Goal: Task Accomplishment & Management: Use online tool/utility

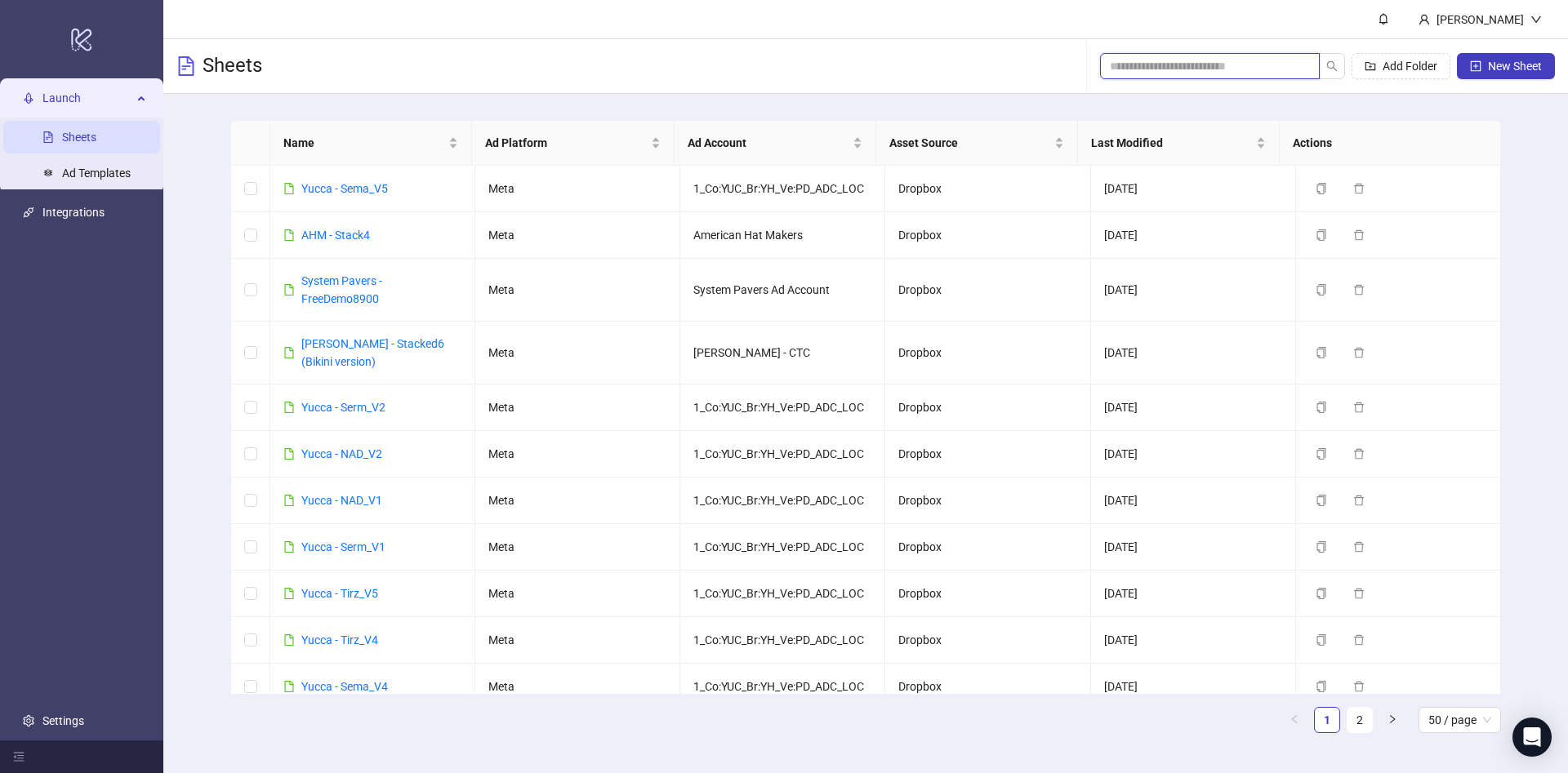
click at [1167, 57] on input "search" at bounding box center [1203, 66] width 187 height 18
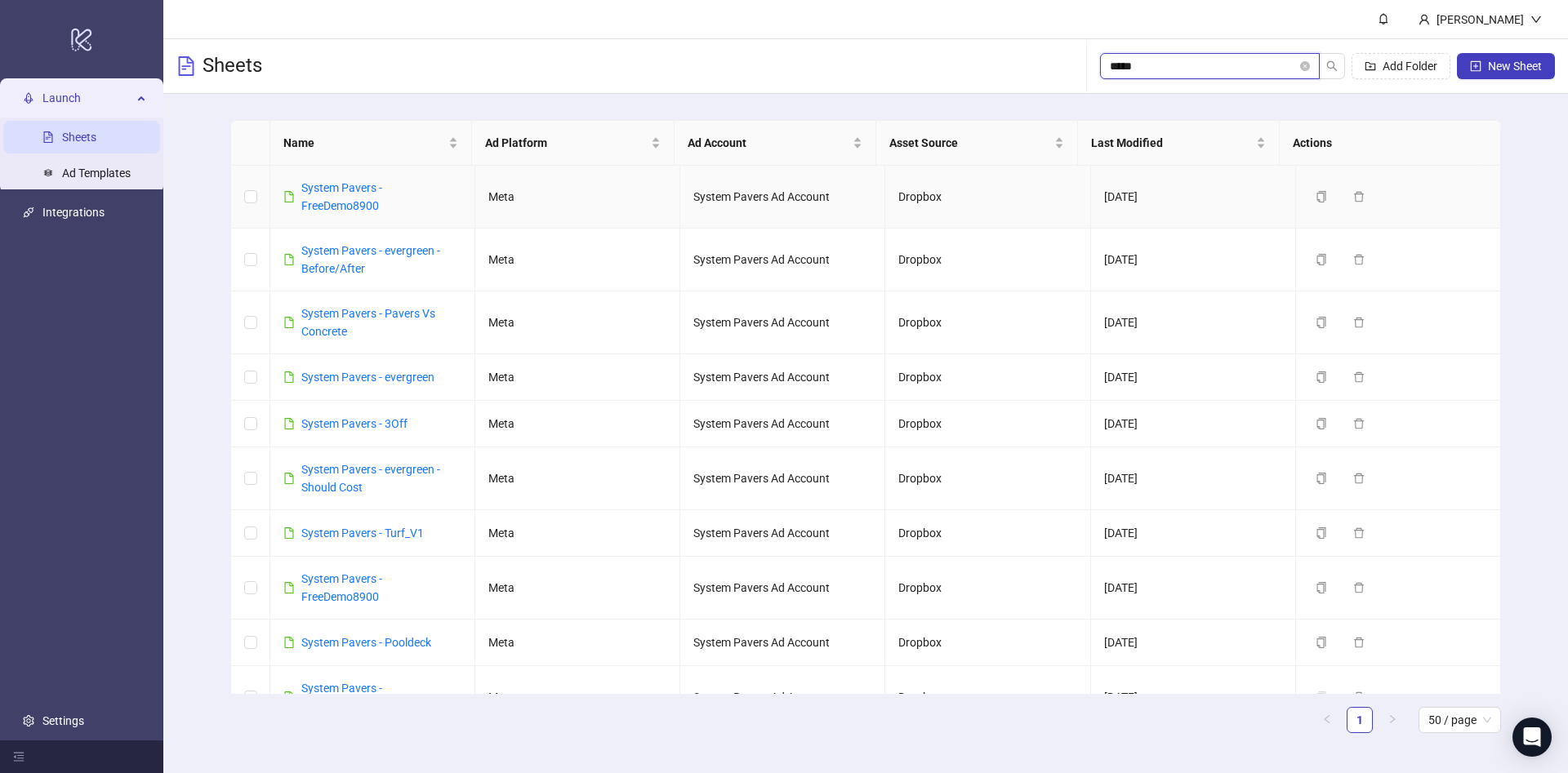
type input "*****"
click at [1315, 377] on button "Duplicate" at bounding box center [1349, 377] width 81 height 20
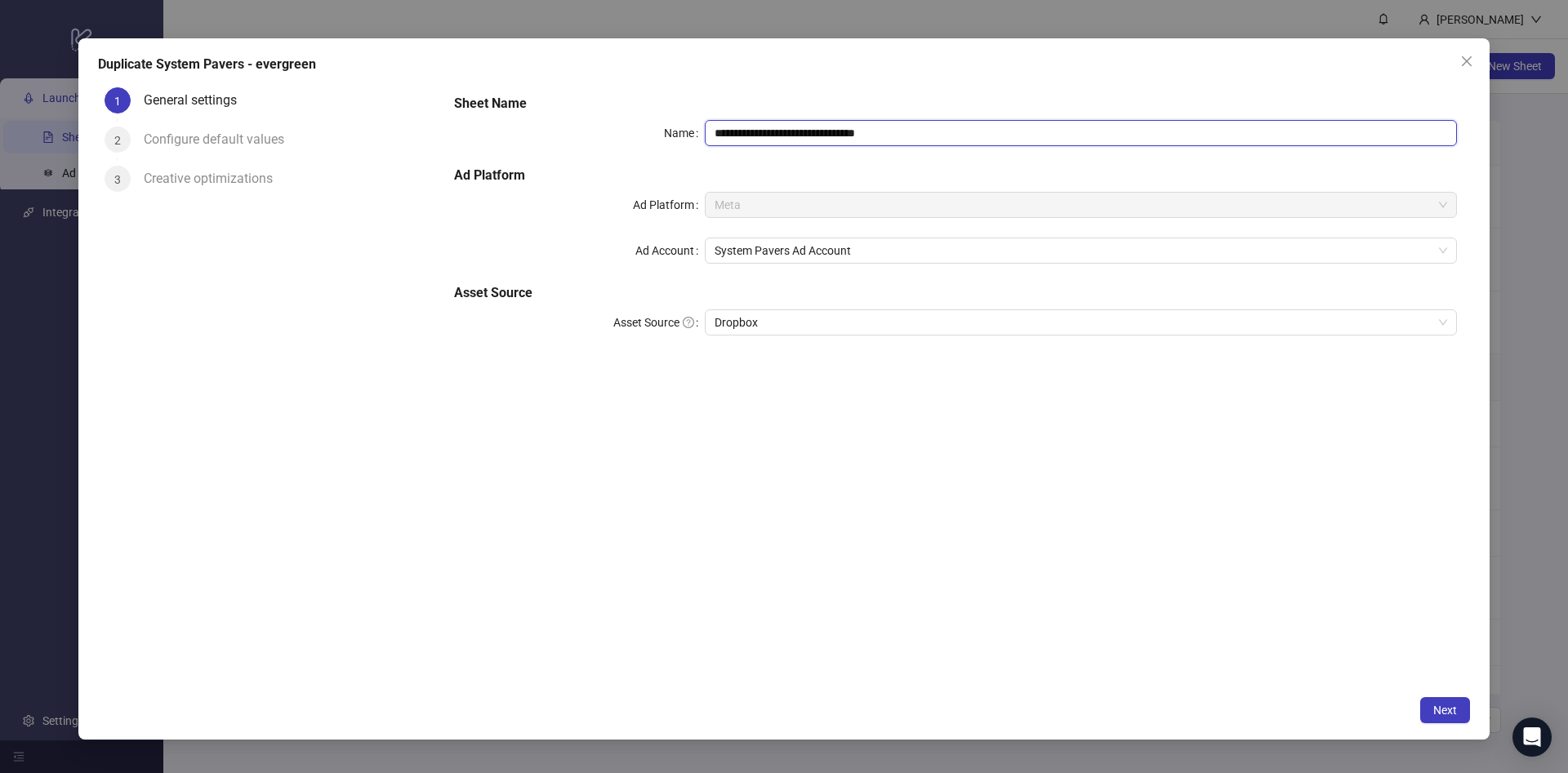
drag, startPoint x: 860, startPoint y: 134, endPoint x: 1177, endPoint y: 142, distance: 317.1
click at [1177, 142] on input "**********" at bounding box center [1080, 133] width 752 height 27
type input "**********"
click at [953, 416] on div "**********" at bounding box center [956, 384] width 1029 height 605
drag, startPoint x: 1454, startPoint y: 730, endPoint x: 1453, endPoint y: 715, distance: 15.0
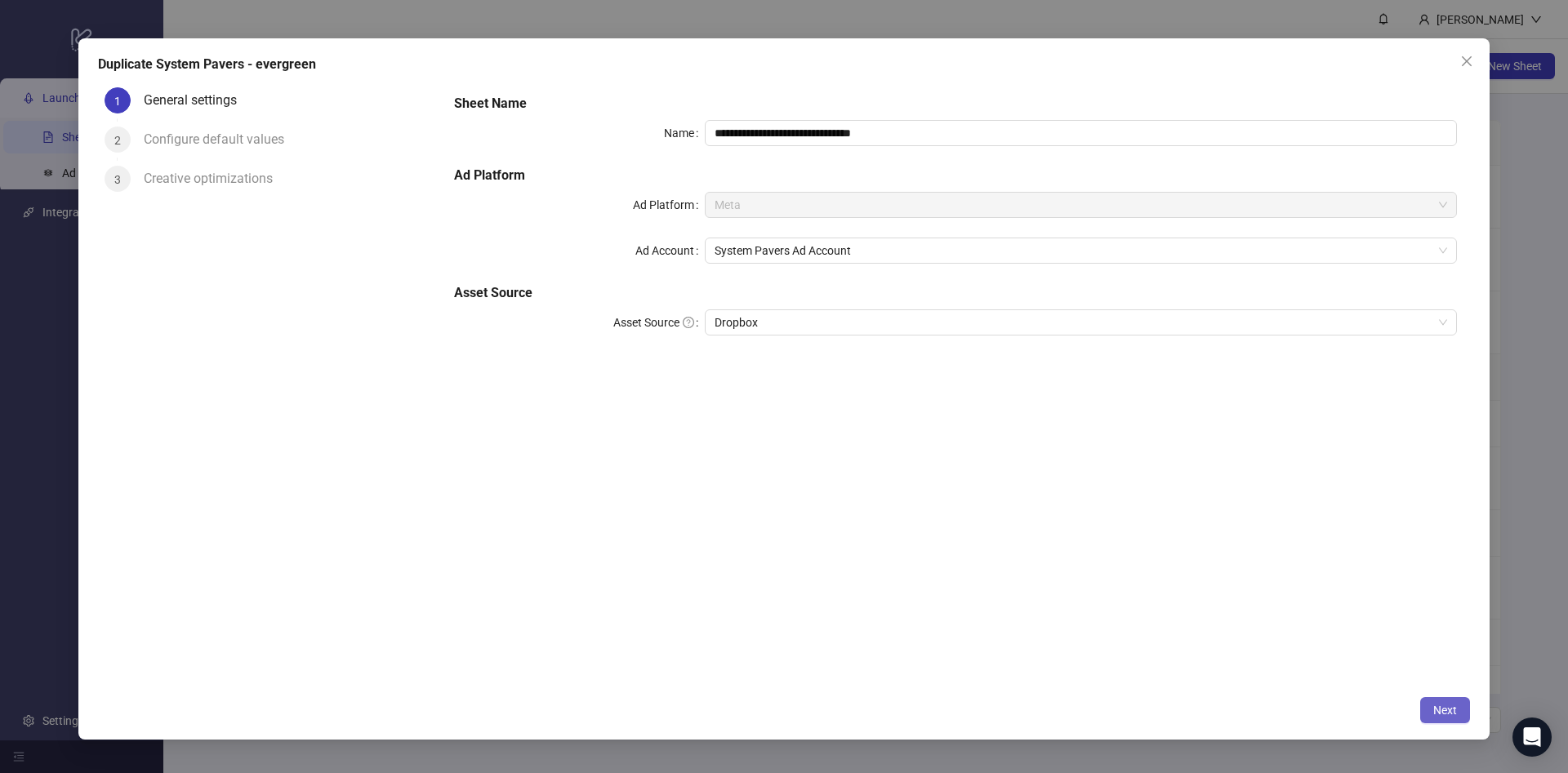
click at [1454, 723] on div "**********" at bounding box center [784, 388] width 1411 height 700
click at [1449, 711] on span "Next" at bounding box center [1446, 710] width 24 height 13
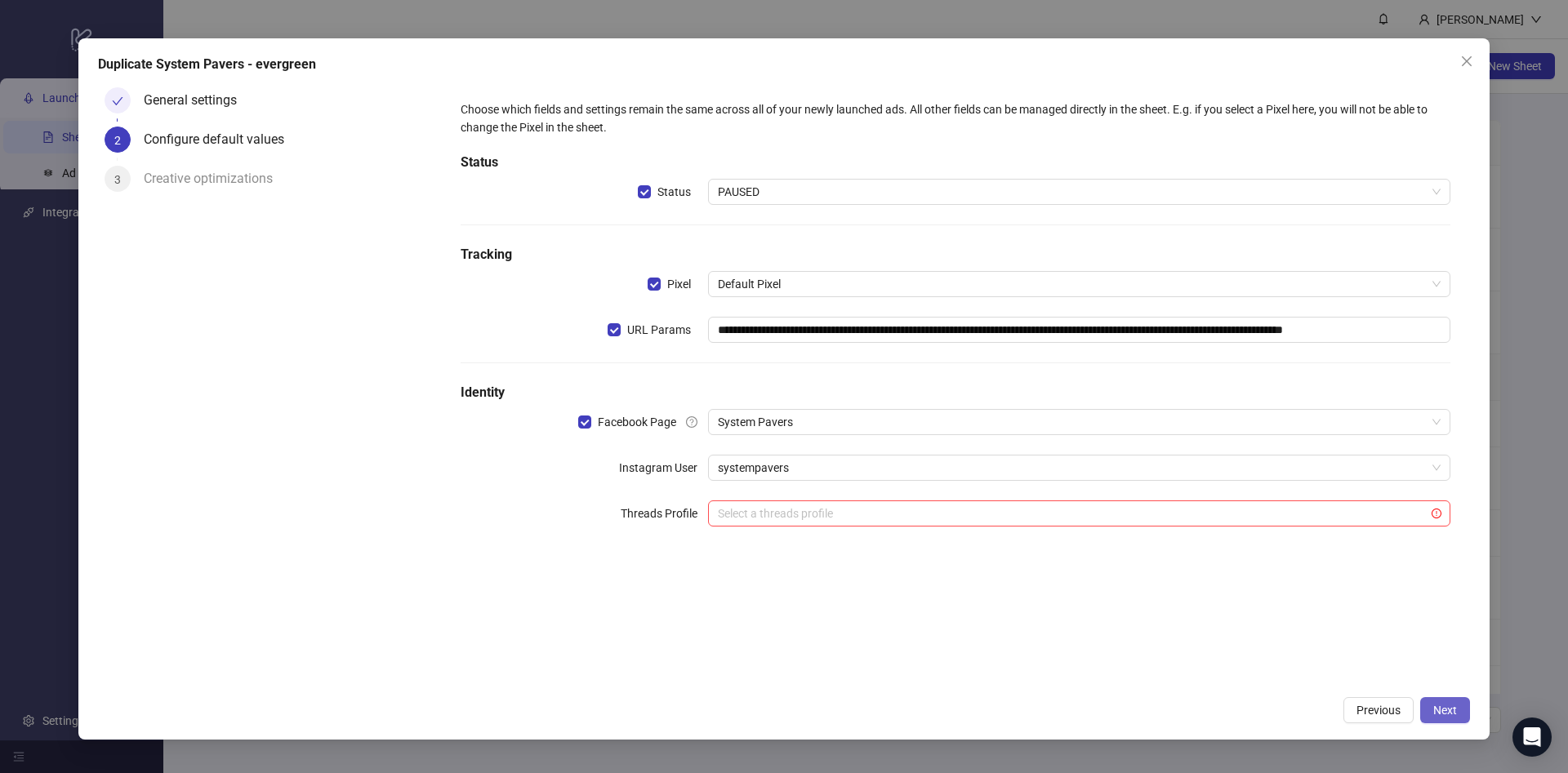
click at [1441, 716] on span "Next" at bounding box center [1446, 710] width 24 height 13
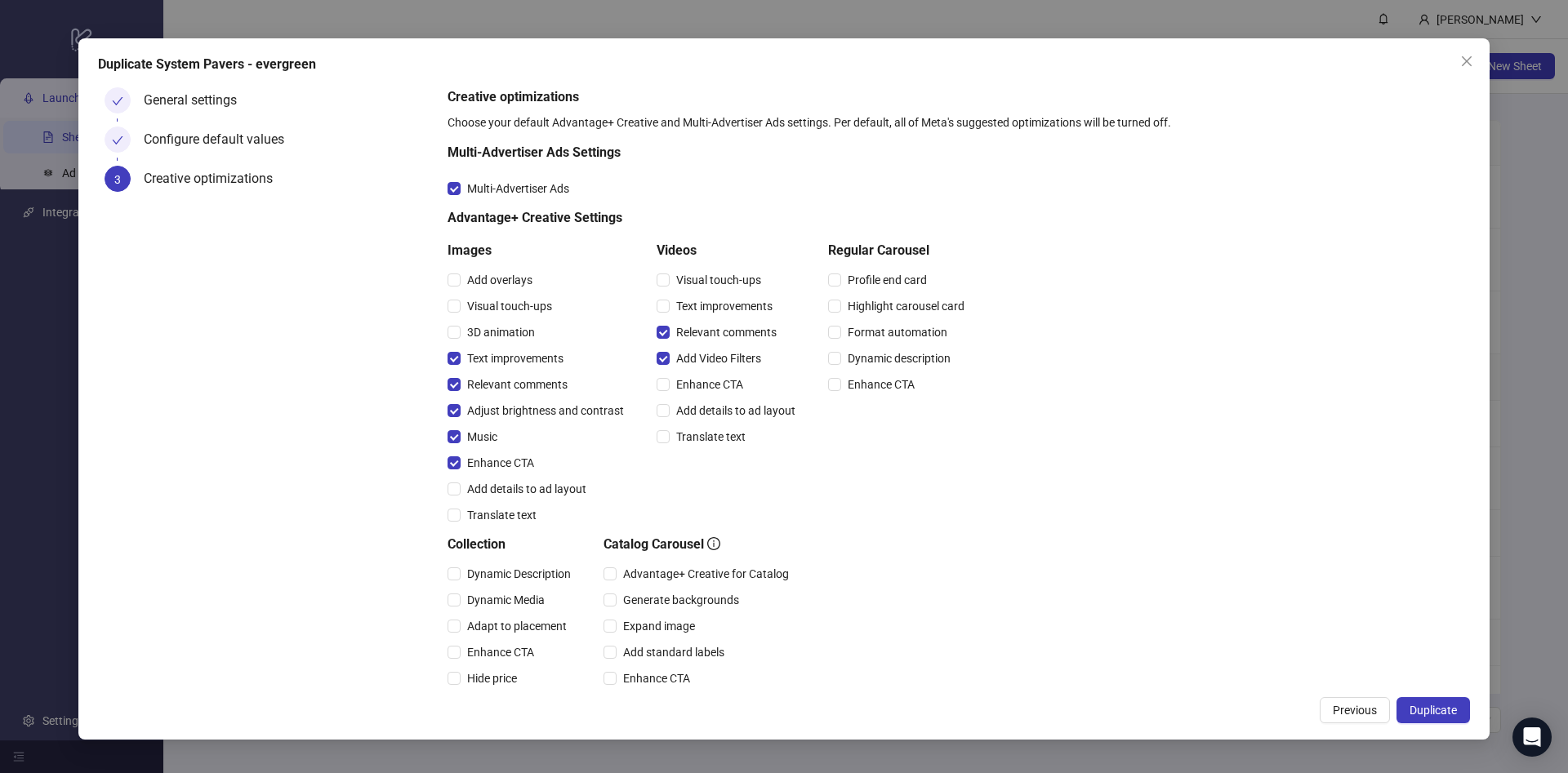
click at [1441, 716] on span "Duplicate" at bounding box center [1433, 710] width 47 height 13
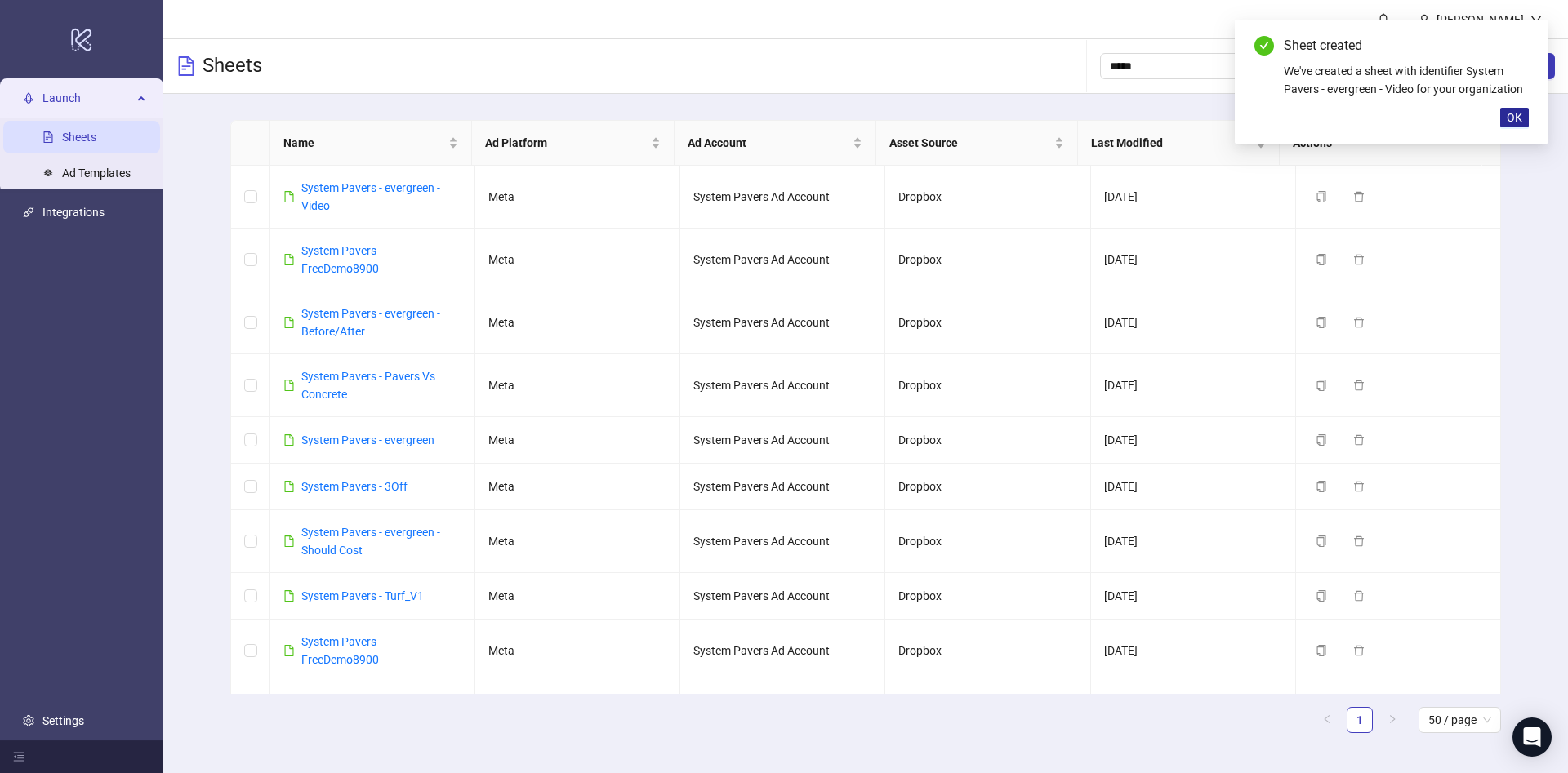
click at [1506, 113] on button "OK" at bounding box center [1514, 117] width 28 height 20
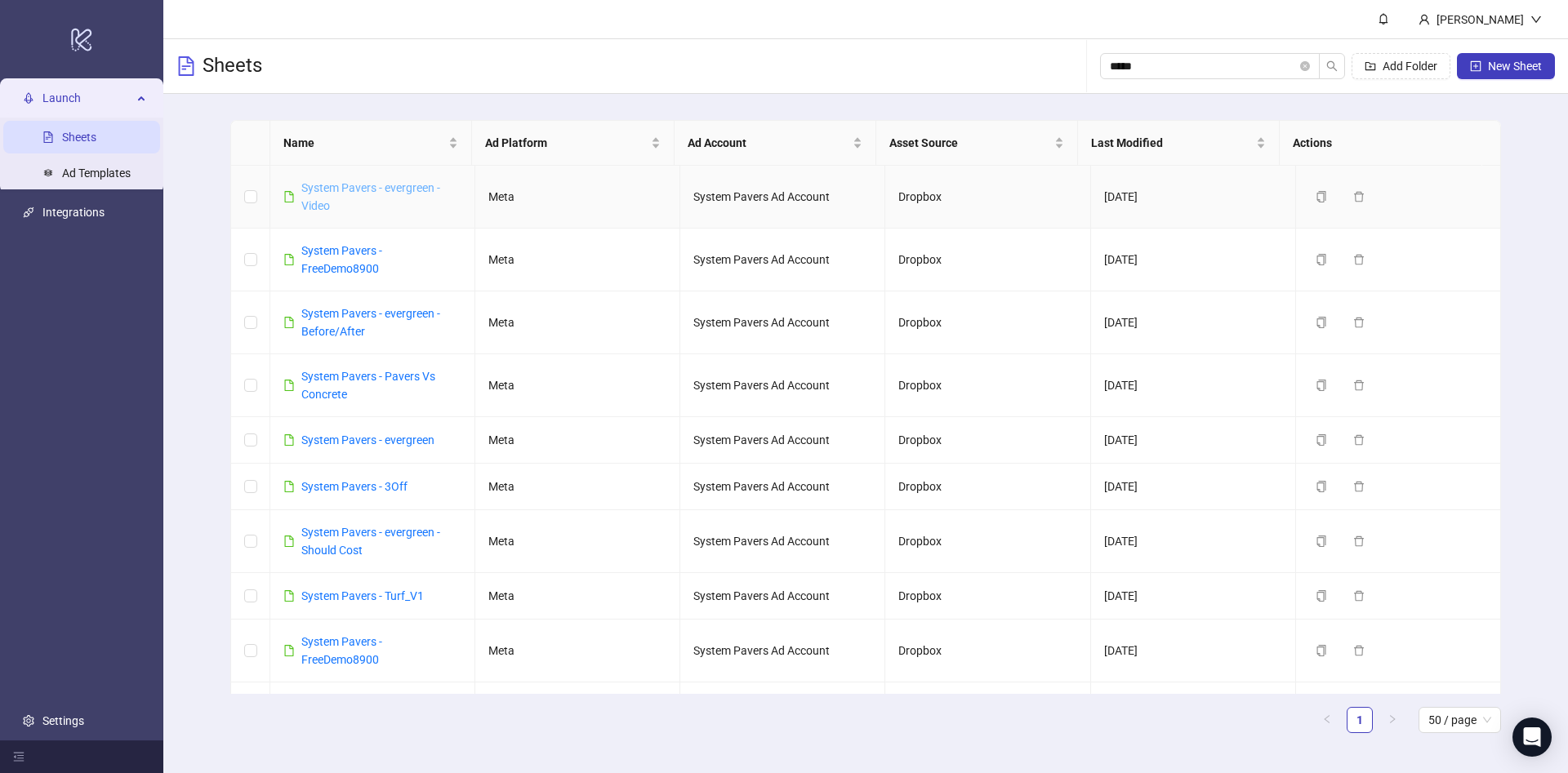
click at [358, 187] on link "System Pavers - evergreen - Video" at bounding box center [370, 197] width 139 height 31
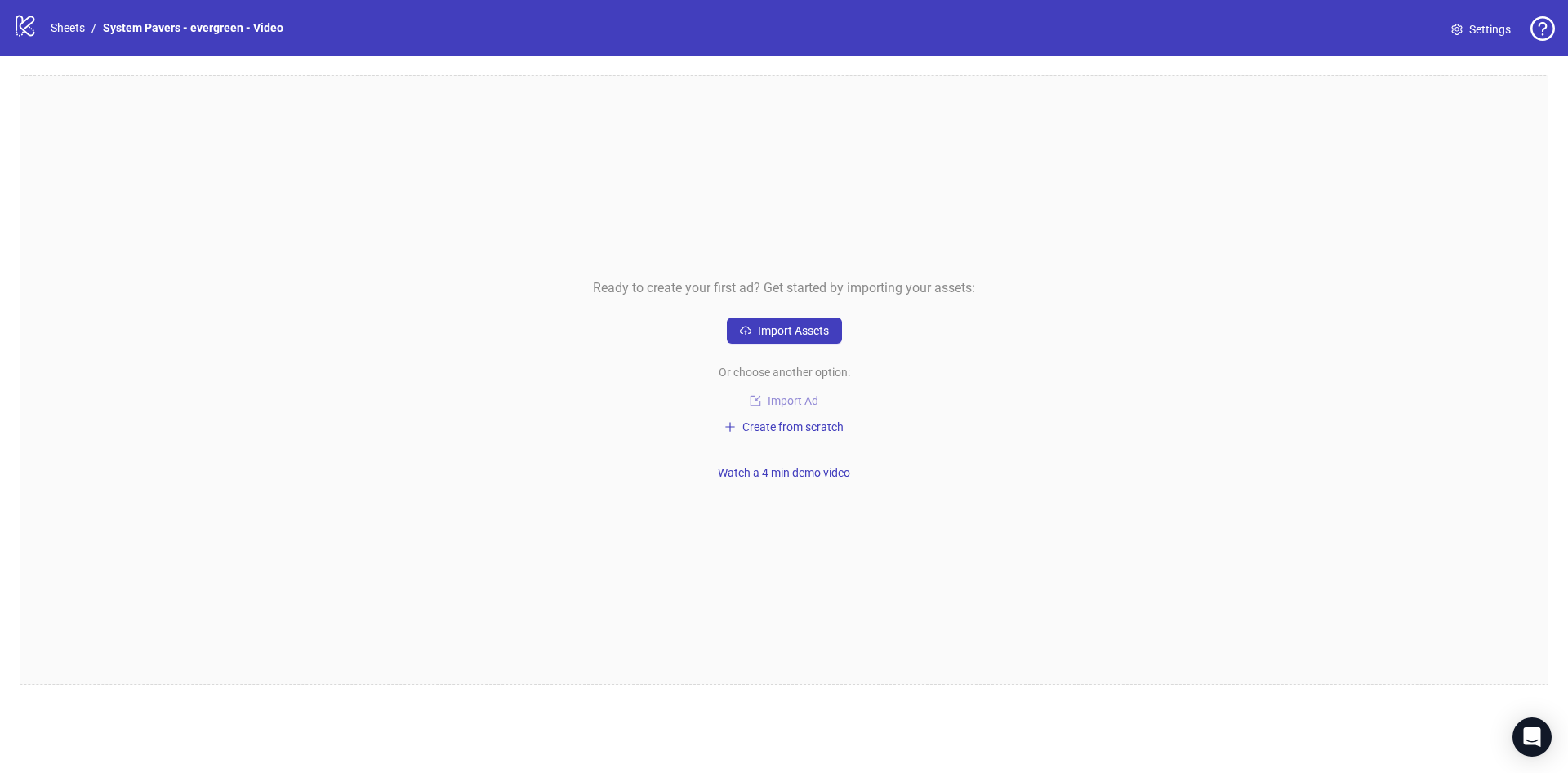
click at [782, 406] on span "Import Ad" at bounding box center [792, 400] width 50 height 13
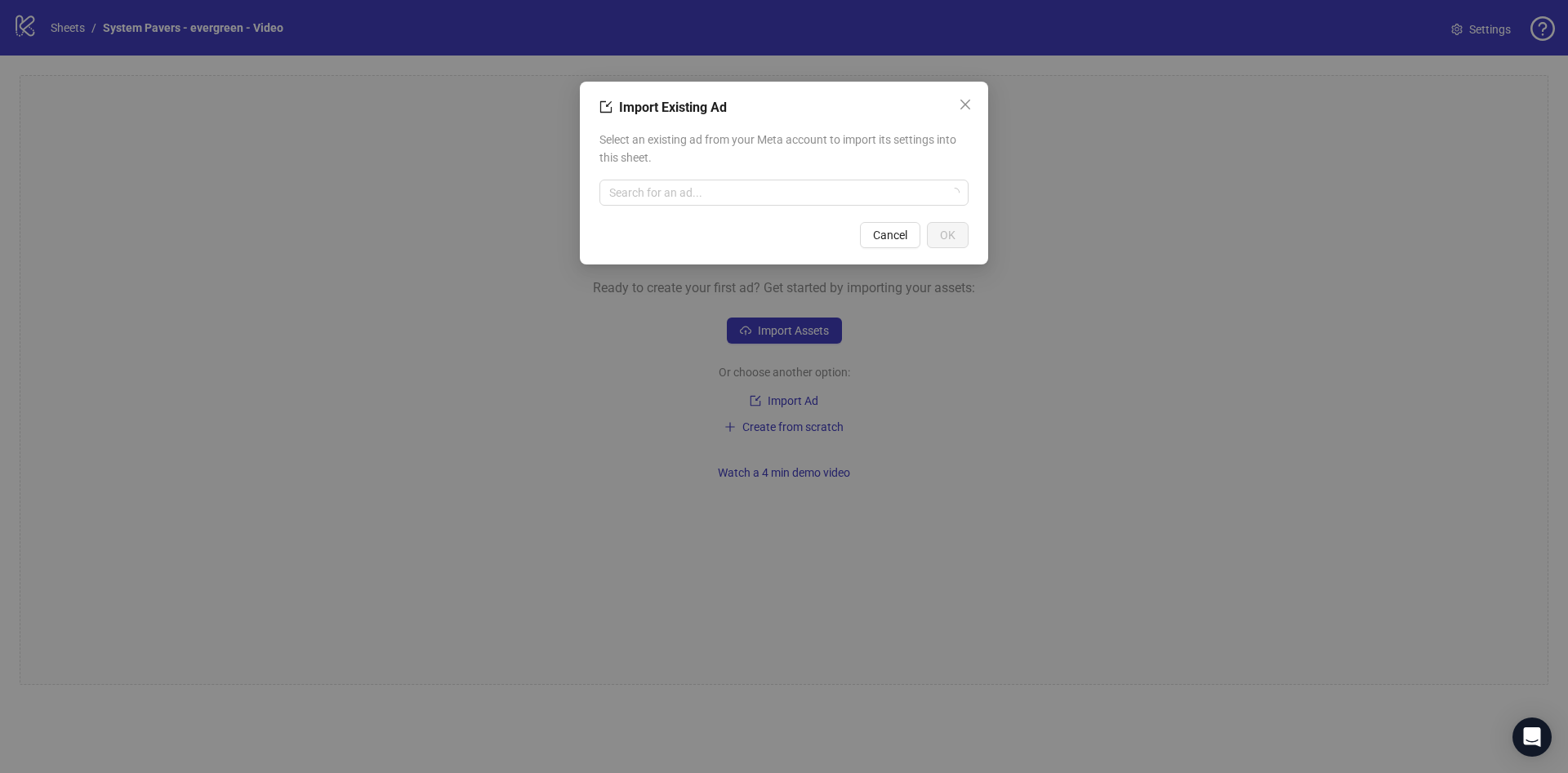
click at [822, 208] on div "Select an existing ad from your Meta account to import its settings into this s…" at bounding box center [784, 168] width 370 height 88
click at [822, 204] on input "search" at bounding box center [776, 192] width 334 height 25
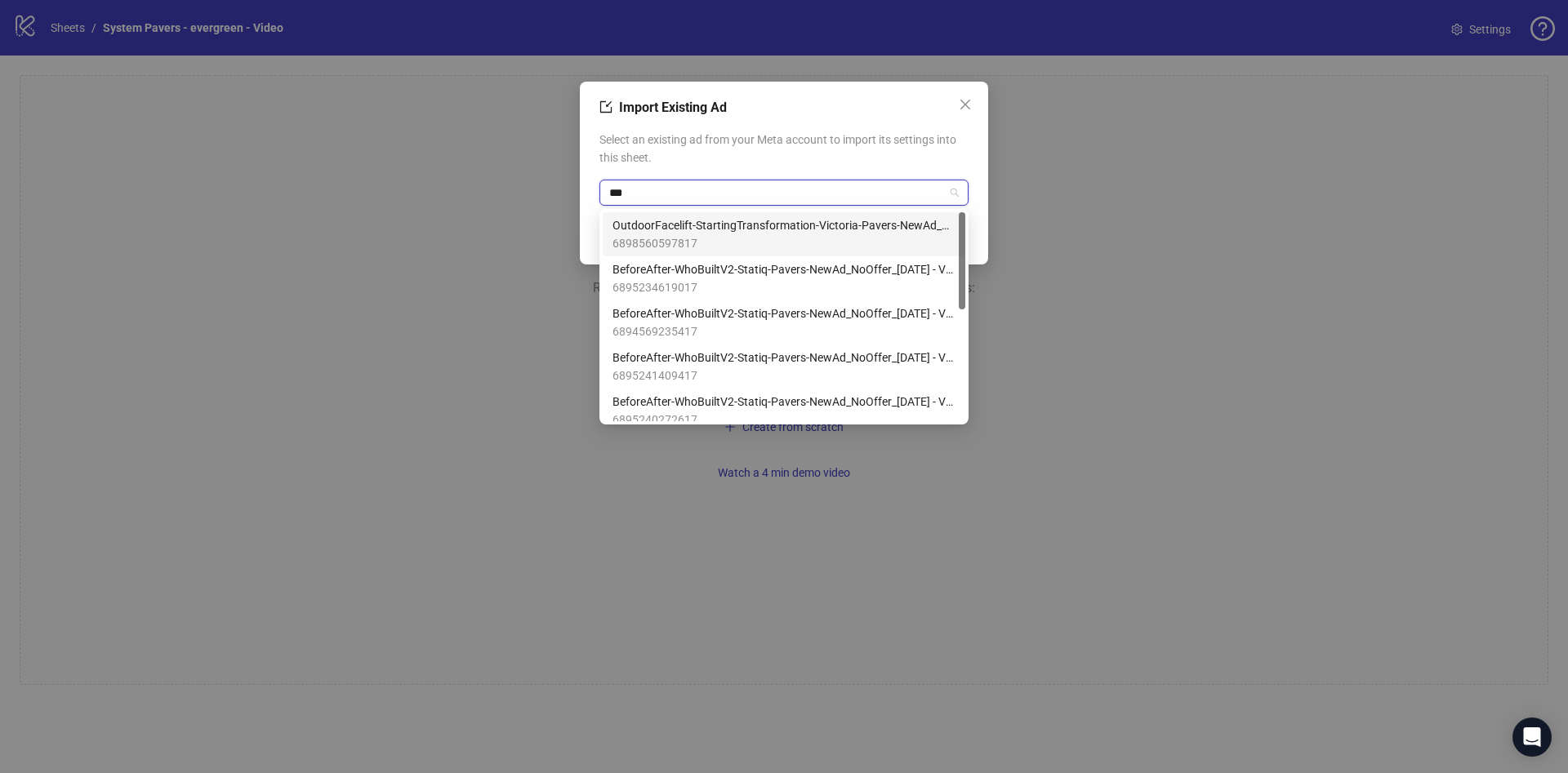
type input "****"
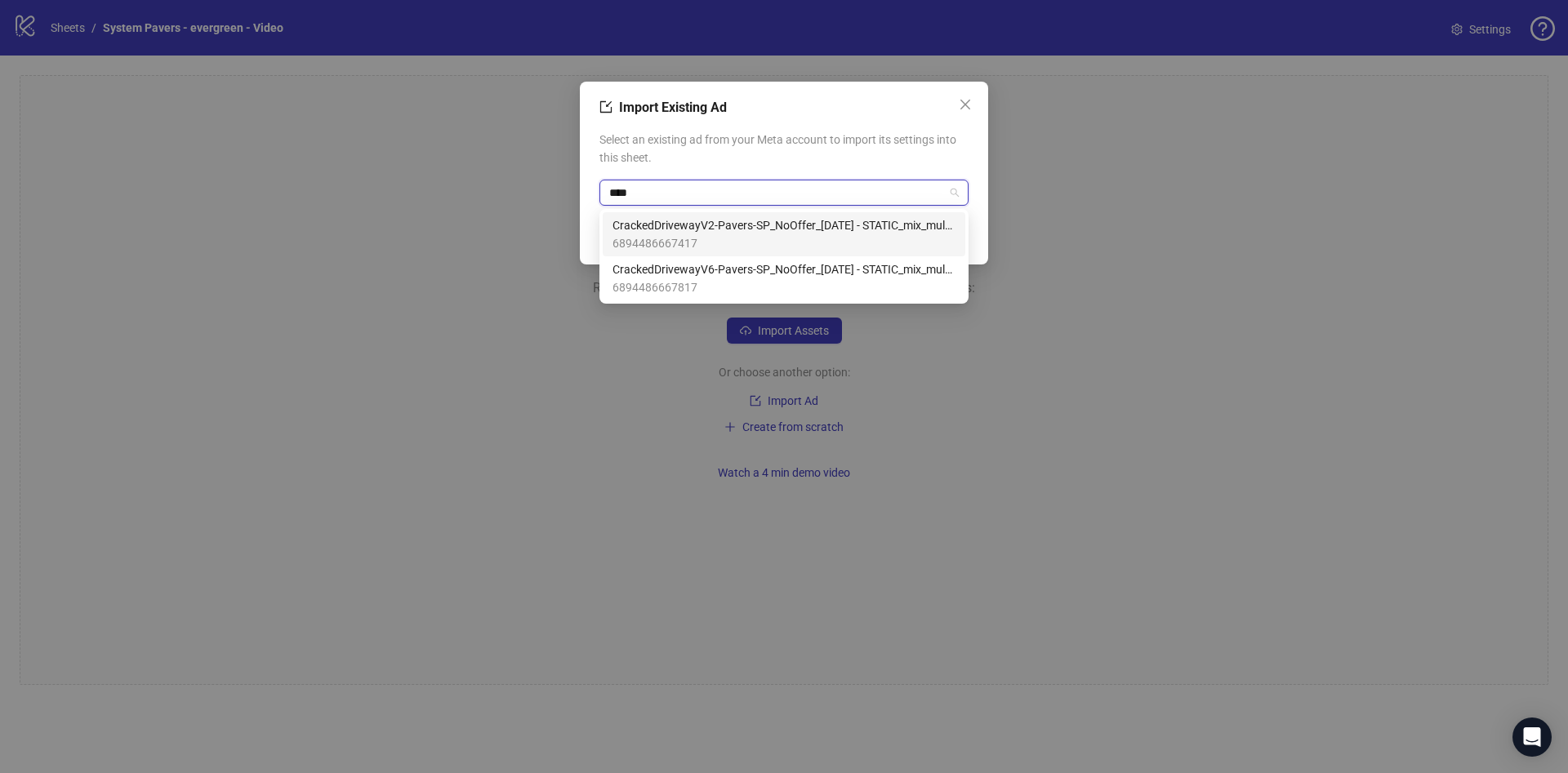
click at [828, 213] on div "CrackedDrivewayV2-Pavers-SP_NoOffer_2025-9-11 - STATIC_mix_multi_MusTextCtaAnim…" at bounding box center [784, 234] width 363 height 44
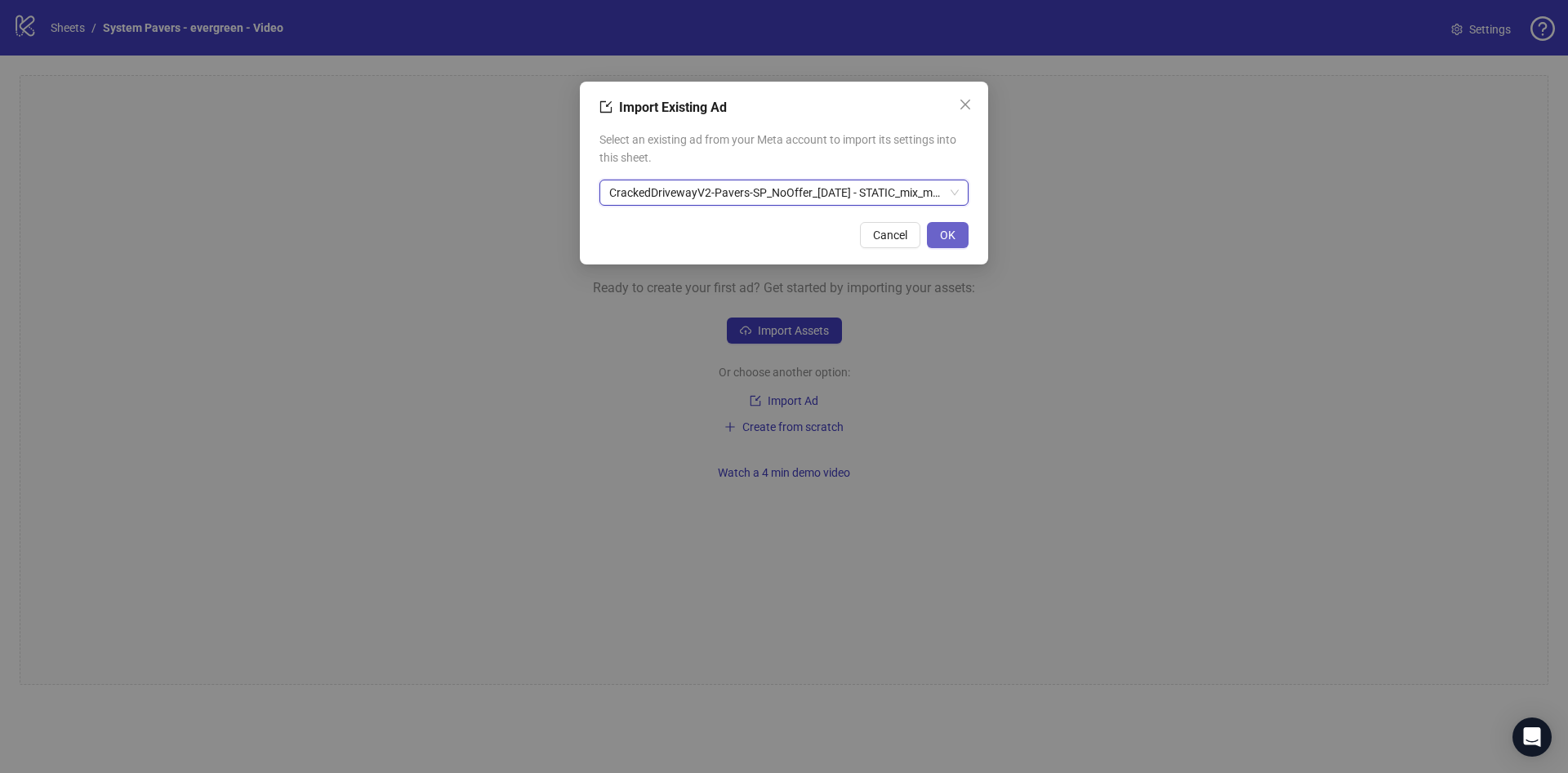
click at [937, 234] on button "OK" at bounding box center [948, 235] width 42 height 27
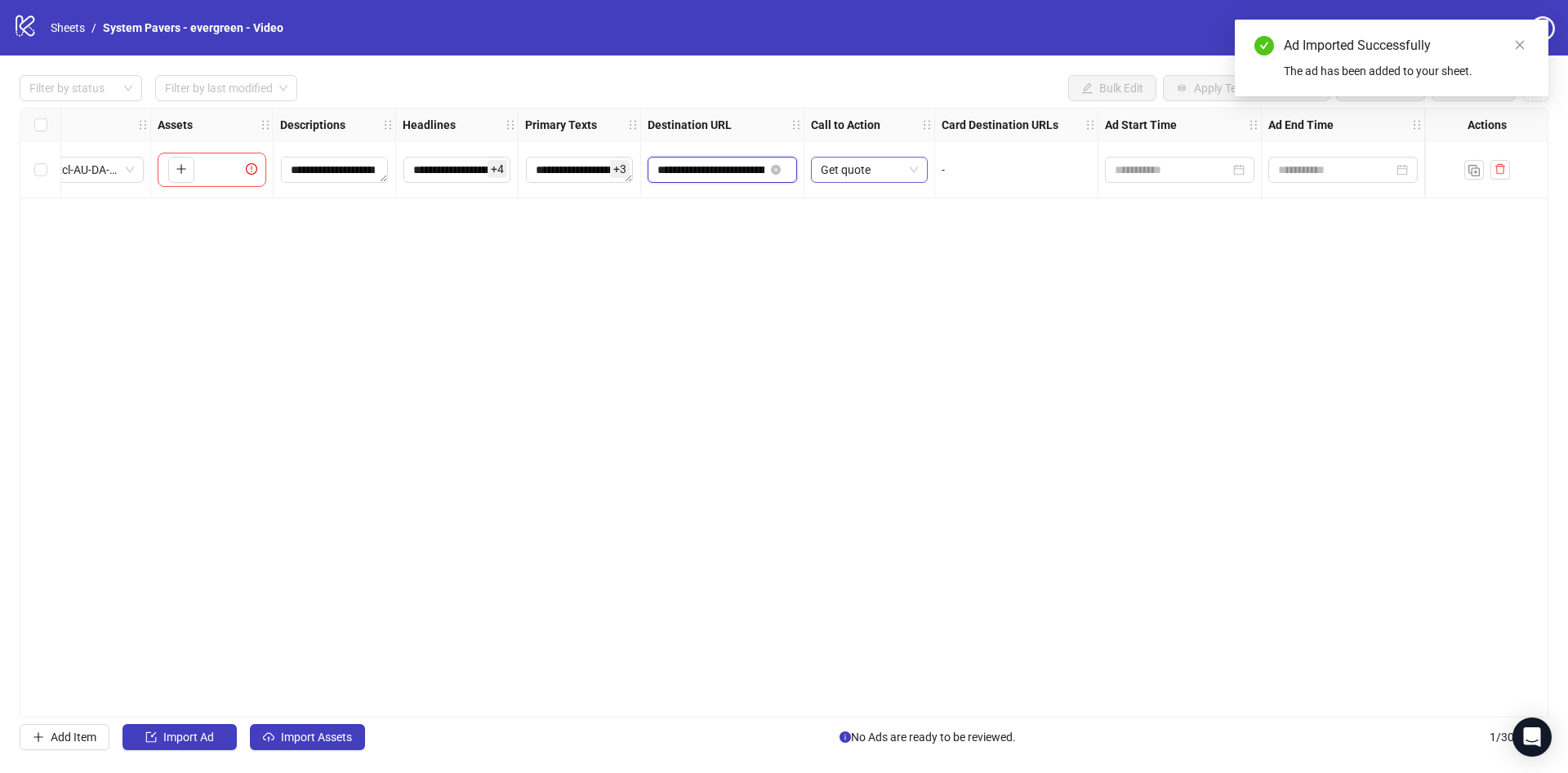
scroll to position [0, 211]
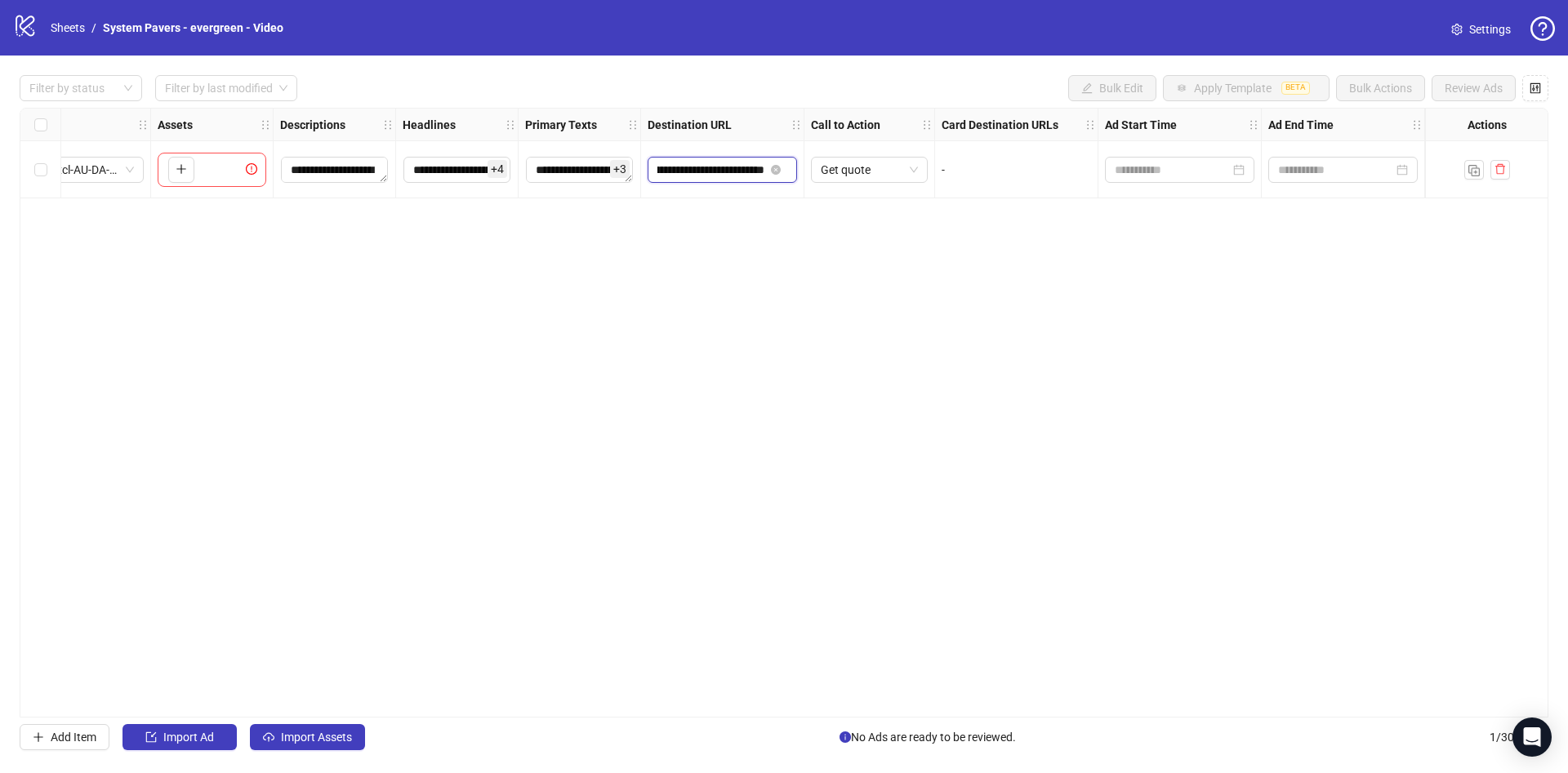
drag, startPoint x: 728, startPoint y: 166, endPoint x: 912, endPoint y: 262, distance: 207.5
click at [887, 109] on div "**********" at bounding box center [365, 109] width 2282 height 0
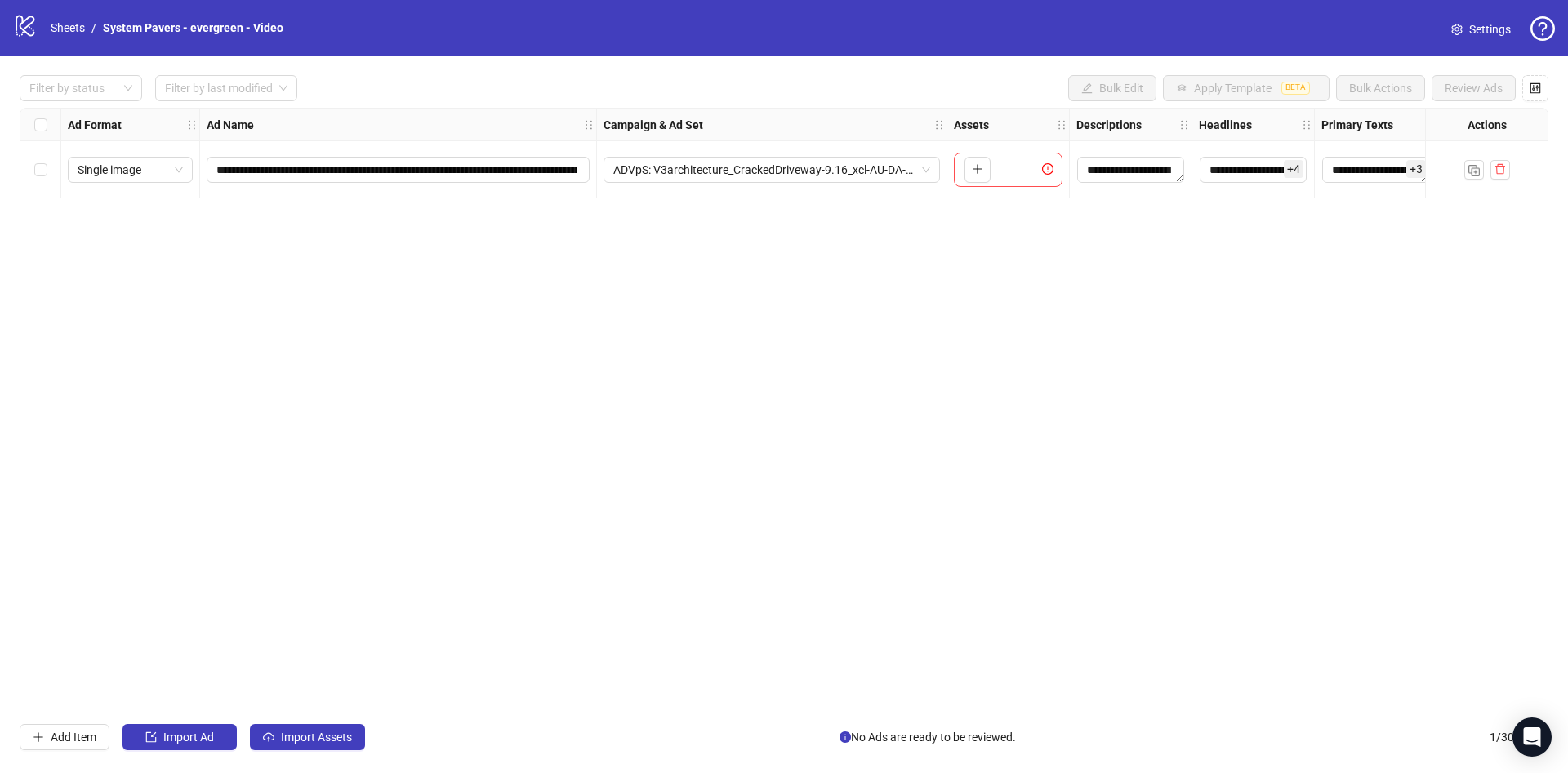
click at [227, 153] on div "**********" at bounding box center [399, 169] width 397 height 57
click at [235, 145] on div "**********" at bounding box center [399, 169] width 397 height 57
click at [363, 170] on input "**********" at bounding box center [396, 169] width 360 height 18
type input "********"
click at [744, 368] on div "**********" at bounding box center [784, 412] width 1529 height 610
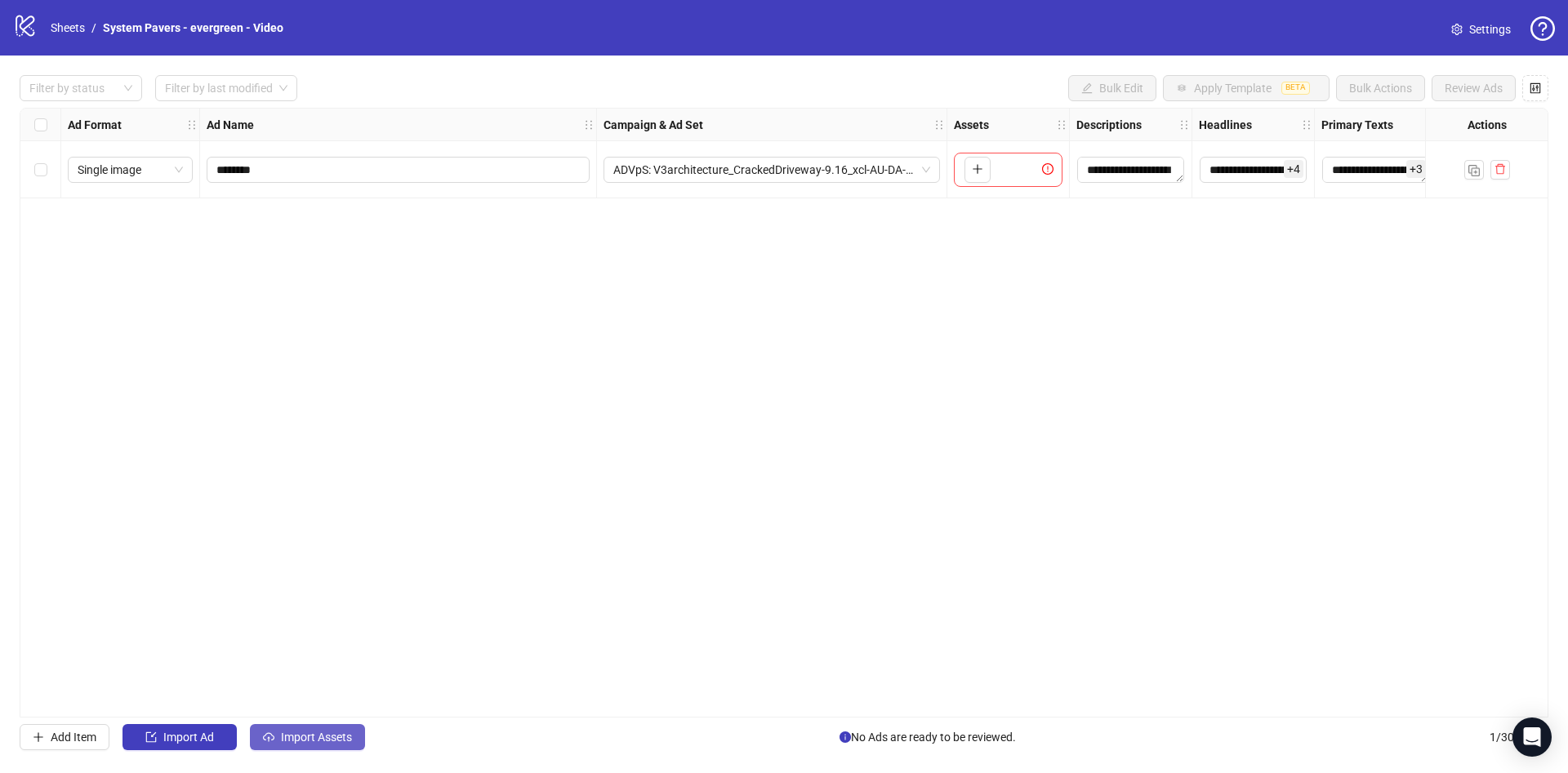
click at [329, 730] on span "Import Assets" at bounding box center [316, 736] width 71 height 13
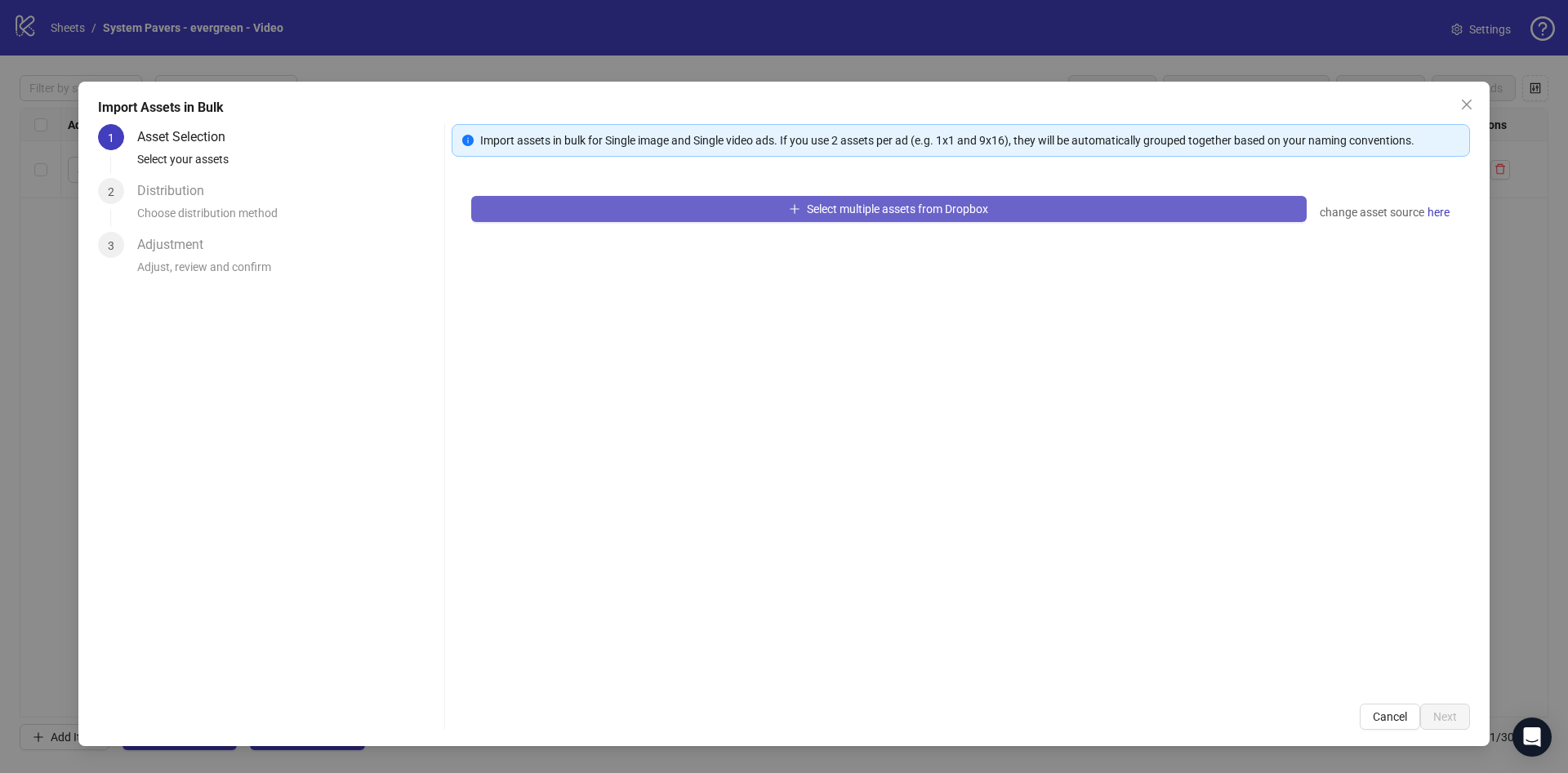
click at [756, 207] on button "Select multiple assets from Dropbox" at bounding box center [889, 209] width 836 height 27
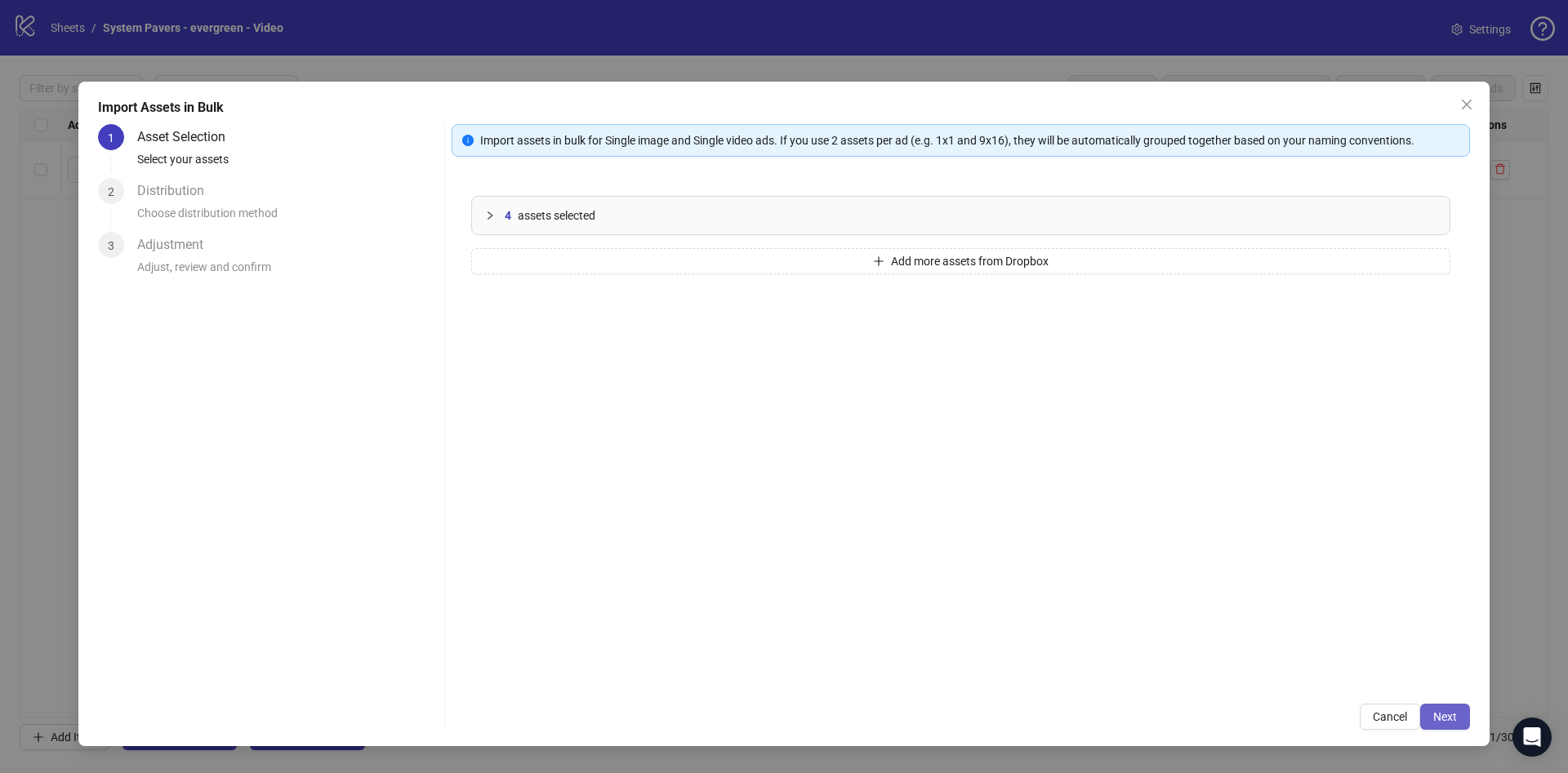
click at [1454, 720] on span "Next" at bounding box center [1446, 717] width 24 height 13
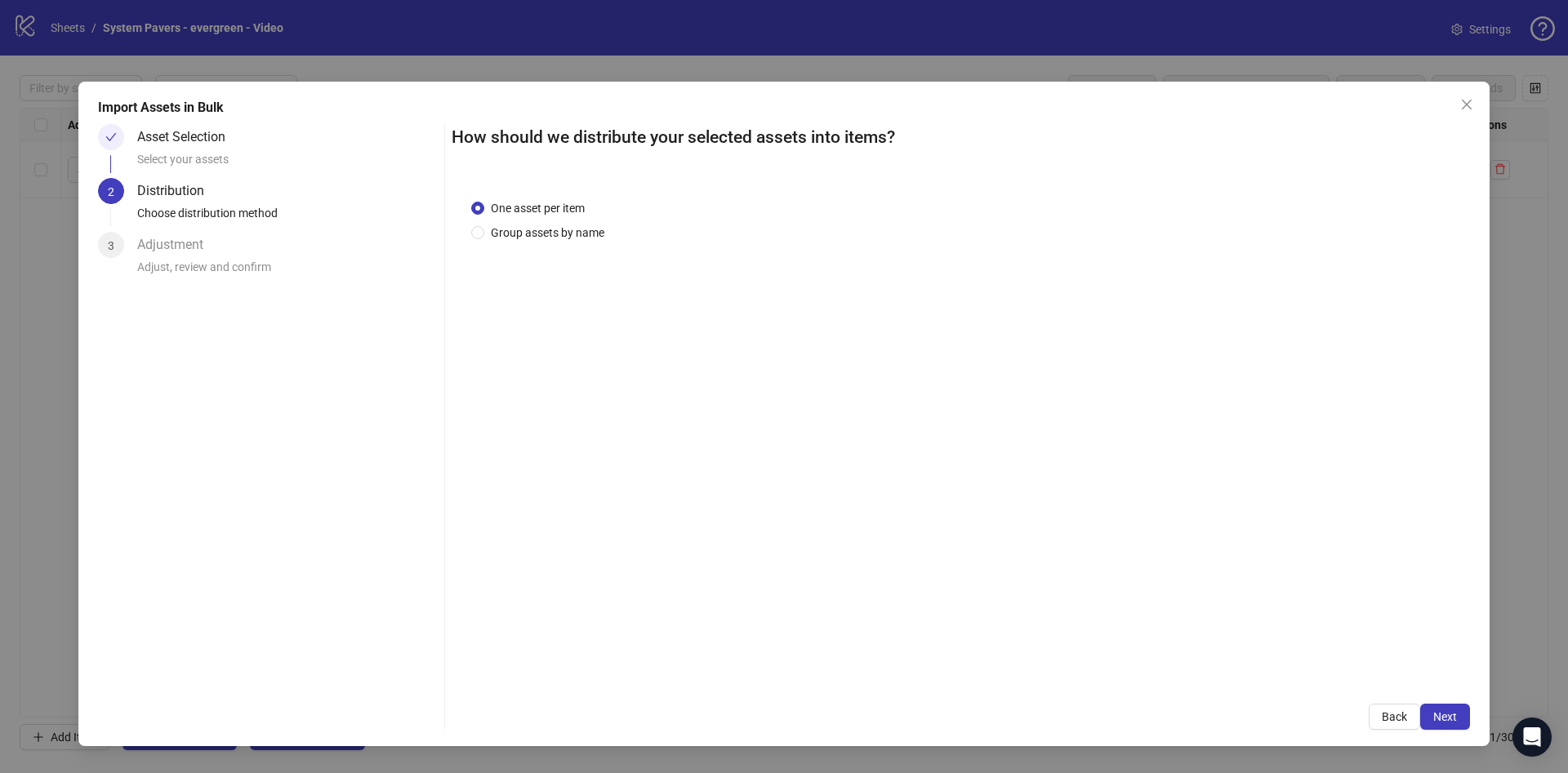
click at [1454, 720] on span "Next" at bounding box center [1446, 717] width 24 height 13
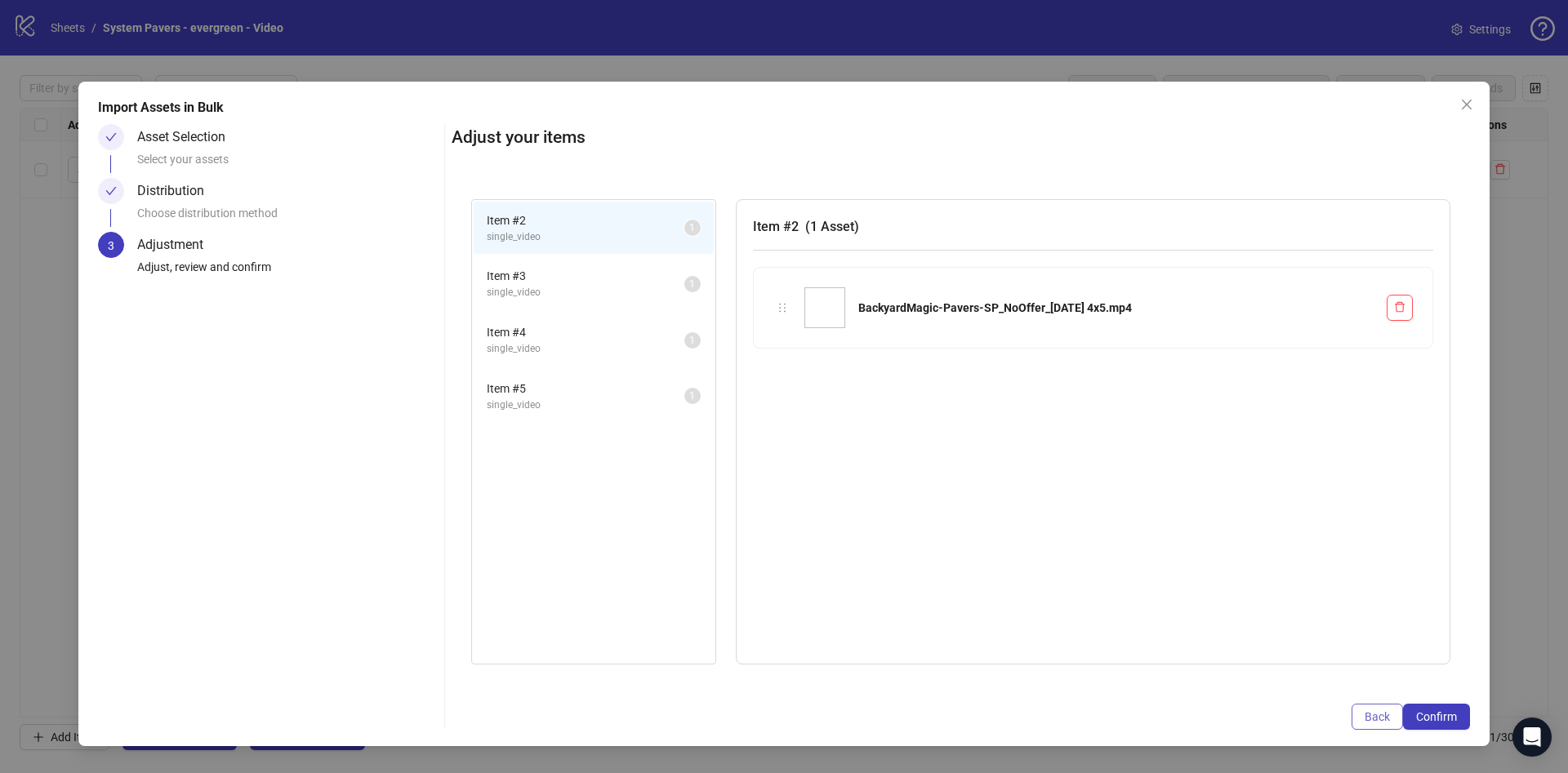
click at [1370, 719] on span "Back" at bounding box center [1377, 717] width 26 height 13
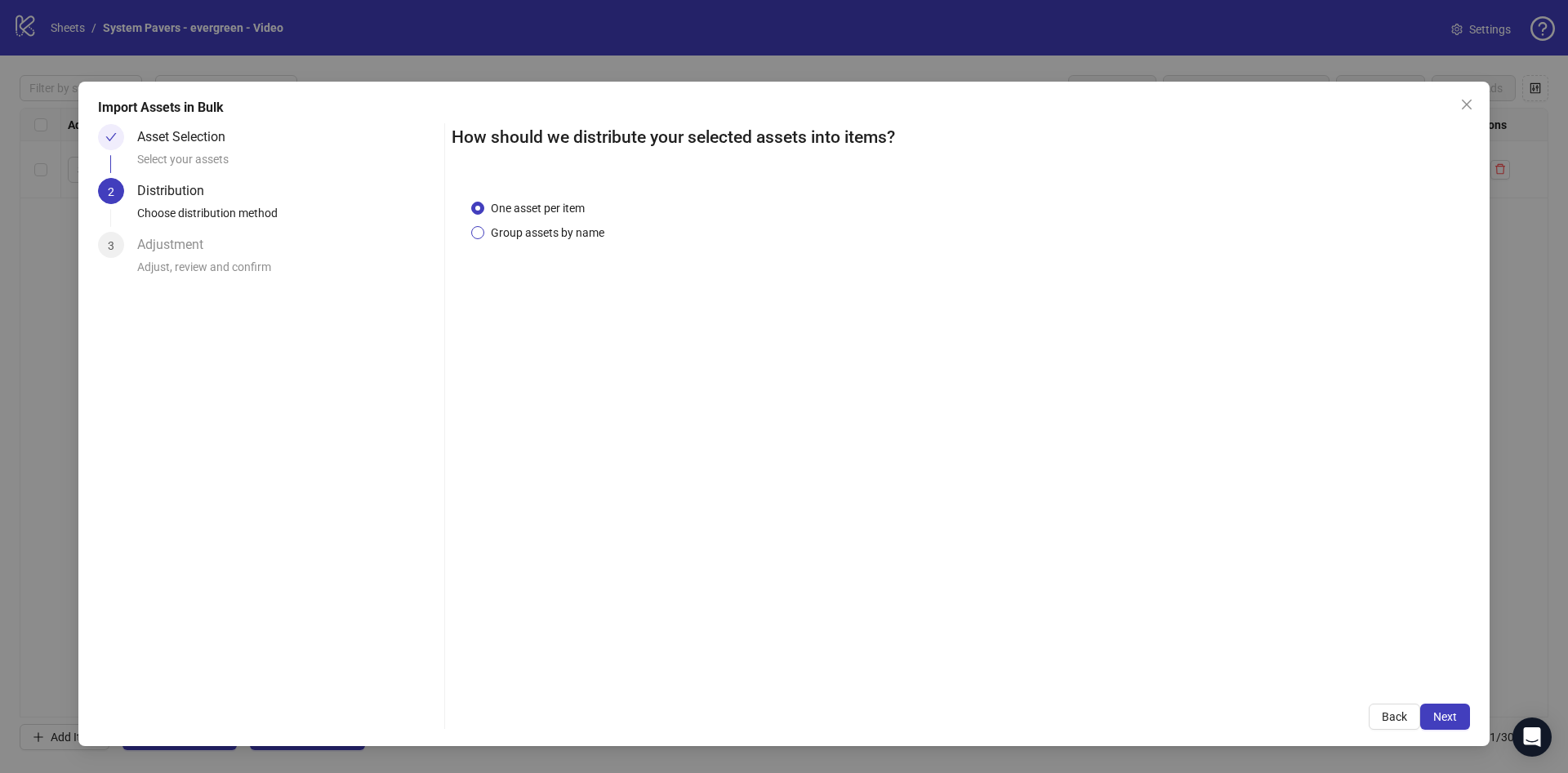
click at [547, 236] on span "Group assets by name" at bounding box center [547, 233] width 127 height 18
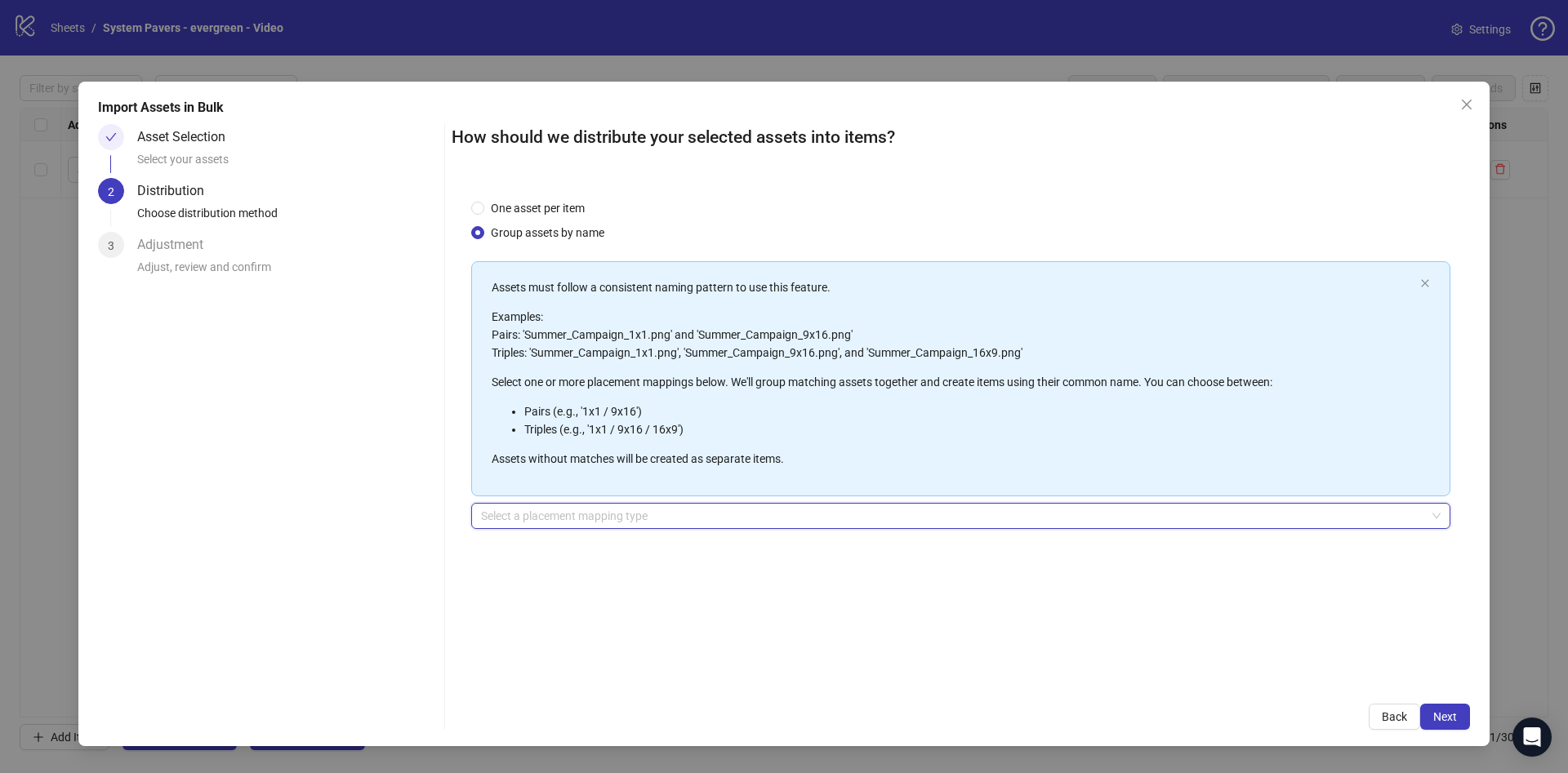
click at [764, 505] on input "search" at bounding box center [953, 516] width 945 height 25
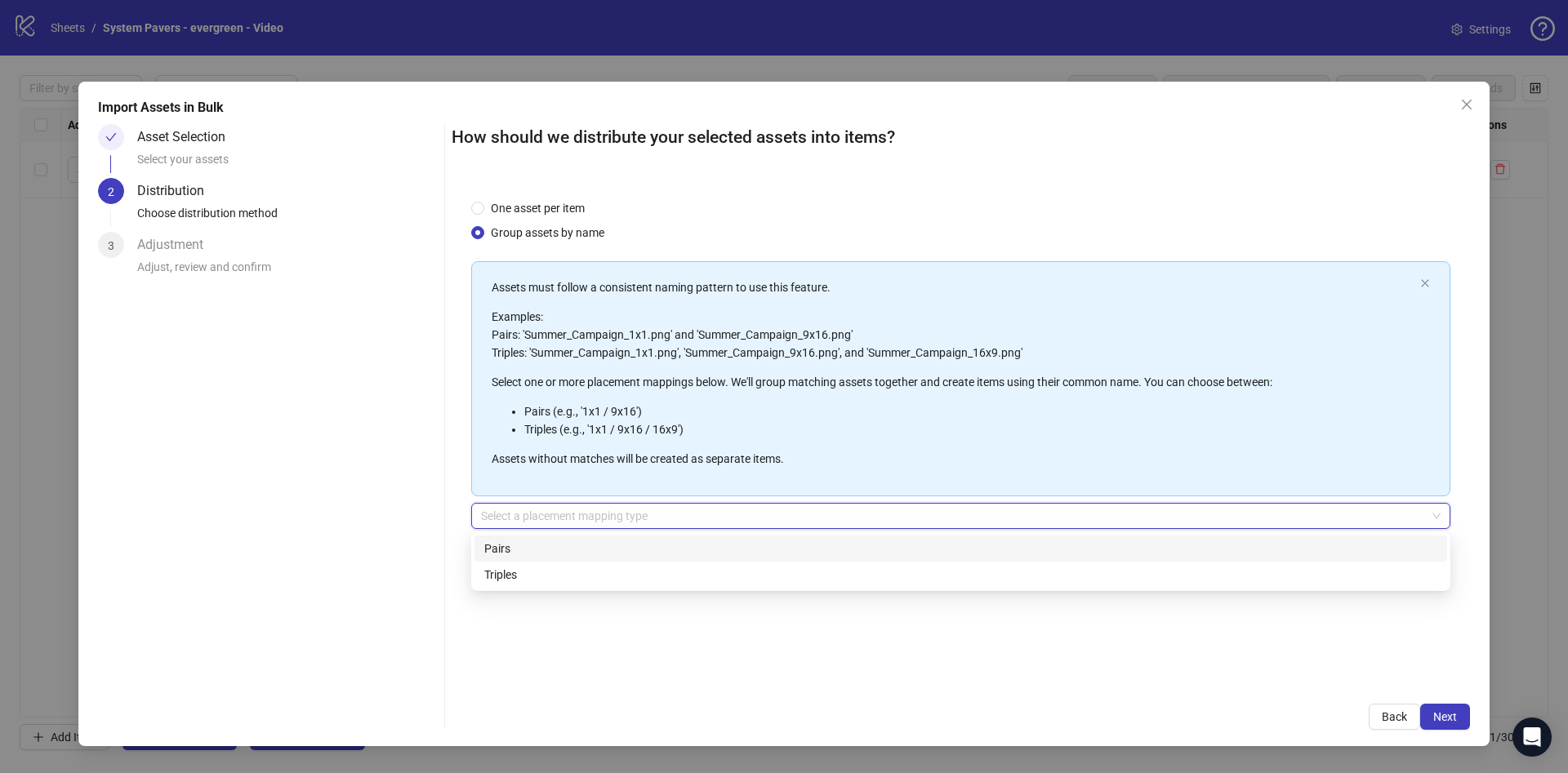
click at [681, 540] on div "Pairs" at bounding box center [961, 548] width 953 height 18
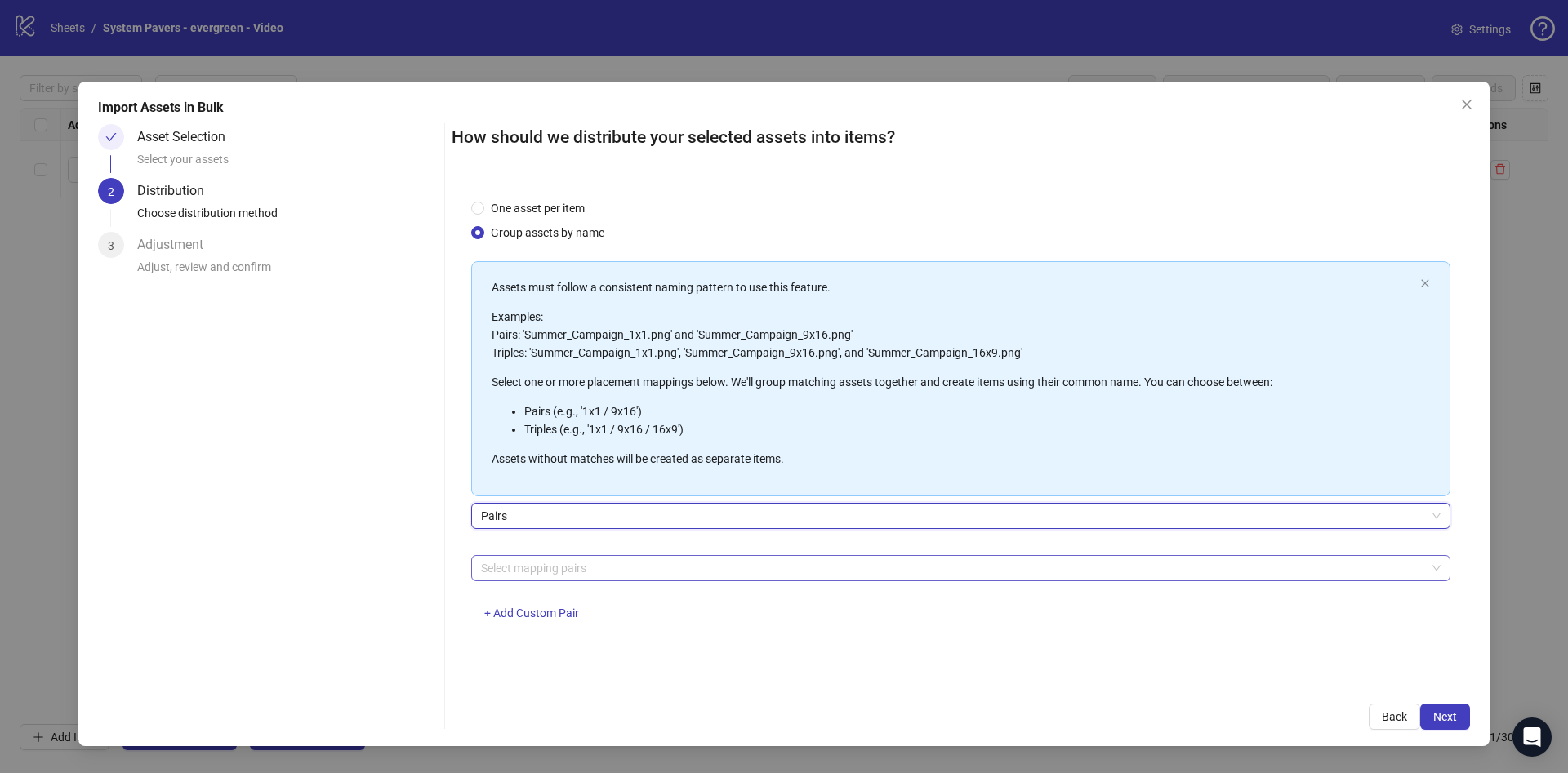
click at [583, 563] on div at bounding box center [952, 568] width 956 height 23
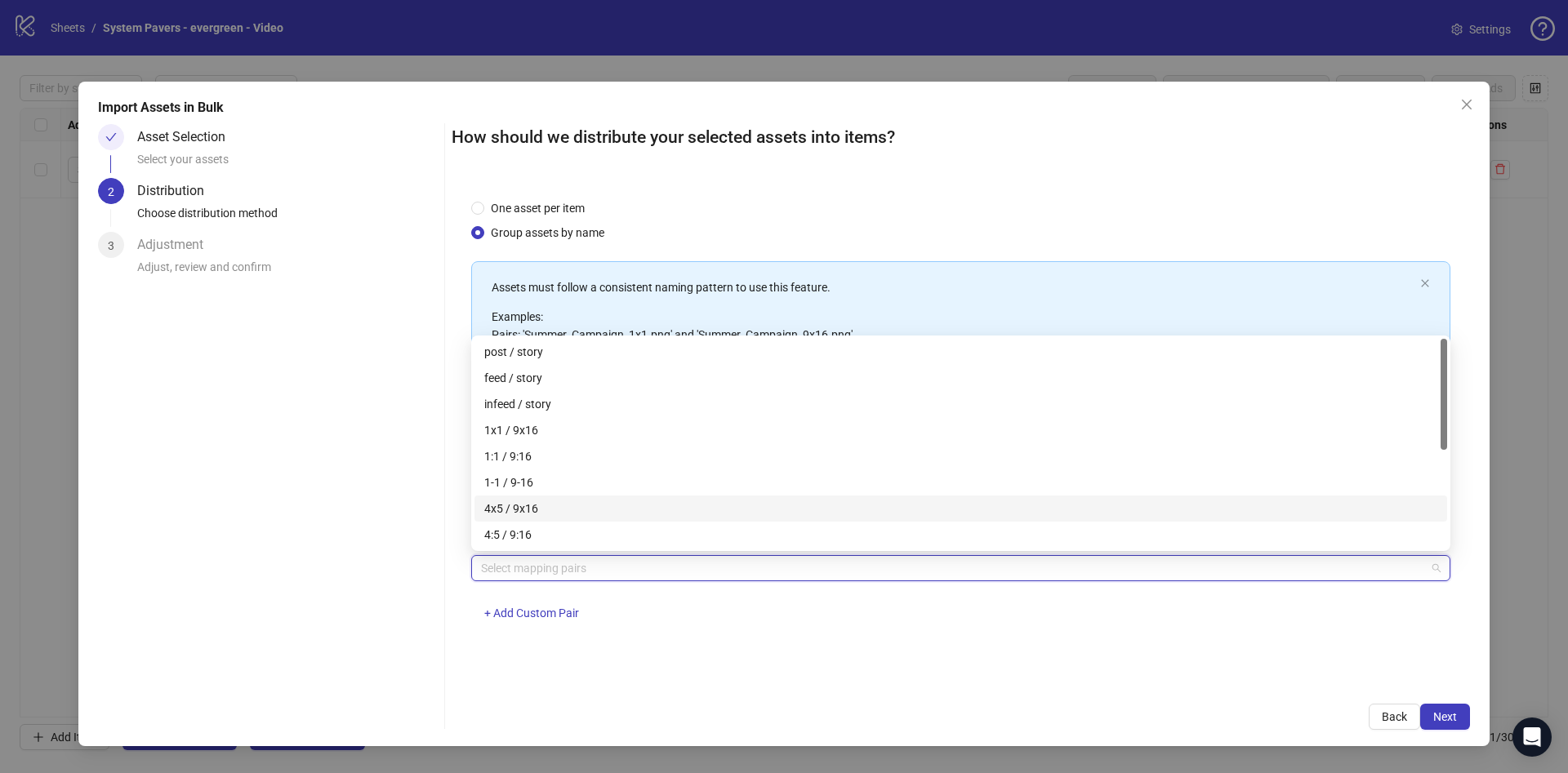
click at [596, 499] on div "4x5 / 9x16" at bounding box center [961, 508] width 953 height 18
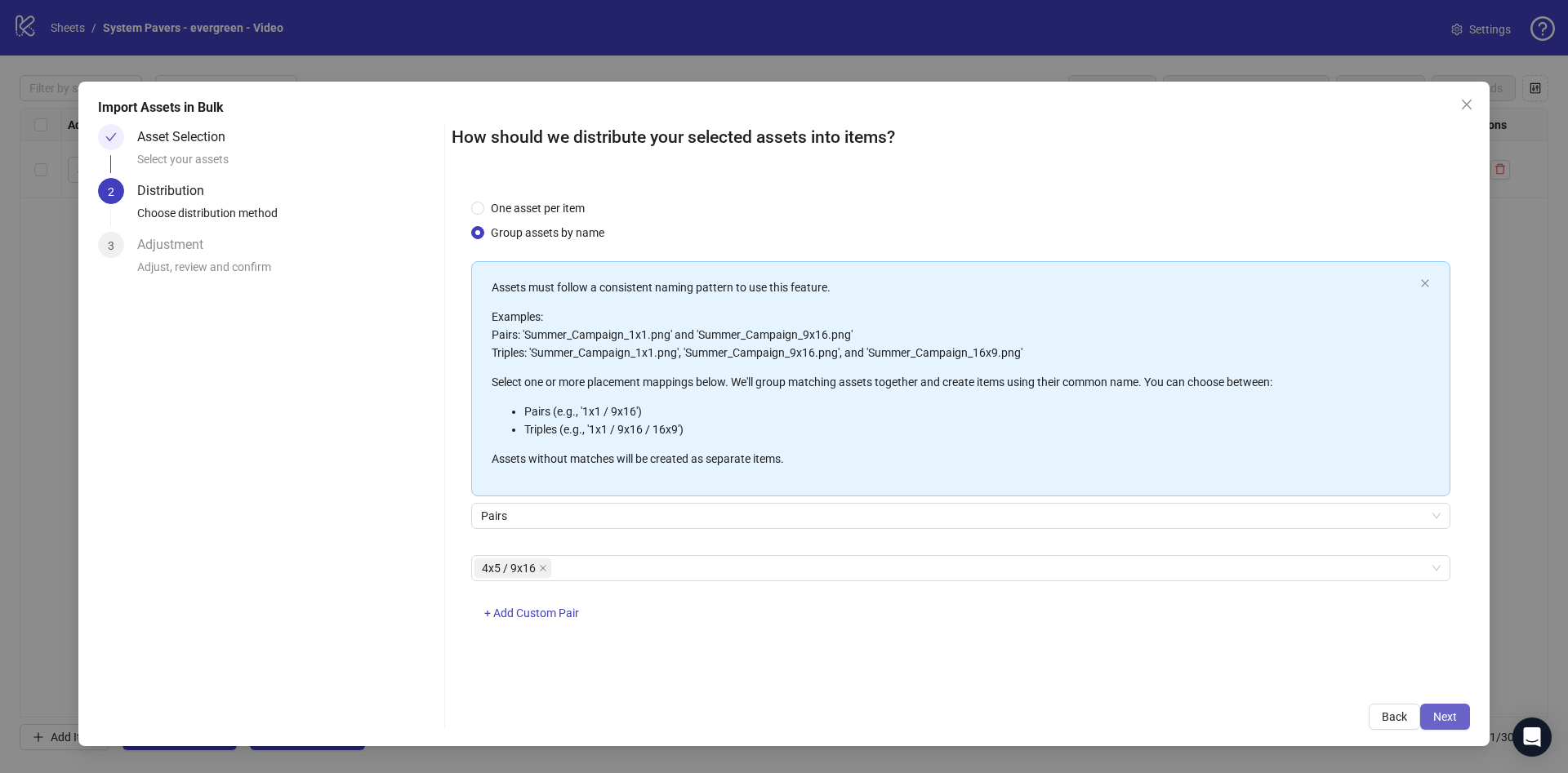
click at [1460, 711] on button "Next" at bounding box center [1445, 717] width 50 height 27
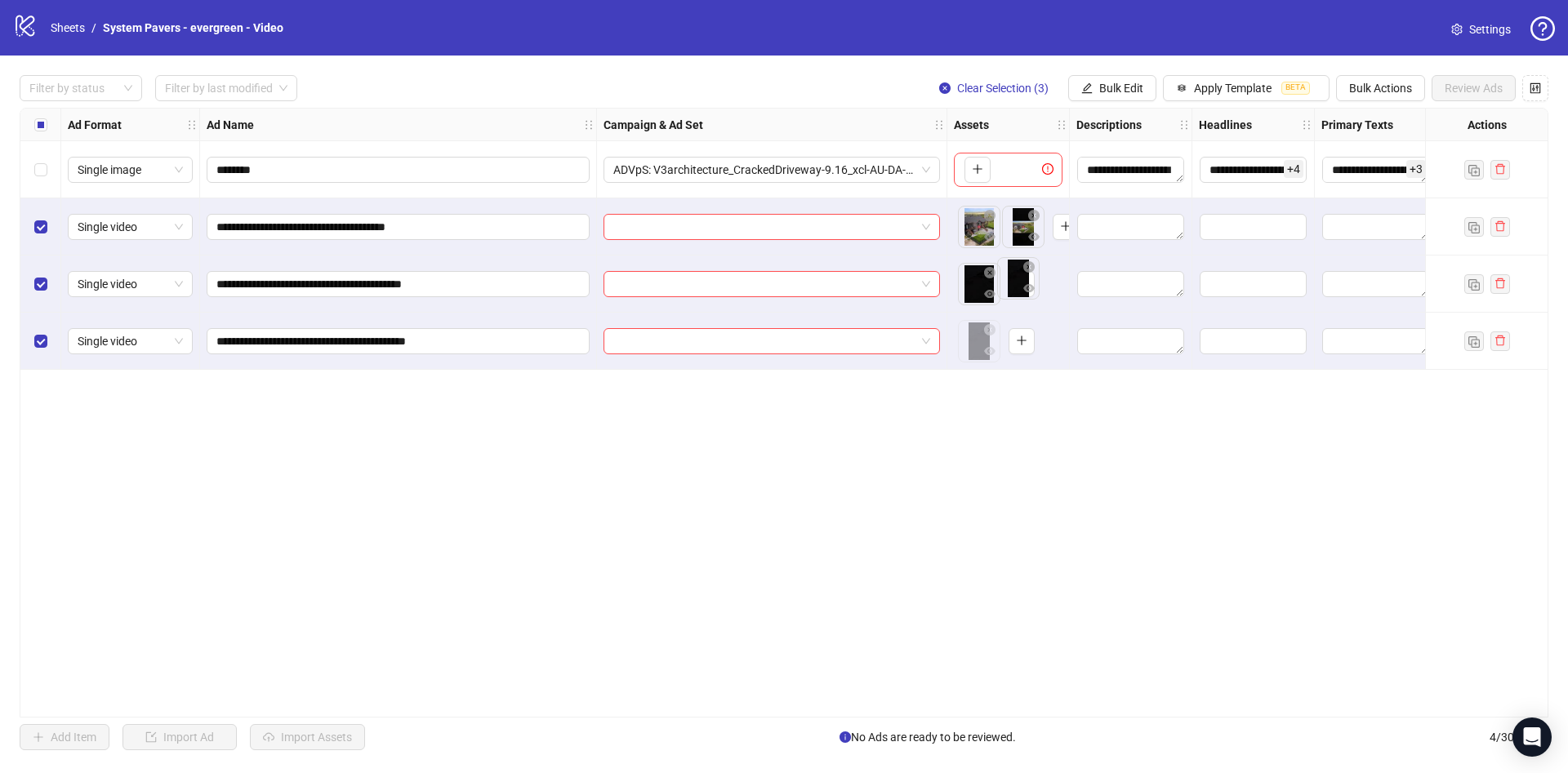
drag, startPoint x: 976, startPoint y: 345, endPoint x: 1016, endPoint y: 282, distance: 74.6
click at [1016, 282] on body "**********" at bounding box center [784, 386] width 1568 height 773
click at [47, 281] on div "Select row 3" at bounding box center [41, 284] width 41 height 57
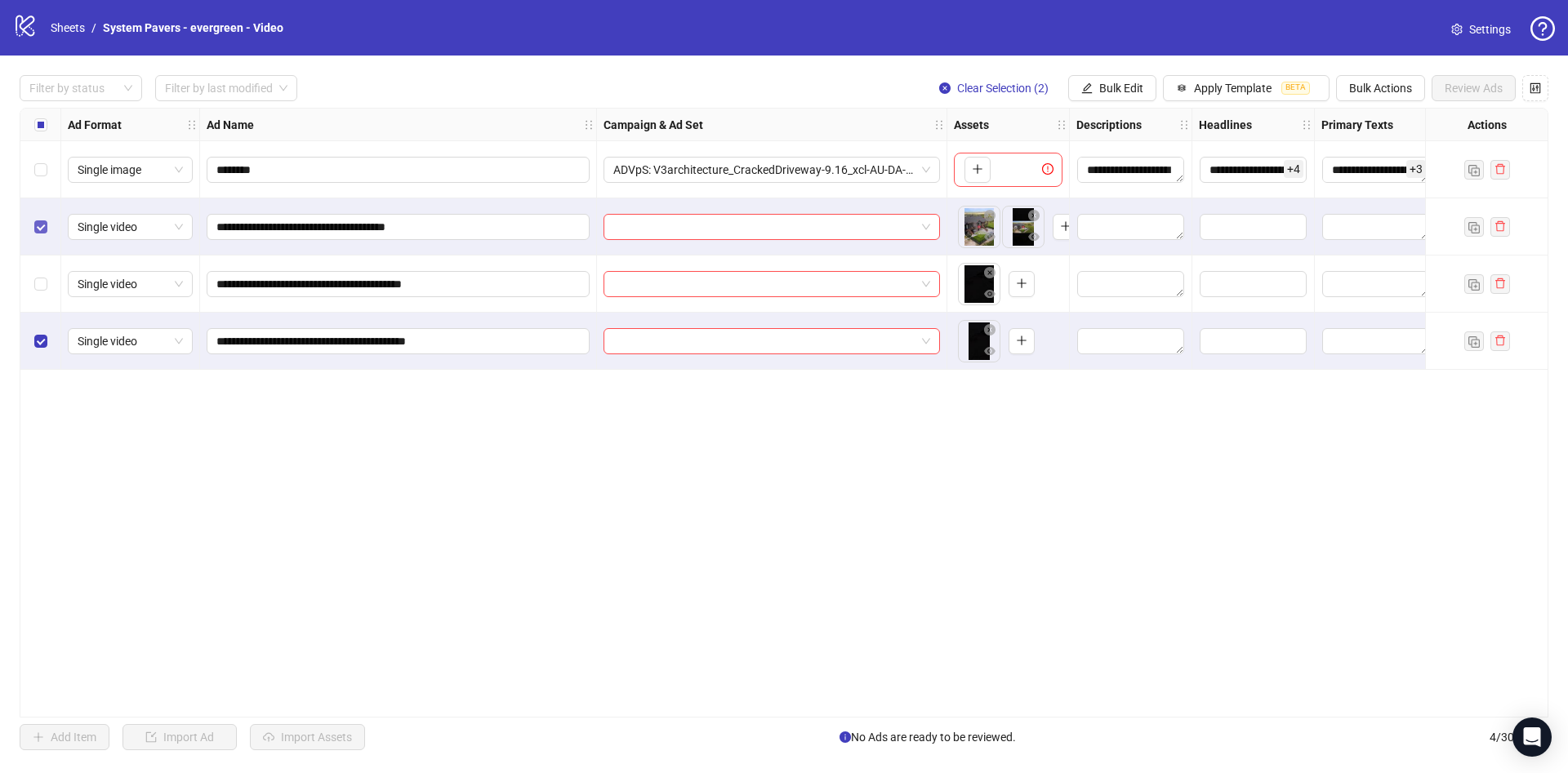
click at [36, 219] on label "Select row 2" at bounding box center [40, 227] width 13 height 18
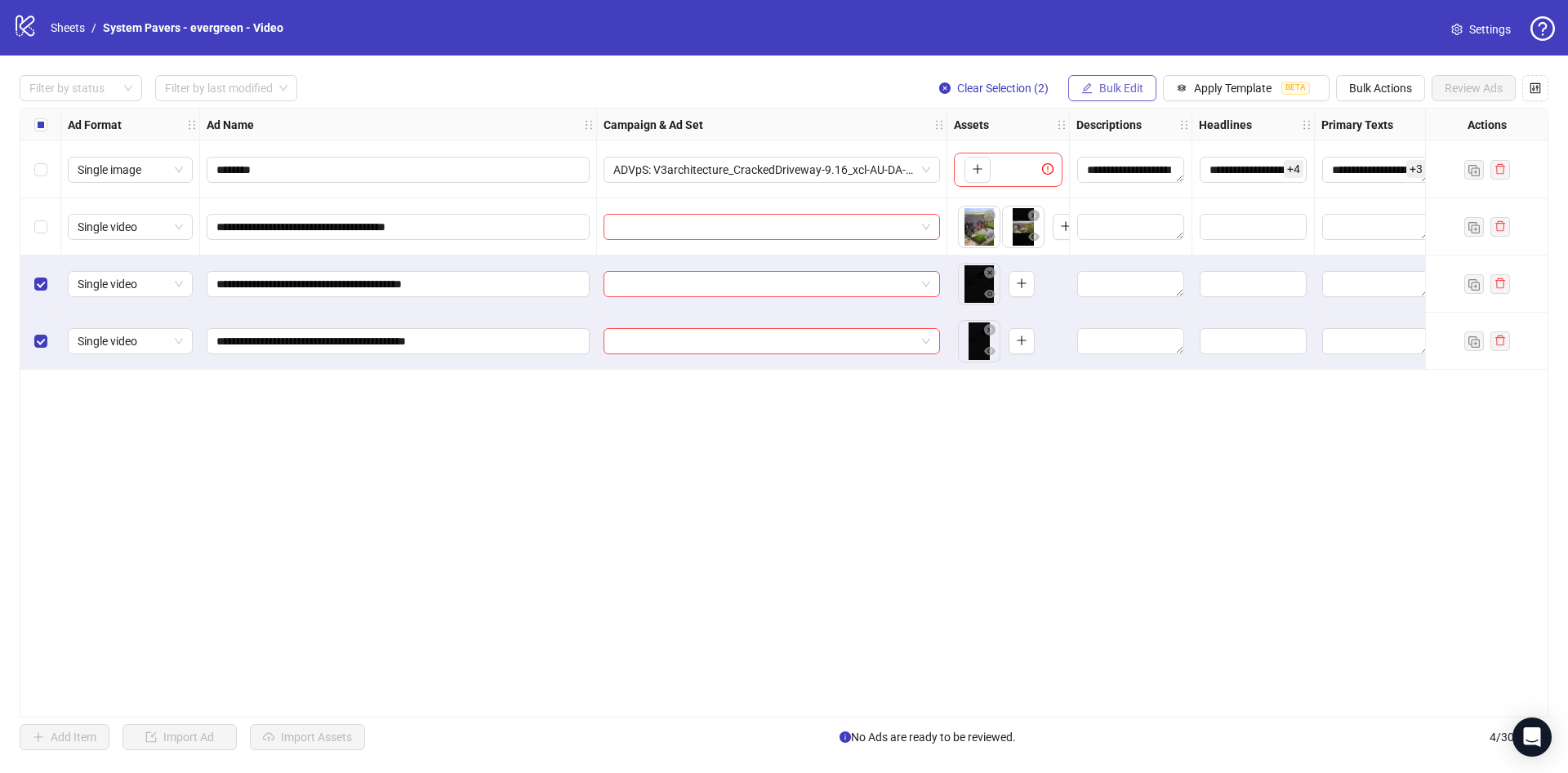
click at [1129, 88] on span "Bulk Edit" at bounding box center [1121, 87] width 44 height 13
click at [1375, 89] on span "Bulk Actions" at bounding box center [1381, 87] width 63 height 13
click at [1377, 117] on span "Delete" at bounding box center [1403, 121] width 112 height 18
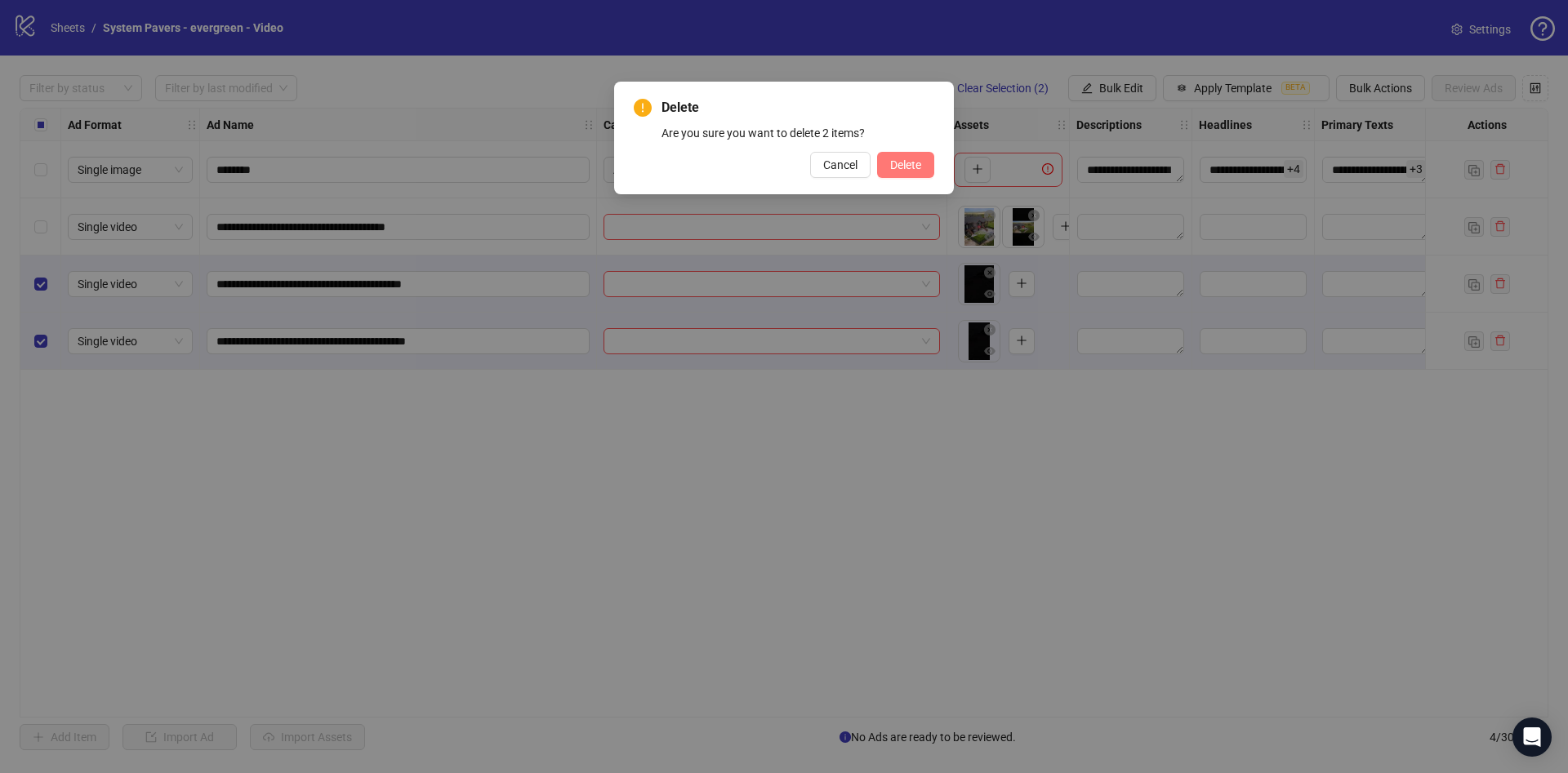
click at [927, 167] on button "Delete" at bounding box center [905, 165] width 57 height 27
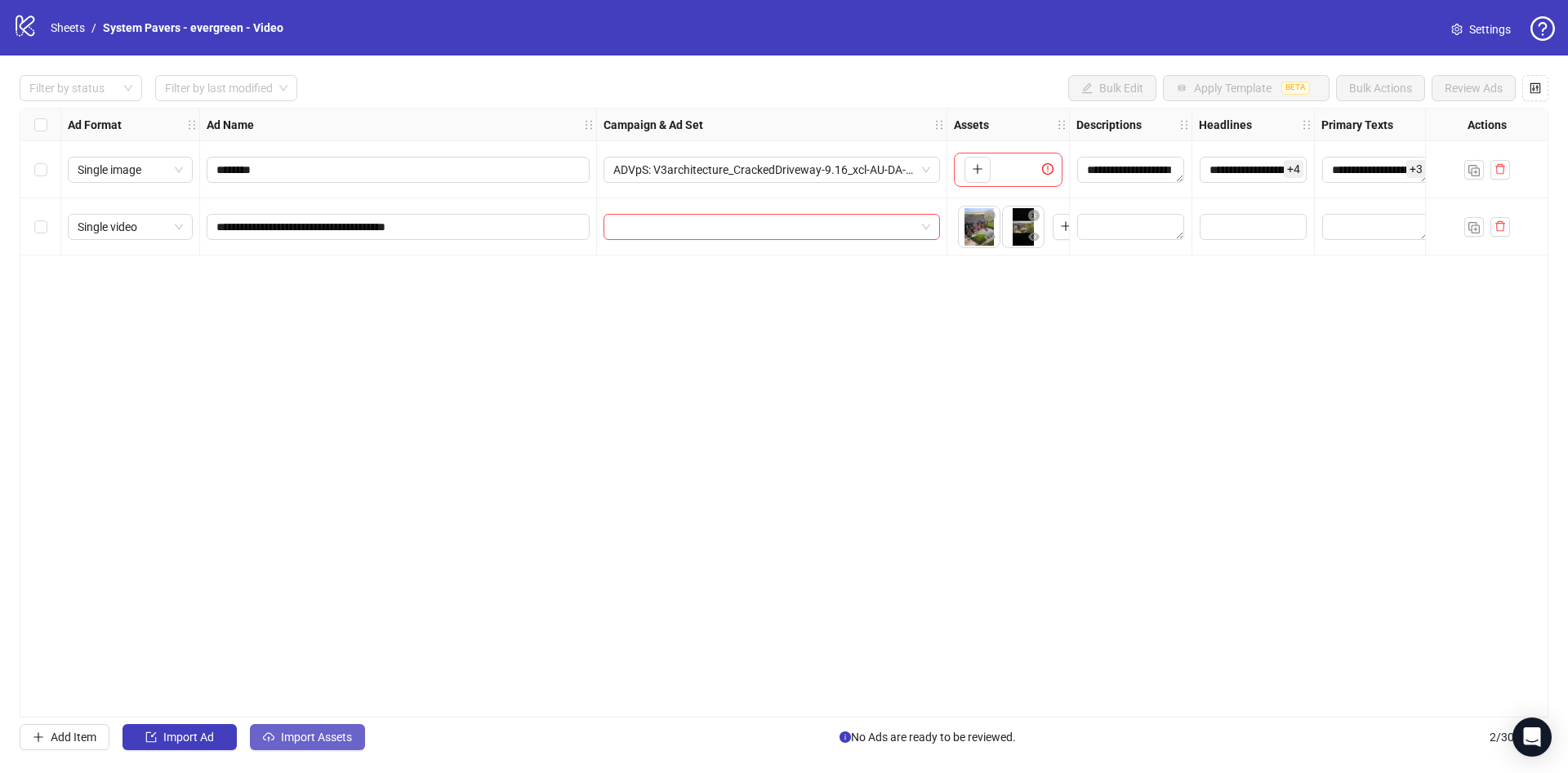
click at [282, 748] on button "Import Assets" at bounding box center [307, 737] width 115 height 27
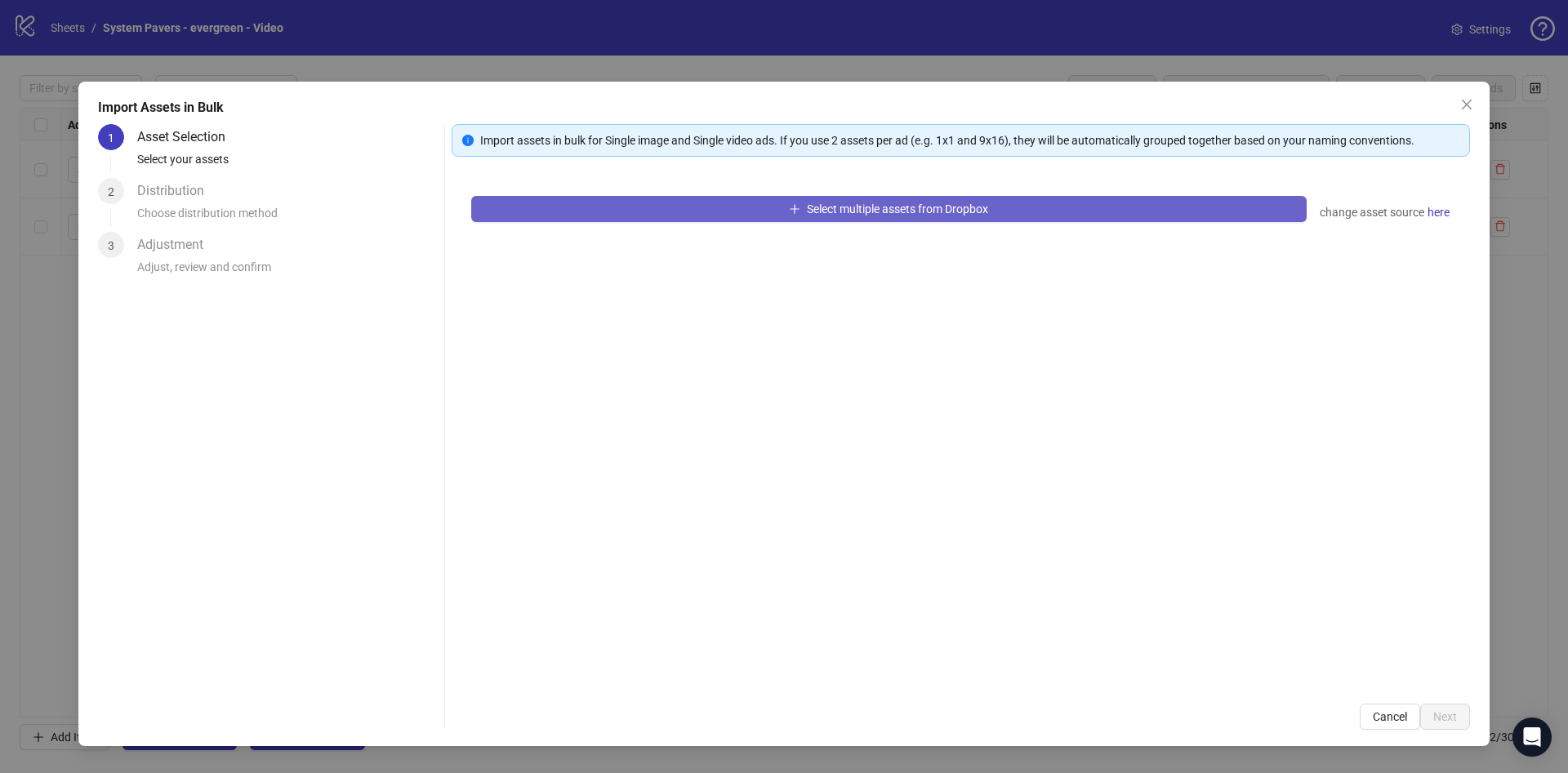
click at [681, 201] on button "Select multiple assets from Dropbox" at bounding box center [889, 209] width 836 height 27
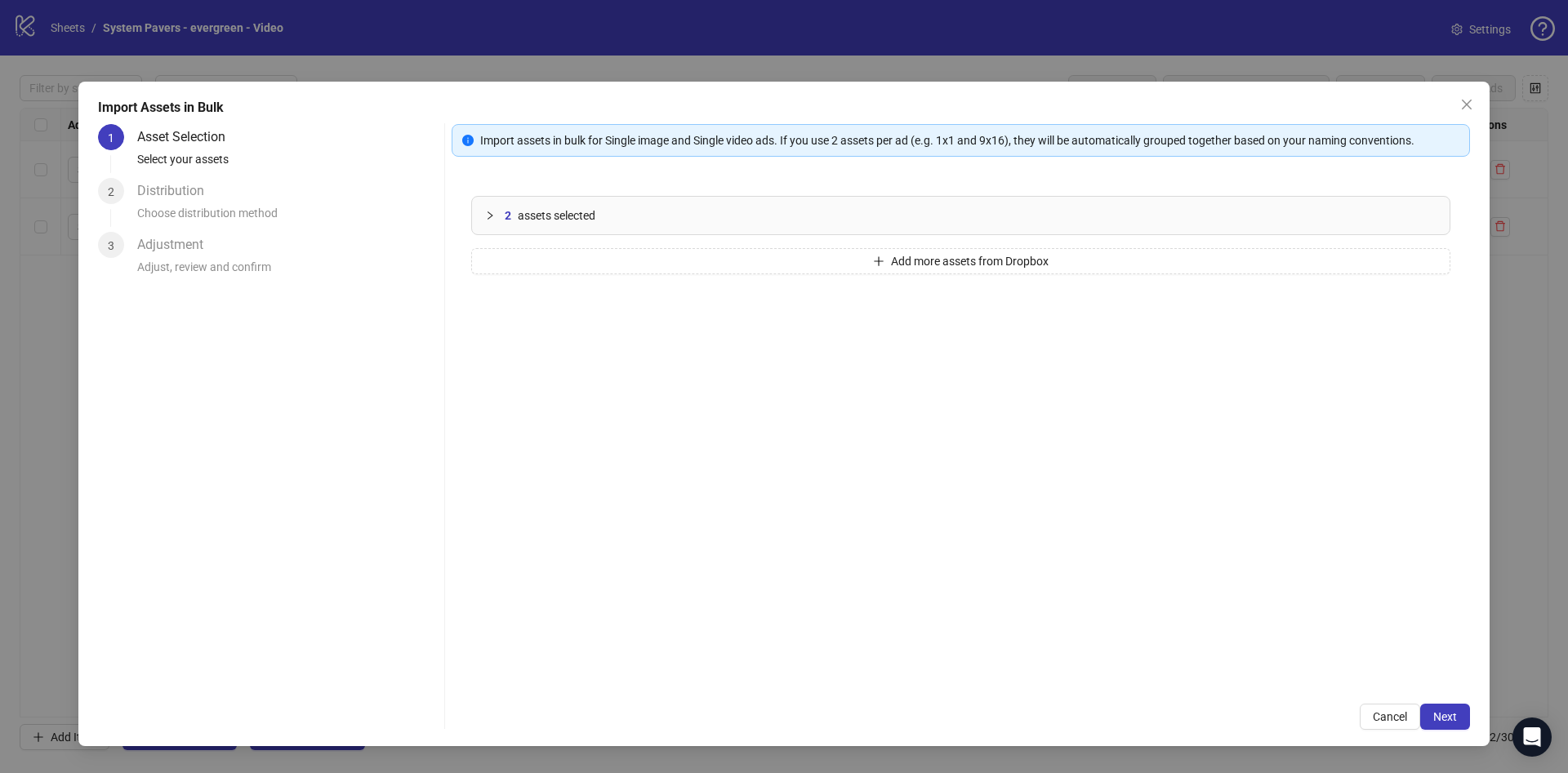
click at [774, 274] on div "2 assets selected Add more assets from Dropbox" at bounding box center [961, 430] width 1019 height 508
click at [781, 266] on button "Add more assets from Dropbox" at bounding box center [961, 261] width 979 height 27
click at [1451, 717] on span "Next" at bounding box center [1446, 717] width 24 height 13
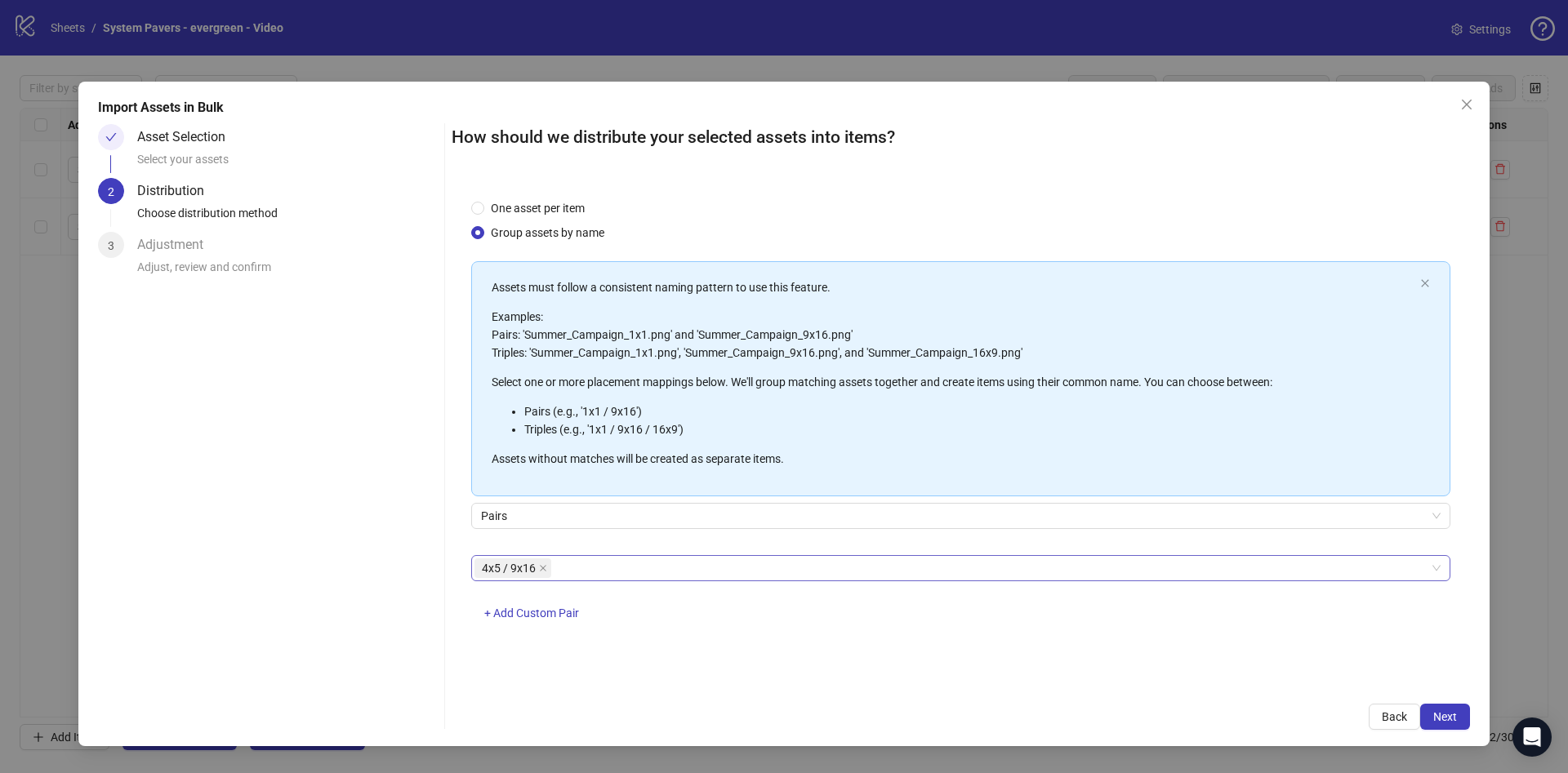
click at [627, 567] on div "4x5 / 9x16" at bounding box center [952, 568] width 956 height 23
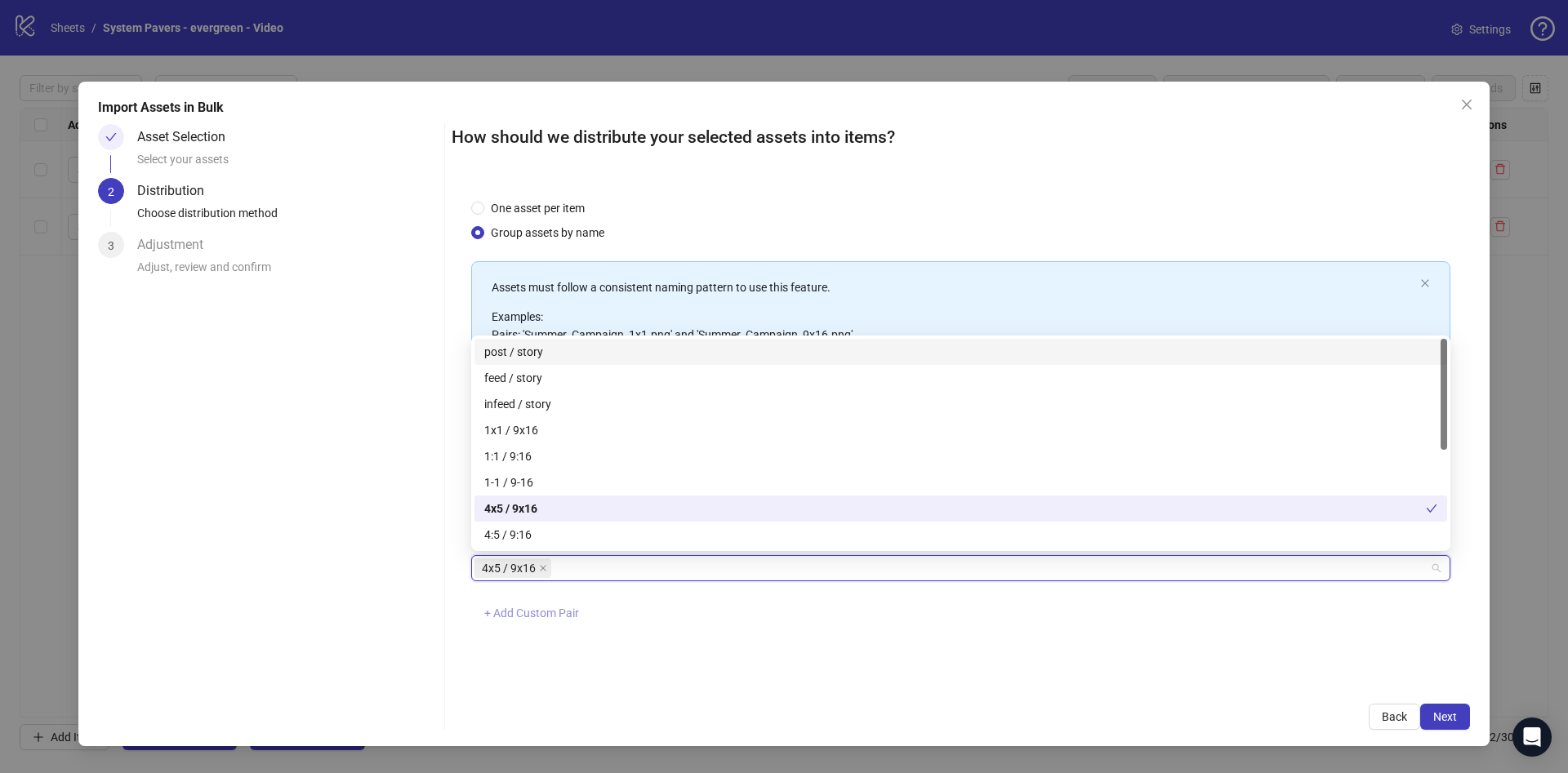
click at [568, 609] on span "+ Add Custom Pair" at bounding box center [531, 612] width 95 height 13
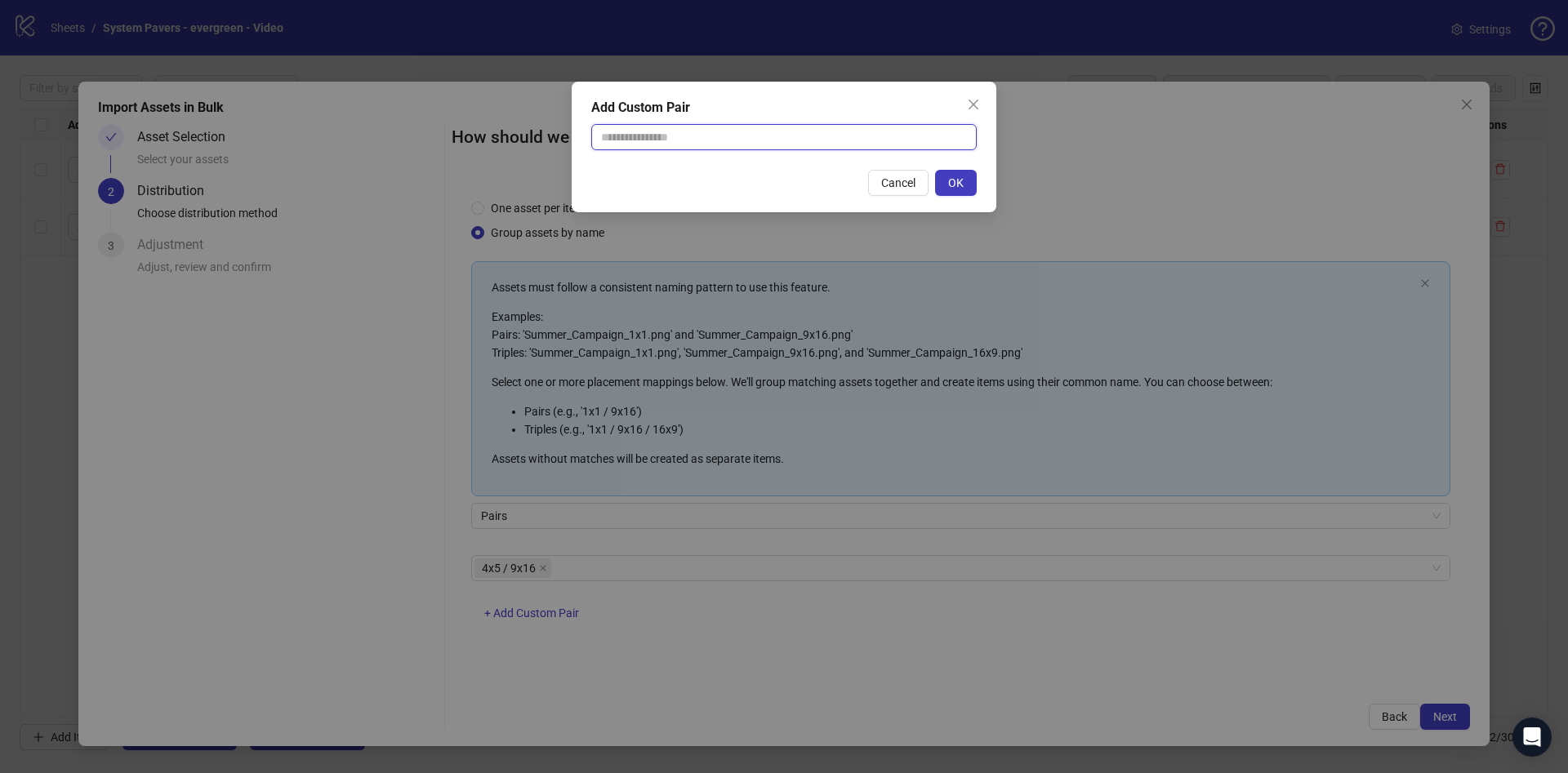
click at [803, 133] on input "text" at bounding box center [784, 137] width 386 height 27
type input "********"
click at [950, 179] on span "OK" at bounding box center [956, 182] width 15 height 13
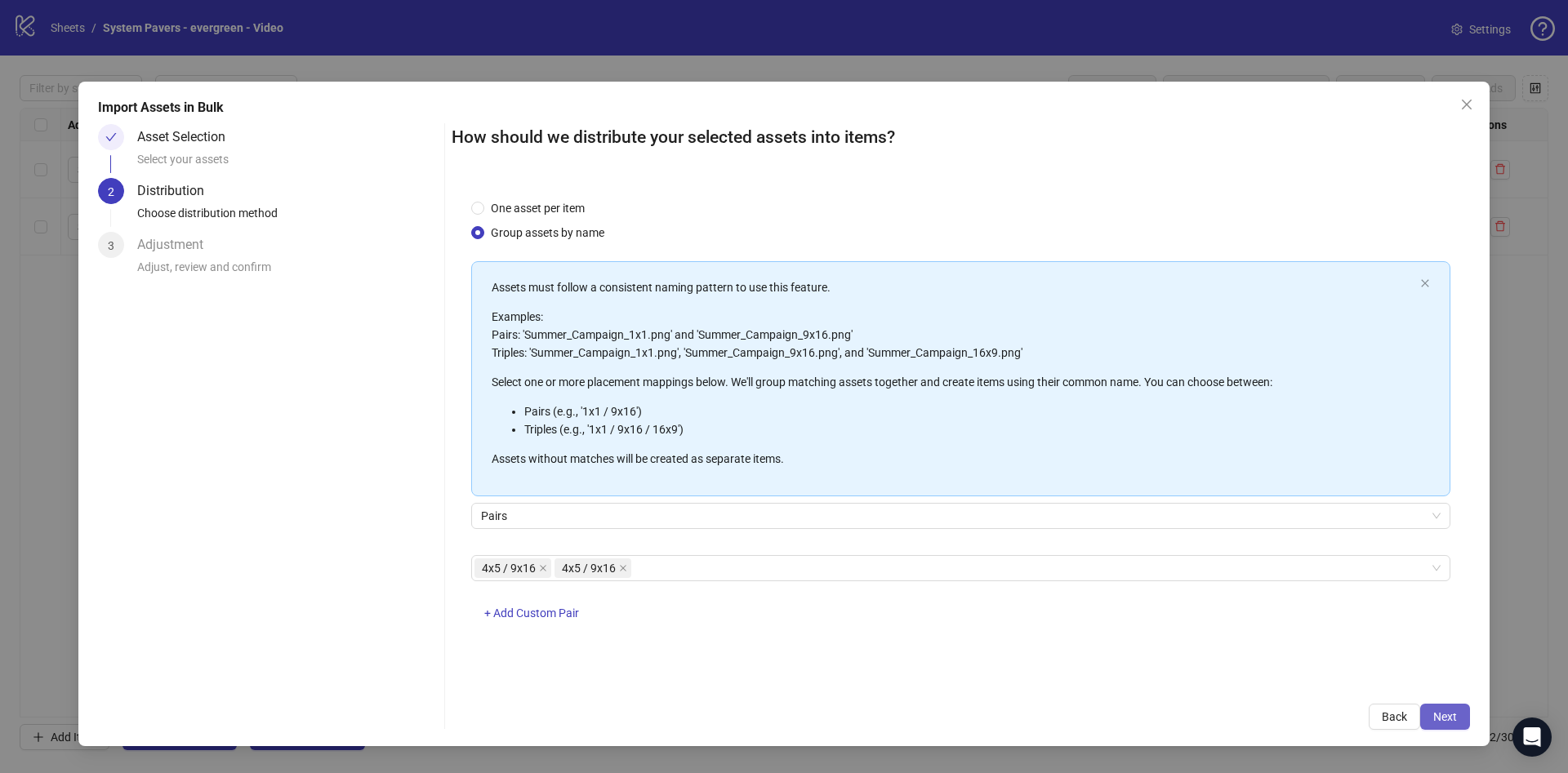
click at [1466, 711] on button "Next" at bounding box center [1445, 717] width 50 height 27
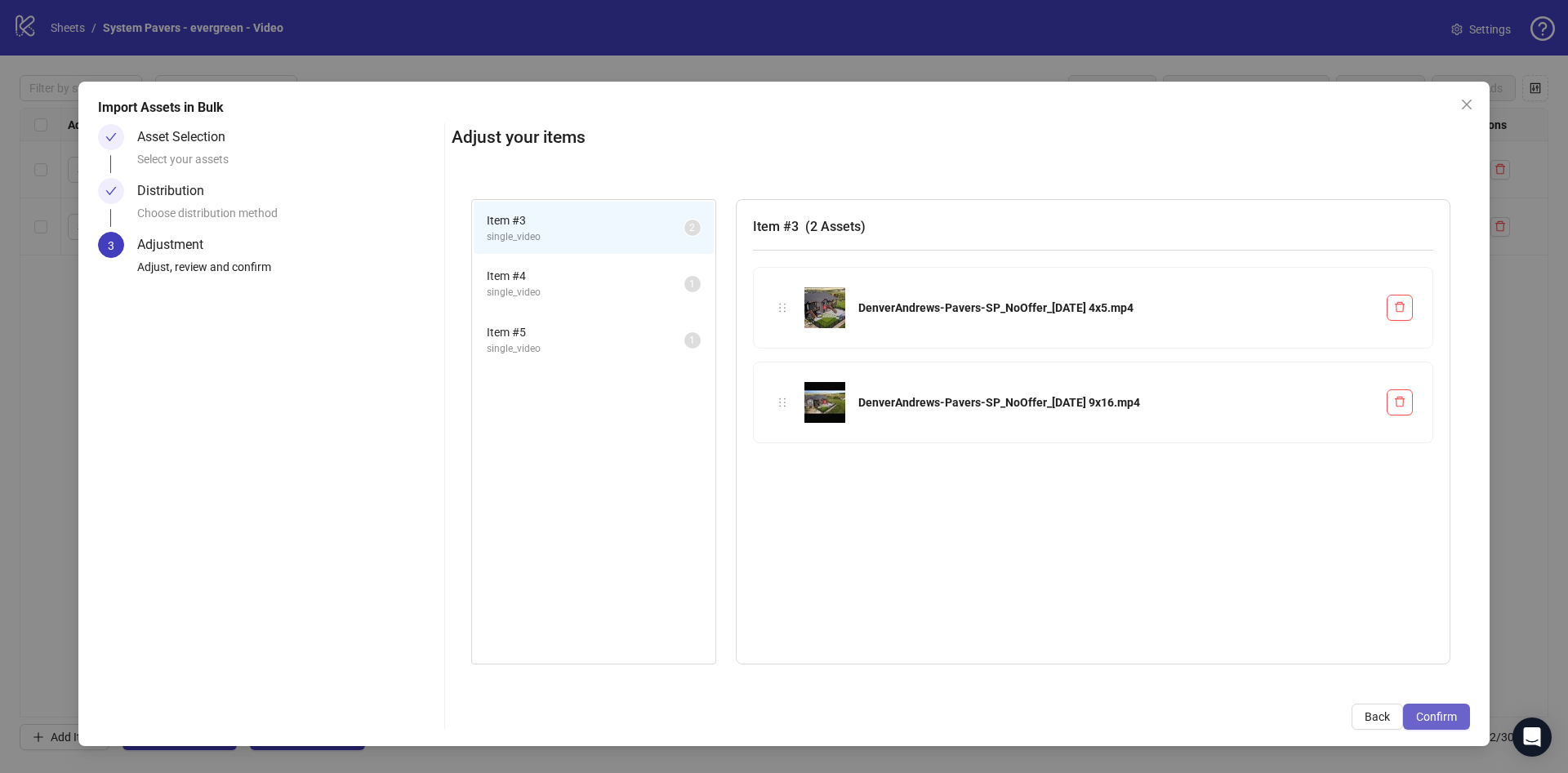
click at [1460, 716] on button "Confirm" at bounding box center [1436, 717] width 67 height 27
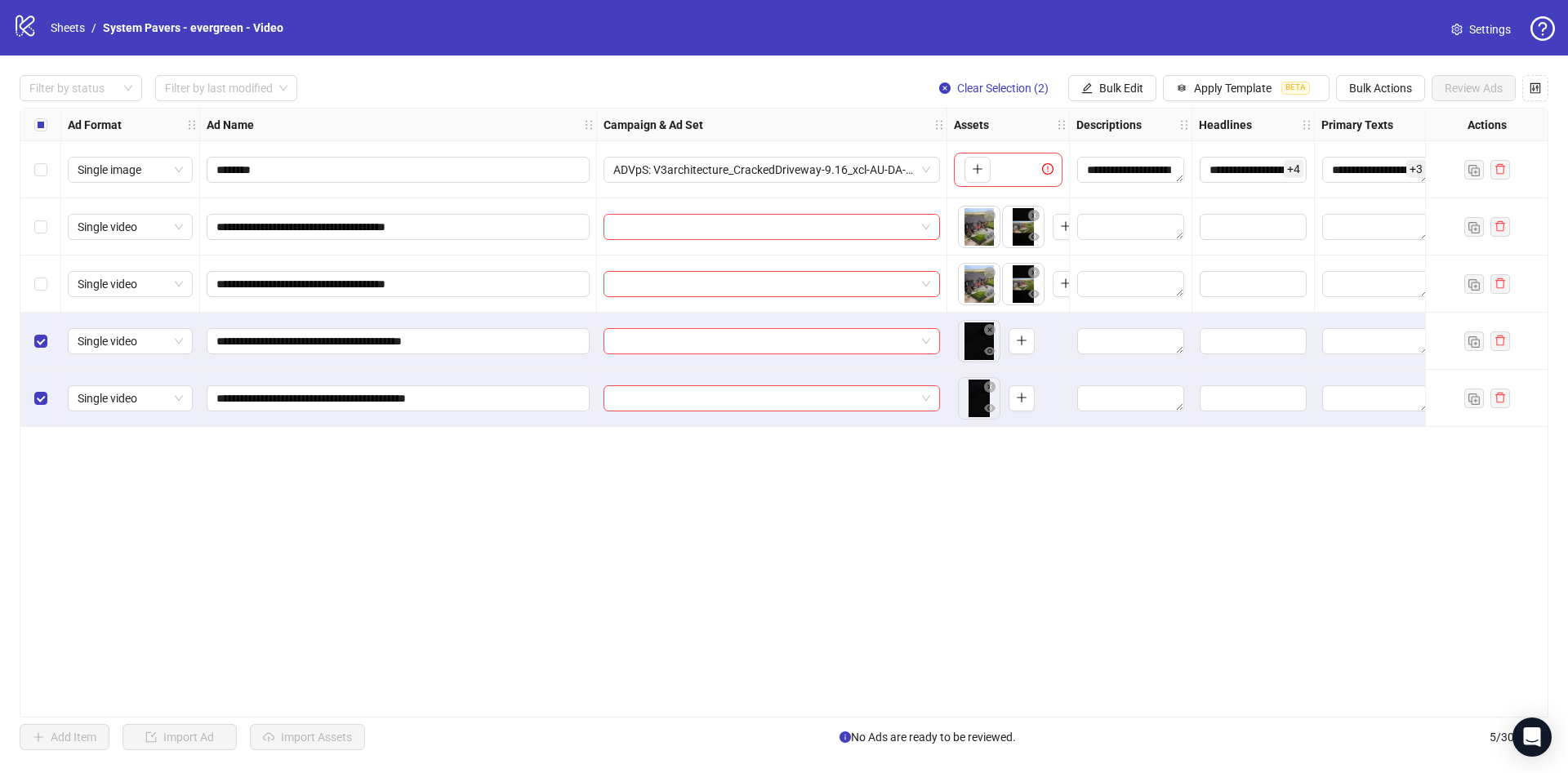
drag, startPoint x: 49, startPoint y: 392, endPoint x: 45, endPoint y: 384, distance: 8.9
click at [49, 391] on div "Select row 5" at bounding box center [41, 398] width 41 height 57
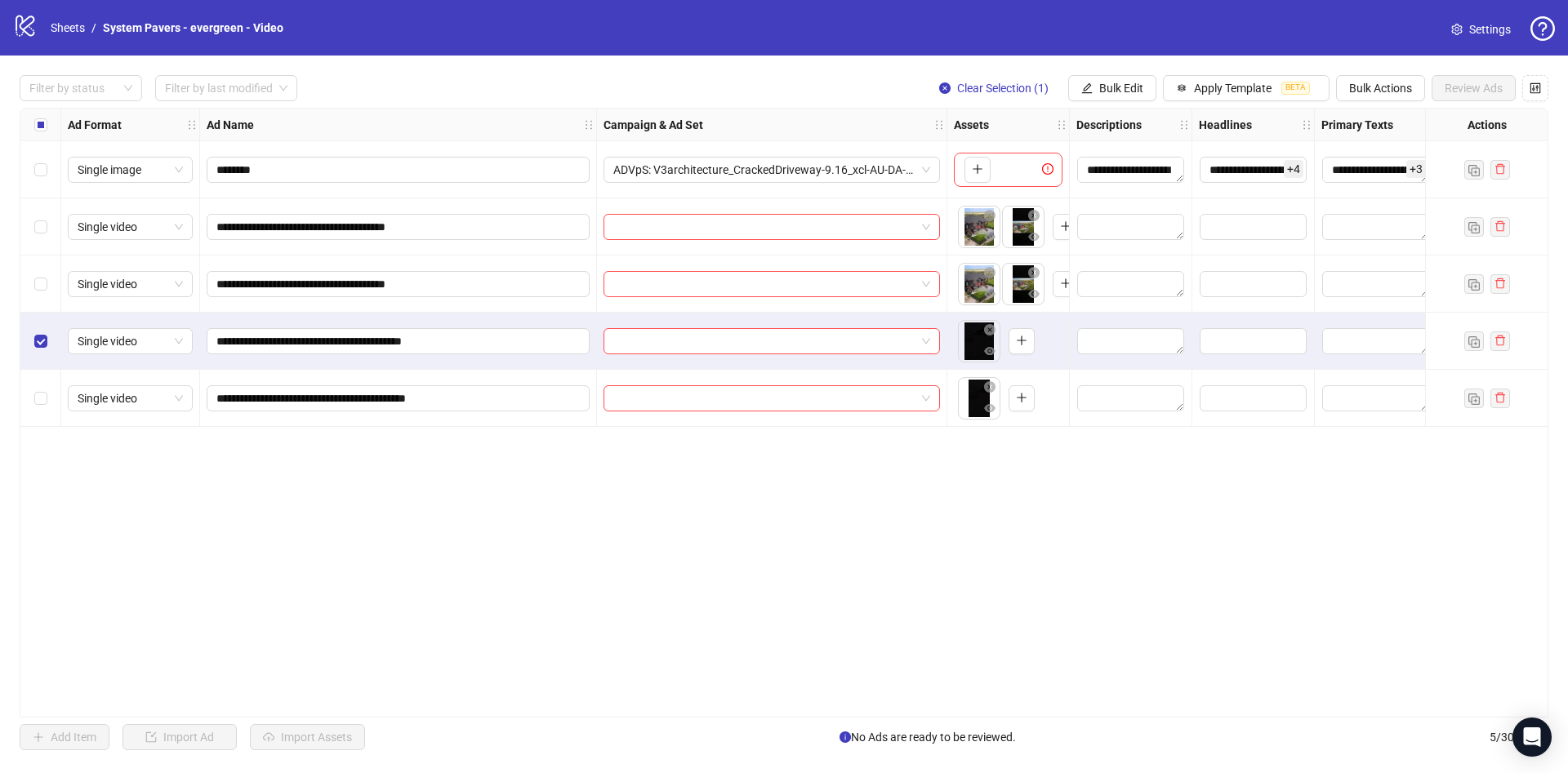
click at [38, 328] on div "Select row 4" at bounding box center [41, 341] width 41 height 57
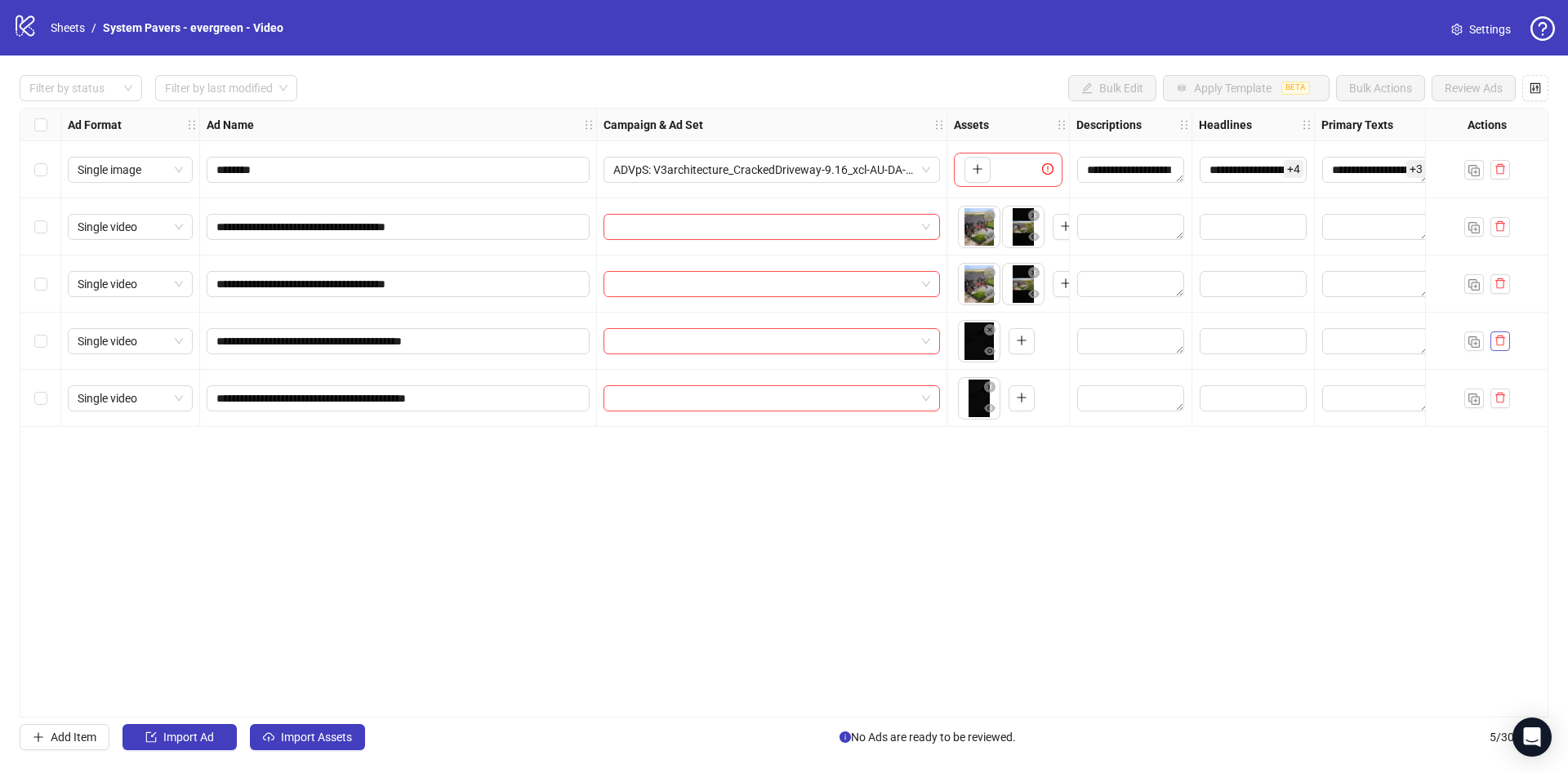
click at [1498, 343] on icon "delete" at bounding box center [1500, 339] width 11 height 11
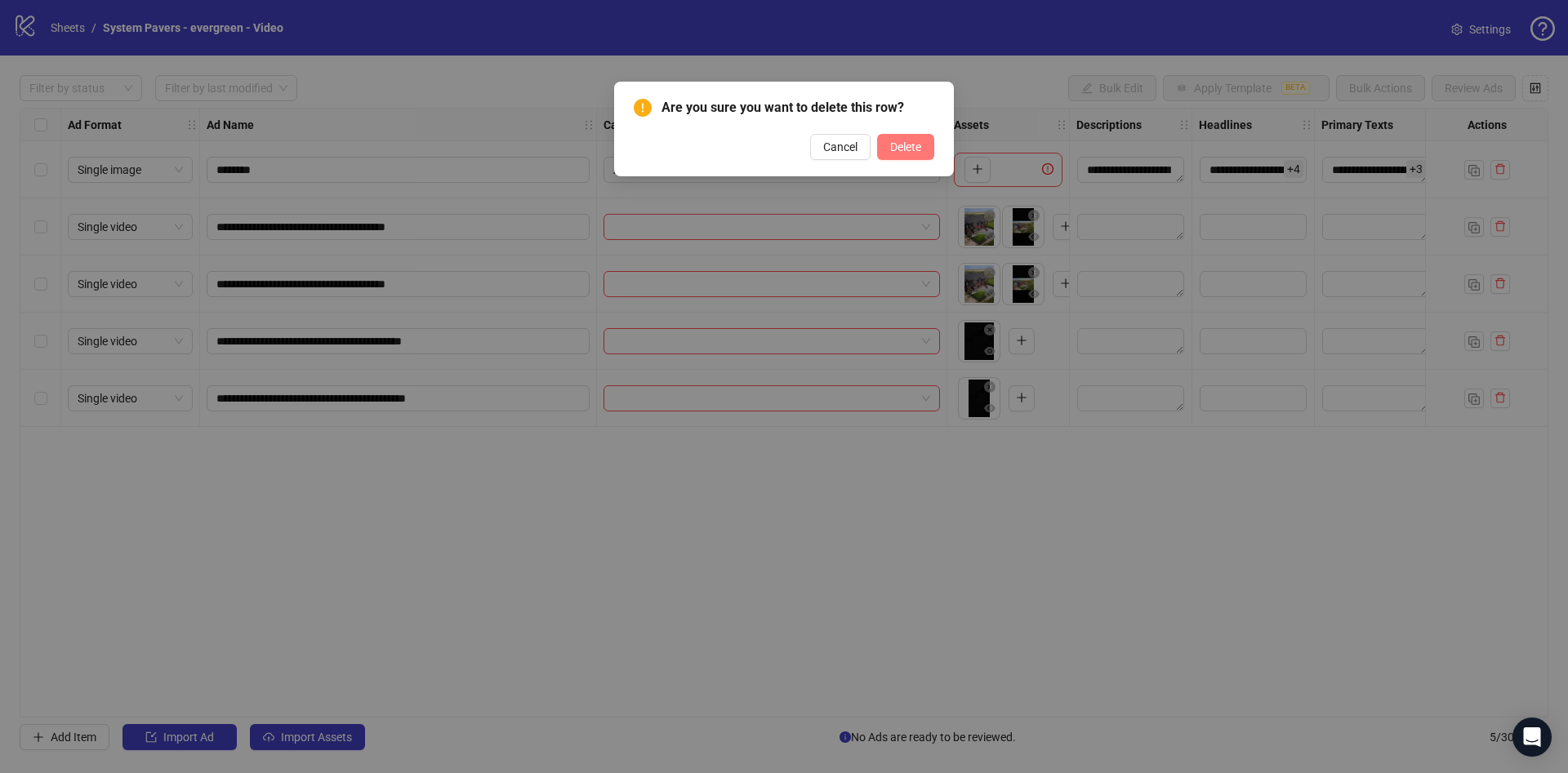
click at [907, 147] on span "Delete" at bounding box center [906, 146] width 31 height 13
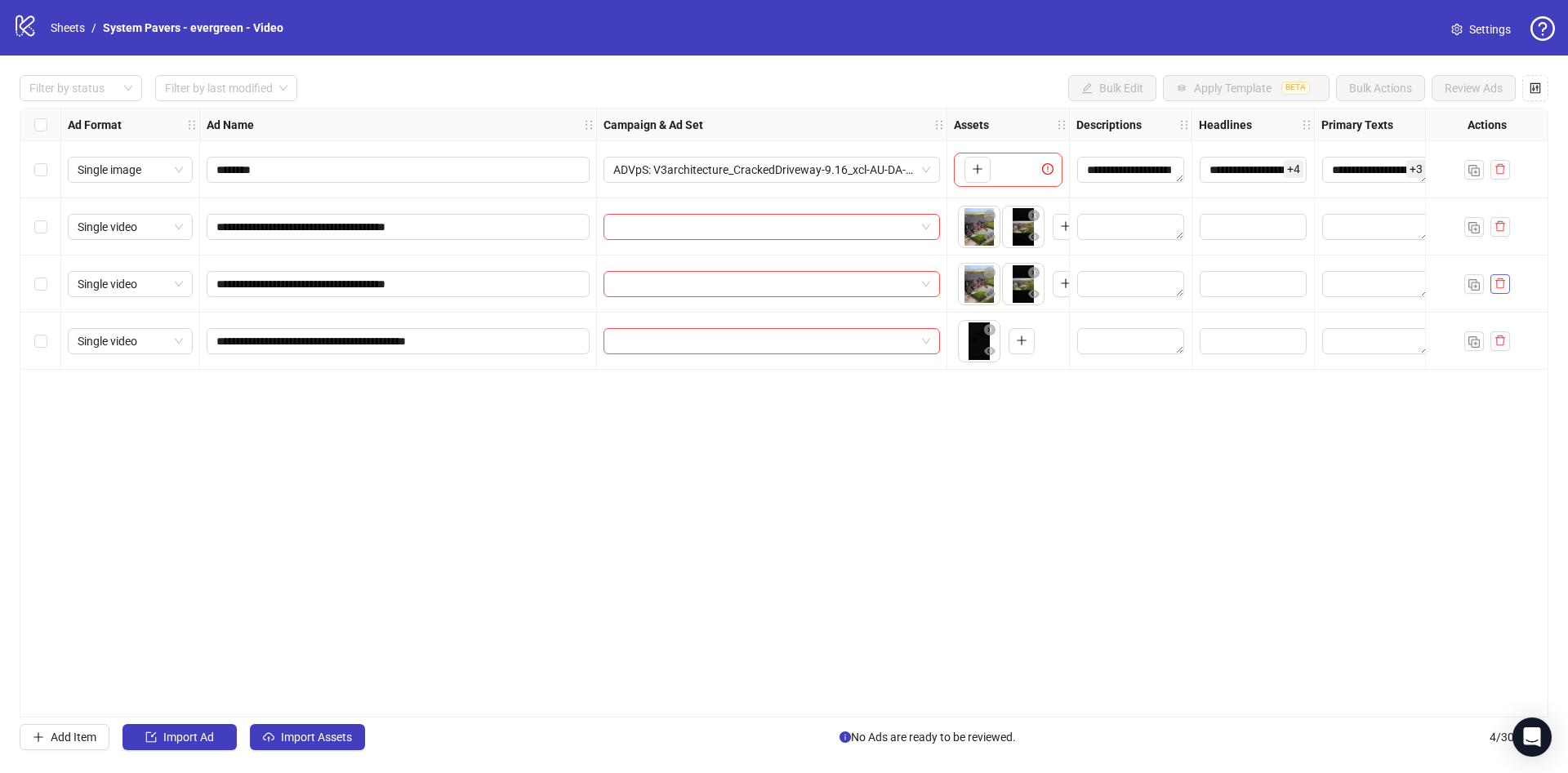
click at [1504, 284] on icon "delete" at bounding box center [1500, 284] width 9 height 10
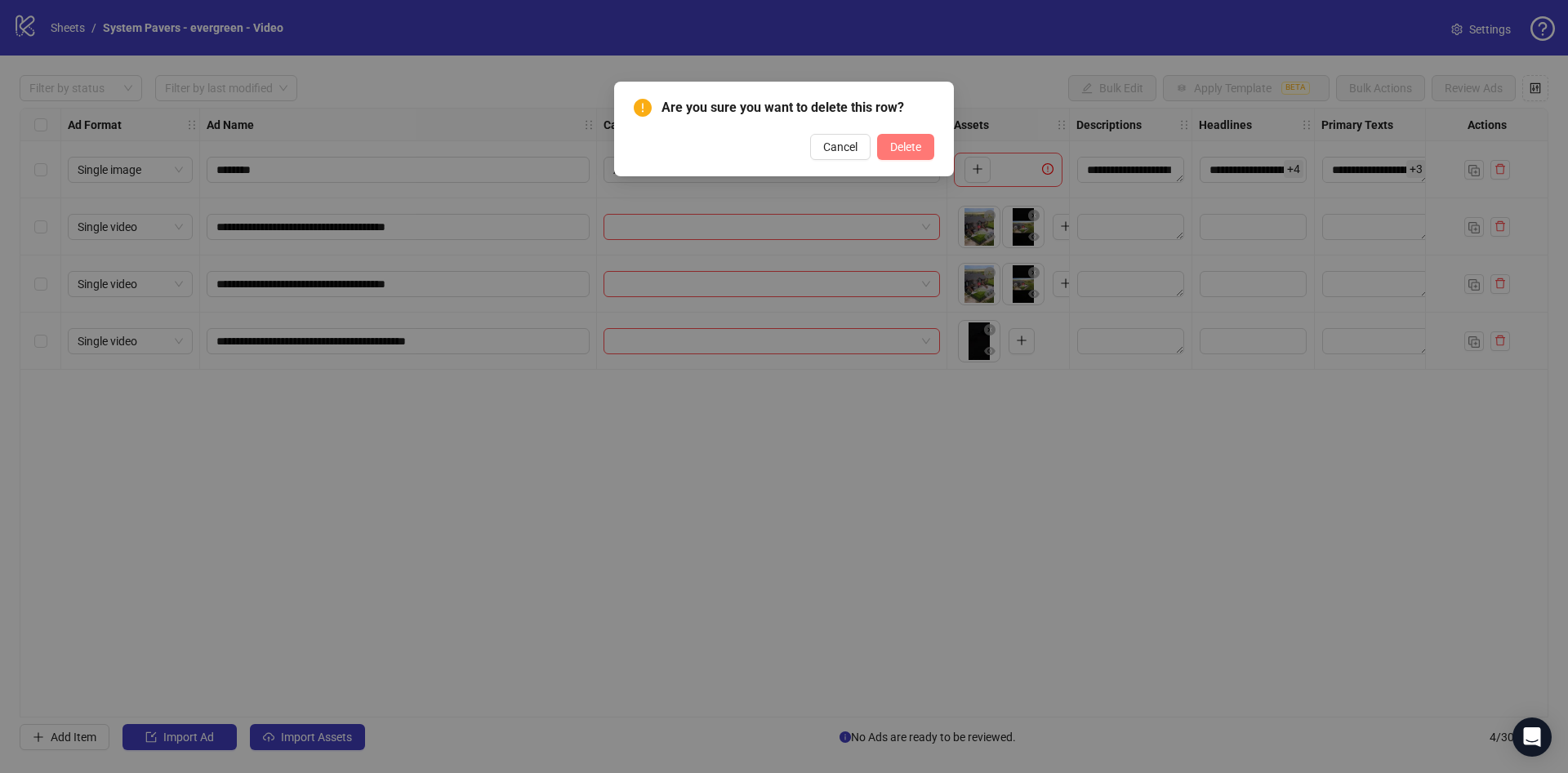
click at [918, 148] on span "Delete" at bounding box center [906, 146] width 31 height 13
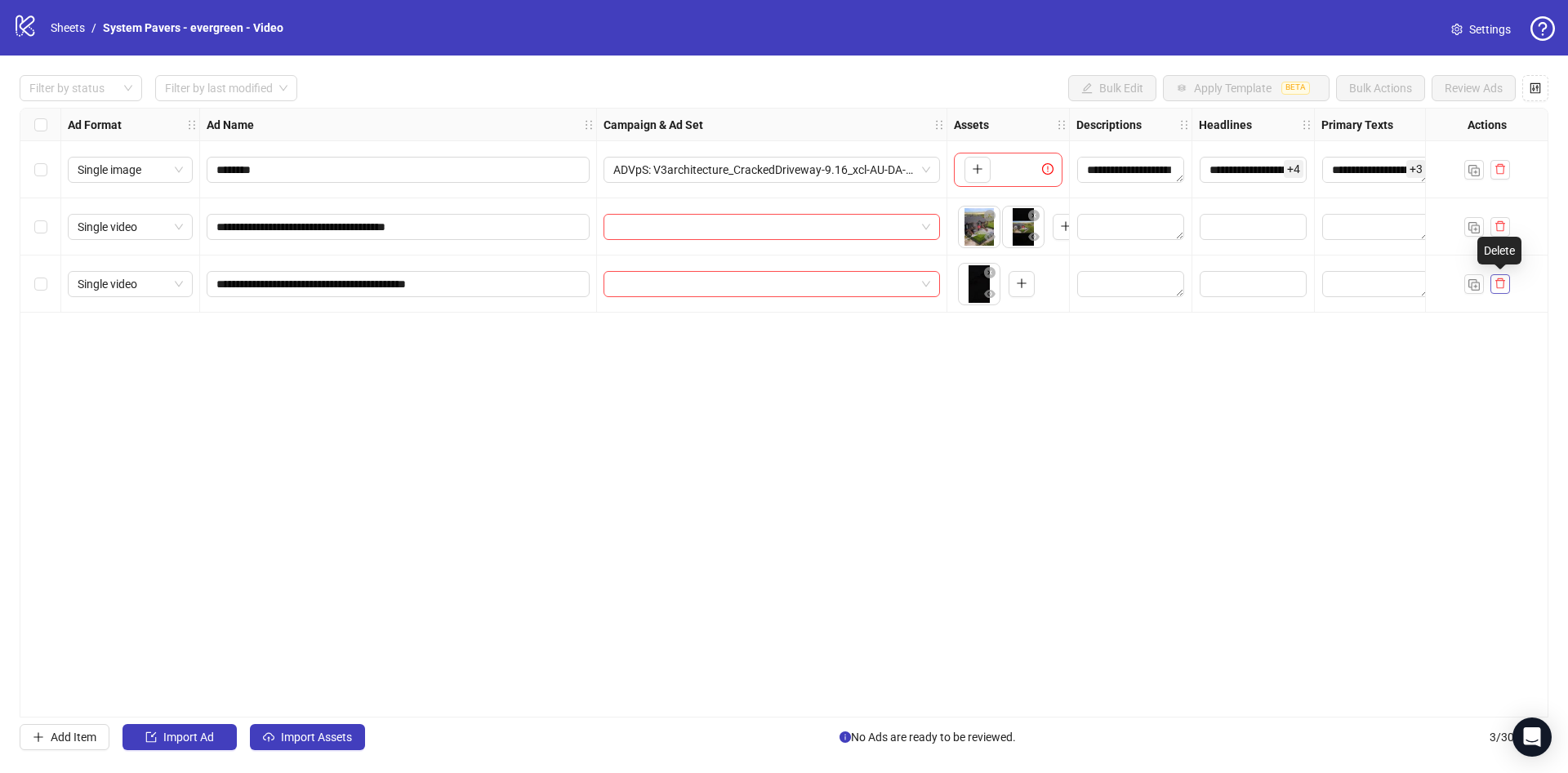
click at [1496, 288] on icon "delete" at bounding box center [1500, 283] width 11 height 11
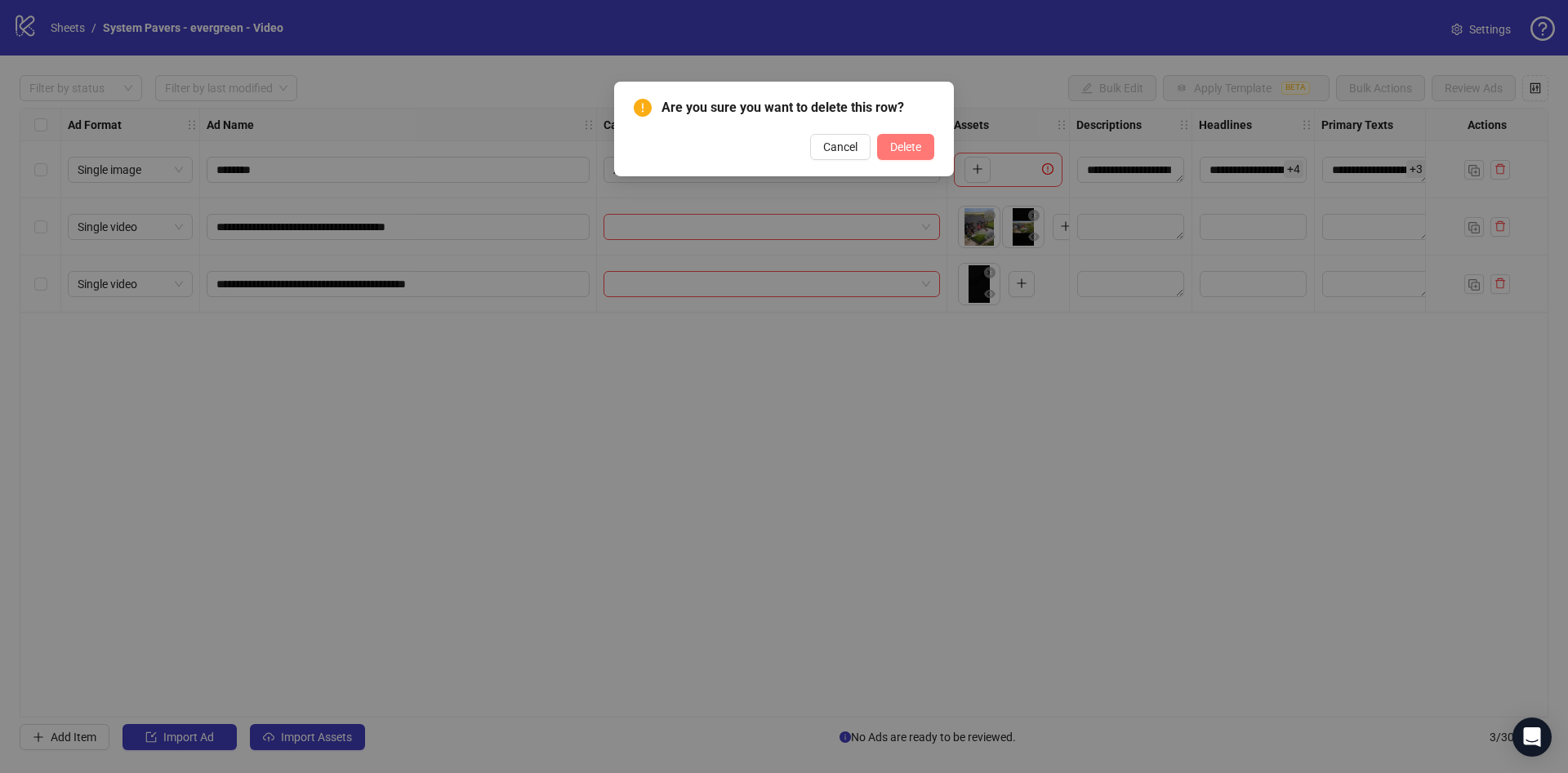
click at [920, 152] on span "Delete" at bounding box center [906, 146] width 31 height 13
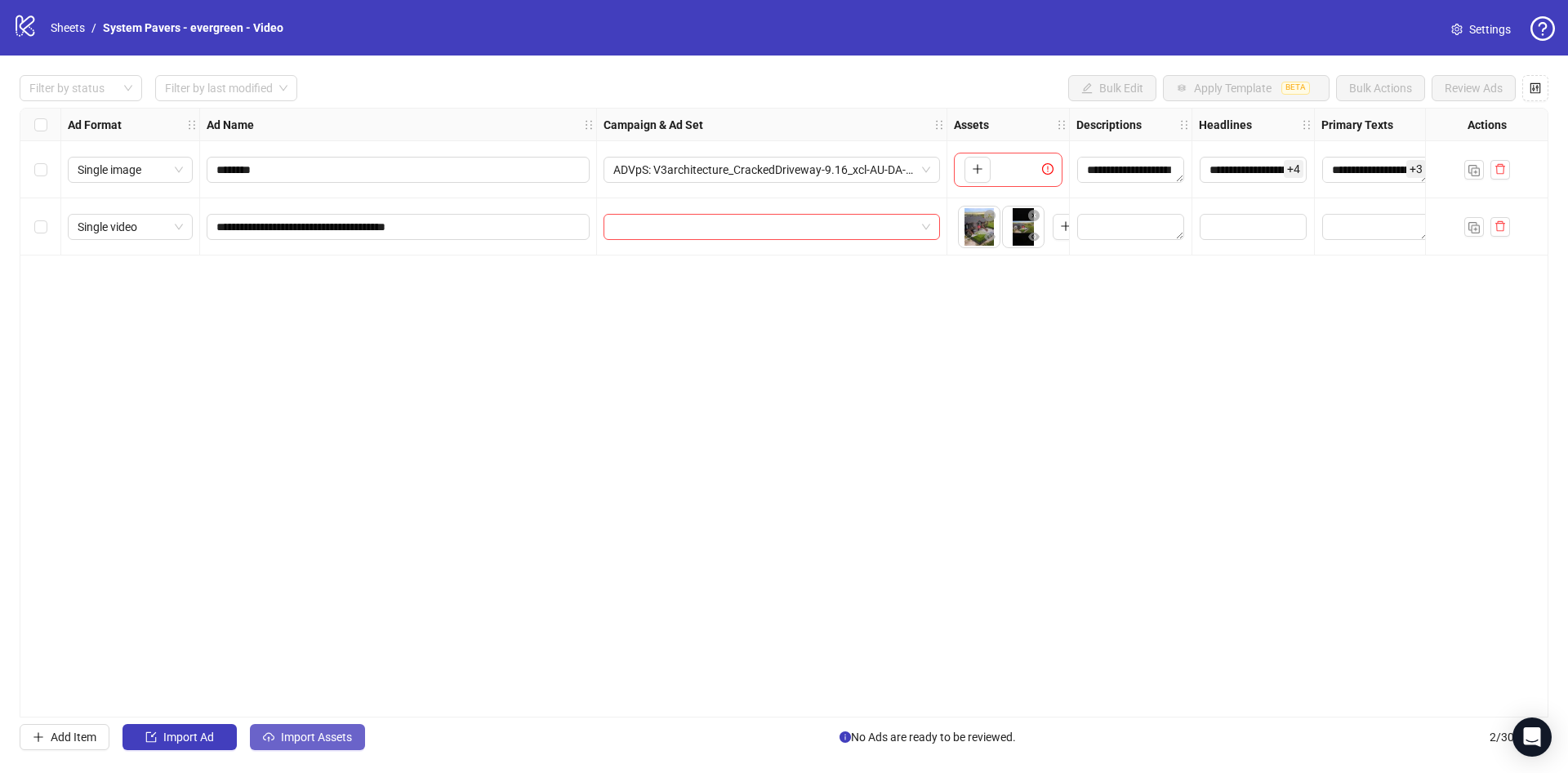
click at [287, 738] on span "Import Assets" at bounding box center [316, 736] width 71 height 13
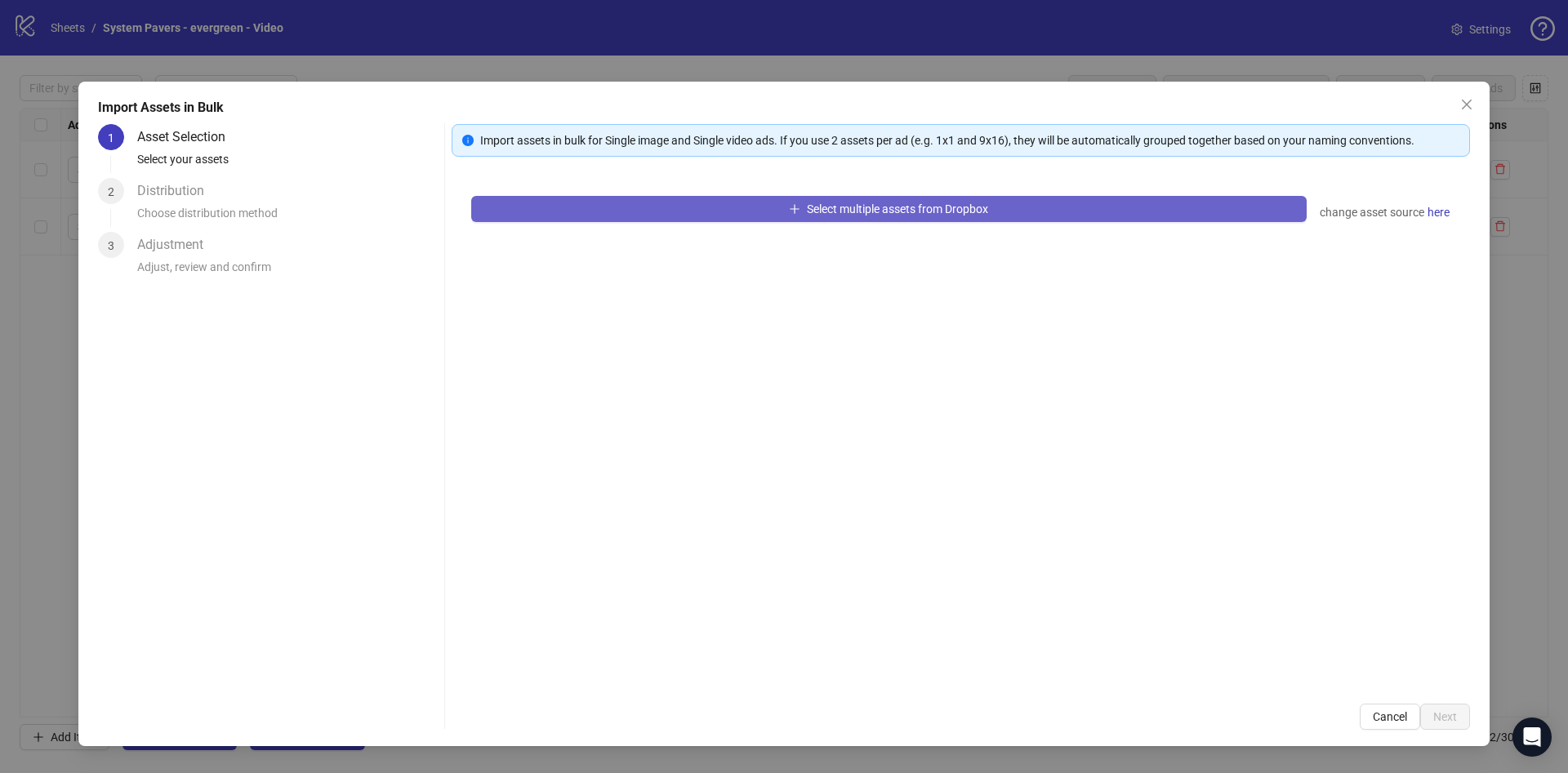
click at [786, 217] on button "Select multiple assets from Dropbox" at bounding box center [889, 209] width 836 height 27
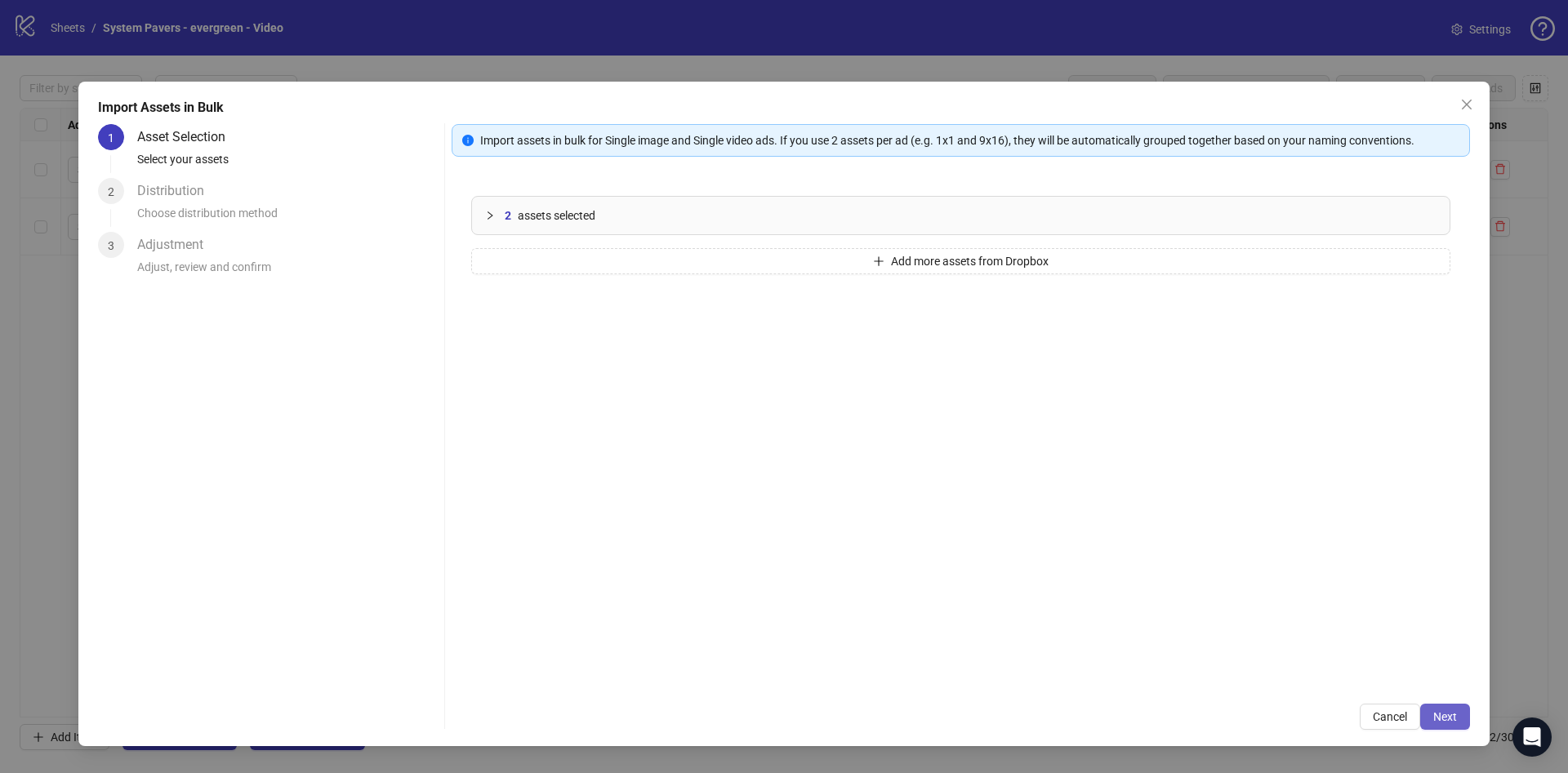
click at [1452, 712] on span "Next" at bounding box center [1446, 717] width 24 height 13
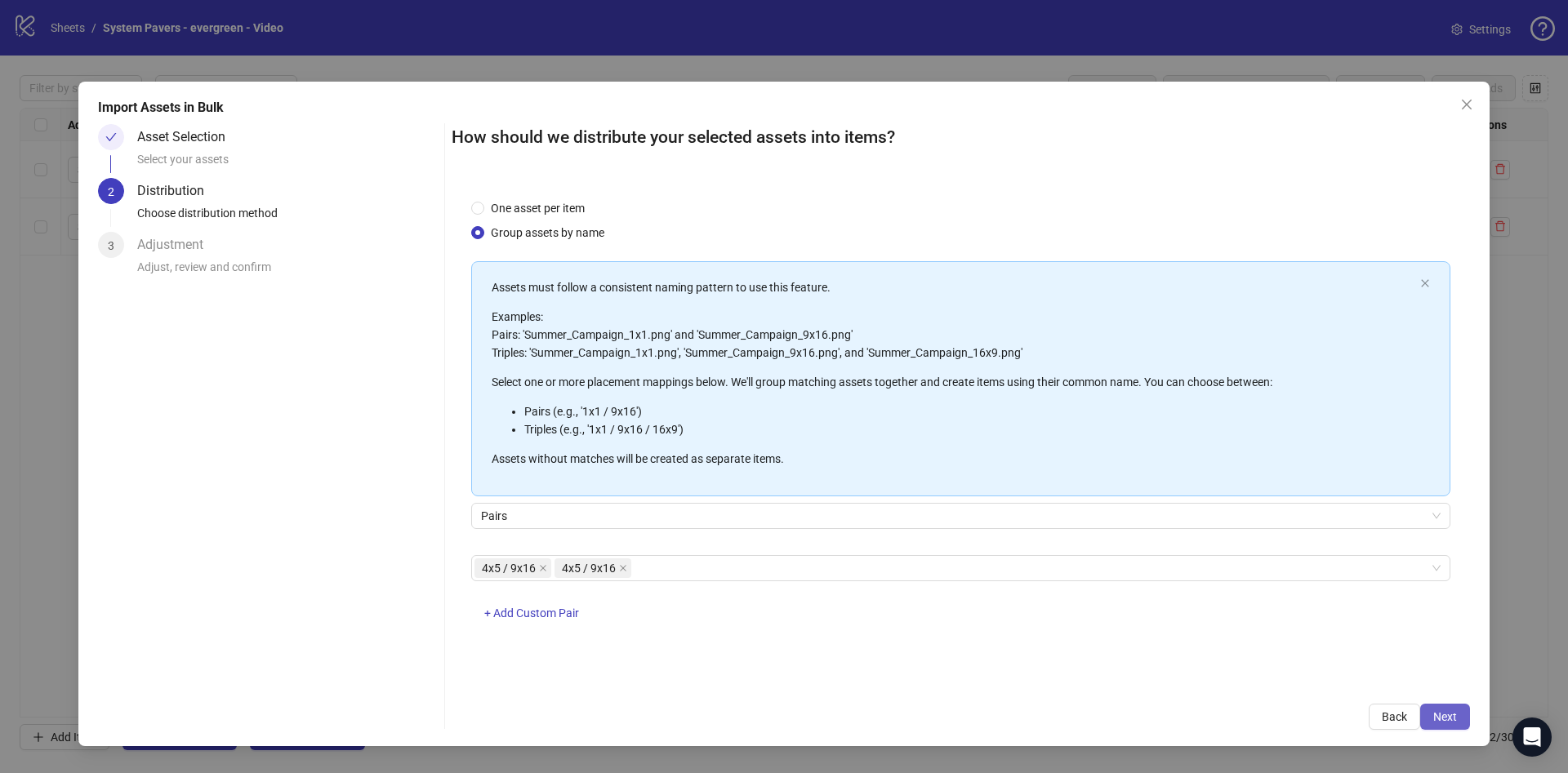
click at [1438, 711] on span "Next" at bounding box center [1446, 717] width 24 height 13
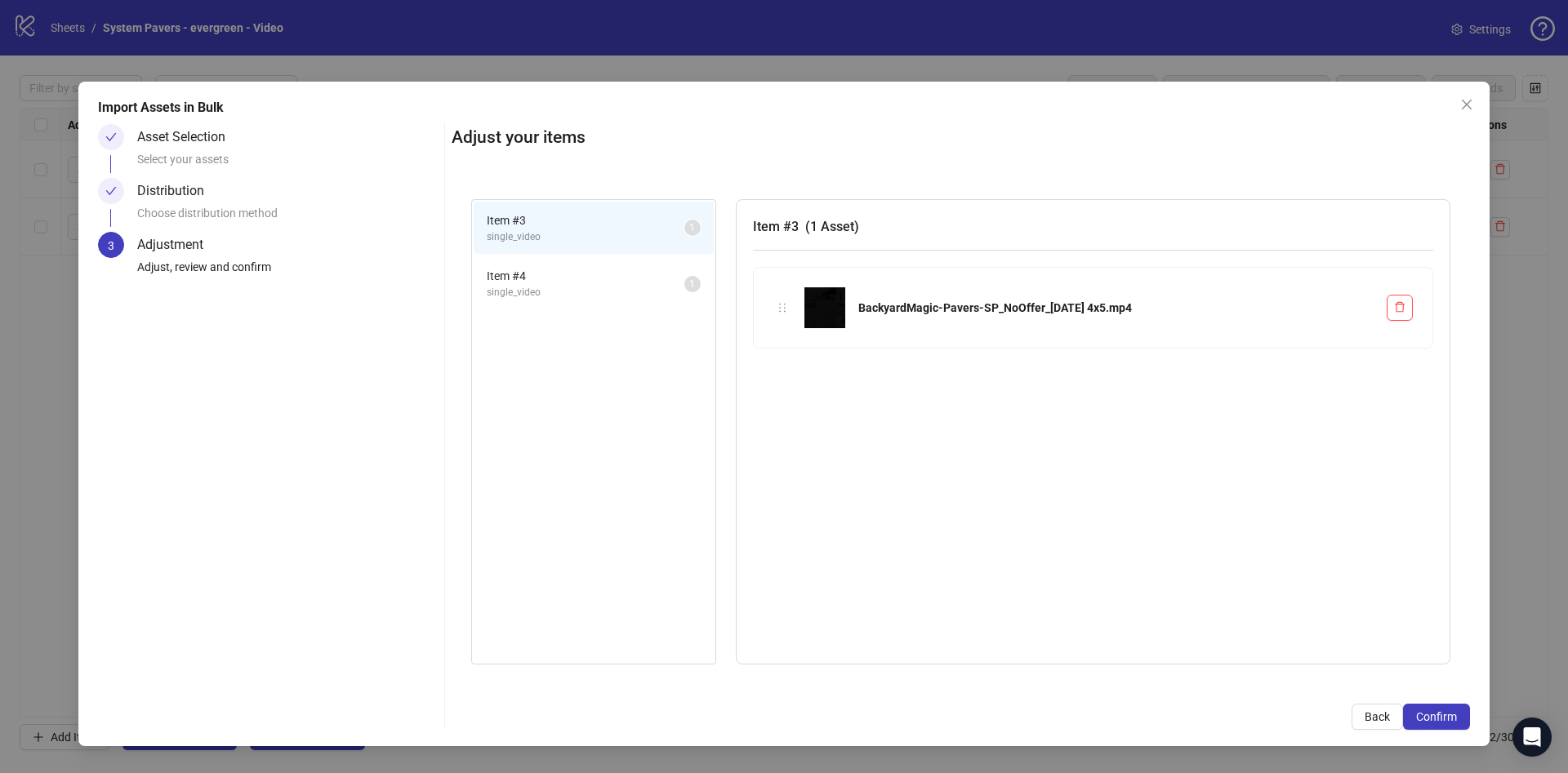
click at [585, 257] on li "Item # 4 single_video 1" at bounding box center [594, 284] width 240 height 53
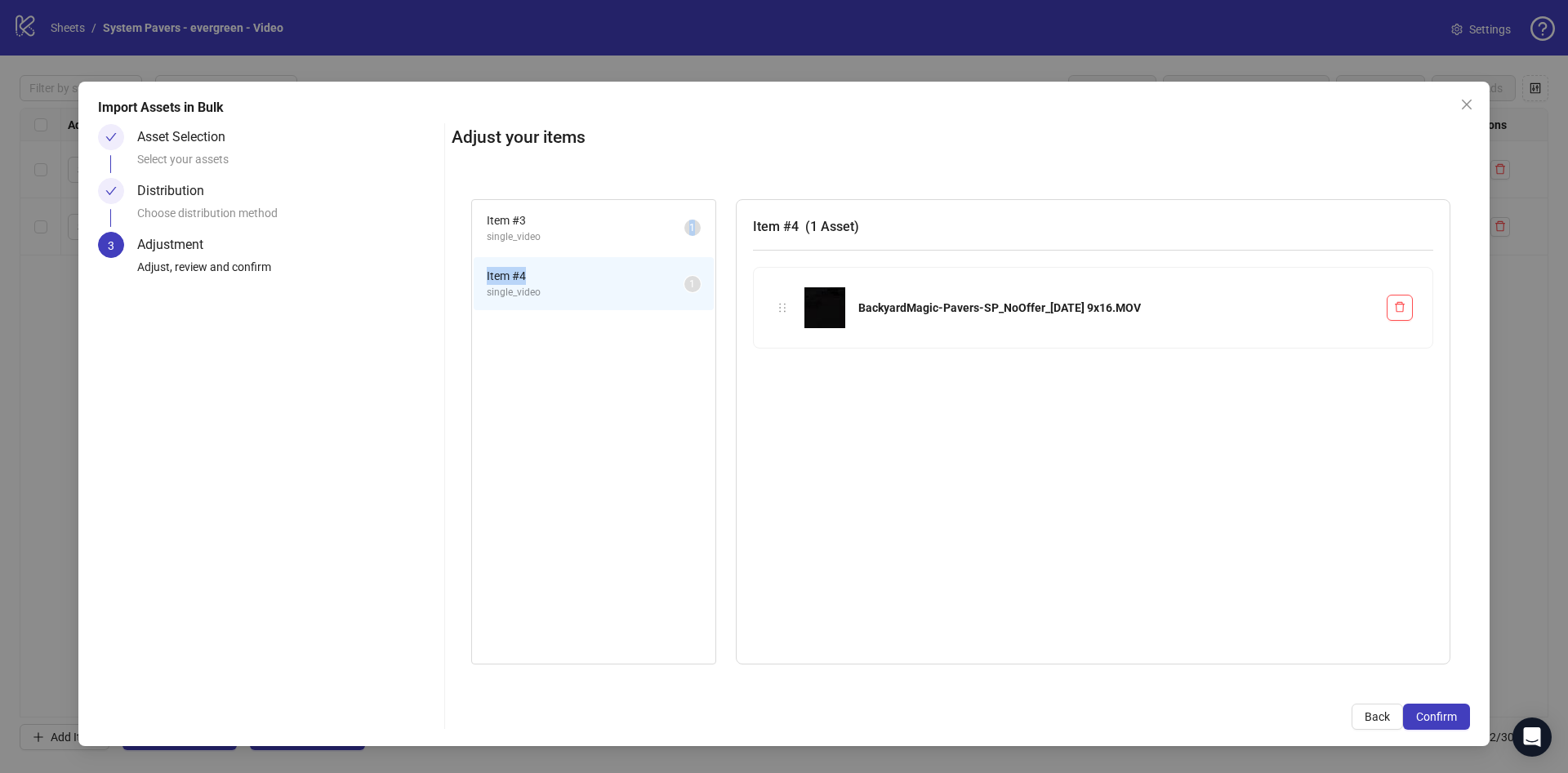
drag, startPoint x: 566, startPoint y: 275, endPoint x: 645, endPoint y: 322, distance: 91.9
click at [573, 239] on ul "Item # 3 single_video 1 Item # 4 single_video 1" at bounding box center [594, 257] width 244 height 113
click at [655, 393] on div "Item # 3 single_video 1 Item # 4 single_video 1" at bounding box center [594, 432] width 245 height 466
click at [687, 286] on sup "1" at bounding box center [692, 284] width 16 height 16
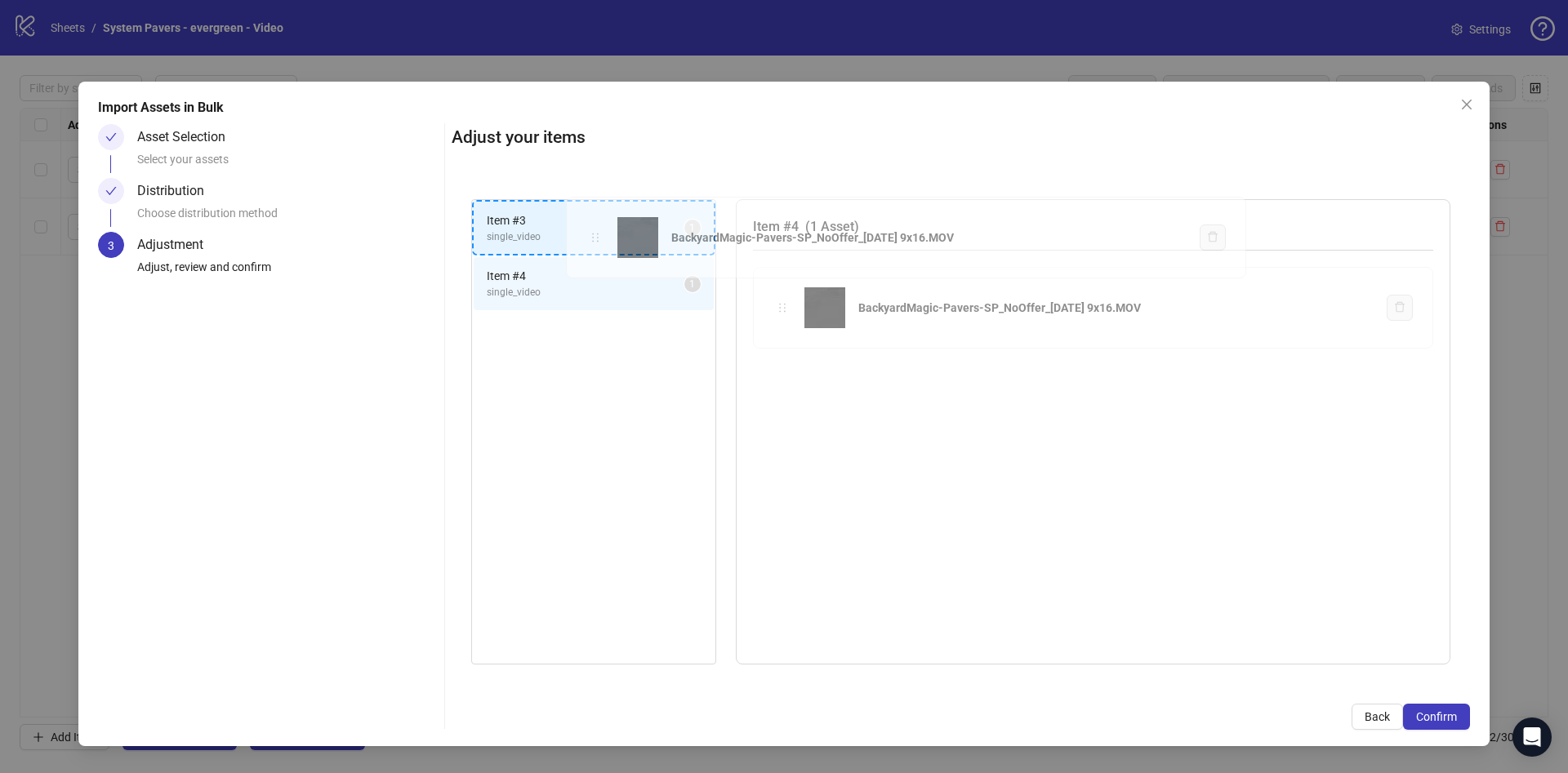
drag, startPoint x: 784, startPoint y: 307, endPoint x: 597, endPoint y: 237, distance: 199.7
click at [597, 237] on div "Item # 3 single_video 1 Item # 4 single_video 1 Item # 4 ( 1 Asset ) BackyardMa…" at bounding box center [961, 432] width 1019 height 505
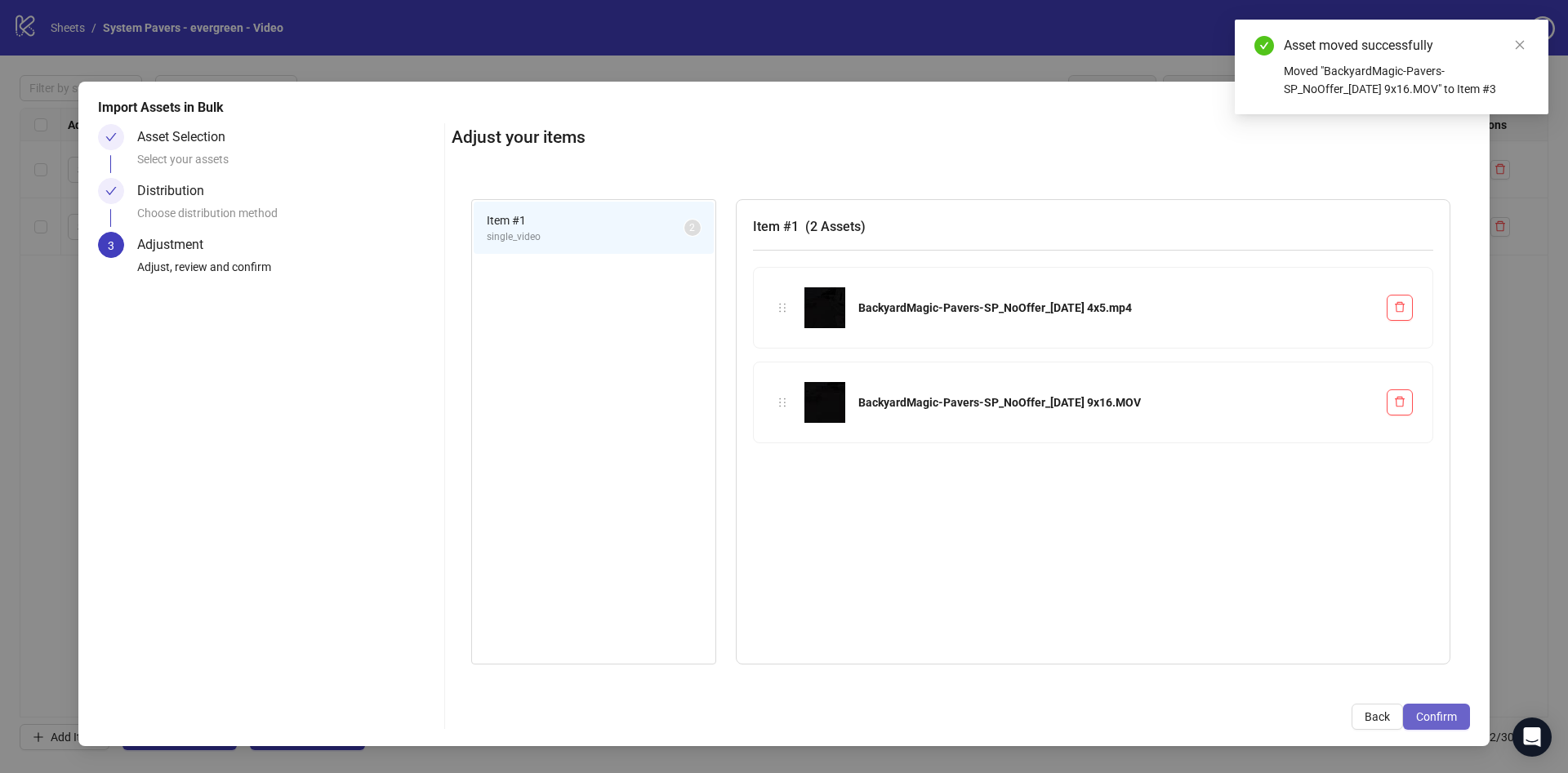
click at [1437, 712] on span "Confirm" at bounding box center [1437, 717] width 41 height 13
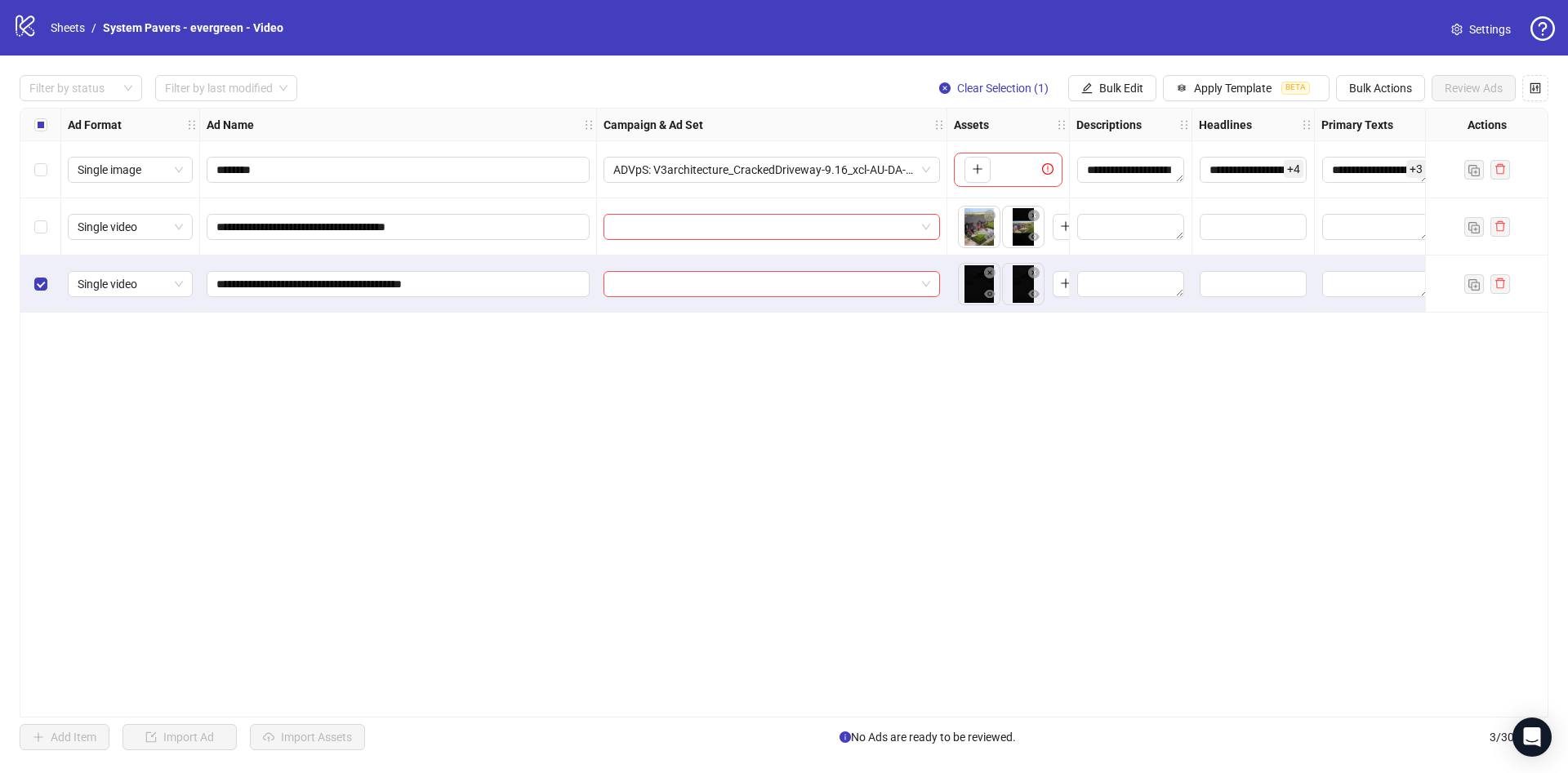
click at [32, 113] on div "Select all rows" at bounding box center [41, 125] width 41 height 32
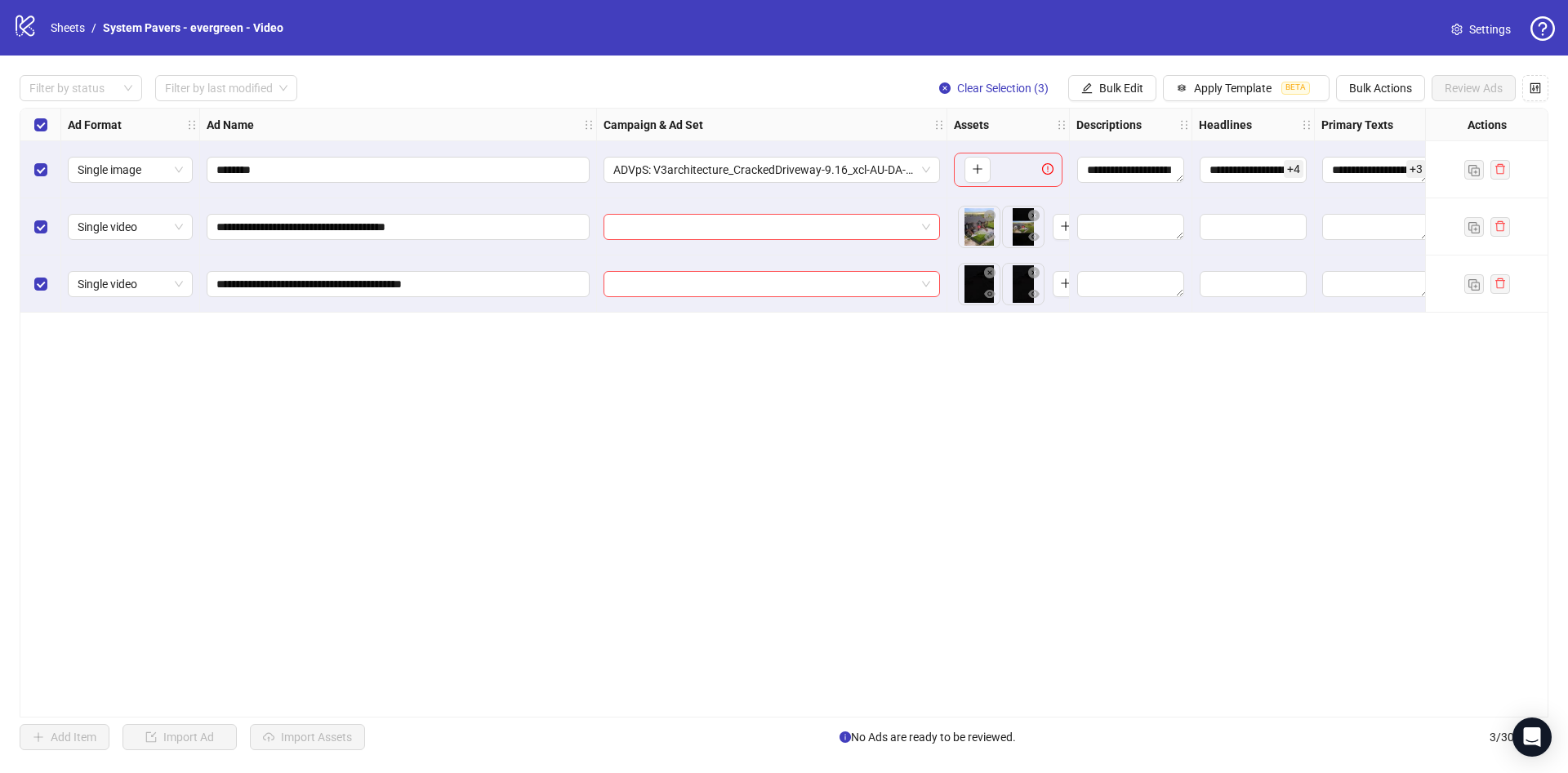
click at [32, 124] on div "Select all rows" at bounding box center [41, 125] width 41 height 32
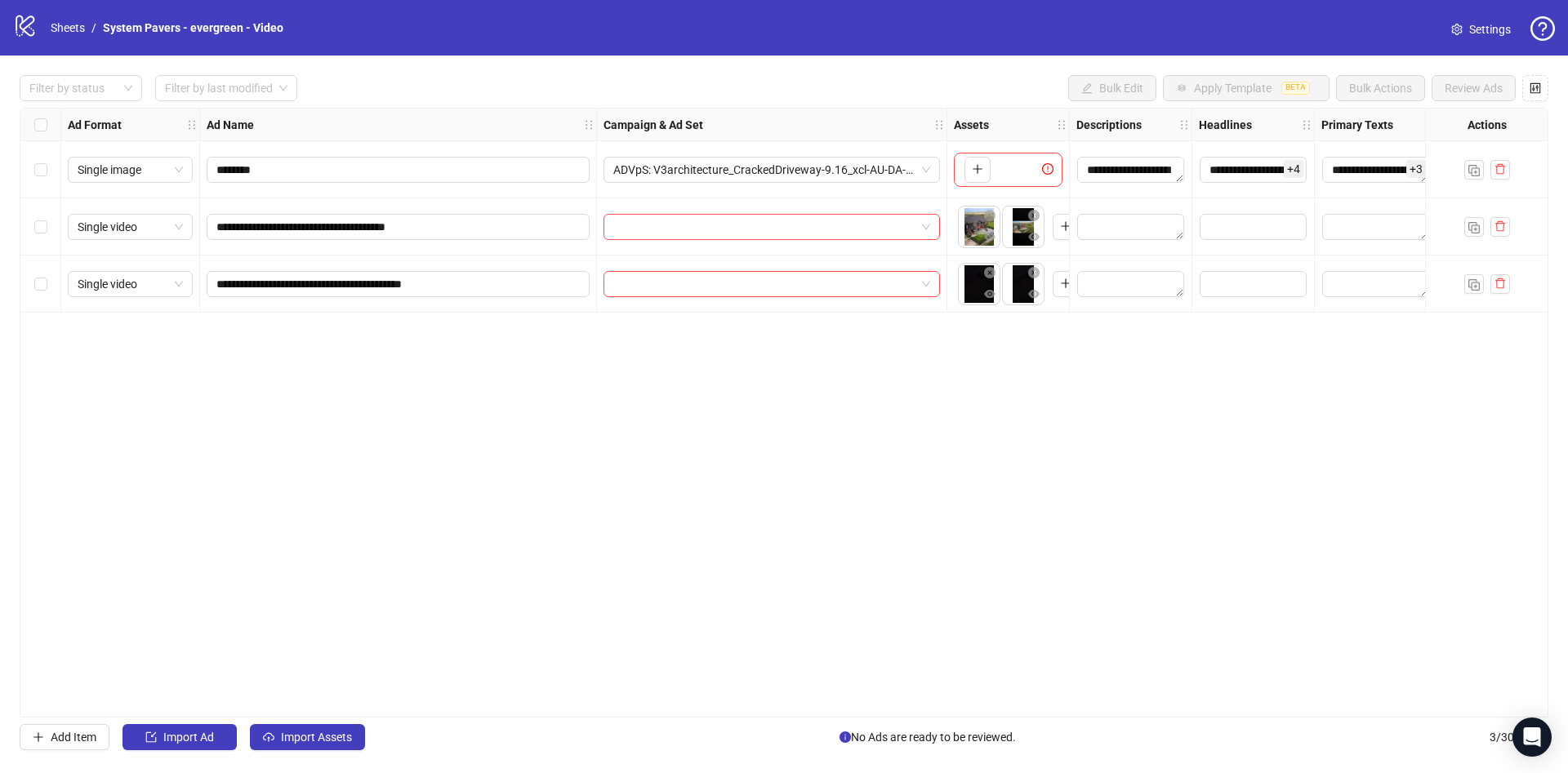
click at [32, 125] on div "Select all rows" at bounding box center [41, 125] width 41 height 32
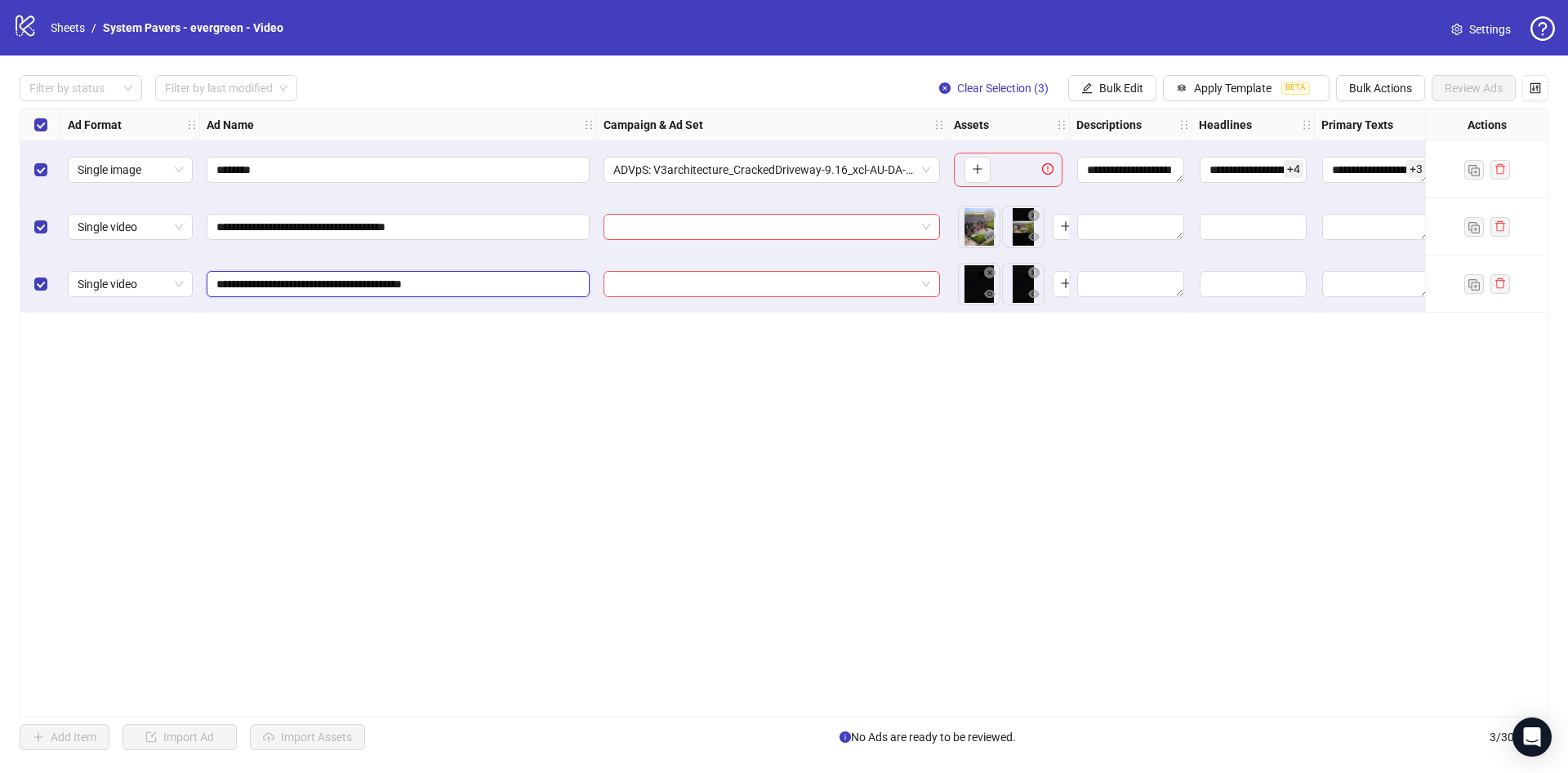
drag, startPoint x: 453, startPoint y: 282, endPoint x: 548, endPoint y: 274, distance: 95.3
click at [548, 274] on span "**********" at bounding box center [399, 284] width 383 height 27
type input "**********"
click at [1117, 81] on span "Bulk Edit" at bounding box center [1121, 87] width 44 height 13
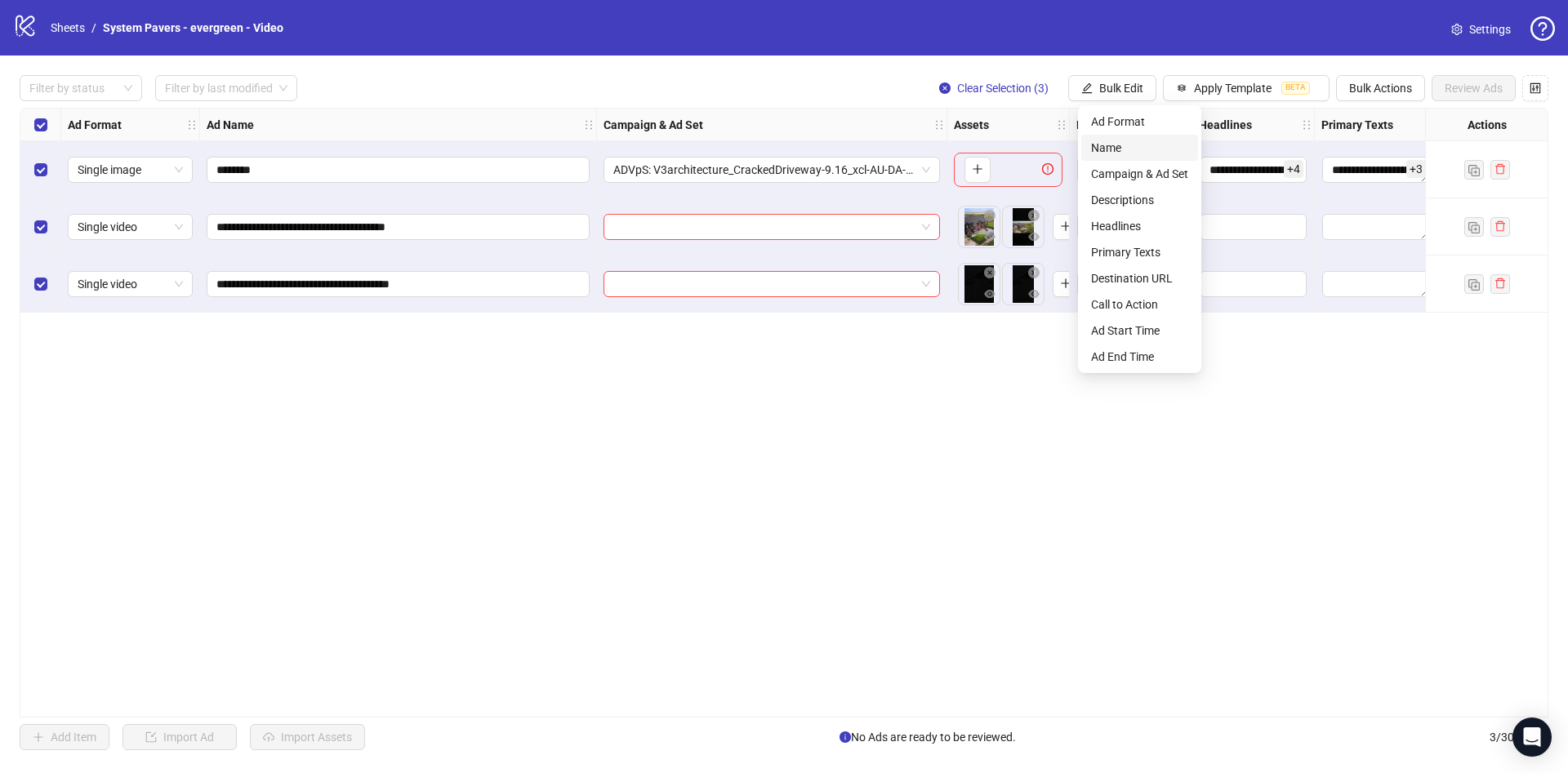
click at [1159, 151] on span "Name" at bounding box center [1140, 147] width 98 height 18
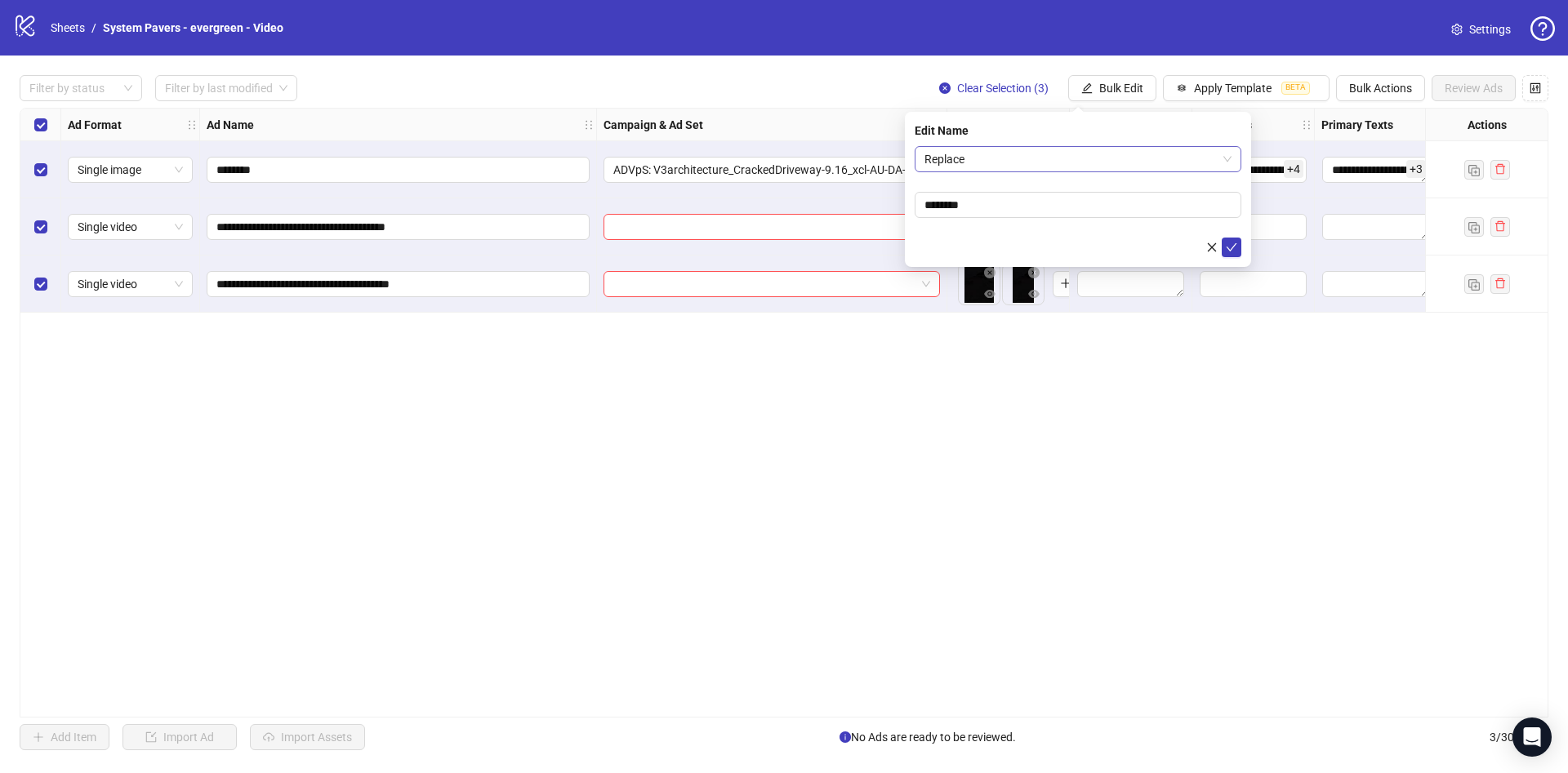
click at [933, 153] on span "Replace" at bounding box center [1078, 159] width 307 height 25
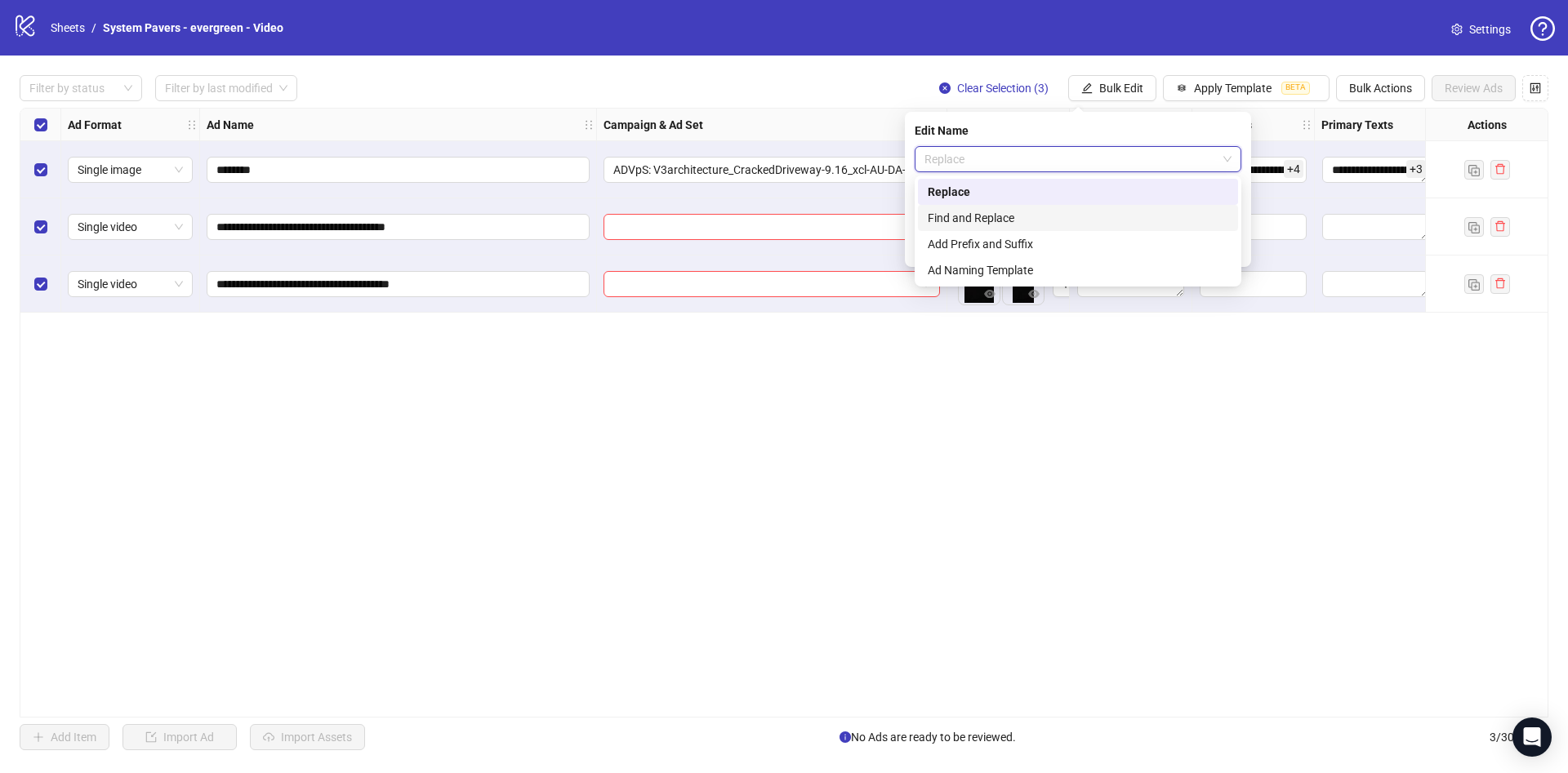
click at [1055, 215] on div "Find and Replace" at bounding box center [1078, 217] width 300 height 18
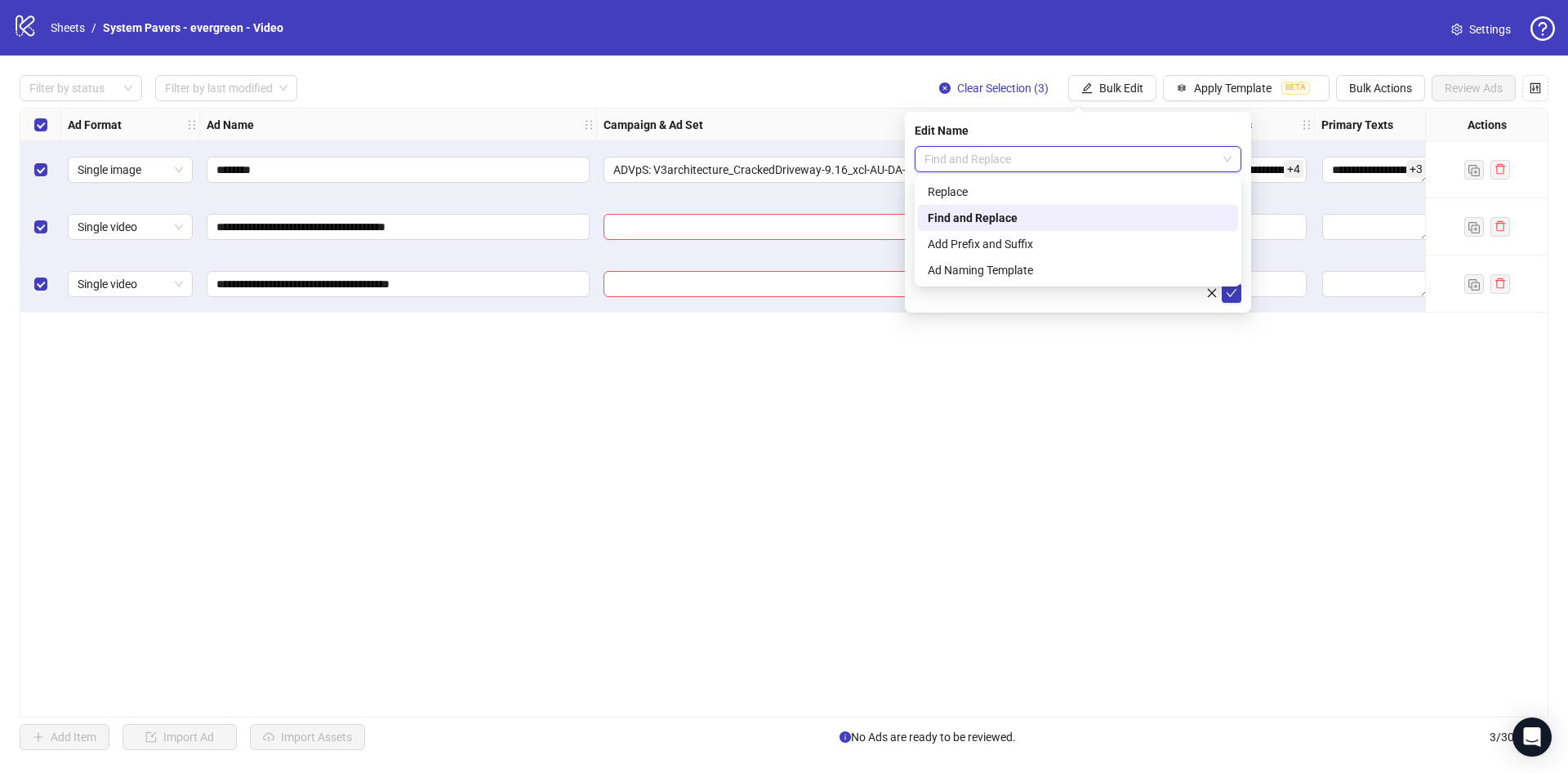
click at [1050, 147] on span "Find and Replace" at bounding box center [1078, 159] width 307 height 25
click at [1022, 244] on div "Add Prefix and Suffix" at bounding box center [1078, 244] width 300 height 18
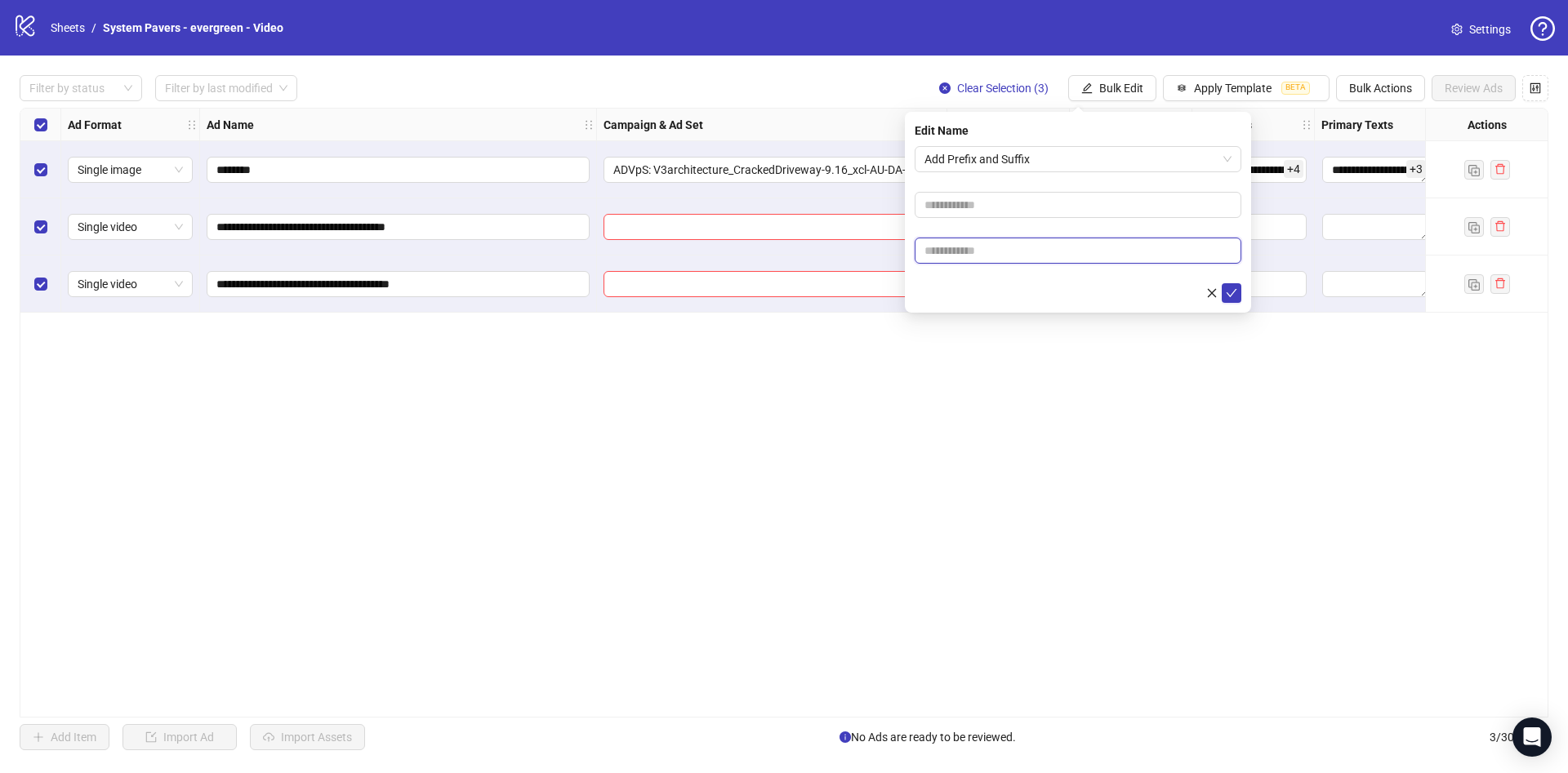
click at [1016, 247] on input "text" at bounding box center [1078, 251] width 327 height 27
paste input "**********"
type input "**********"
click at [973, 274] on form "**********" at bounding box center [1078, 224] width 327 height 156
click at [1109, 257] on input "**********" at bounding box center [1078, 251] width 327 height 27
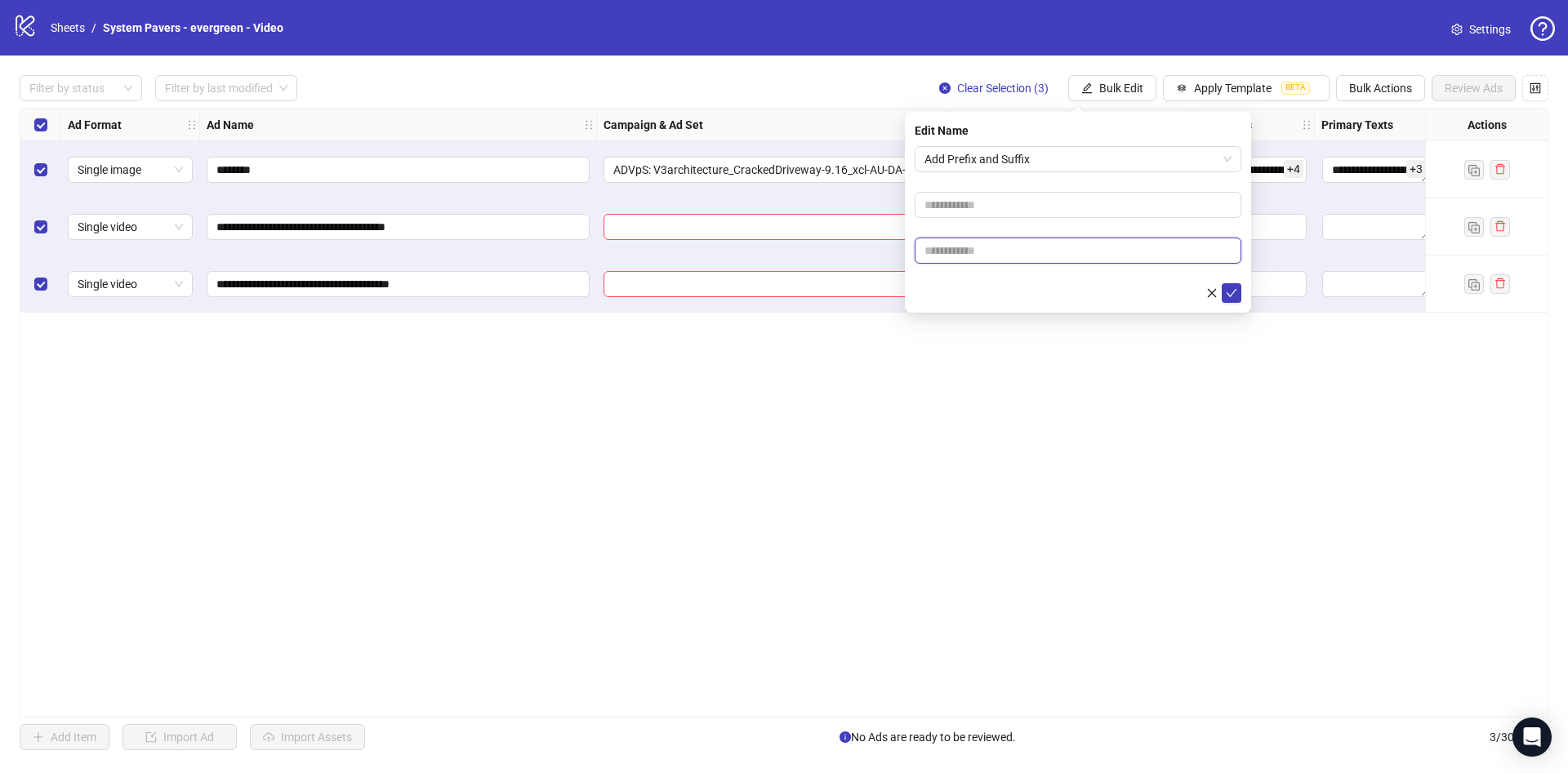
paste input "**********"
type input "**********"
click at [1228, 297] on icon "check" at bounding box center [1231, 292] width 11 height 11
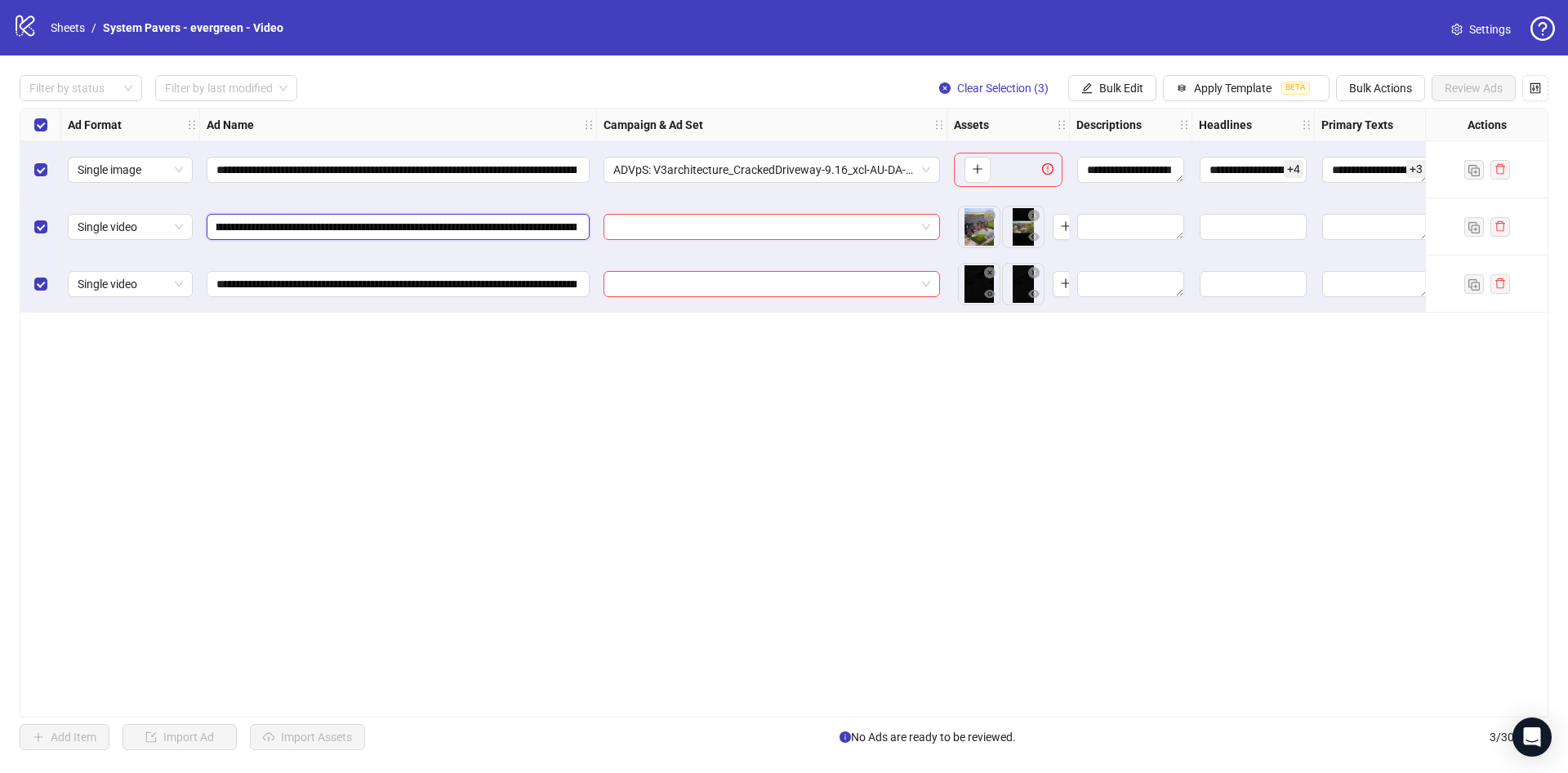
scroll to position [0, 362]
drag, startPoint x: 442, startPoint y: 220, endPoint x: 733, endPoint y: 255, distance: 293.1
click at [733, 109] on div "**********" at bounding box center [1162, 109] width 2282 height 0
click at [50, 166] on div "Select row 1" at bounding box center [41, 169] width 41 height 57
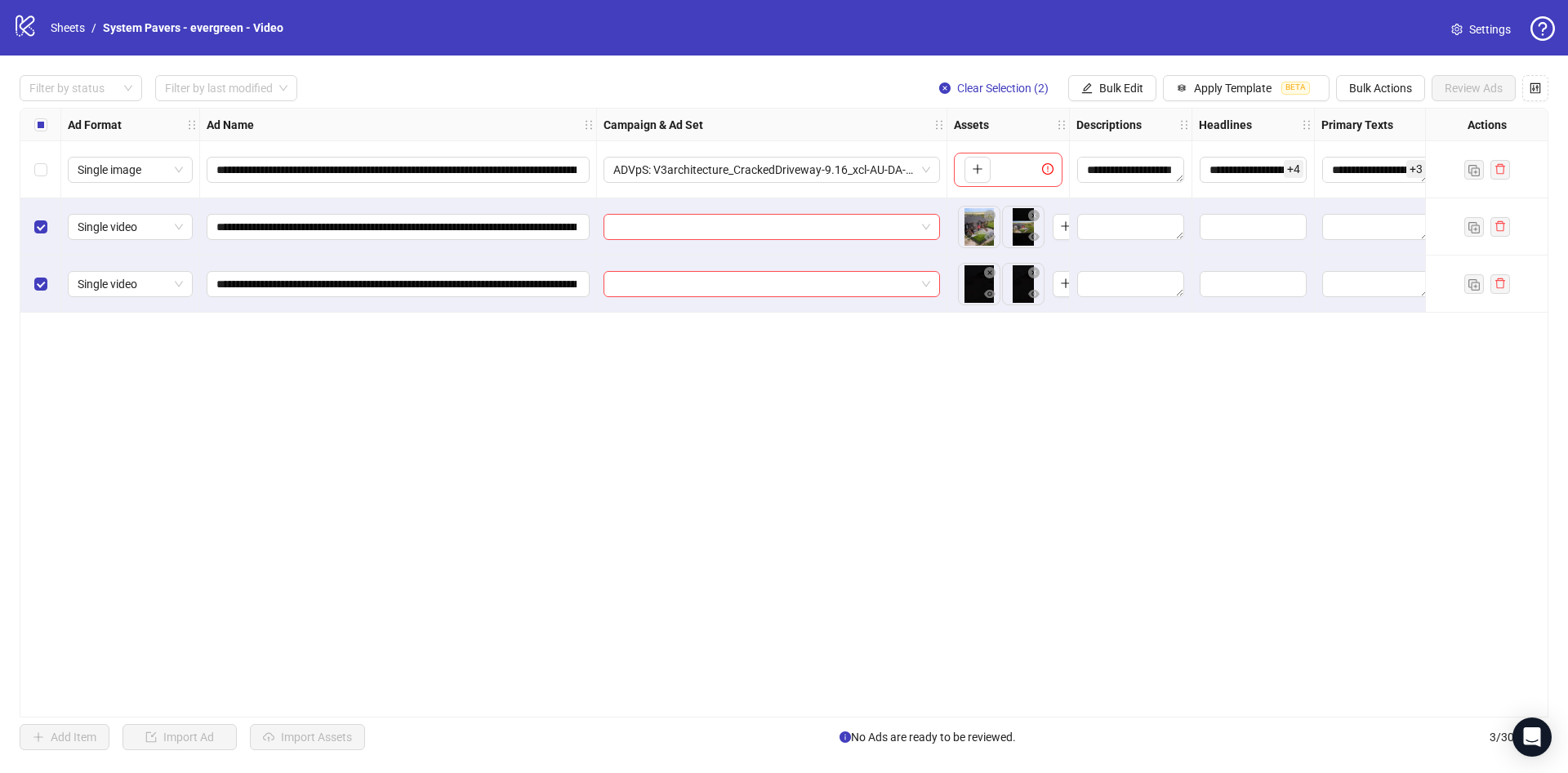
click at [62, 134] on div "Ad Format" at bounding box center [131, 125] width 139 height 32
click at [49, 133] on div "Select all rows" at bounding box center [41, 125] width 41 height 32
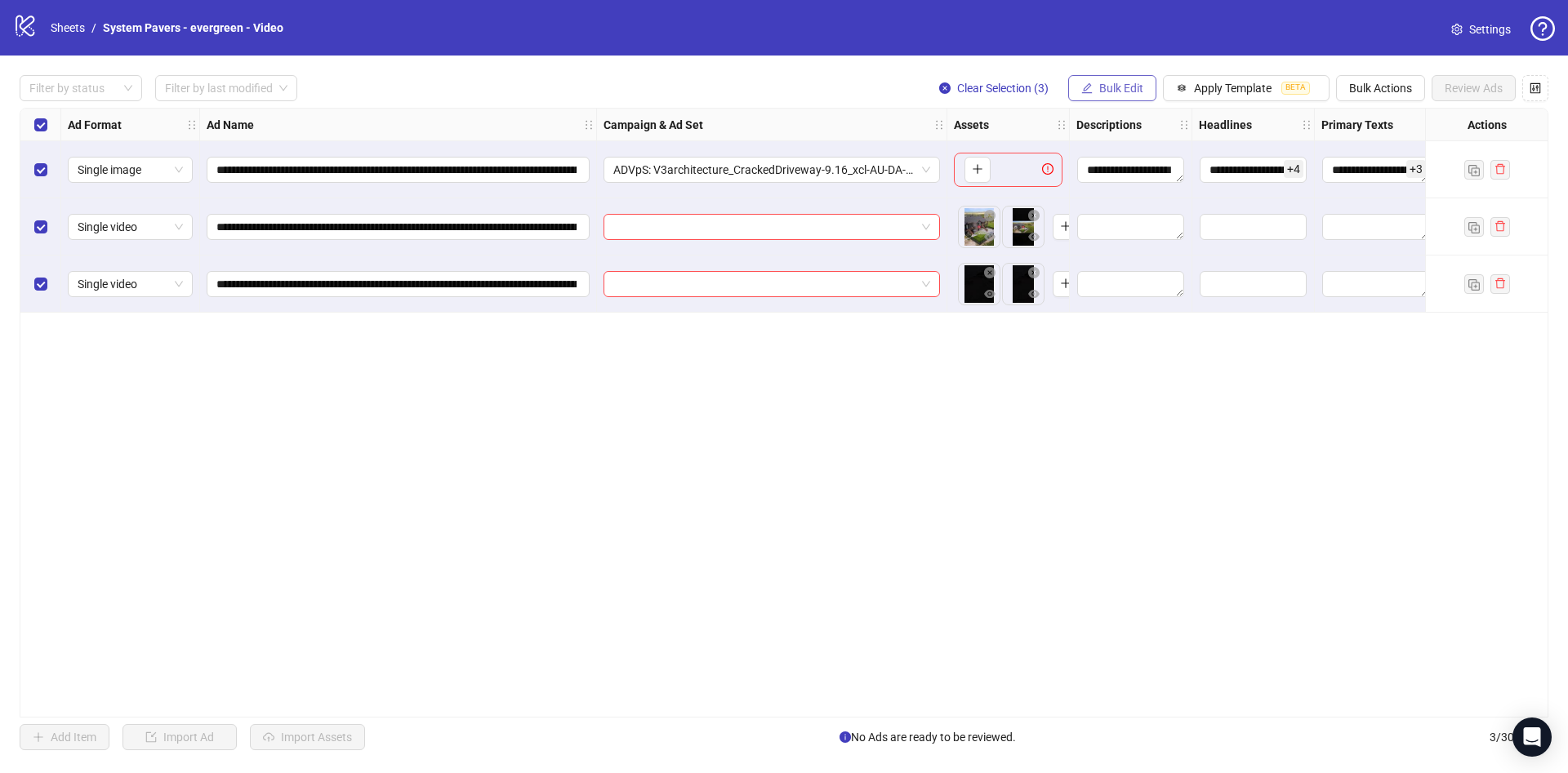
click at [1134, 81] on span "Bulk Edit" at bounding box center [1121, 87] width 44 height 13
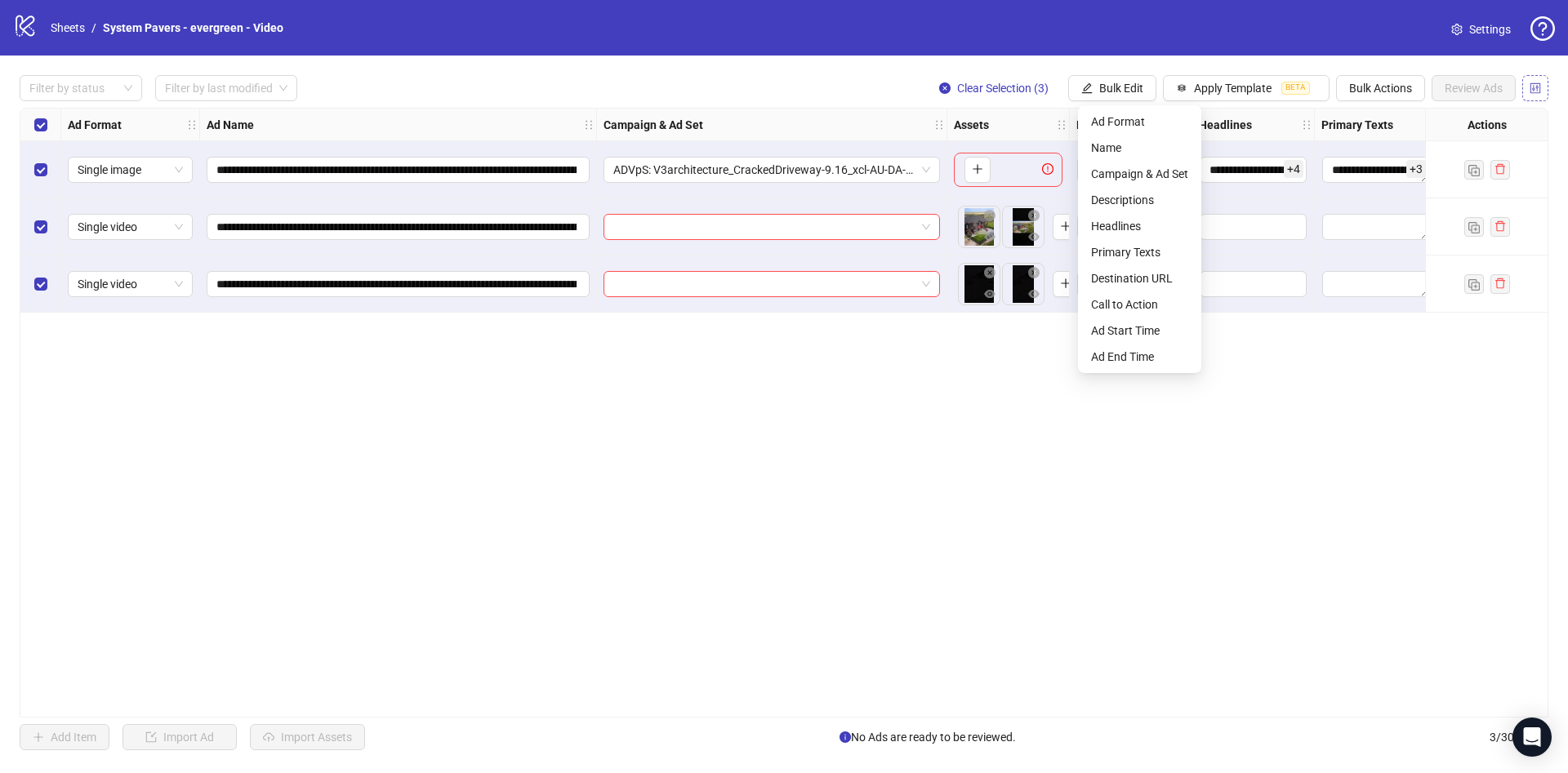
click at [1524, 91] on button "button" at bounding box center [1535, 88] width 27 height 27
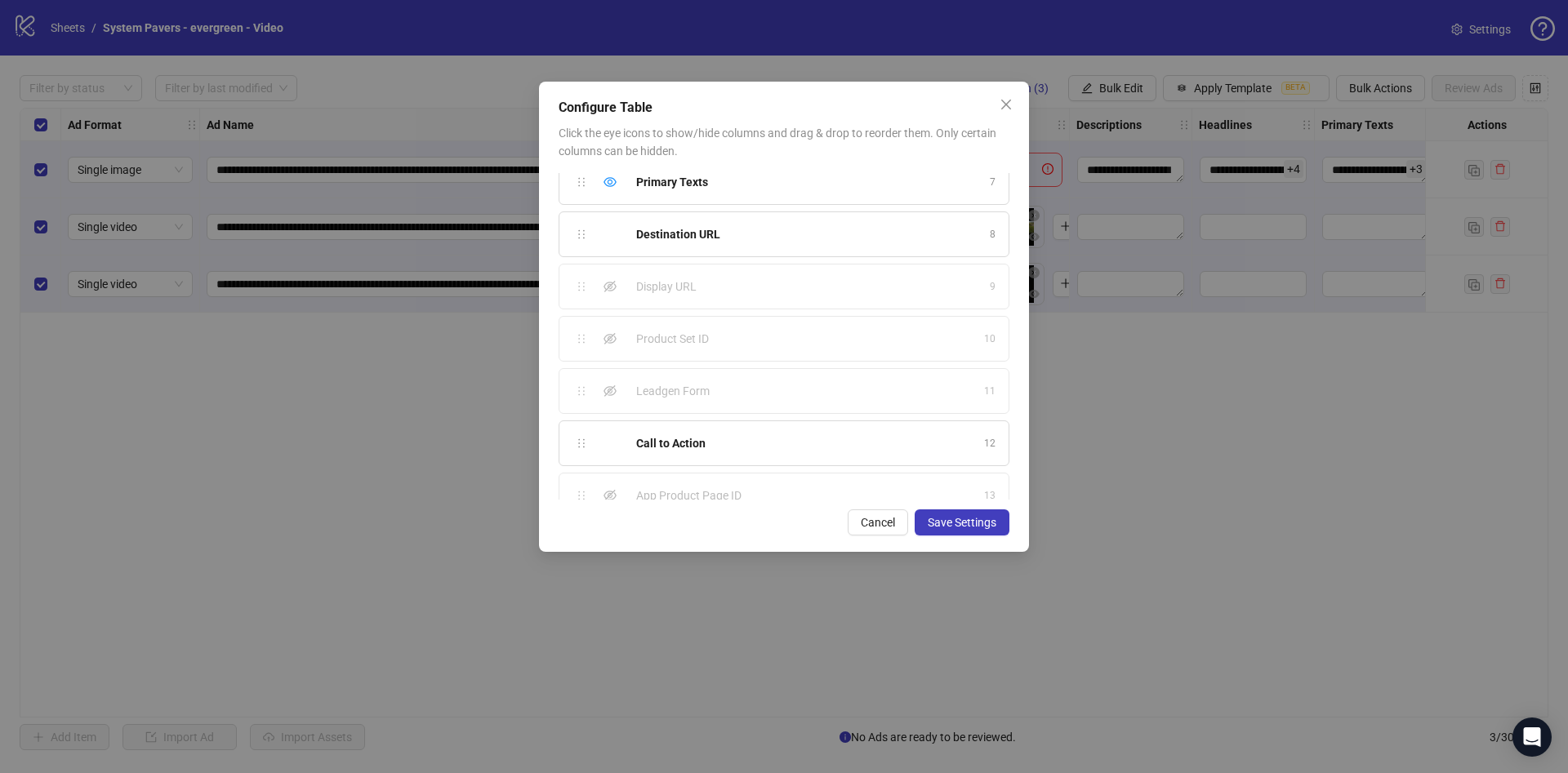
scroll to position [510, 0]
click at [607, 363] on icon "eye" at bounding box center [610, 365] width 13 height 13
click at [601, 421] on div "Hide column" at bounding box center [610, 417] width 20 height 20
click at [617, 473] on div "Hide column" at bounding box center [610, 469] width 20 height 20
click at [964, 516] on span "Save Settings" at bounding box center [962, 522] width 68 height 13
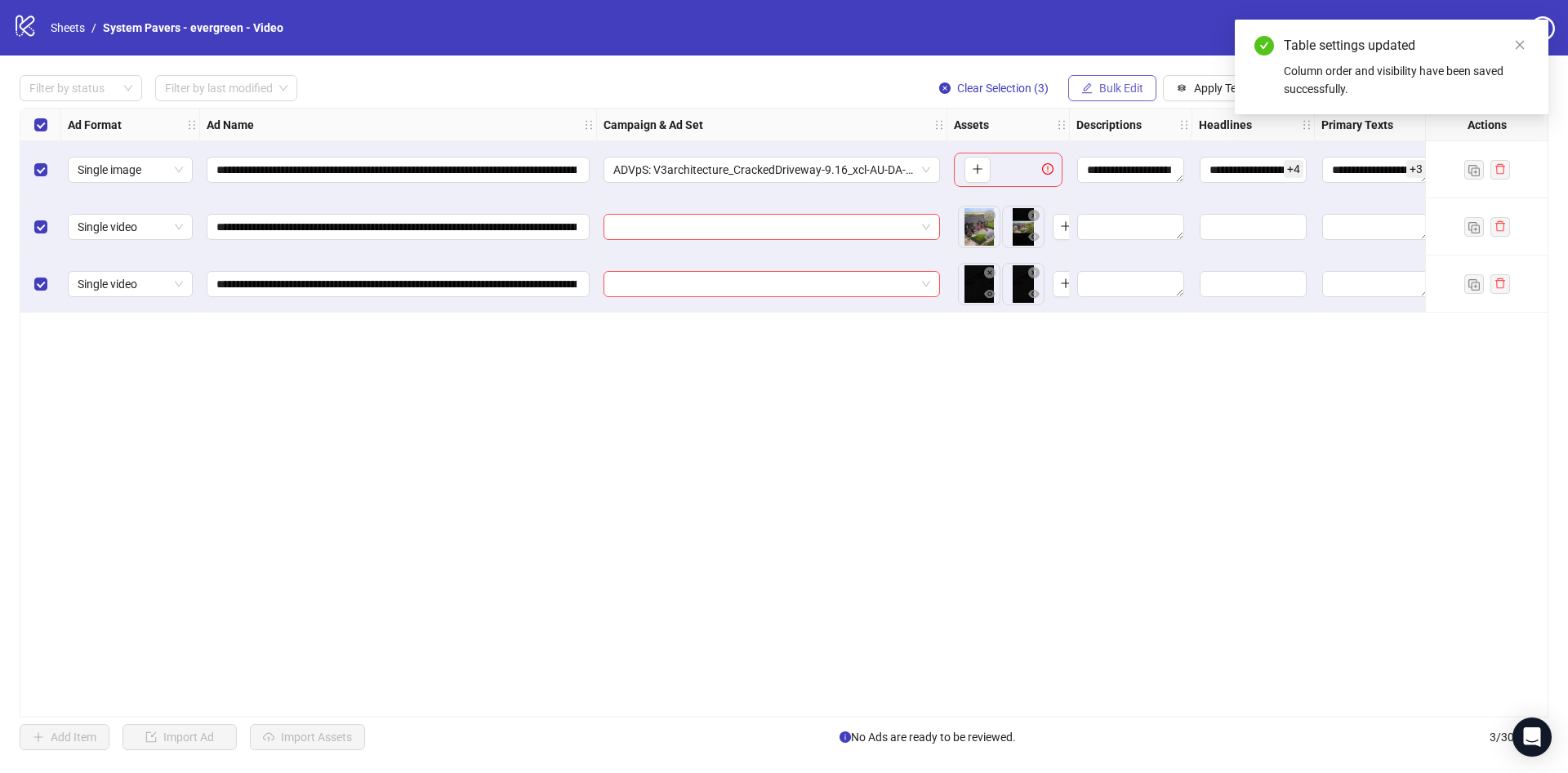
click at [1116, 85] on span "Bulk Edit" at bounding box center [1121, 87] width 44 height 13
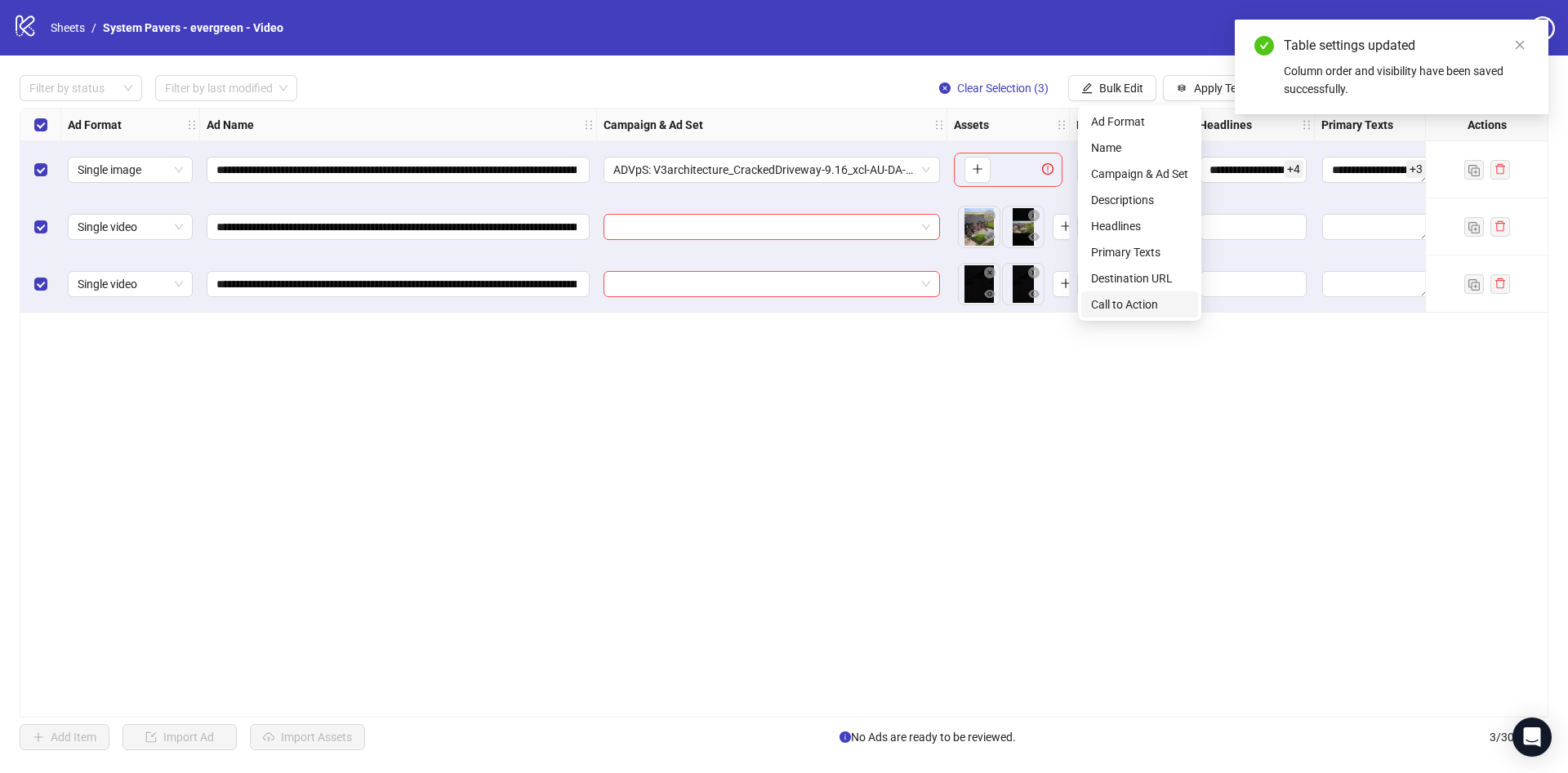
click at [1135, 310] on span "Call to Action" at bounding box center [1140, 304] width 98 height 18
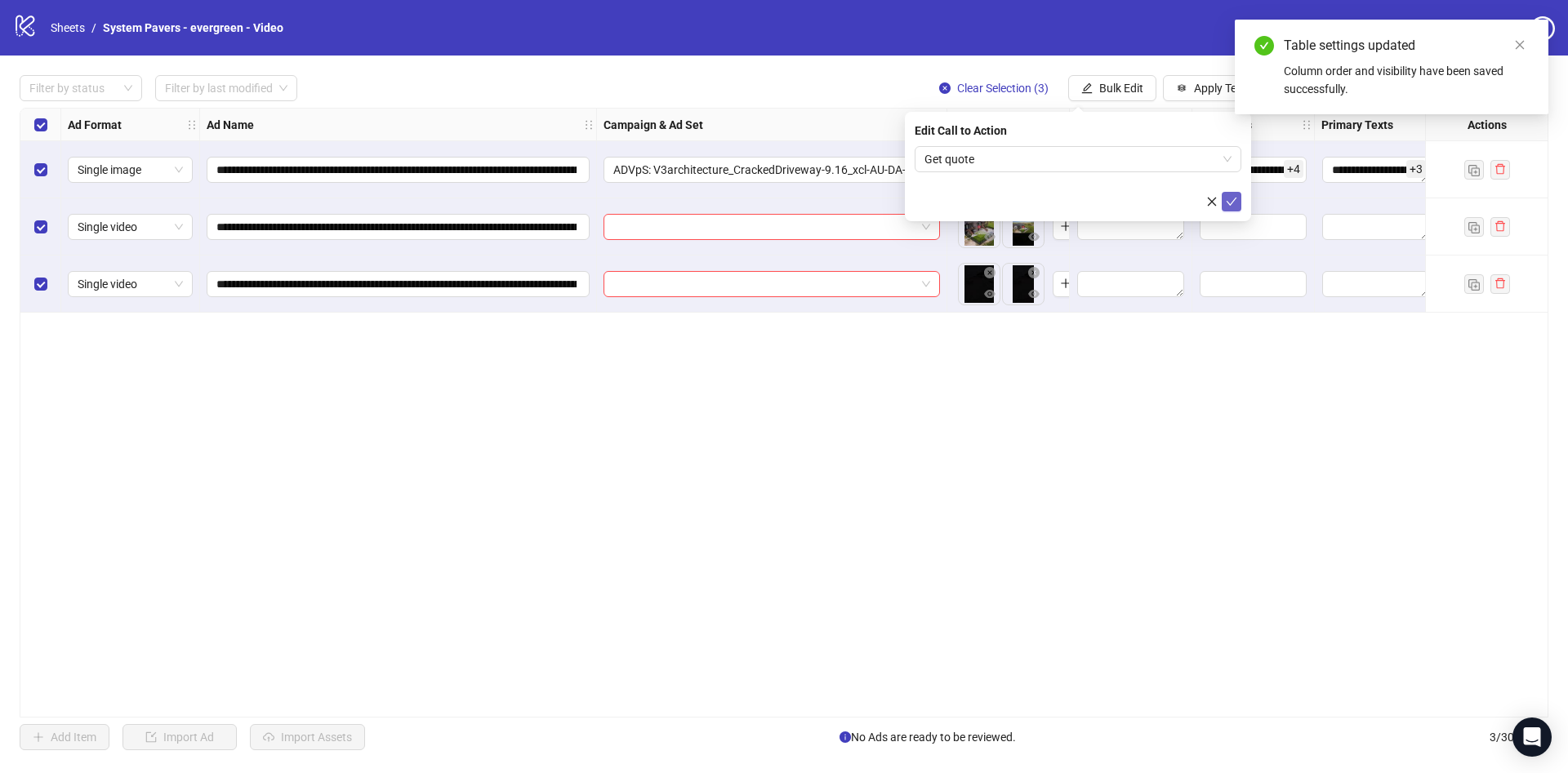
click at [1228, 198] on icon "check" at bounding box center [1231, 201] width 11 height 11
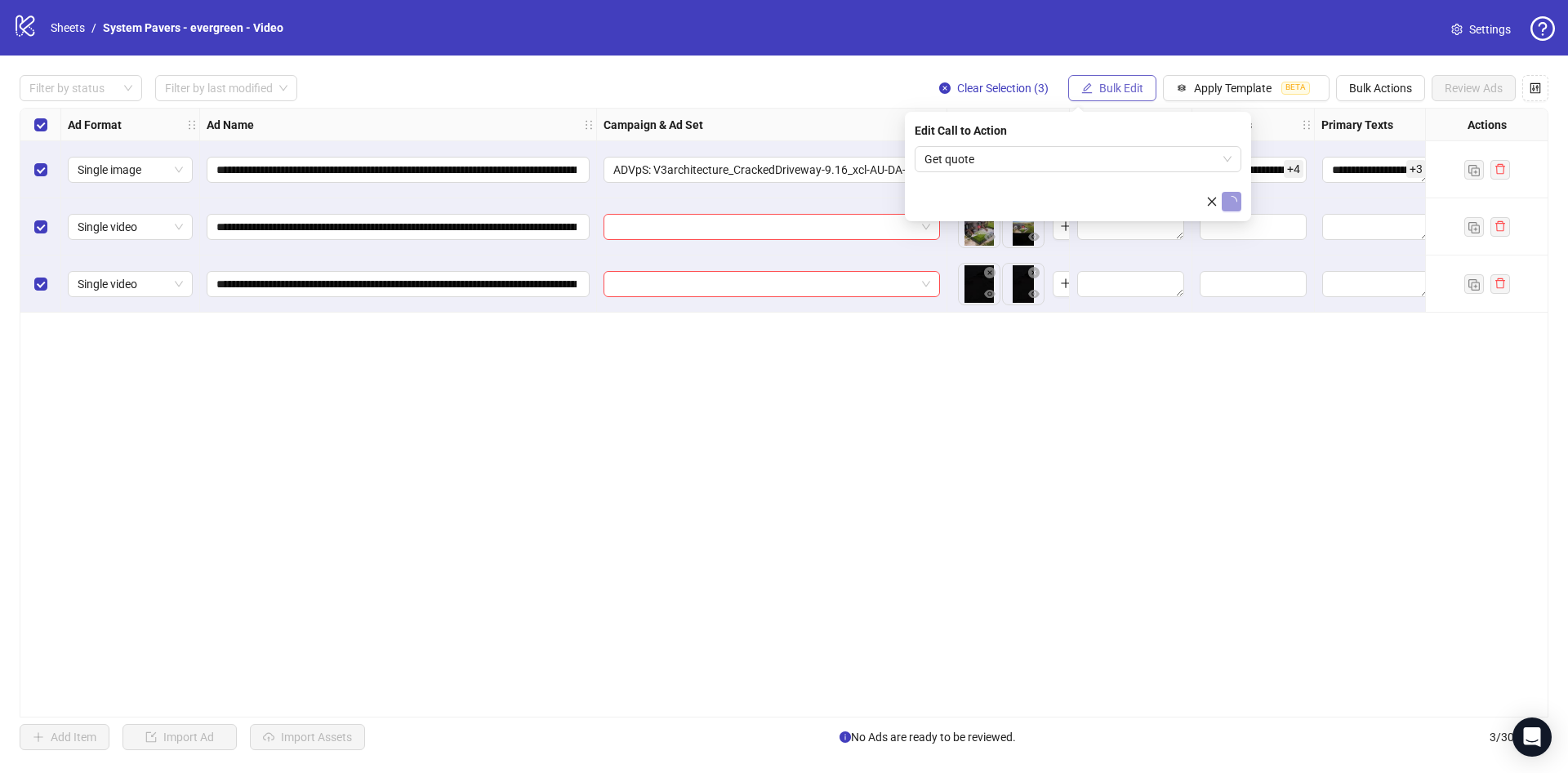
click at [1143, 75] on button "Bulk Edit" at bounding box center [1112, 88] width 88 height 27
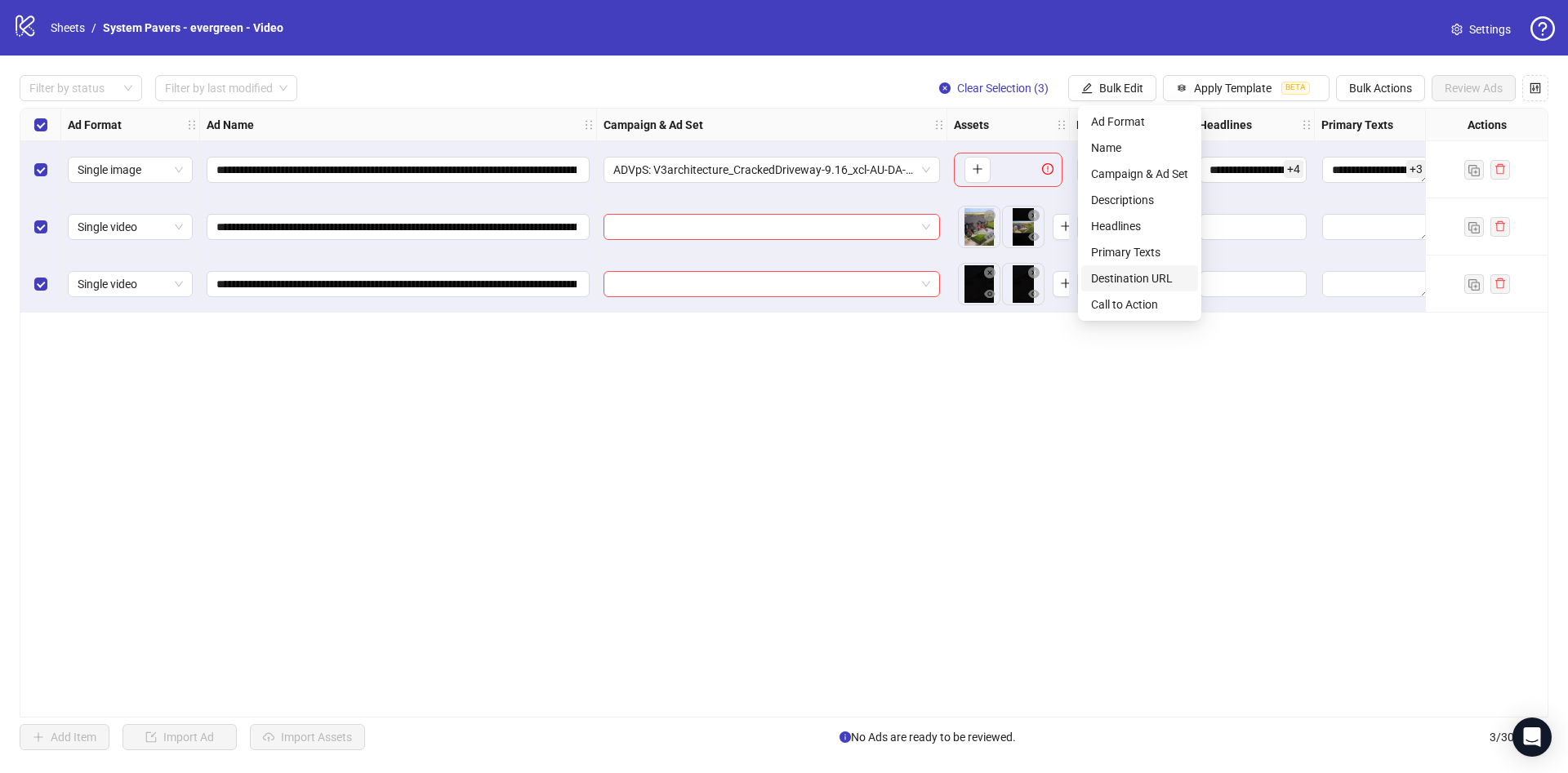
click at [1116, 270] on span "Destination URL" at bounding box center [1140, 278] width 98 height 18
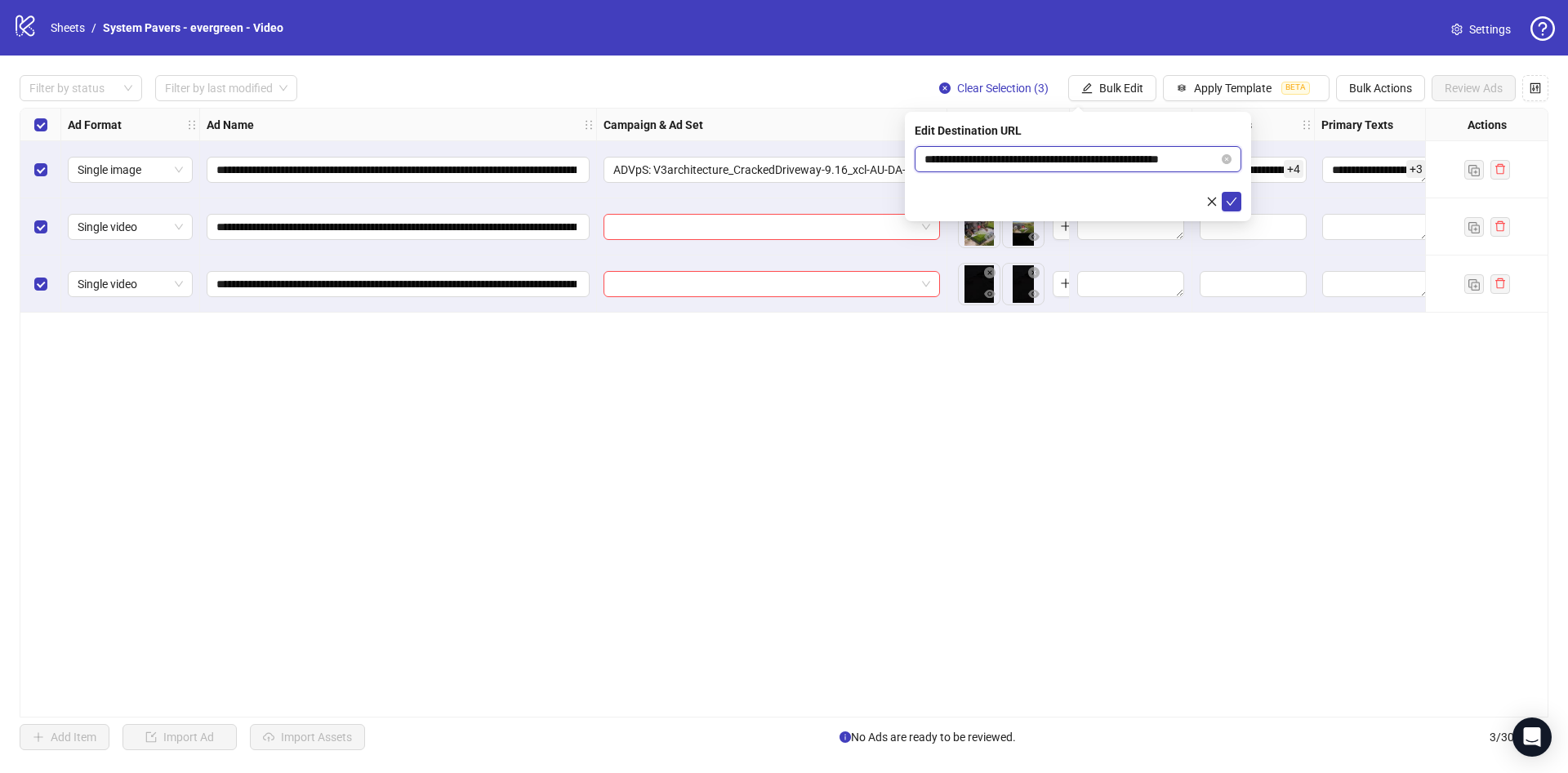
scroll to position [0, 25]
drag, startPoint x: 1083, startPoint y: 163, endPoint x: 1302, endPoint y: 160, distance: 219.0
click at [1302, 160] on body "**********" at bounding box center [784, 386] width 1568 height 773
click at [1231, 196] on icon "check" at bounding box center [1231, 201] width 11 height 11
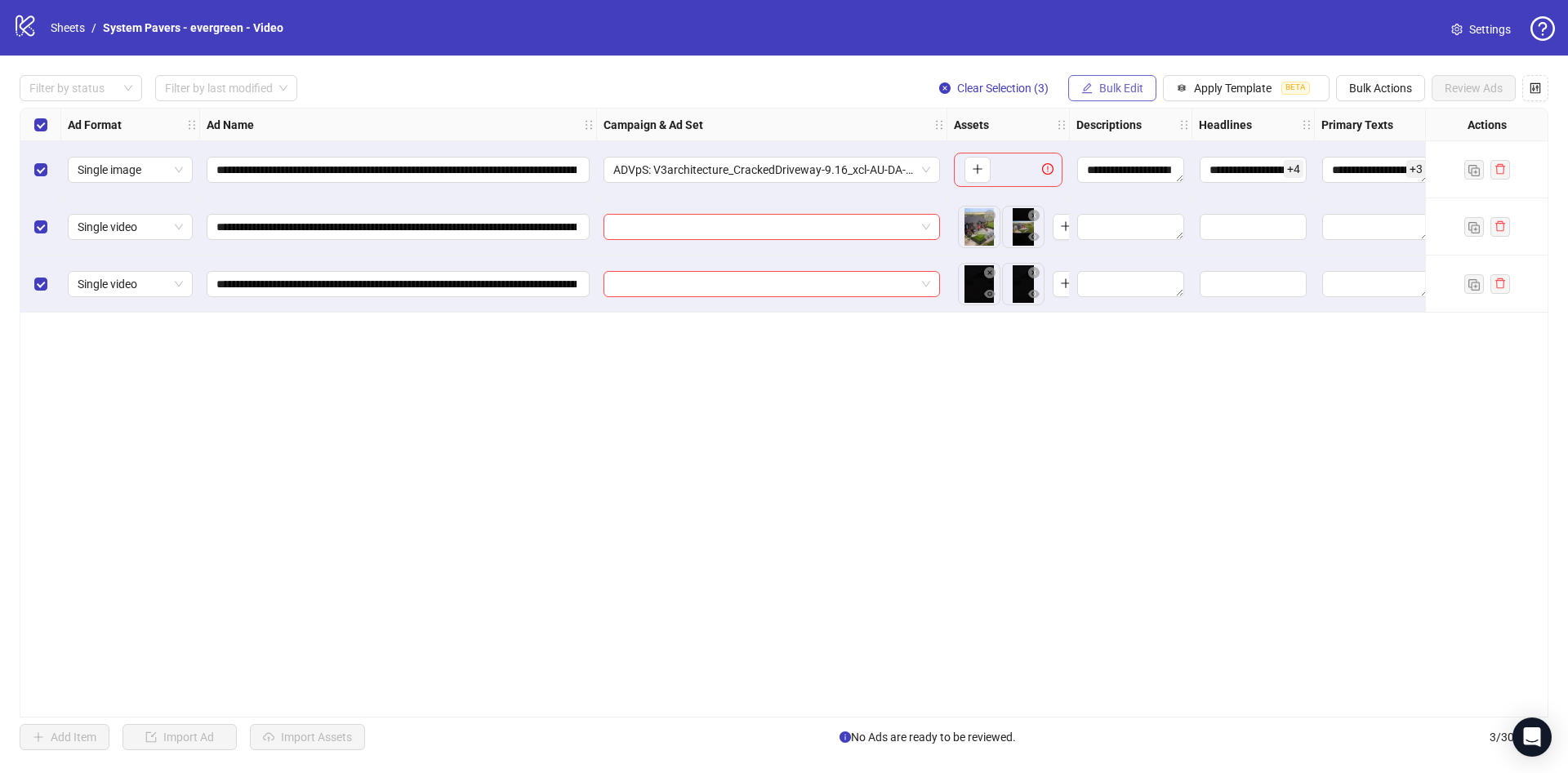
click at [1133, 90] on span "Bulk Edit" at bounding box center [1121, 87] width 44 height 13
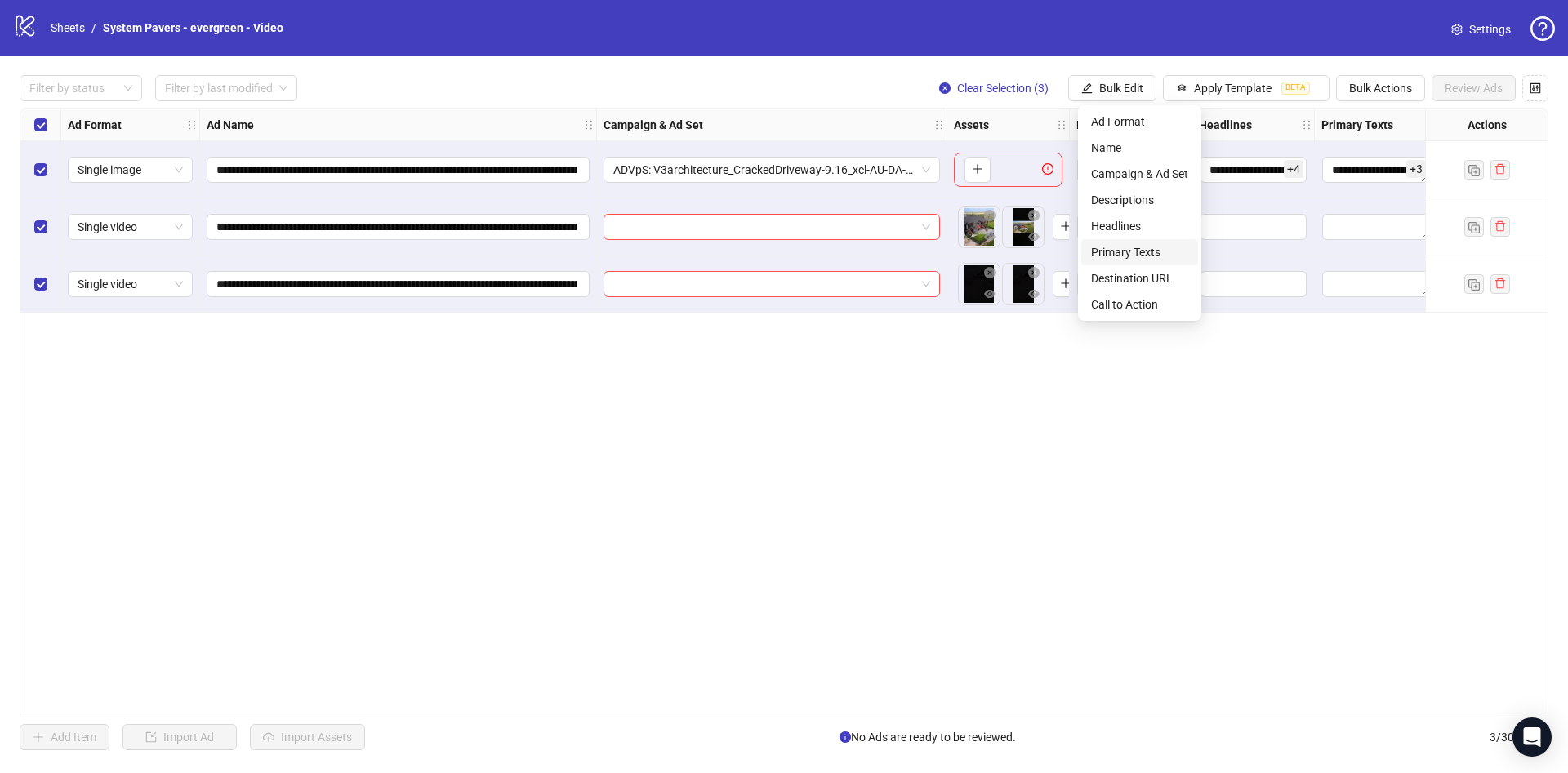
click at [1179, 255] on span "Primary Texts" at bounding box center [1140, 252] width 98 height 18
type textarea "**********"
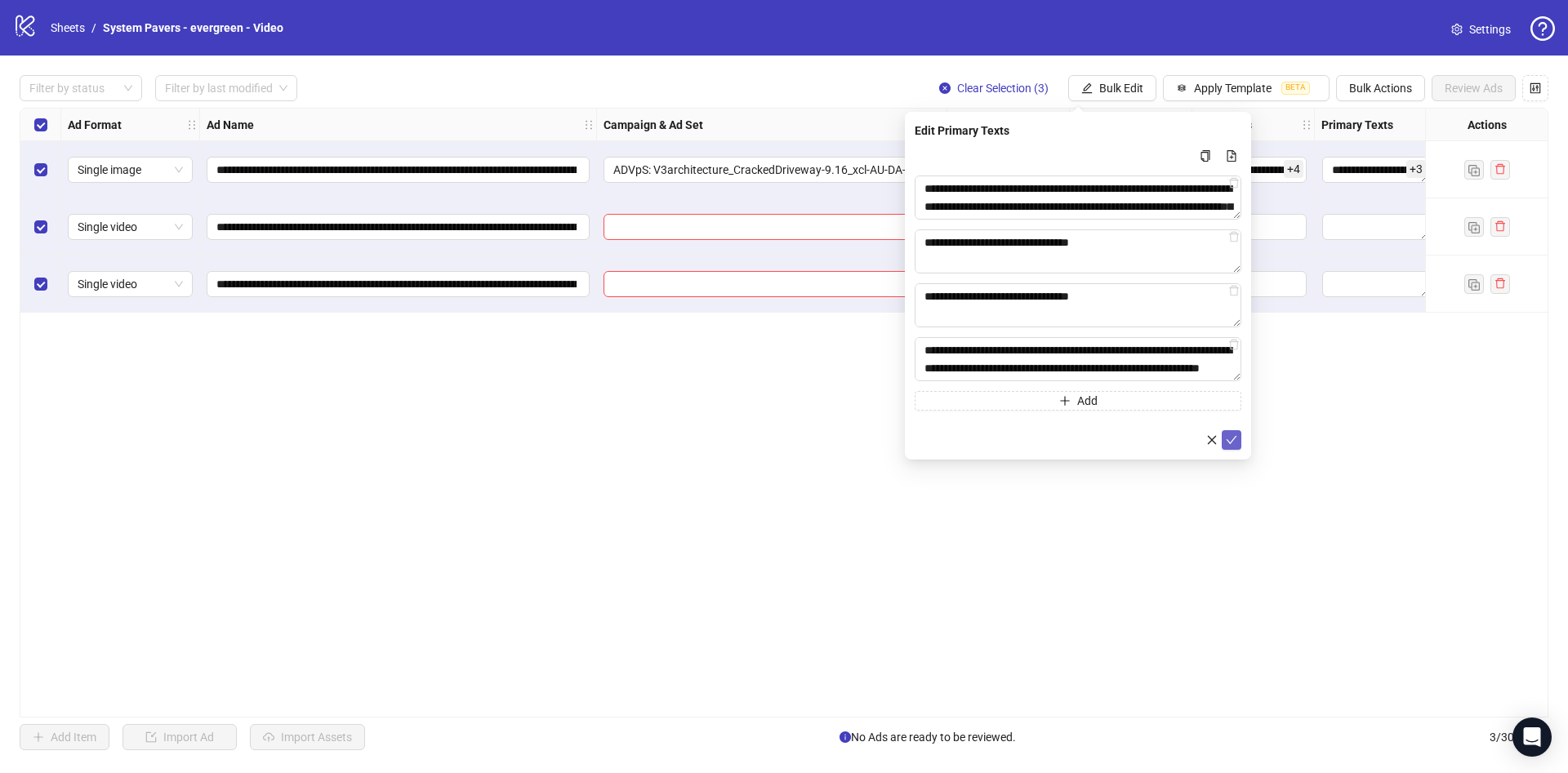
click at [1229, 440] on icon "check" at bounding box center [1231, 440] width 11 height 11
click at [1129, 96] on button "Bulk Edit" at bounding box center [1112, 88] width 88 height 27
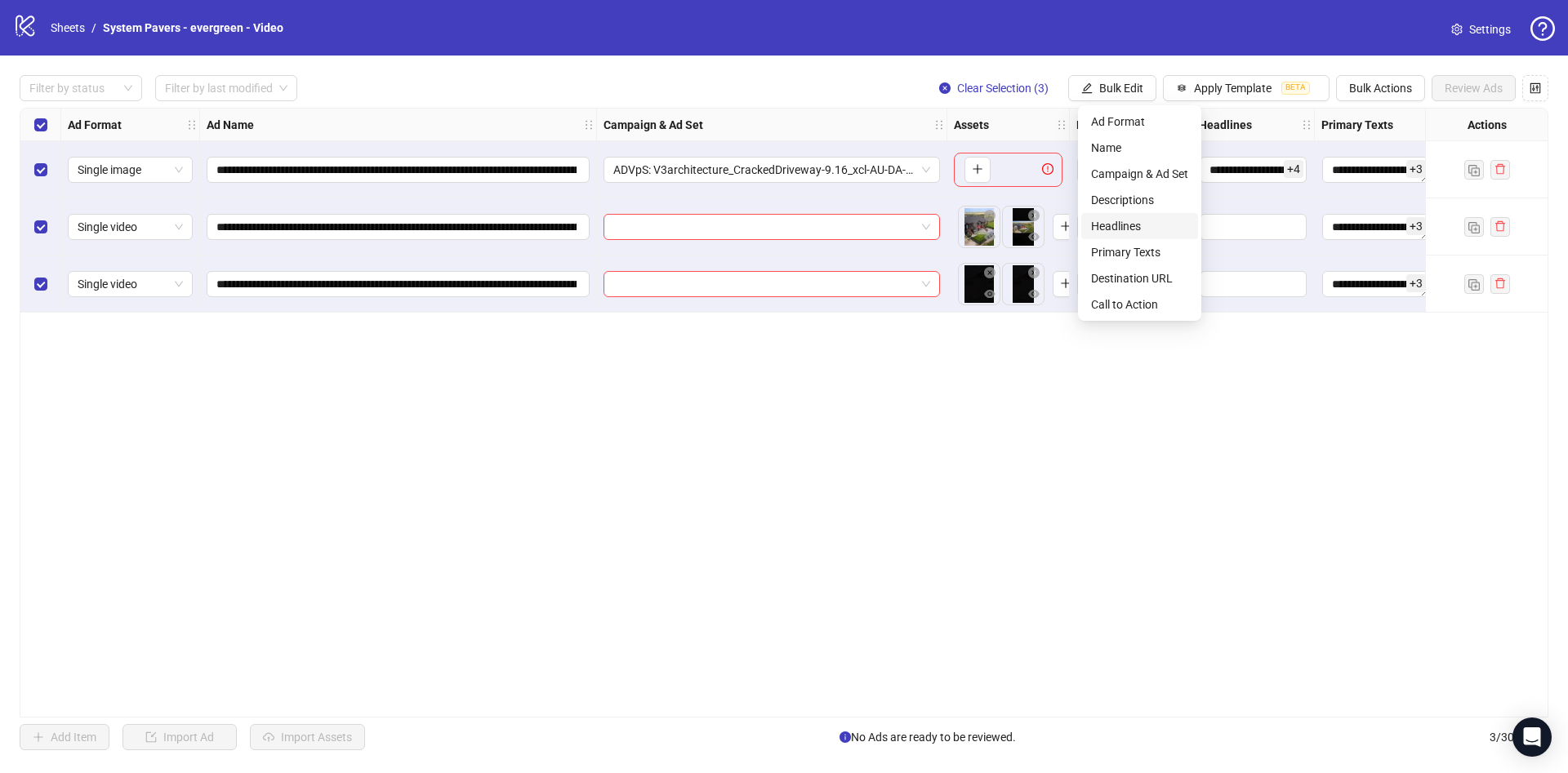
click at [1169, 233] on span "Headlines" at bounding box center [1140, 226] width 98 height 18
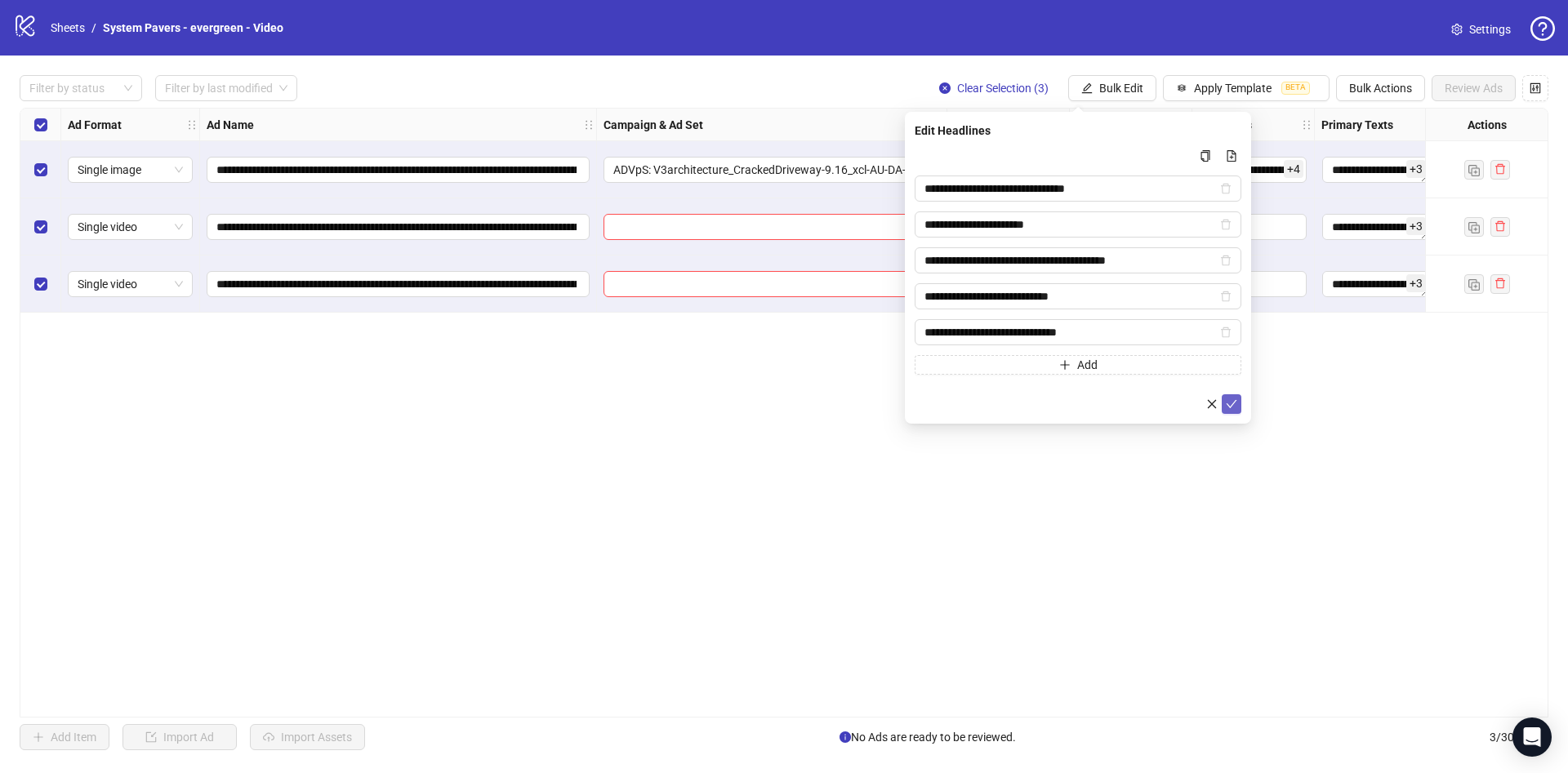
click at [1233, 404] on icon "check" at bounding box center [1232, 404] width 10 height 9
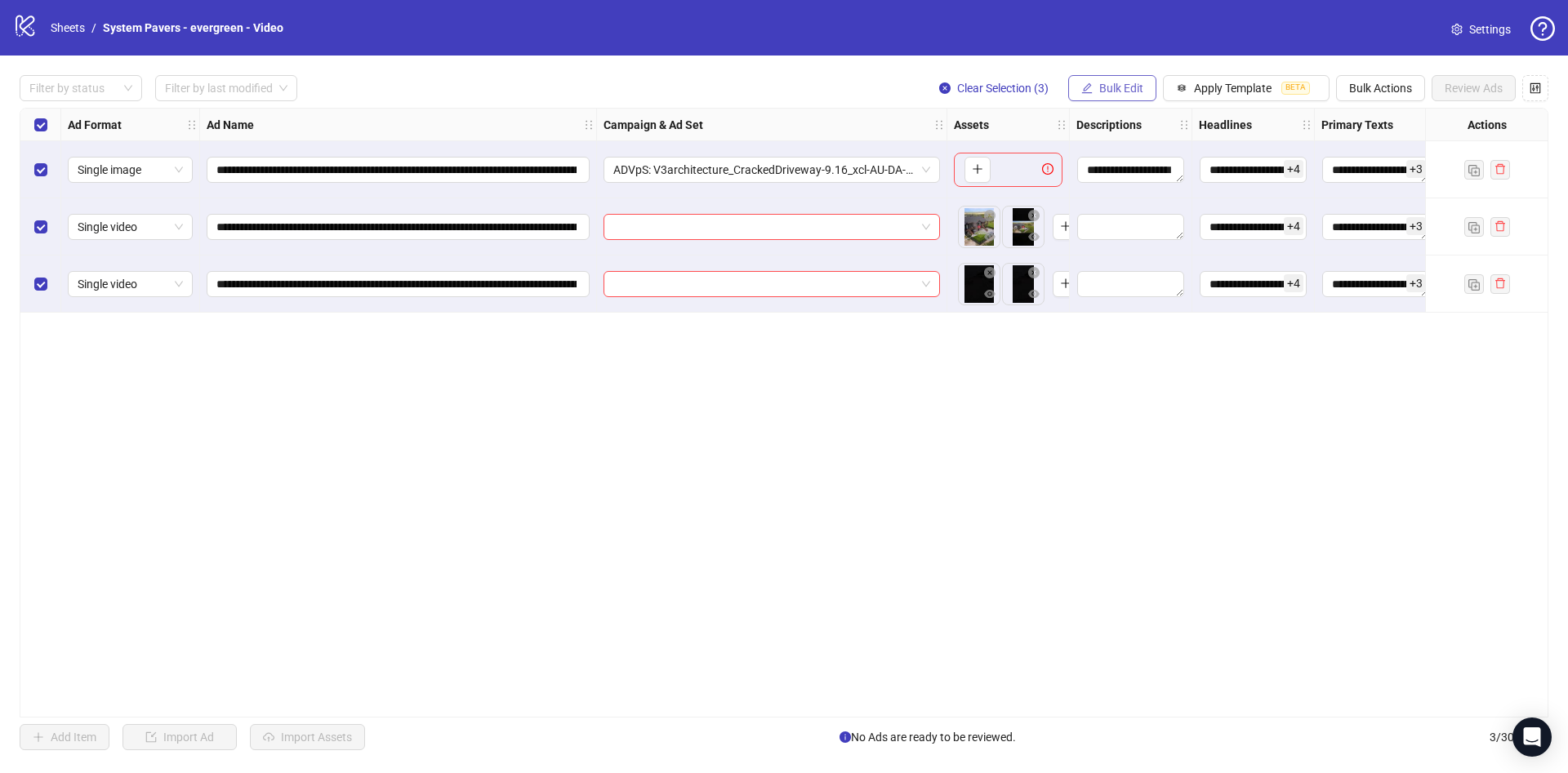
click at [1126, 90] on span "Bulk Edit" at bounding box center [1121, 87] width 44 height 13
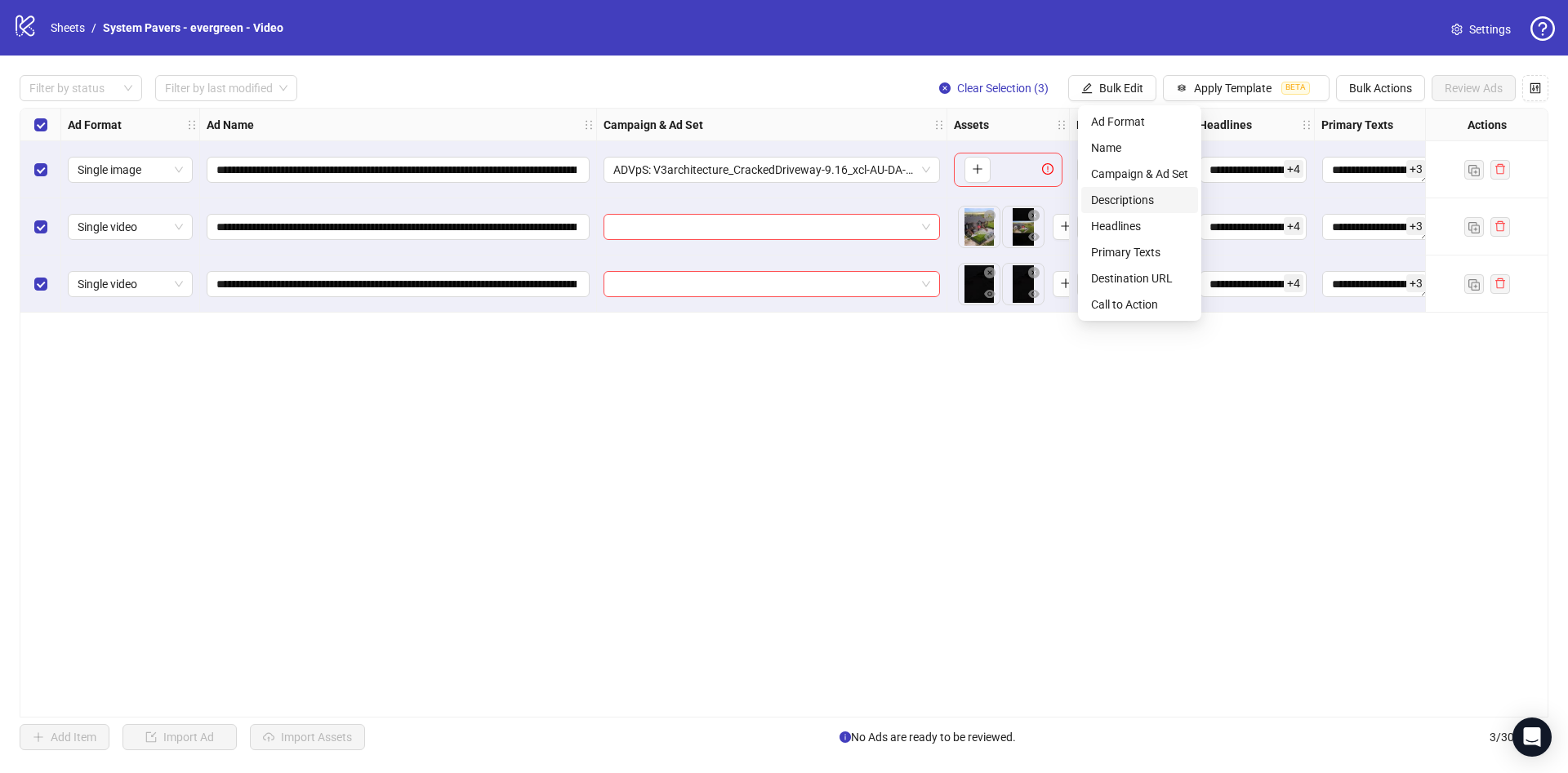
click at [1167, 198] on span "Descriptions" at bounding box center [1140, 199] width 98 height 18
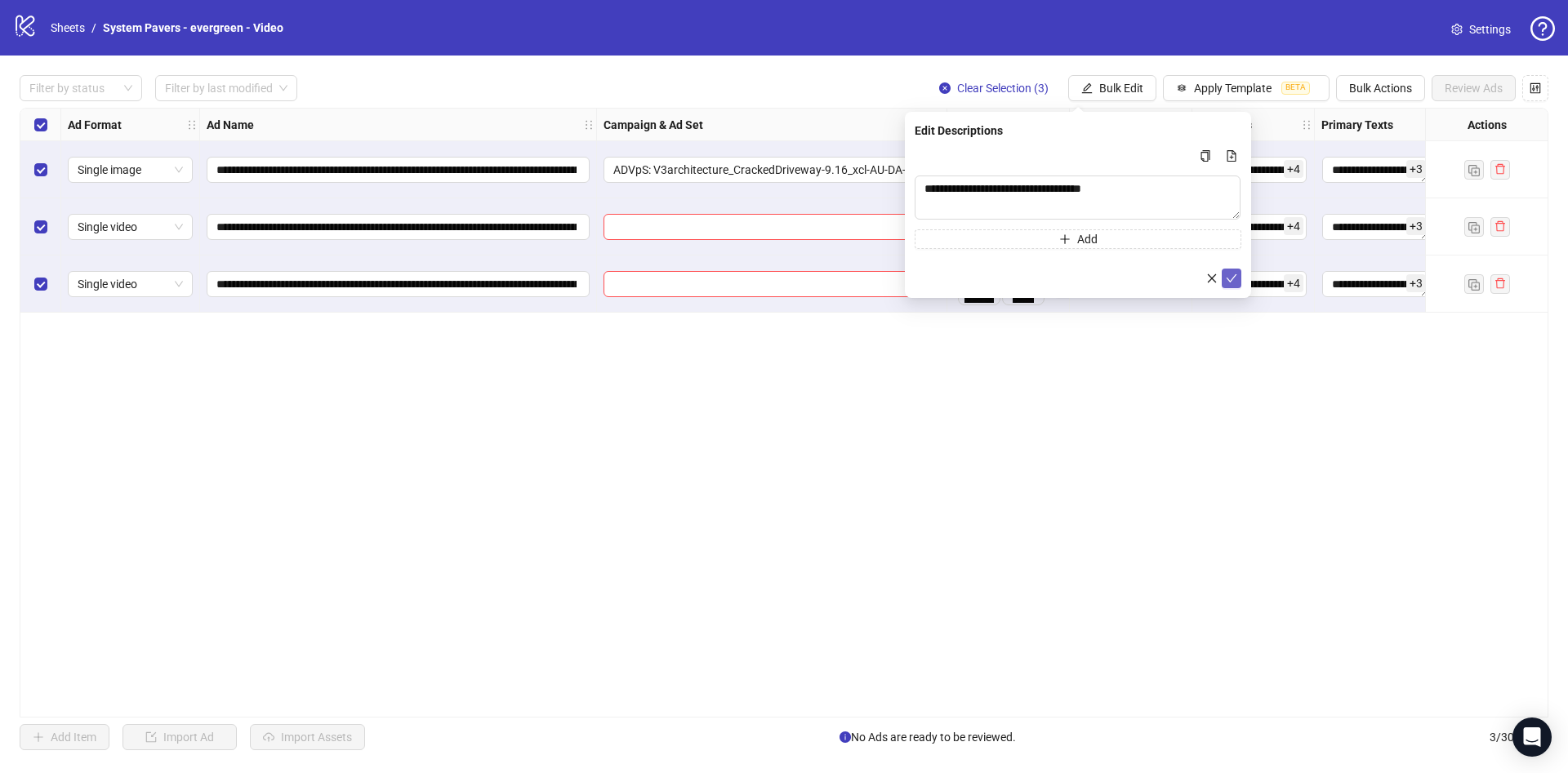
click at [1236, 278] on icon "check" at bounding box center [1231, 278] width 11 height 11
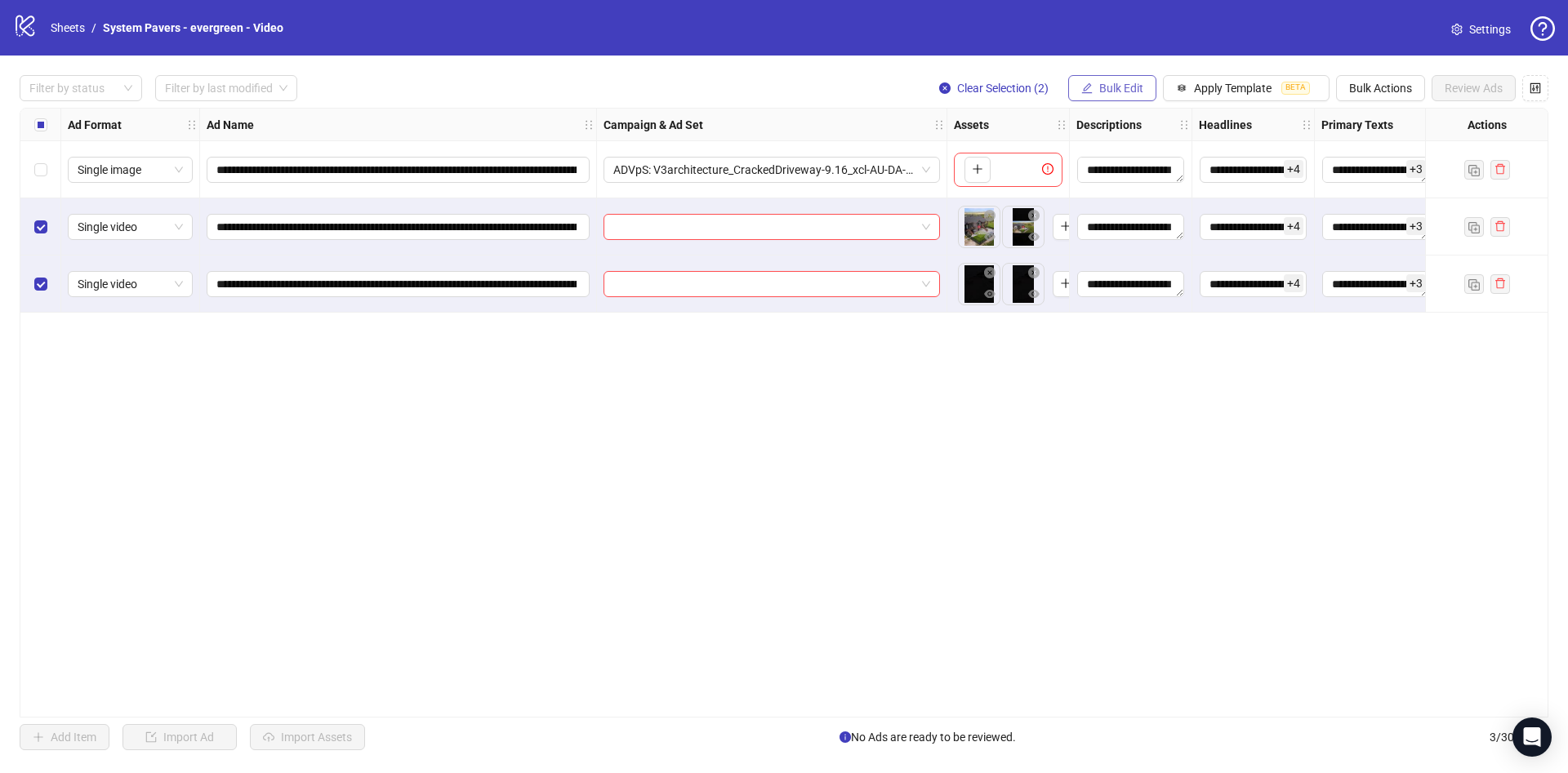
click at [1140, 80] on button "Bulk Edit" at bounding box center [1112, 88] width 88 height 27
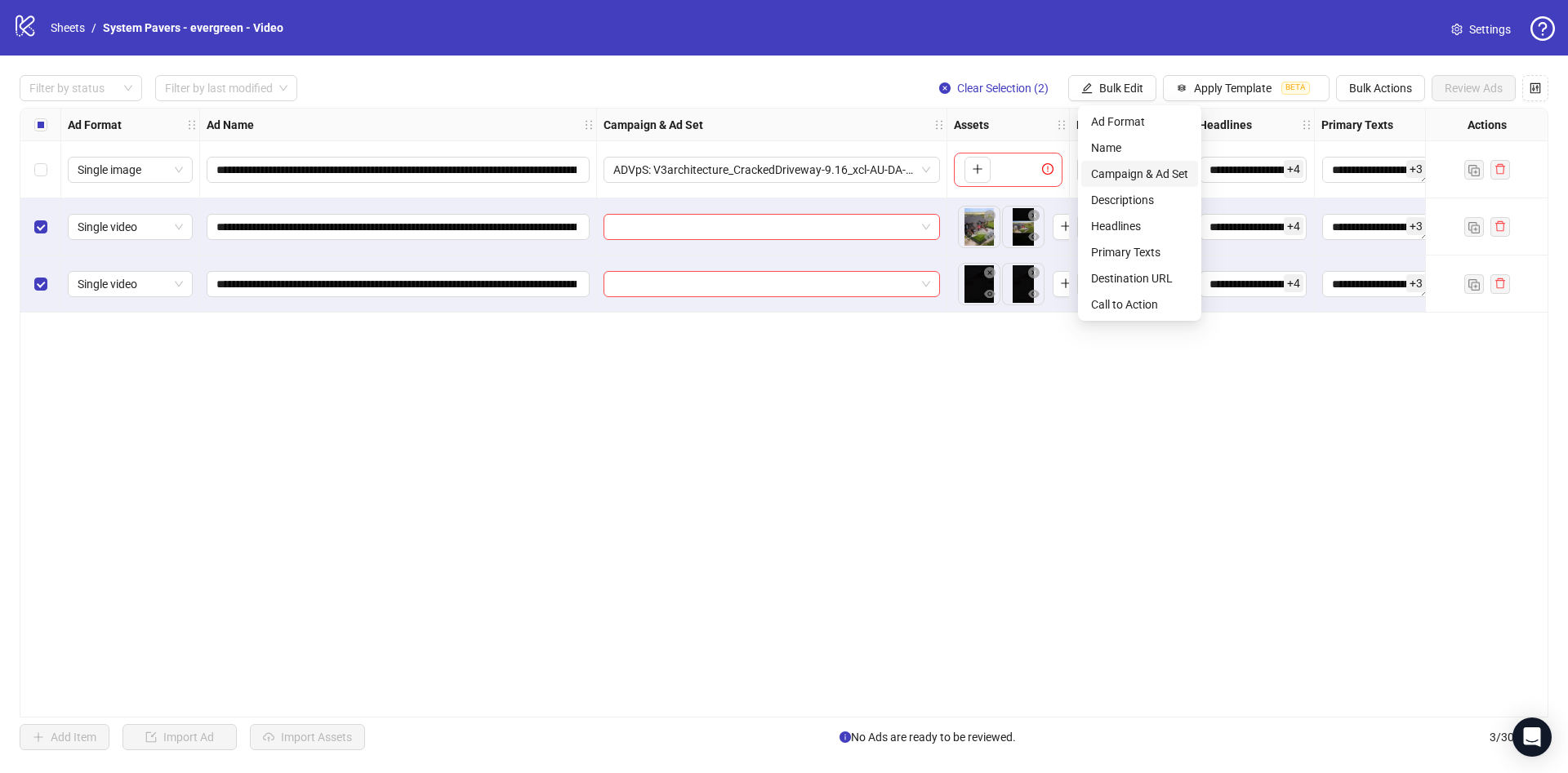
click at [1126, 177] on span "Campaign & Ad Set" at bounding box center [1140, 174] width 98 height 18
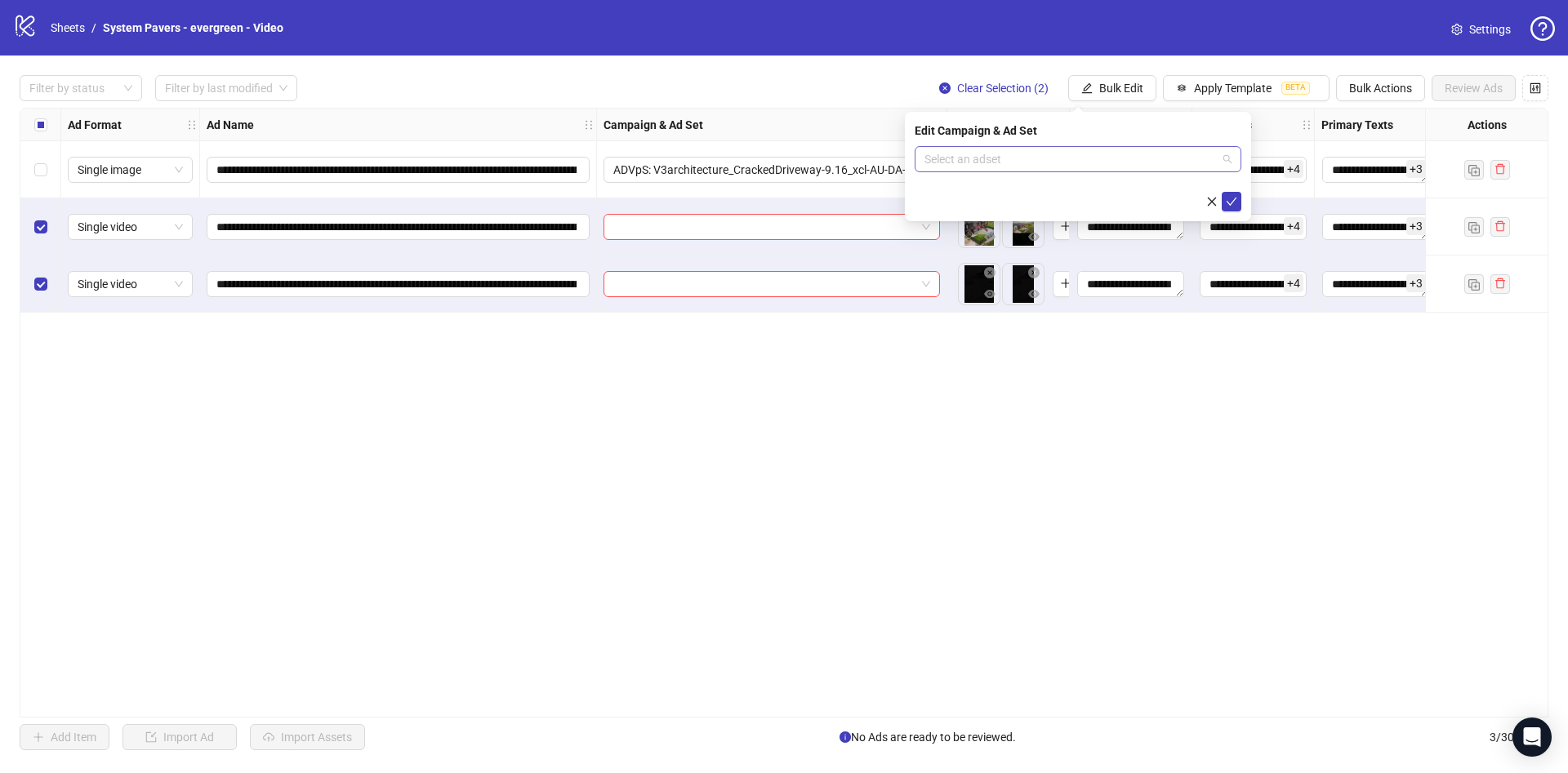
click at [1028, 162] on input "search" at bounding box center [1071, 159] width 293 height 25
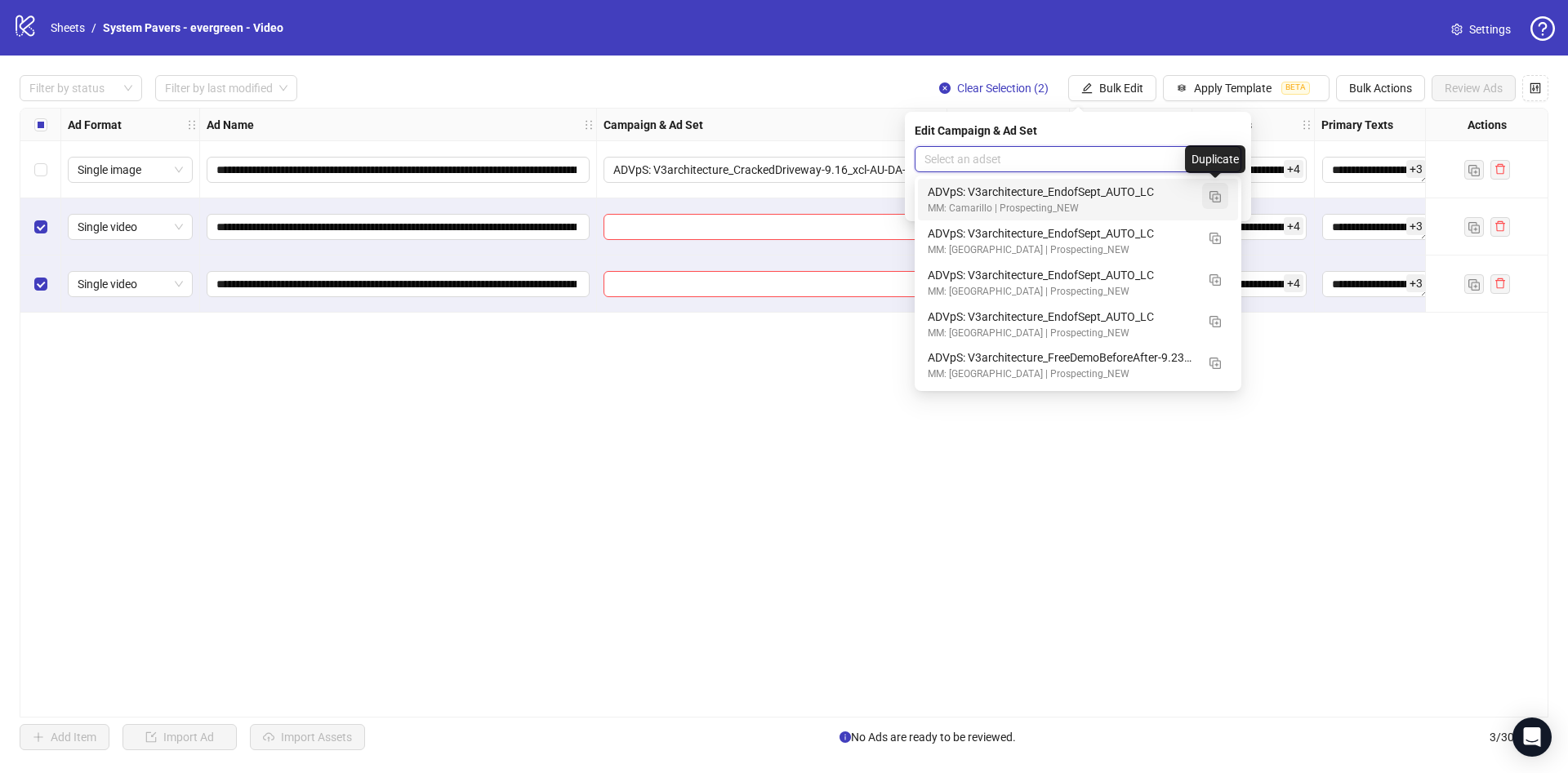
click at [1218, 197] on img "button" at bounding box center [1215, 196] width 11 height 11
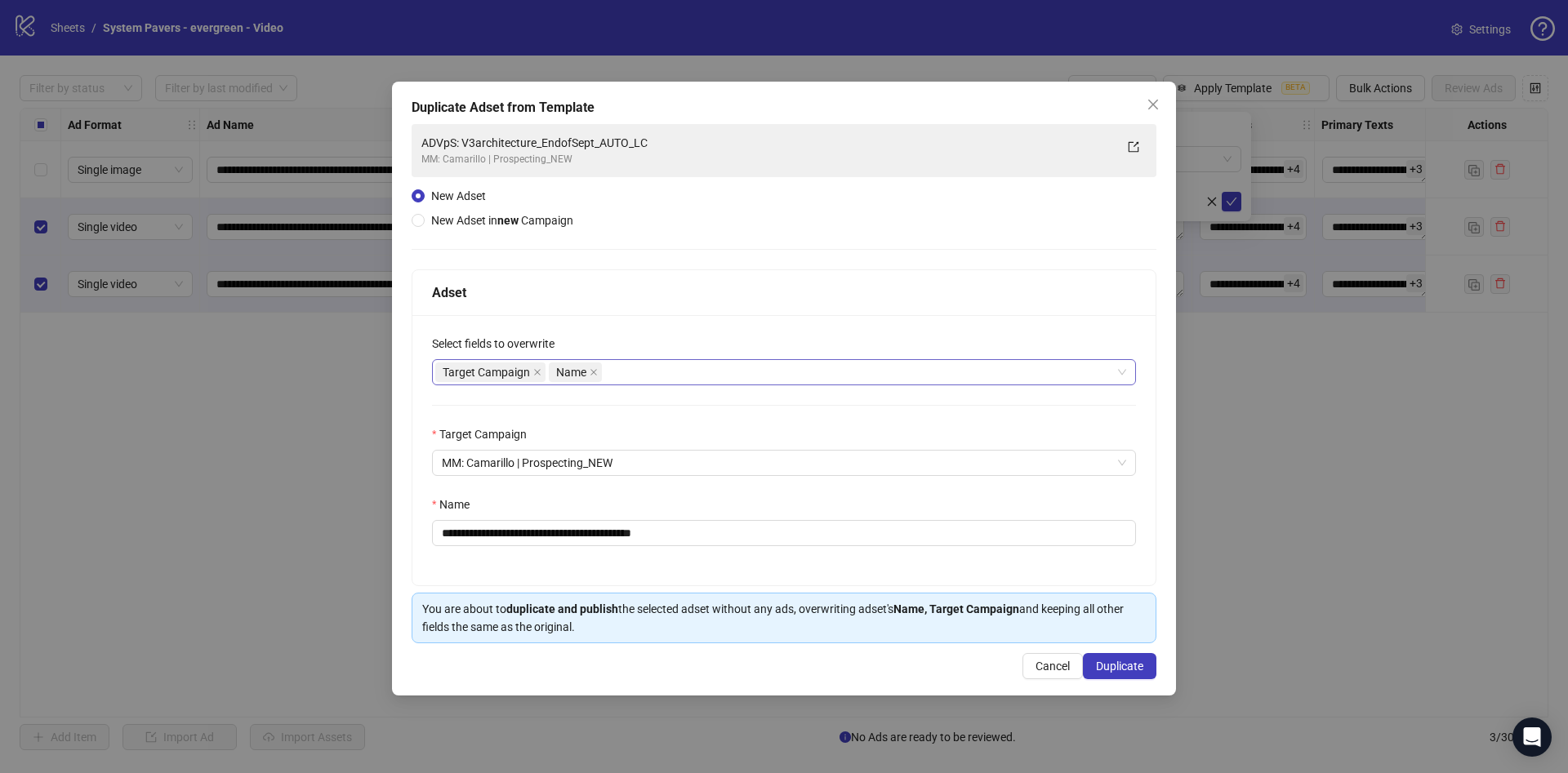
click at [689, 362] on div "Target Campaign Name" at bounding box center [775, 372] width 680 height 23
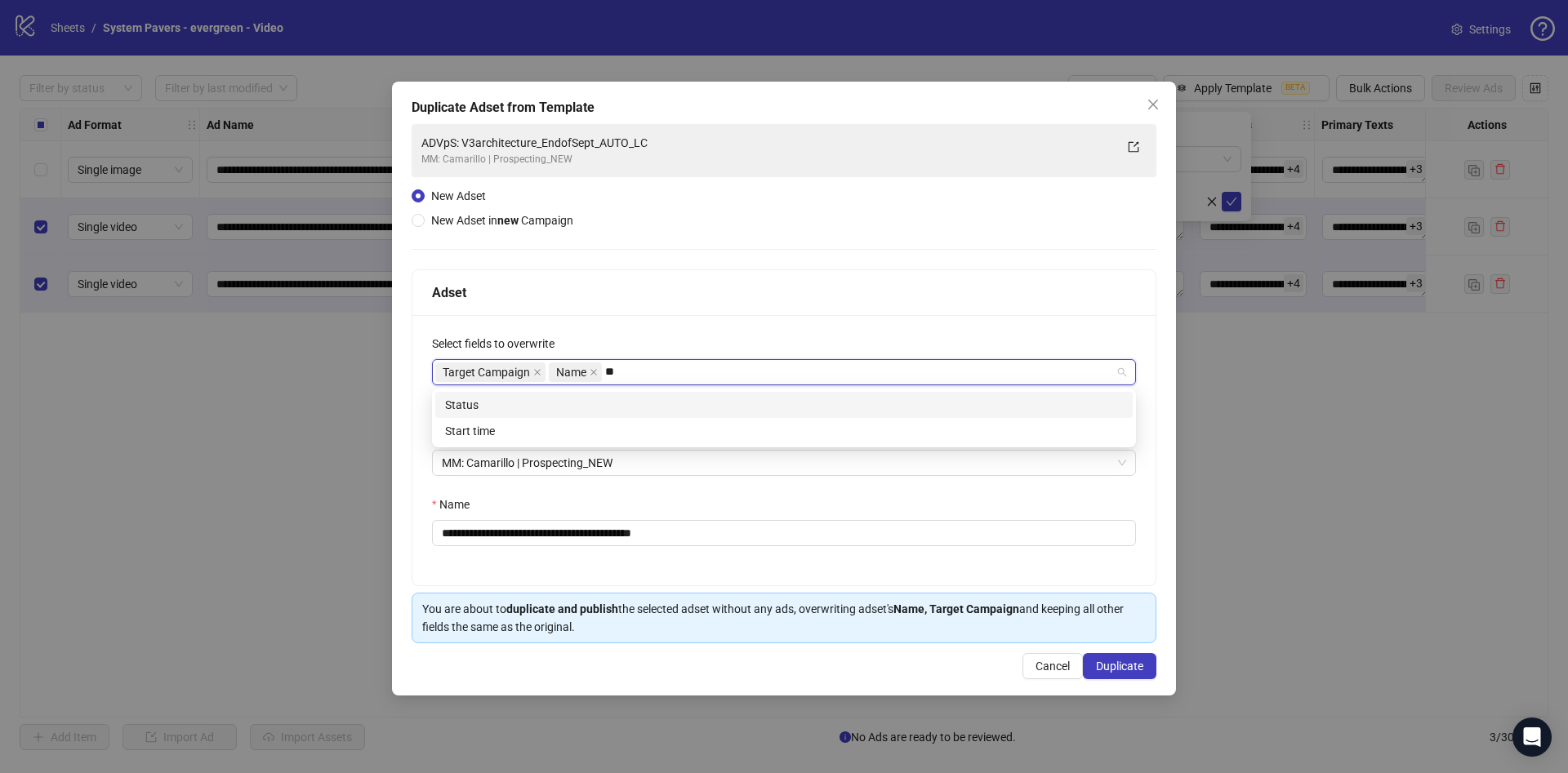
type input "***"
click at [672, 399] on div "Status" at bounding box center [784, 404] width 677 height 18
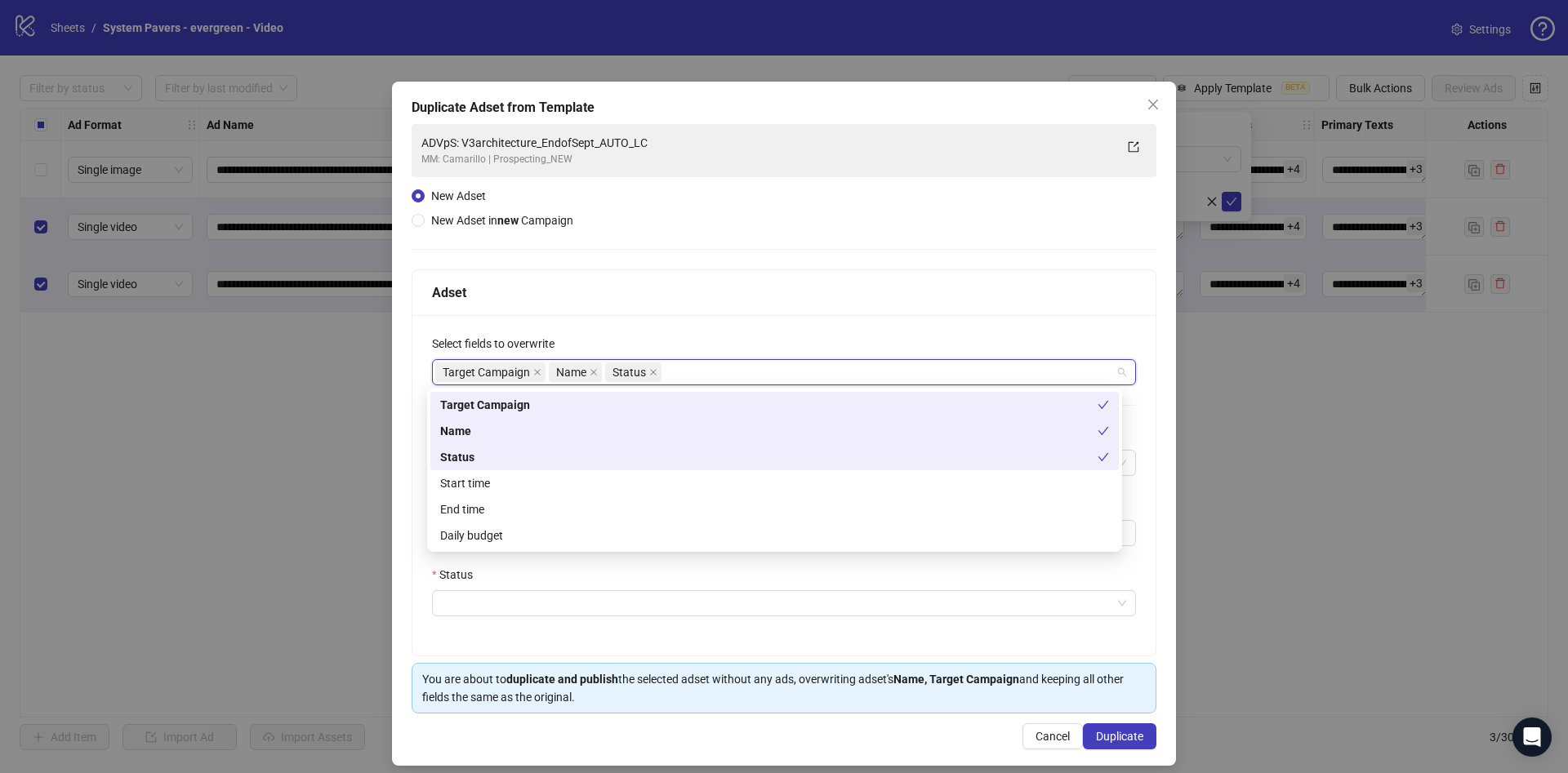
click at [760, 316] on div "**********" at bounding box center [784, 486] width 743 height 340
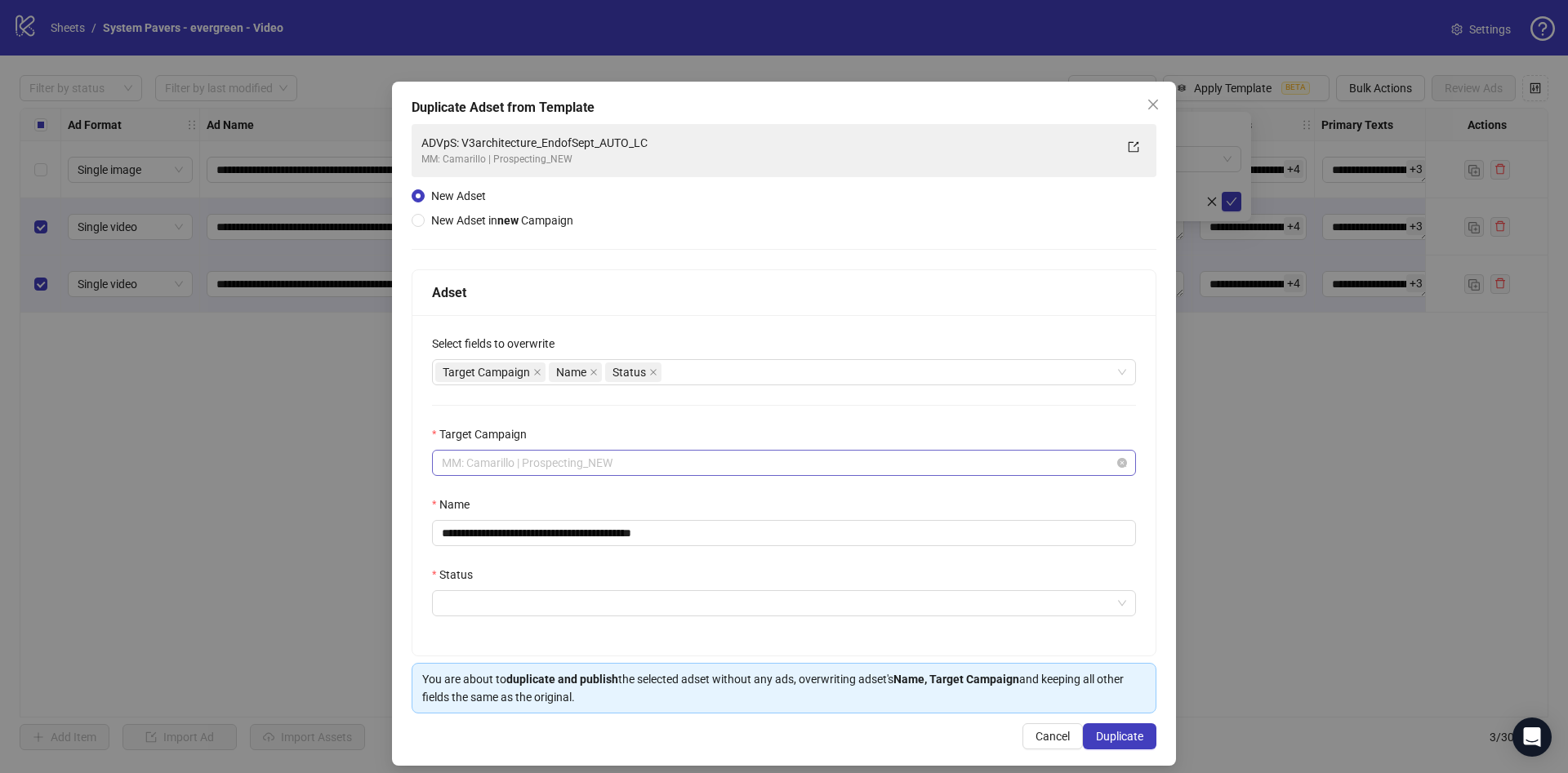
click at [630, 460] on span "MM: Camarillo | Prospecting_NEW" at bounding box center [784, 463] width 684 height 25
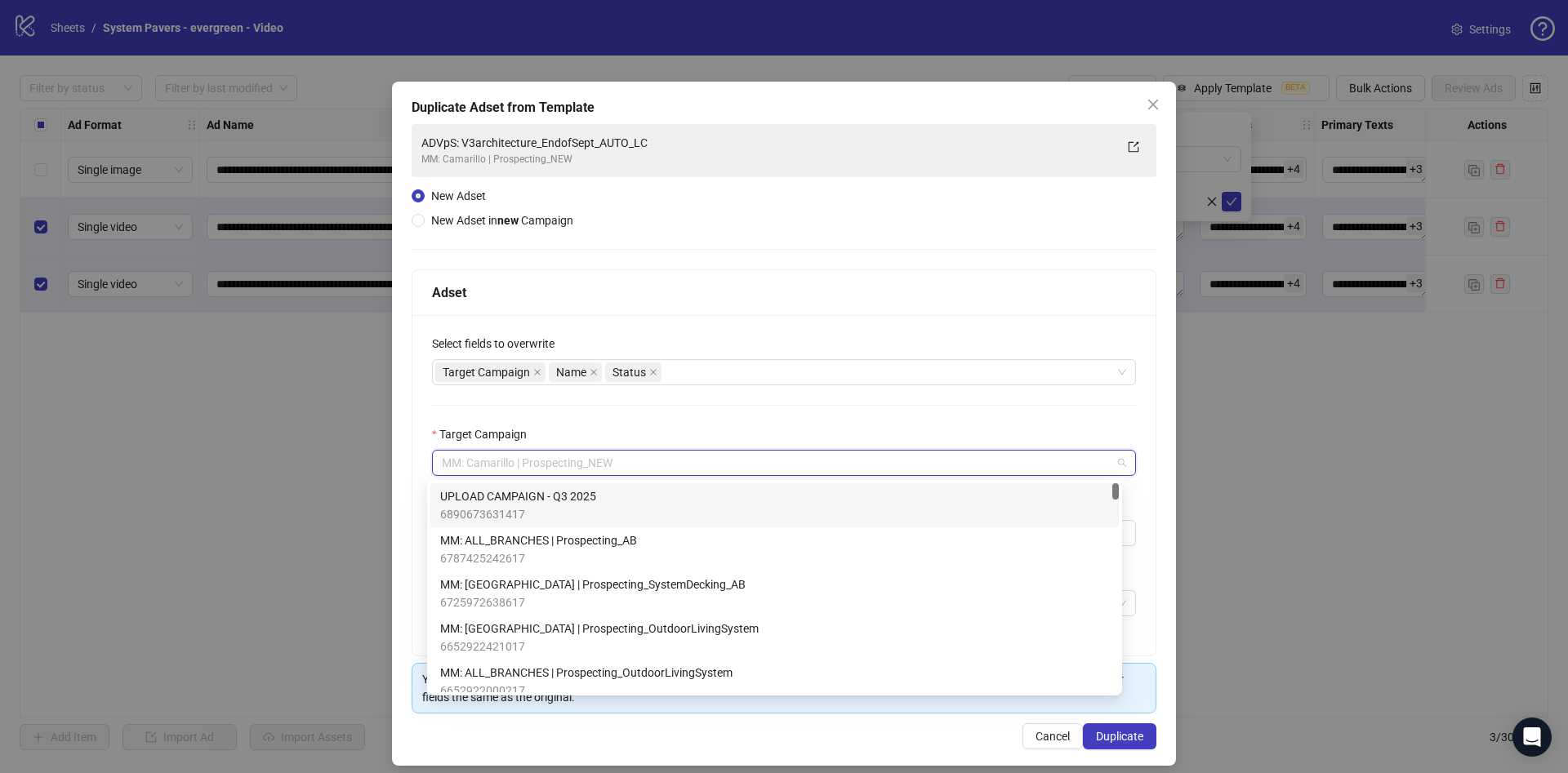
click at [644, 508] on div "UPLOAD CAMPAIGN - Q3 2025 6890673631417" at bounding box center [775, 505] width 669 height 36
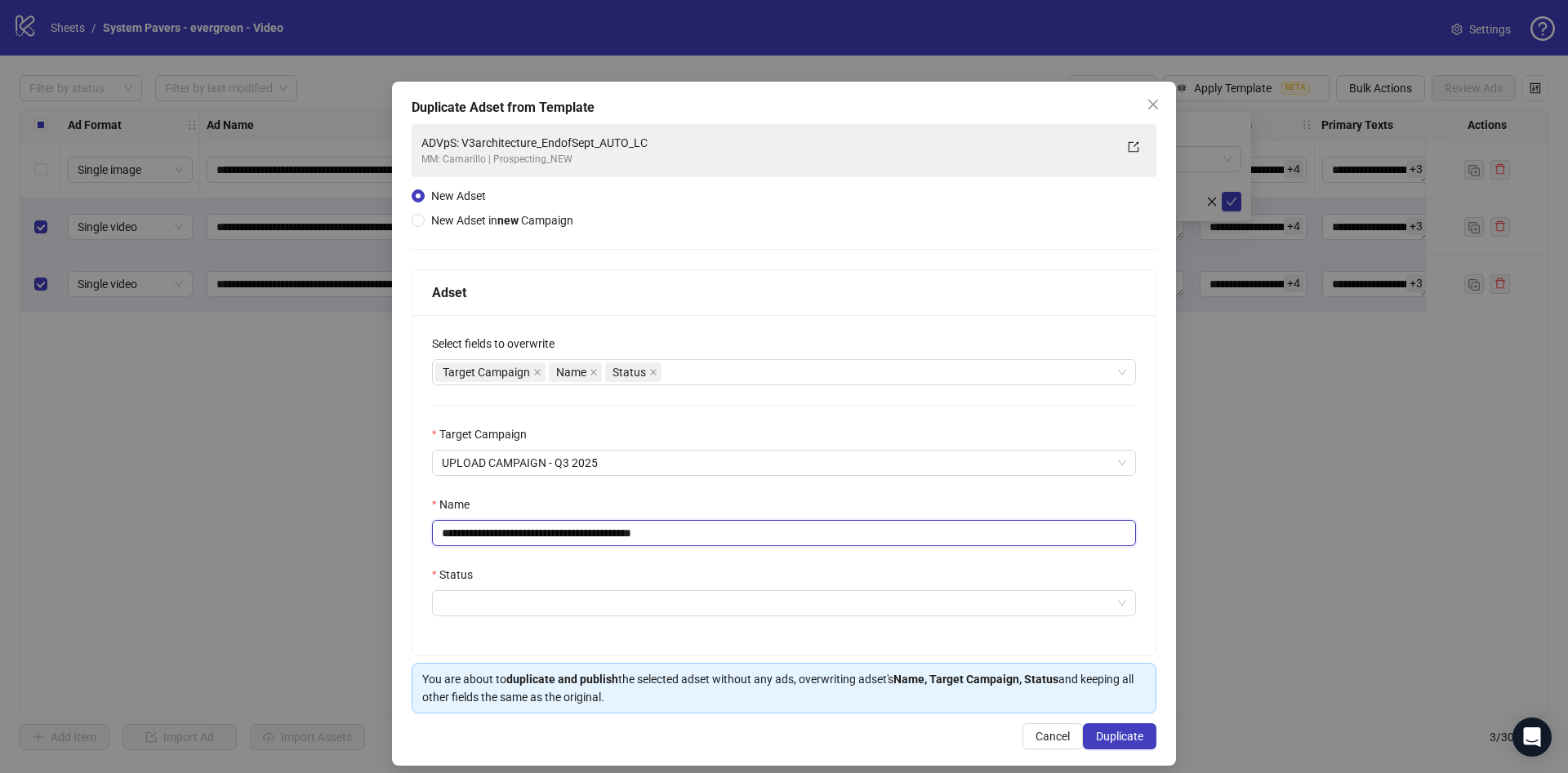
drag, startPoint x: 659, startPoint y: 533, endPoint x: 719, endPoint y: 532, distance: 60.0
click at [719, 532] on input "**********" at bounding box center [784, 533] width 704 height 27
drag, startPoint x: 614, startPoint y: 532, endPoint x: 571, endPoint y: 532, distance: 43.0
click at [575, 532] on input "**********" at bounding box center [784, 533] width 704 height 27
click at [570, 532] on input "**********" at bounding box center [784, 533] width 704 height 27
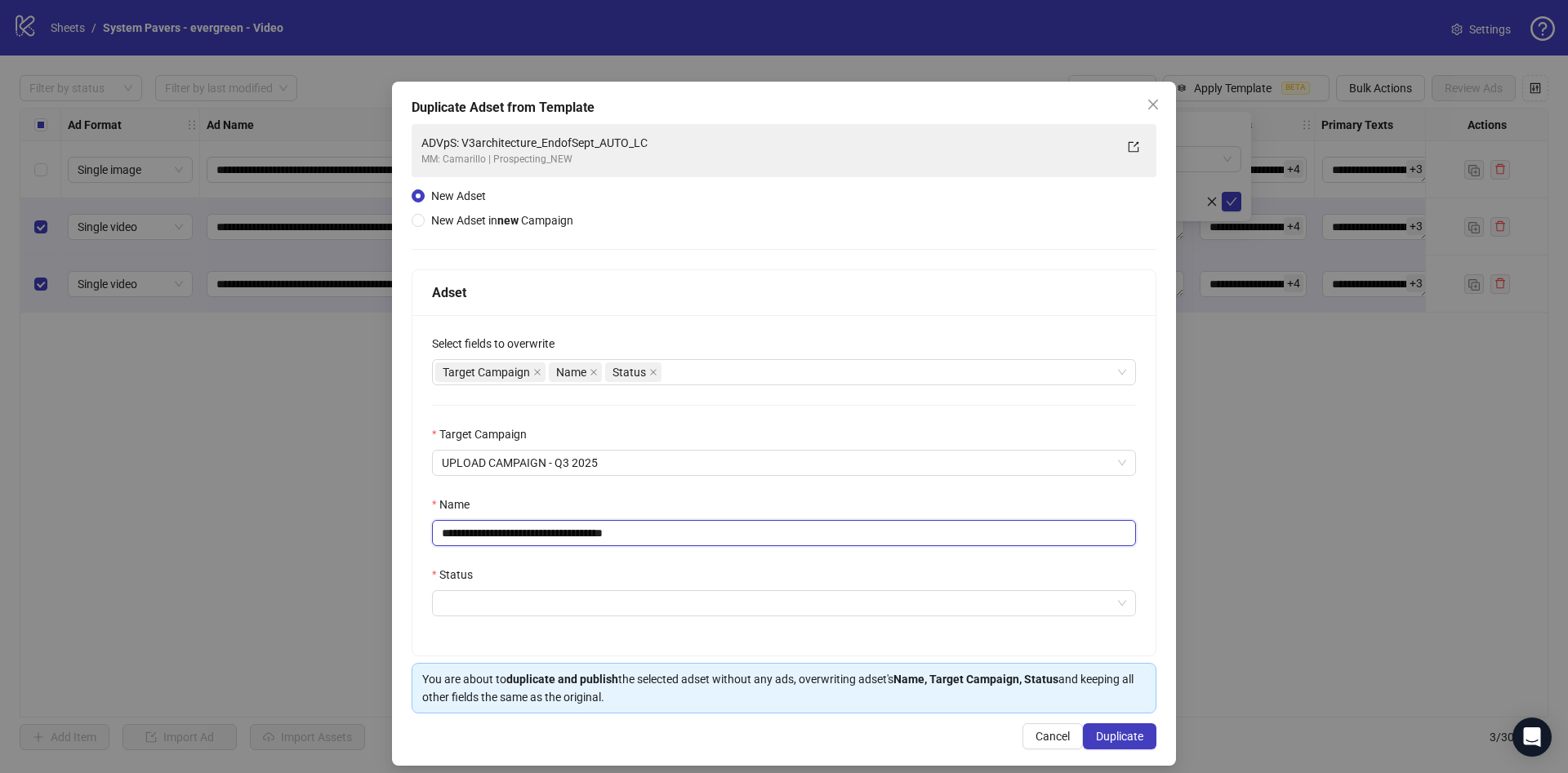
drag, startPoint x: 559, startPoint y: 533, endPoint x: 607, endPoint y: 534, distance: 48.0
click at [607, 534] on input "**********" at bounding box center [784, 533] width 704 height 27
paste input "**********"
type input "**********"
click at [871, 599] on input "Status" at bounding box center [777, 603] width 670 height 25
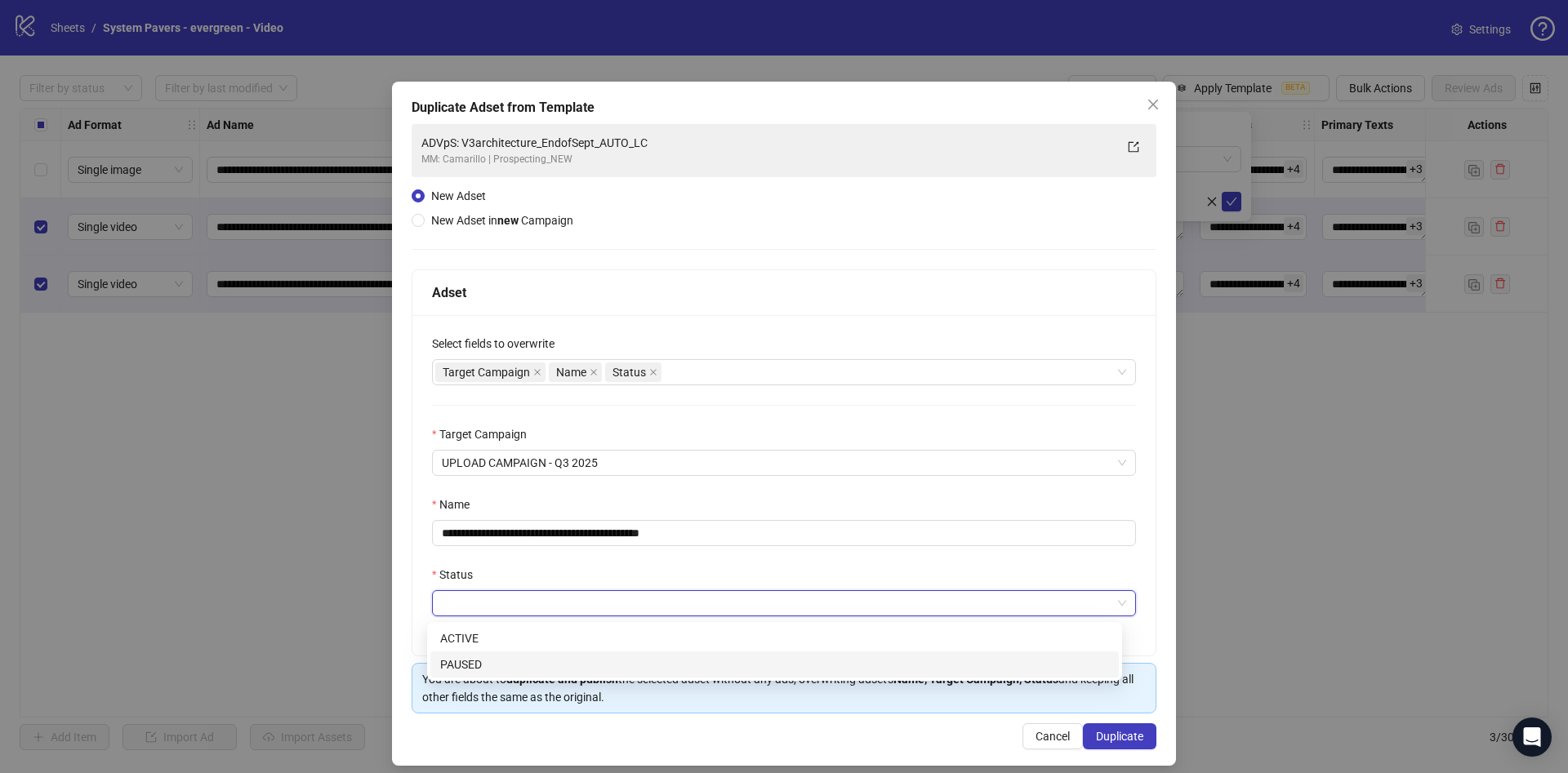
click at [708, 668] on div "PAUSED" at bounding box center [775, 664] width 669 height 18
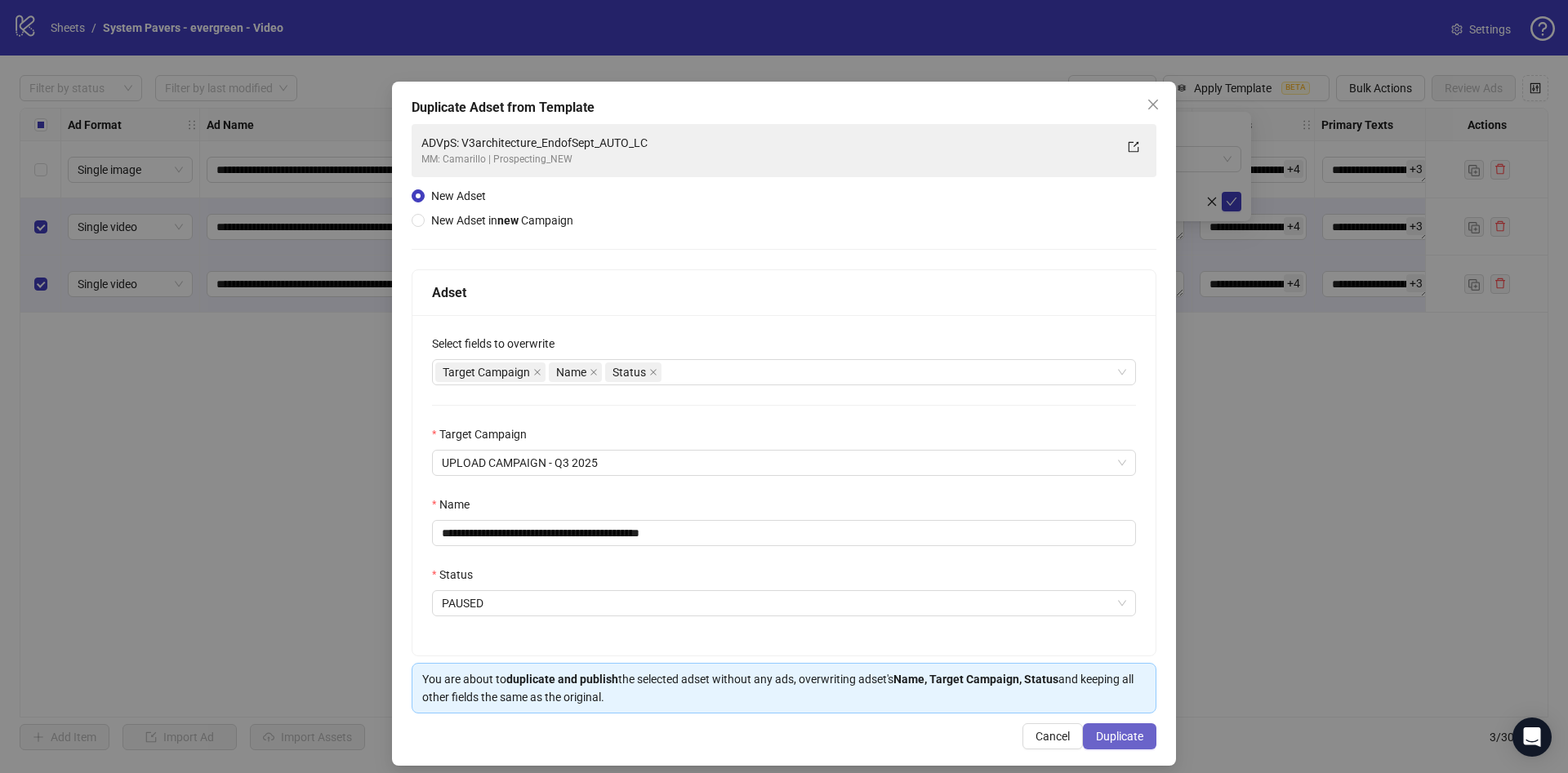
click at [1099, 732] on span "Duplicate" at bounding box center [1119, 736] width 47 height 13
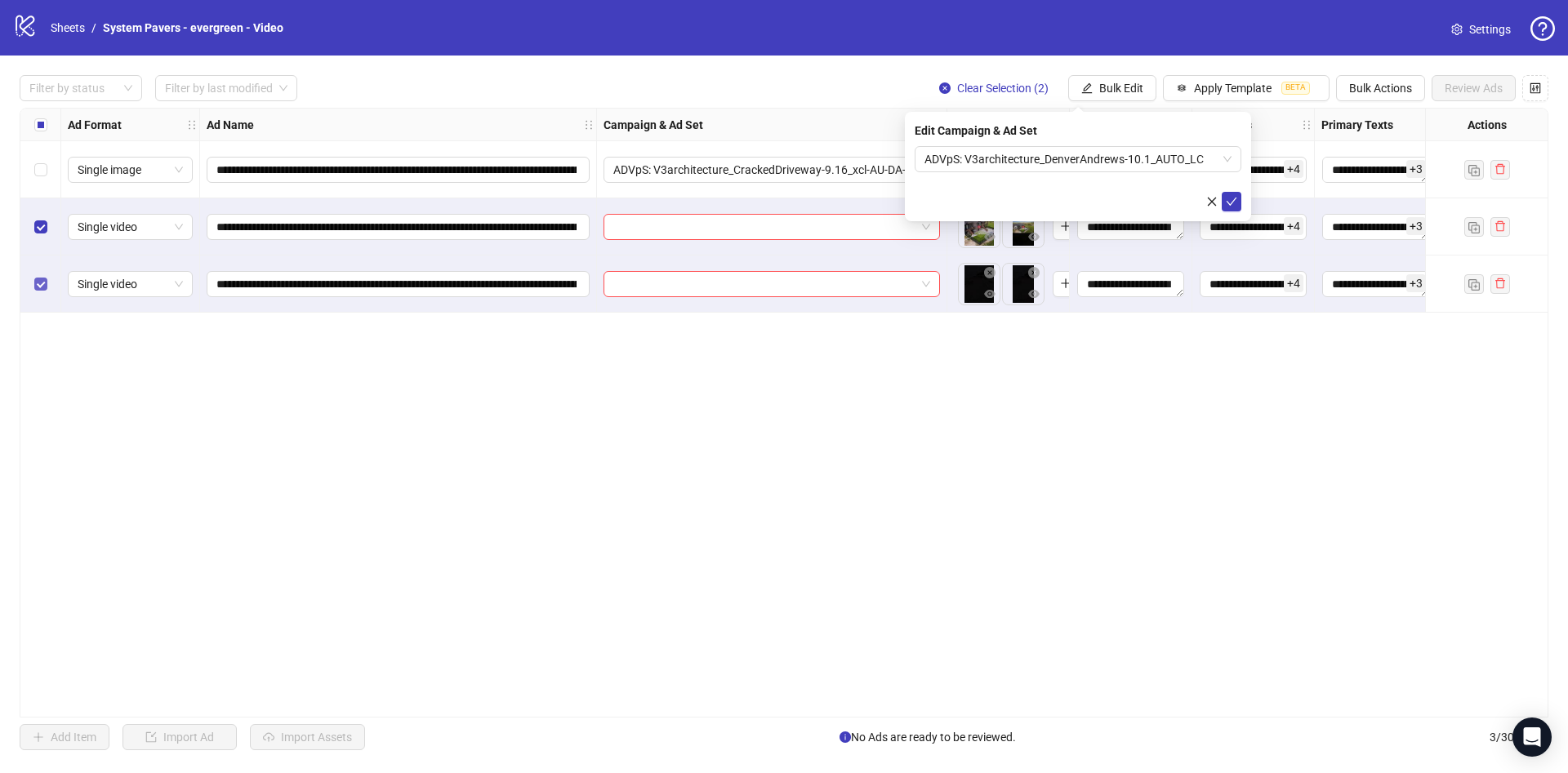
click at [38, 275] on label "Select row 3" at bounding box center [40, 284] width 13 height 18
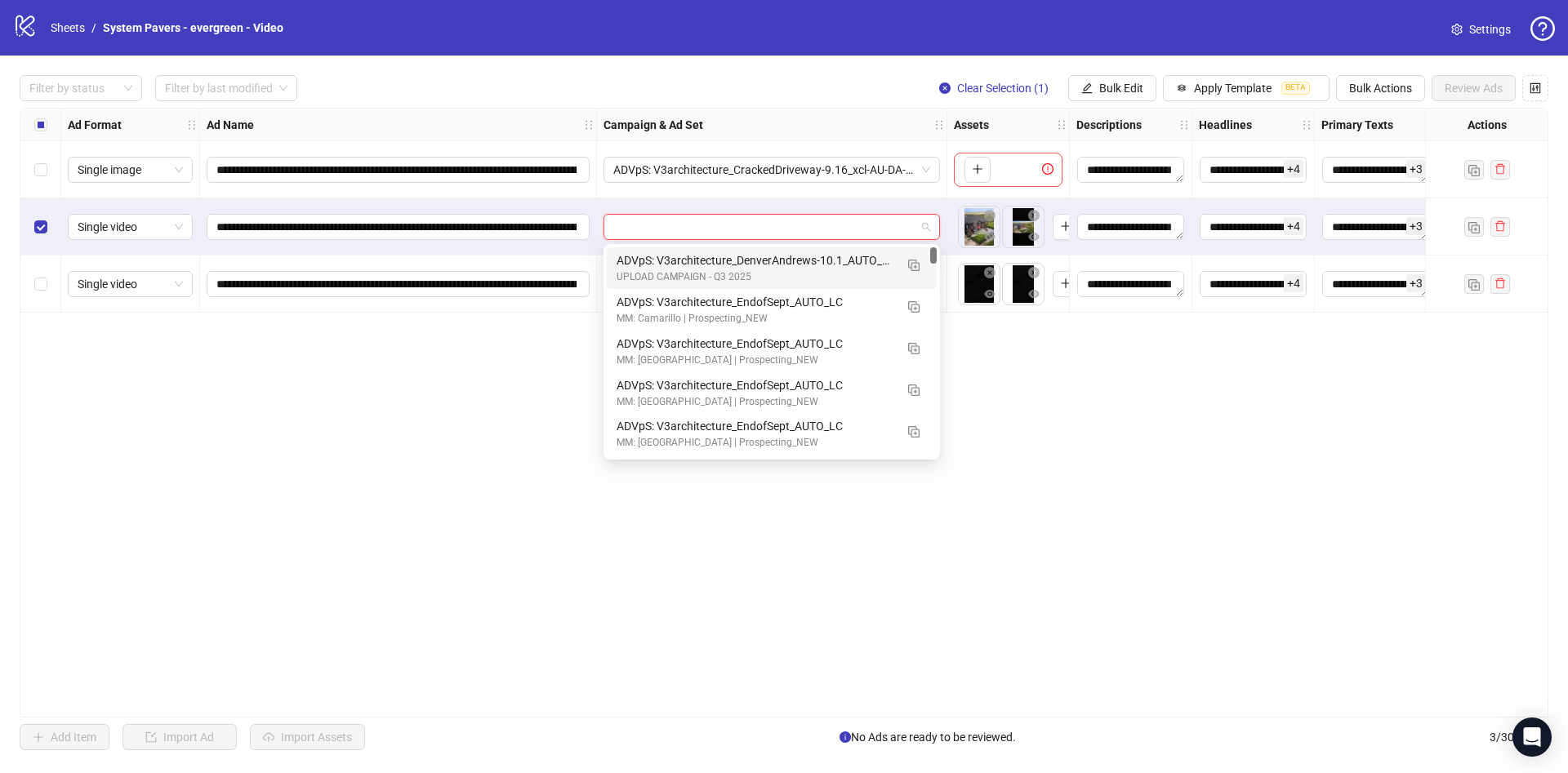
click at [842, 229] on input "search" at bounding box center [764, 227] width 302 height 25
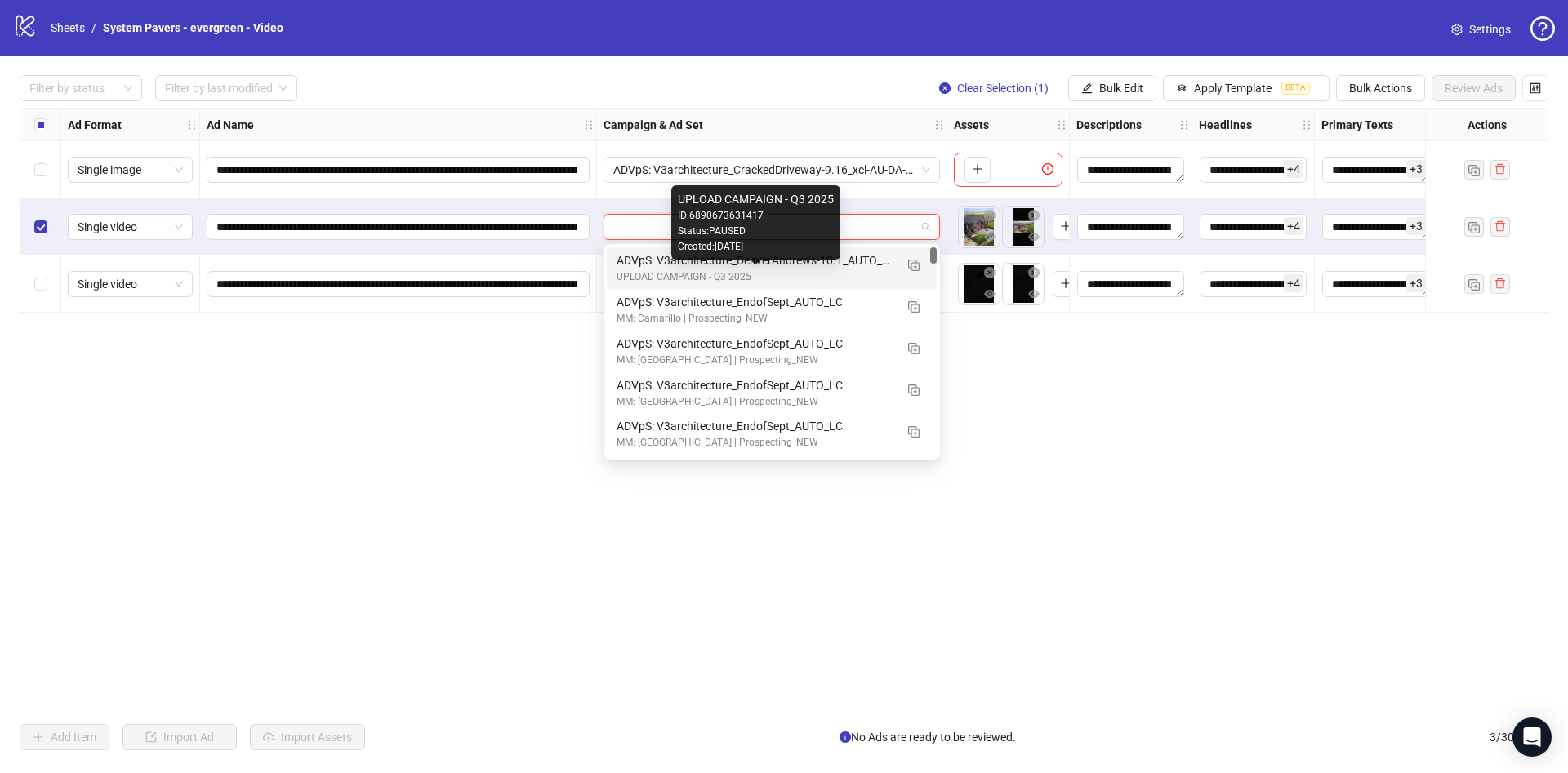
click at [823, 274] on div "UPLOAD CAMPAIGN - Q3 2025" at bounding box center [755, 277] width 278 height 15
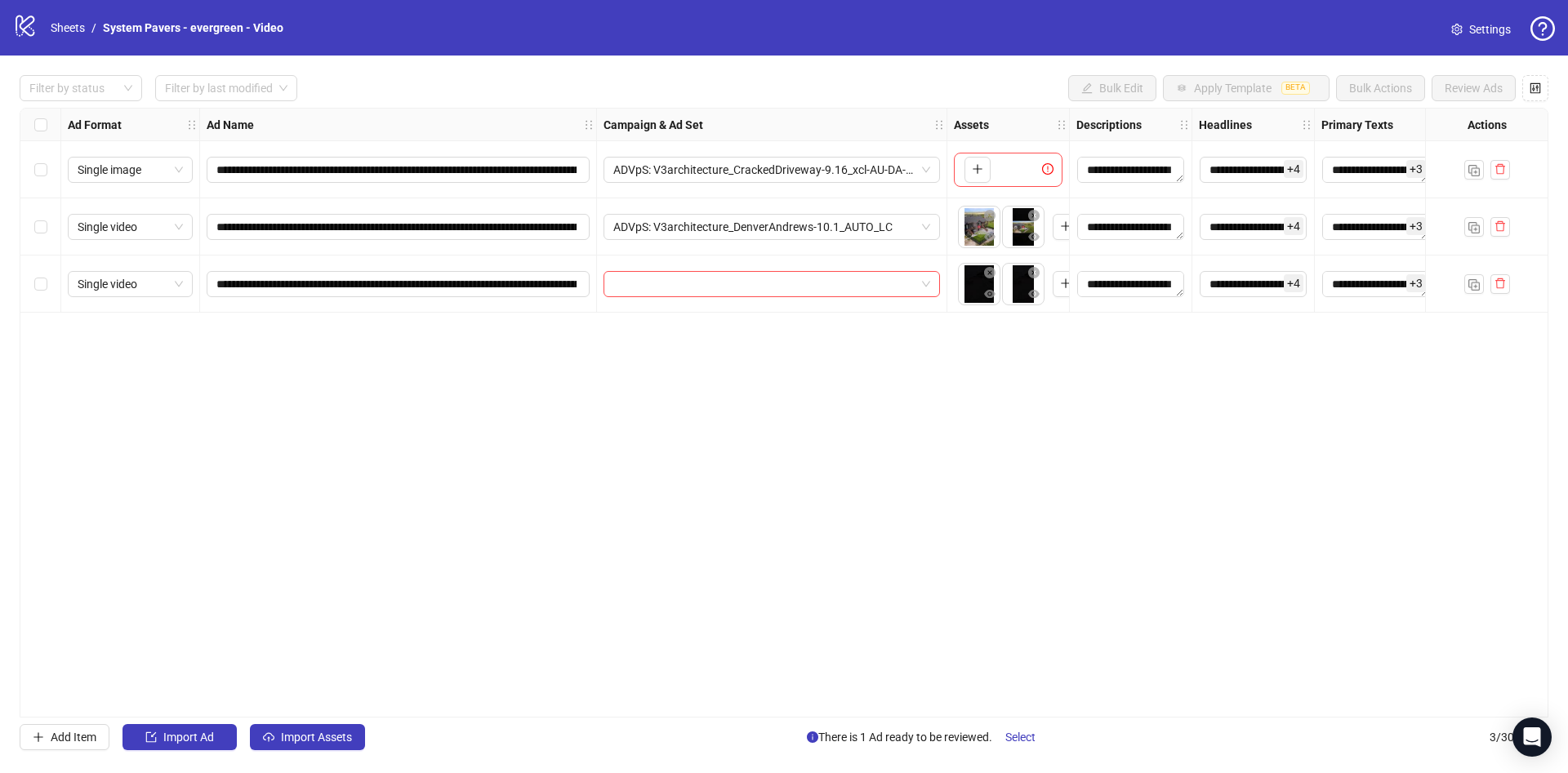
click at [1511, 287] on div at bounding box center [1486, 284] width 122 height 57
click at [1503, 290] on span "button" at bounding box center [1500, 283] width 11 height 13
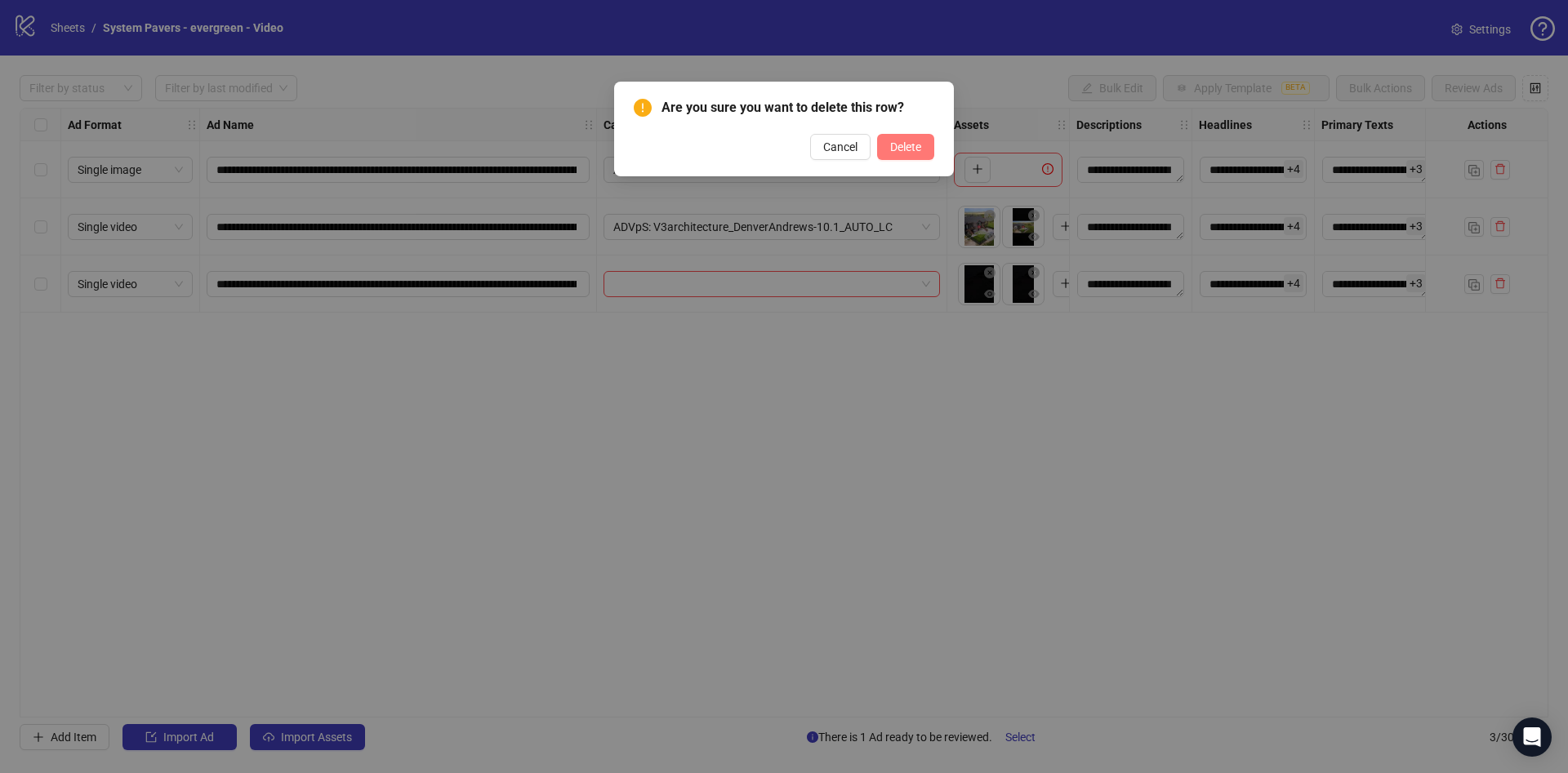
click at [920, 155] on button "Delete" at bounding box center [905, 147] width 57 height 27
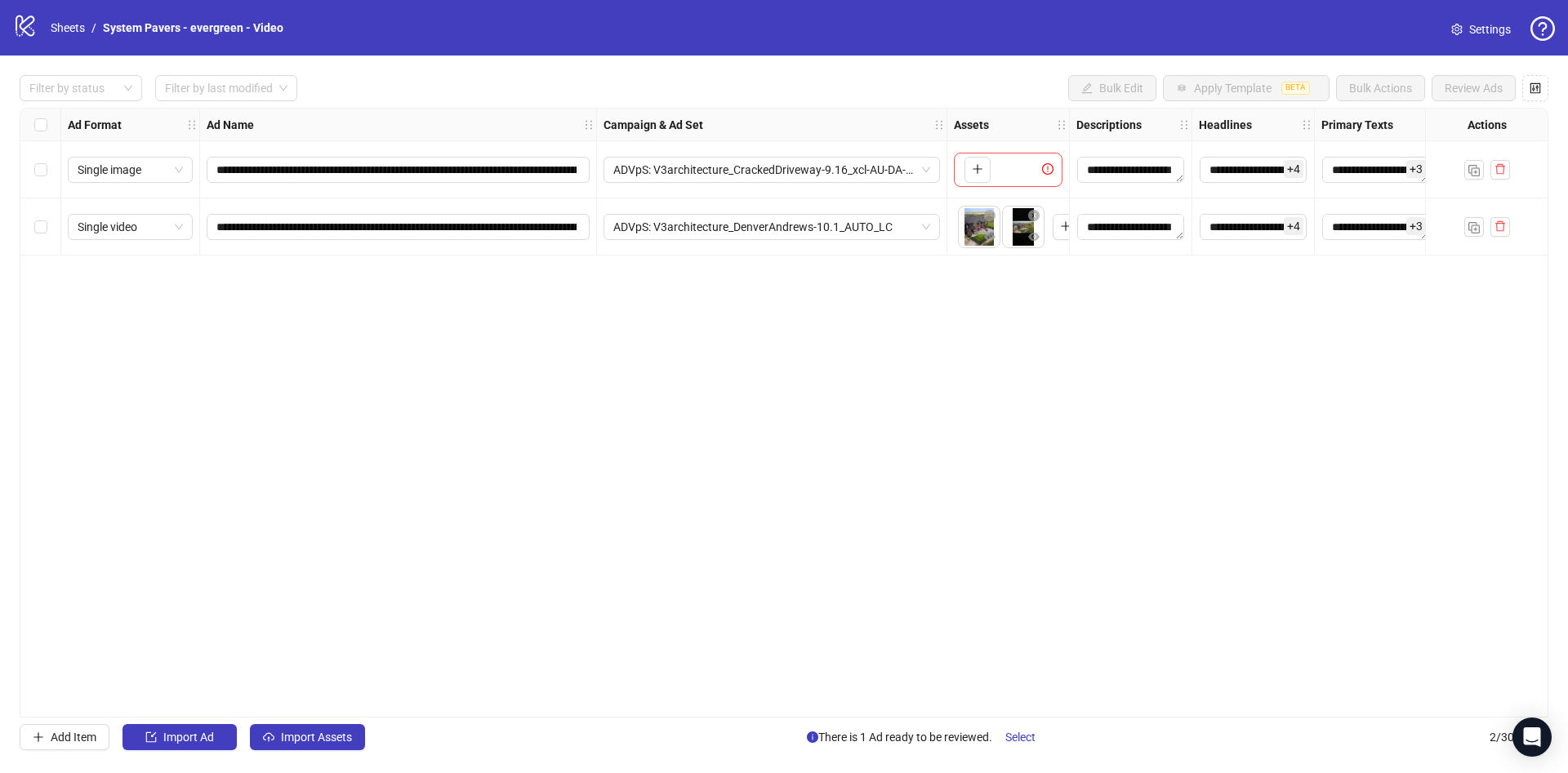
click at [38, 236] on div "Select row 2" at bounding box center [41, 227] width 41 height 57
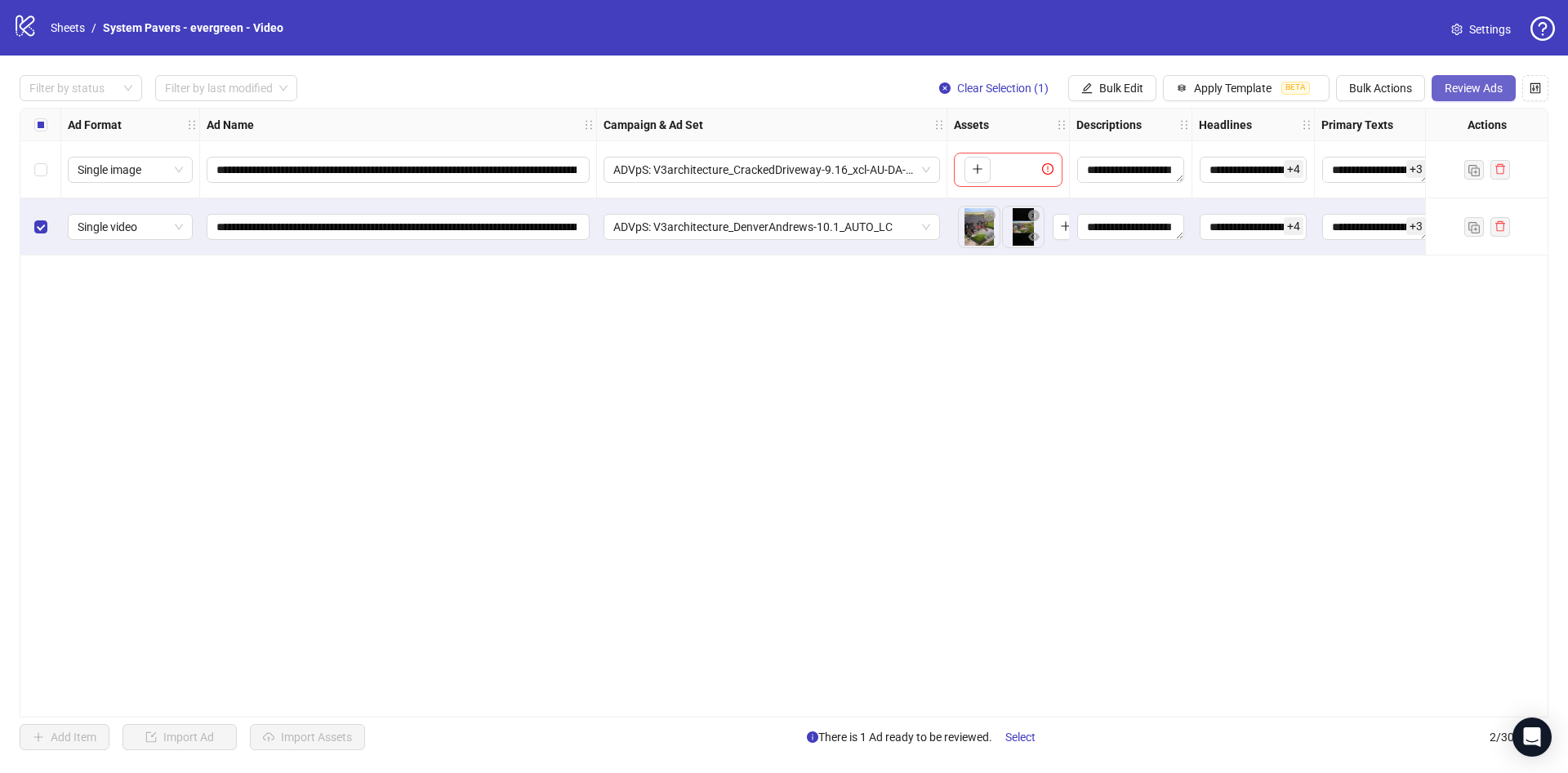
click at [1492, 97] on button "Review Ads" at bounding box center [1474, 88] width 84 height 27
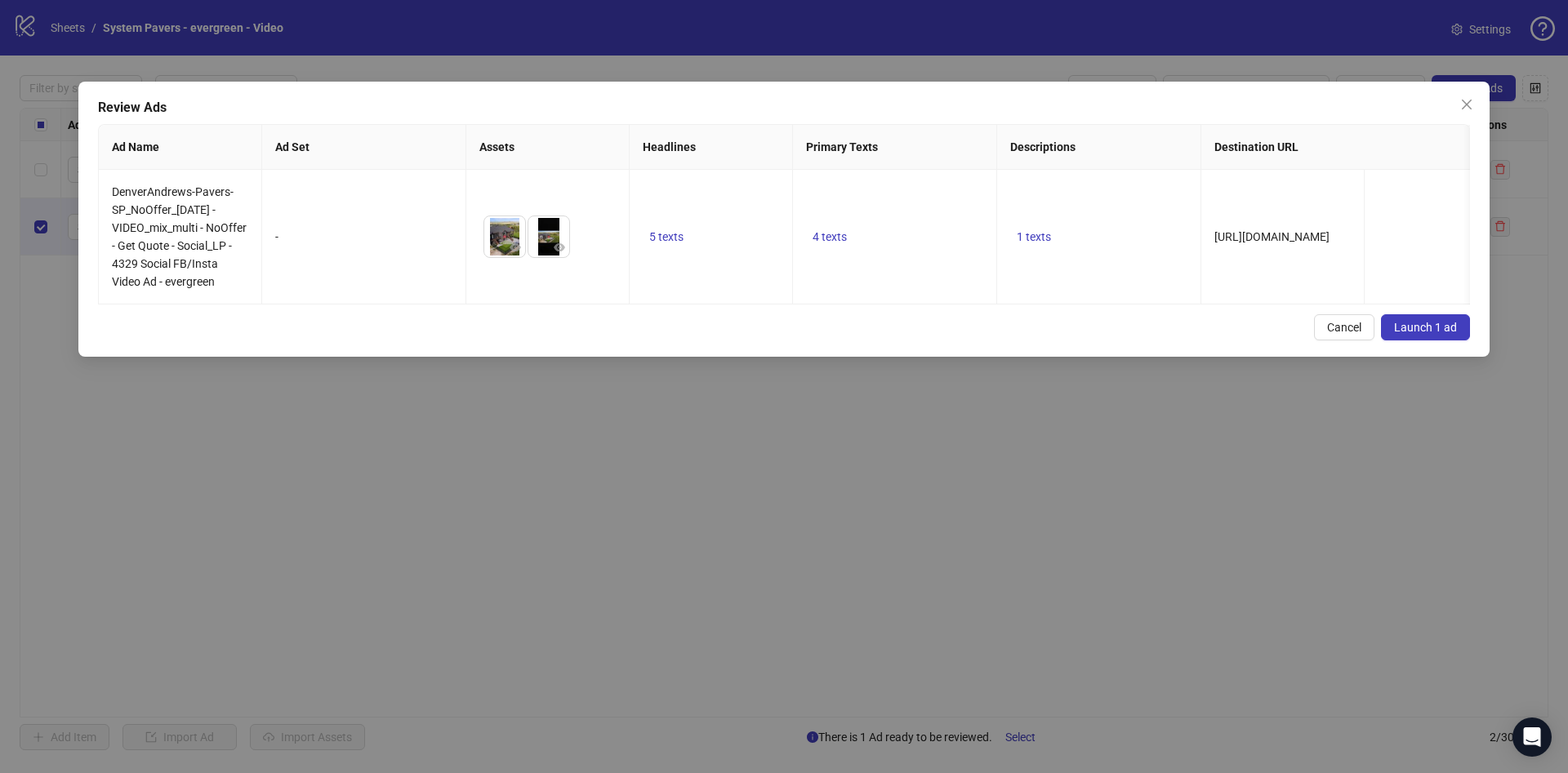
click at [1438, 340] on button "Launch 1 ad" at bounding box center [1425, 327] width 89 height 27
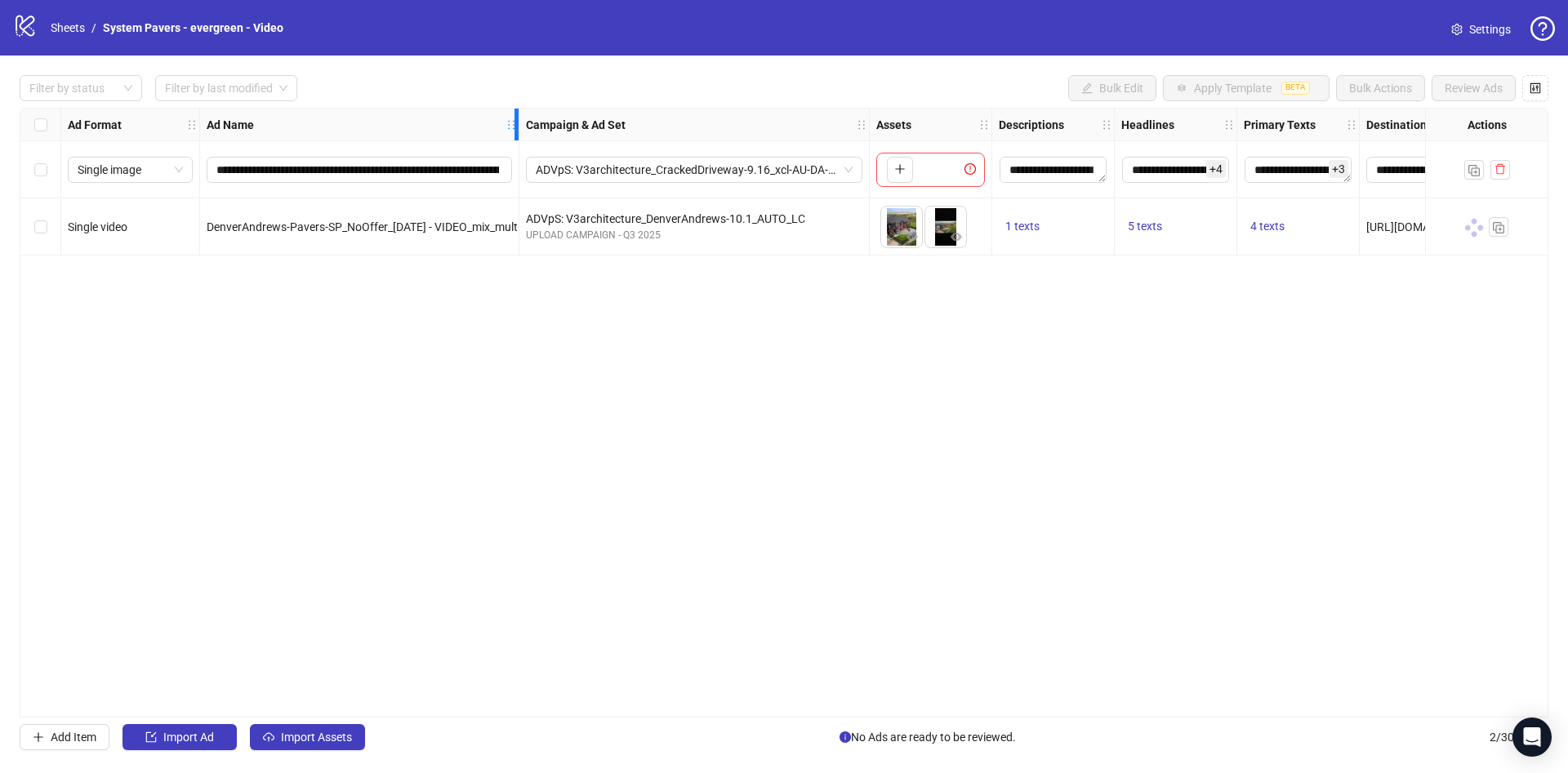
drag, startPoint x: 586, startPoint y: 124, endPoint x: 597, endPoint y: 32, distance: 92.7
click at [508, 181] on div "**********" at bounding box center [898, 182] width 1756 height 147
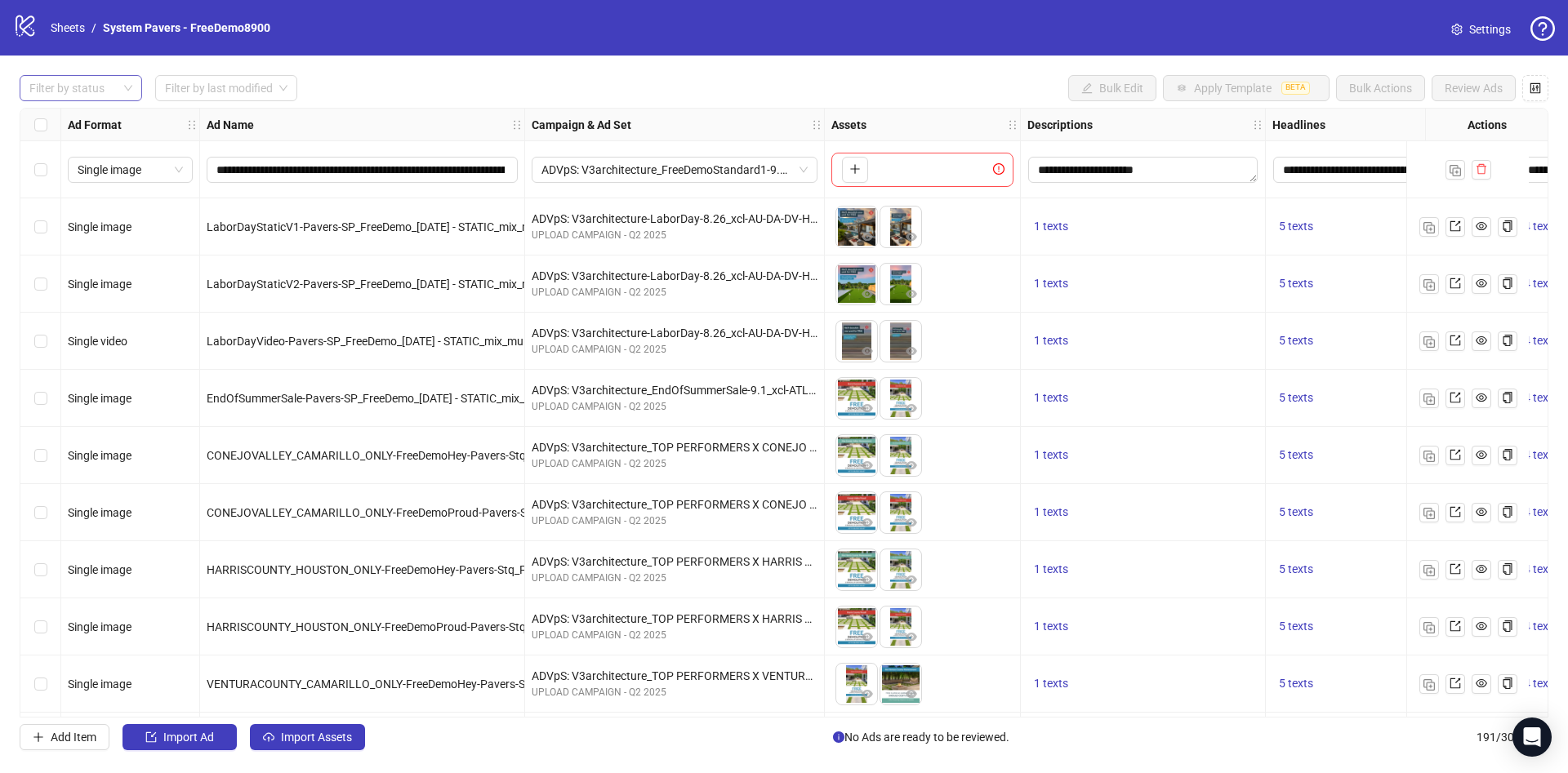
click at [74, 92] on div at bounding box center [73, 88] width 99 height 23
click at [94, 126] on div "Draft" at bounding box center [80, 121] width 97 height 18
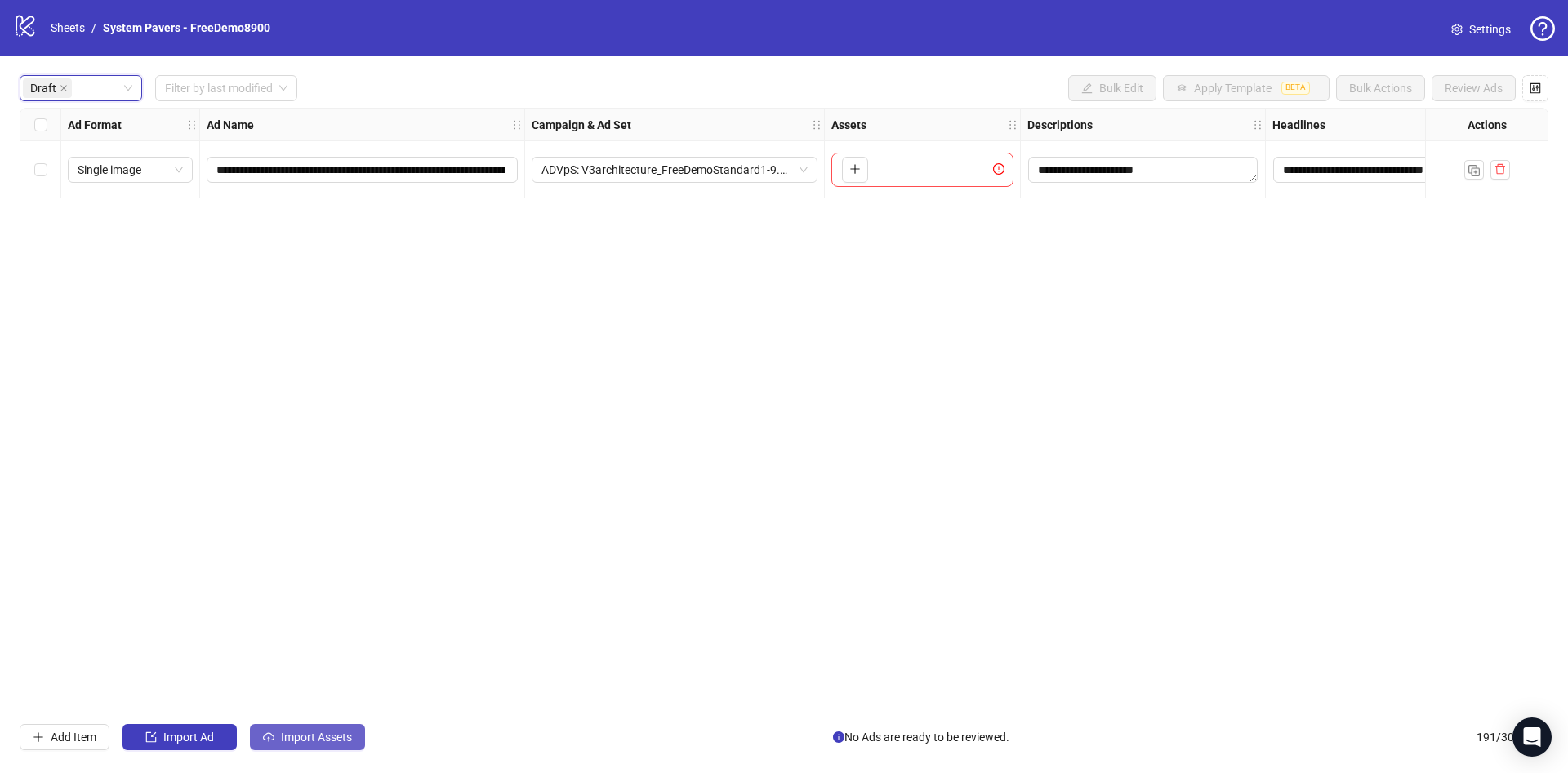
click at [311, 738] on span "Import Assets" at bounding box center [316, 736] width 71 height 13
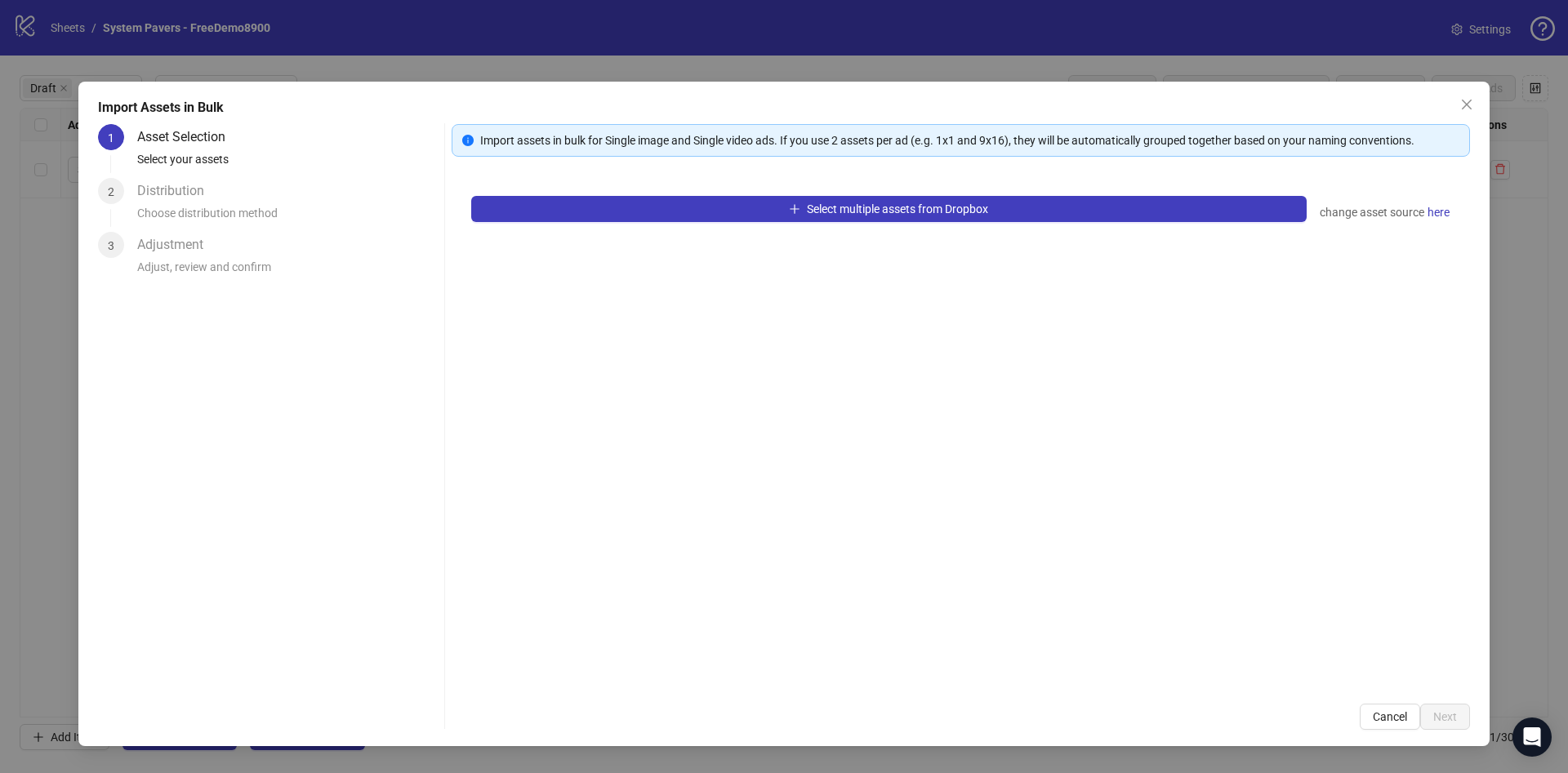
click at [643, 224] on div "Select multiple assets from Dropbox change asset source here" at bounding box center [961, 430] width 1019 height 508
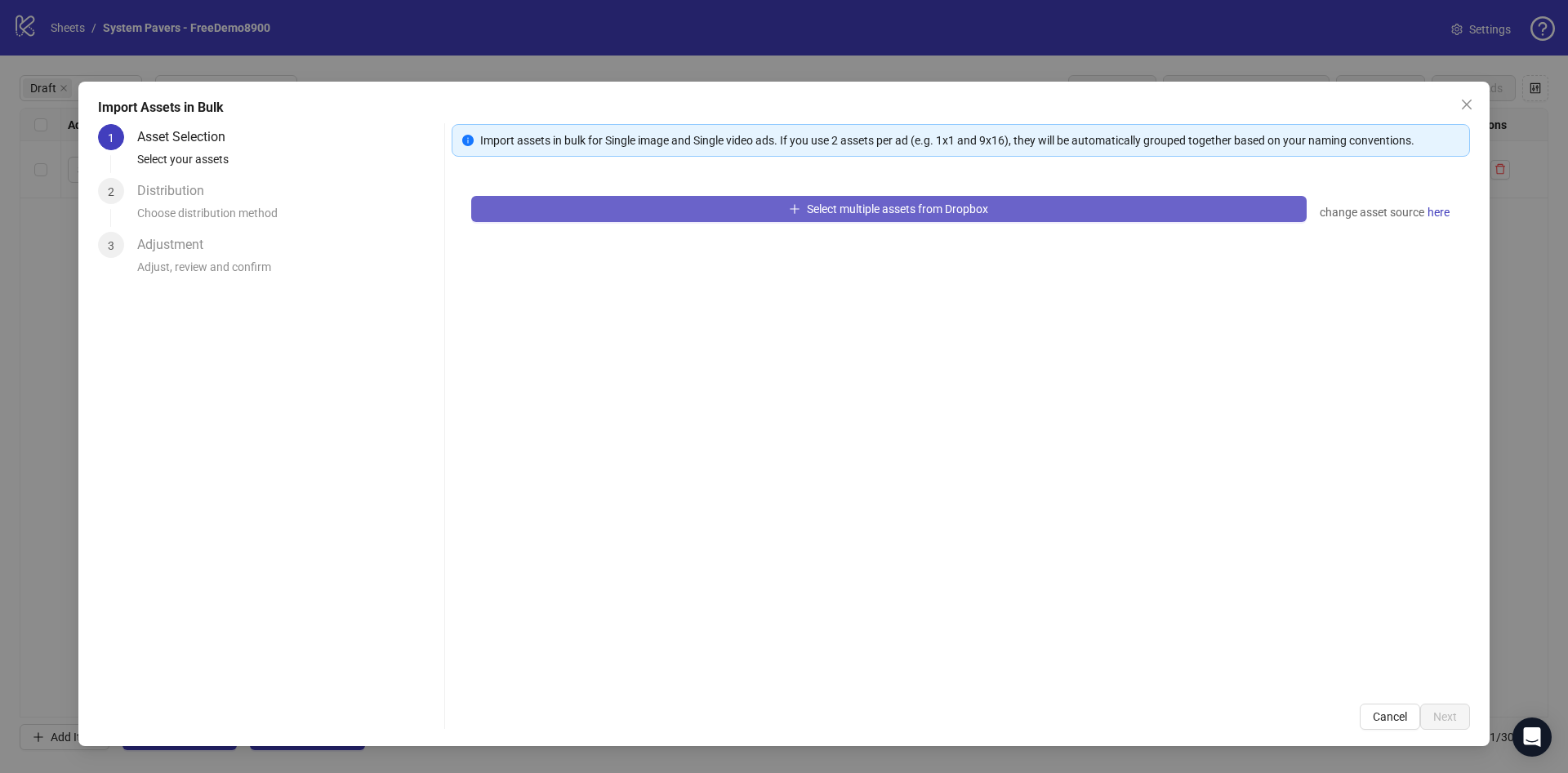
click at [653, 213] on button "Select multiple assets from Dropbox" at bounding box center [889, 209] width 836 height 27
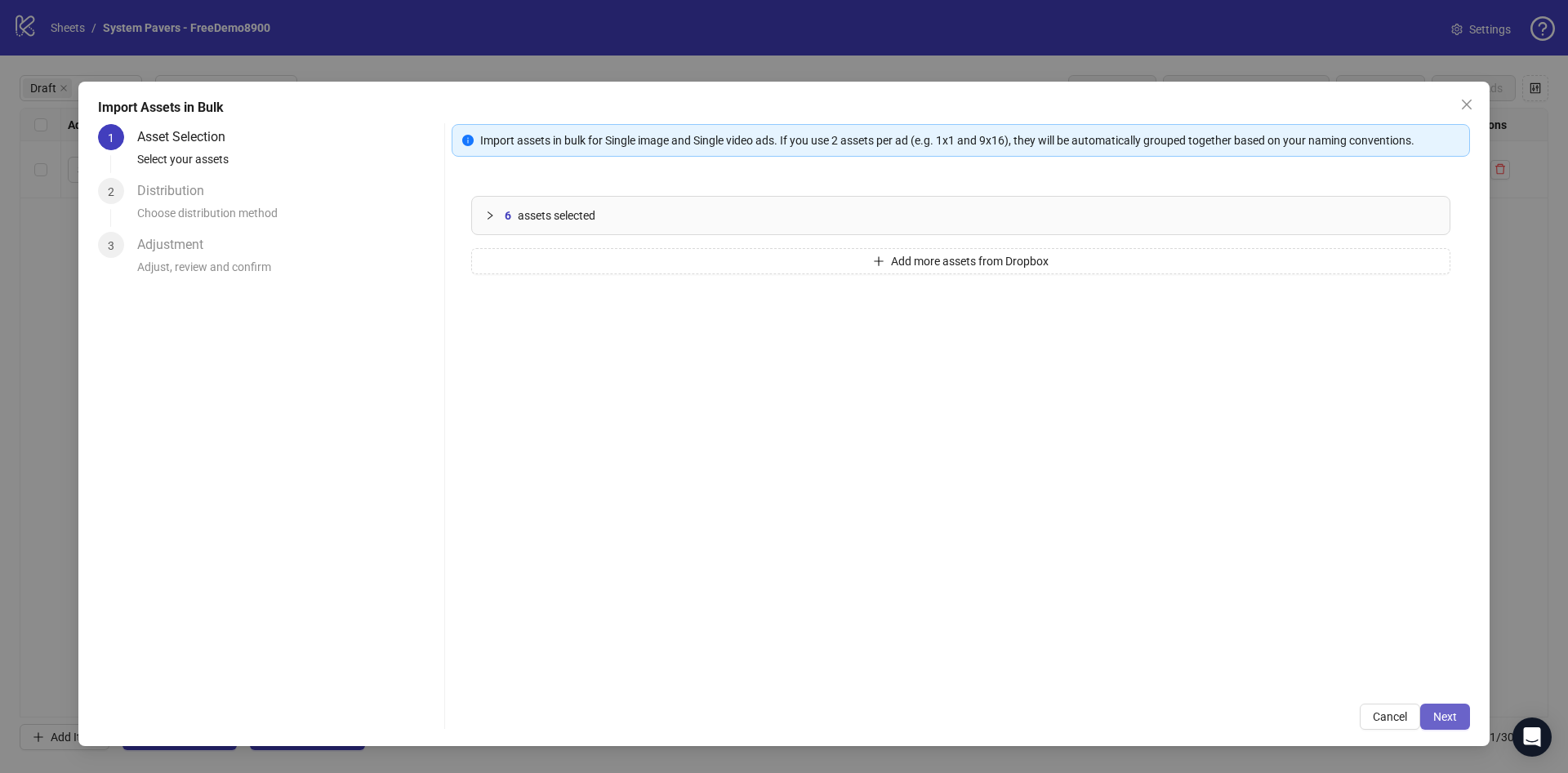
click at [1441, 717] on span "Next" at bounding box center [1446, 717] width 24 height 13
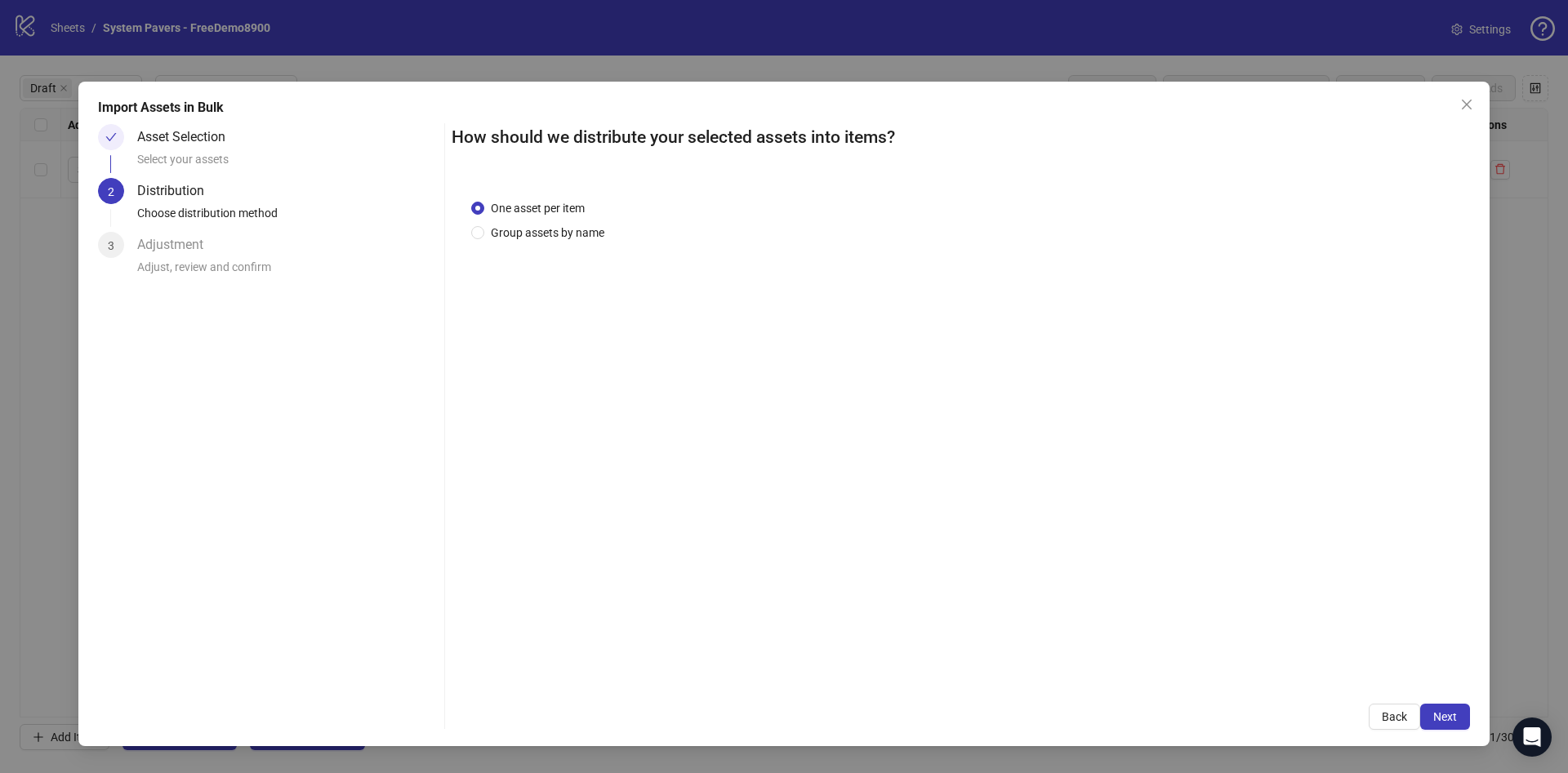
click at [521, 221] on div "One asset per item Group assets by name" at bounding box center [541, 221] width 139 height 43
click at [521, 222] on div "One asset per item Group assets by name" at bounding box center [541, 221] width 139 height 43
click at [569, 229] on span "Group assets by name" at bounding box center [547, 233] width 127 height 18
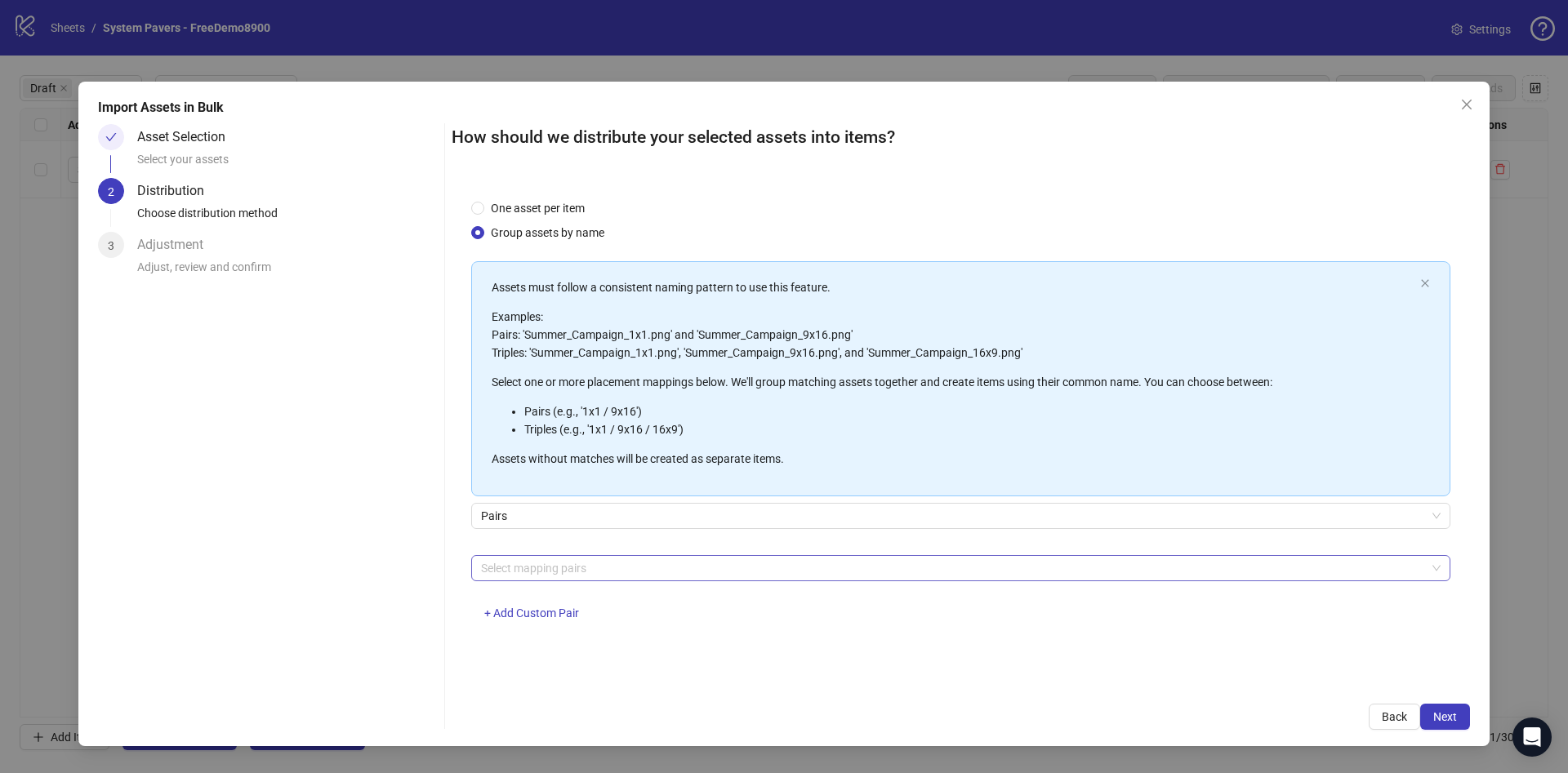
click at [582, 562] on div at bounding box center [952, 568] width 956 height 23
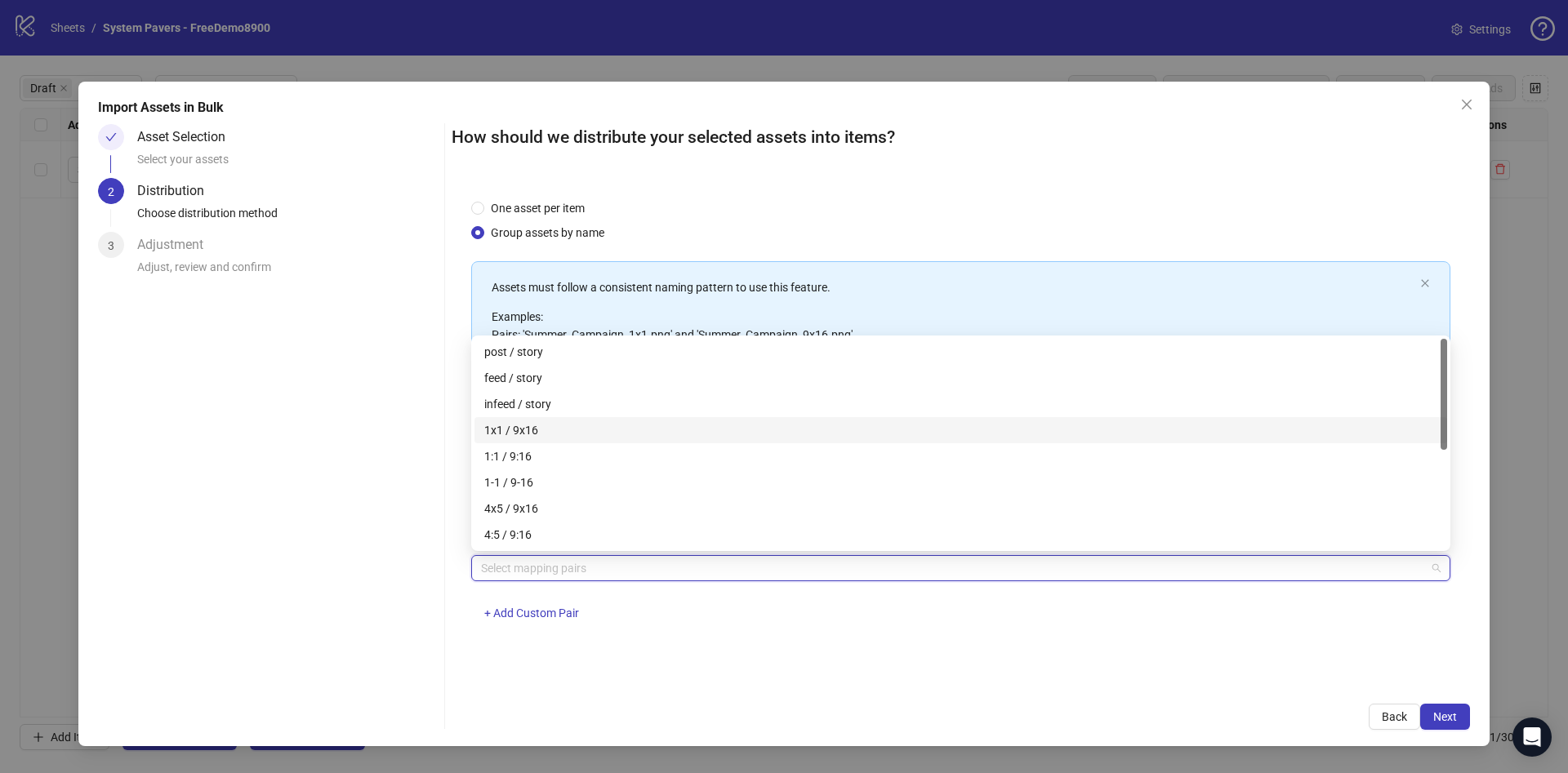
click at [568, 428] on div "1x1 / 9x16" at bounding box center [961, 430] width 953 height 18
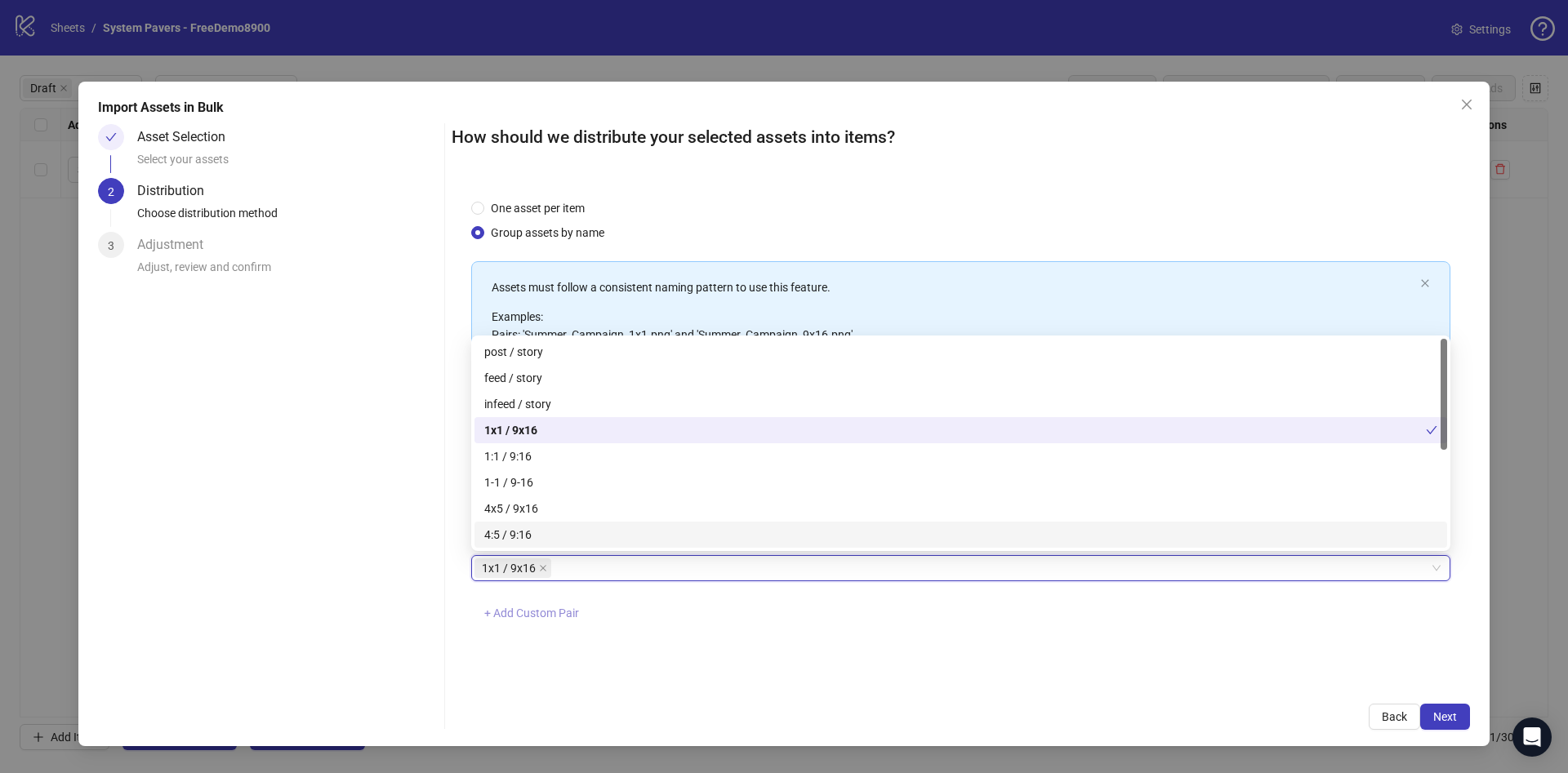
click at [572, 608] on span "+ Add Custom Pair" at bounding box center [531, 612] width 95 height 13
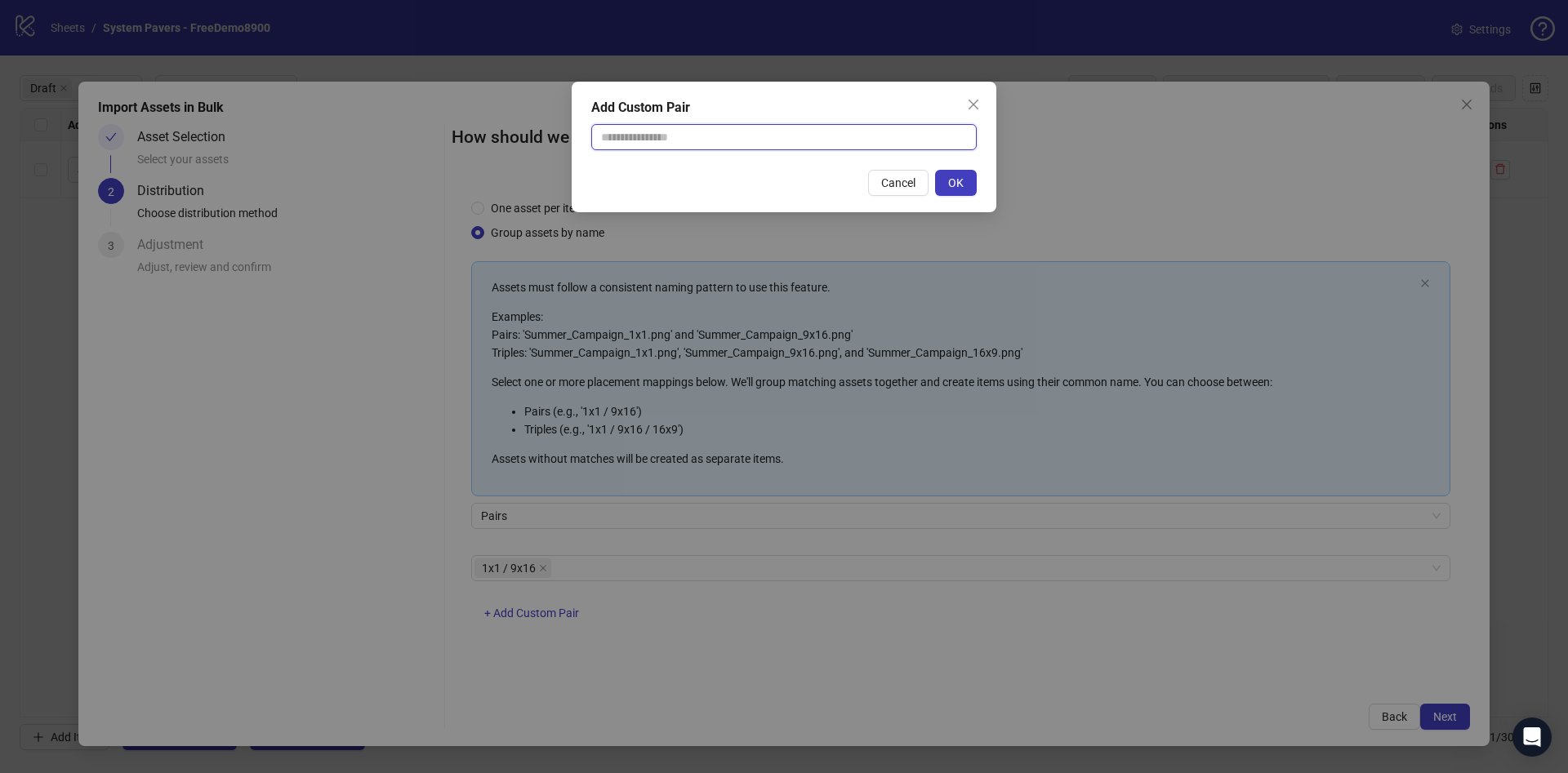
click at [798, 140] on input "text" at bounding box center [784, 137] width 386 height 27
type input "********"
click at [971, 179] on button "OK" at bounding box center [956, 183] width 42 height 27
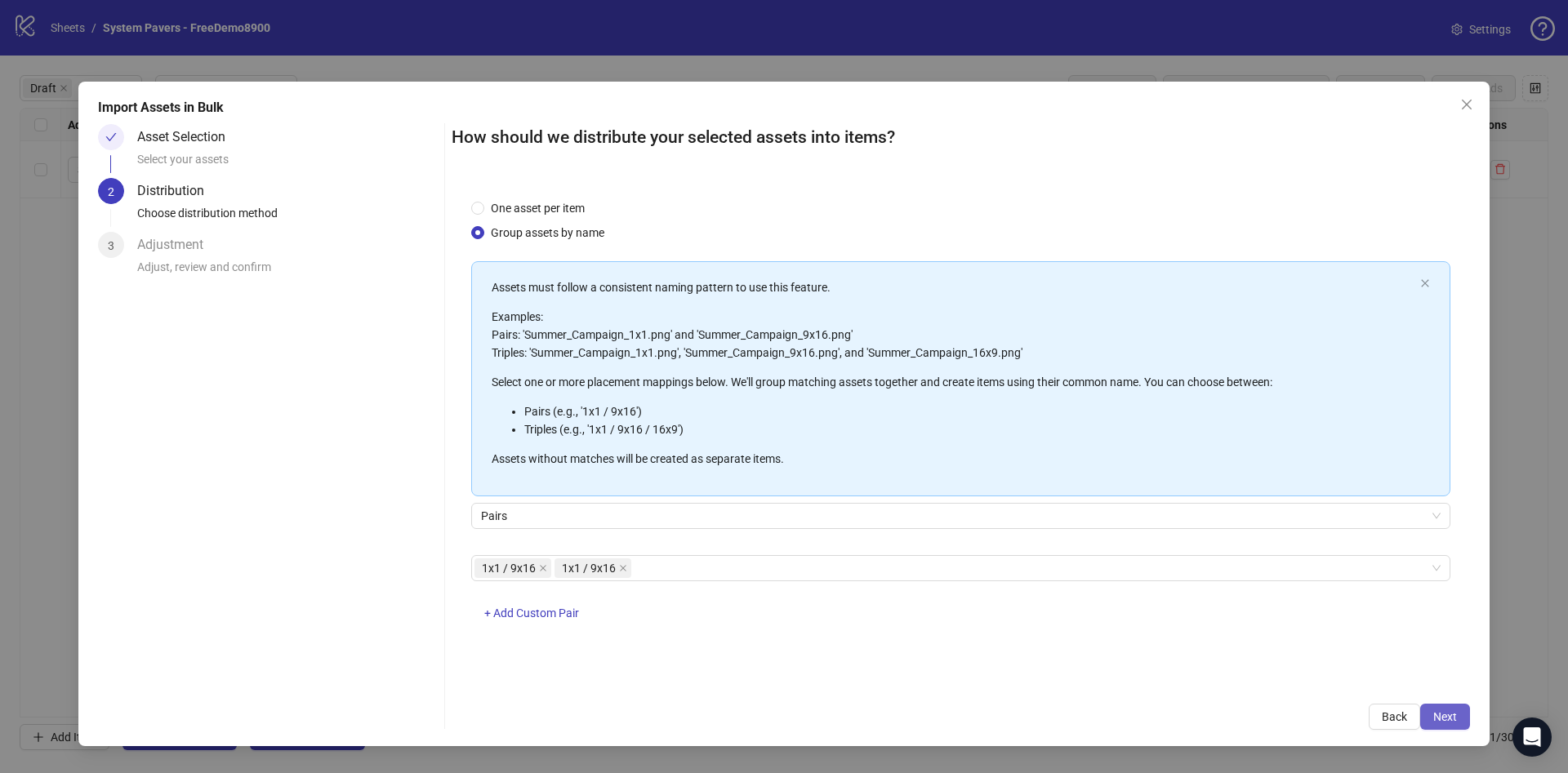
click at [1447, 720] on span "Next" at bounding box center [1446, 717] width 24 height 13
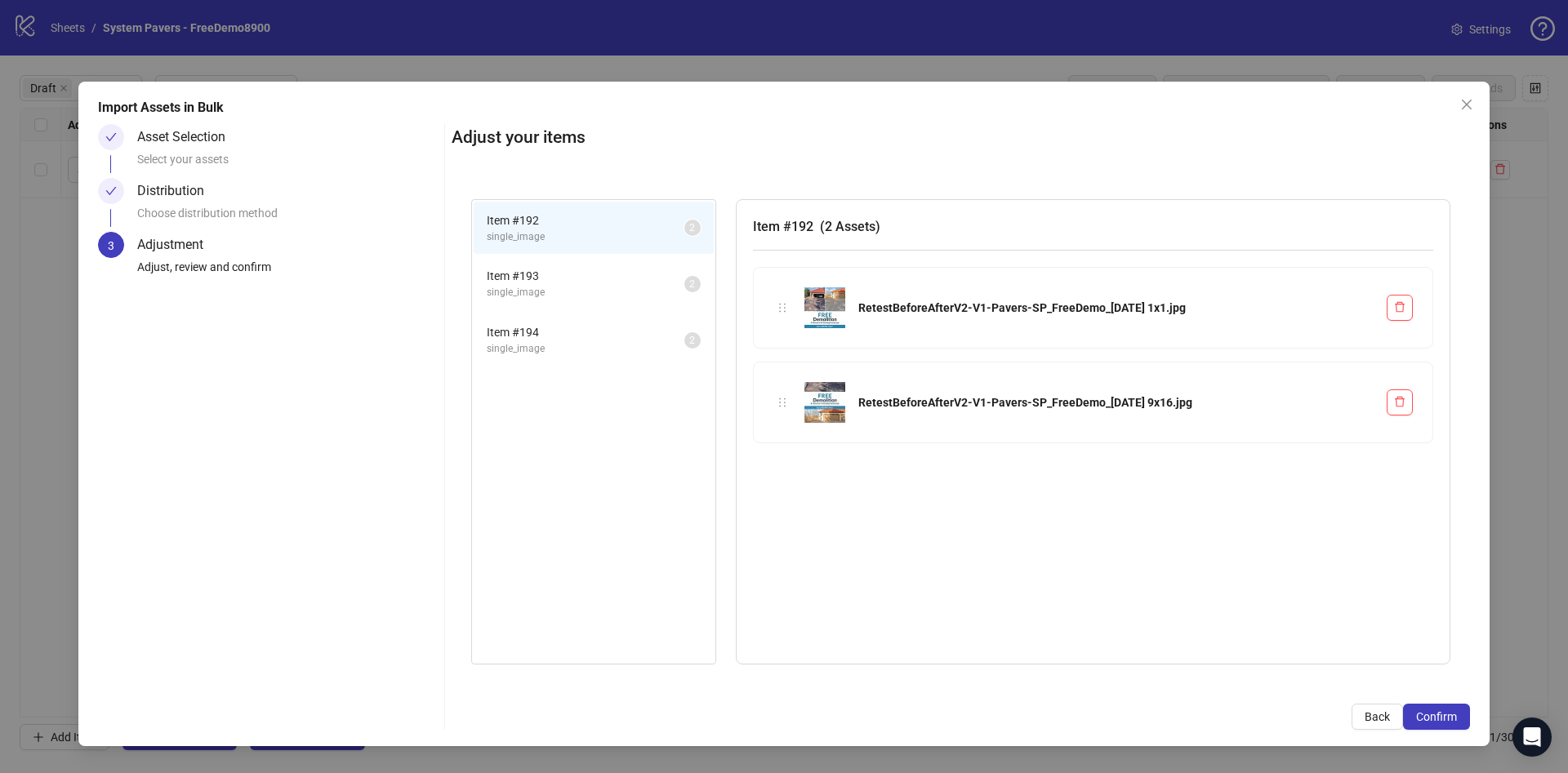
click at [1447, 720] on span "Confirm" at bounding box center [1437, 717] width 41 height 13
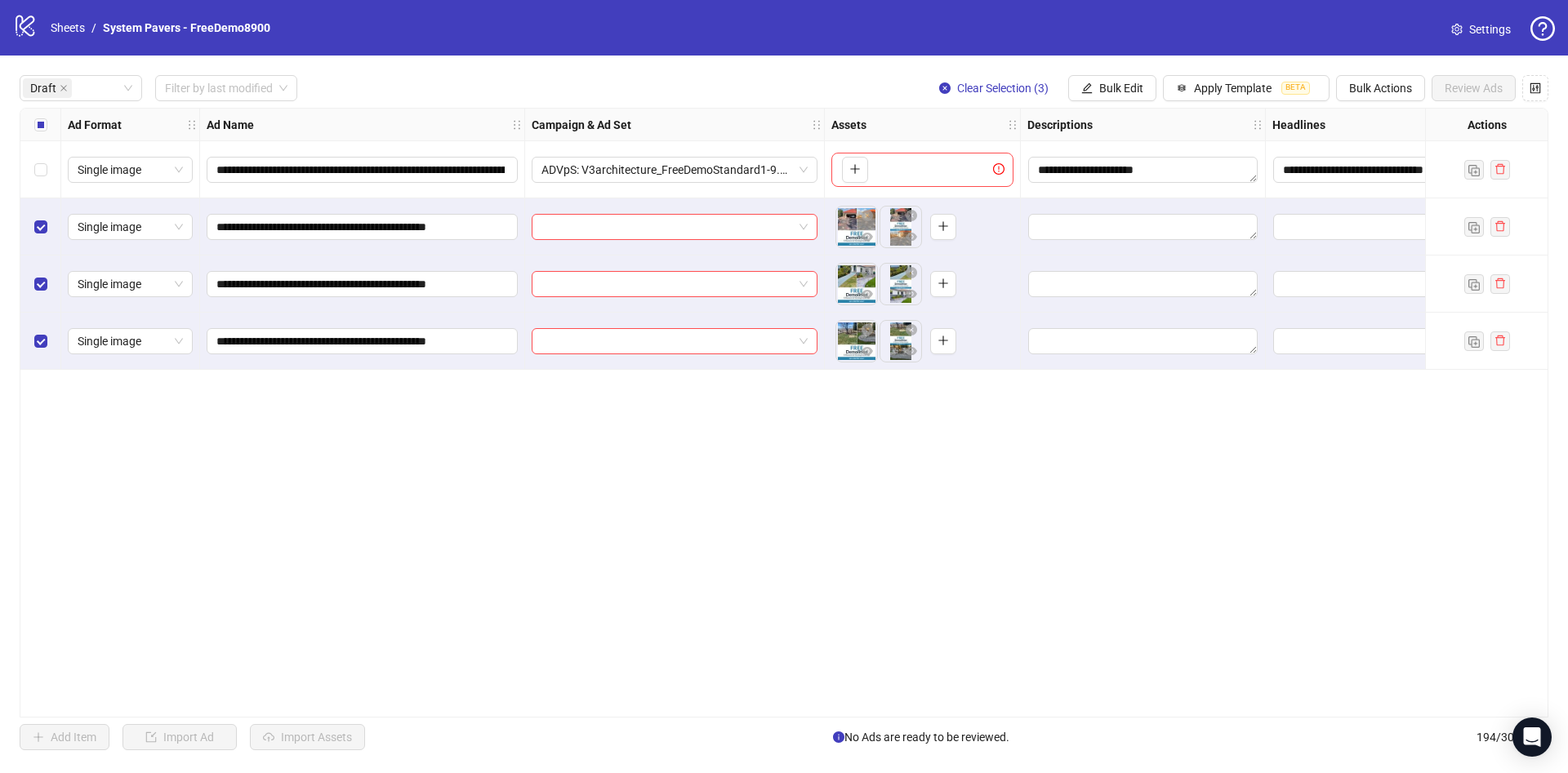
click at [27, 132] on div "Select all rows" at bounding box center [41, 125] width 41 height 32
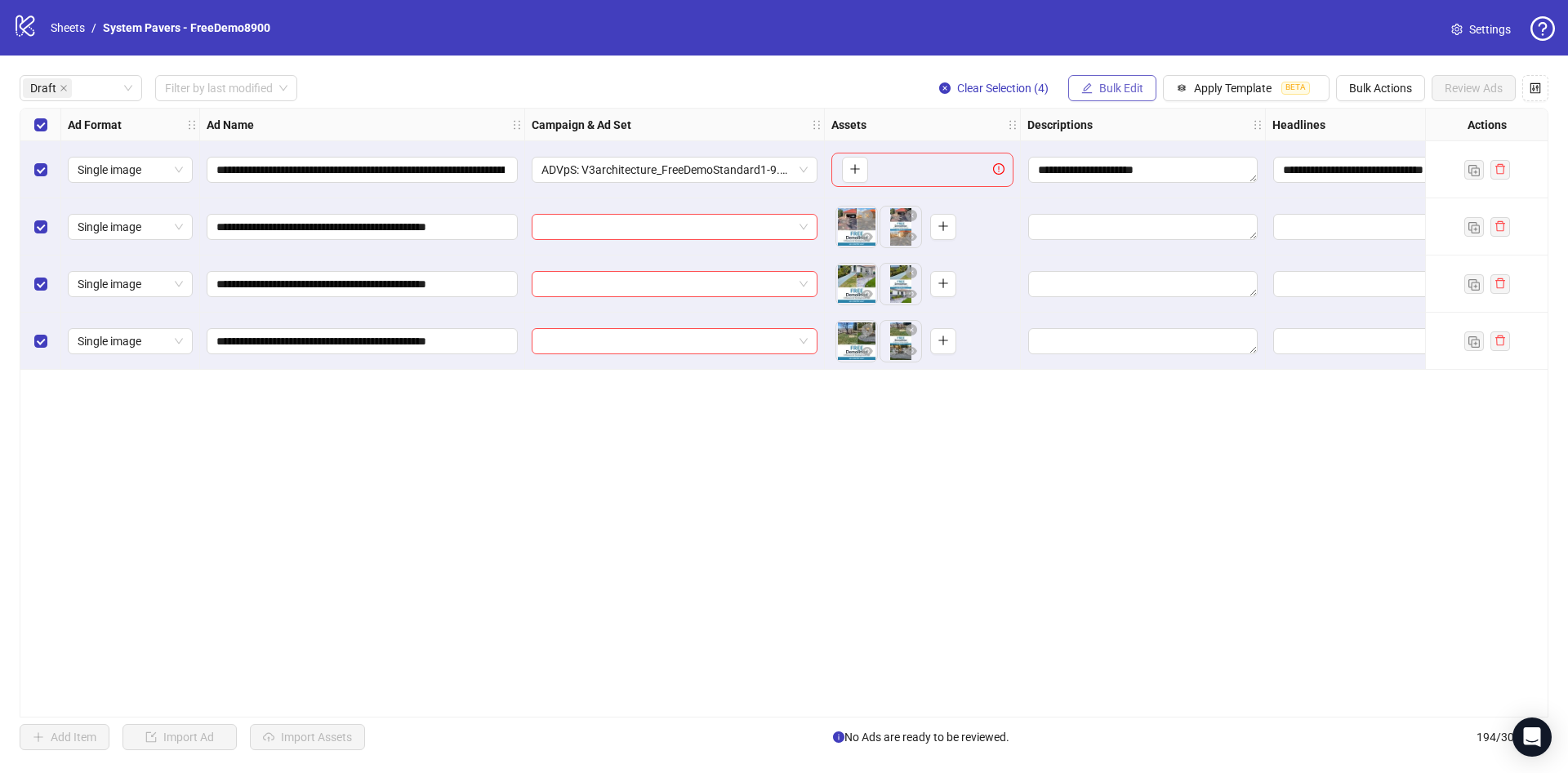
click at [1132, 86] on span "Bulk Edit" at bounding box center [1121, 87] width 44 height 13
click at [1163, 171] on span "Campaign & Ad Set" at bounding box center [1140, 174] width 98 height 18
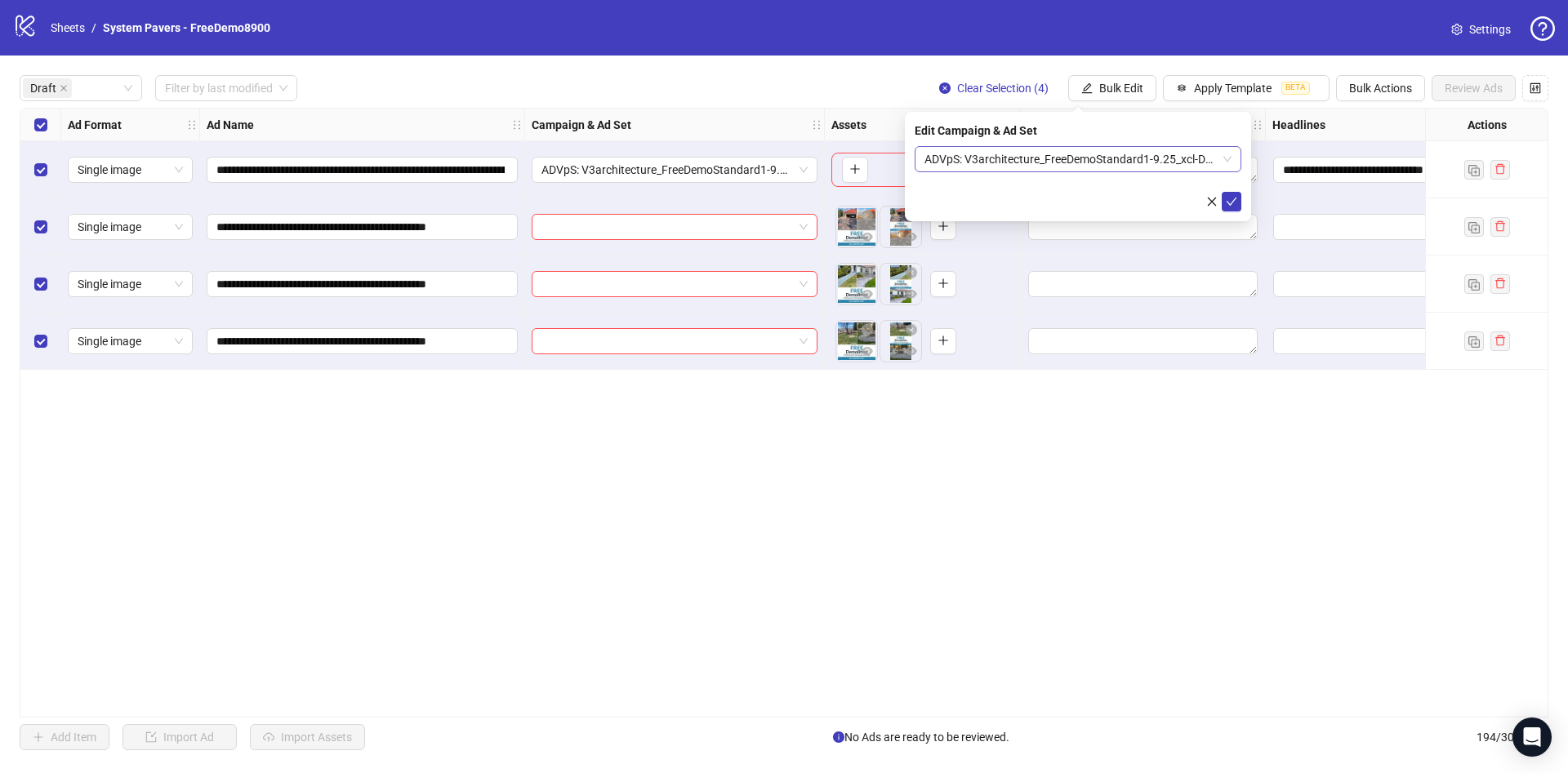
click at [999, 159] on span "ADVpS: V3architecture_FreeDemoStandard1-9.25_xcl-DA-CAM-HO-LA-PHX-PO-SA-SD-SEA_…" at bounding box center [1078, 159] width 307 height 25
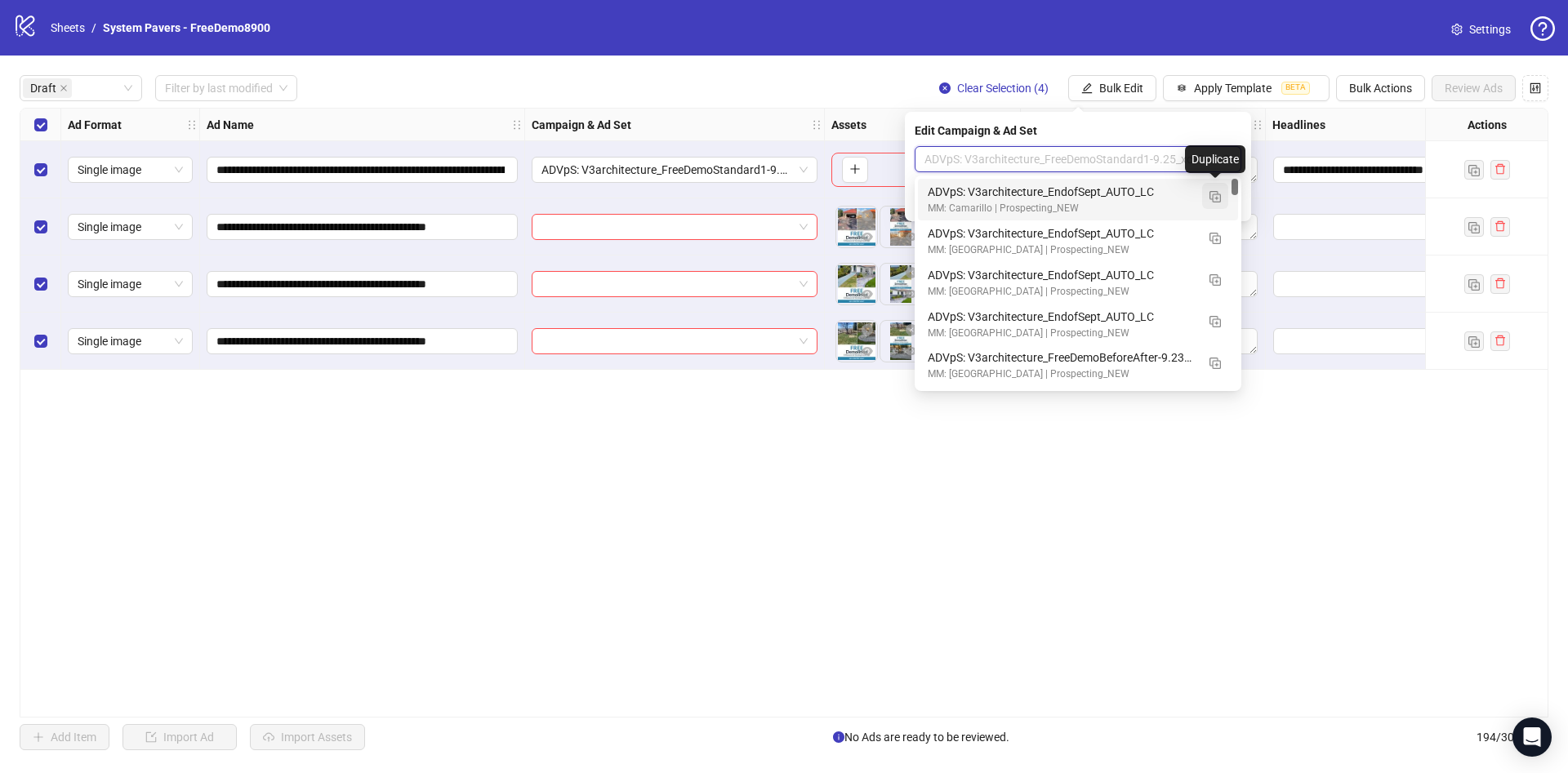
click at [1218, 192] on img "button" at bounding box center [1215, 196] width 11 height 11
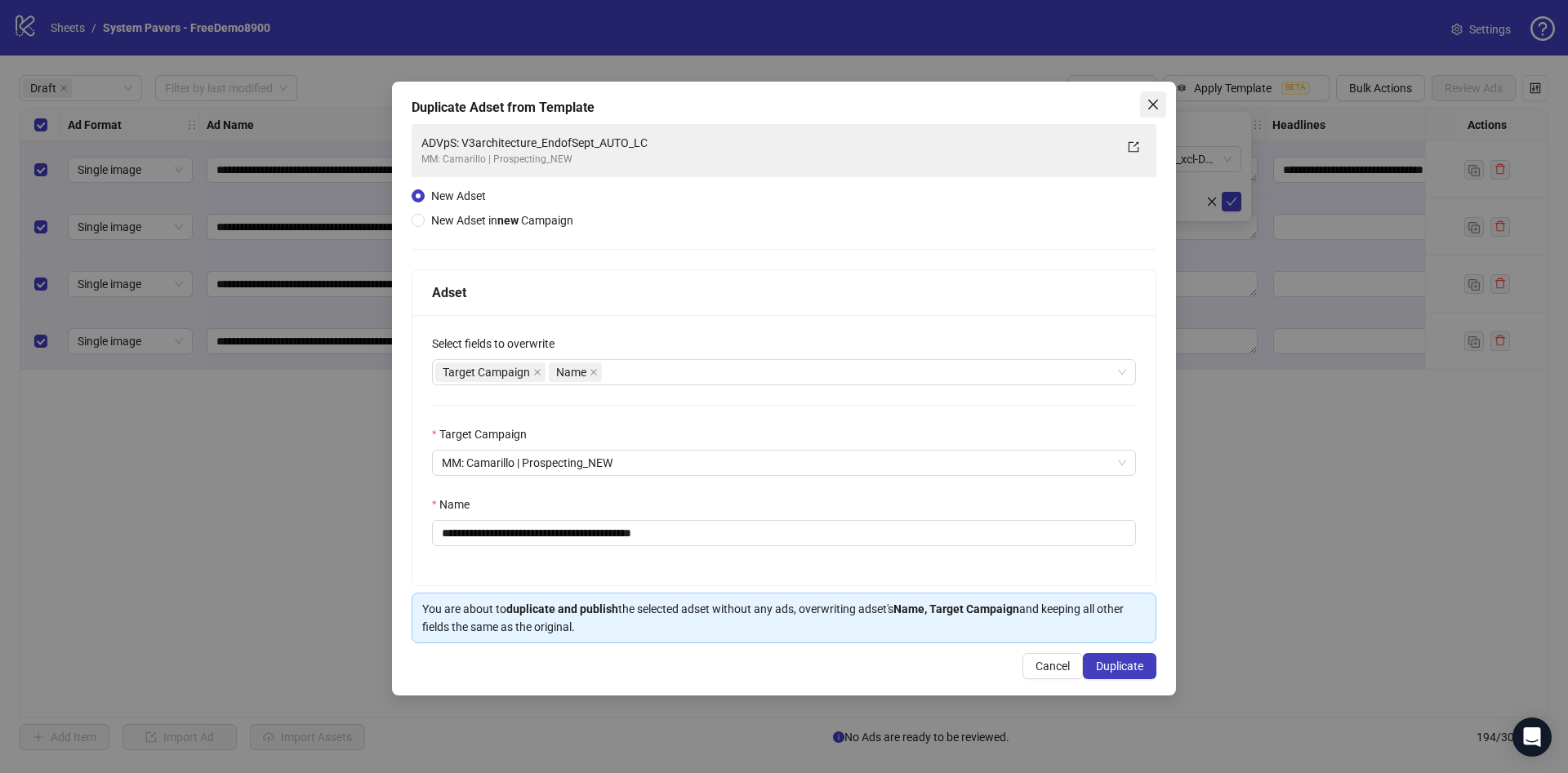
click at [1145, 103] on span "Close" at bounding box center [1153, 104] width 27 height 13
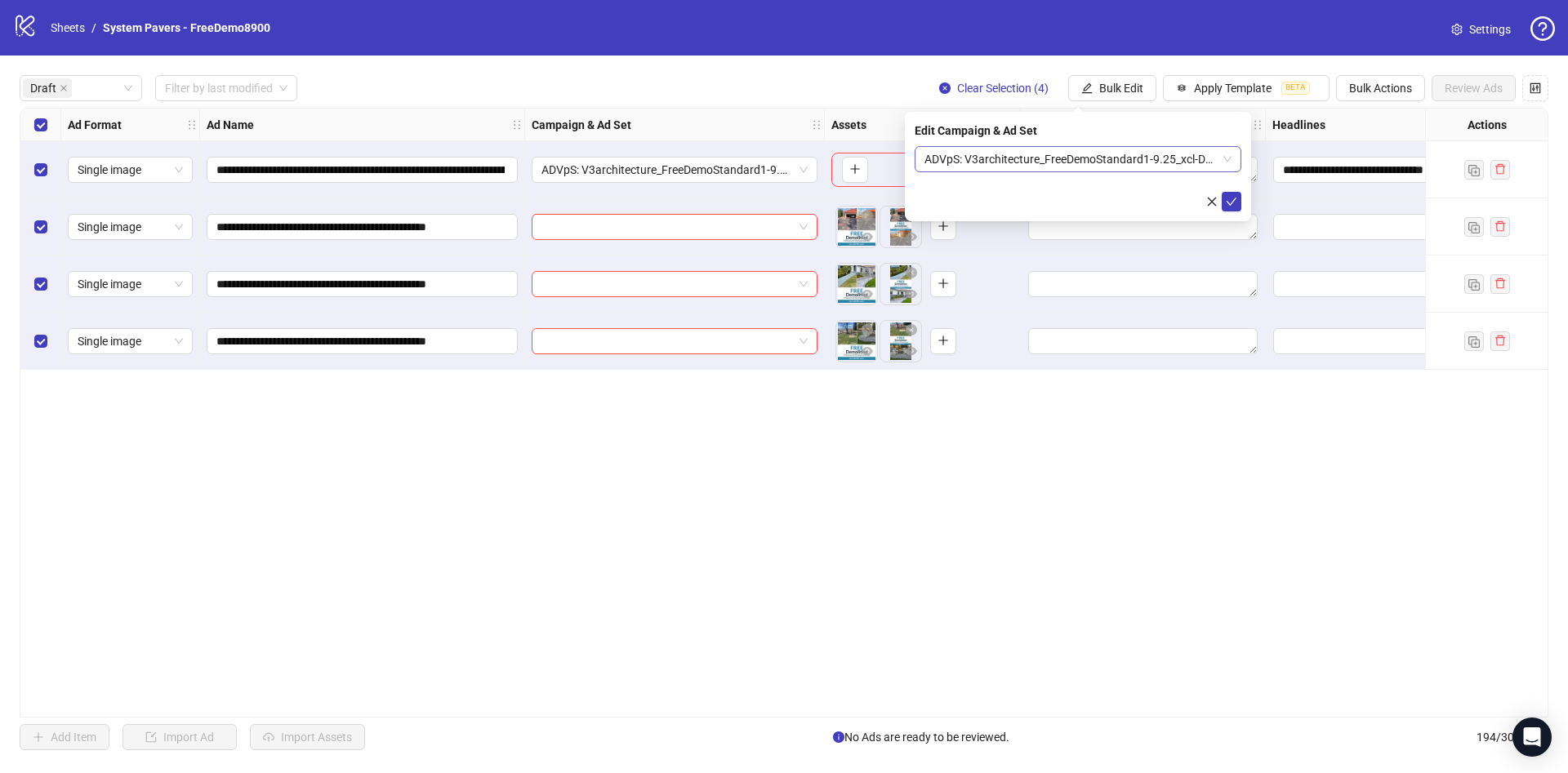
click at [1050, 162] on span "ADVpS: V3architecture_FreeDemoStandard1-9.25_xcl-DA-CAM-HO-LA-PHX-PO-SA-SD-SEA_…" at bounding box center [1078, 159] width 307 height 25
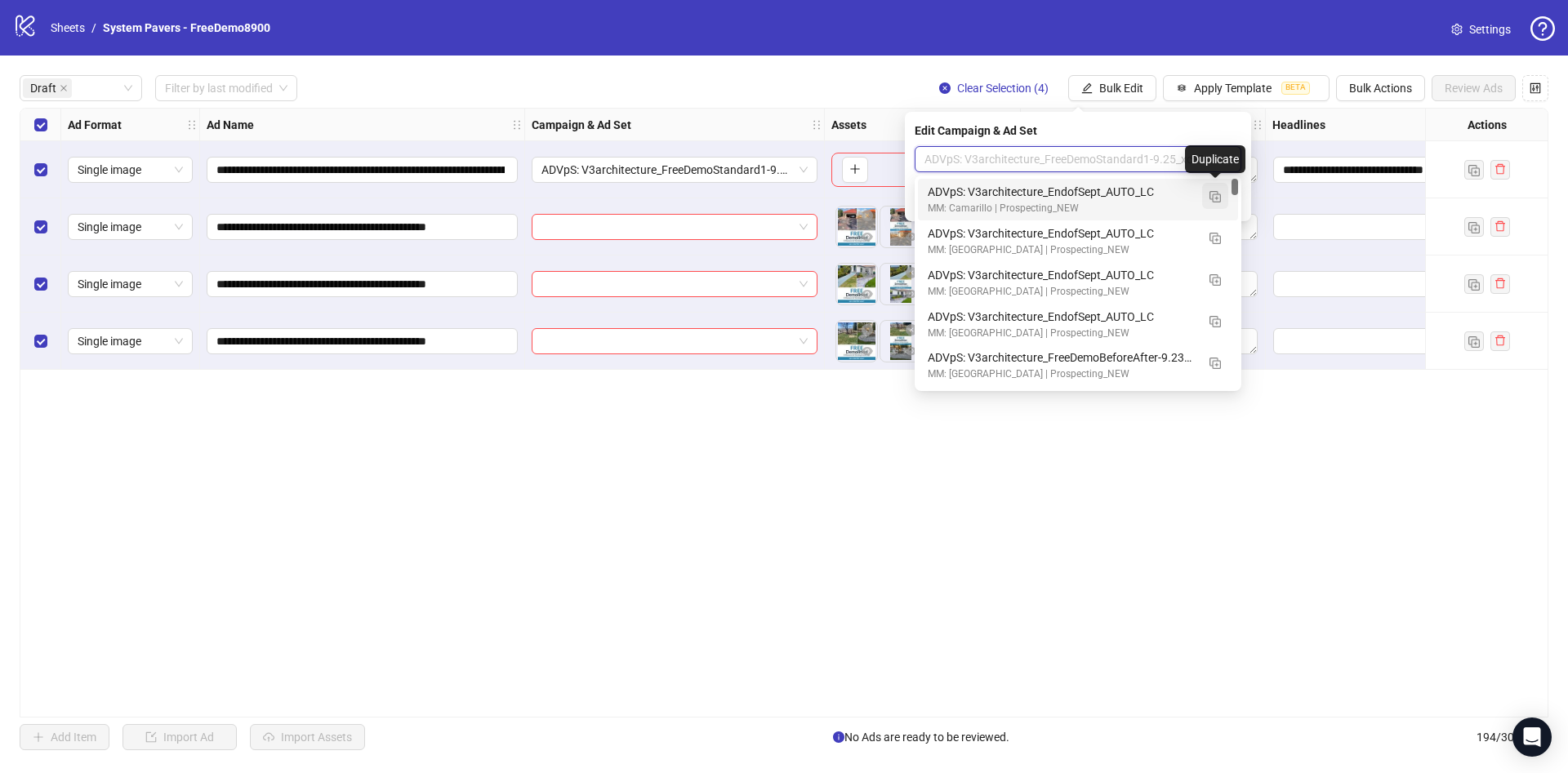
click at [1210, 193] on img "button" at bounding box center [1215, 196] width 11 height 11
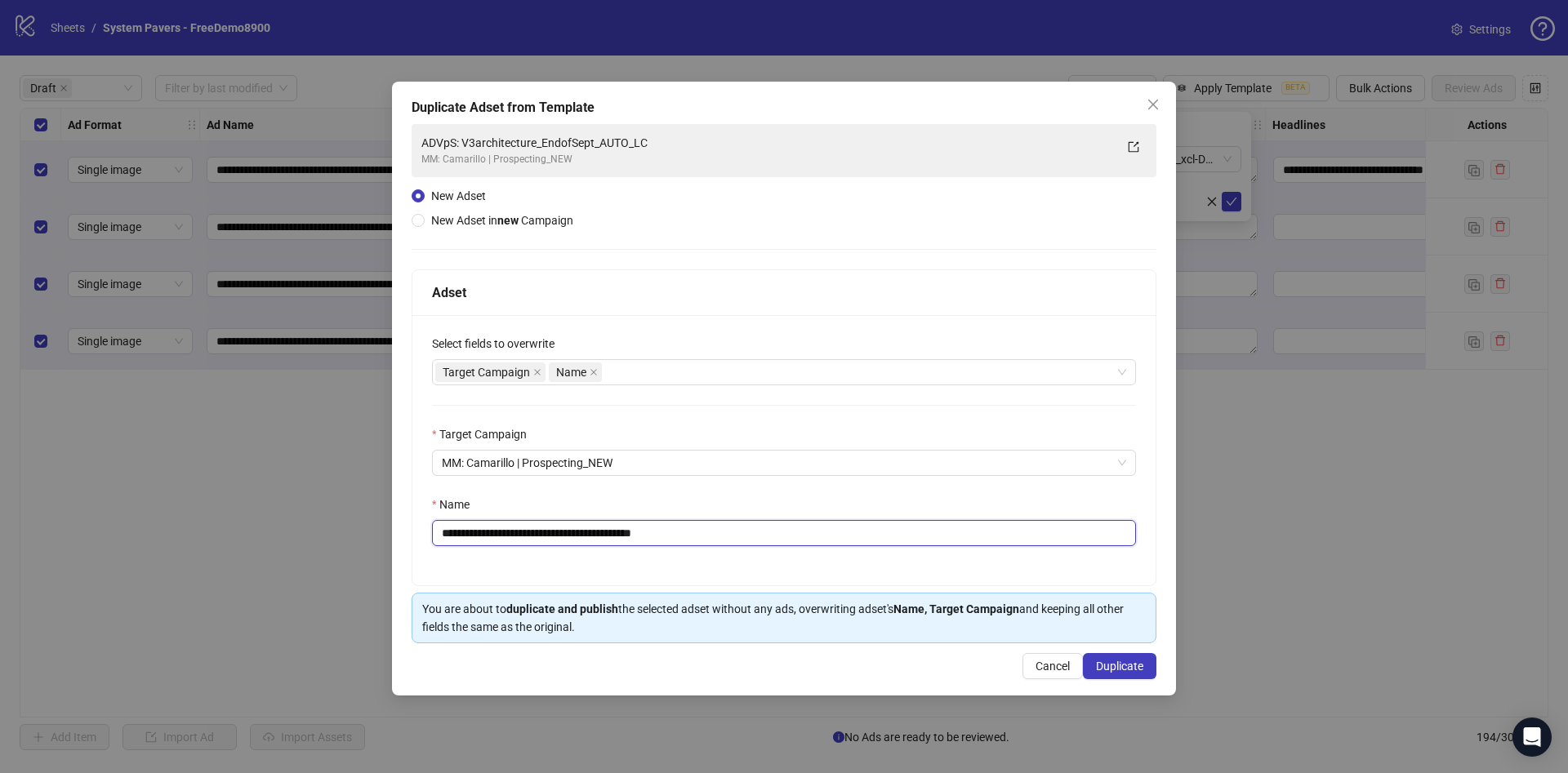
drag, startPoint x: 666, startPoint y: 529, endPoint x: 731, endPoint y: 529, distance: 65.0
click at [731, 529] on input "**********" at bounding box center [784, 533] width 704 height 27
click at [678, 454] on span "MM: Camarillo | Prospecting_NEW" at bounding box center [784, 463] width 684 height 25
type input "**********"
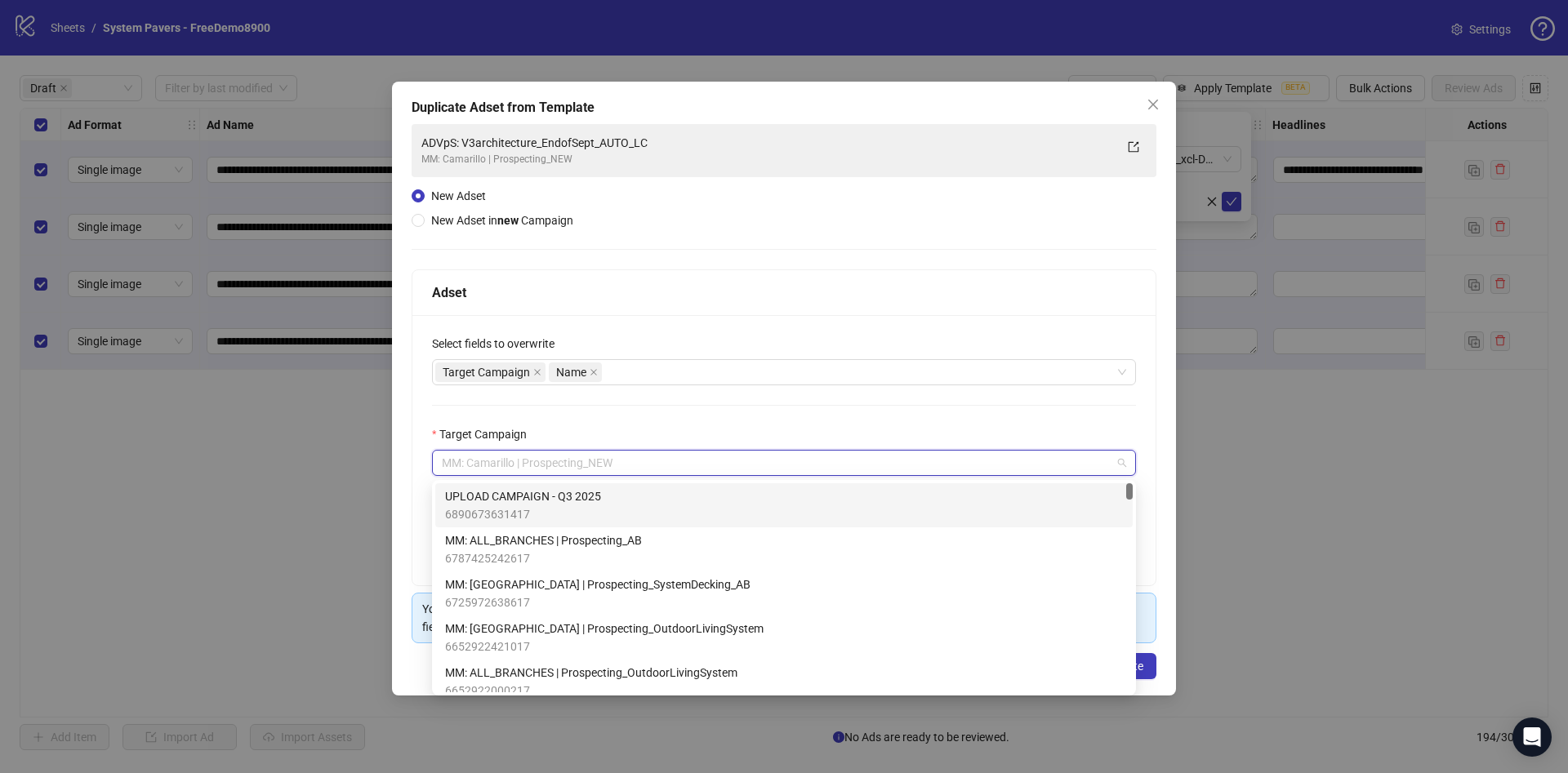
click at [709, 514] on div "UPLOAD CAMPAIGN - Q3 2025 6890673631417" at bounding box center [784, 505] width 677 height 36
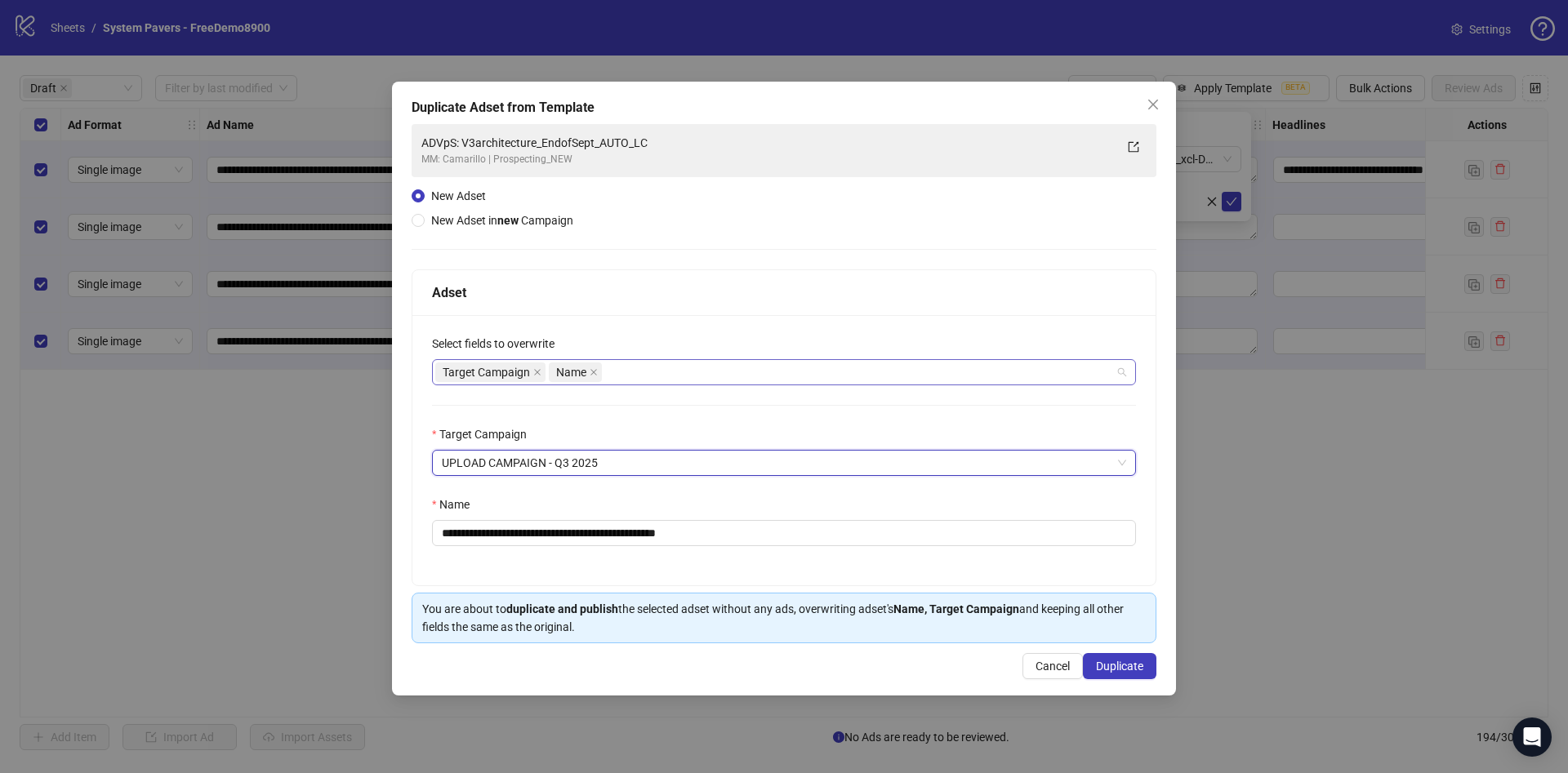
click at [690, 366] on div "Target Campaign Name" at bounding box center [775, 372] width 680 height 23
type input "*"
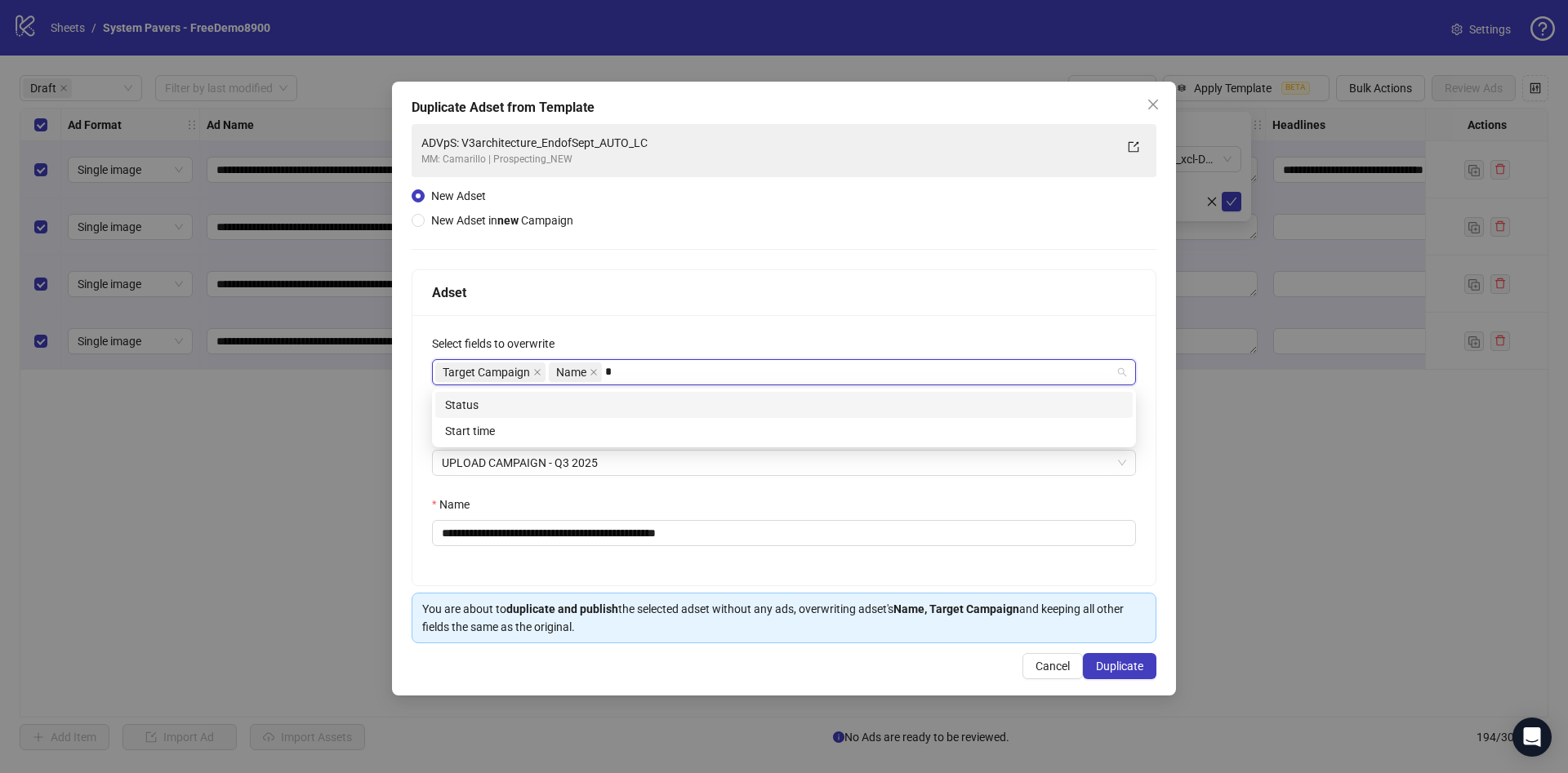
click at [677, 408] on div "Status" at bounding box center [784, 404] width 677 height 18
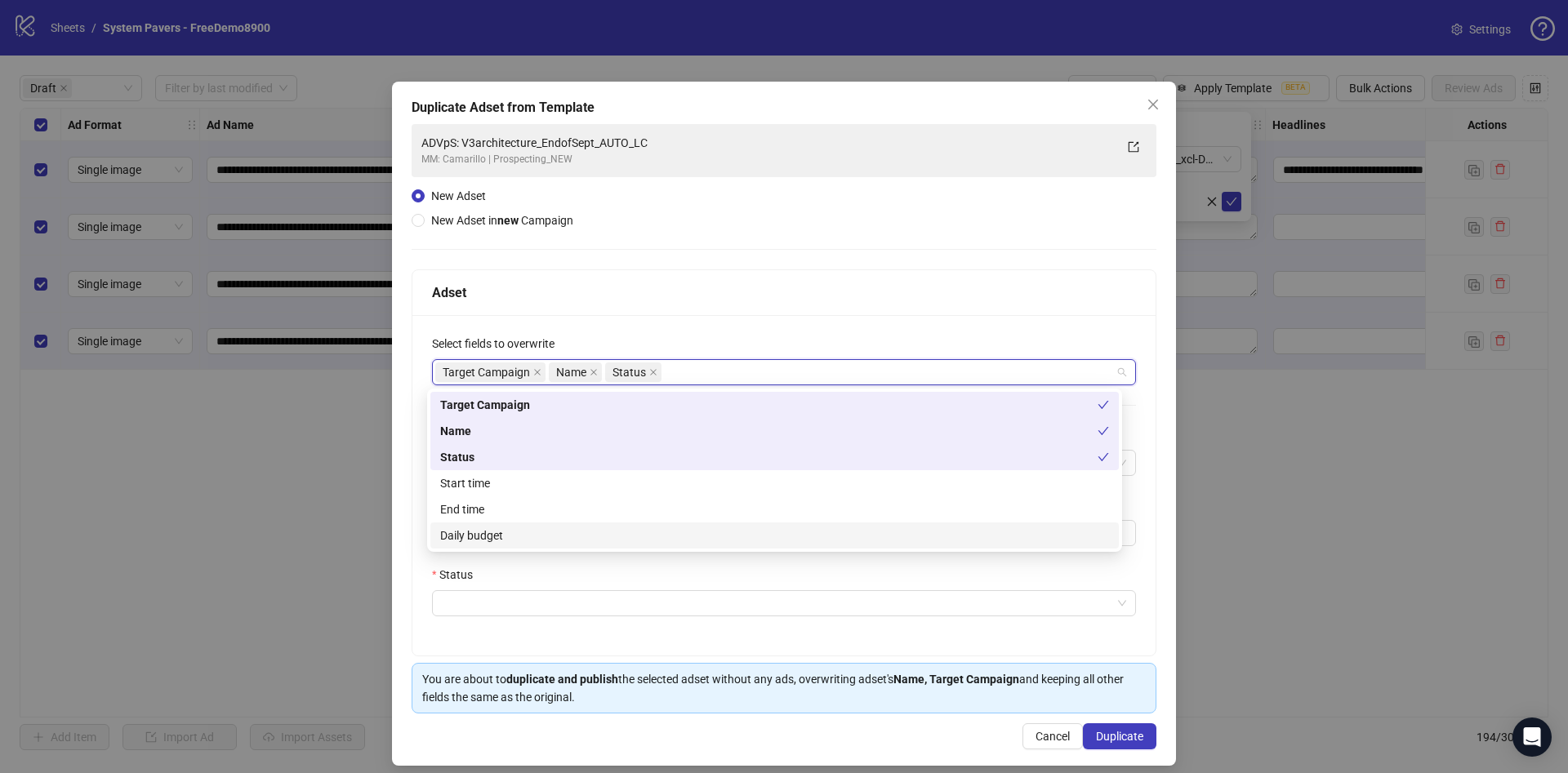
click at [686, 621] on div "**********" at bounding box center [784, 486] width 743 height 340
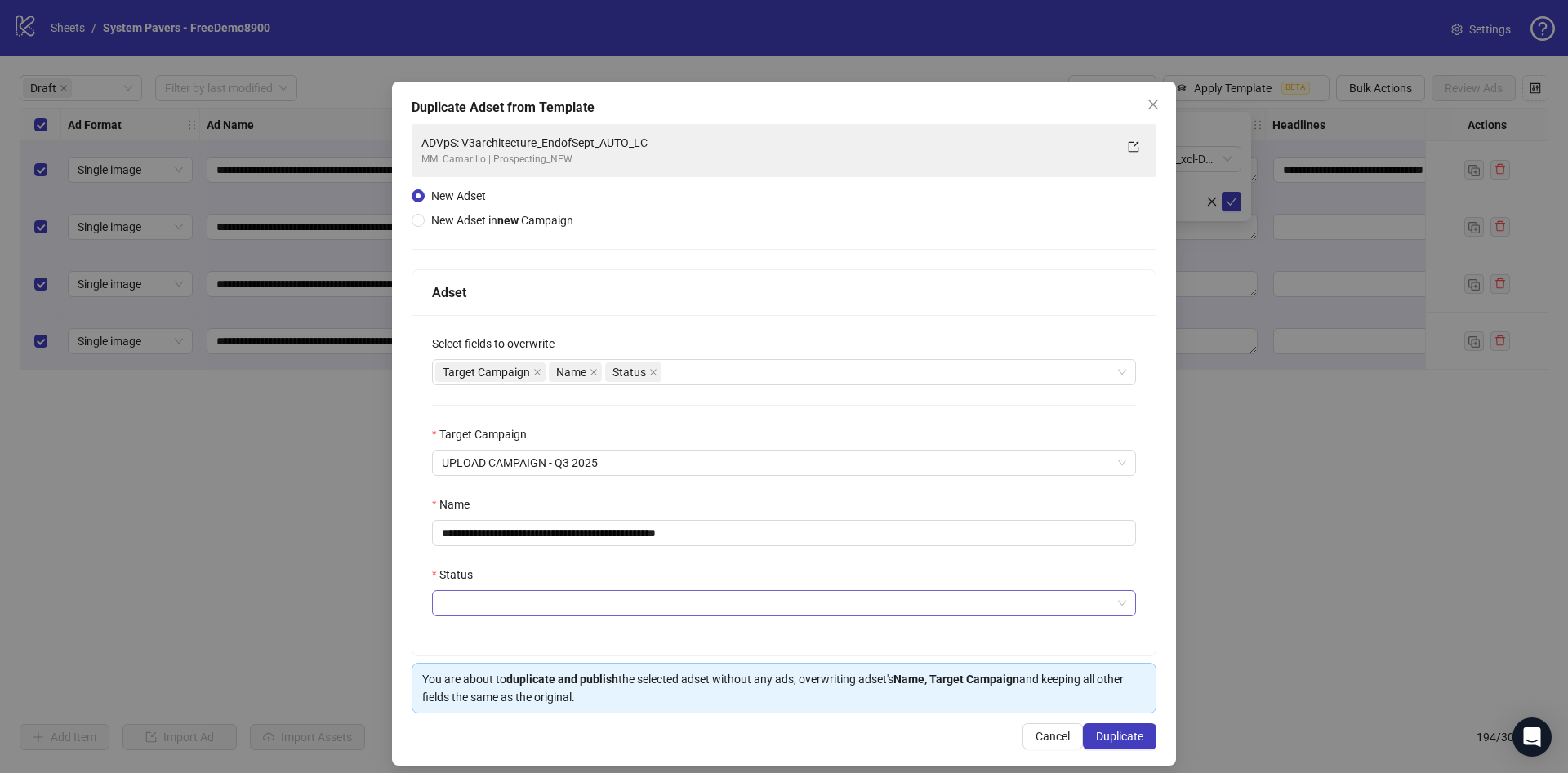
click at [690, 603] on input "Status" at bounding box center [777, 603] width 670 height 25
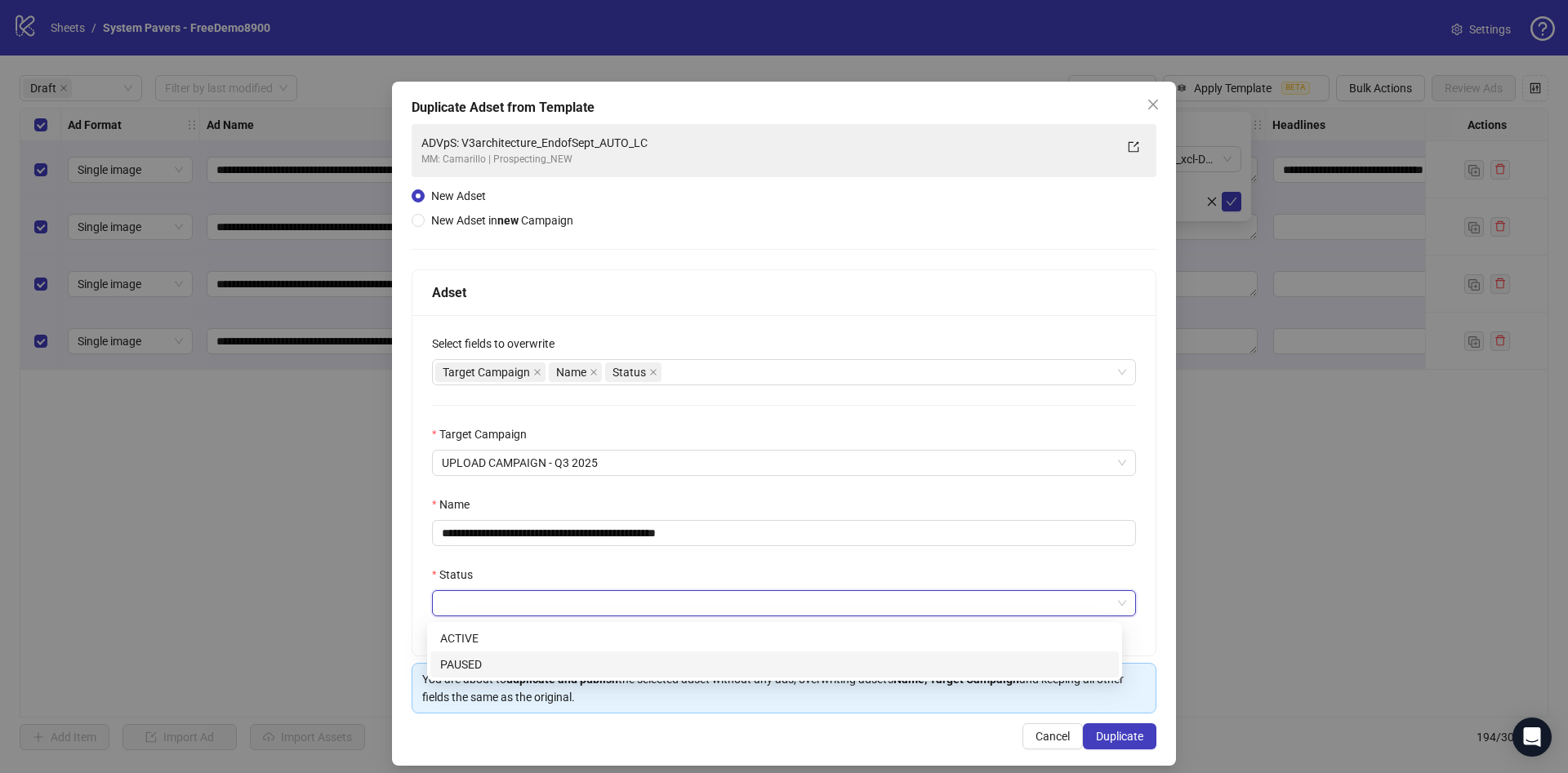
click at [640, 664] on div "PAUSED" at bounding box center [775, 664] width 669 height 18
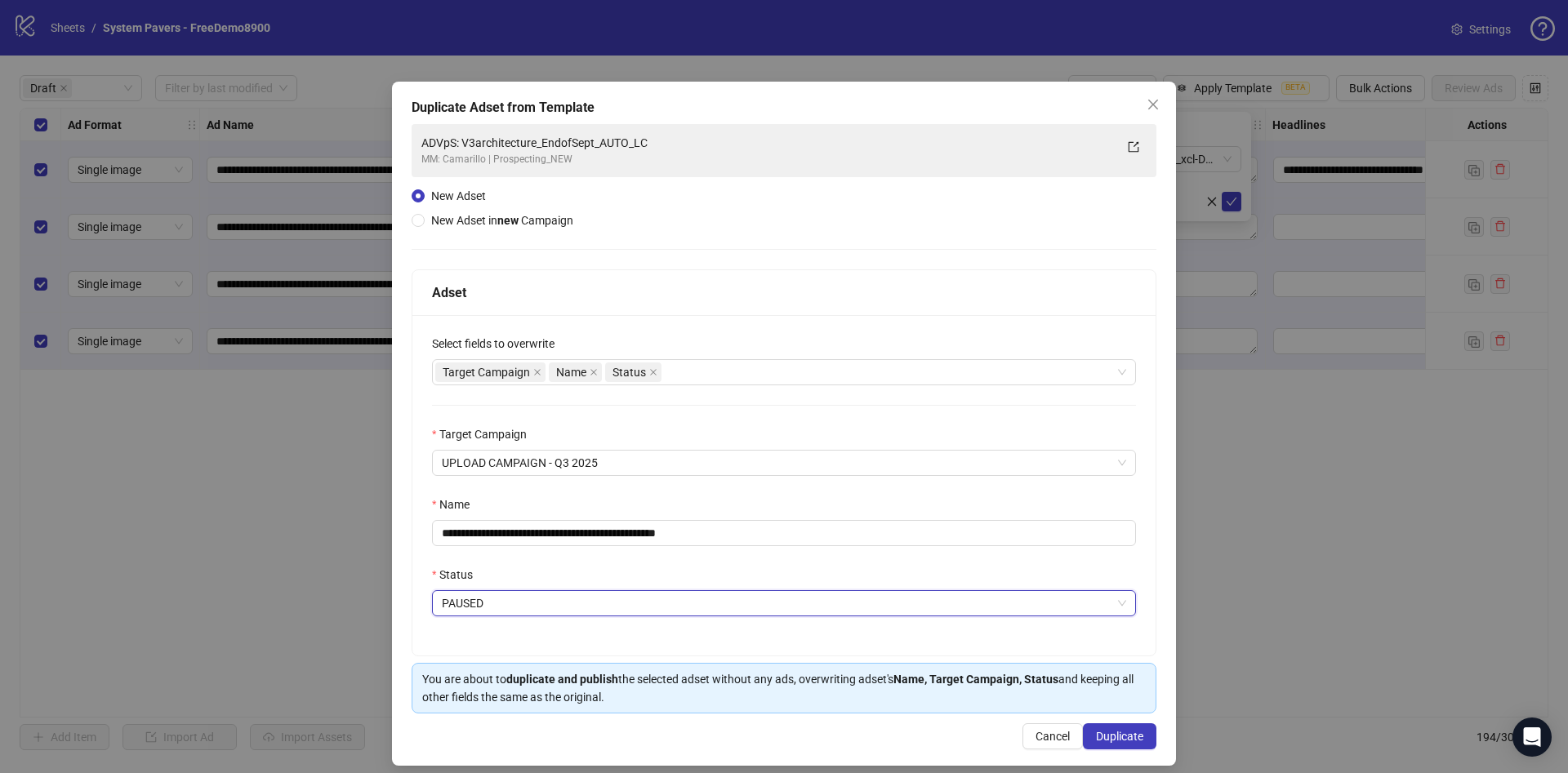
click at [1131, 674] on div "You are about to duplicate and publish the selected adset without any ads, over…" at bounding box center [784, 688] width 724 height 36
click at [1108, 746] on button "Duplicate" at bounding box center [1120, 736] width 74 height 27
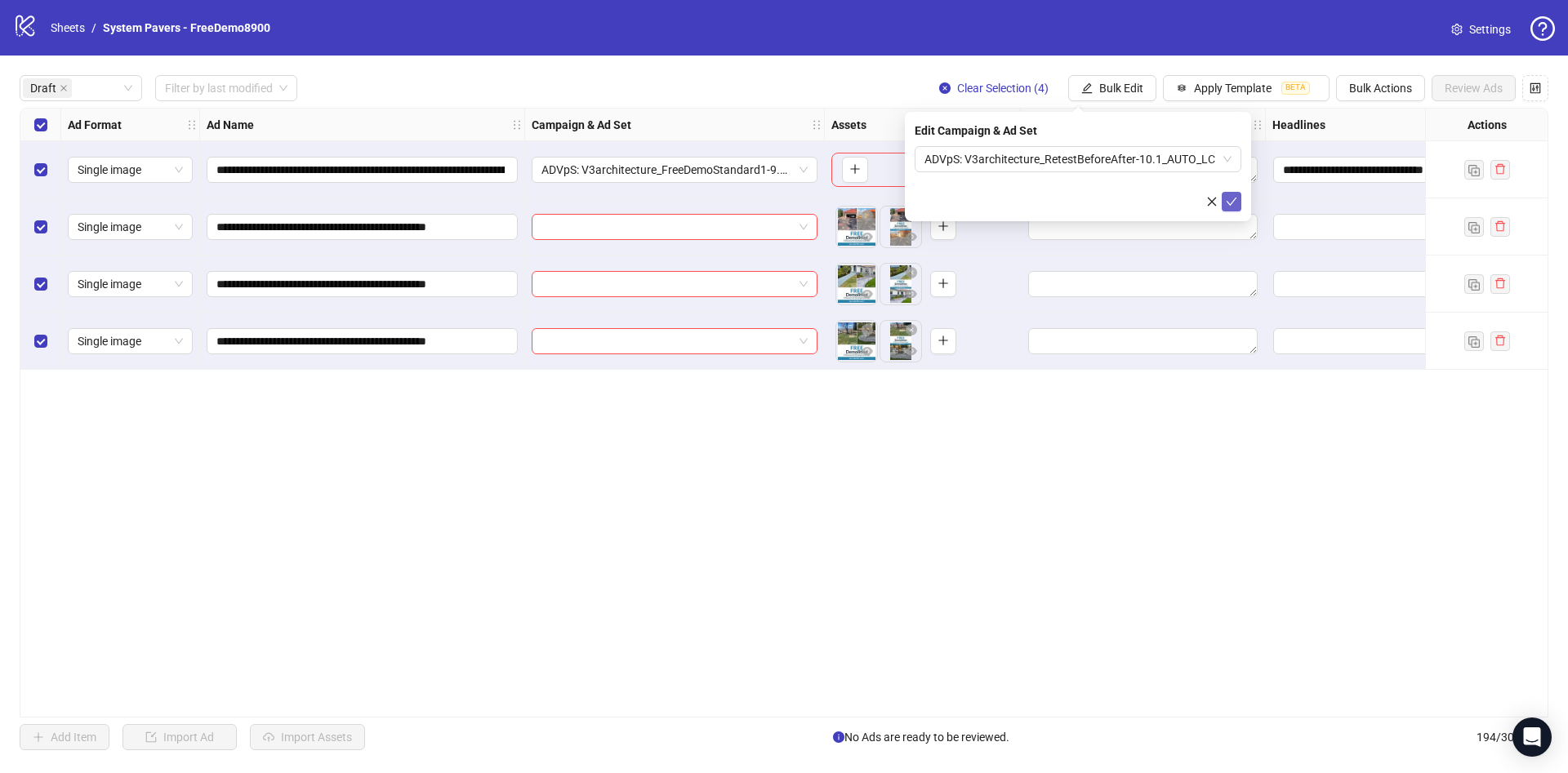
click at [1240, 195] on button "submit" at bounding box center [1231, 201] width 20 height 20
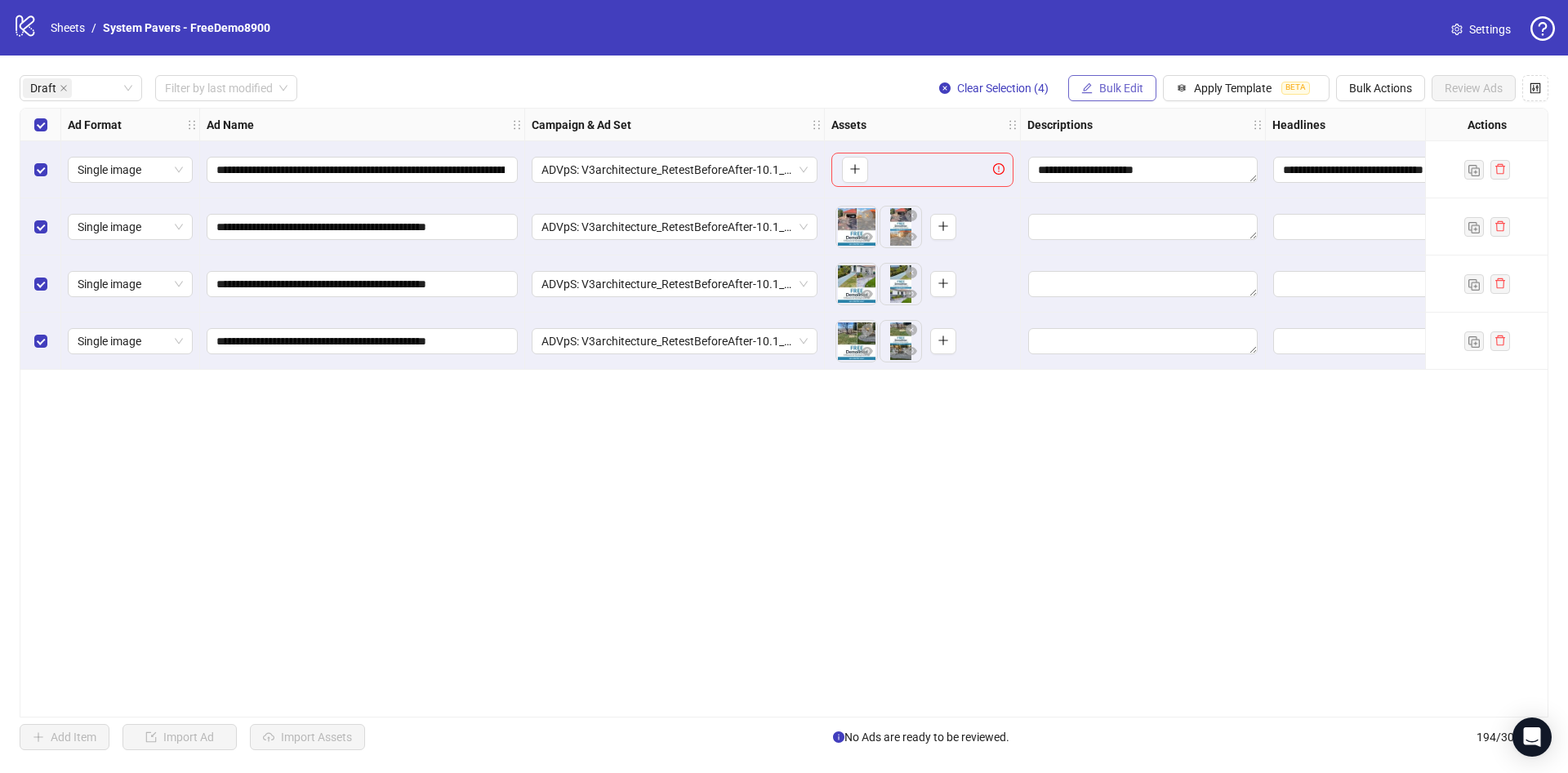
click at [1144, 95] on span "Bulk Edit" at bounding box center [1121, 87] width 44 height 13
click at [1141, 263] on li "Primary Texts" at bounding box center [1139, 252] width 117 height 27
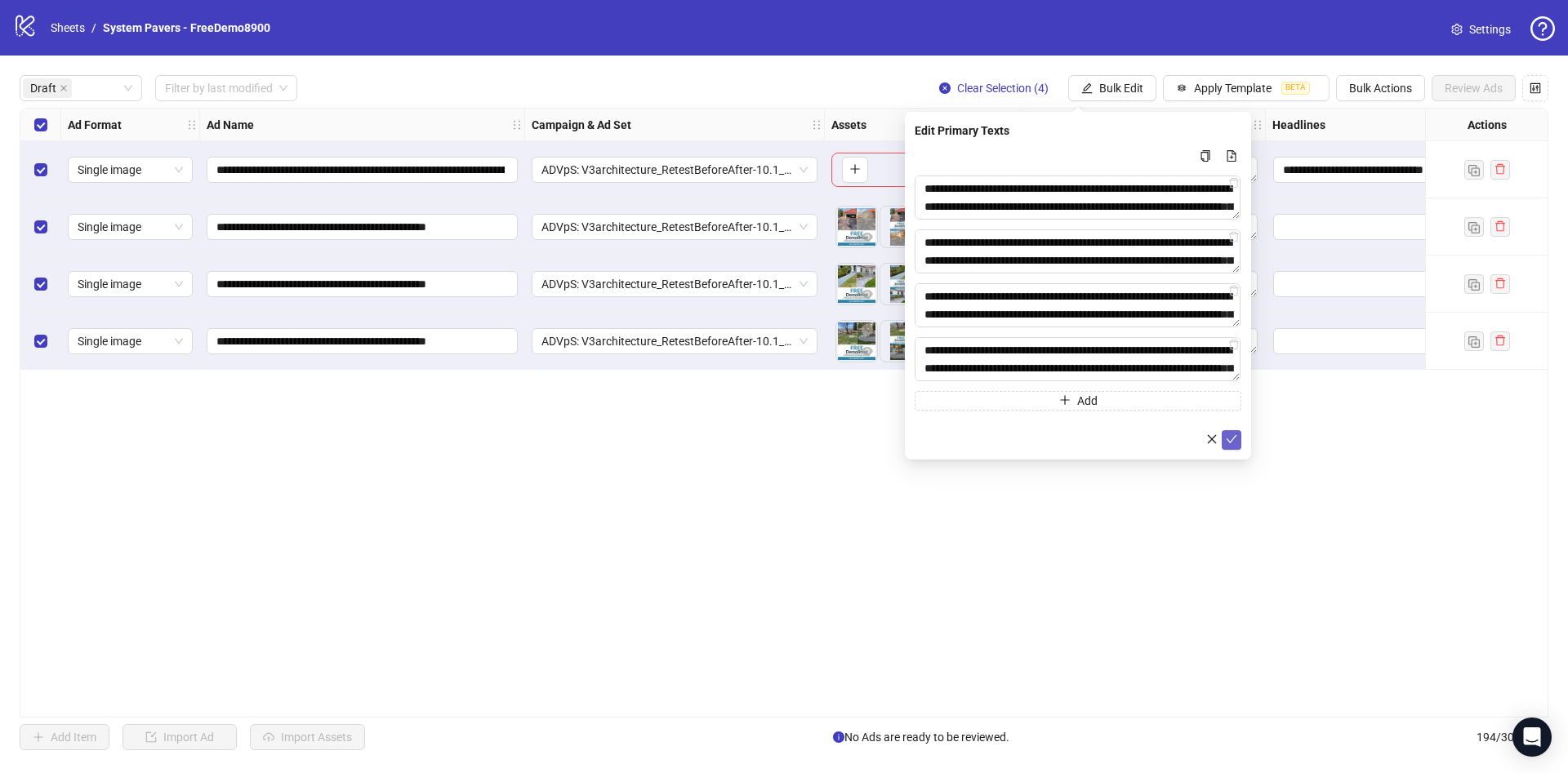
click at [1236, 441] on icon "check" at bounding box center [1231, 439] width 11 height 11
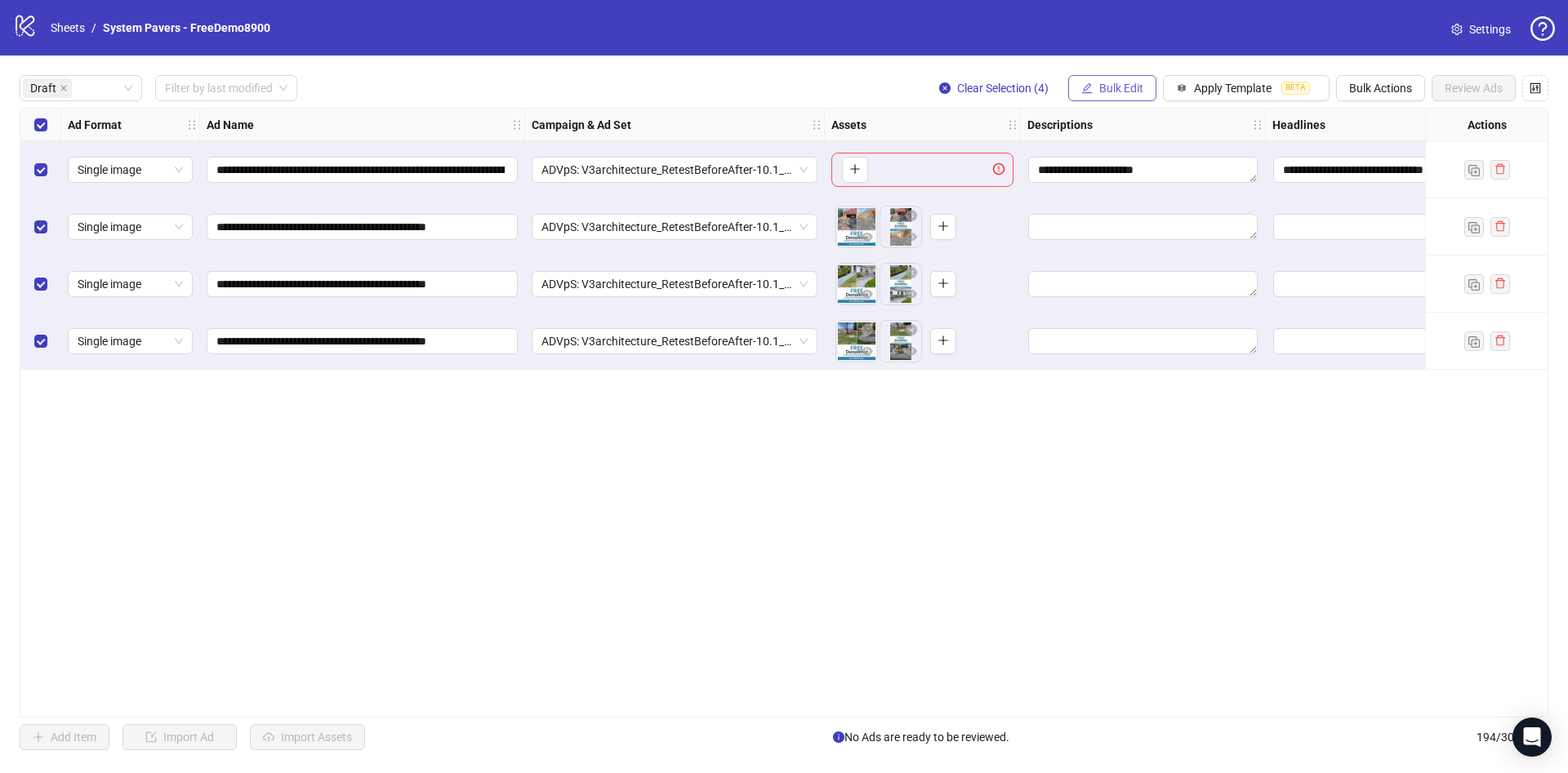
click at [1128, 85] on span "Bulk Edit" at bounding box center [1121, 87] width 44 height 13
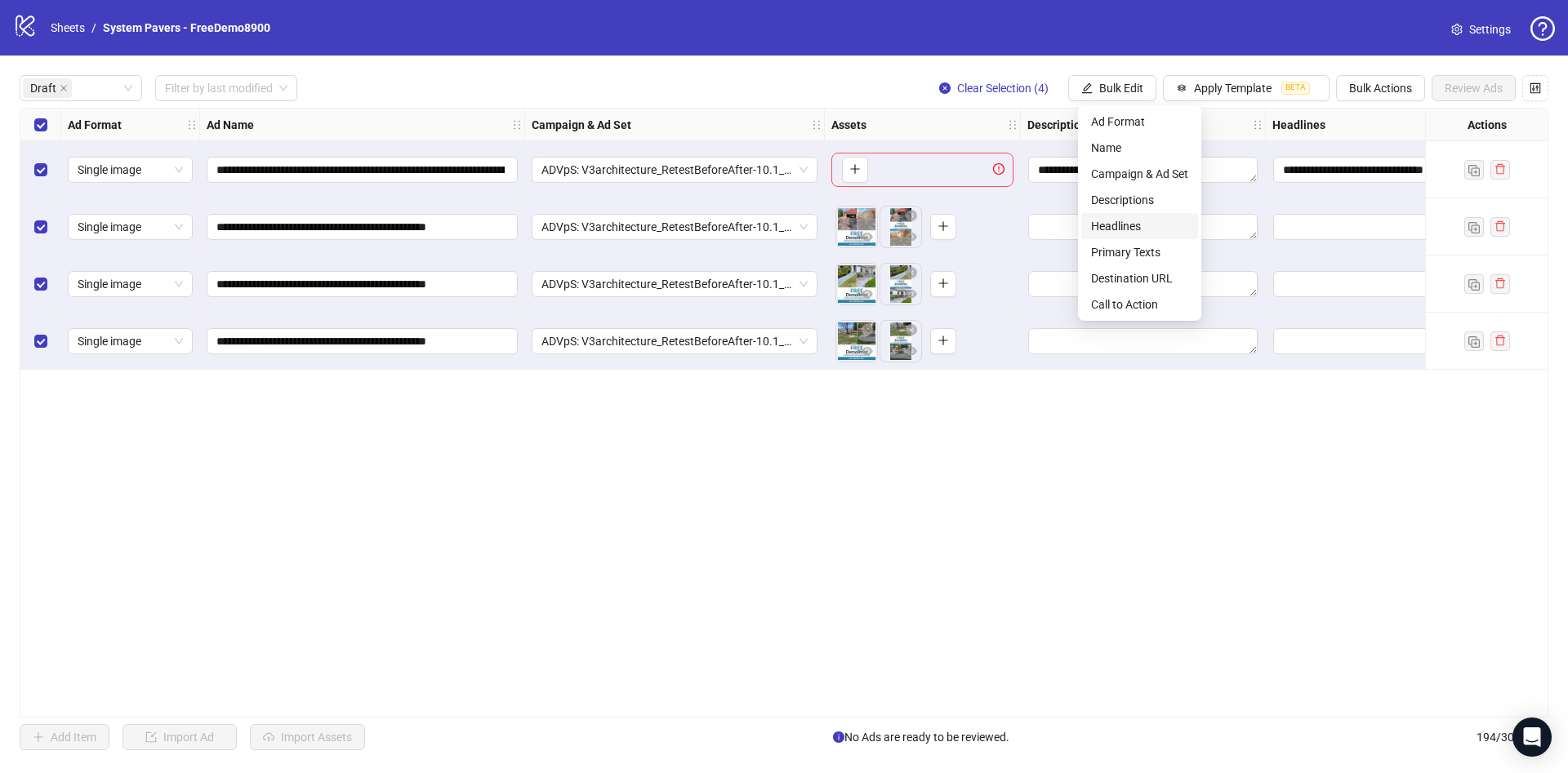
click at [1150, 231] on span "Headlines" at bounding box center [1140, 226] width 98 height 18
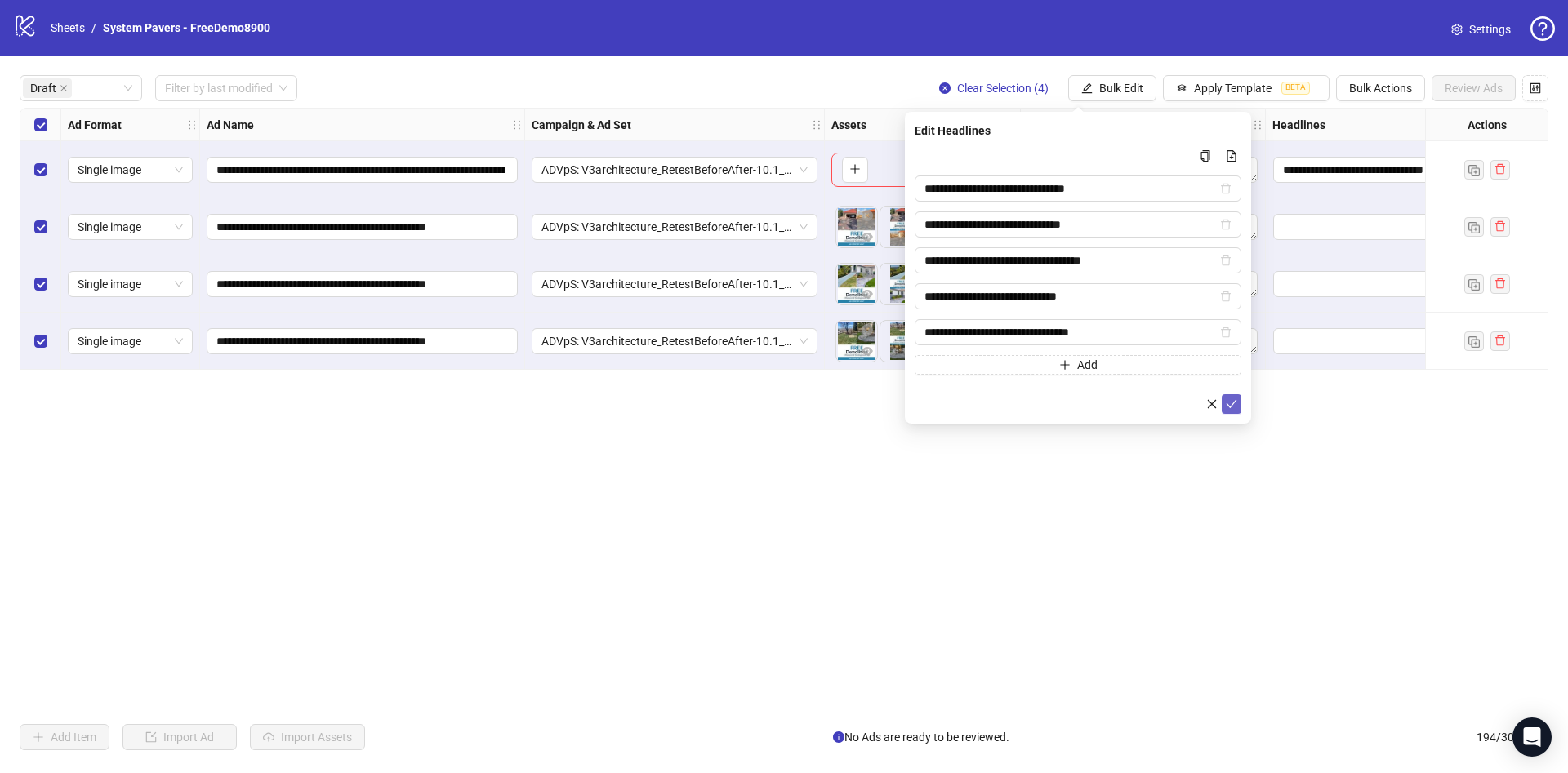
click at [1228, 398] on icon "check" at bounding box center [1231, 404] width 11 height 11
click at [1127, 82] on span "Bulk Edit" at bounding box center [1121, 87] width 44 height 13
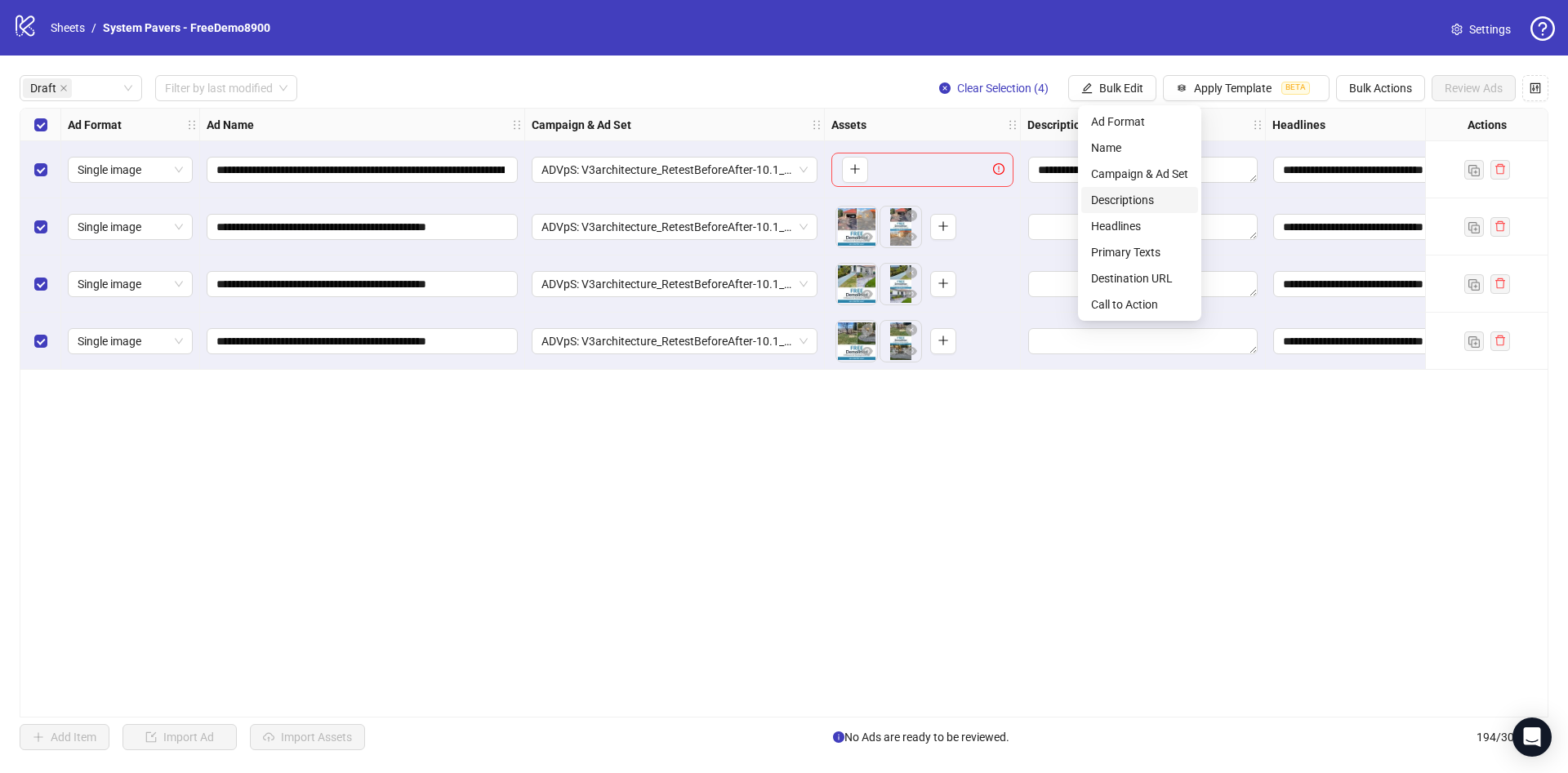
click at [1131, 200] on span "Descriptions" at bounding box center [1140, 199] width 98 height 18
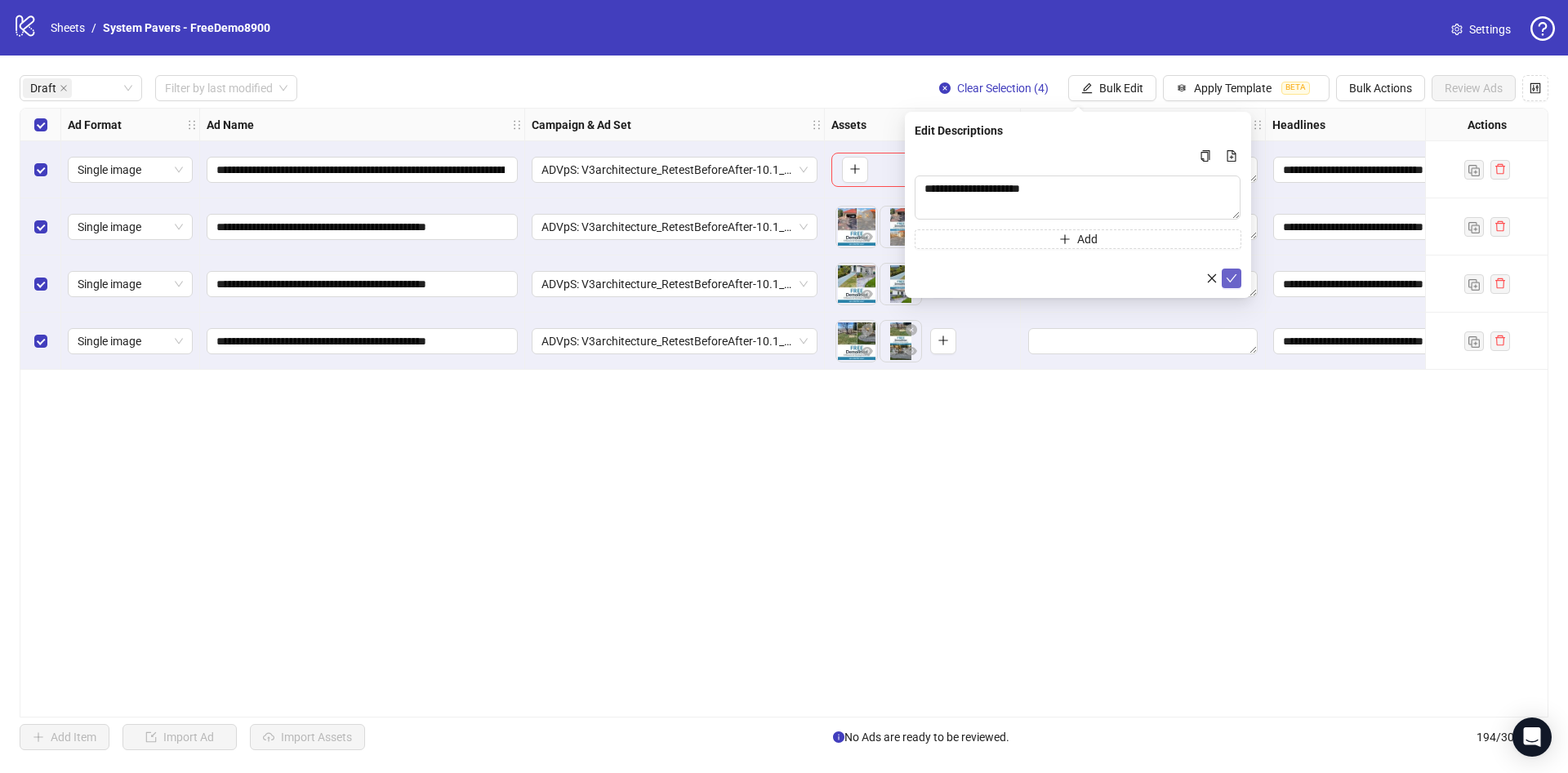
click at [1231, 273] on icon "check" at bounding box center [1231, 278] width 11 height 11
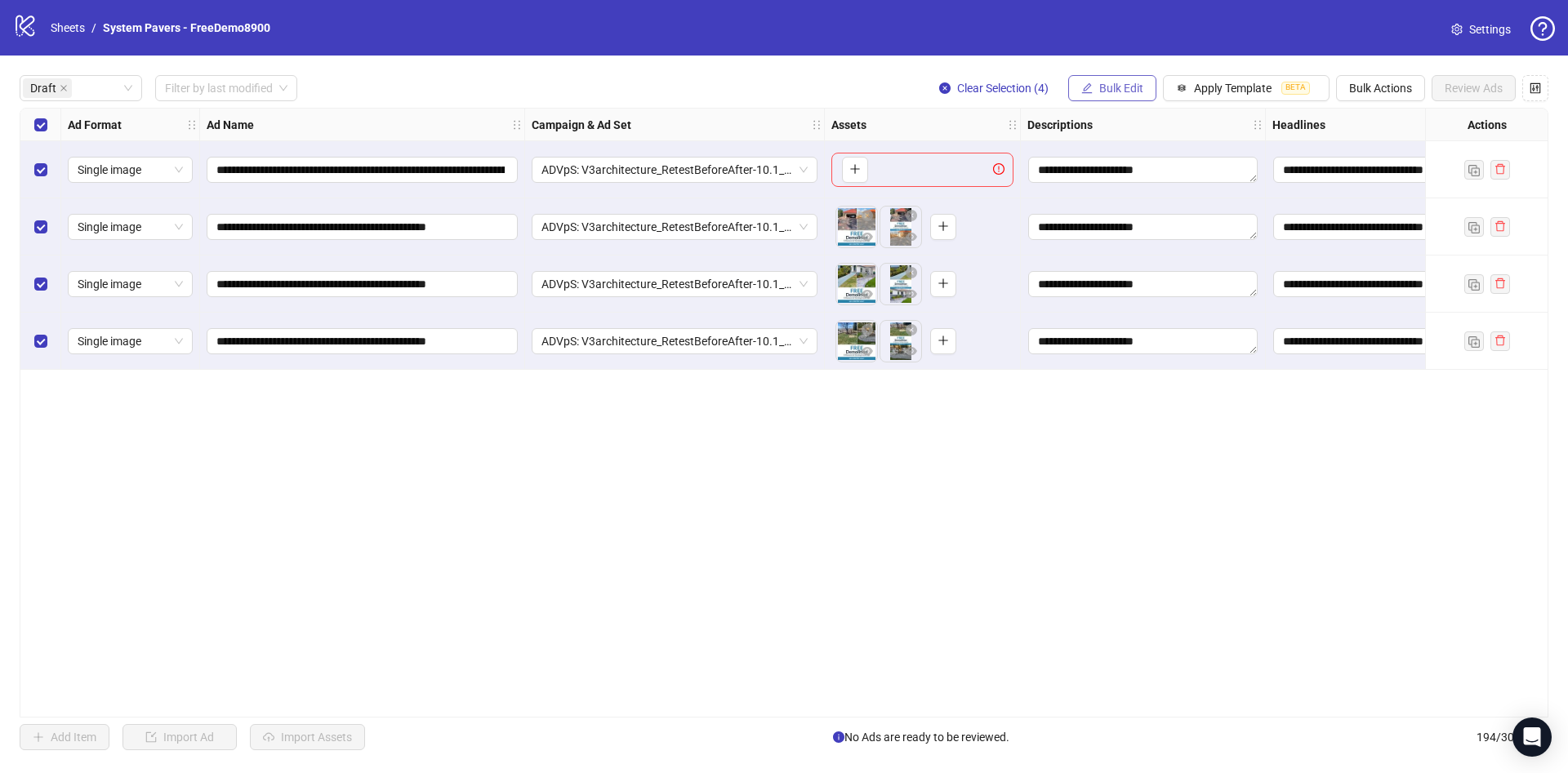
click at [1118, 97] on button "Bulk Edit" at bounding box center [1112, 88] width 88 height 27
click at [1143, 269] on span "Destination URL" at bounding box center [1140, 278] width 98 height 18
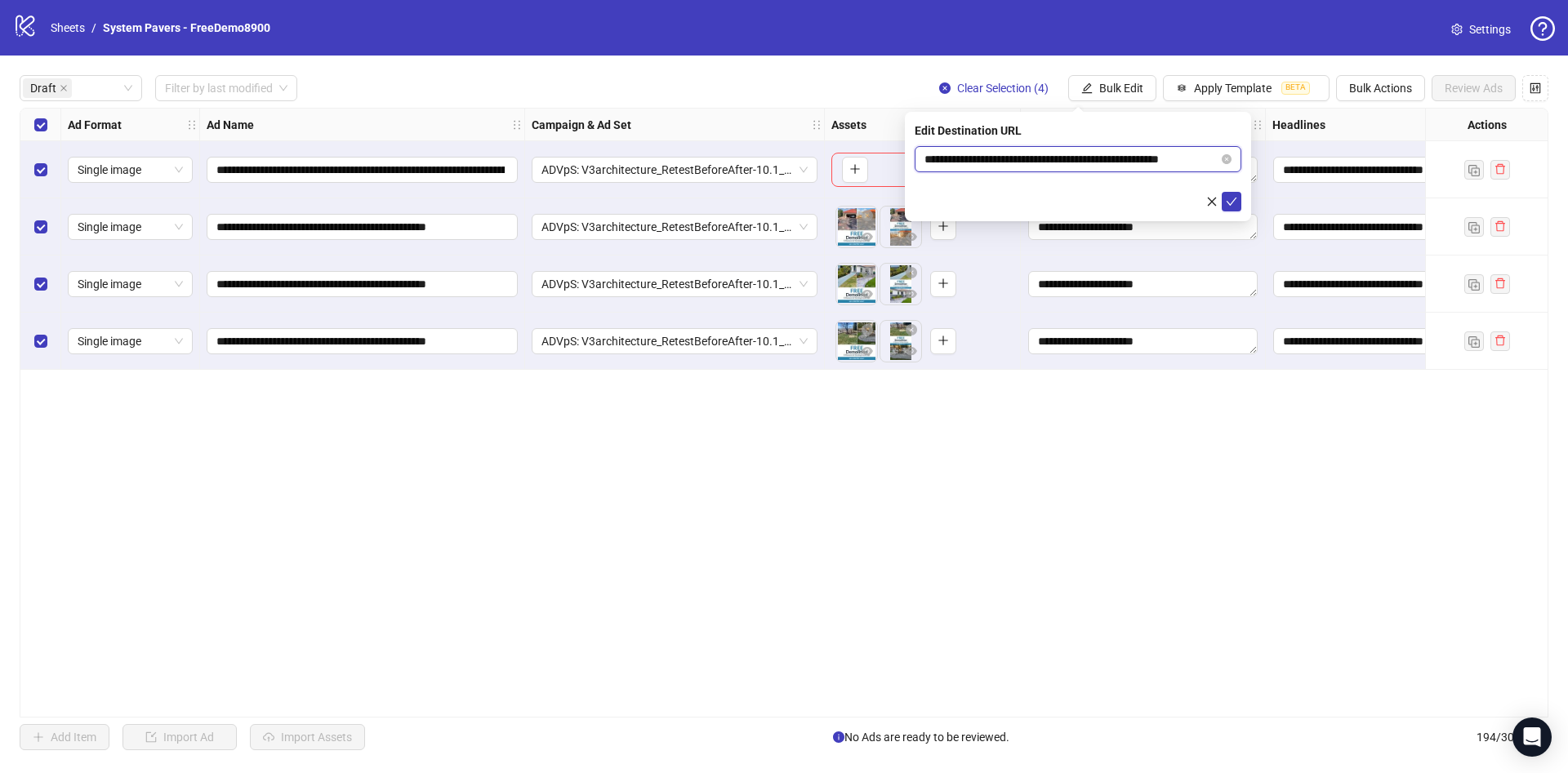
scroll to position [0, 25]
drag, startPoint x: 1154, startPoint y: 153, endPoint x: 1254, endPoint y: 150, distance: 100.0
click at [1254, 150] on body "**********" at bounding box center [784, 386] width 1568 height 773
click at [1234, 198] on icon "check" at bounding box center [1231, 201] width 11 height 11
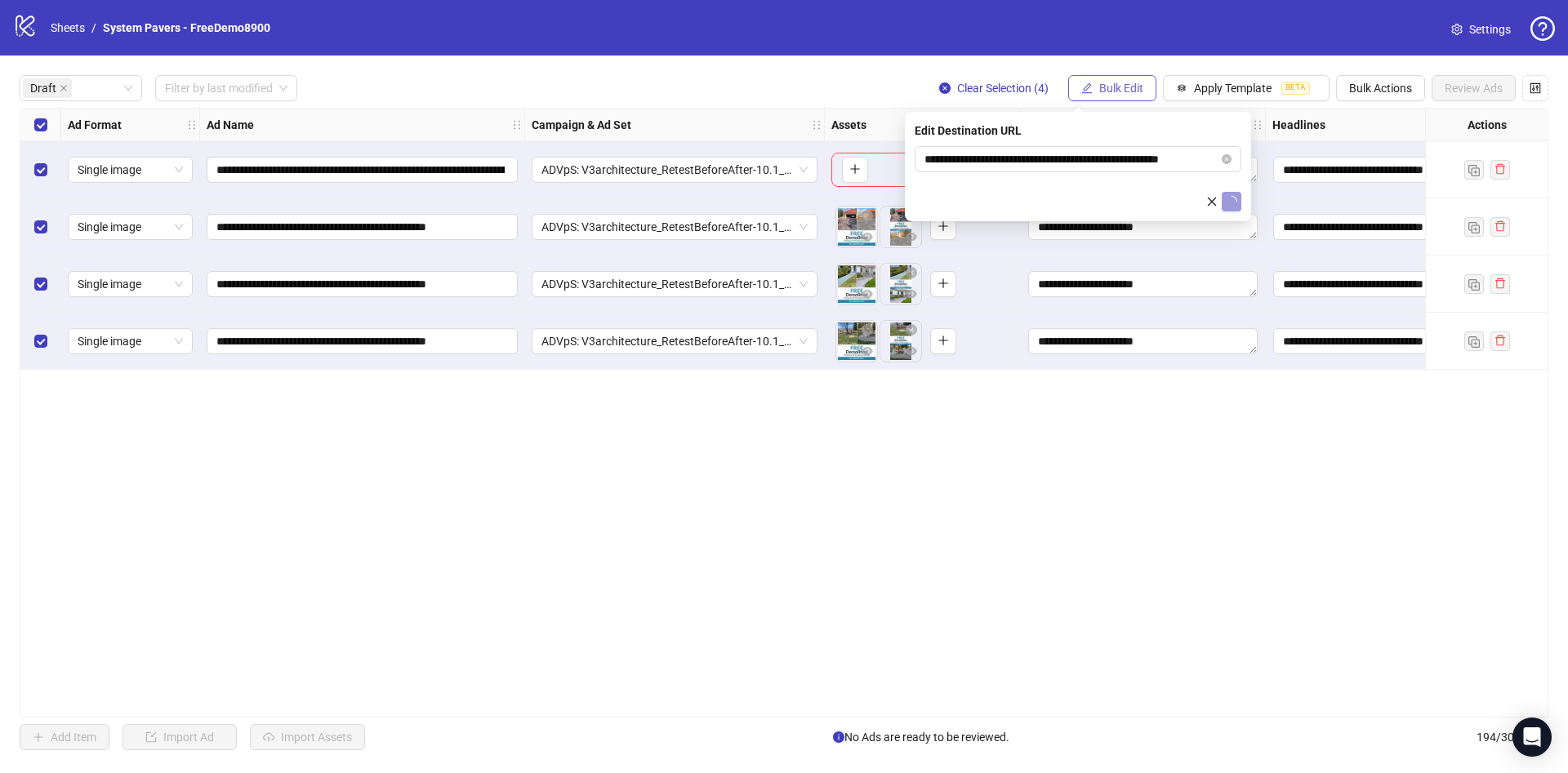
click at [1139, 86] on span "Bulk Edit" at bounding box center [1121, 87] width 44 height 13
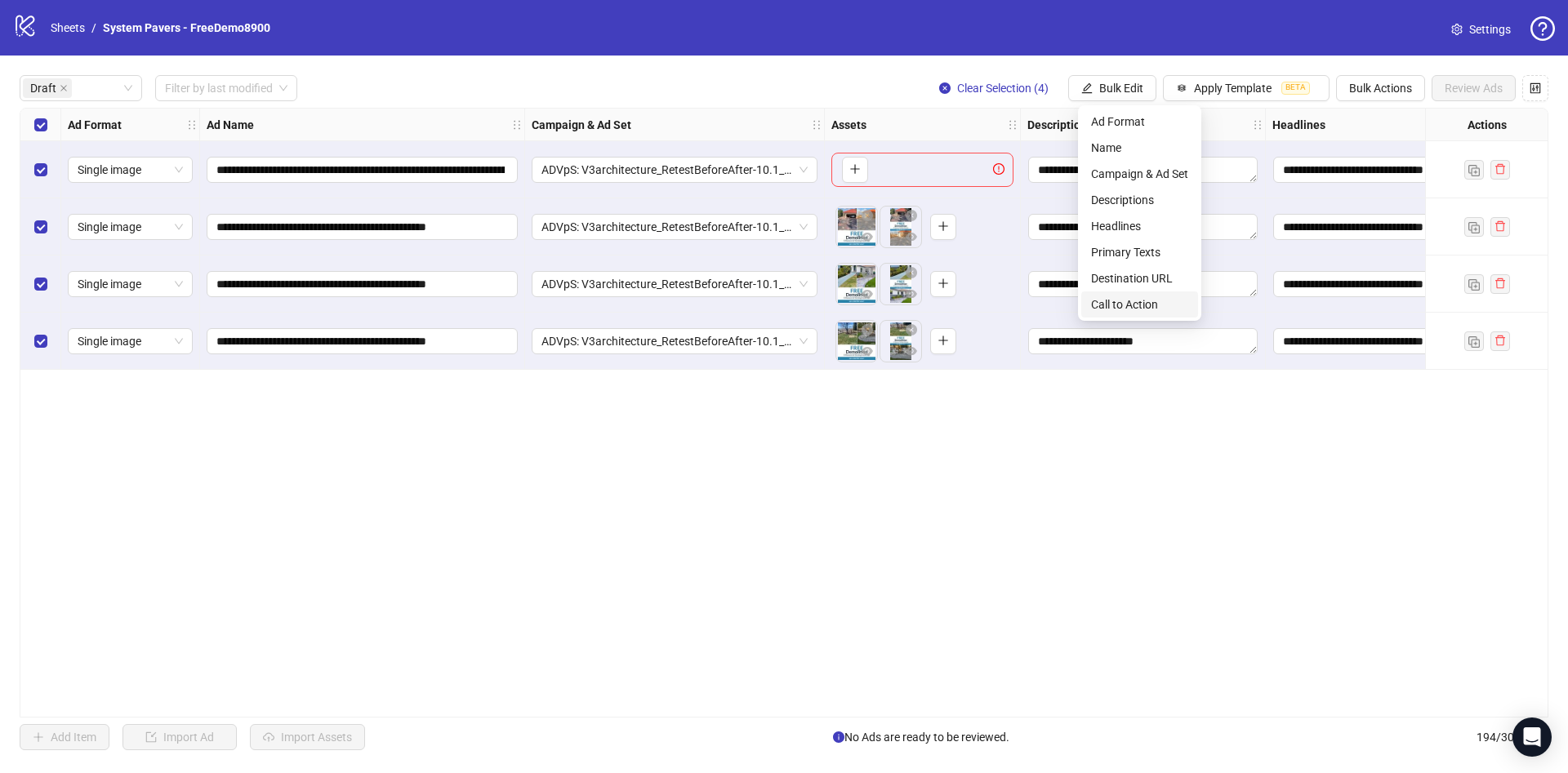
click at [1163, 292] on li "Call to Action" at bounding box center [1139, 304] width 117 height 27
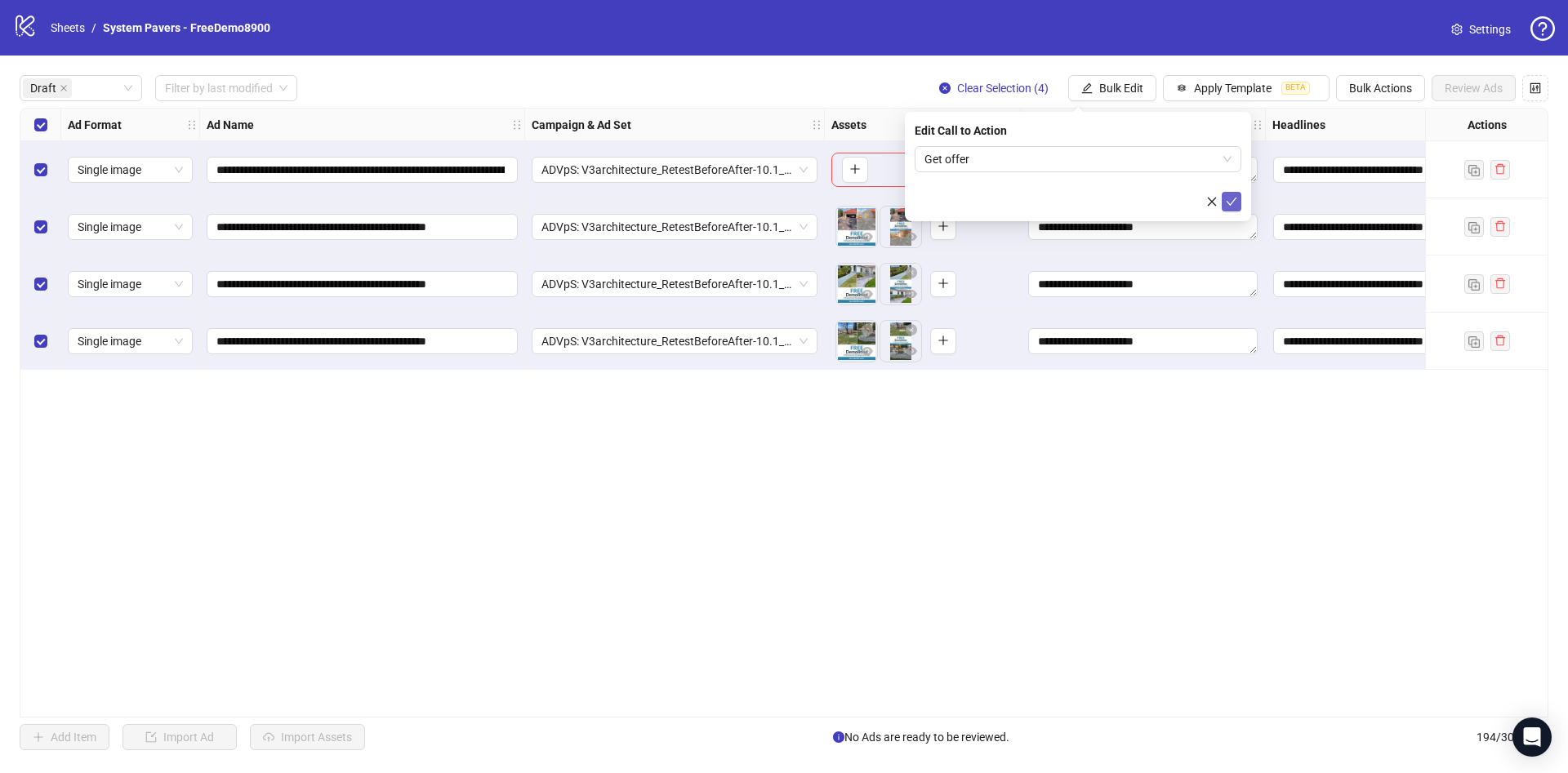
click at [1232, 196] on icon "check" at bounding box center [1231, 201] width 11 height 11
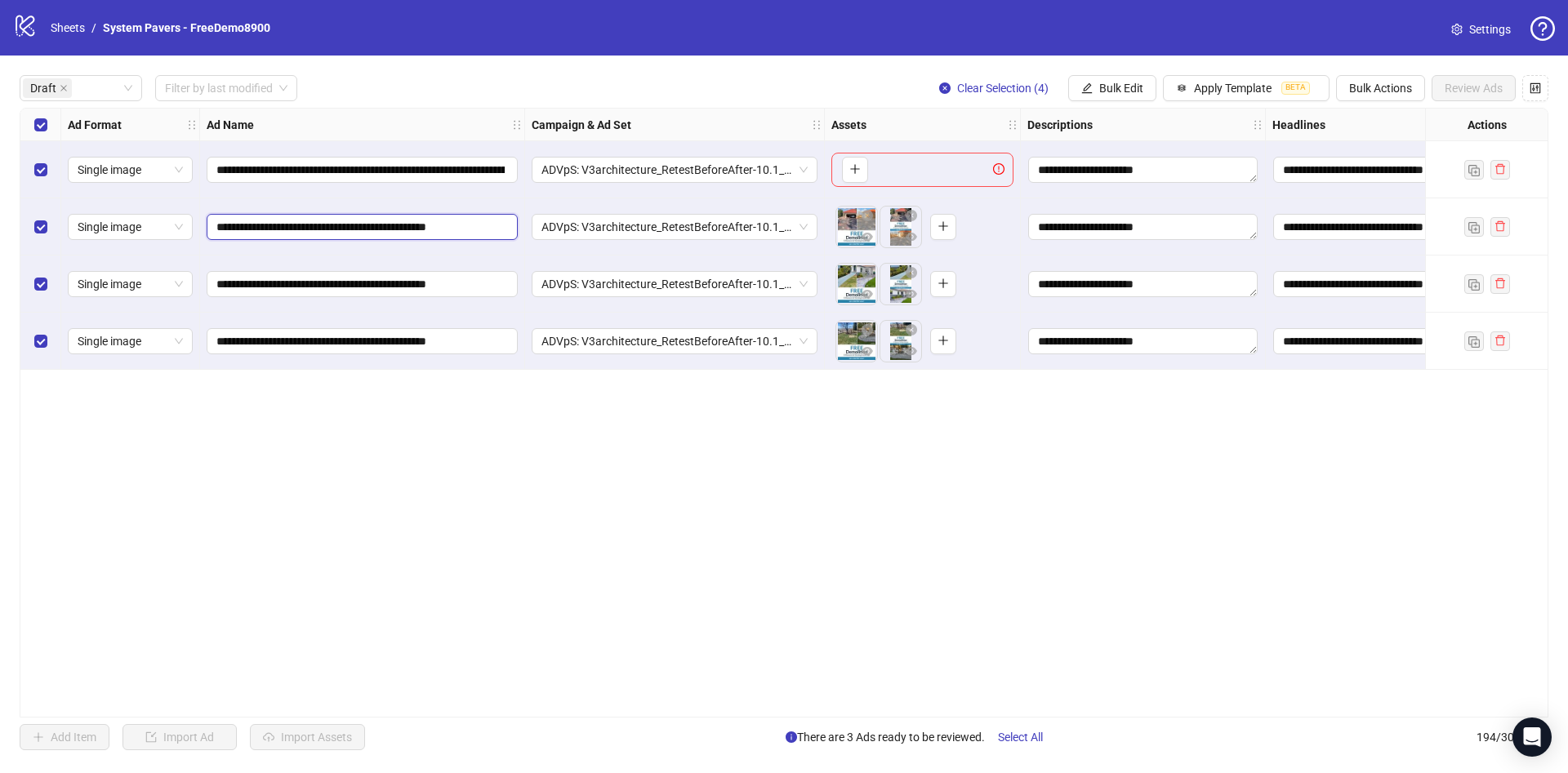
drag, startPoint x: 415, startPoint y: 219, endPoint x: 499, endPoint y: 244, distance: 87.6
click at [565, 109] on div "**********" at bounding box center [950, 109] width 1858 height 0
click at [417, 227] on input "**********" at bounding box center [360, 227] width 288 height 18
click at [342, 221] on input "**********" at bounding box center [360, 227] width 288 height 18
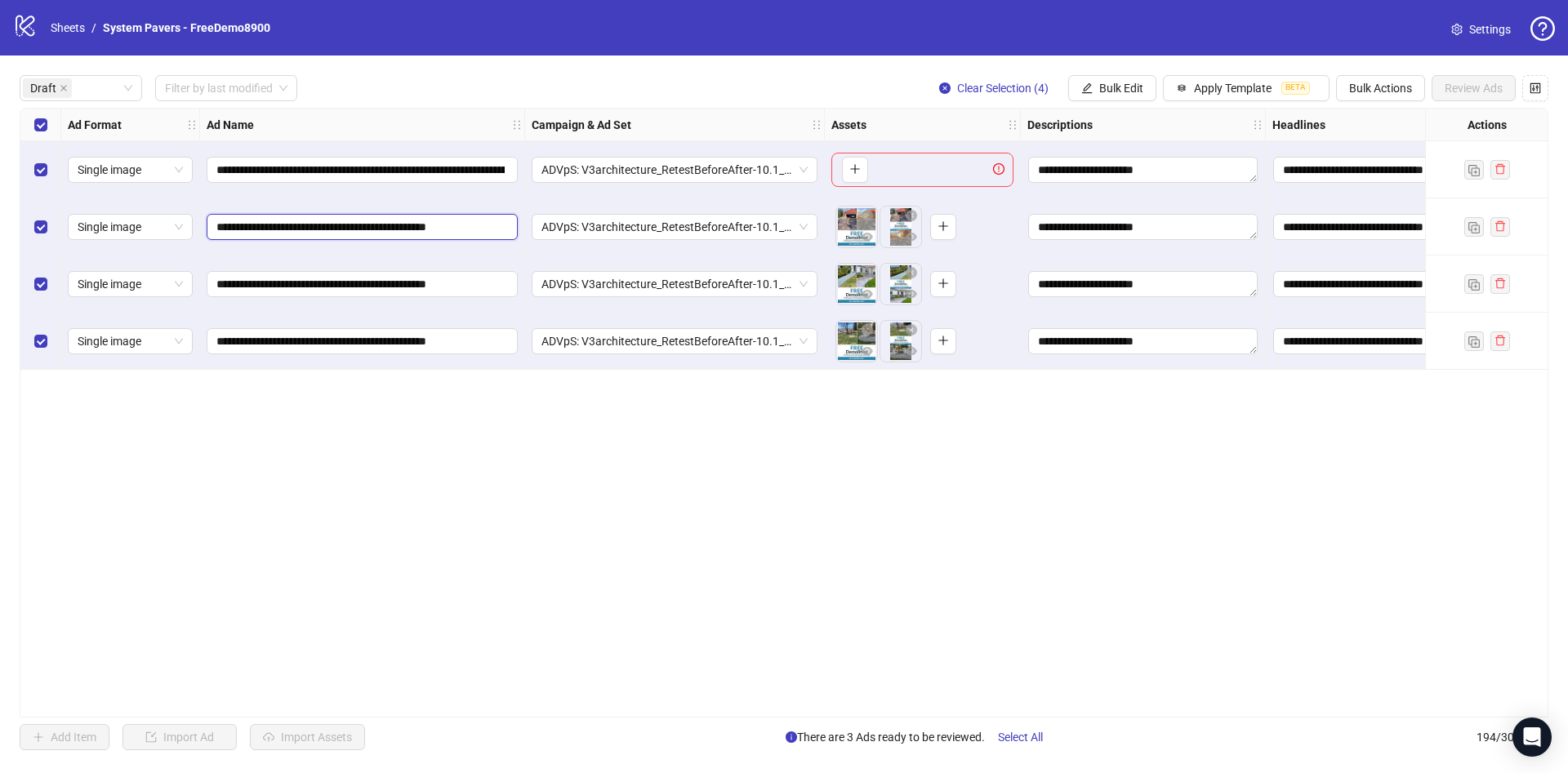
drag, startPoint x: 287, startPoint y: 227, endPoint x: 486, endPoint y: 233, distance: 199.1
click at [650, 109] on div "**********" at bounding box center [950, 109] width 1858 height 0
click at [429, 226] on input "**********" at bounding box center [360, 227] width 288 height 18
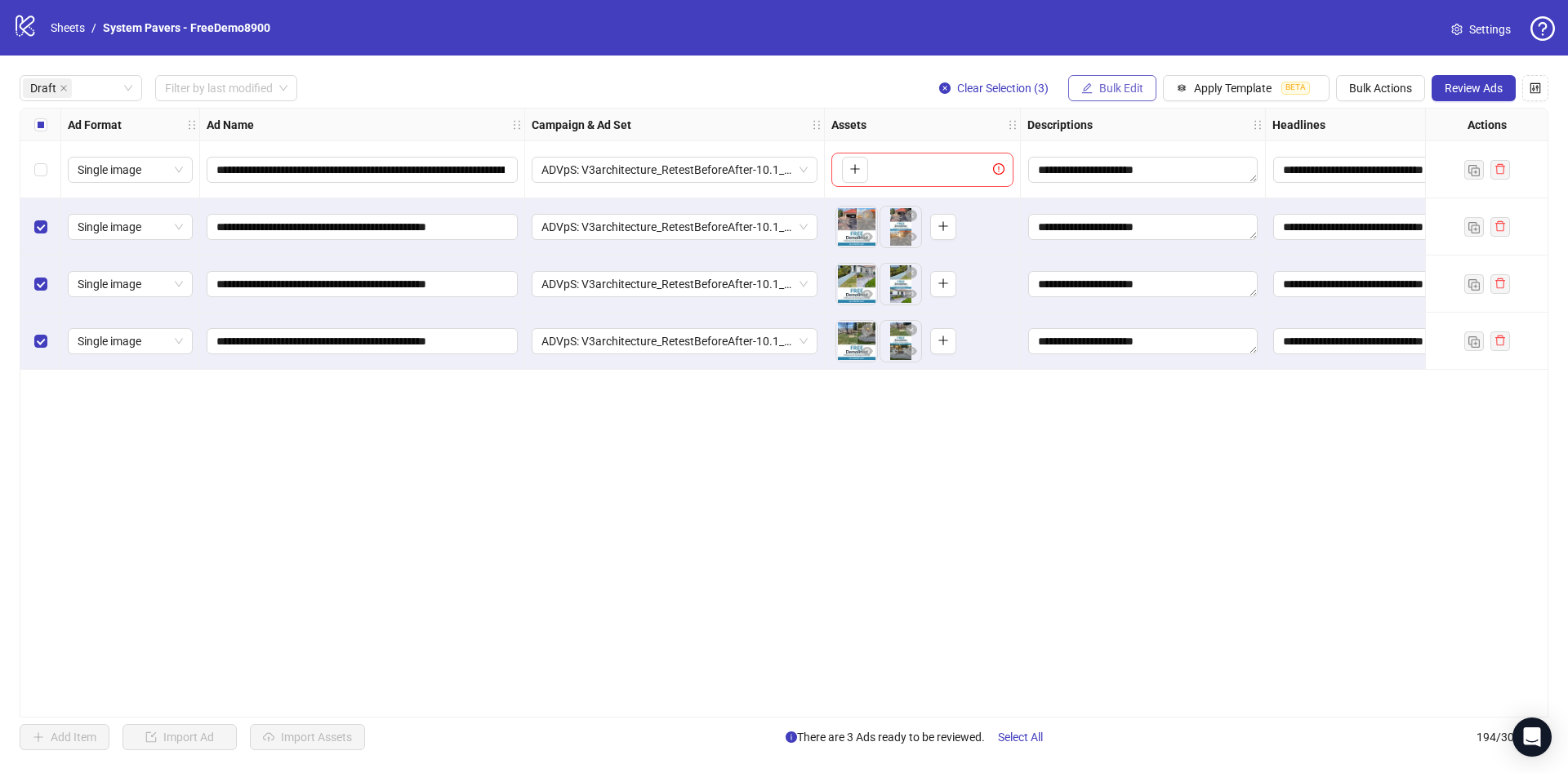
click at [1104, 92] on button "Bulk Edit" at bounding box center [1112, 88] width 88 height 27
click at [1094, 150] on span "Name" at bounding box center [1140, 147] width 98 height 18
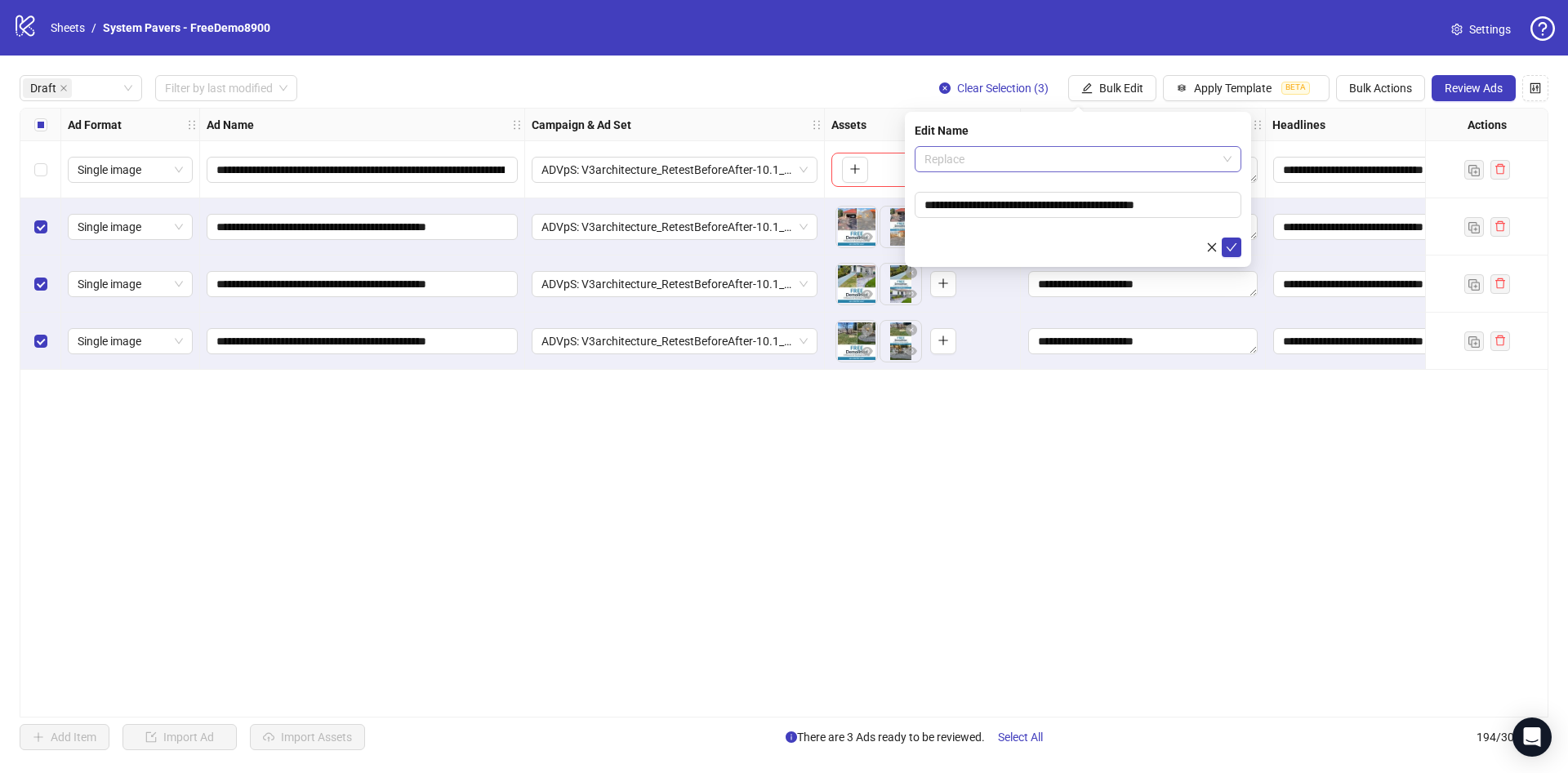
click at [1048, 164] on span "Replace" at bounding box center [1078, 159] width 307 height 25
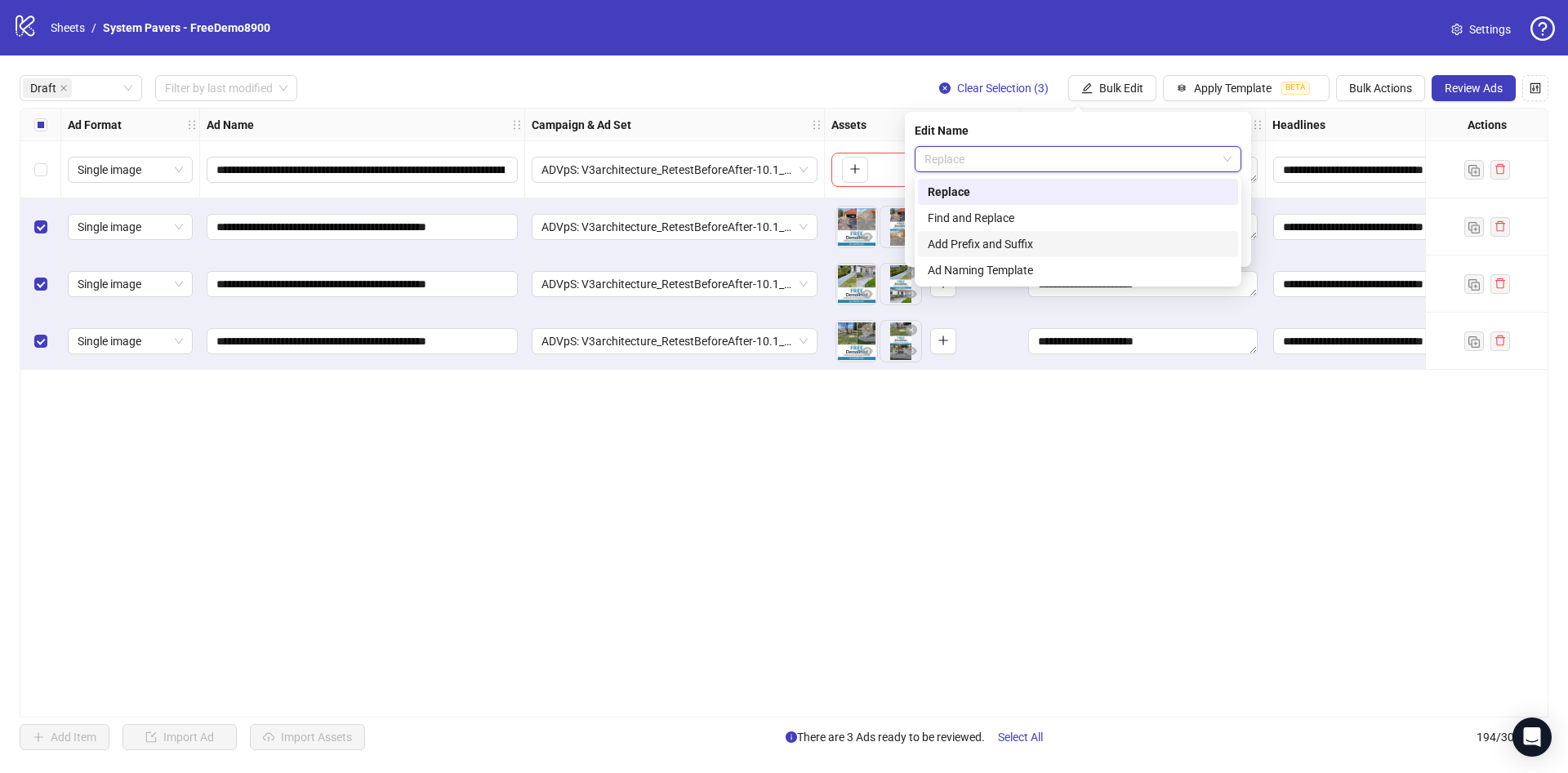
click at [1044, 243] on div "Add Prefix and Suffix" at bounding box center [1078, 244] width 300 height 18
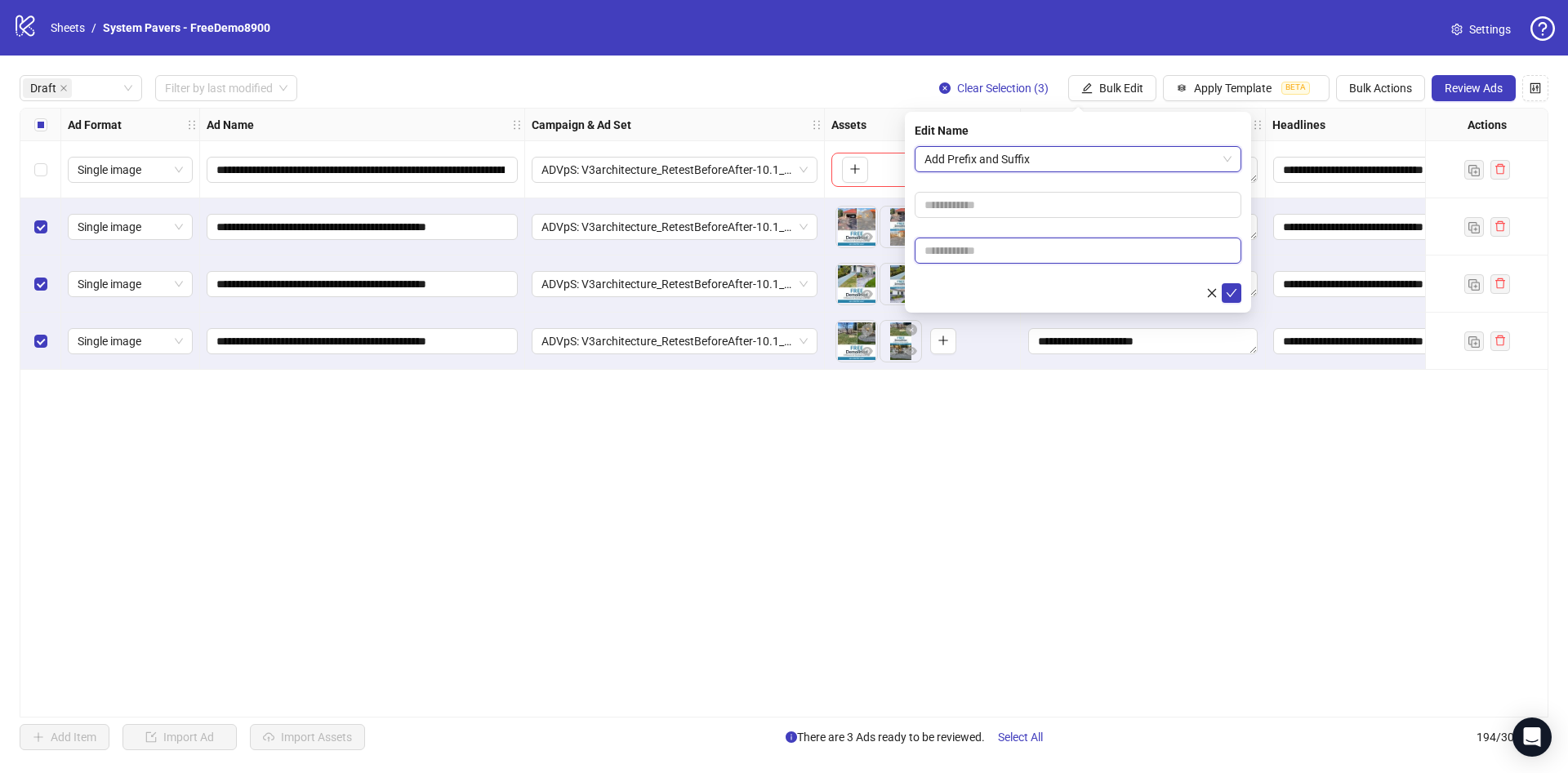
click at [1020, 254] on input "text" at bounding box center [1078, 251] width 327 height 27
paste input "**********"
type input "**********"
click at [1011, 278] on form "**********" at bounding box center [1078, 224] width 327 height 156
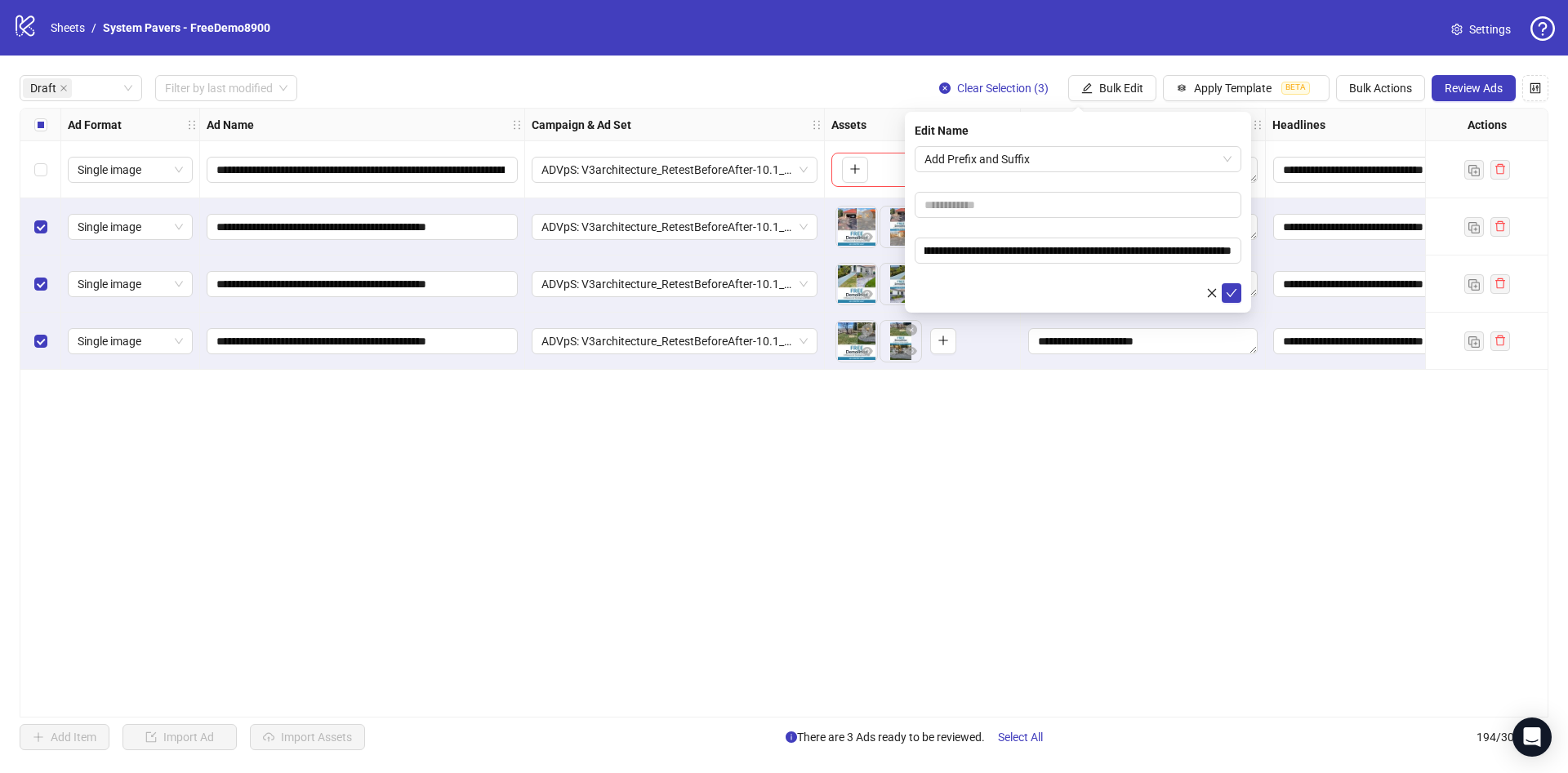
scroll to position [0, 0]
click at [1238, 290] on button "submit" at bounding box center [1231, 292] width 20 height 20
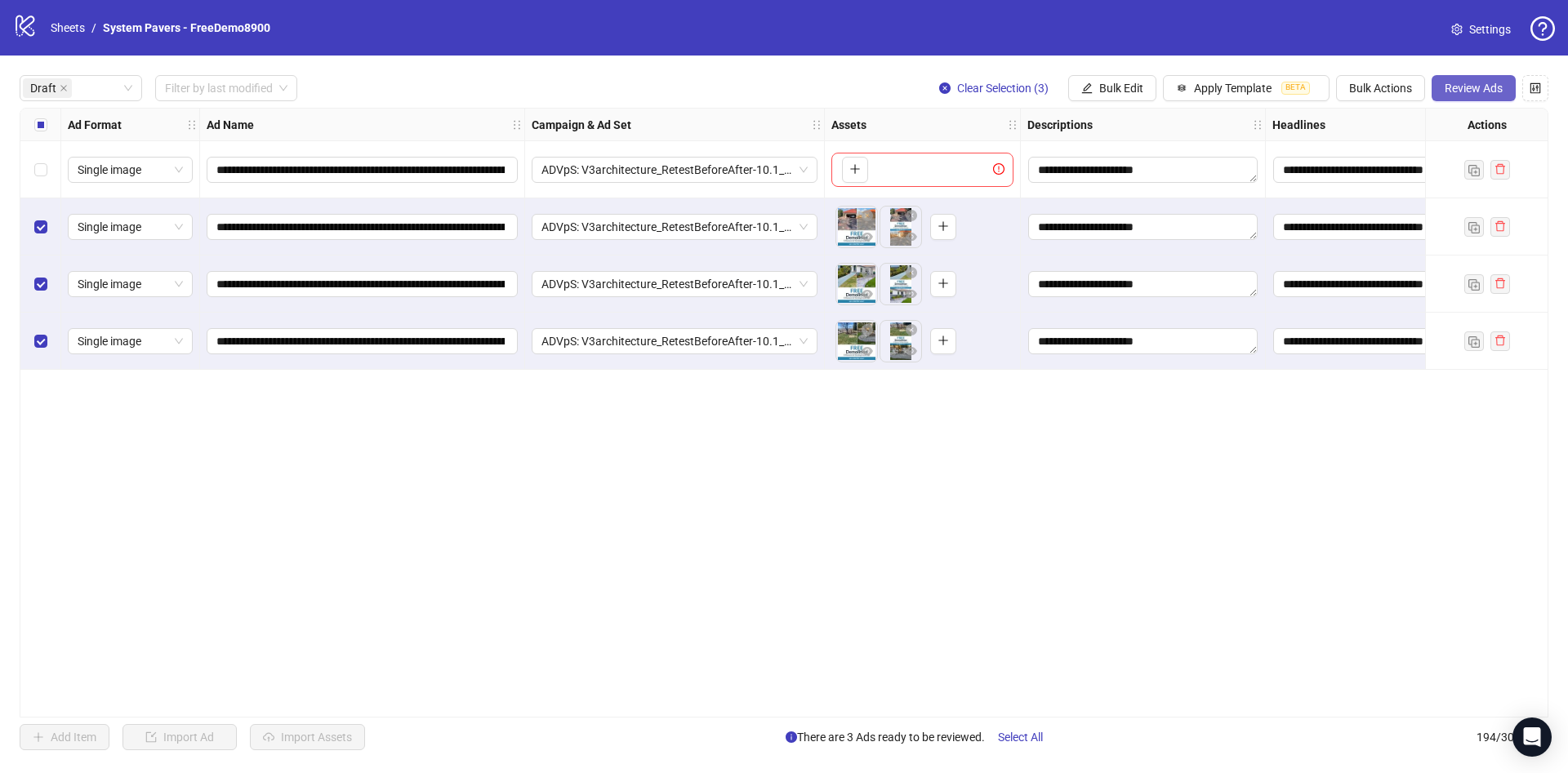
click at [1474, 91] on span "Review Ads" at bounding box center [1474, 87] width 58 height 13
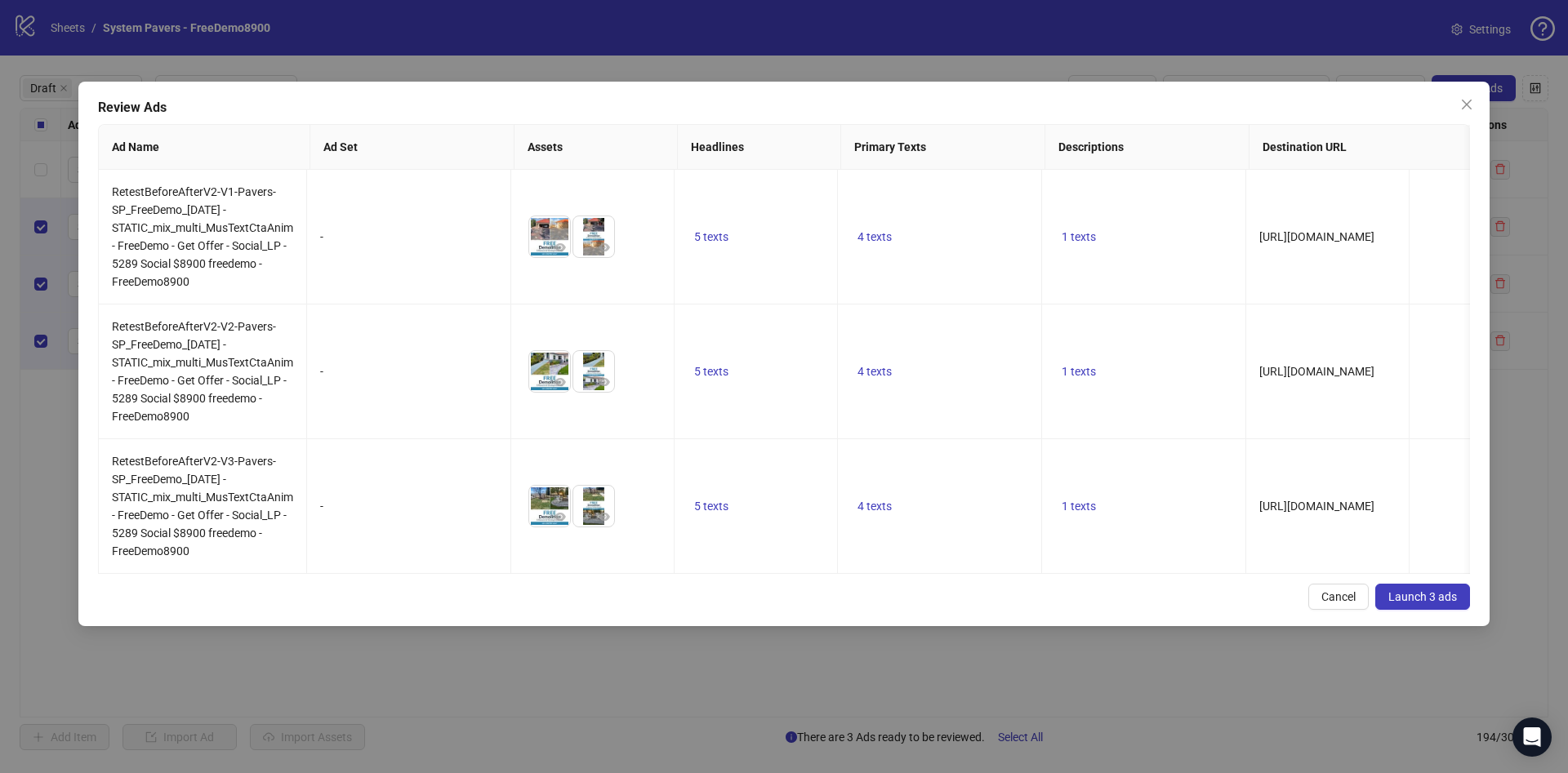
click at [1419, 604] on span "Launch 3 ads" at bounding box center [1423, 596] width 68 height 13
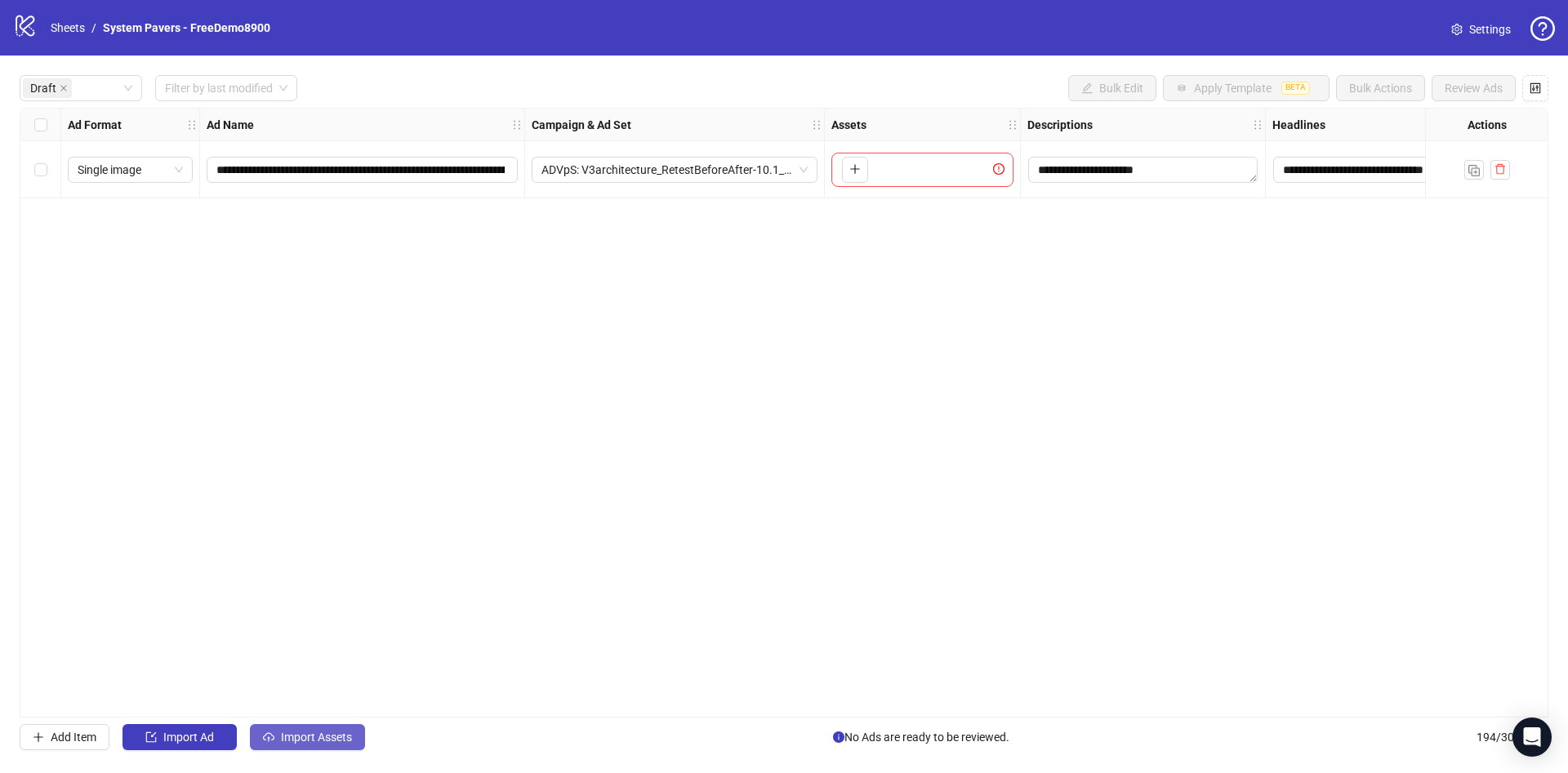
click at [334, 731] on span "Import Assets" at bounding box center [316, 736] width 71 height 13
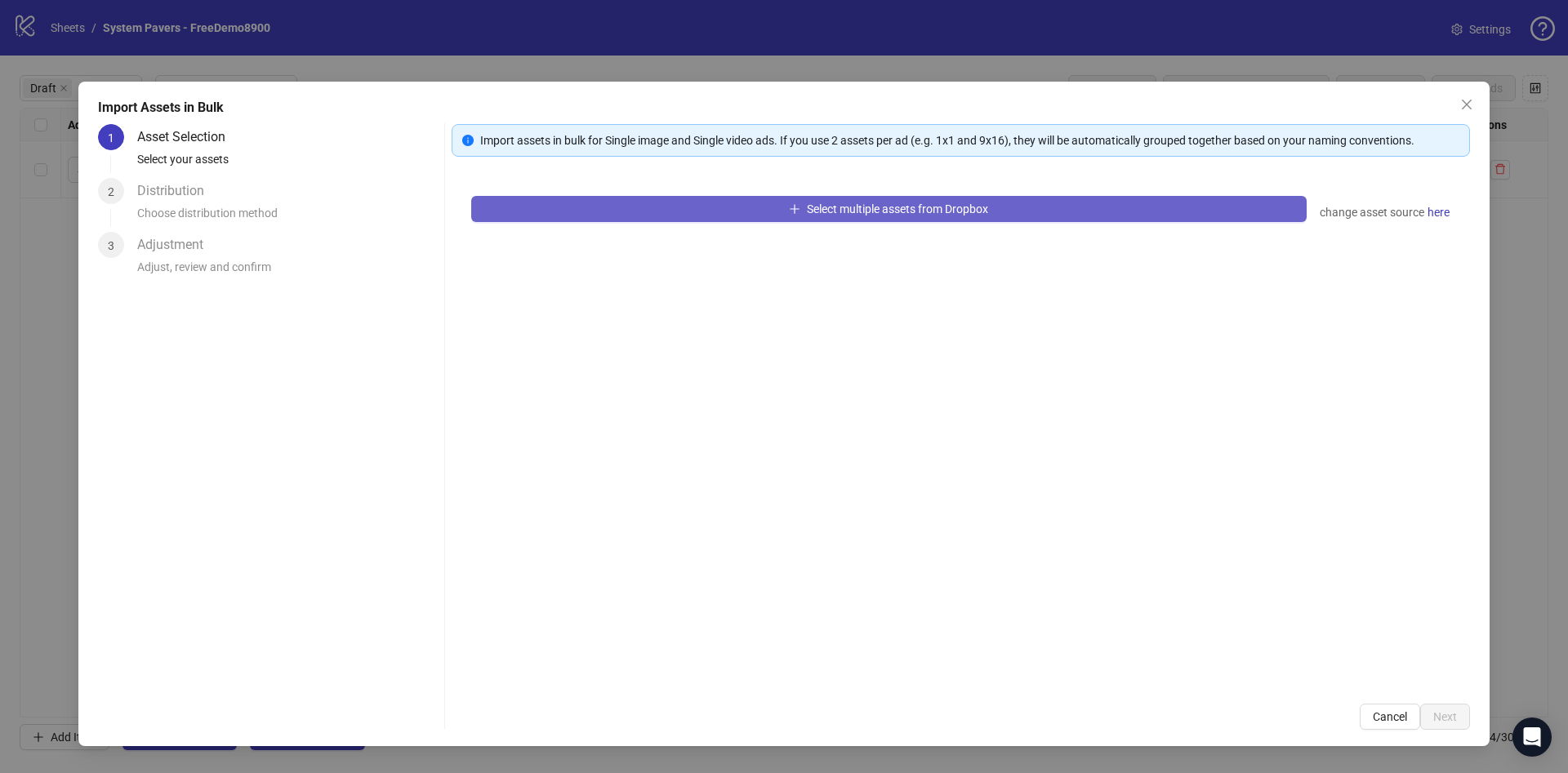
click at [875, 208] on span "Select multiple assets from Dropbox" at bounding box center [897, 209] width 181 height 13
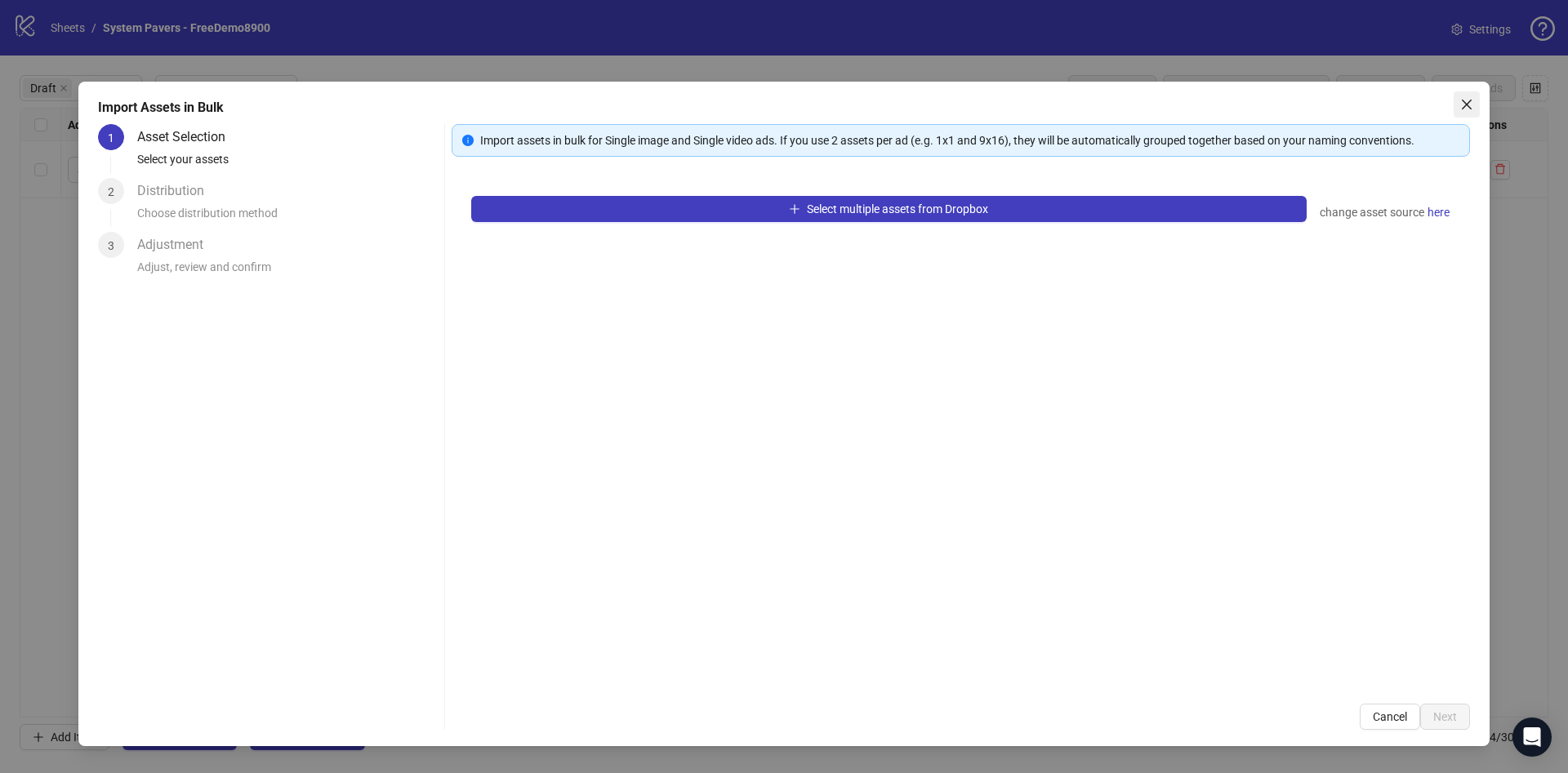
click at [1467, 99] on icon "close" at bounding box center [1466, 104] width 13 height 13
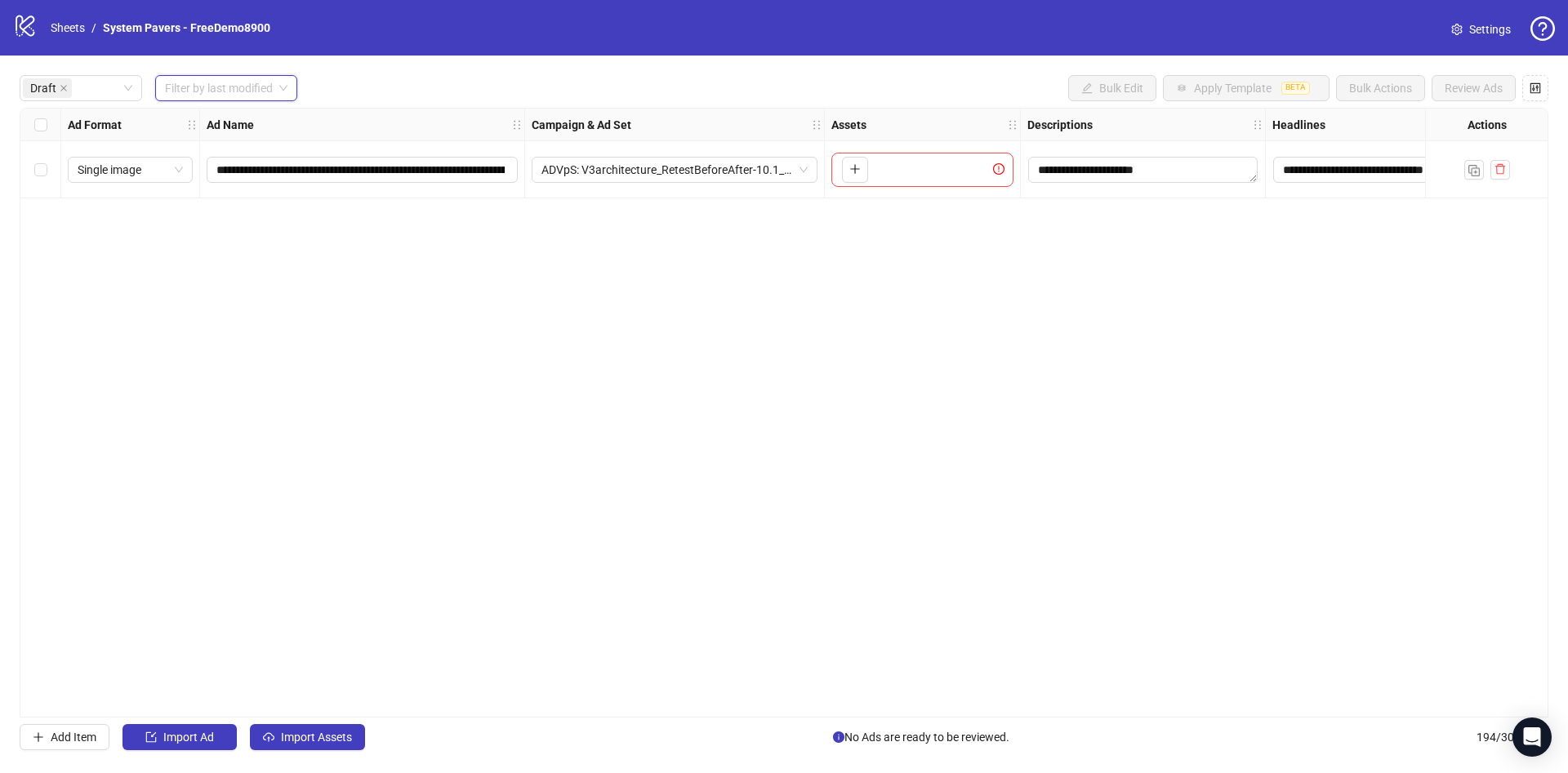
drag, startPoint x: 243, startPoint y: 86, endPoint x: 252, endPoint y: 117, distance: 32.3
click at [243, 86] on input "search" at bounding box center [219, 88] width 108 height 25
click at [252, 124] on div "Today" at bounding box center [227, 121] width 117 height 18
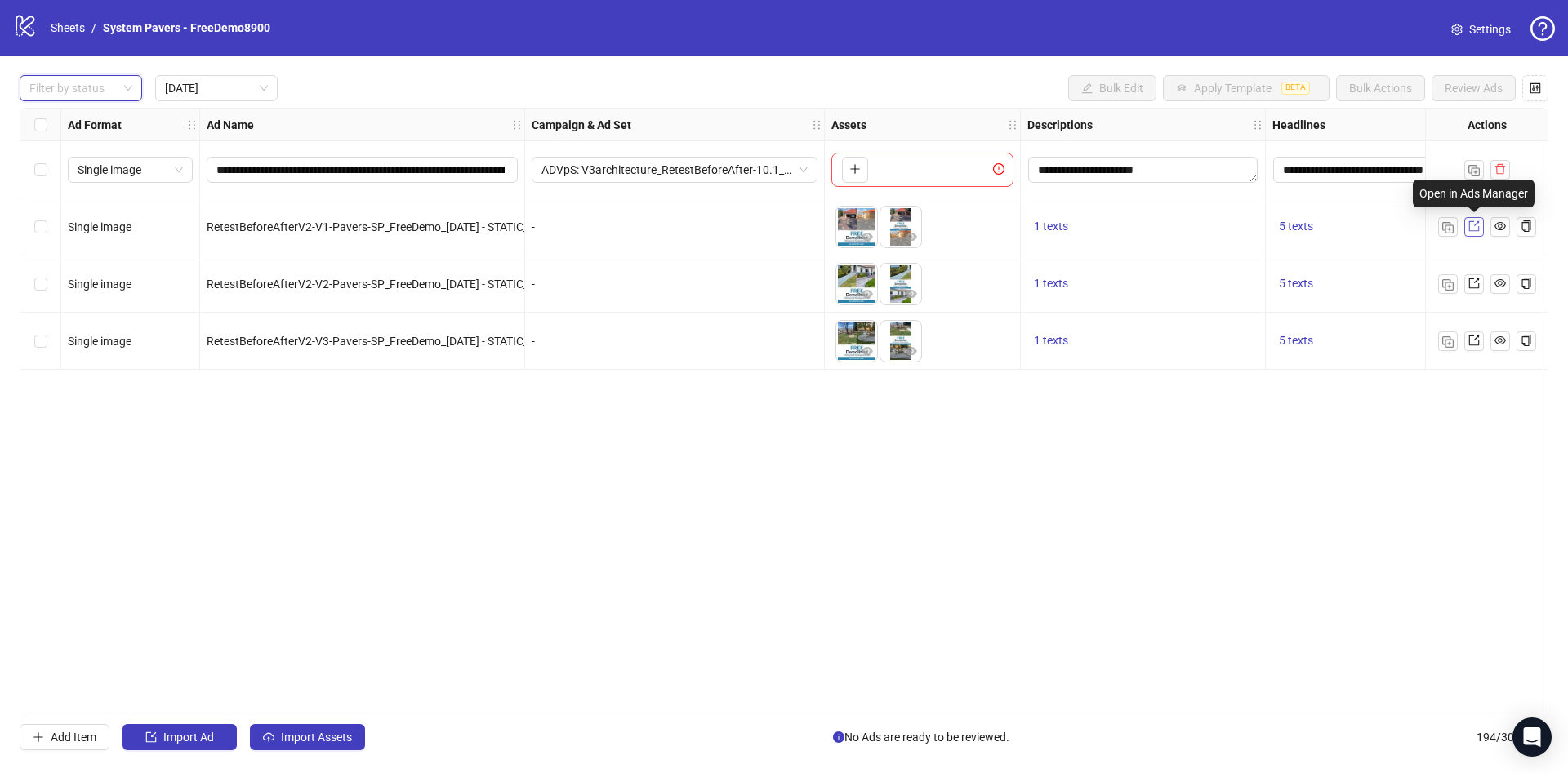
click at [1475, 233] on span at bounding box center [1474, 227] width 11 height 18
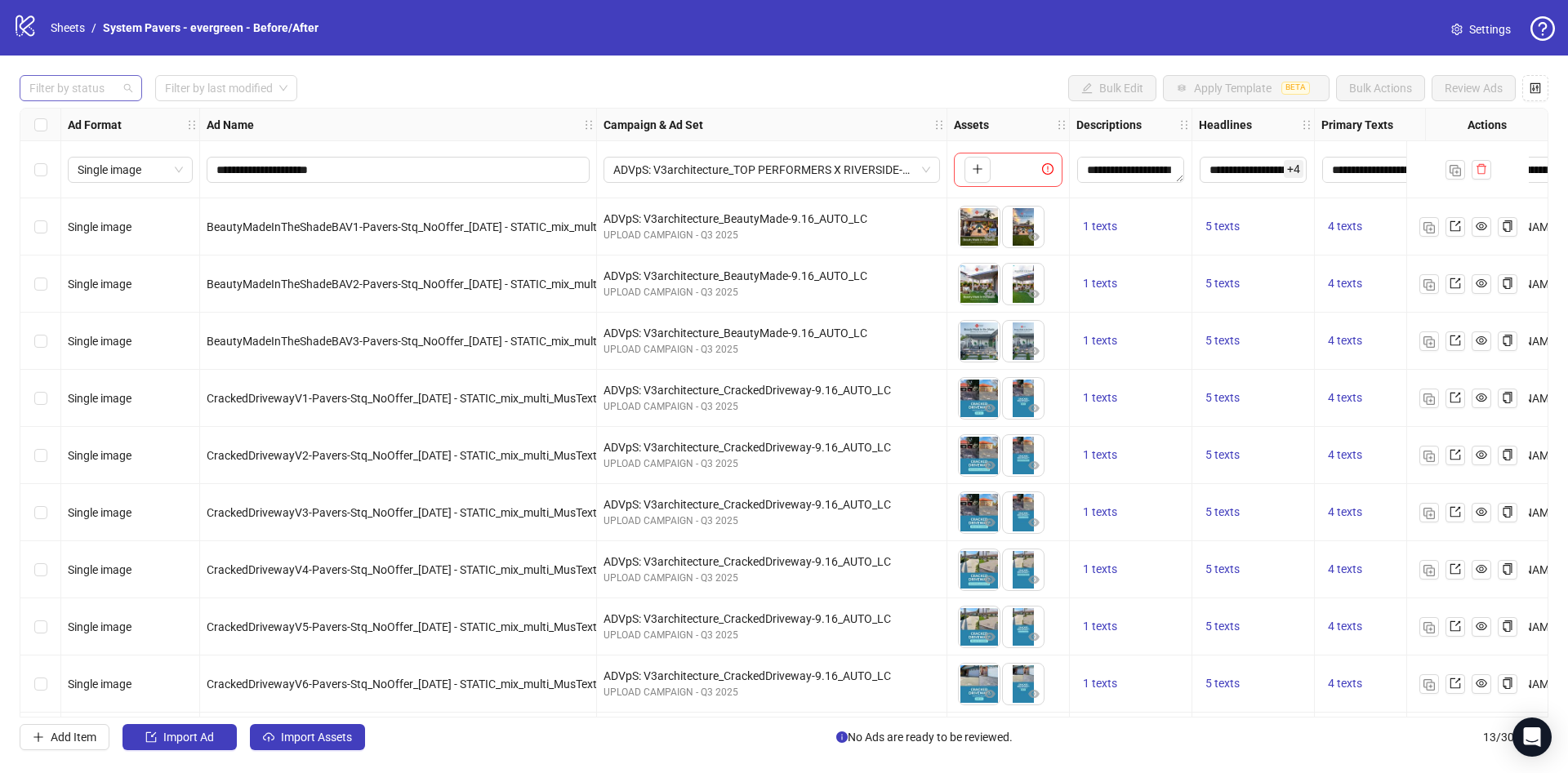
click at [39, 92] on div at bounding box center [73, 88] width 99 height 23
click at [52, 132] on div "Draft" at bounding box center [81, 121] width 116 height 27
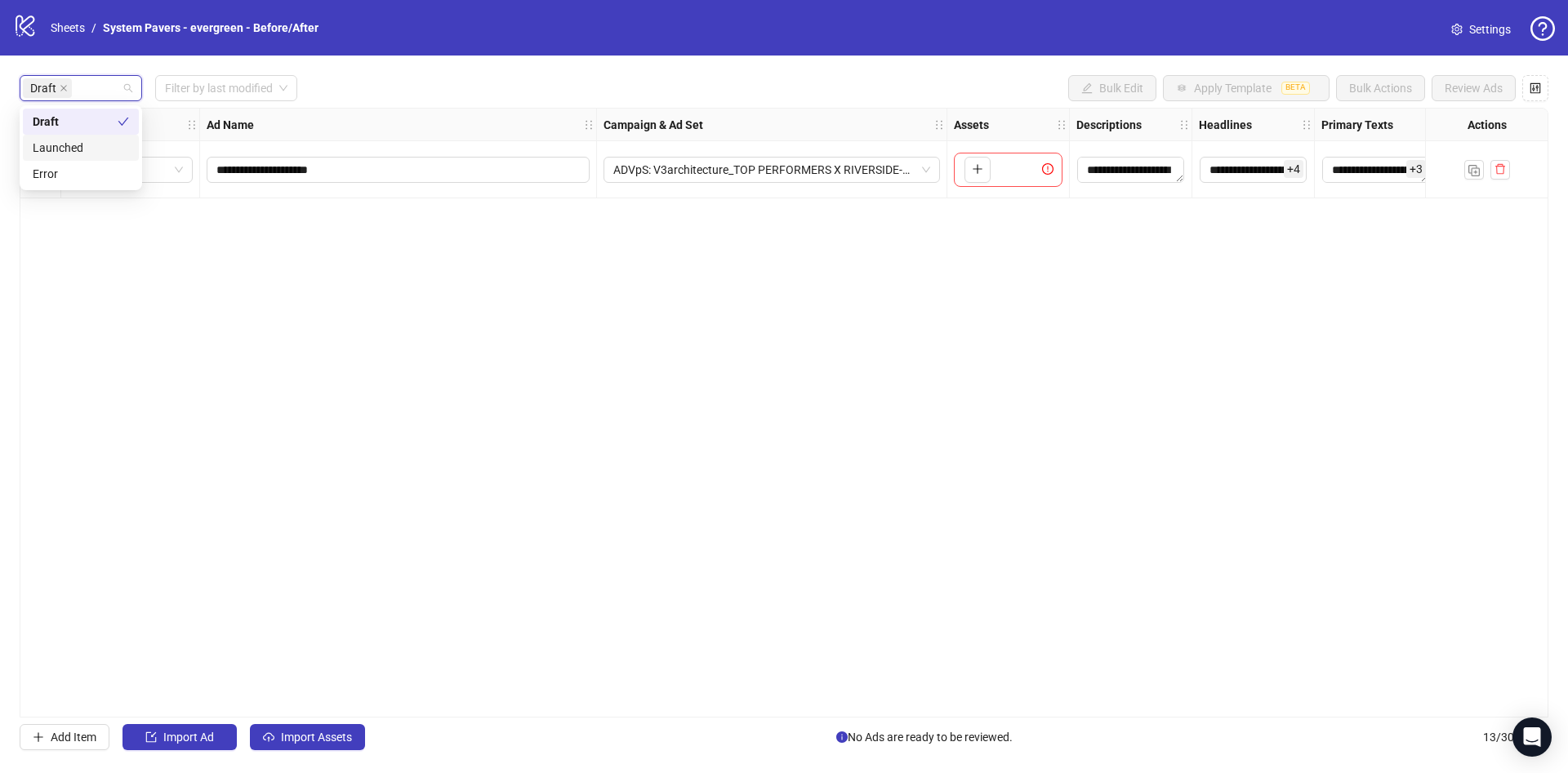
click at [626, 497] on div "**********" at bounding box center [784, 412] width 1529 height 610
click at [324, 741] on span "Import Assets" at bounding box center [316, 736] width 71 height 13
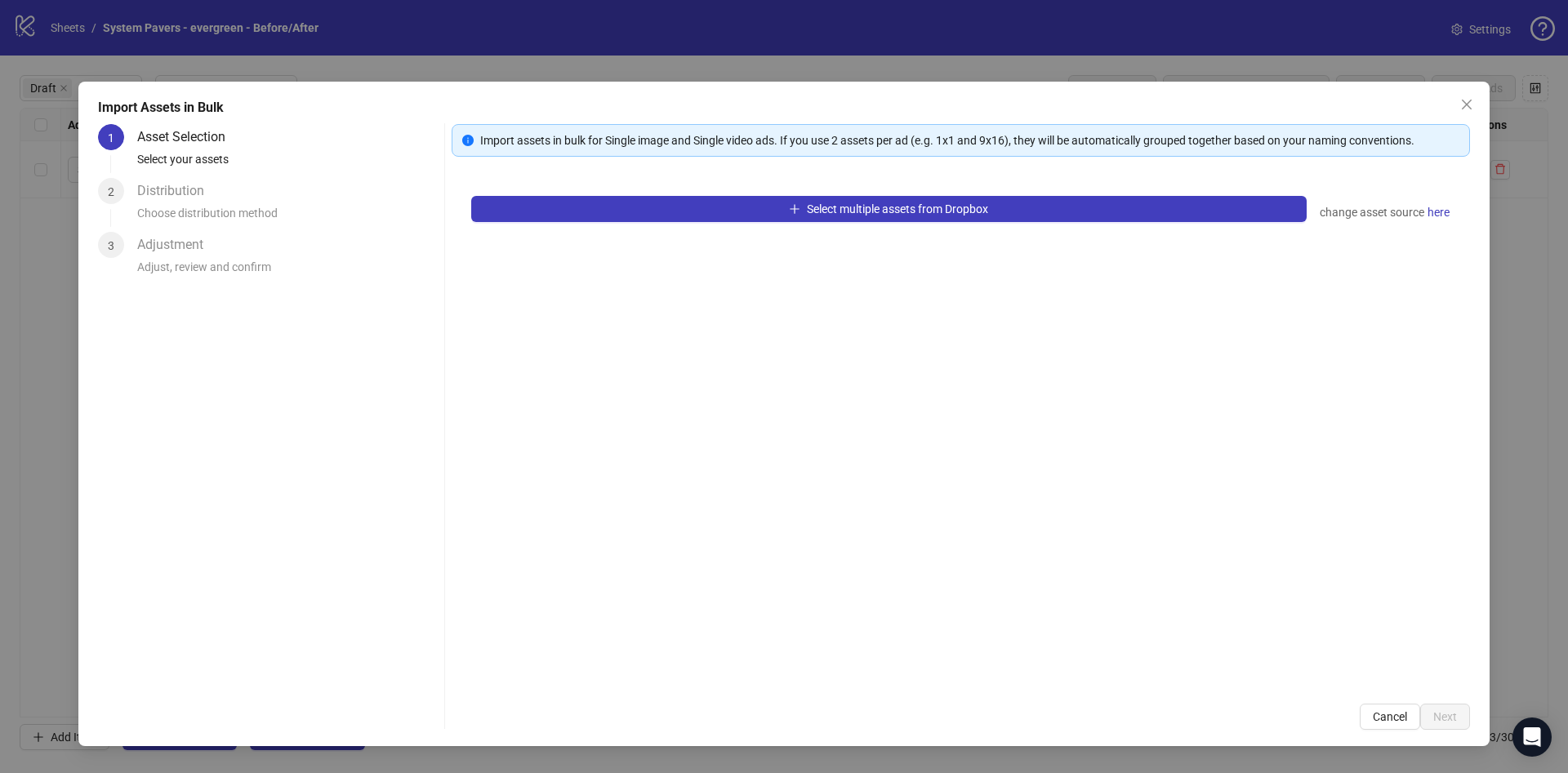
click at [671, 189] on div "Select multiple assets from Dropbox change asset source here" at bounding box center [961, 430] width 1019 height 508
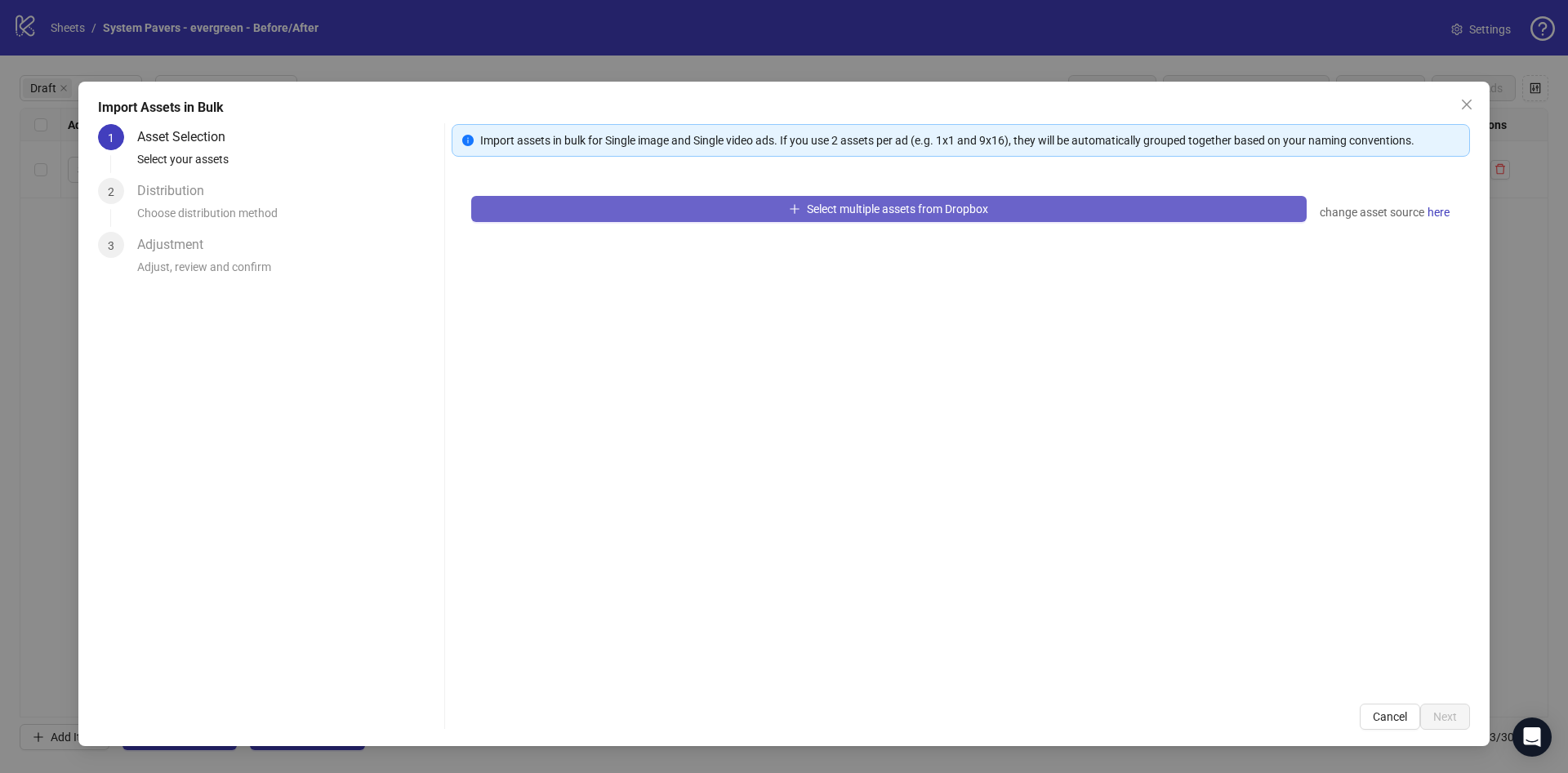
click at [667, 202] on button "Select multiple assets from Dropbox" at bounding box center [889, 209] width 836 height 27
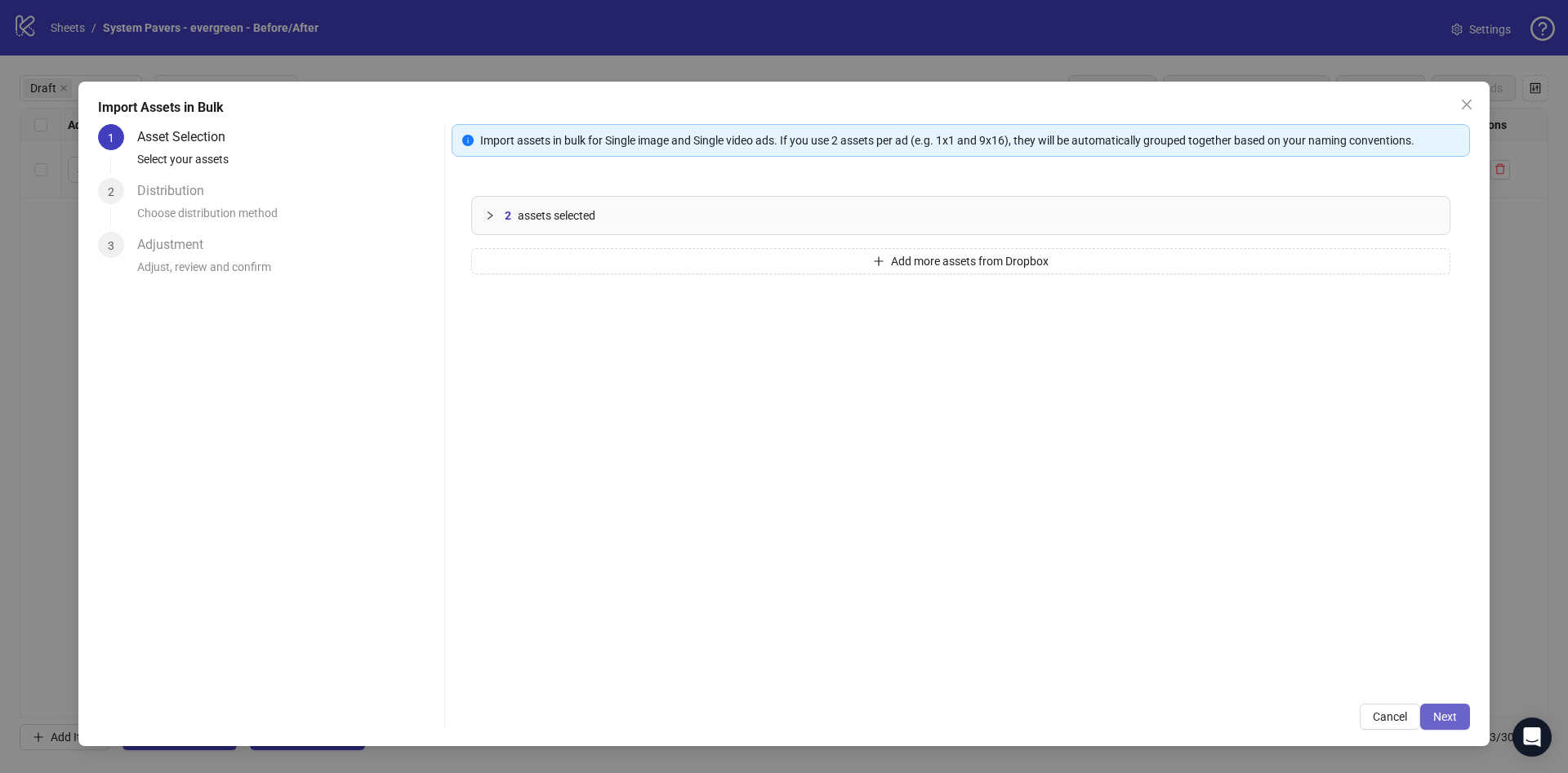
click at [1453, 717] on span "Next" at bounding box center [1446, 717] width 24 height 13
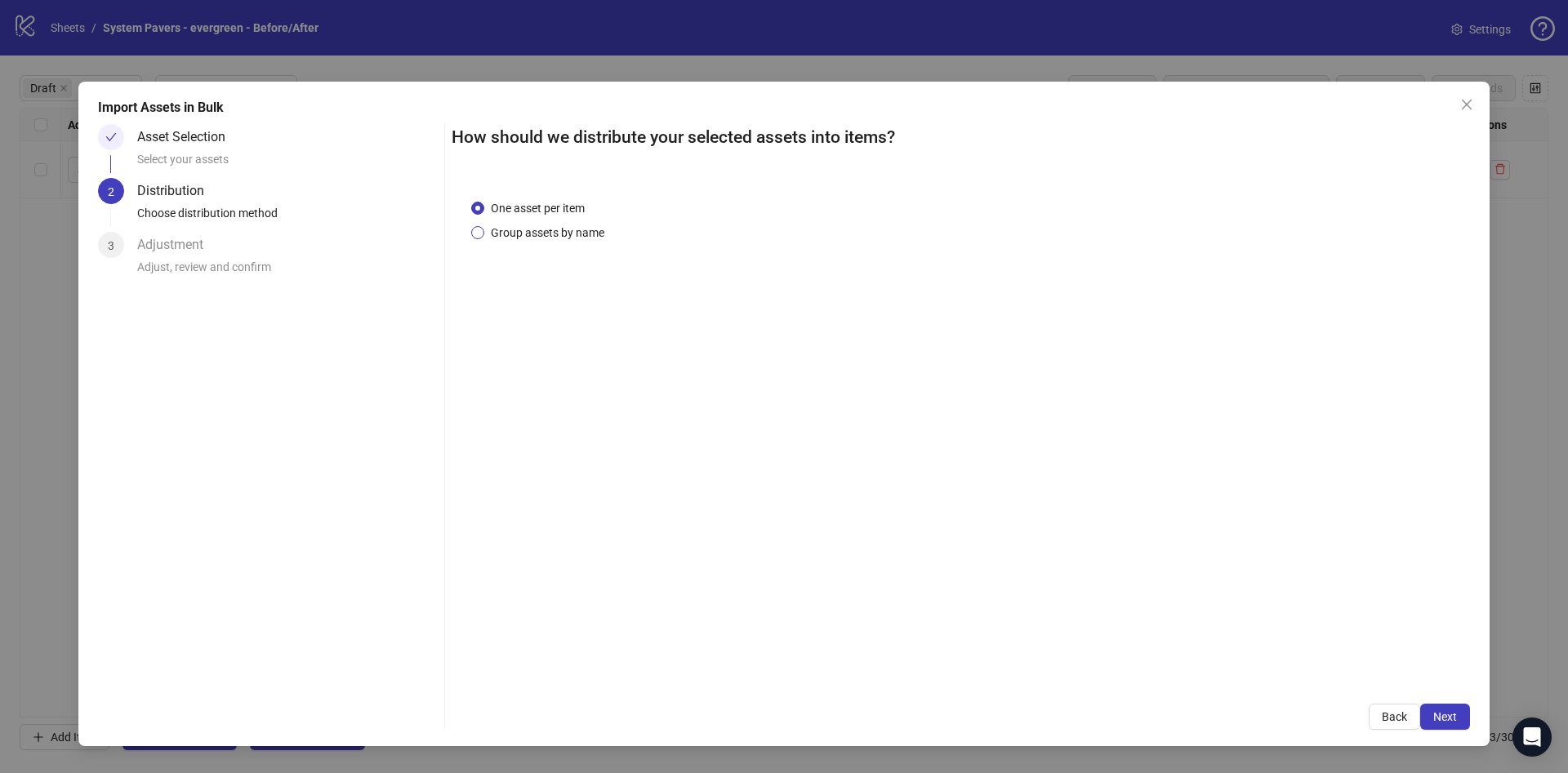
click at [556, 226] on span "Group assets by name" at bounding box center [547, 233] width 127 height 18
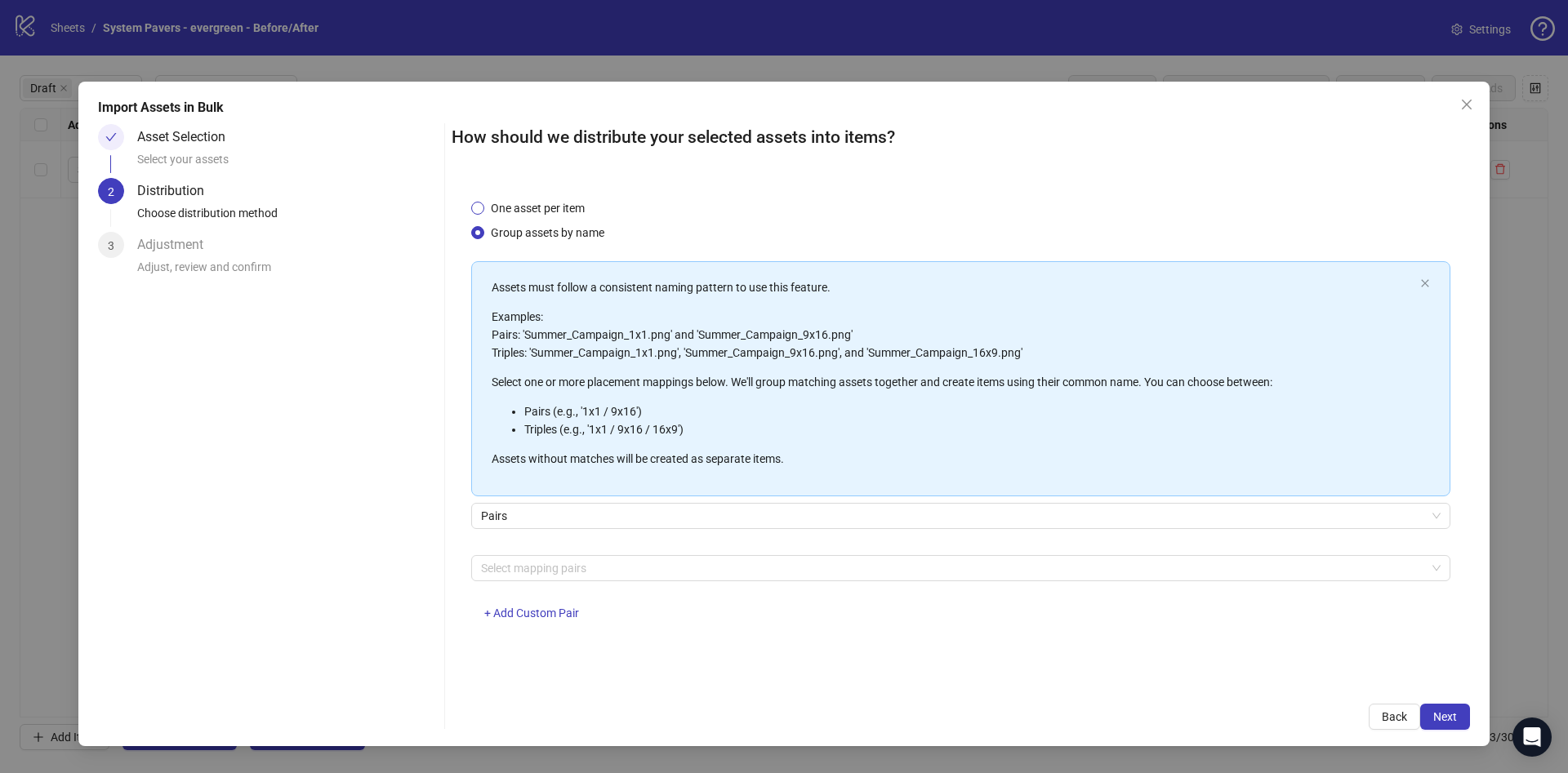
click at [551, 207] on span "One asset per item" at bounding box center [537, 208] width 107 height 18
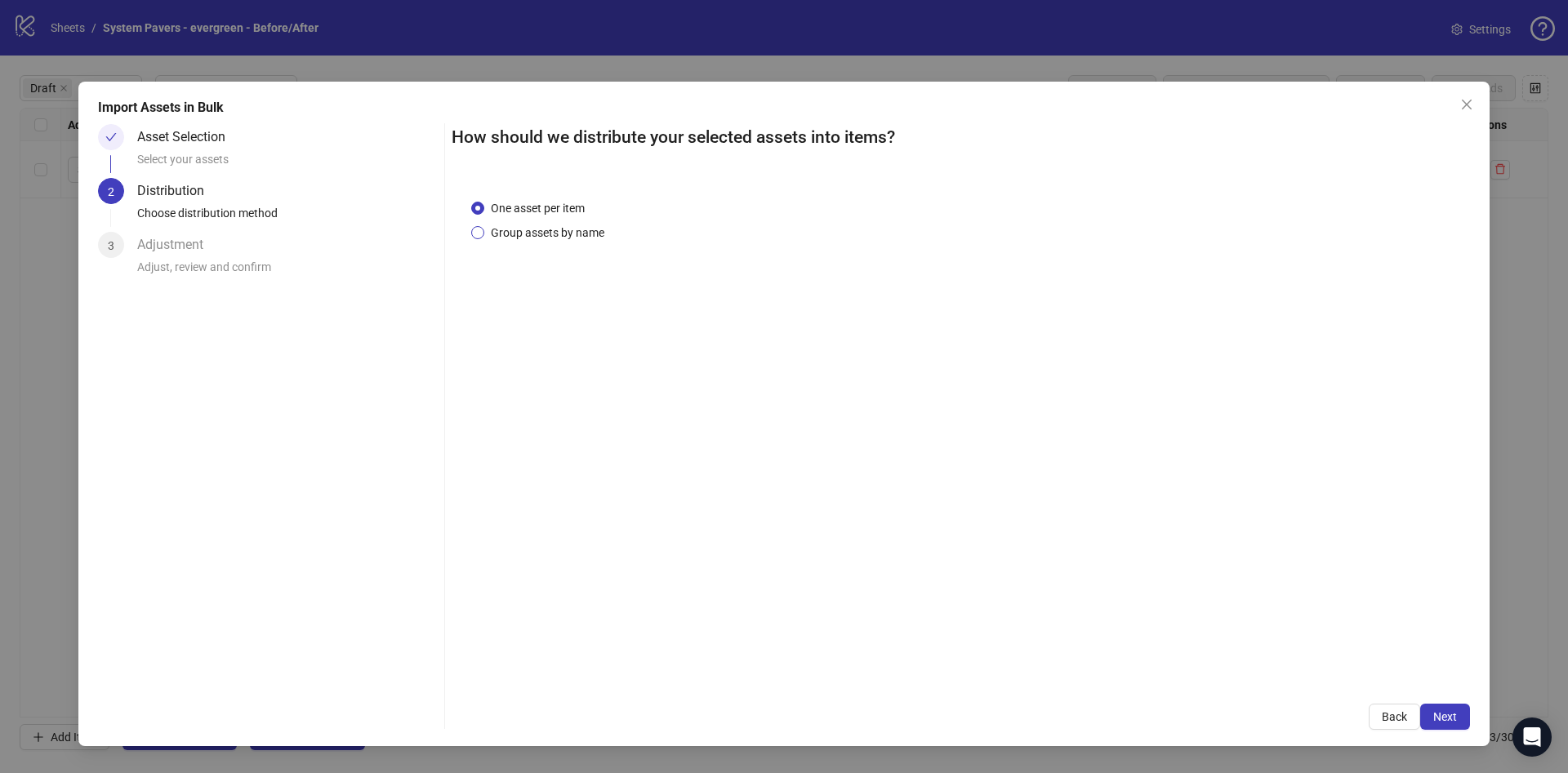
click at [557, 229] on span "Group assets by name" at bounding box center [547, 233] width 127 height 18
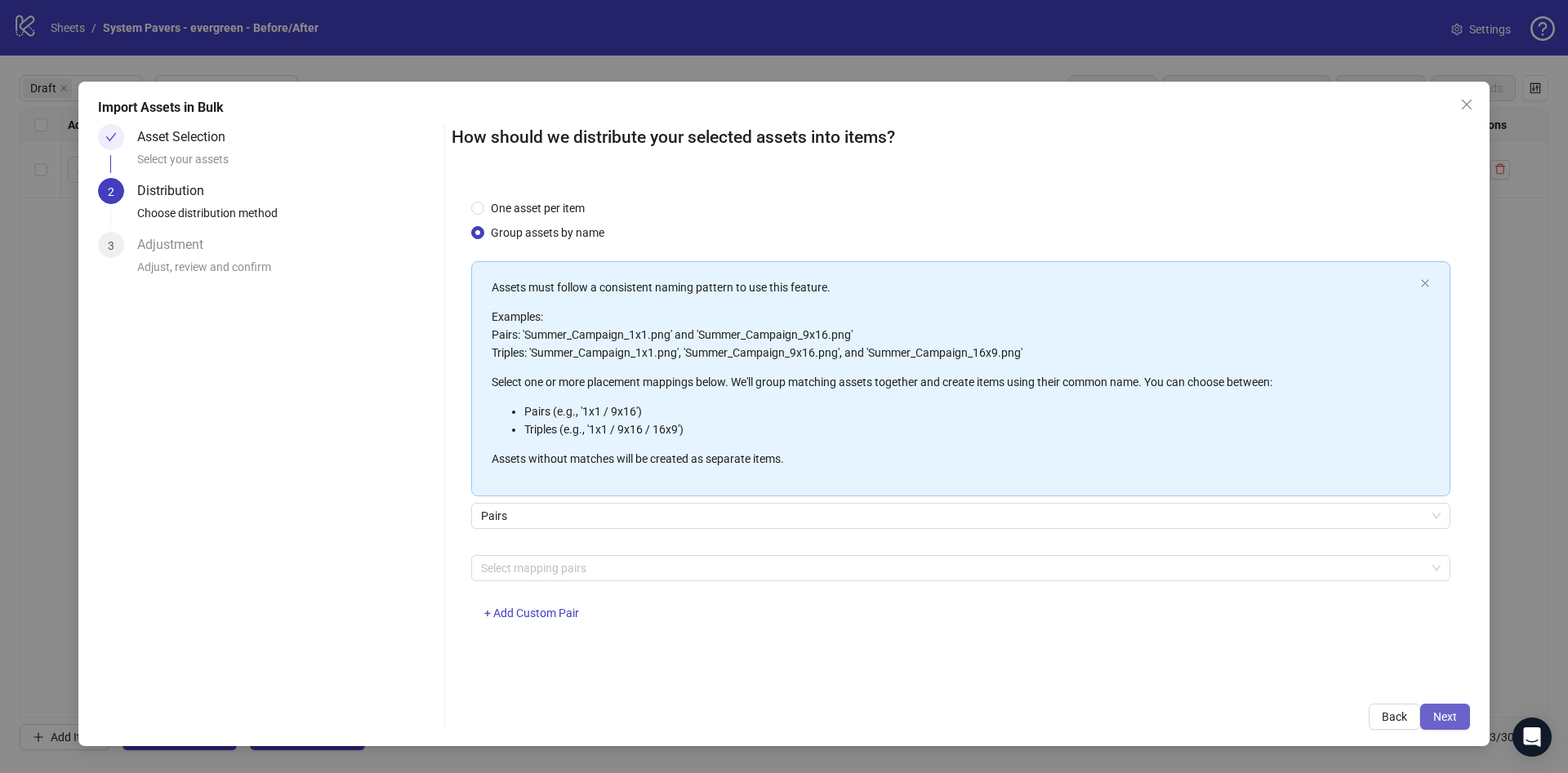
click at [1451, 712] on span "Next" at bounding box center [1446, 717] width 24 height 13
click at [630, 566] on div at bounding box center [952, 568] width 956 height 23
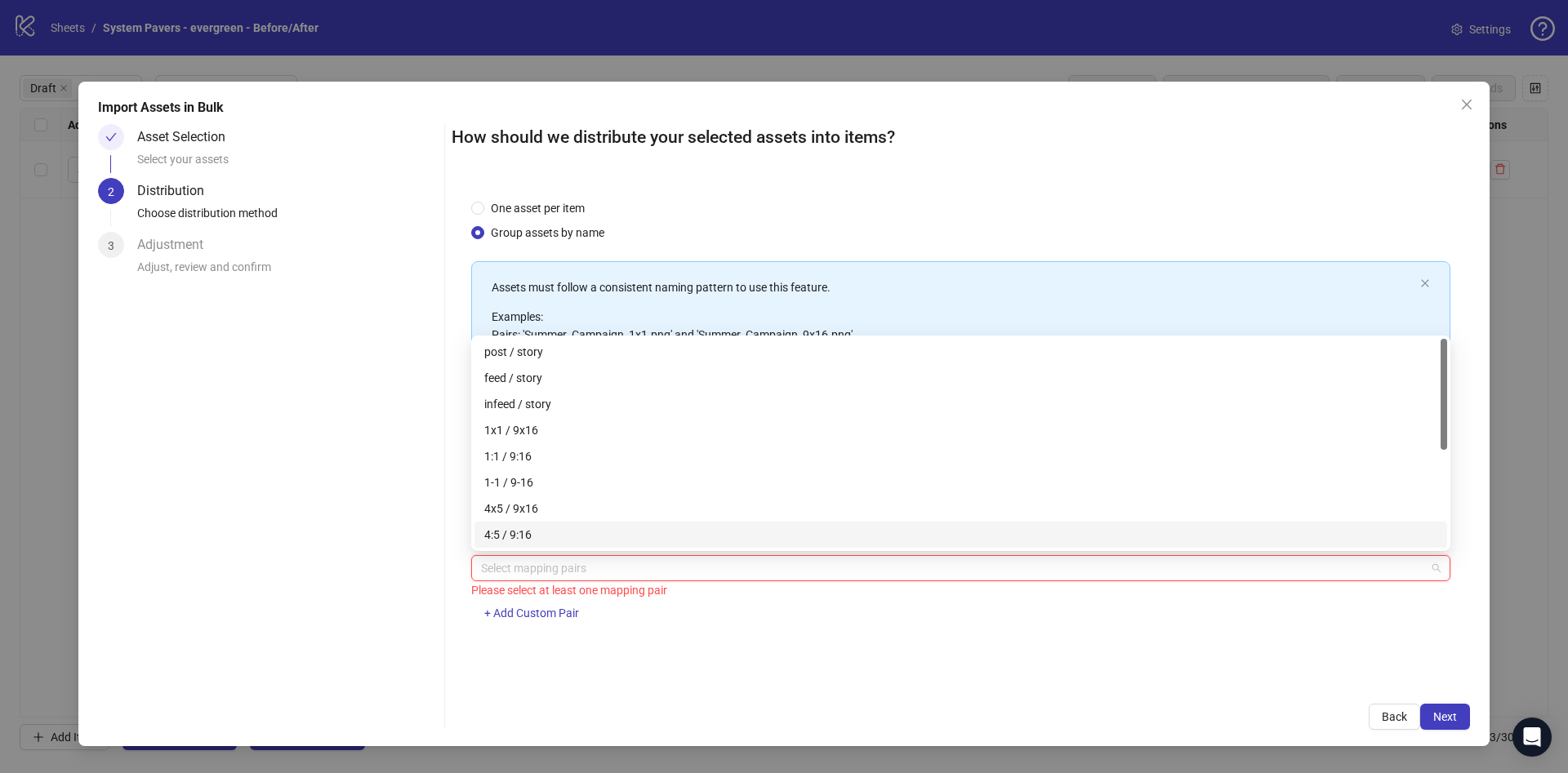
click at [547, 527] on div "4:5 / 9:16" at bounding box center [961, 534] width 953 height 18
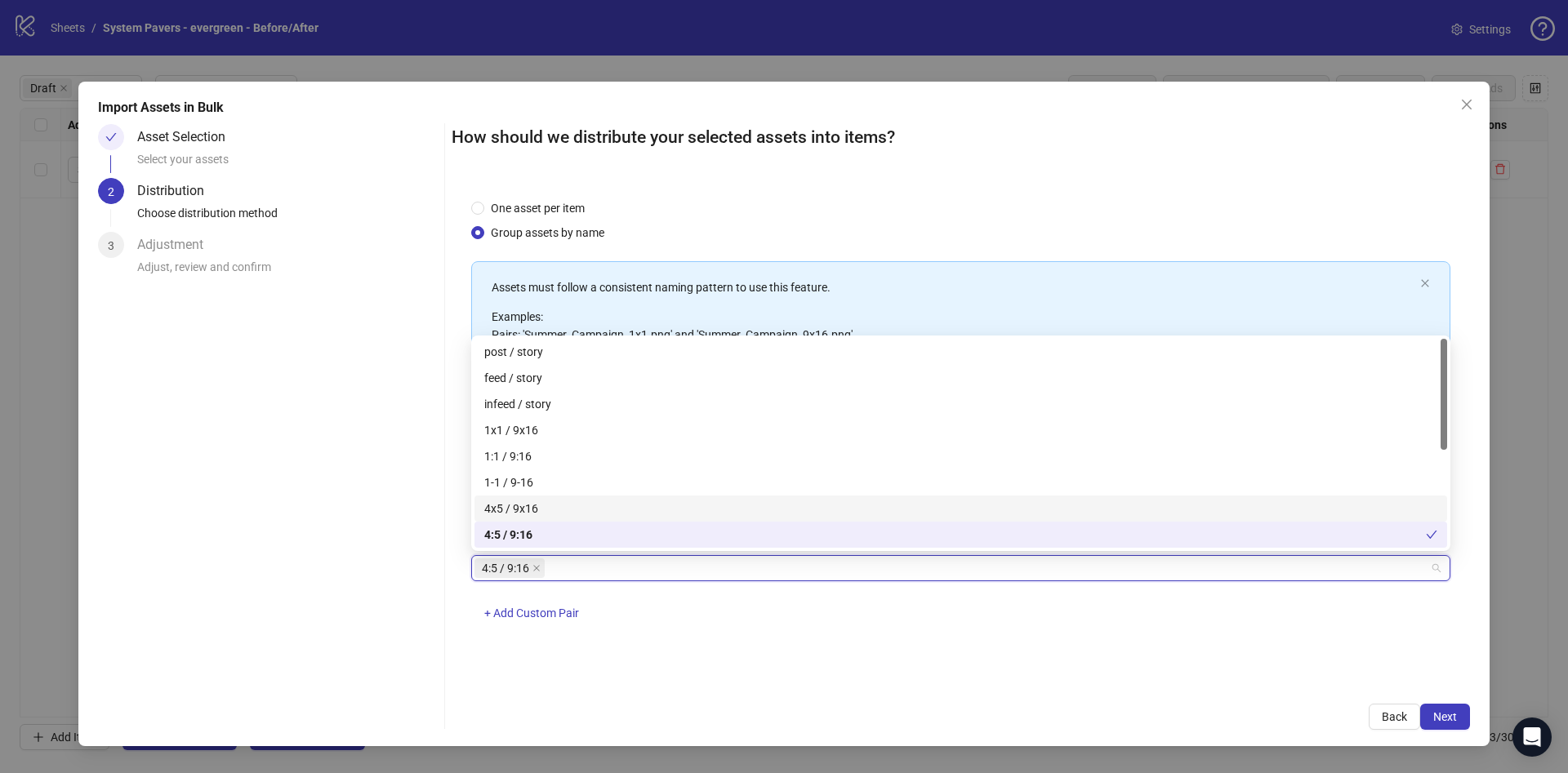
click at [538, 499] on div "4x5 / 9x16" at bounding box center [961, 508] width 953 height 18
click at [542, 565] on span "4:5 / 9:16" at bounding box center [510, 568] width 70 height 20
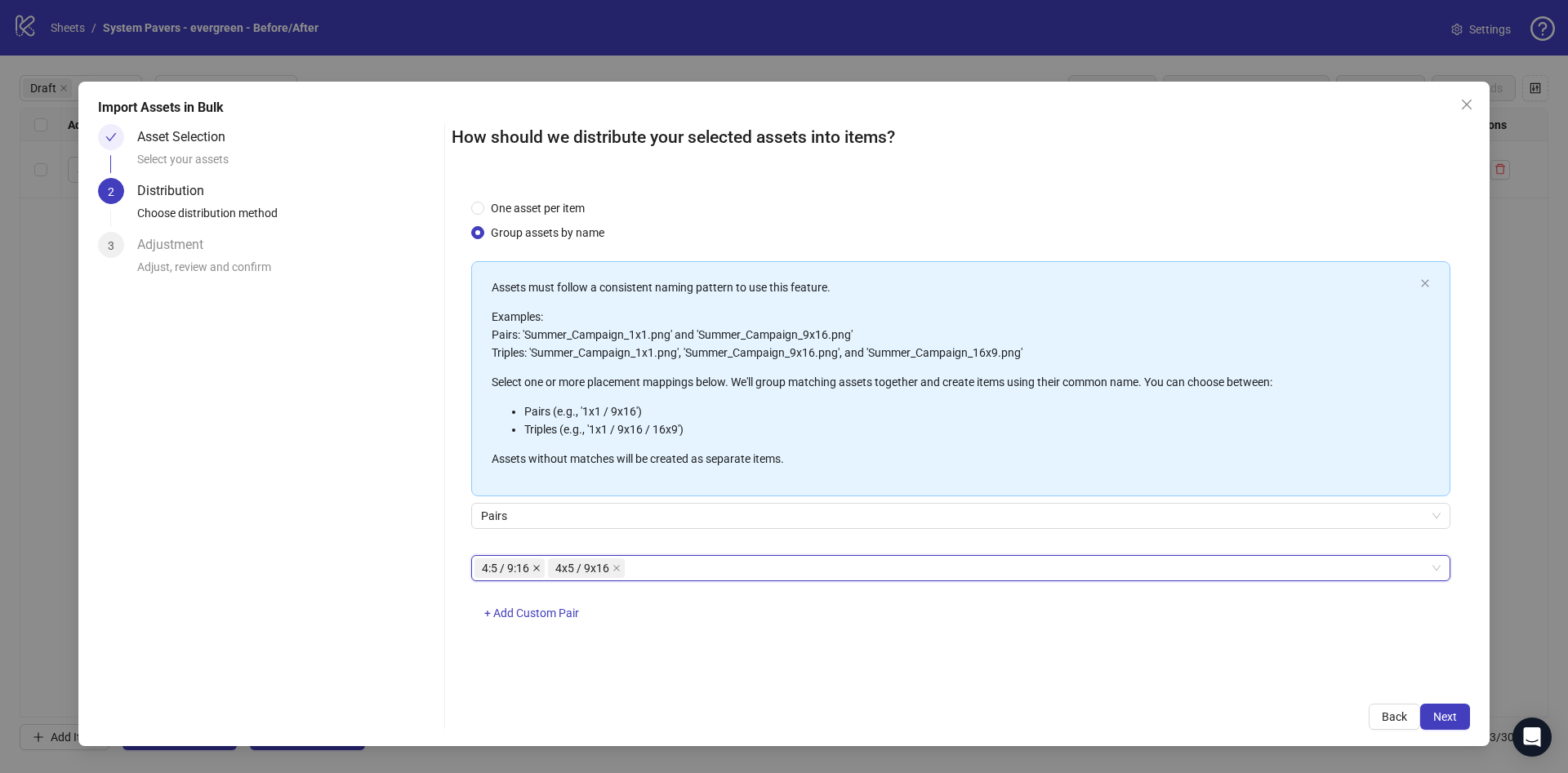
click at [539, 567] on icon "close" at bounding box center [536, 569] width 9 height 9
click at [1430, 712] on button "Next" at bounding box center [1445, 717] width 50 height 27
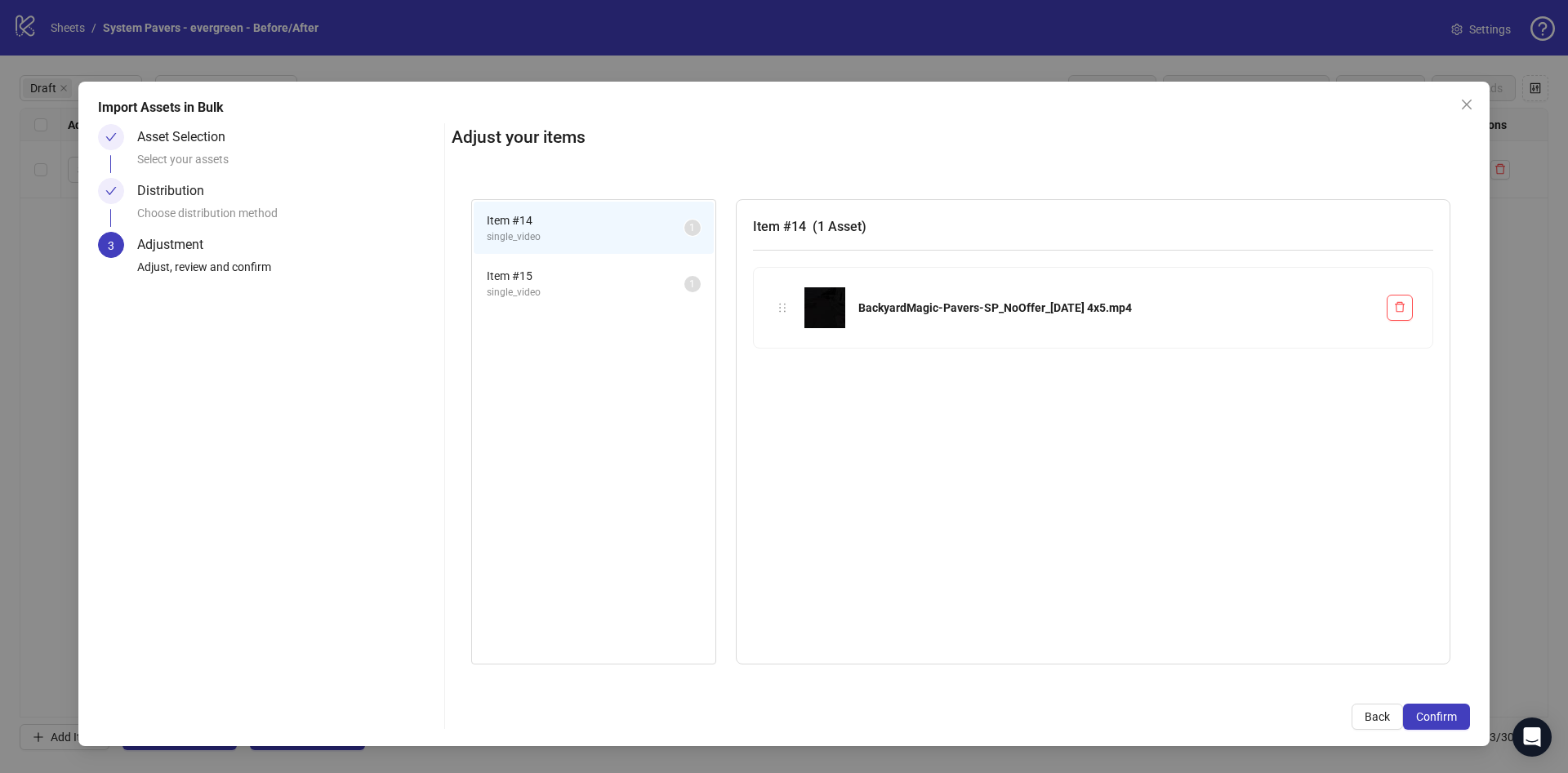
click at [642, 280] on span "Item # 15" at bounding box center [585, 275] width 198 height 18
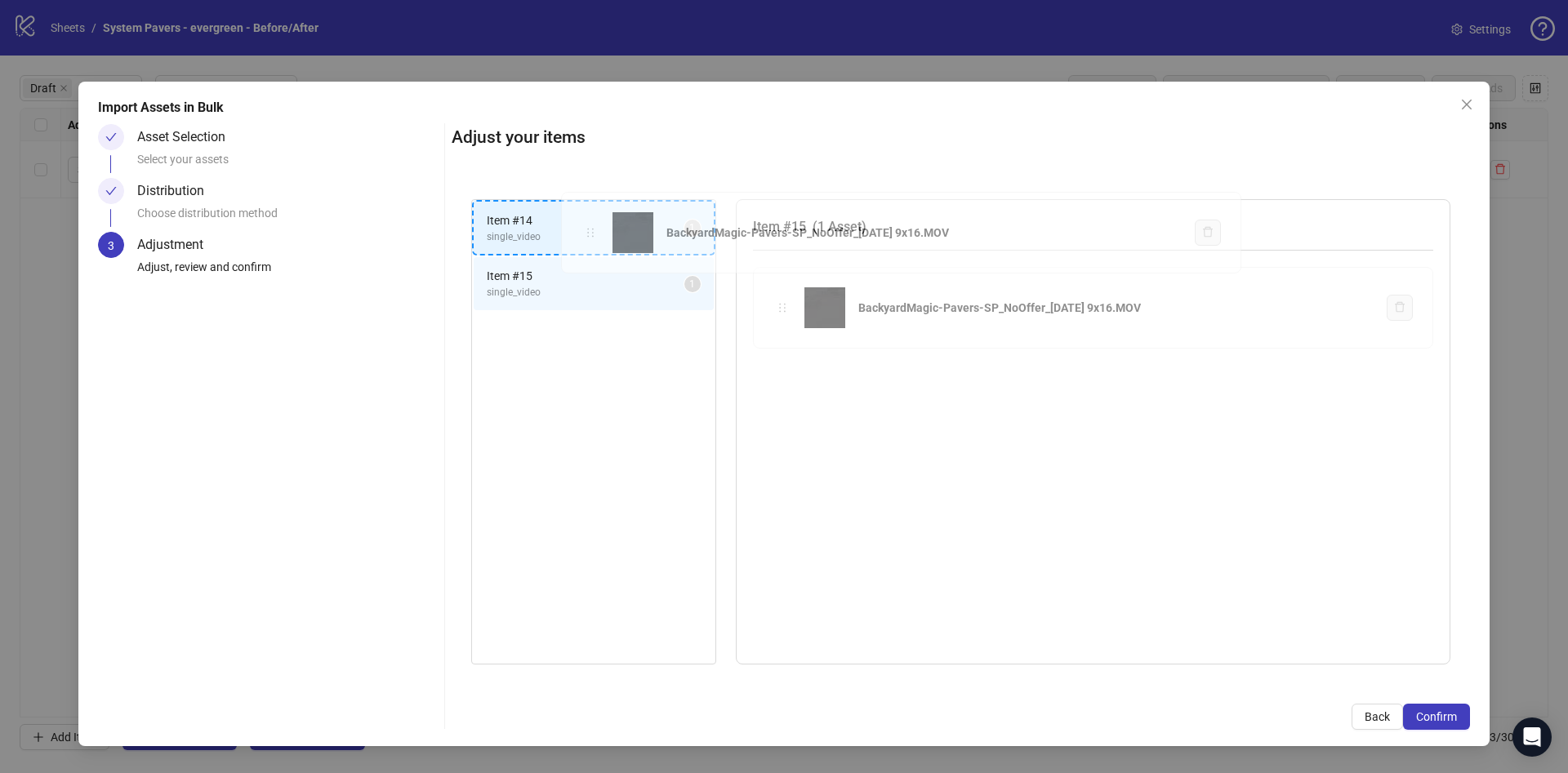
drag, startPoint x: 776, startPoint y: 305, endPoint x: 584, endPoint y: 230, distance: 206.1
click at [584, 230] on div "Item # 14 single_video 1 Item # 15 single_video 1 Item # 15 ( 1 Asset ) Backyar…" at bounding box center [961, 432] width 1019 height 505
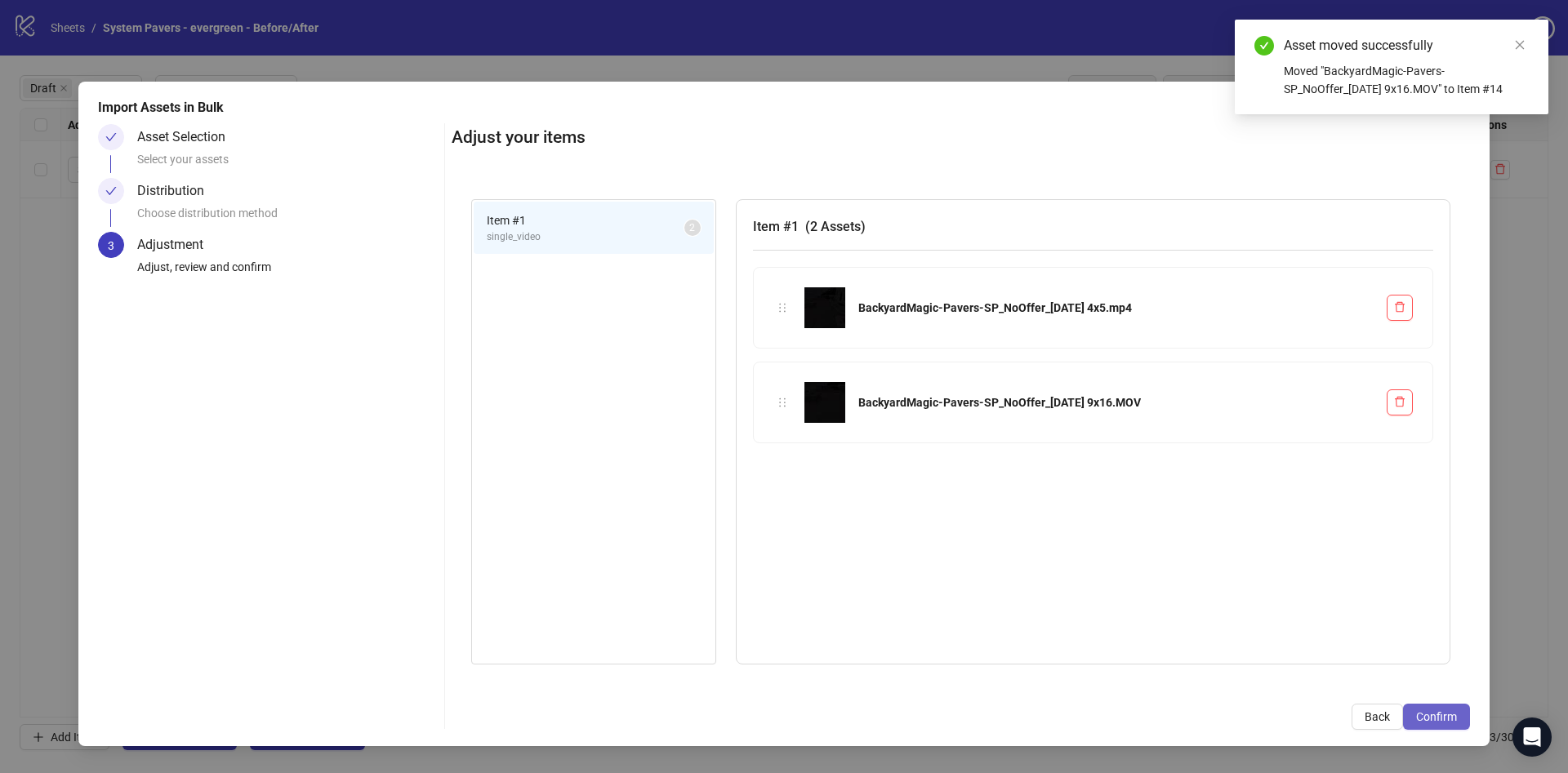
click at [1438, 707] on button "Confirm" at bounding box center [1436, 717] width 67 height 27
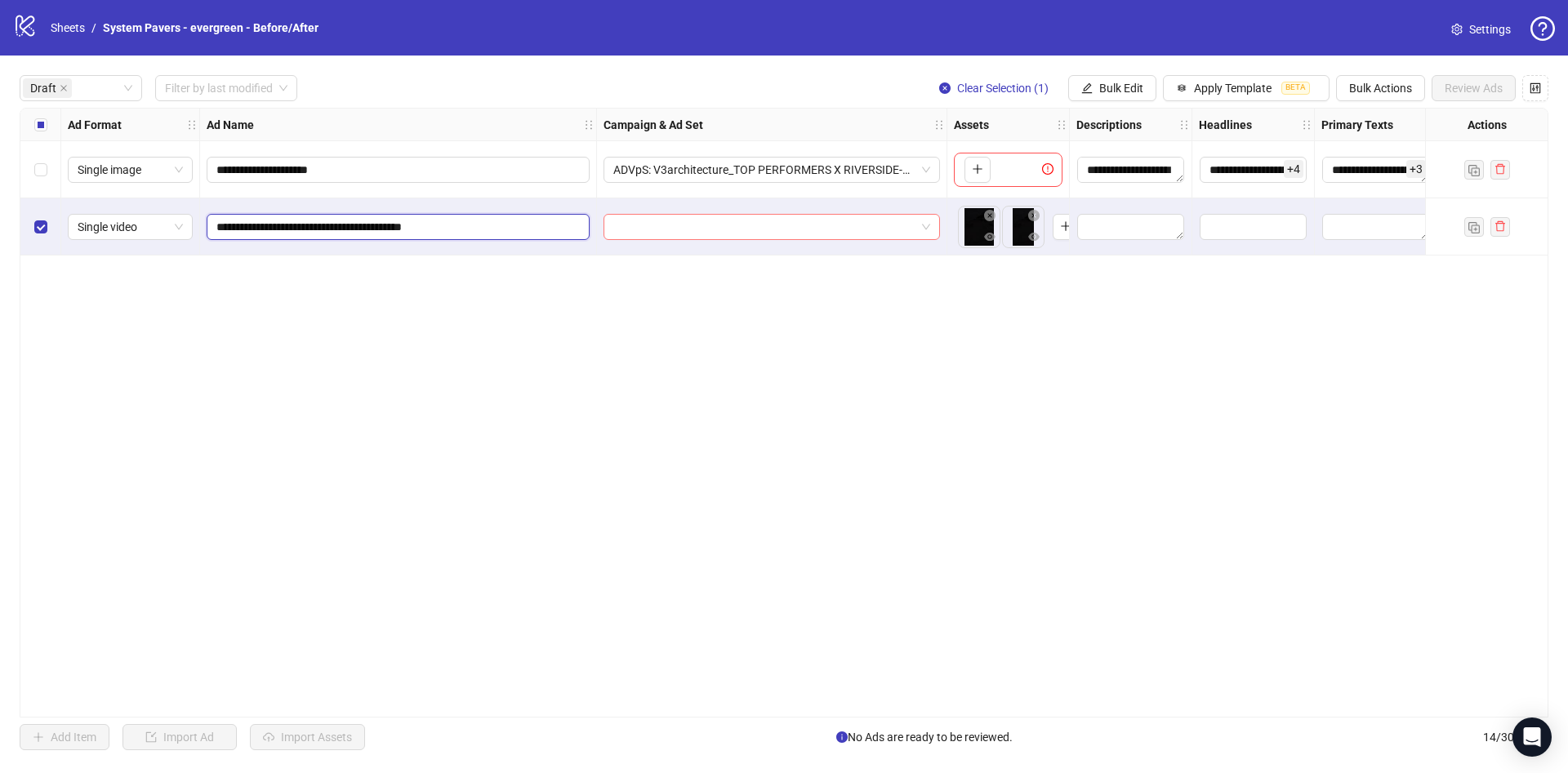
drag, startPoint x: 453, startPoint y: 227, endPoint x: 648, endPoint y: 226, distance: 195.0
click at [636, 109] on div "**********" at bounding box center [876, 109] width 1711 height 0
type input "**********"
click at [984, 442] on div "**********" at bounding box center [784, 412] width 1529 height 610
click at [1362, 565] on div "**********" at bounding box center [784, 412] width 1529 height 610
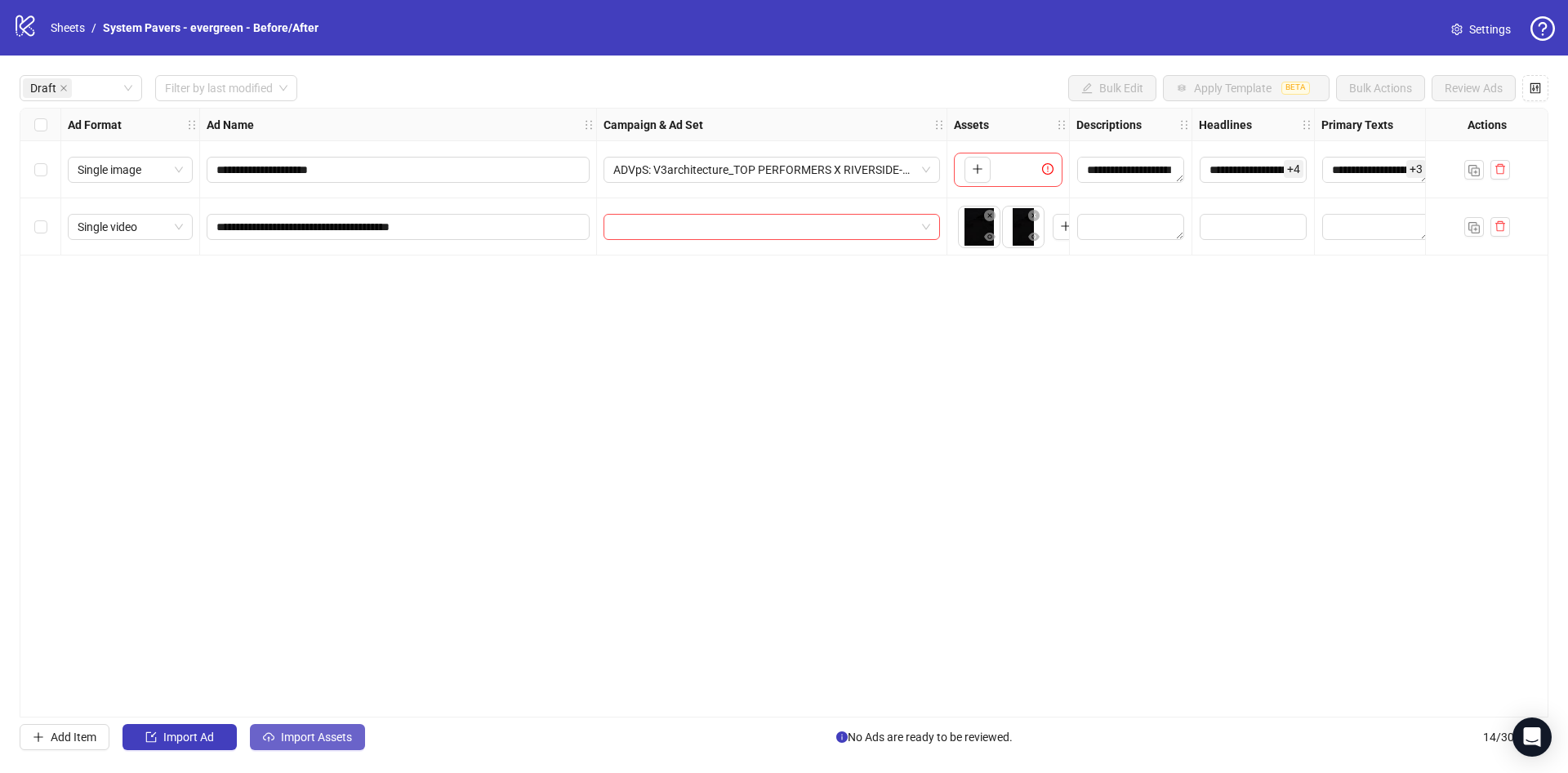
click at [339, 739] on span "Import Assets" at bounding box center [316, 736] width 71 height 13
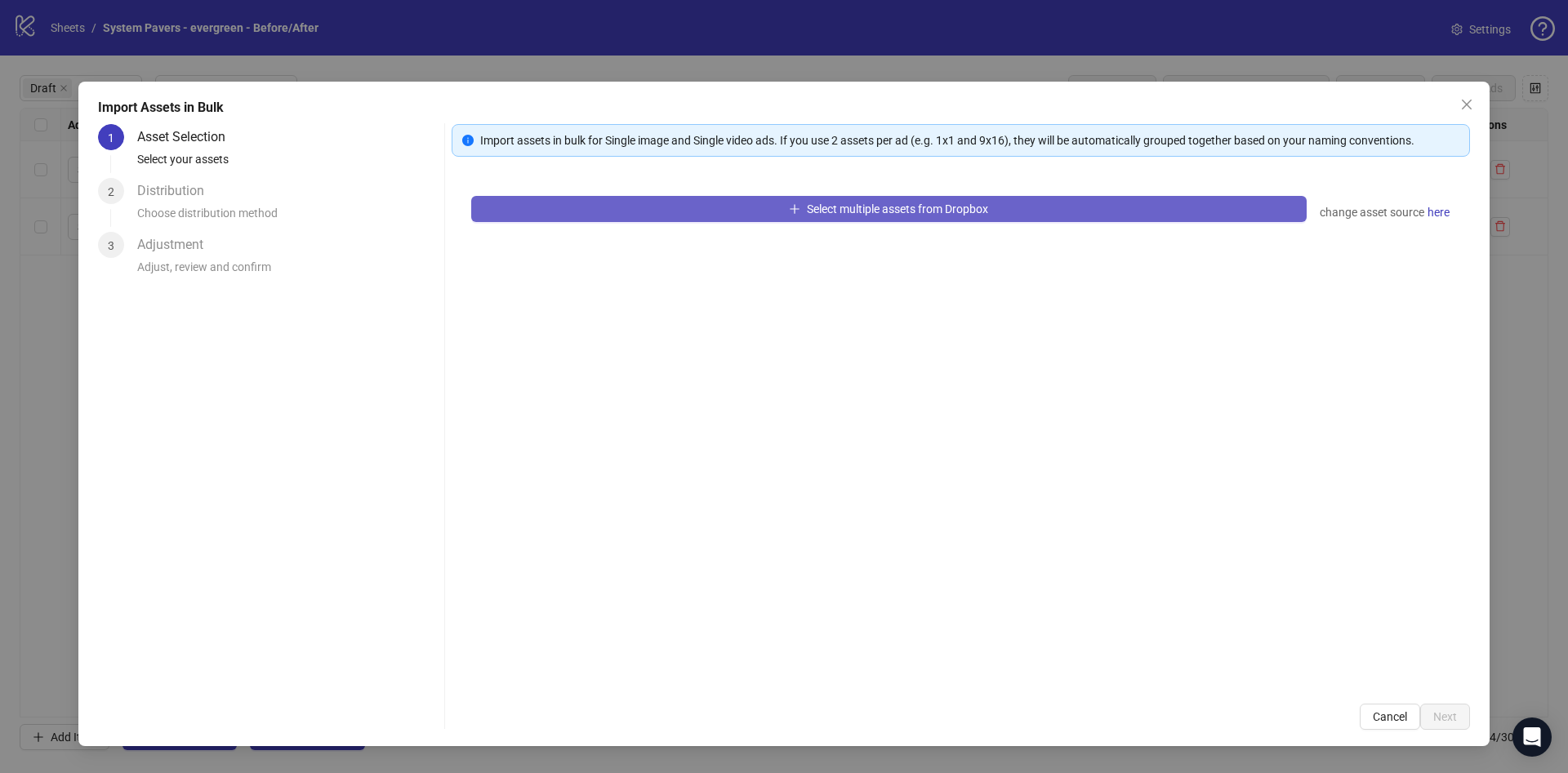
click at [827, 204] on span "Select multiple assets from Dropbox" at bounding box center [897, 209] width 181 height 13
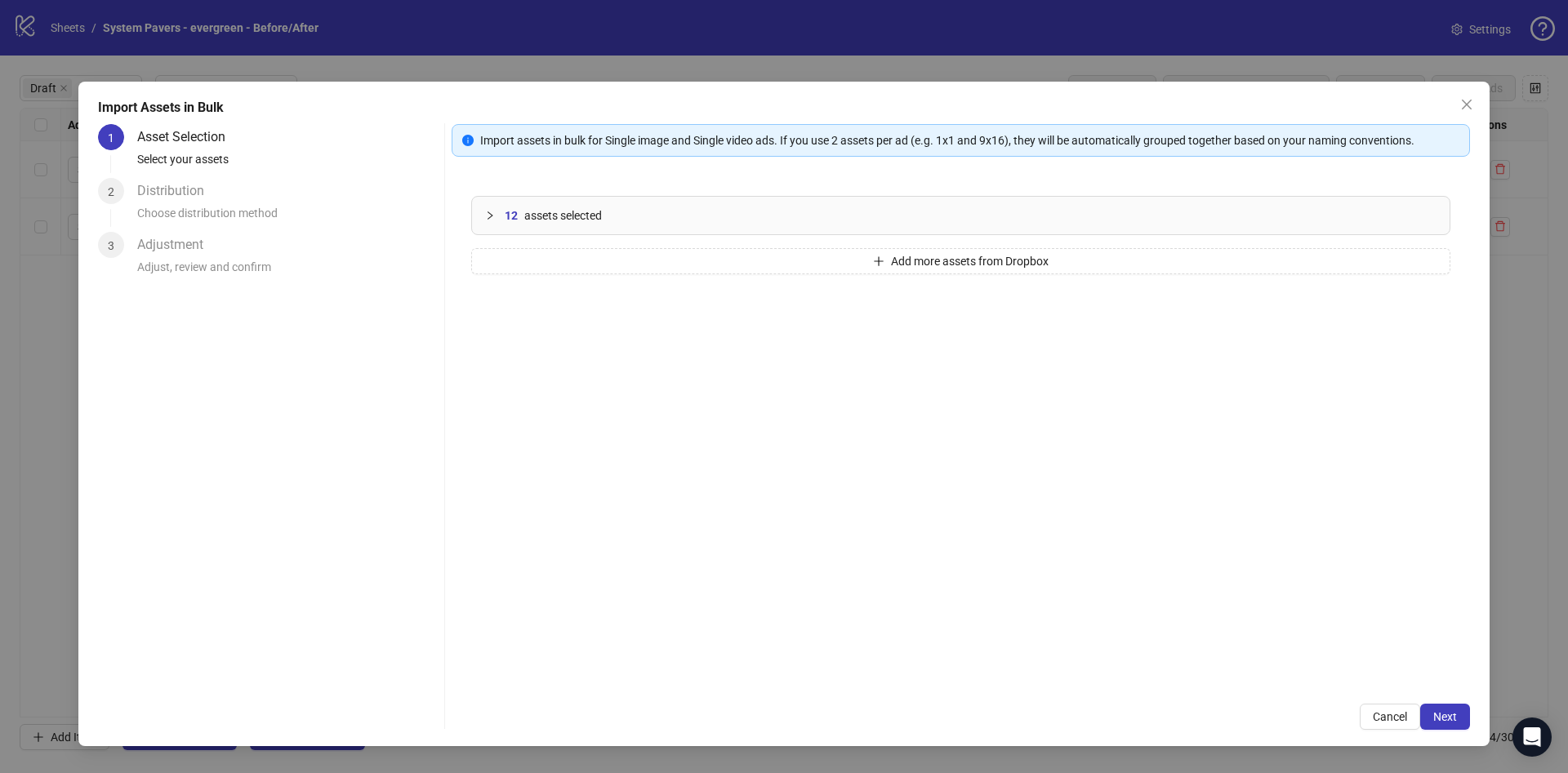
click at [1453, 730] on div "Import Assets in Bulk 1 Asset Selection Select your assets 2 Distribution Choos…" at bounding box center [784, 413] width 1411 height 664
click at [1450, 723] on span "Next" at bounding box center [1446, 717] width 24 height 13
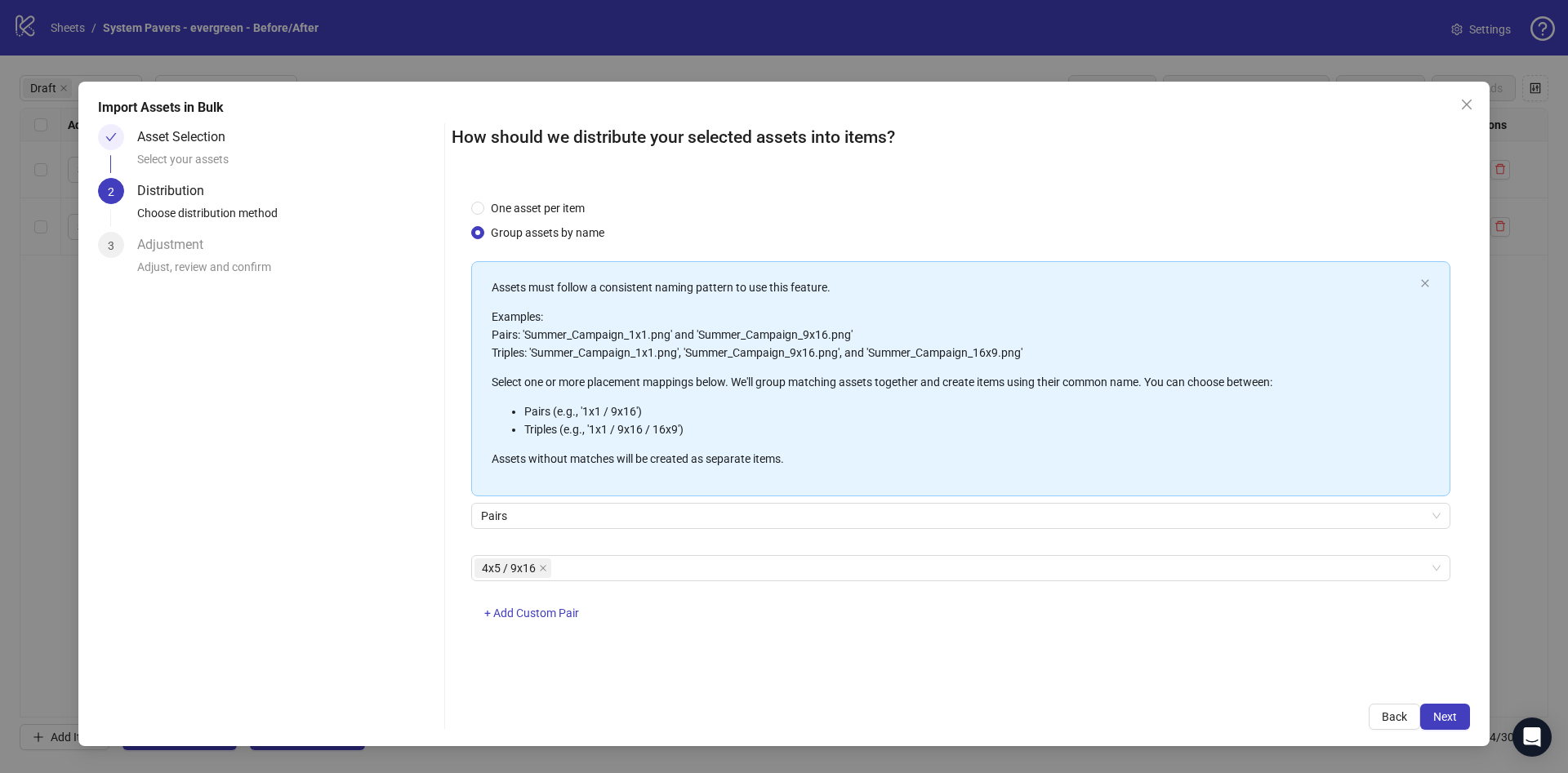
click at [654, 575] on div "4x5 / 9x16" at bounding box center [952, 568] width 956 height 23
click at [526, 615] on span "+ Add Custom Pair" at bounding box center [531, 612] width 95 height 13
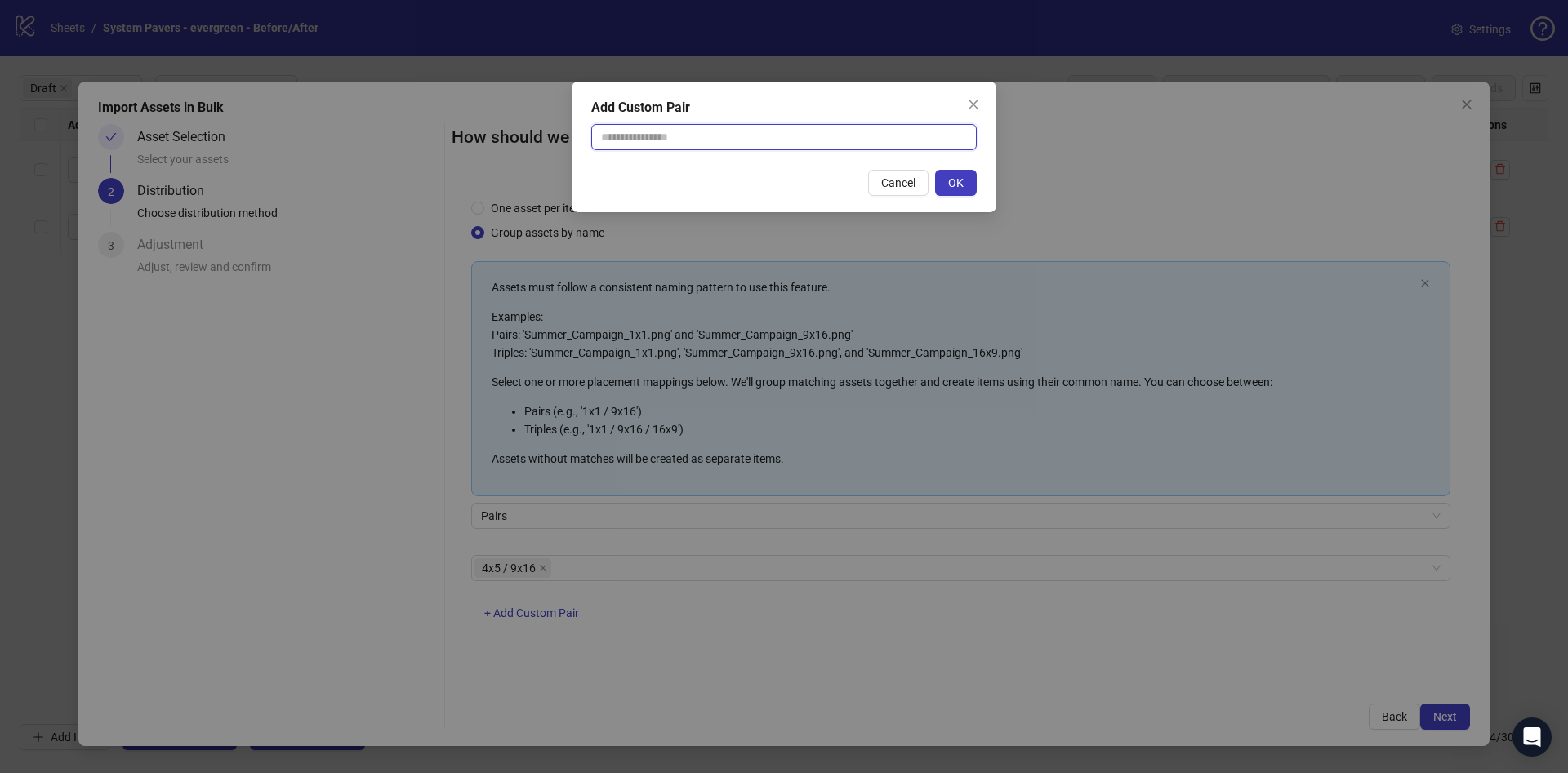
click at [748, 139] on input "text" at bounding box center [784, 137] width 386 height 27
type input "********"
click at [958, 176] on span "OK" at bounding box center [956, 182] width 15 height 13
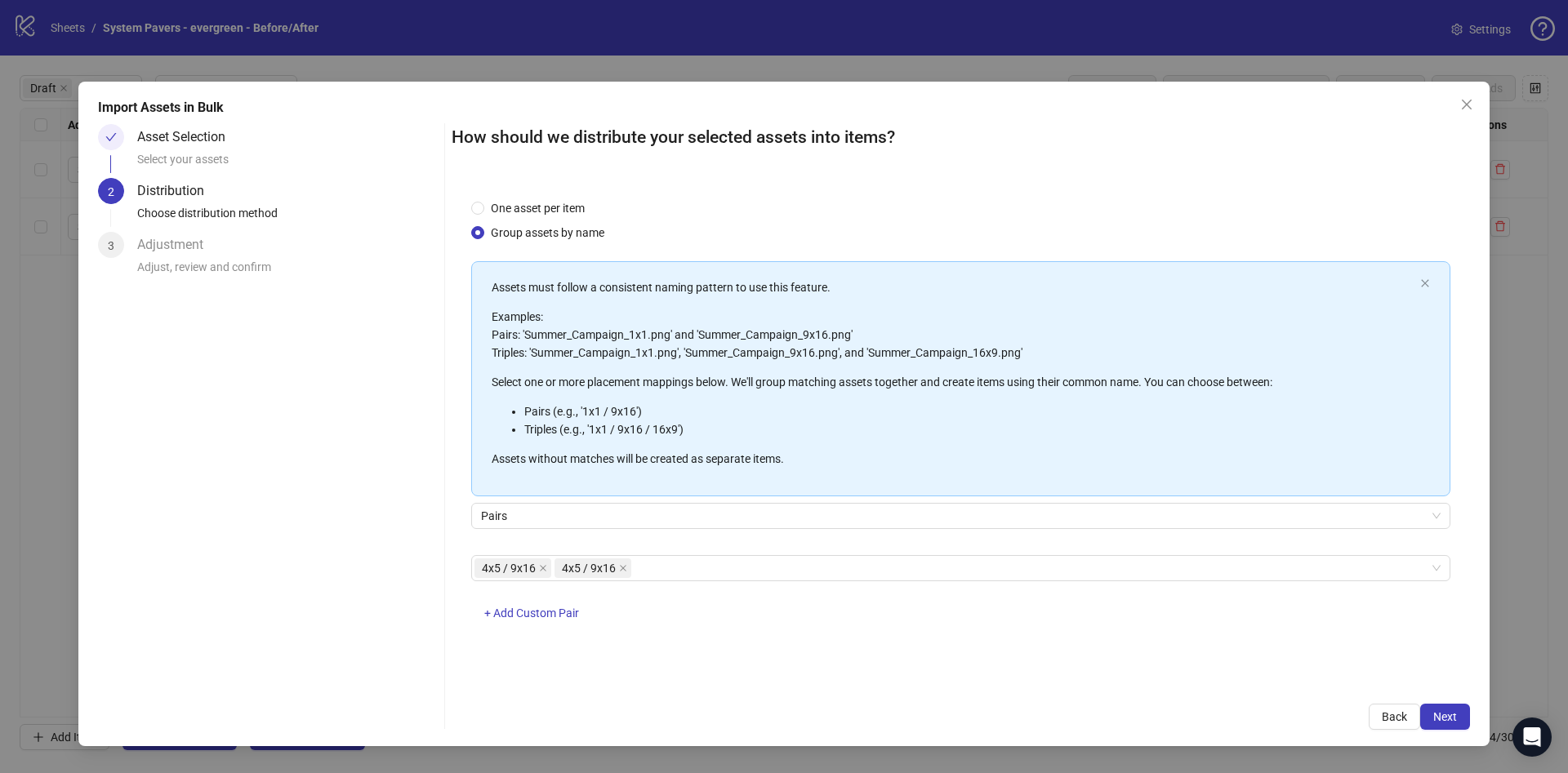
click at [1489, 723] on div "Import Assets in Bulk Asset Selection Select your assets 2 Distribution Choose …" at bounding box center [784, 386] width 1568 height 773
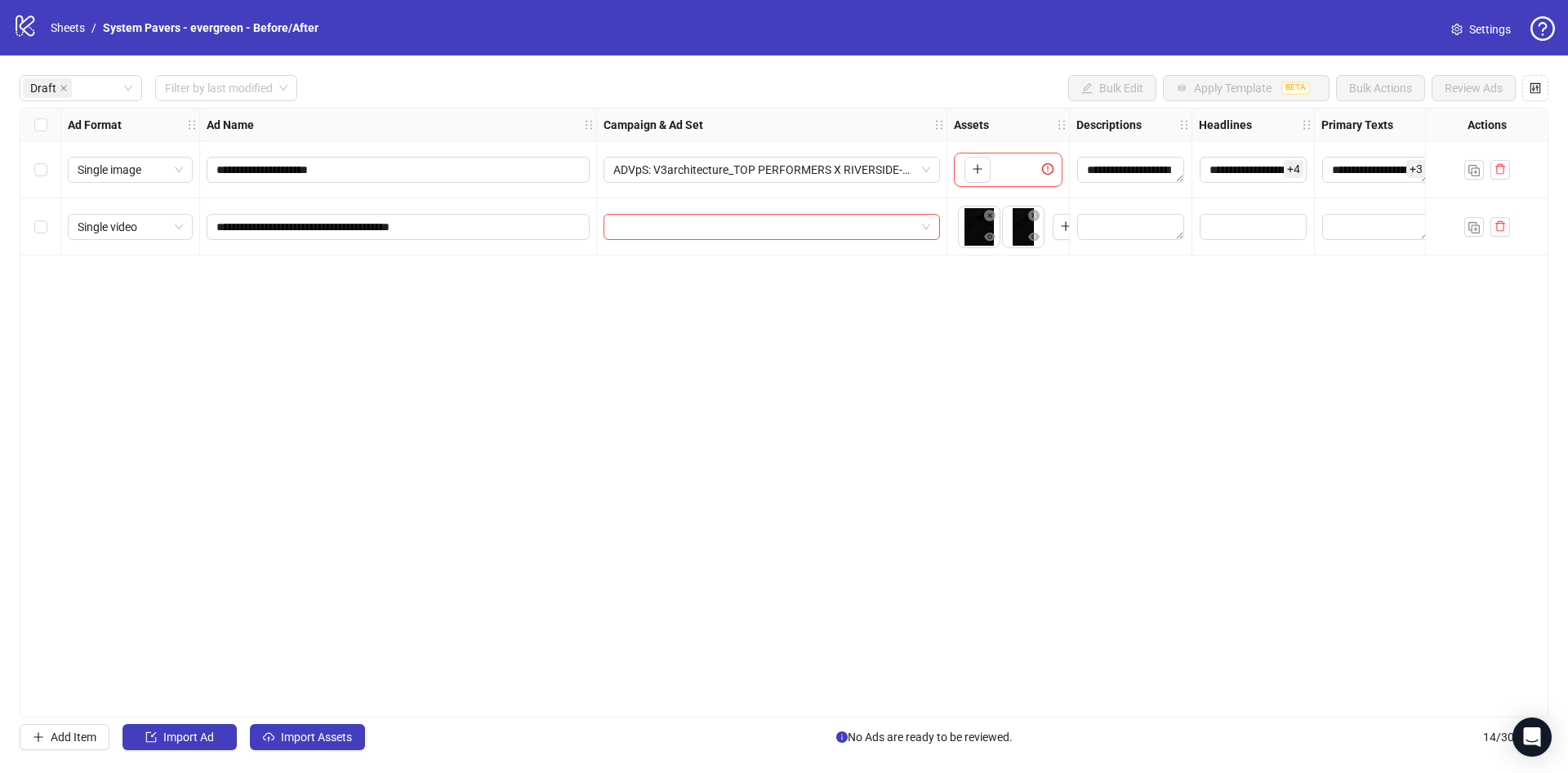
click at [356, 752] on div "**********" at bounding box center [784, 412] width 1568 height 714
click at [338, 742] on span "Import Assets" at bounding box center [316, 736] width 71 height 13
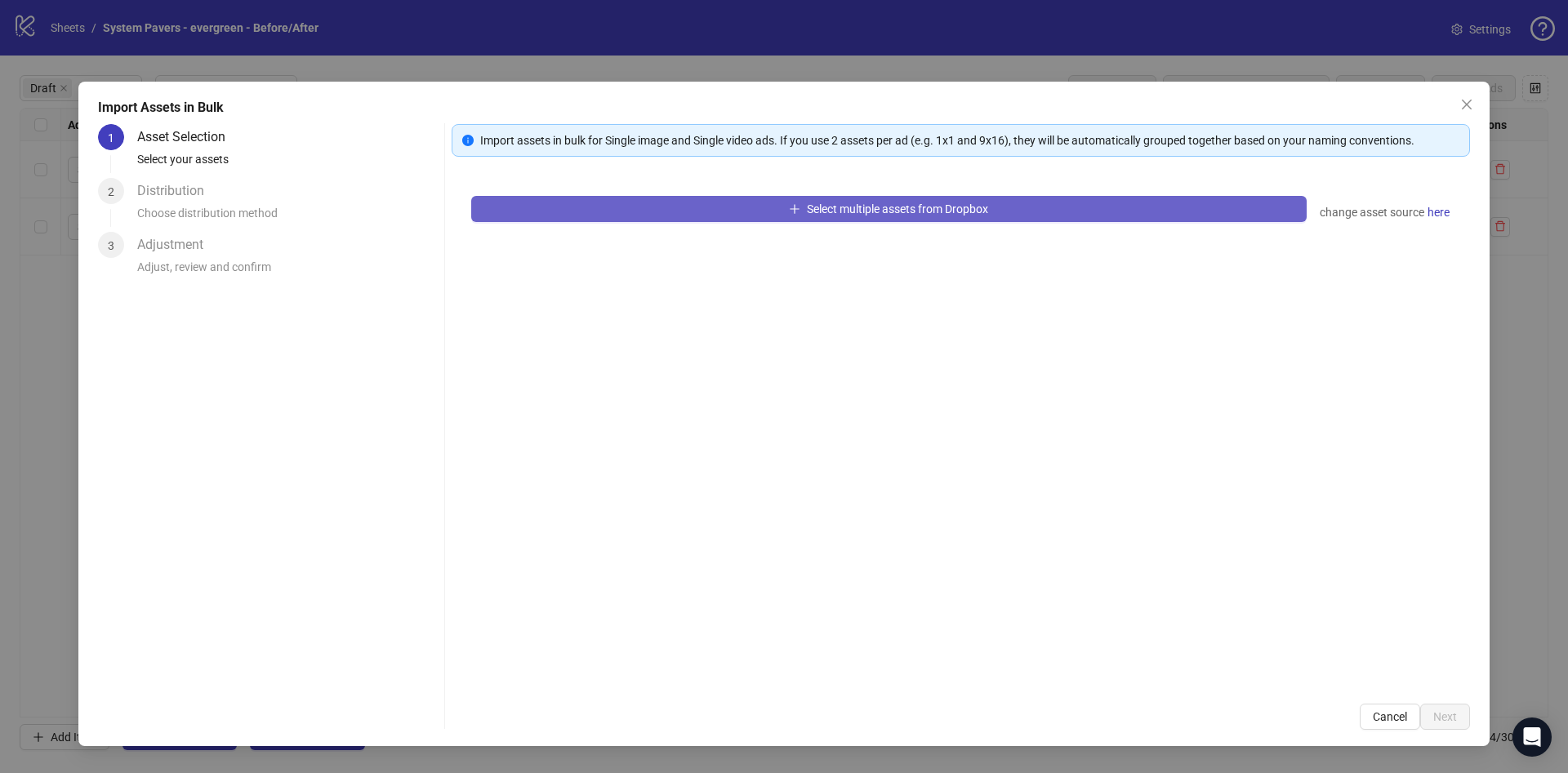
click at [713, 206] on button "Select multiple assets from Dropbox" at bounding box center [889, 209] width 836 height 27
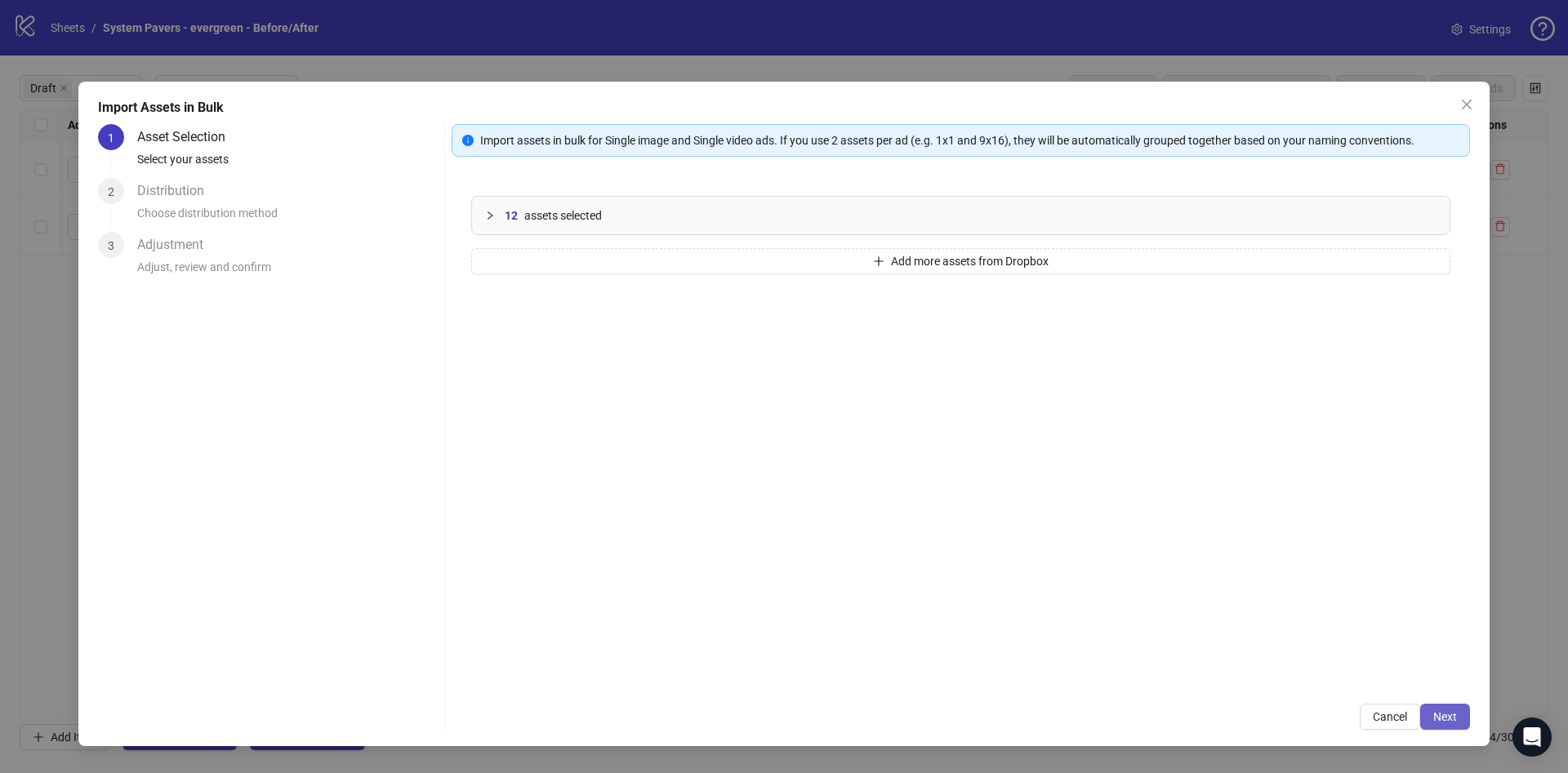
click at [1421, 712] on button "Next" at bounding box center [1445, 717] width 50 height 27
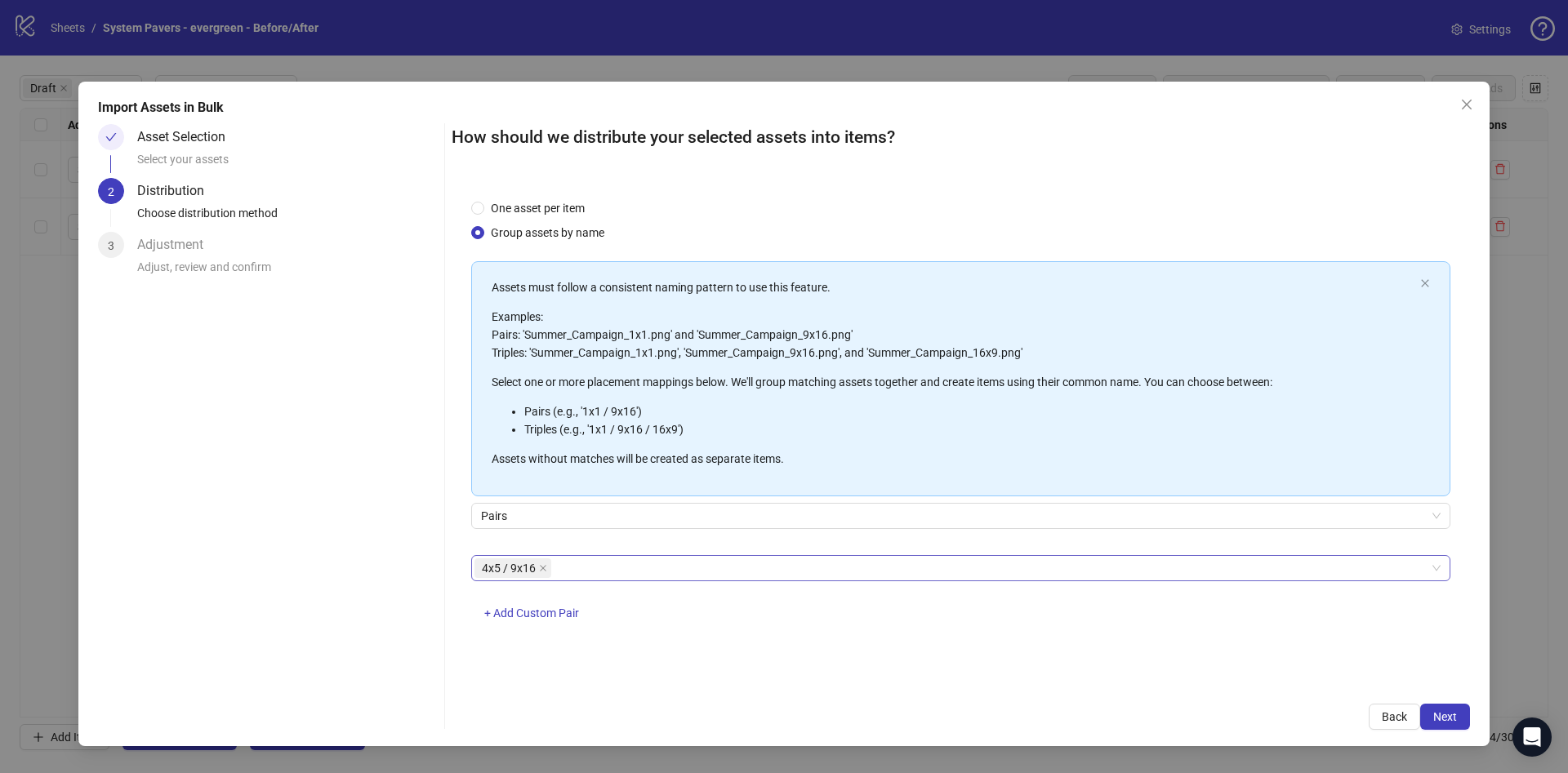
click at [647, 566] on div "4x5 / 9x16" at bounding box center [952, 568] width 956 height 23
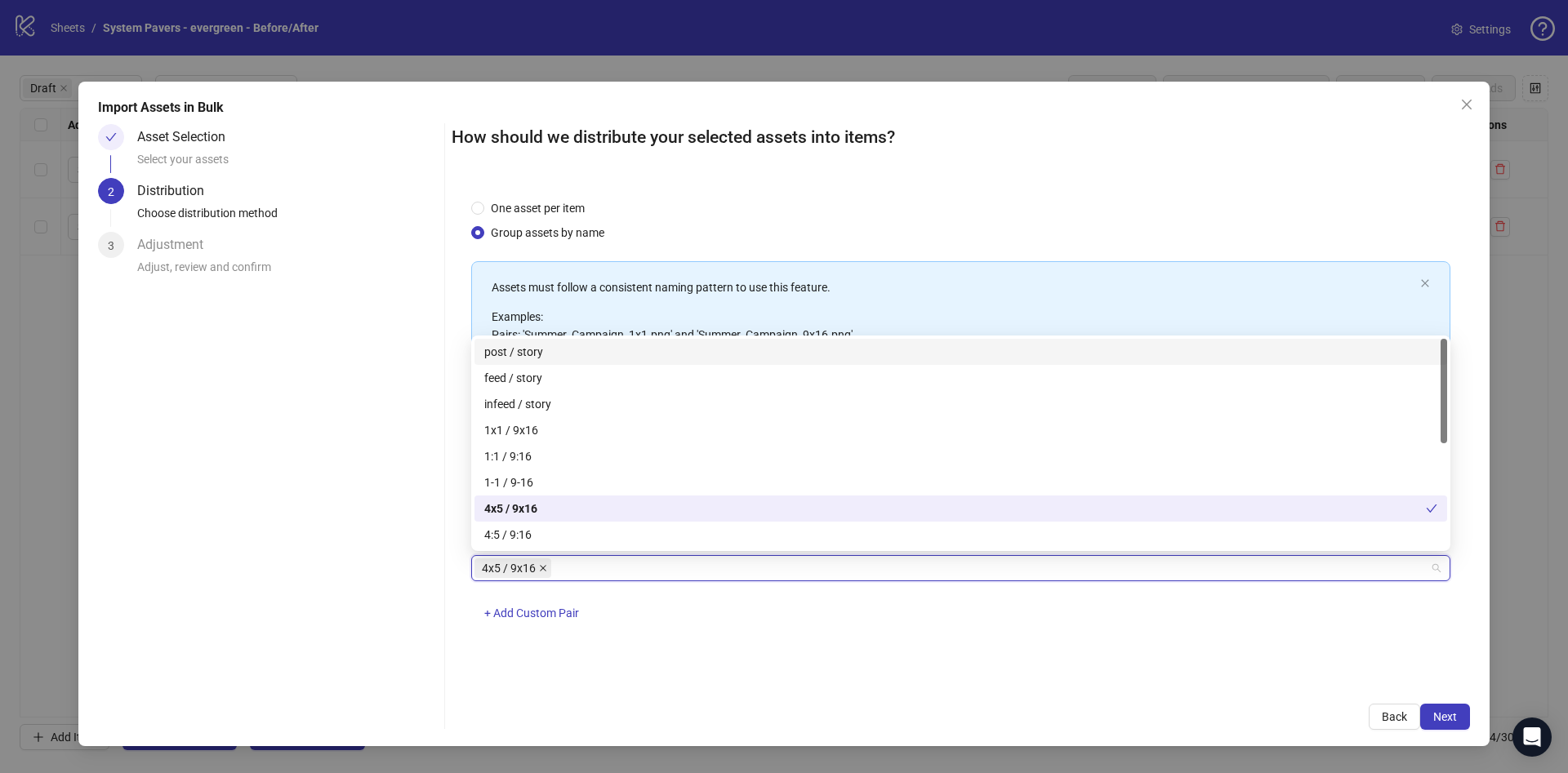
click at [539, 572] on span at bounding box center [543, 568] width 9 height 18
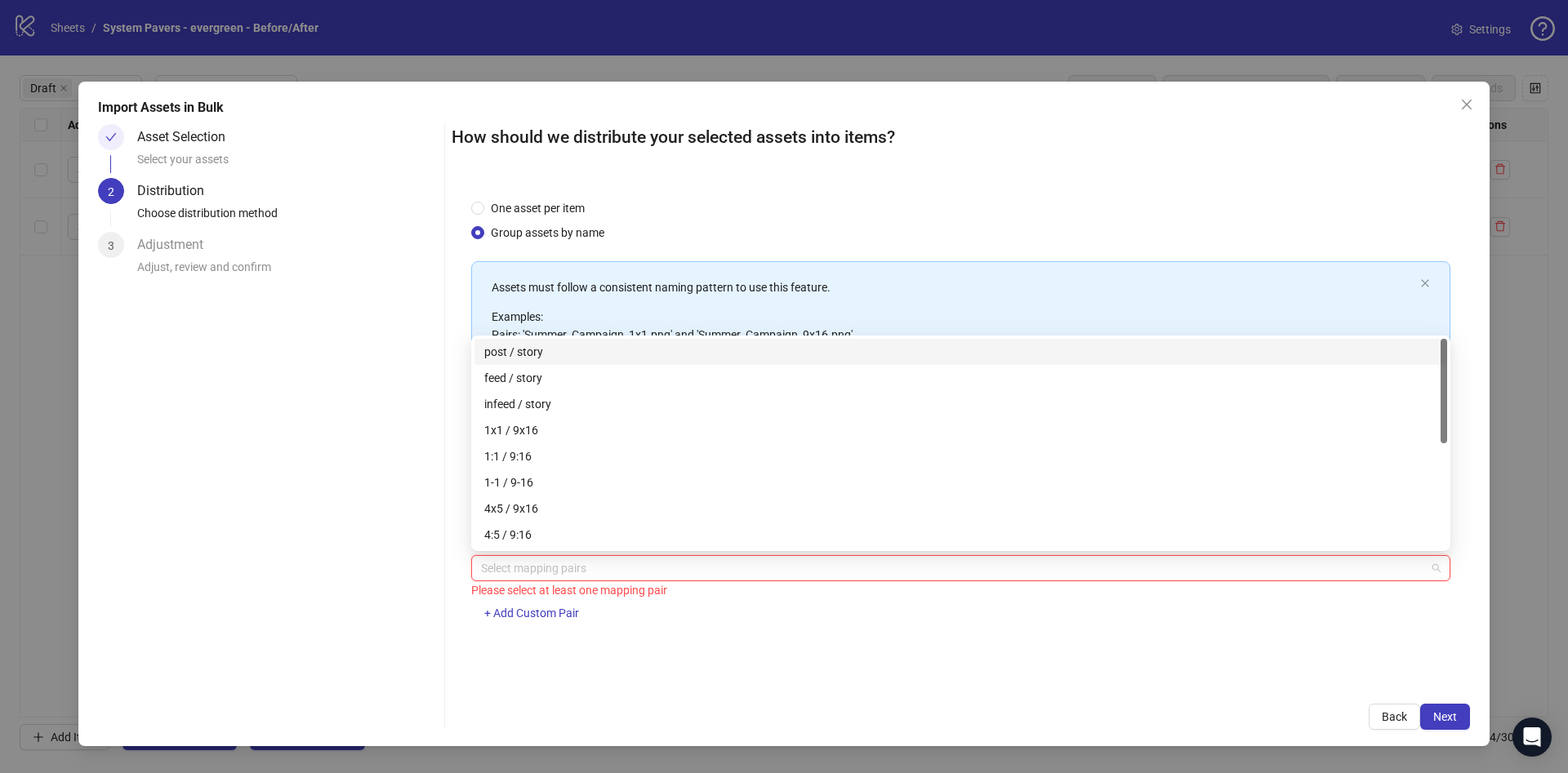
click at [548, 572] on div at bounding box center [952, 568] width 956 height 23
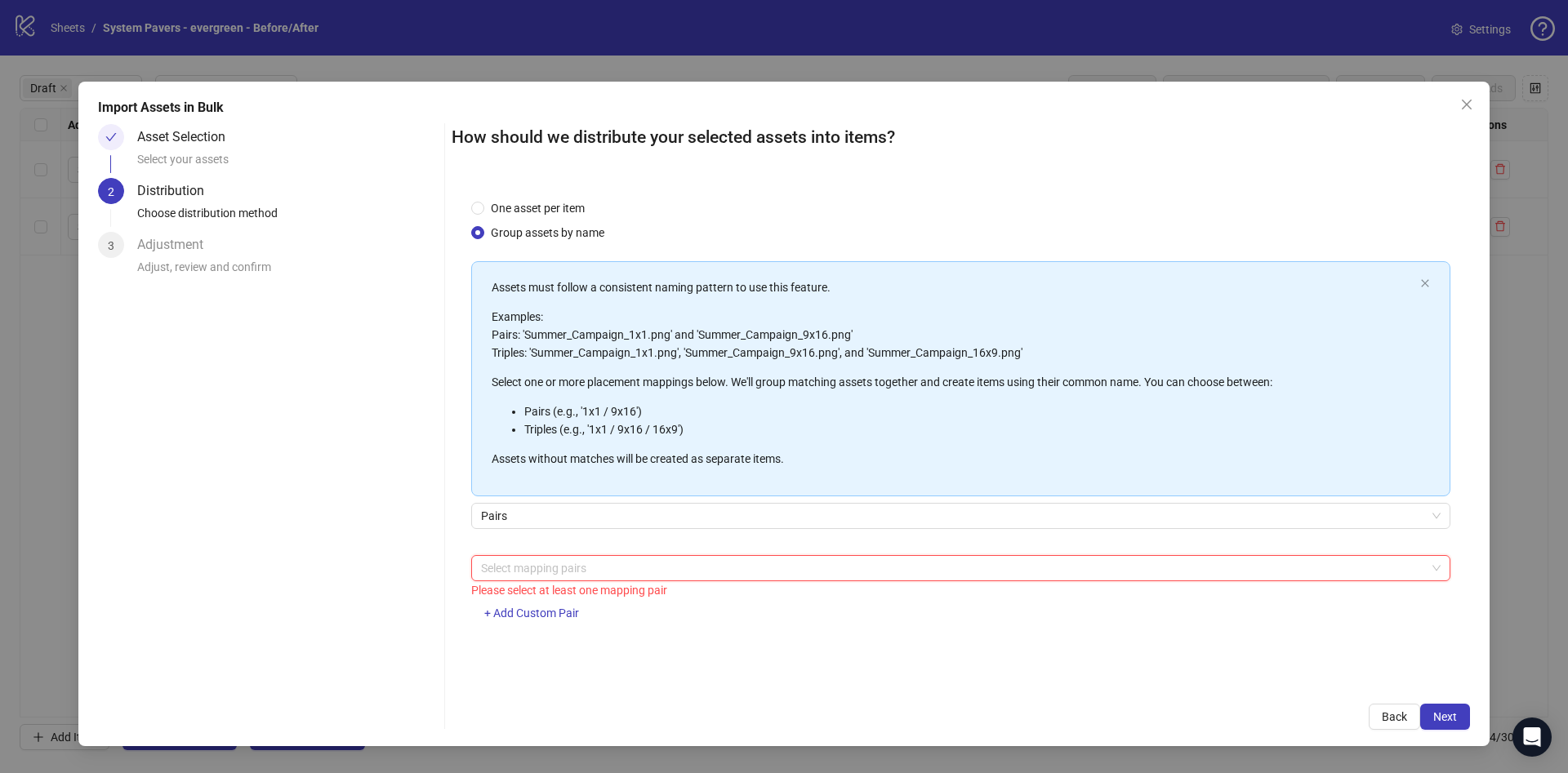
click at [543, 571] on div at bounding box center [952, 568] width 956 height 23
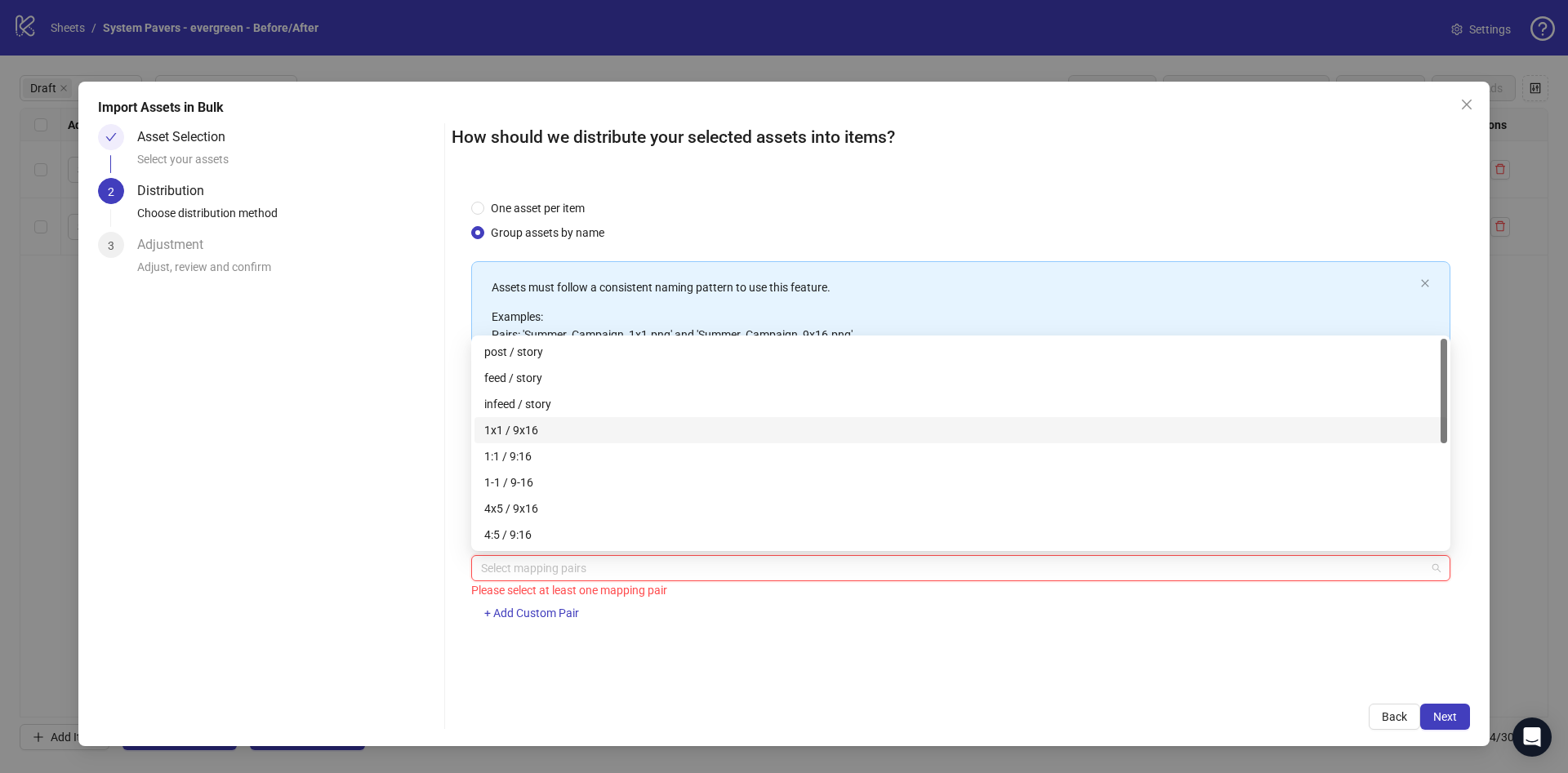
click at [605, 425] on div "1x1 / 9x16" at bounding box center [961, 430] width 953 height 18
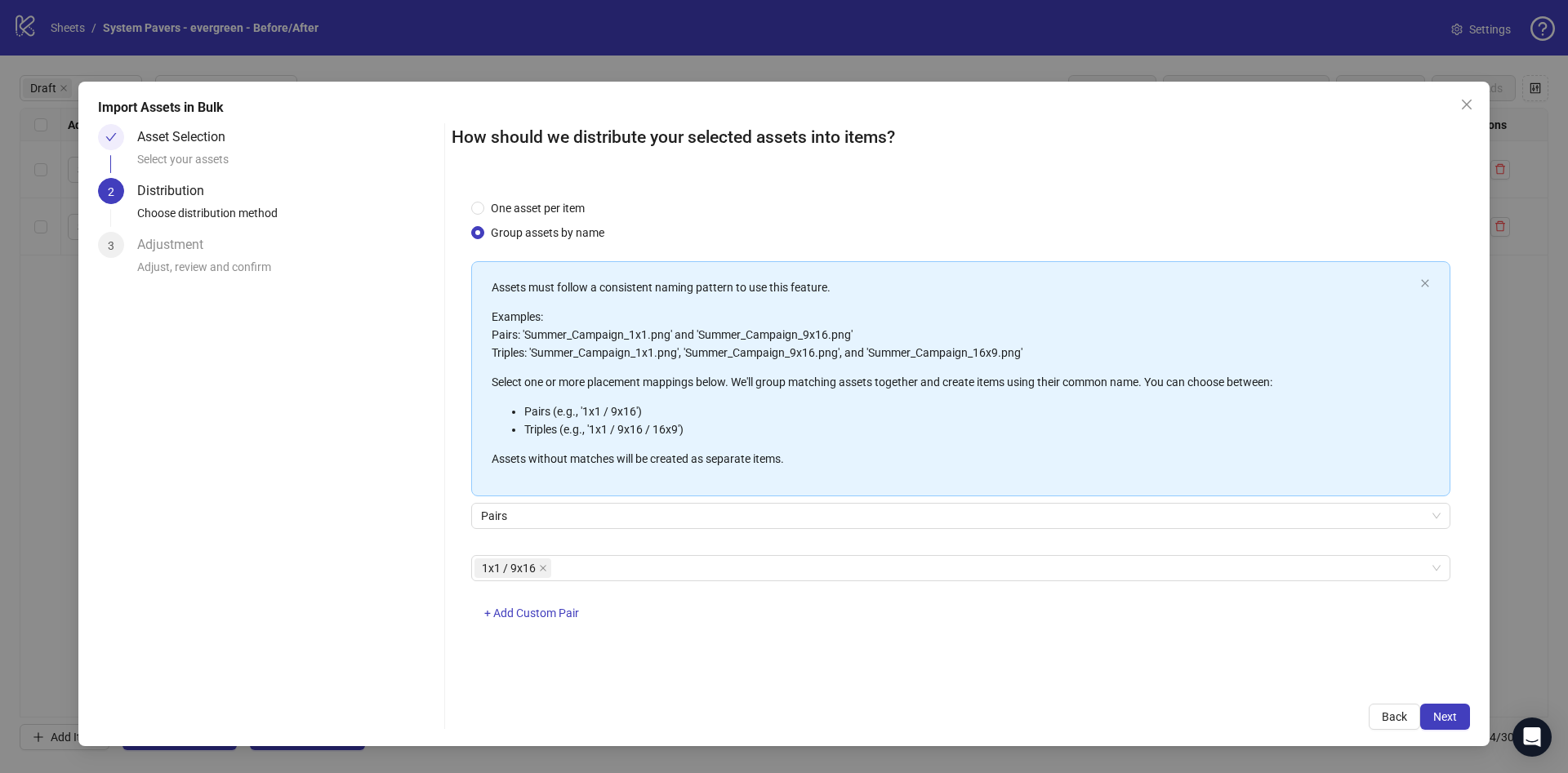
click at [533, 598] on div "1x1 / 9x16 + Add Custom Pair" at bounding box center [961, 597] width 979 height 85
click at [538, 609] on span "+ Add Custom Pair" at bounding box center [531, 612] width 95 height 13
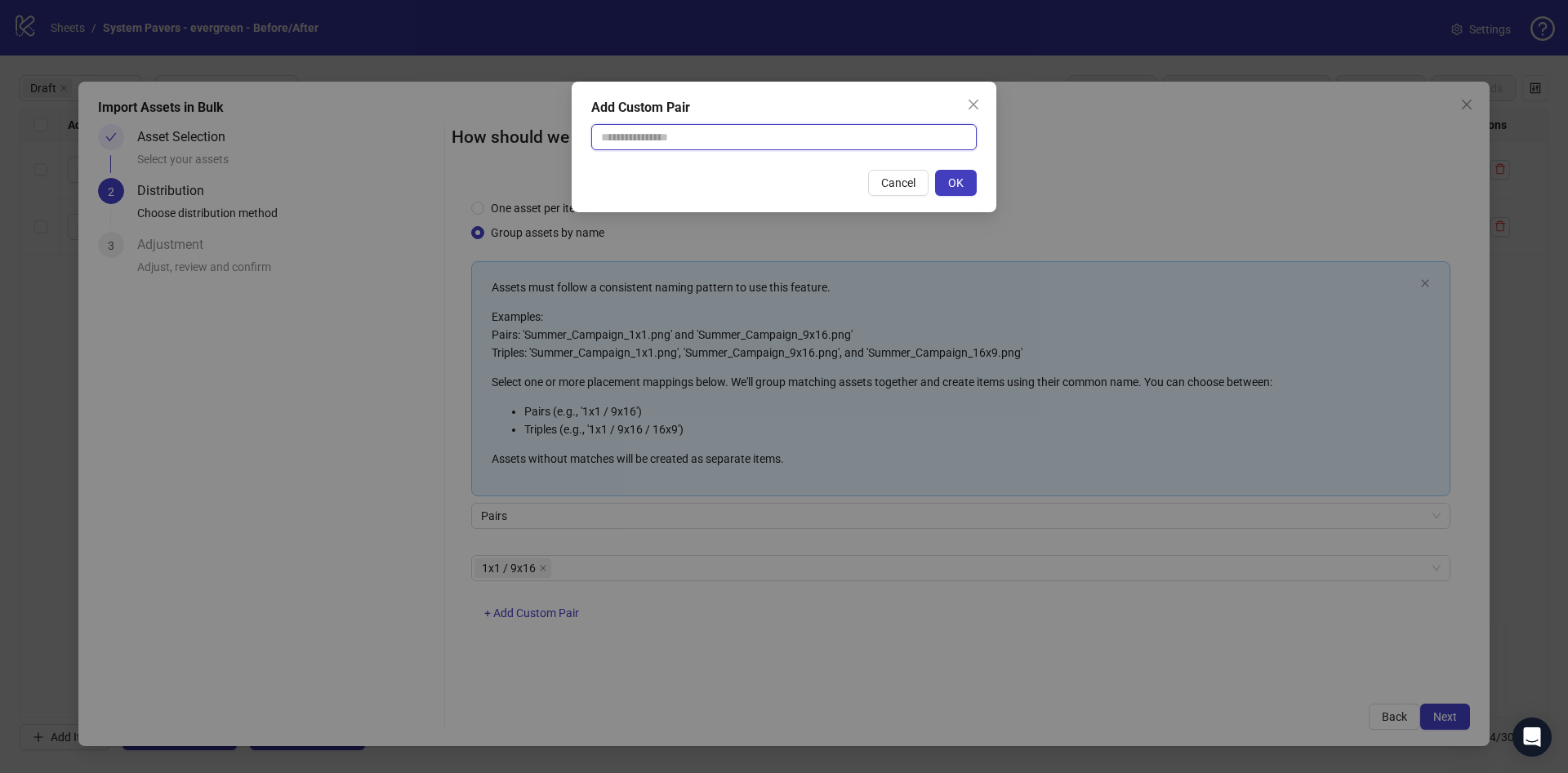
click at [831, 139] on input "text" at bounding box center [784, 137] width 386 height 27
type input "********"
click at [950, 180] on span "OK" at bounding box center [956, 182] width 15 height 13
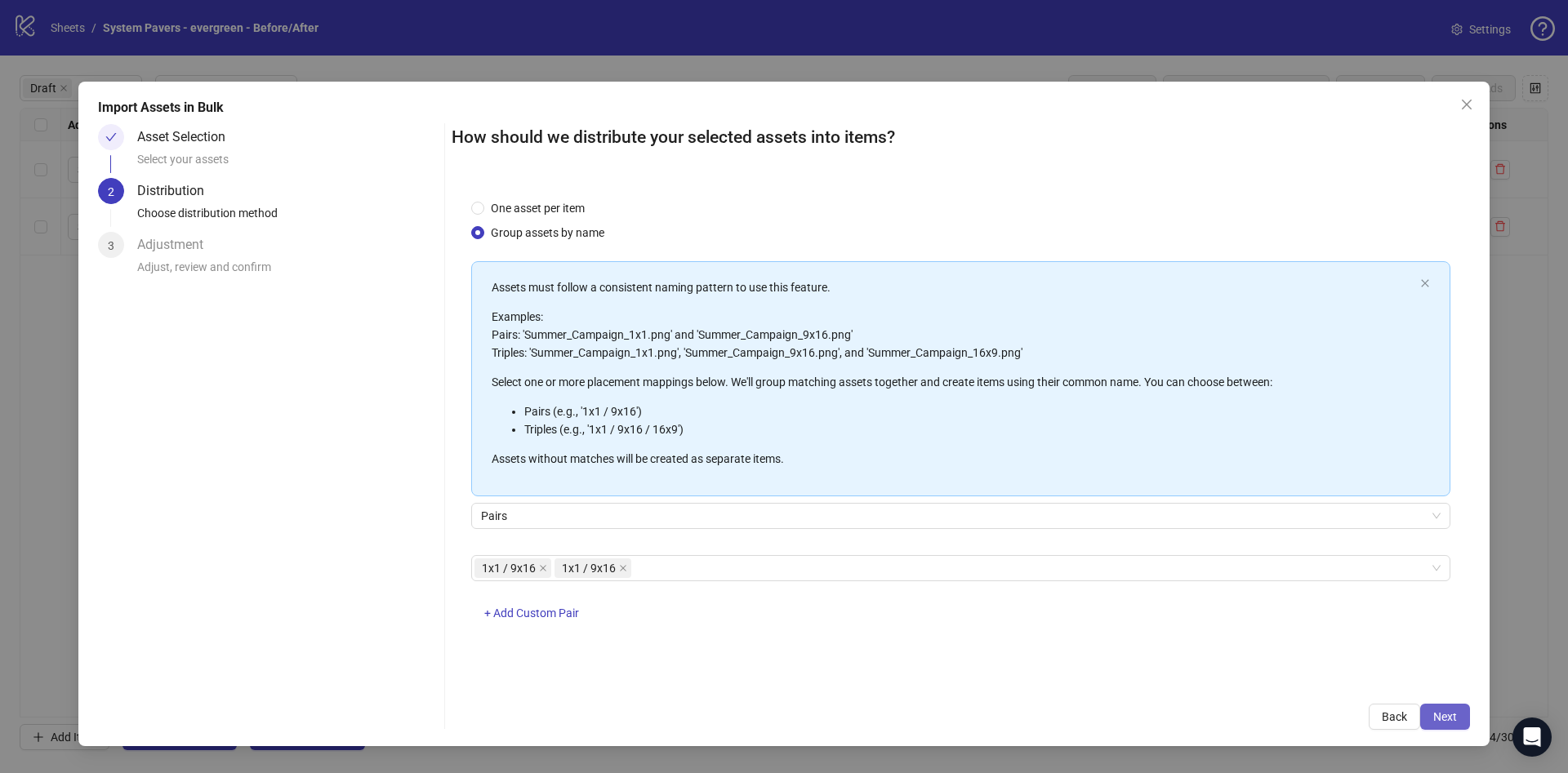
click at [1454, 714] on span "Next" at bounding box center [1446, 717] width 24 height 13
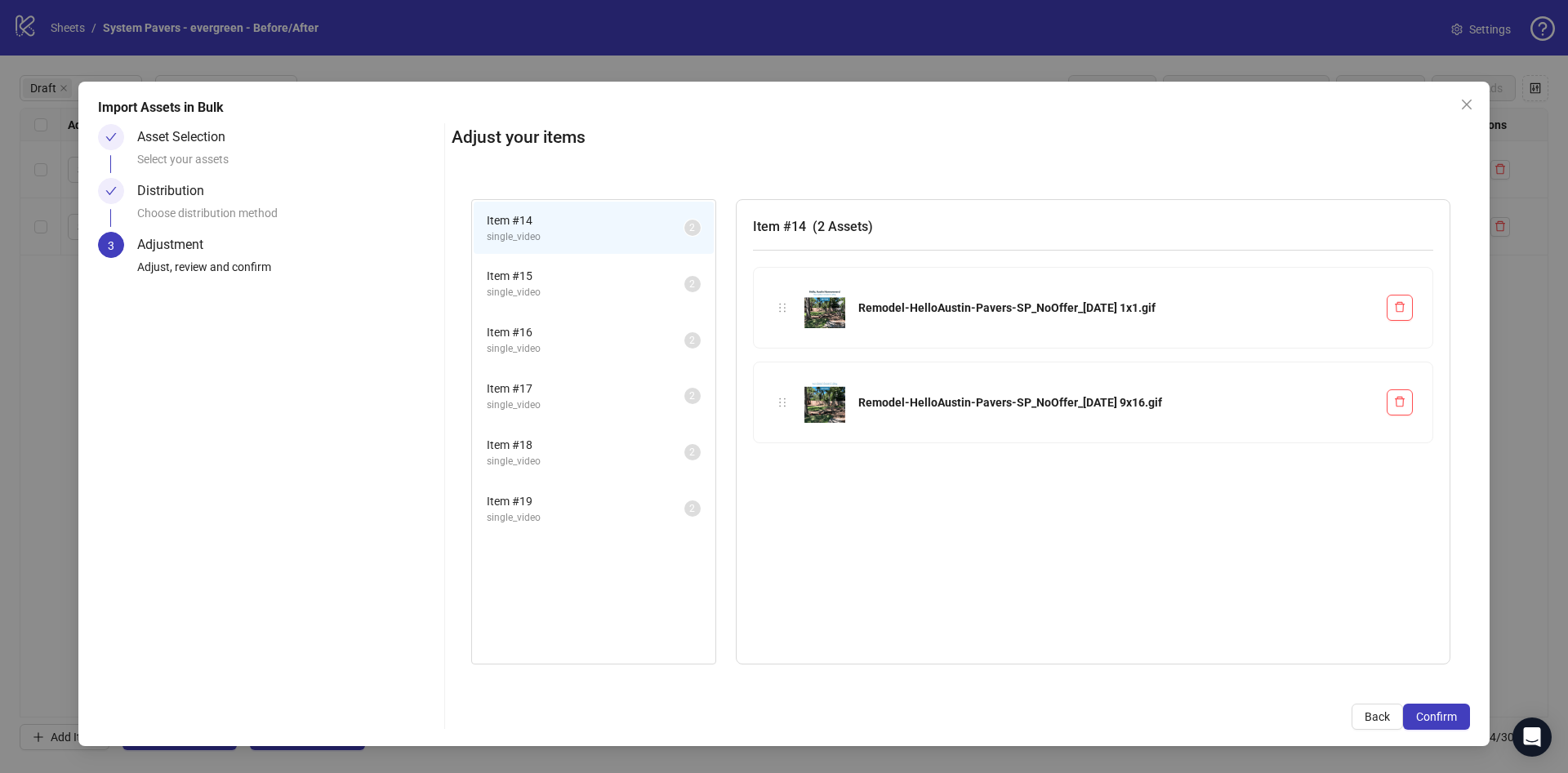
click at [1454, 714] on span "Confirm" at bounding box center [1437, 717] width 41 height 13
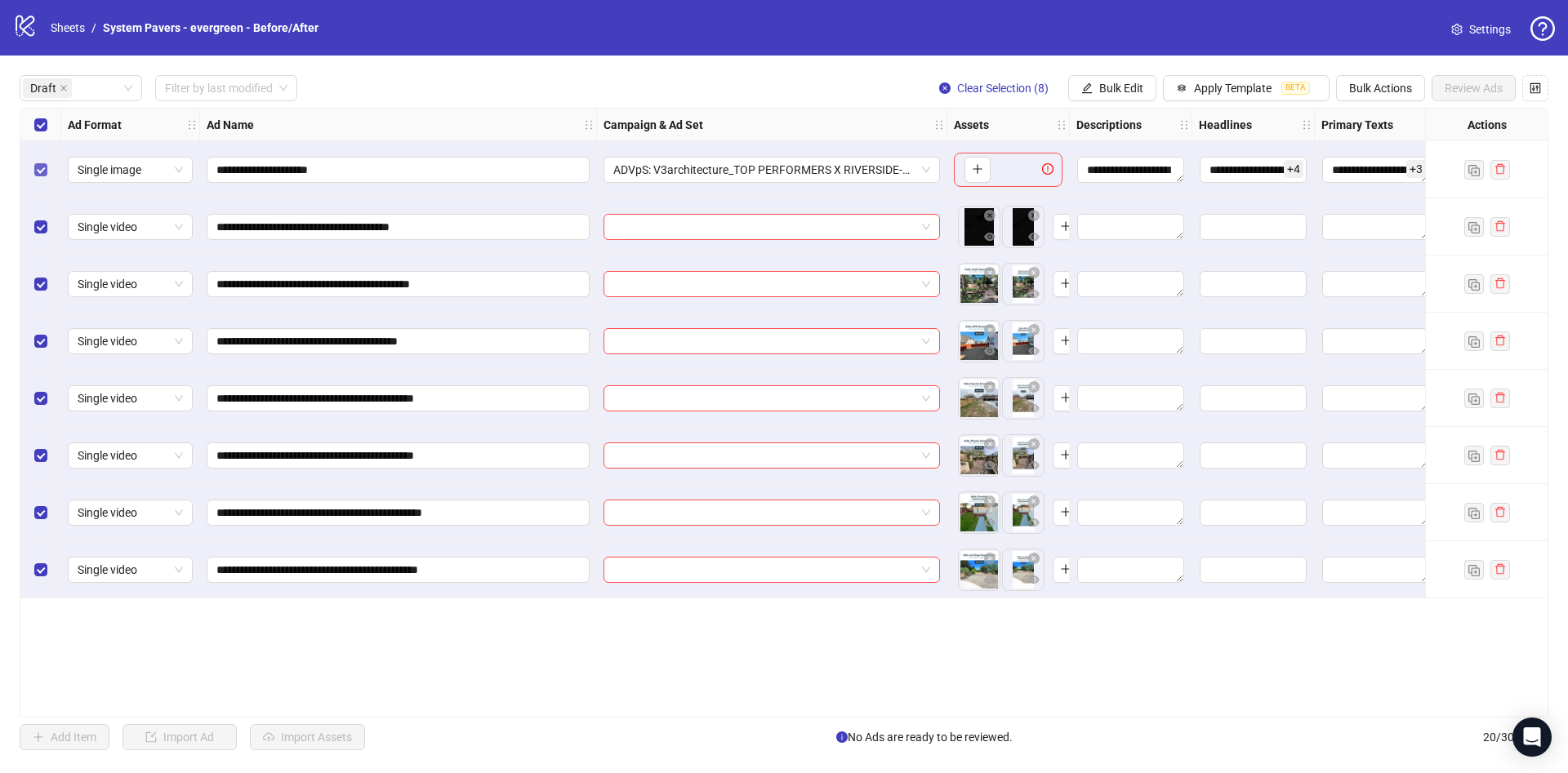
click at [38, 163] on label "Select row 1" at bounding box center [40, 169] width 13 height 18
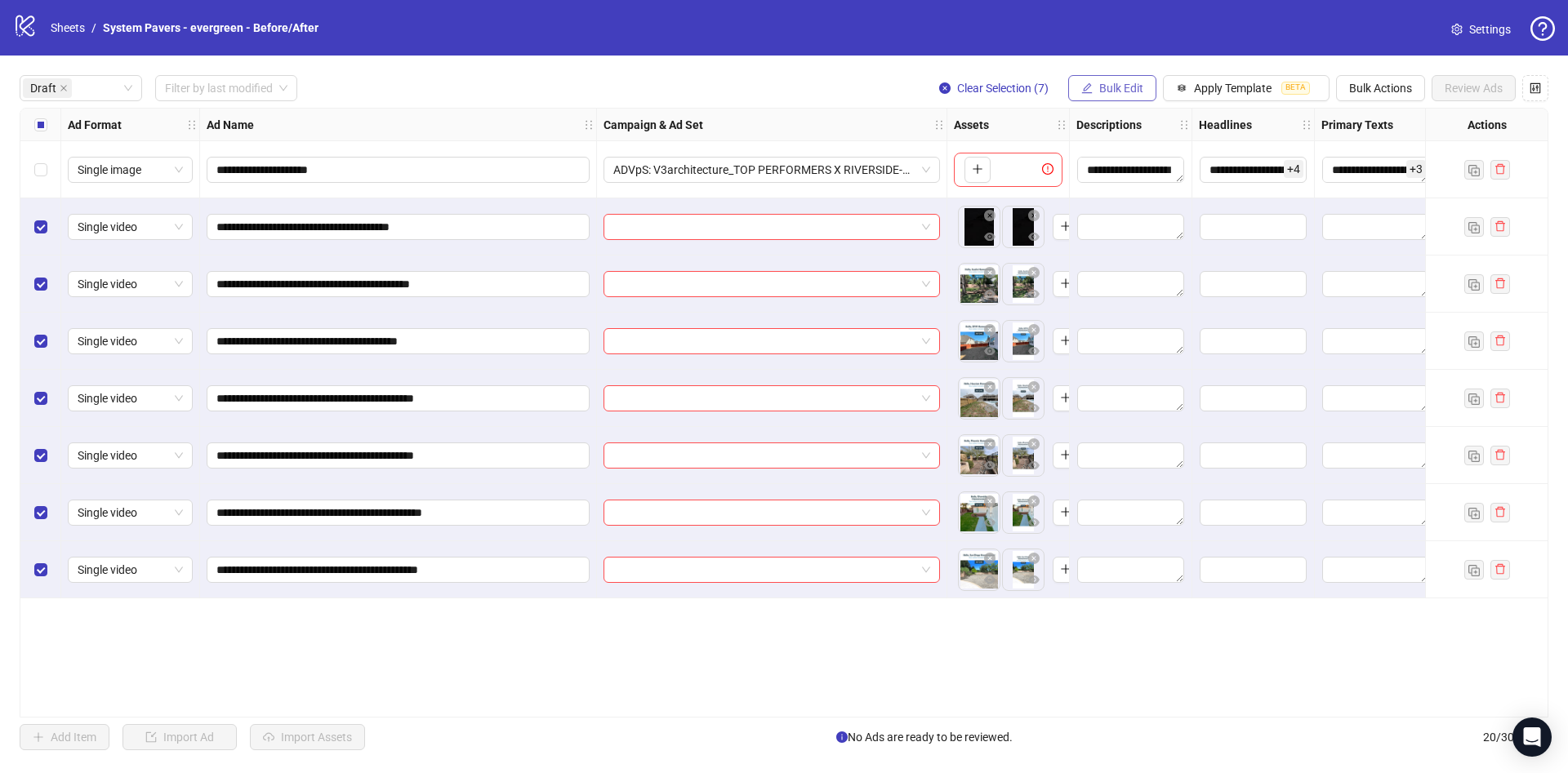
click at [1150, 78] on button "Bulk Edit" at bounding box center [1112, 88] width 88 height 27
click at [1145, 166] on span "Campaign & Ad Set" at bounding box center [1140, 174] width 98 height 18
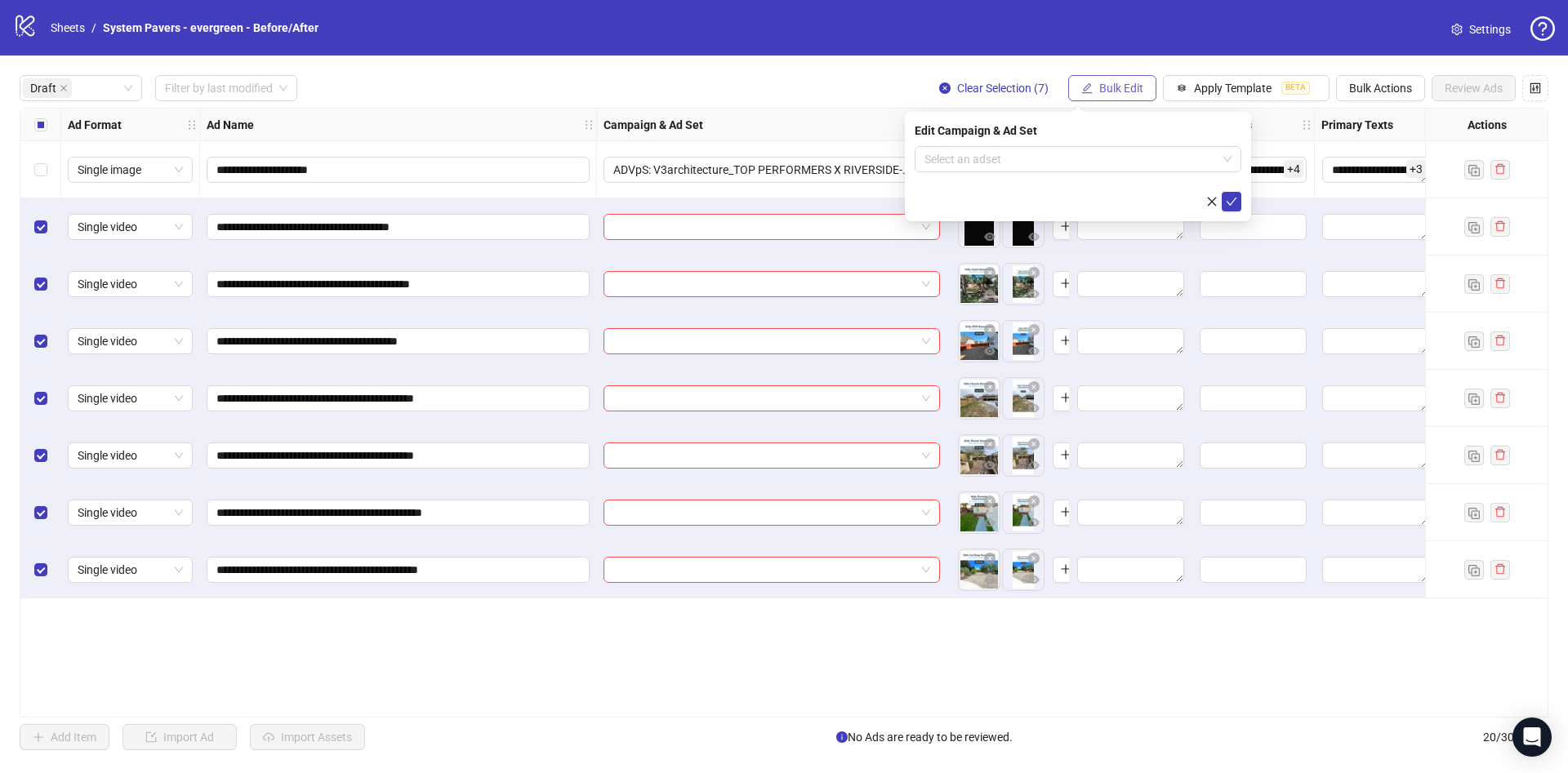
click at [1123, 92] on span "Bulk Edit" at bounding box center [1121, 87] width 44 height 13
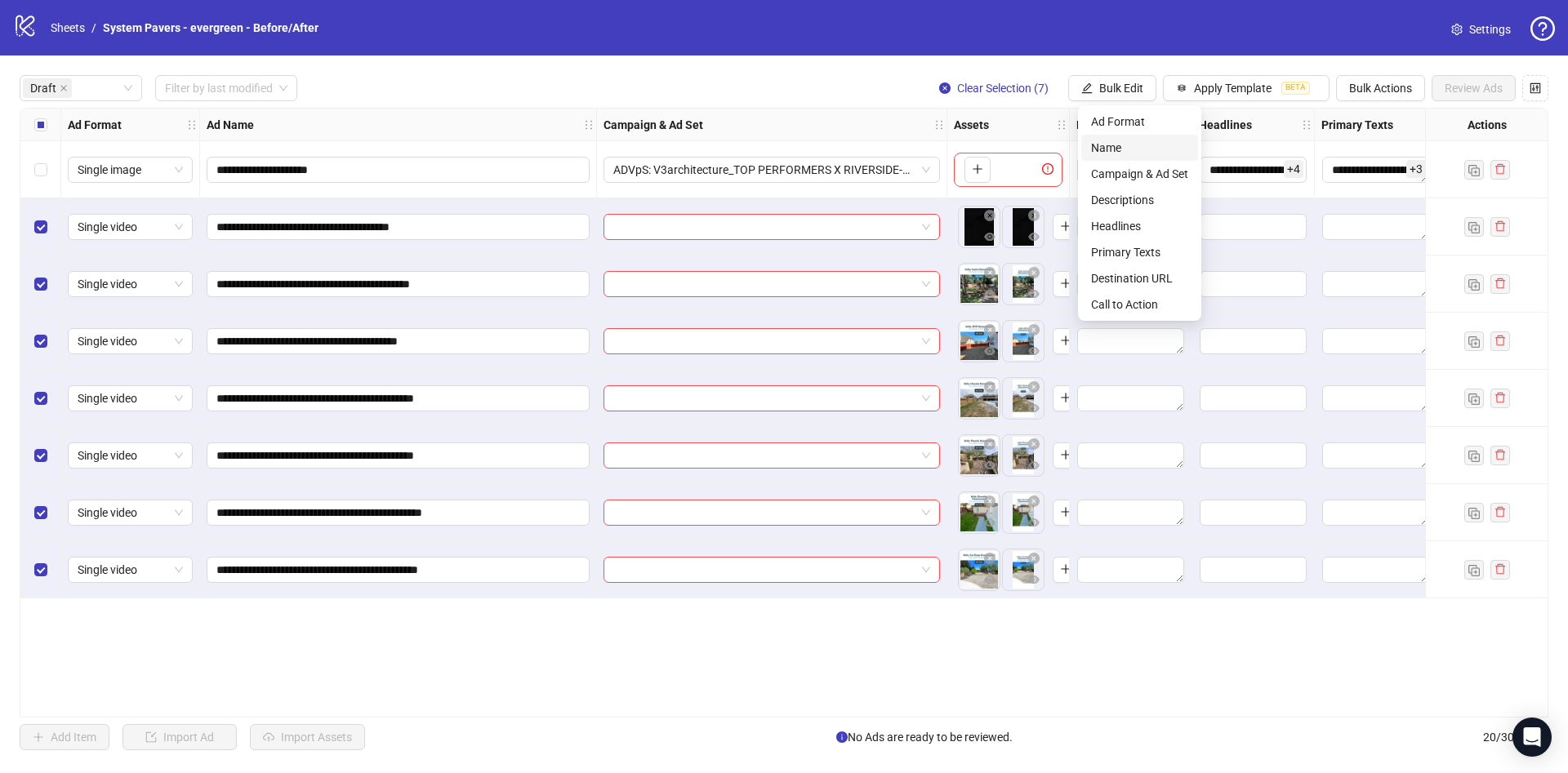
click at [1112, 141] on span "Name" at bounding box center [1140, 147] width 98 height 18
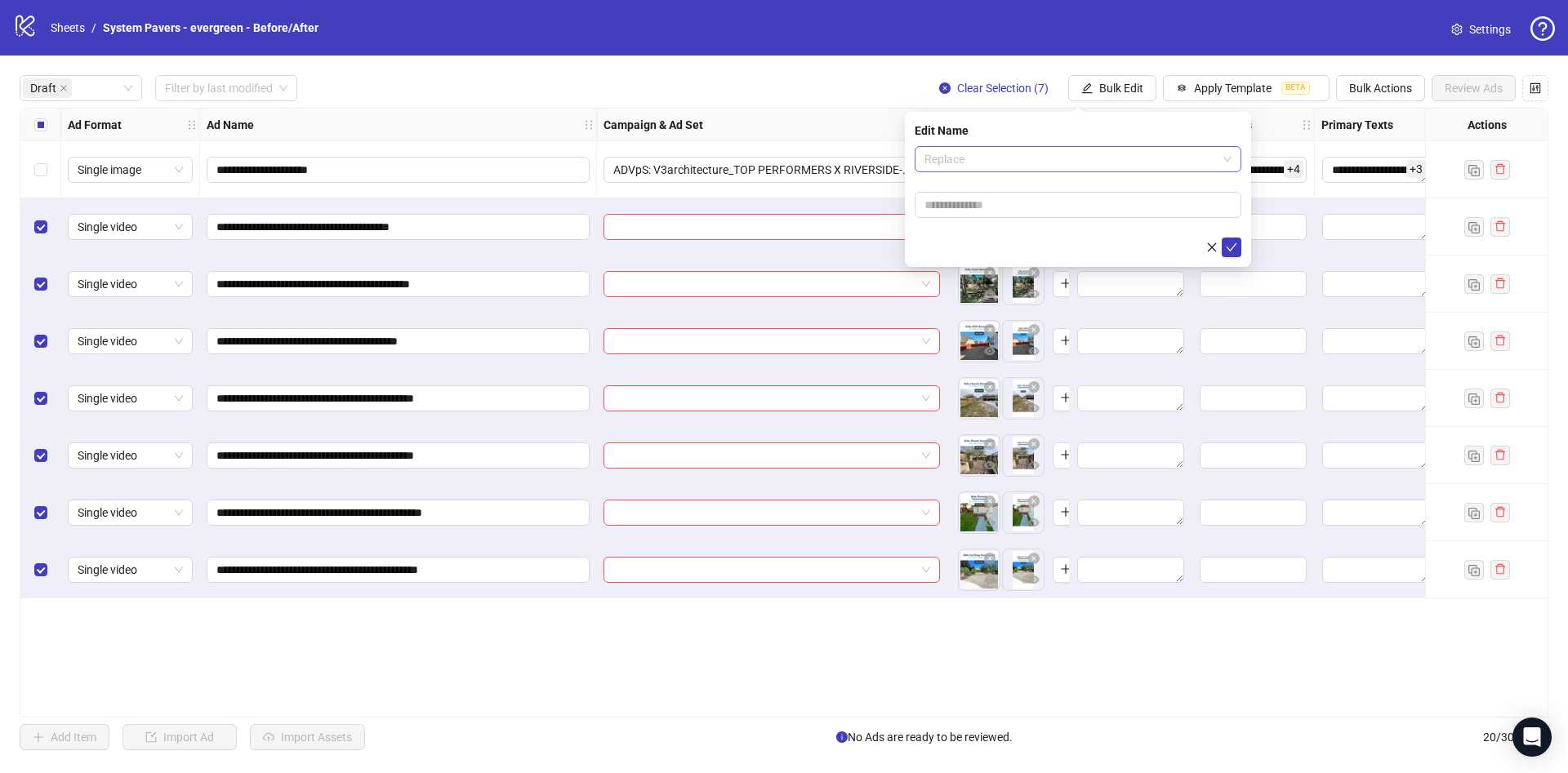
click at [1035, 156] on span "Replace" at bounding box center [1078, 159] width 307 height 25
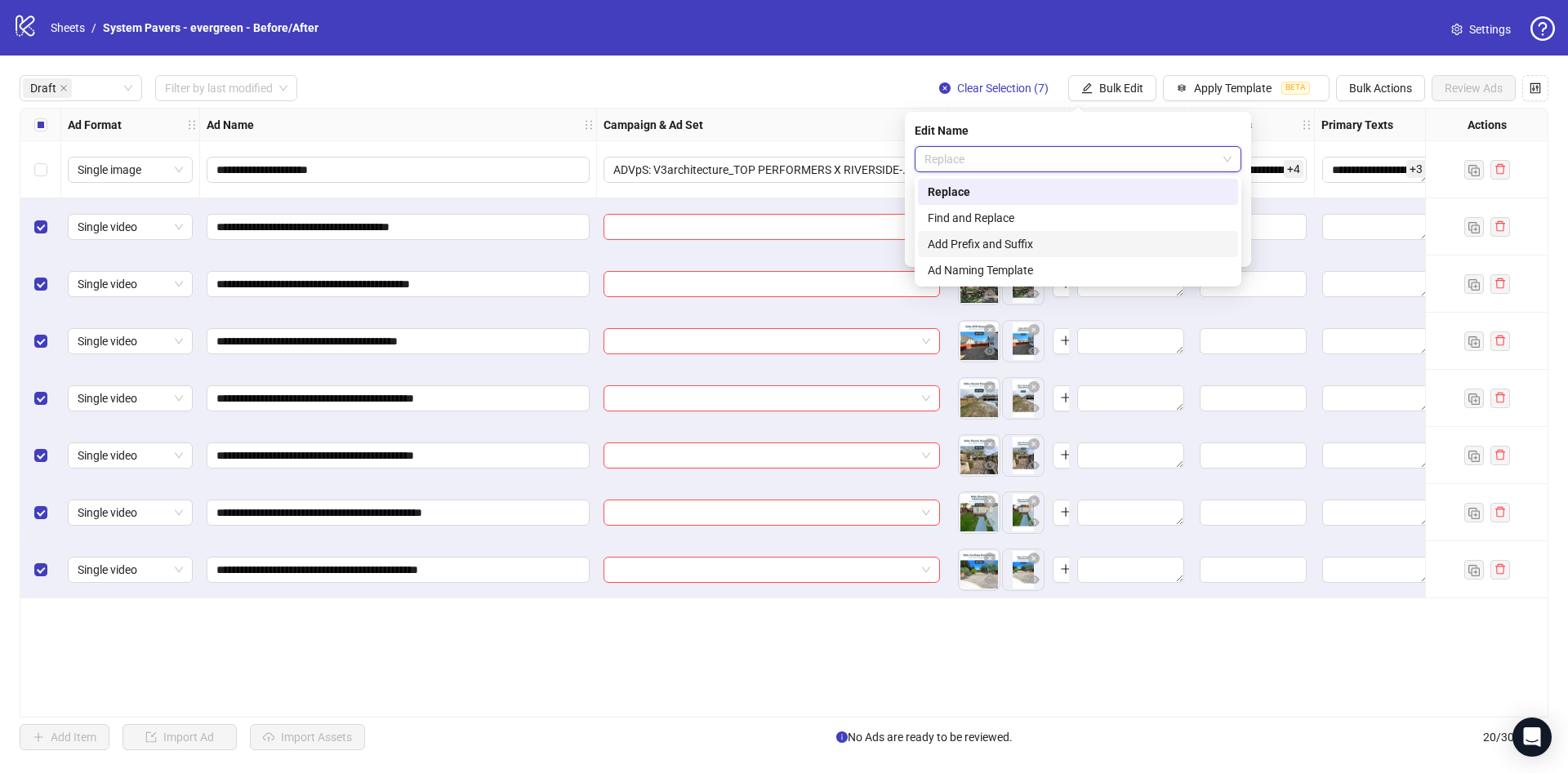
click at [1027, 243] on div "Add Prefix and Suffix" at bounding box center [1078, 244] width 300 height 18
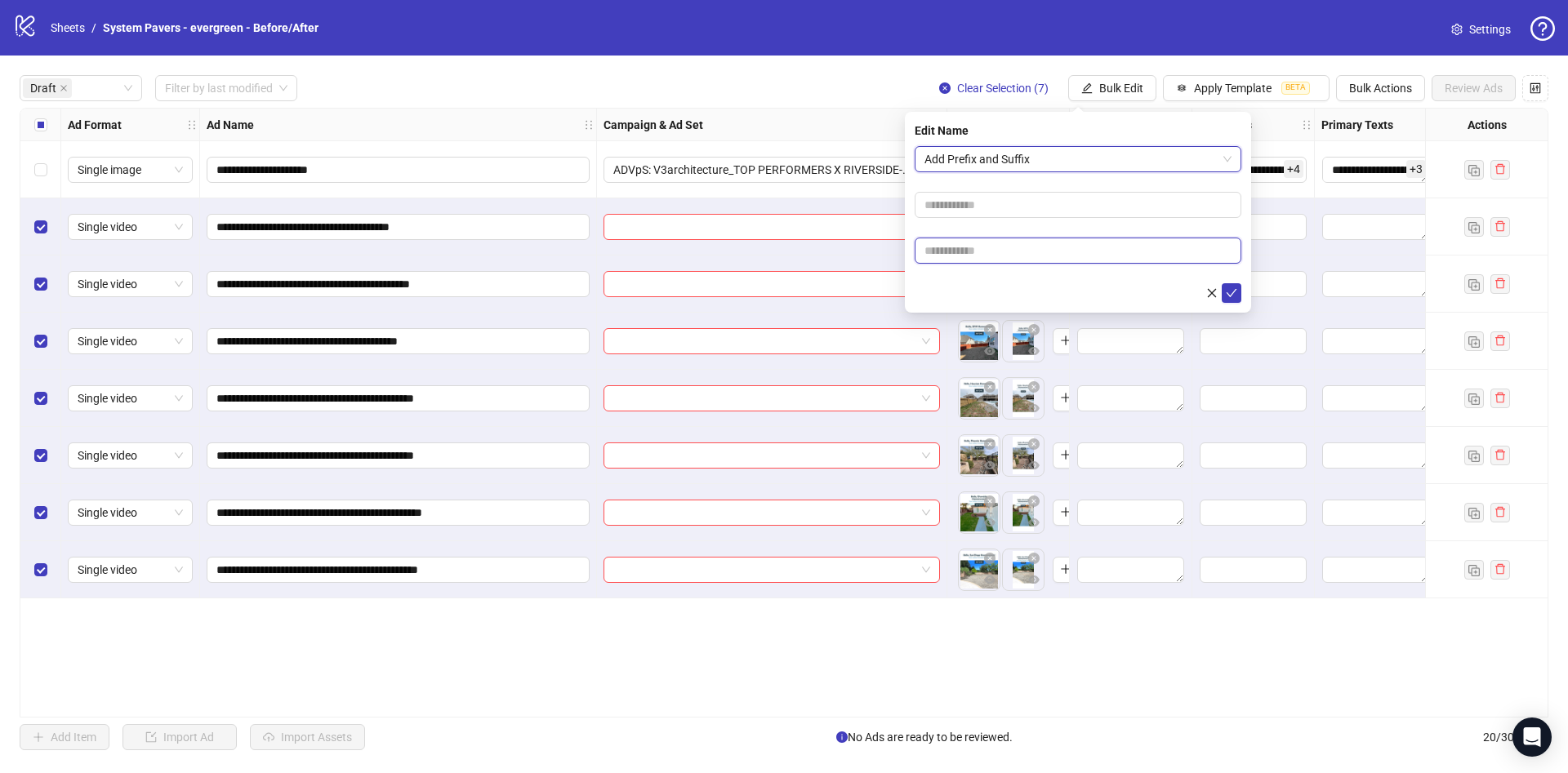
click at [1024, 243] on input "text" at bounding box center [1078, 251] width 327 height 27
paste input "**********"
type input "**********"
click at [964, 280] on form "**********" at bounding box center [1078, 224] width 327 height 156
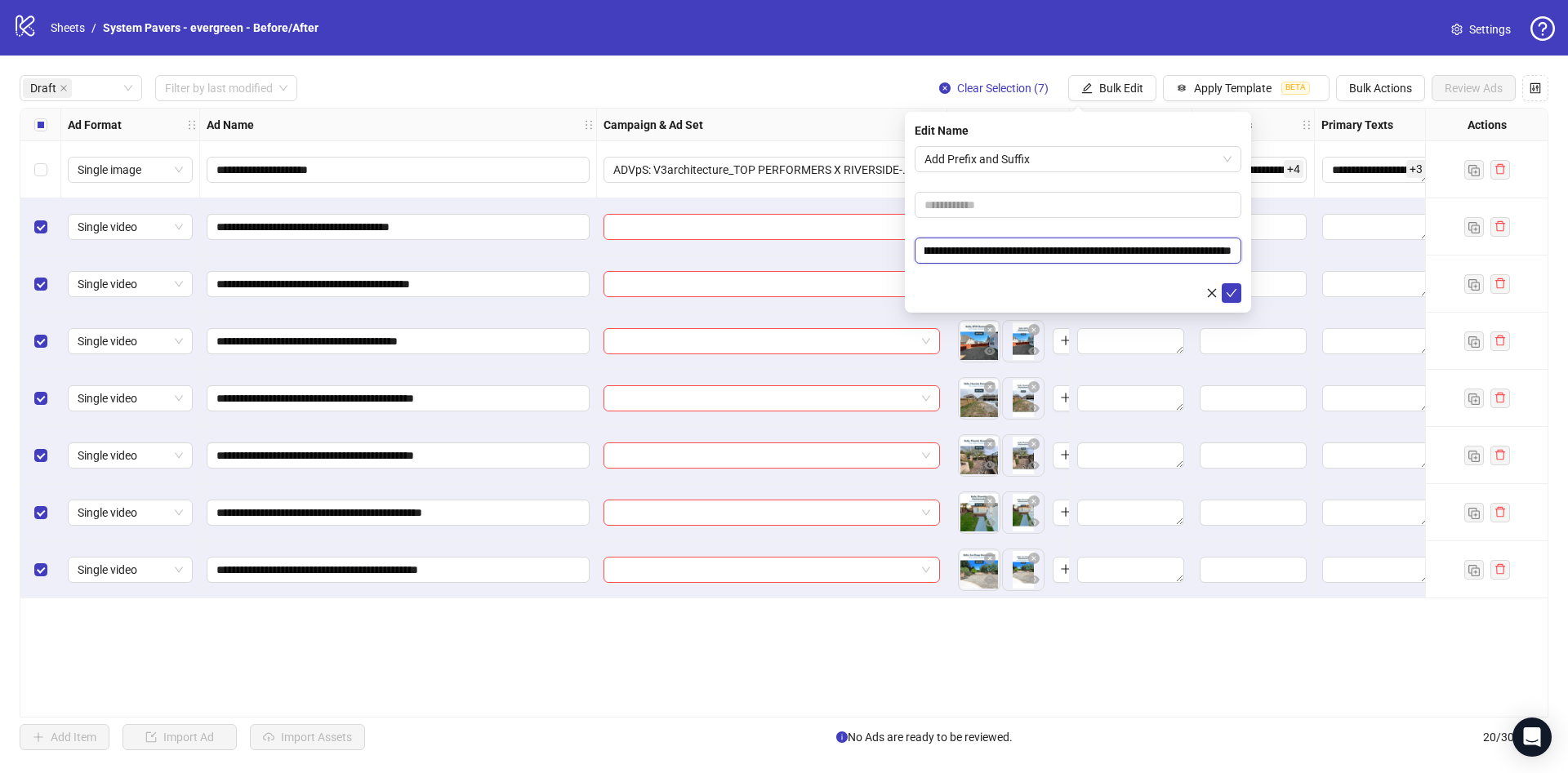
drag, startPoint x: 1270, startPoint y: 260, endPoint x: 1136, endPoint y: 261, distance: 134.0
click at [1136, 261] on input "**********" at bounding box center [1078, 251] width 327 height 27
click at [1023, 257] on input "**********" at bounding box center [1078, 251] width 327 height 27
click at [1015, 278] on form "**********" at bounding box center [1078, 224] width 327 height 156
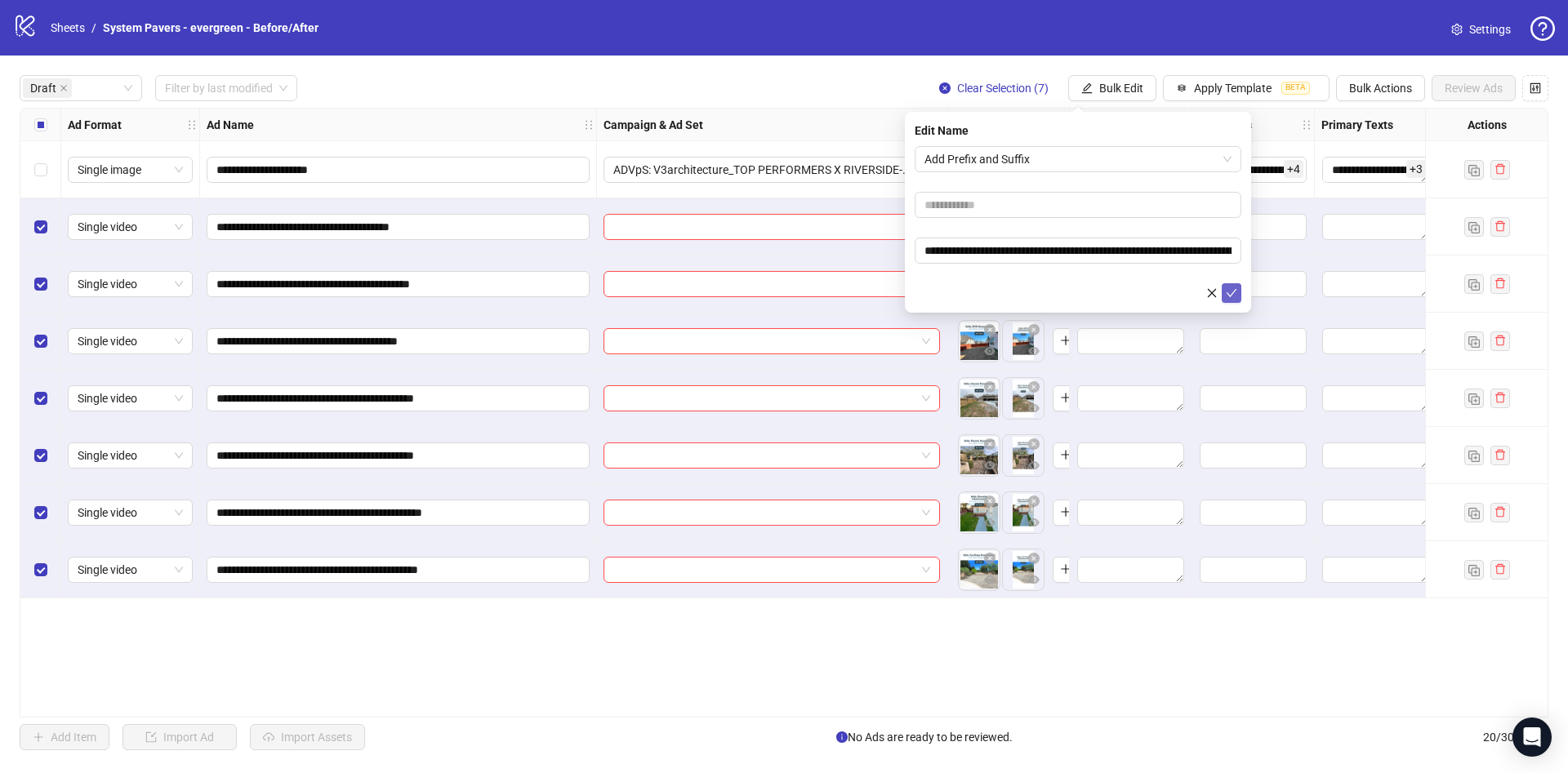
click at [1238, 291] on button "submit" at bounding box center [1231, 292] width 20 height 20
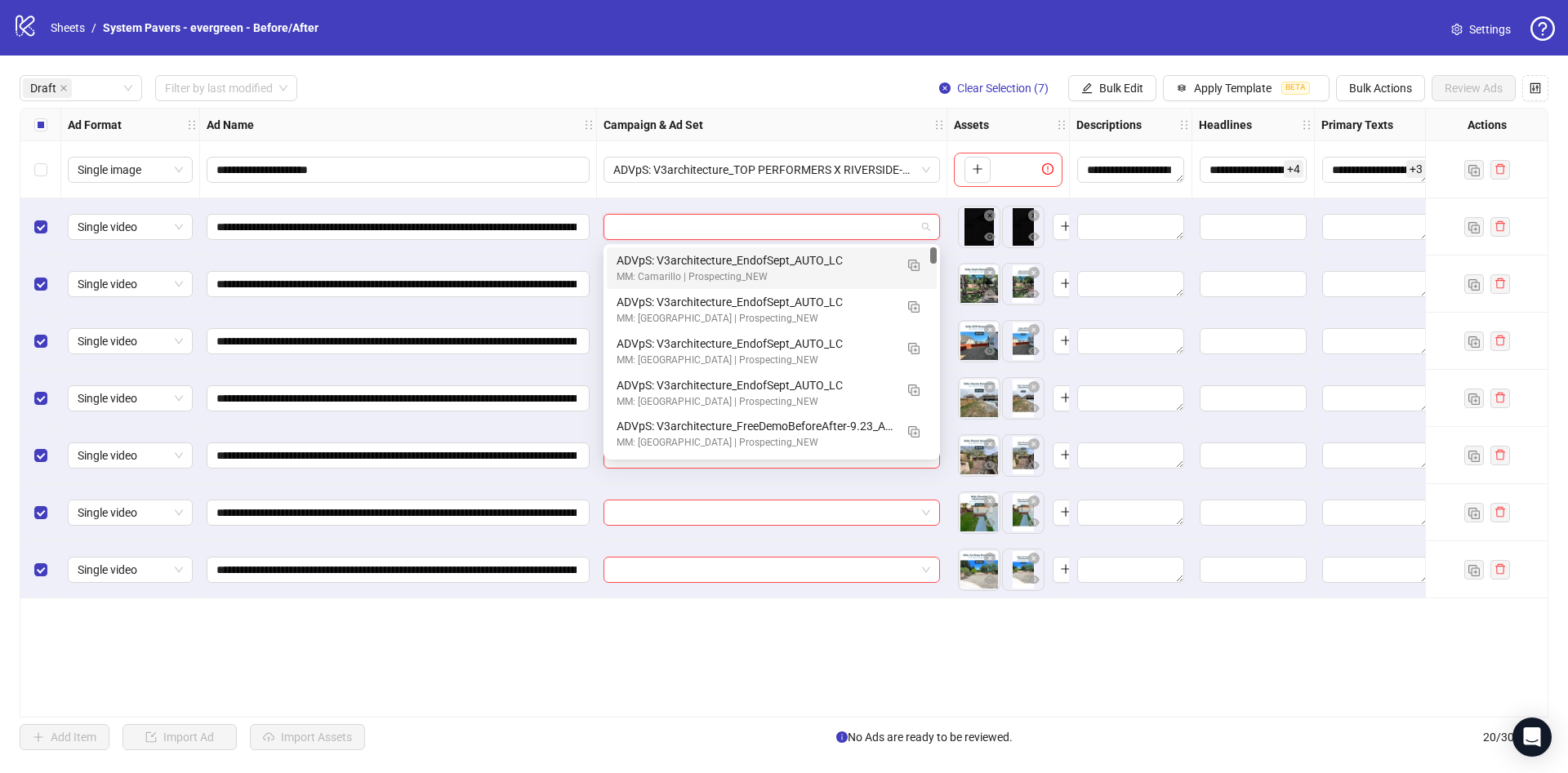
click at [725, 227] on input "search" at bounding box center [764, 227] width 302 height 25
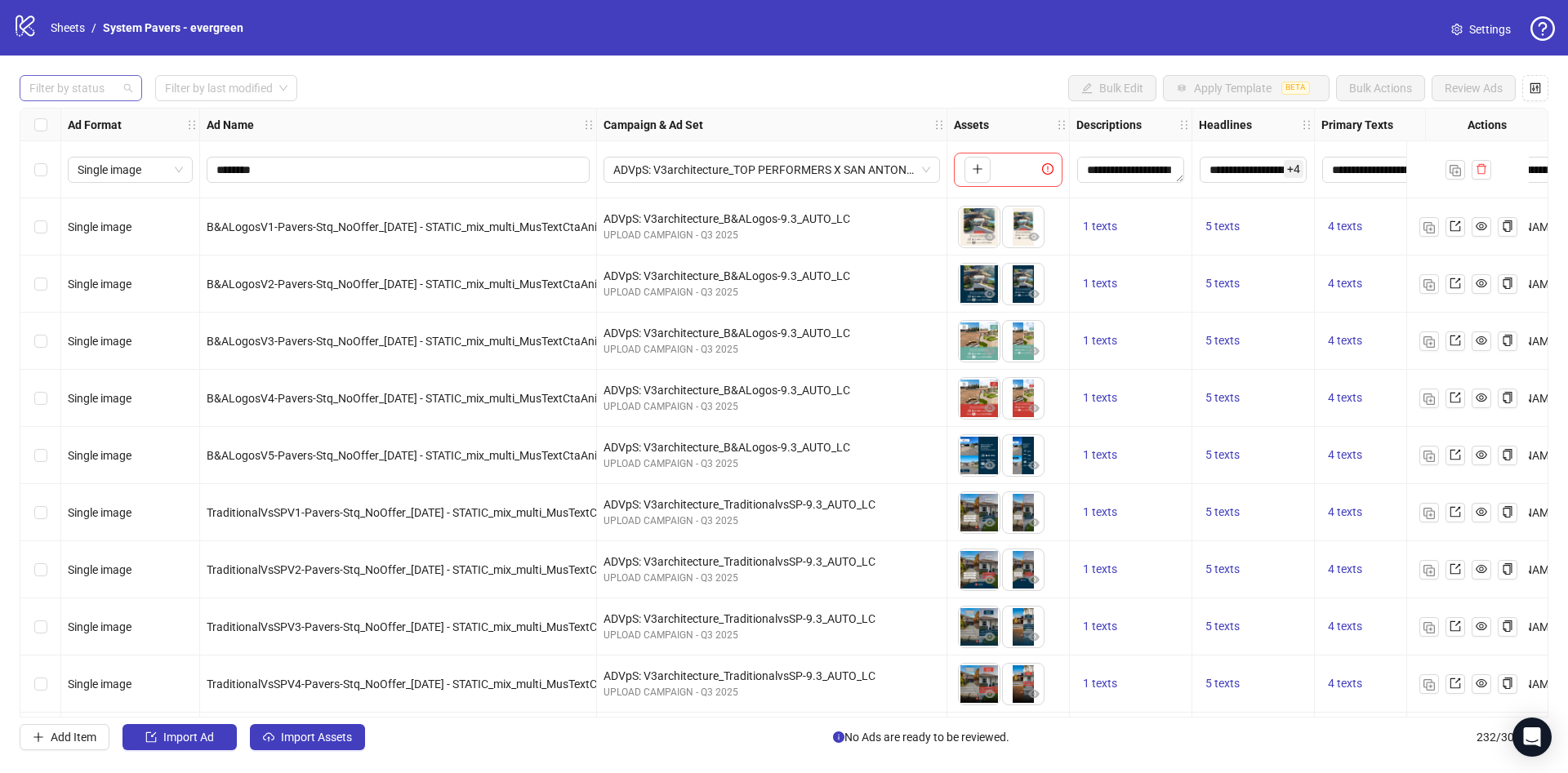
click at [56, 89] on div at bounding box center [73, 88] width 99 height 23
click at [56, 115] on div "Draft" at bounding box center [80, 121] width 97 height 18
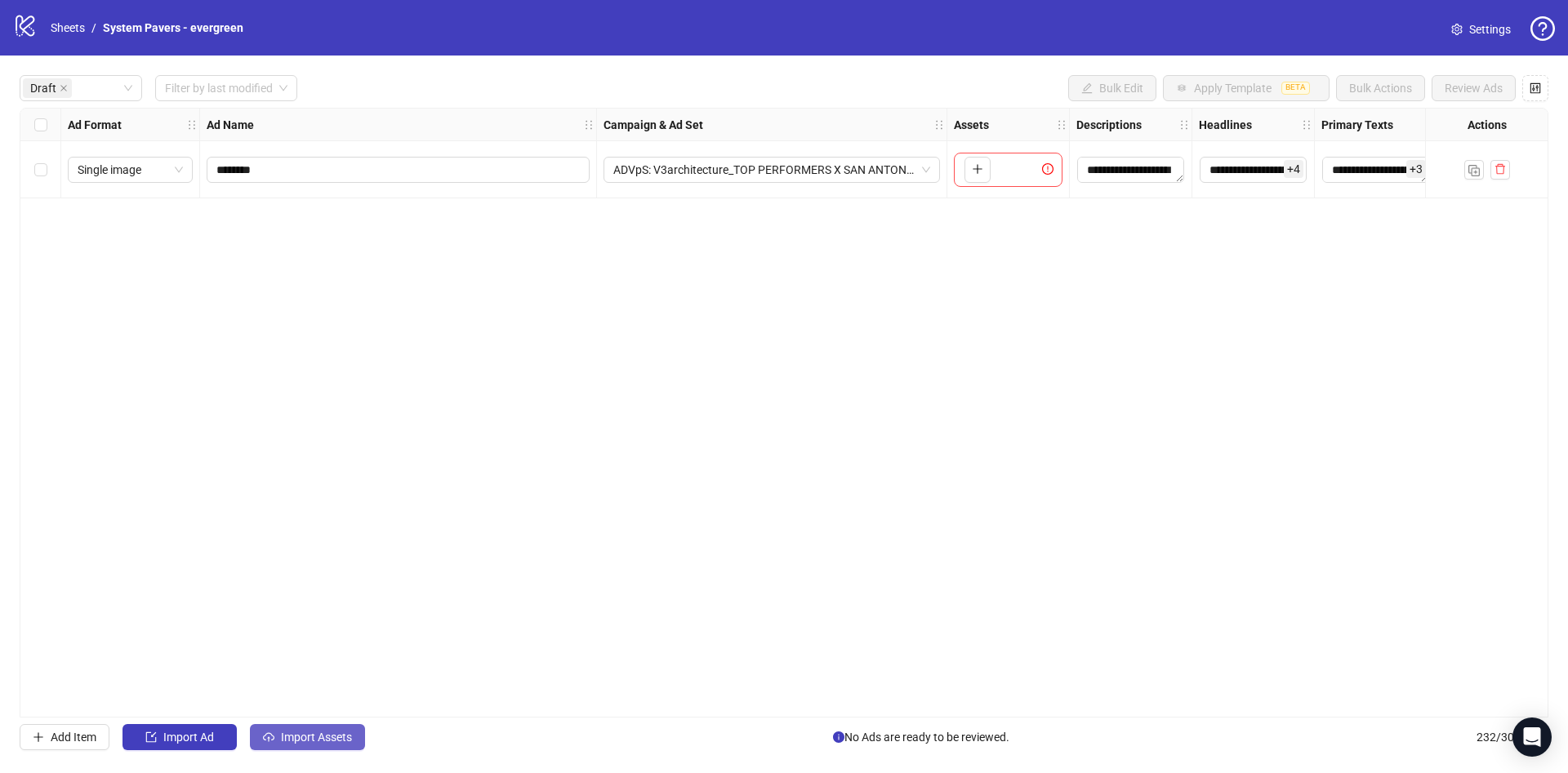
click at [343, 732] on span "Import Assets" at bounding box center [316, 736] width 71 height 13
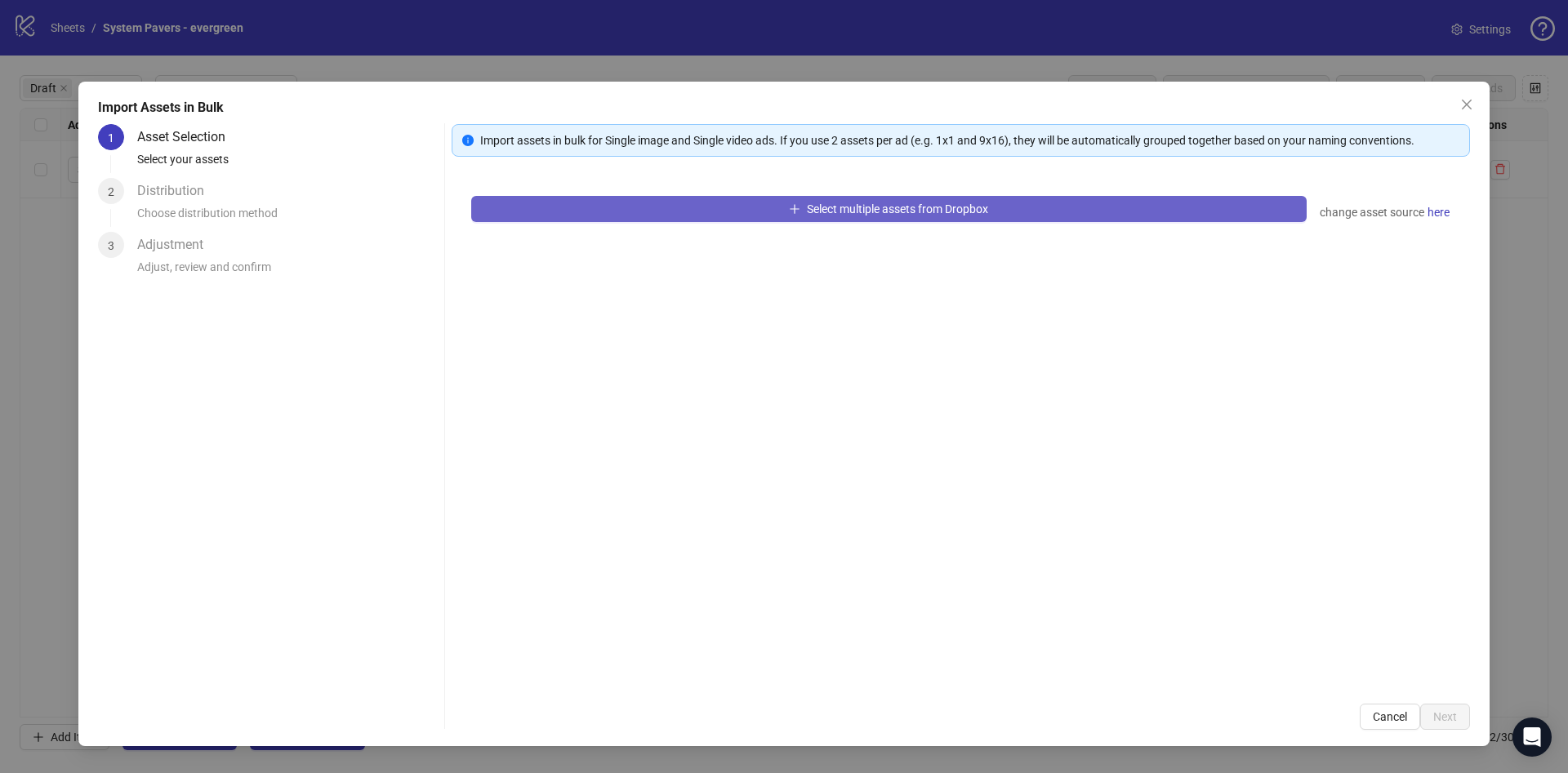
click at [785, 196] on button "Select multiple assets from Dropbox" at bounding box center [889, 209] width 836 height 27
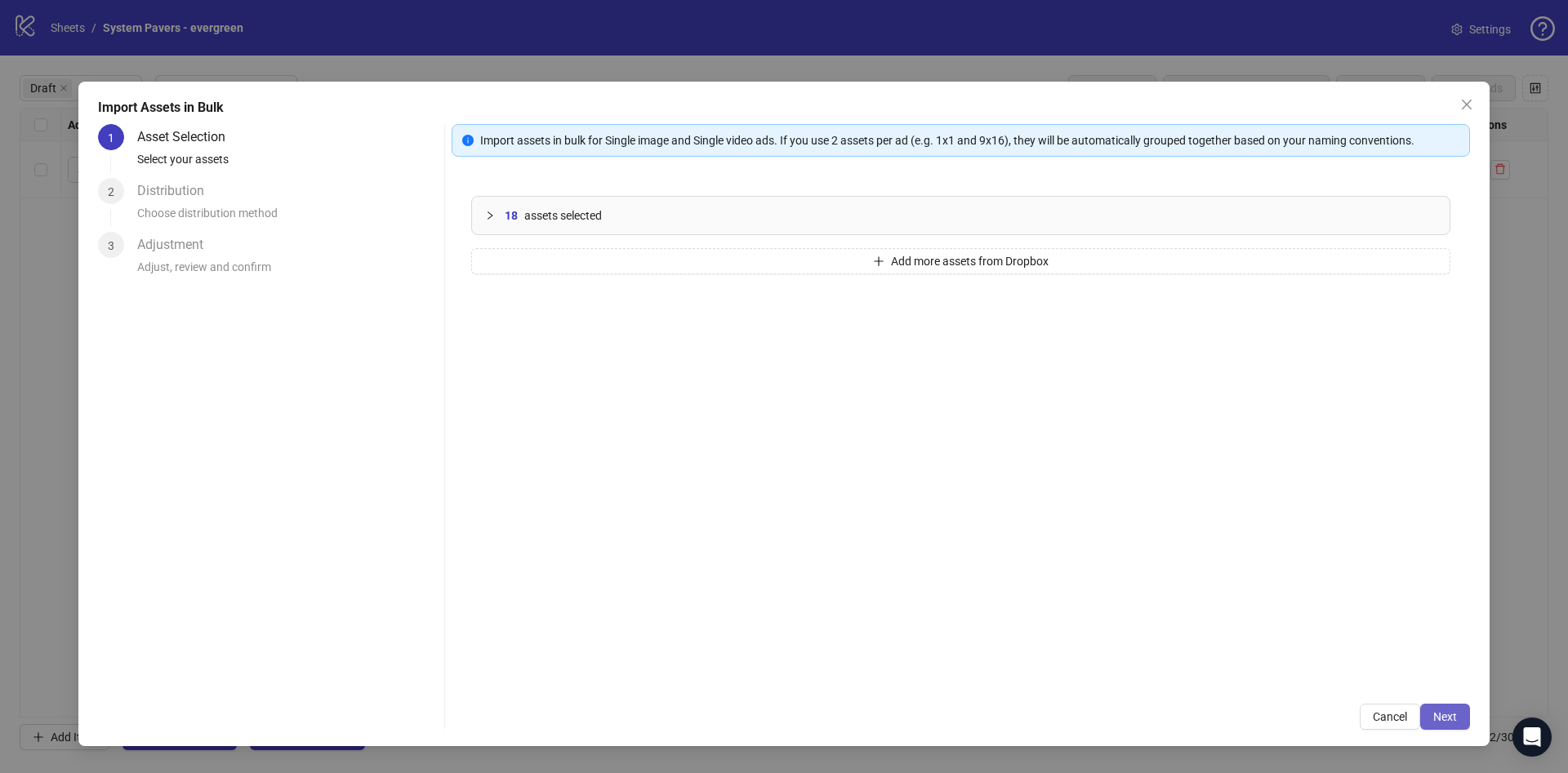
click at [1443, 717] on span "Next" at bounding box center [1446, 717] width 24 height 13
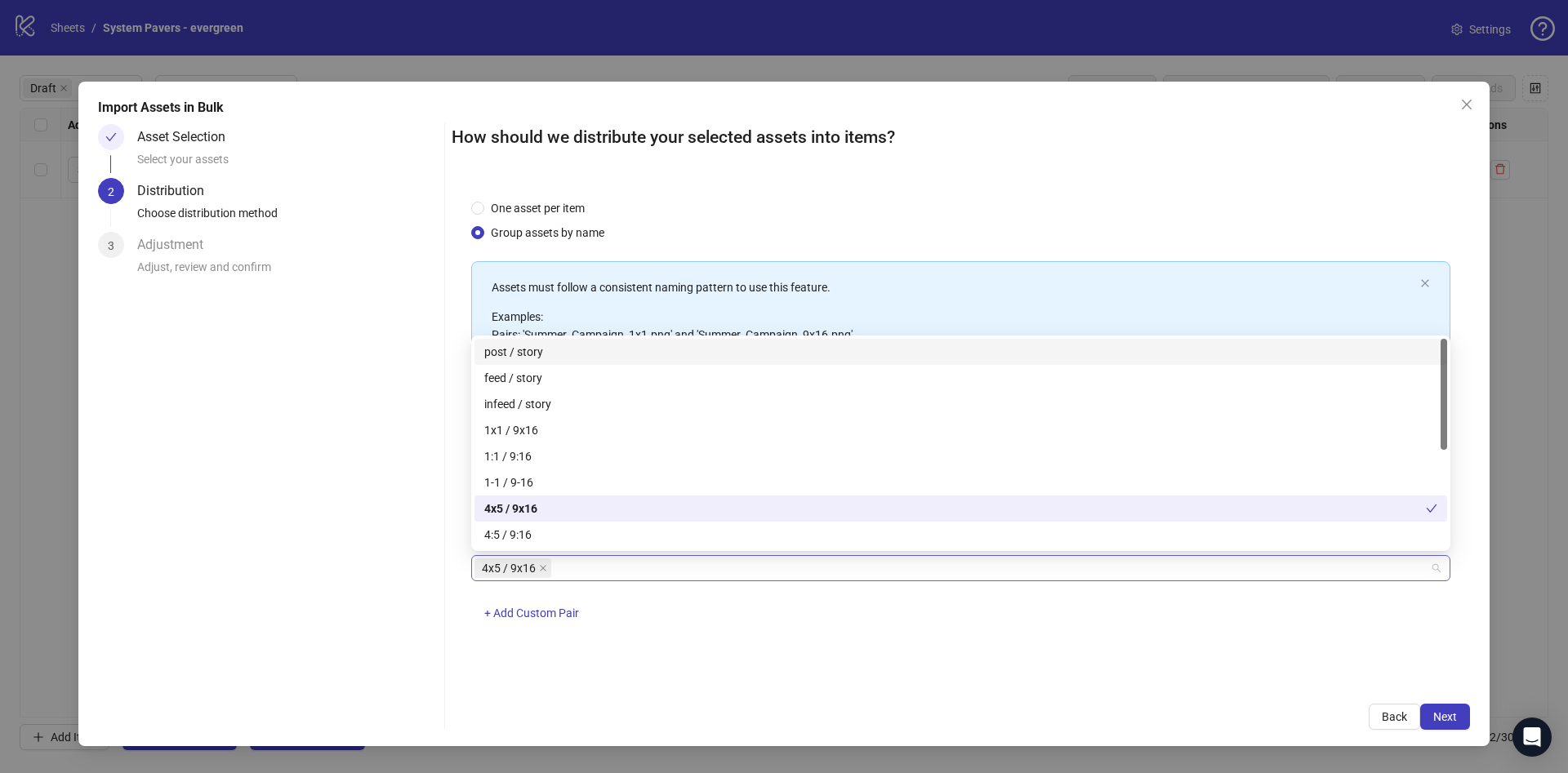
click at [548, 567] on span "4x5 / 9x16" at bounding box center [513, 568] width 77 height 20
click at [546, 568] on icon "close" at bounding box center [543, 569] width 9 height 9
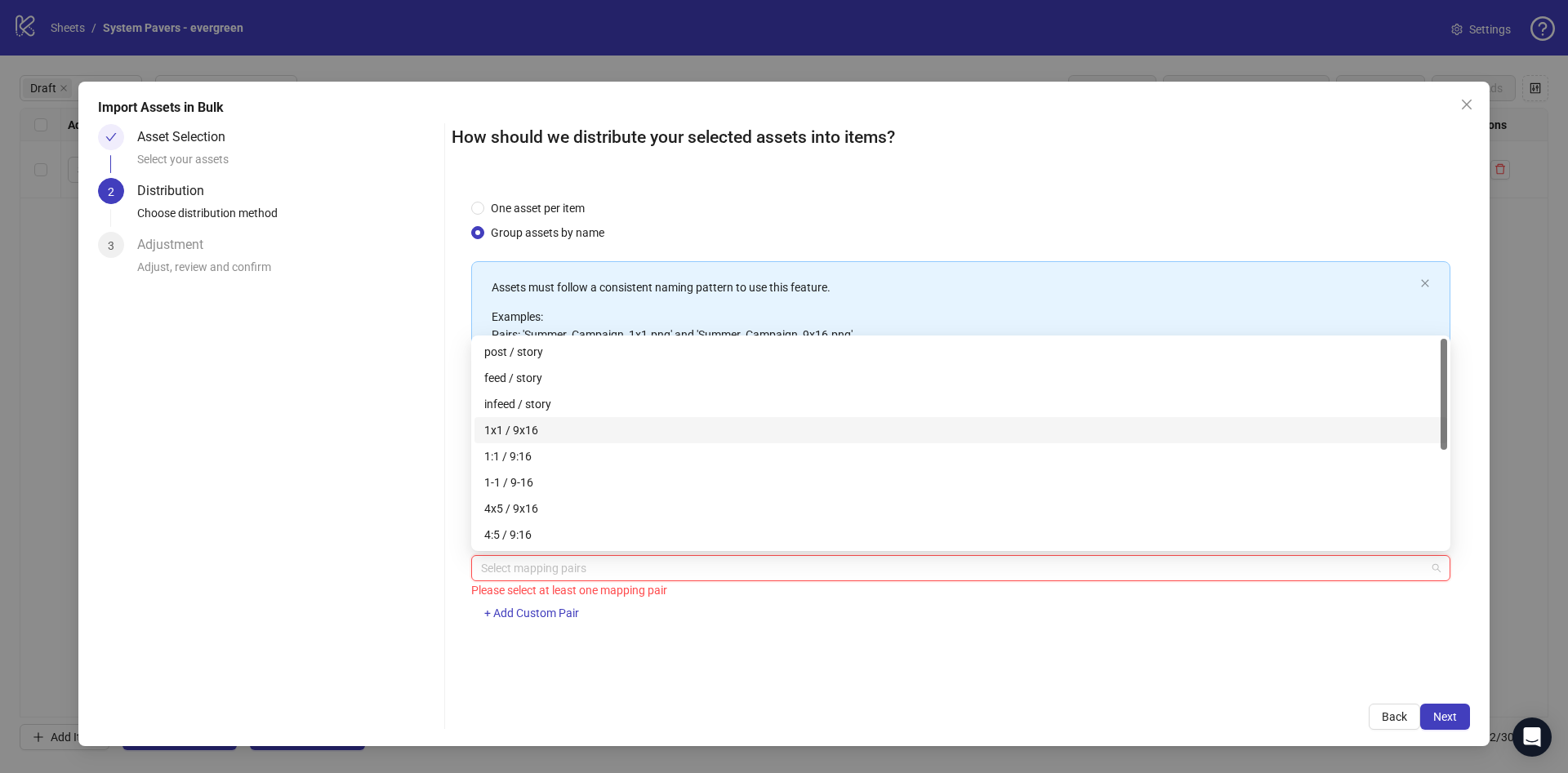
click at [598, 422] on div "1x1 / 9x16" at bounding box center [961, 430] width 953 height 18
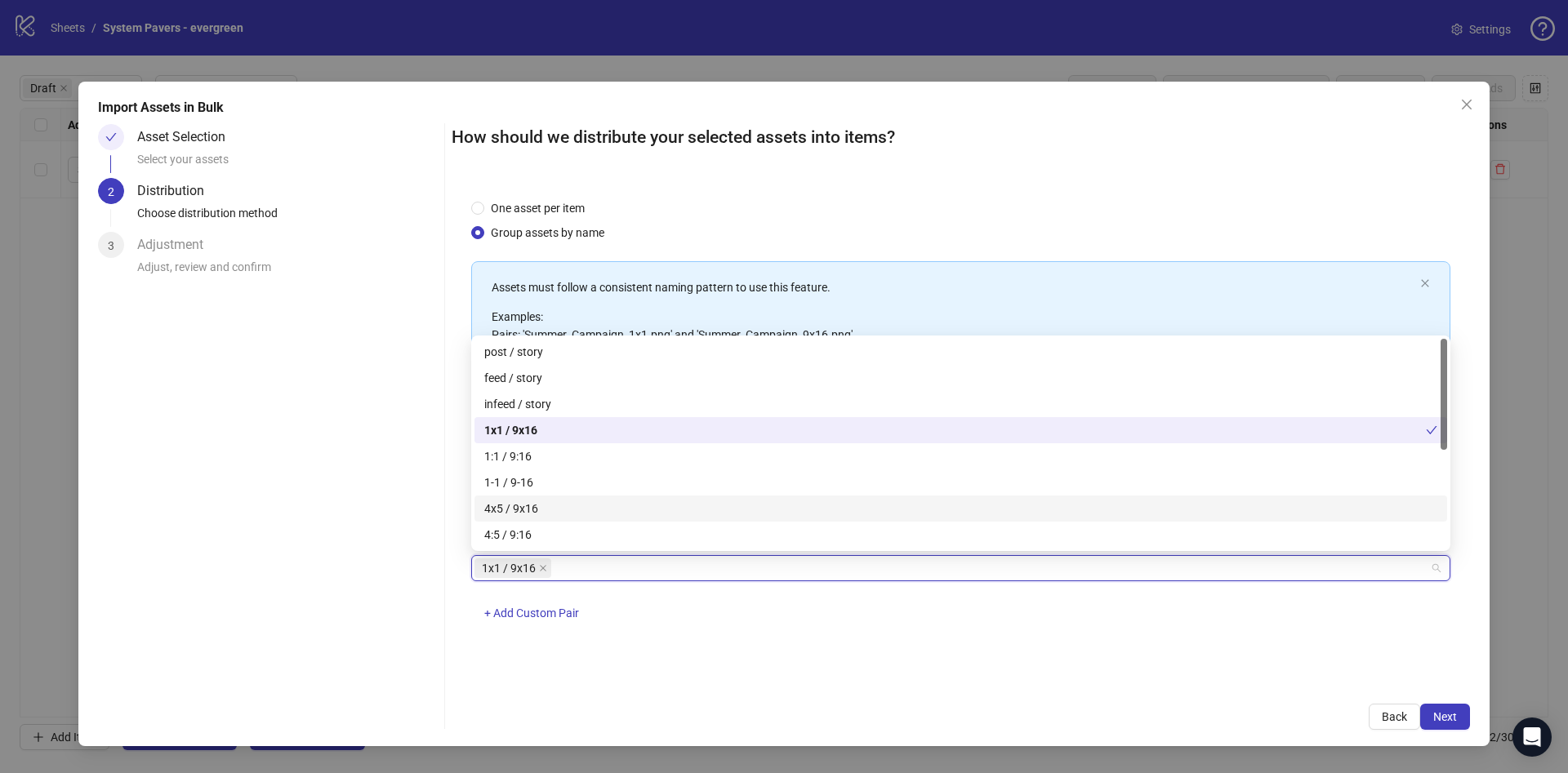
click at [577, 510] on div "4x5 / 9x16" at bounding box center [961, 508] width 953 height 18
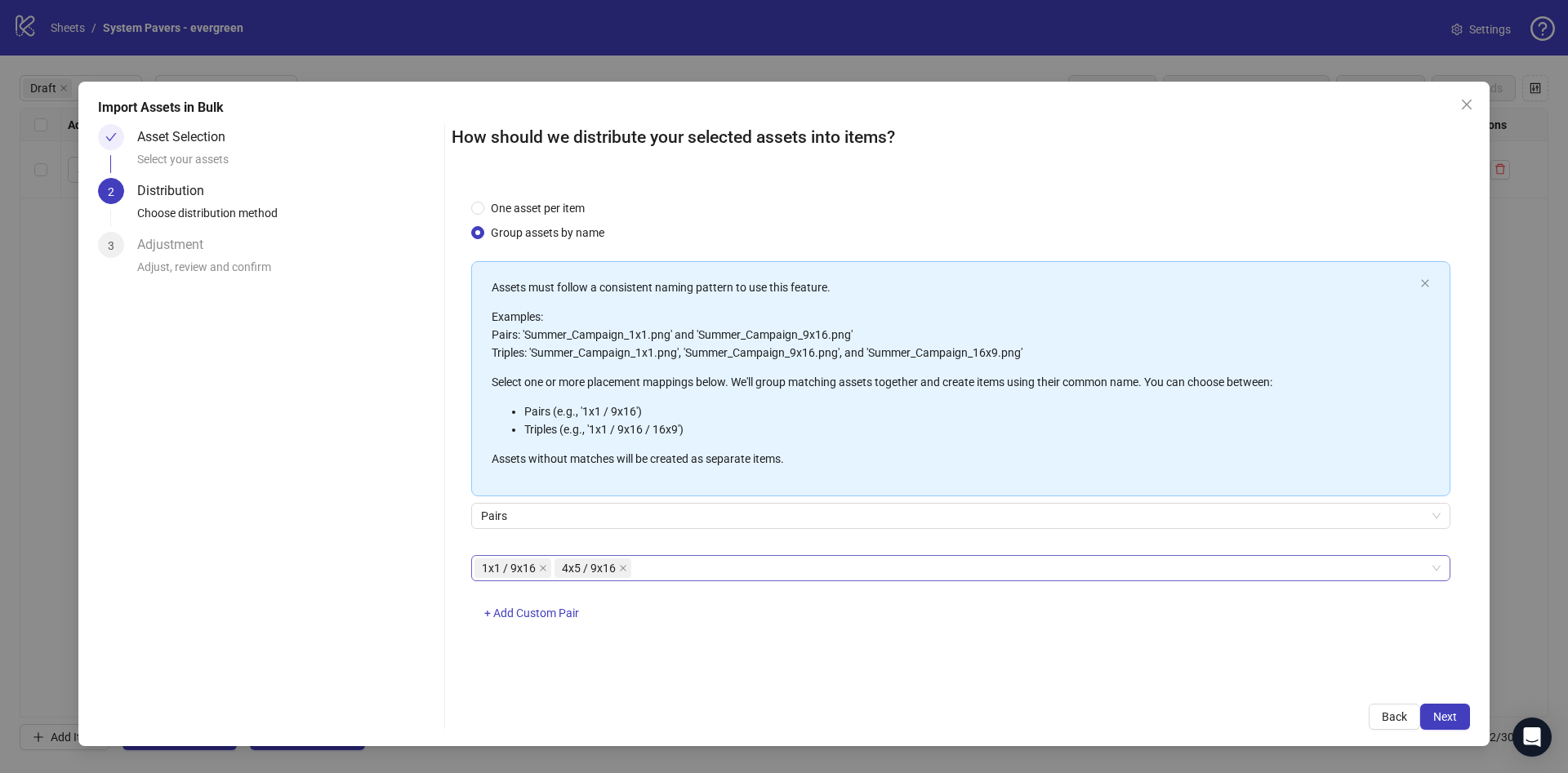
click at [1148, 665] on div "One asset per item Group assets by name Assets must follow a consistent naming …" at bounding box center [961, 432] width 1019 height 505
click at [1455, 707] on button "Next" at bounding box center [1445, 717] width 50 height 27
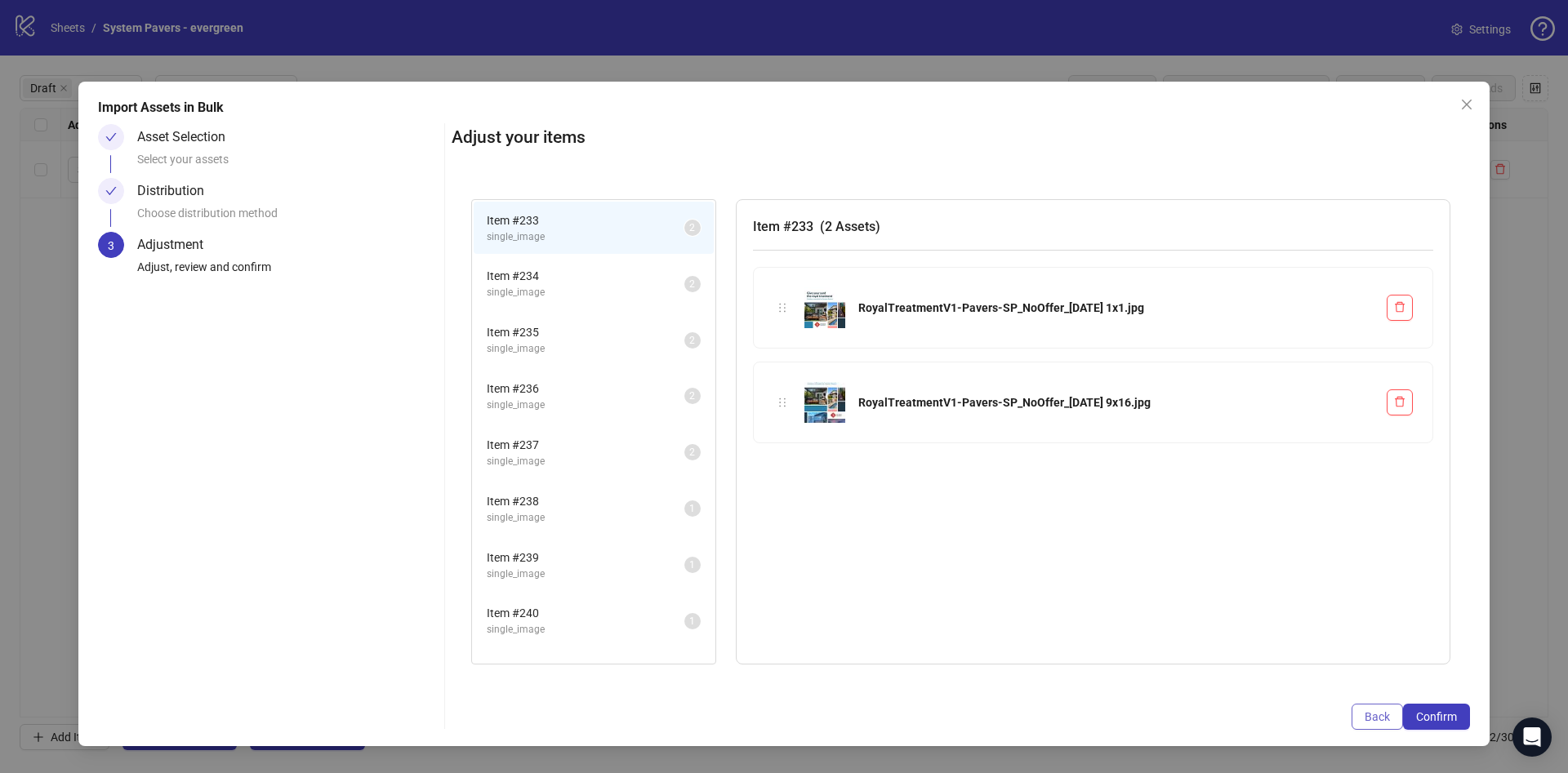
click at [1388, 719] on span "Back" at bounding box center [1377, 717] width 26 height 13
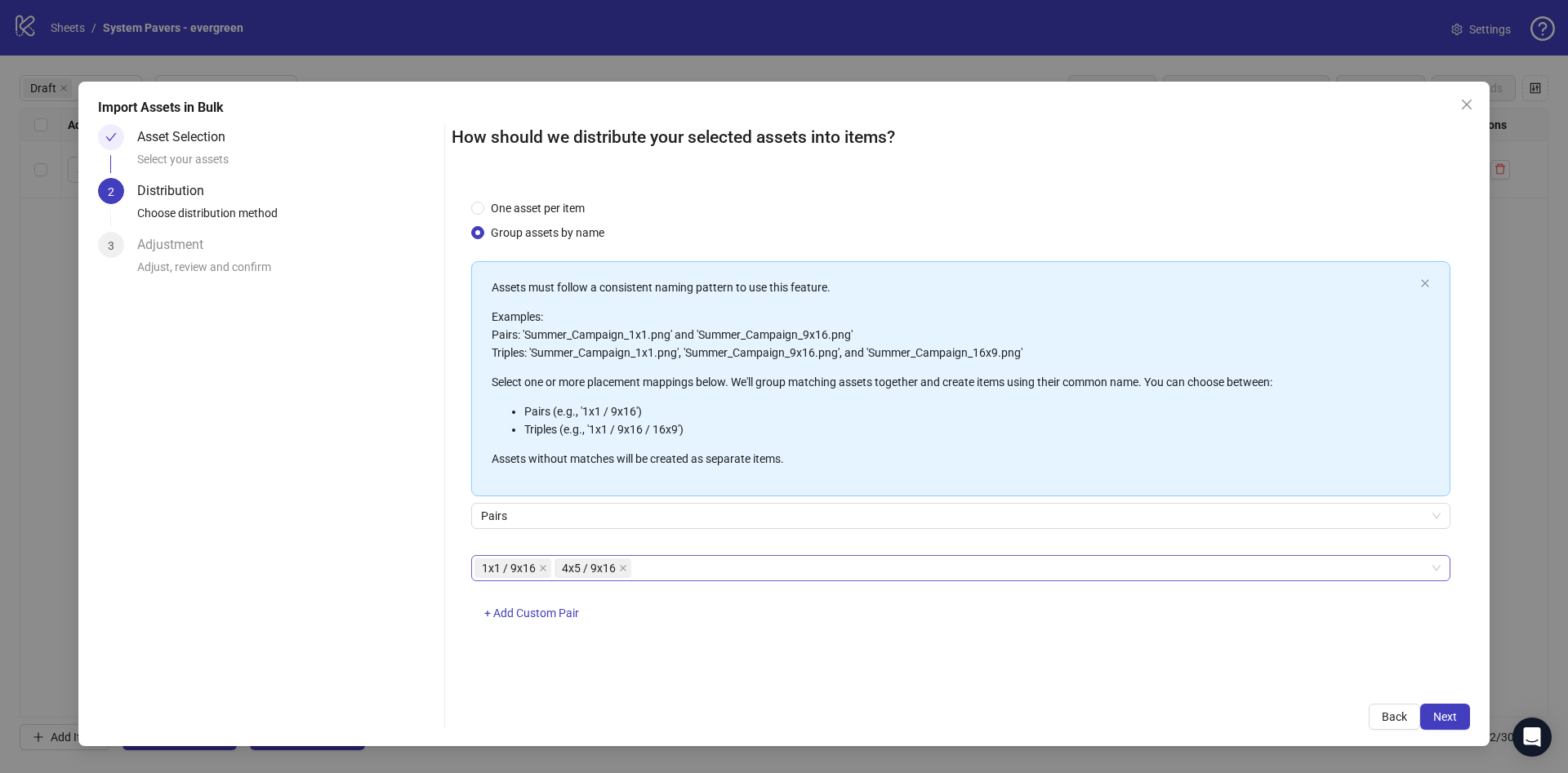
click at [619, 568] on icon "close" at bounding box center [624, 569] width 9 height 9
drag, startPoint x: 568, startPoint y: 599, endPoint x: 568, endPoint y: 607, distance: 8.0
click at [568, 600] on div "1x1 / 9x16 + Add Custom Pair" at bounding box center [961, 597] width 979 height 85
click at [568, 607] on span "+ Add Custom Pair" at bounding box center [531, 612] width 95 height 13
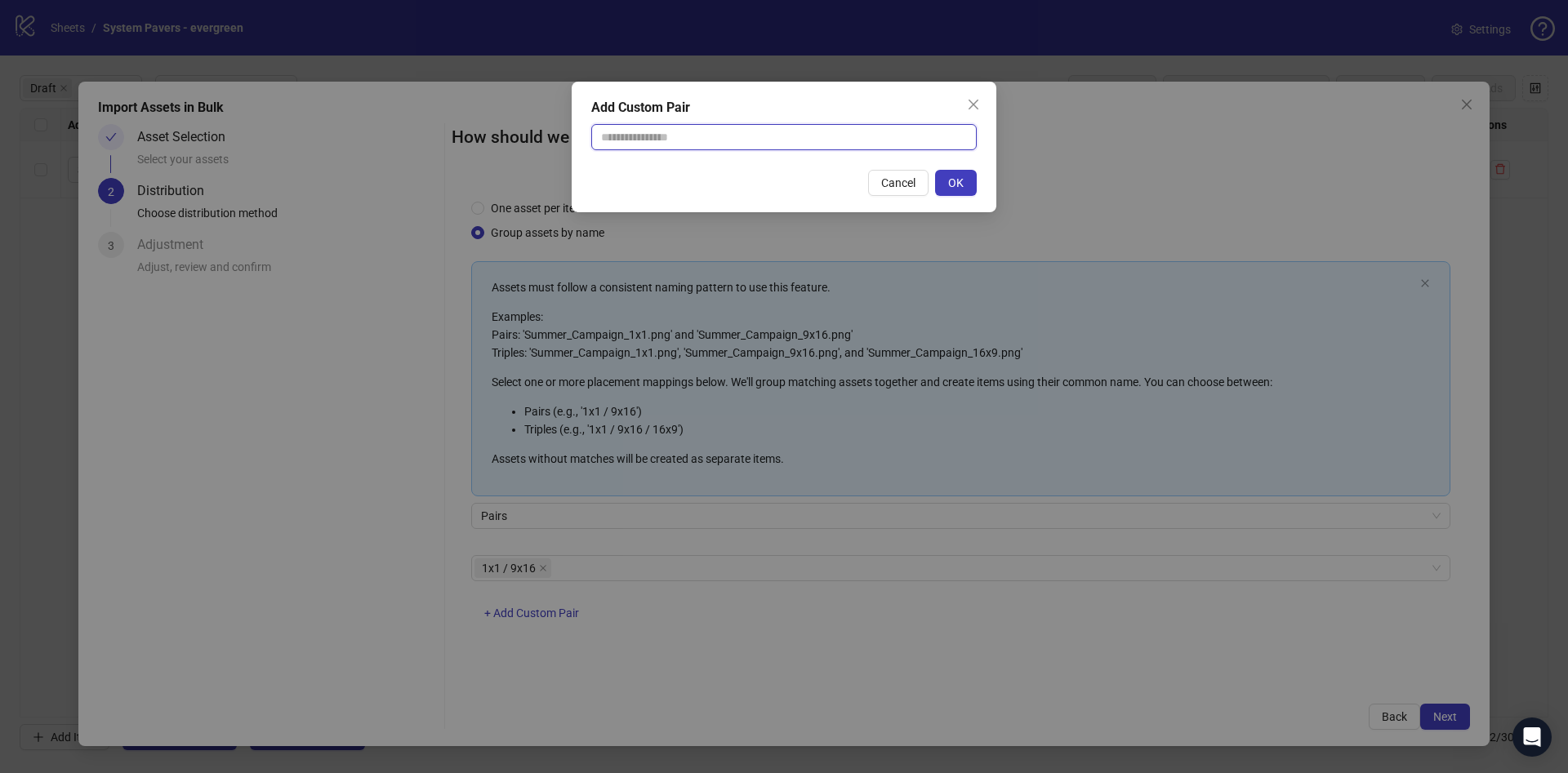
click at [833, 137] on input "text" at bounding box center [784, 137] width 386 height 27
type input "********"
click at [963, 186] on span "OK" at bounding box center [956, 182] width 15 height 13
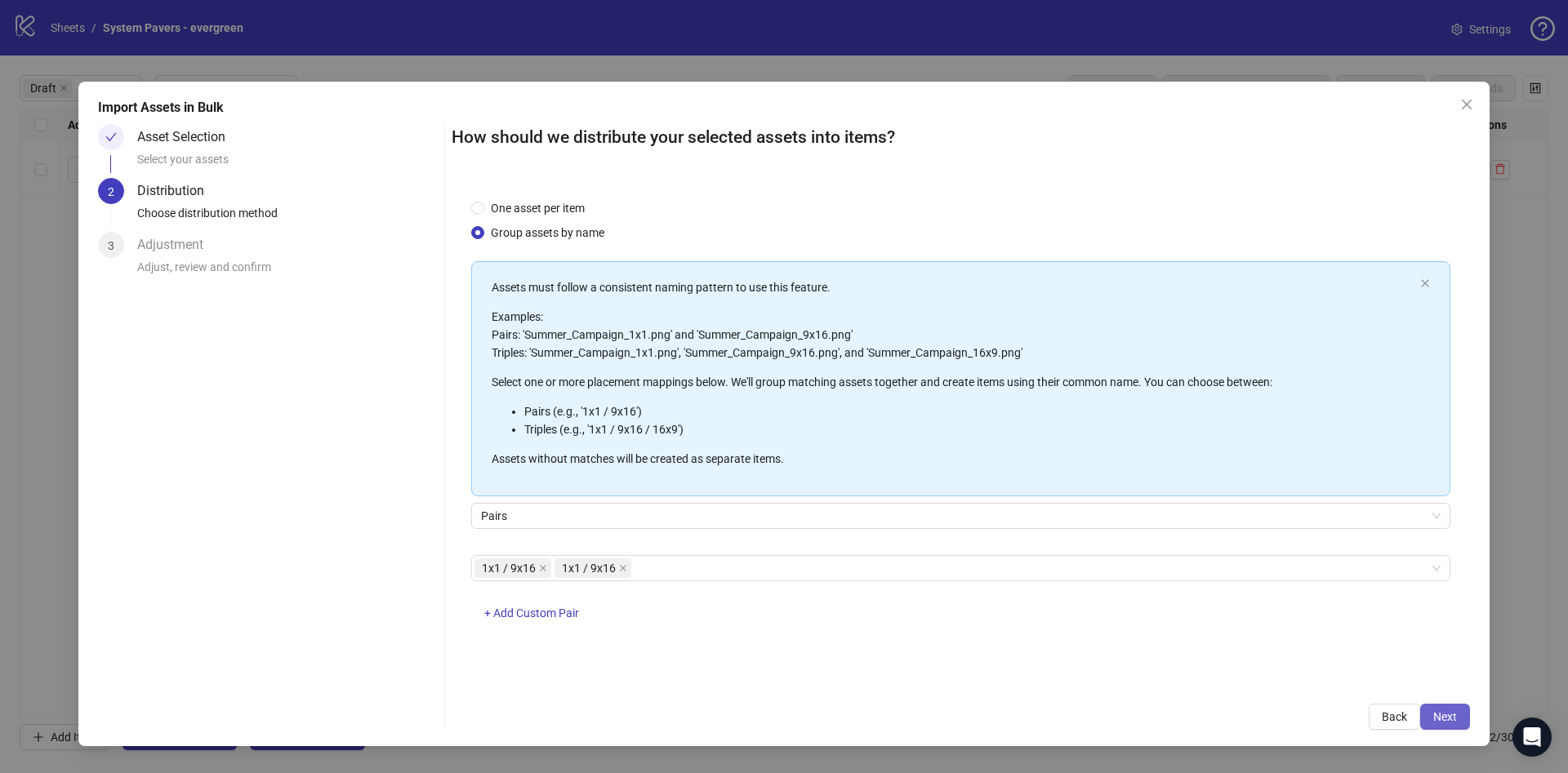
click at [1438, 712] on span "Next" at bounding box center [1446, 717] width 24 height 13
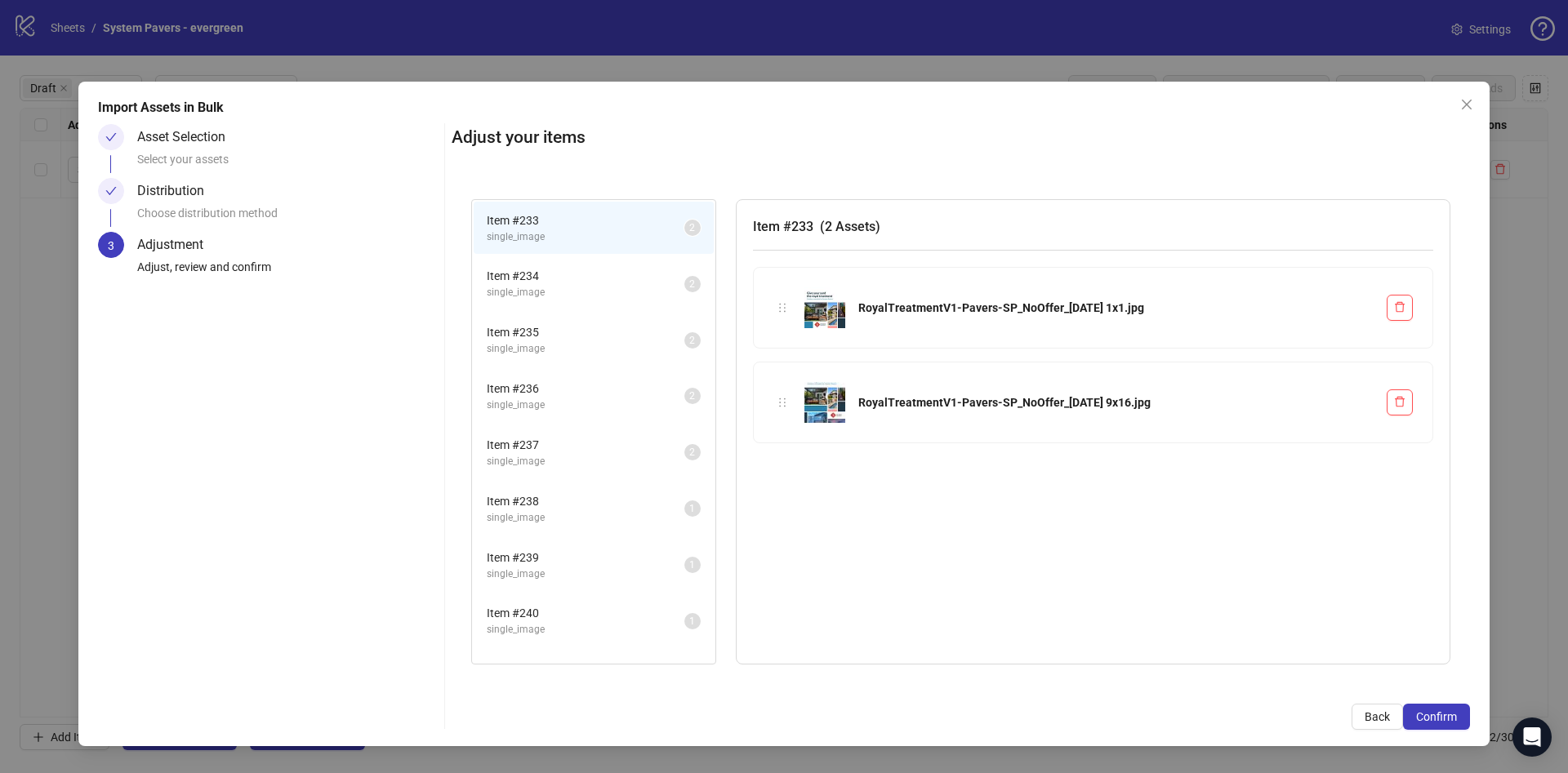
scroll to position [266, 0]
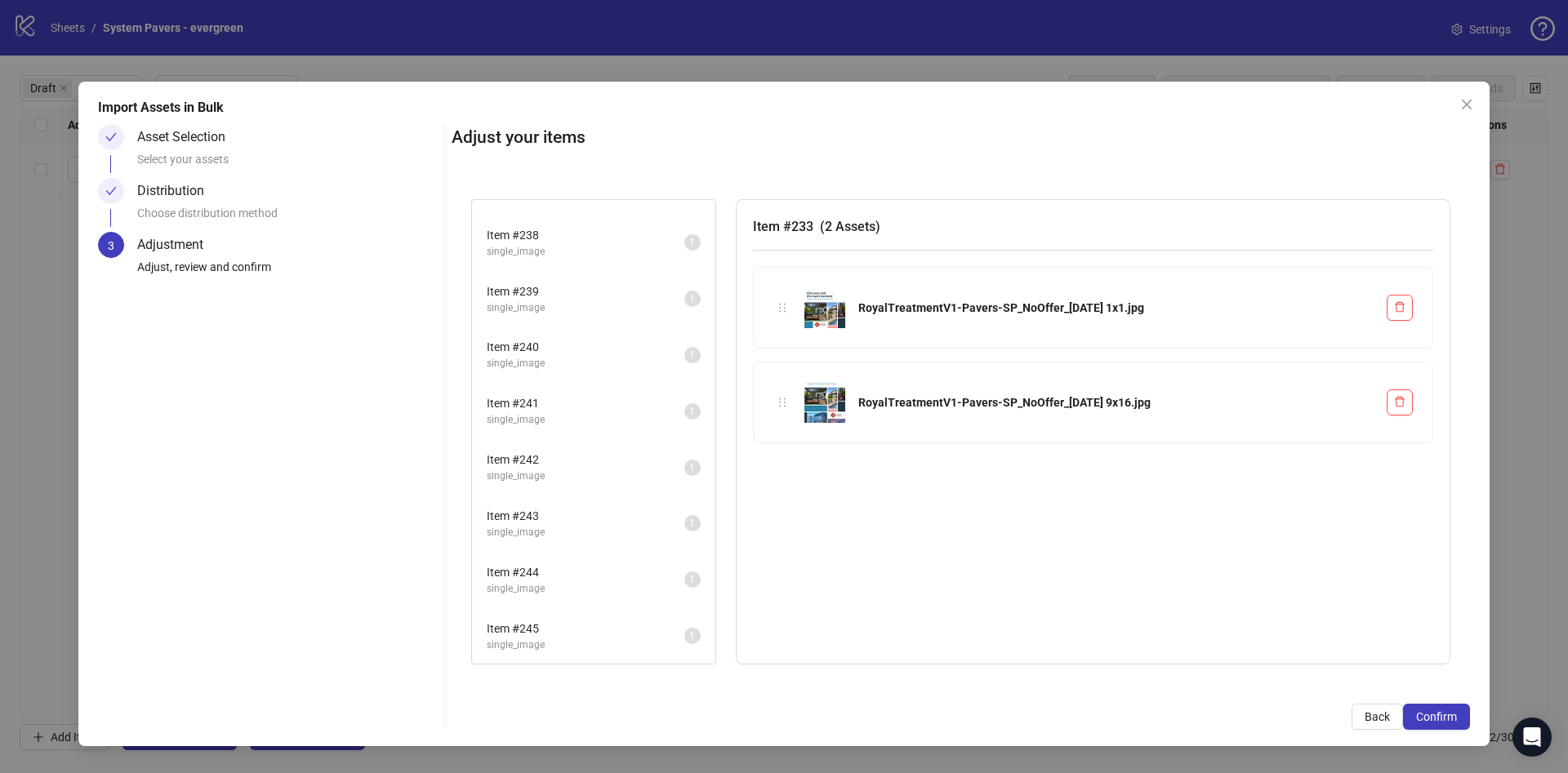
click at [536, 413] on span "single_image" at bounding box center [585, 420] width 198 height 15
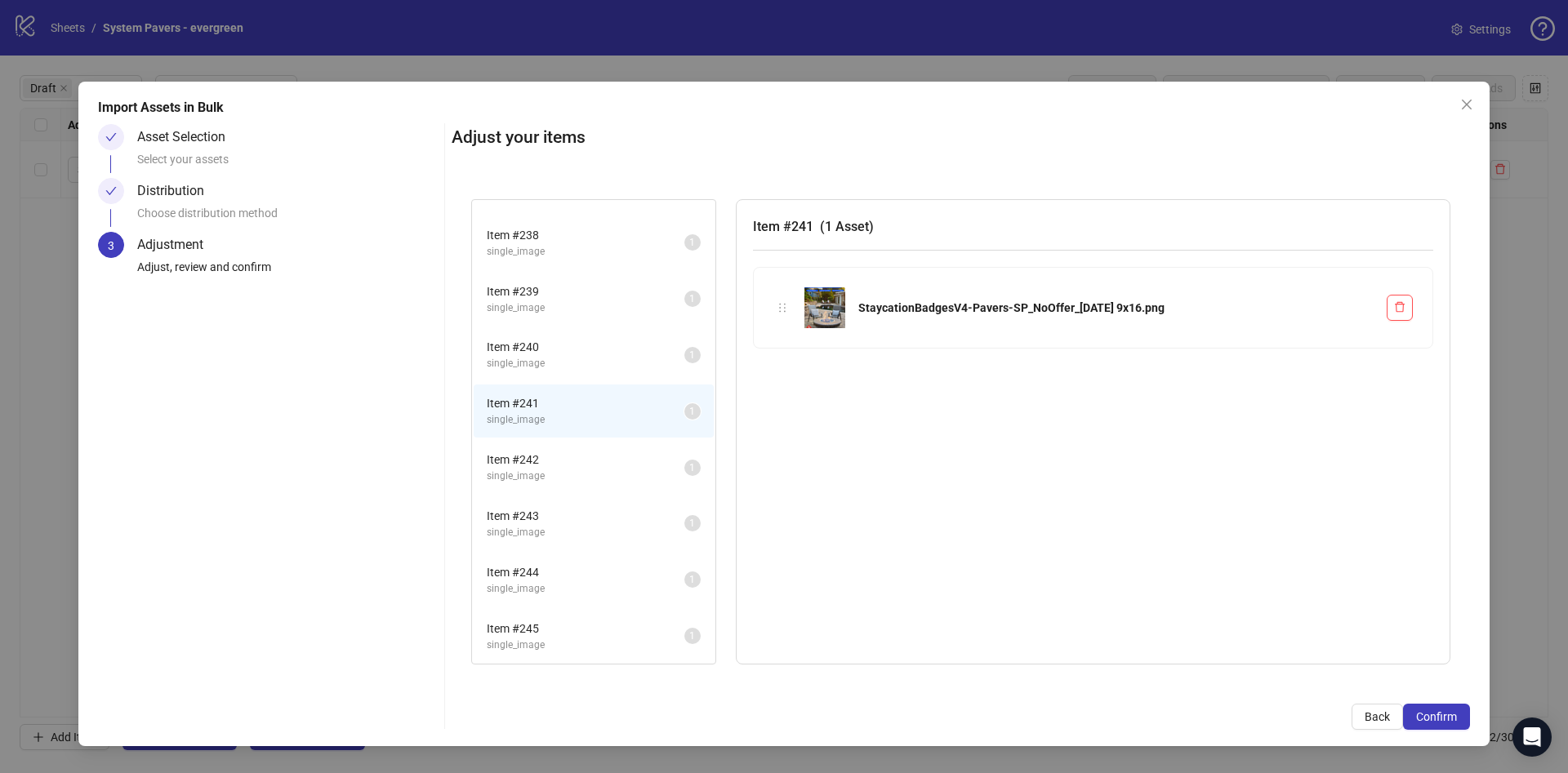
click at [550, 356] on span "single_image" at bounding box center [585, 363] width 198 height 15
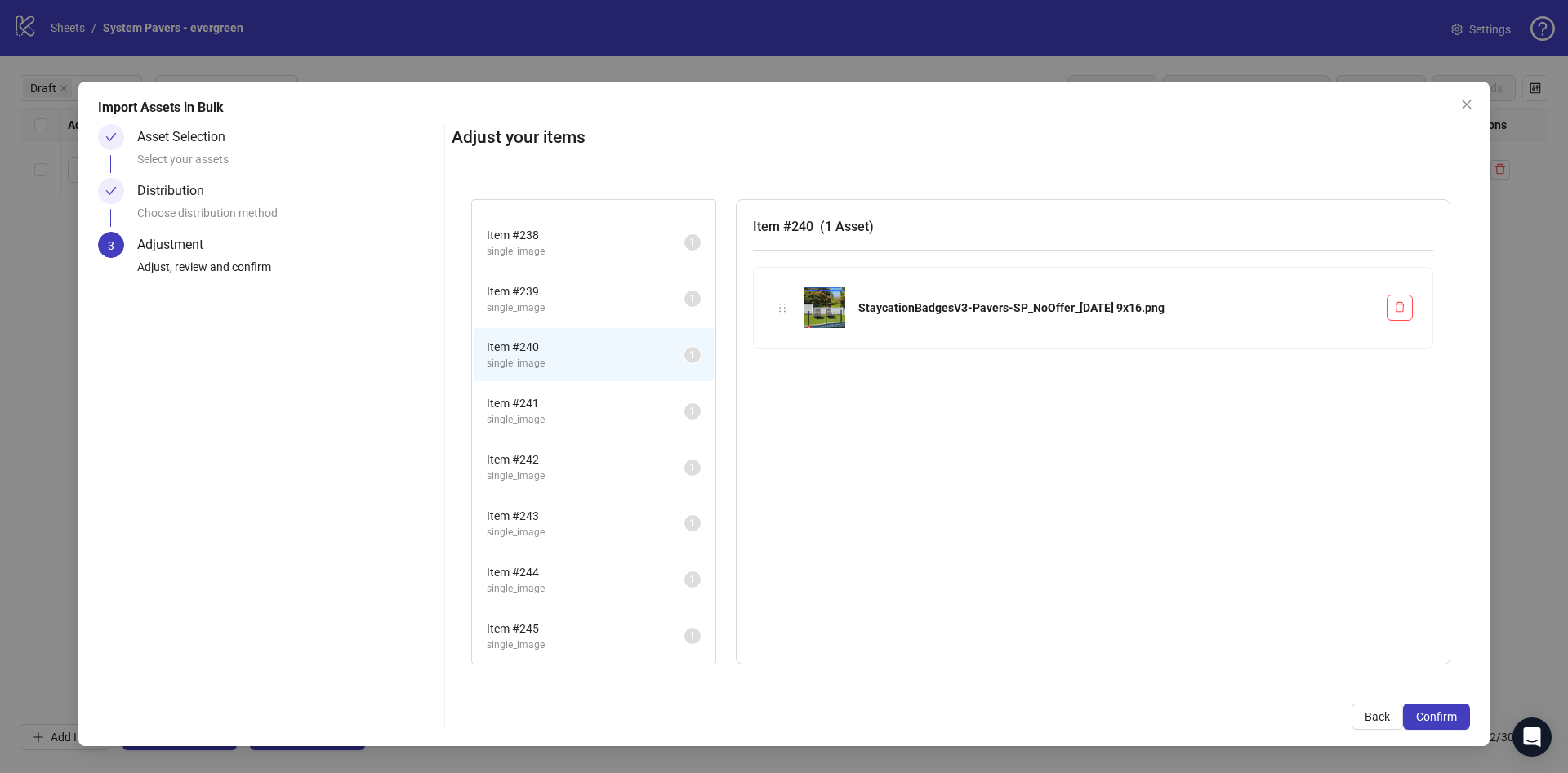
click at [552, 381] on li "Item # 240 single_image 1" at bounding box center [594, 355] width 240 height 53
click at [578, 282] on span "Item # 239" at bounding box center [585, 291] width 198 height 18
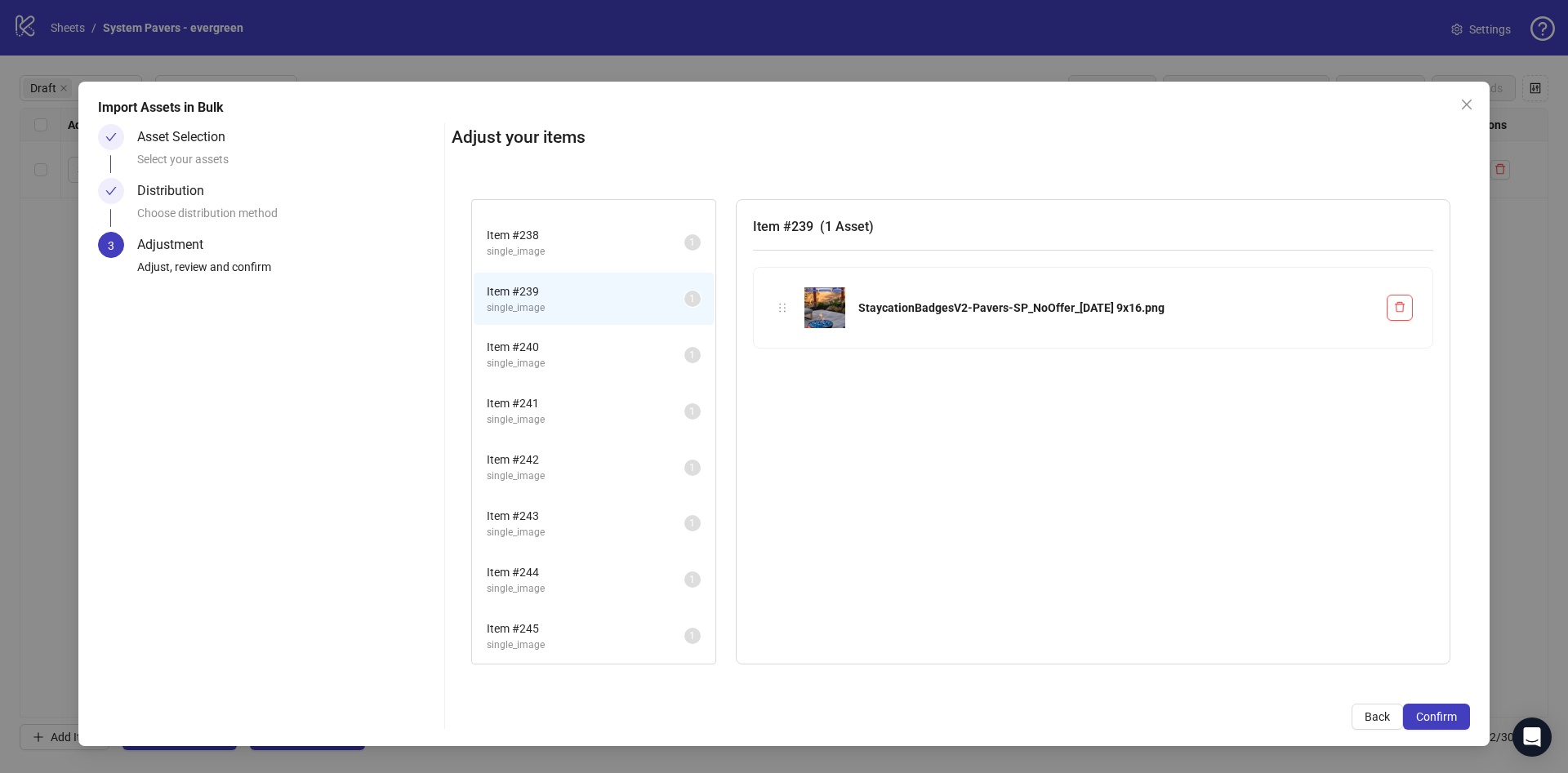
click at [595, 233] on span "Item # 238" at bounding box center [585, 234] width 198 height 18
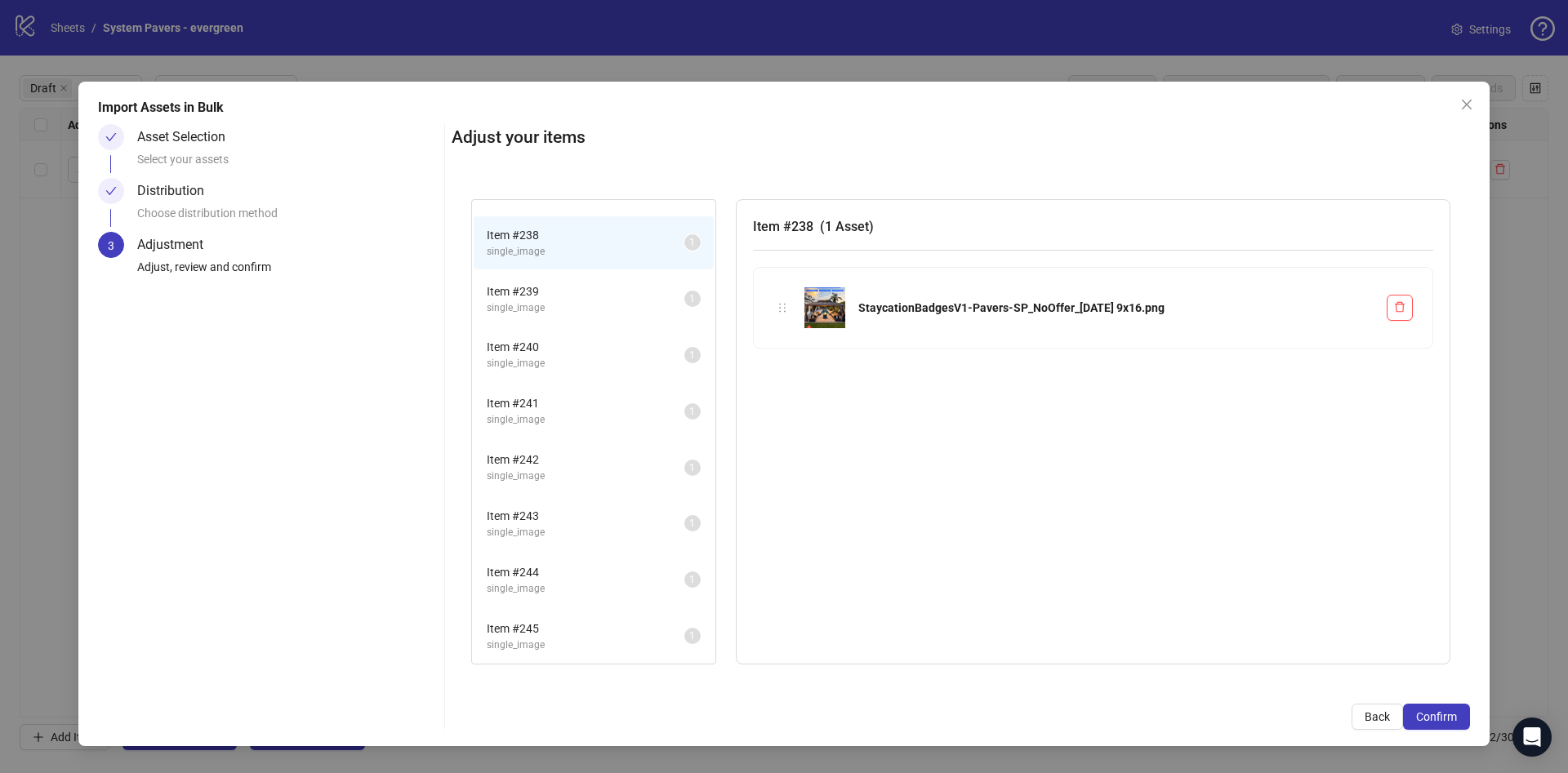
click at [553, 426] on span "single_image" at bounding box center [585, 420] width 198 height 15
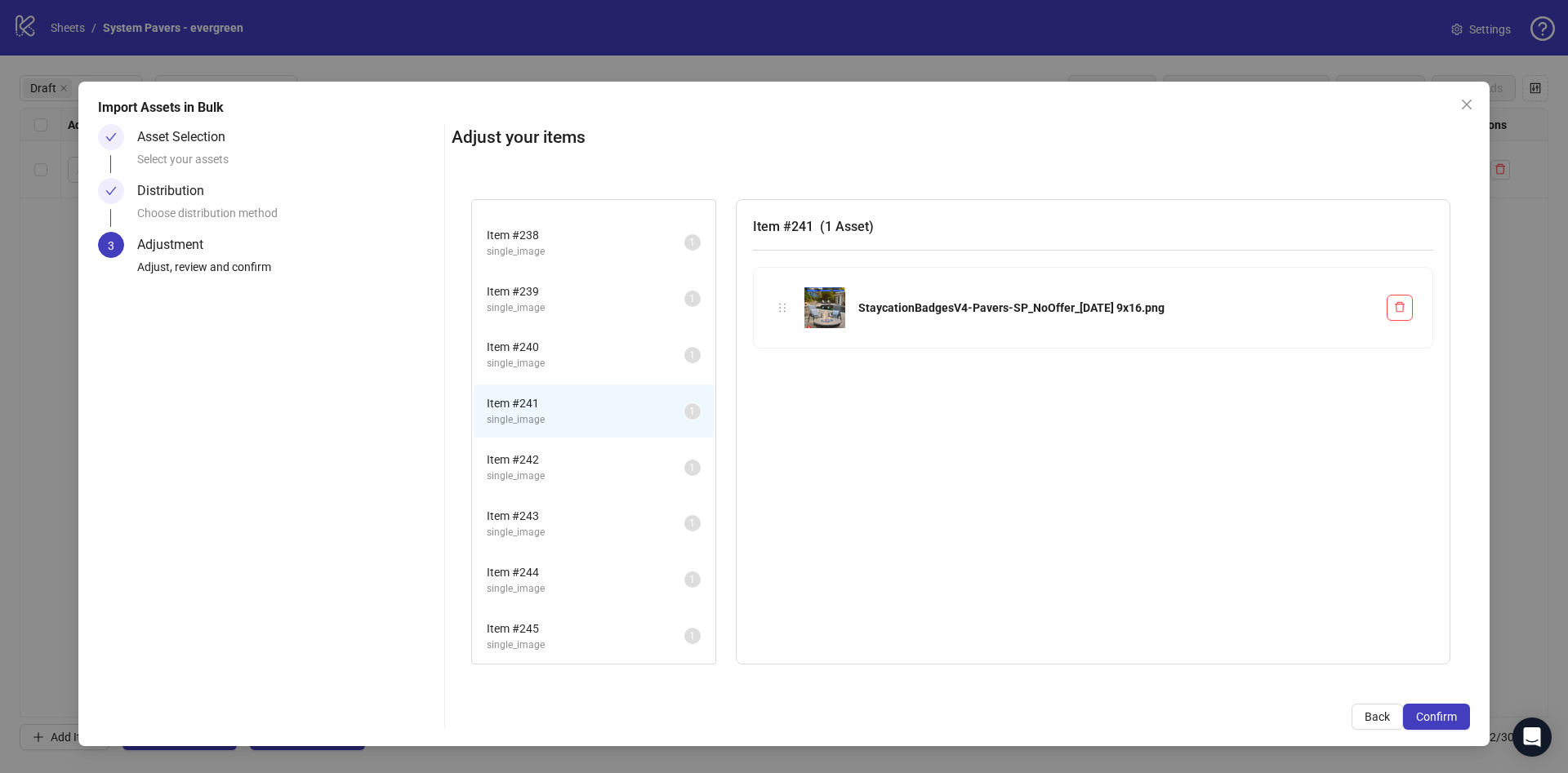
click at [565, 510] on span "Item # 243" at bounding box center [585, 516] width 198 height 18
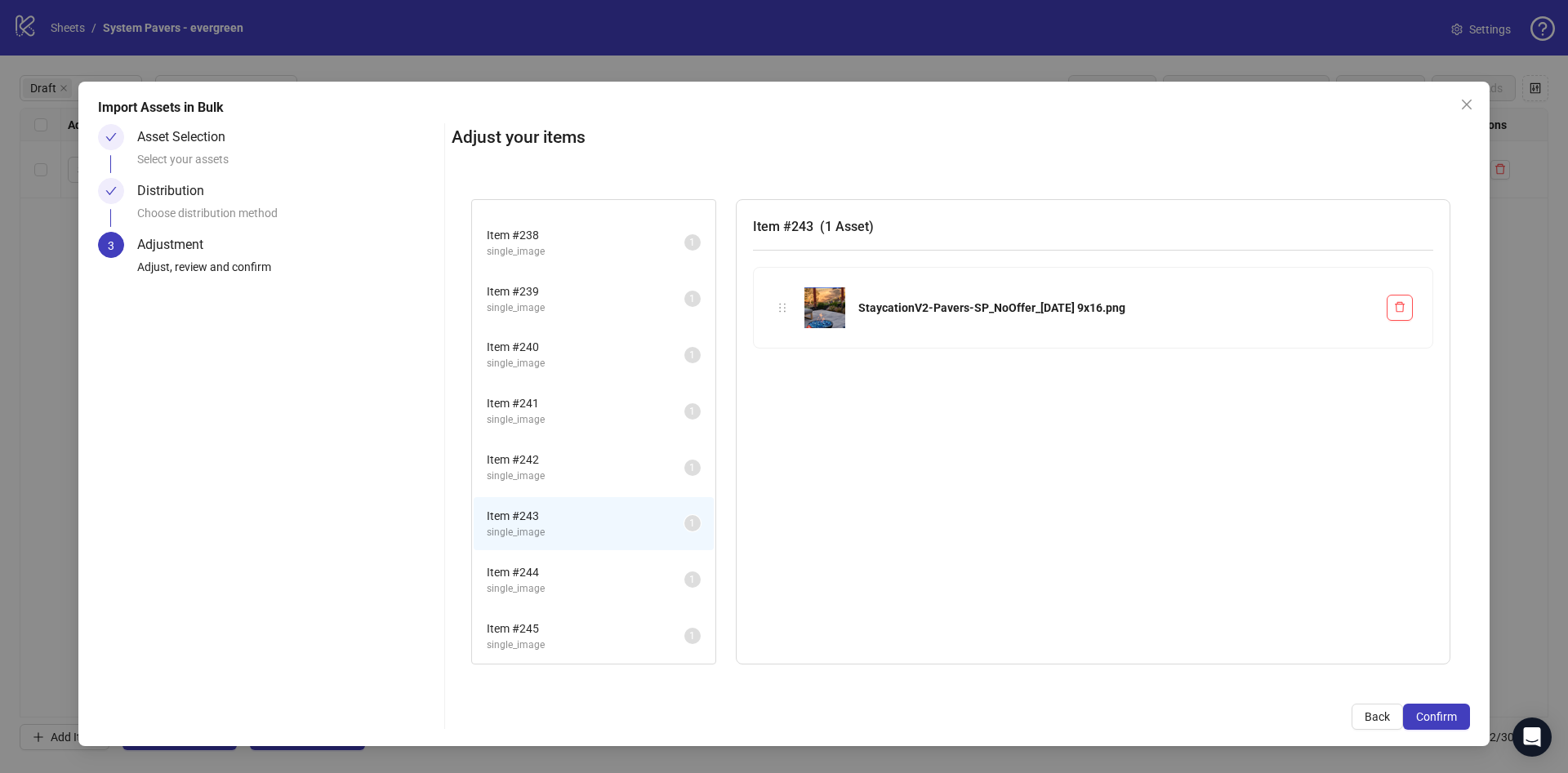
click at [580, 585] on span "single_image" at bounding box center [585, 589] width 198 height 15
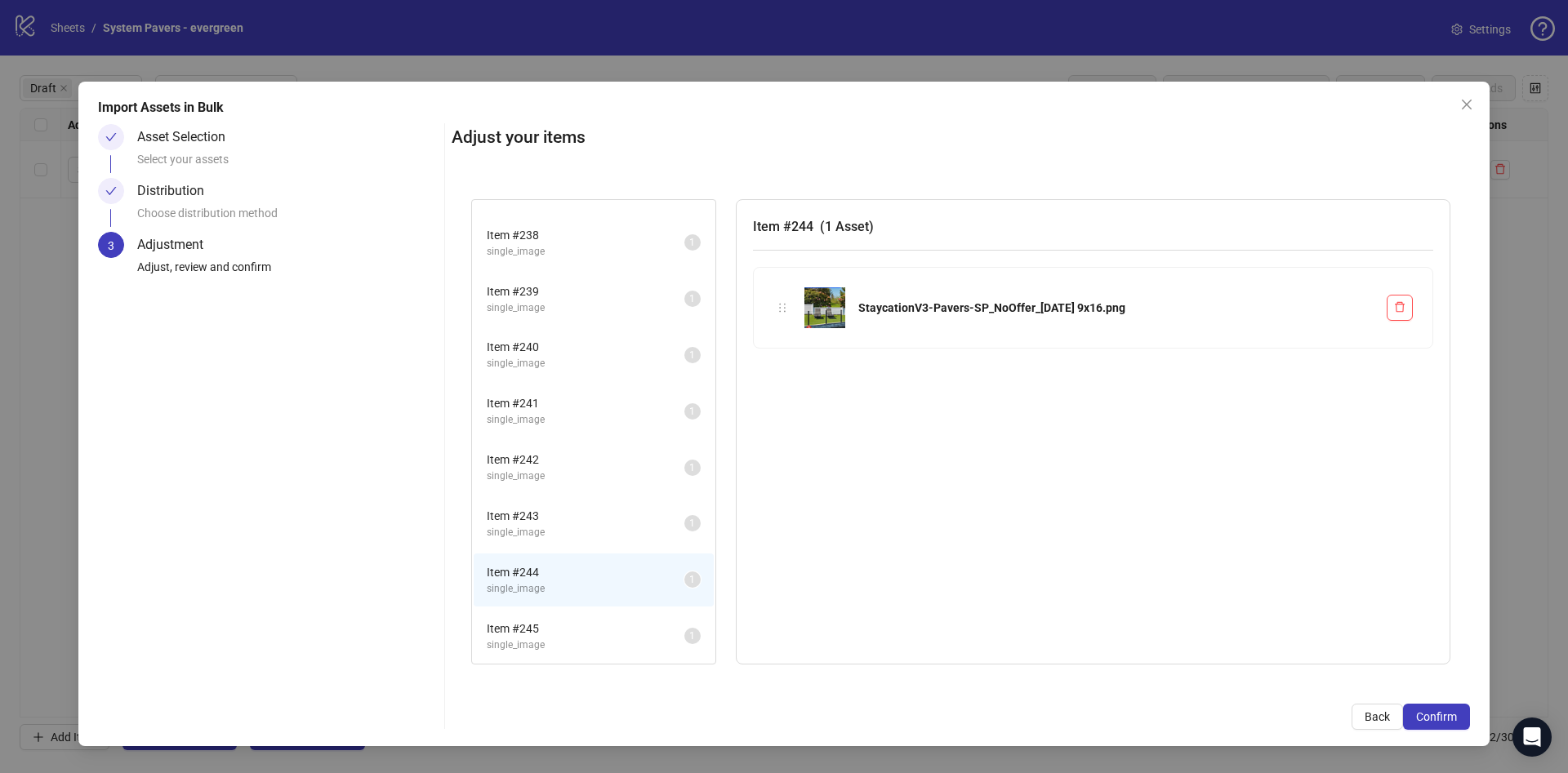
click at [598, 475] on span "single_image" at bounding box center [585, 476] width 198 height 15
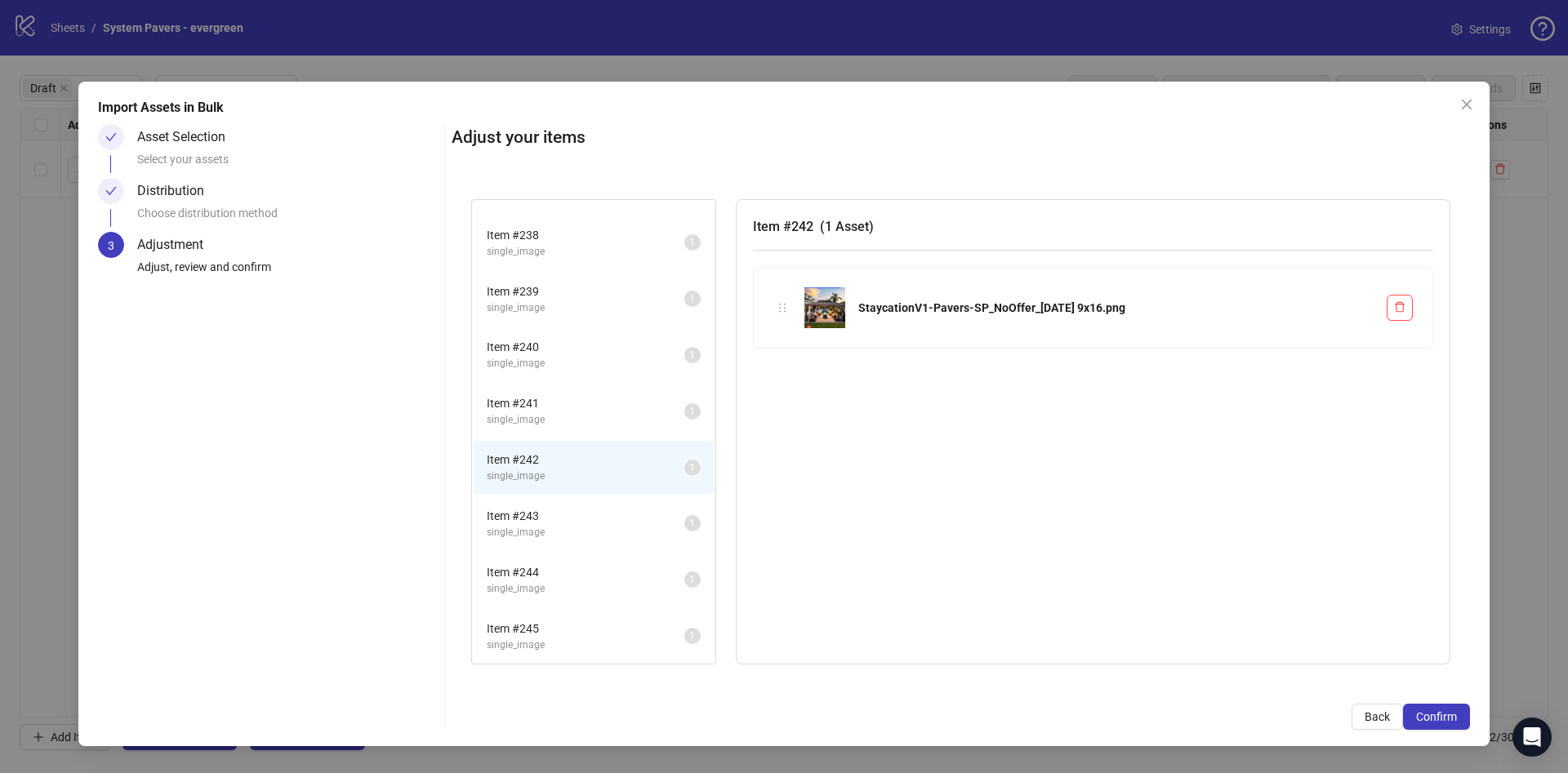
click at [601, 386] on li "Item # 241 single_image 1" at bounding box center [594, 411] width 240 height 53
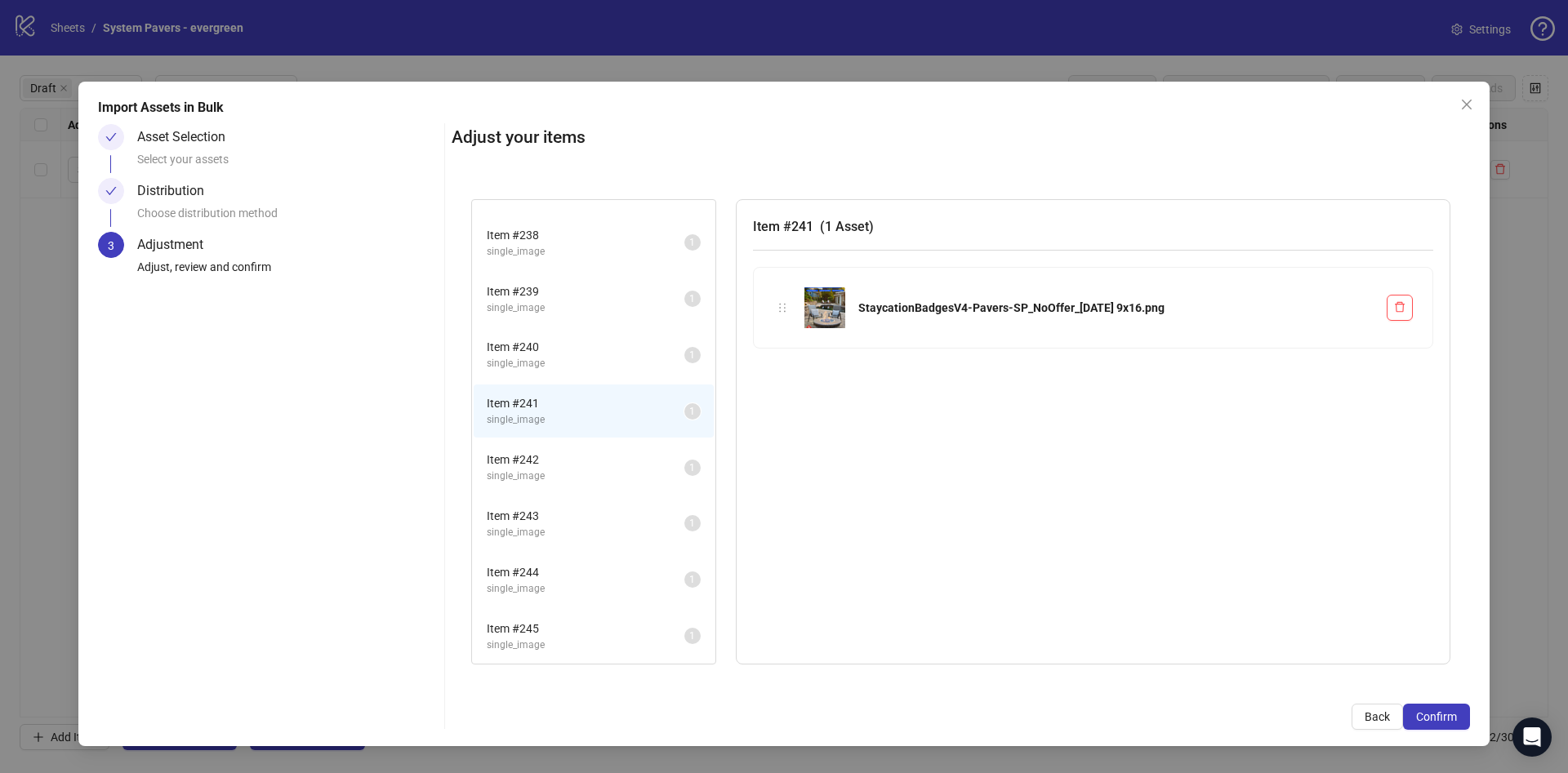
click at [602, 332] on li "Item # 240 single_image 1" at bounding box center [594, 355] width 240 height 53
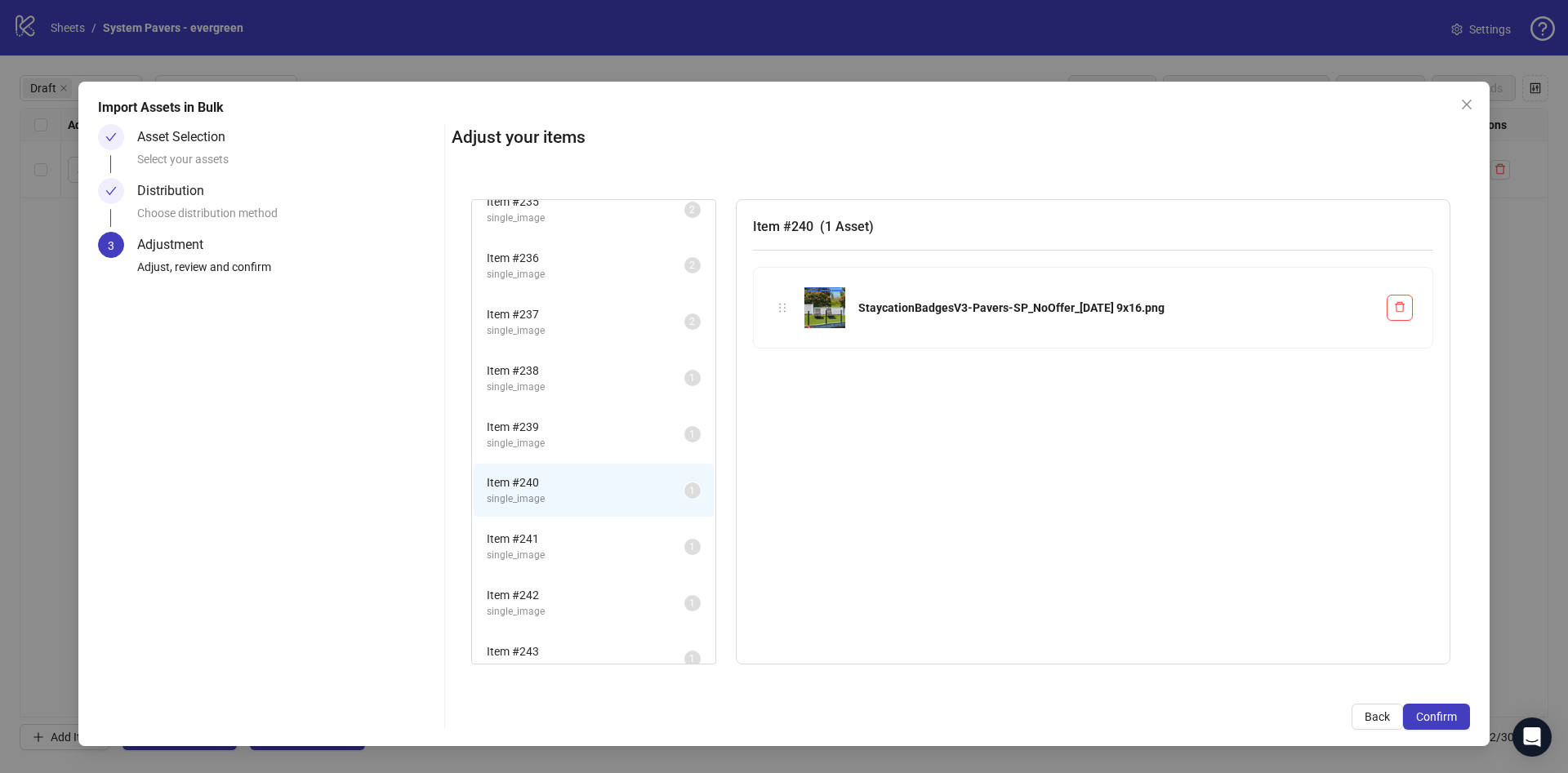
scroll to position [0, 0]
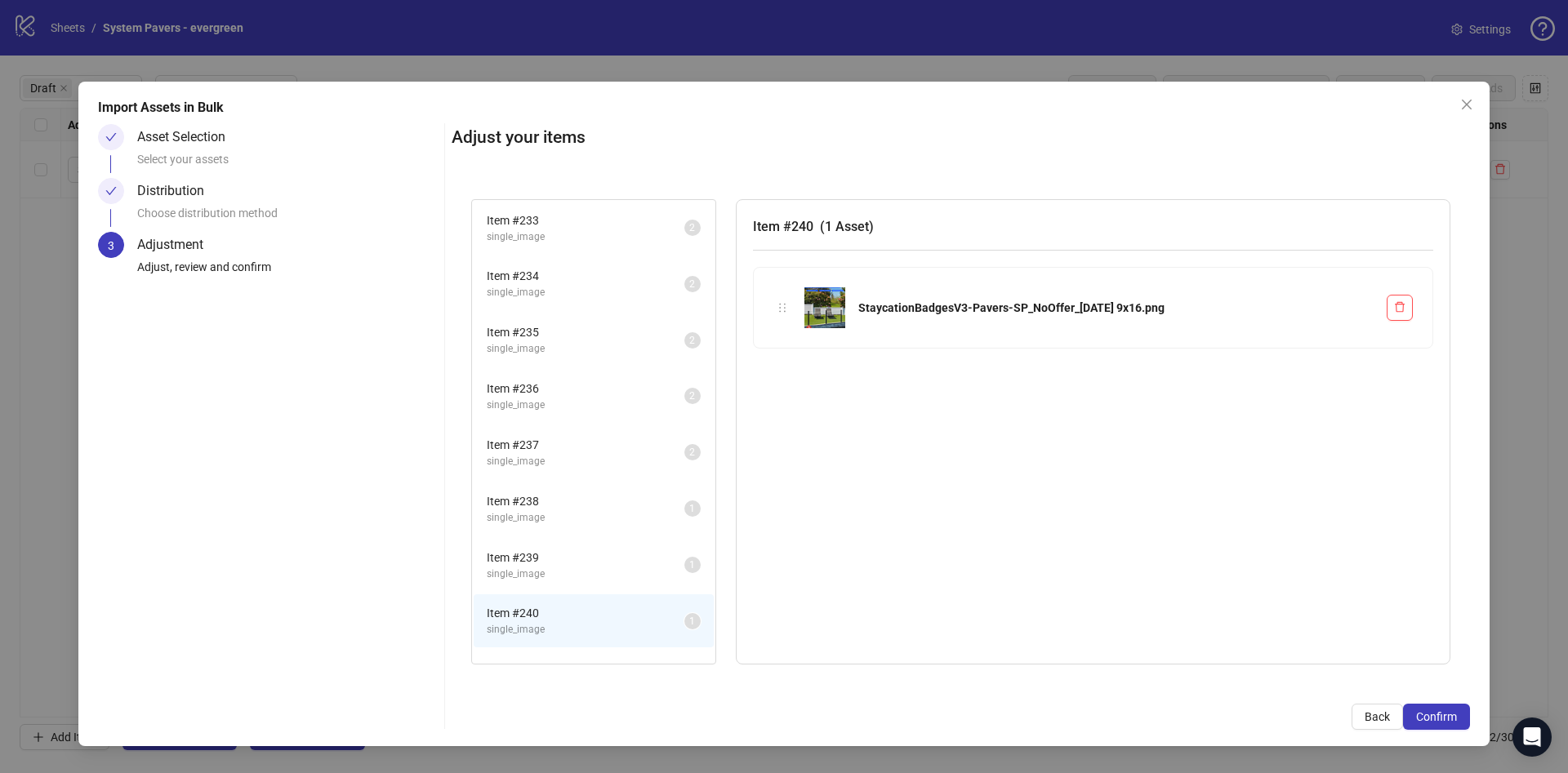
click at [557, 314] on li "Item # 235 single_image 2" at bounding box center [594, 340] width 240 height 53
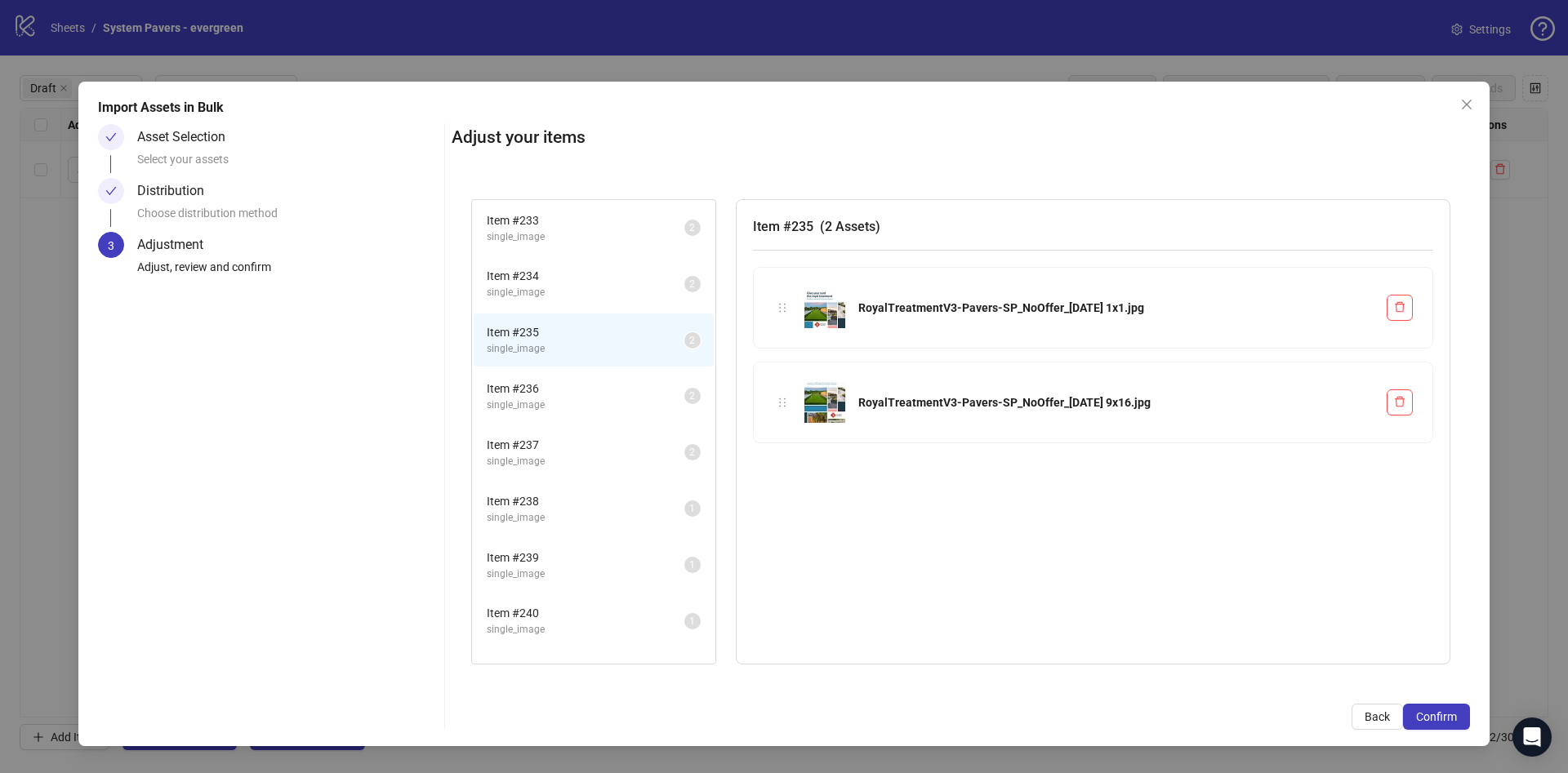
click at [568, 265] on li "Item # 234 single_image 2" at bounding box center [594, 284] width 240 height 53
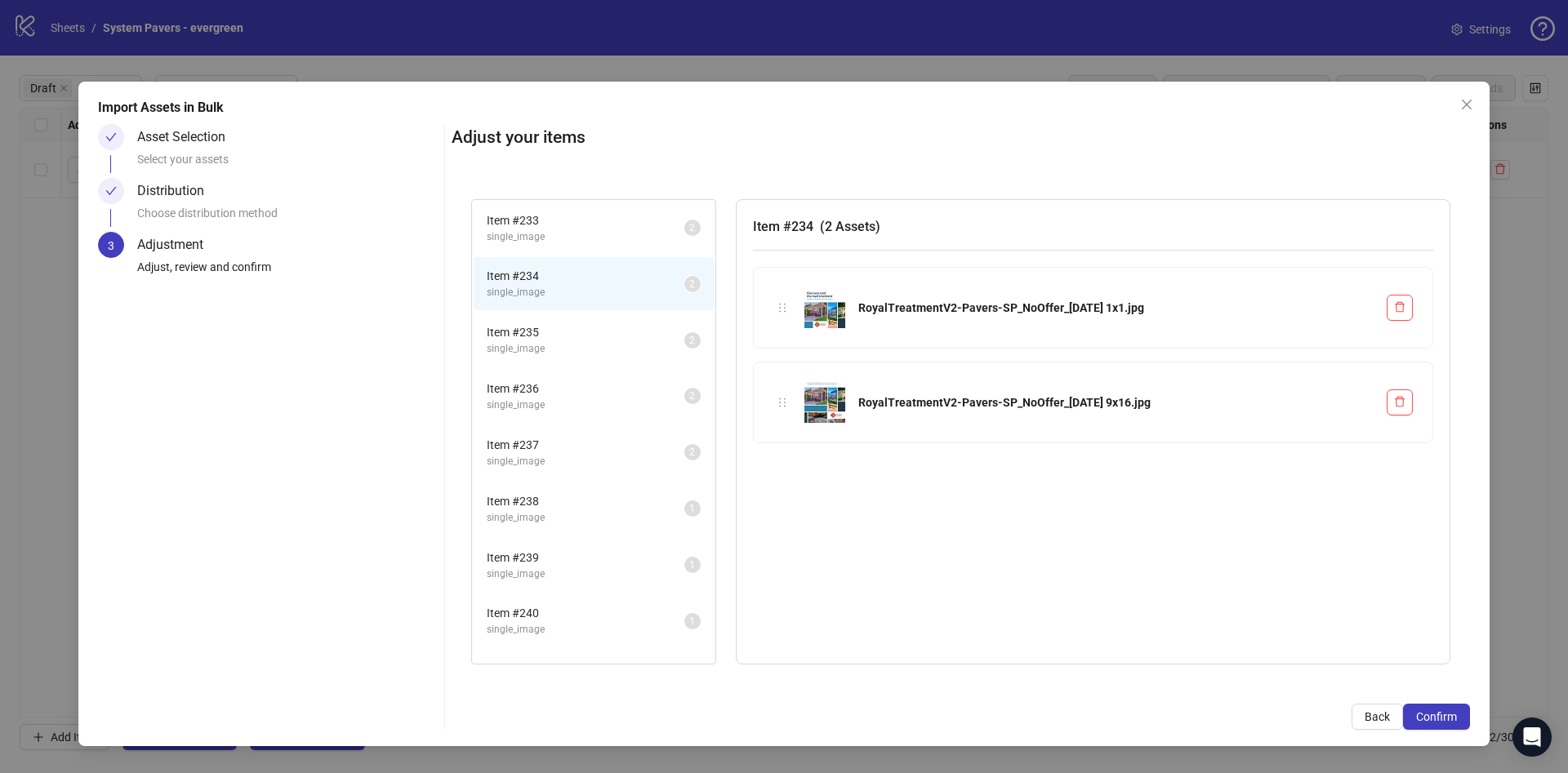
click at [562, 376] on li "Item # 236 single_image 2" at bounding box center [594, 396] width 240 height 53
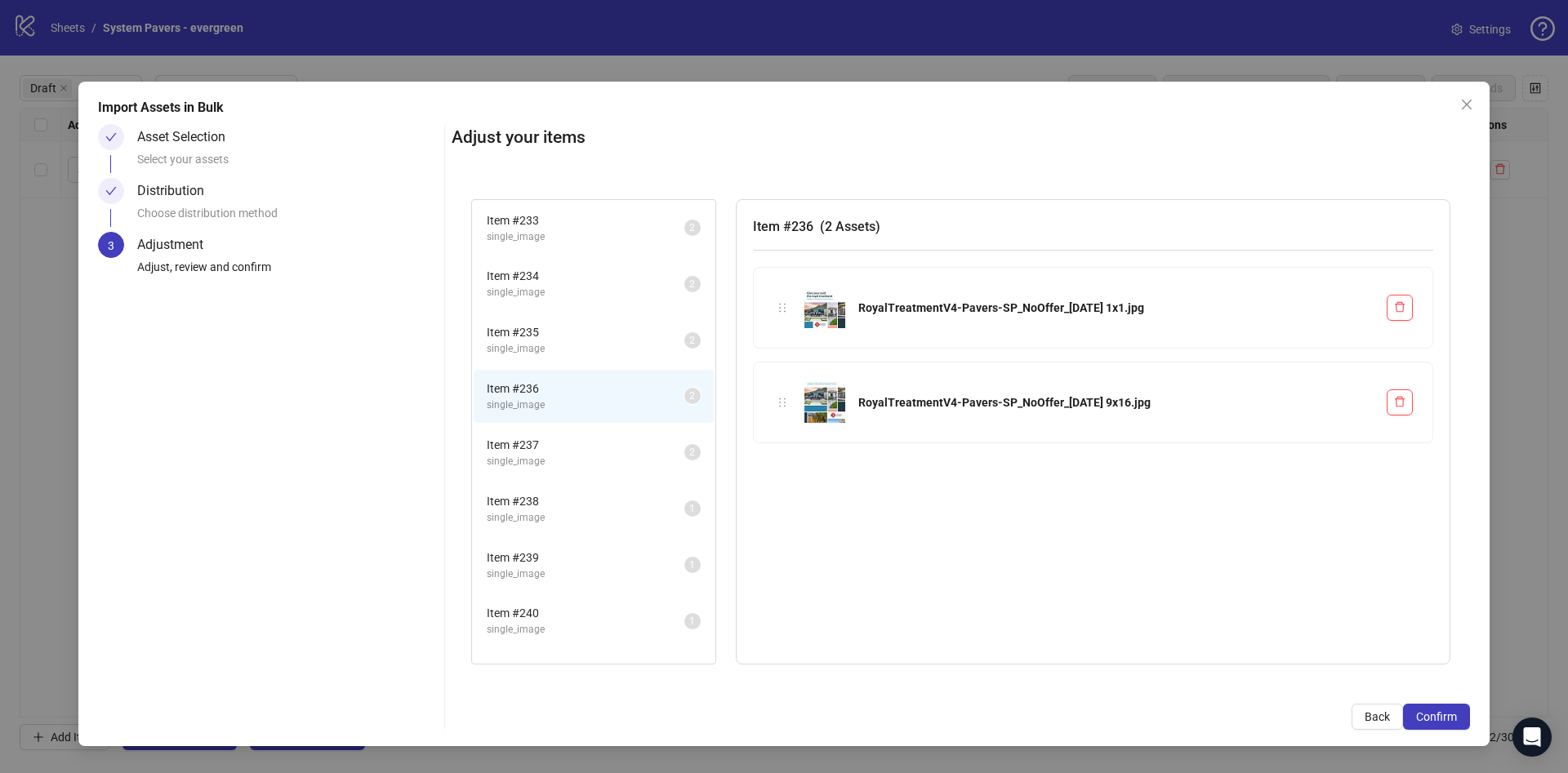
click at [563, 420] on li "Item # 236 single_image 2" at bounding box center [594, 396] width 240 height 53
click at [583, 488] on li "Item # 238 single_image 1" at bounding box center [594, 509] width 240 height 53
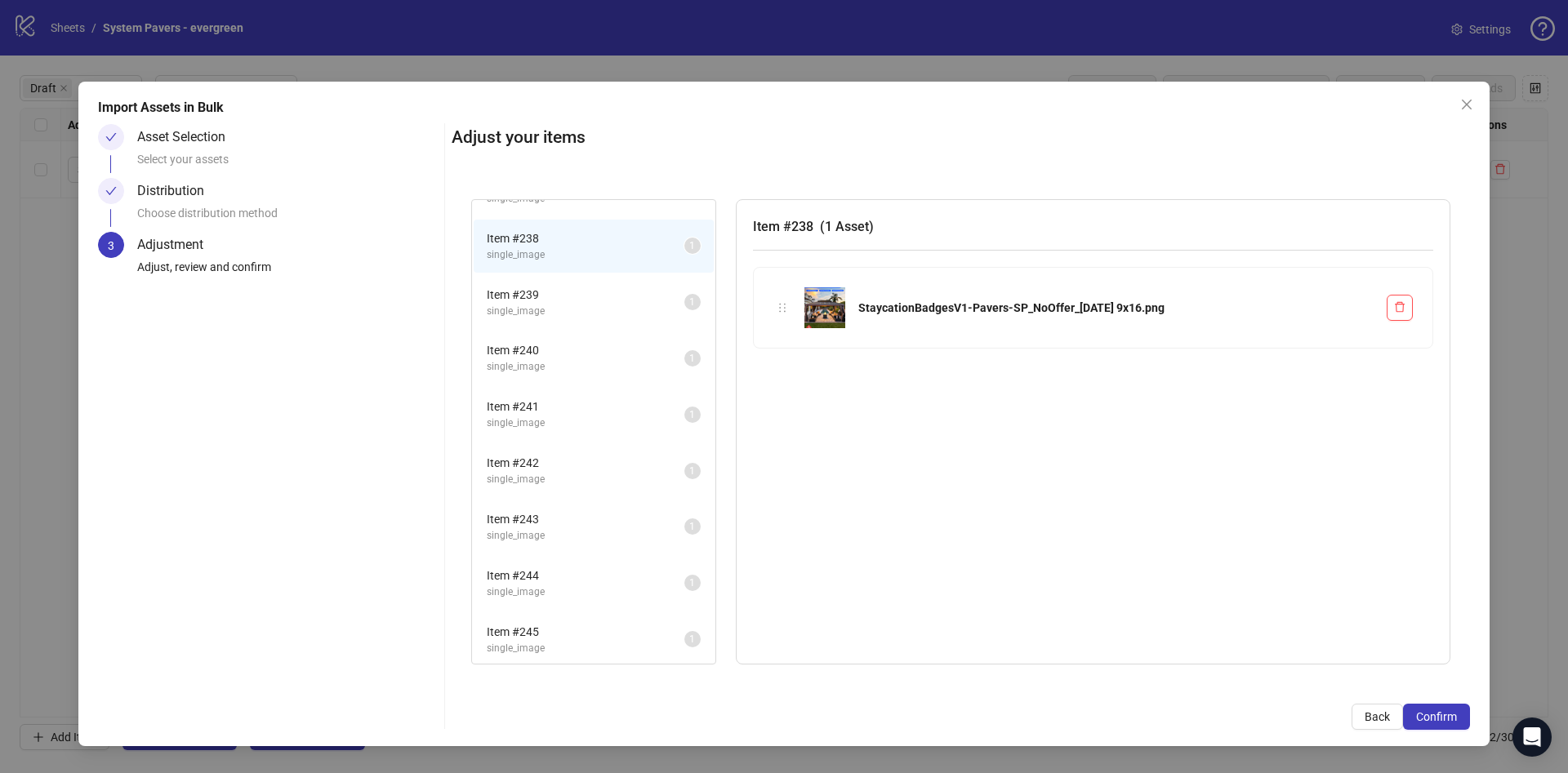
scroll to position [266, 0]
click at [591, 628] on span "Item # 245" at bounding box center [585, 628] width 198 height 18
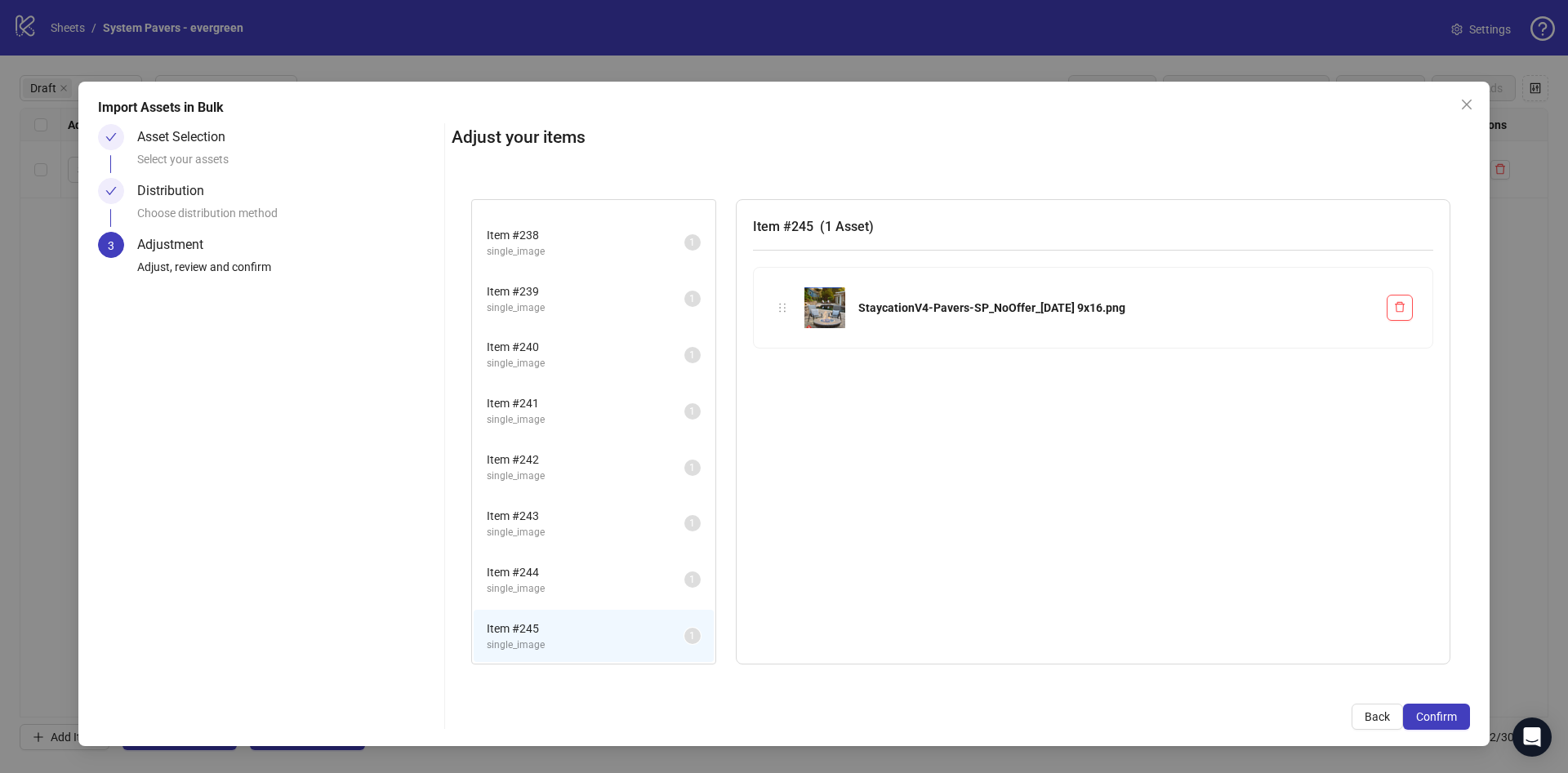
click at [583, 570] on span "Item # 244" at bounding box center [585, 572] width 198 height 18
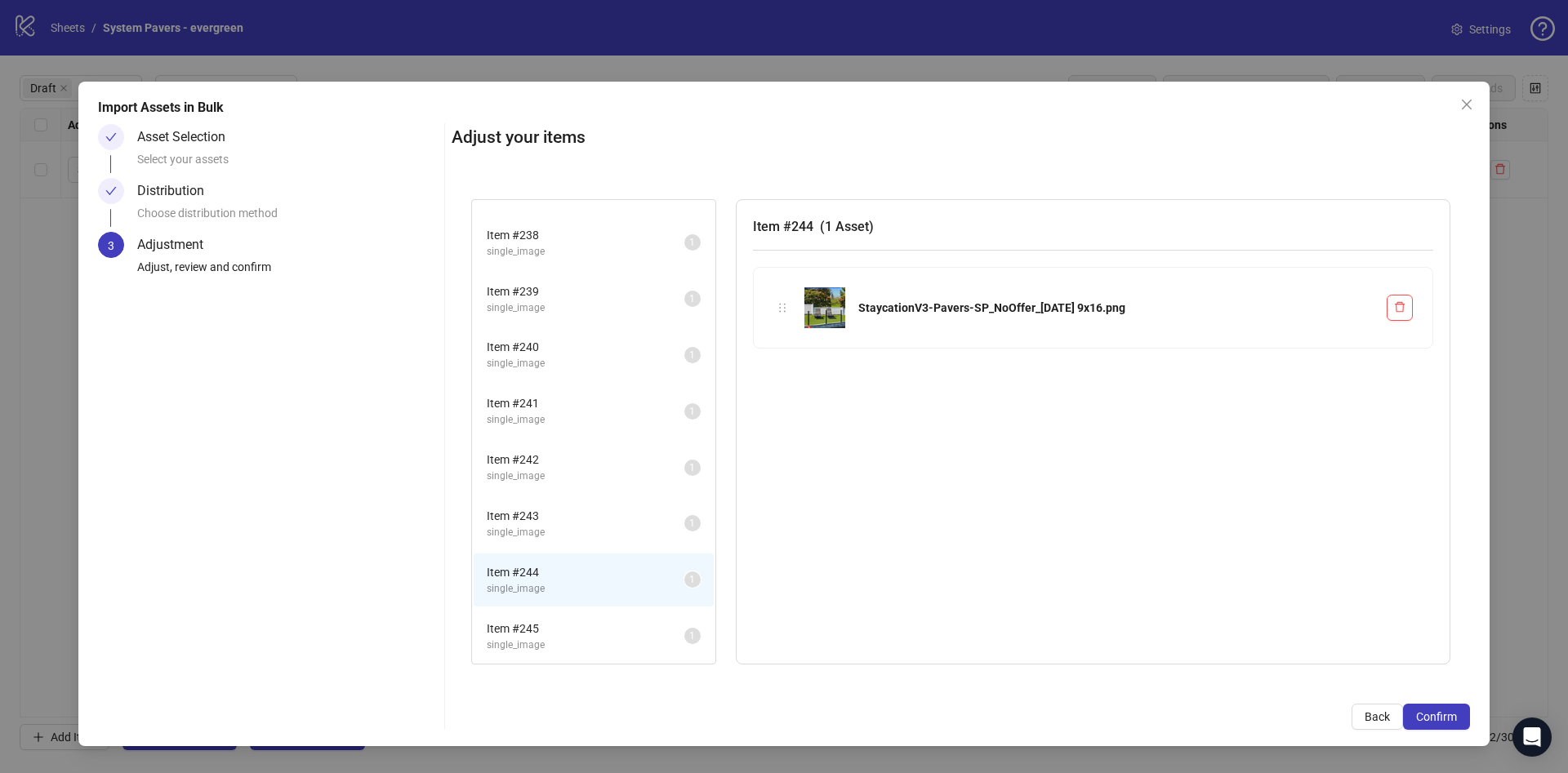
click at [584, 545] on li "Item # 243 single_image 1" at bounding box center [594, 523] width 240 height 53
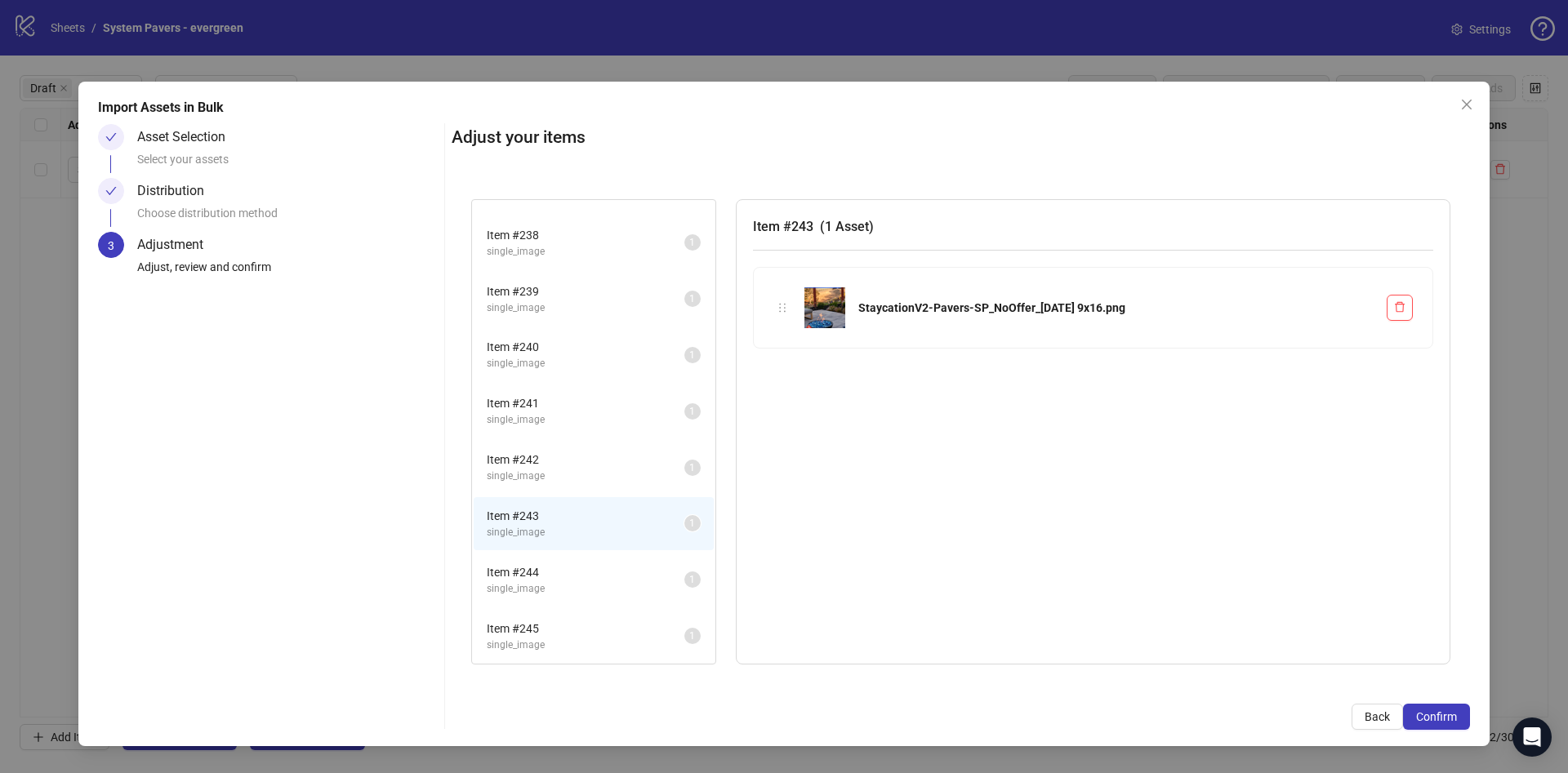
click at [601, 472] on span "single_image" at bounding box center [585, 476] width 198 height 15
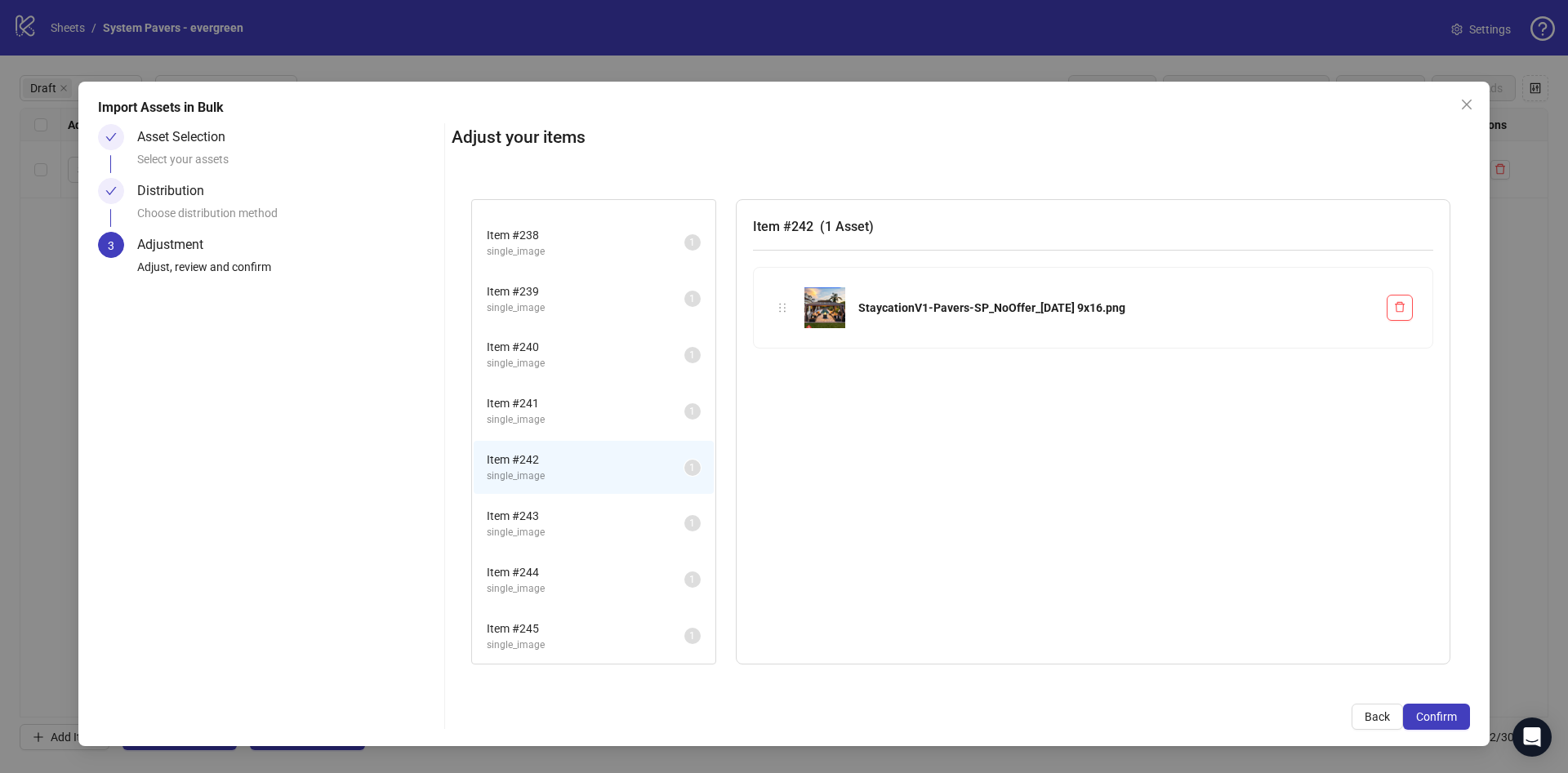
click at [609, 405] on span "Item # 241" at bounding box center [585, 403] width 198 height 18
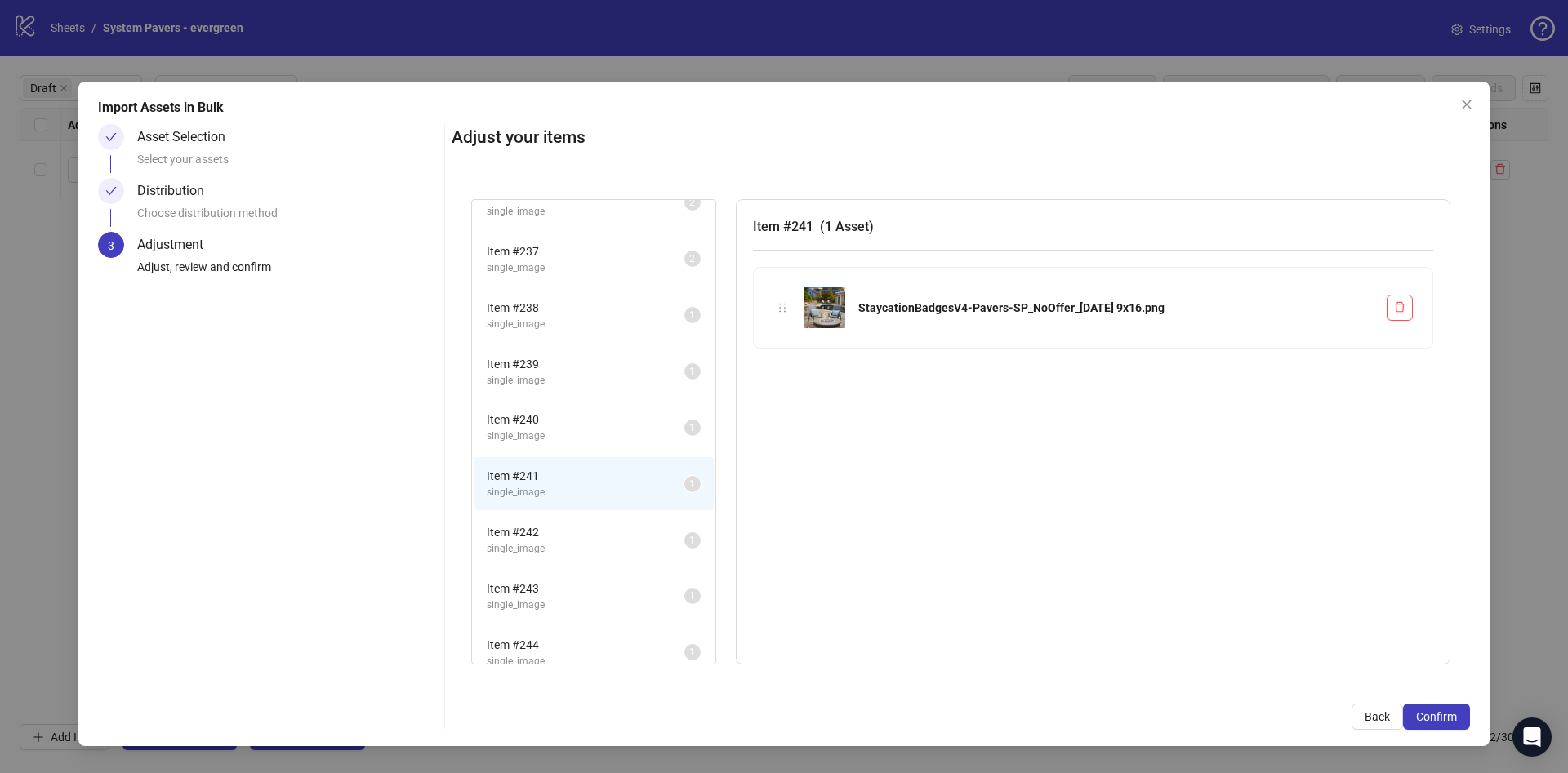
scroll to position [144, 0]
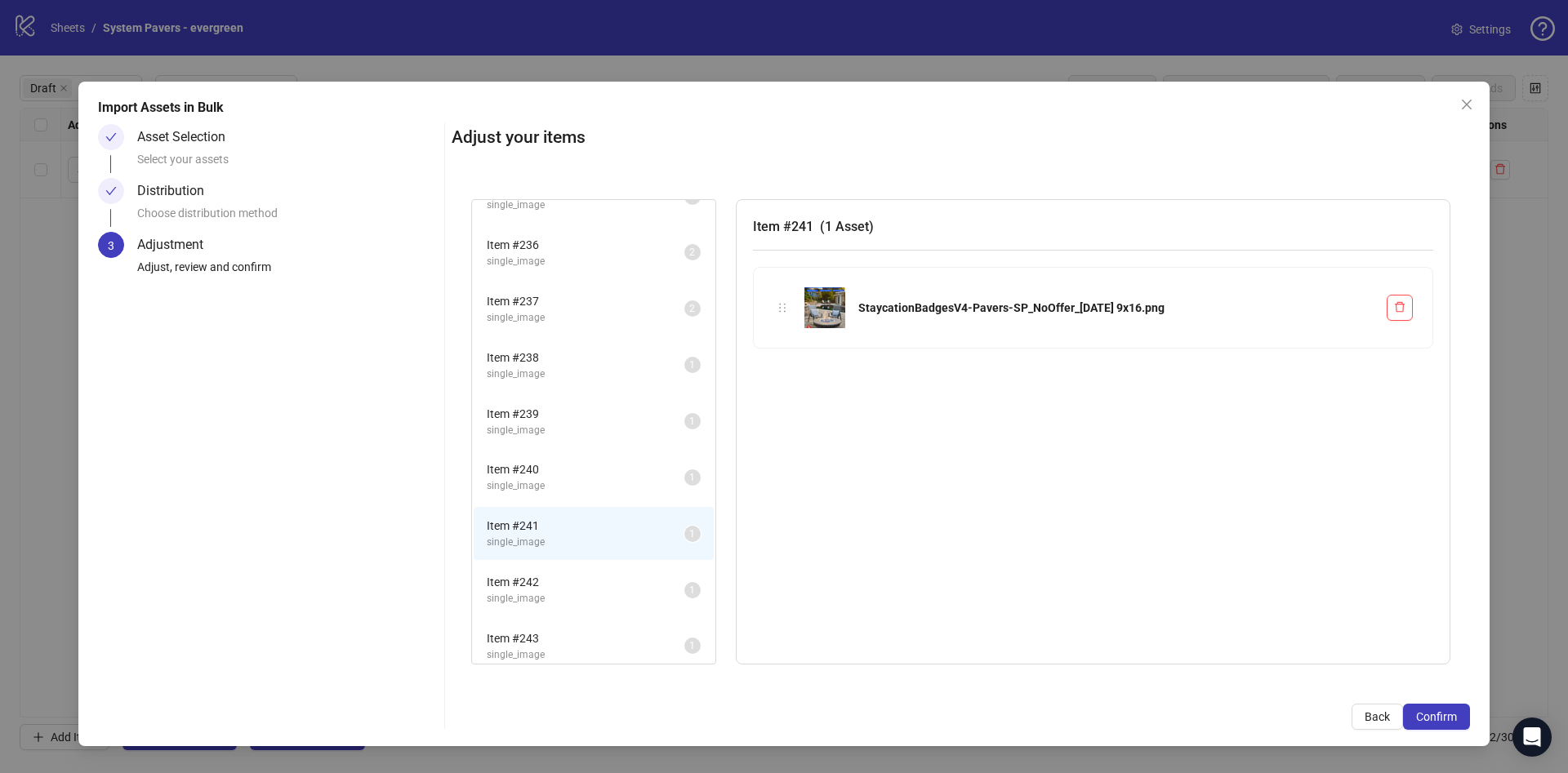
click at [583, 300] on span "Item # 237" at bounding box center [585, 301] width 198 height 18
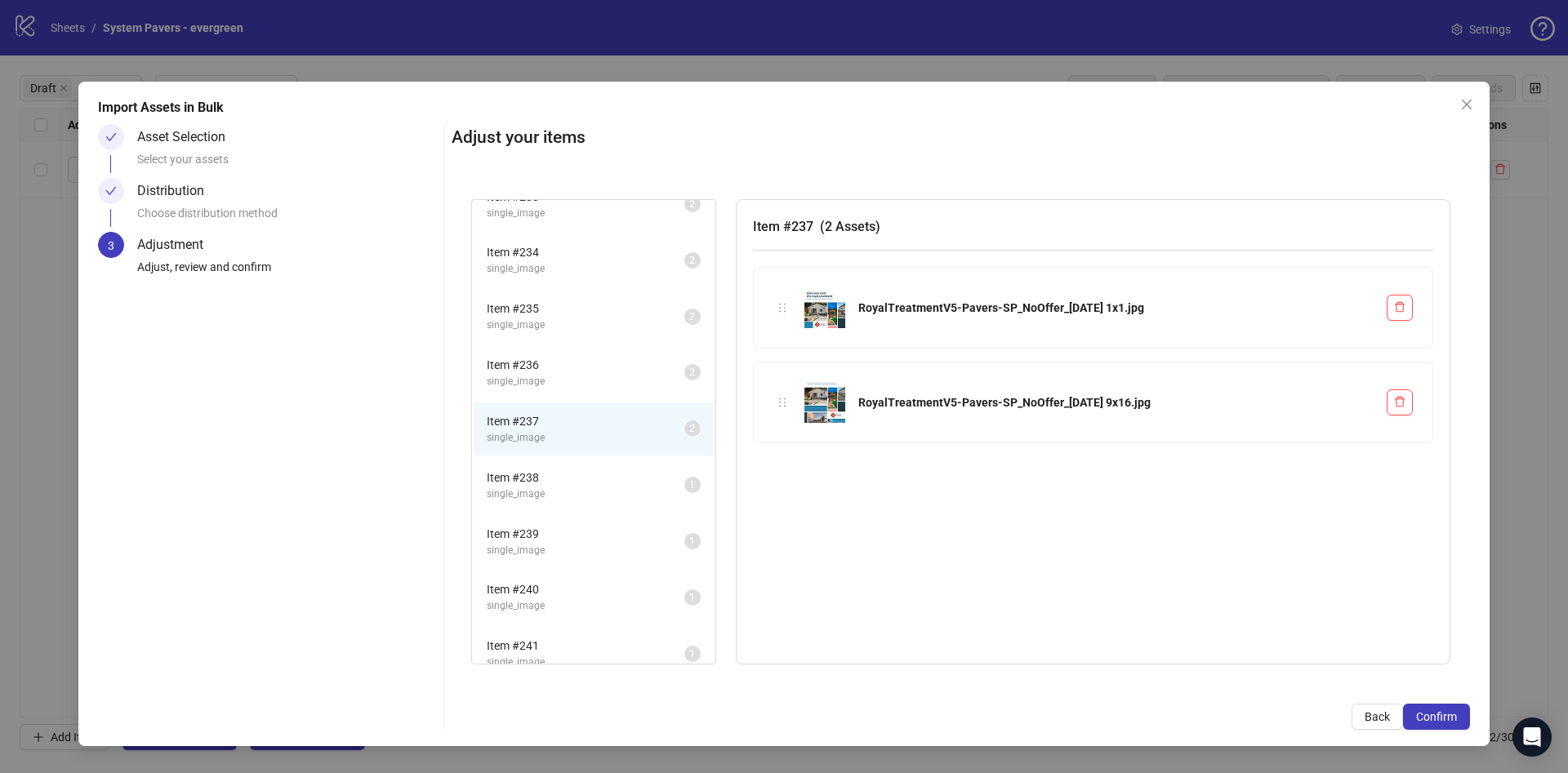
scroll to position [0, 0]
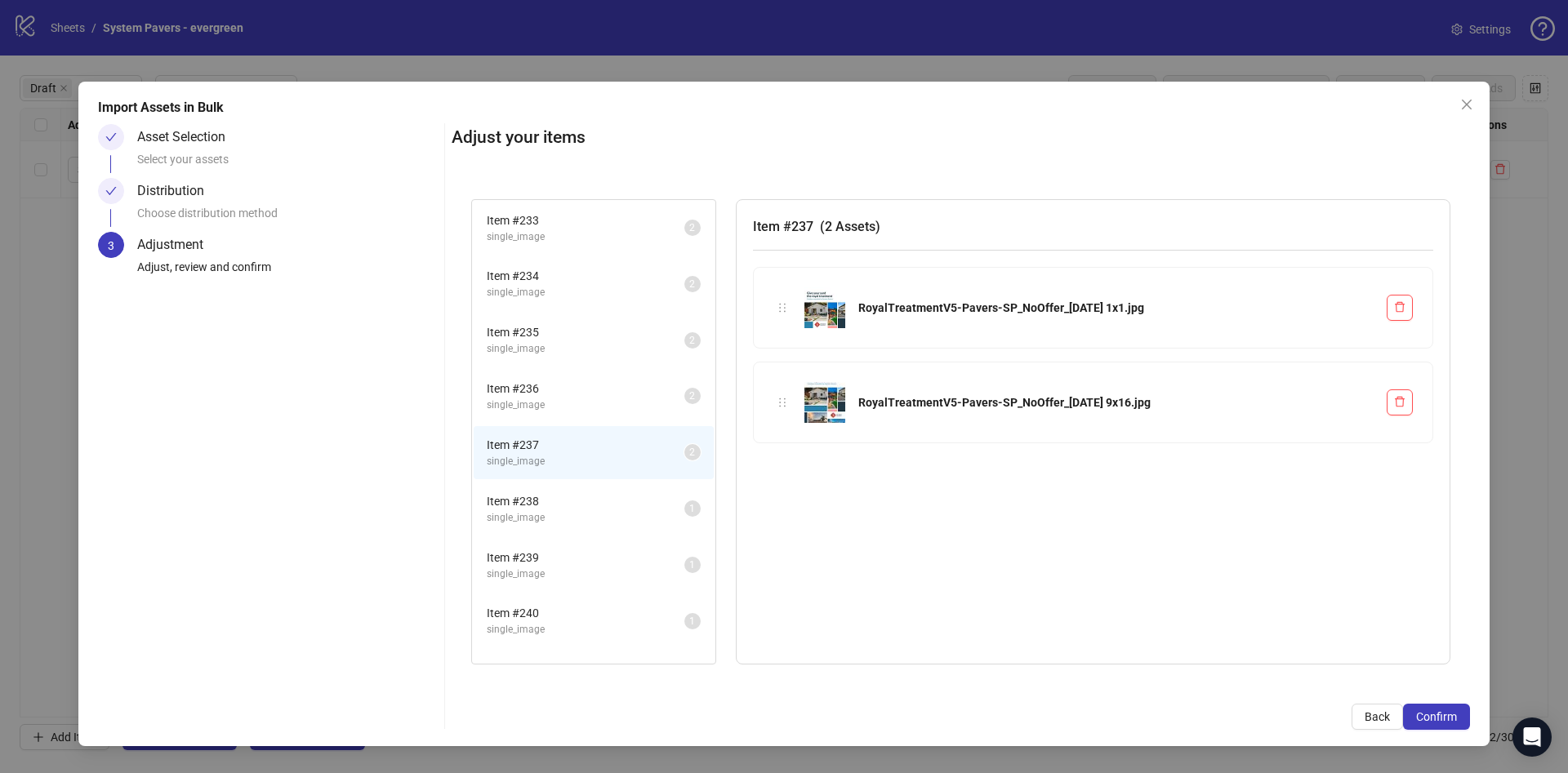
click at [583, 521] on span "single_image" at bounding box center [585, 518] width 198 height 15
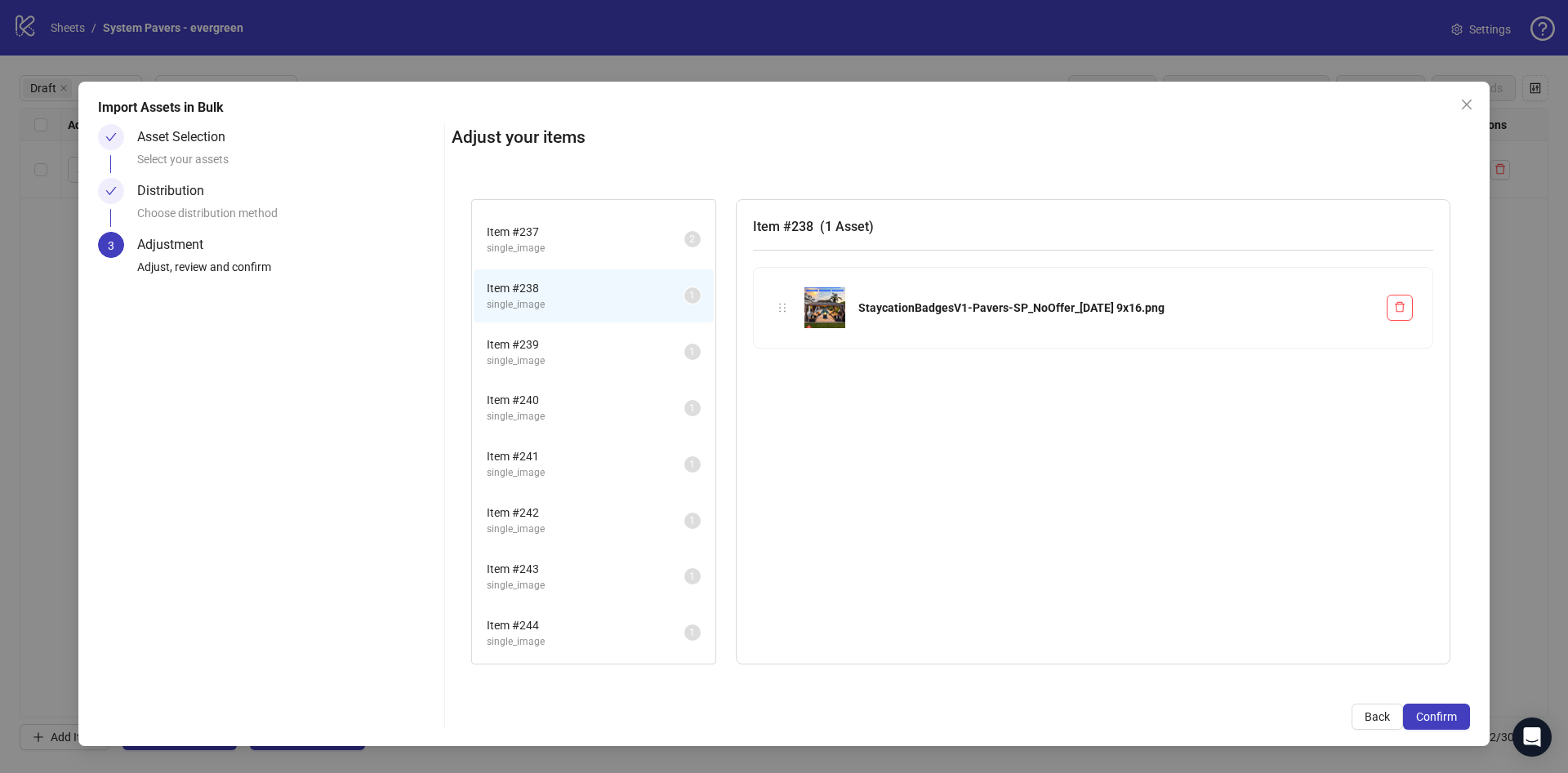
scroll to position [245, 0]
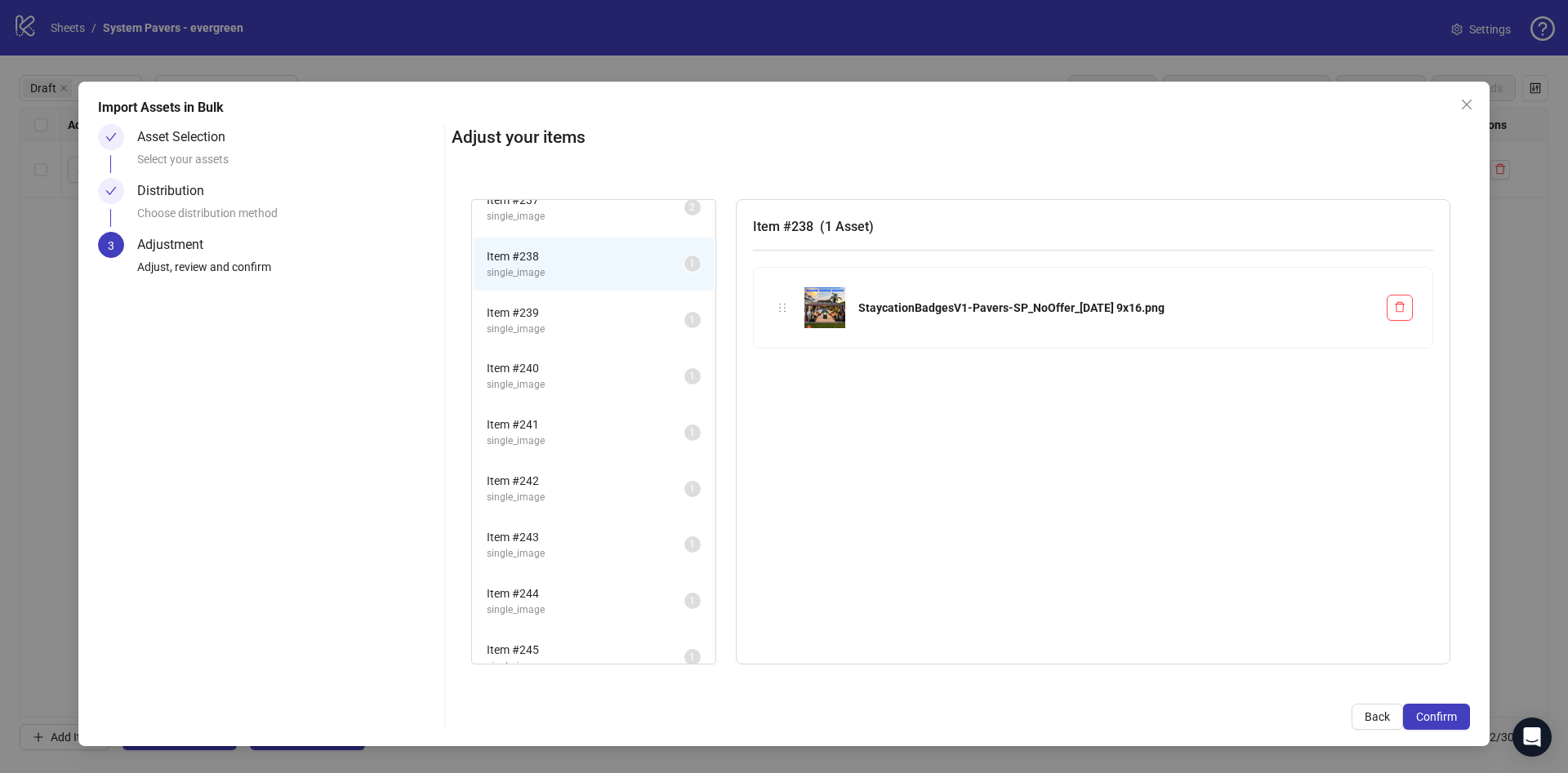
click at [601, 427] on span "Item # 241" at bounding box center [585, 424] width 198 height 18
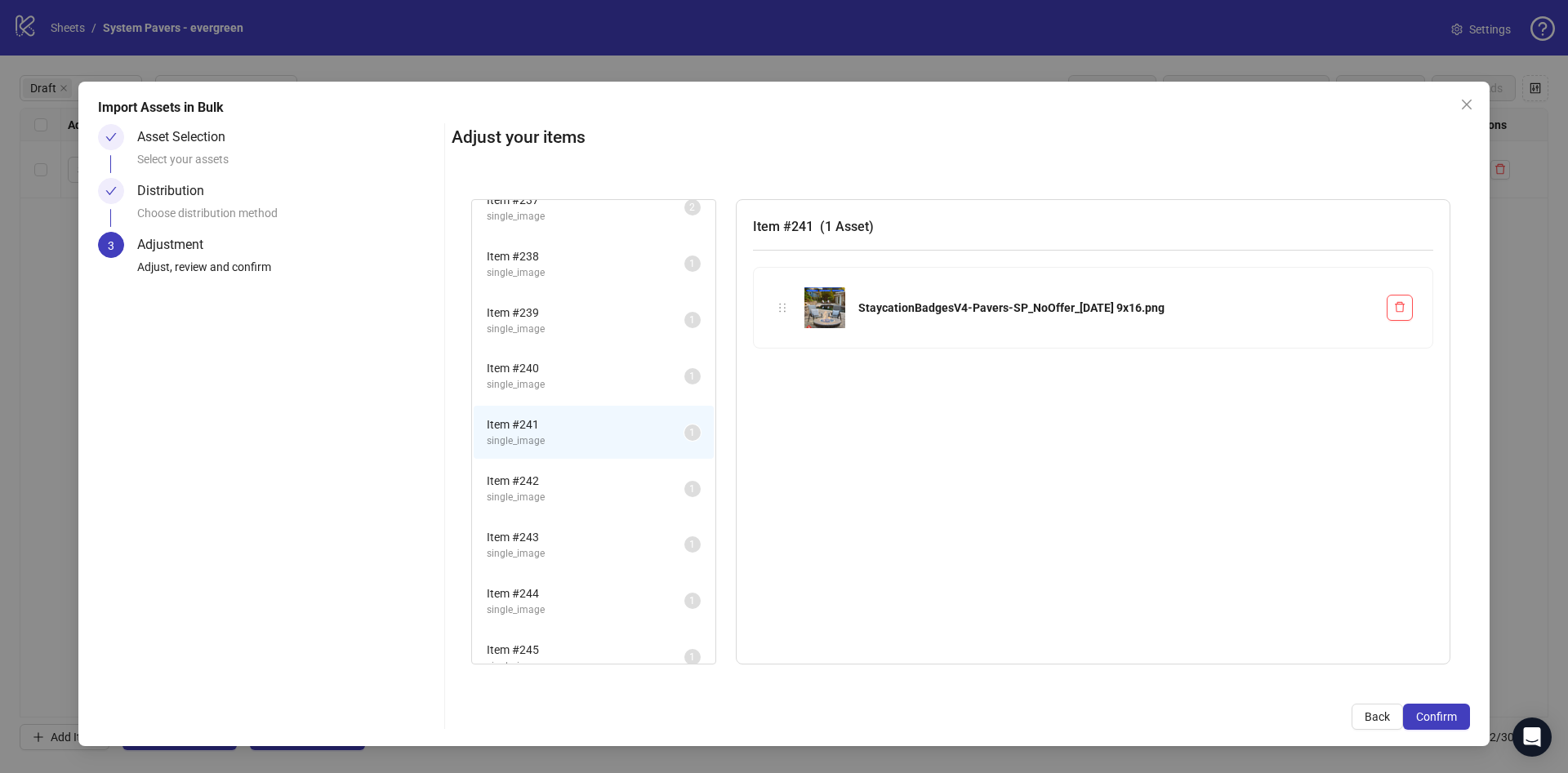
scroll to position [266, 0]
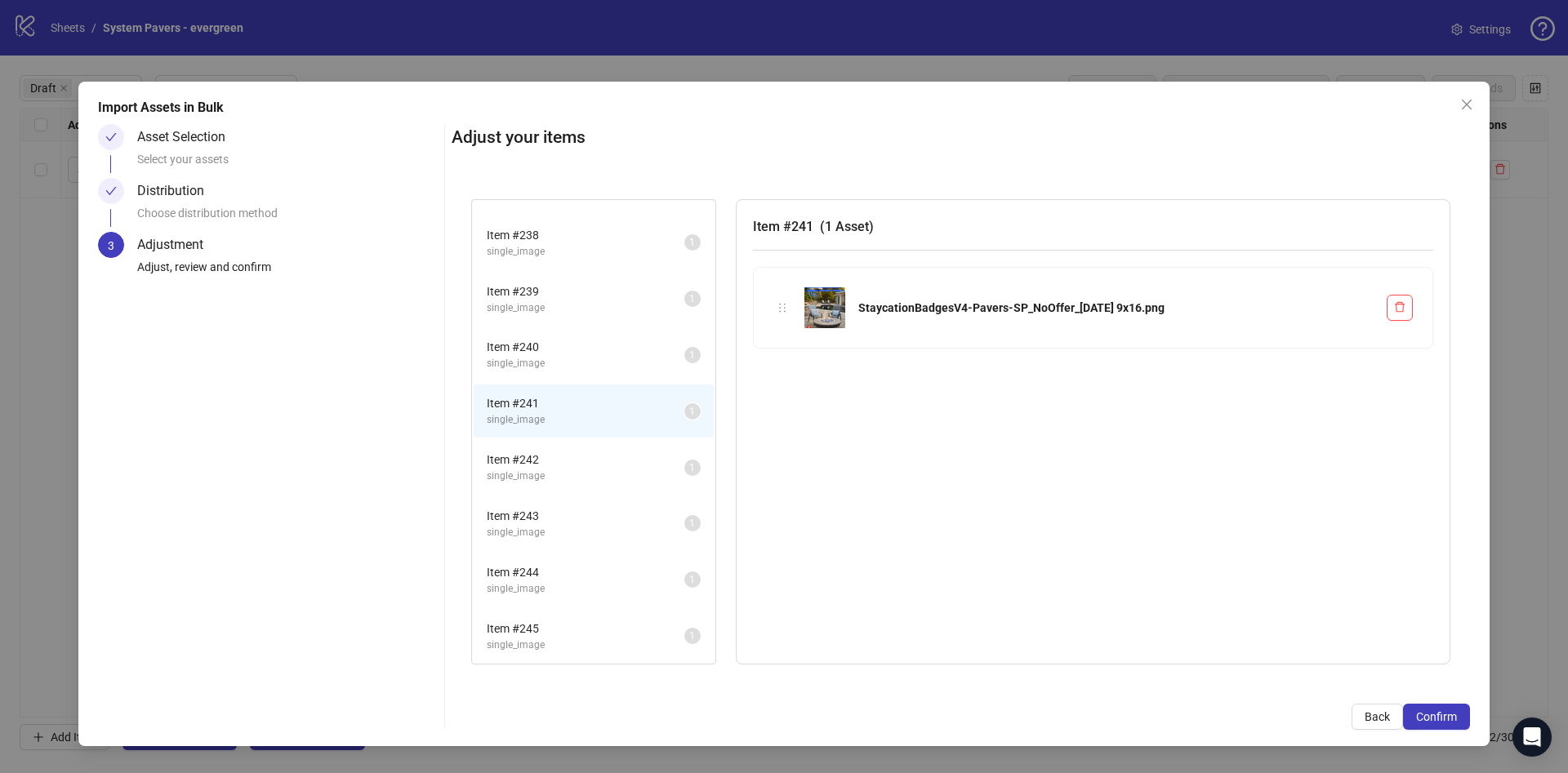
click at [1435, 730] on div "Import Assets in Bulk Asset Selection Select your assets Distribution Choose di…" at bounding box center [784, 413] width 1411 height 664
click at [1435, 717] on span "Confirm" at bounding box center [1437, 717] width 41 height 13
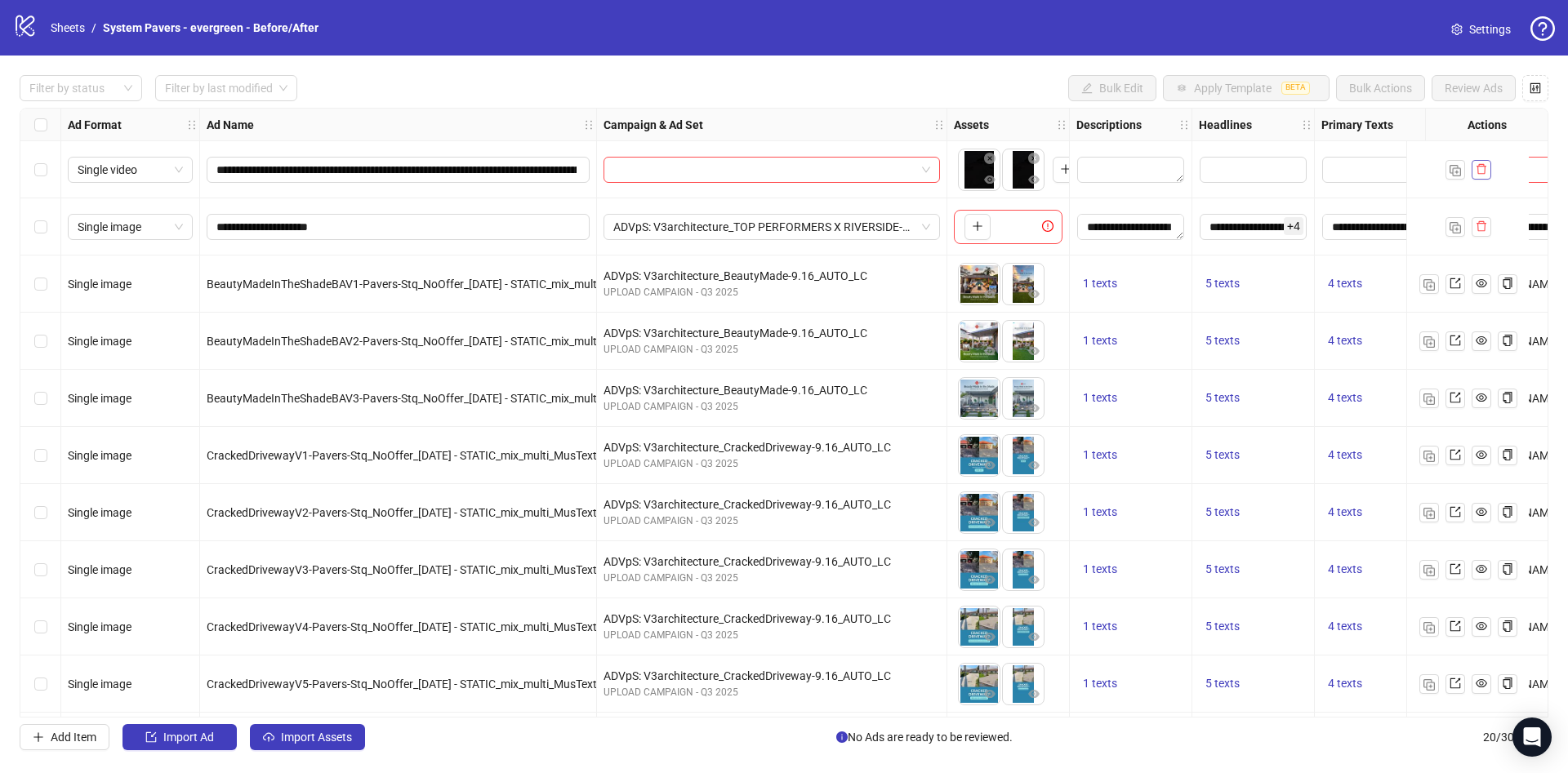
click at [1489, 171] on button "button" at bounding box center [1481, 169] width 20 height 20
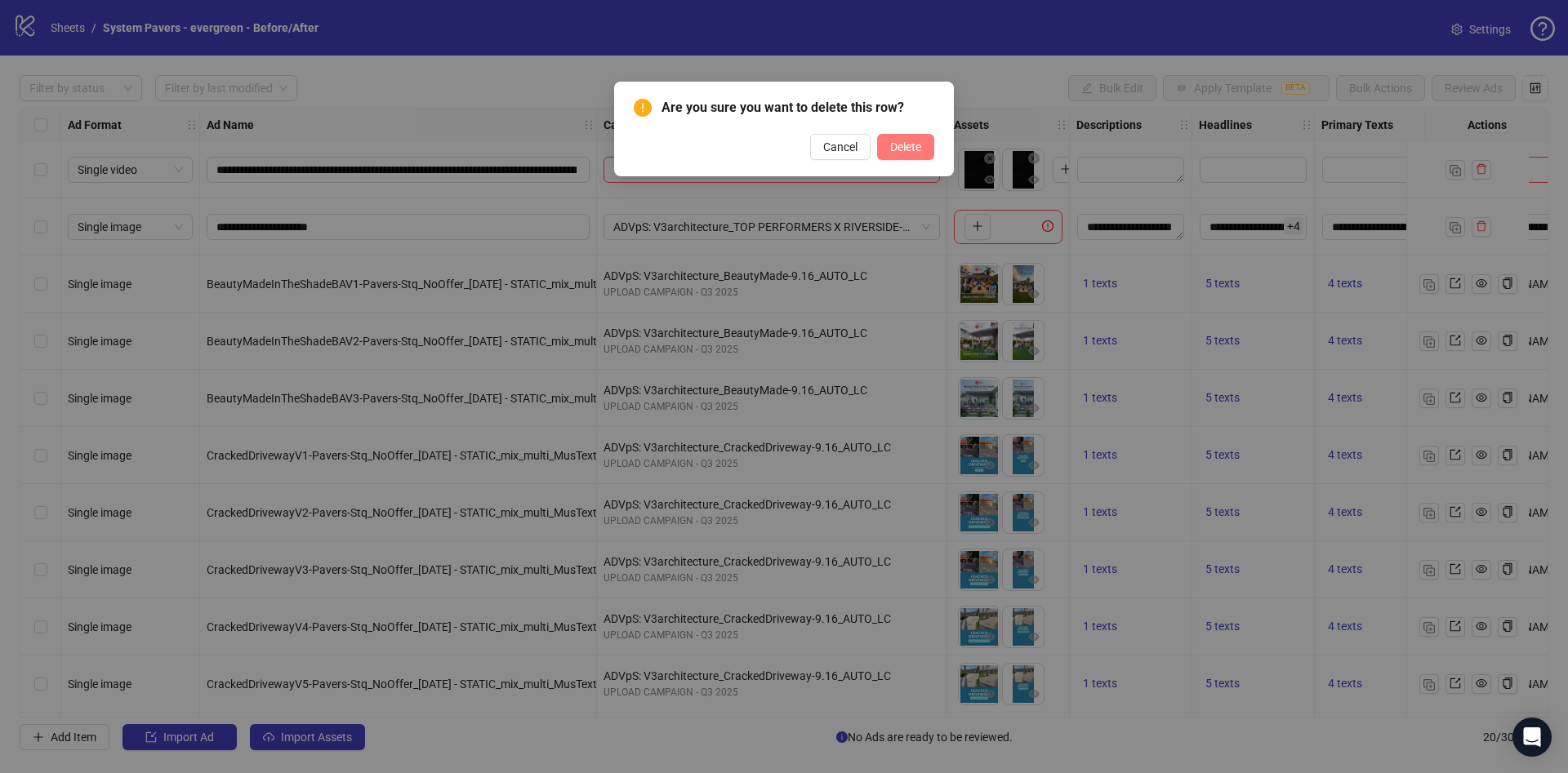
click at [923, 152] on button "Delete" at bounding box center [905, 147] width 57 height 27
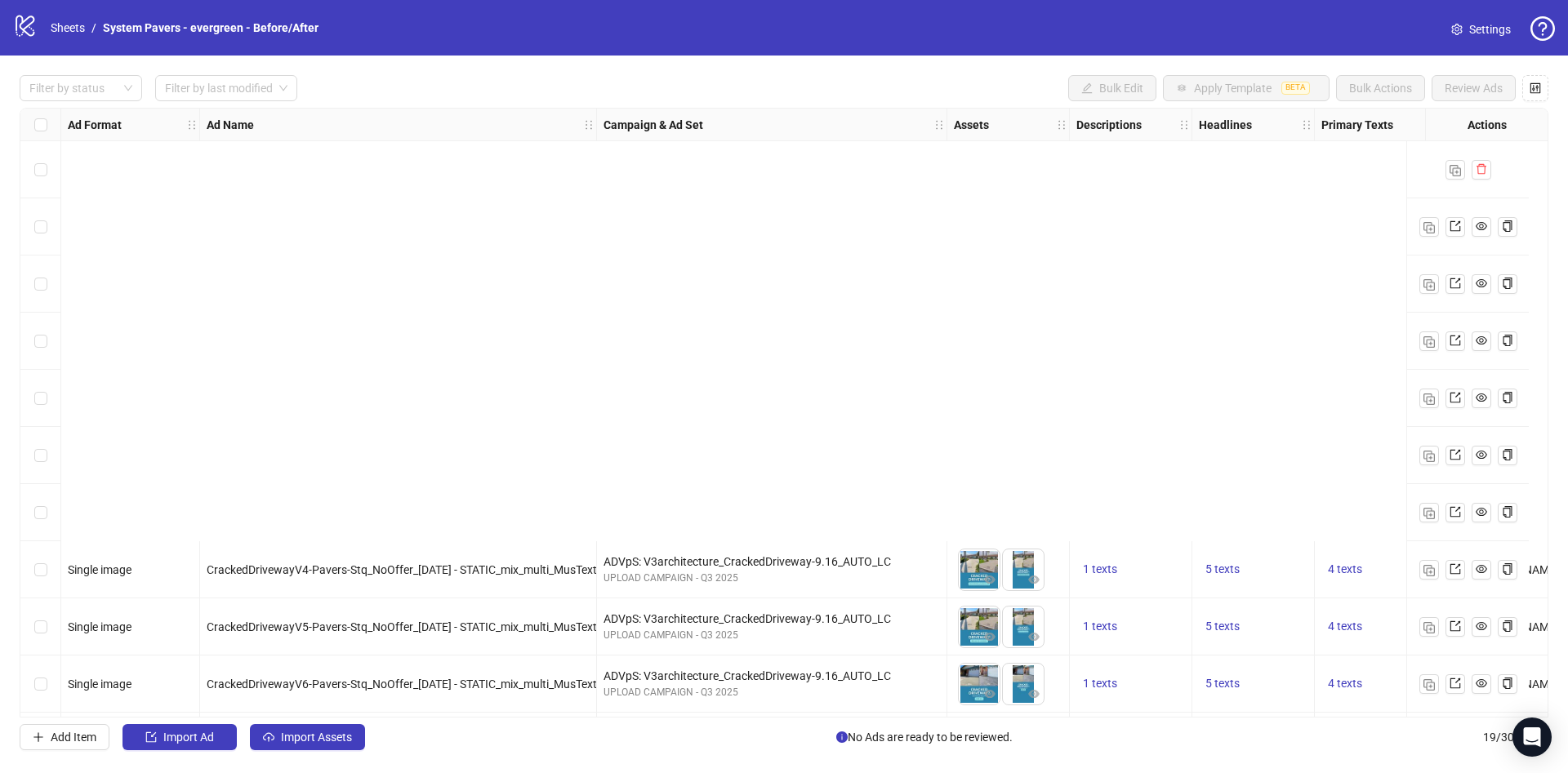
scroll to position [516, 0]
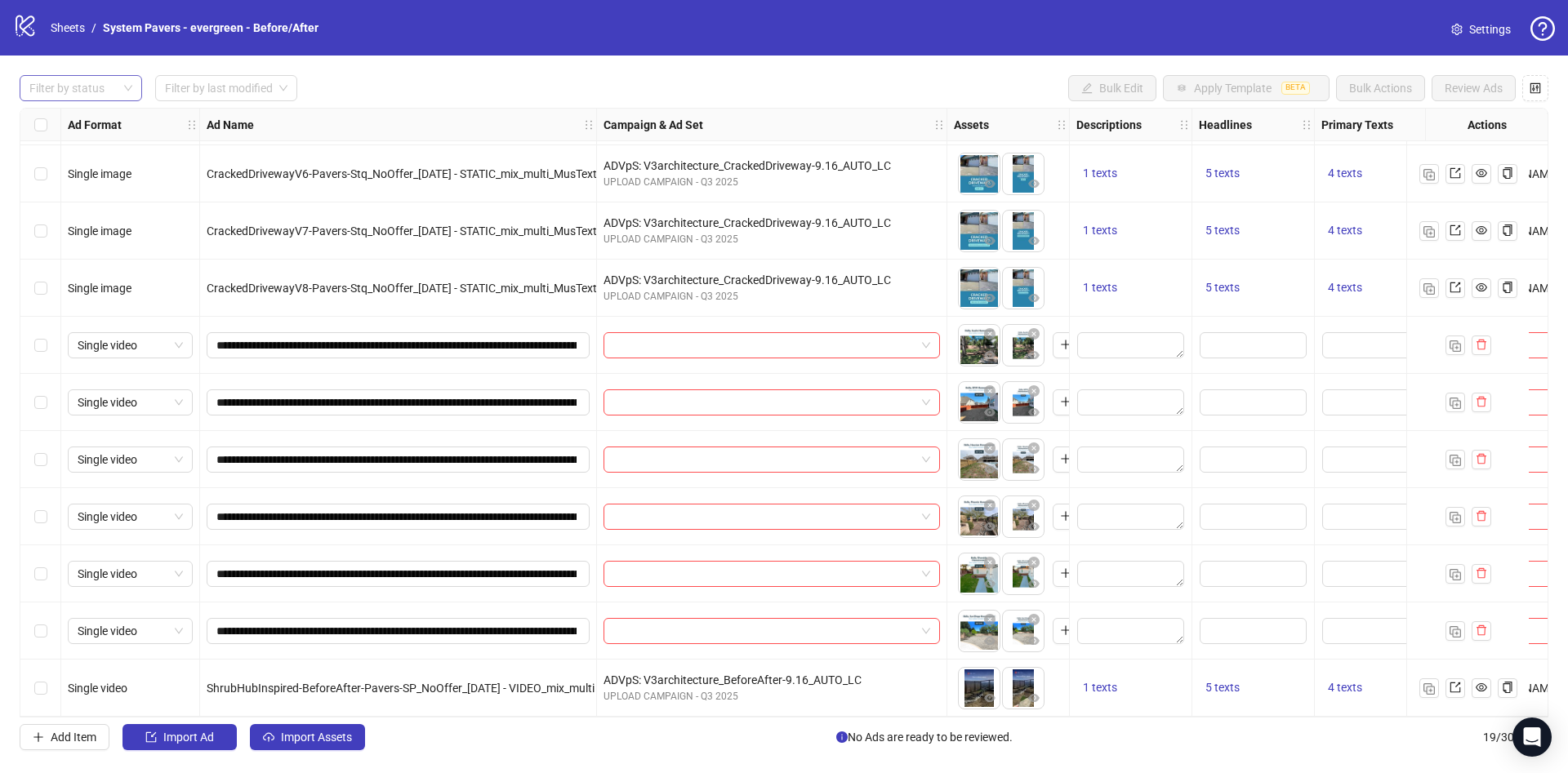
click at [104, 93] on div at bounding box center [73, 88] width 99 height 23
click at [98, 126] on div "Draft" at bounding box center [80, 121] width 97 height 18
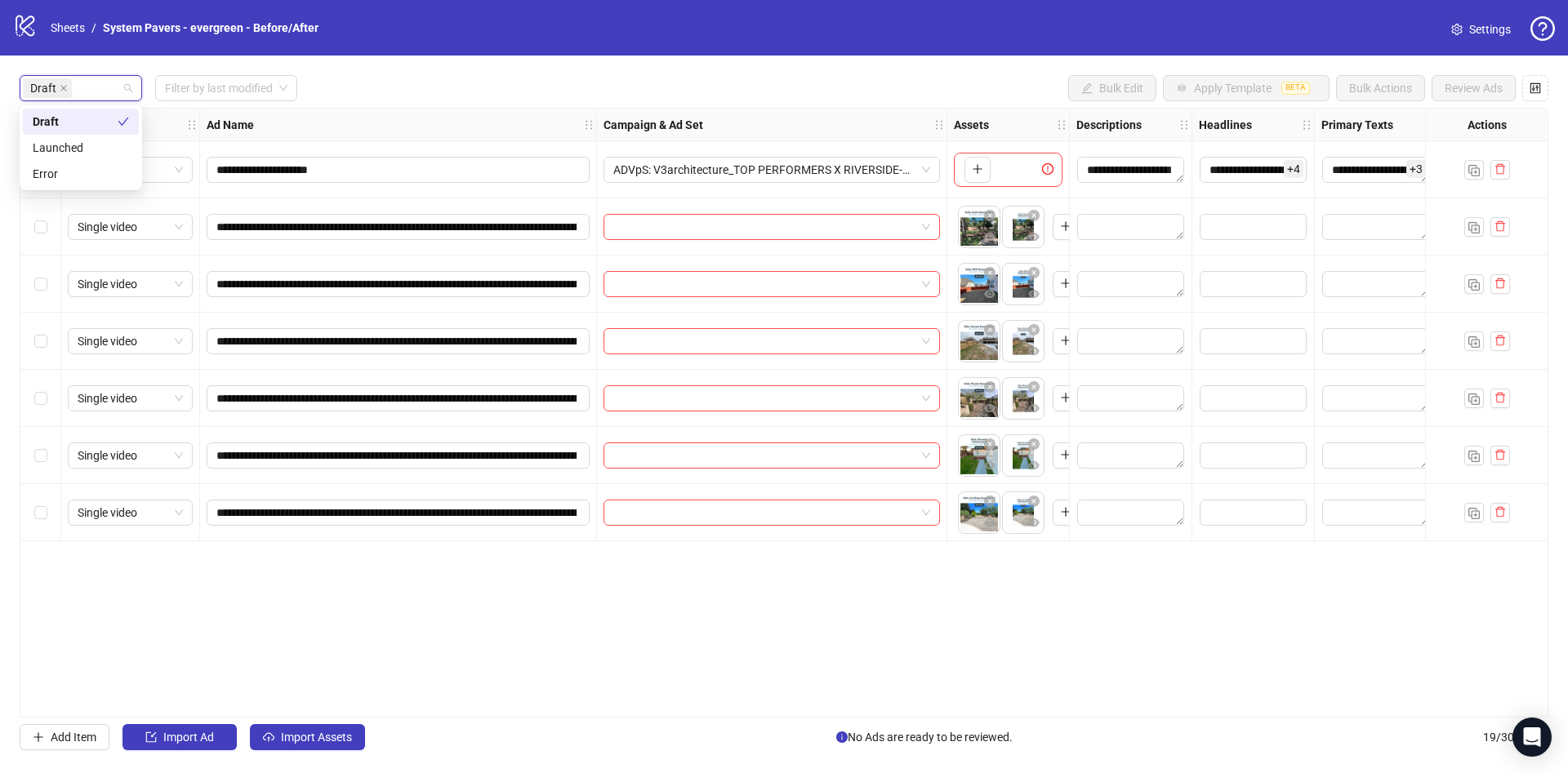
scroll to position [0, 0]
click at [441, 638] on div "**********" at bounding box center [784, 412] width 1529 height 610
drag, startPoint x: 340, startPoint y: 227, endPoint x: 696, endPoint y: 249, distance: 356.7
click at [696, 109] on div "**********" at bounding box center [876, 109] width 1711 height 0
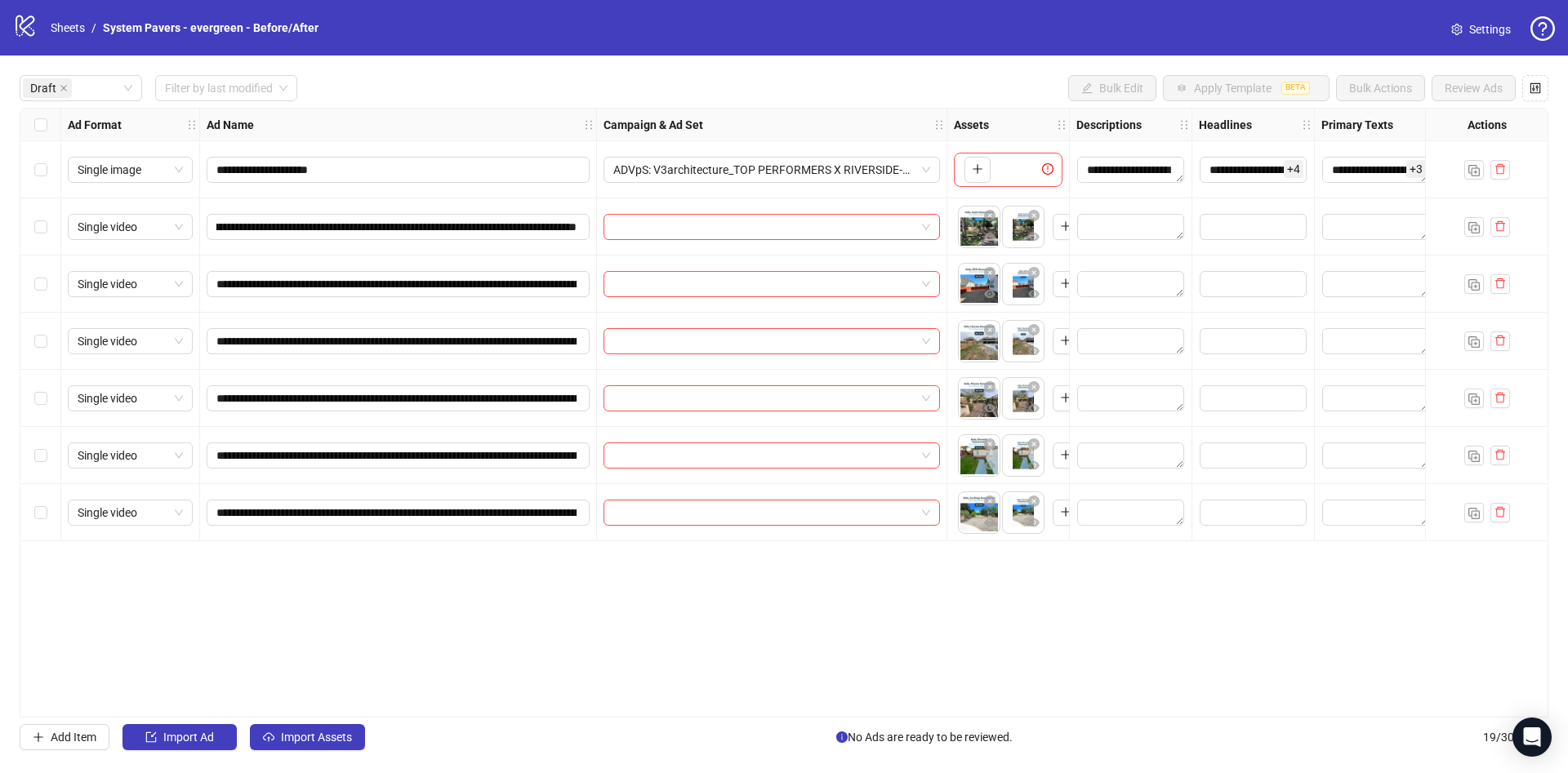
click at [371, 645] on div "**********" at bounding box center [784, 412] width 1529 height 610
drag, startPoint x: 425, startPoint y: 226, endPoint x: 823, endPoint y: 231, distance: 398.0
click at [834, 109] on div "**********" at bounding box center [876, 109] width 1711 height 0
click at [518, 550] on div "**********" at bounding box center [784, 412] width 1529 height 610
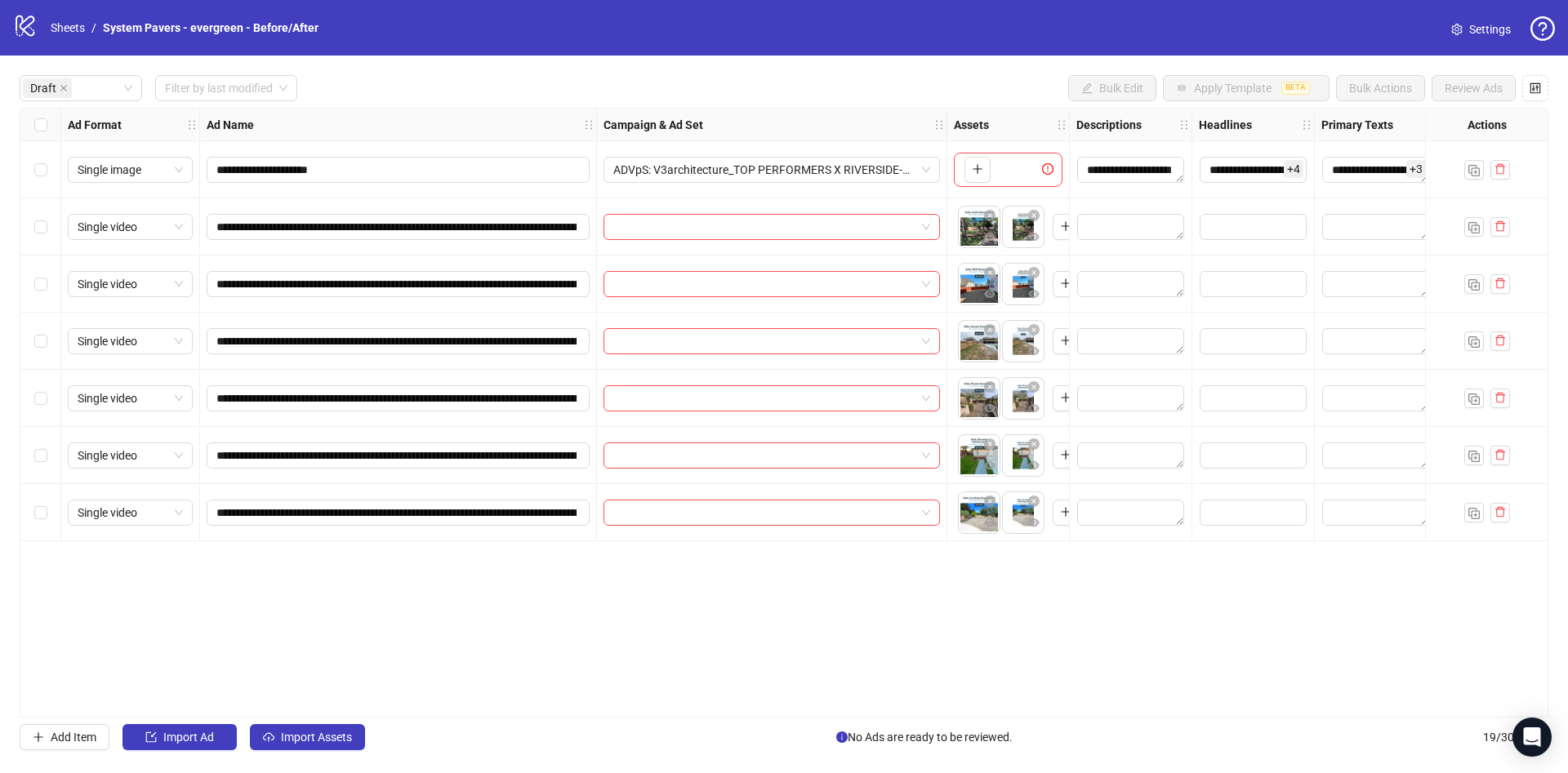
click at [47, 121] on div "Select all rows" at bounding box center [41, 125] width 41 height 32
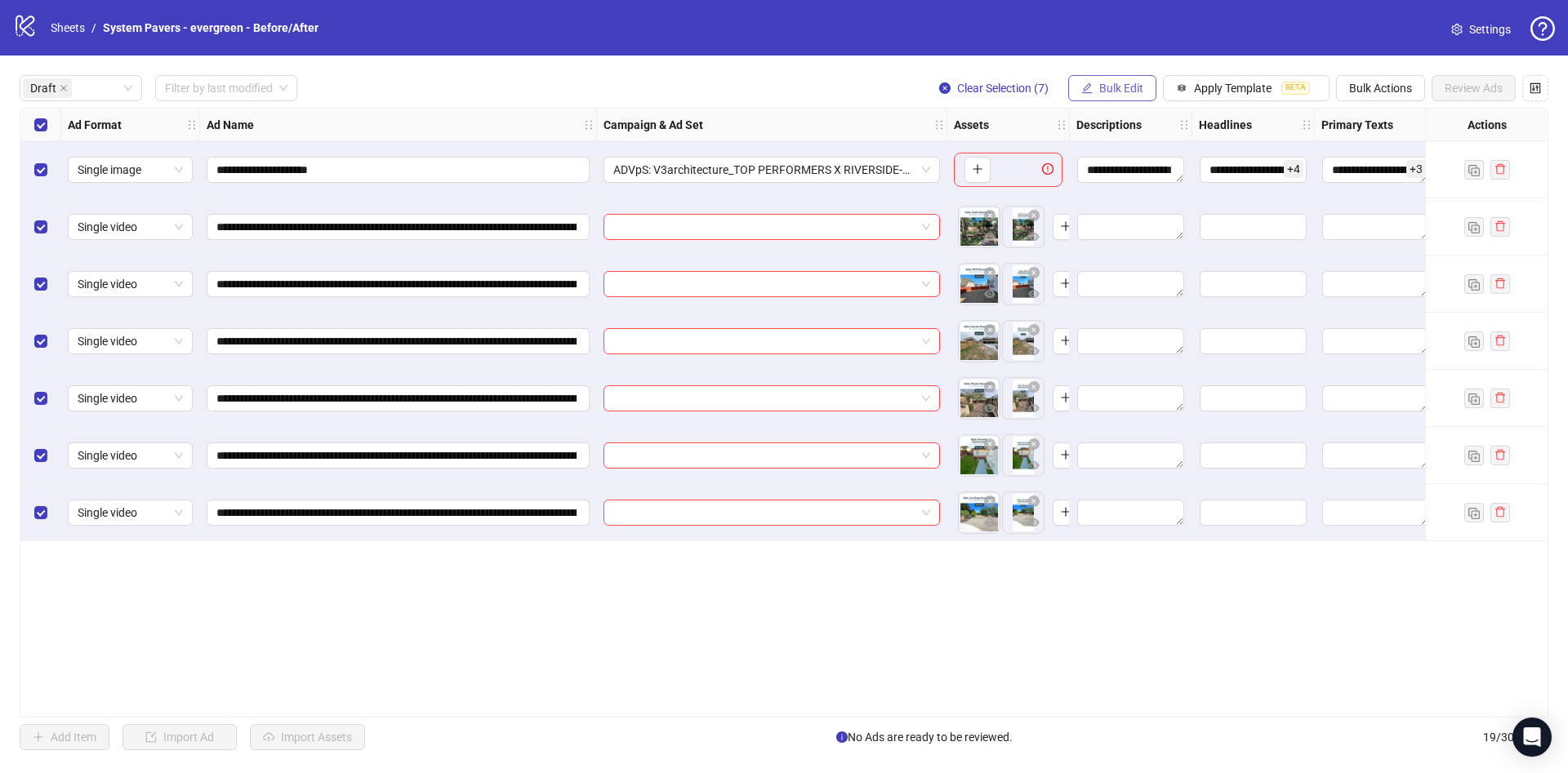
click at [1124, 77] on button "Bulk Edit" at bounding box center [1112, 88] width 88 height 27
click at [1150, 146] on span "Name" at bounding box center [1140, 147] width 98 height 18
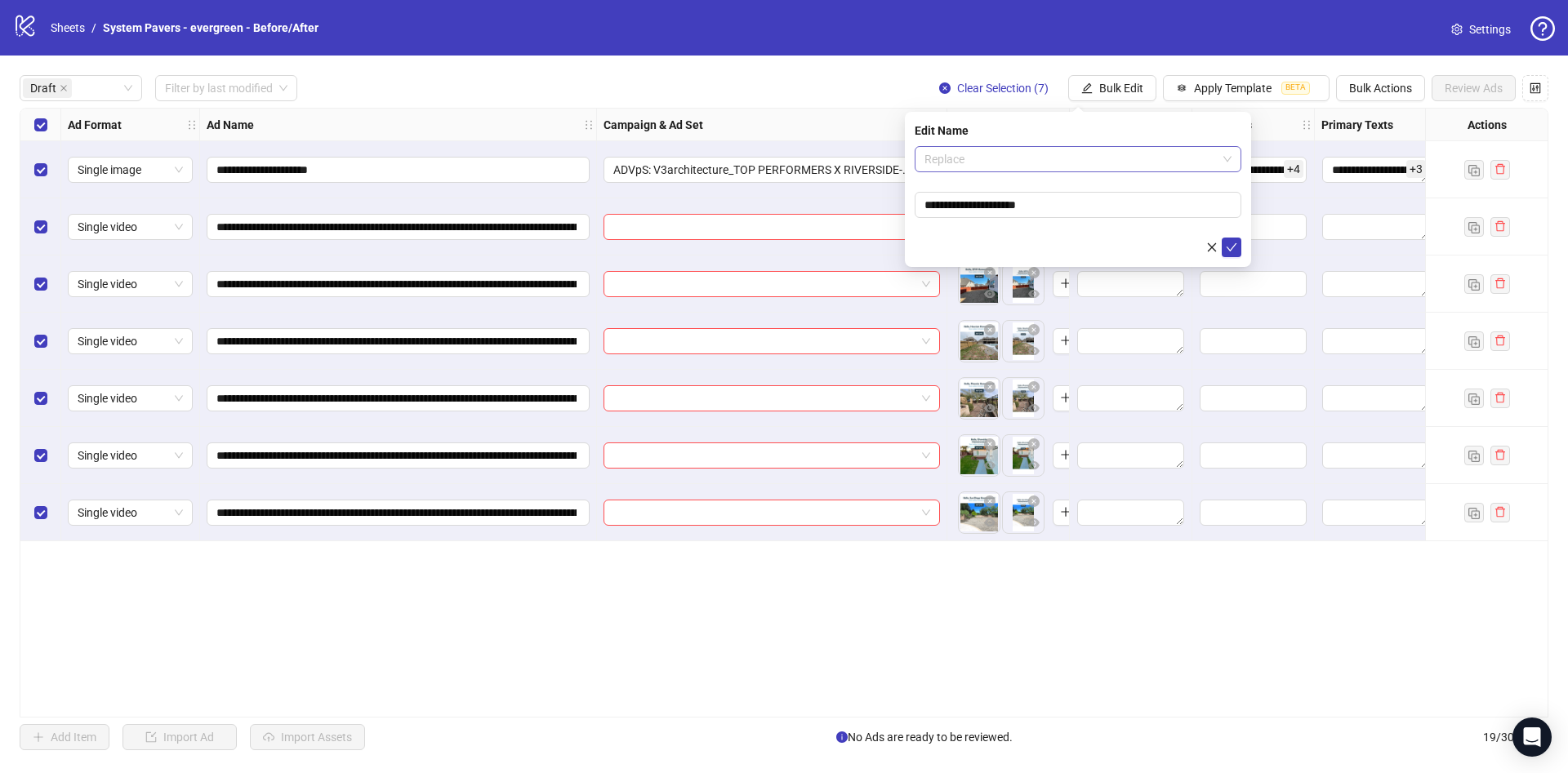
click at [1053, 155] on span "Replace" at bounding box center [1078, 159] width 307 height 25
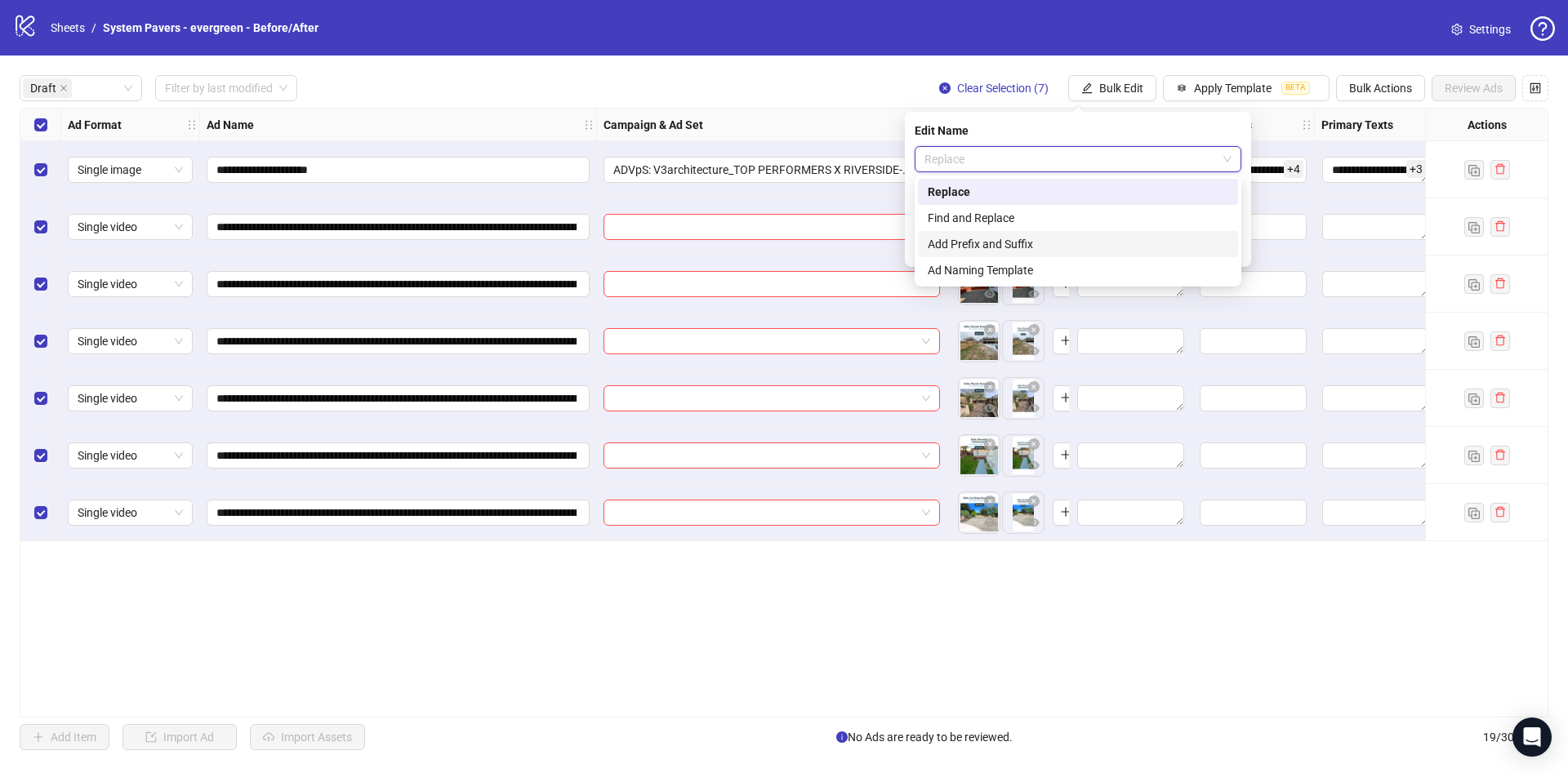
click at [1027, 242] on div "Add Prefix and Suffix" at bounding box center [1078, 244] width 300 height 18
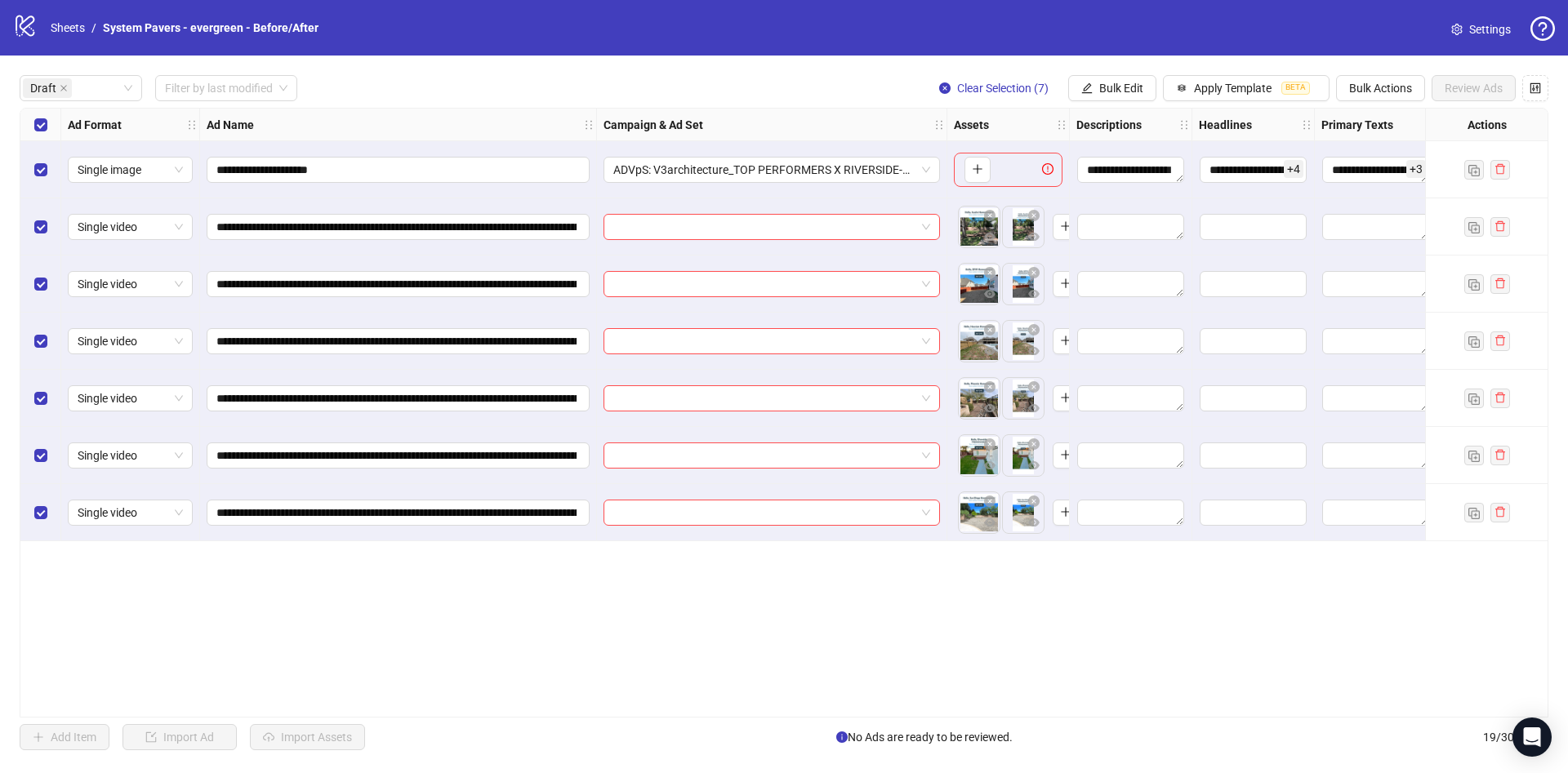
click at [47, 159] on div "Select row 1" at bounding box center [41, 169] width 41 height 57
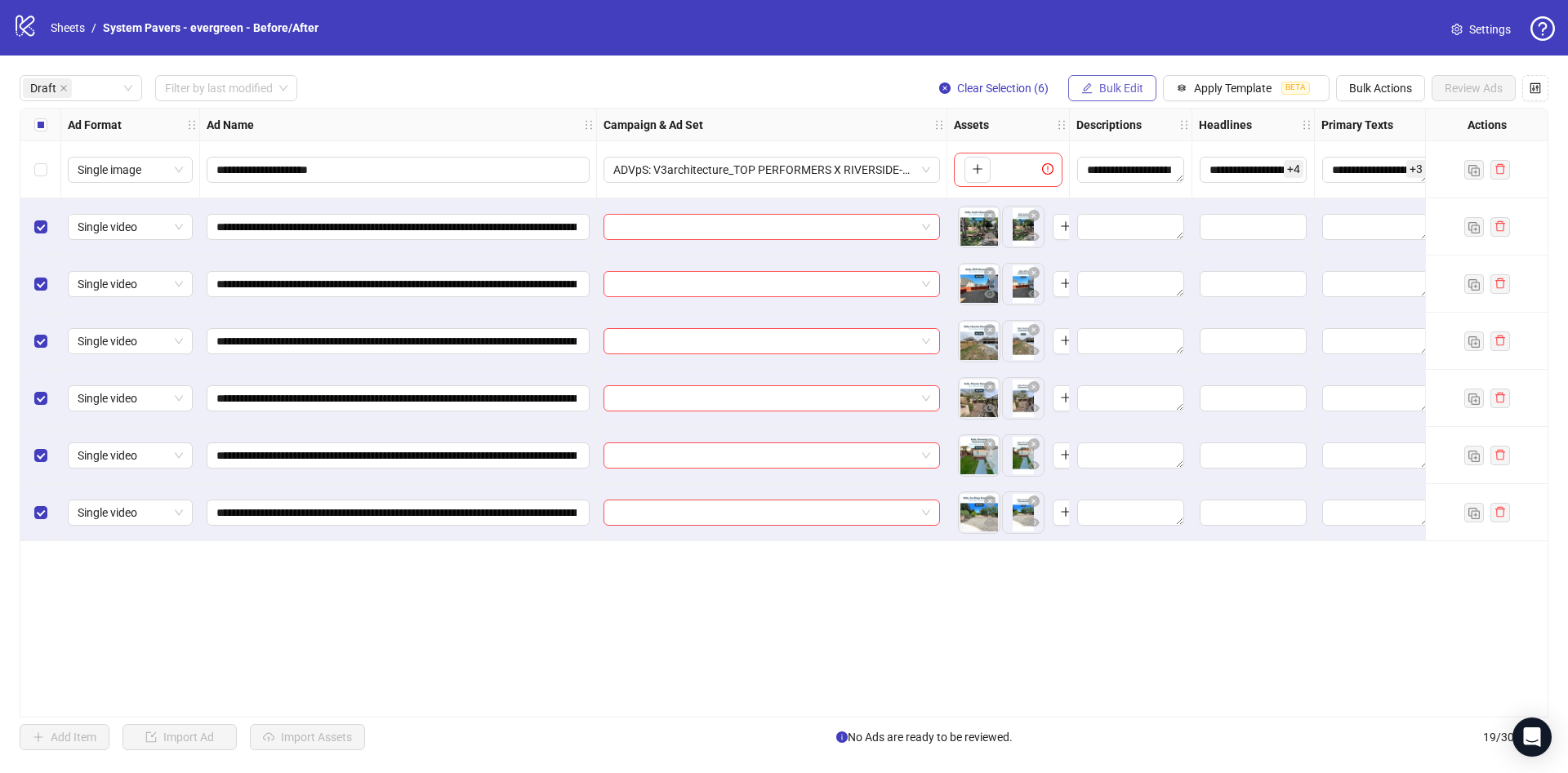
click at [1115, 95] on span "Bulk Edit" at bounding box center [1121, 87] width 44 height 13
click at [1104, 139] on span "Name" at bounding box center [1140, 147] width 98 height 18
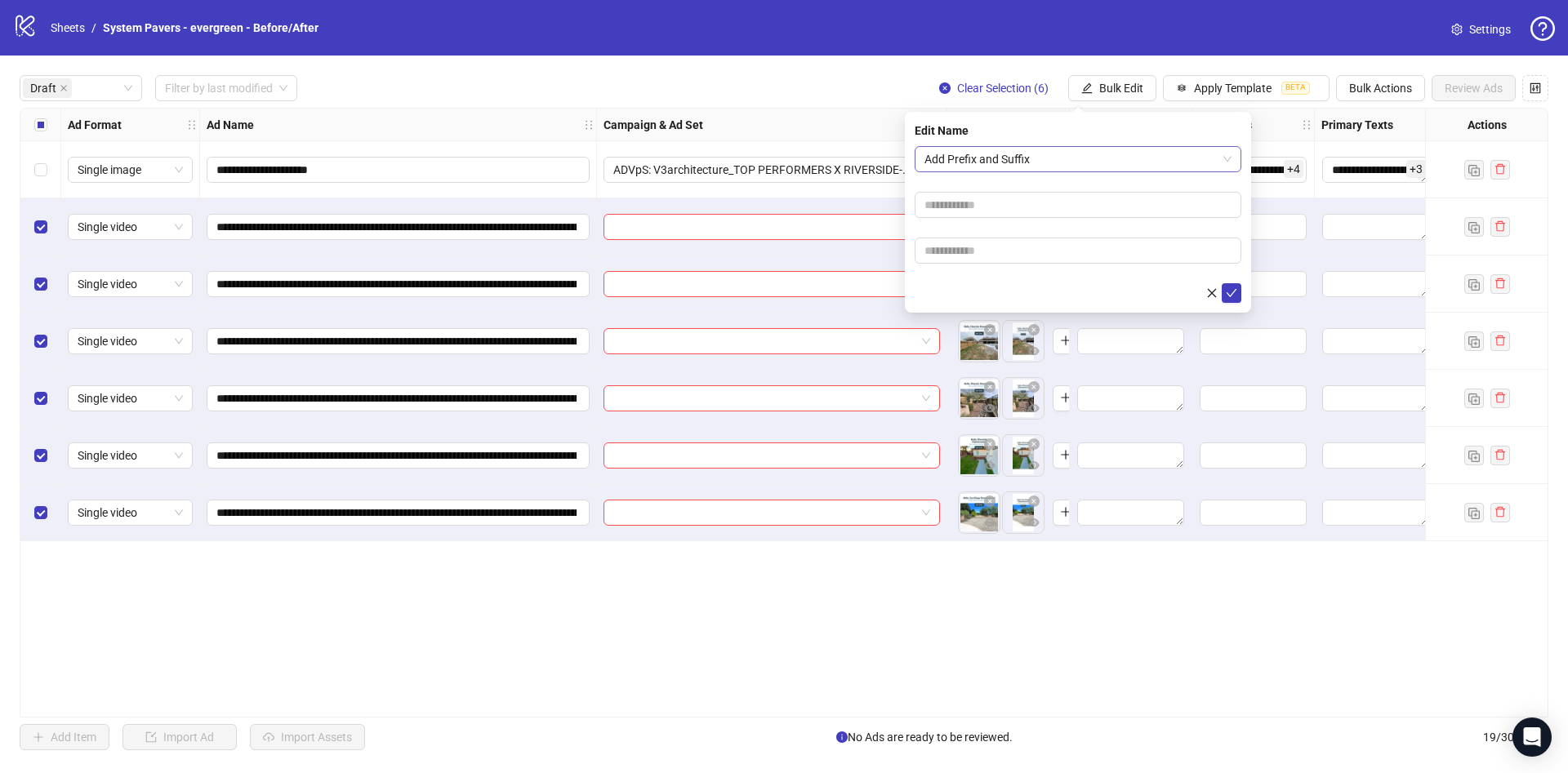
click at [1053, 152] on span "Add Prefix and Suffix" at bounding box center [1078, 159] width 307 height 25
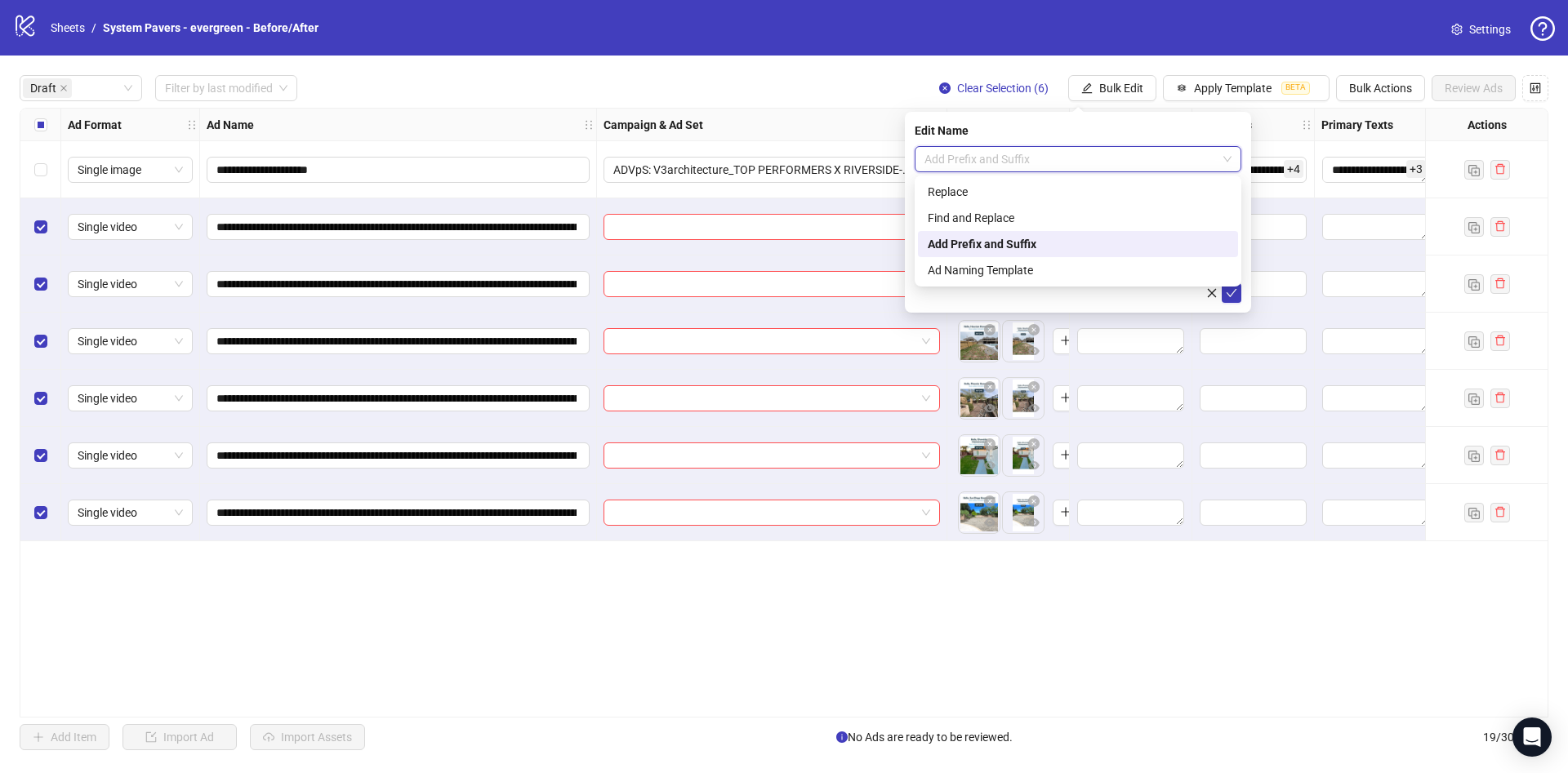
click at [1053, 153] on span "Add Prefix and Suffix" at bounding box center [1078, 159] width 307 height 25
click at [986, 253] on input "text" at bounding box center [1078, 251] width 327 height 27
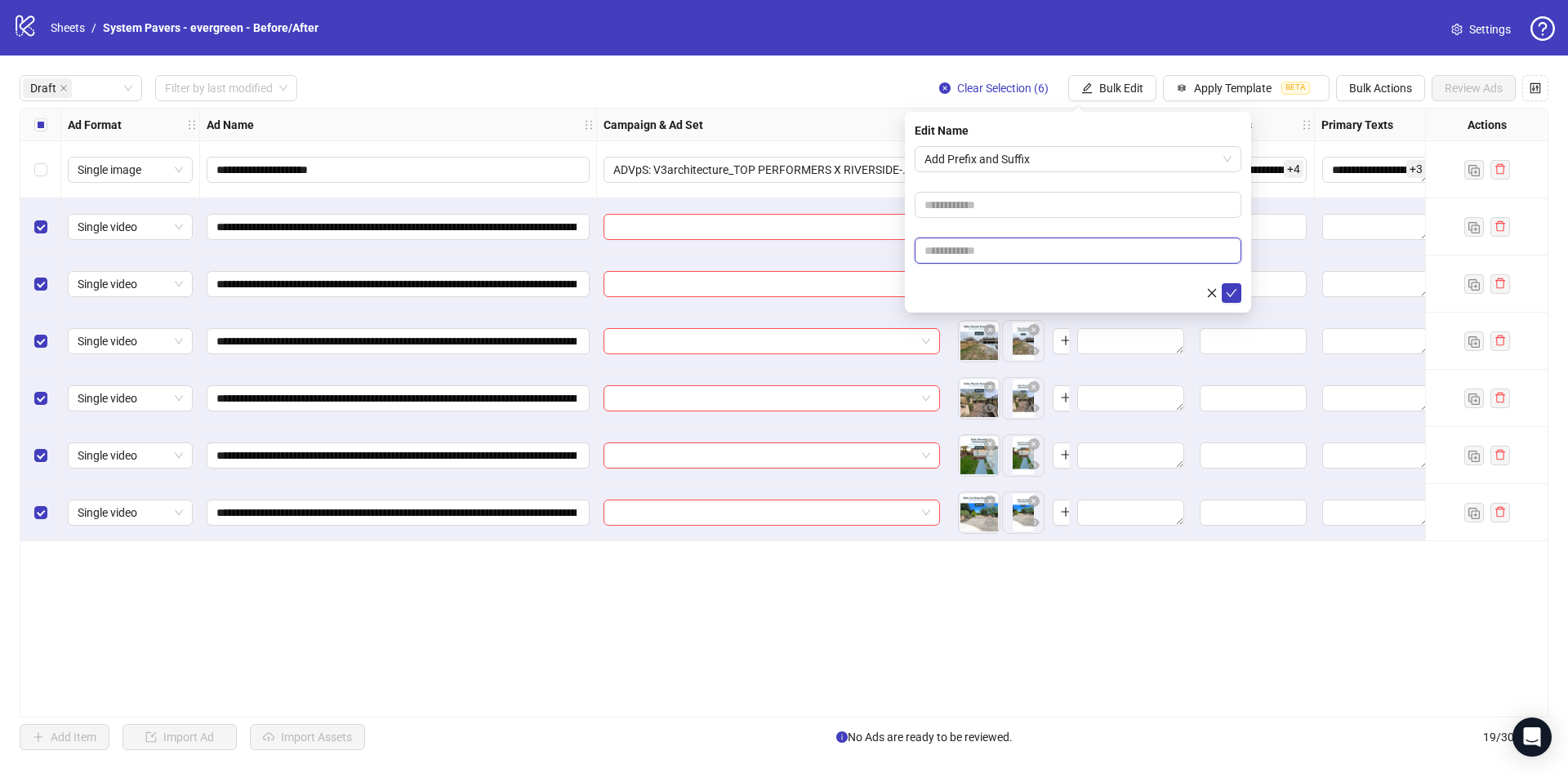
paste input "**********"
type input "**********"
click at [984, 274] on form "**********" at bounding box center [1078, 224] width 327 height 156
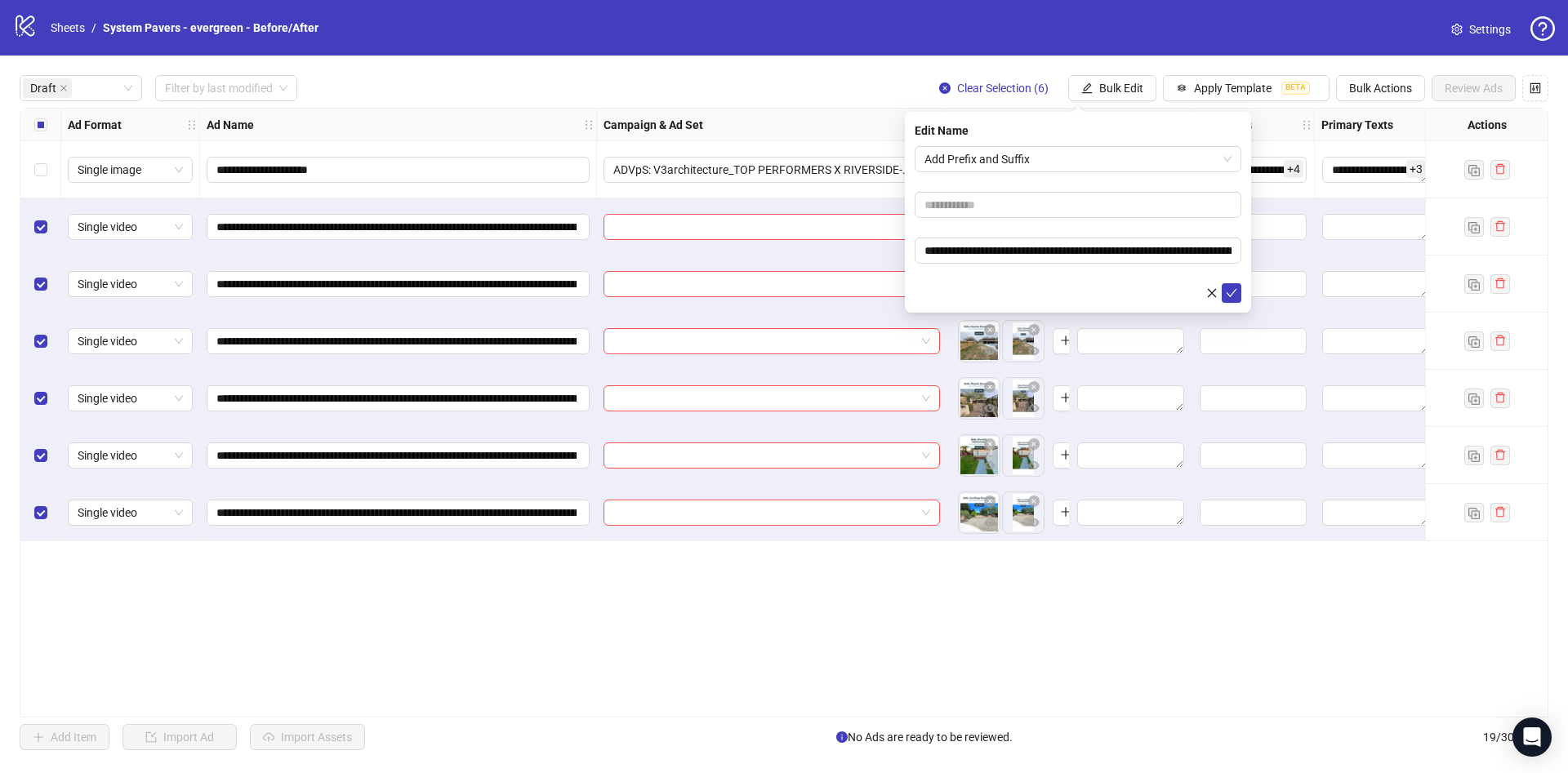
click at [1243, 292] on div "**********" at bounding box center [1078, 212] width 346 height 201
click at [1232, 296] on icon "check" at bounding box center [1231, 292] width 11 height 11
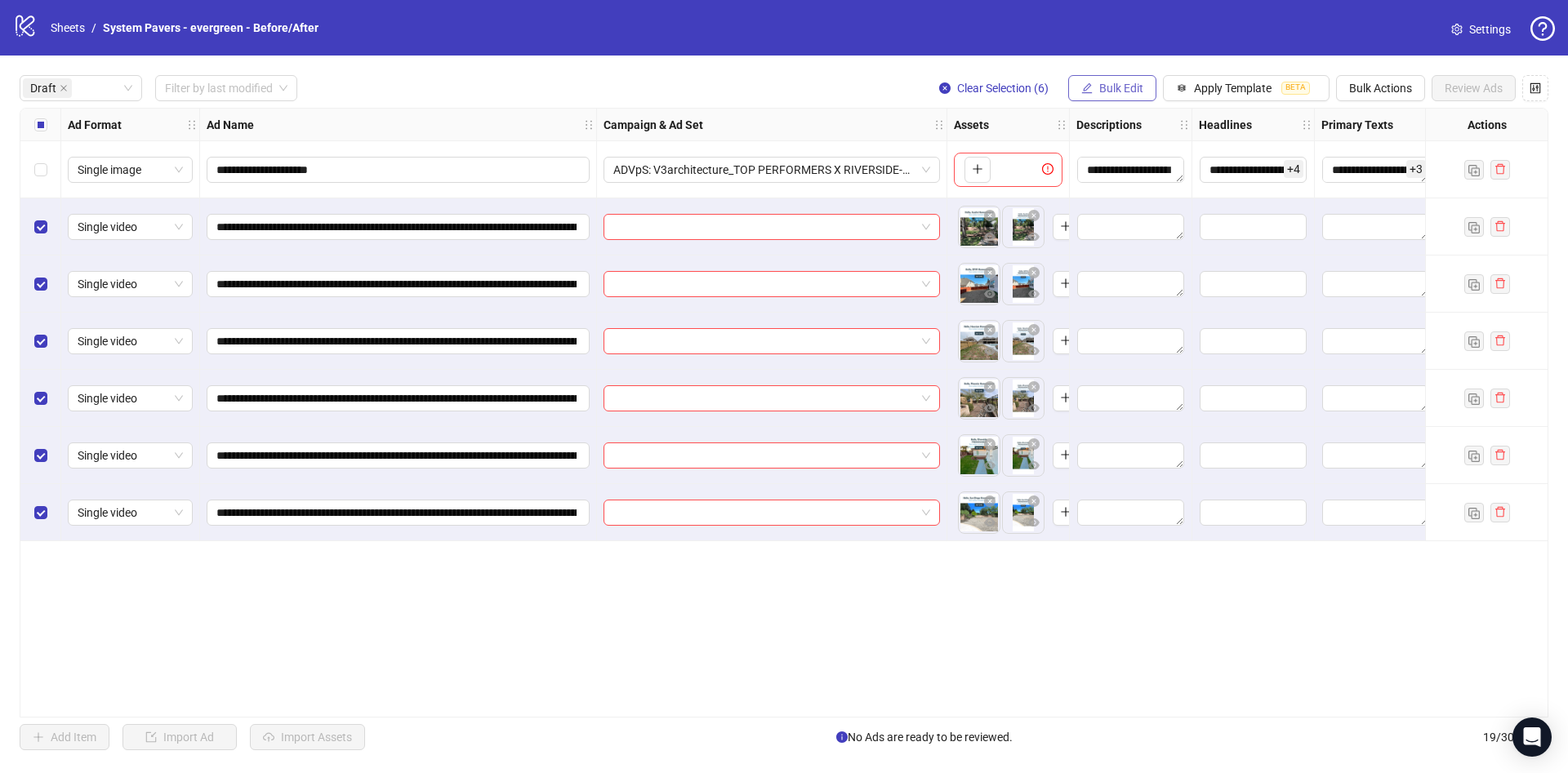
click at [1128, 86] on span "Bulk Edit" at bounding box center [1121, 87] width 44 height 13
click at [1132, 168] on span "Campaign & Ad Set" at bounding box center [1140, 174] width 98 height 18
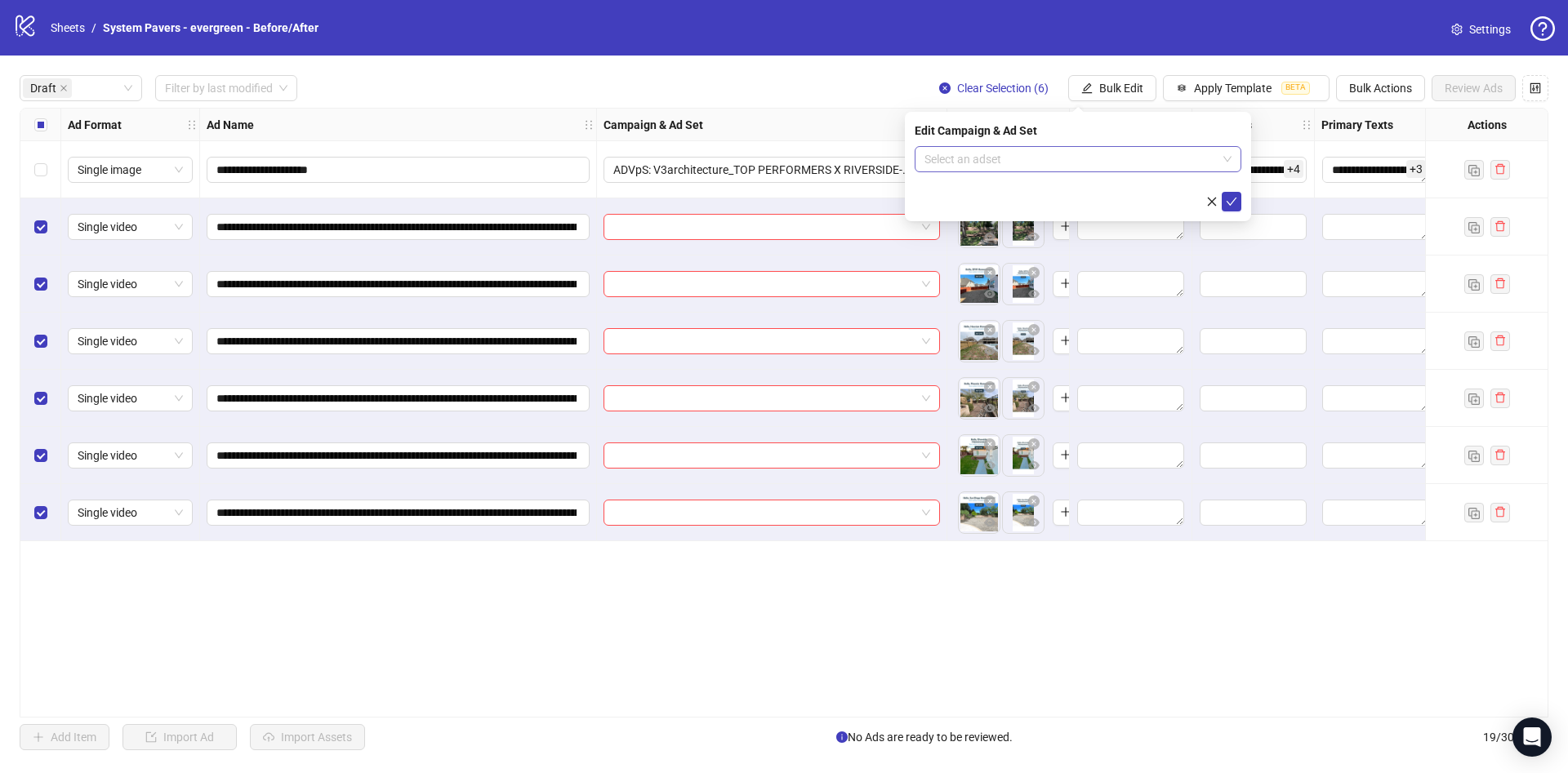
click at [1060, 168] on input "search" at bounding box center [1071, 159] width 293 height 25
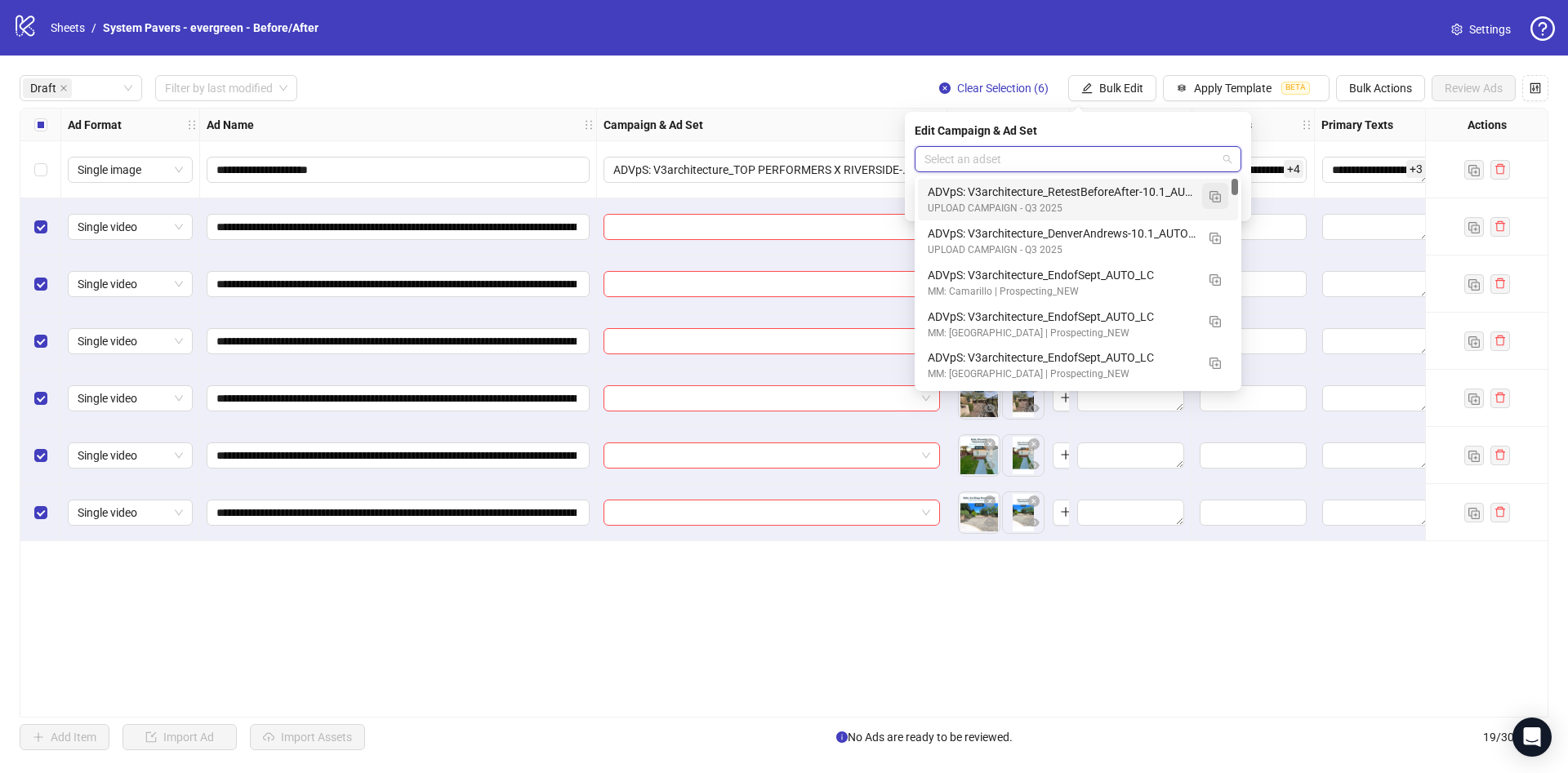
click at [1222, 198] on button "button" at bounding box center [1215, 196] width 27 height 27
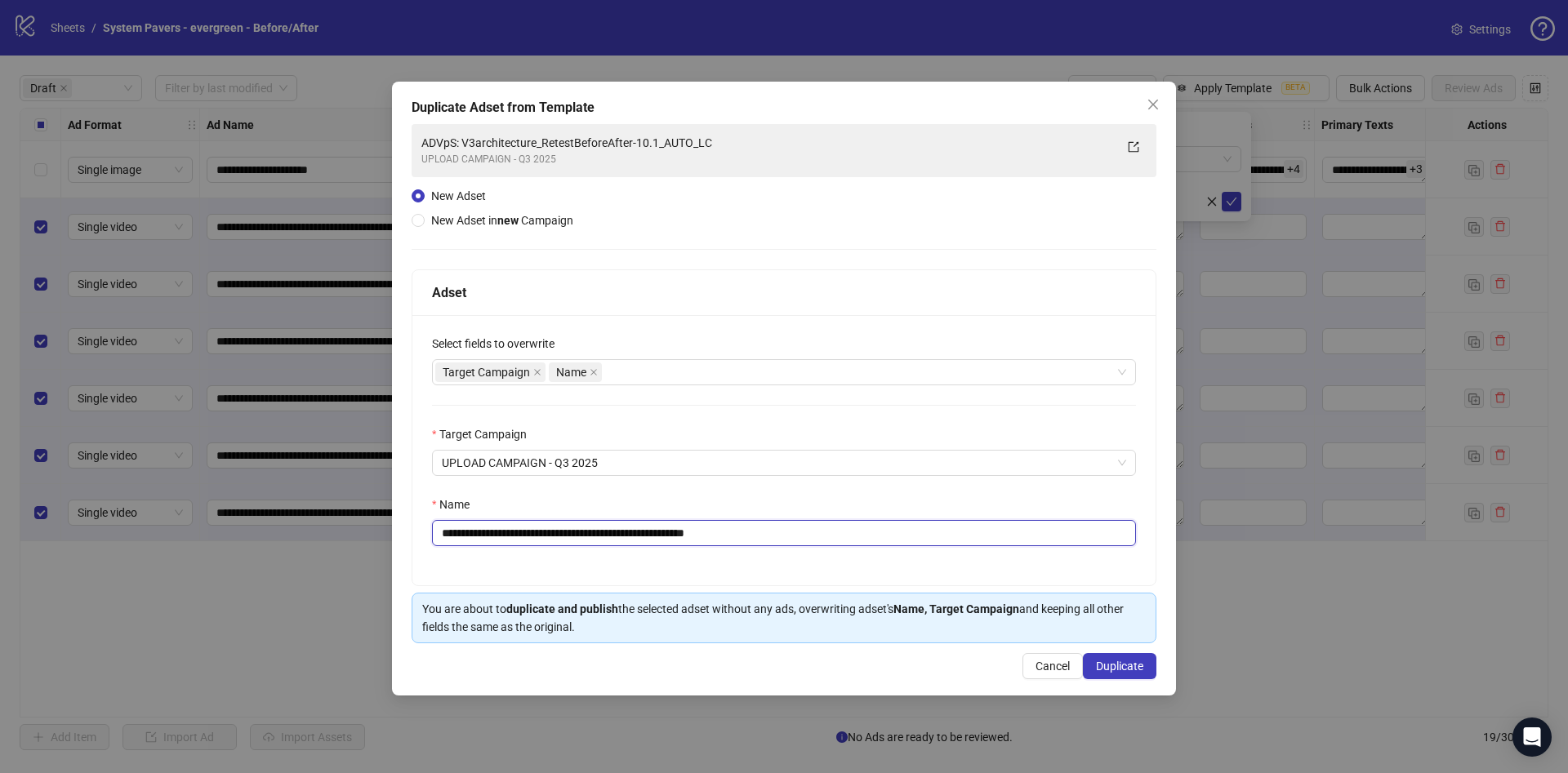
drag, startPoint x: 727, startPoint y: 531, endPoint x: 806, endPoint y: 530, distance: 79.0
click at [806, 530] on input "**********" at bounding box center [784, 533] width 704 height 27
drag, startPoint x: 565, startPoint y: 538, endPoint x: 654, endPoint y: 548, distance: 89.6
click at [654, 548] on div "**********" at bounding box center [784, 451] width 743 height 270
type input "**********"
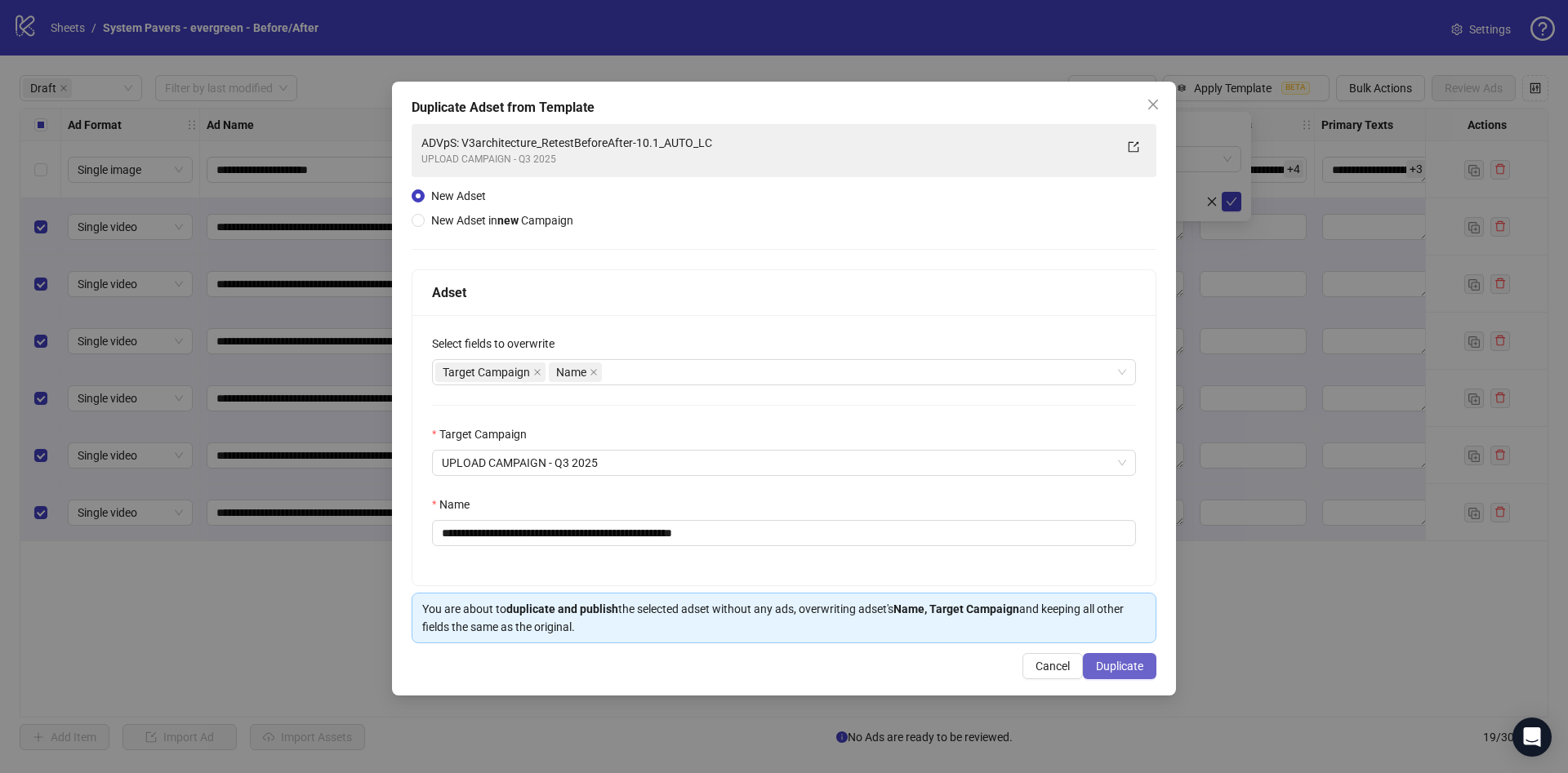
click at [1150, 660] on button "Duplicate" at bounding box center [1120, 666] width 74 height 27
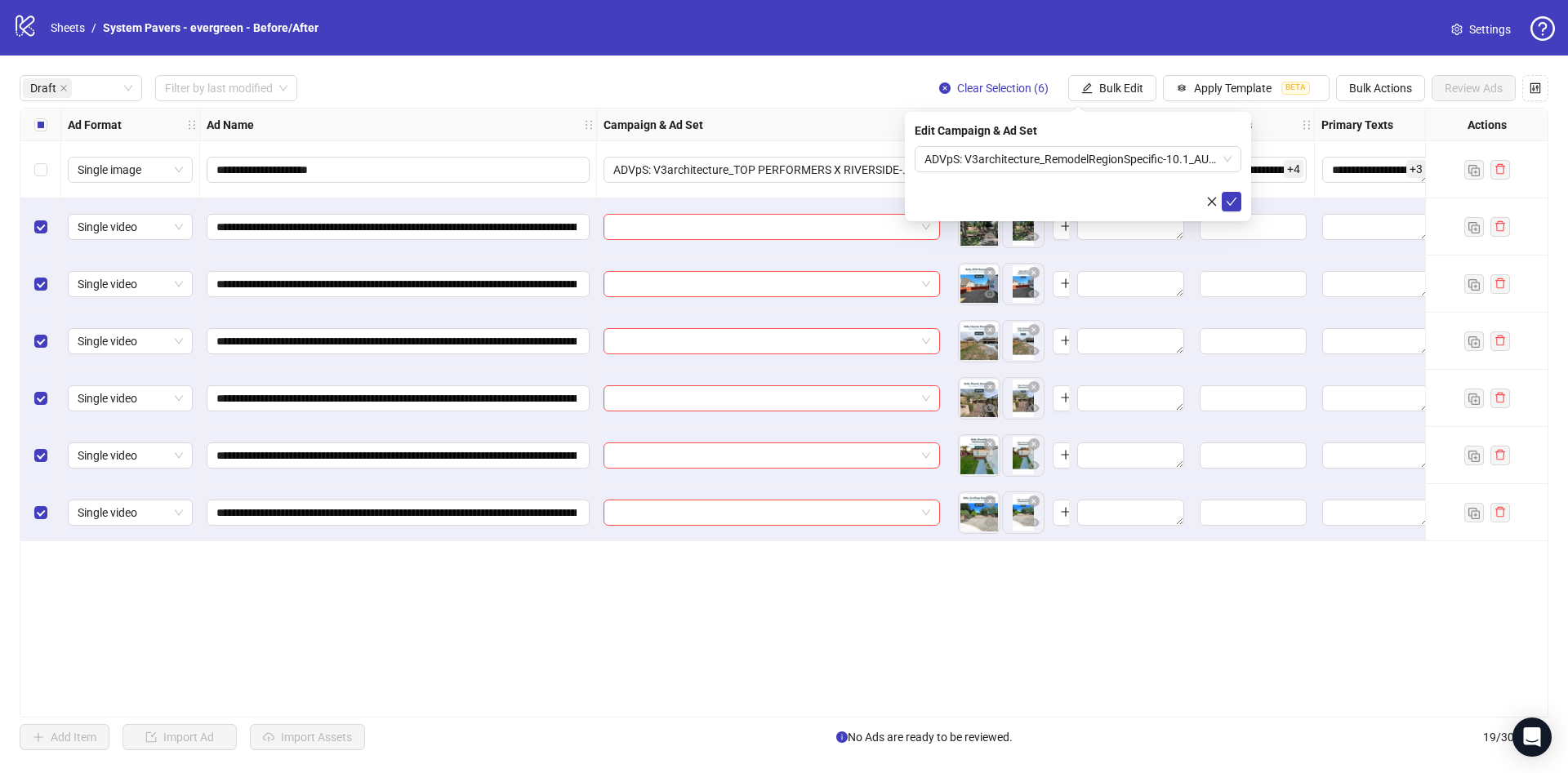
click at [1237, 189] on form "ADVpS: V3architecture_RemodelRegionSpecific-10.1_AUTO_LC" at bounding box center [1078, 179] width 327 height 65
click at [1230, 205] on icon "check" at bounding box center [1231, 201] width 11 height 11
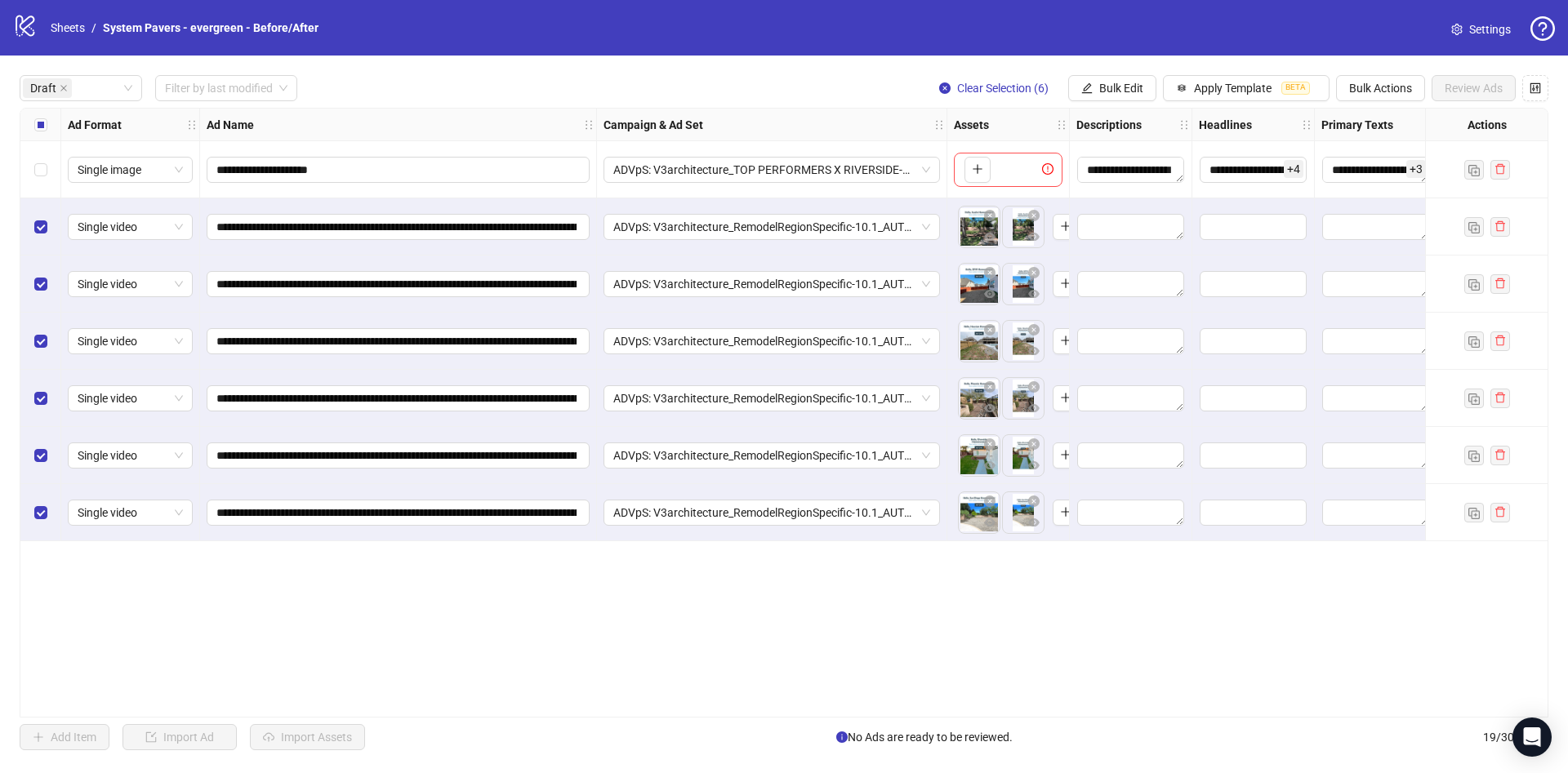
click at [52, 117] on div "Select all rows" at bounding box center [41, 125] width 41 height 32
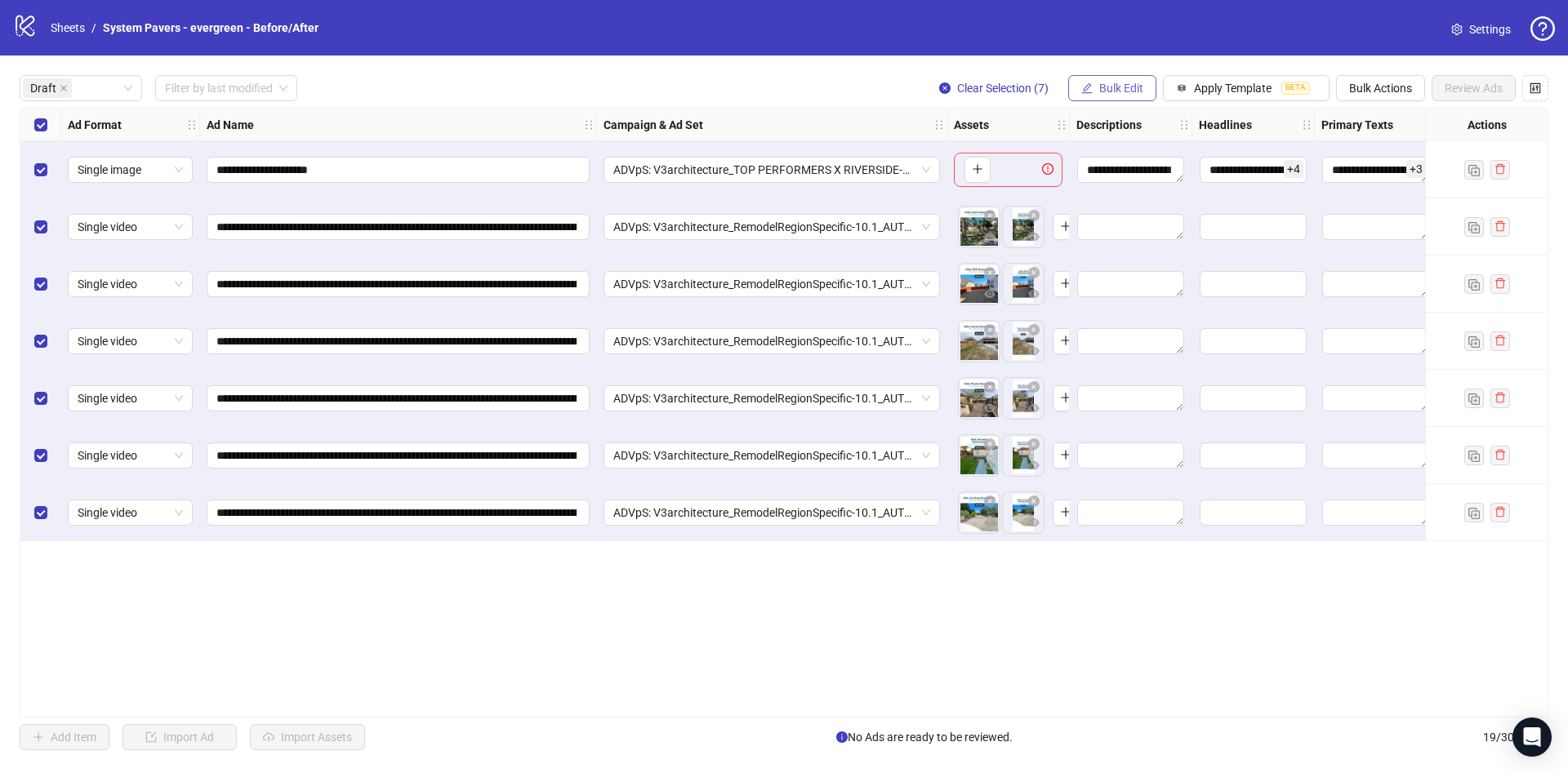
click at [1140, 91] on span "Bulk Edit" at bounding box center [1121, 87] width 44 height 13
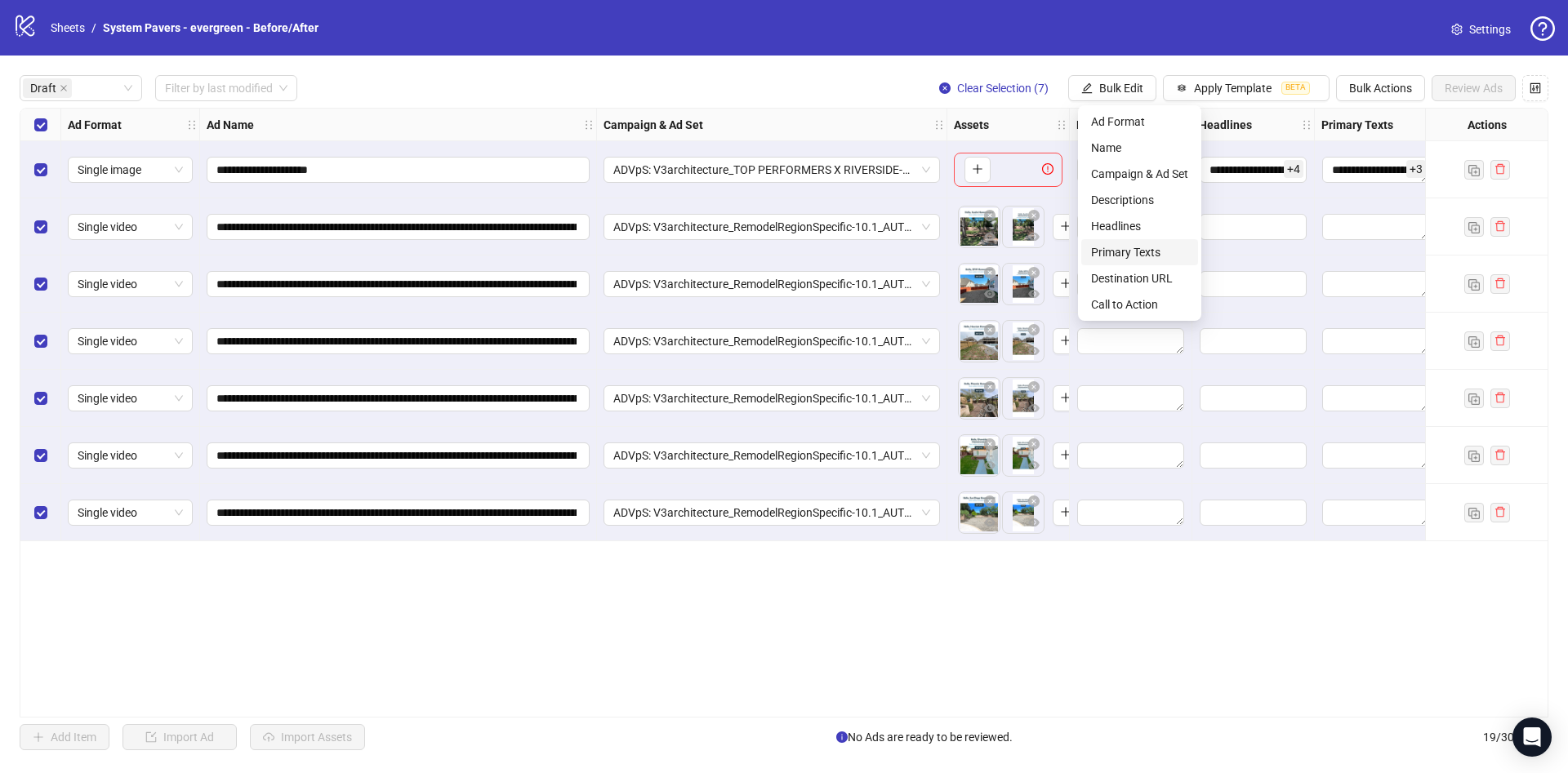
click at [1144, 257] on span "Primary Texts" at bounding box center [1140, 252] width 98 height 18
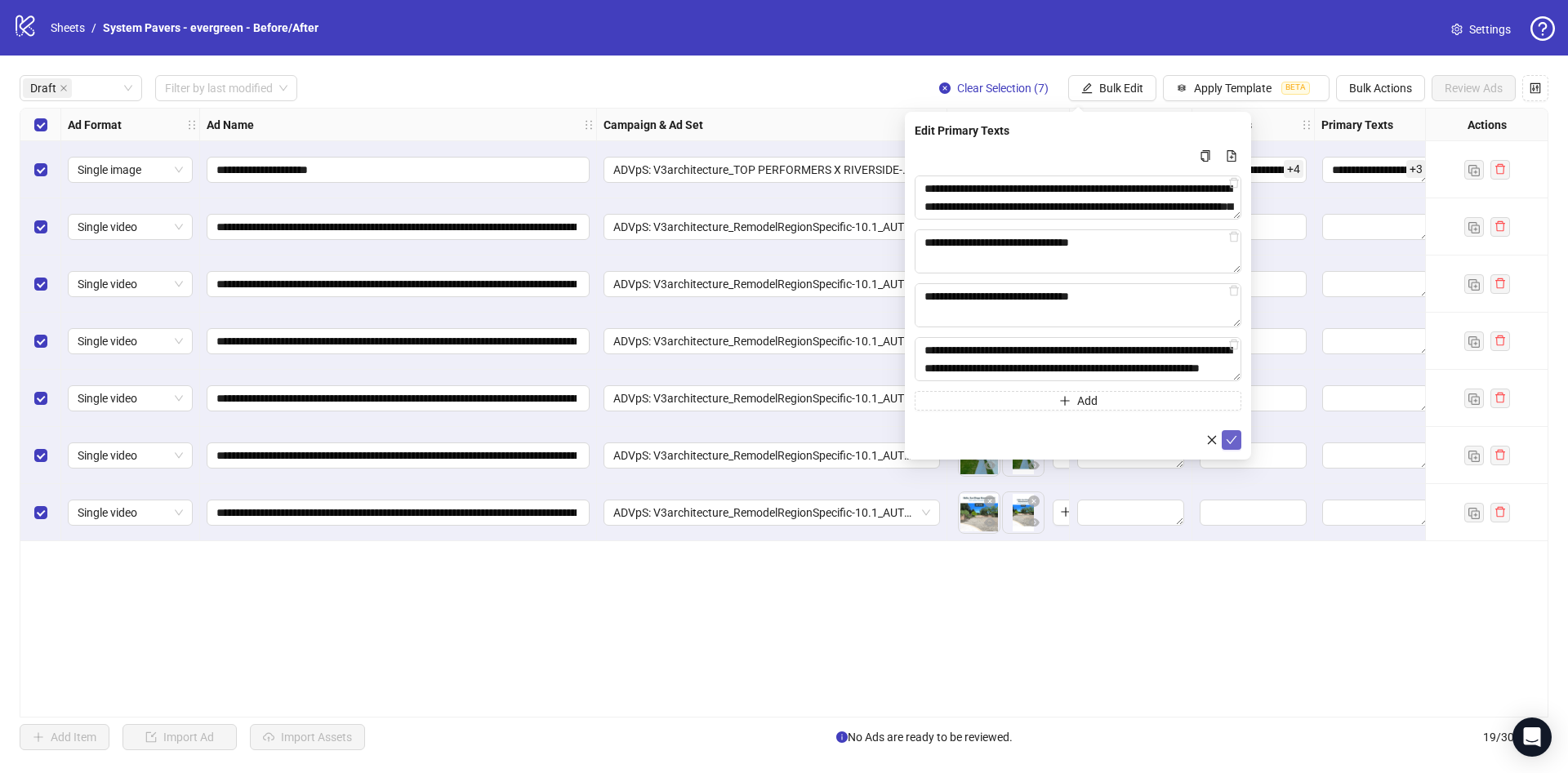
click at [1236, 444] on icon "check" at bounding box center [1231, 440] width 11 height 11
click at [1127, 92] on span "Bulk Edit" at bounding box center [1121, 87] width 44 height 13
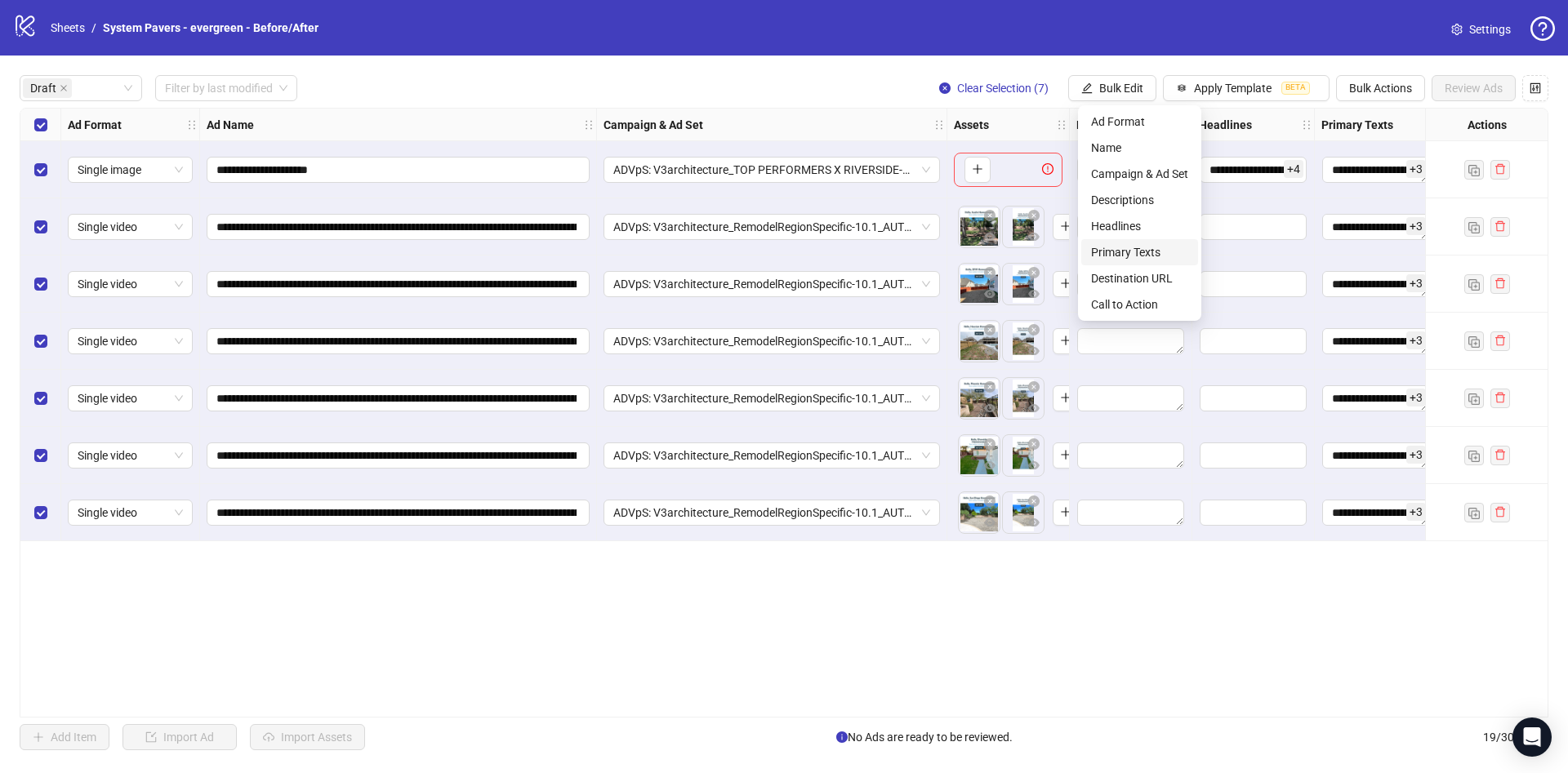
click at [1163, 250] on span "Primary Texts" at bounding box center [1140, 252] width 98 height 18
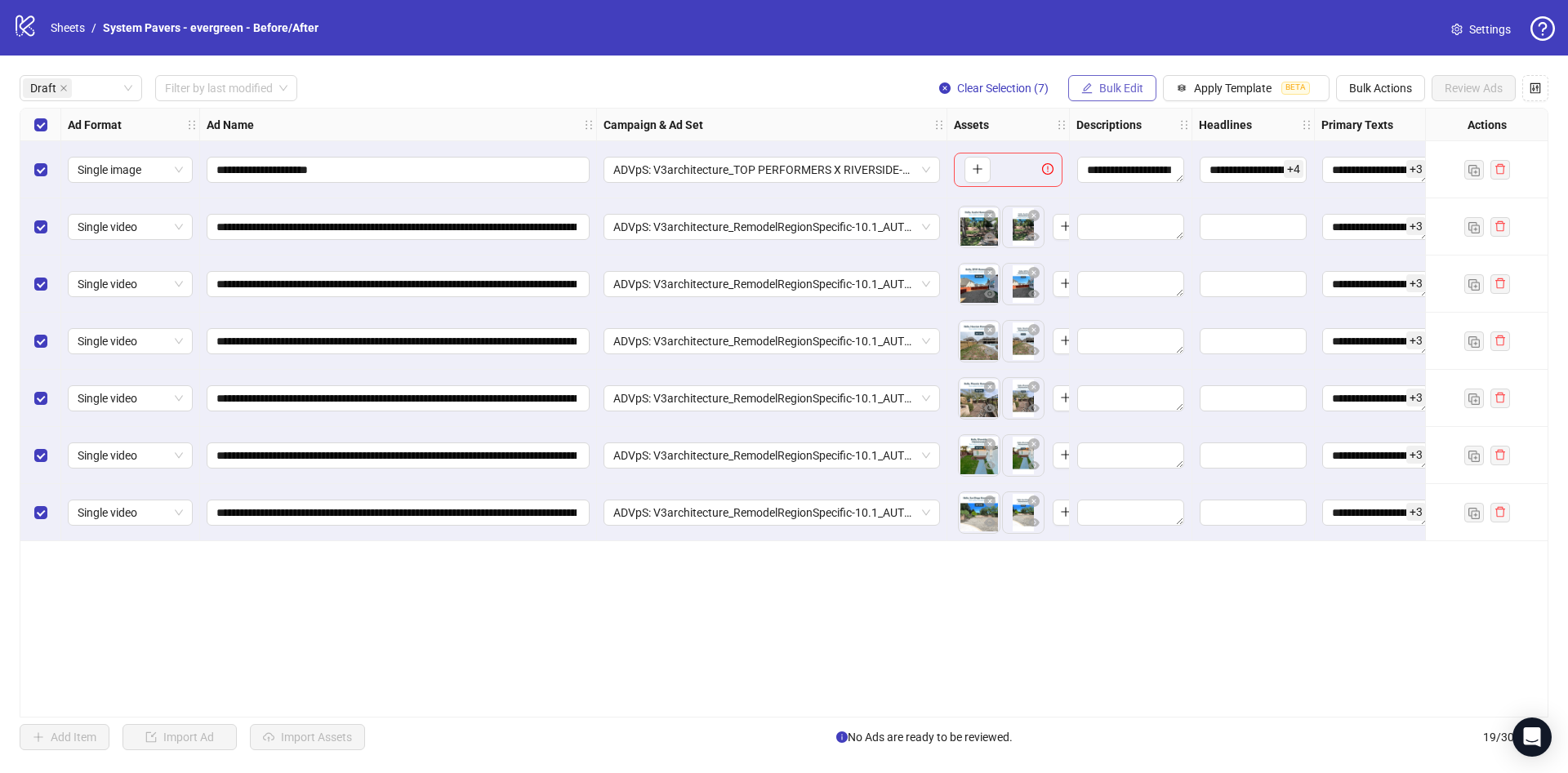
click at [1122, 102] on div "**********" at bounding box center [784, 412] width 1568 height 714
click at [1123, 91] on span "Bulk Edit" at bounding box center [1121, 87] width 44 height 13
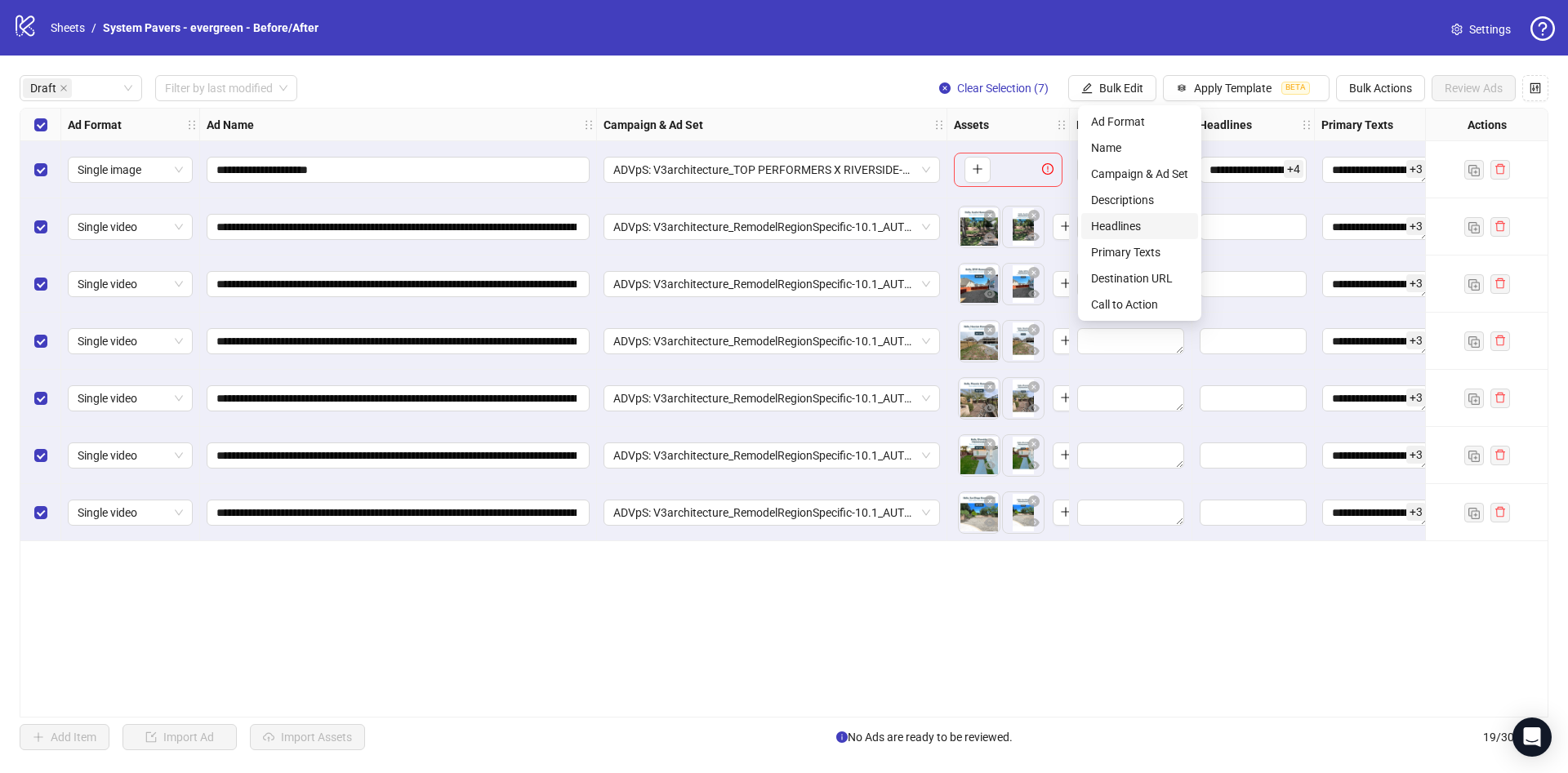
click at [1152, 229] on span "Headlines" at bounding box center [1140, 226] width 98 height 18
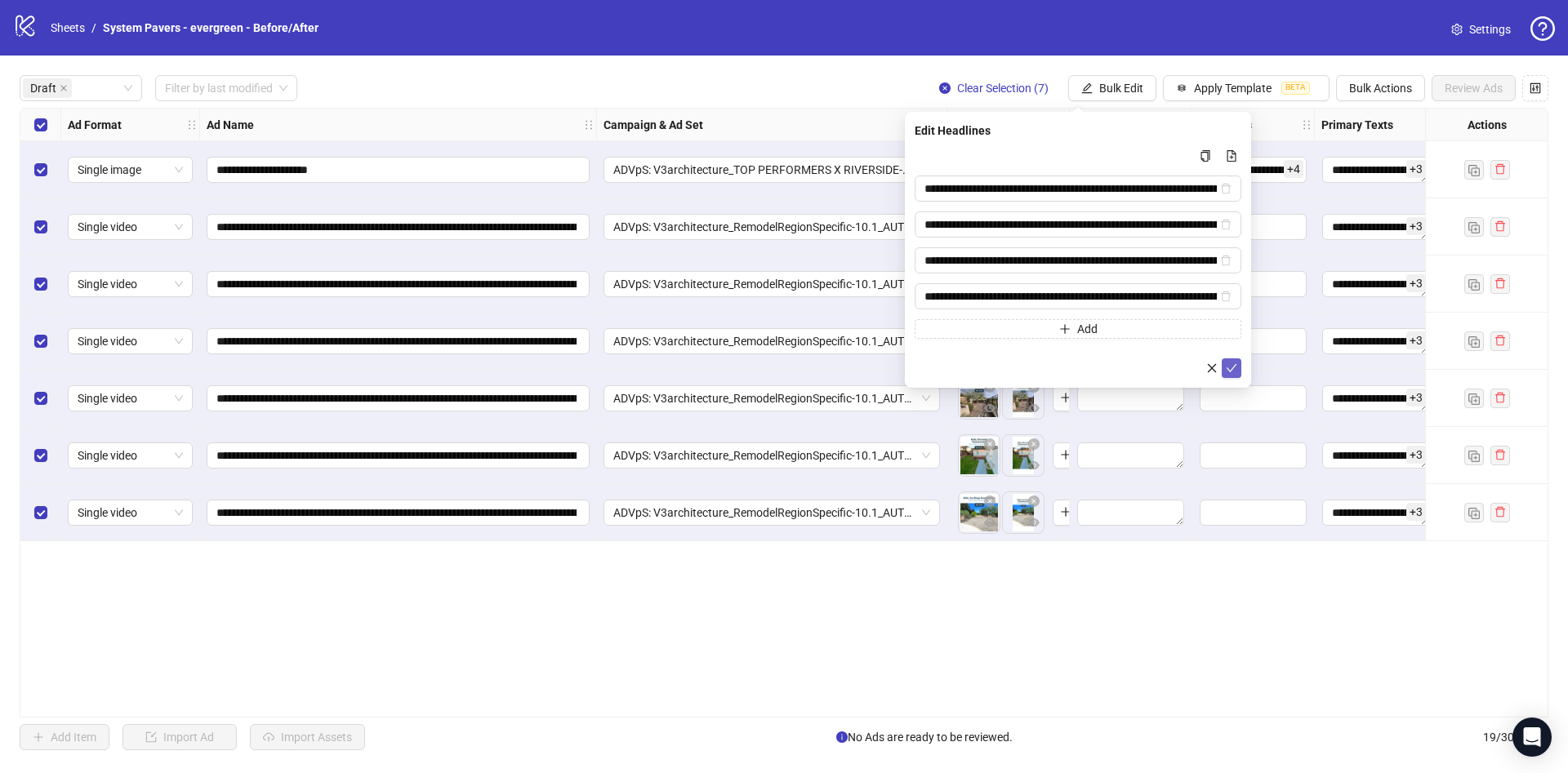
click at [1234, 363] on icon "check" at bounding box center [1231, 368] width 11 height 11
type input "**********"
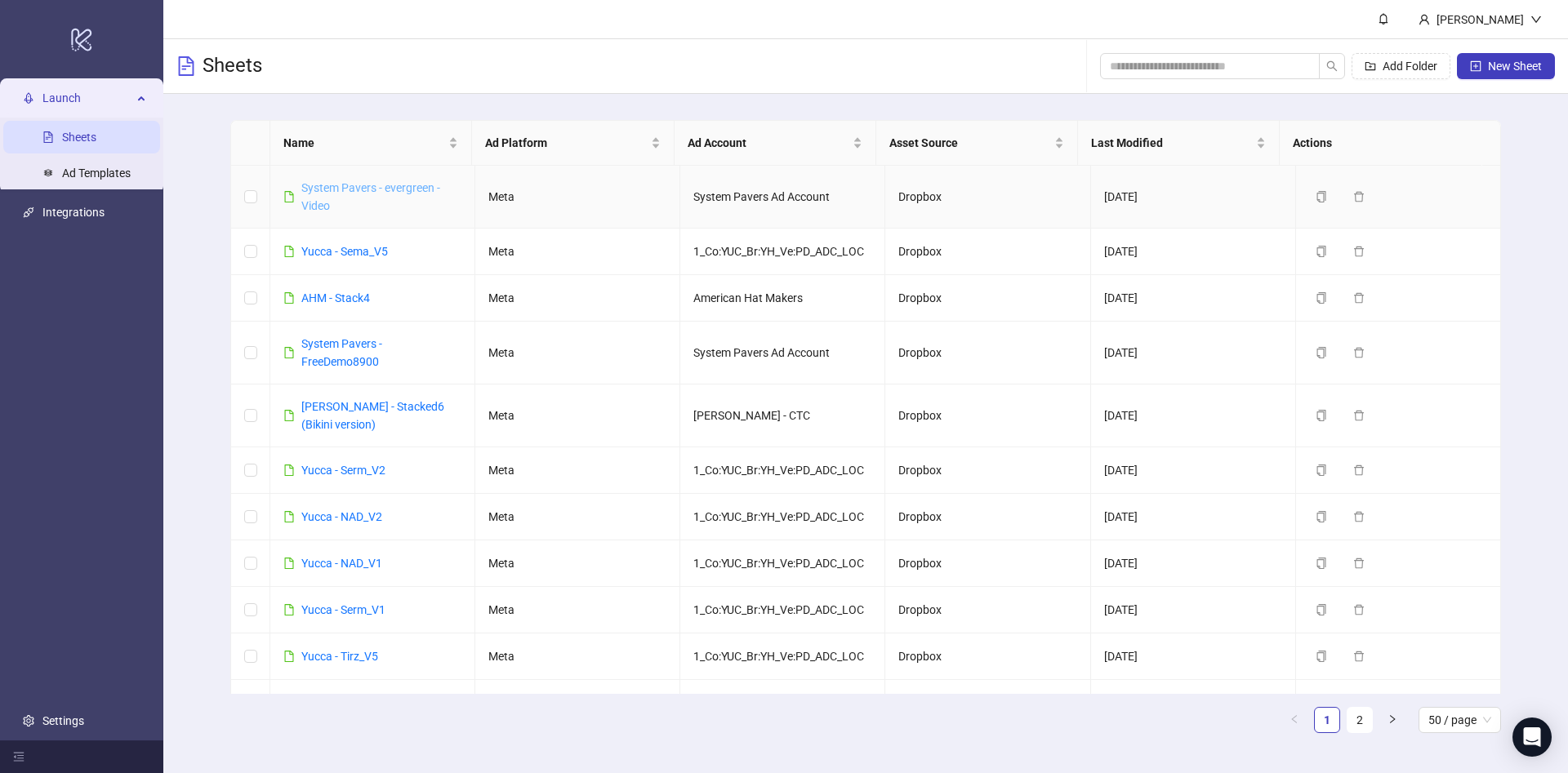
click at [417, 183] on link "System Pavers - evergreen - Video" at bounding box center [370, 197] width 139 height 31
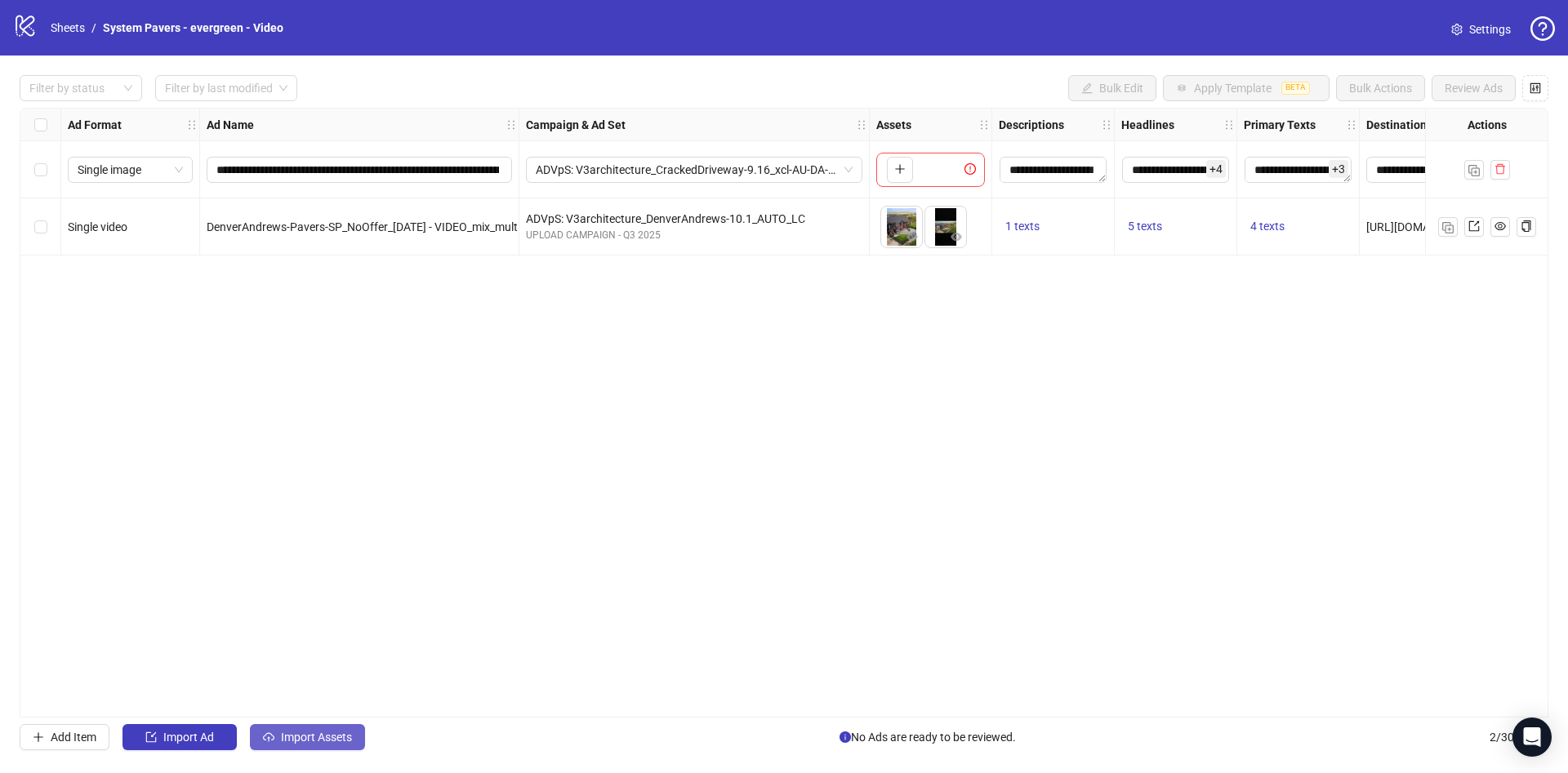
click at [324, 739] on span "Import Assets" at bounding box center [316, 736] width 71 height 13
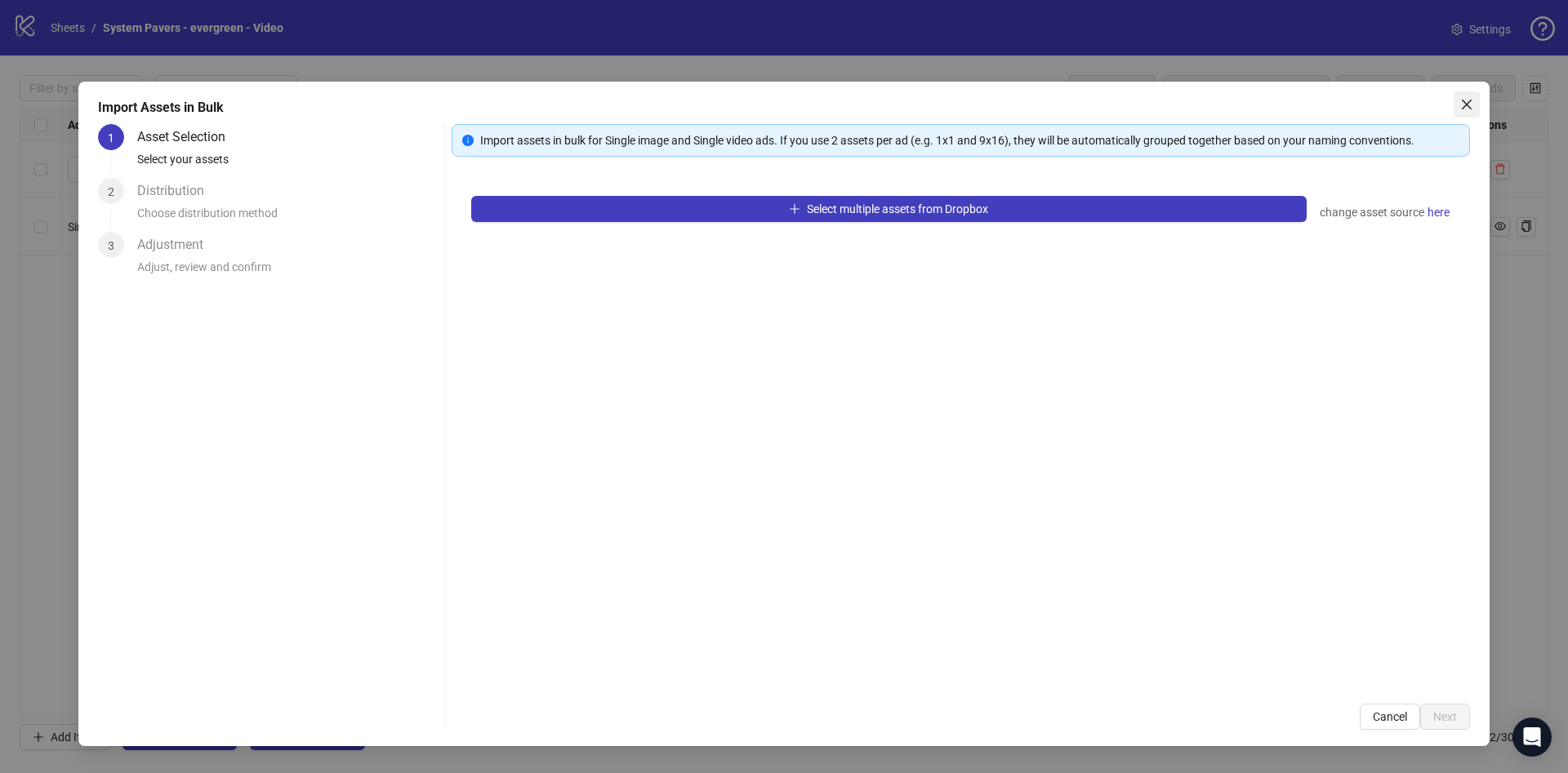
click at [1471, 103] on icon "close" at bounding box center [1466, 104] width 13 height 13
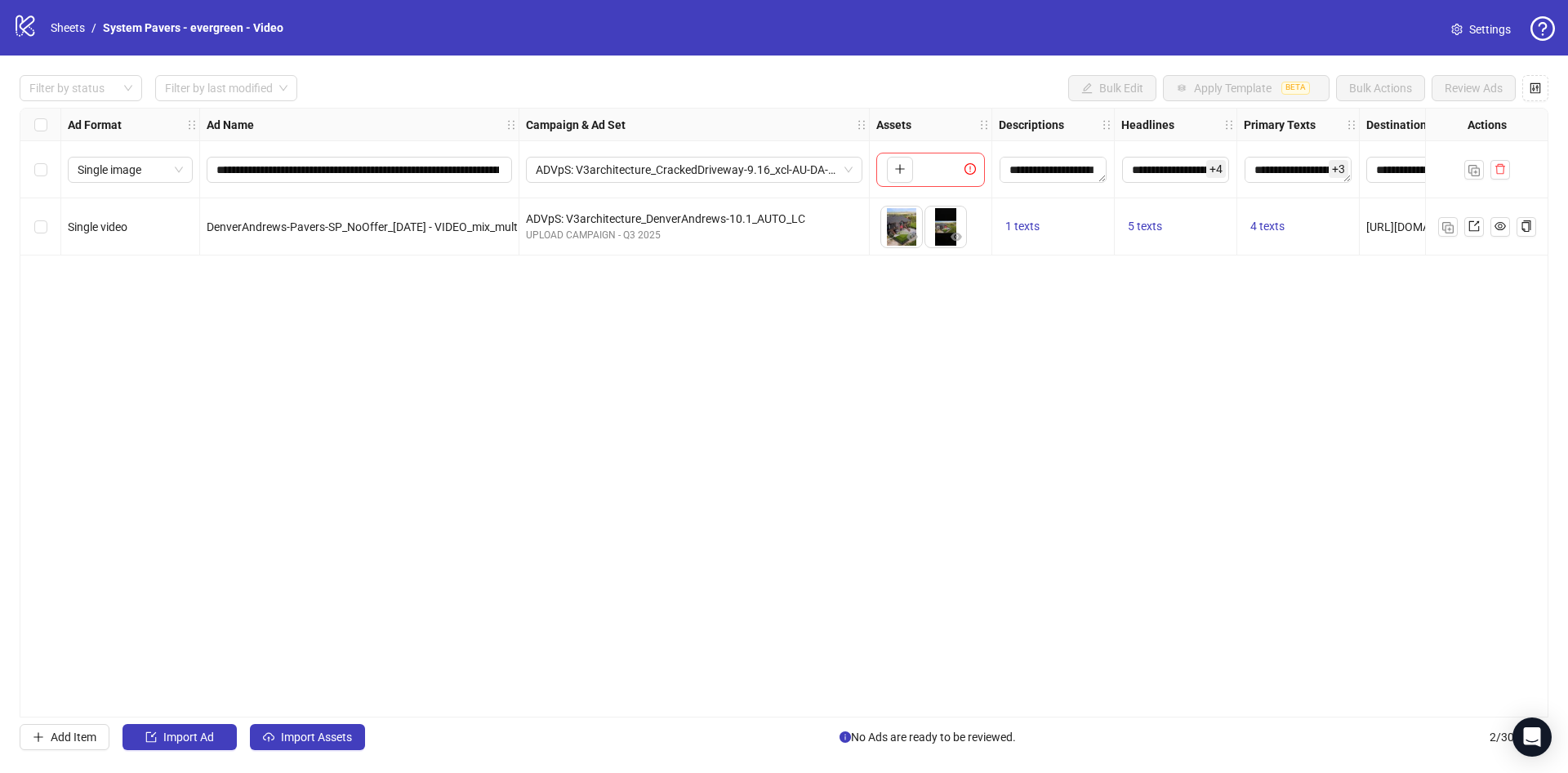
click at [206, 753] on div "**********" at bounding box center [784, 412] width 1568 height 714
click at [210, 742] on span "Import Ad" at bounding box center [188, 736] width 50 height 13
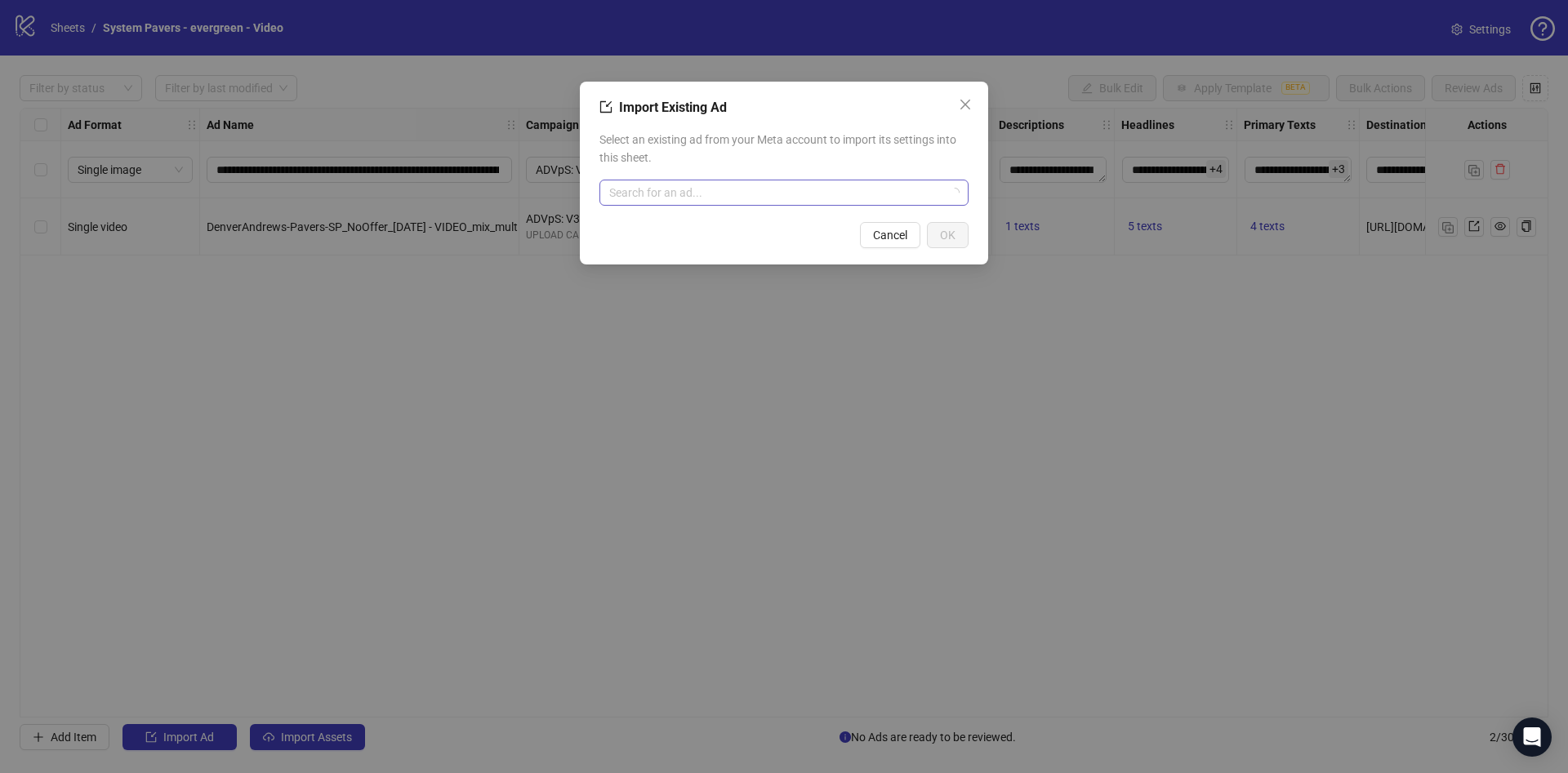
click at [659, 200] on input "search" at bounding box center [776, 192] width 334 height 25
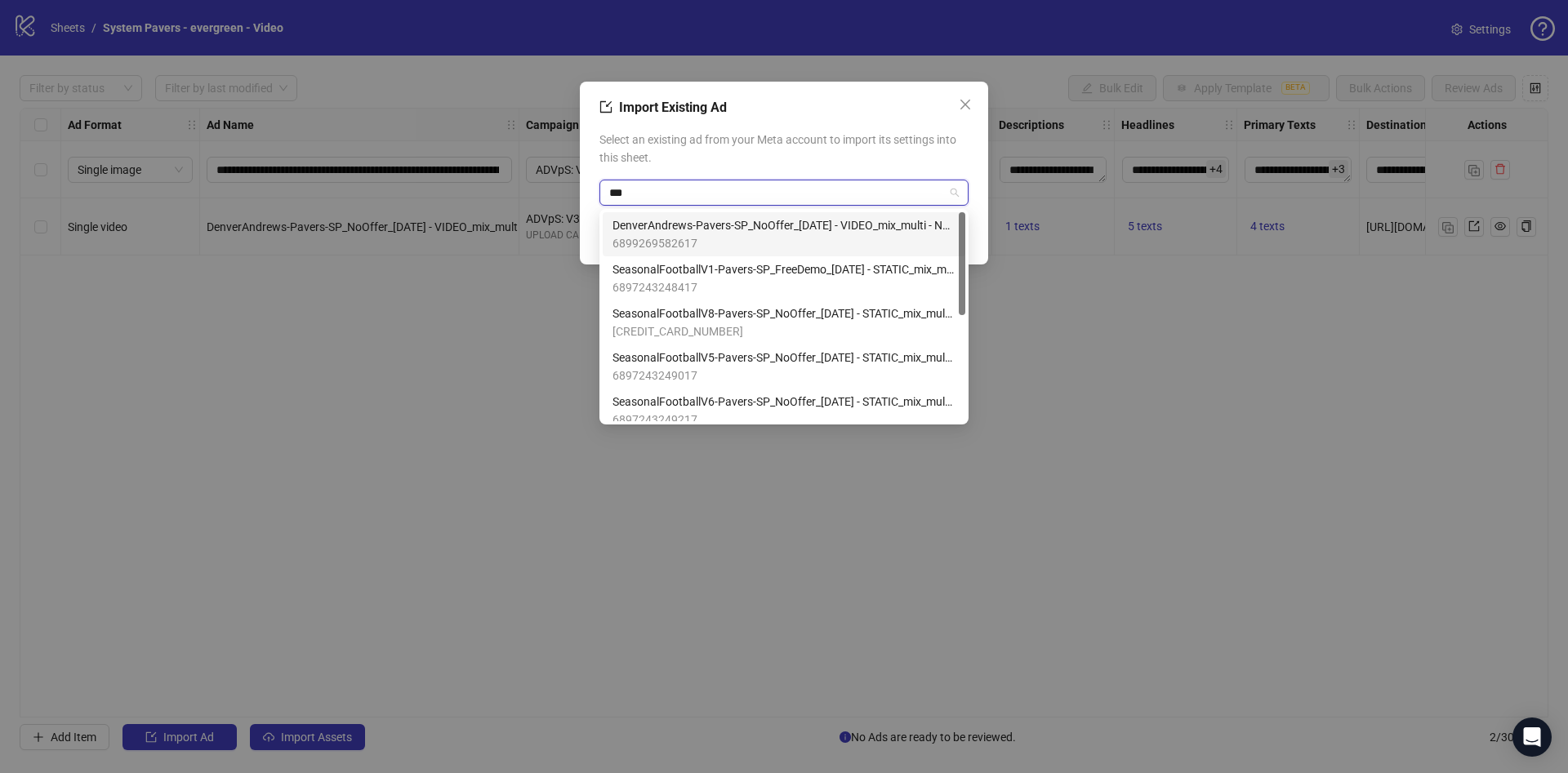
type input "****"
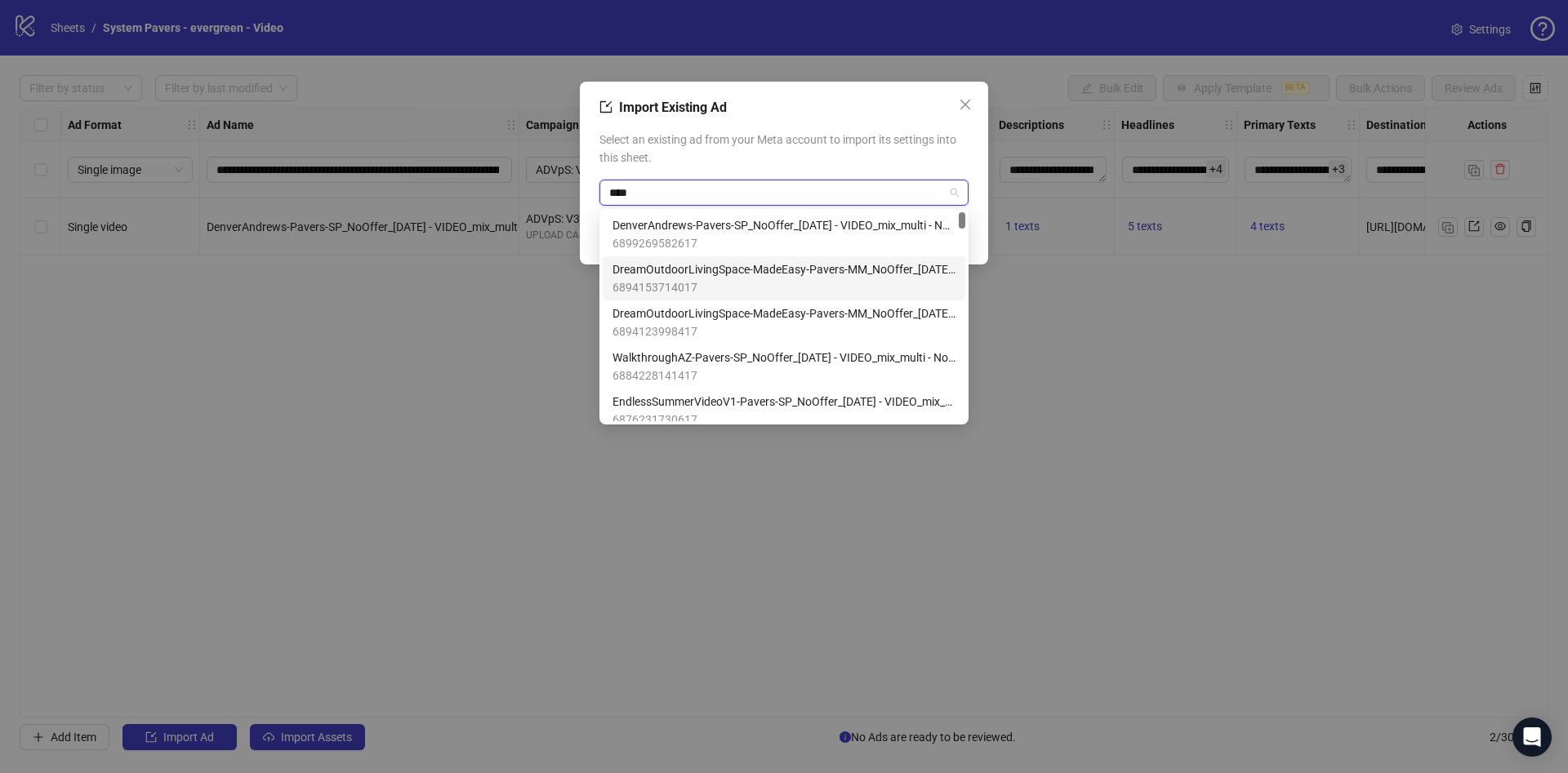
click at [817, 285] on span "6894153714017" at bounding box center [784, 287] width 343 height 18
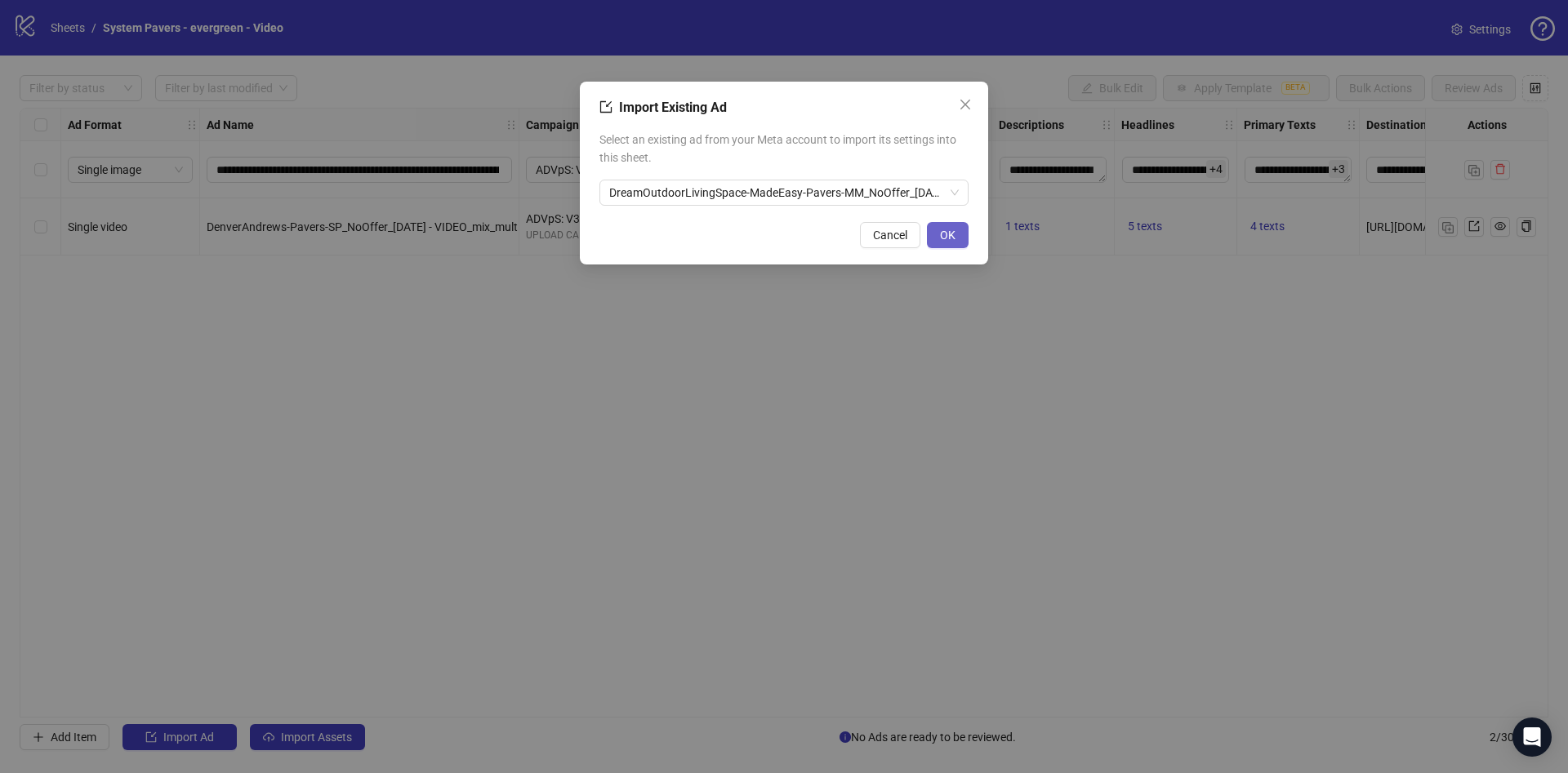
click at [952, 228] on span "OK" at bounding box center [948, 234] width 15 height 13
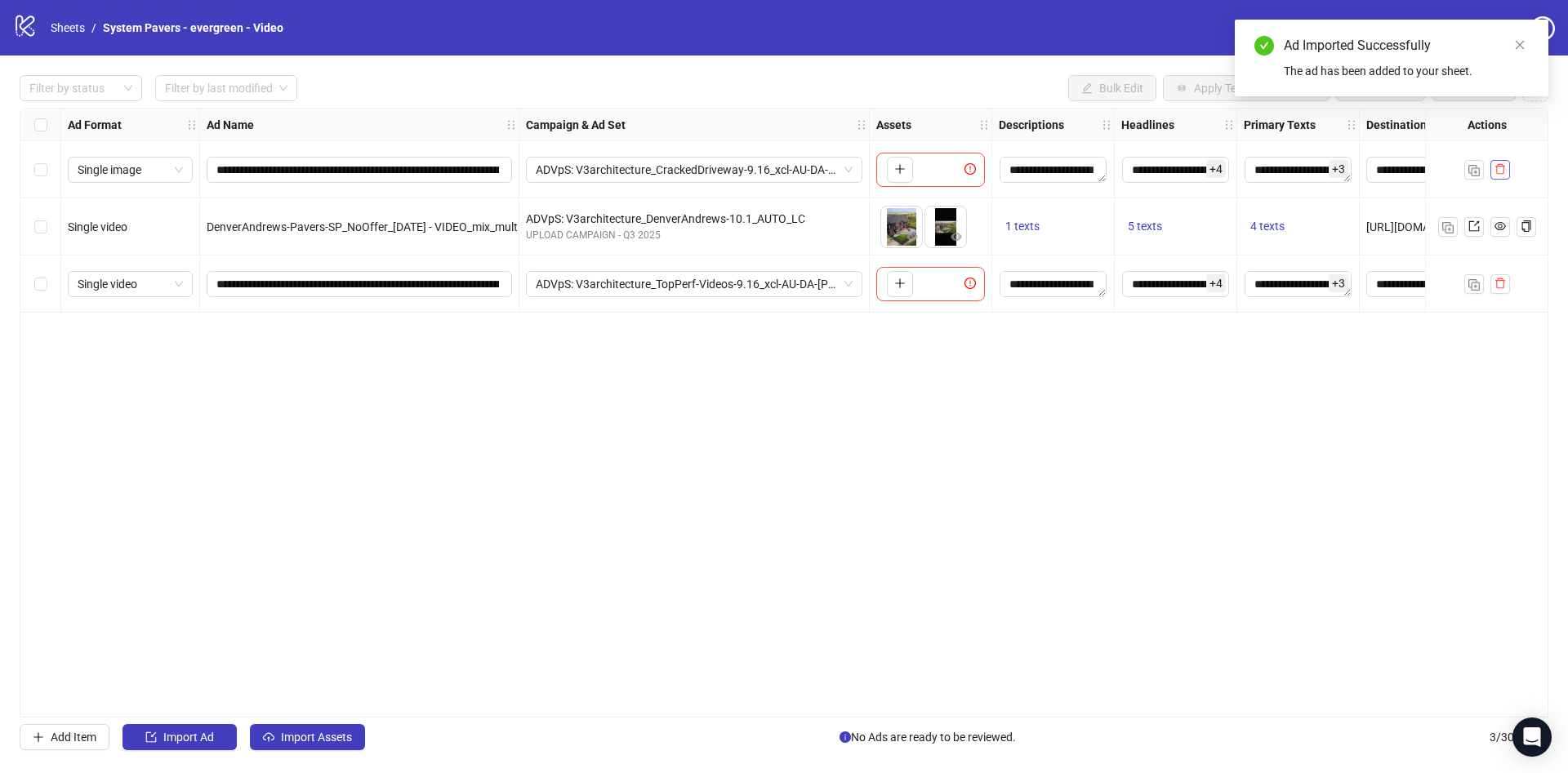
click at [1499, 175] on span "button" at bounding box center [1500, 168] width 11 height 13
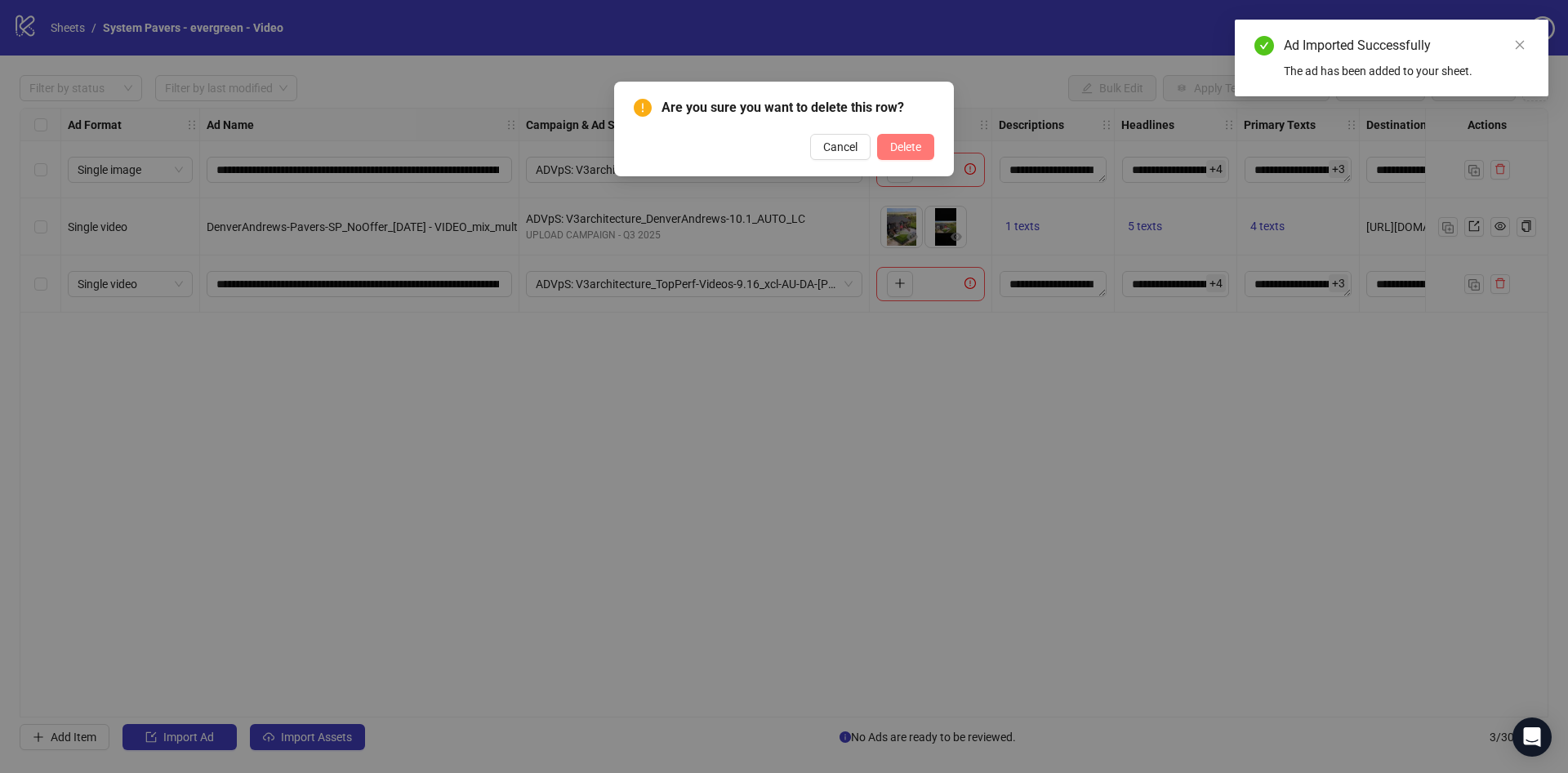
click at [913, 141] on span "Delete" at bounding box center [906, 146] width 31 height 13
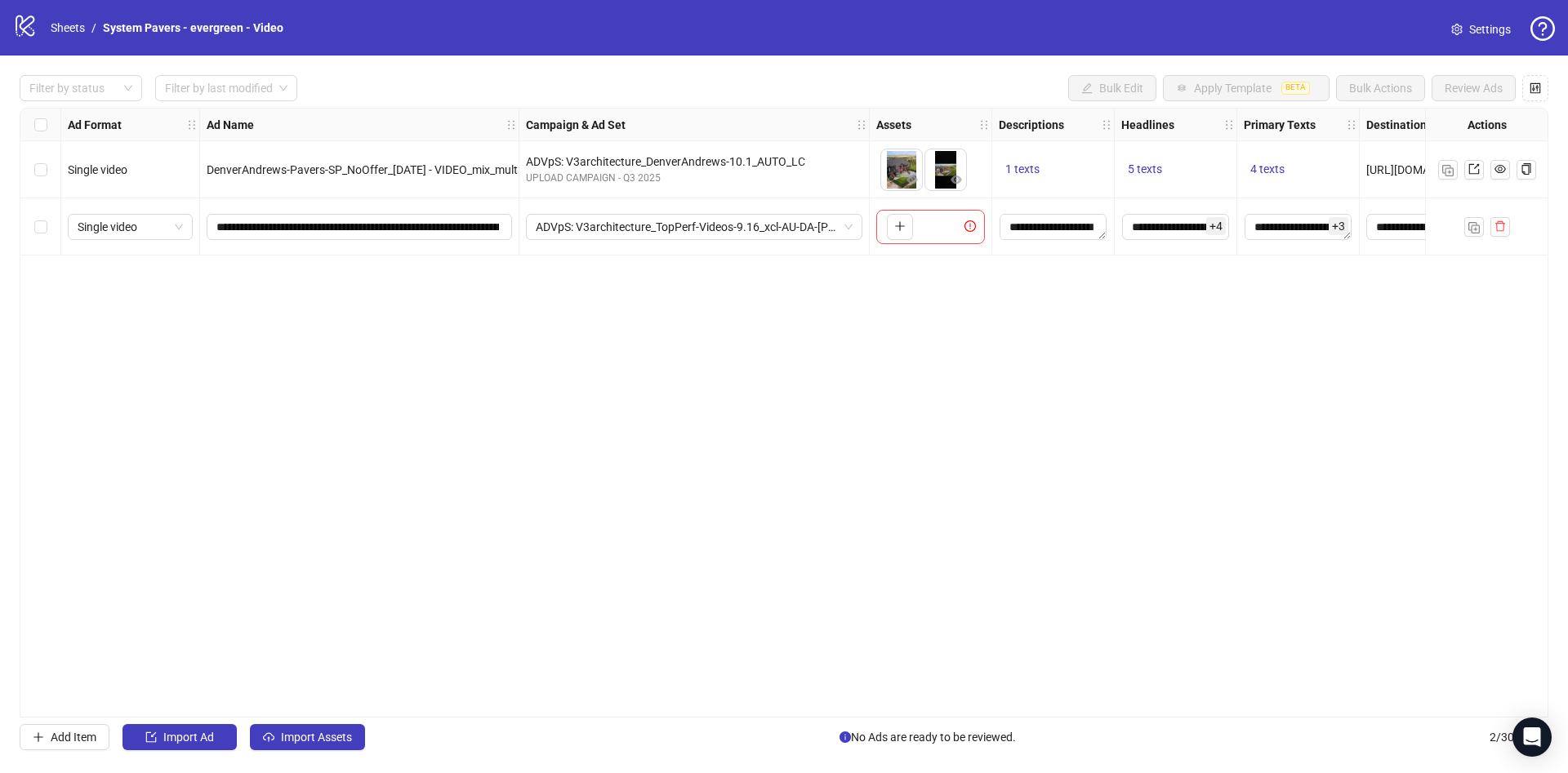
click at [66, 164] on div "Single video" at bounding box center [131, 169] width 139 height 57
click at [1448, 167] on img "button" at bounding box center [1447, 170] width 11 height 11
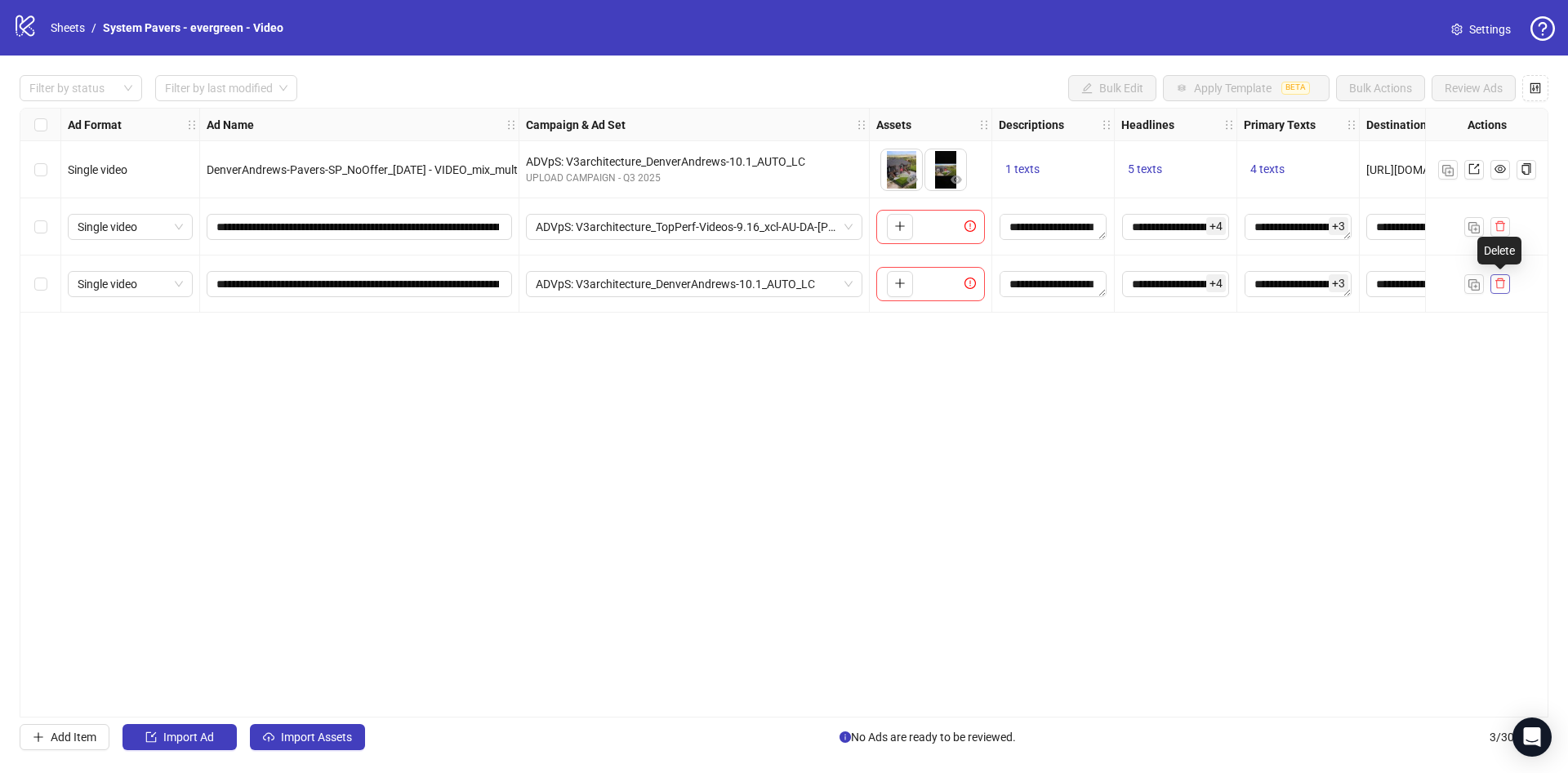
click at [1506, 280] on button "button" at bounding box center [1500, 284] width 20 height 20
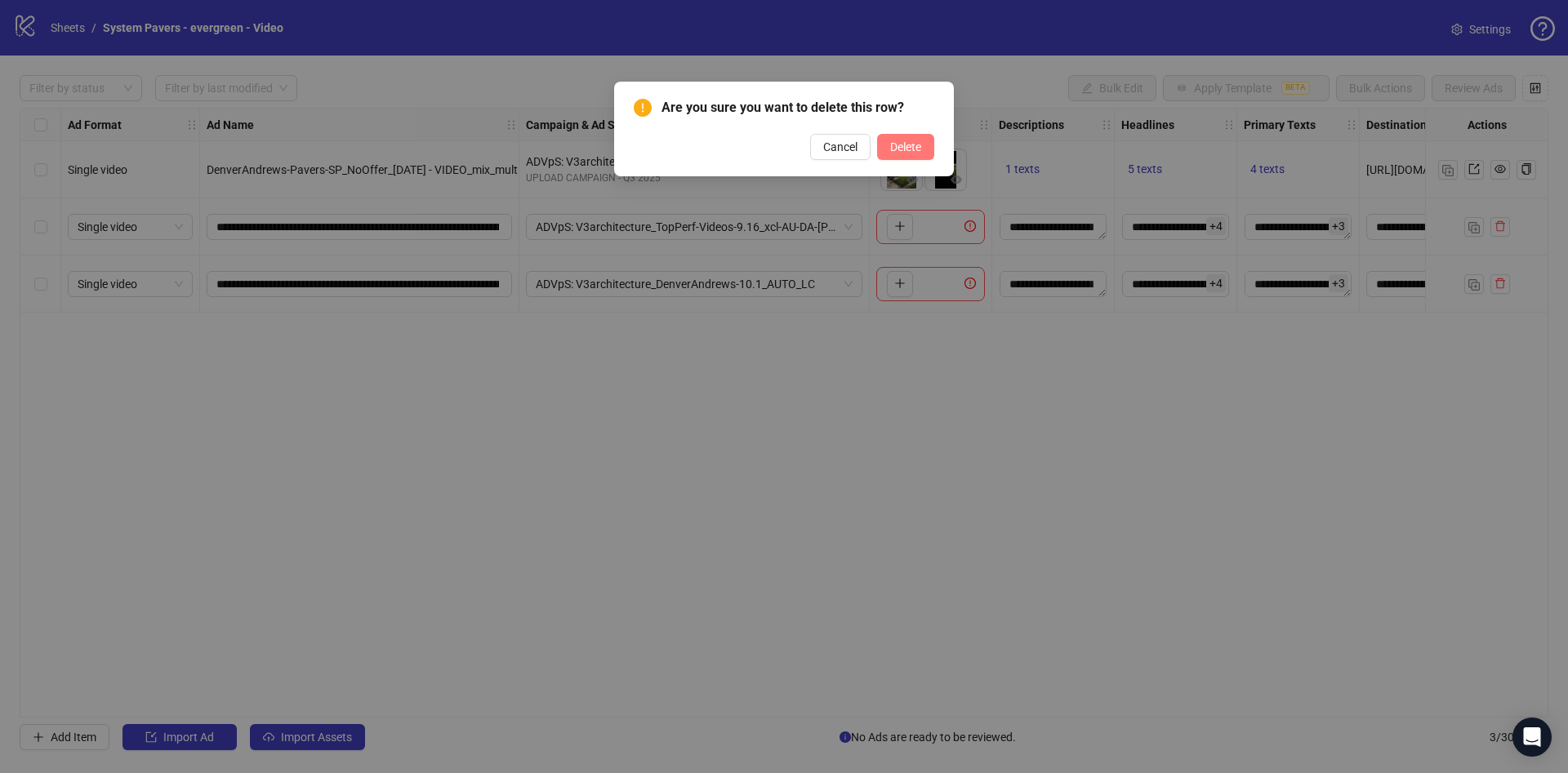
drag, startPoint x: 923, startPoint y: 151, endPoint x: 912, endPoint y: 151, distance: 11.0
click at [912, 151] on div "Are you sure you want to delete this row? Cancel Delete" at bounding box center [784, 128] width 340 height 95
click at [912, 152] on span "Delete" at bounding box center [906, 146] width 31 height 13
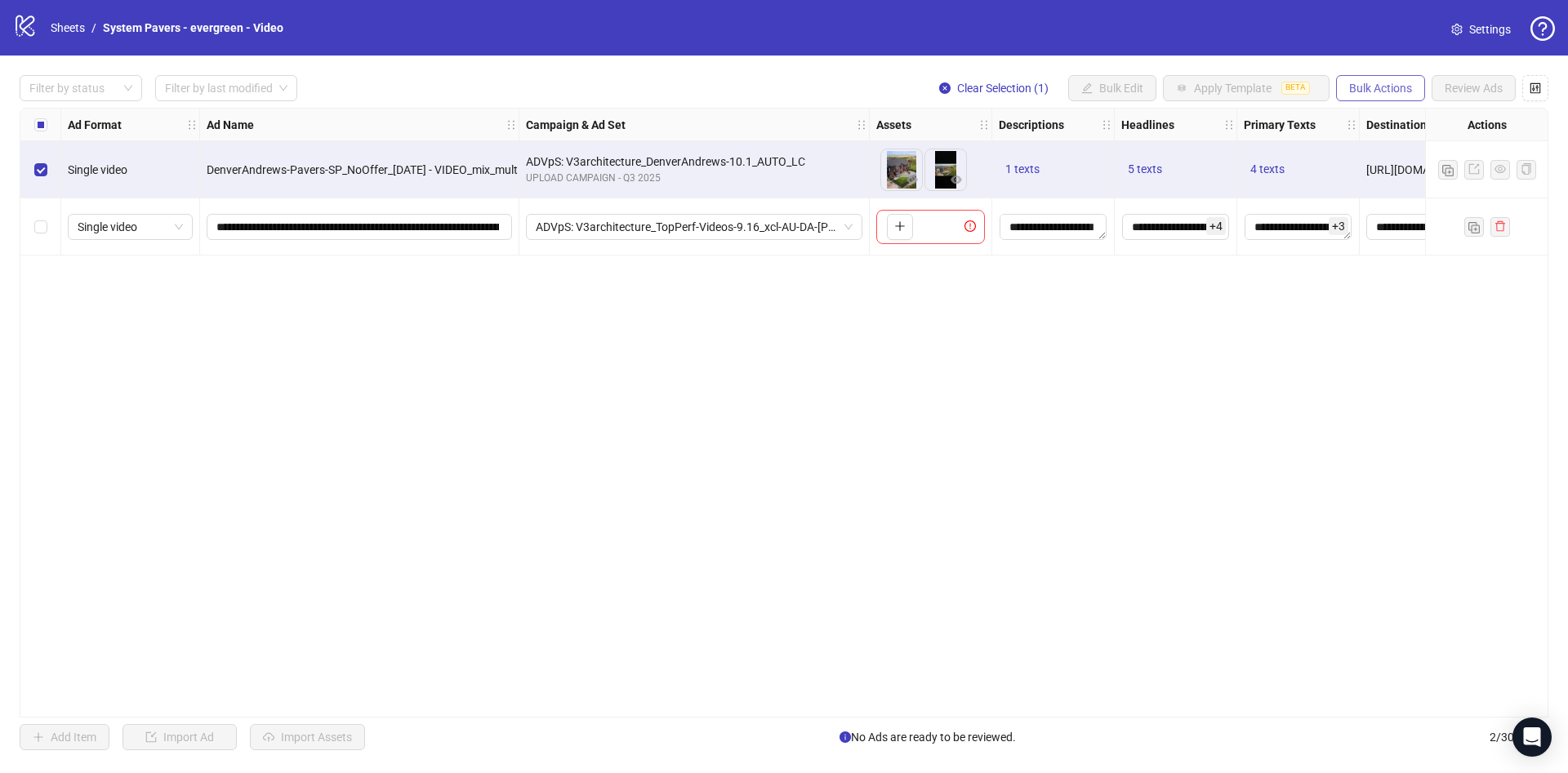
click at [1362, 87] on span "Bulk Actions" at bounding box center [1381, 87] width 63 height 13
click at [1417, 171] on span "Duplicate with assets" at bounding box center [1403, 174] width 112 height 18
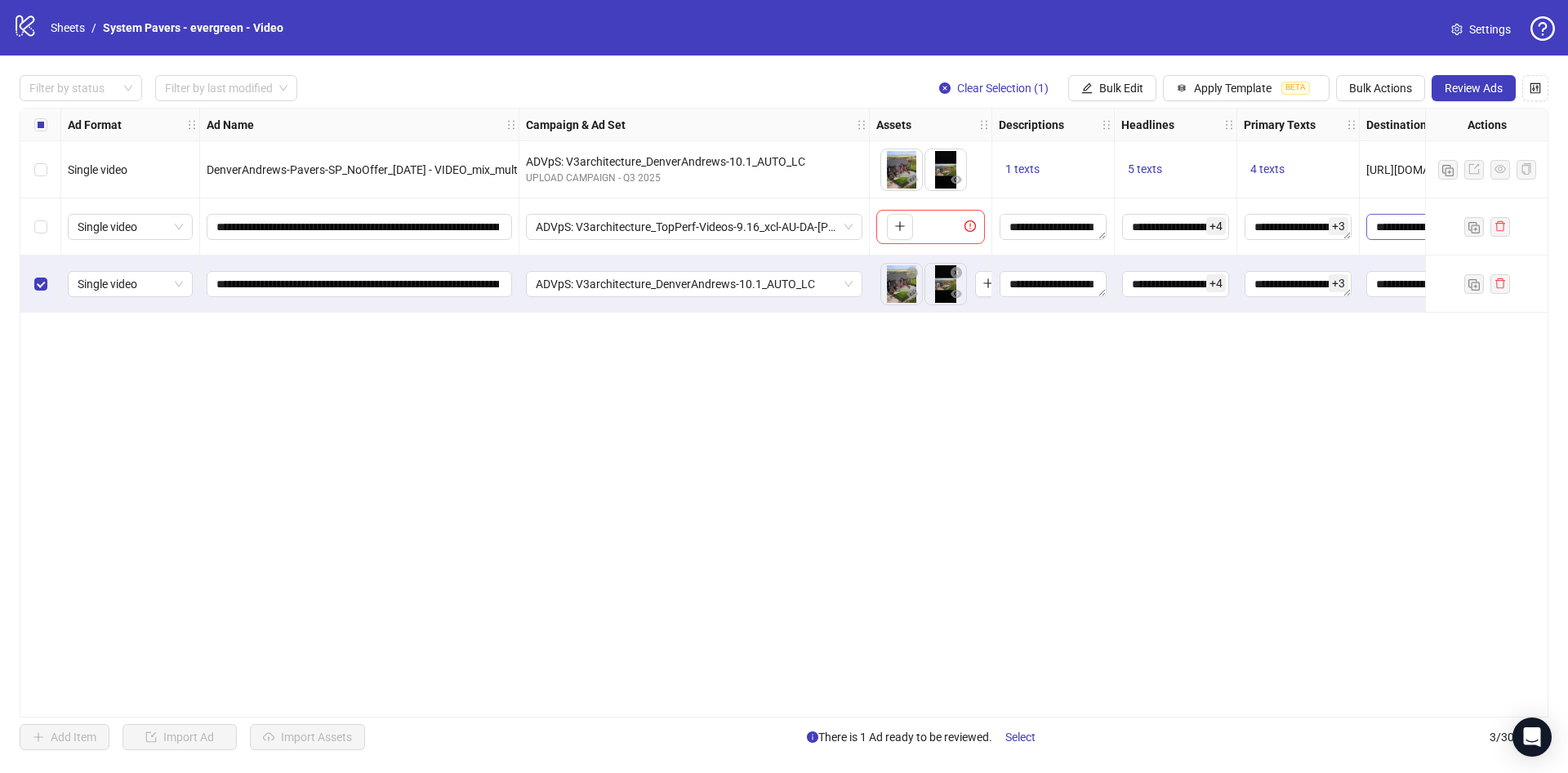
click at [44, 289] on label "Select row 3" at bounding box center [40, 284] width 13 height 18
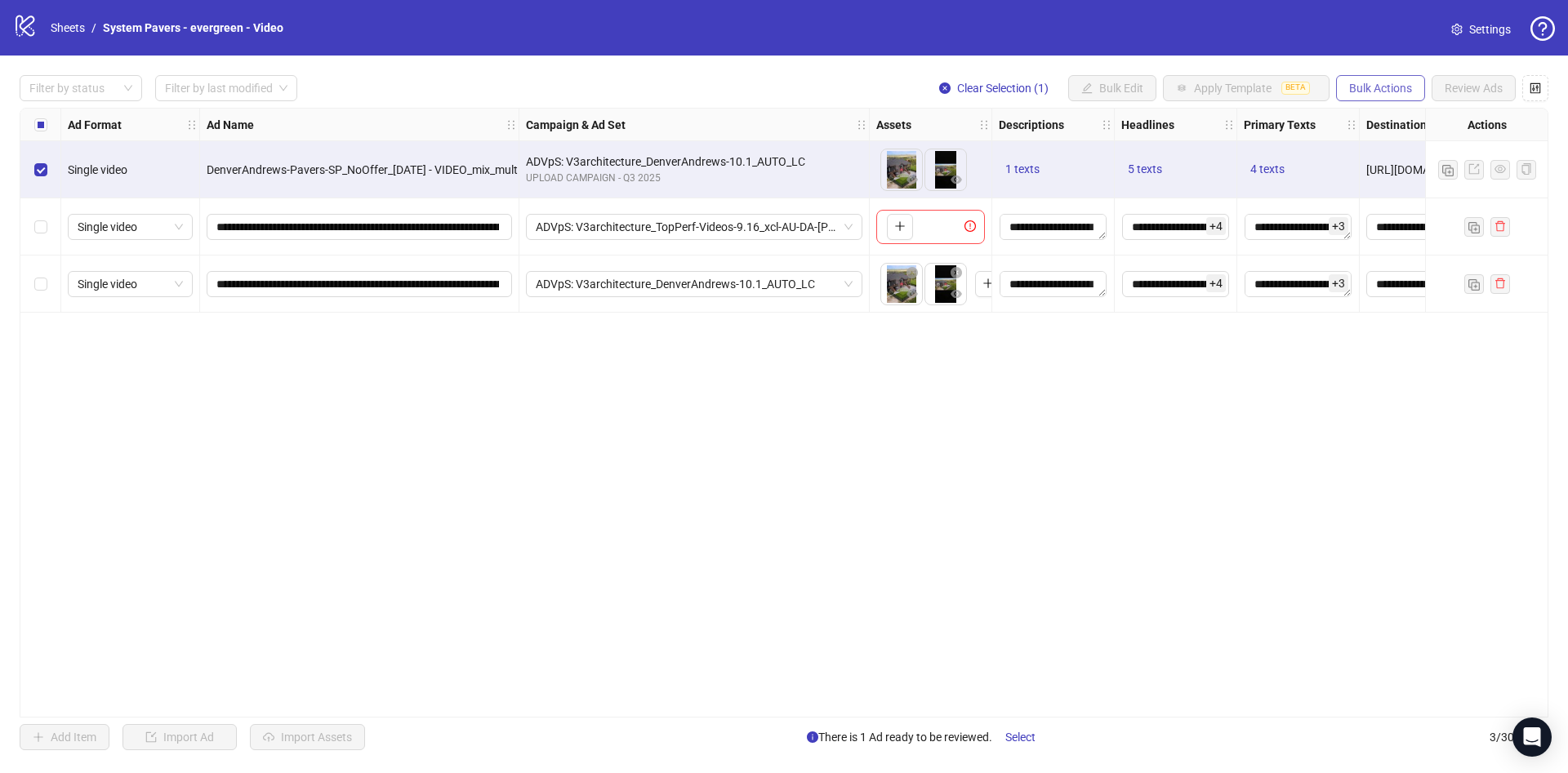
click at [1399, 99] on button "Bulk Actions" at bounding box center [1381, 88] width 89 height 27
click at [1405, 123] on span "Delete" at bounding box center [1403, 121] width 112 height 18
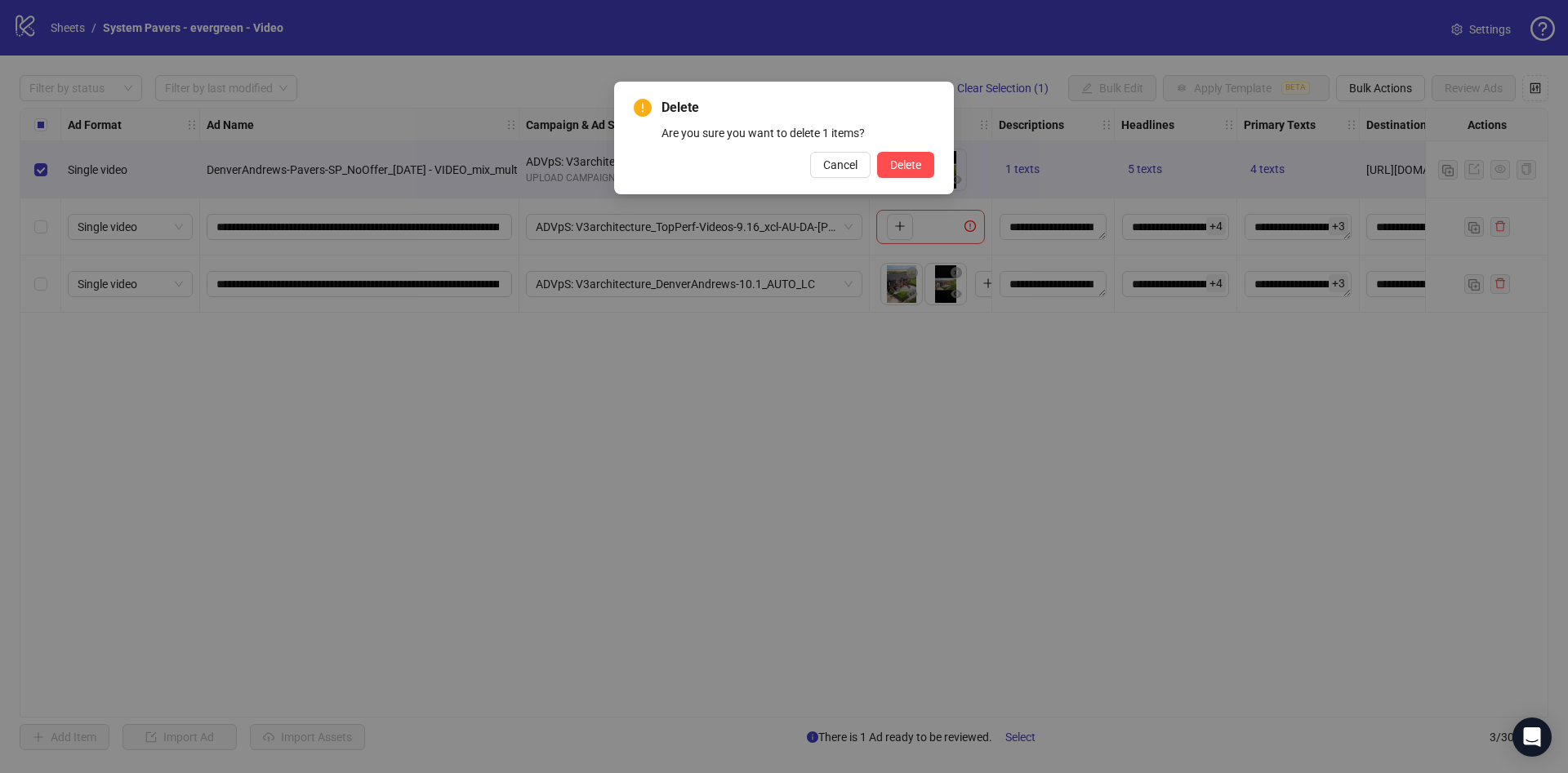
click at [937, 168] on div "Delete Are you sure you want to delete 1 items? Cancel Delete" at bounding box center [784, 138] width 340 height 113
click at [924, 171] on button "Delete" at bounding box center [905, 165] width 57 height 27
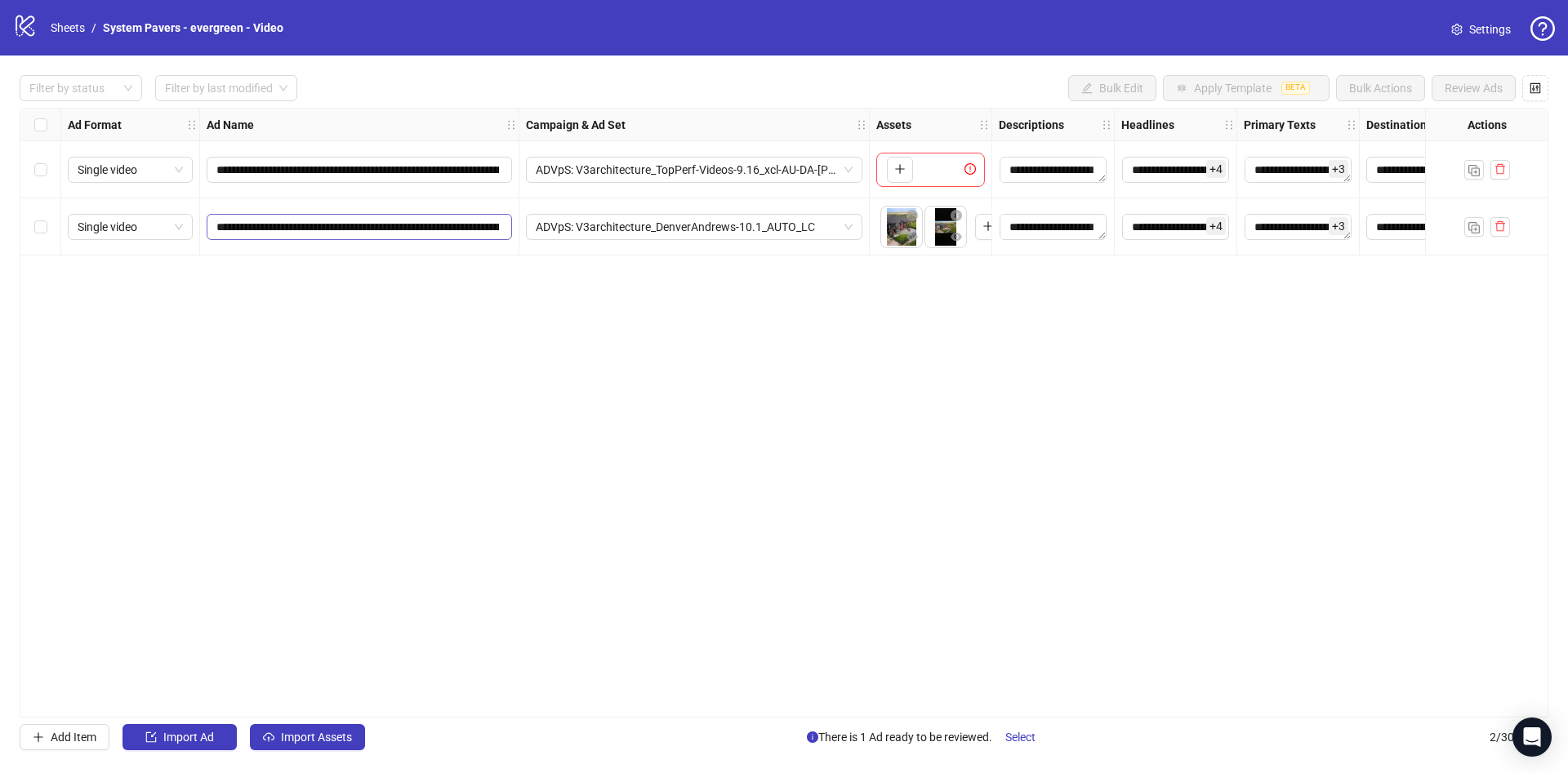
click at [304, 239] on span "**********" at bounding box center [359, 227] width 305 height 27
click at [307, 227] on input "**********" at bounding box center [358, 227] width 282 height 18
click at [61, 123] on div "Select all rows" at bounding box center [41, 125] width 41 height 32
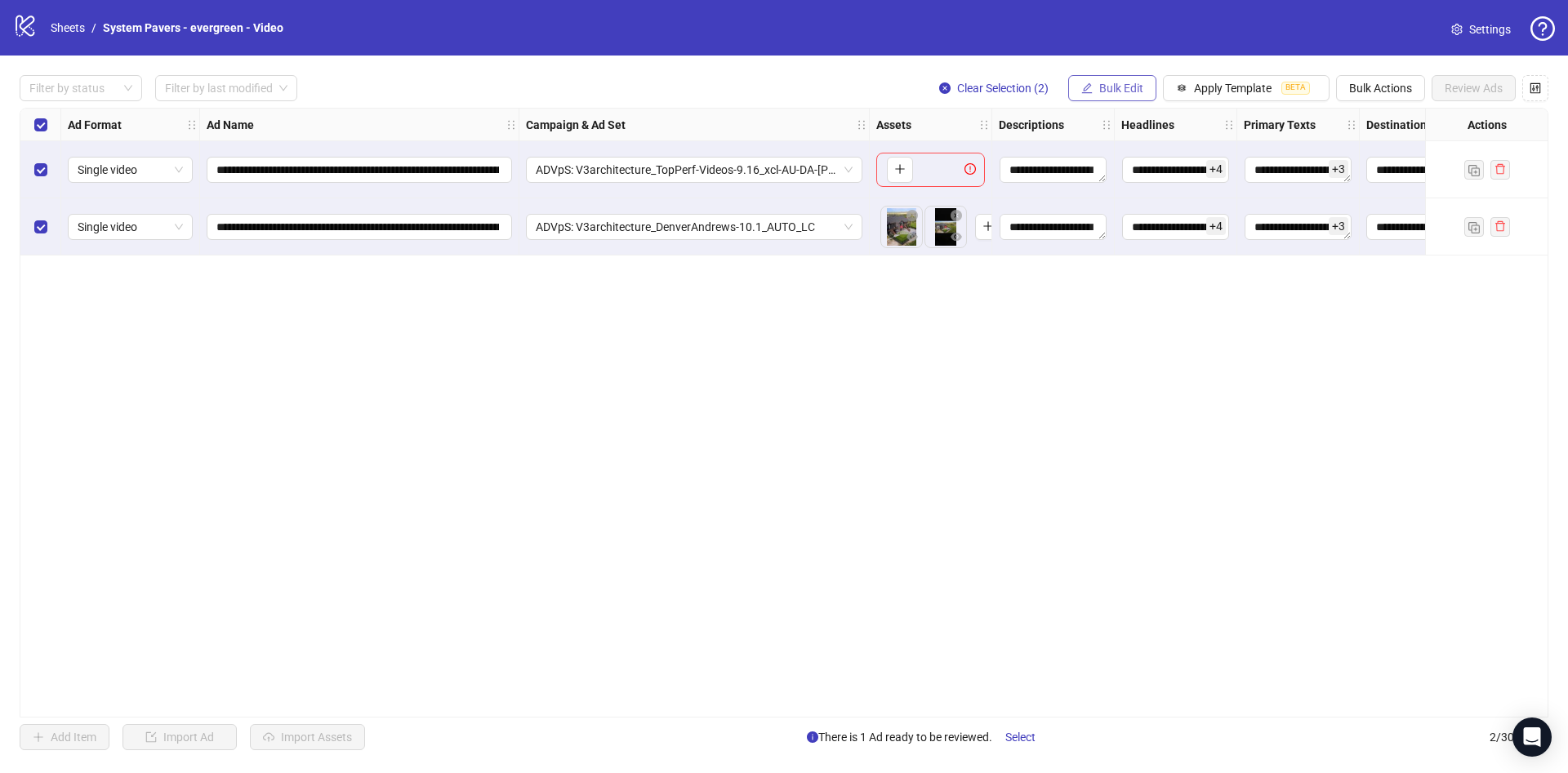
click at [1157, 95] on button "Bulk Edit" at bounding box center [1112, 88] width 88 height 27
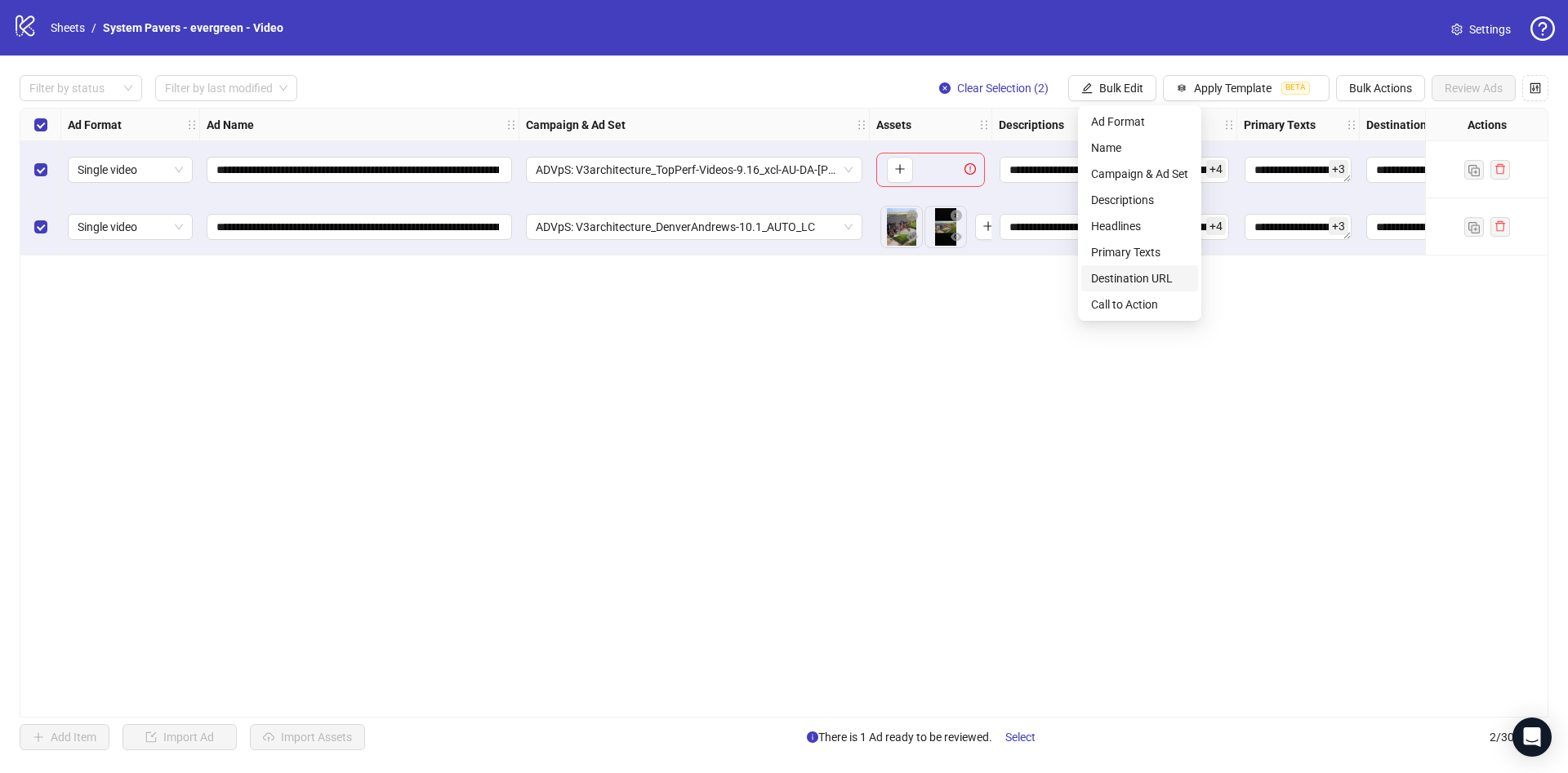
click at [1151, 278] on span "Destination URL" at bounding box center [1140, 278] width 98 height 18
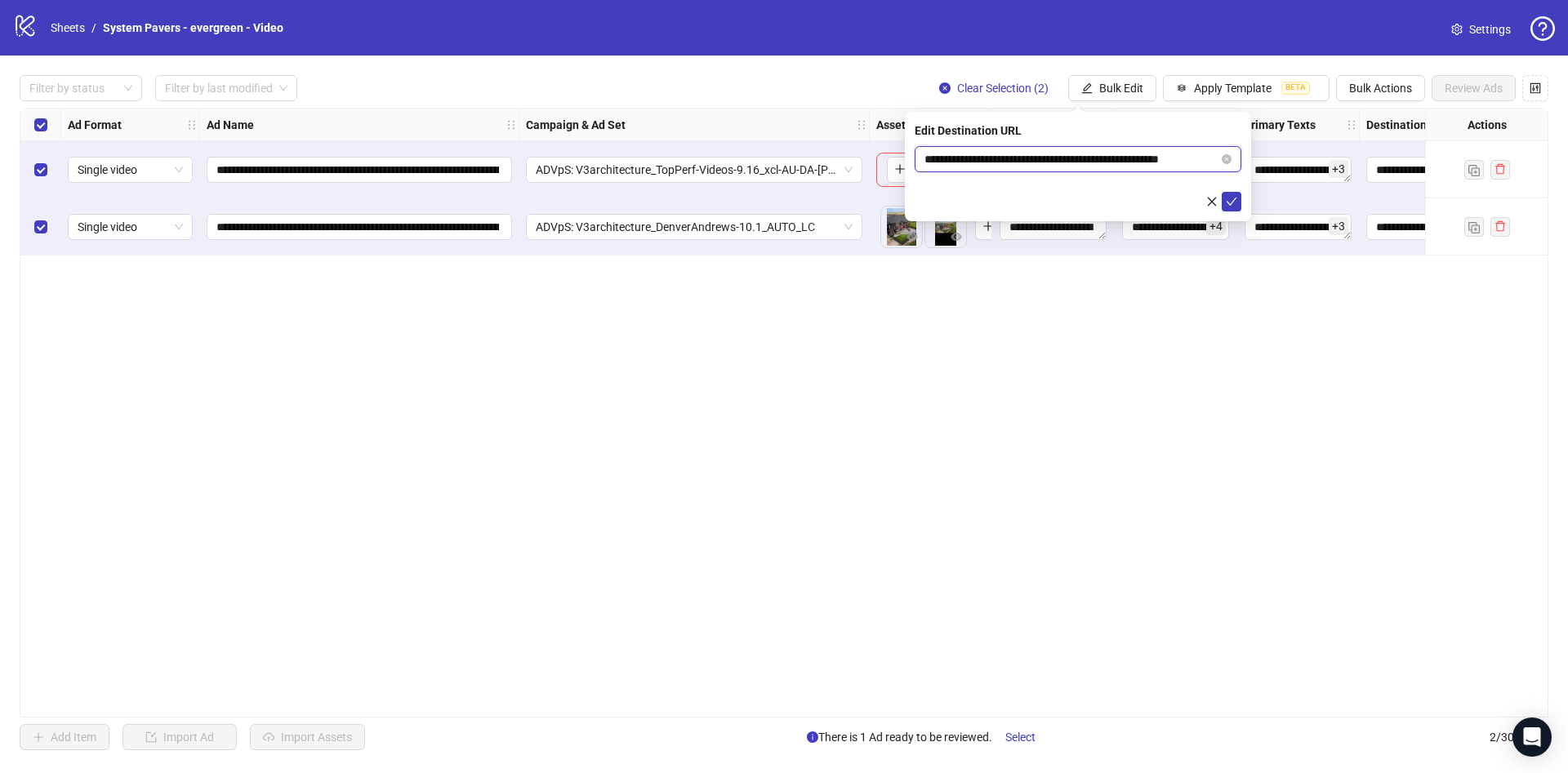
scroll to position [0, 25]
drag, startPoint x: 1101, startPoint y: 162, endPoint x: 1220, endPoint y: 162, distance: 119.0
click at [1214, 158] on input "**********" at bounding box center [1072, 159] width 294 height 18
click at [1232, 196] on icon "check" at bounding box center [1231, 201] width 11 height 11
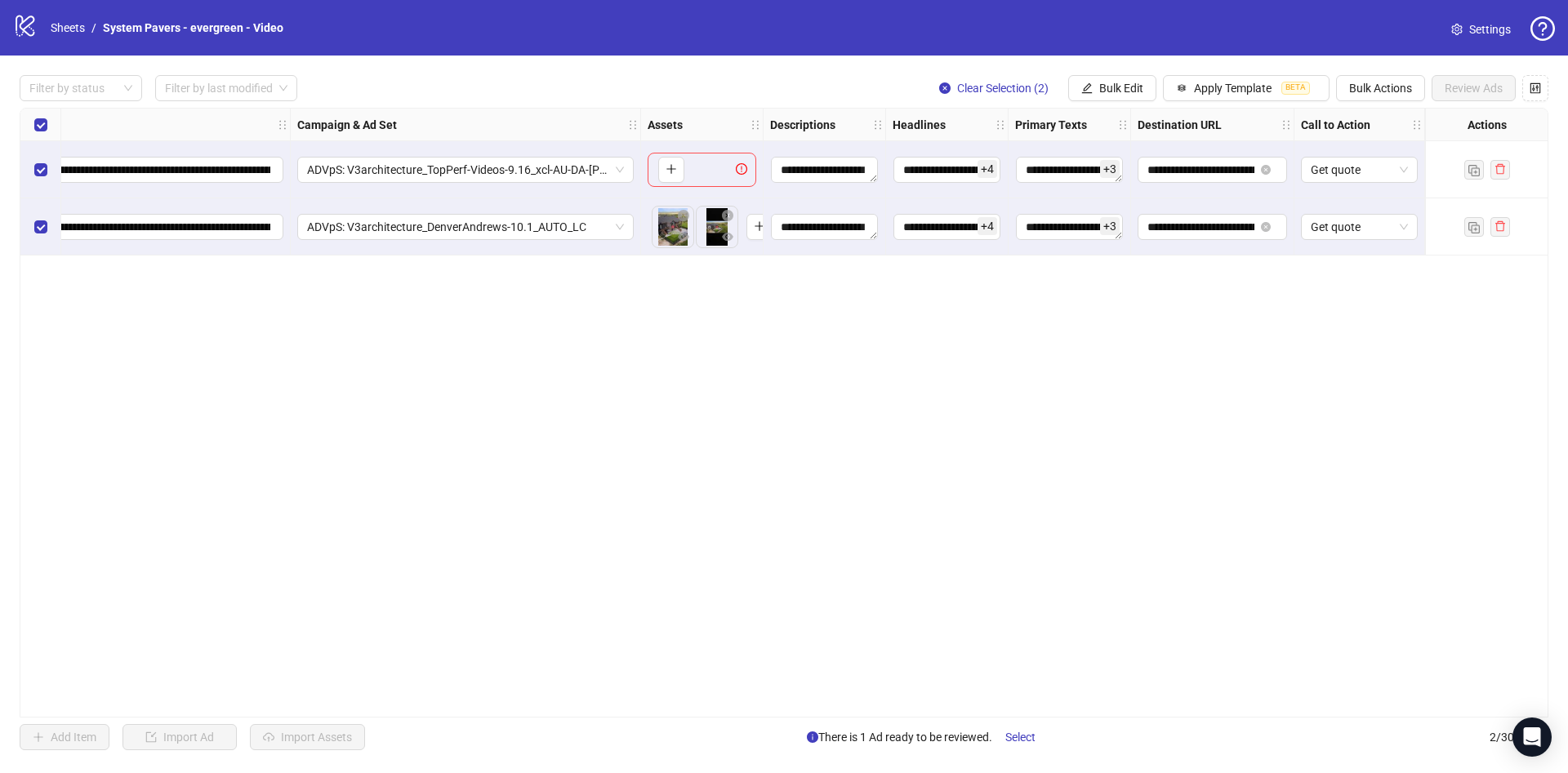
scroll to position [0, 0]
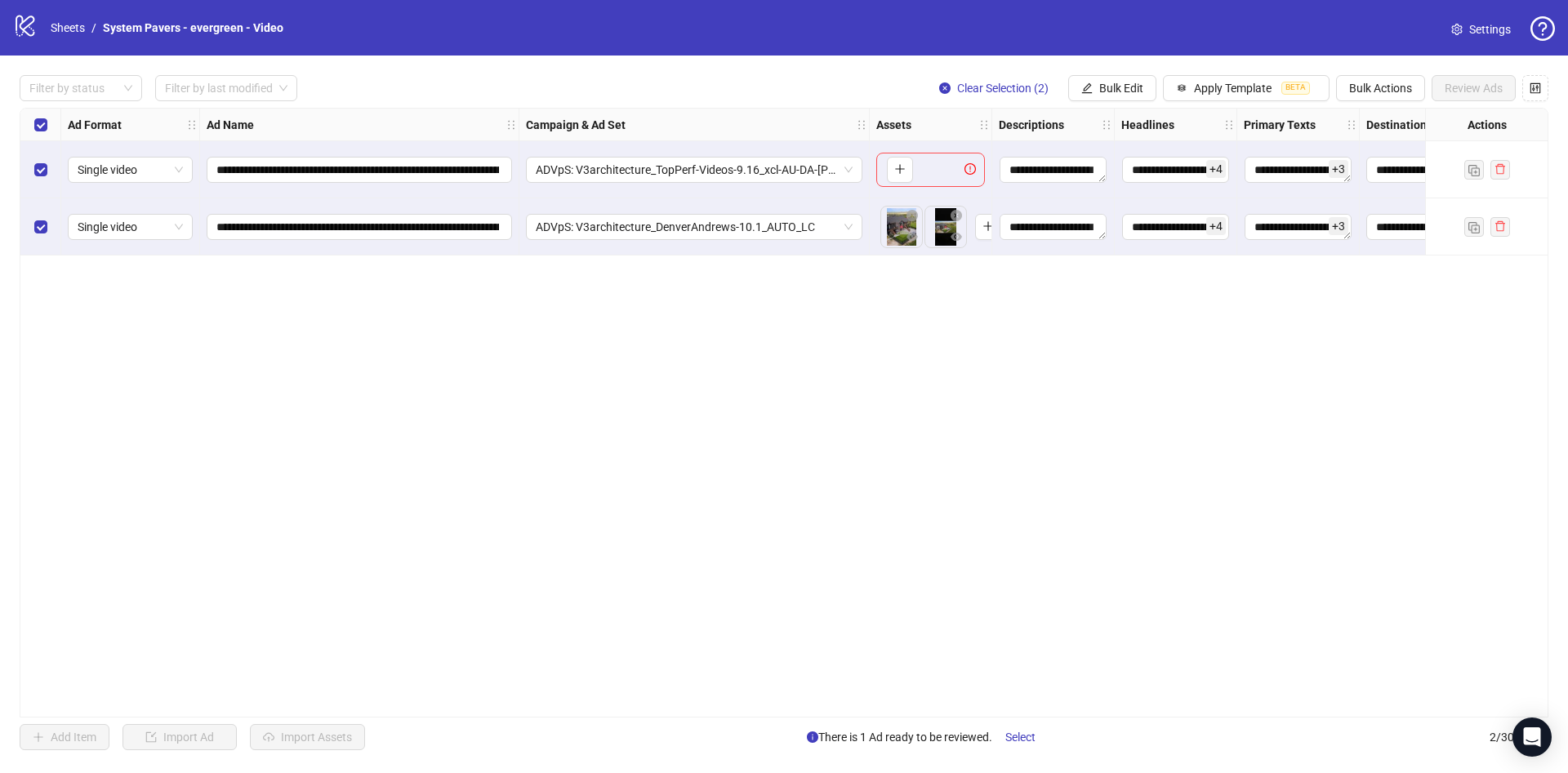
click at [23, 160] on div "Select row 1" at bounding box center [41, 169] width 41 height 57
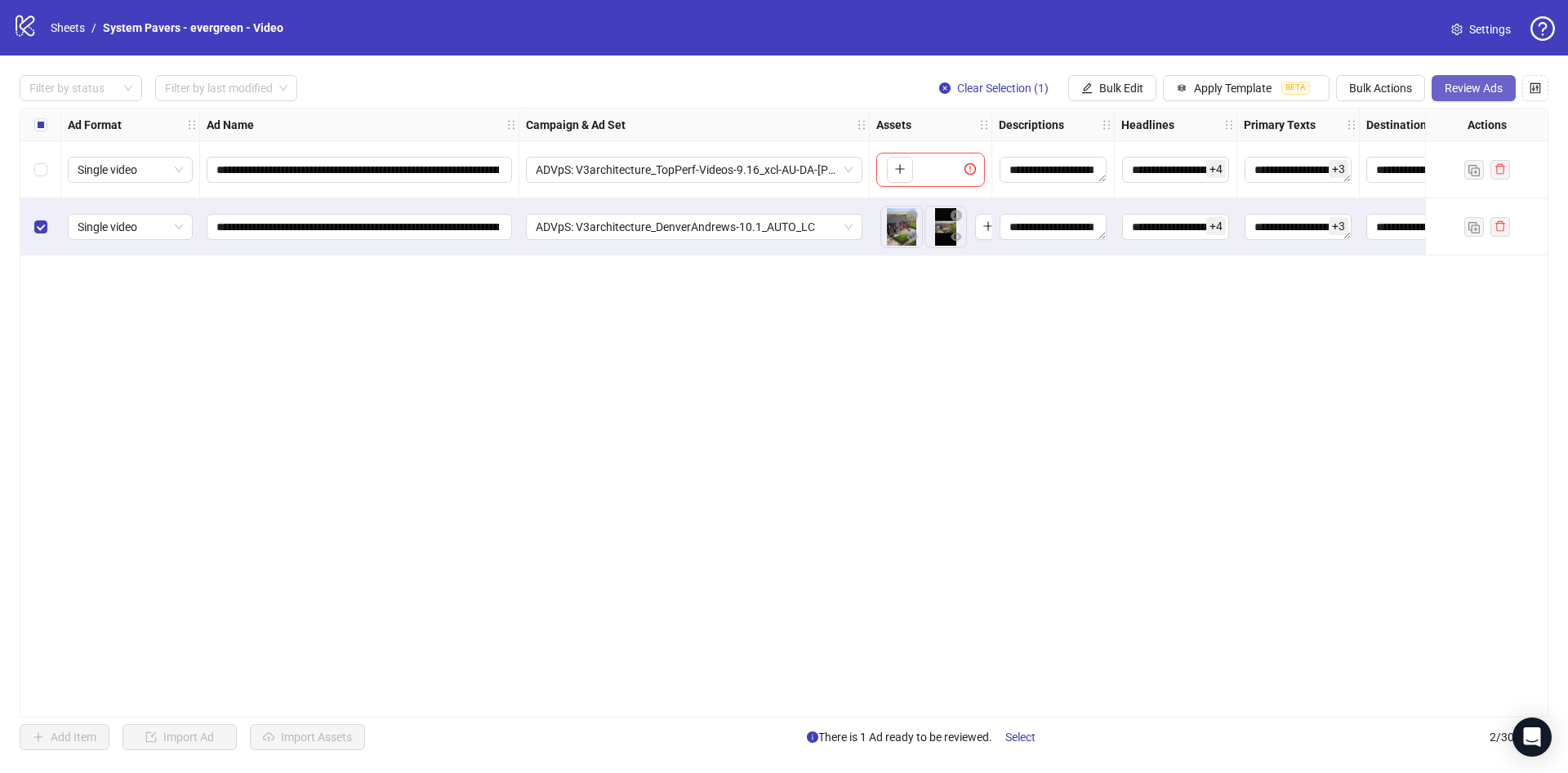
click at [1499, 83] on span "Review Ads" at bounding box center [1474, 87] width 58 height 13
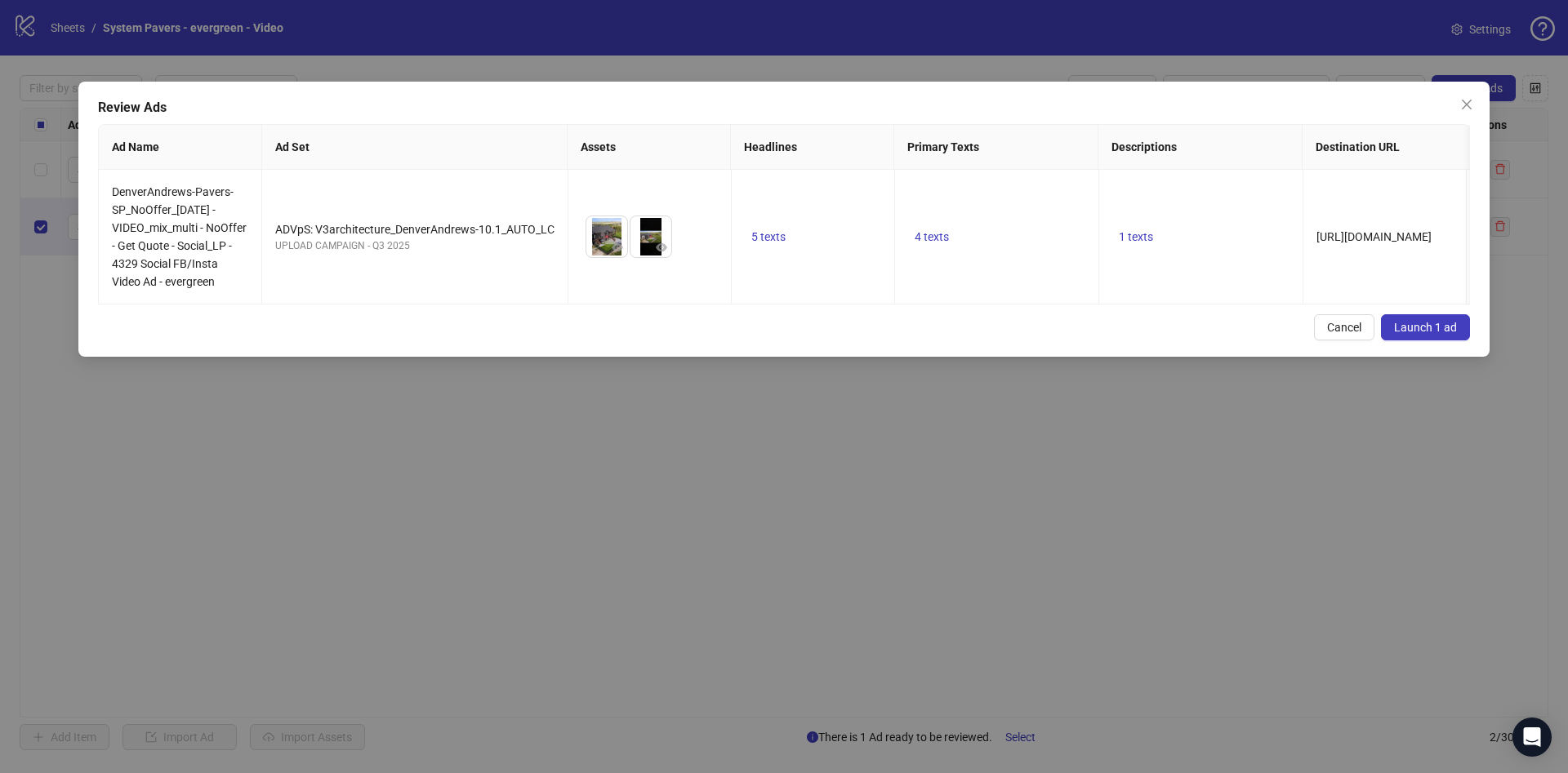
click at [1429, 333] on span "Launch 1 ad" at bounding box center [1426, 327] width 63 height 13
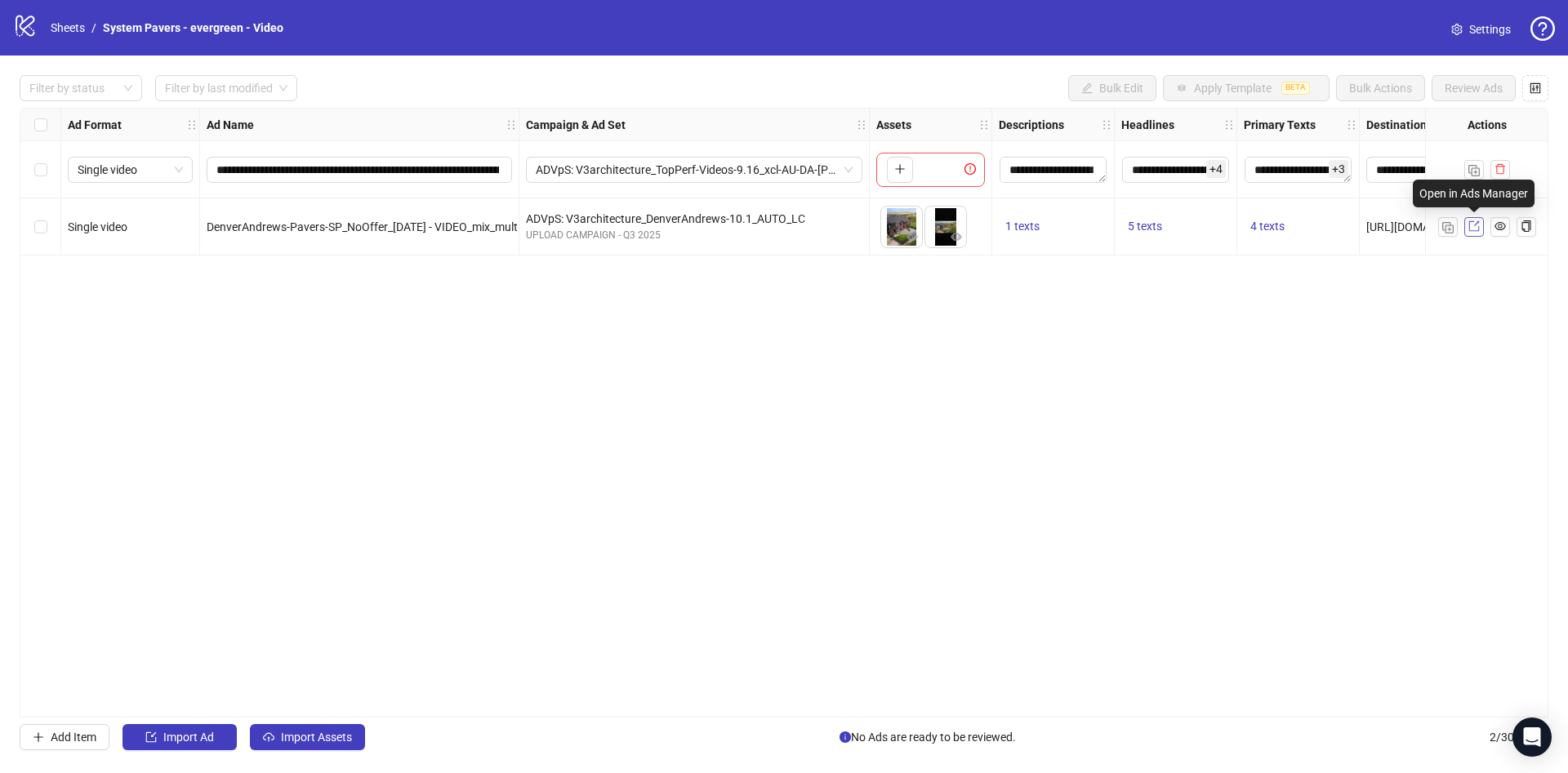
click at [1471, 232] on span at bounding box center [1474, 227] width 11 height 18
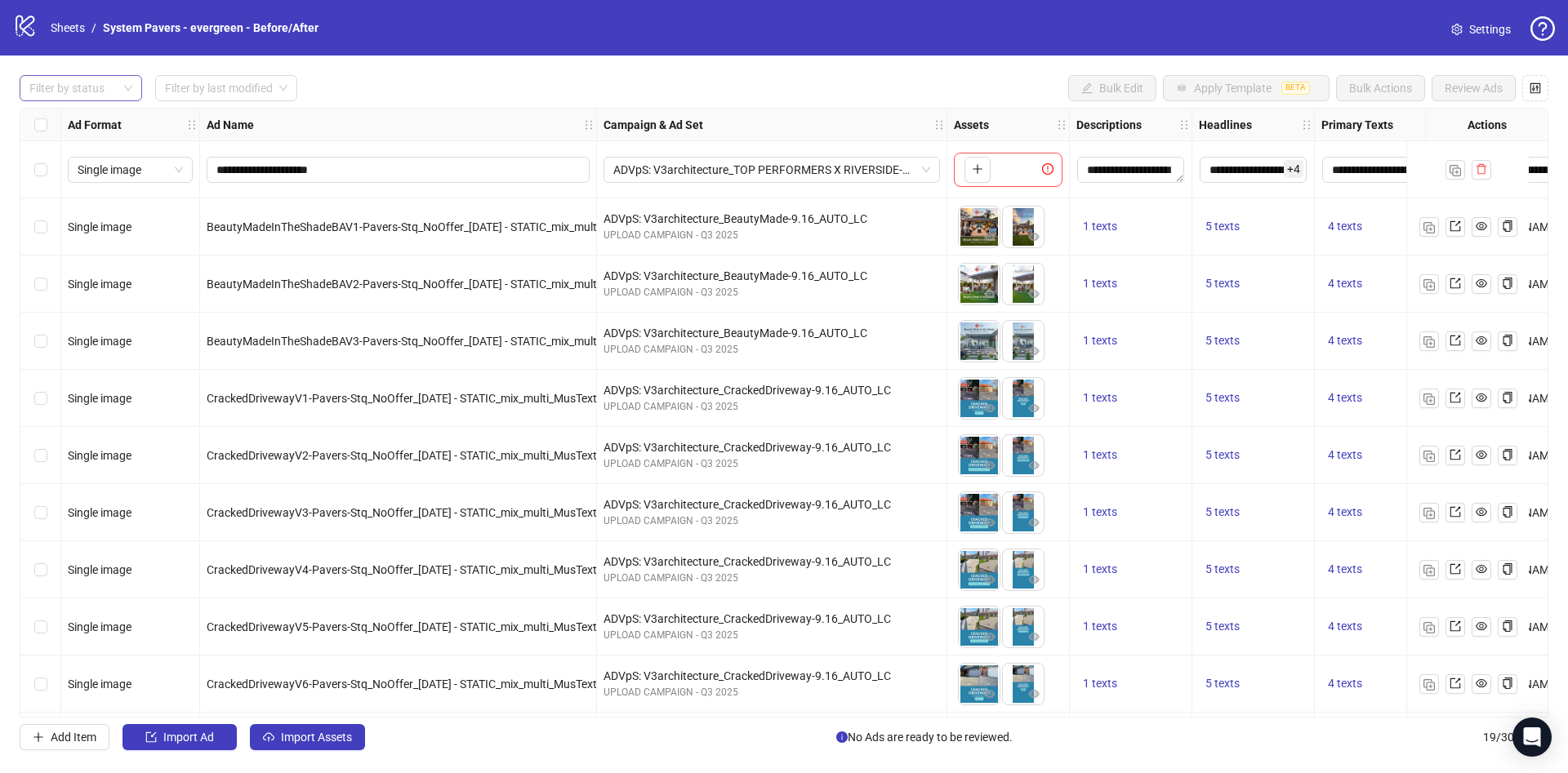
click at [53, 80] on div at bounding box center [73, 88] width 99 height 23
click at [54, 117] on div "Draft" at bounding box center [80, 121] width 97 height 18
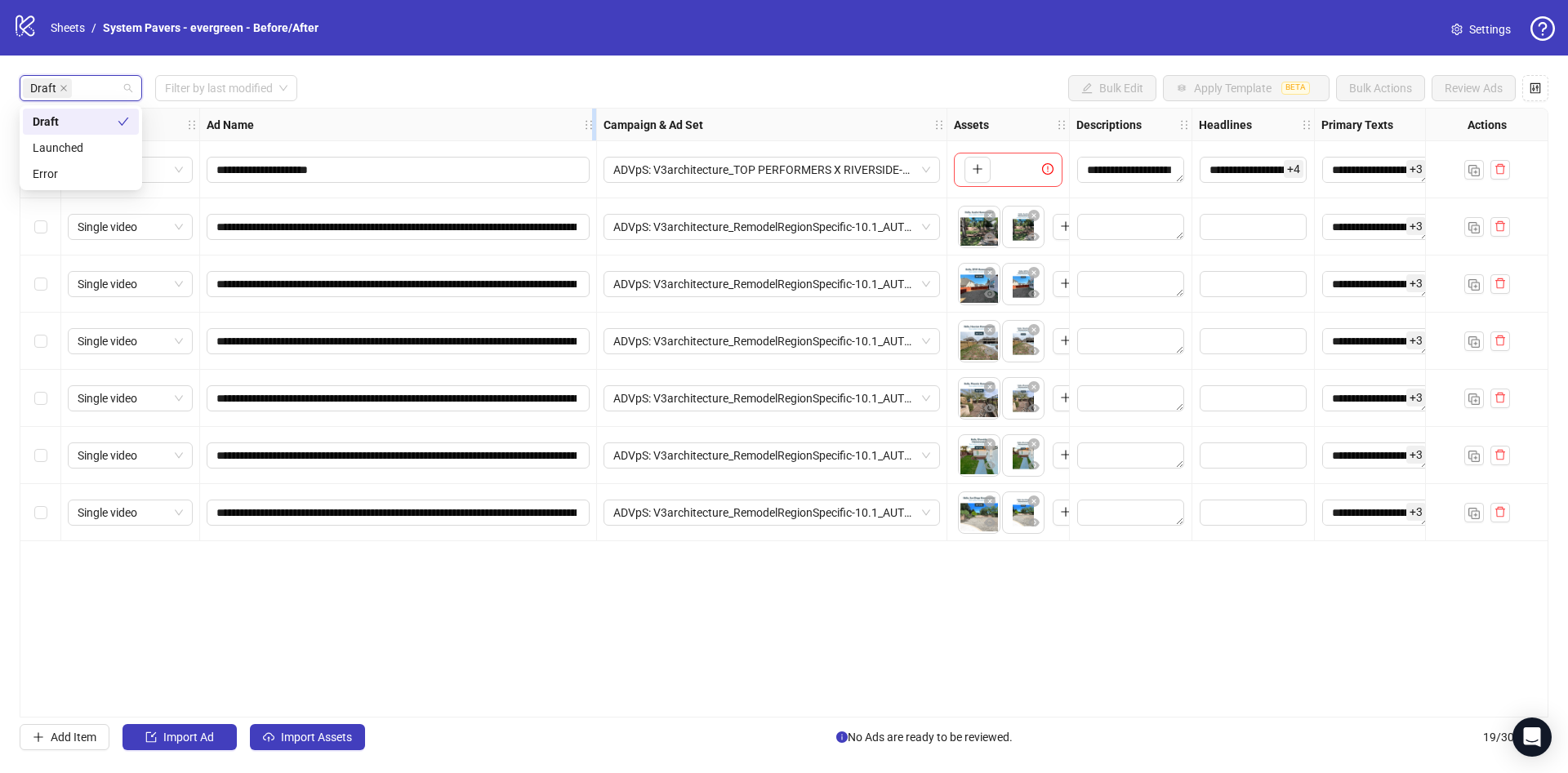
click at [592, 121] on icon "holder" at bounding box center [589, 124] width 11 height 11
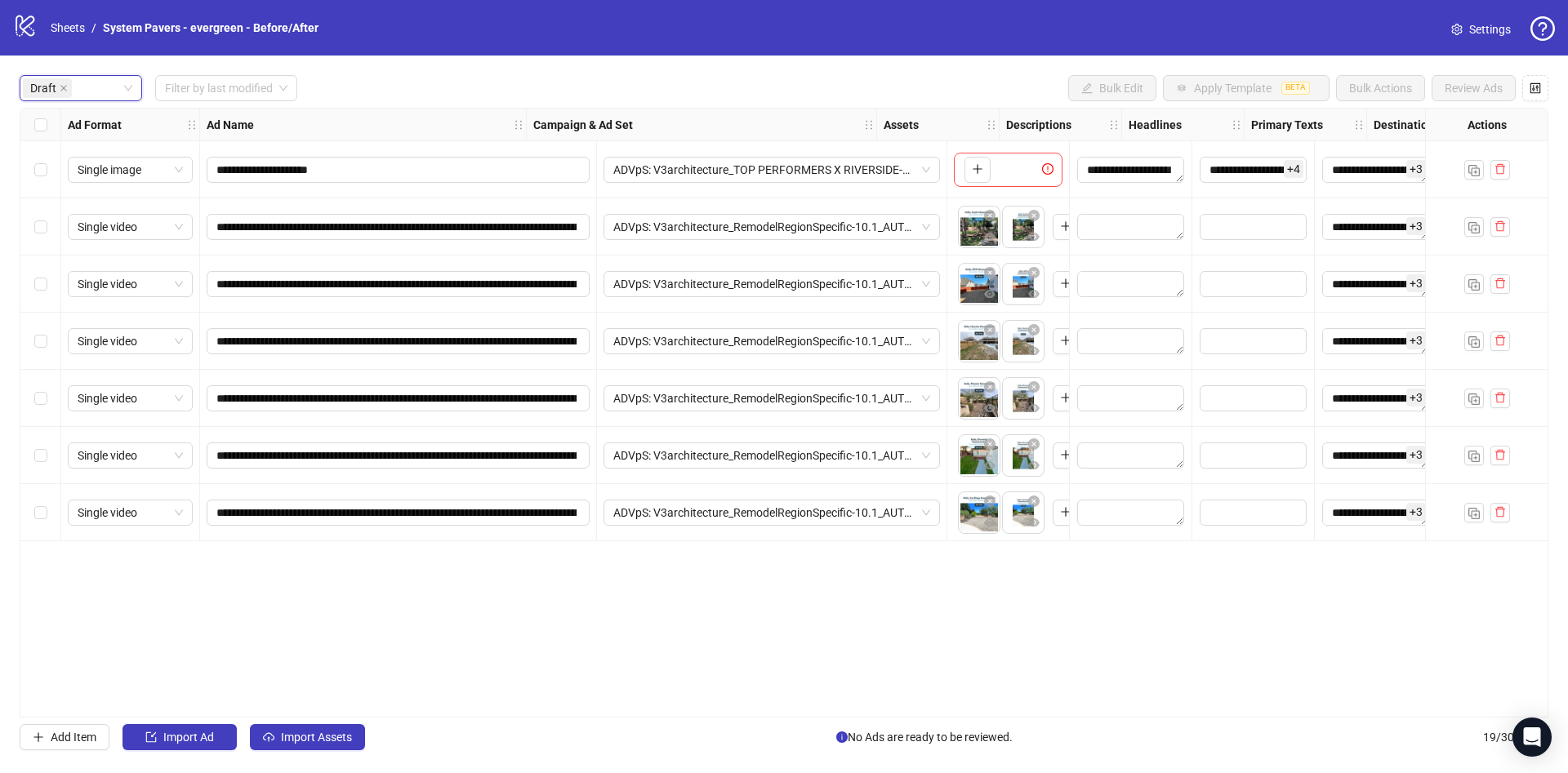
click at [47, 138] on div "Select all rows" at bounding box center [41, 125] width 41 height 32
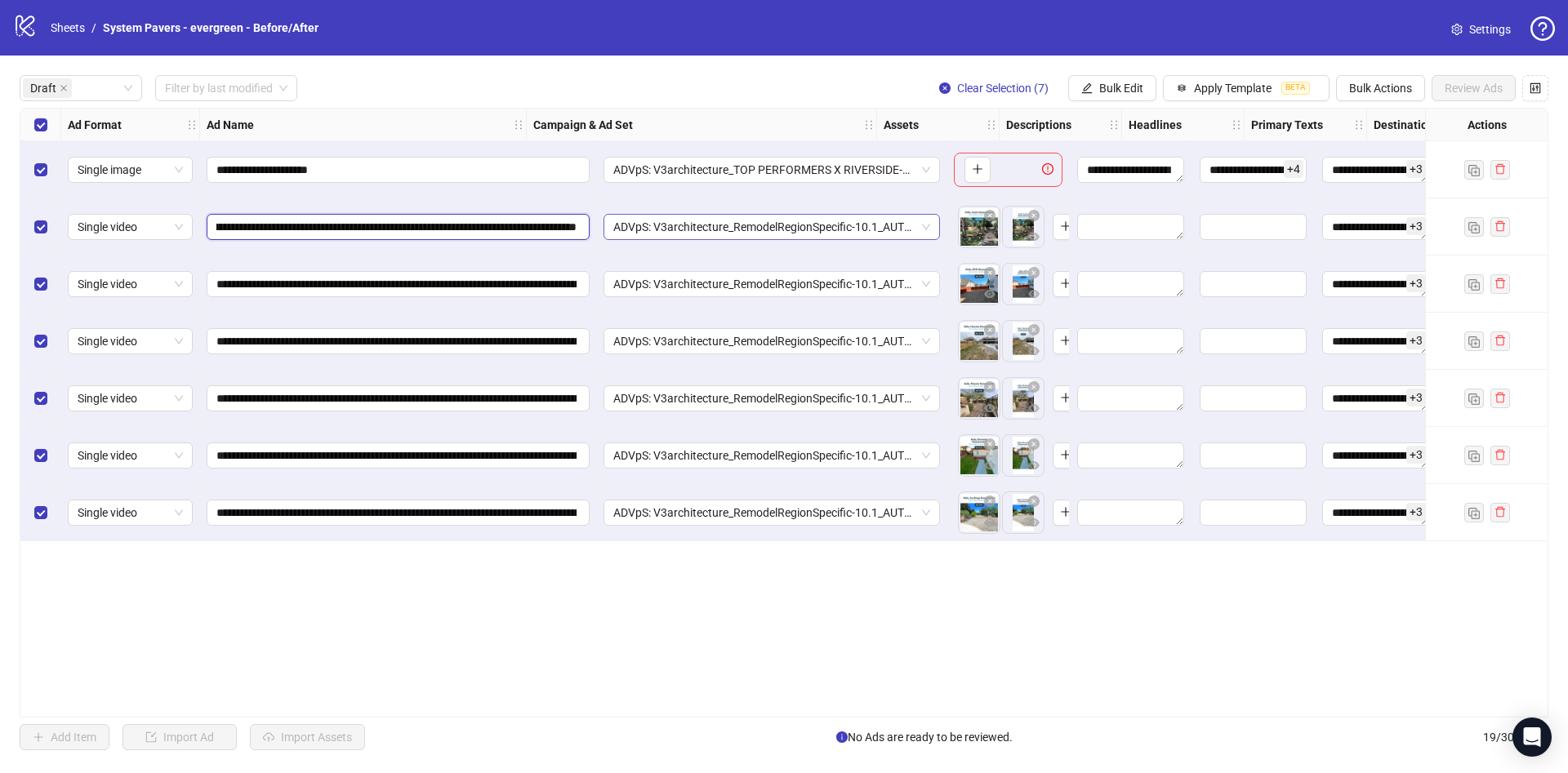
scroll to position [0, 816]
drag, startPoint x: 462, startPoint y: 224, endPoint x: 708, endPoint y: 227, distance: 246.0
click at [708, 109] on div "**********" at bounding box center [876, 109] width 1711 height 0
click at [325, 687] on div "**********" at bounding box center [784, 412] width 1529 height 610
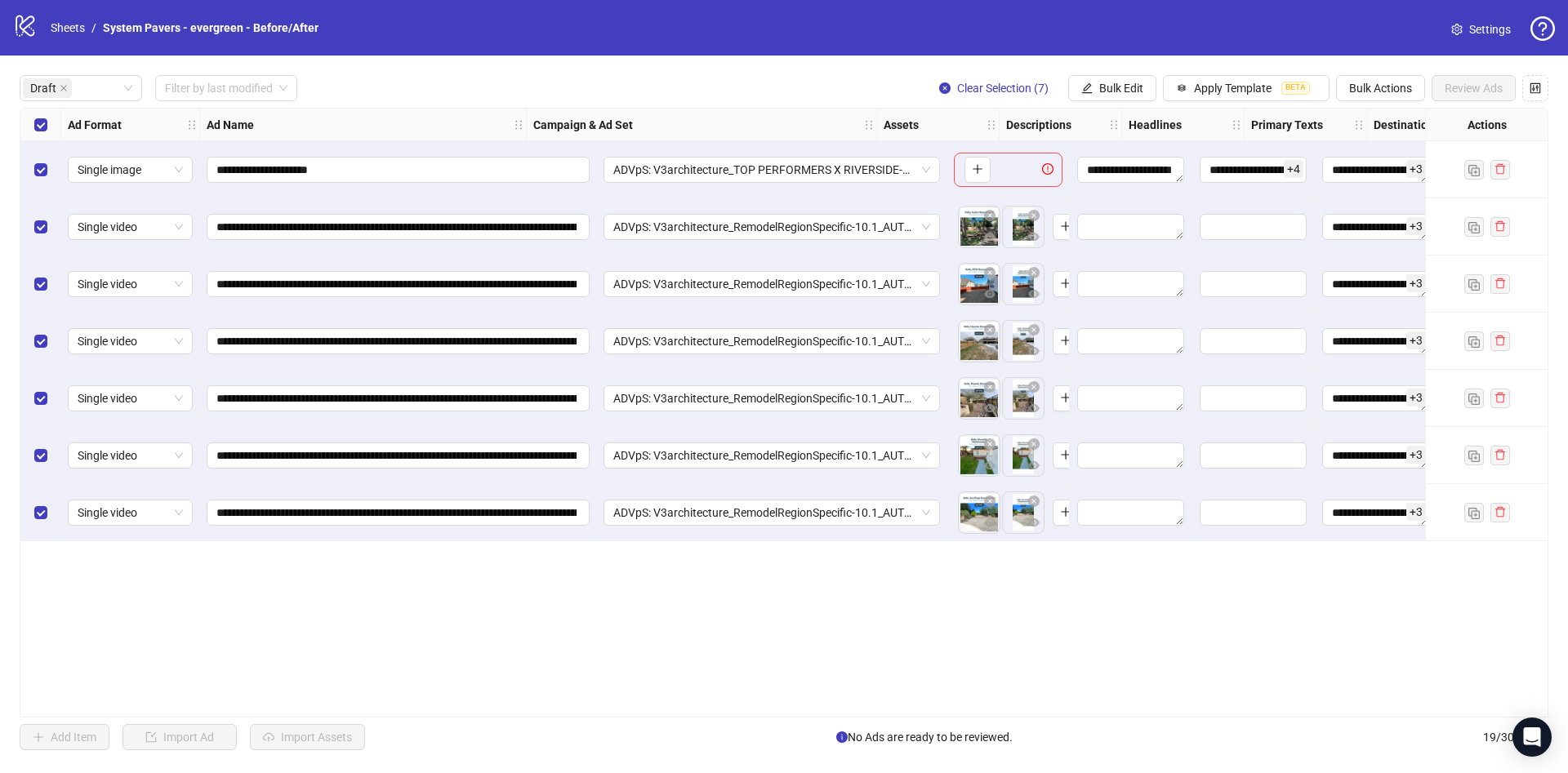
drag, startPoint x: 293, startPoint y: 604, endPoint x: 293, endPoint y: 614, distance: 10.0
click at [293, 605] on div "**********" at bounding box center [784, 412] width 1529 height 610
click at [287, 643] on div "**********" at bounding box center [784, 412] width 1529 height 610
drag, startPoint x: 41, startPoint y: 110, endPoint x: 47, endPoint y: 121, distance: 12.5
click at [41, 114] on div "Select all rows" at bounding box center [41, 125] width 41 height 32
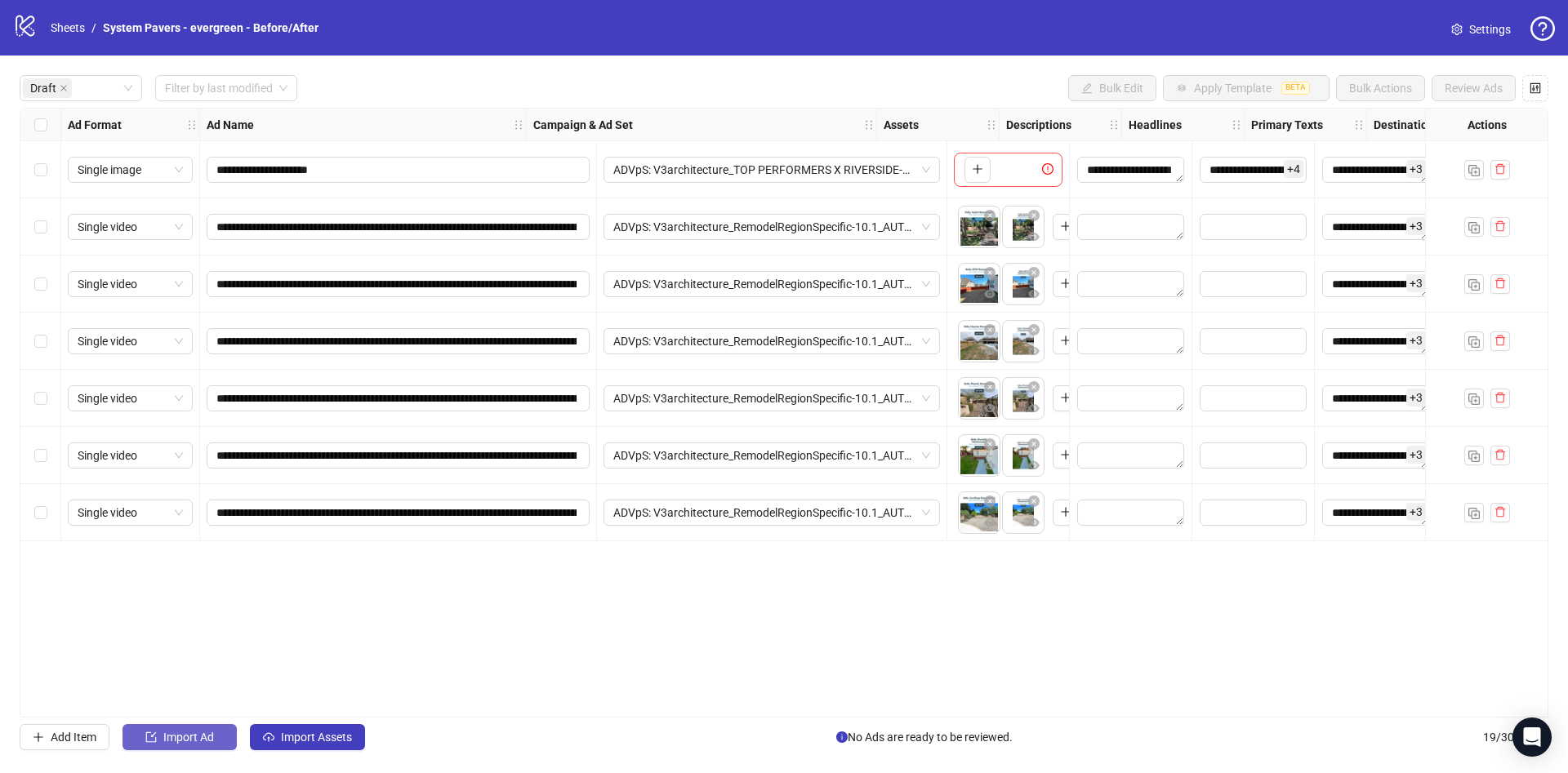
click at [186, 746] on button "Import Ad" at bounding box center [180, 737] width 115 height 27
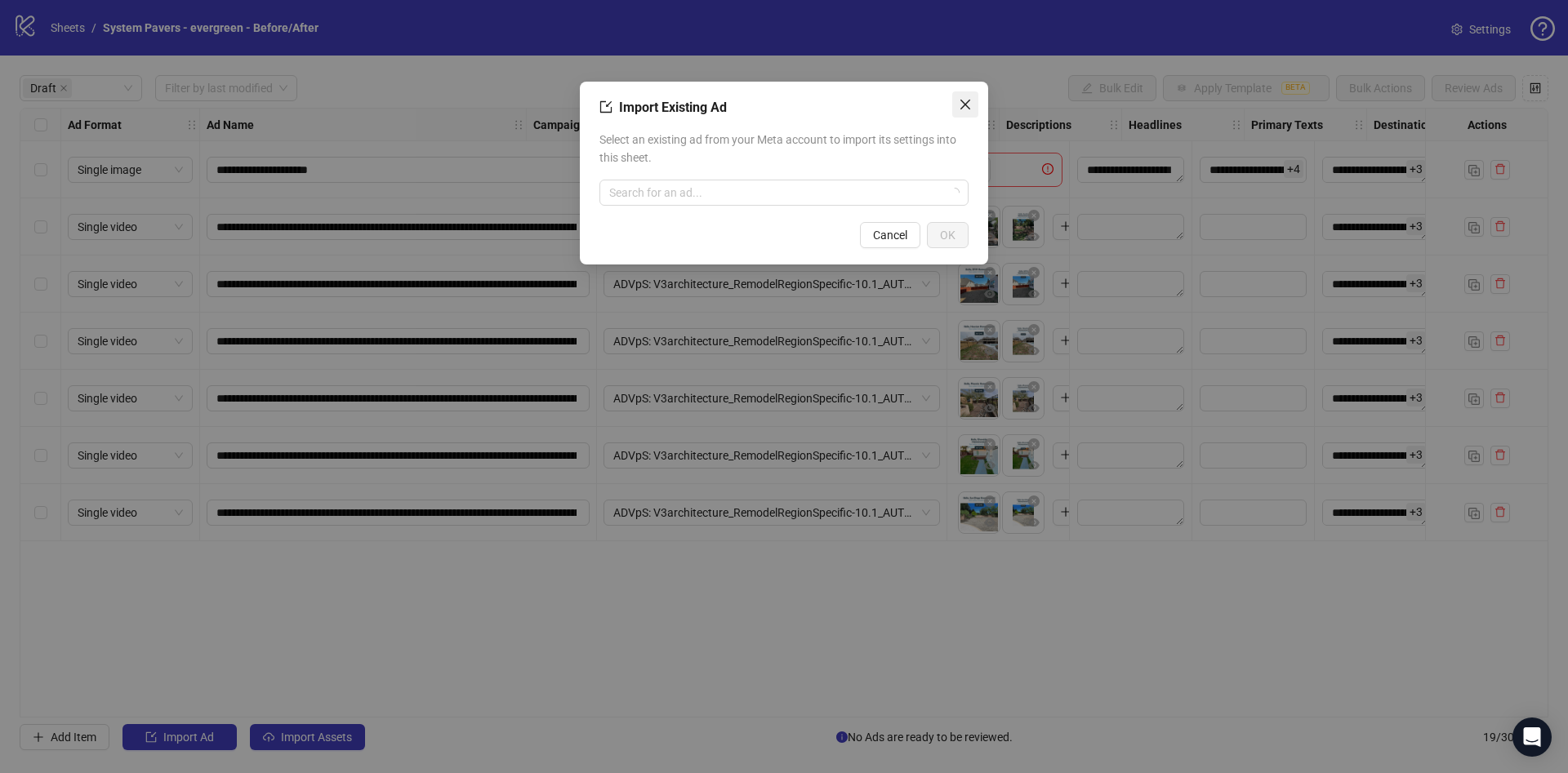
click at [971, 114] on button "Close" at bounding box center [965, 104] width 27 height 27
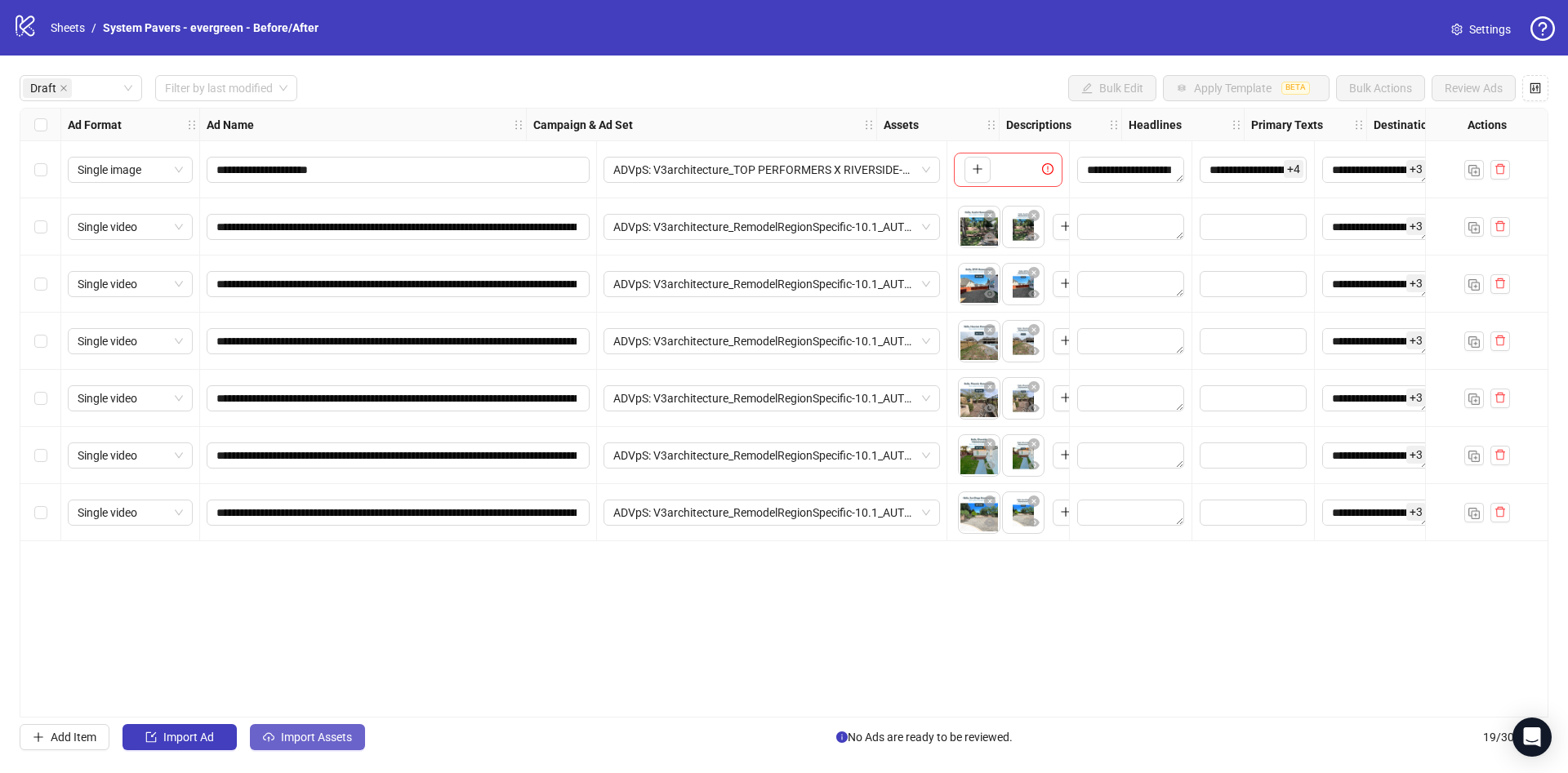
click at [304, 748] on button "Import Assets" at bounding box center [307, 737] width 115 height 27
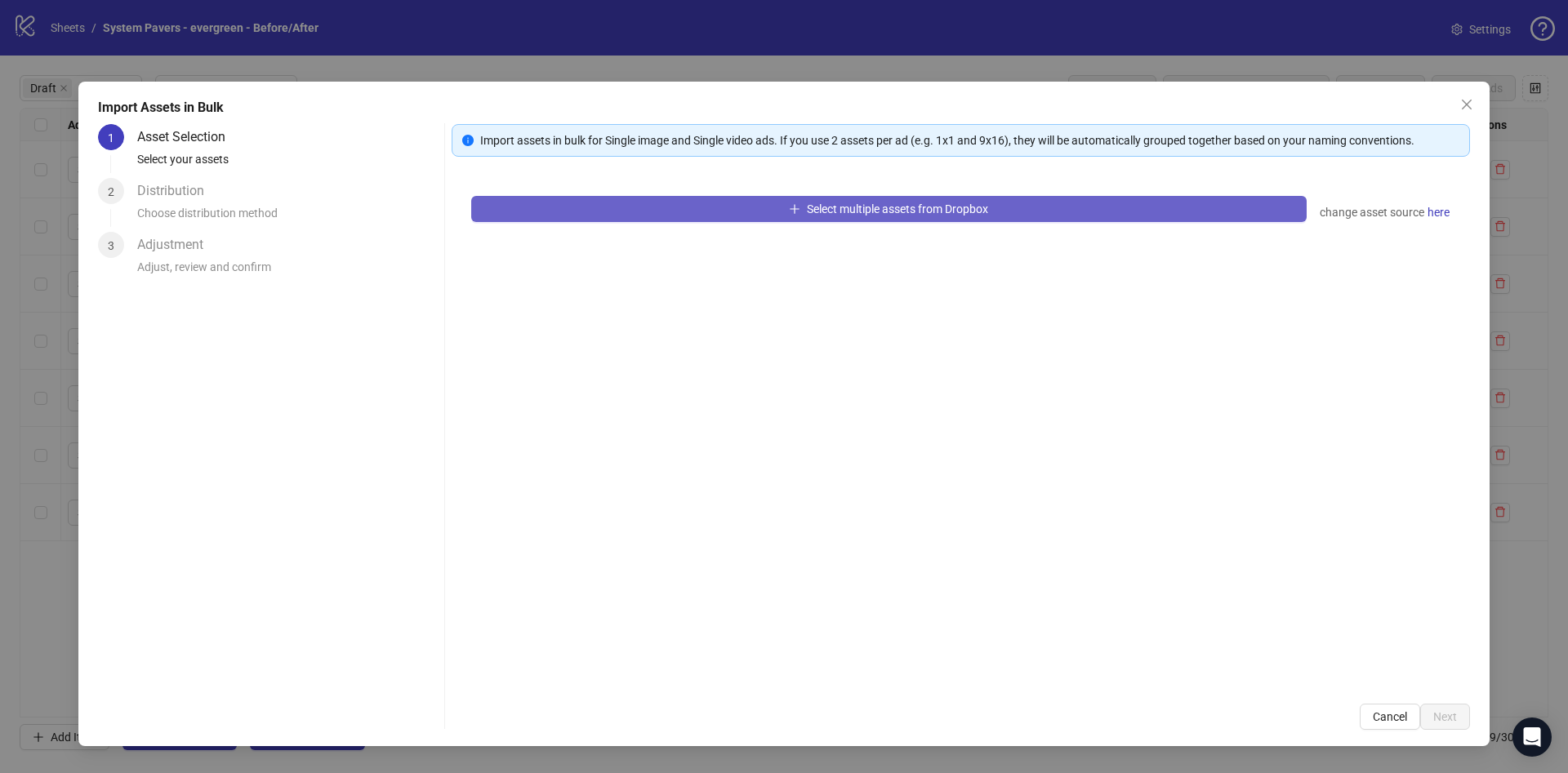
click at [652, 213] on button "Select multiple assets from Dropbox" at bounding box center [889, 209] width 836 height 27
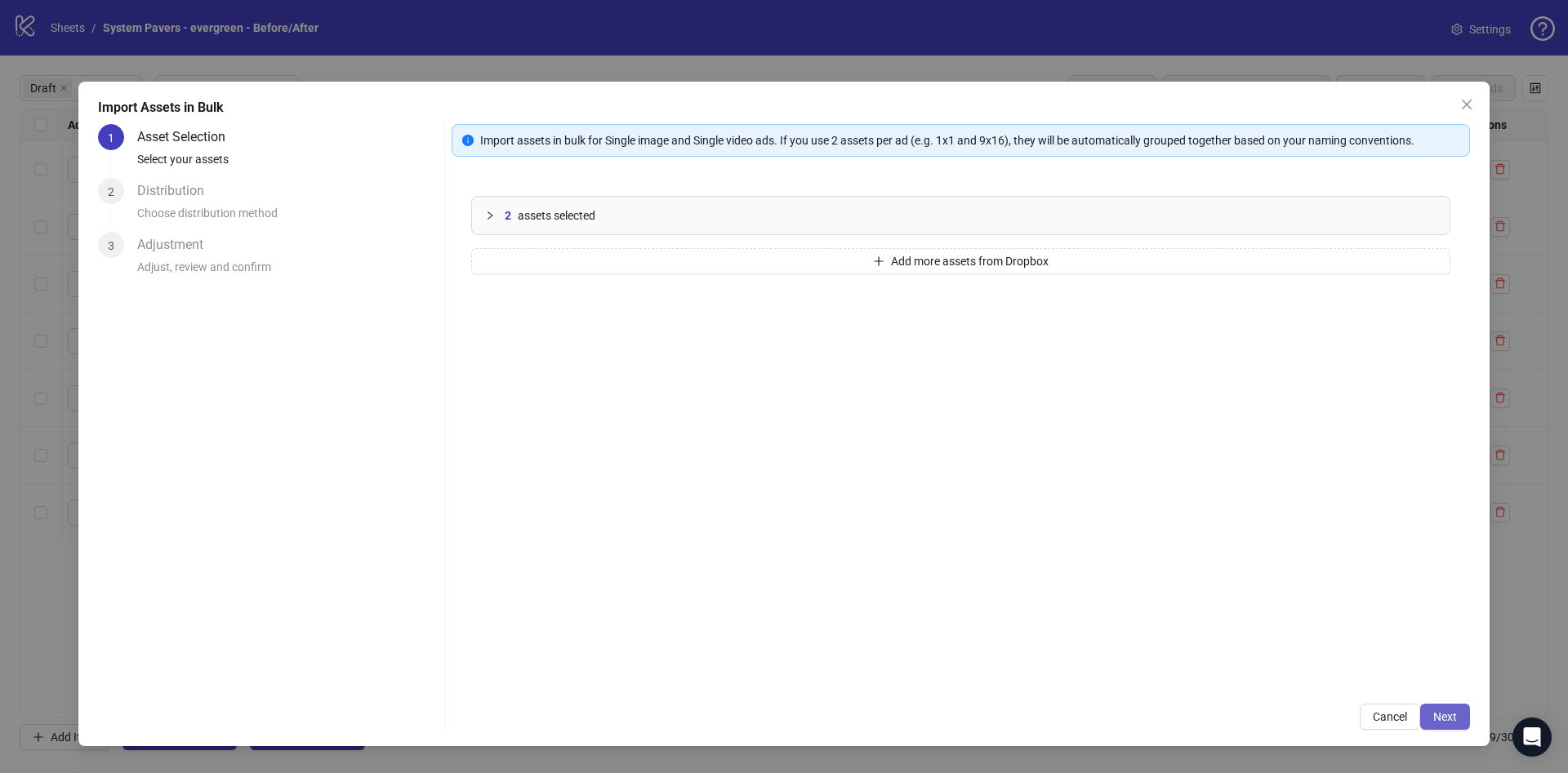
click at [1446, 711] on span "Next" at bounding box center [1446, 717] width 24 height 13
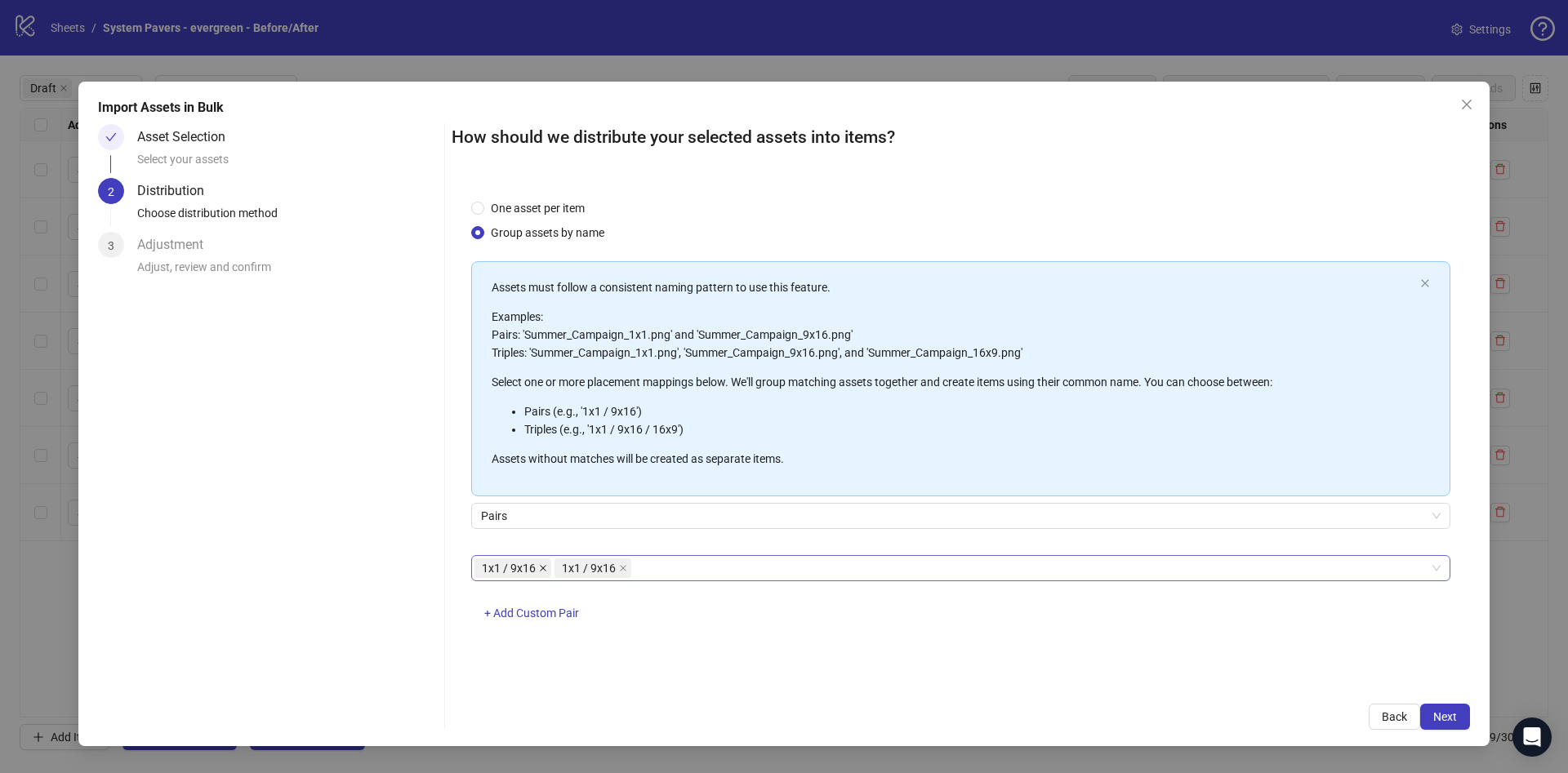
click at [542, 566] on icon "close" at bounding box center [543, 569] width 9 height 9
click at [563, 199] on span "One asset per item" at bounding box center [537, 208] width 107 height 18
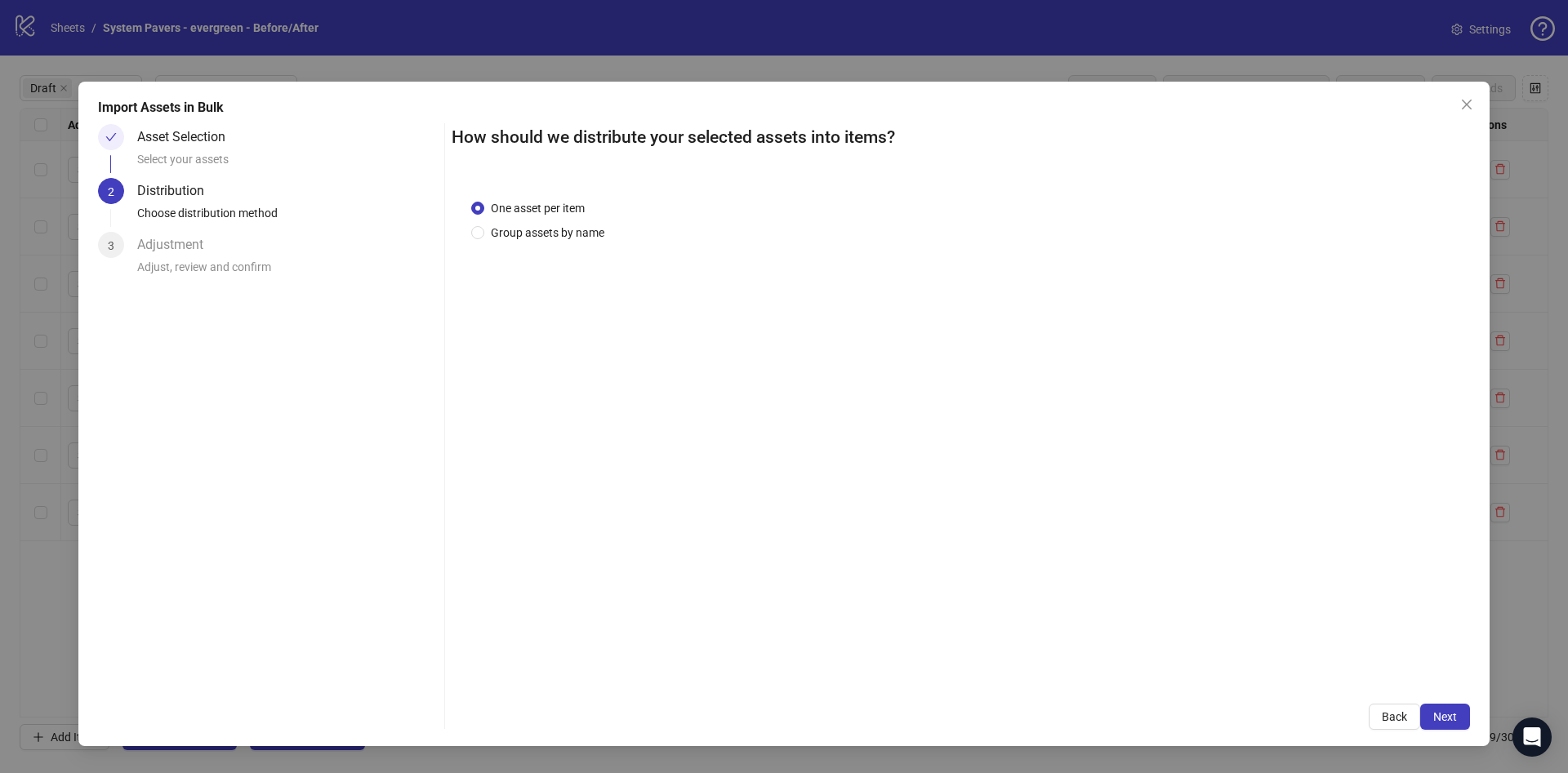
click at [577, 222] on div "One asset per item Group assets by name" at bounding box center [541, 221] width 139 height 43
click at [577, 227] on span "Group assets by name" at bounding box center [547, 233] width 127 height 18
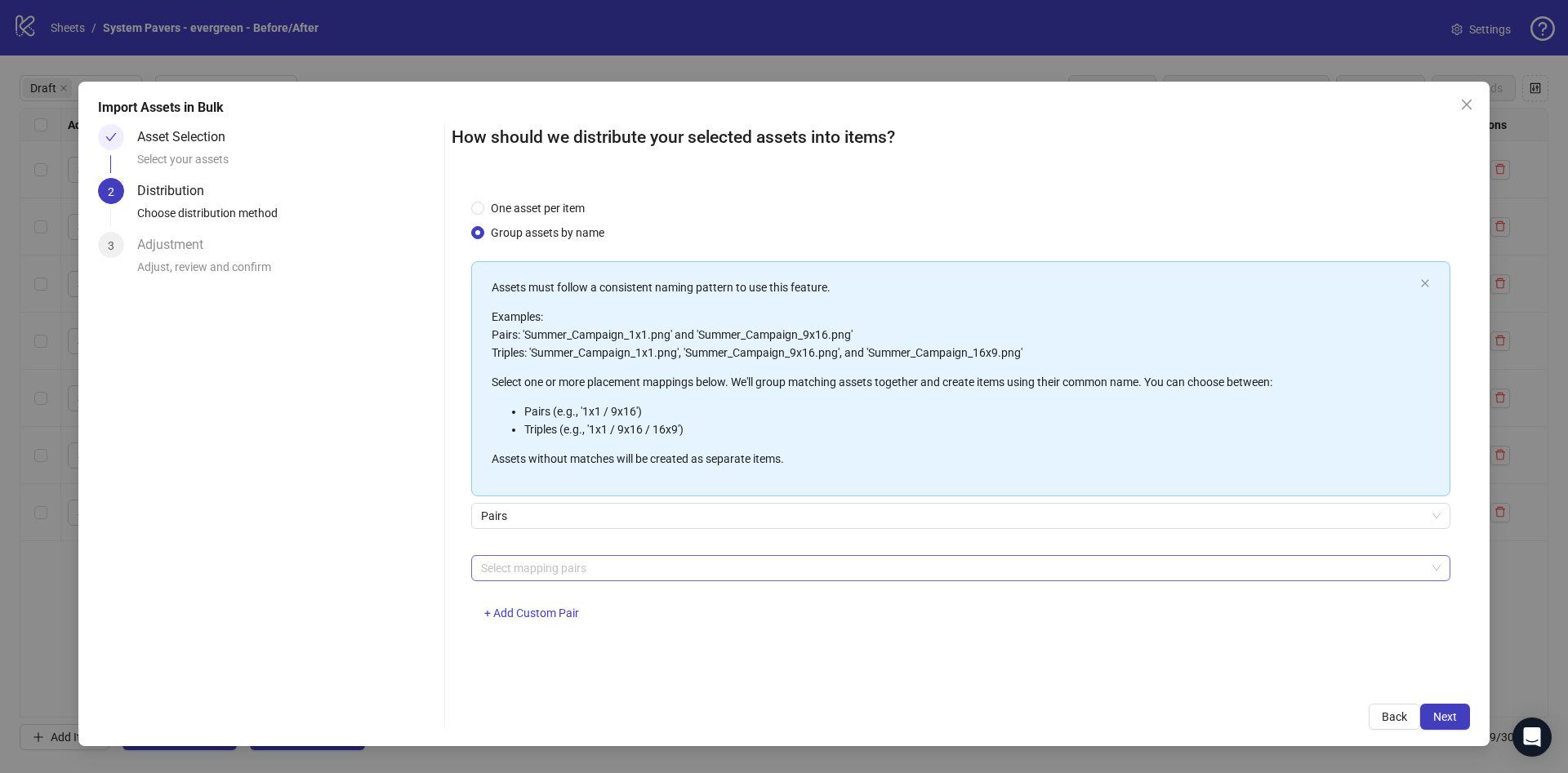
click at [609, 571] on div at bounding box center [952, 568] width 956 height 23
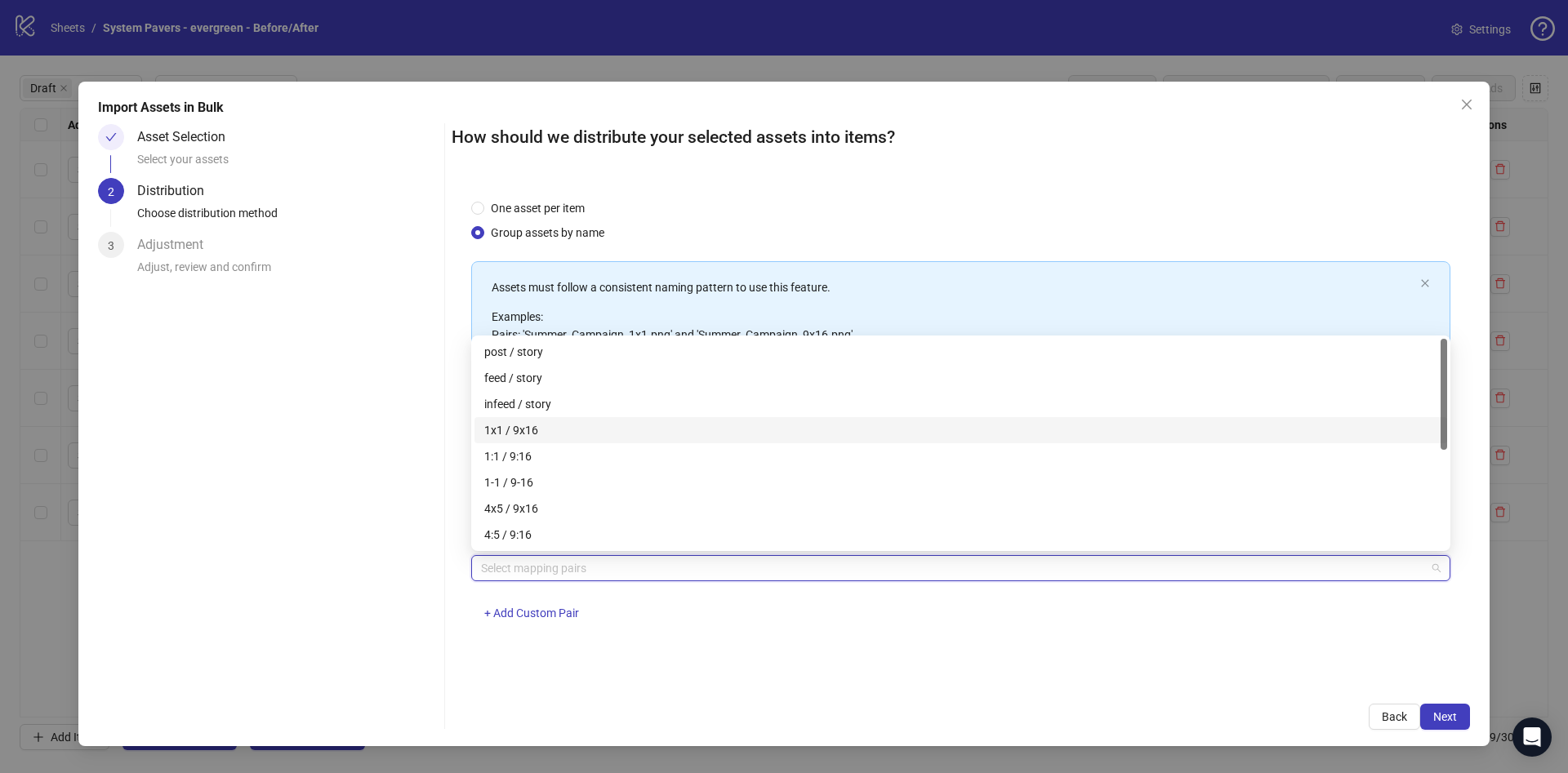
click at [565, 422] on div "1x1 / 9x16" at bounding box center [961, 430] width 953 height 18
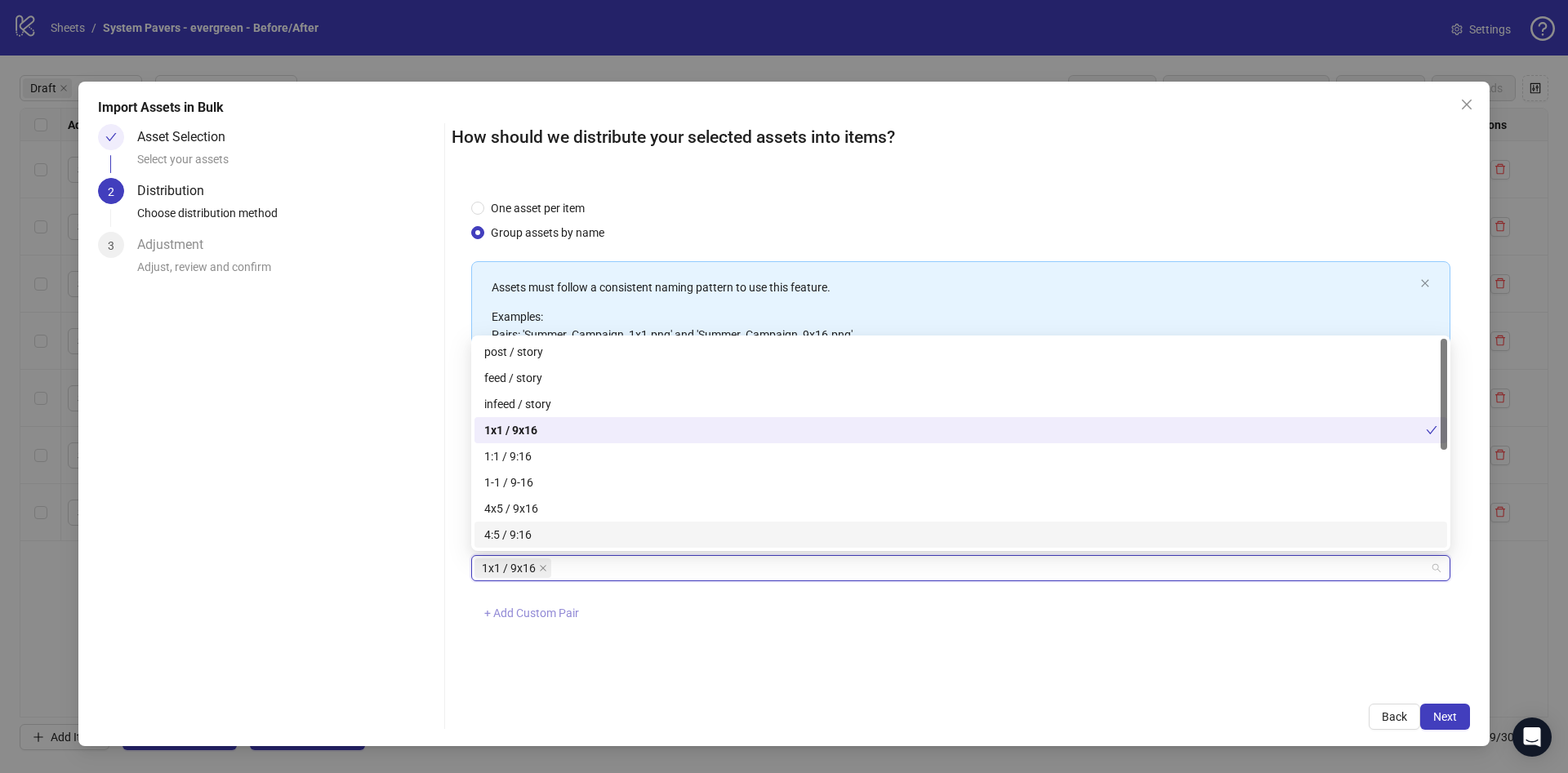
click at [569, 611] on span "+ Add Custom Pair" at bounding box center [531, 612] width 95 height 13
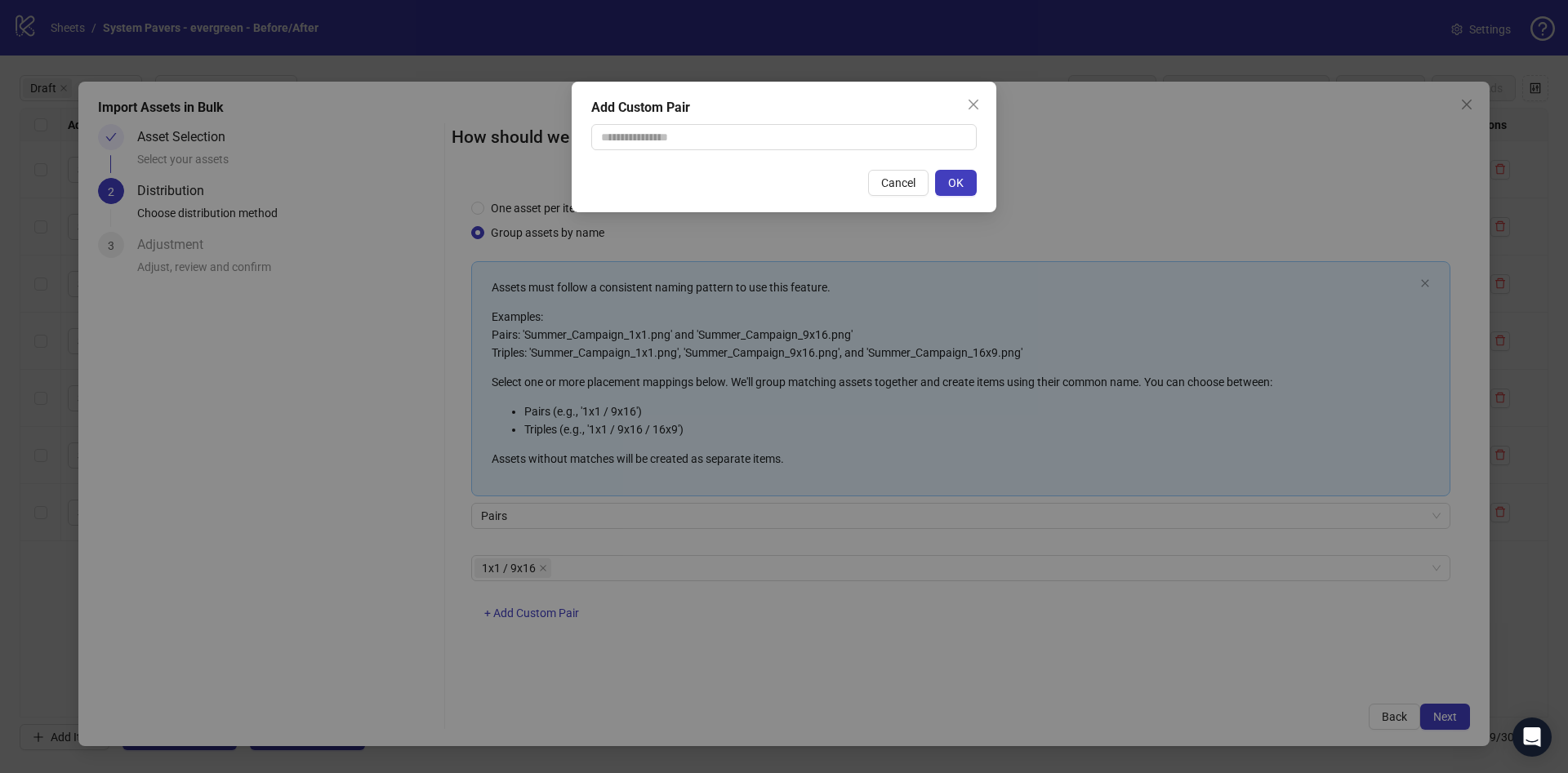
click at [633, 544] on div "Add Custom Pair Cancel OK" at bounding box center [784, 386] width 1568 height 773
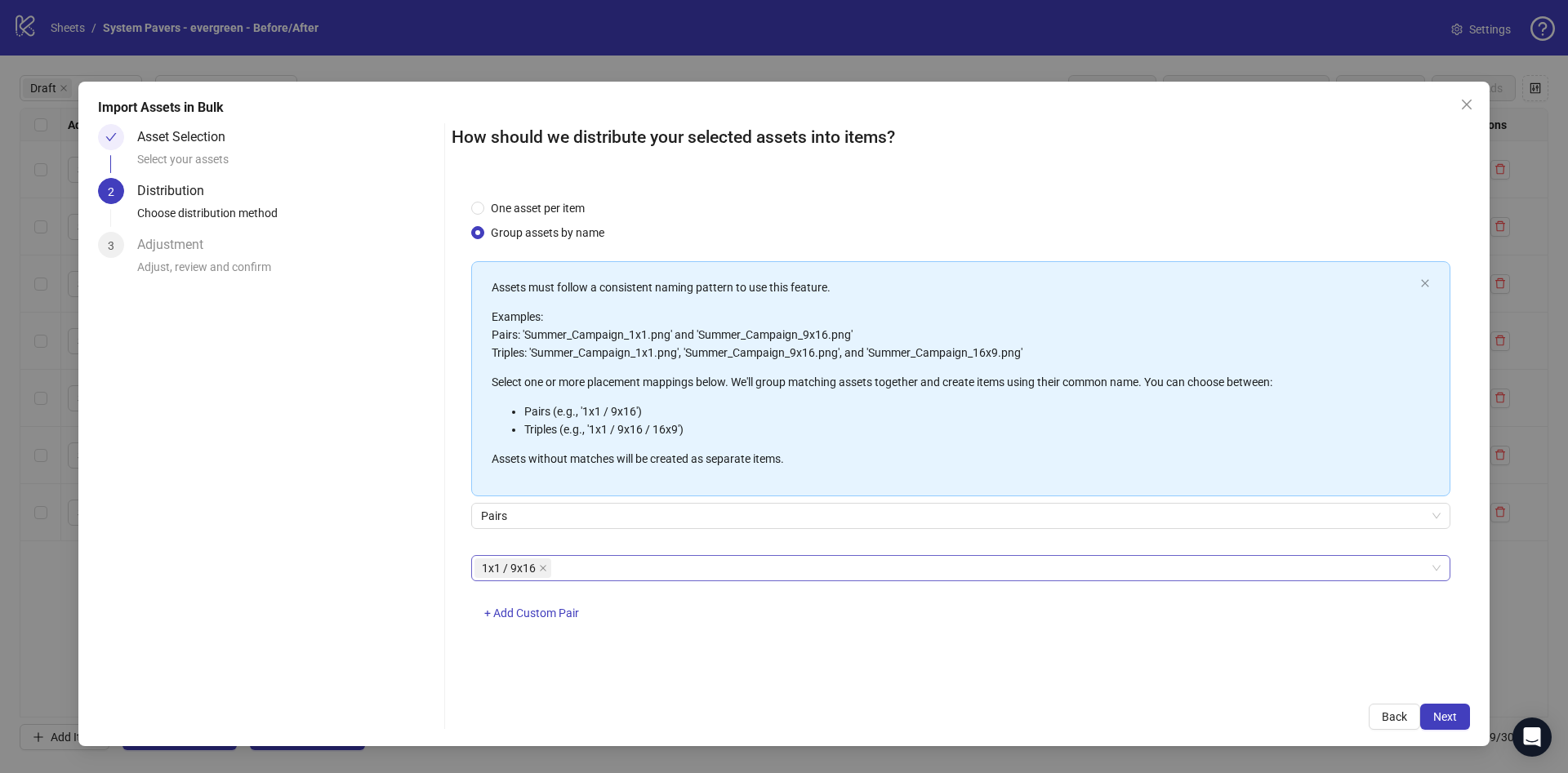
click at [639, 567] on div "1x1 / 9x16" at bounding box center [952, 568] width 956 height 23
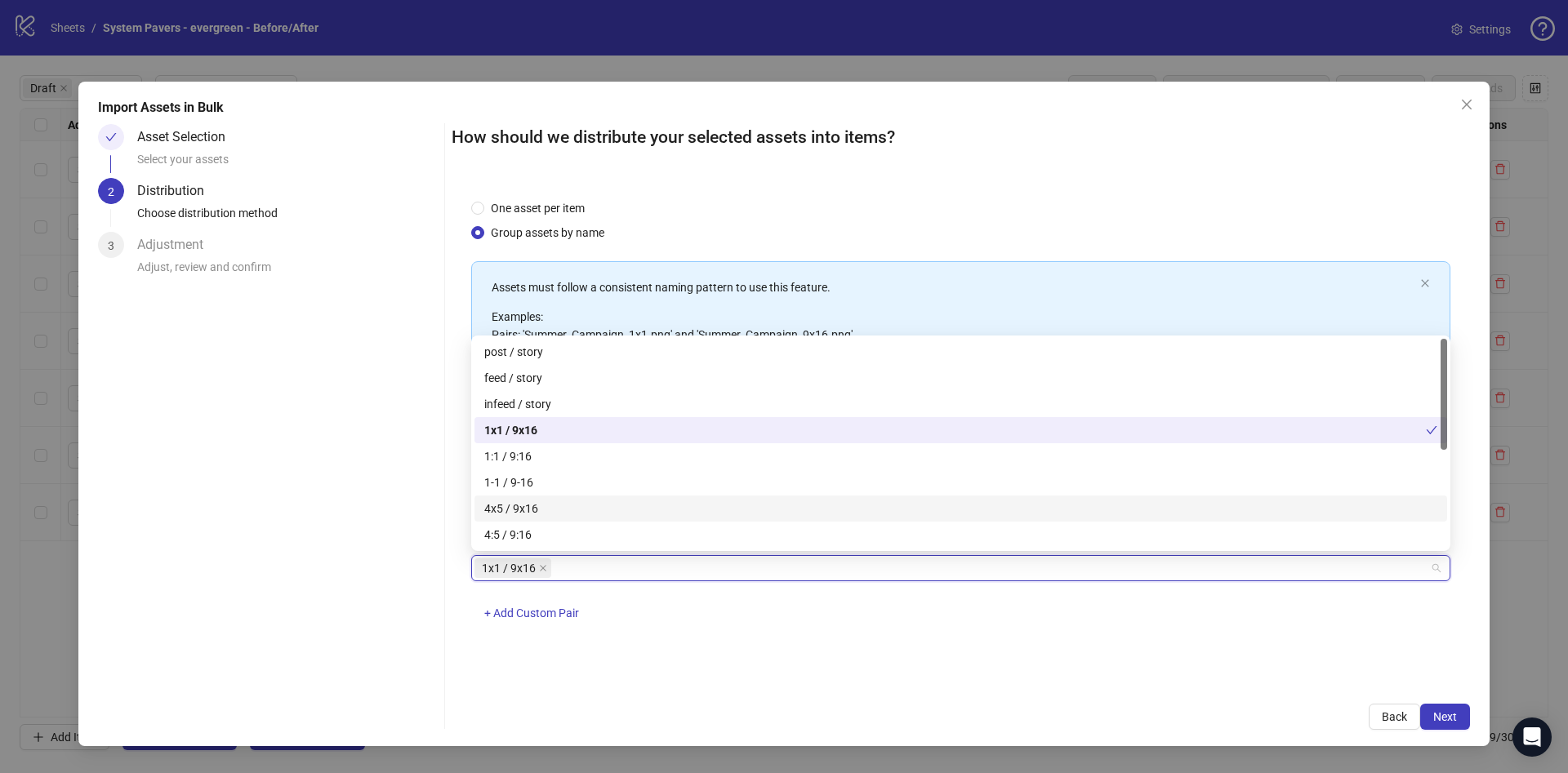
click at [535, 506] on div "4x5 / 9x16" at bounding box center [961, 508] width 953 height 18
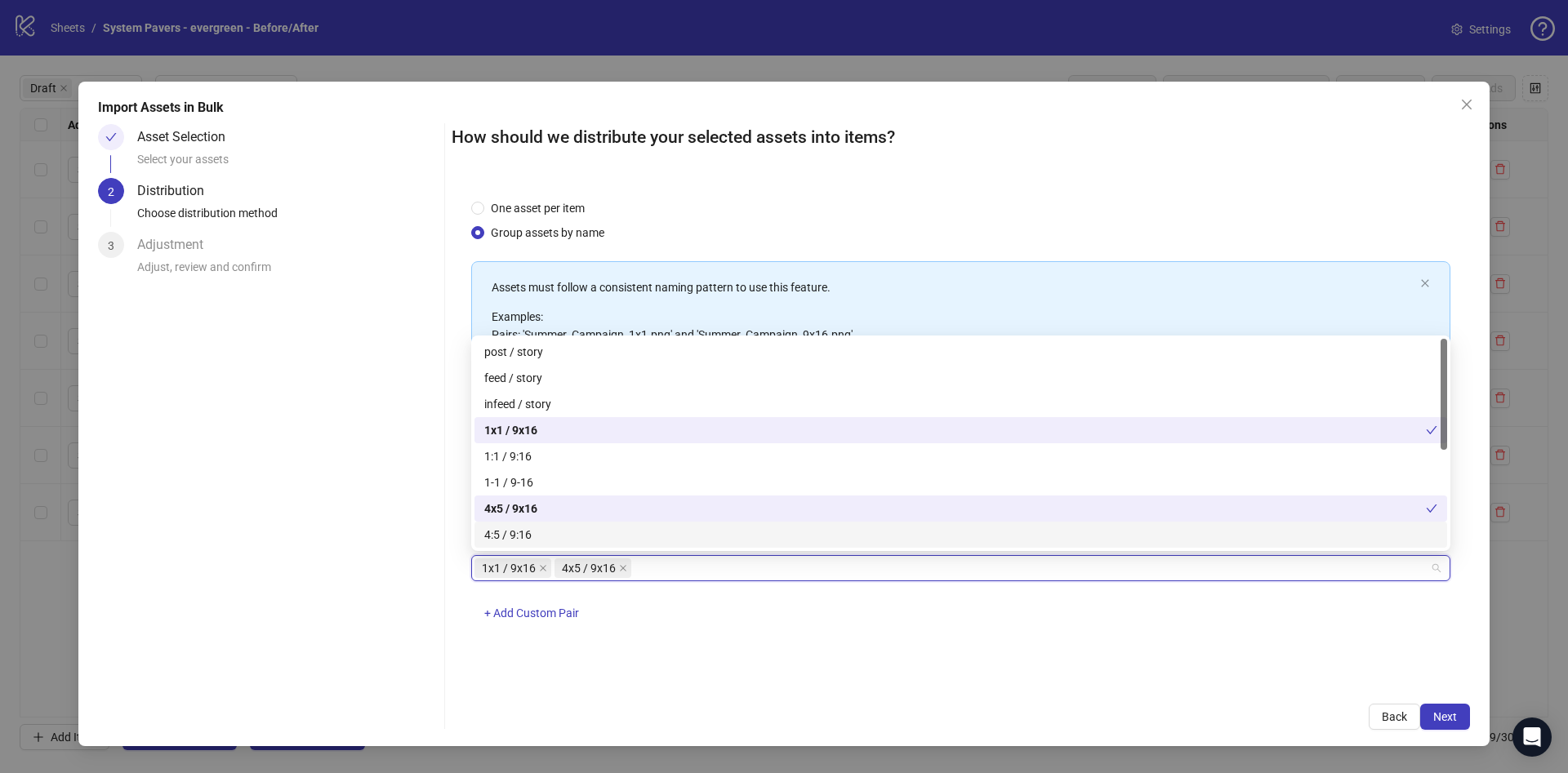
click at [550, 568] on span "1x1 / 9x16" at bounding box center [513, 568] width 77 height 20
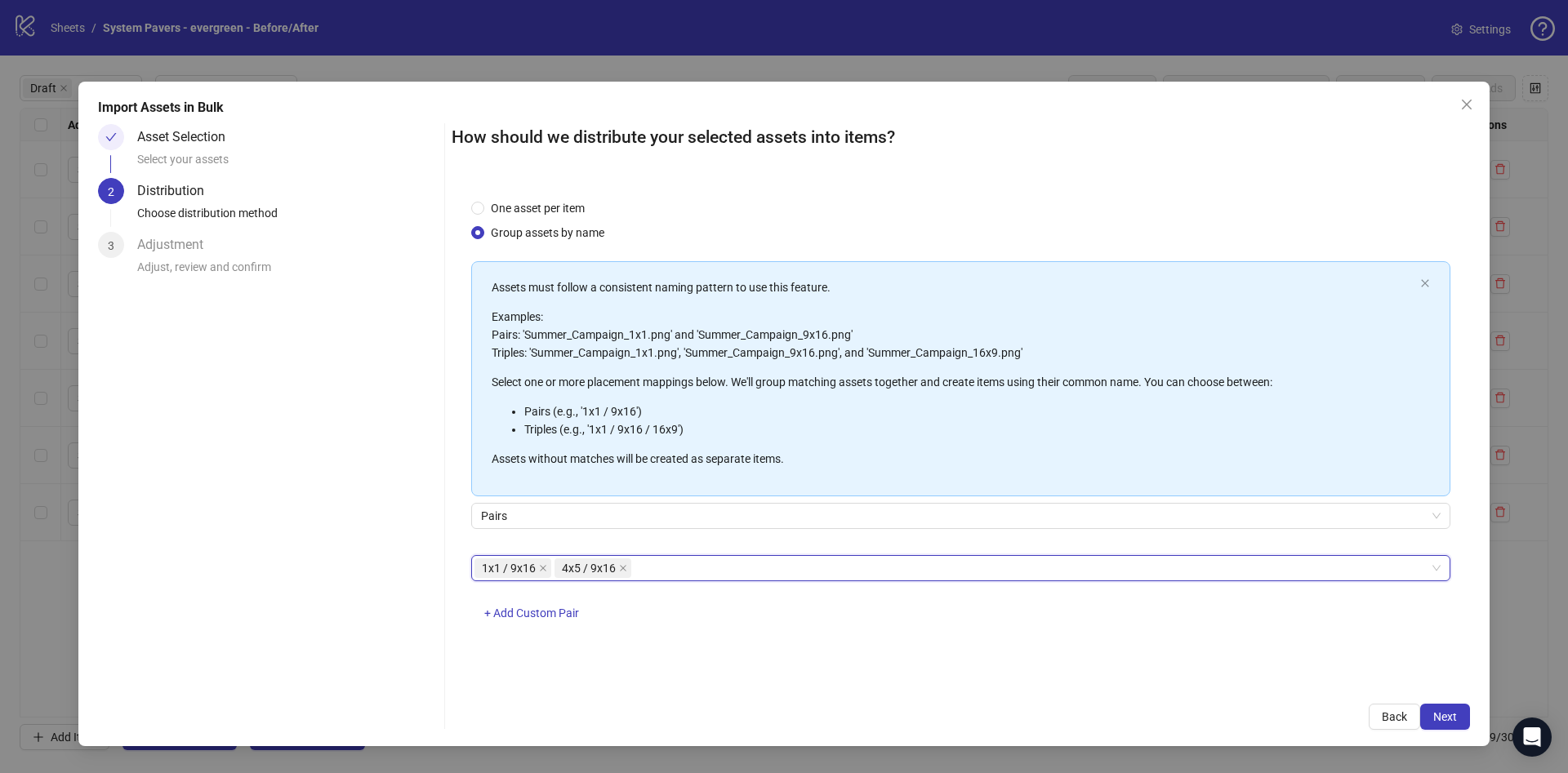
click at [547, 570] on icon "close" at bounding box center [543, 569] width 9 height 9
click at [548, 623] on button "+ Add Custom Pair" at bounding box center [531, 614] width 121 height 27
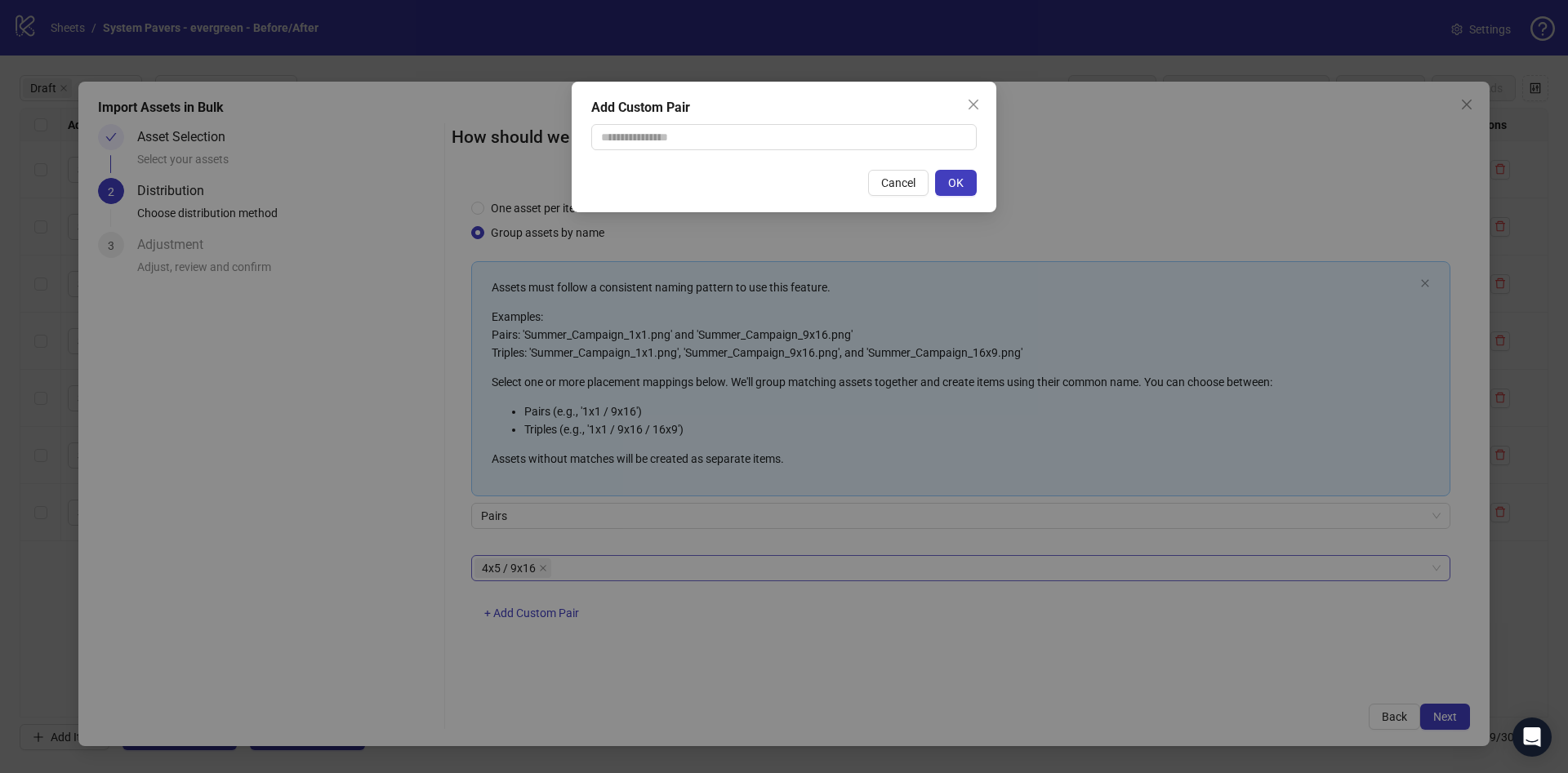
click at [713, 152] on div "Add Custom Pair Cancel OK" at bounding box center [784, 146] width 424 height 131
click at [732, 136] on input "text" at bounding box center [784, 137] width 386 height 27
type input "********"
click at [974, 174] on button "OK" at bounding box center [956, 183] width 42 height 27
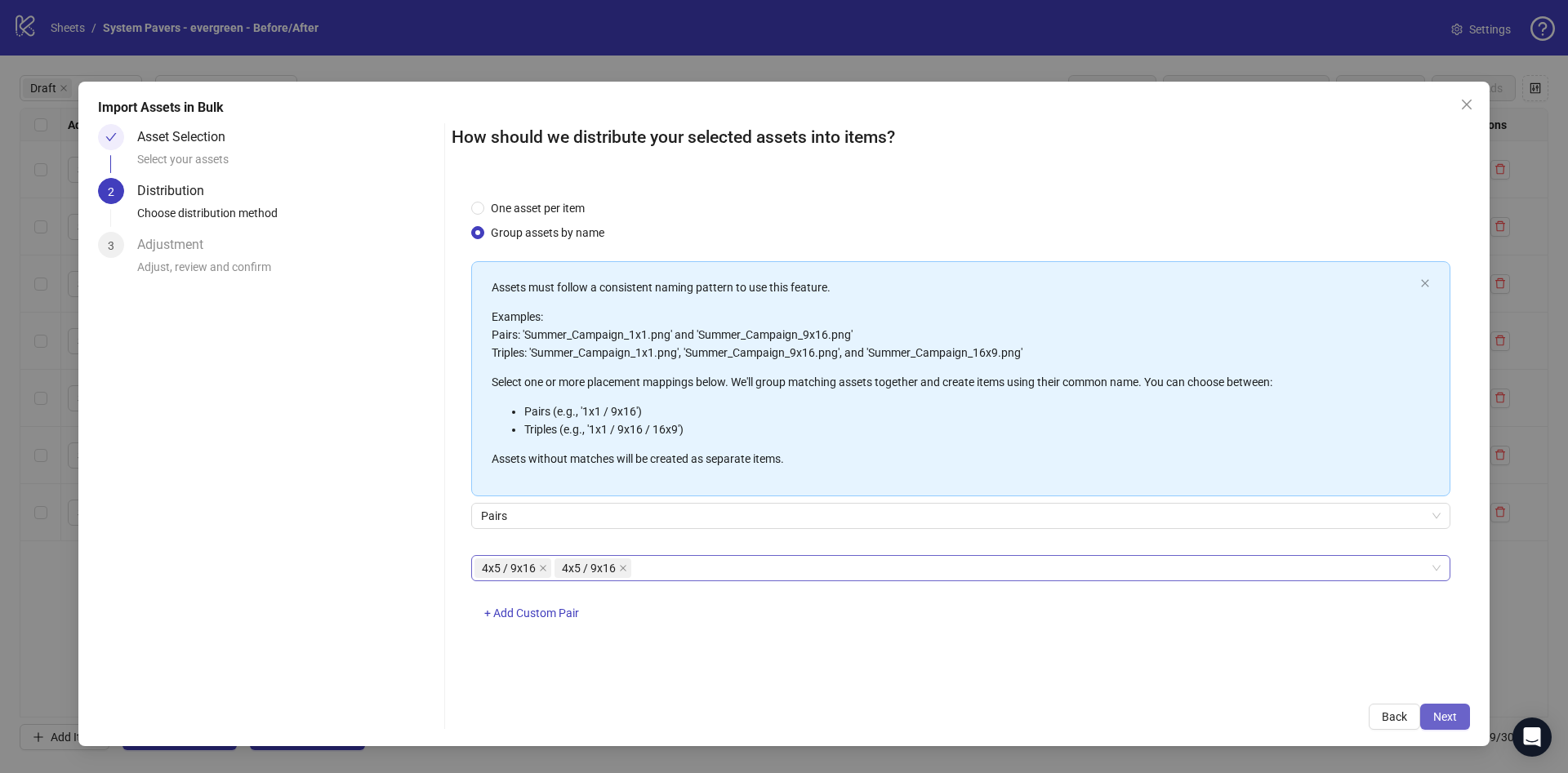
click at [1444, 716] on span "Next" at bounding box center [1446, 717] width 24 height 13
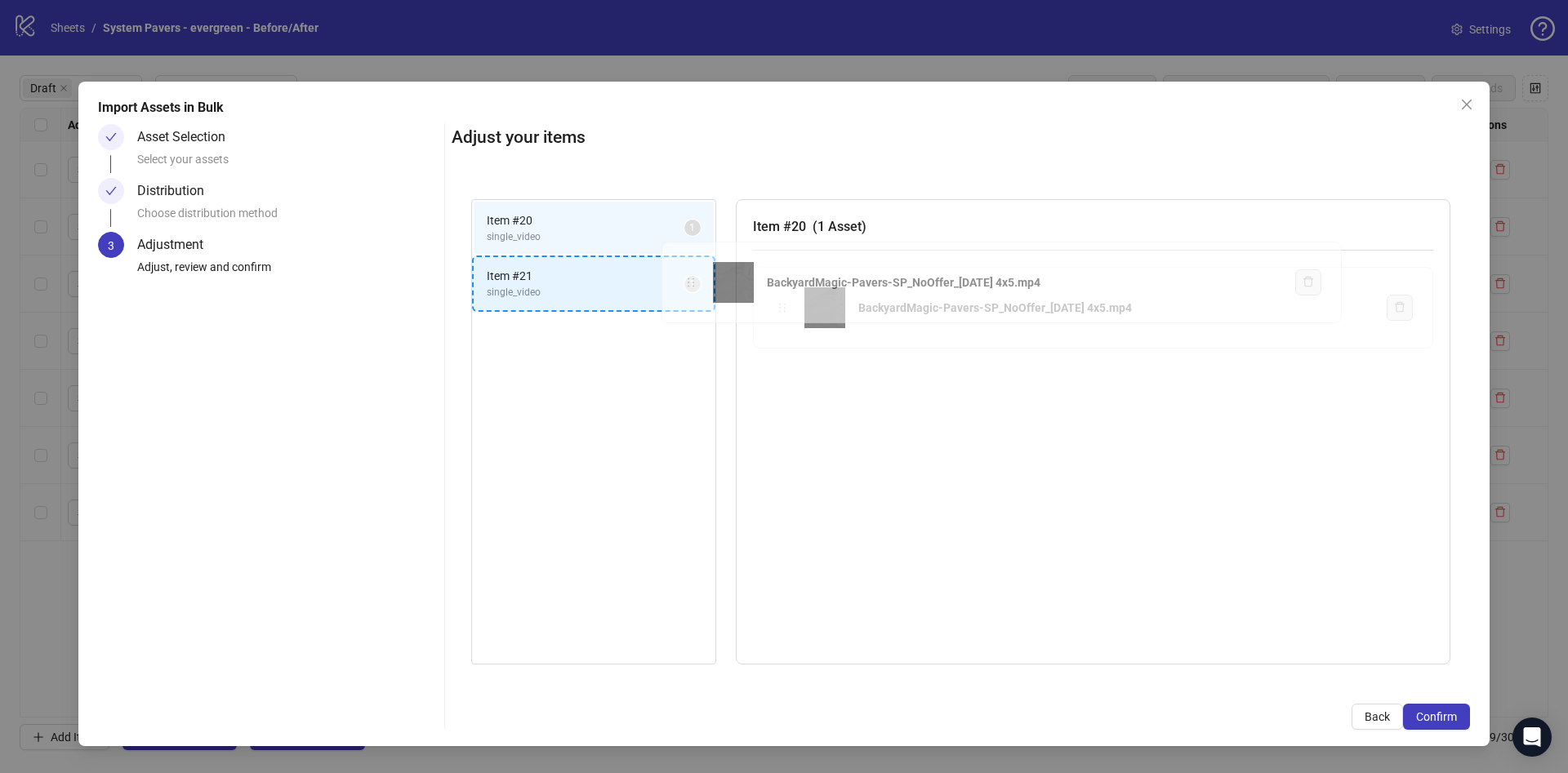
drag, startPoint x: 775, startPoint y: 304, endPoint x: 683, endPoint y: 280, distance: 95.1
click at [683, 280] on div "Item # 20 single_video 1 Item # 21 single_video 1 Item # 20 ( 1 Asset ) Backyar…" at bounding box center [961, 432] width 1019 height 505
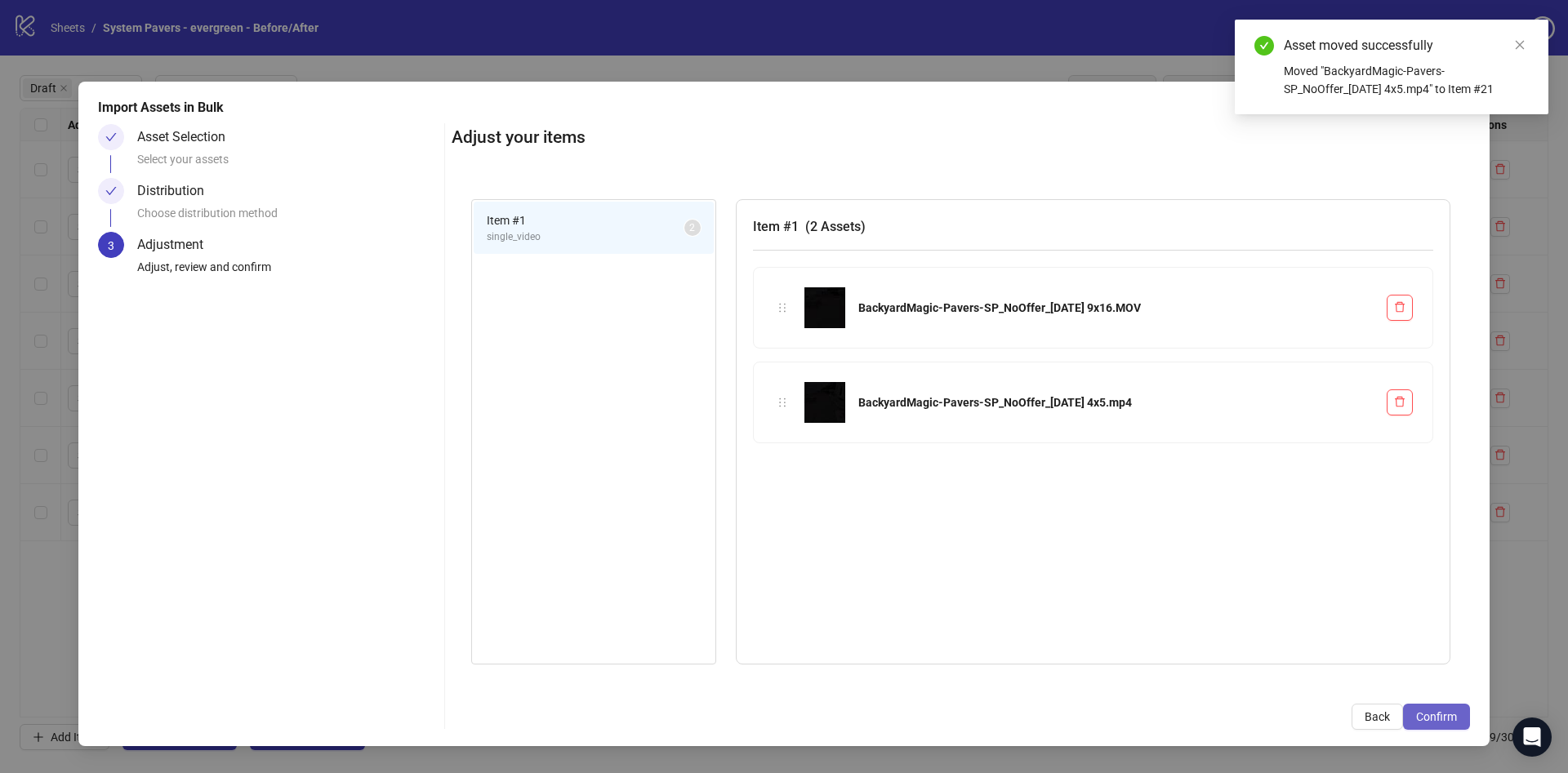
click at [1439, 711] on span "Confirm" at bounding box center [1437, 717] width 41 height 13
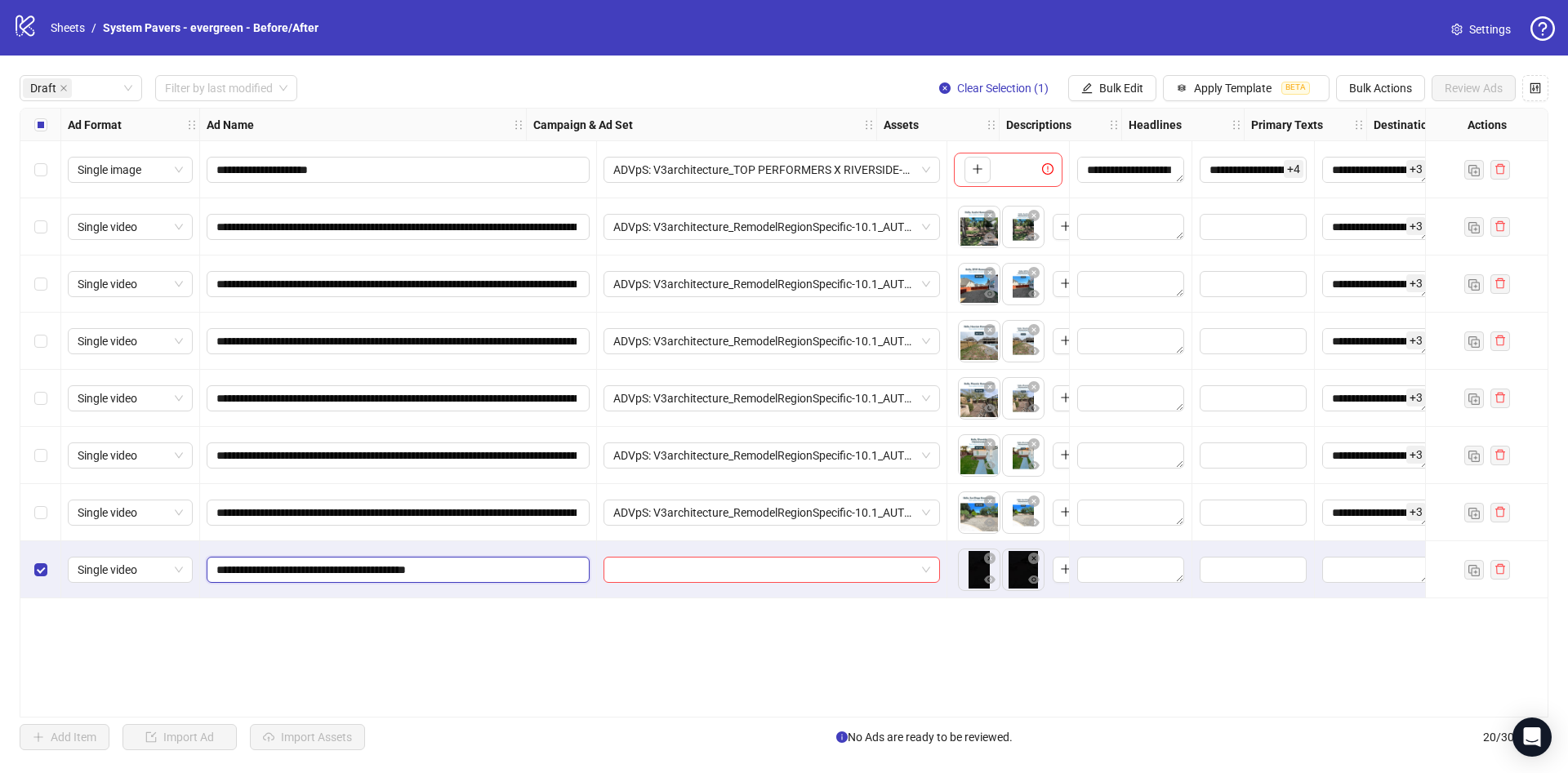
drag, startPoint x: 458, startPoint y: 570, endPoint x: 535, endPoint y: 569, distance: 77.0
click at [535, 569] on input "**********" at bounding box center [396, 569] width 360 height 18
type input "**********"
click at [405, 582] on span "**********" at bounding box center [399, 569] width 383 height 27
paste input "**********"
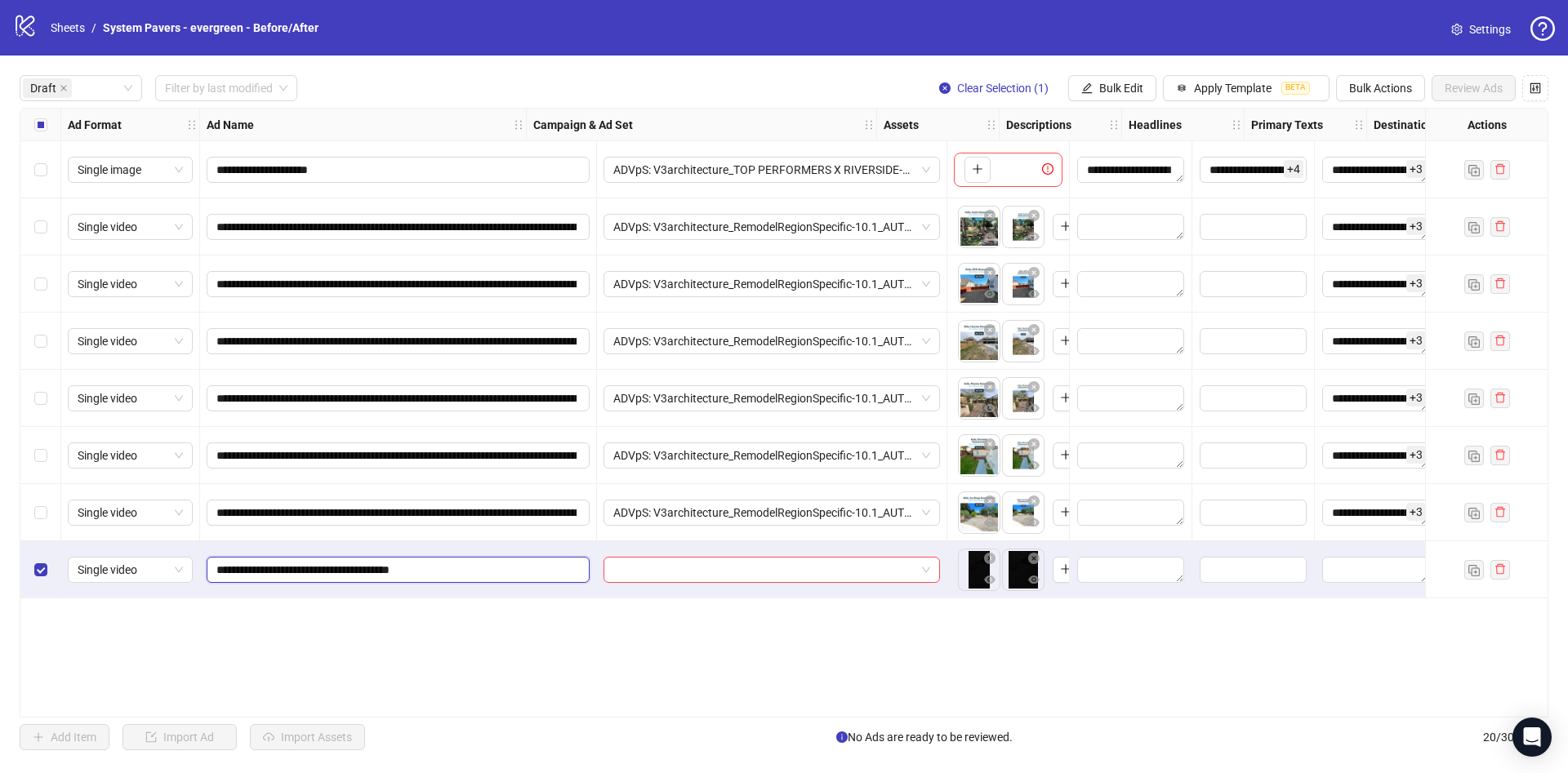
type input "**********"
click at [501, 641] on div "**********" at bounding box center [784, 412] width 1529 height 610
click at [818, 571] on input "search" at bounding box center [764, 569] width 302 height 25
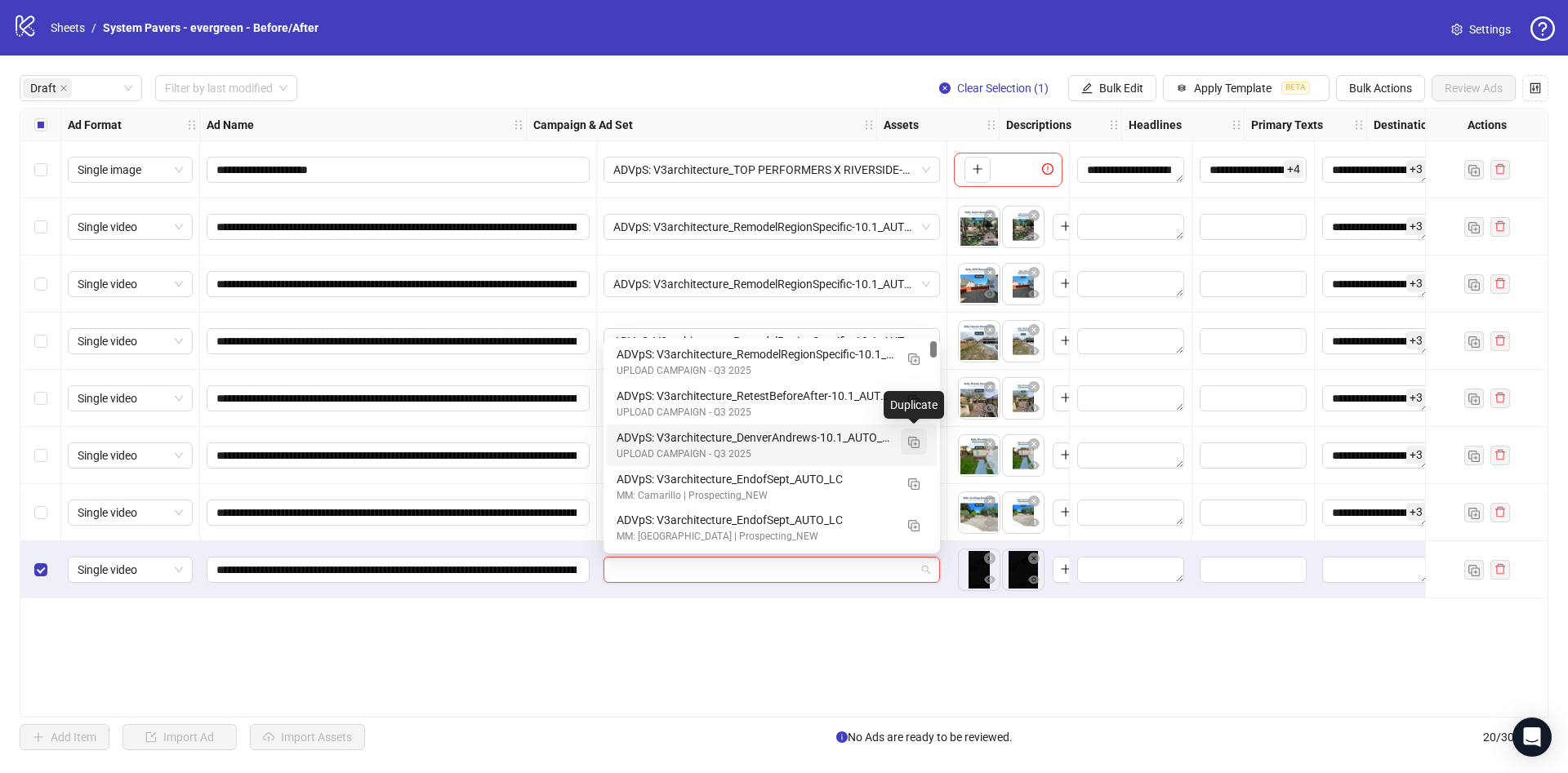
click at [912, 441] on img "button" at bounding box center [914, 442] width 11 height 11
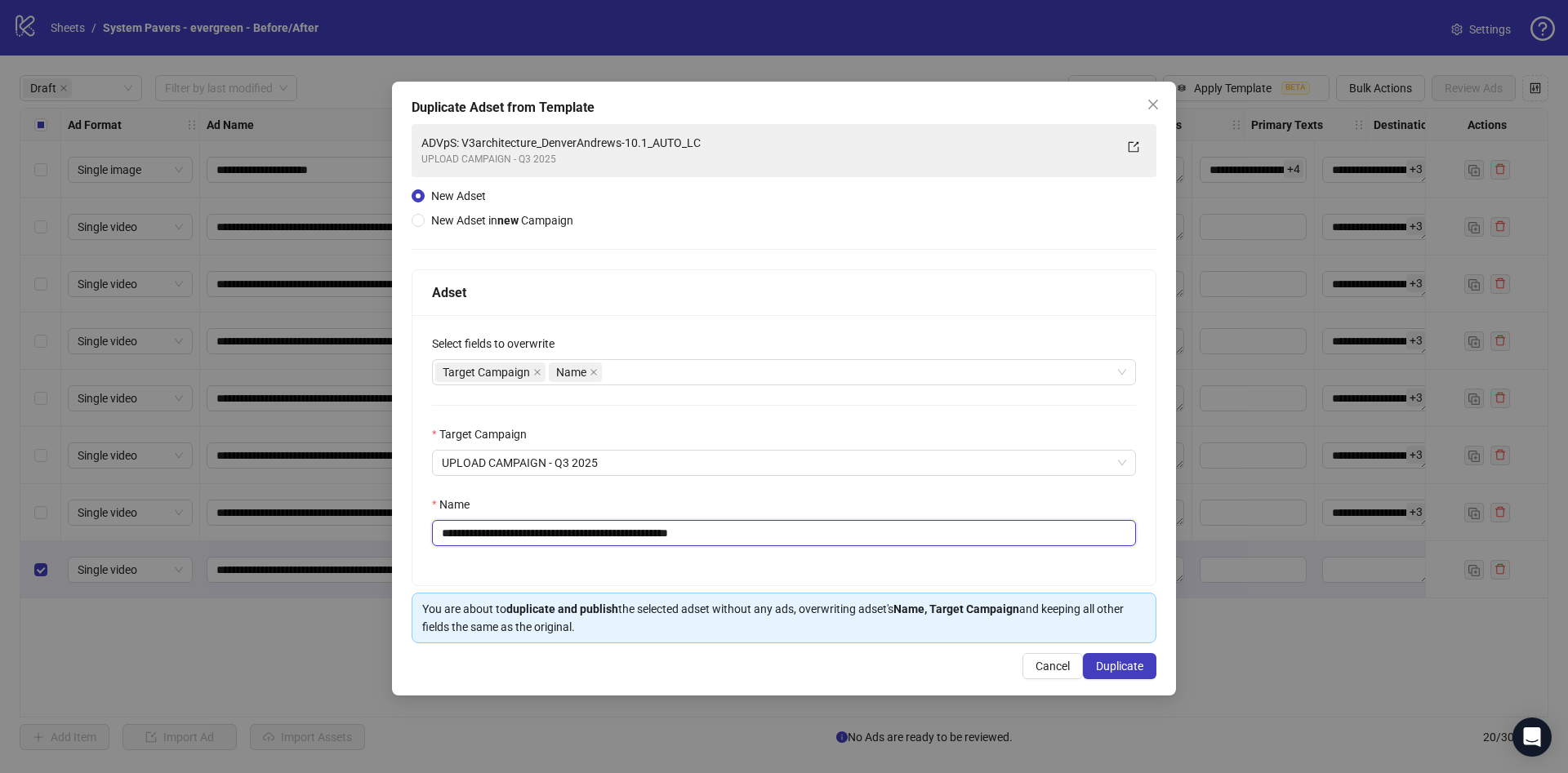
drag, startPoint x: 713, startPoint y: 533, endPoint x: 820, endPoint y: 529, distance: 107.1
click at [820, 529] on input "**********" at bounding box center [784, 533] width 704 height 27
drag, startPoint x: 565, startPoint y: 532, endPoint x: 642, endPoint y: 540, distance: 77.4
click at [642, 540] on input "**********" at bounding box center [784, 533] width 704 height 27
type input "**********"
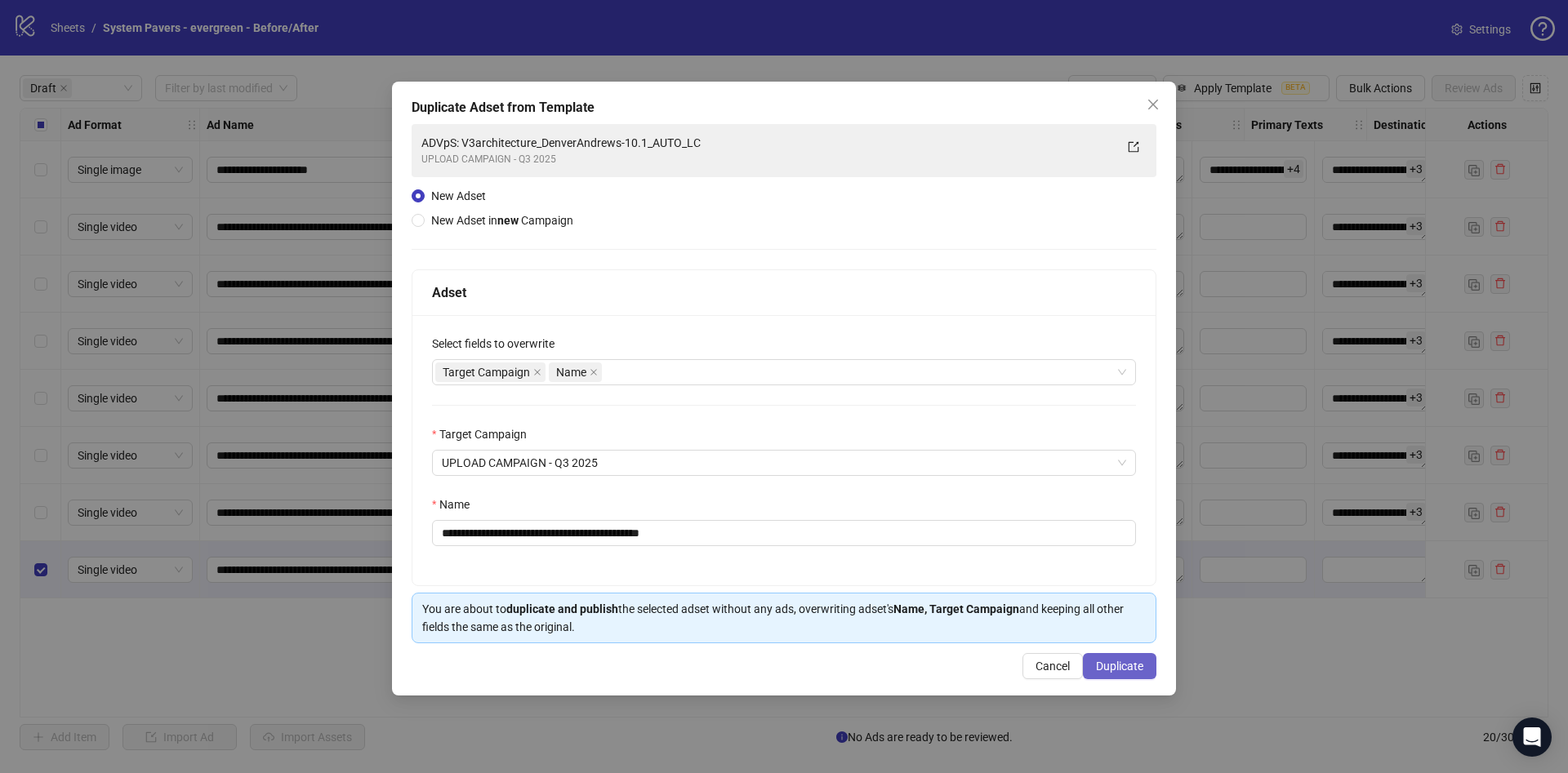
click at [1116, 661] on span "Duplicate" at bounding box center [1119, 665] width 47 height 13
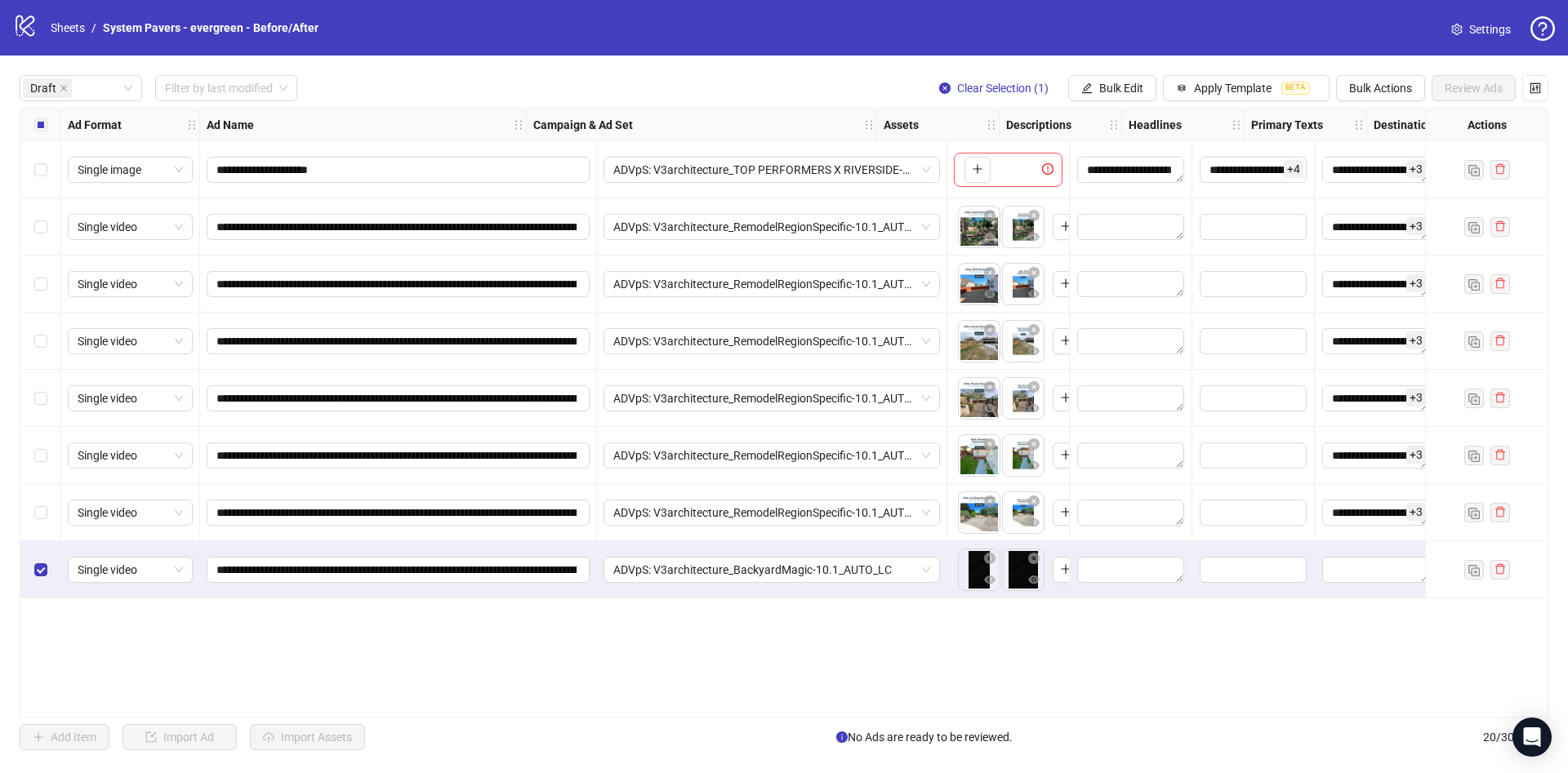
click at [40, 137] on div "Select all rows" at bounding box center [41, 125] width 41 height 32
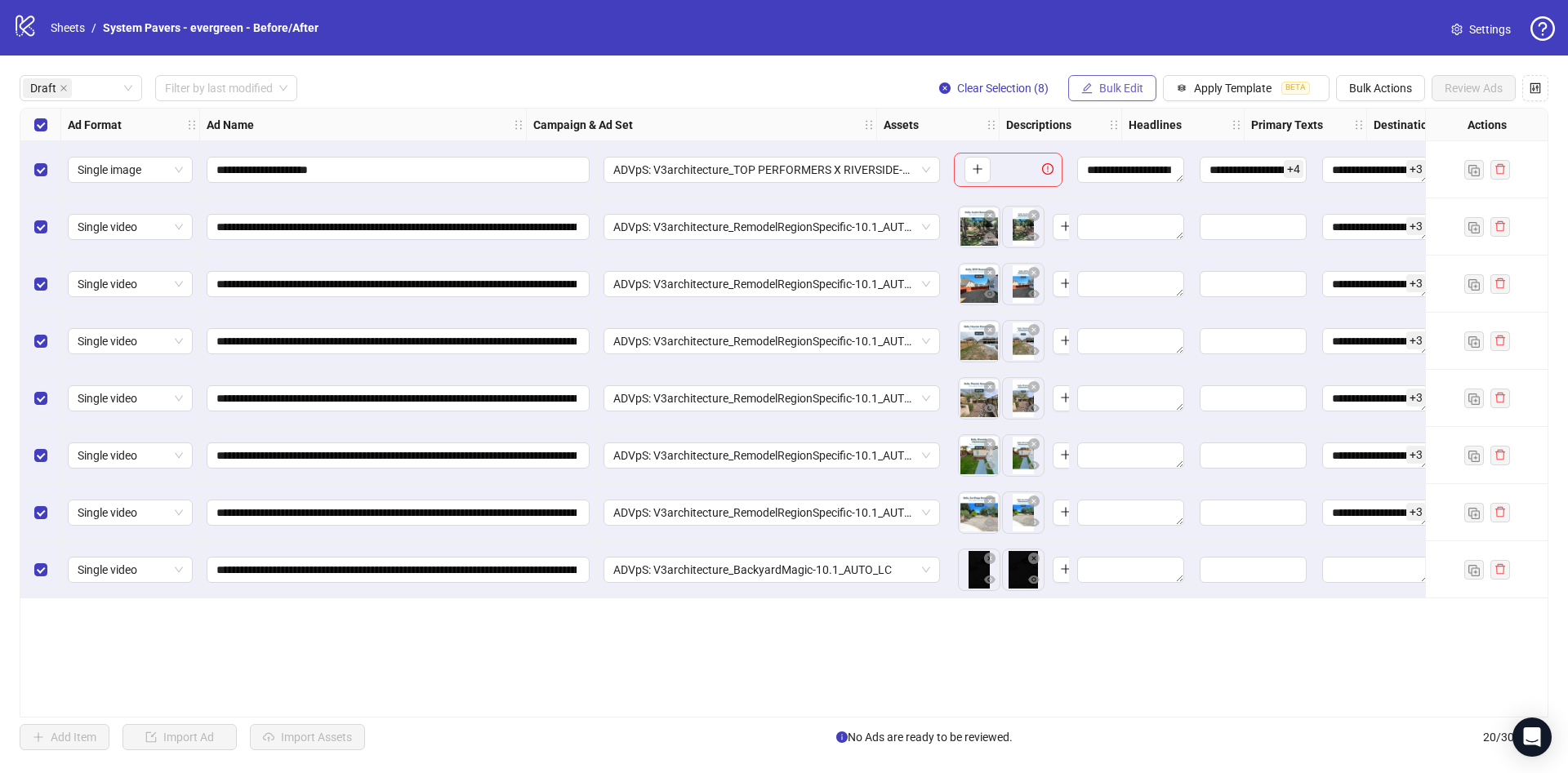
click at [1156, 80] on button "Bulk Edit" at bounding box center [1112, 88] width 88 height 27
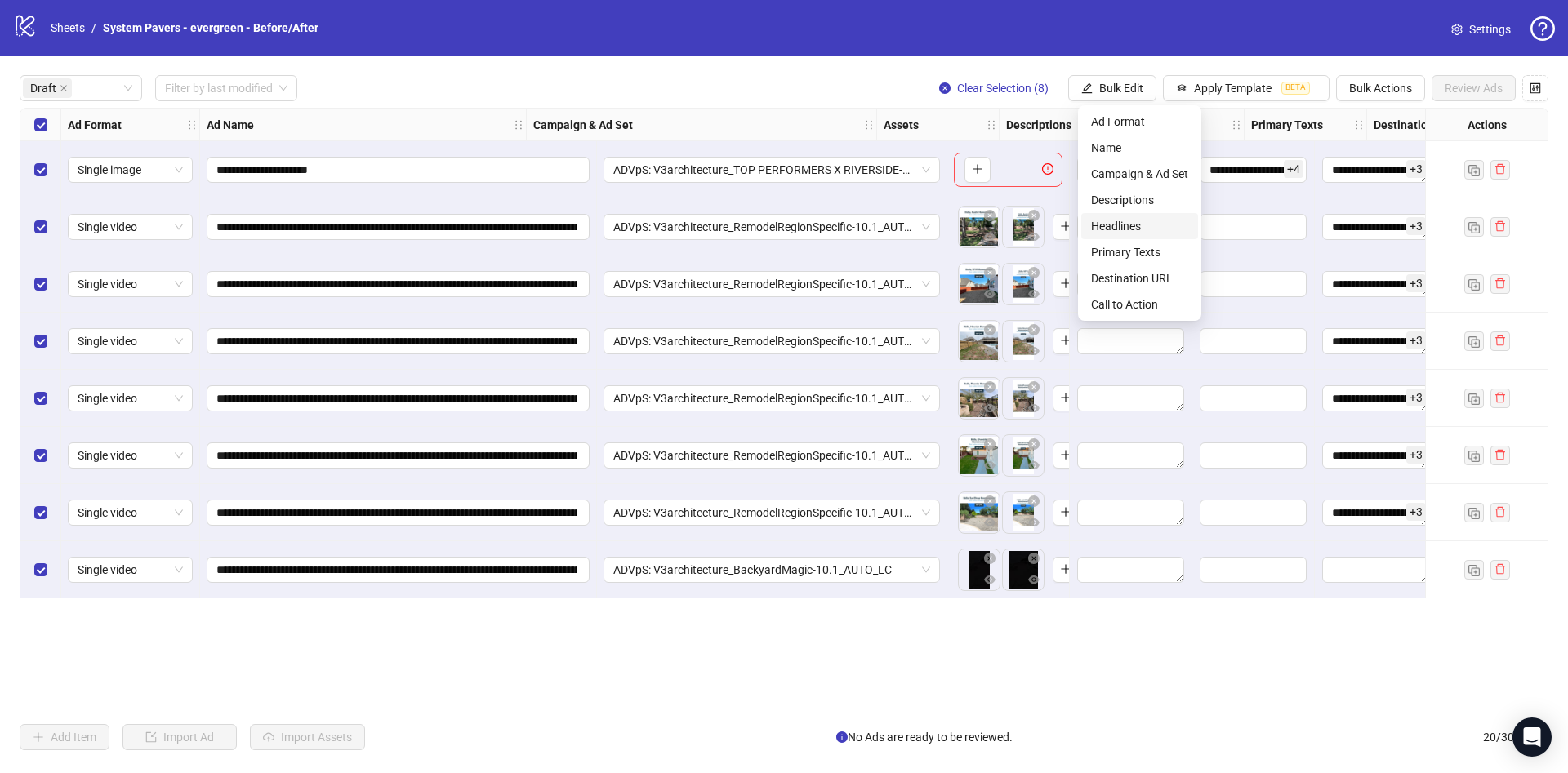
click at [1140, 228] on span "Headlines" at bounding box center [1140, 226] width 98 height 18
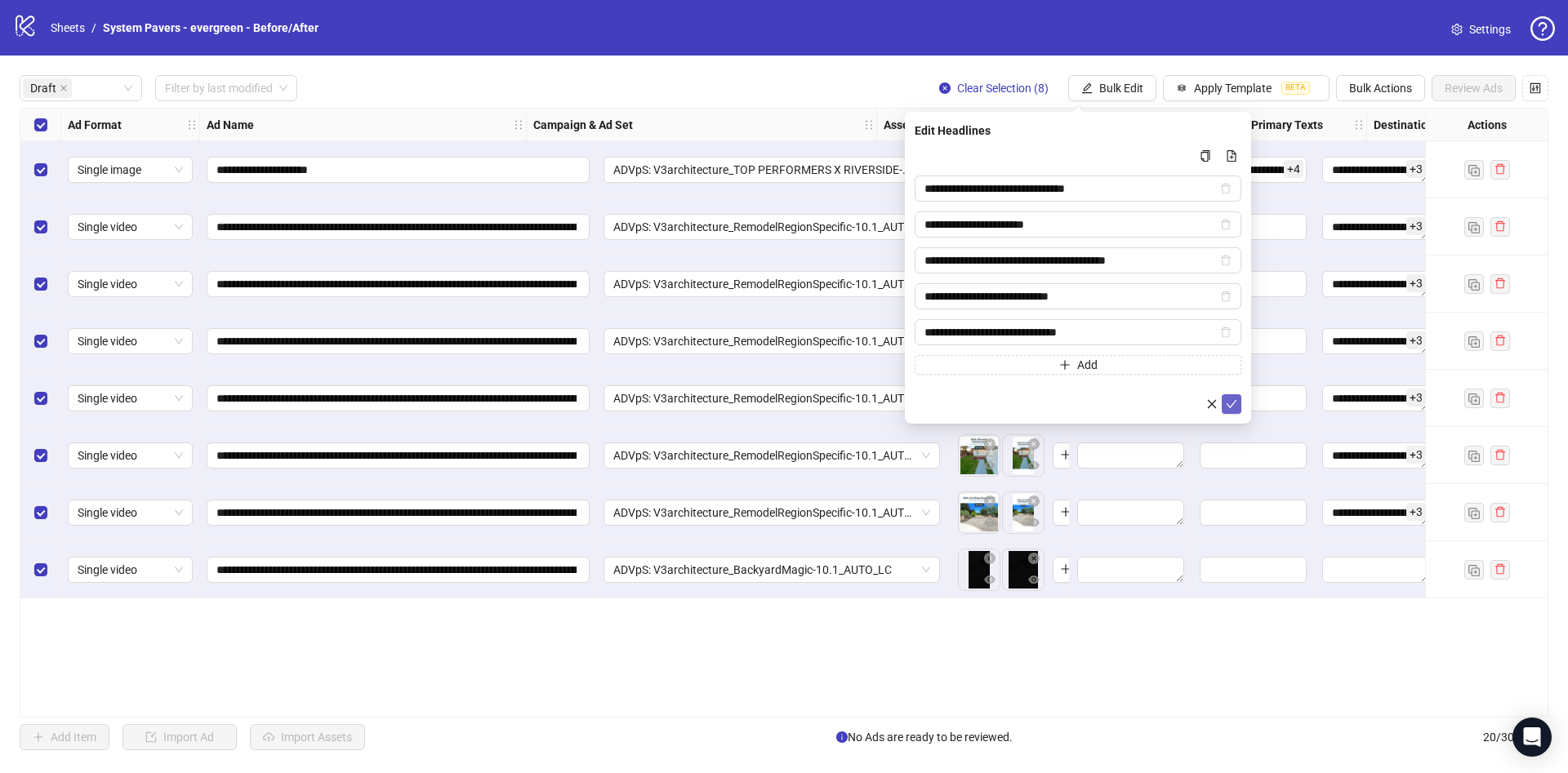
click at [1236, 407] on icon "check" at bounding box center [1231, 404] width 11 height 11
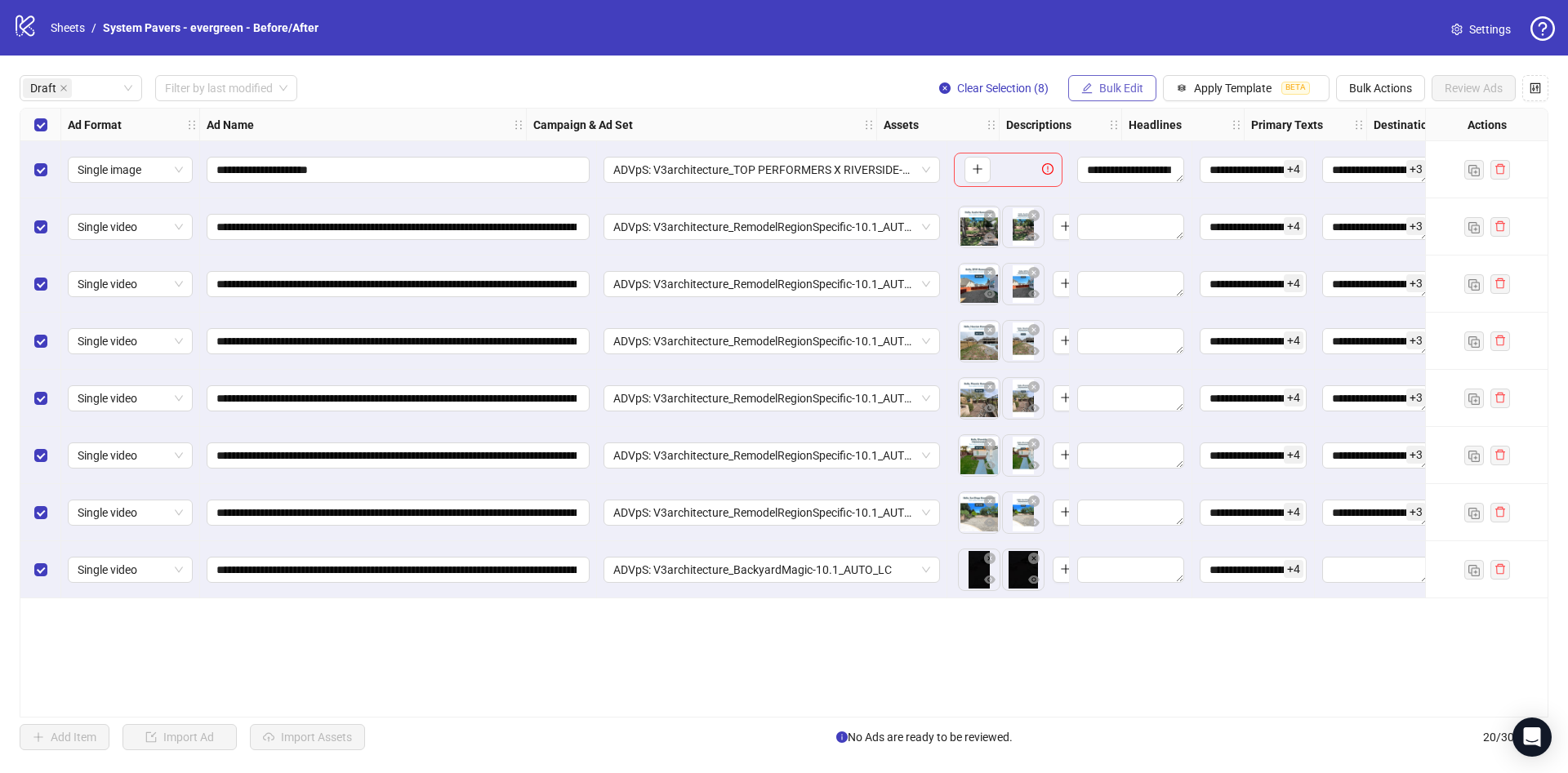
click at [1121, 88] on span "Bulk Edit" at bounding box center [1121, 87] width 44 height 13
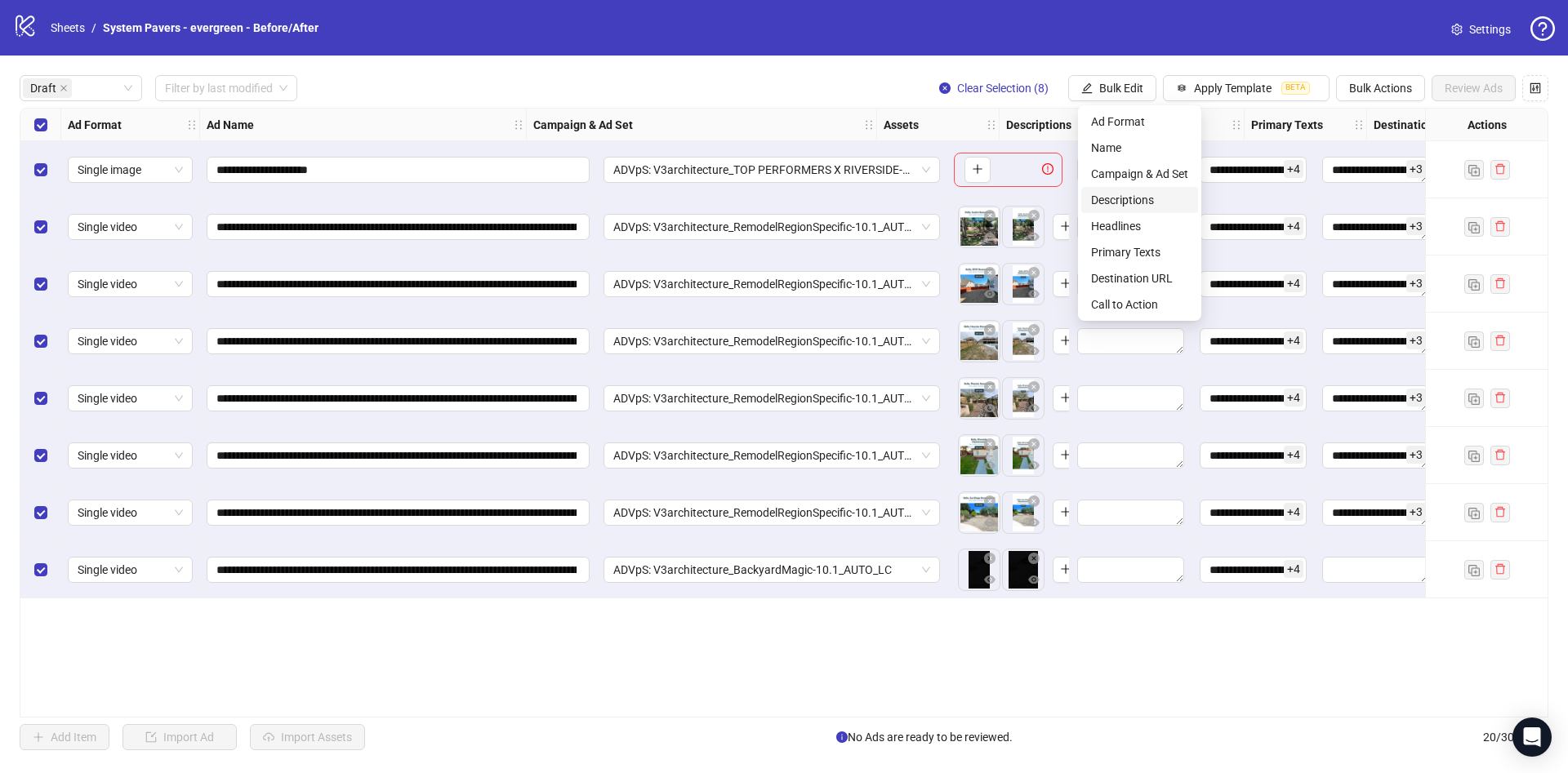
click at [1156, 198] on span "Descriptions" at bounding box center [1140, 199] width 98 height 18
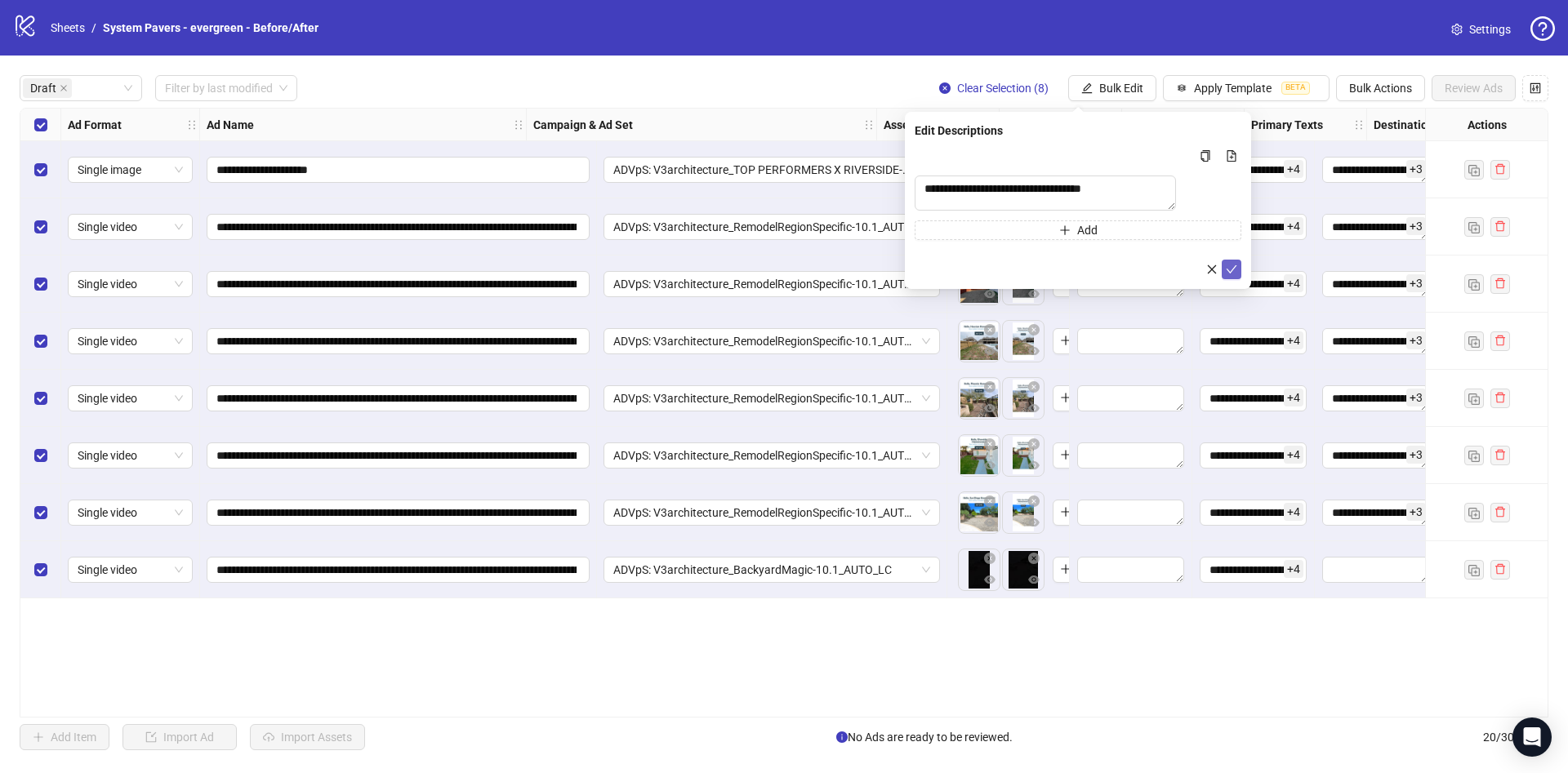
click at [1238, 280] on button "submit" at bounding box center [1231, 269] width 20 height 20
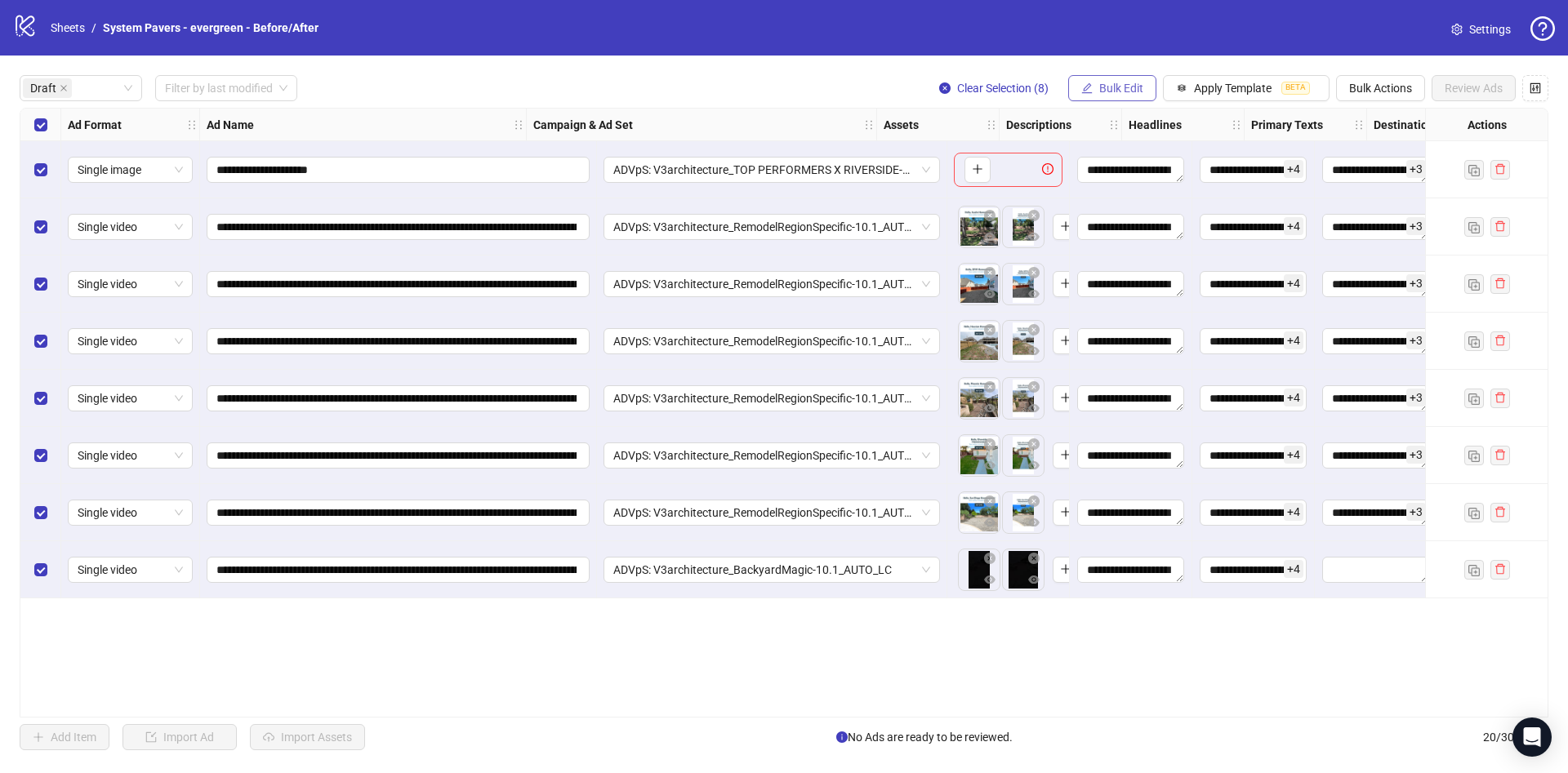
click at [1124, 97] on button "Bulk Edit" at bounding box center [1112, 88] width 88 height 27
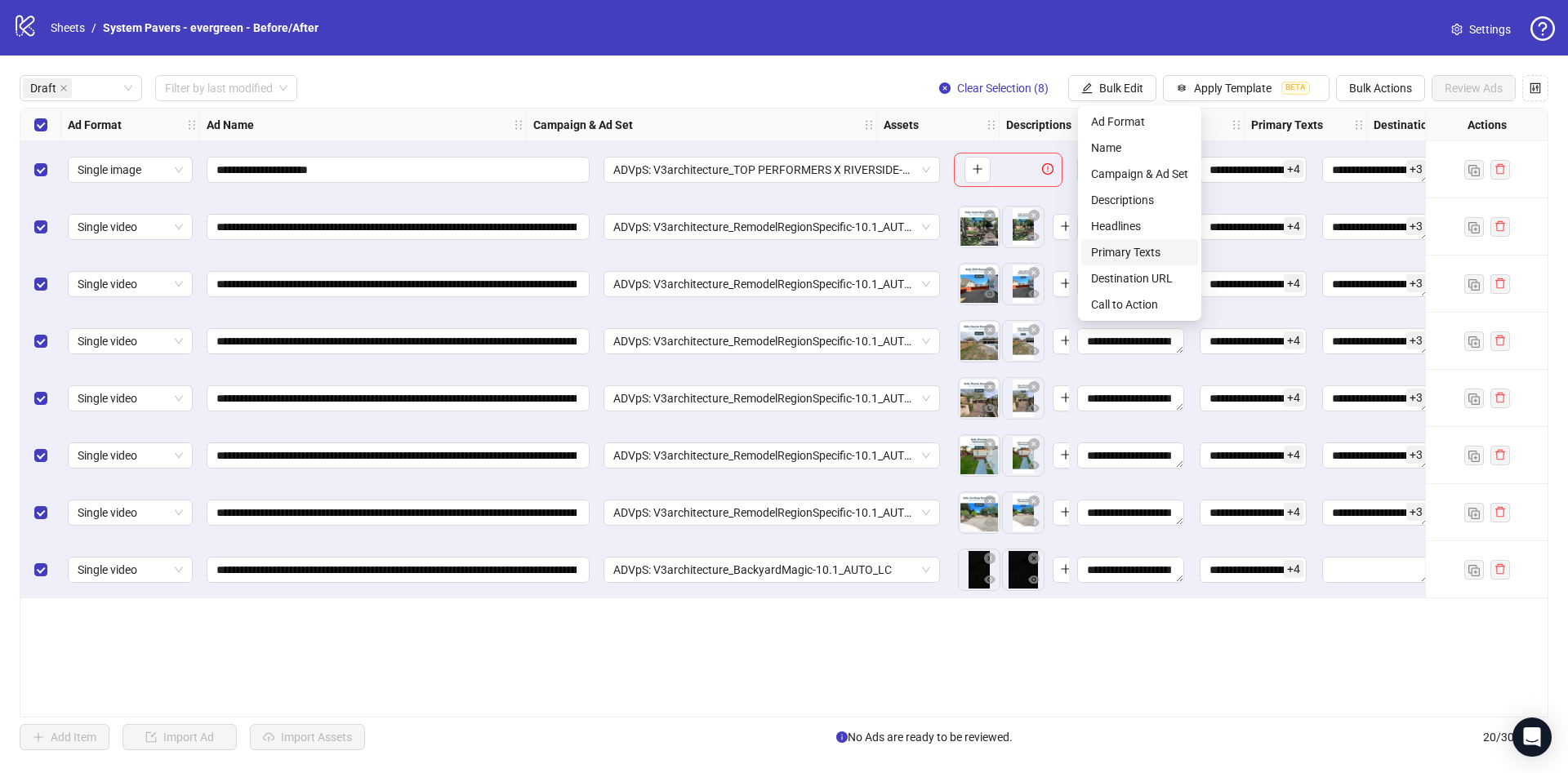
click at [1144, 251] on span "Primary Texts" at bounding box center [1140, 252] width 98 height 18
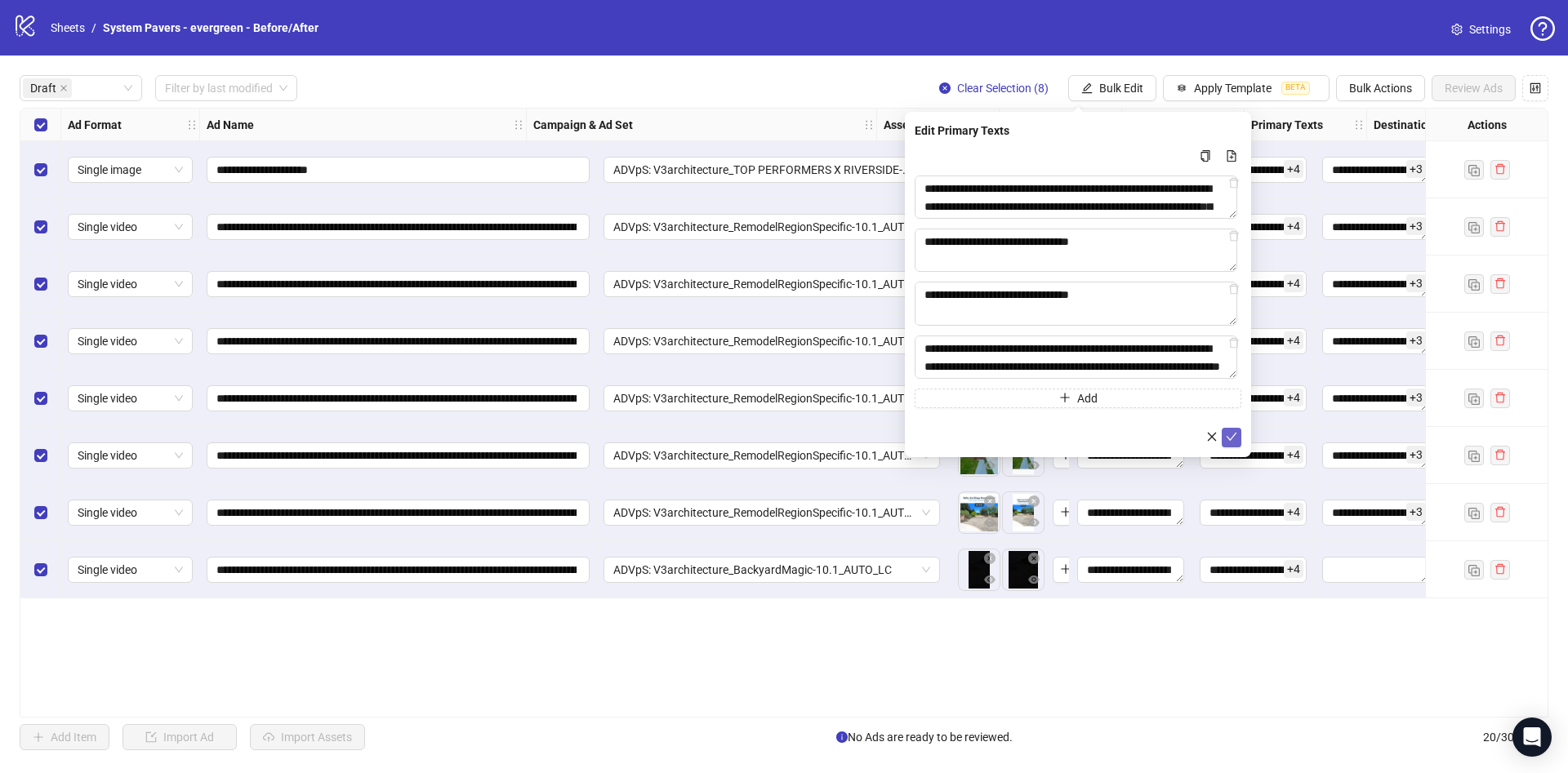
click at [1233, 436] on icon "check" at bounding box center [1231, 436] width 11 height 11
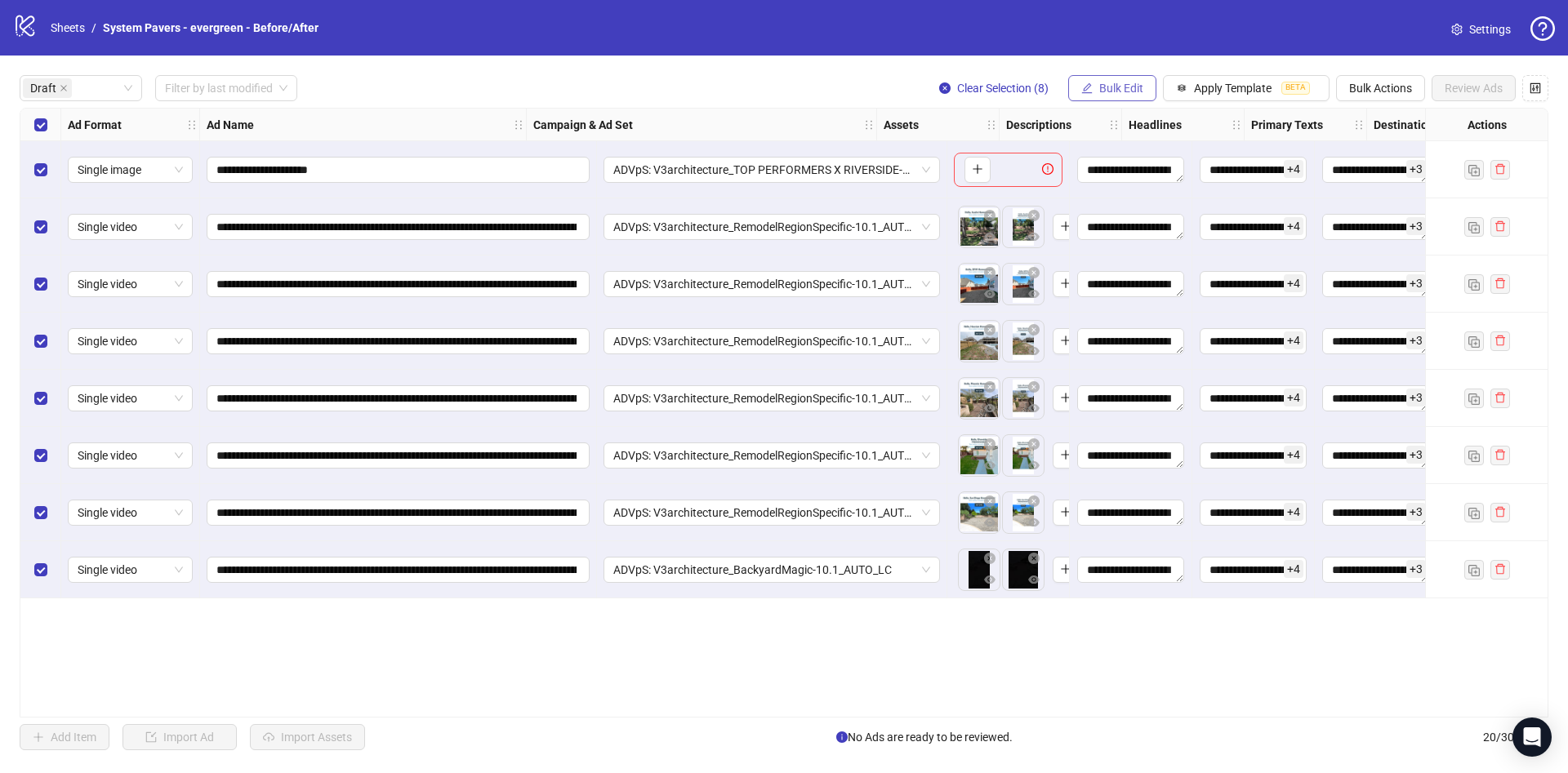
click at [1129, 89] on span "Bulk Edit" at bounding box center [1121, 87] width 44 height 13
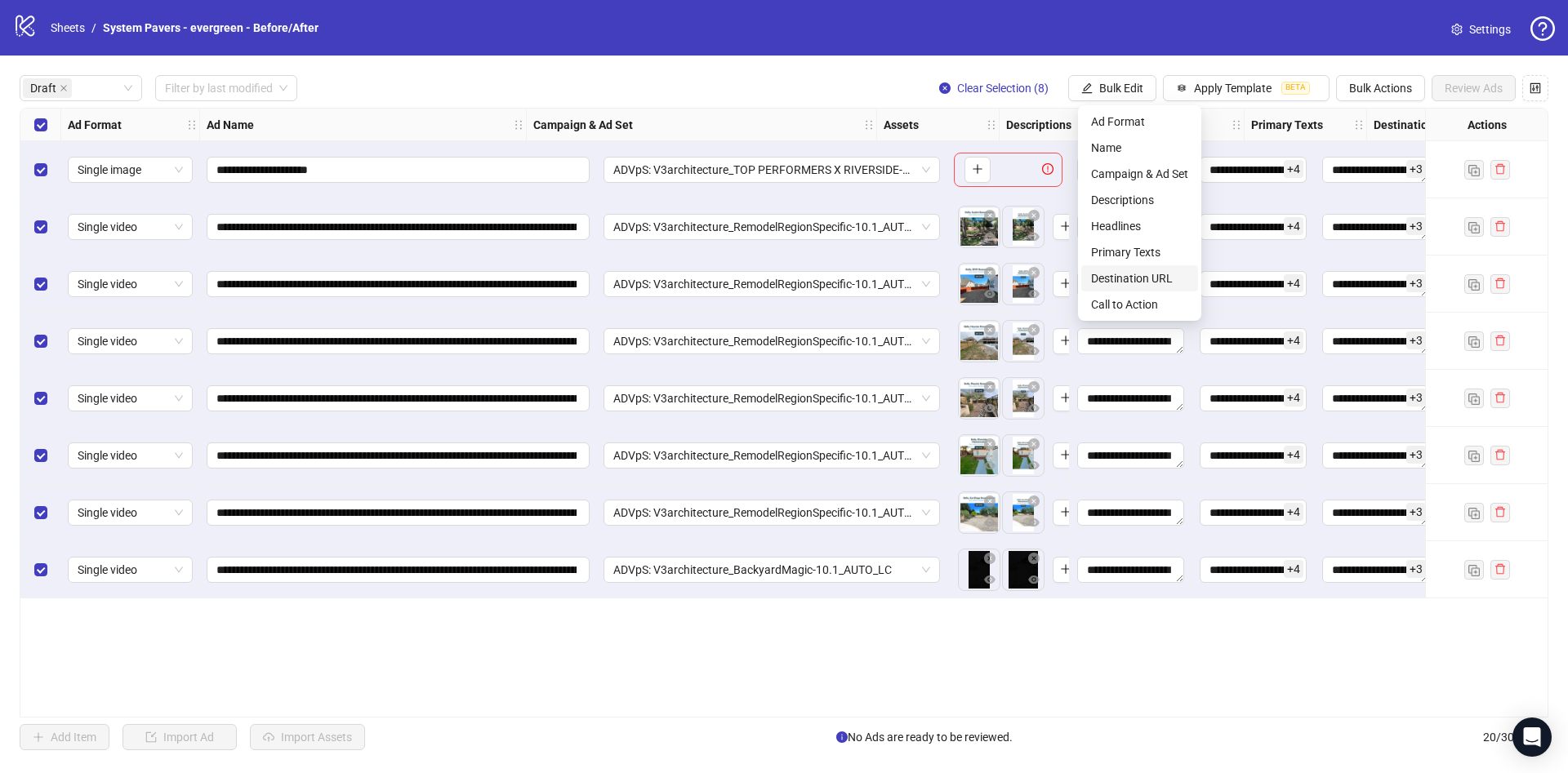
click at [1147, 280] on span "Destination URL" at bounding box center [1140, 278] width 98 height 18
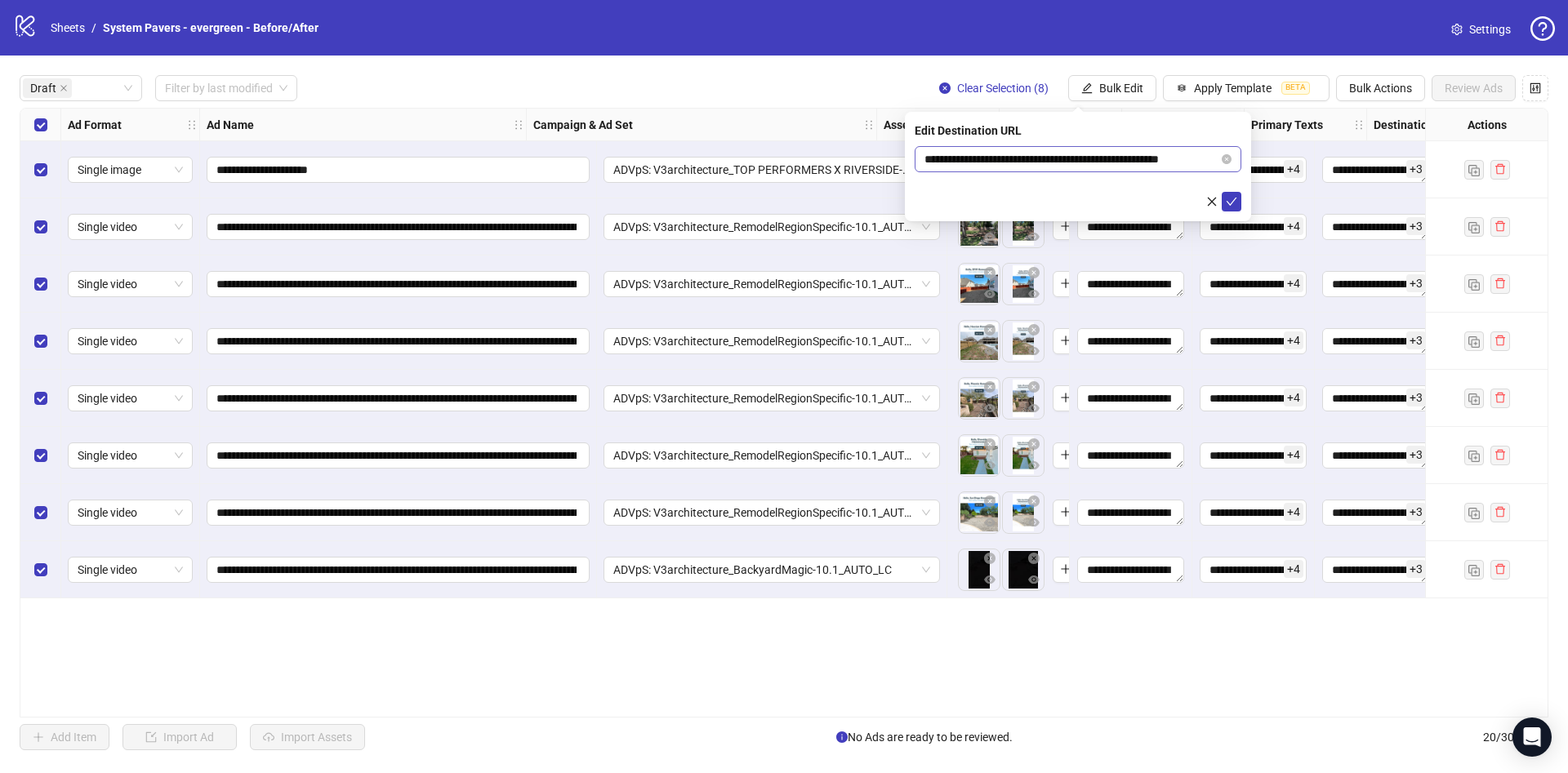
click at [1163, 146] on span "**********" at bounding box center [1078, 159] width 327 height 27
drag, startPoint x: 1144, startPoint y: 158, endPoint x: 1264, endPoint y: 161, distance: 120.0
click at [1264, 161] on body "**********" at bounding box center [784, 386] width 1568 height 773
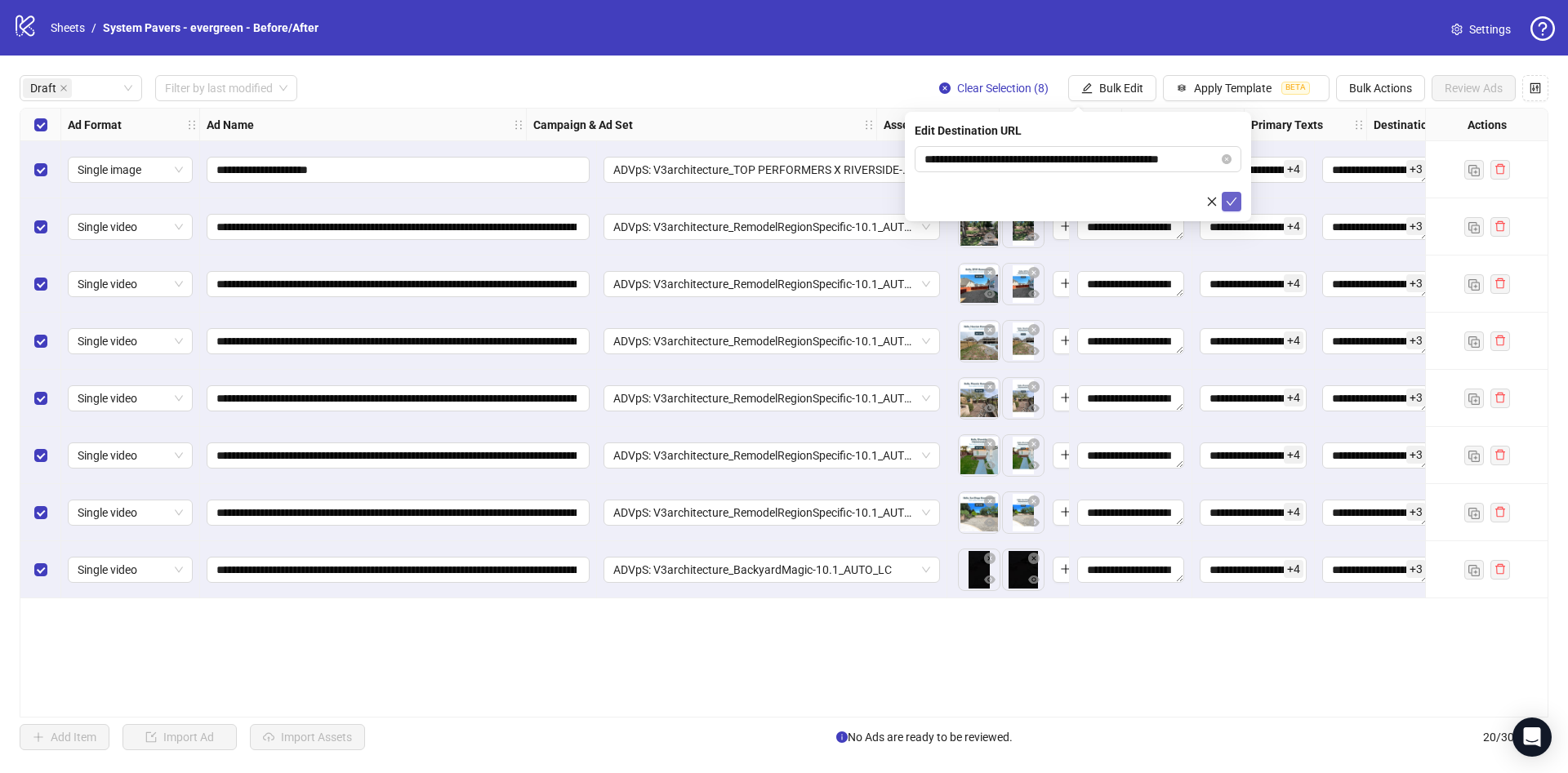
click at [1231, 204] on icon "check" at bounding box center [1231, 201] width 11 height 11
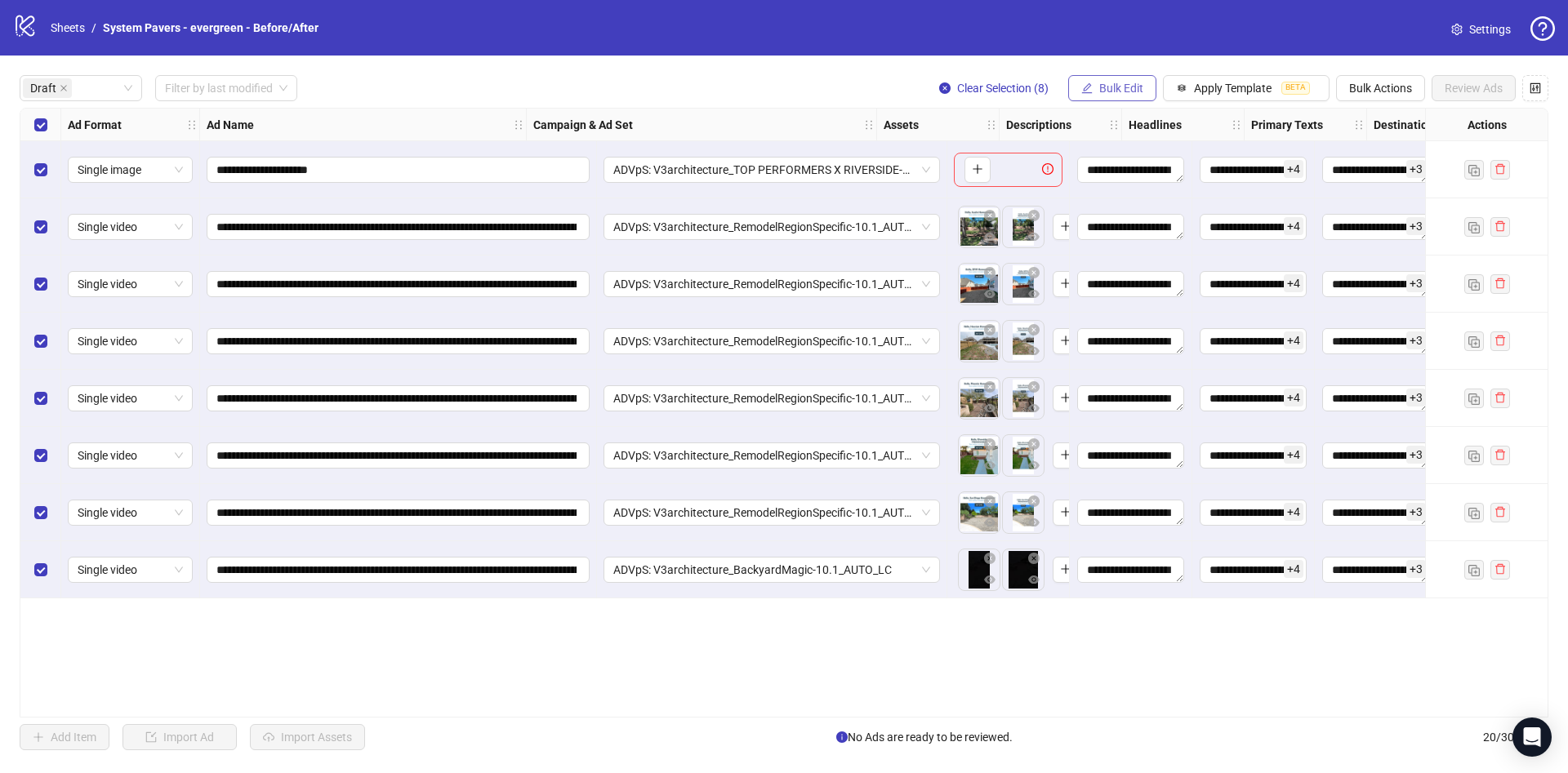
click at [1126, 88] on span "Bulk Edit" at bounding box center [1121, 87] width 44 height 13
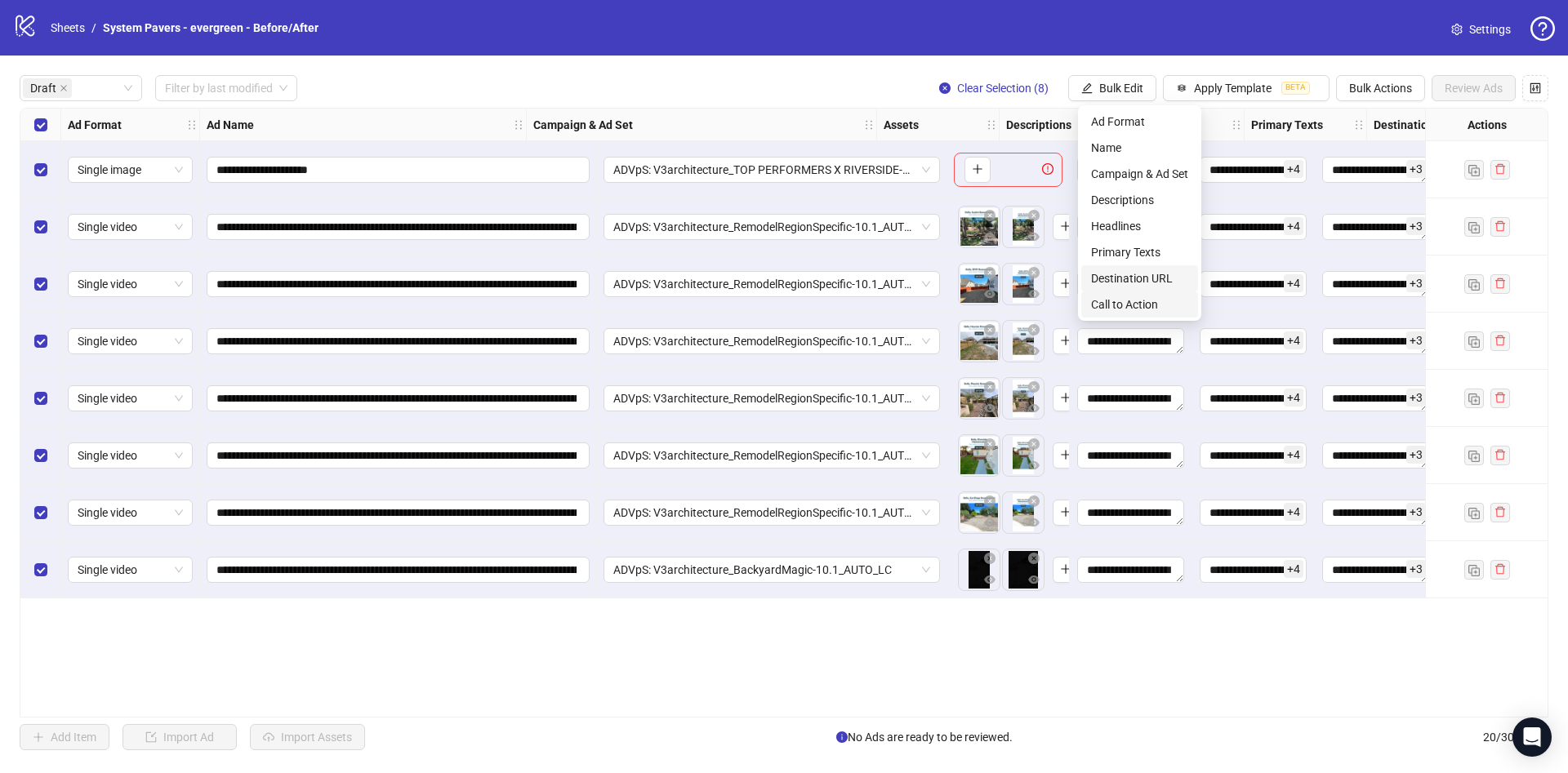
click at [1154, 300] on span "Call to Action" at bounding box center [1140, 304] width 98 height 18
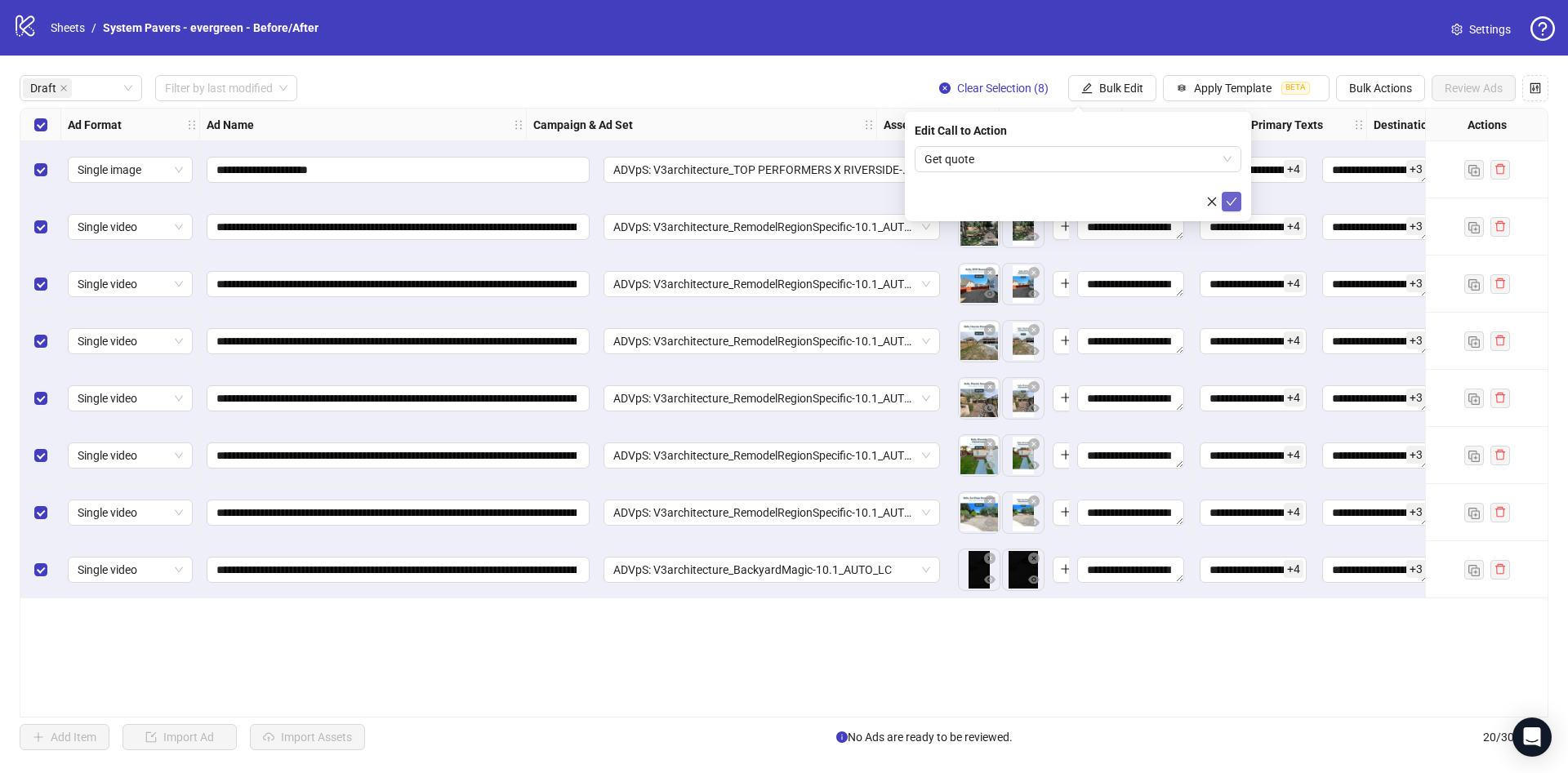
click at [1235, 204] on icon "check" at bounding box center [1231, 201] width 11 height 11
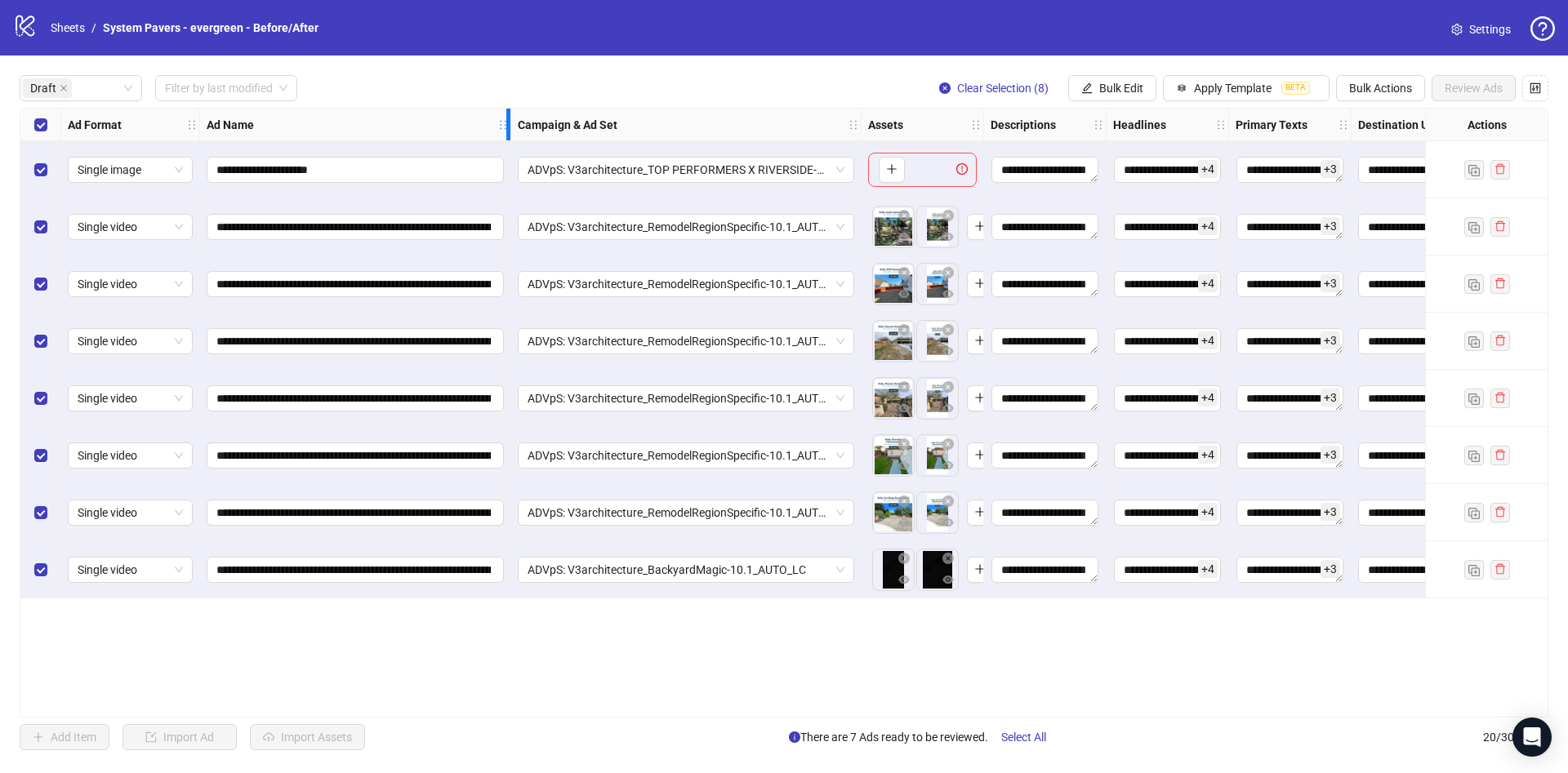
drag, startPoint x: 522, startPoint y: 124, endPoint x: 506, endPoint y: 189, distance: 66.9
click at [506, 189] on div "**********" at bounding box center [894, 353] width 1748 height 490
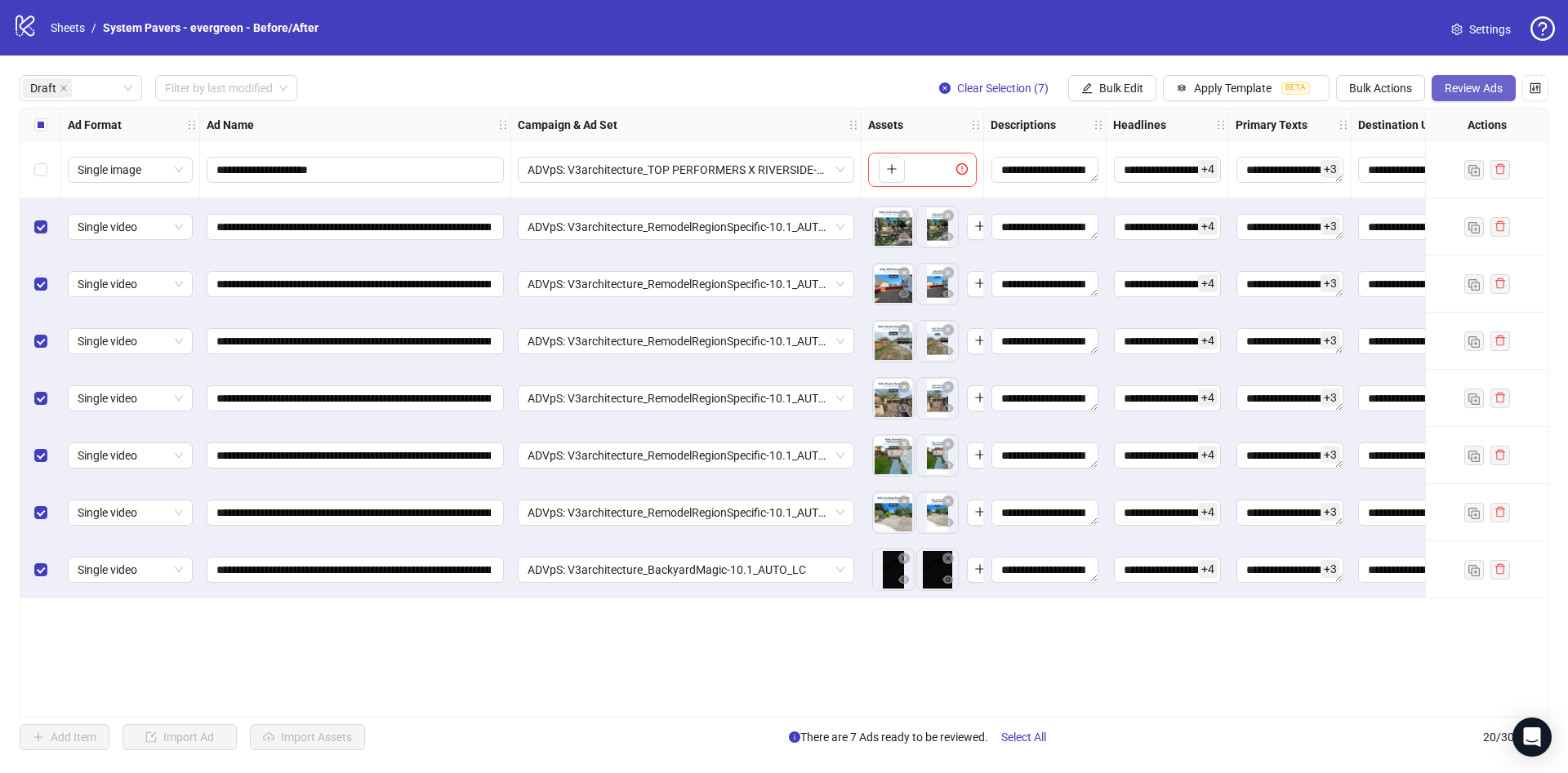
click at [1500, 94] on span "Review Ads" at bounding box center [1474, 87] width 58 height 13
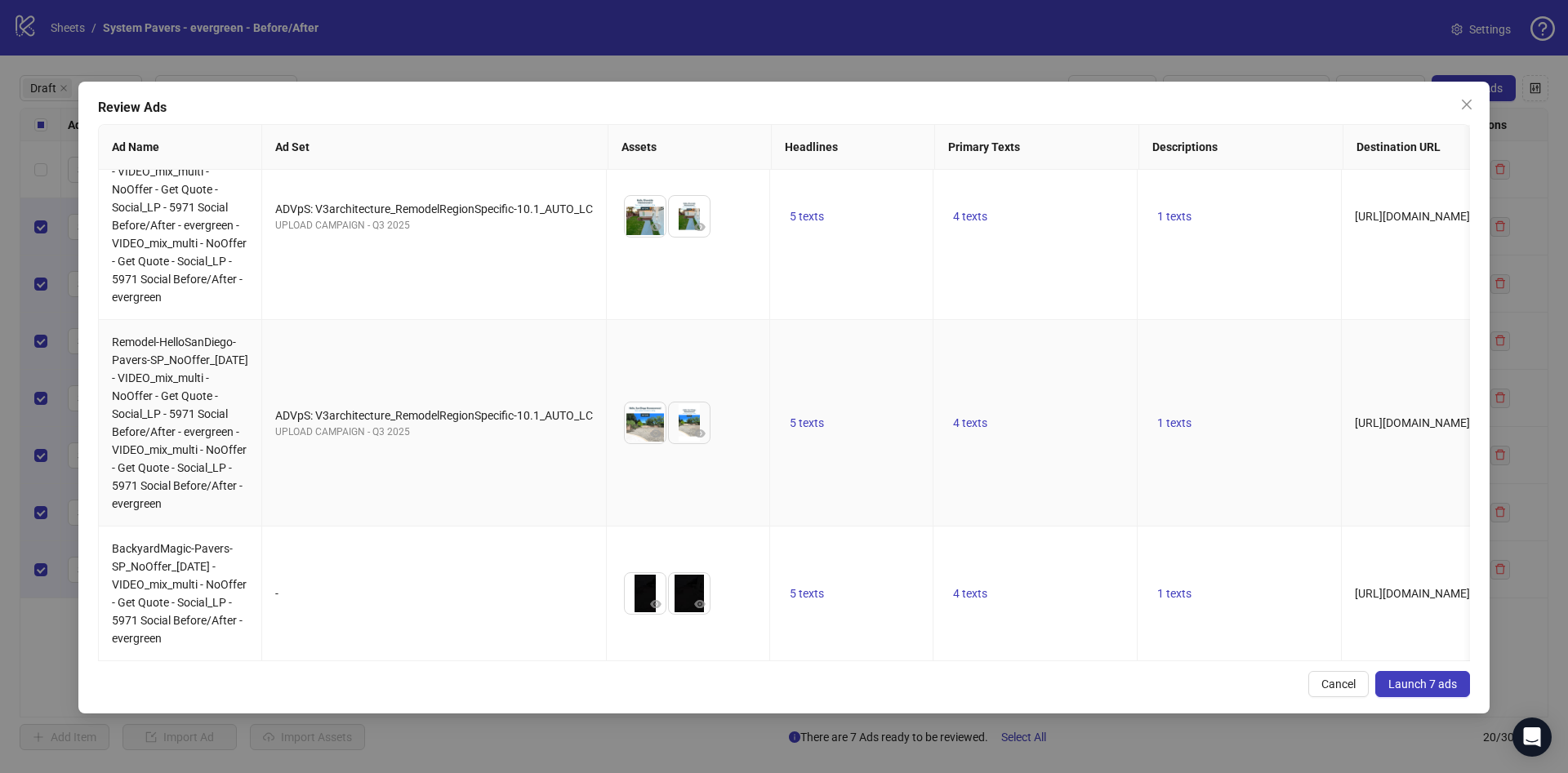
scroll to position [901, 0]
click at [1476, 91] on button "Close" at bounding box center [1466, 104] width 27 height 27
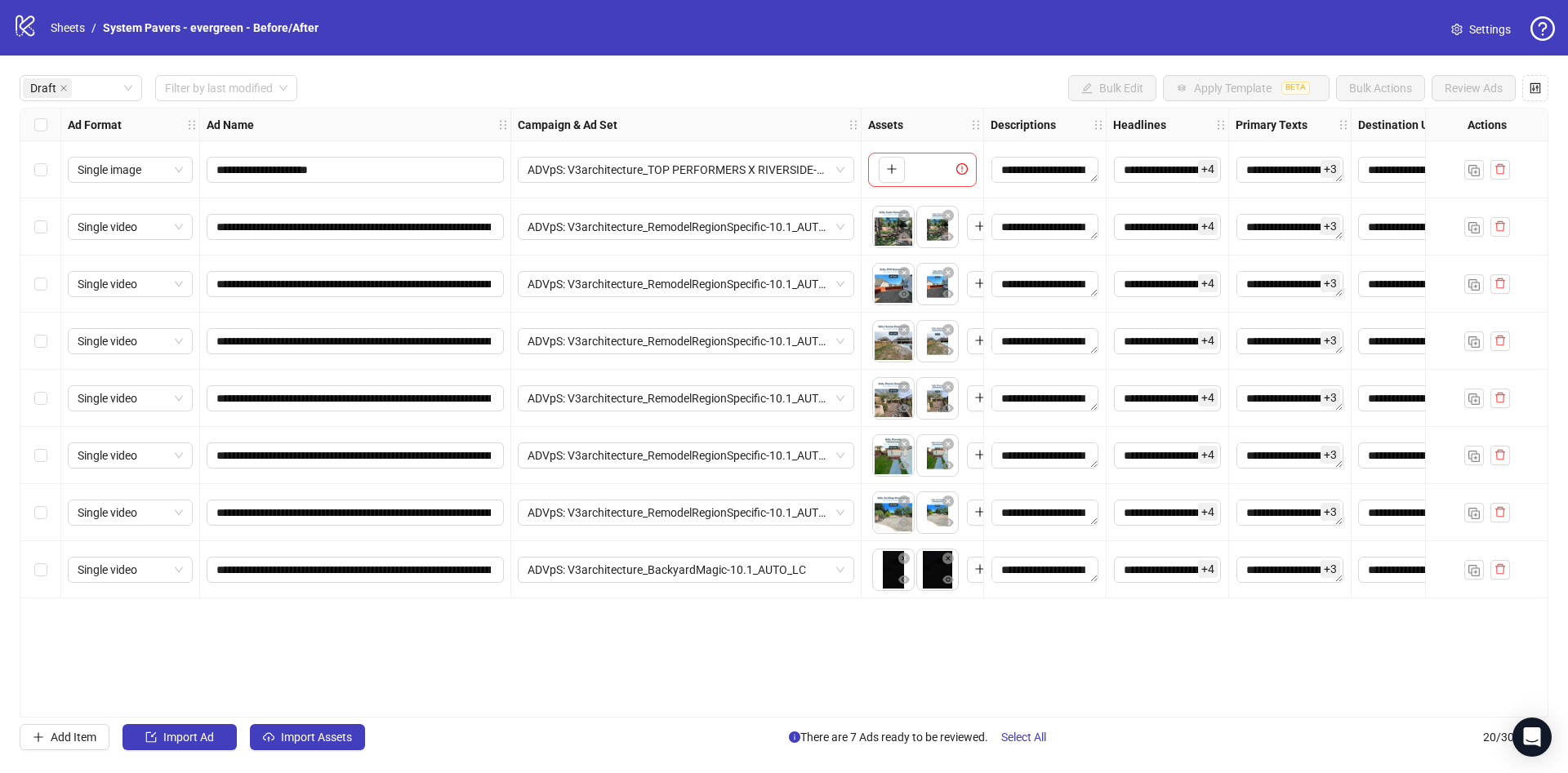
click at [63, 127] on div "Ad Format" at bounding box center [131, 125] width 139 height 32
click at [57, 119] on div "Select all rows" at bounding box center [41, 125] width 41 height 32
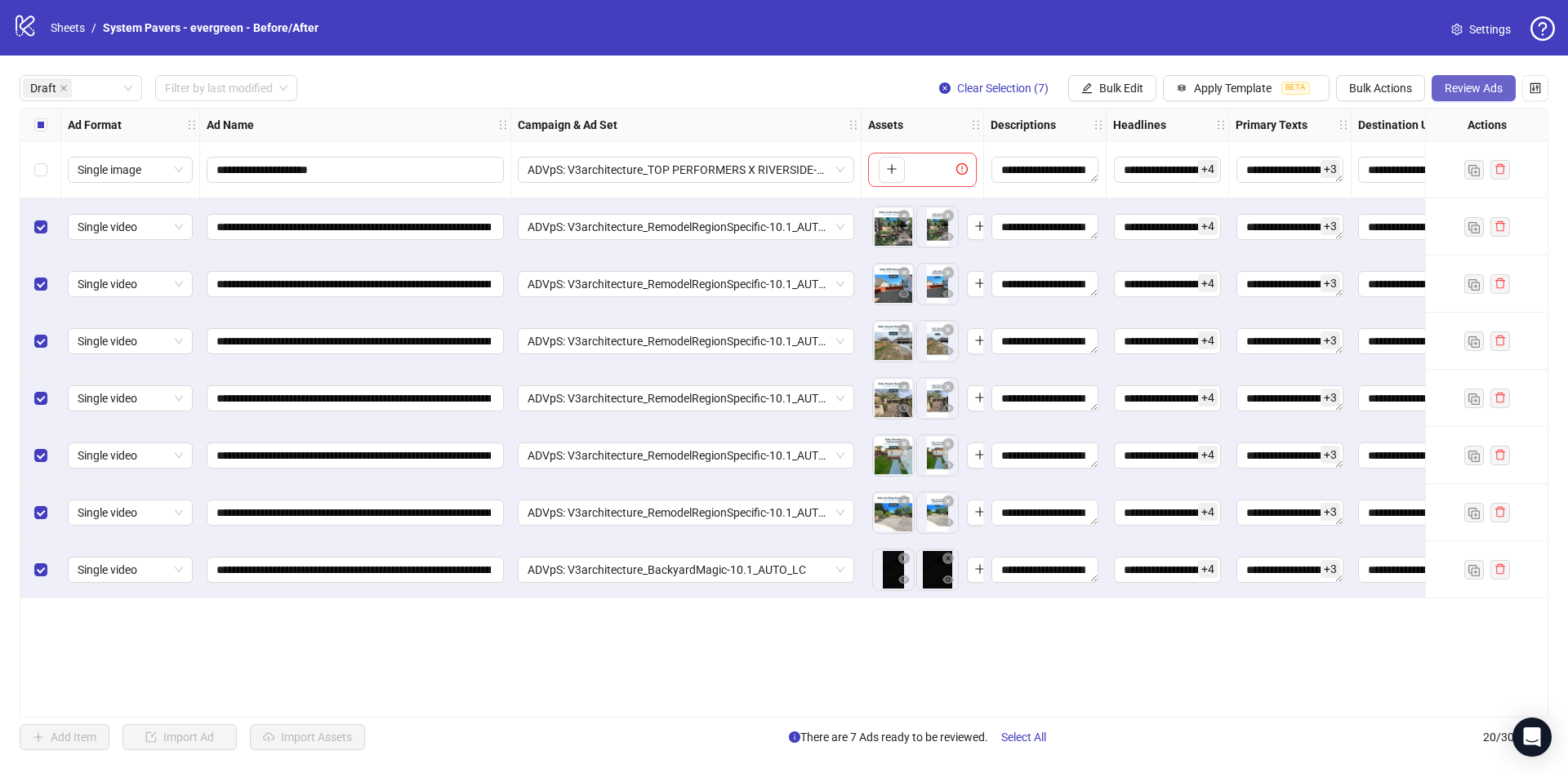
click at [1472, 91] on span "Review Ads" at bounding box center [1474, 87] width 58 height 13
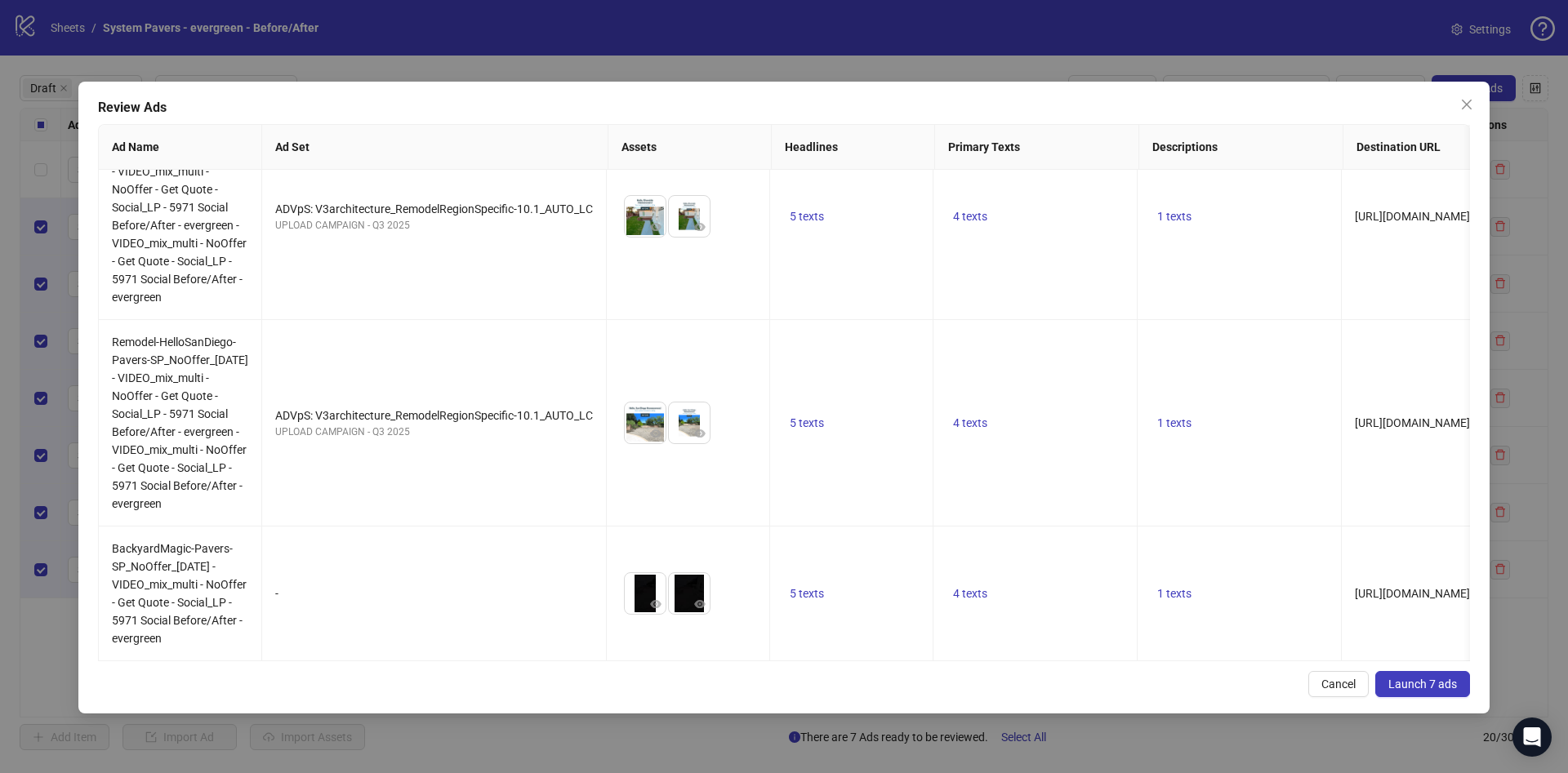
click at [1456, 694] on button "Launch 7 ads" at bounding box center [1423, 684] width 95 height 27
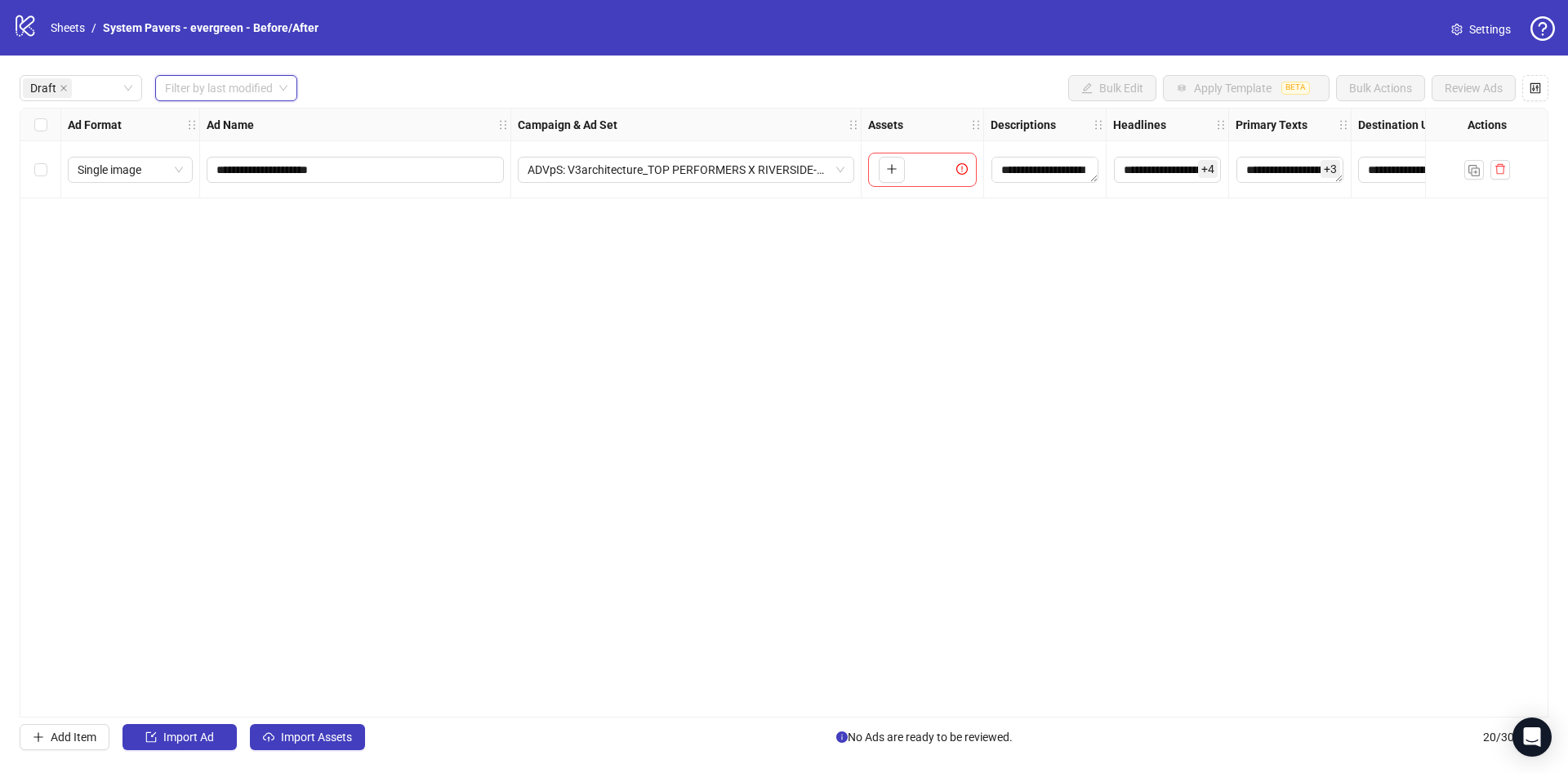
click at [227, 88] on input "search" at bounding box center [219, 88] width 108 height 25
click at [186, 113] on div "Today" at bounding box center [227, 121] width 117 height 18
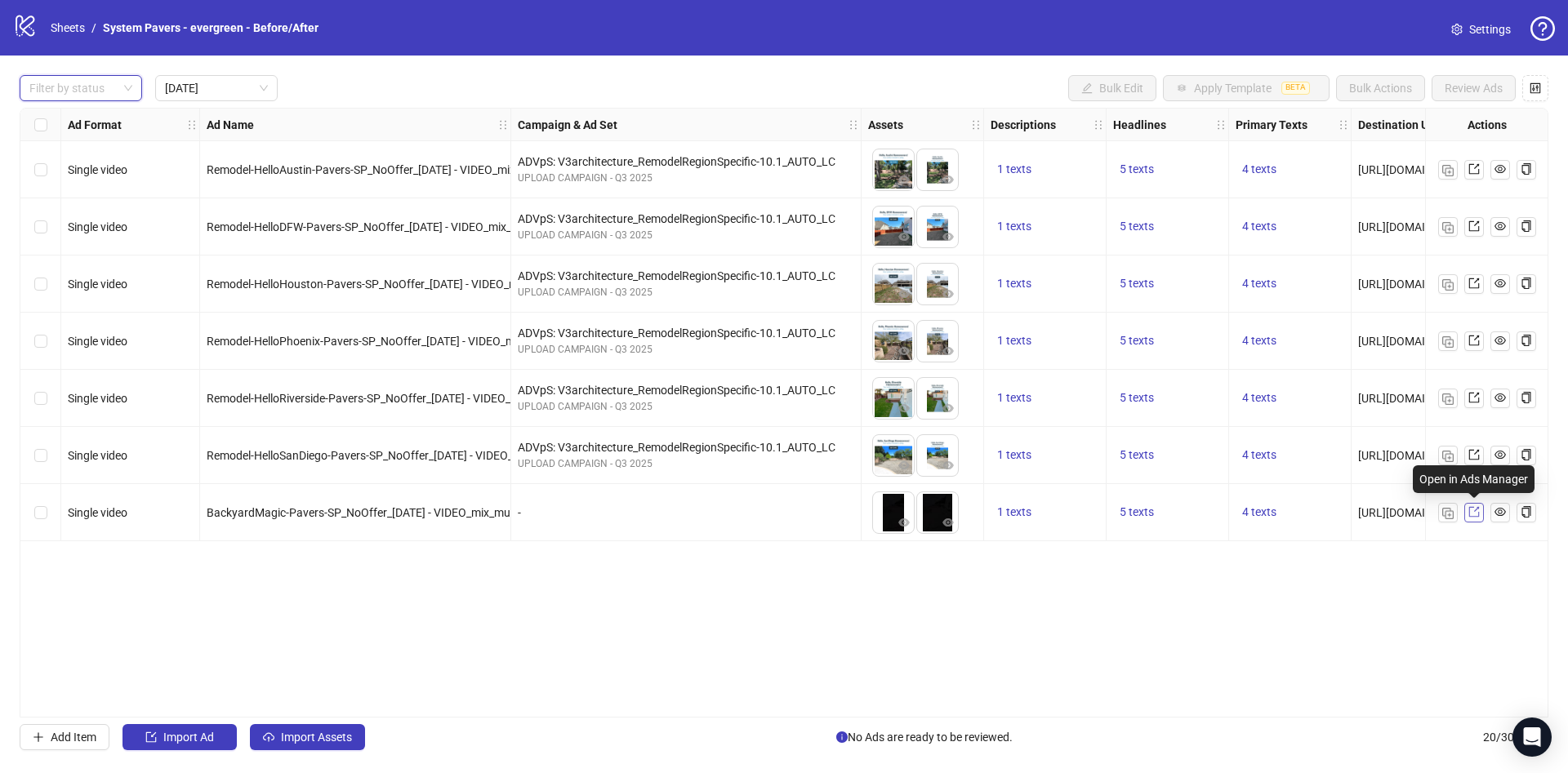
click at [1474, 513] on icon "export" at bounding box center [1474, 511] width 11 height 11
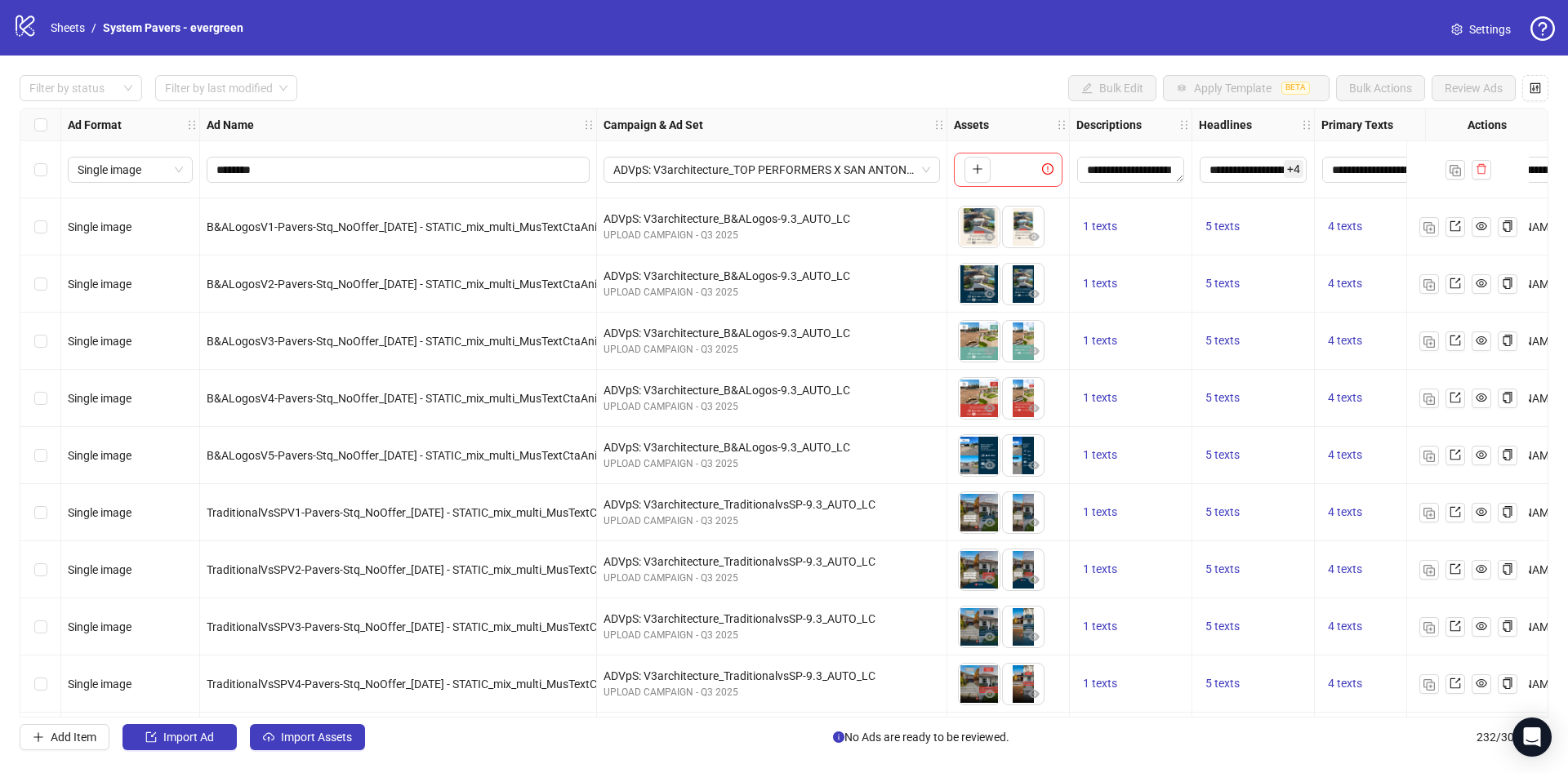
click at [71, 65] on div "**********" at bounding box center [784, 412] width 1568 height 714
click at [71, 104] on div "**********" at bounding box center [784, 412] width 1568 height 714
click at [78, 97] on div at bounding box center [73, 88] width 99 height 23
click at [75, 113] on div "Draft" at bounding box center [80, 121] width 97 height 18
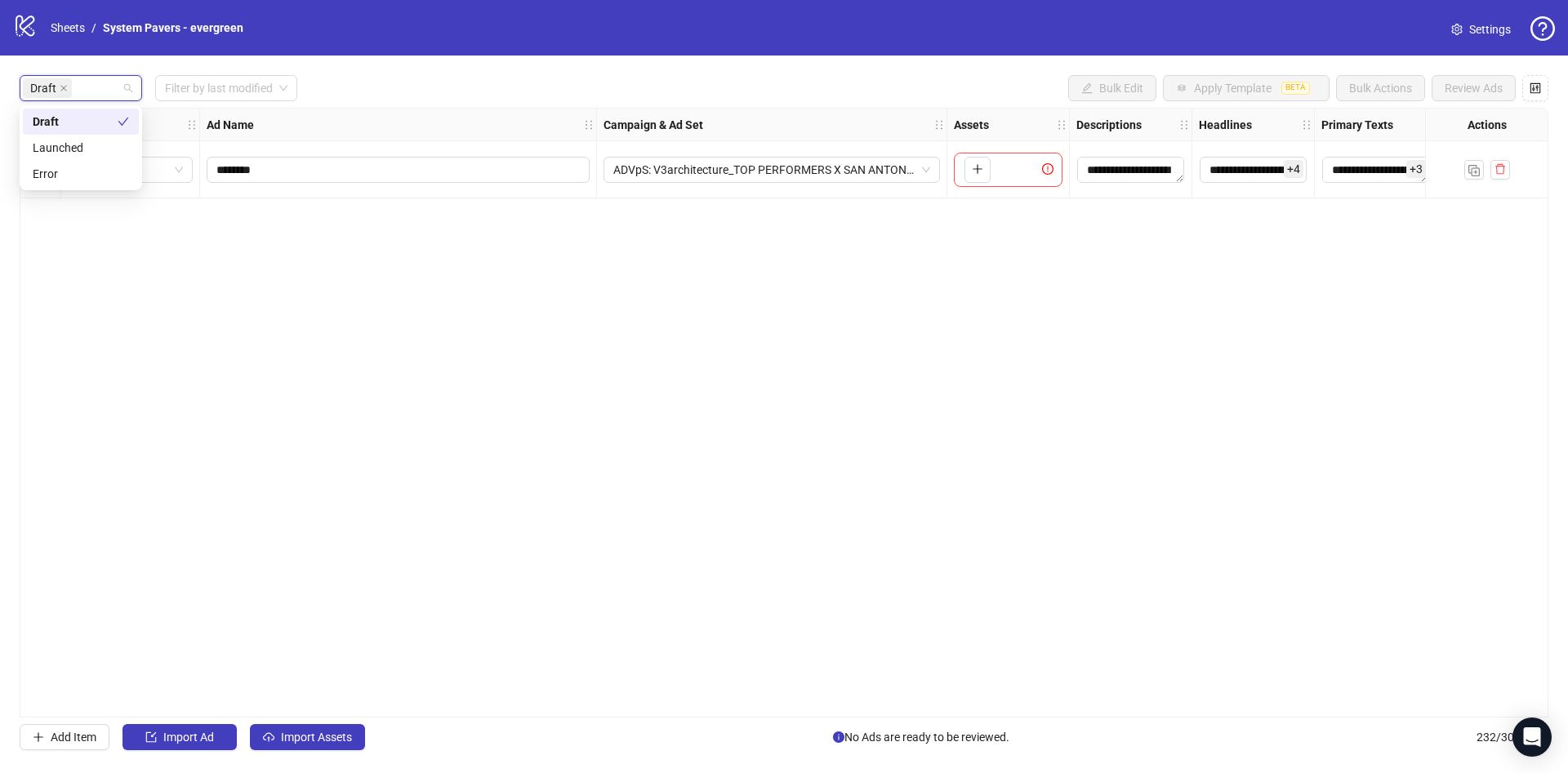
click at [554, 110] on div "Ad Name" at bounding box center [399, 125] width 397 height 32
click at [334, 741] on span "Import Assets" at bounding box center [316, 736] width 71 height 13
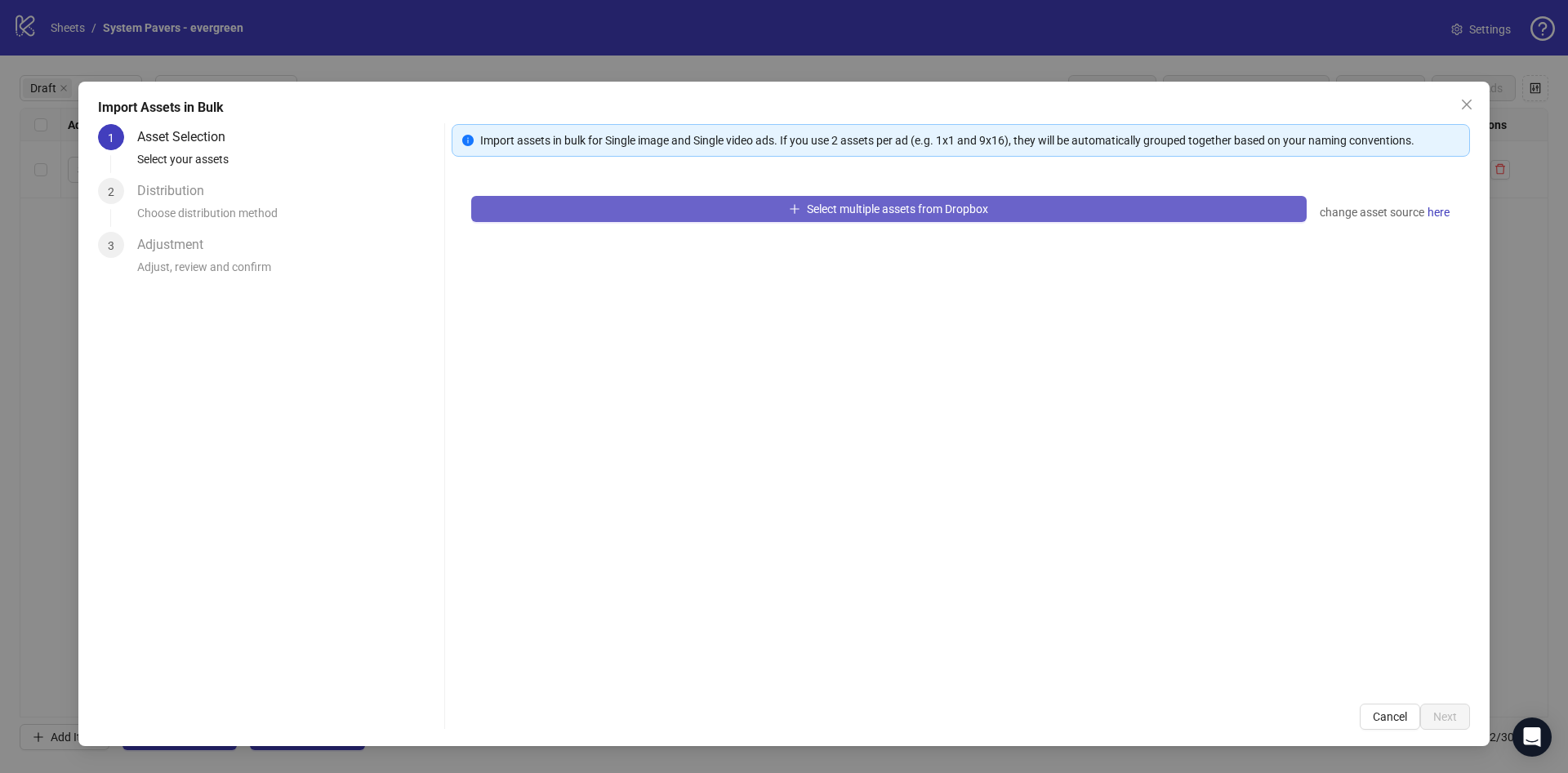
click at [744, 202] on button "Select multiple assets from Dropbox" at bounding box center [889, 209] width 836 height 27
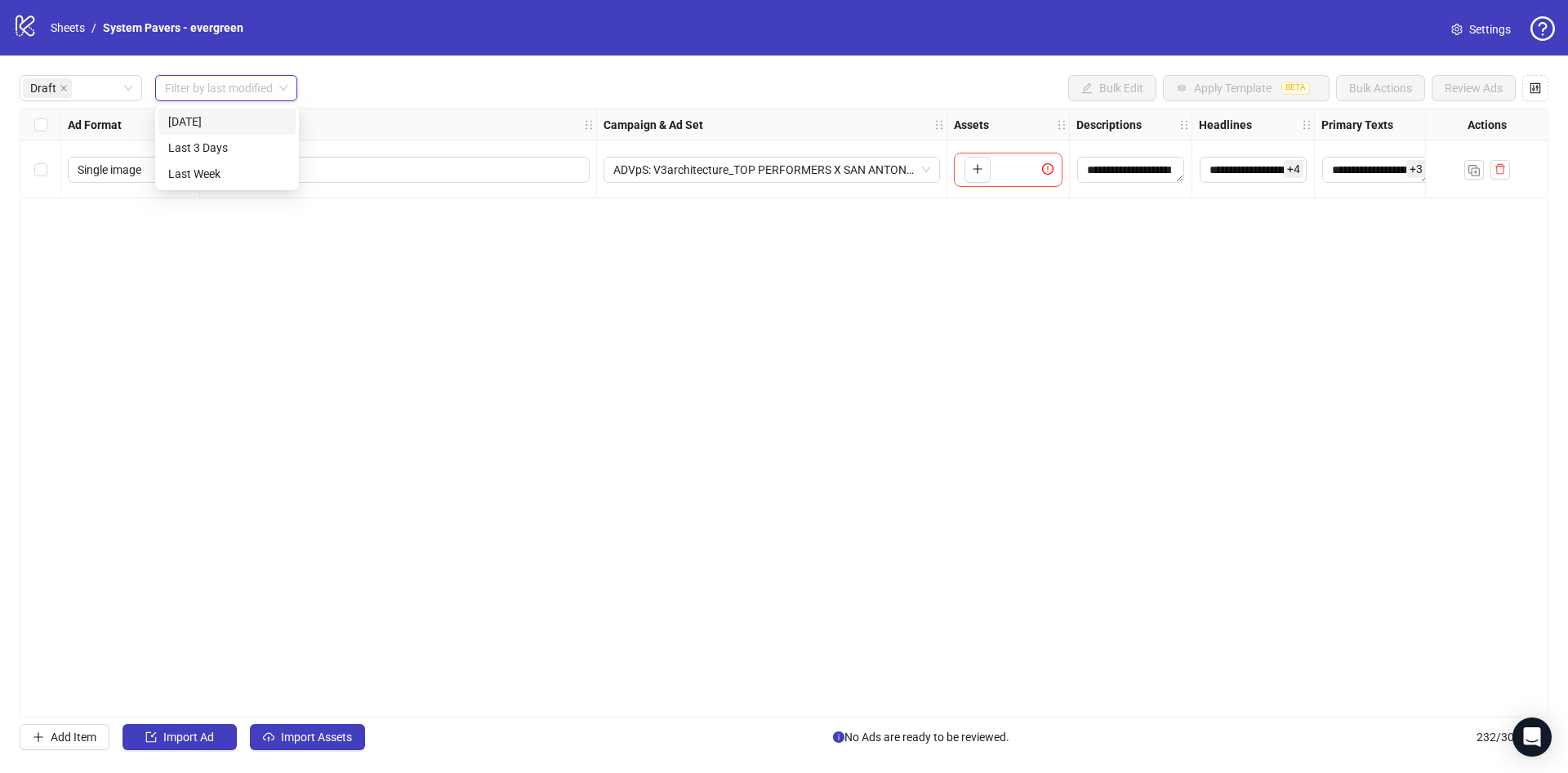
click at [243, 92] on input "search" at bounding box center [219, 88] width 108 height 25
click at [240, 115] on div "[DATE]" at bounding box center [227, 121] width 117 height 18
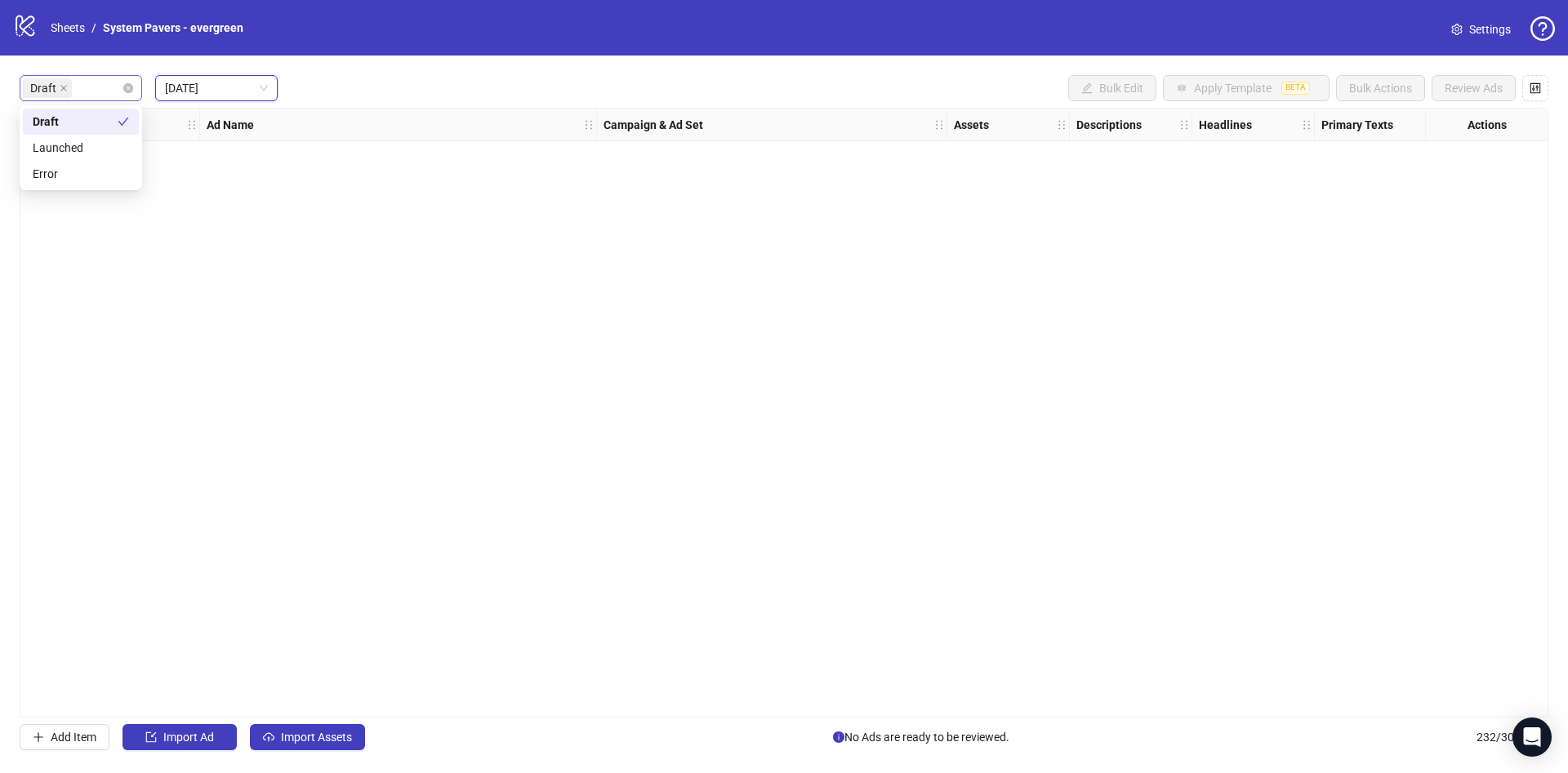
click at [136, 83] on div "Draft" at bounding box center [80, 88] width 122 height 27
click at [320, 215] on div "Ad Format Ad Name Campaign & Ad Set Assets Descriptions Headlines Primary Texts…" at bounding box center [784, 412] width 1529 height 610
click at [333, 733] on span "Import Assets" at bounding box center [316, 736] width 71 height 13
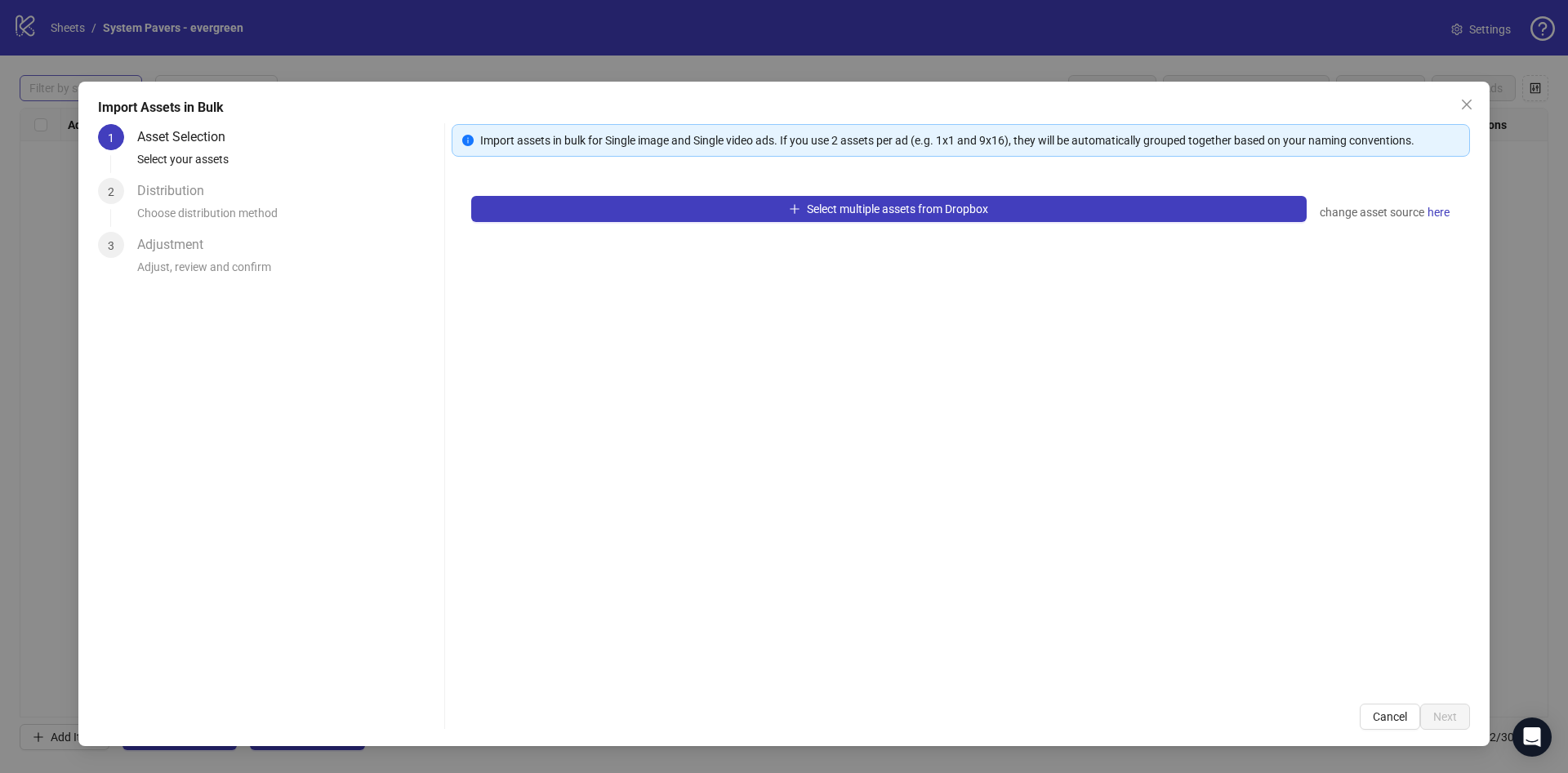
click at [674, 194] on div "Select multiple assets from Dropbox change asset source here" at bounding box center [961, 430] width 1019 height 508
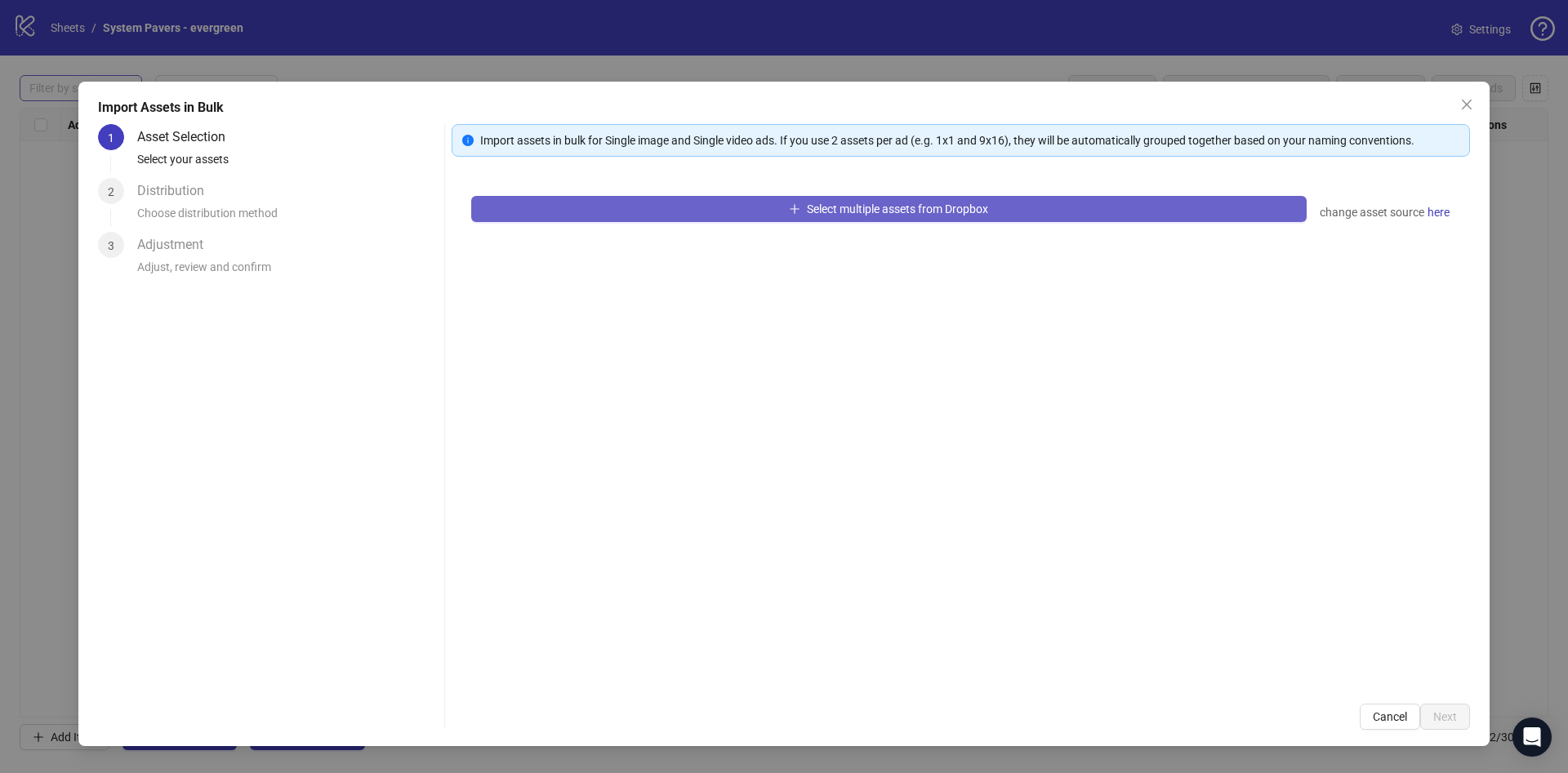
click at [673, 196] on button "Select multiple assets from Dropbox" at bounding box center [889, 209] width 836 height 27
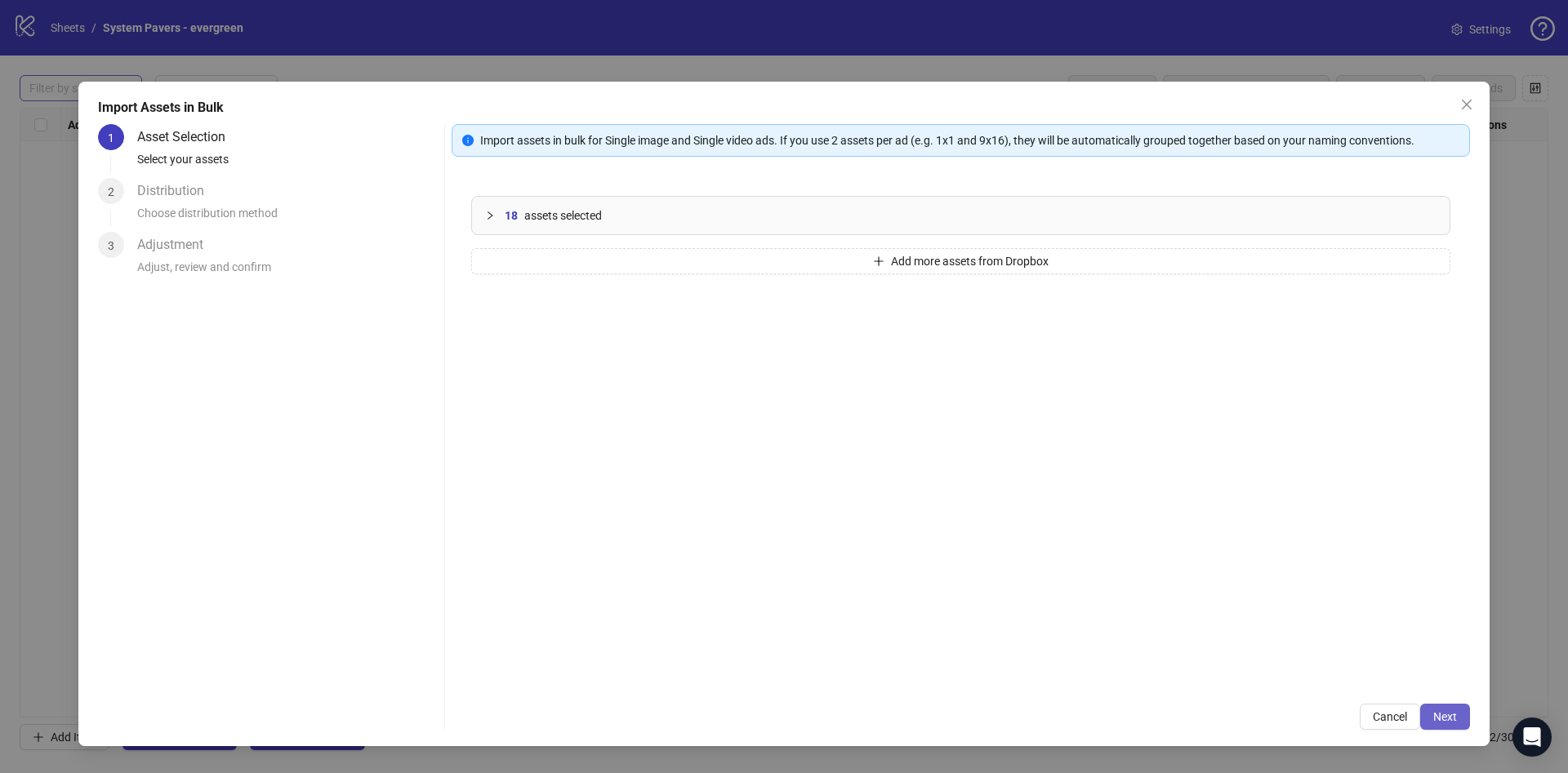
click at [1424, 717] on button "Next" at bounding box center [1445, 717] width 50 height 27
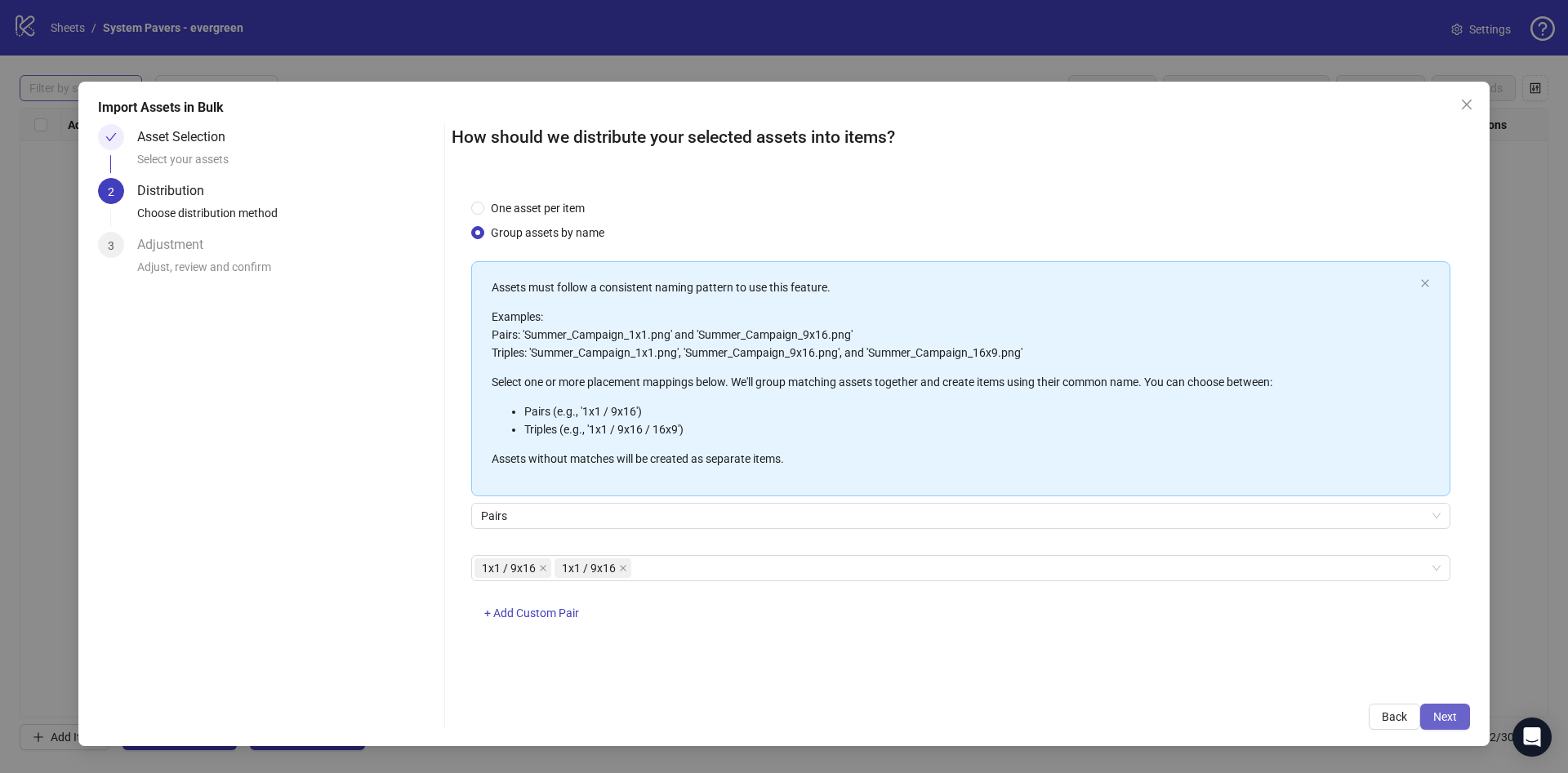
click at [1459, 712] on button "Next" at bounding box center [1445, 717] width 50 height 27
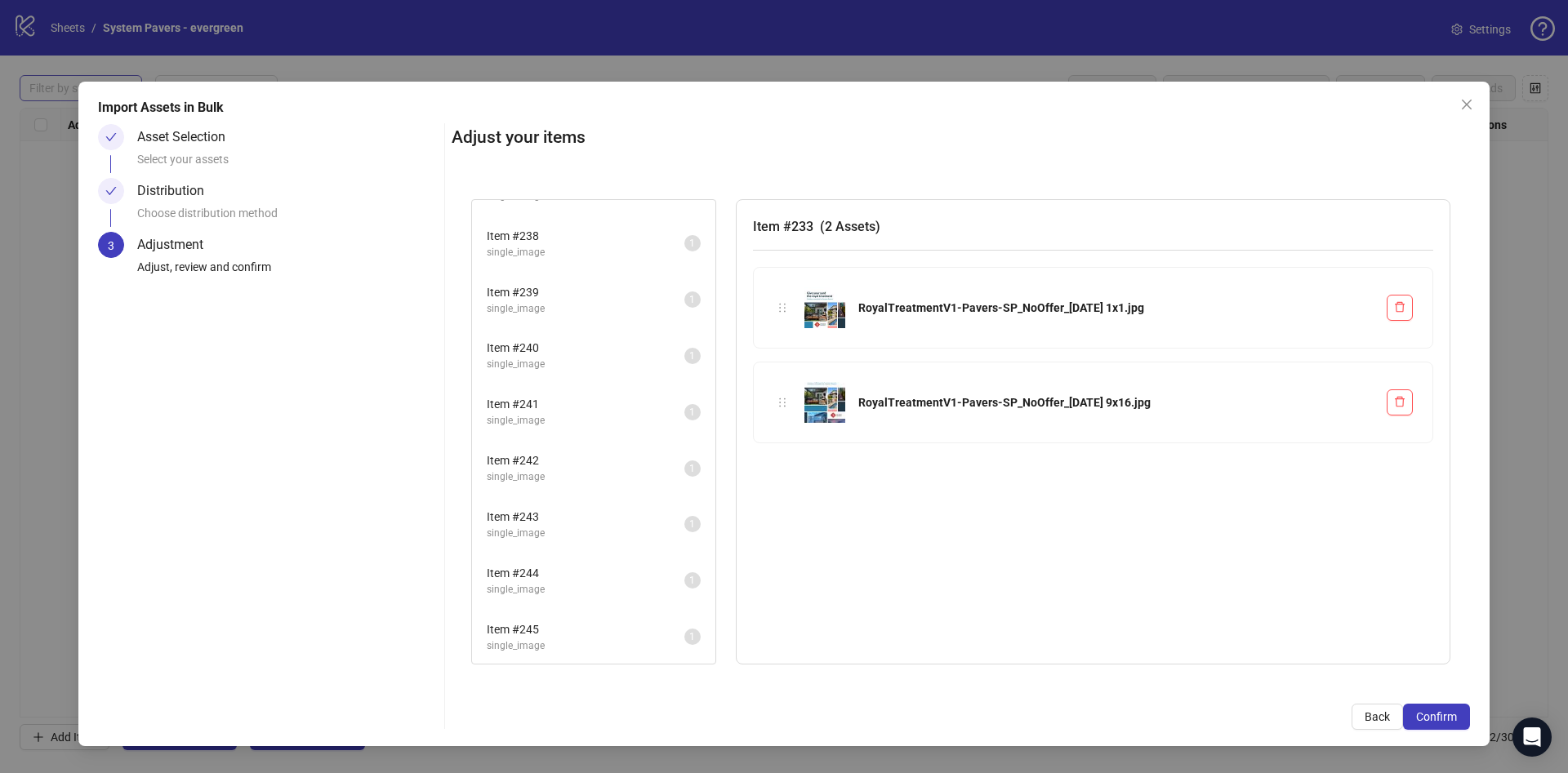
scroll to position [266, 0]
click at [1451, 712] on span "Confirm" at bounding box center [1437, 717] width 41 height 13
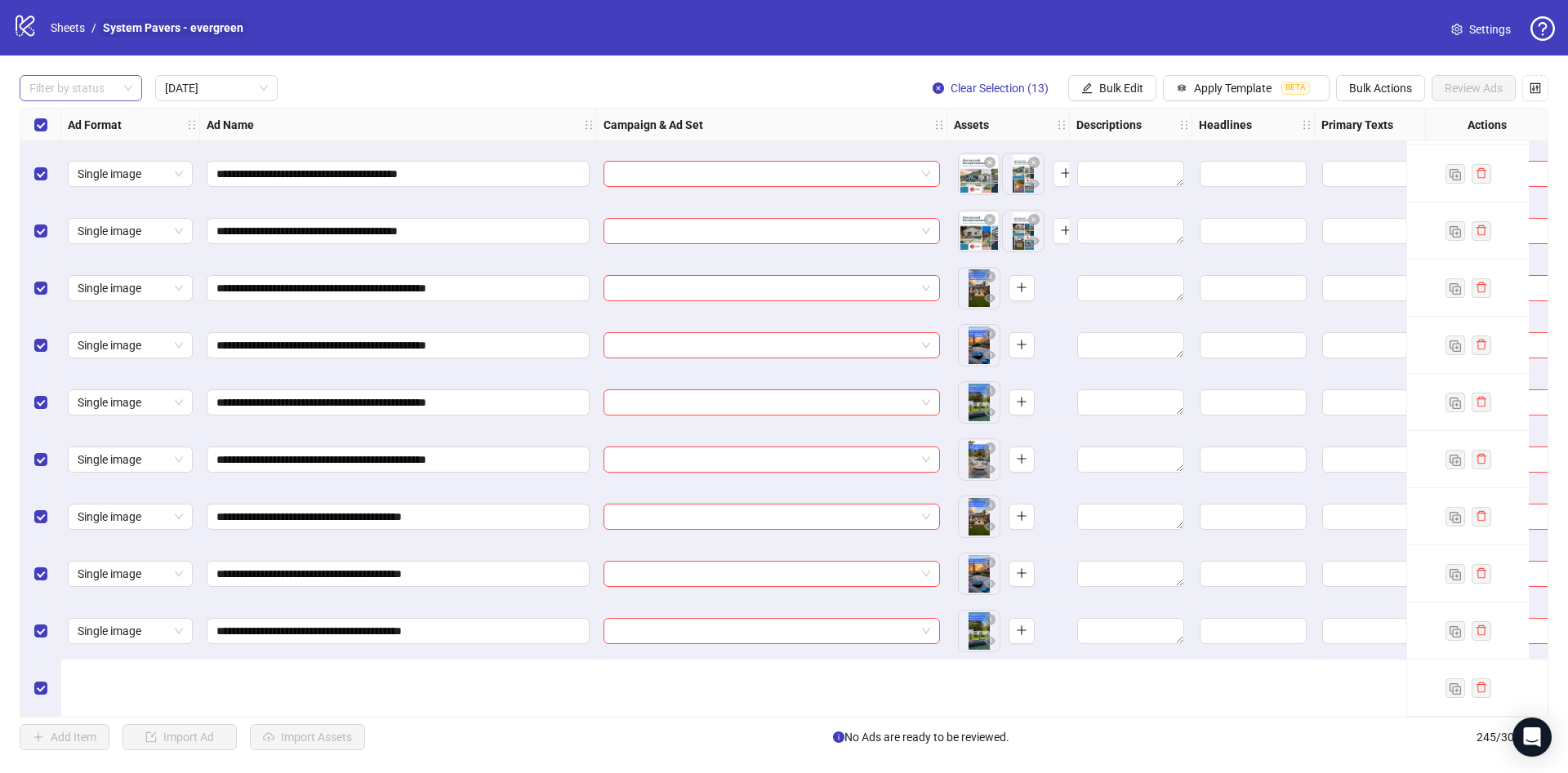
scroll to position [0, 0]
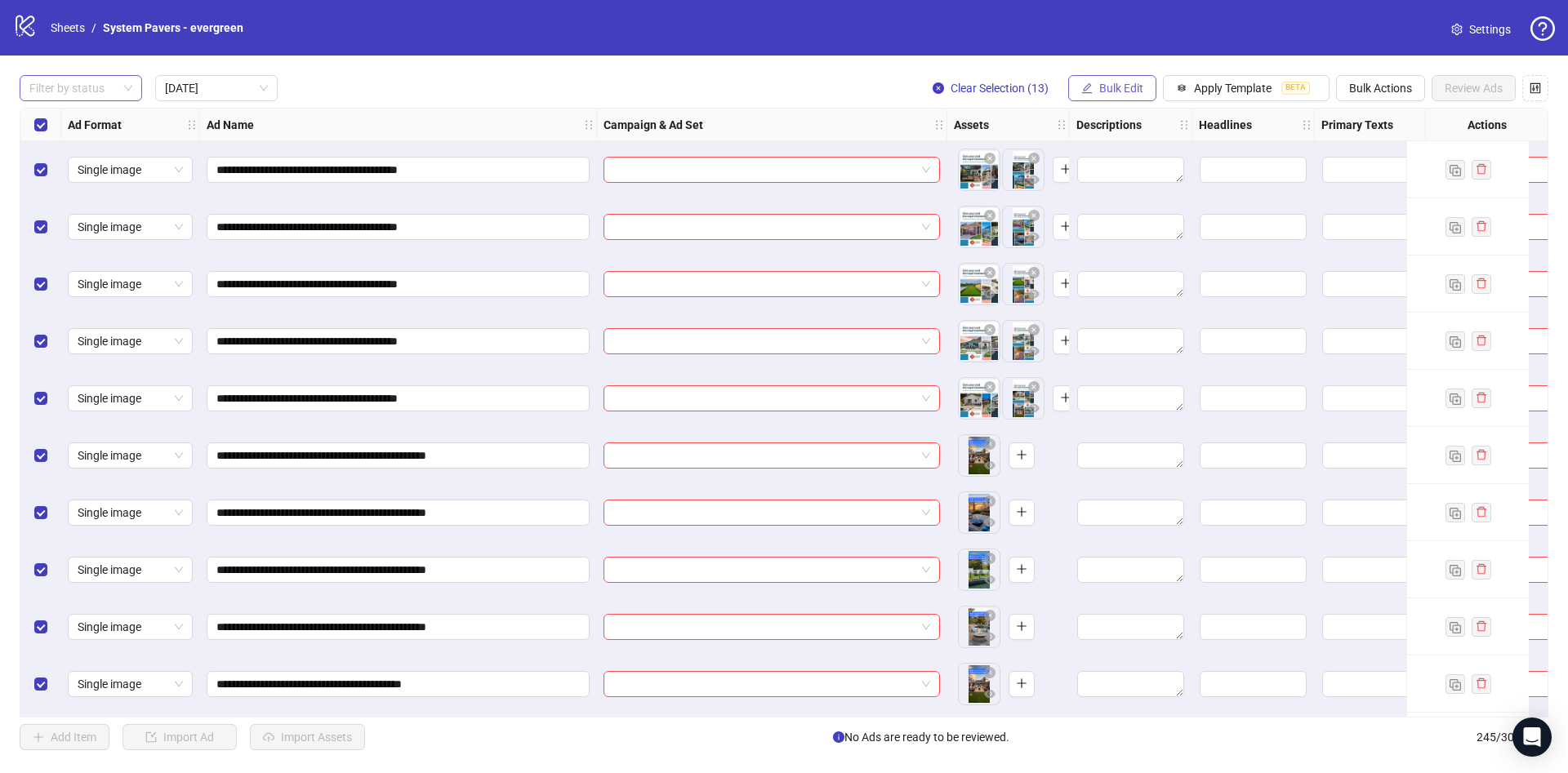
click at [1133, 84] on span "Bulk Edit" at bounding box center [1121, 87] width 44 height 13
click at [1121, 147] on span "Name" at bounding box center [1140, 147] width 98 height 18
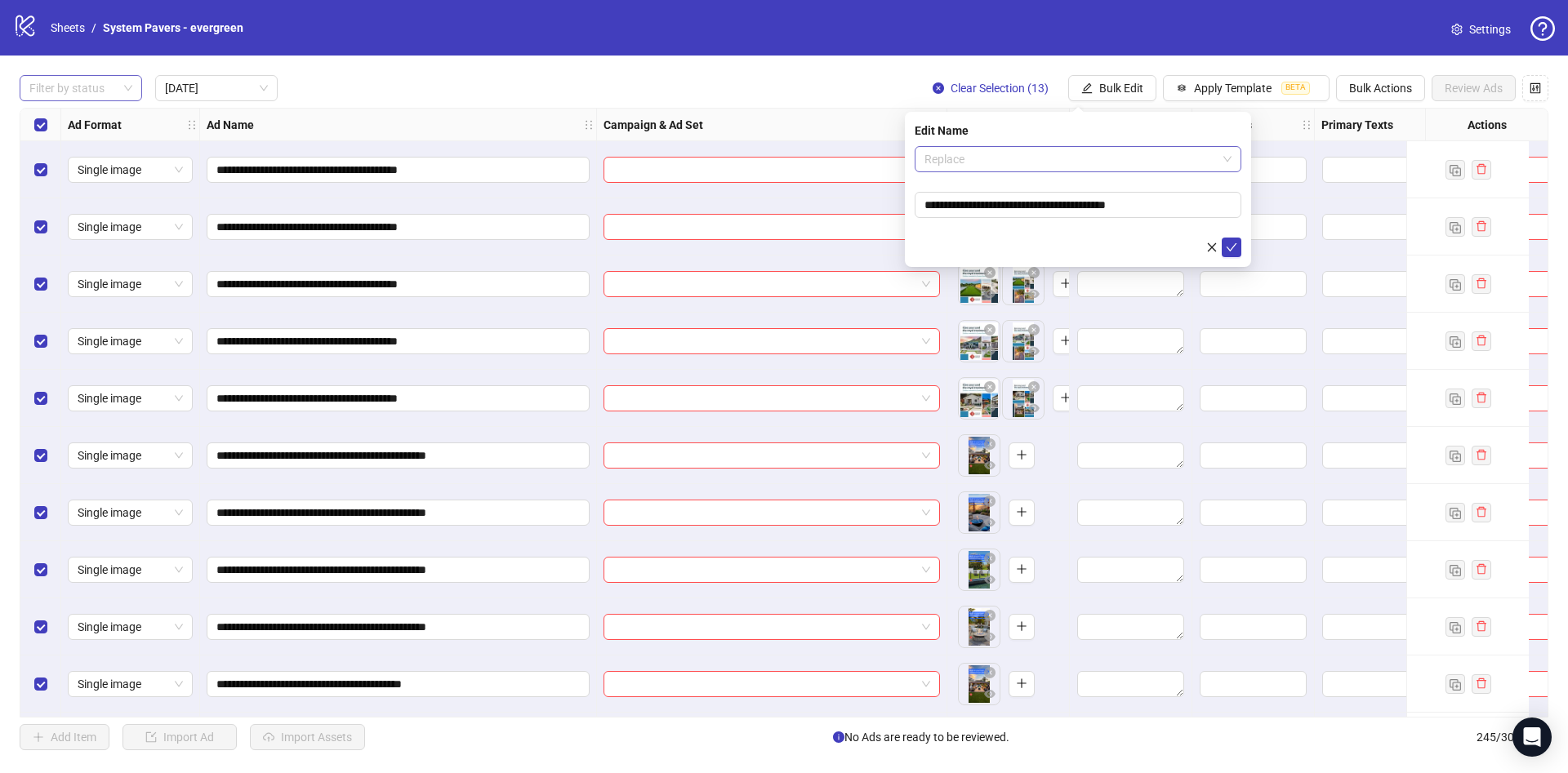
click at [1033, 153] on span "Replace" at bounding box center [1078, 159] width 307 height 25
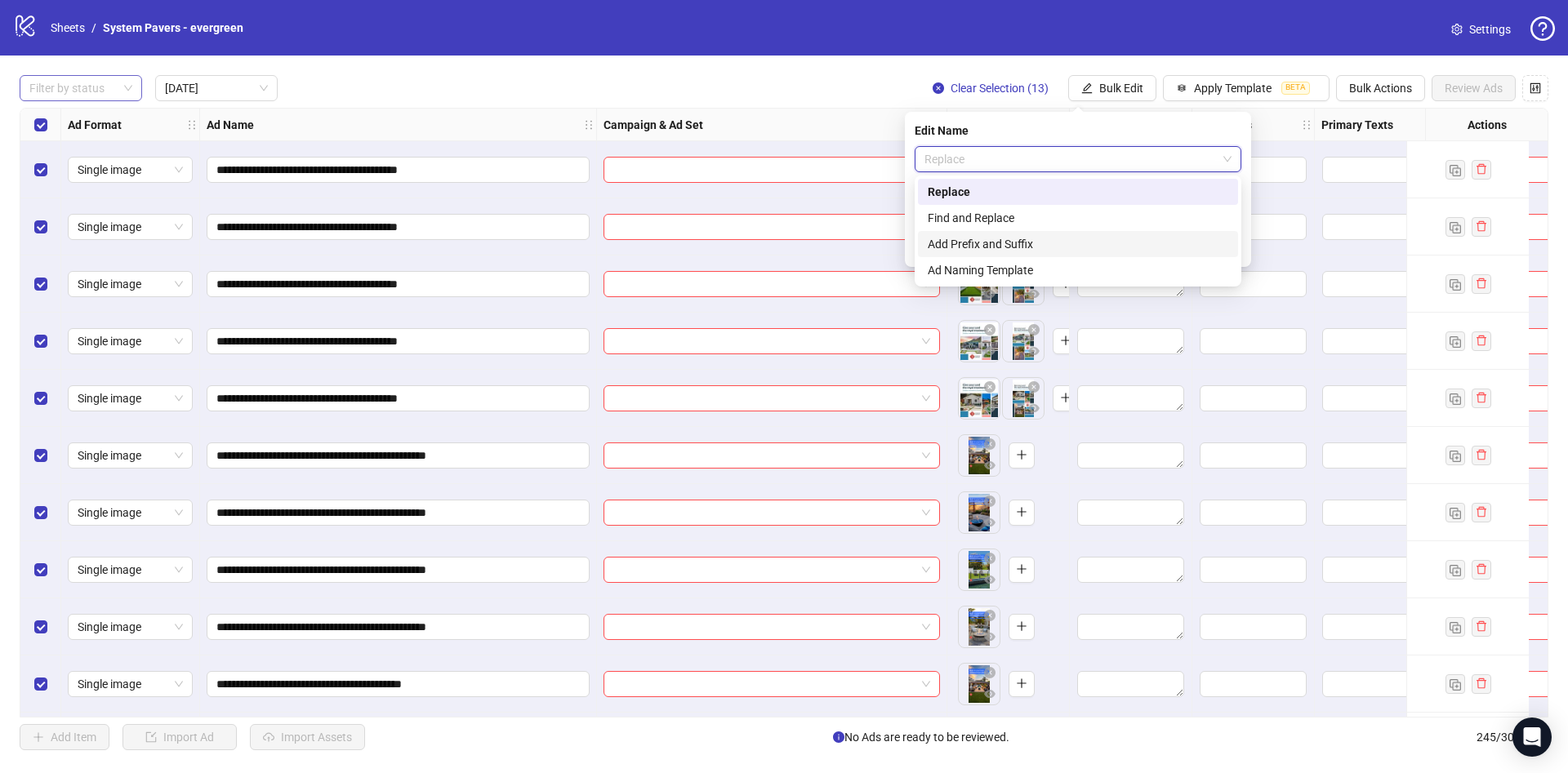
click at [1003, 238] on div "Add Prefix and Suffix" at bounding box center [1078, 244] width 300 height 18
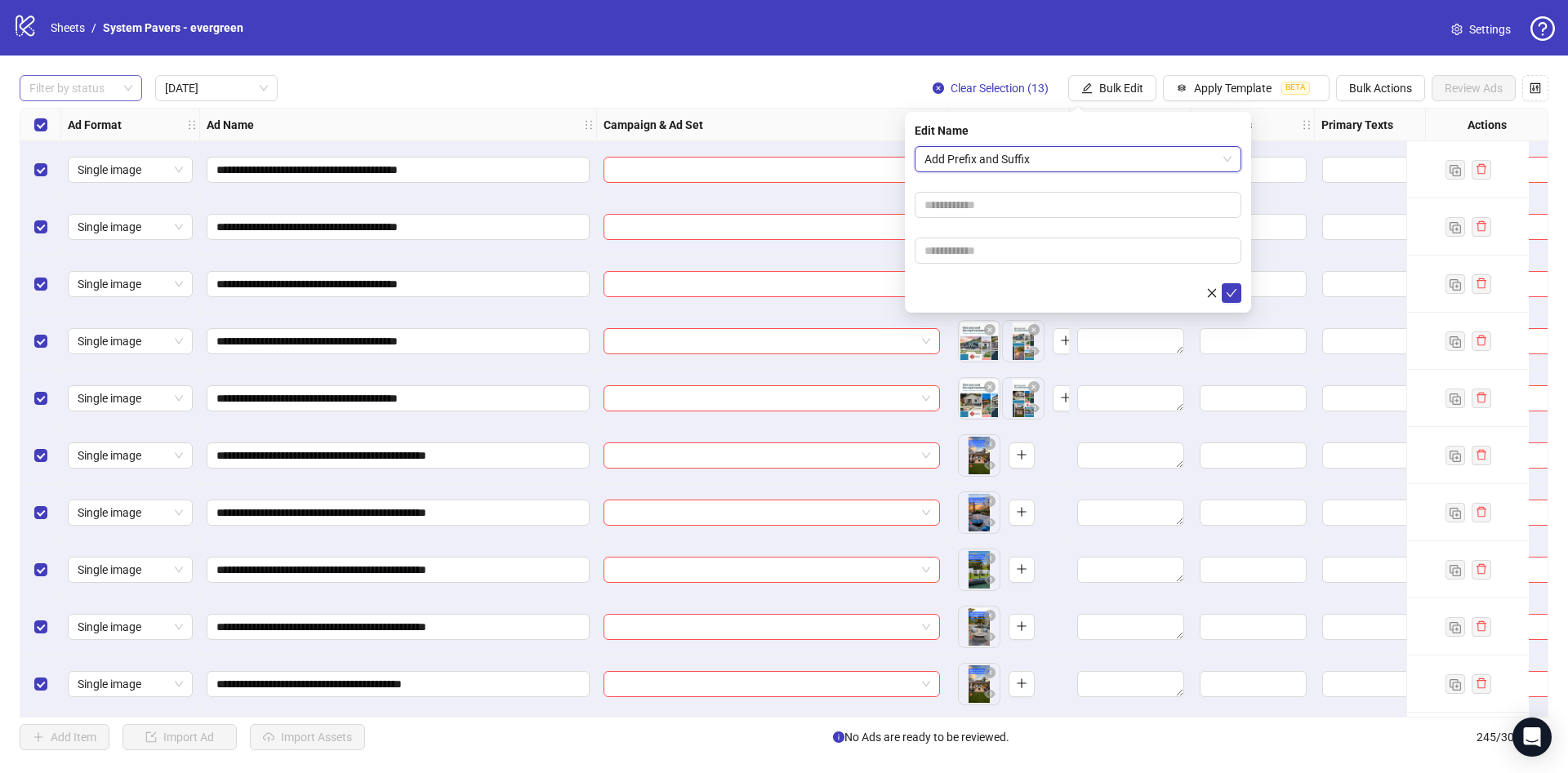
click at [48, 127] on div "Select all rows" at bounding box center [41, 125] width 41 height 32
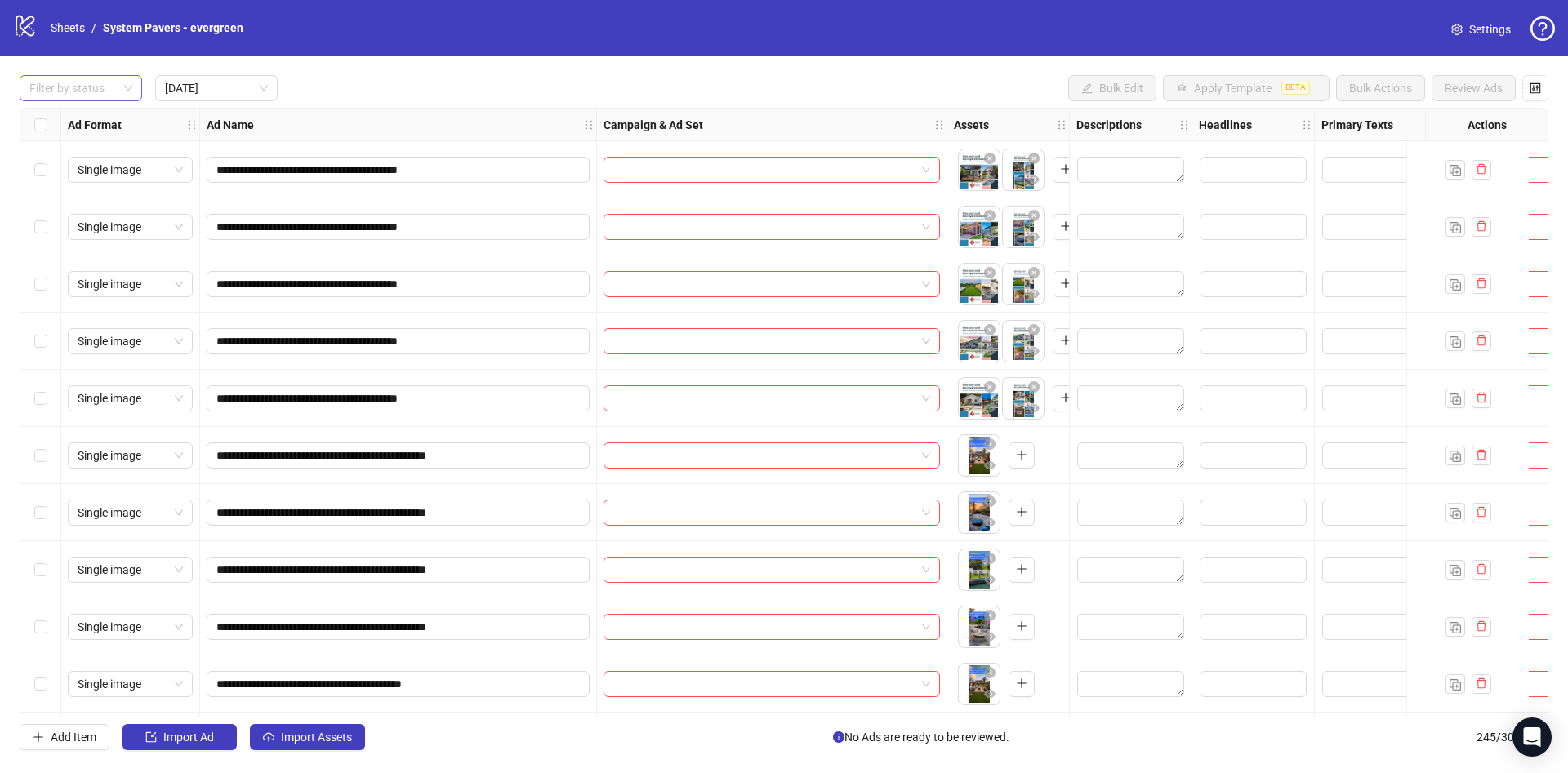
click at [53, 401] on div "Select row 5" at bounding box center [41, 398] width 41 height 57
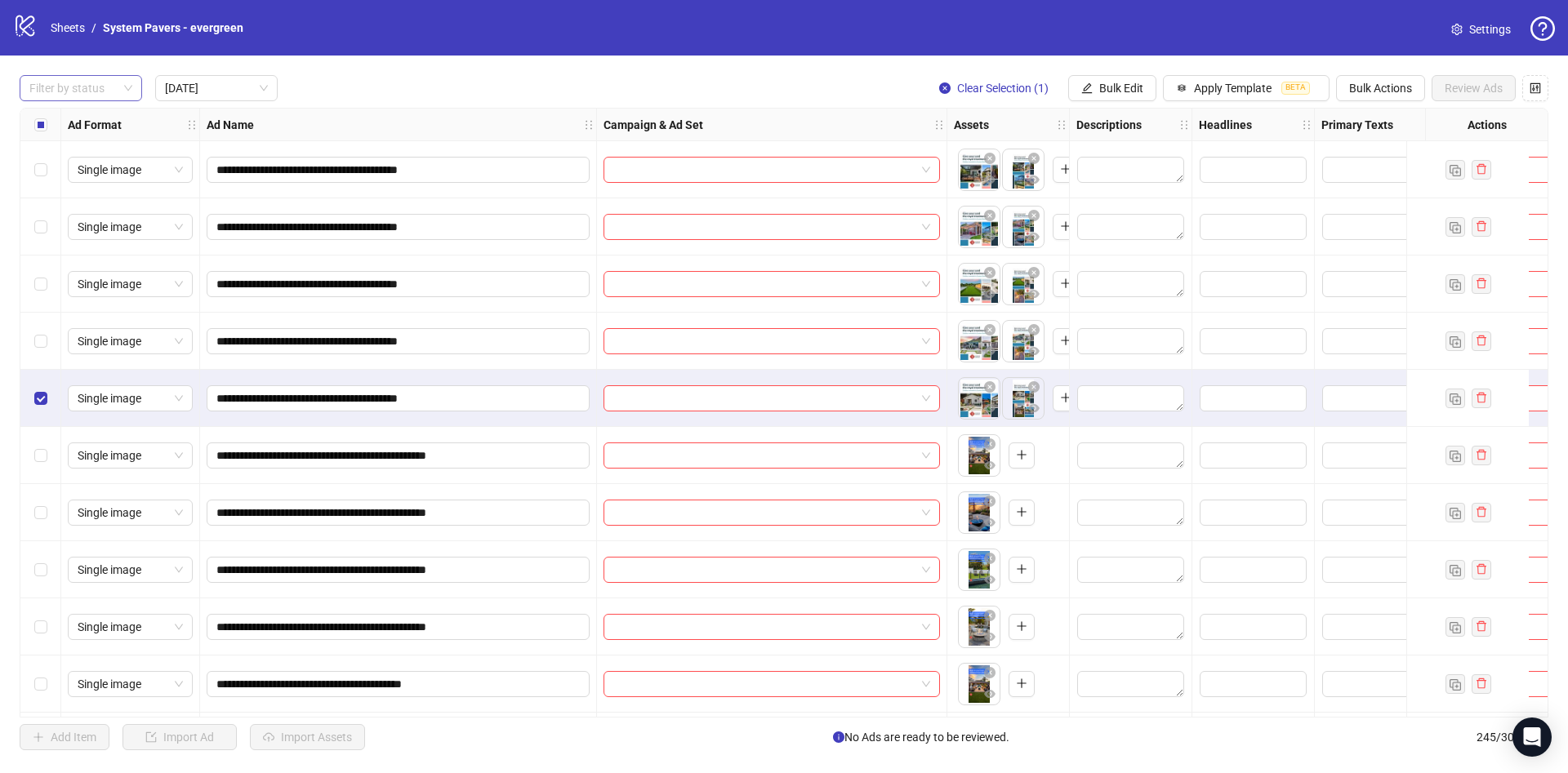
click at [55, 176] on div "Select row 1" at bounding box center [41, 169] width 41 height 57
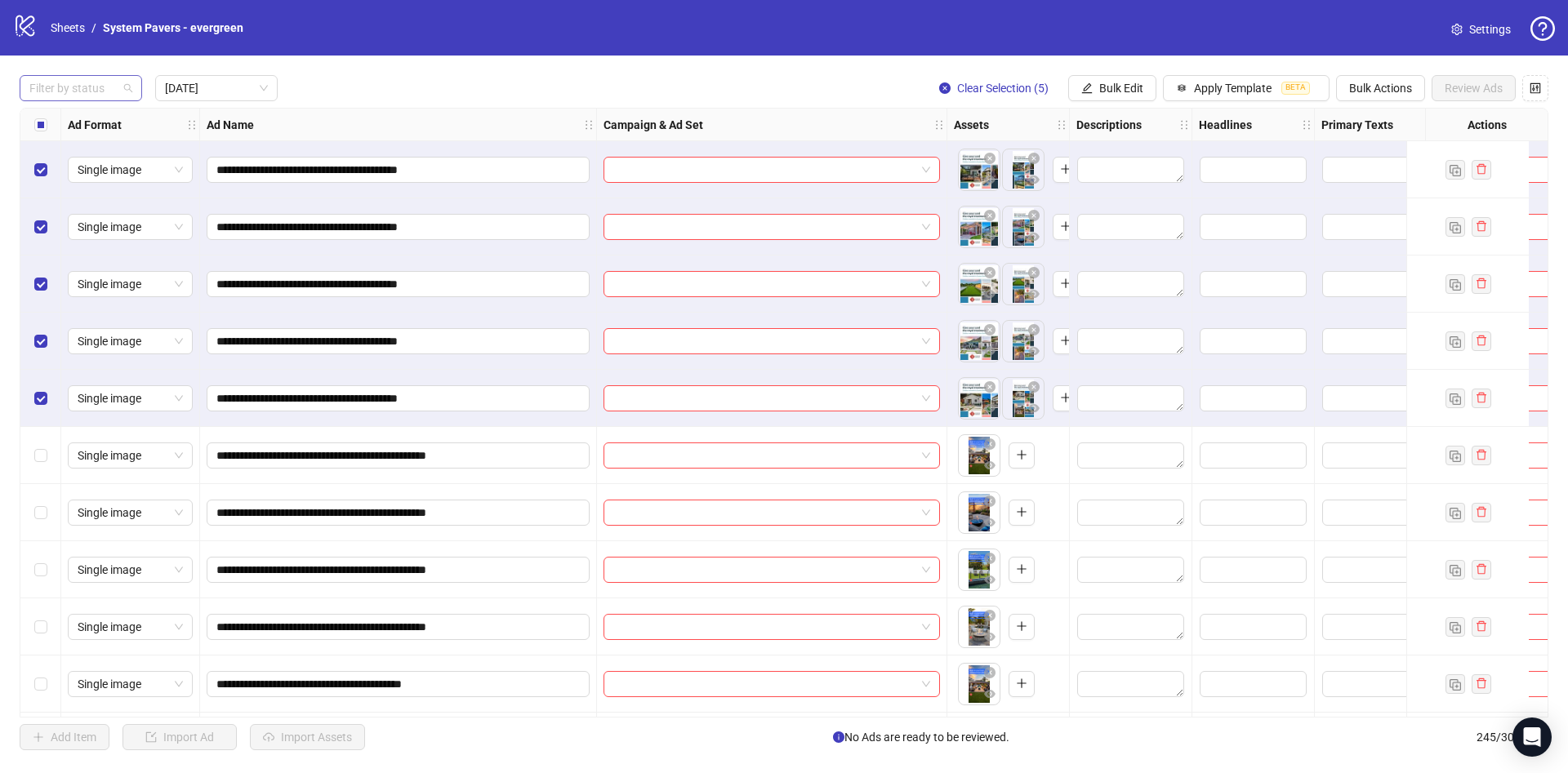
click at [129, 92] on div "Filter by status" at bounding box center [80, 88] width 122 height 27
click at [117, 115] on div "Draft" at bounding box center [80, 121] width 97 height 18
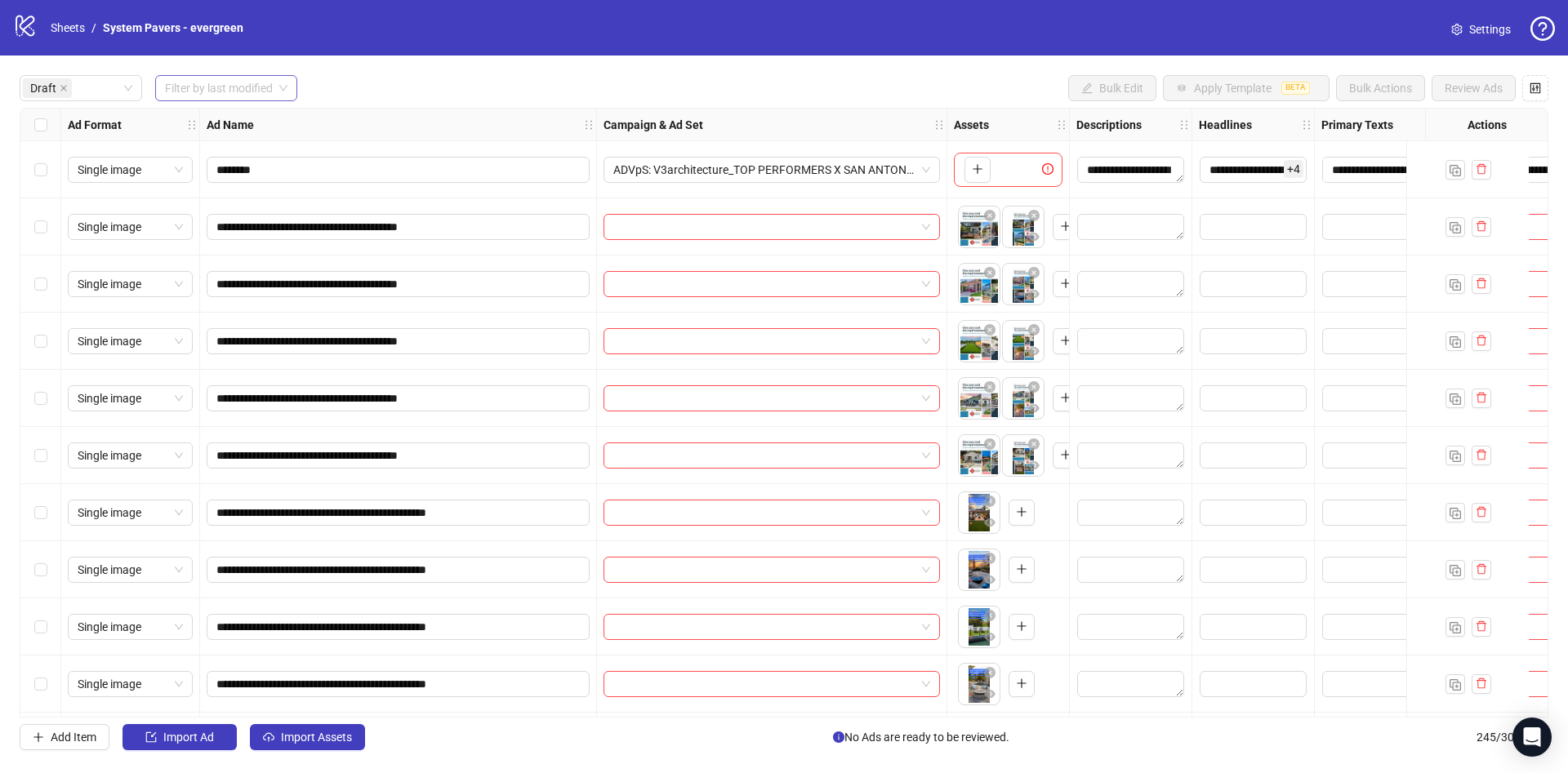
click at [60, 119] on div "Select all rows" at bounding box center [41, 125] width 41 height 32
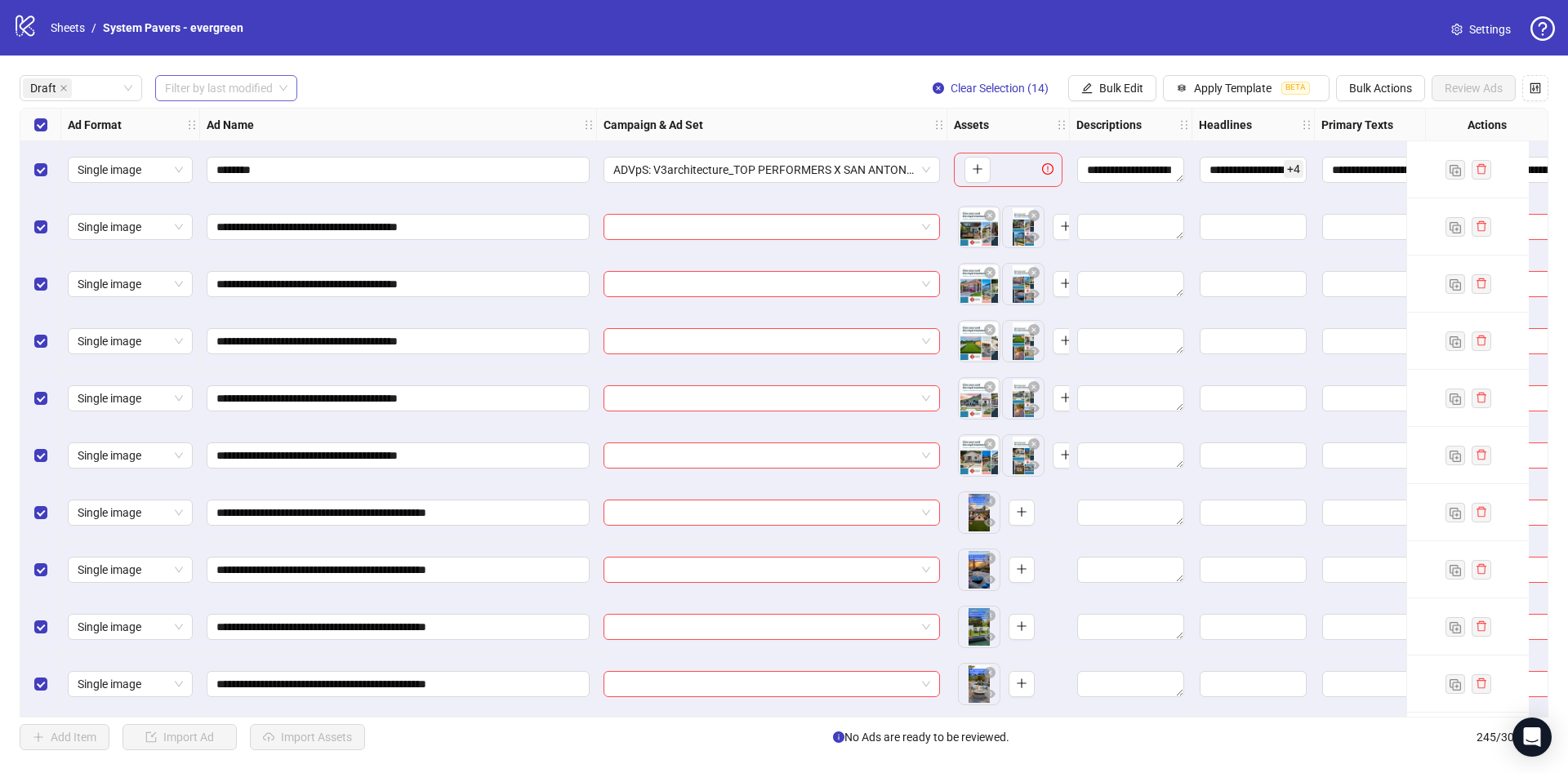
click at [58, 119] on div "Select all rows" at bounding box center [41, 125] width 41 height 32
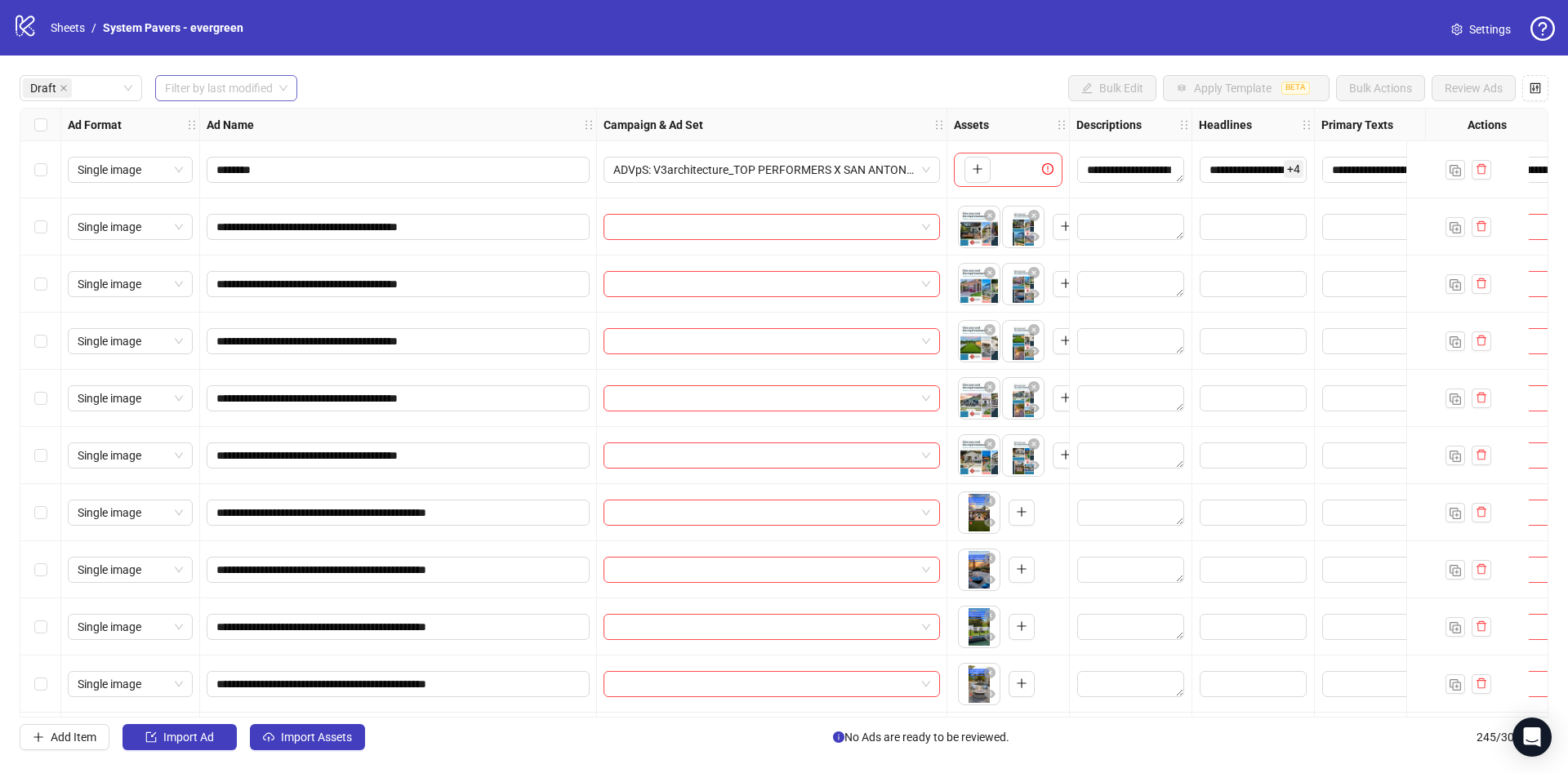
drag, startPoint x: 56, startPoint y: 215, endPoint x: 57, endPoint y: 224, distance: 9.1
click at [56, 216] on div "Select row 2" at bounding box center [41, 227] width 41 height 57
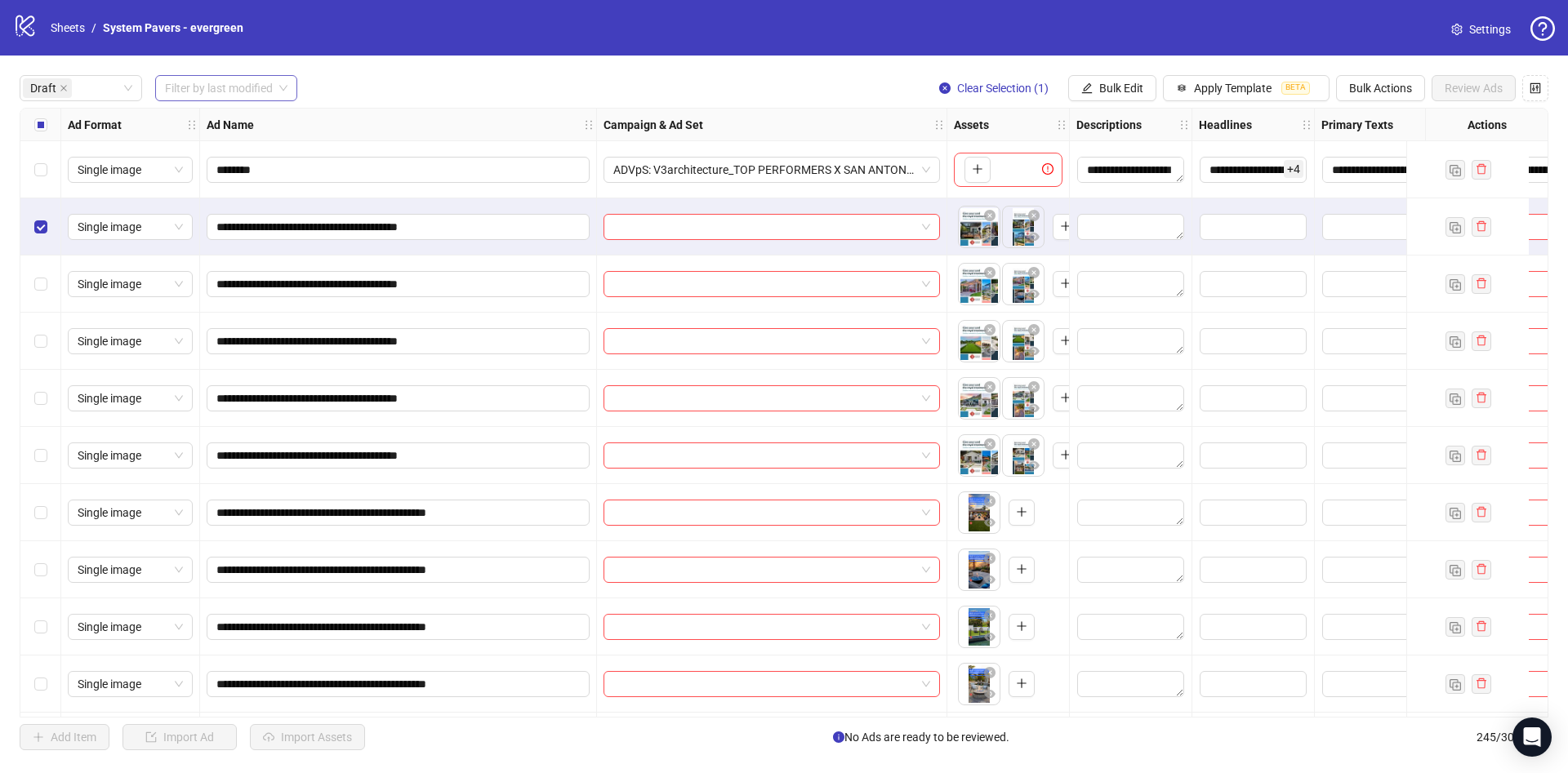
click at [53, 453] on div "Select row 6" at bounding box center [41, 455] width 41 height 57
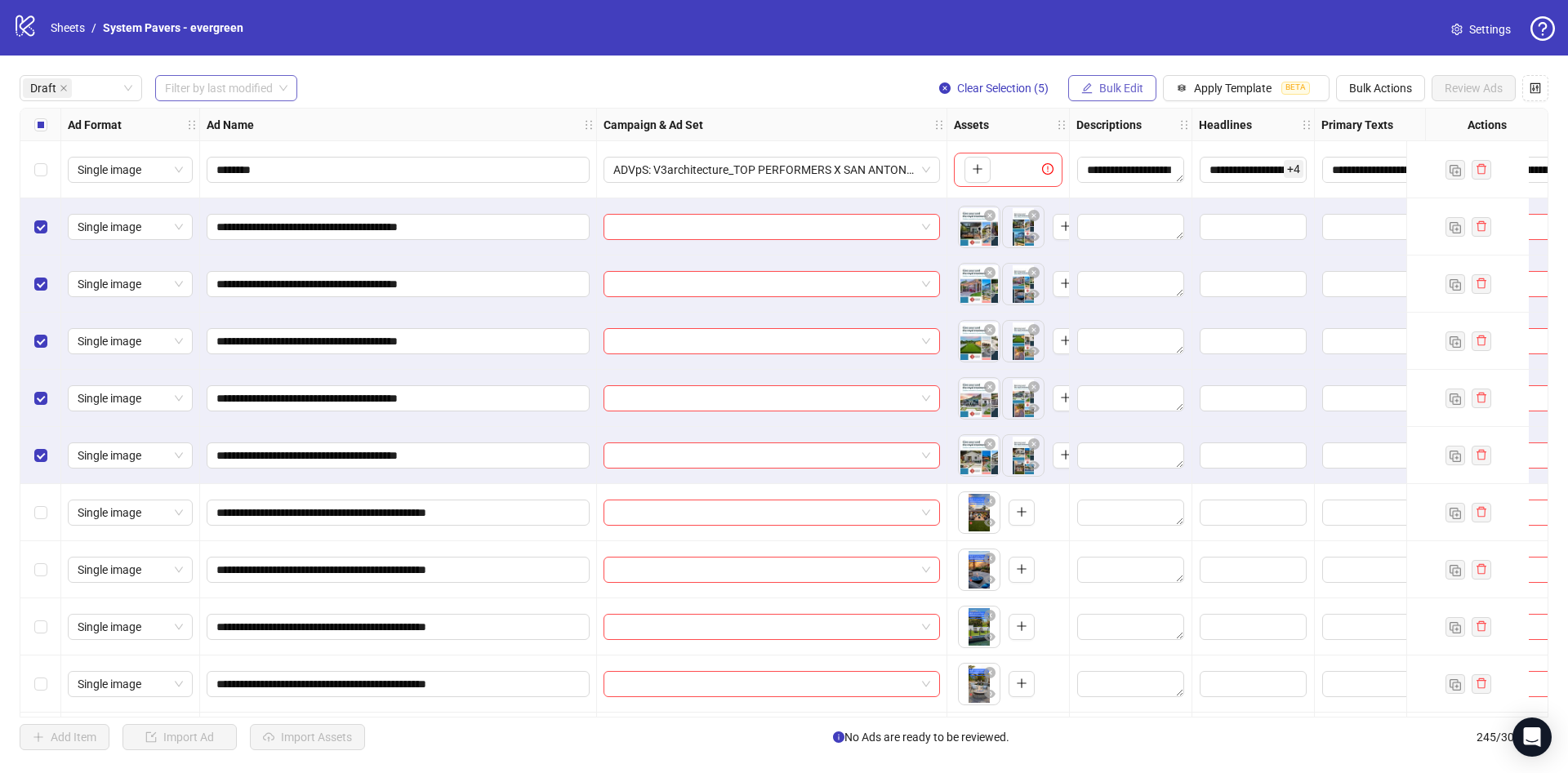
click at [1112, 81] on span "Bulk Edit" at bounding box center [1121, 87] width 44 height 13
click at [1131, 174] on span "Campaign & Ad Set" at bounding box center [1140, 174] width 98 height 18
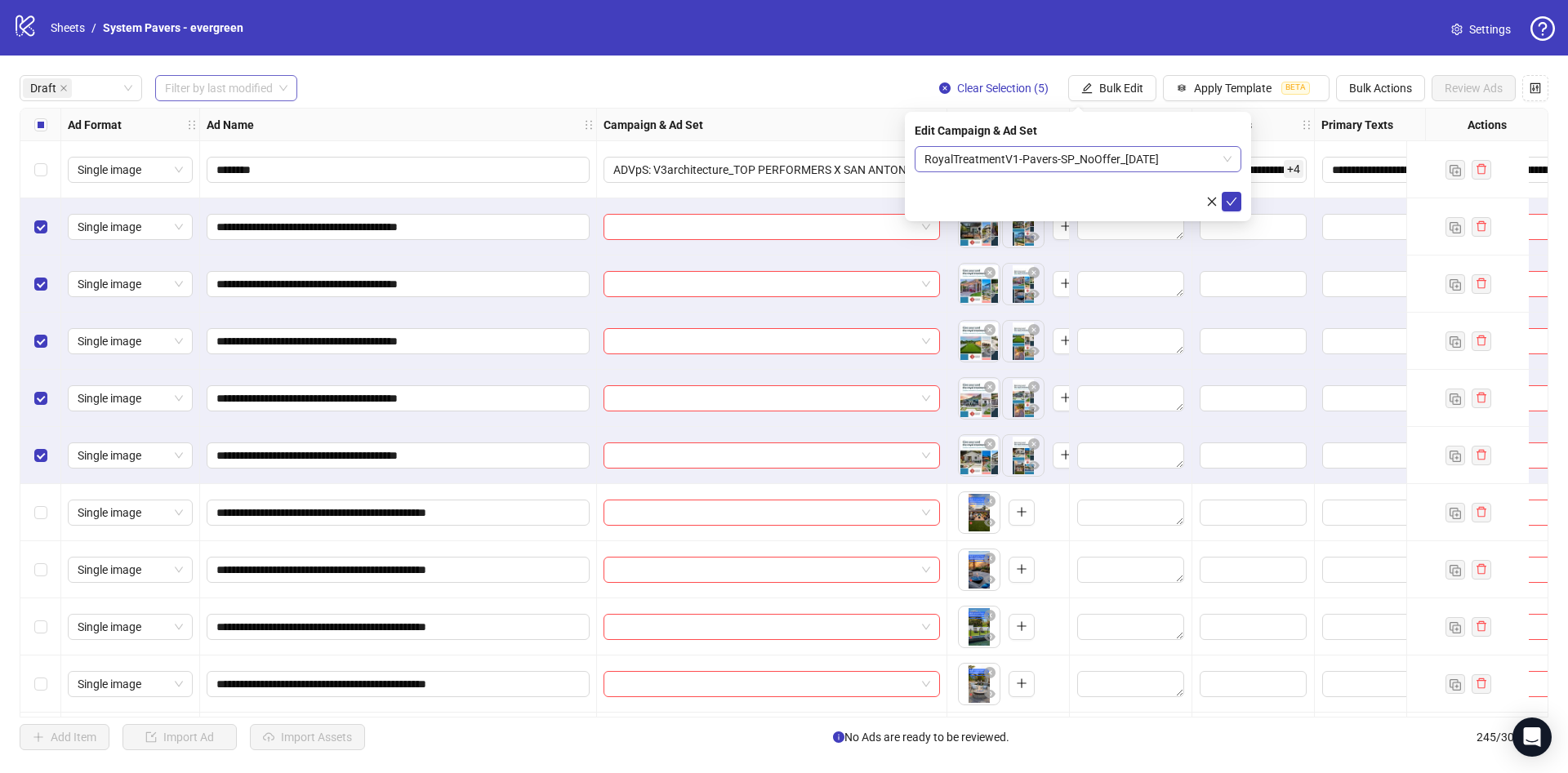
click at [1049, 163] on span "RoyalTreatmentV1-Pavers-SP_NoOffer_2025-9-26" at bounding box center [1078, 159] width 307 height 25
click at [1127, 93] on span "Bulk Edit" at bounding box center [1121, 87] width 44 height 13
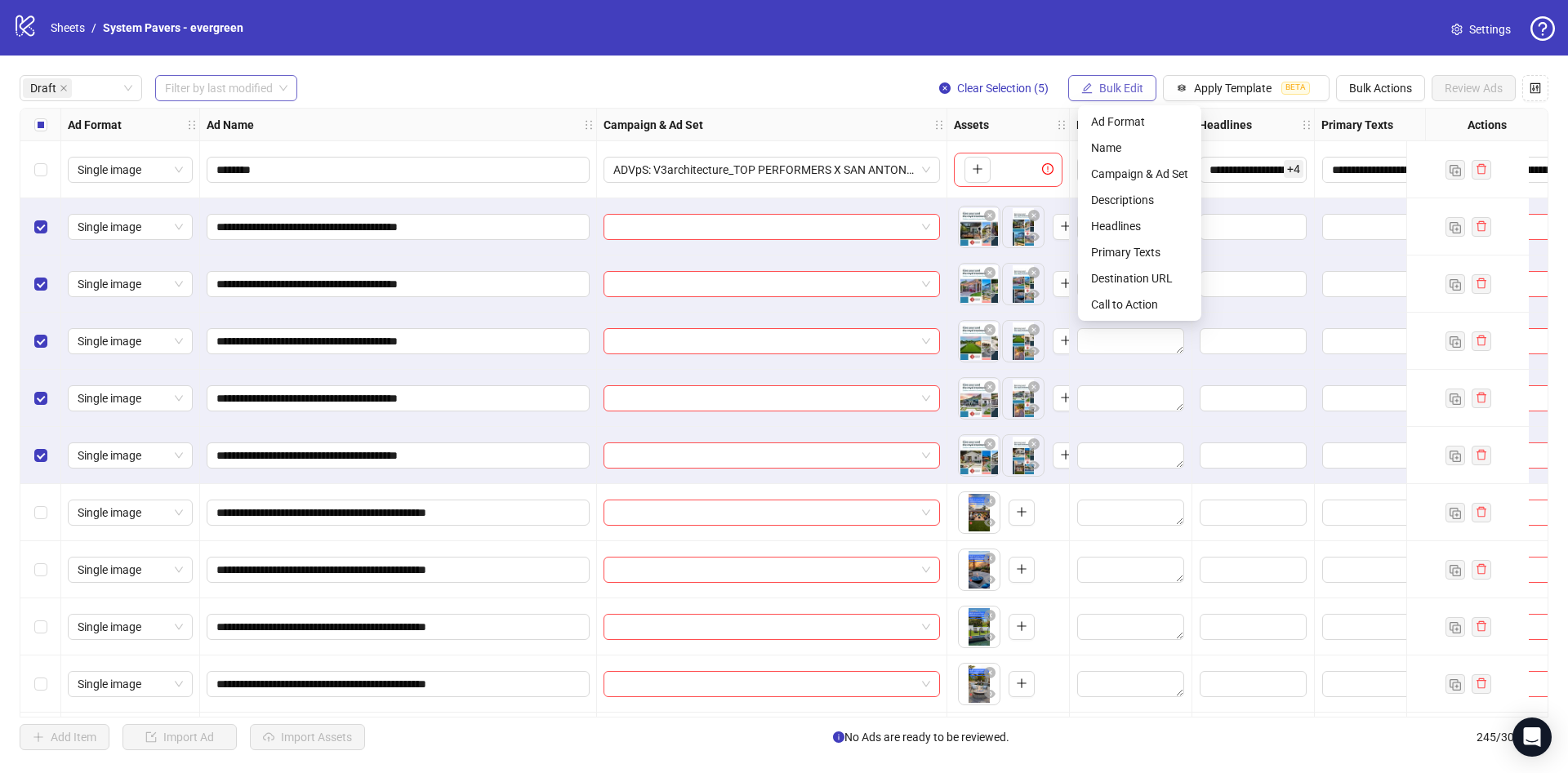
click at [1125, 93] on span "Bulk Edit" at bounding box center [1121, 87] width 44 height 13
click at [1123, 98] on button "Bulk Edit" at bounding box center [1112, 88] width 88 height 27
click at [1111, 147] on span "Name" at bounding box center [1140, 147] width 98 height 18
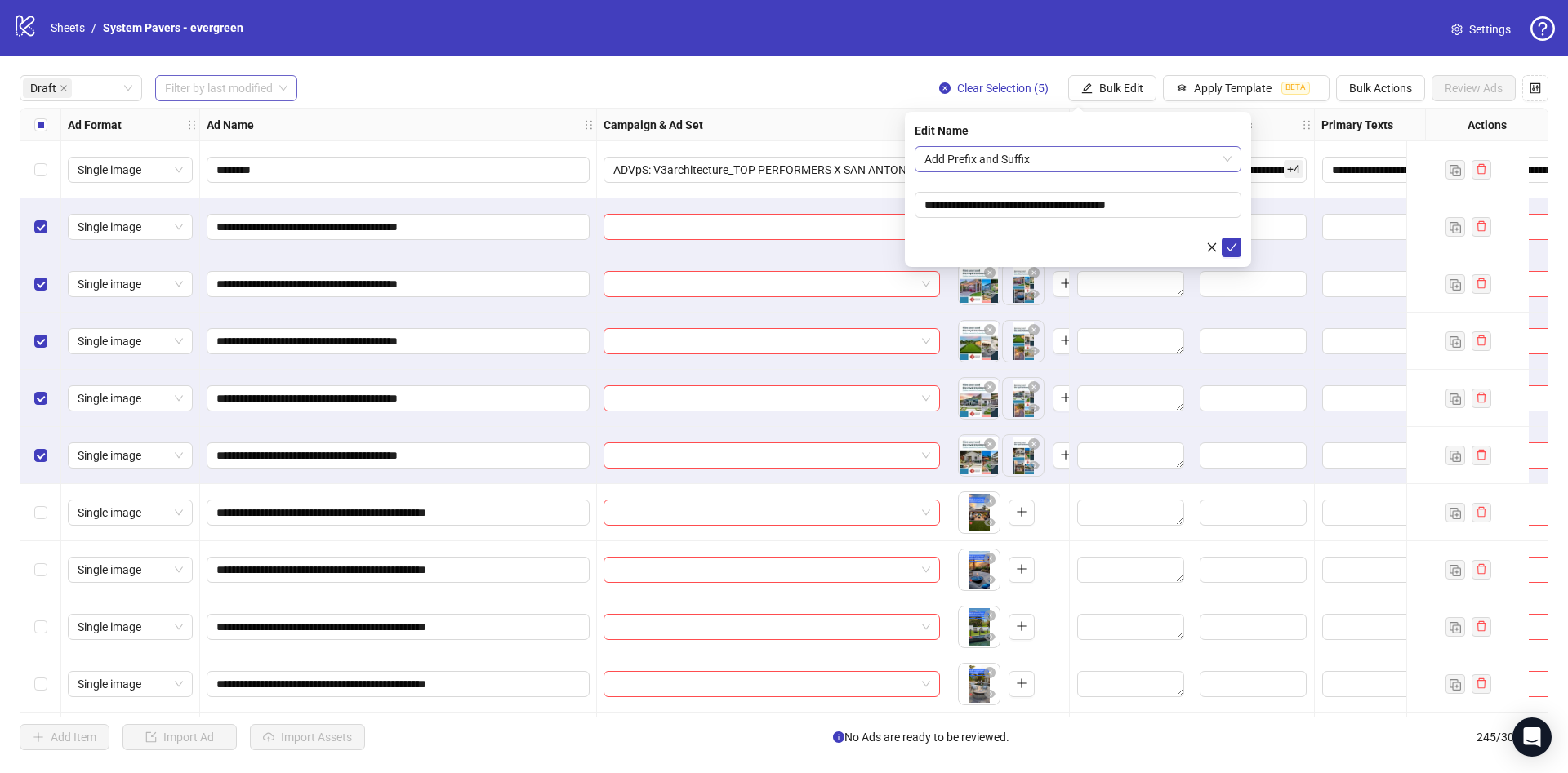
click at [1003, 149] on span "Add Prefix and Suffix" at bounding box center [1078, 159] width 307 height 25
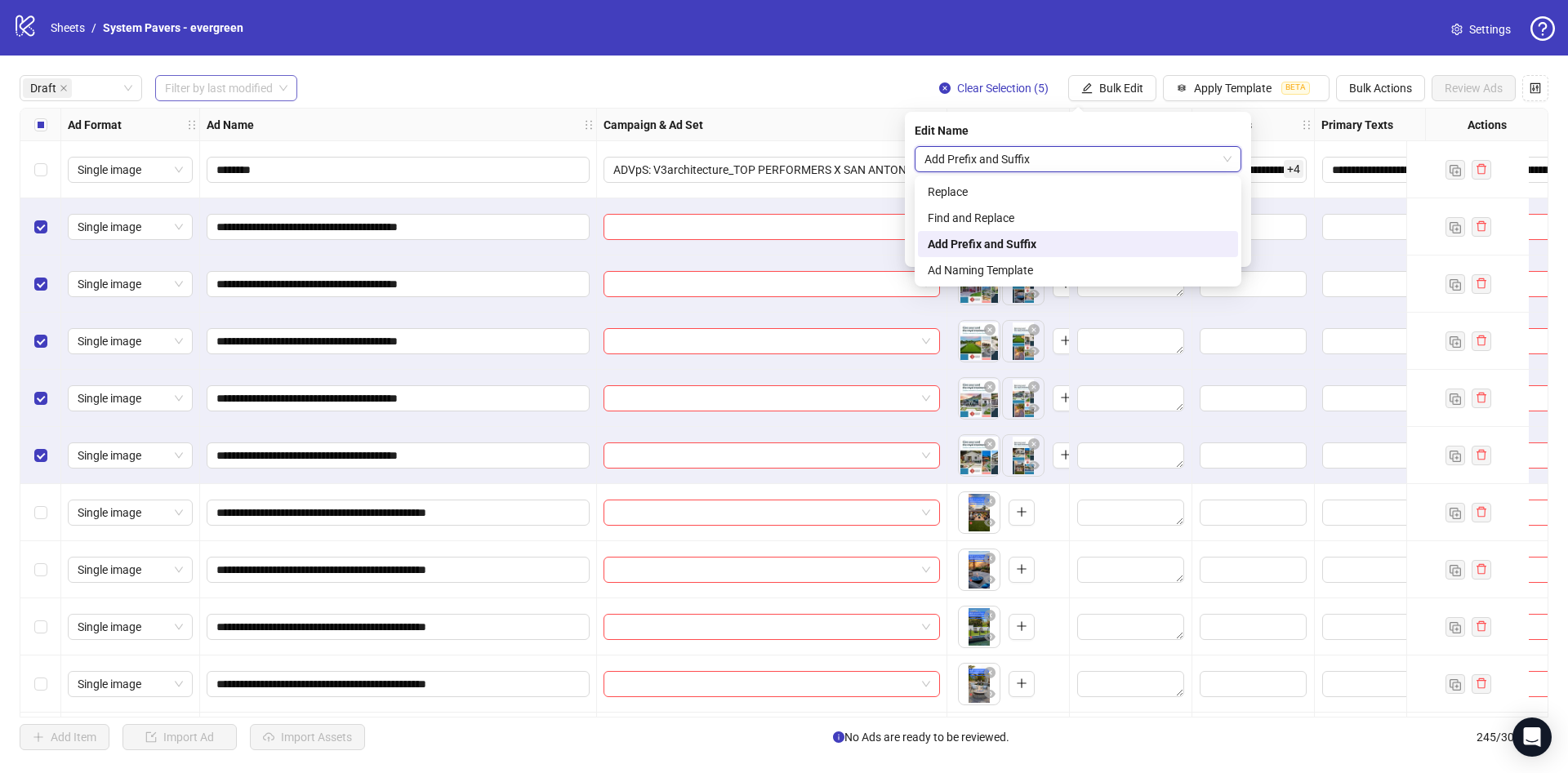
click at [1007, 149] on span "Add Prefix and Suffix" at bounding box center [1078, 159] width 307 height 25
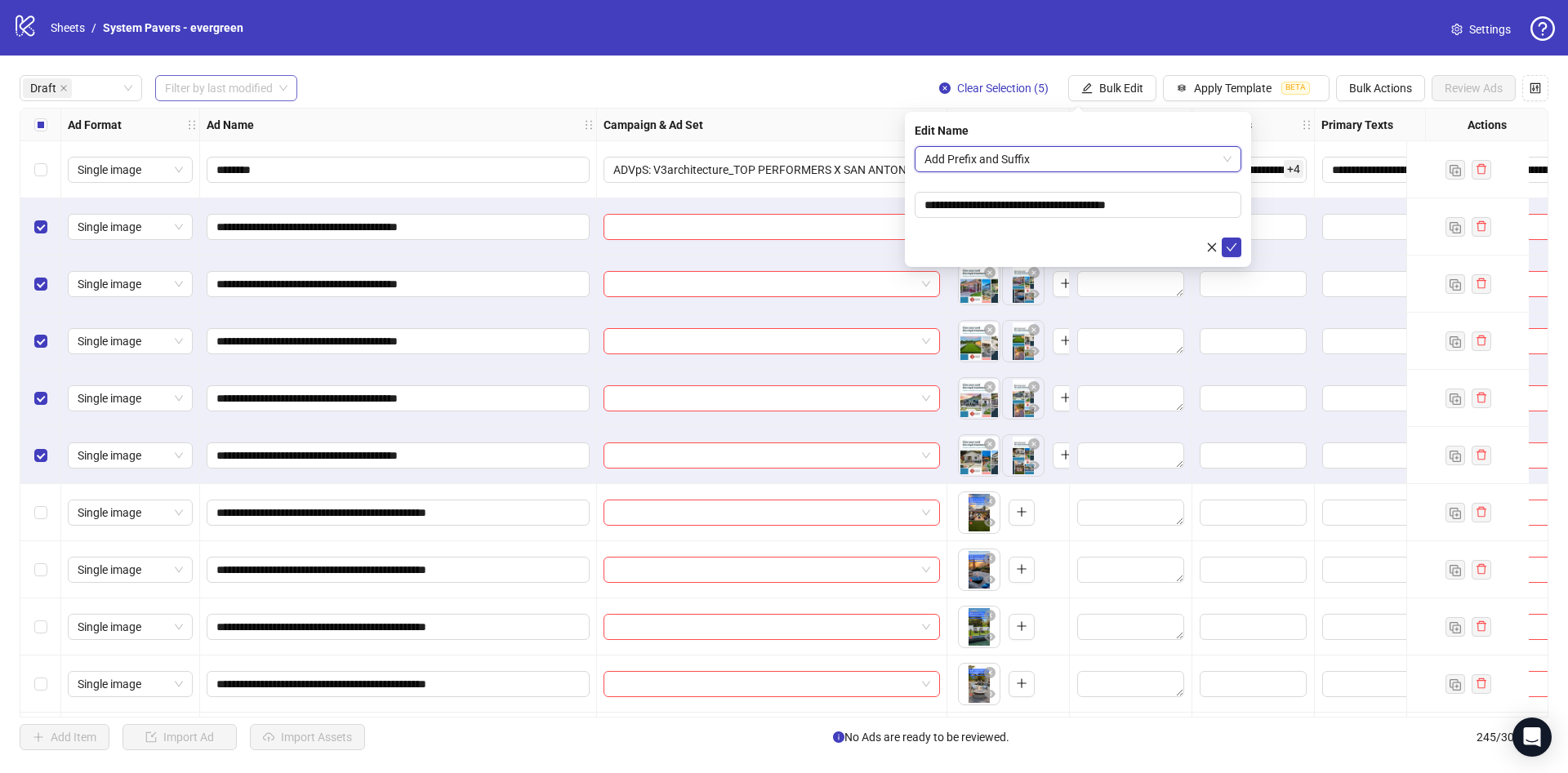
click at [1013, 151] on span "Add Prefix and Suffix" at bounding box center [1078, 159] width 307 height 25
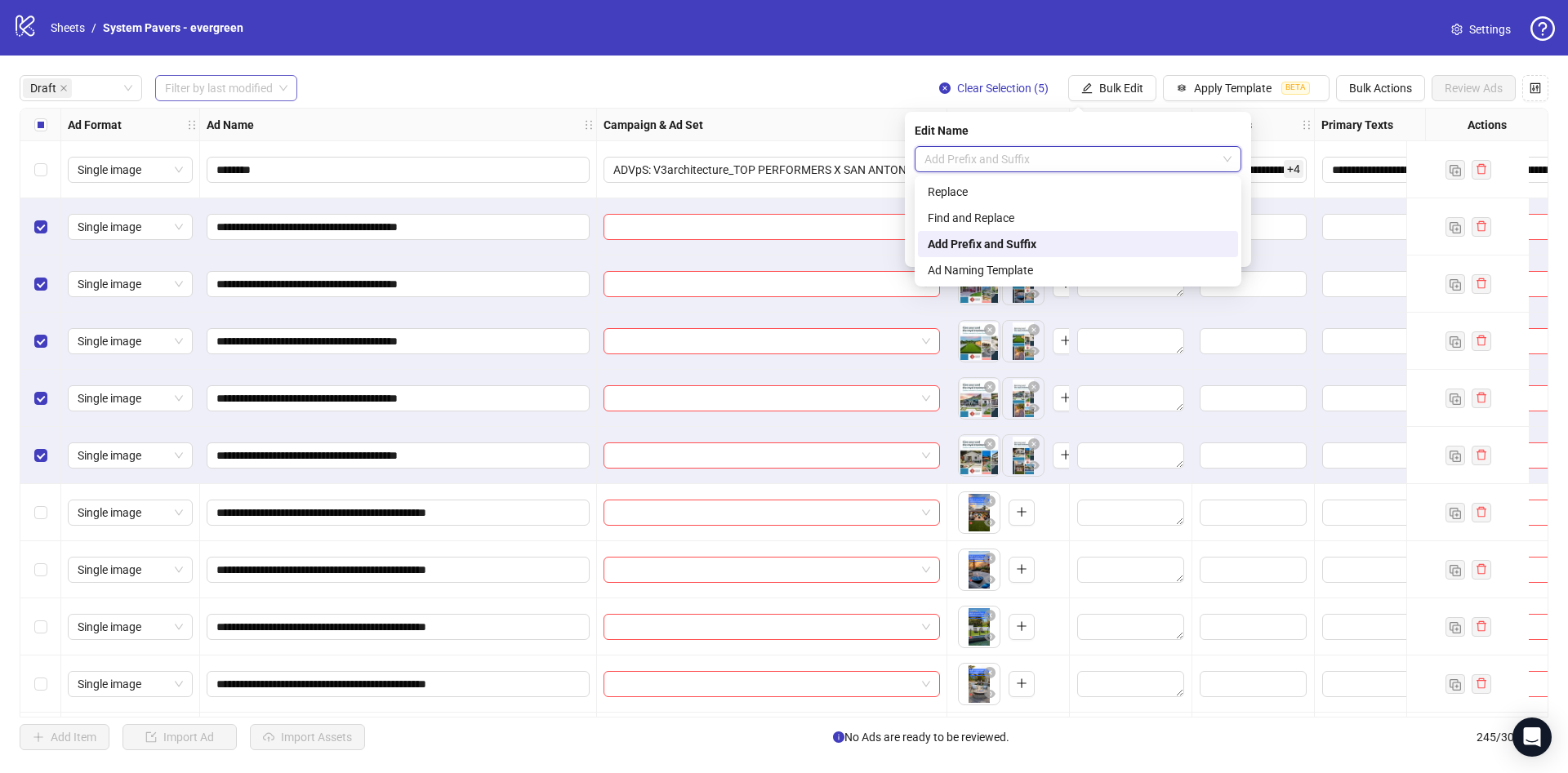
click at [1004, 237] on div "Add Prefix and Suffix" at bounding box center [1078, 244] width 300 height 18
click at [1071, 149] on span "Add Prefix and Suffix" at bounding box center [1078, 159] width 307 height 25
click at [1038, 209] on div "Find and Replace" at bounding box center [1078, 217] width 300 height 18
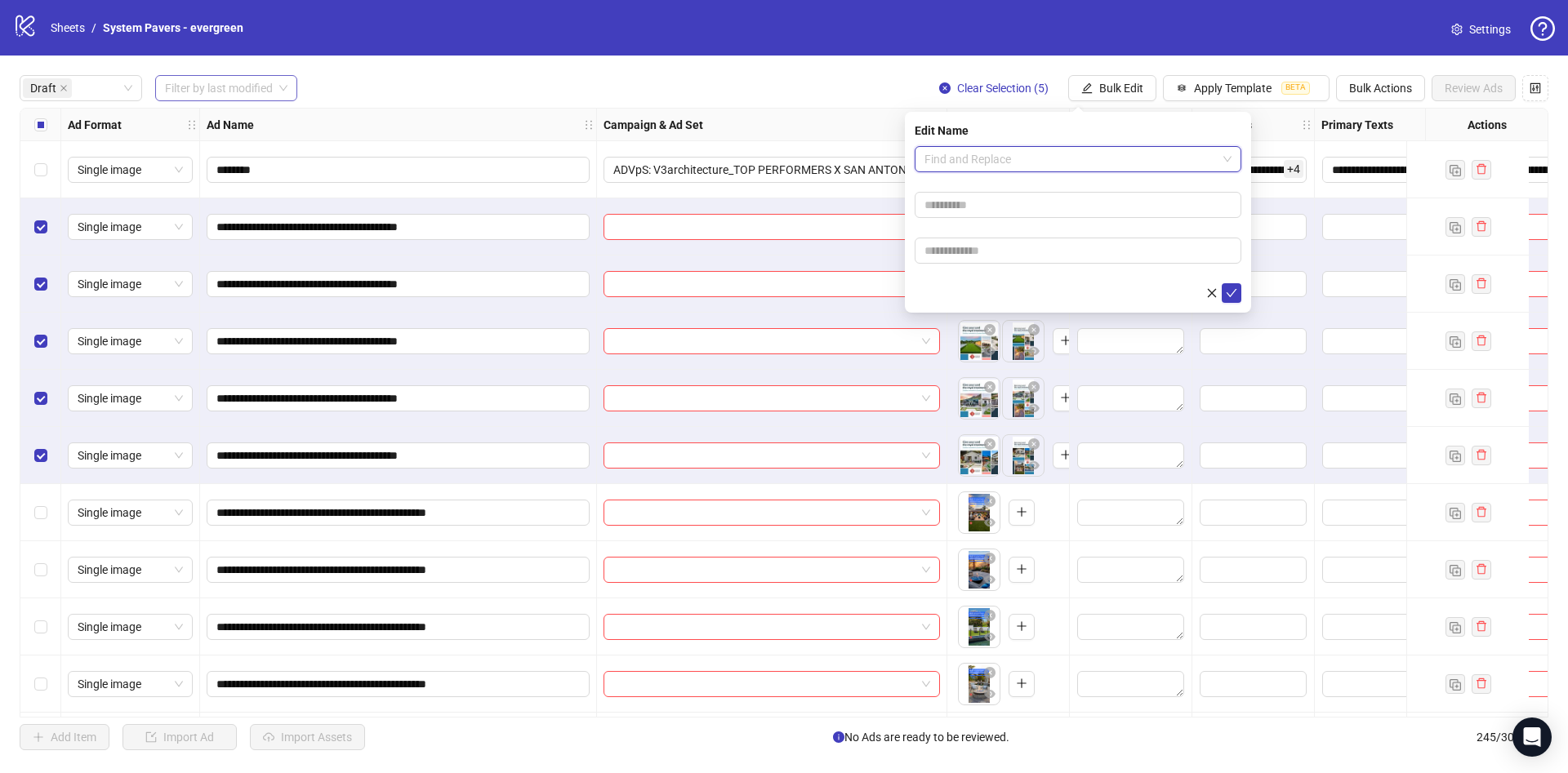
click at [1034, 155] on span "Find and Replace" at bounding box center [1078, 159] width 307 height 25
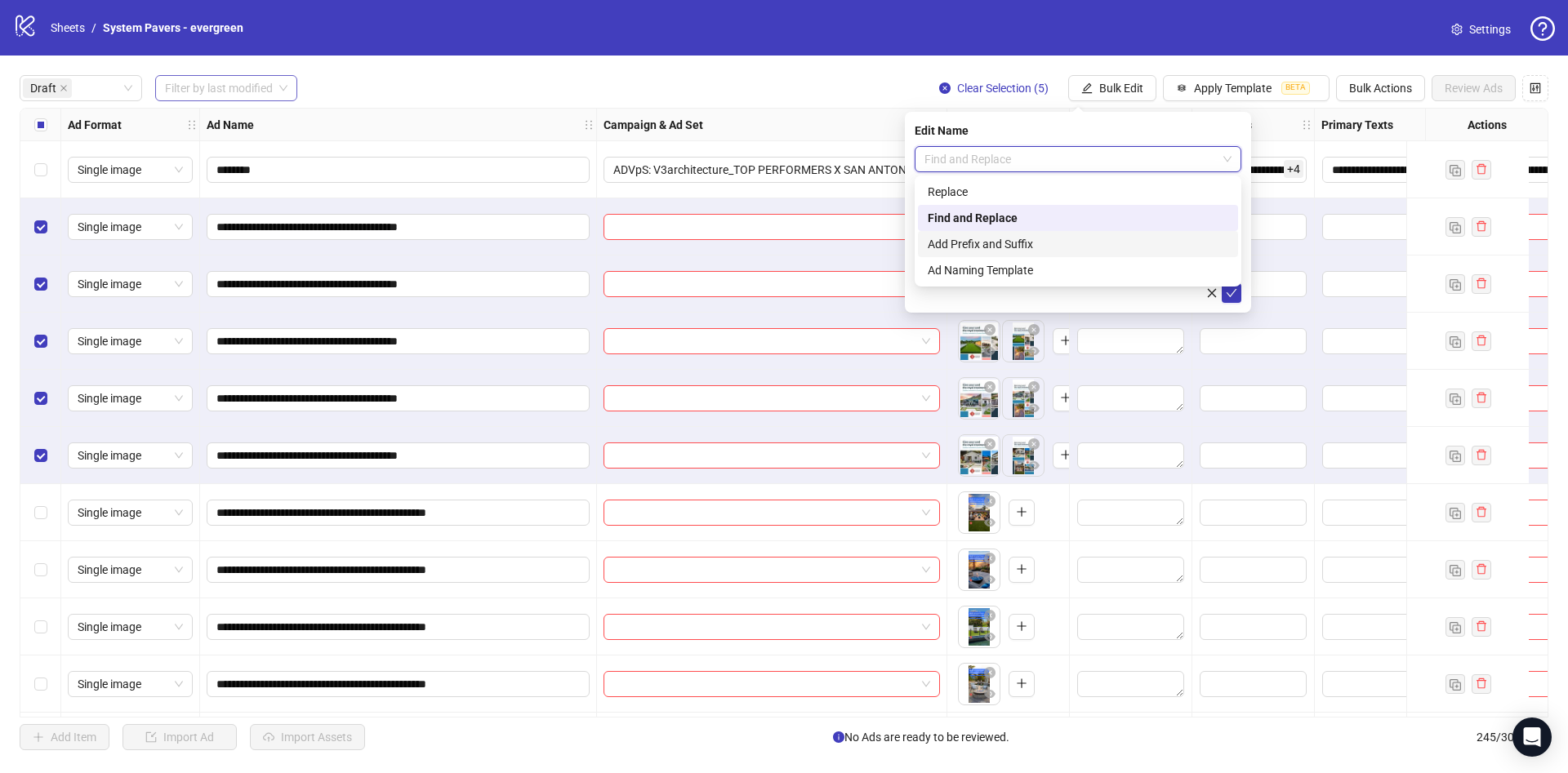
click at [1015, 244] on div "Add Prefix and Suffix" at bounding box center [1078, 244] width 300 height 18
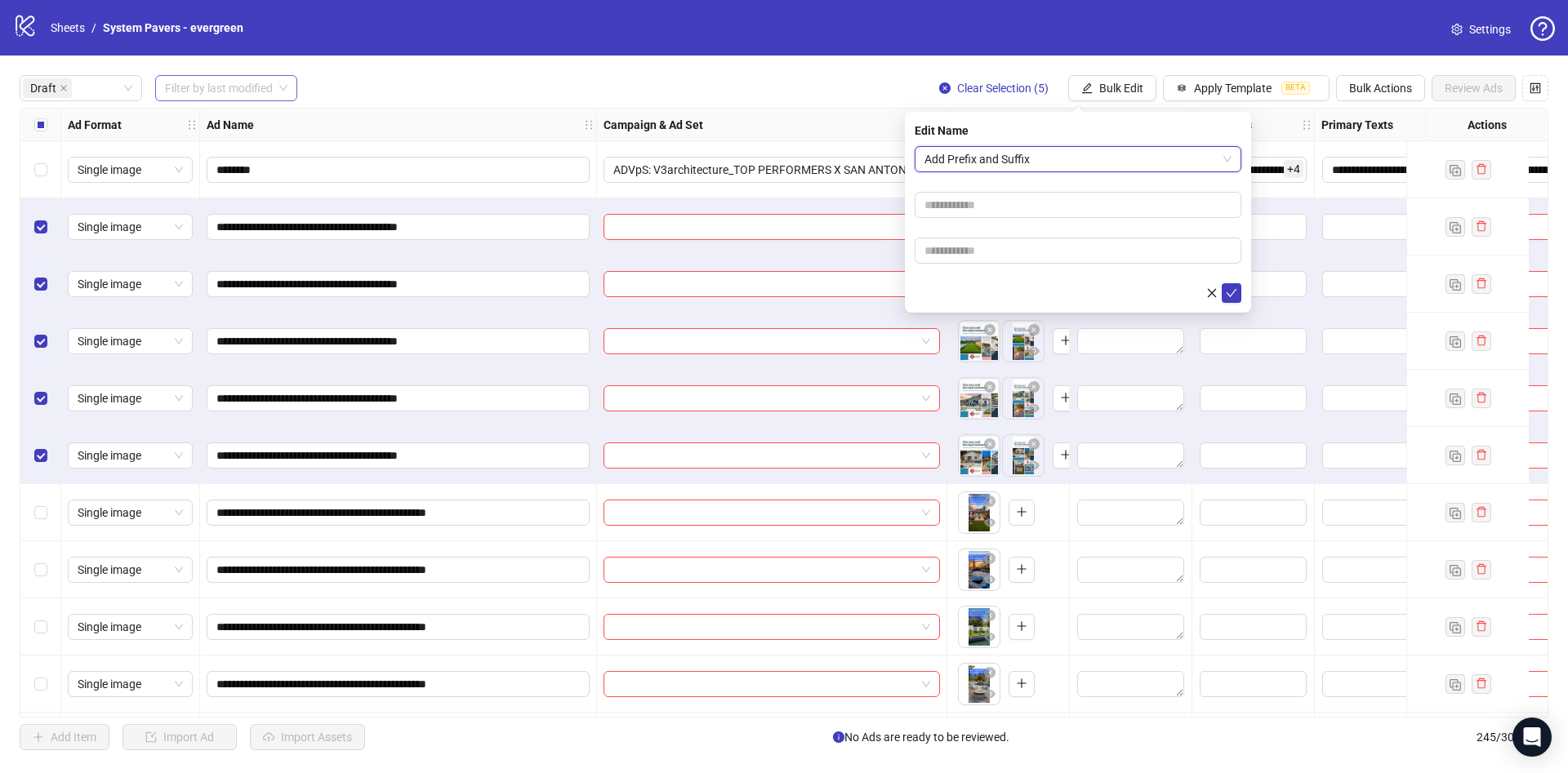
click at [1033, 265] on form "Add Prefix and Suffix Add Prefix and Suffix" at bounding box center [1078, 224] width 327 height 156
click at [1050, 236] on form "Add Prefix and Suffix" at bounding box center [1078, 224] width 327 height 156
paste input "**********"
type input "**********"
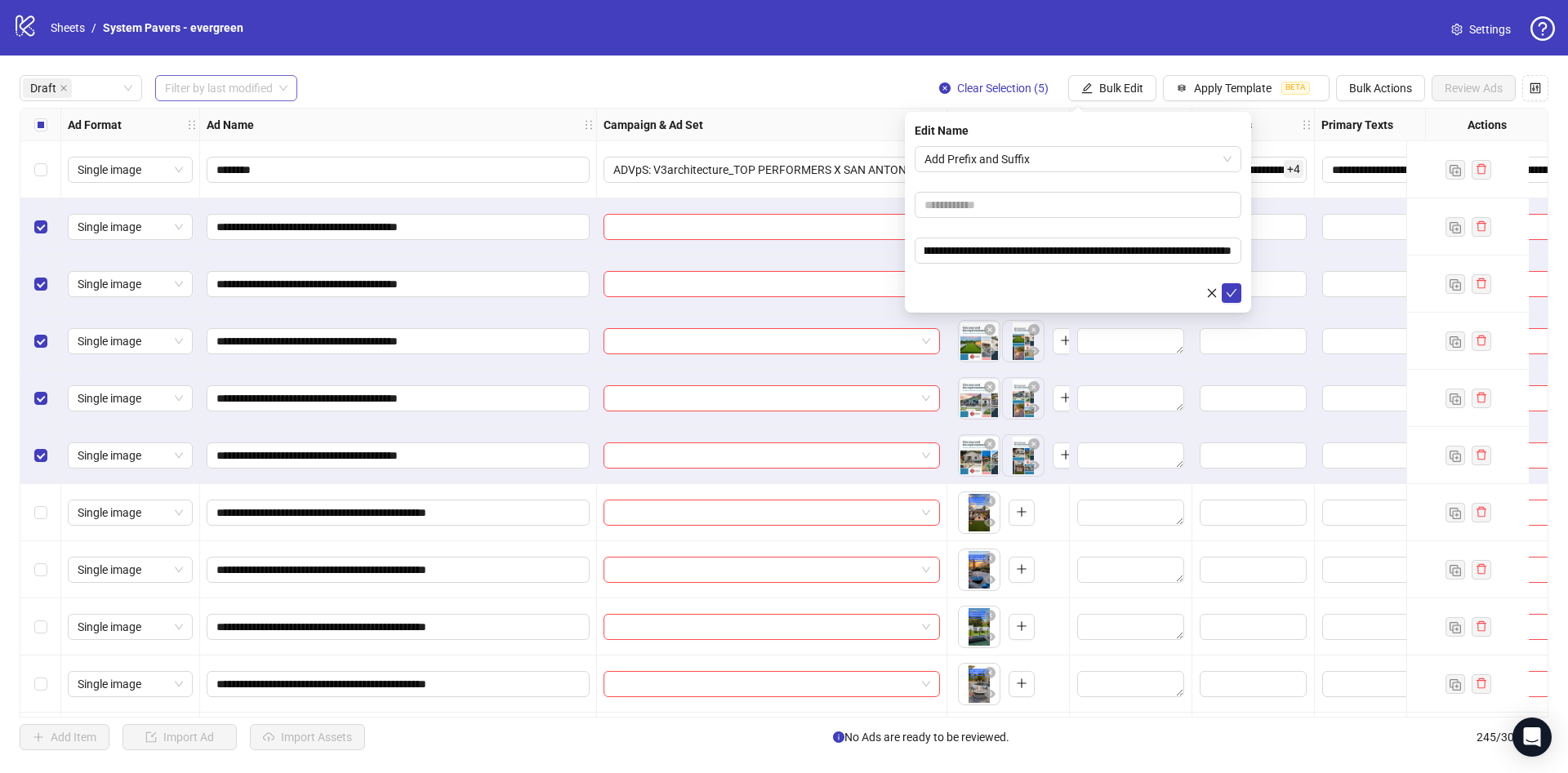
scroll to position [0, 0]
click at [1008, 280] on form "**********" at bounding box center [1078, 224] width 327 height 156
click at [1229, 294] on icon "check" at bounding box center [1232, 293] width 10 height 9
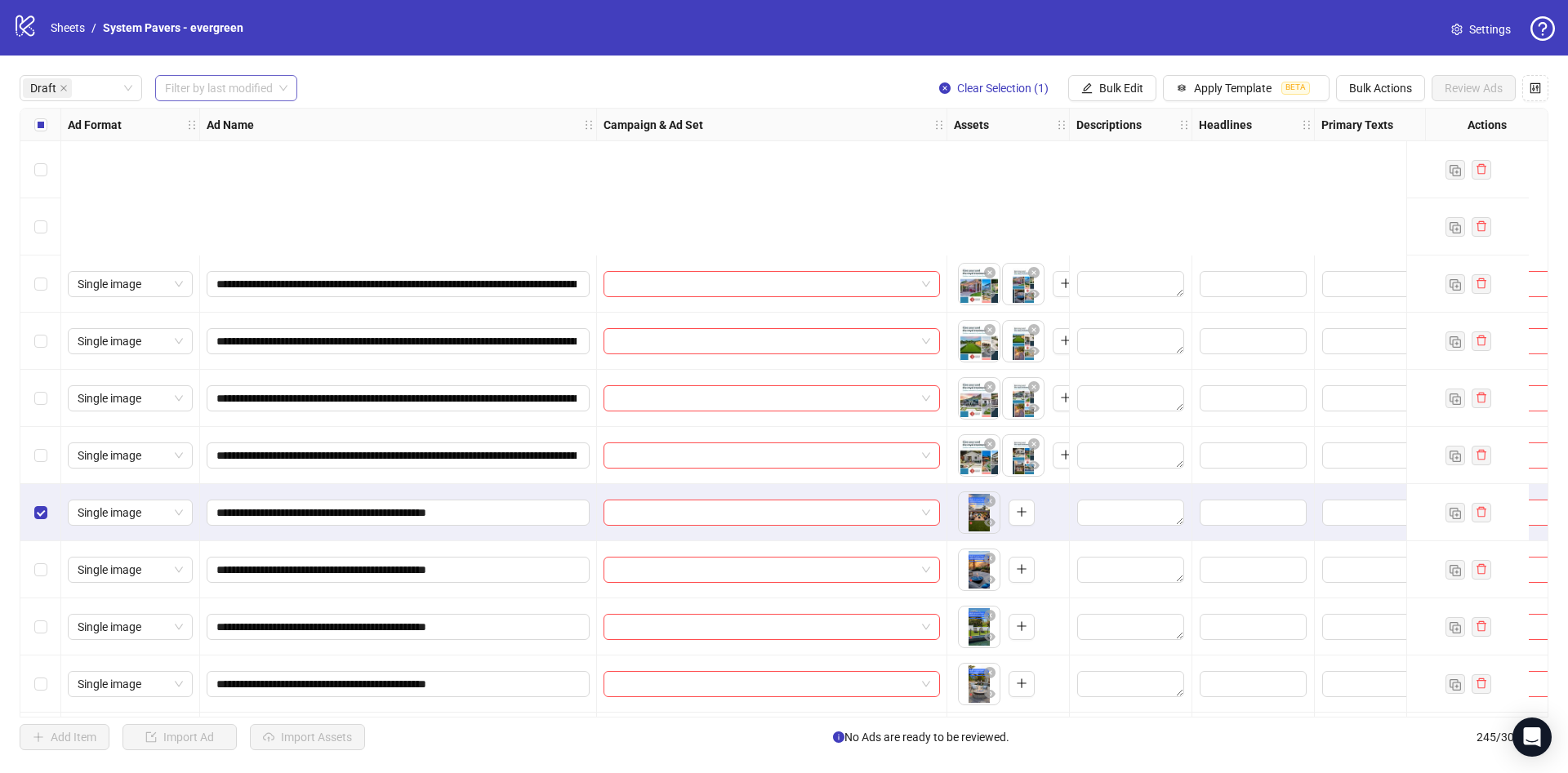
scroll to position [231, 0]
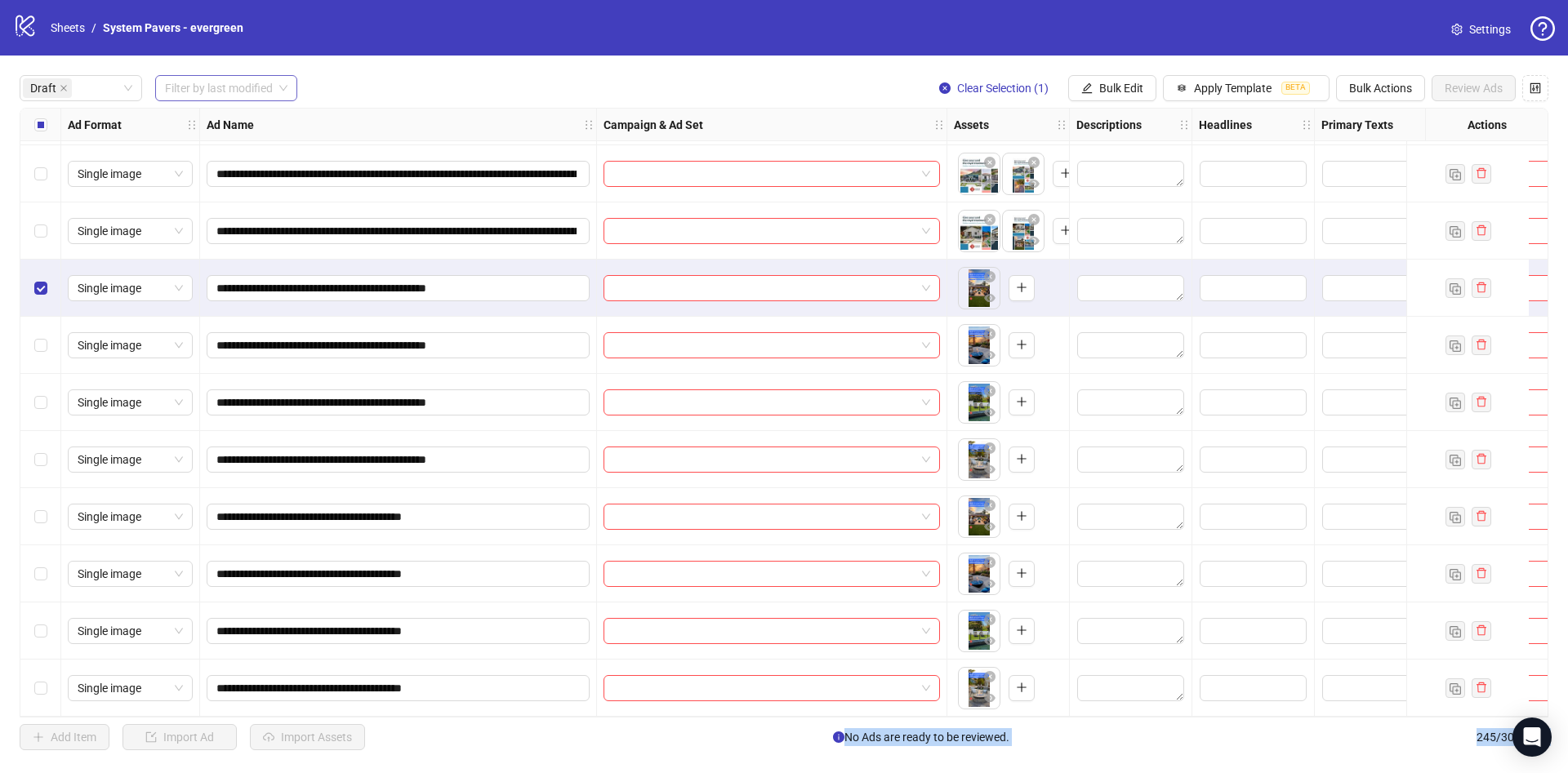
click at [48, 687] on div "Select row 14" at bounding box center [41, 687] width 41 height 57
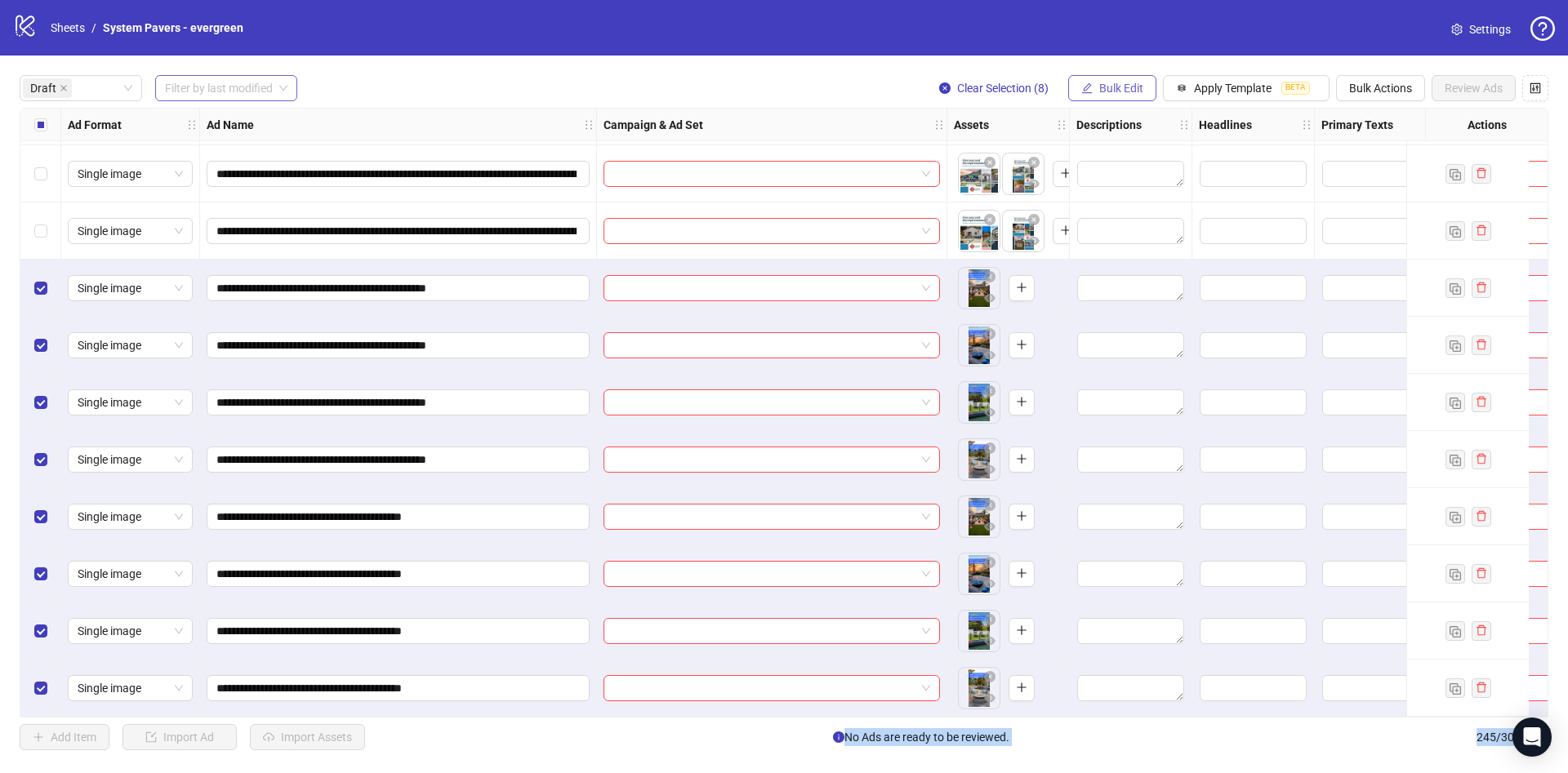
click at [1117, 83] on span "Bulk Edit" at bounding box center [1121, 87] width 44 height 13
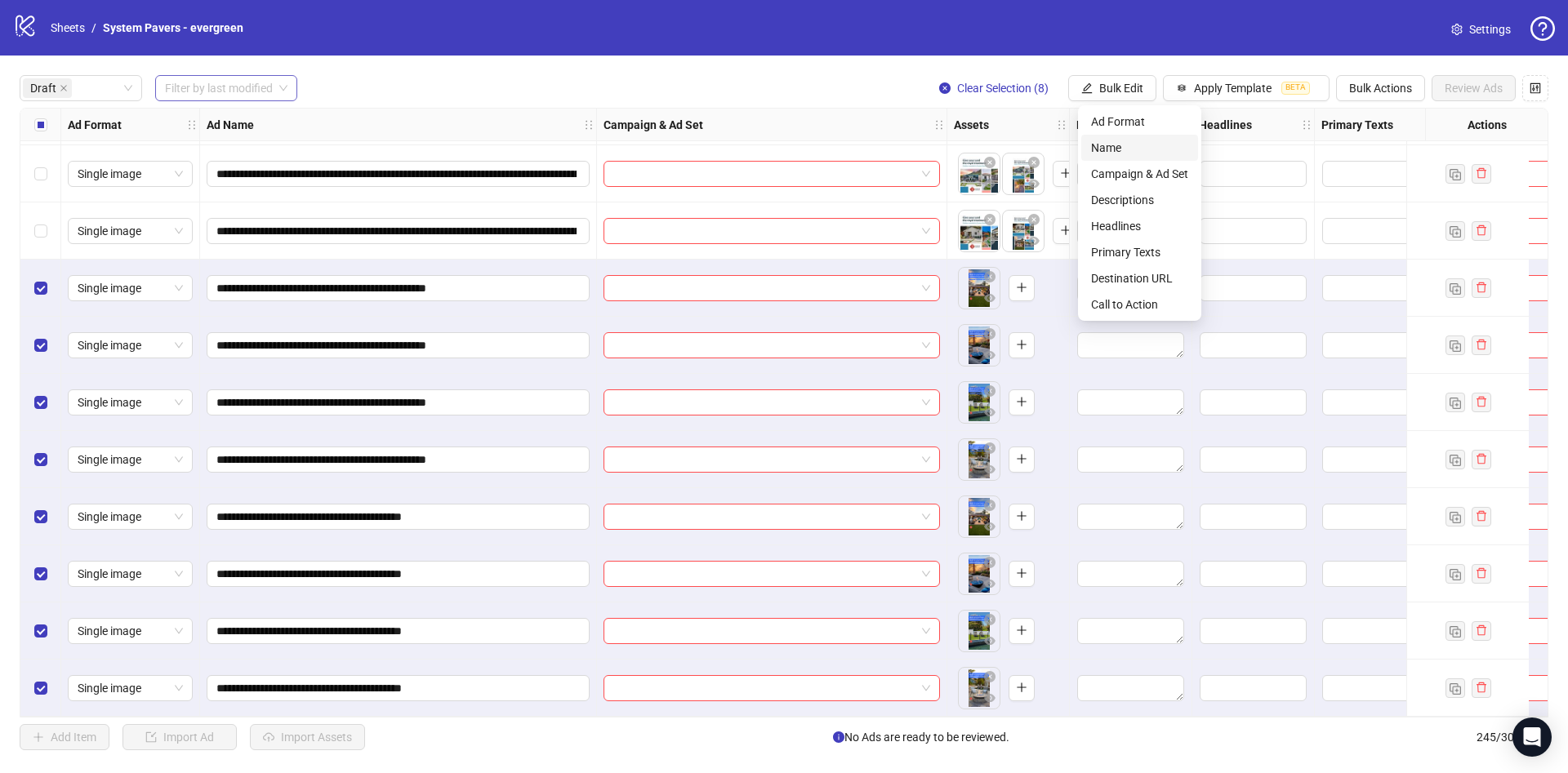
click at [1105, 153] on span "Name" at bounding box center [1140, 147] width 98 height 18
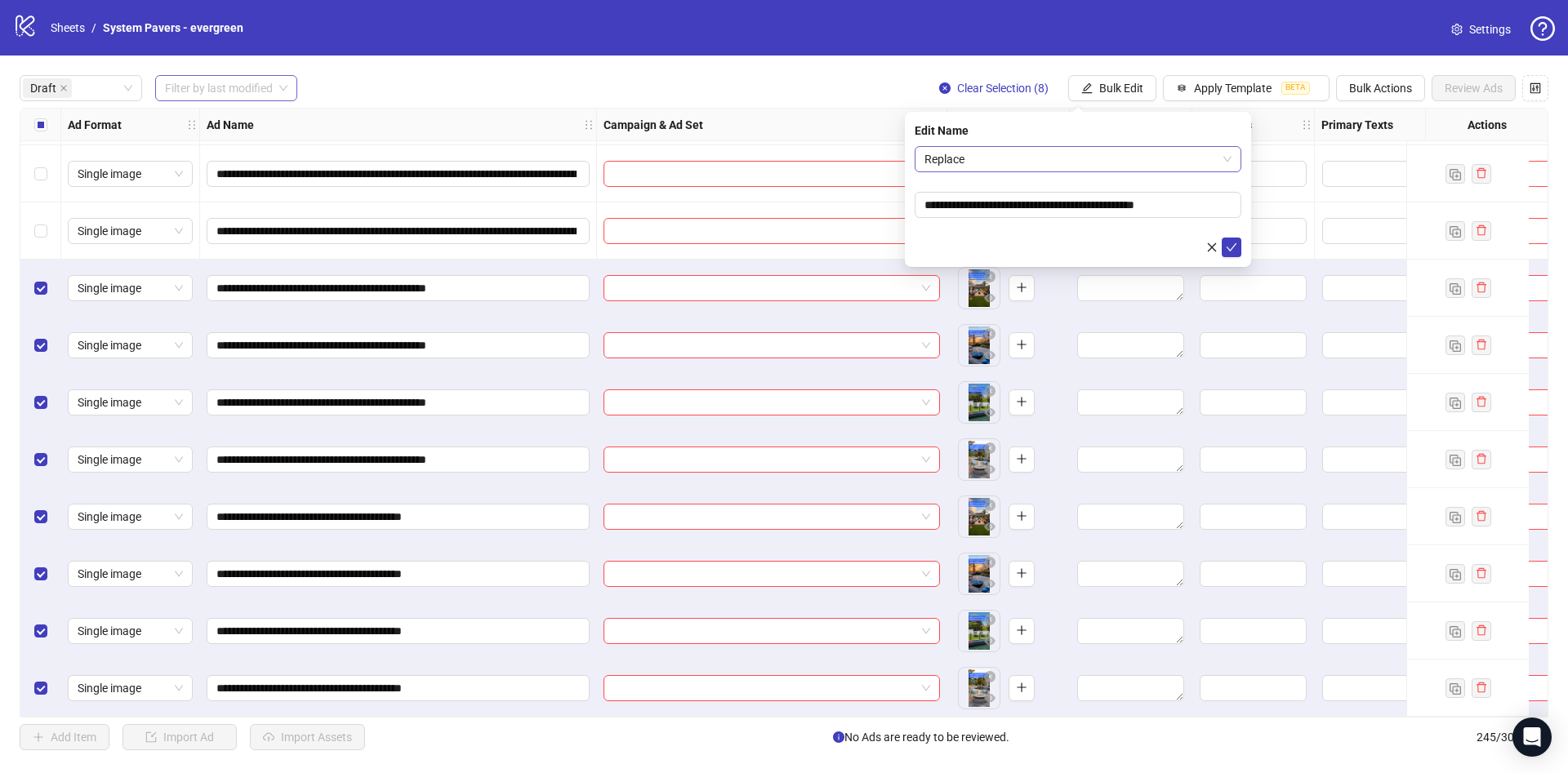
click at [1035, 157] on span "Replace" at bounding box center [1078, 159] width 307 height 25
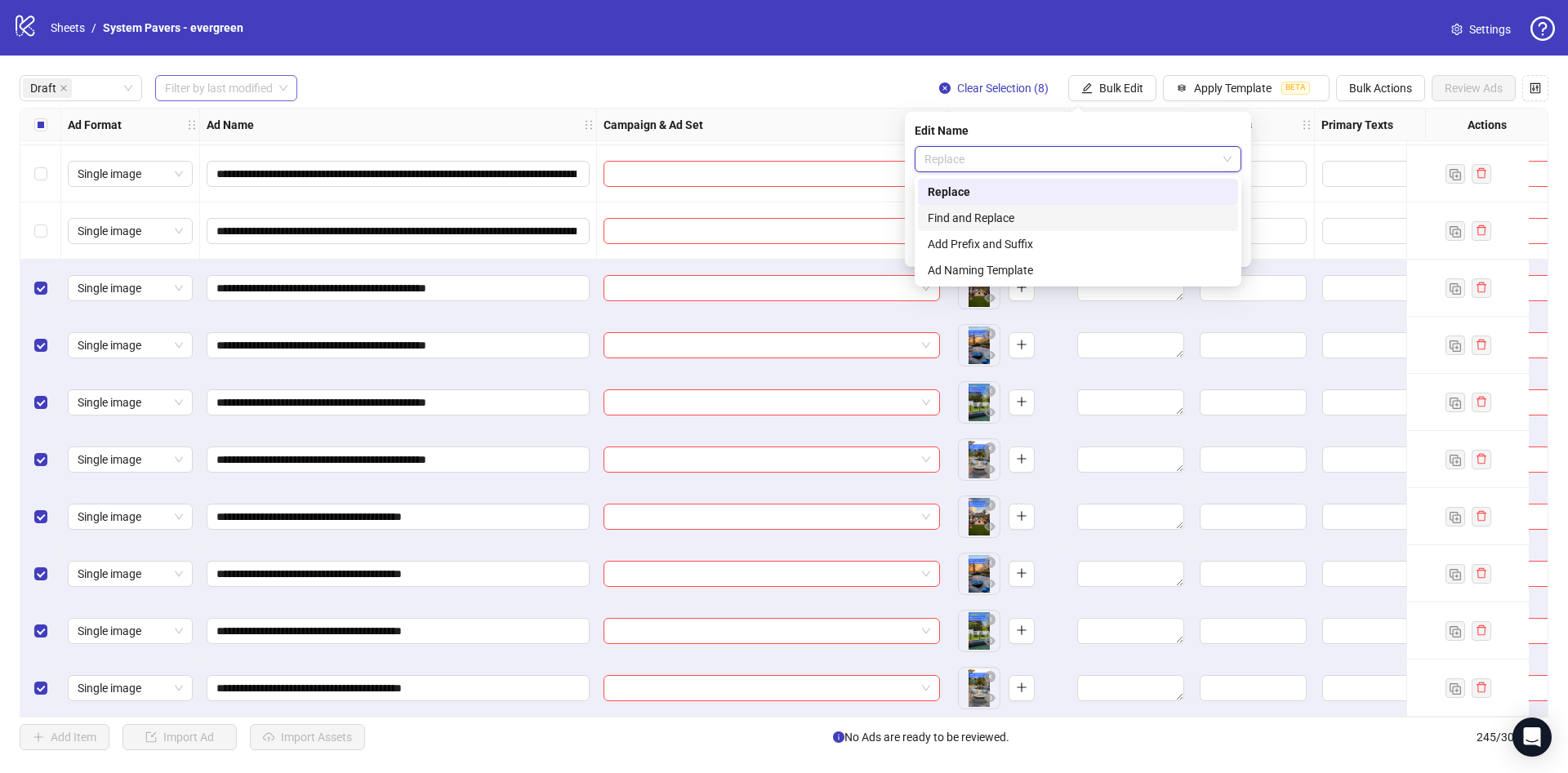
click at [1029, 218] on div "Find and Replace" at bounding box center [1078, 217] width 300 height 18
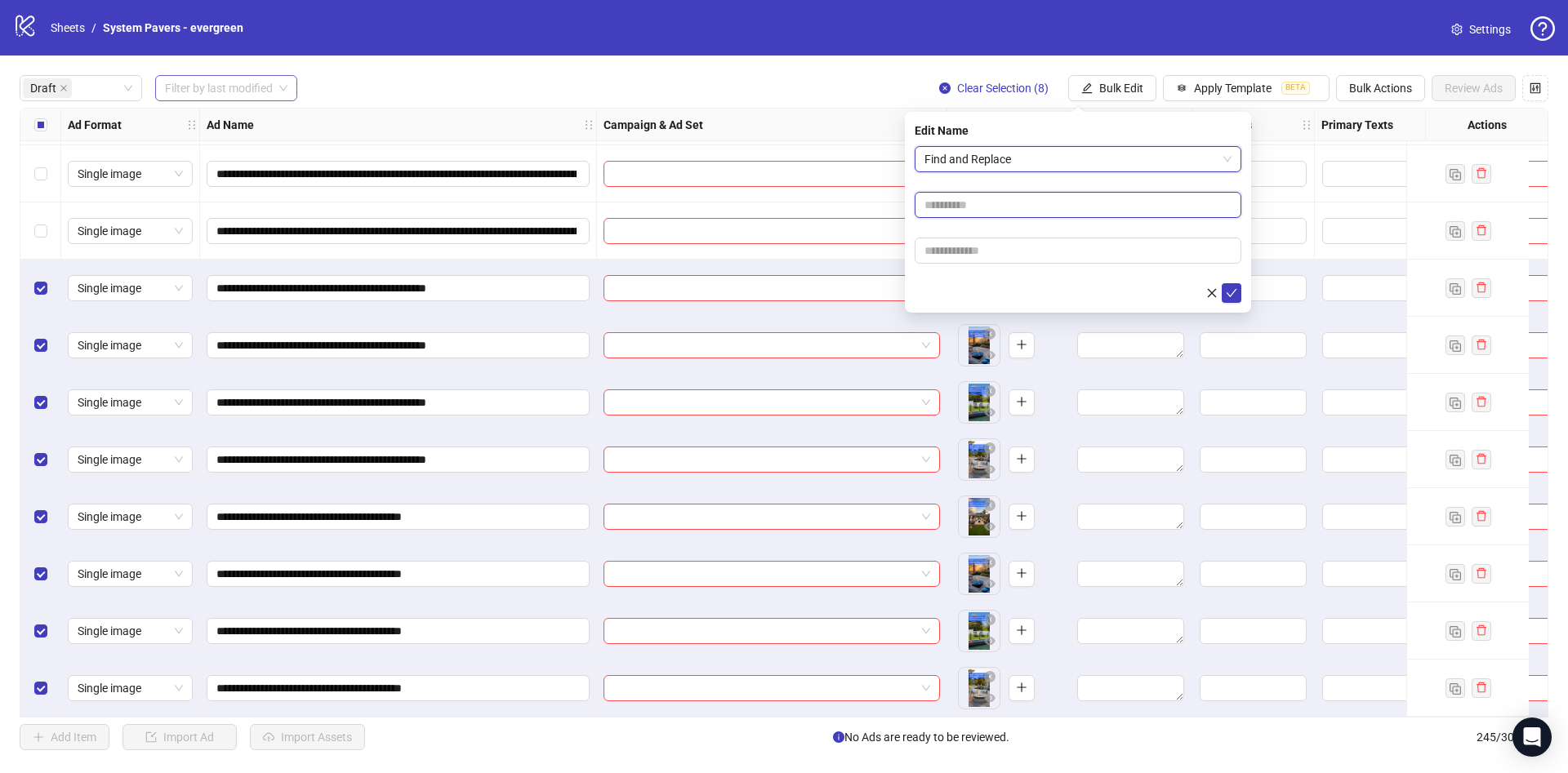
drag, startPoint x: 989, startPoint y: 196, endPoint x: 1024, endPoint y: 215, distance: 39.8
click at [989, 196] on input "text" at bounding box center [1078, 204] width 327 height 27
type input "****"
click at [1016, 240] on input "text" at bounding box center [1078, 251] width 327 height 27
paste input "**********"
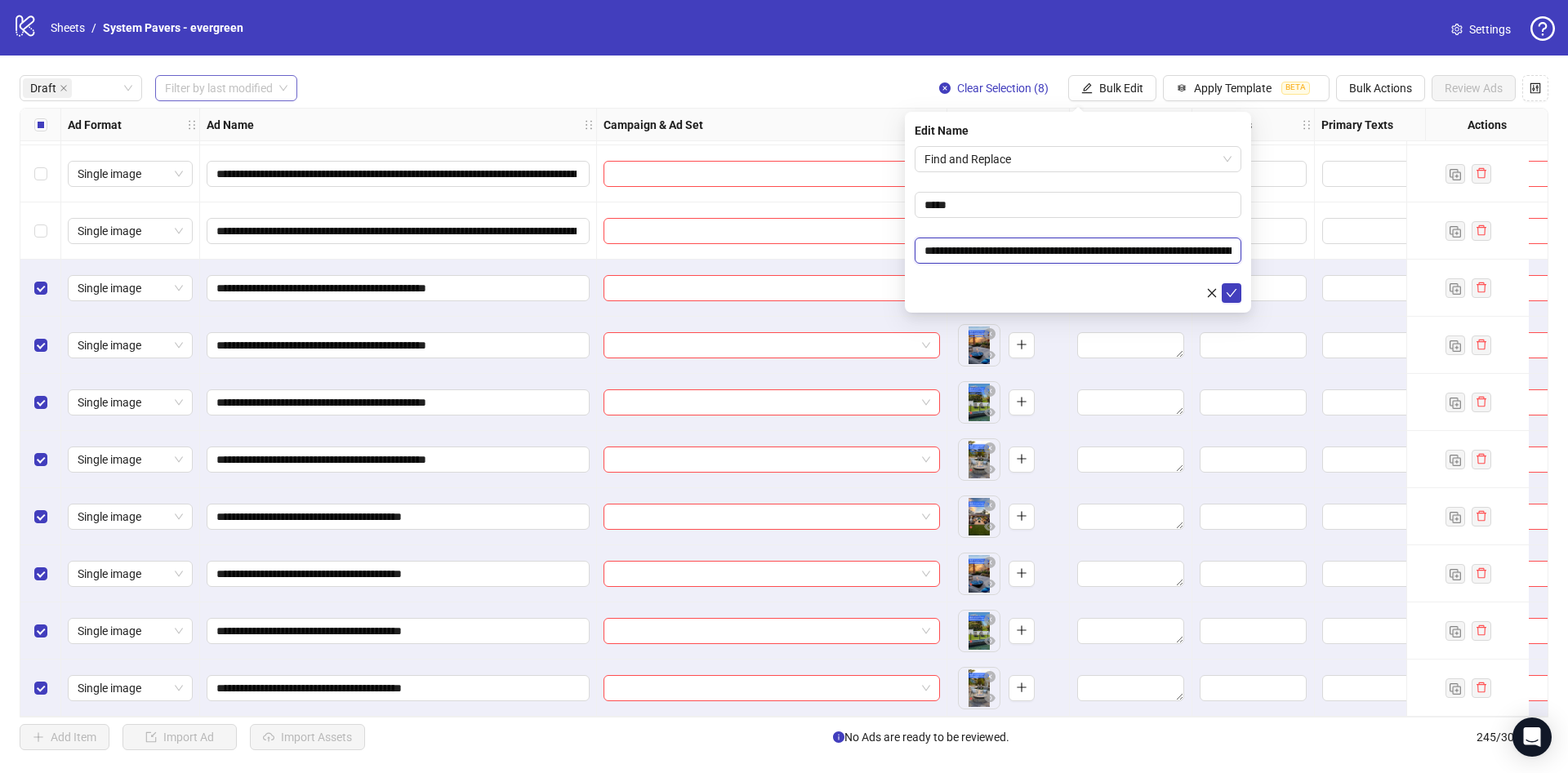
scroll to position [0, 293]
type input "**********"
click at [973, 293] on div at bounding box center [1078, 292] width 327 height 20
click at [1227, 295] on icon "check" at bounding box center [1231, 292] width 11 height 11
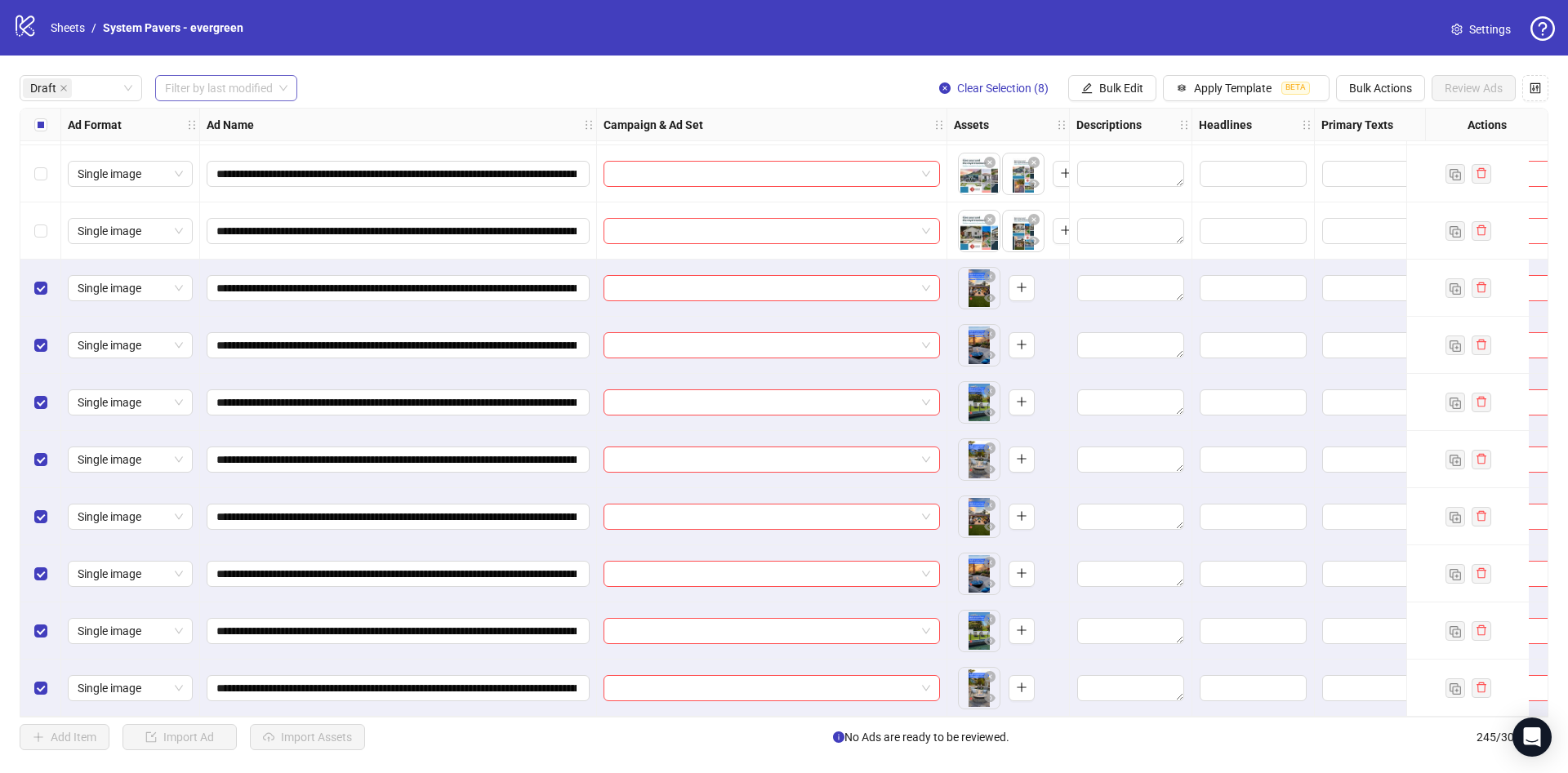
click at [39, 140] on div "Select all rows" at bounding box center [41, 125] width 41 height 32
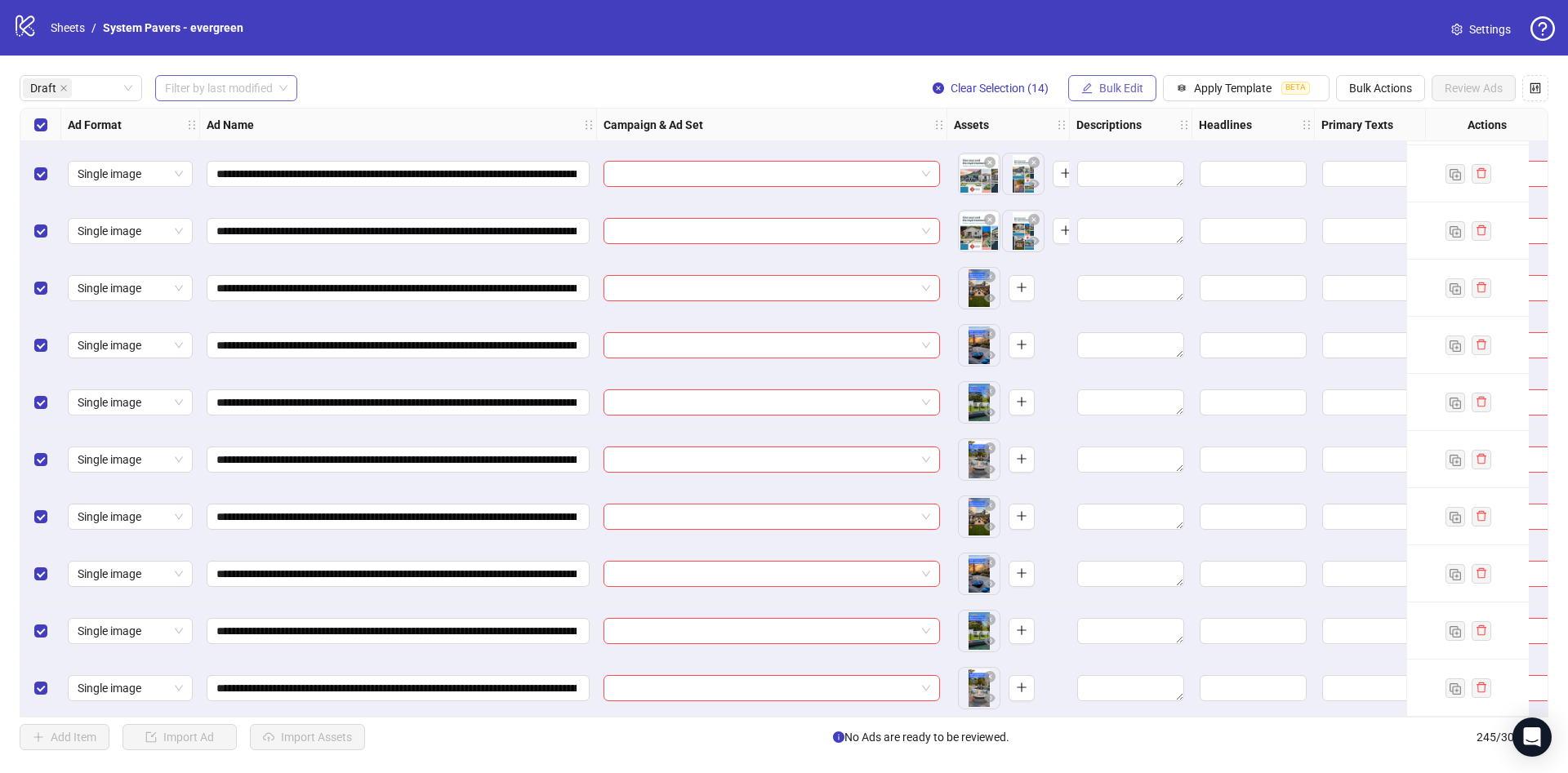
click at [1114, 89] on span "Bulk Edit" at bounding box center [1121, 87] width 44 height 13
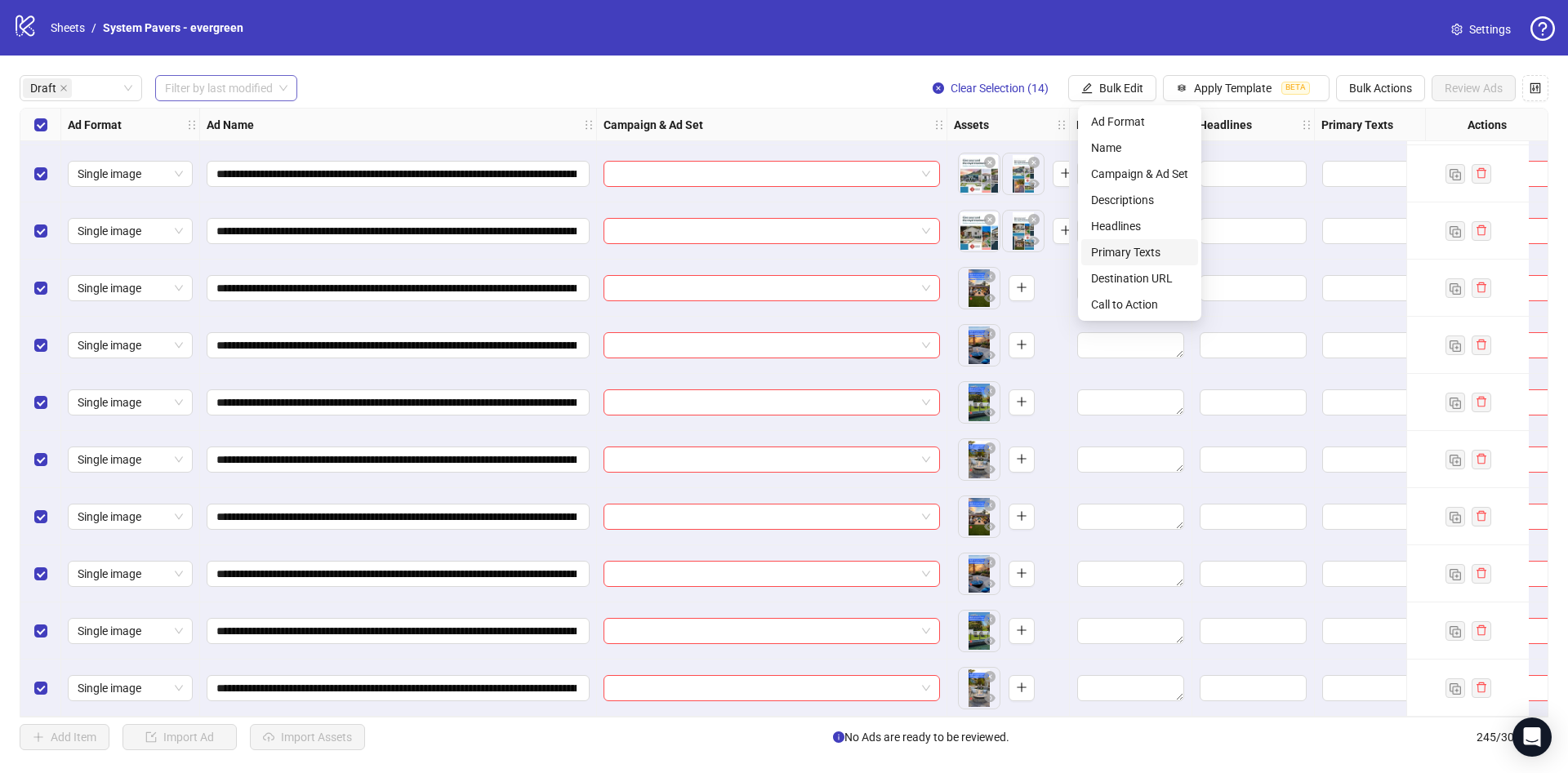
click at [1122, 244] on span "Primary Texts" at bounding box center [1140, 252] width 98 height 18
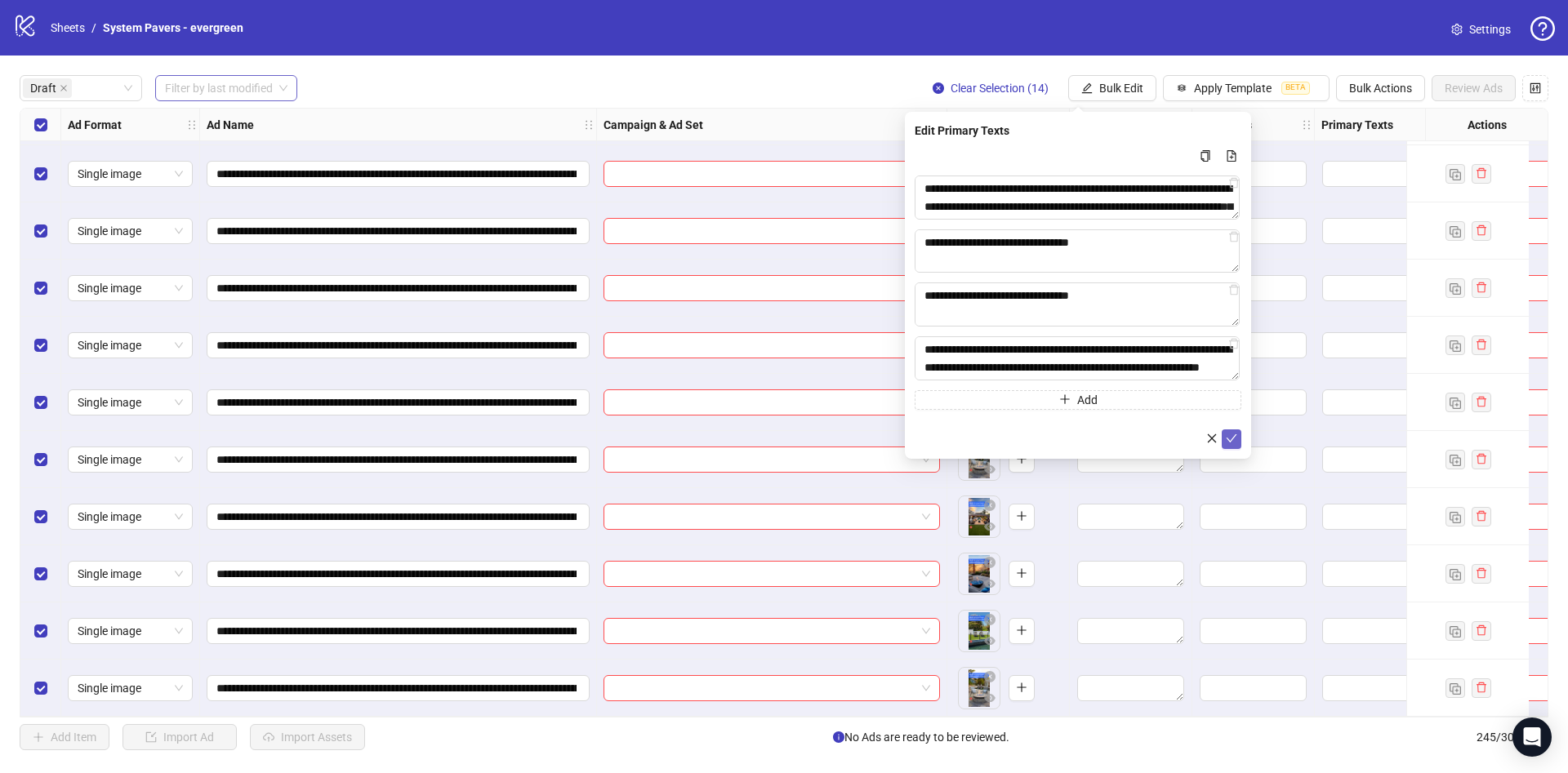
click at [1231, 433] on icon "check" at bounding box center [1231, 438] width 11 height 11
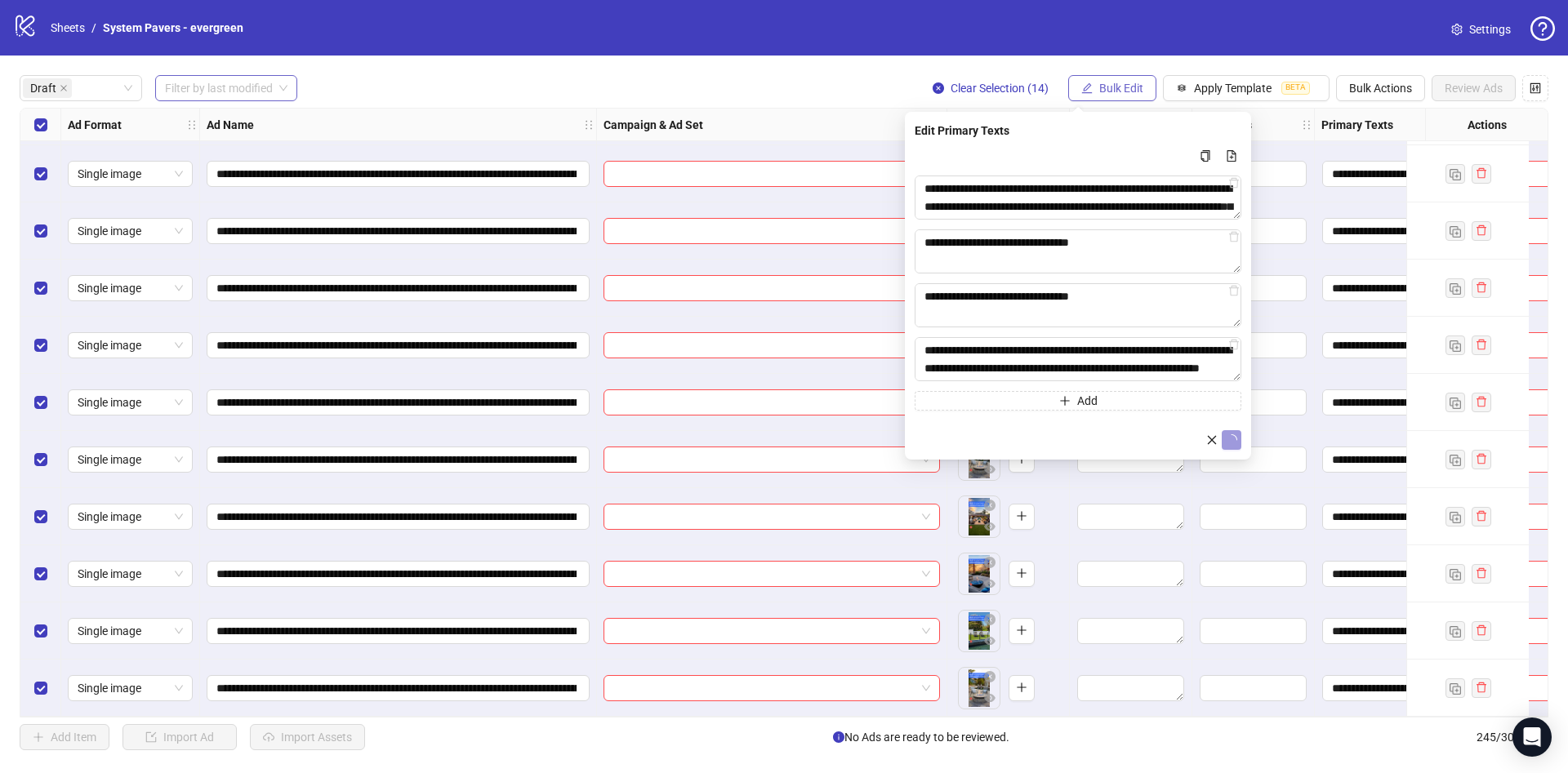
click at [1132, 82] on span "Bulk Edit" at bounding box center [1121, 87] width 44 height 13
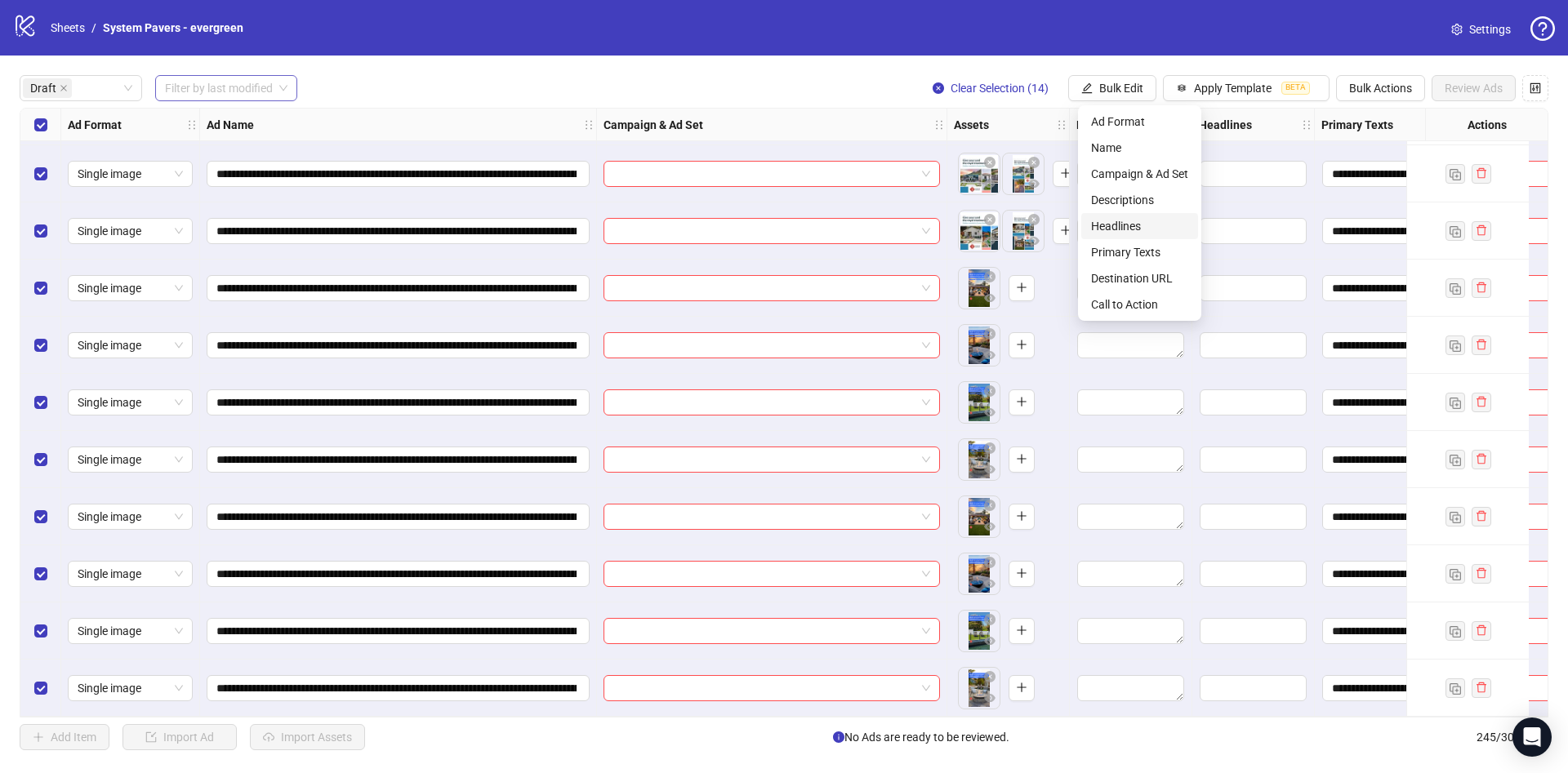
click at [1133, 235] on li "Headlines" at bounding box center [1139, 226] width 117 height 27
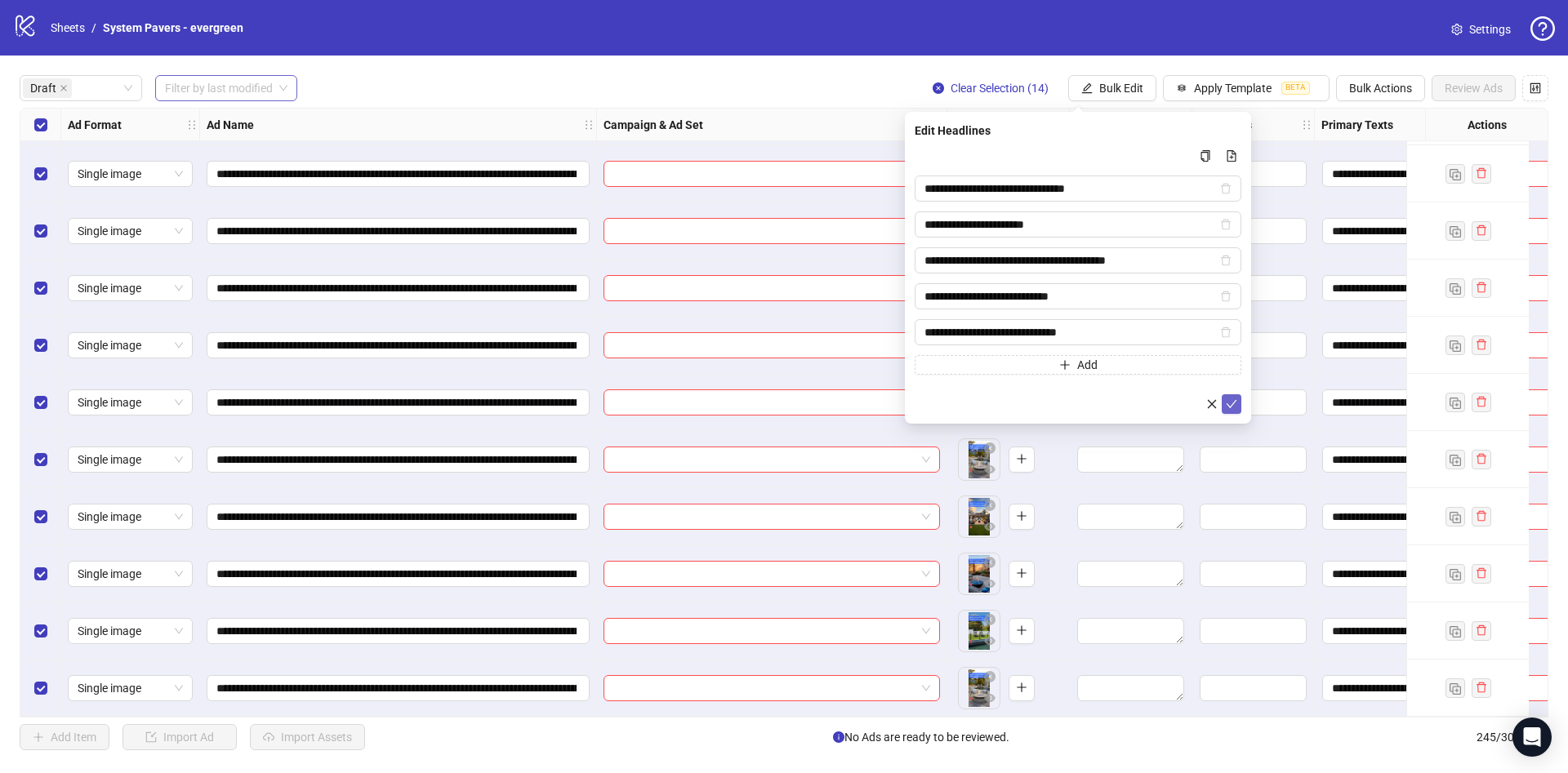
click at [1234, 409] on span "submit" at bounding box center [1231, 404] width 11 height 13
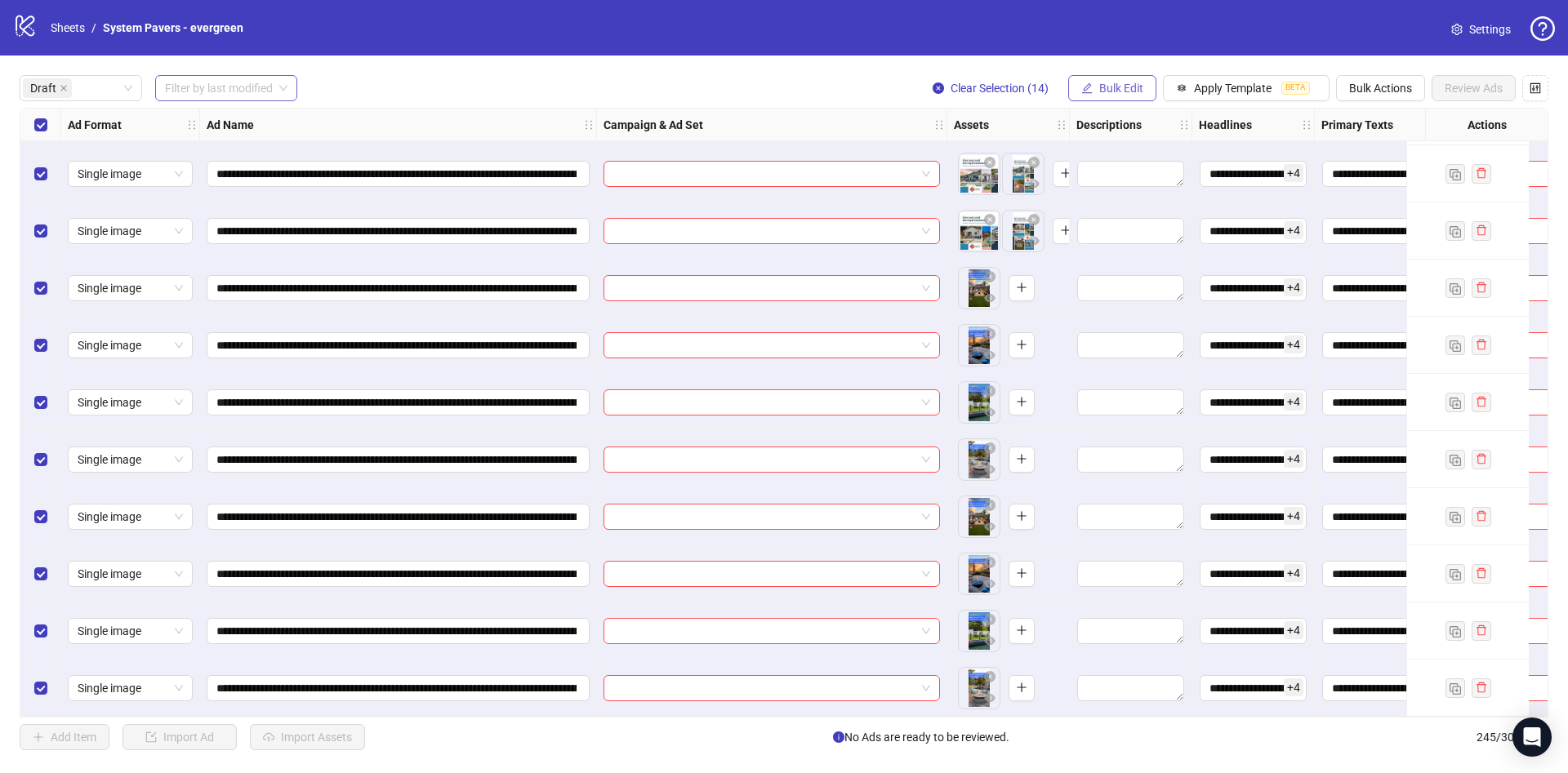
click at [1138, 91] on span "Bulk Edit" at bounding box center [1121, 87] width 44 height 13
click at [1145, 207] on span "Descriptions" at bounding box center [1140, 199] width 98 height 18
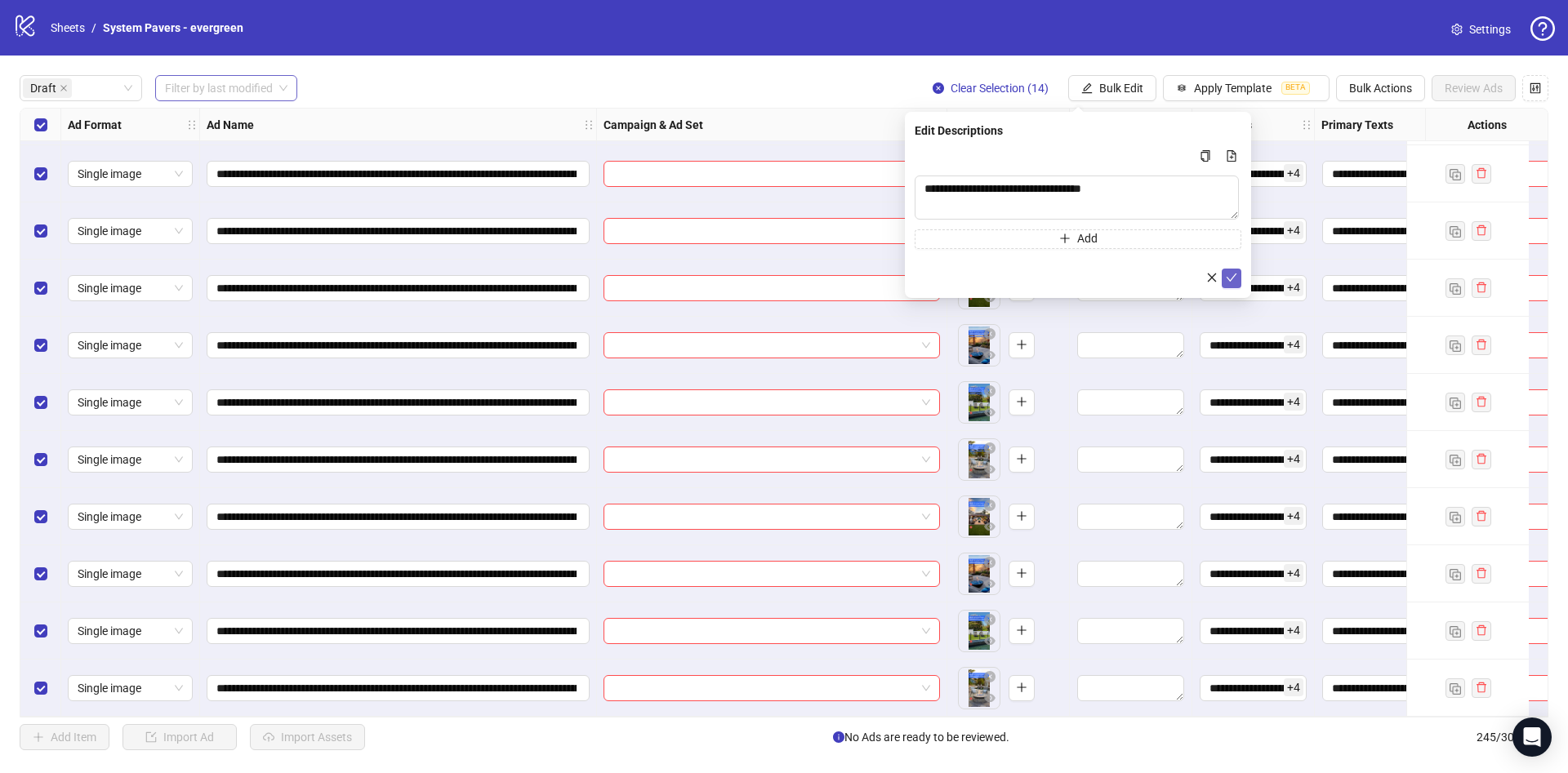
click at [1235, 280] on icon "check" at bounding box center [1231, 277] width 11 height 11
click at [1134, 86] on span "Bulk Edit" at bounding box center [1121, 87] width 44 height 13
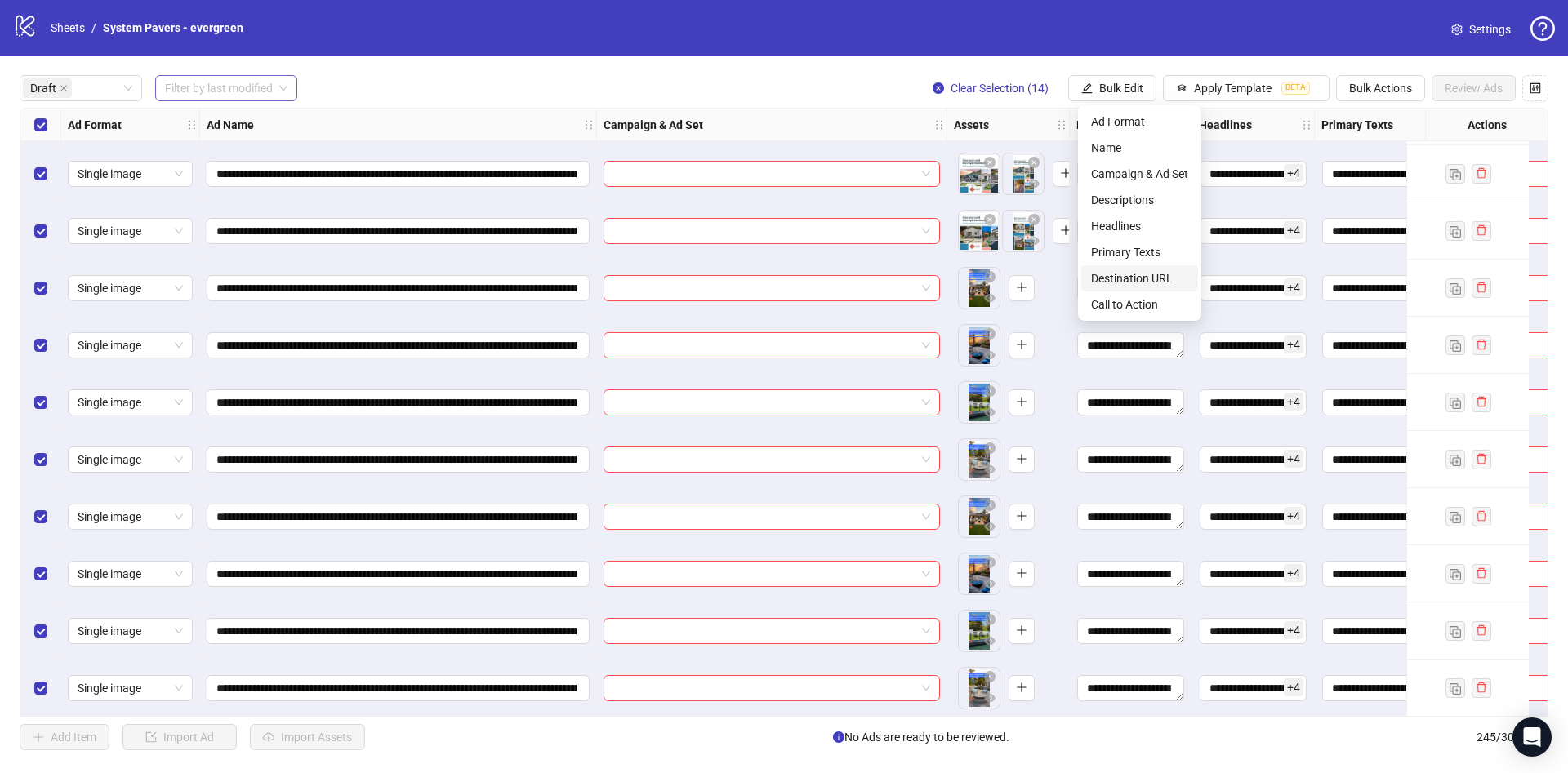
click at [1132, 280] on span "Destination URL" at bounding box center [1140, 278] width 98 height 18
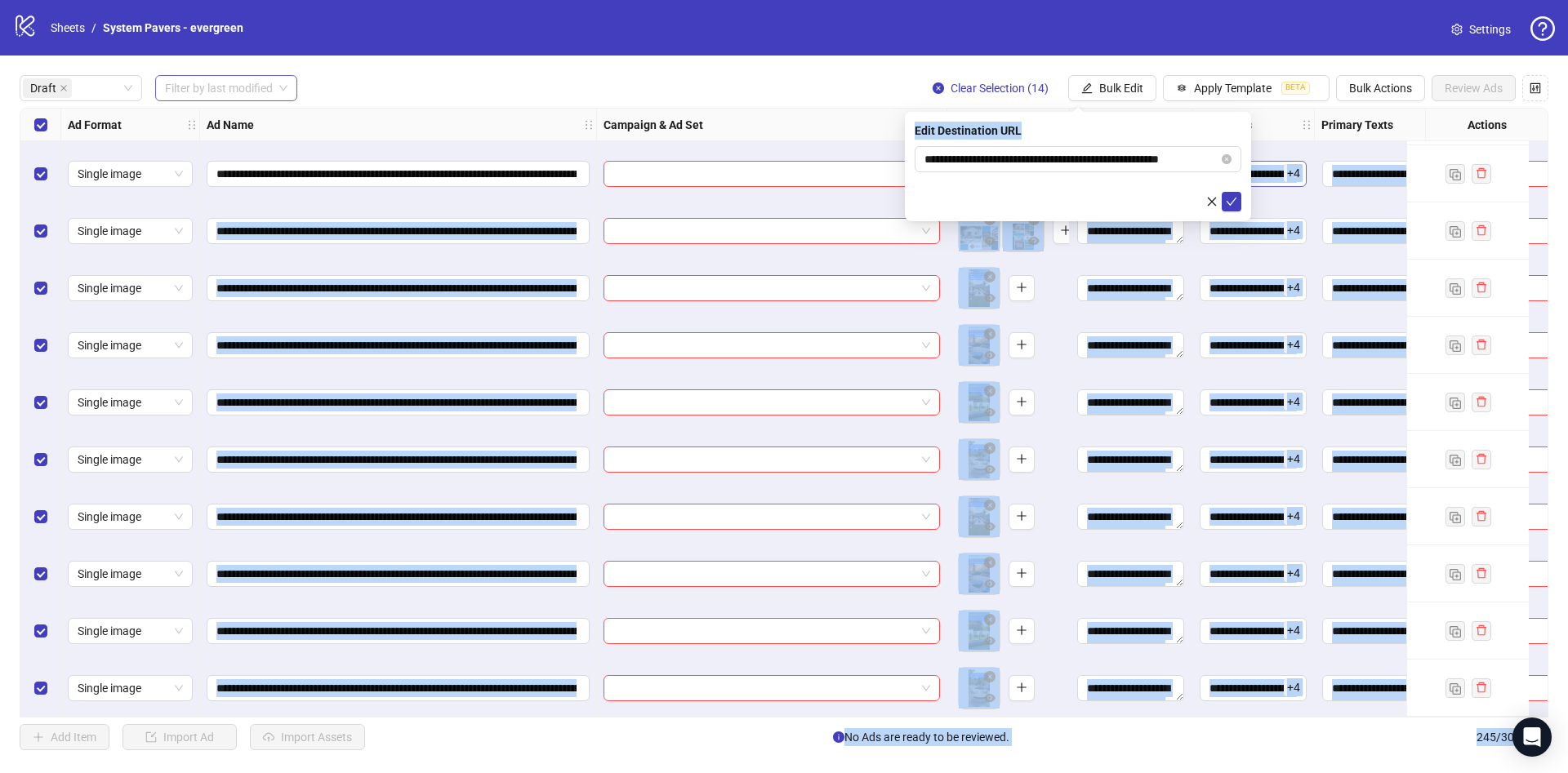
drag, startPoint x: 1037, startPoint y: 149, endPoint x: 1277, endPoint y: 157, distance: 240.1
click at [1278, 157] on body "**********" at bounding box center [784, 386] width 1568 height 773
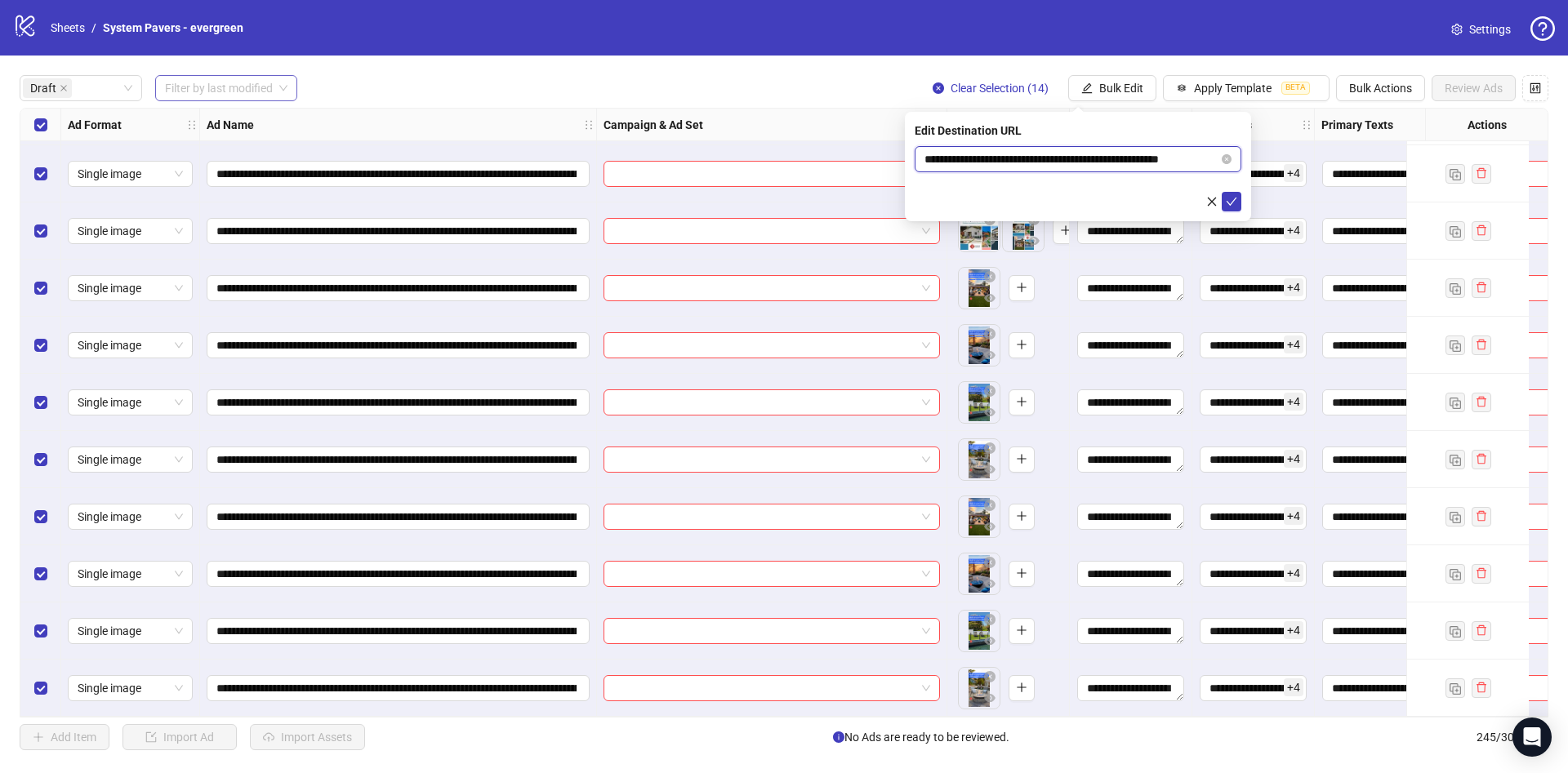
click at [1143, 157] on input "**********" at bounding box center [1072, 159] width 294 height 18
drag, startPoint x: 1038, startPoint y: 157, endPoint x: 1233, endPoint y: 192, distance: 198.1
click at [1246, 166] on div "**********" at bounding box center [1078, 167] width 346 height 109
click at [1231, 204] on icon "check" at bounding box center [1232, 202] width 10 height 9
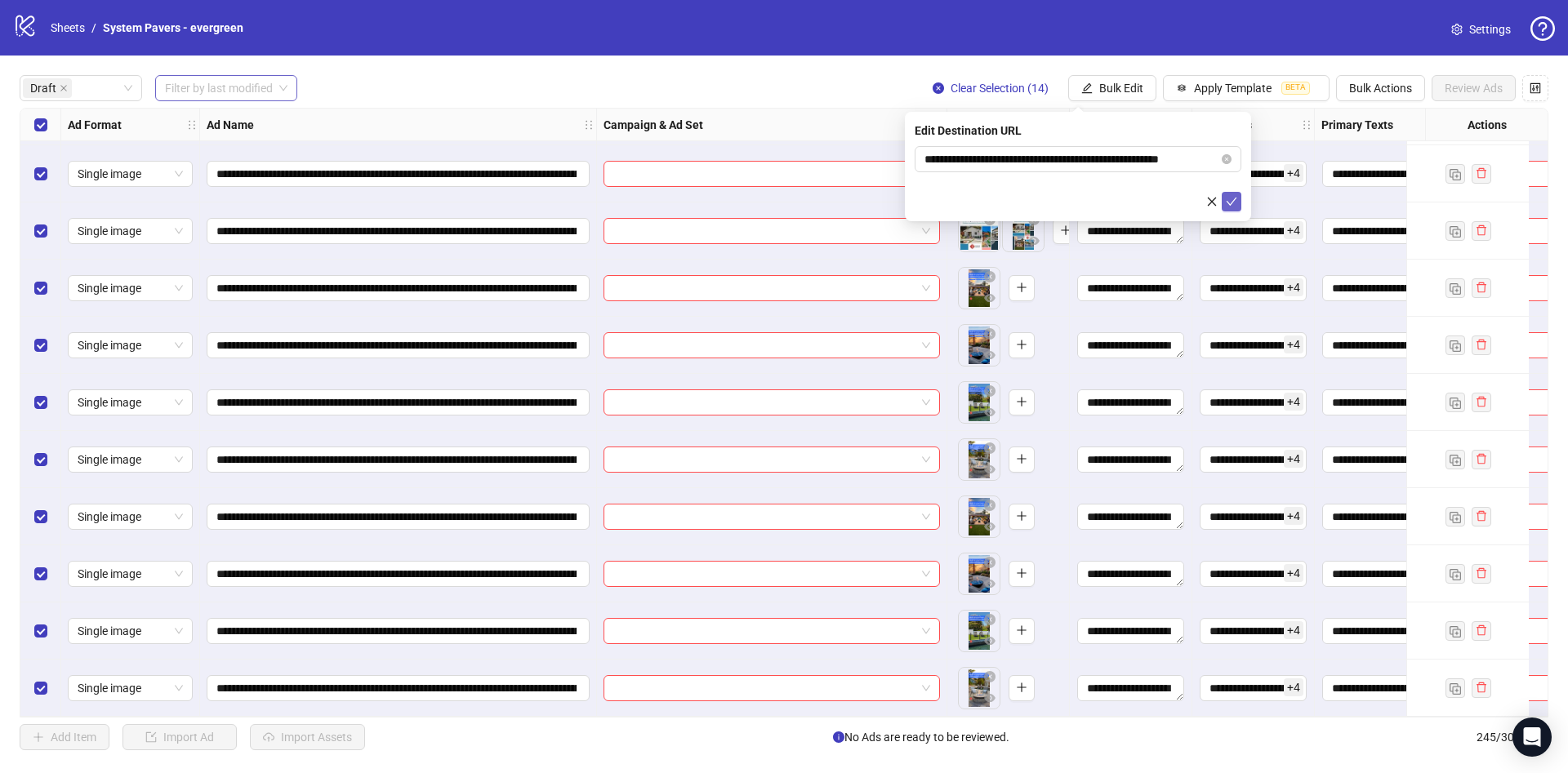
scroll to position [0, 0]
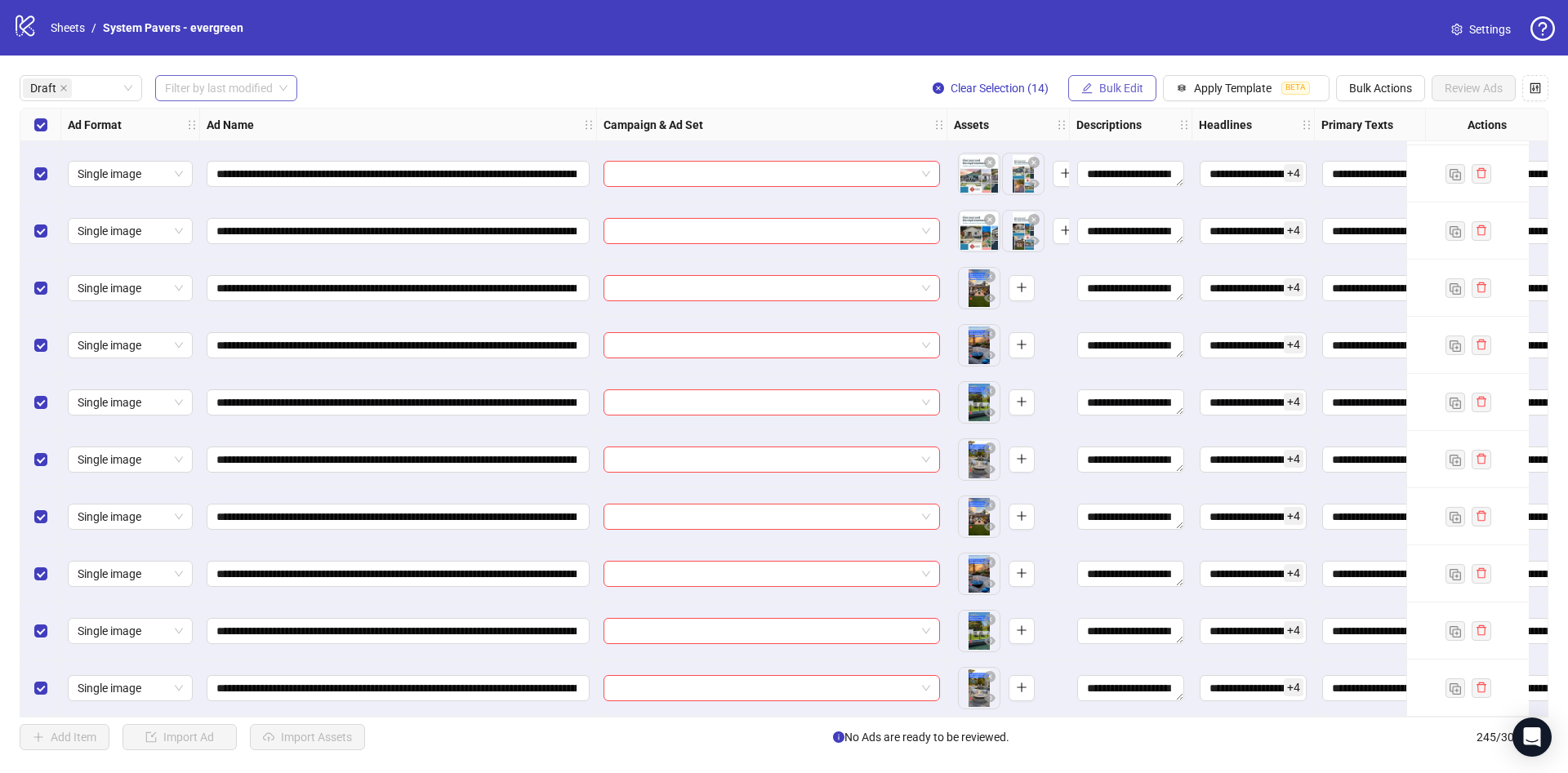
click at [1144, 86] on span "Bulk Edit" at bounding box center [1121, 87] width 44 height 13
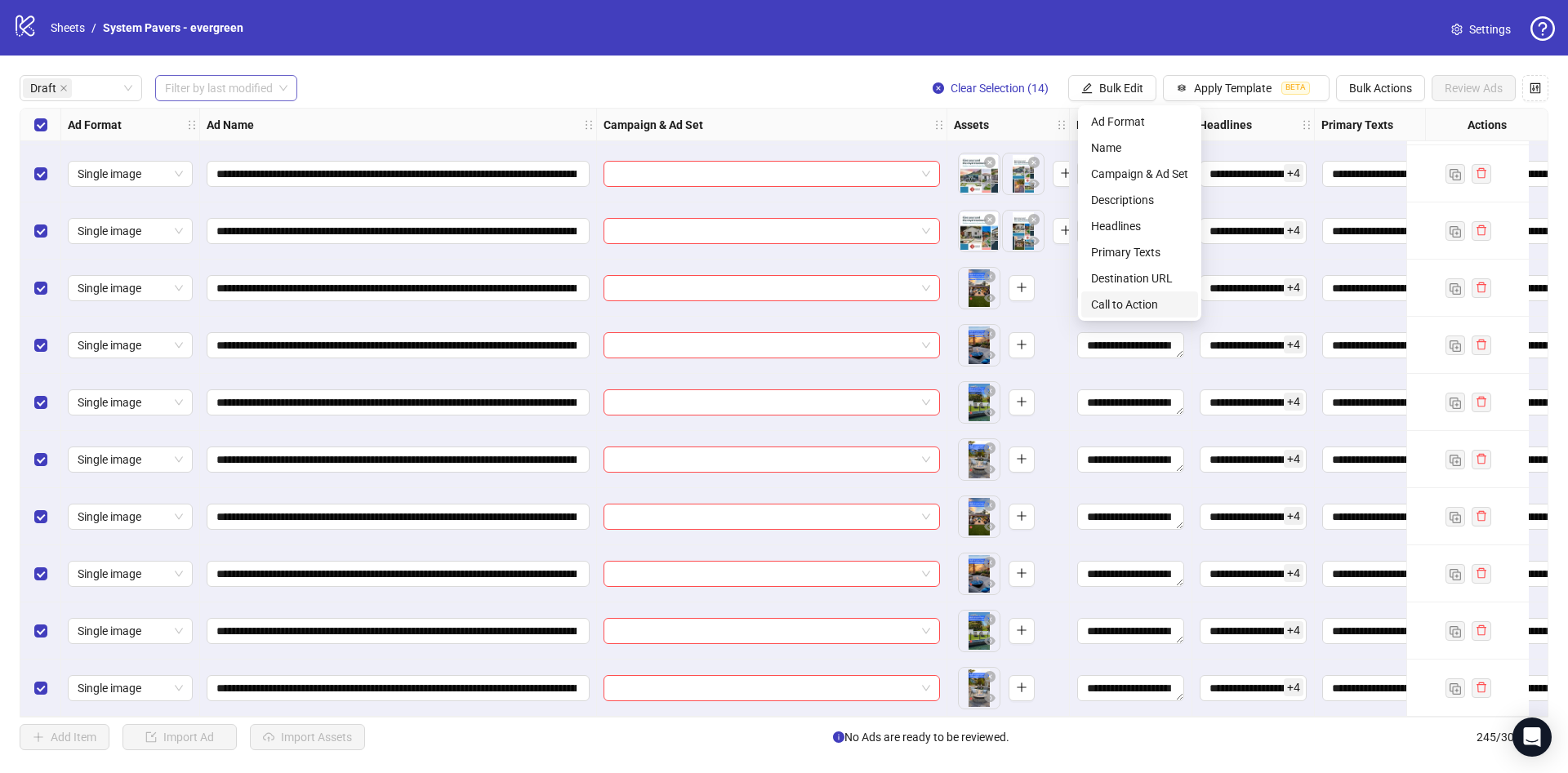
click at [1149, 302] on span "Call to Action" at bounding box center [1140, 304] width 98 height 18
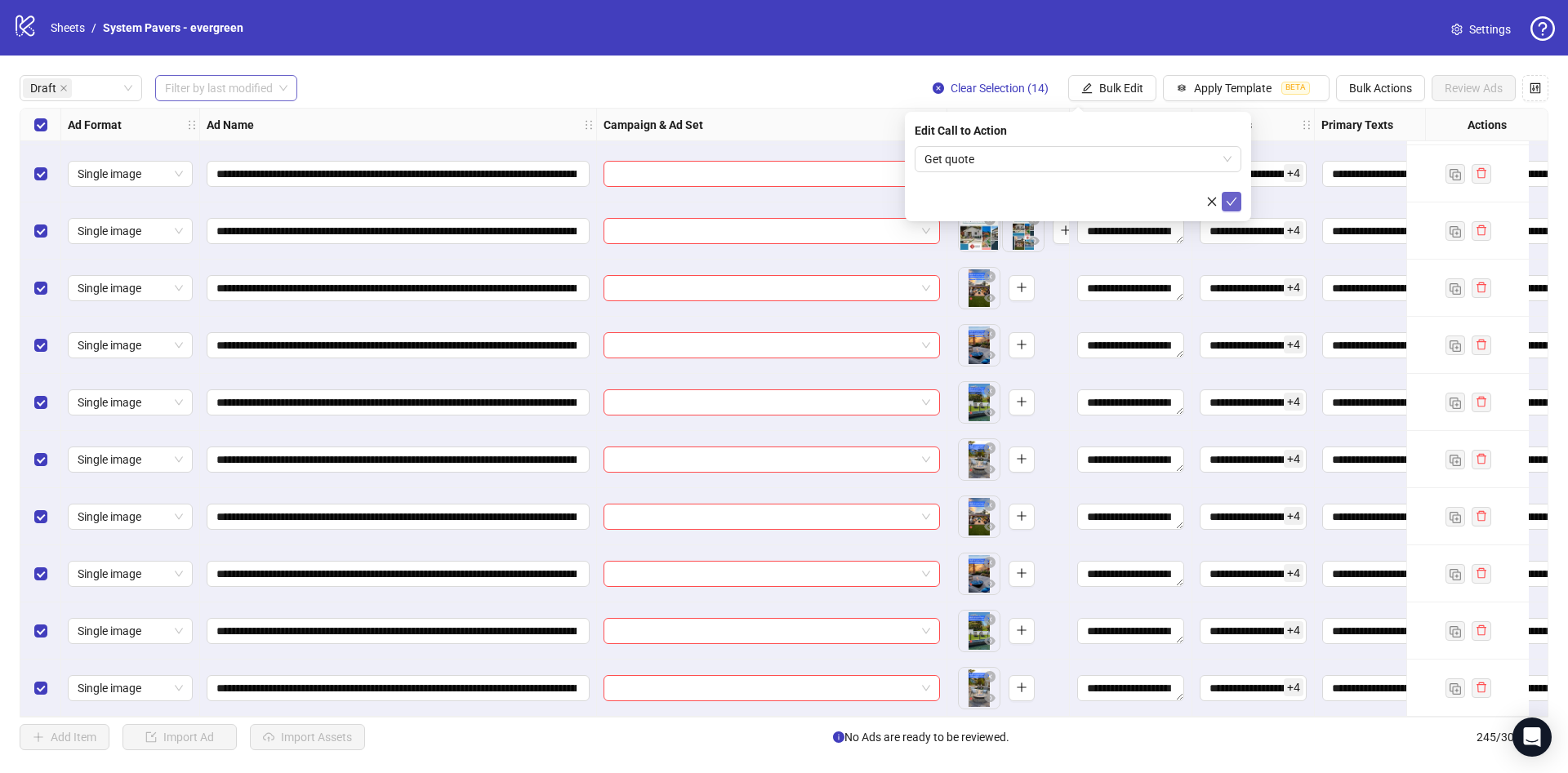
click at [1226, 201] on icon "check" at bounding box center [1231, 201] width 11 height 11
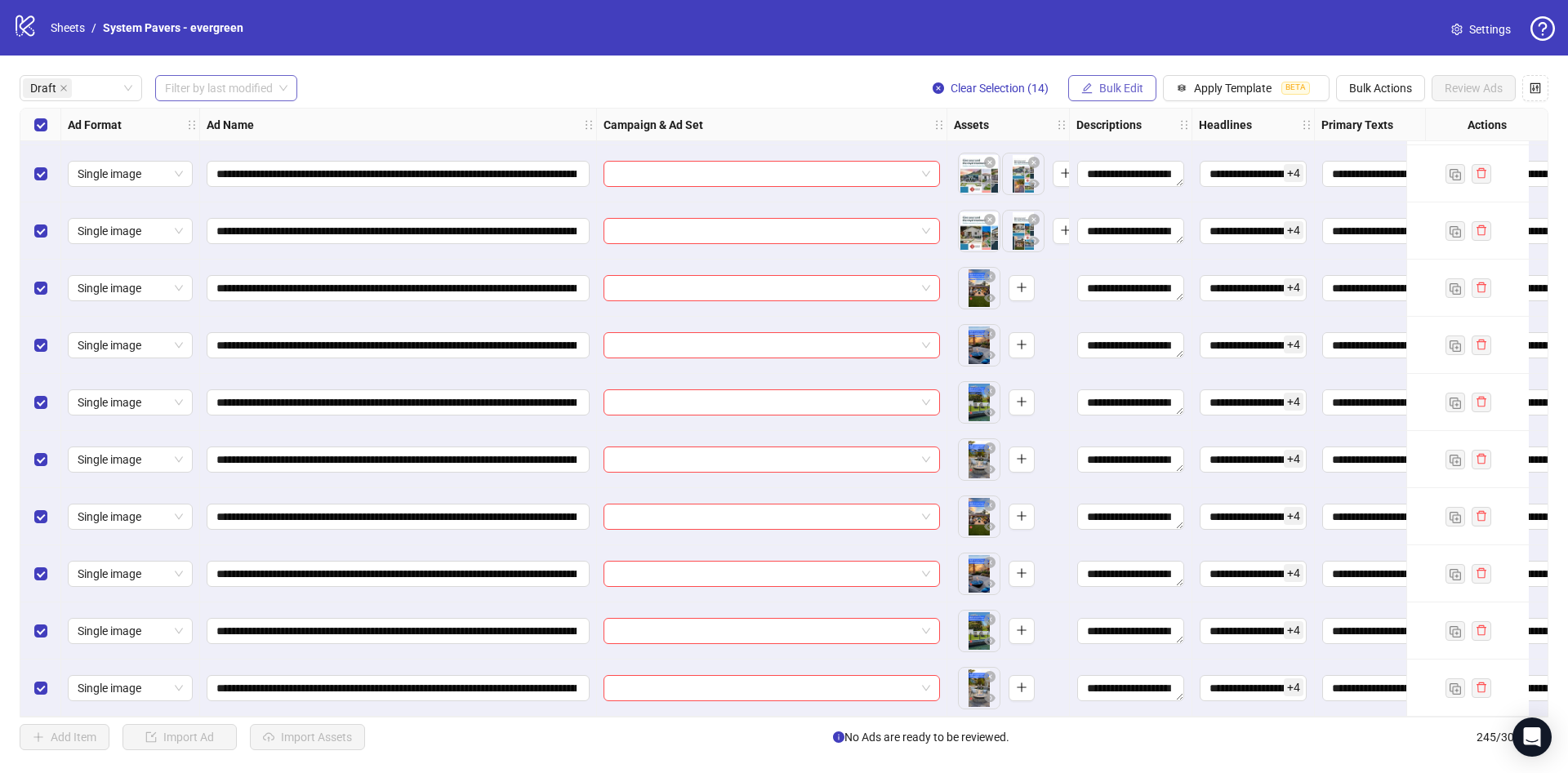
click at [1124, 78] on button "Bulk Edit" at bounding box center [1112, 88] width 88 height 27
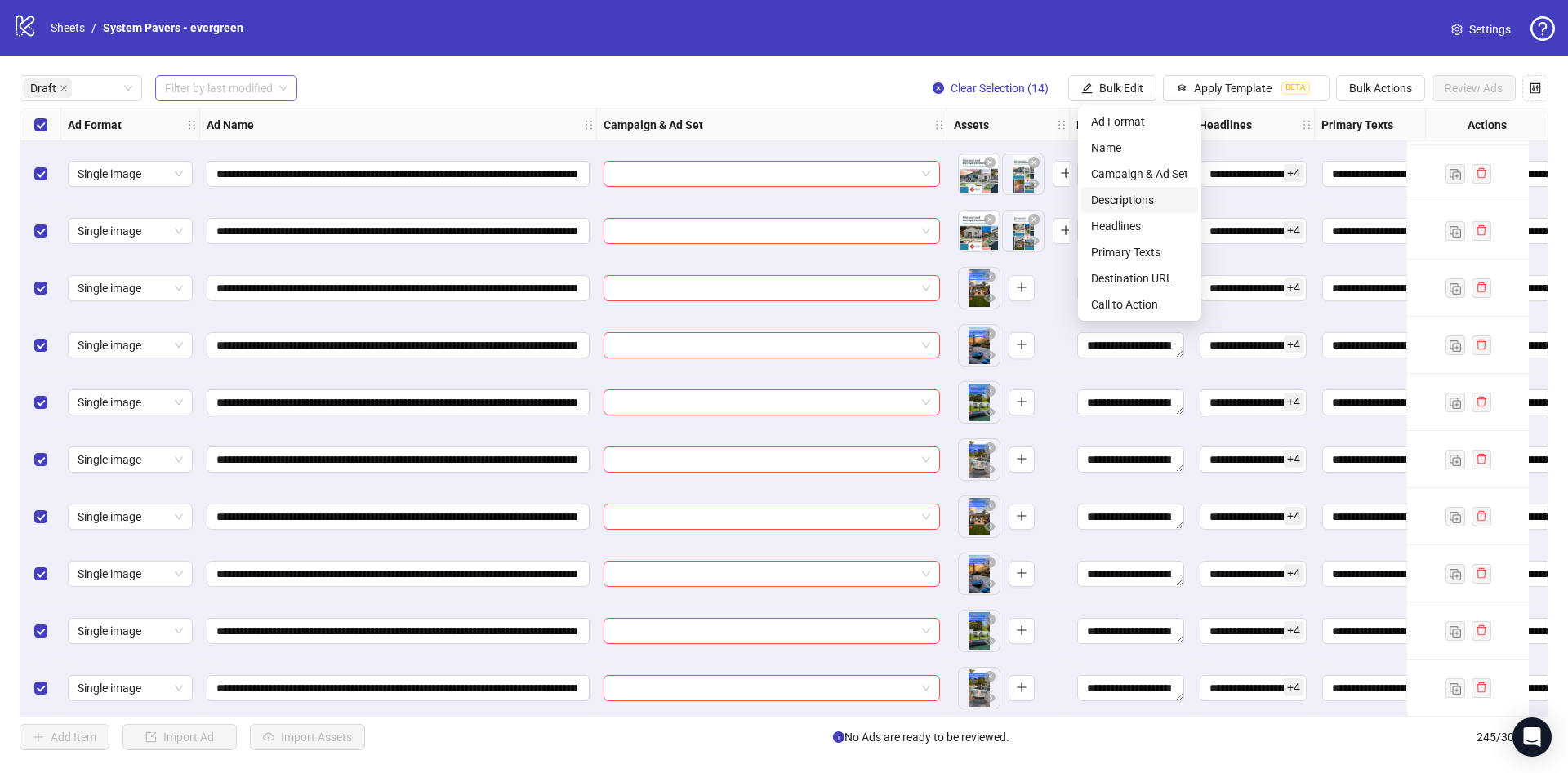
click at [1153, 199] on span "Descriptions" at bounding box center [1140, 199] width 98 height 18
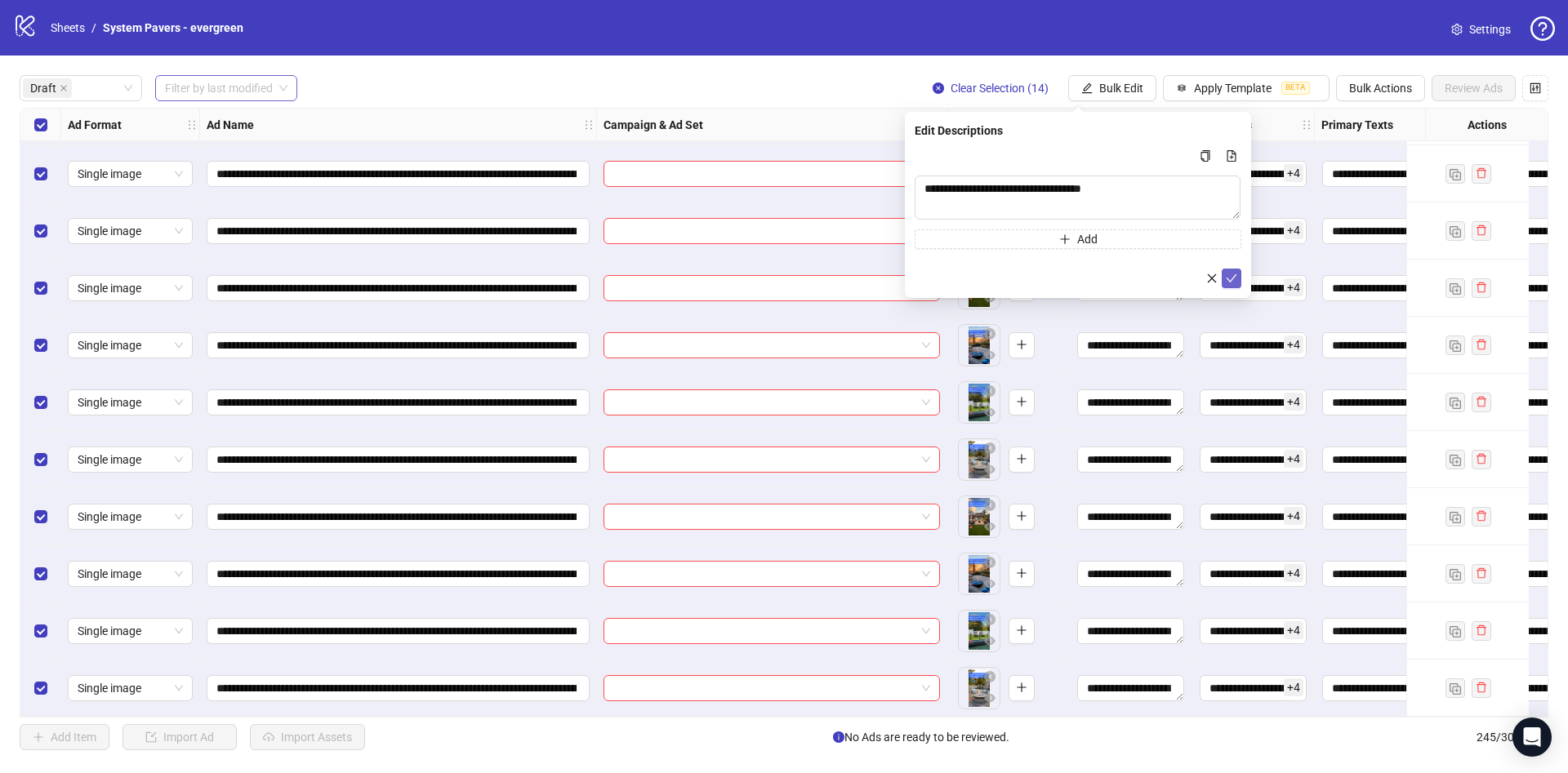
click at [1233, 276] on icon "check" at bounding box center [1231, 278] width 11 height 11
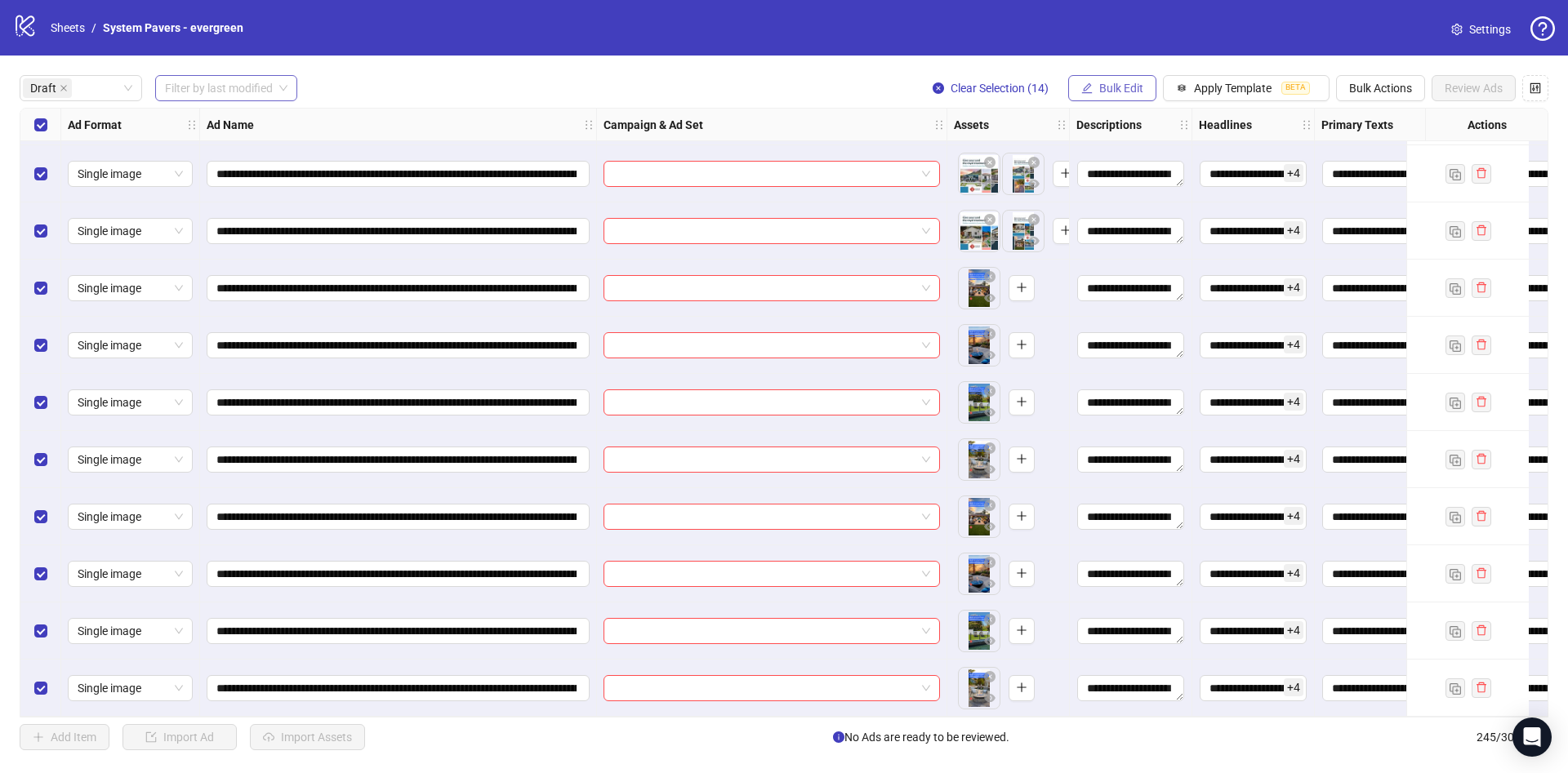
click at [1121, 97] on button "Bulk Edit" at bounding box center [1112, 88] width 88 height 27
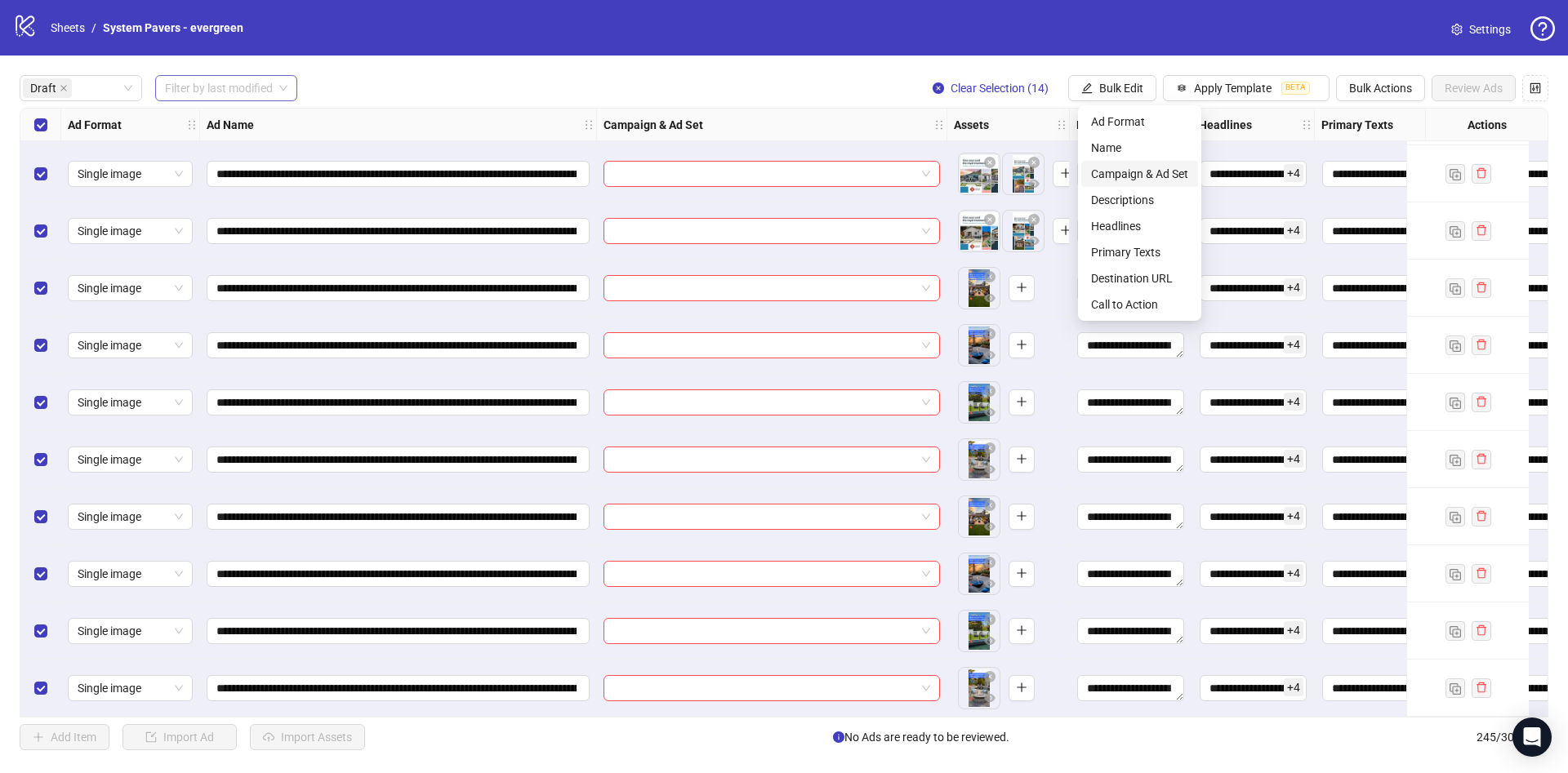
click at [1144, 163] on li "Campaign & Ad Set" at bounding box center [1139, 174] width 117 height 27
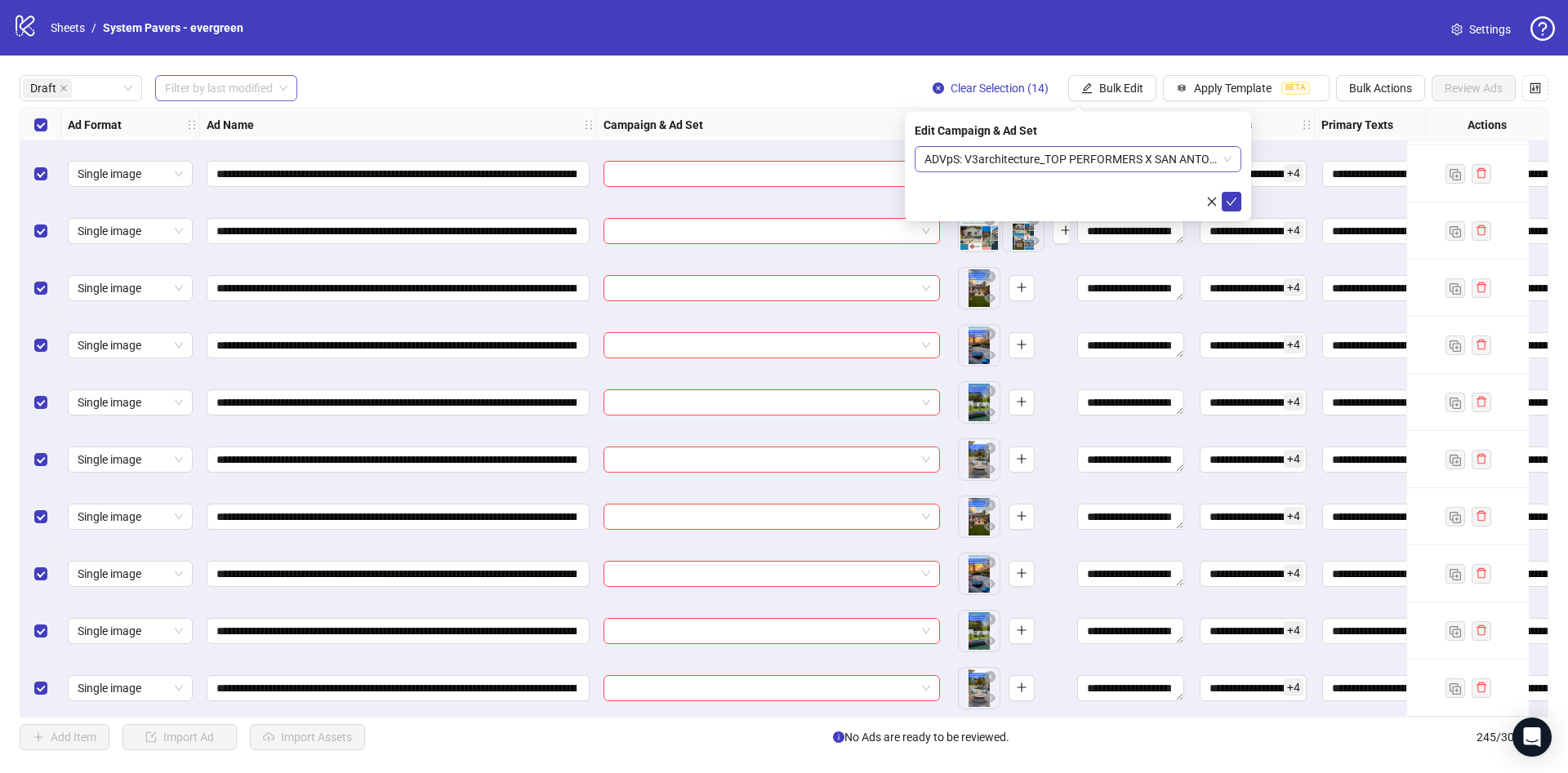
click at [1134, 168] on span "ADVpS: V3architecture_TOP PERFORMERS X SAN ANTONIO-9.9_xcl-ATL-LV-DC_AUTO_LC" at bounding box center [1078, 159] width 307 height 25
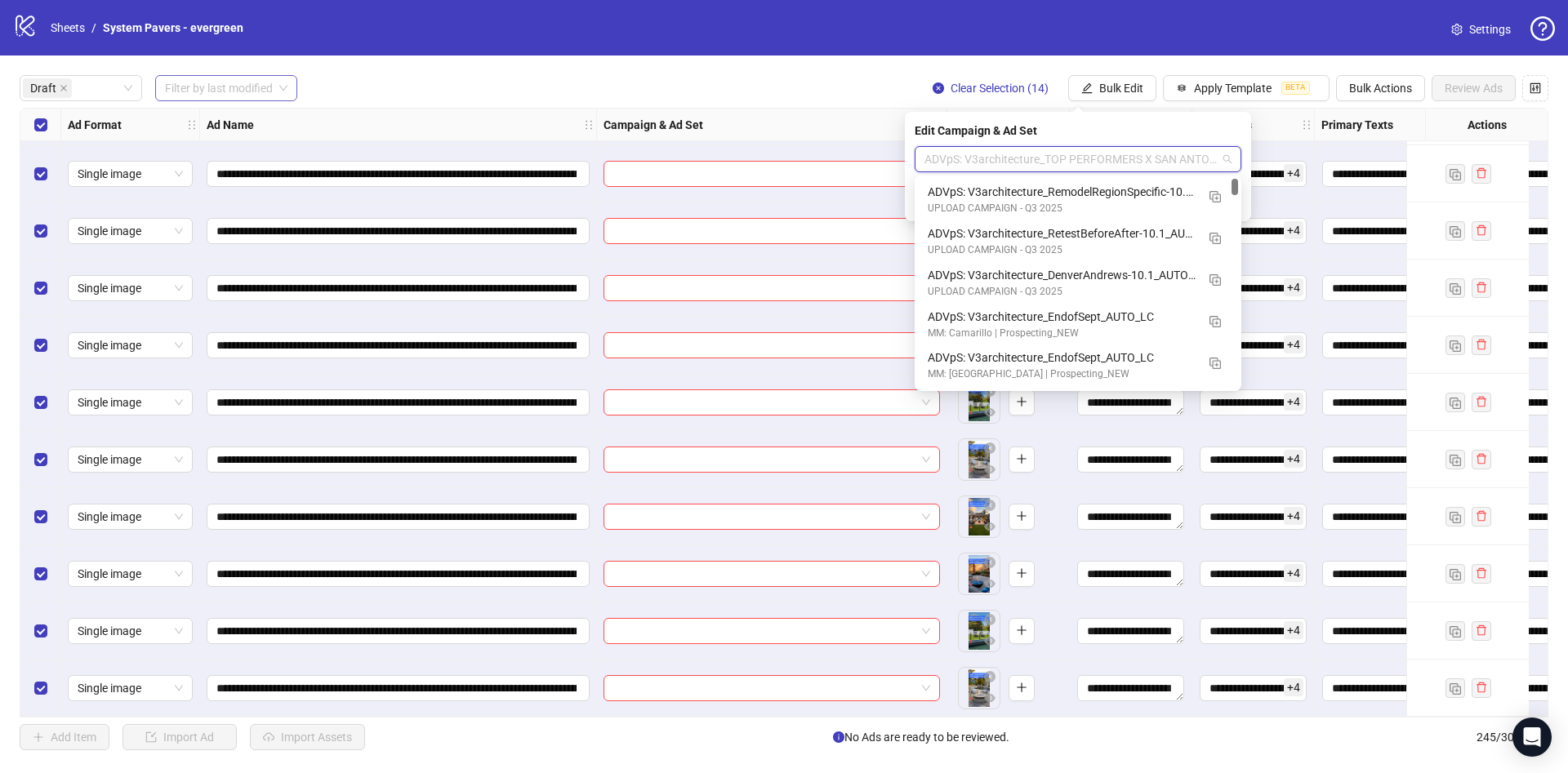
drag, startPoint x: 1237, startPoint y: 244, endPoint x: 1214, endPoint y: 189, distance: 59.6
click at [1238, 163] on body "**********" at bounding box center [784, 386] width 1568 height 773
click at [1211, 192] on img "button" at bounding box center [1215, 196] width 11 height 11
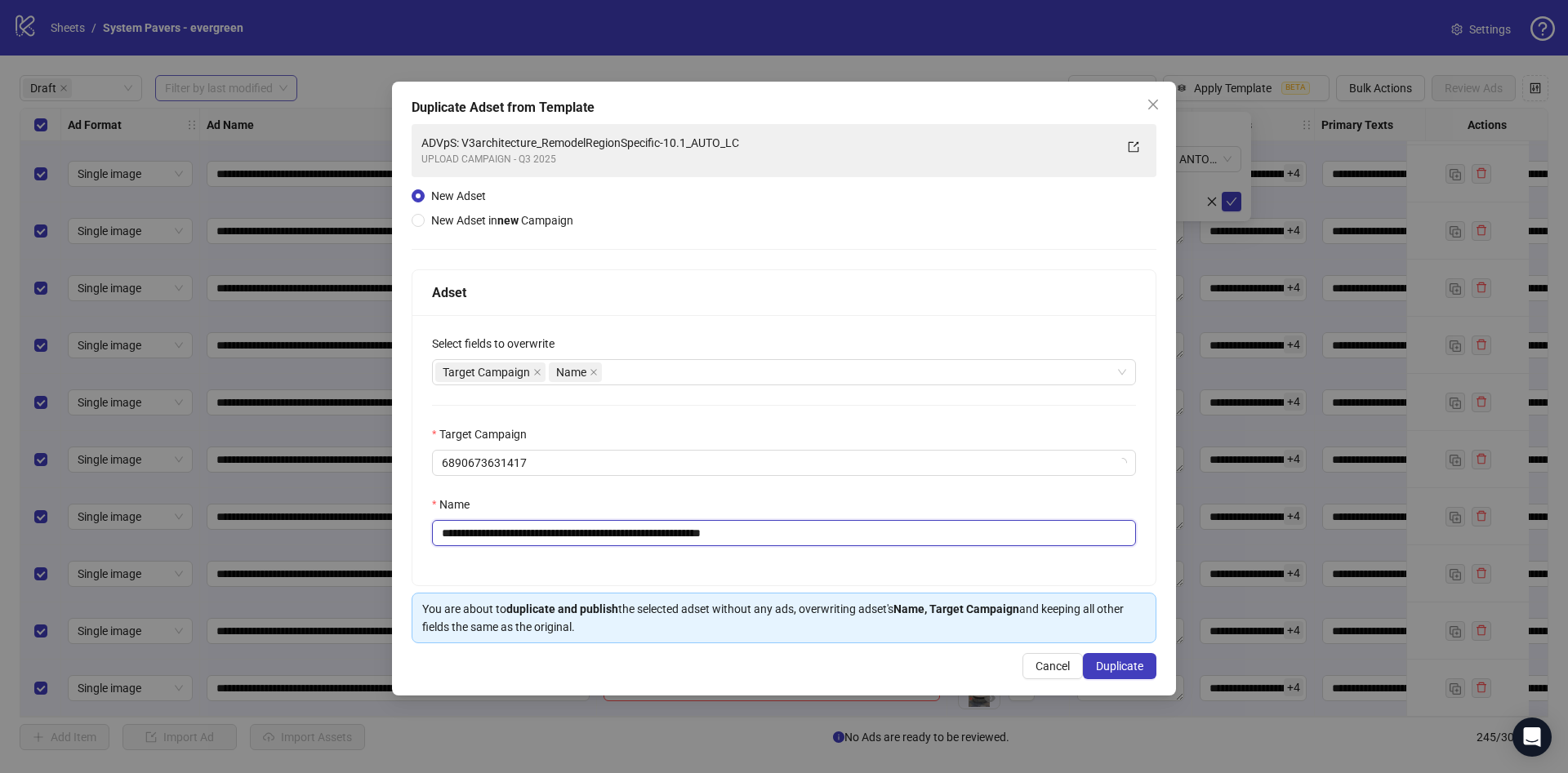
drag, startPoint x: 752, startPoint y: 538, endPoint x: 881, endPoint y: 545, distance: 129.2
click at [881, 545] on input "**********" at bounding box center [784, 533] width 704 height 27
drag, startPoint x: 577, startPoint y: 534, endPoint x: 600, endPoint y: 537, distance: 23.2
click at [600, 537] on input "**********" at bounding box center [784, 533] width 704 height 27
drag, startPoint x: 562, startPoint y: 533, endPoint x: 688, endPoint y: 552, distance: 127.4
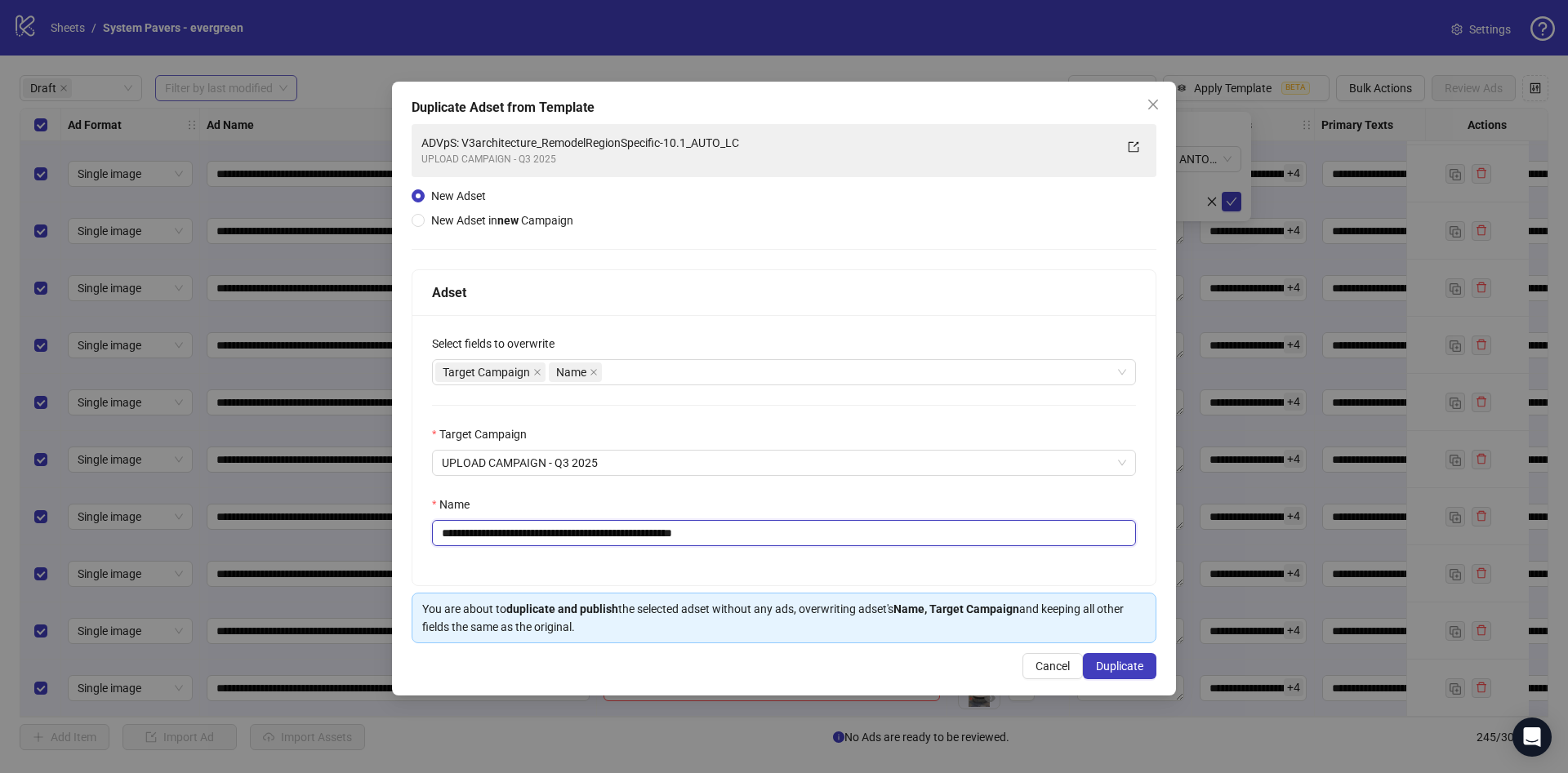
click at [688, 552] on div "**********" at bounding box center [784, 451] width 743 height 270
type input "**********"
click at [1119, 669] on span "Duplicate" at bounding box center [1119, 665] width 47 height 13
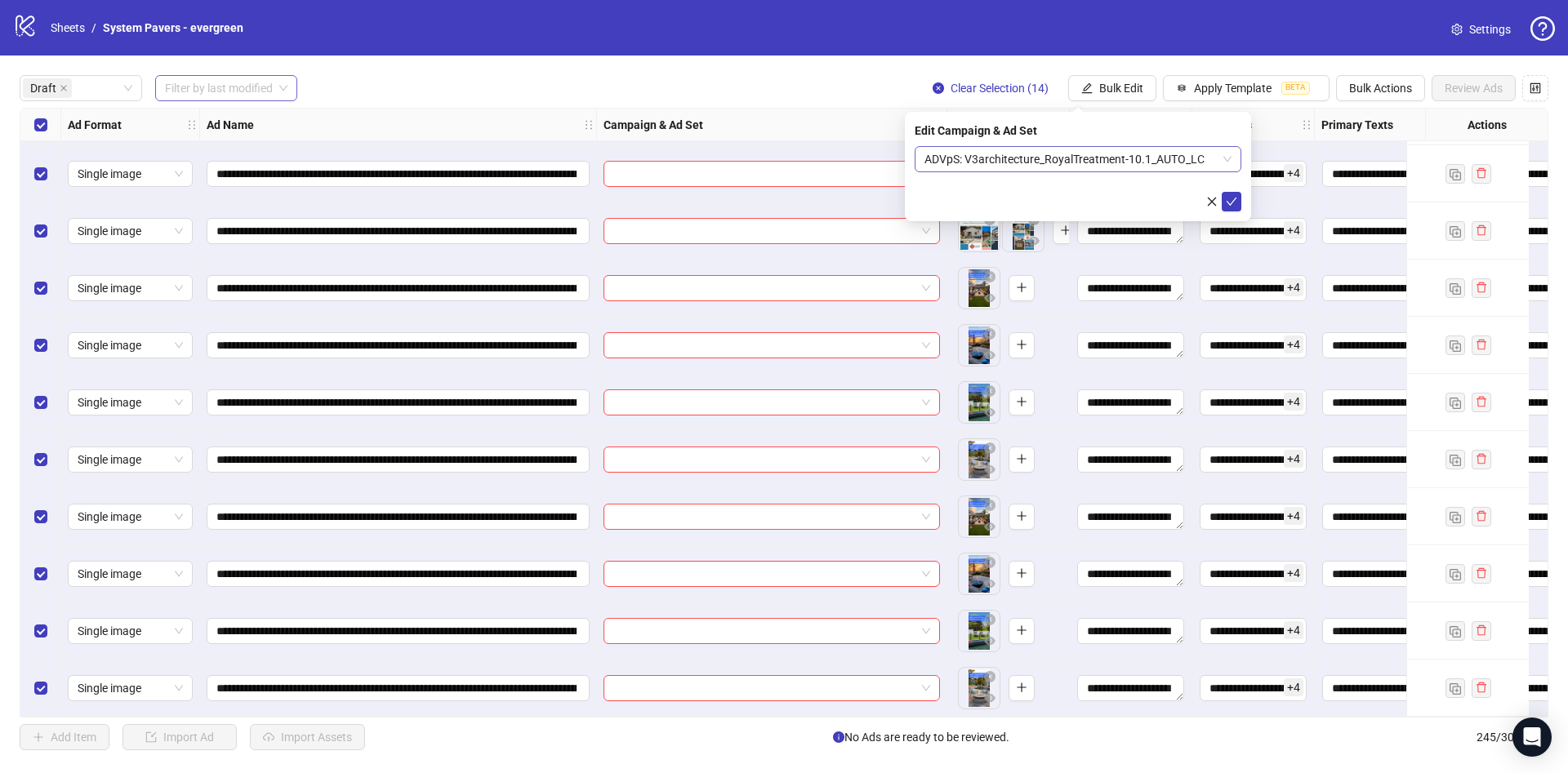
click at [1065, 161] on span "ADVpS: V3architecture_RoyalTreatment-10.1_AUTO_LC" at bounding box center [1078, 159] width 307 height 25
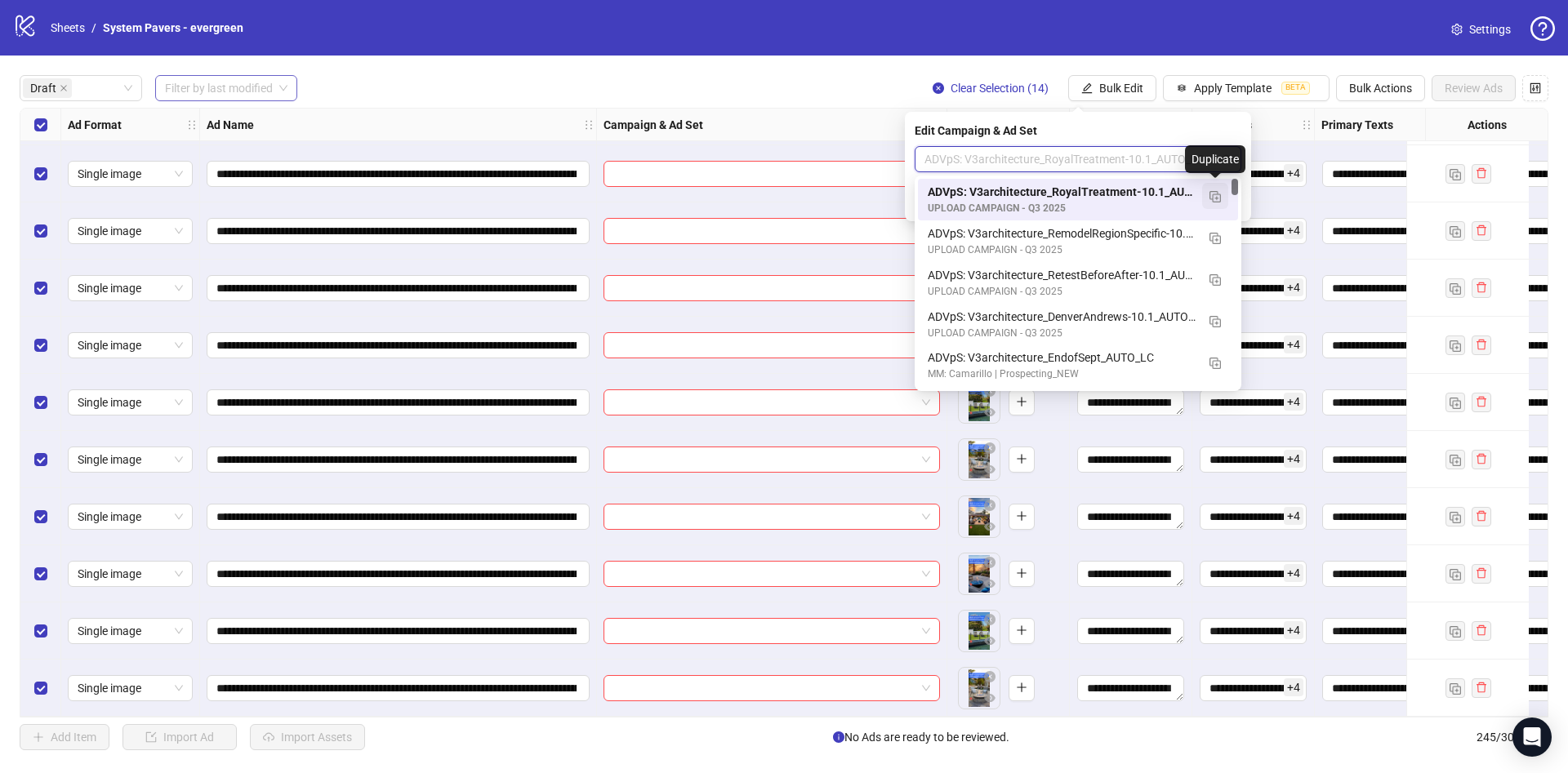
click at [1225, 201] on button "button" at bounding box center [1215, 196] width 27 height 27
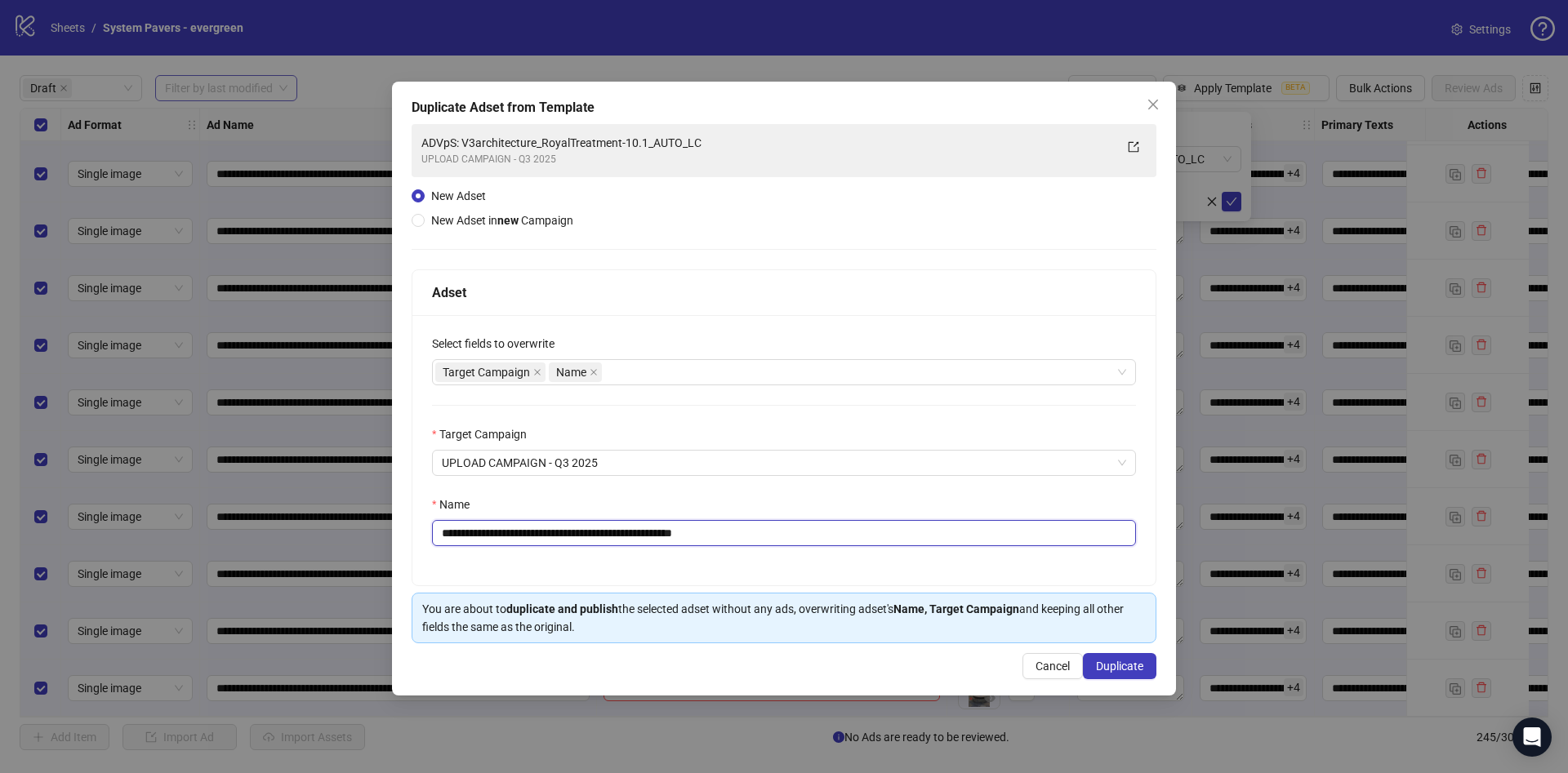
drag, startPoint x: 562, startPoint y: 532, endPoint x: 641, endPoint y: 553, distance: 81.7
click at [641, 553] on div "**********" at bounding box center [784, 451] width 743 height 270
drag, startPoint x: 692, startPoint y: 532, endPoint x: 933, endPoint y: 550, distance: 241.7
click at [922, 540] on input "**********" at bounding box center [784, 533] width 704 height 27
type input "**********"
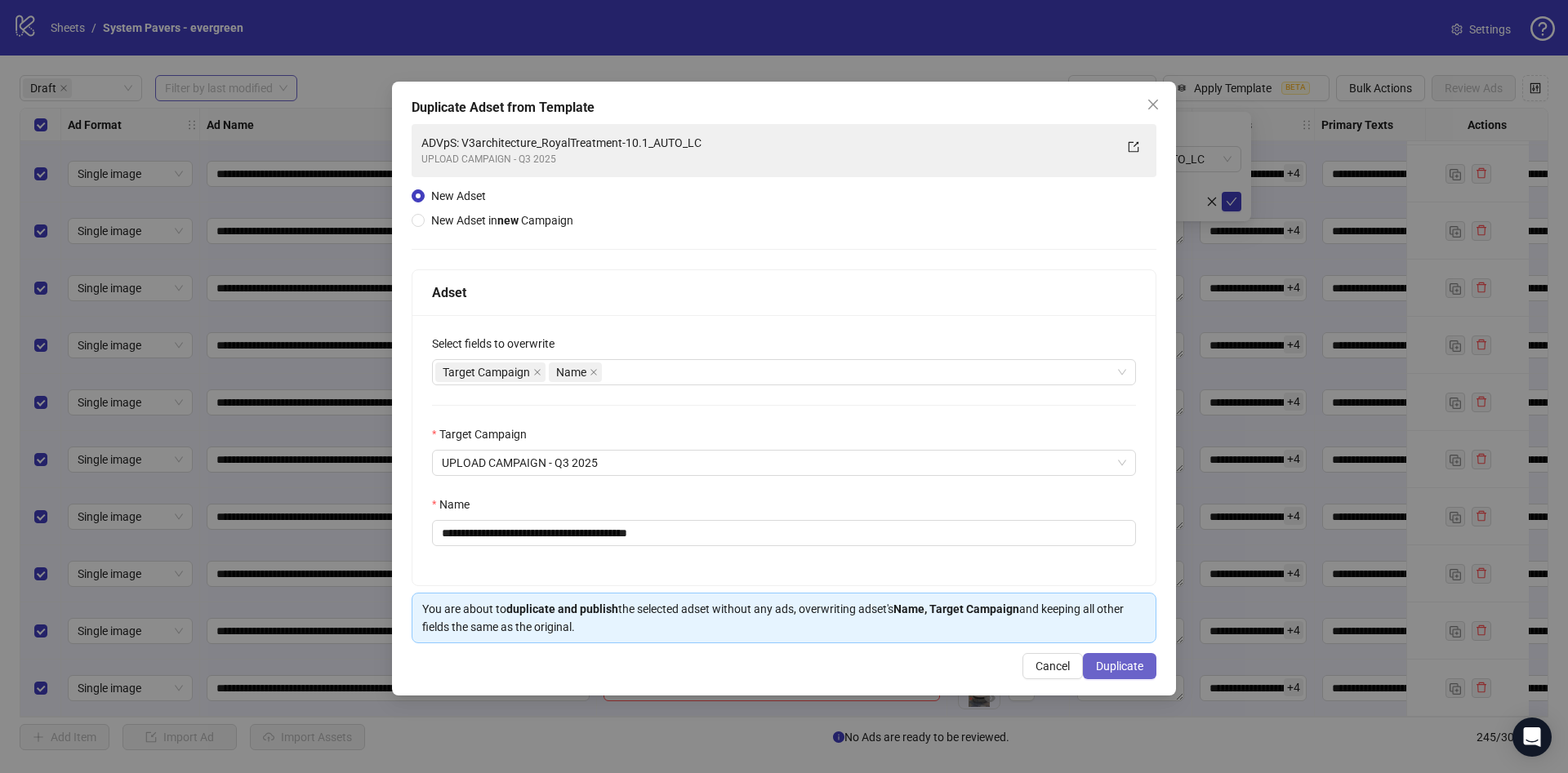
click at [1120, 657] on button "Duplicate" at bounding box center [1120, 666] width 74 height 27
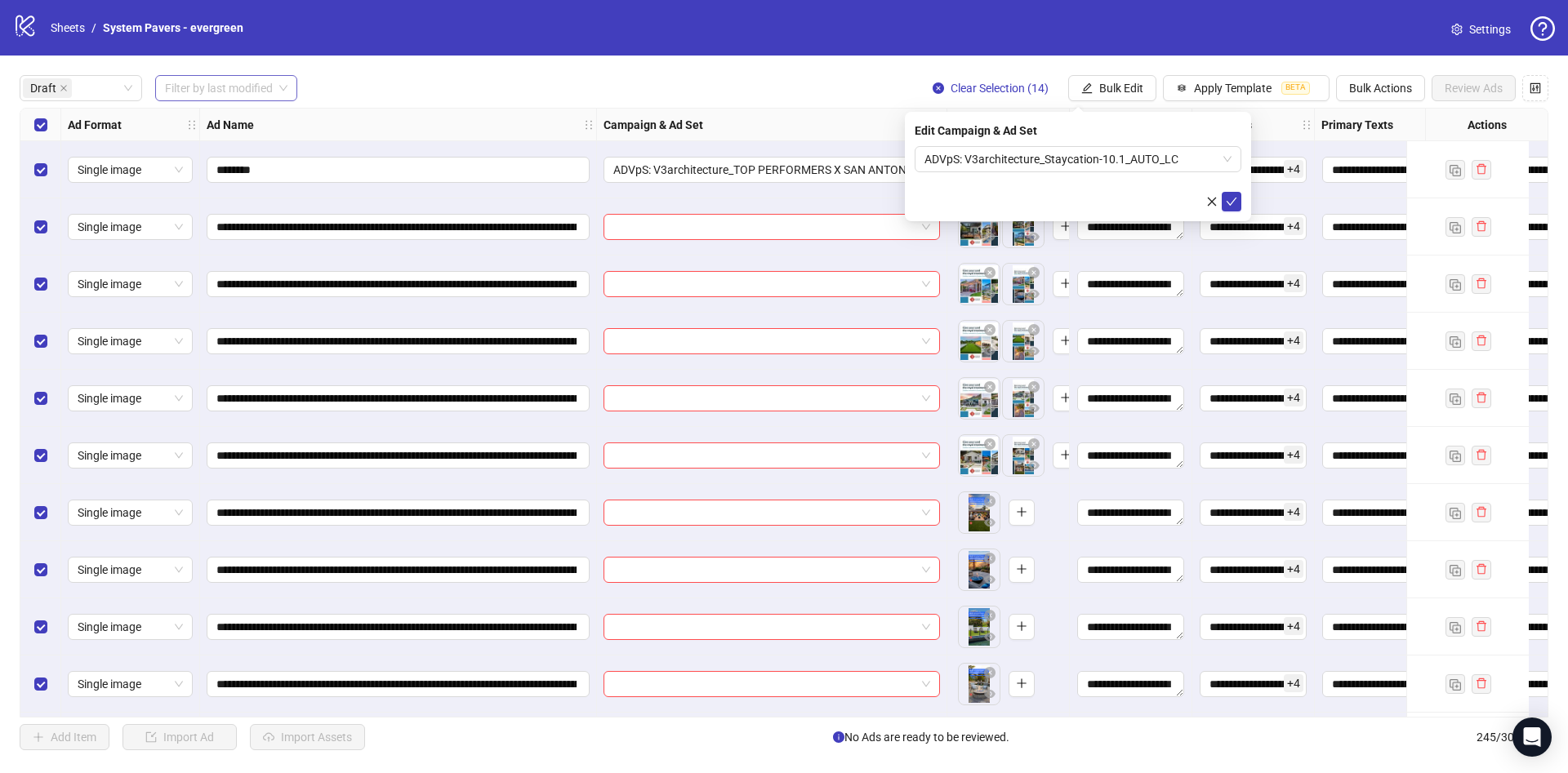
click at [53, 117] on div "Select all rows" at bounding box center [41, 125] width 41 height 32
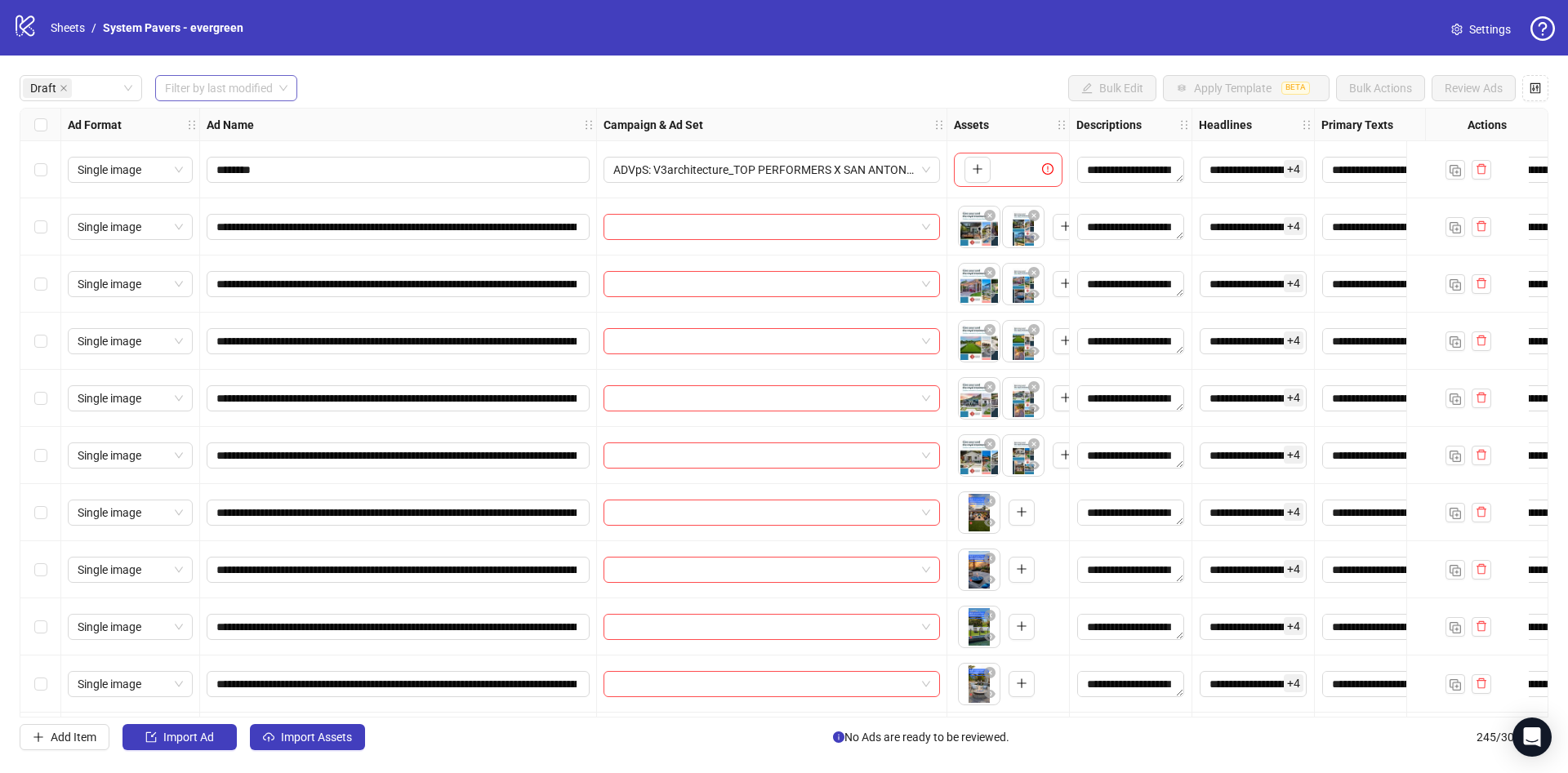
click at [50, 227] on div "Select row 2" at bounding box center [41, 227] width 41 height 57
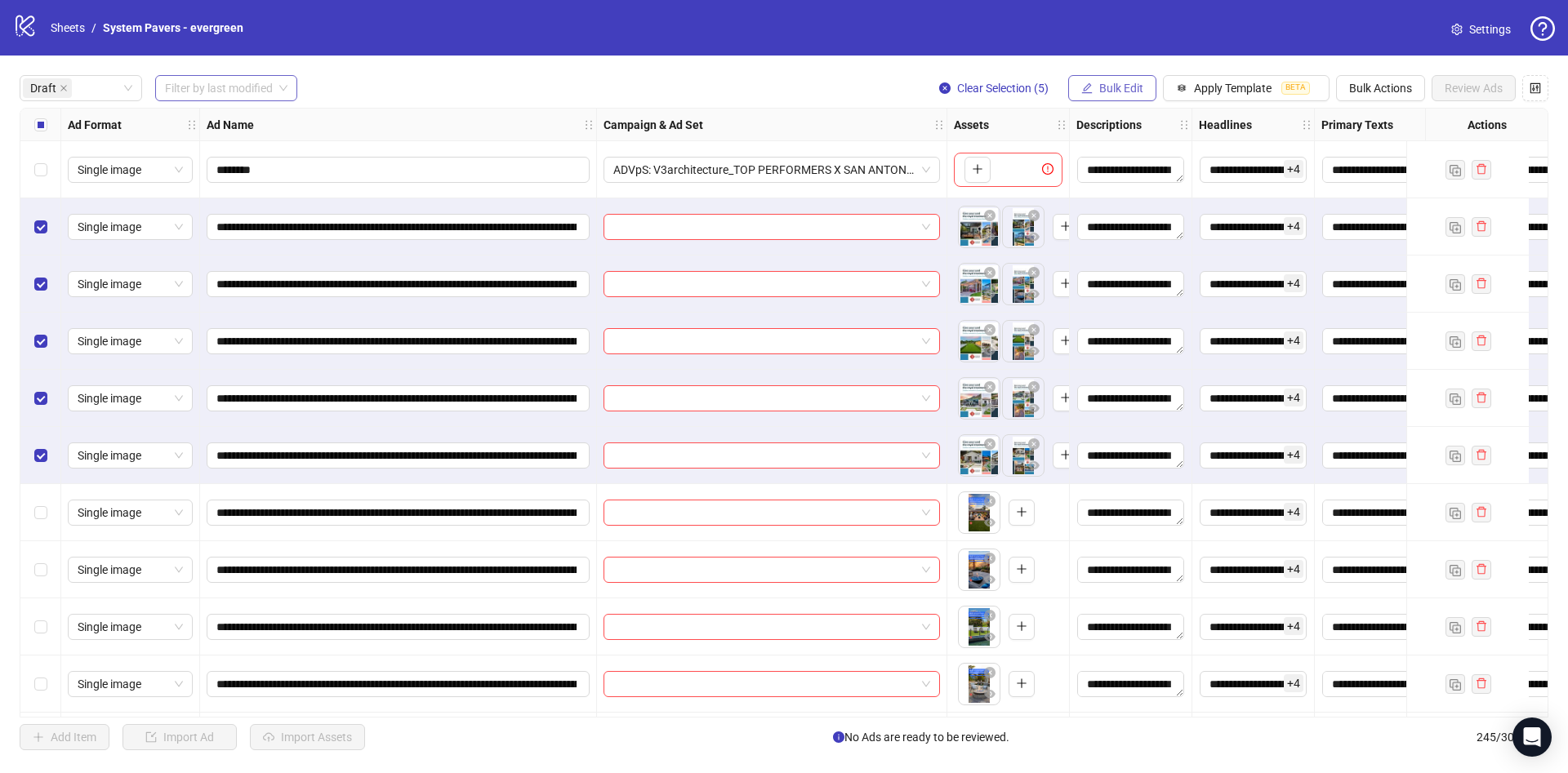
click at [1109, 100] on button "Bulk Edit" at bounding box center [1112, 88] width 88 height 27
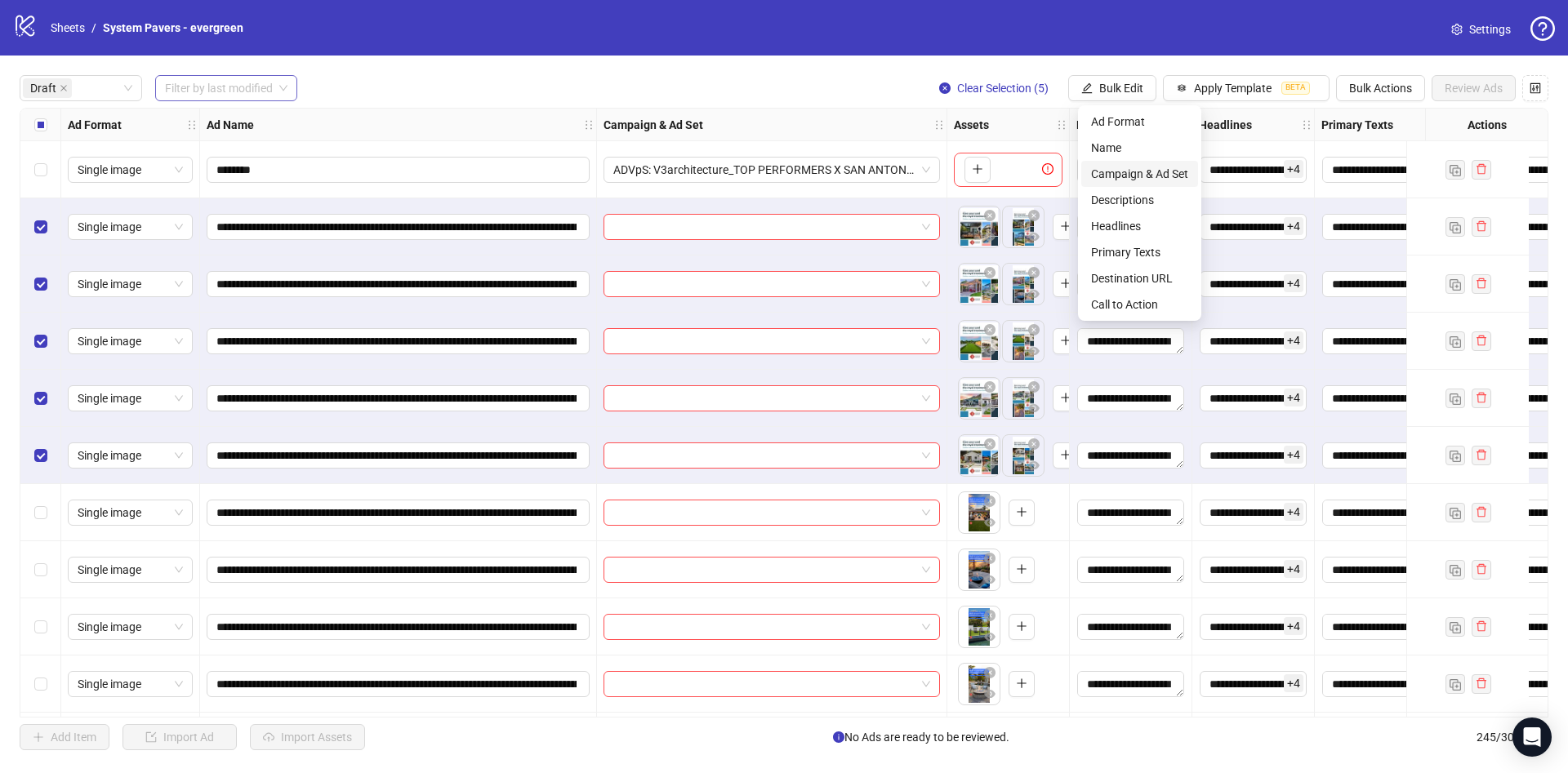
click at [1129, 165] on span "Campaign & Ad Set" at bounding box center [1140, 174] width 98 height 18
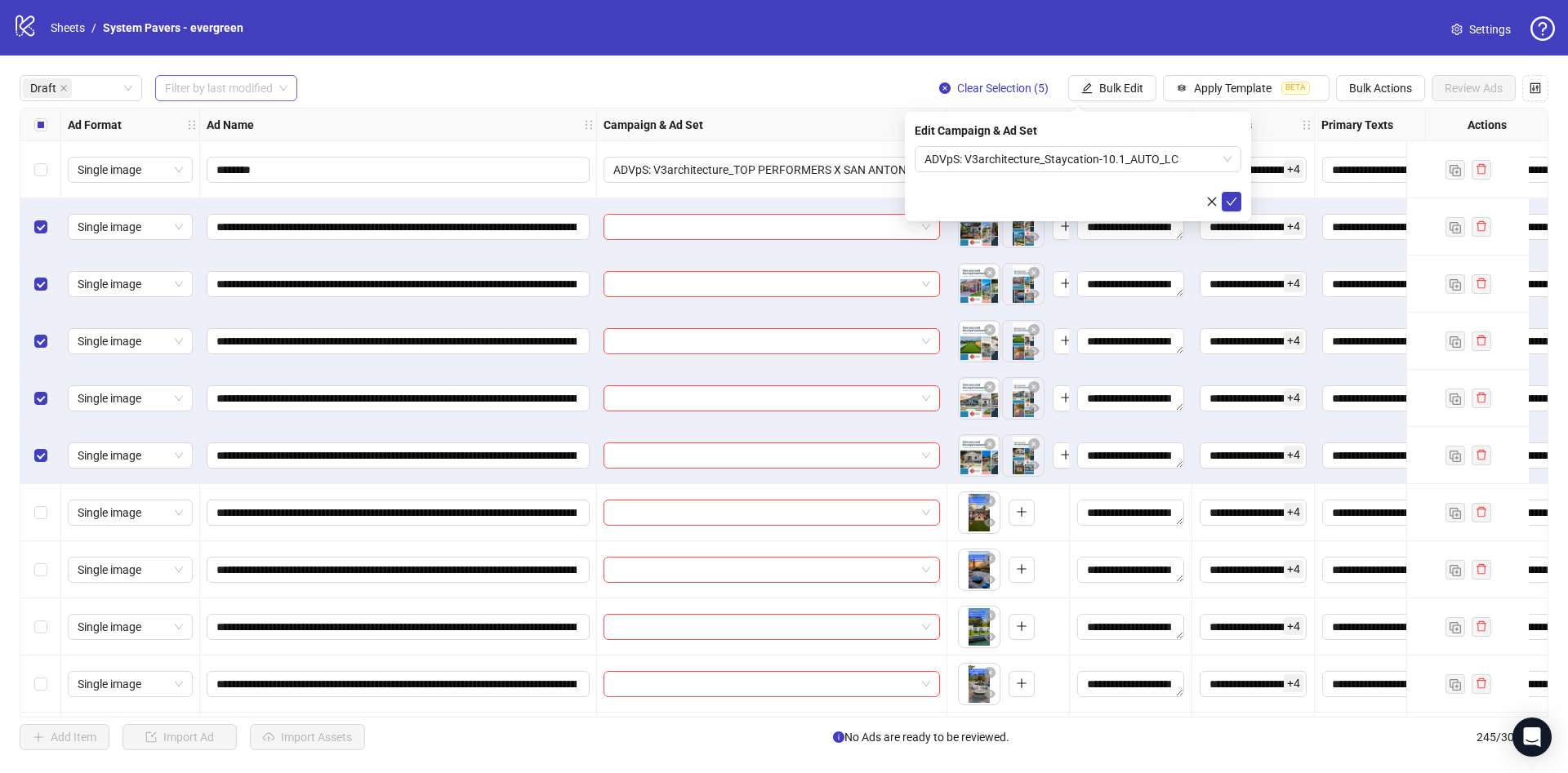
click at [1104, 145] on div "Edit Campaign & Ad Set ADVpS: V3architecture_Staycation-10.1_AUTO_LC" at bounding box center [1078, 167] width 346 height 109
click at [1104, 148] on span "ADVpS: V3architecture_Staycation-10.1_AUTO_LC" at bounding box center [1078, 159] width 307 height 25
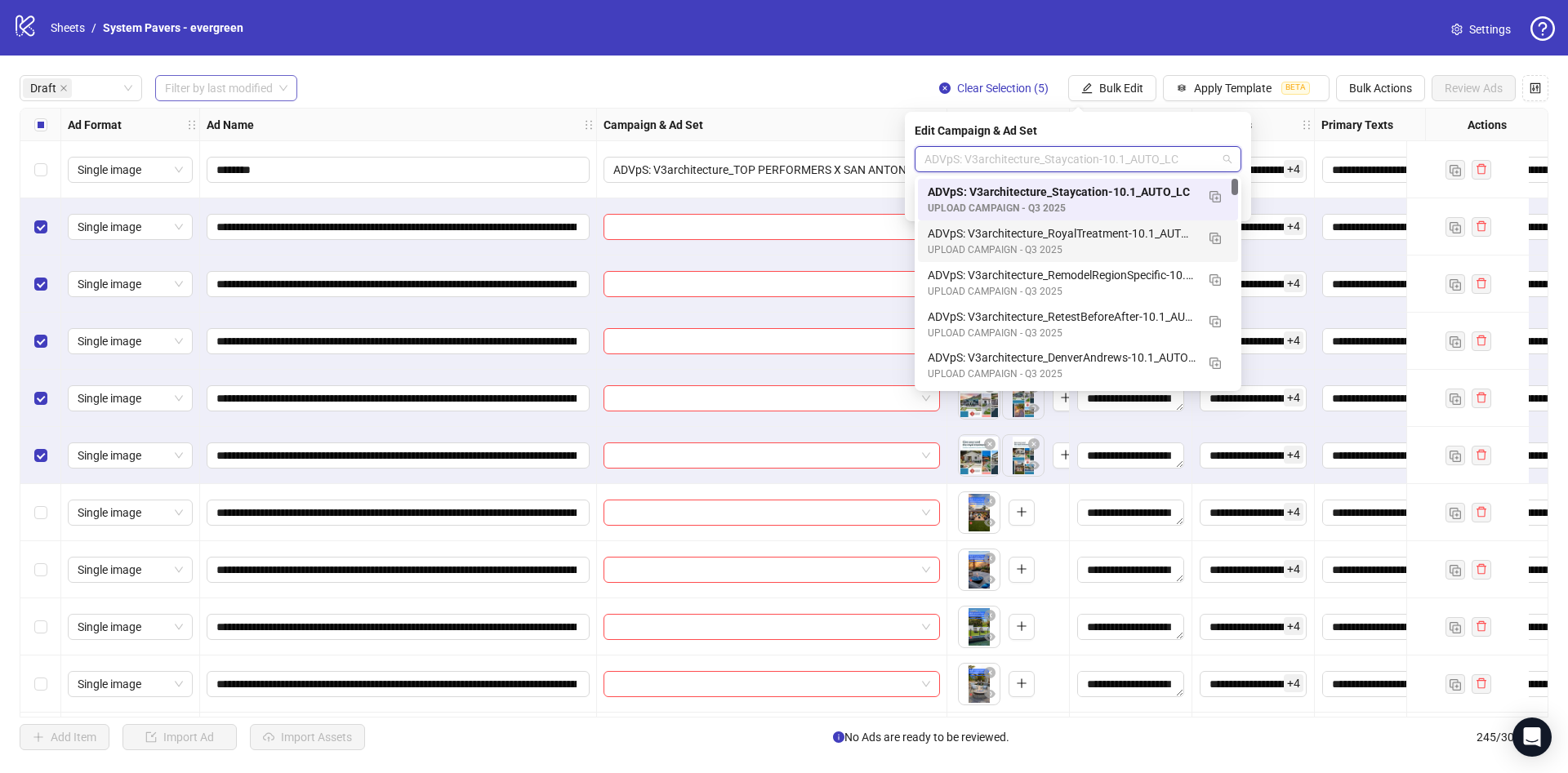
click at [1102, 236] on div "ADVpS: V3architecture_RoyalTreatment-10.1_AUTO_LC" at bounding box center [1062, 233] width 268 height 18
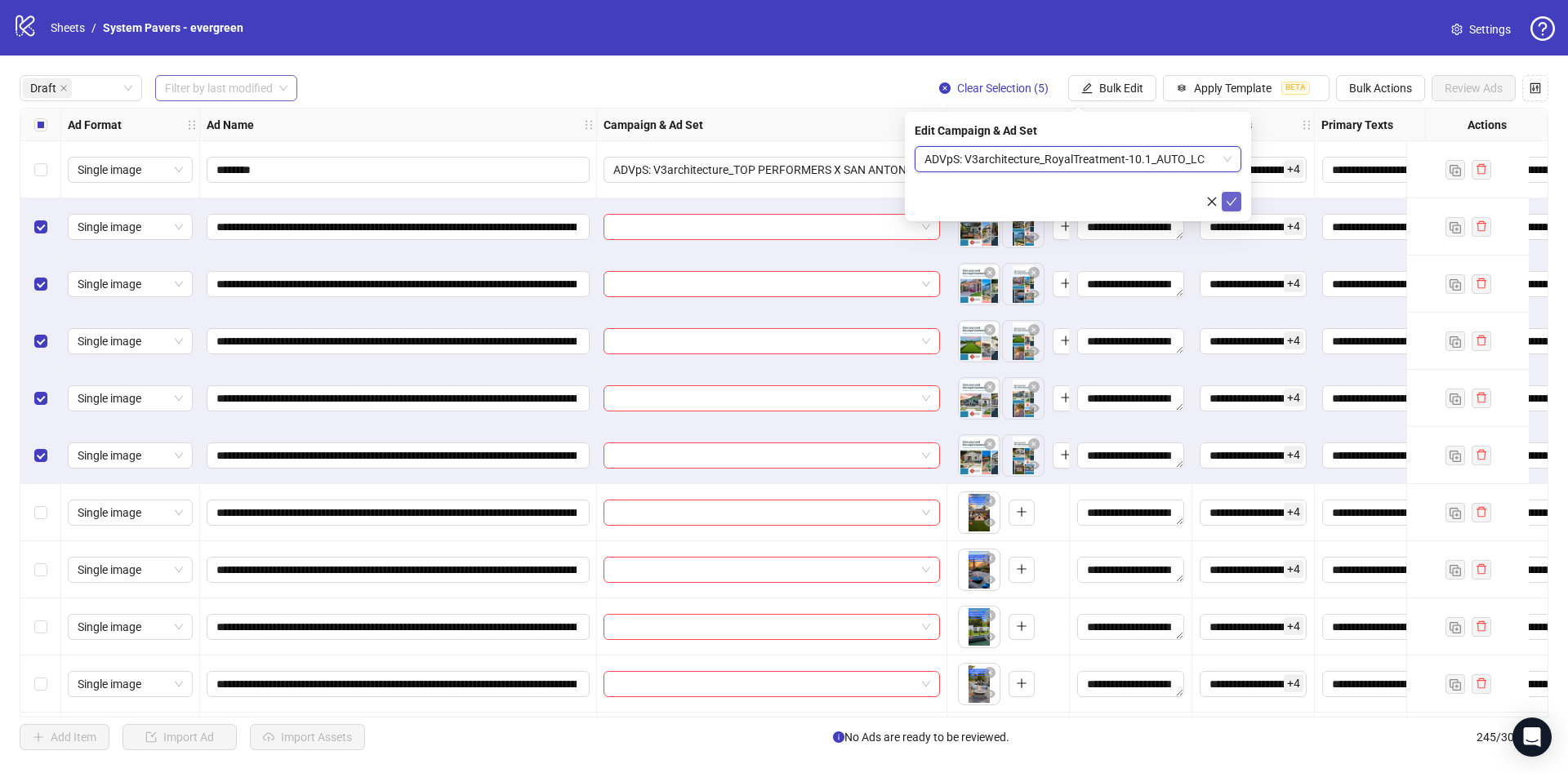
click at [1233, 202] on icon "check" at bounding box center [1232, 202] width 10 height 9
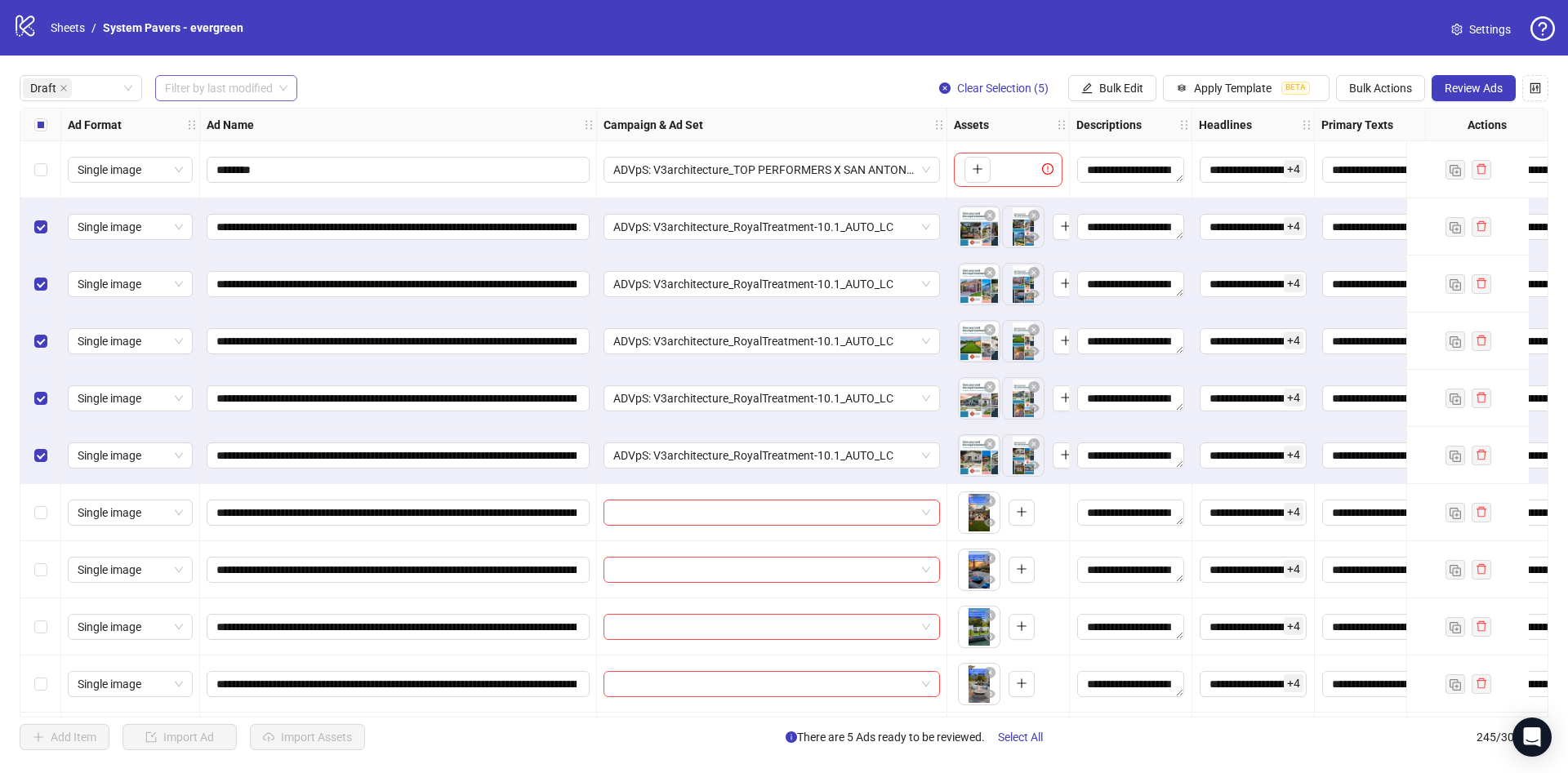
click at [48, 129] on div "Select all rows" at bounding box center [41, 125] width 41 height 32
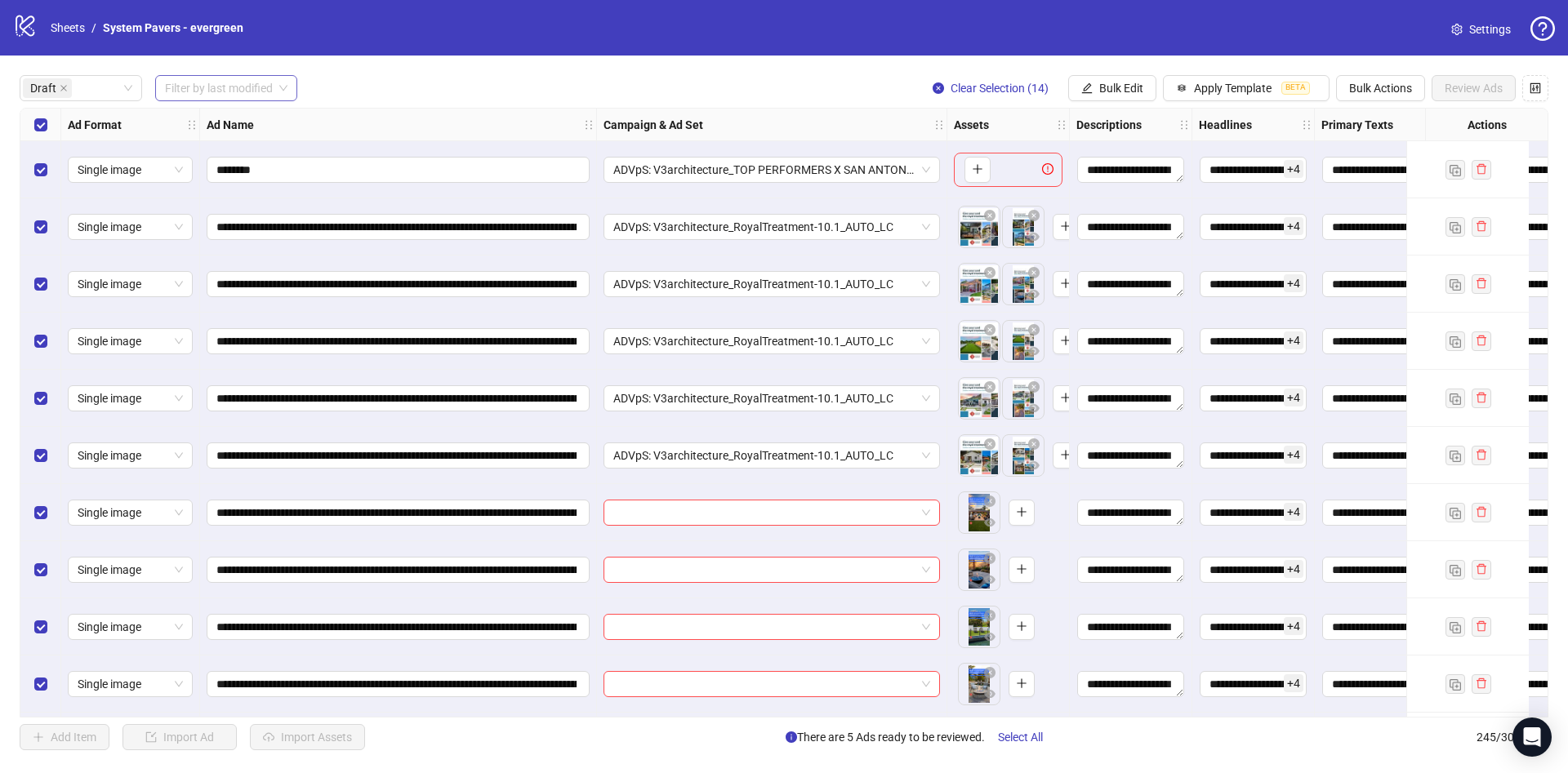
click at [48, 129] on div "Select all rows" at bounding box center [41, 125] width 41 height 32
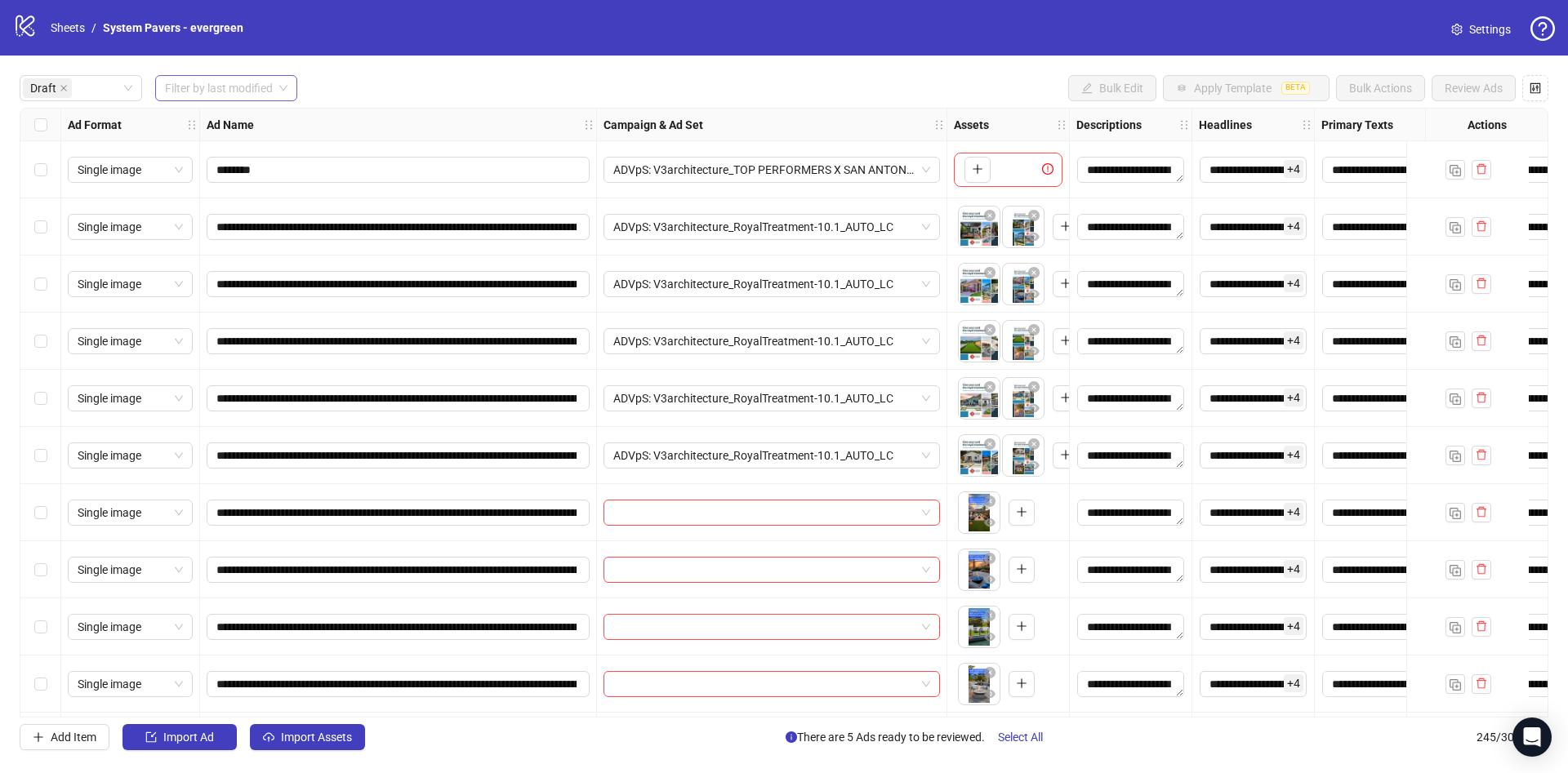
click at [33, 519] on div "Select row 7" at bounding box center [41, 512] width 41 height 57
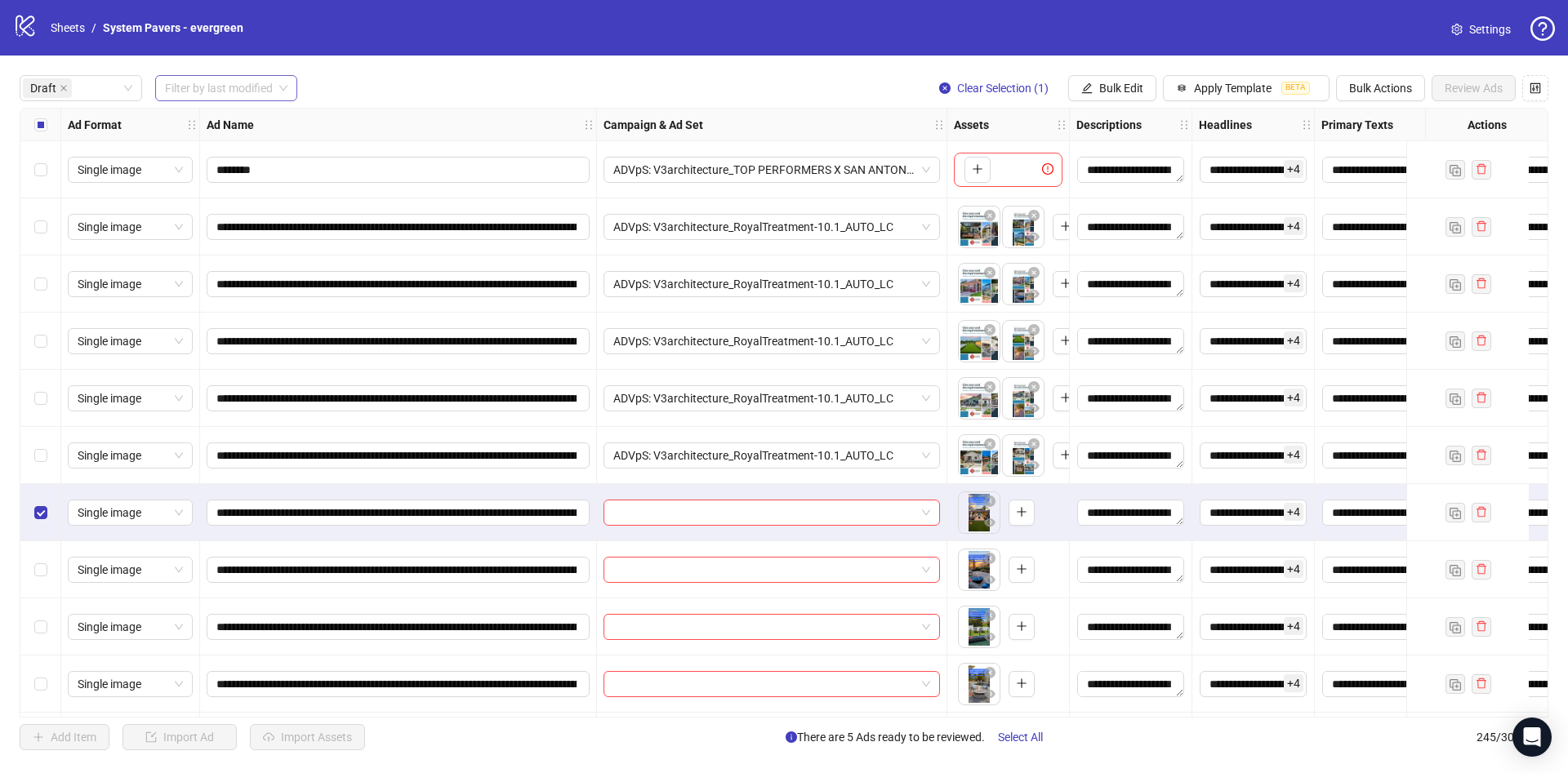
scroll to position [231, 0]
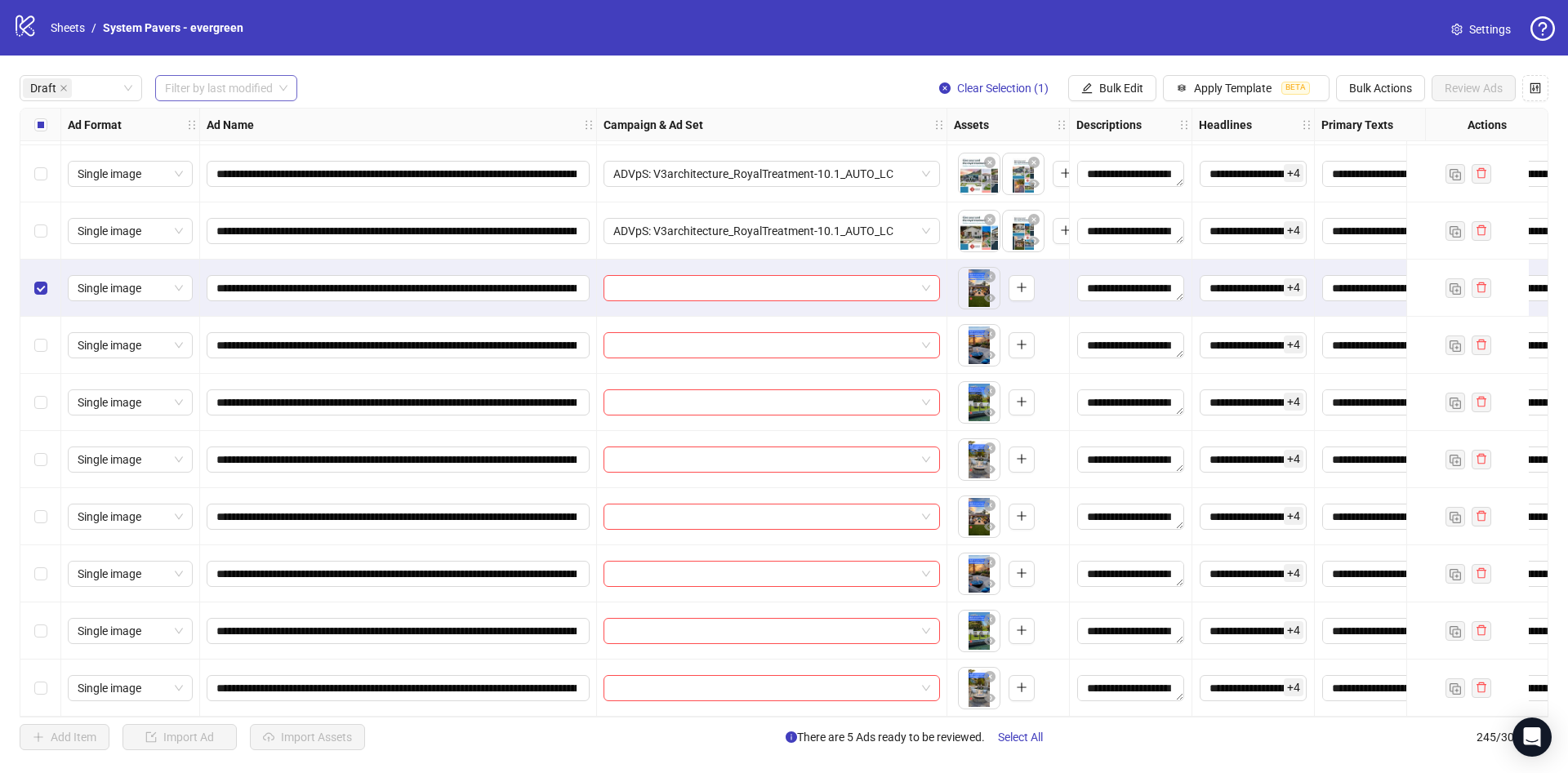
click at [53, 689] on div "Select row 14" at bounding box center [41, 687] width 41 height 57
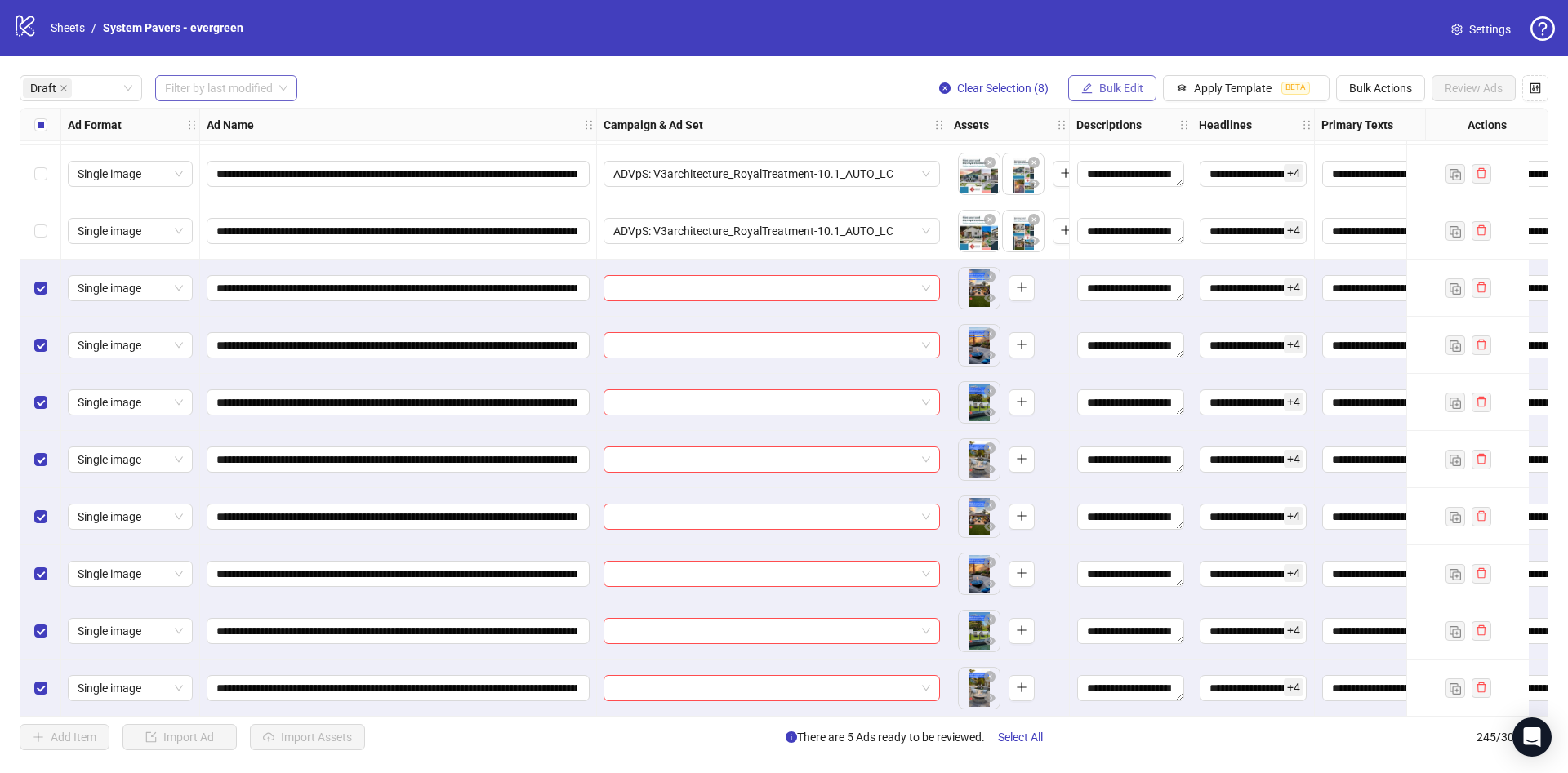
click at [1141, 81] on span "Bulk Edit" at bounding box center [1121, 87] width 44 height 13
click at [1124, 171] on span "Campaign & Ad Set" at bounding box center [1140, 174] width 98 height 18
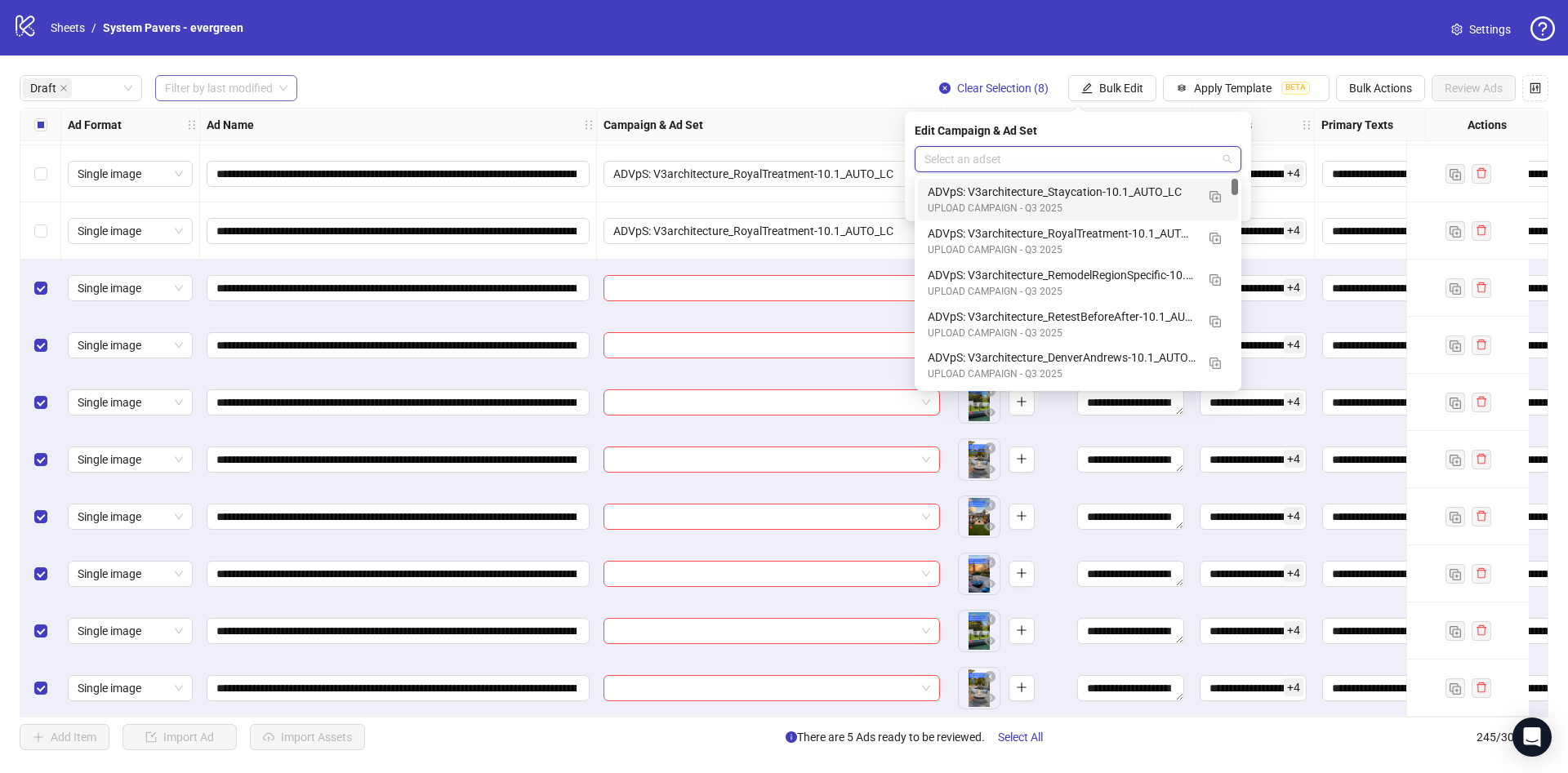
click at [1086, 156] on input "search" at bounding box center [1071, 159] width 293 height 25
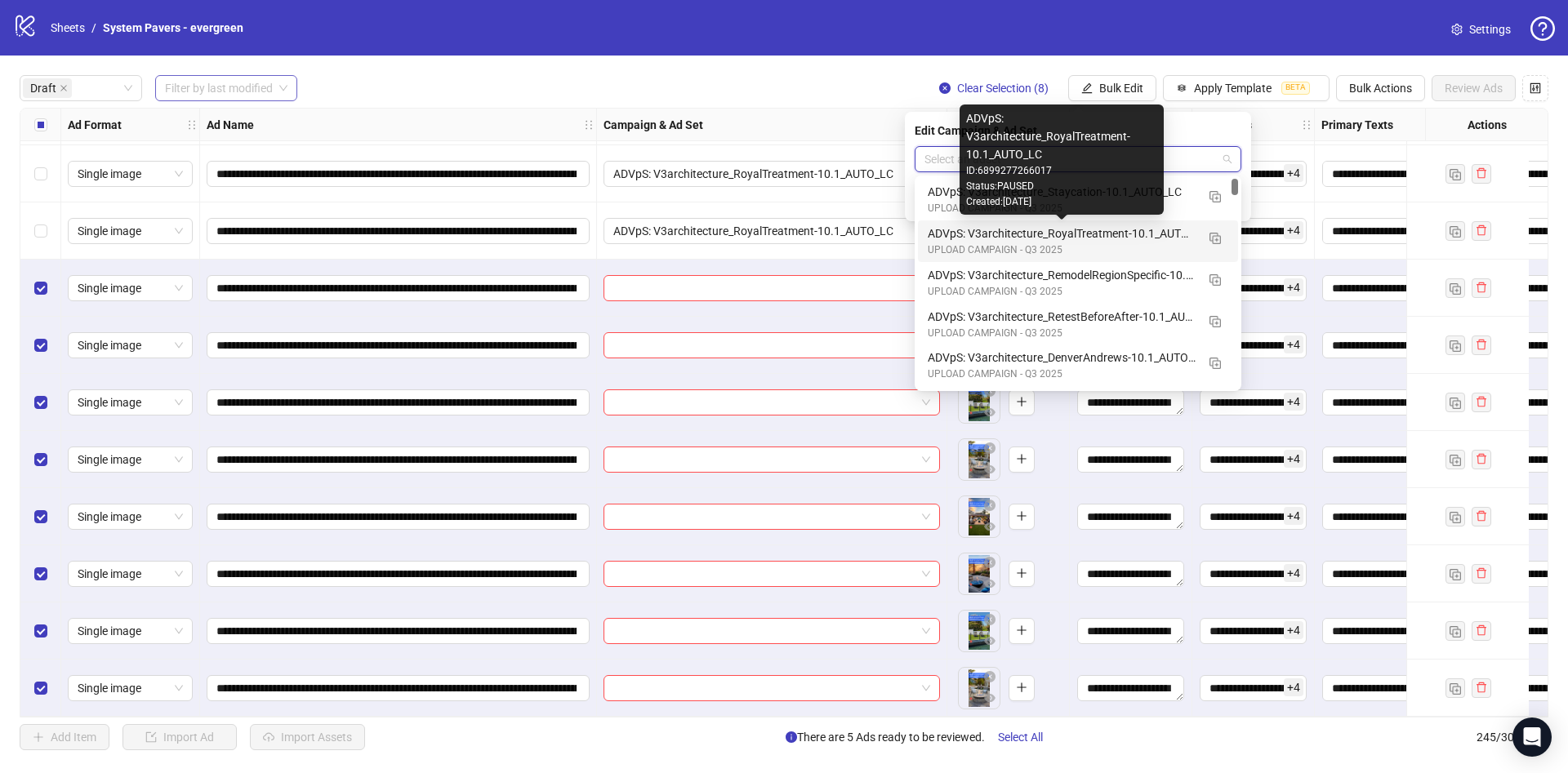
click at [1136, 231] on div "ADVpS: V3architecture_RoyalTreatment-10.1_AUTO_LC" at bounding box center [1062, 233] width 268 height 18
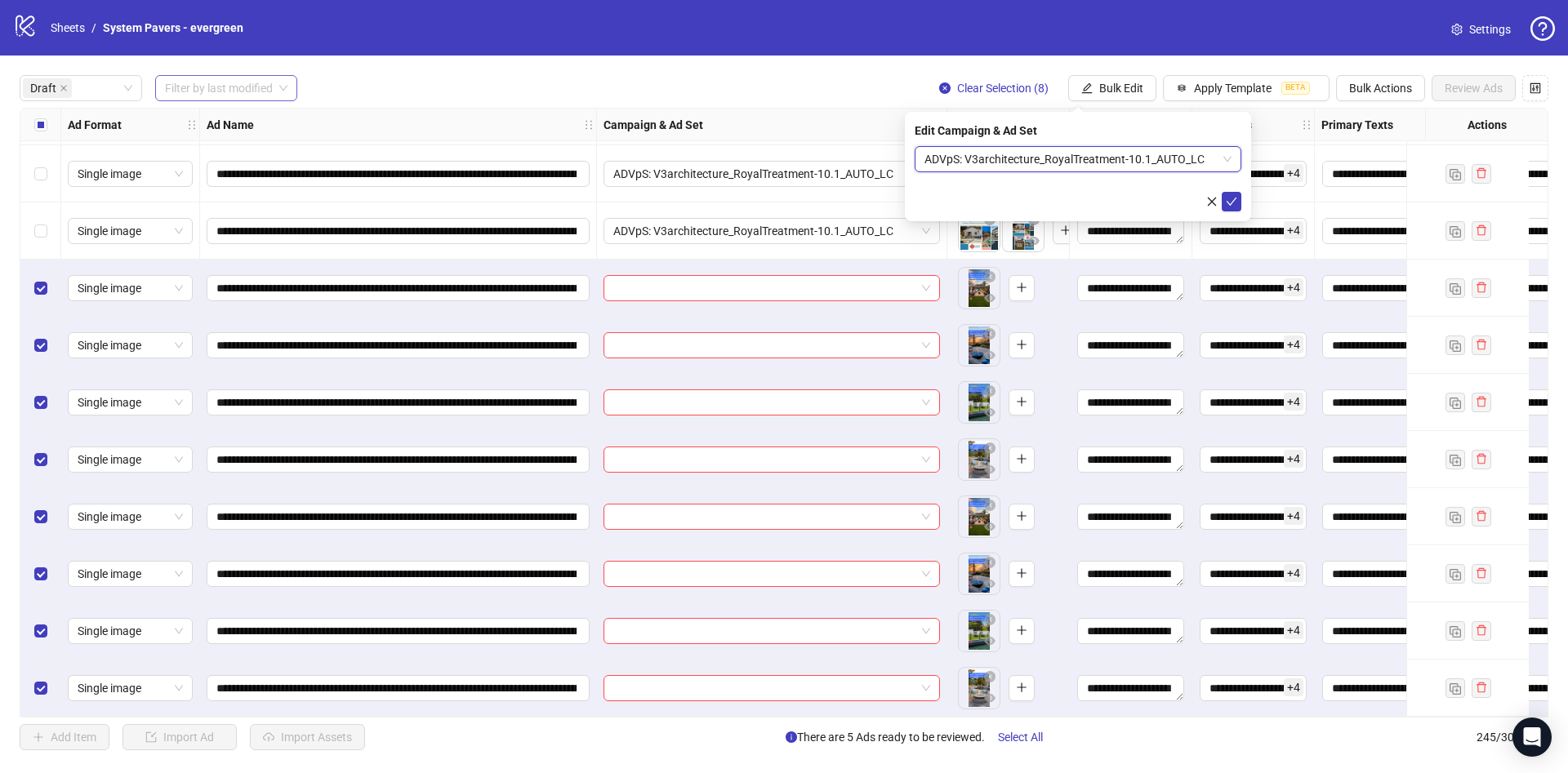
click at [1085, 139] on div "Edit Campaign & Ad Set ADVpS: V3architecture_RoyalTreatment-10.1_AUTO_LC ADVpS:…" at bounding box center [1078, 167] width 346 height 109
click at [1082, 156] on span "ADVpS: V3architecture_RoyalTreatment-10.1_AUTO_LC" at bounding box center [1078, 159] width 307 height 25
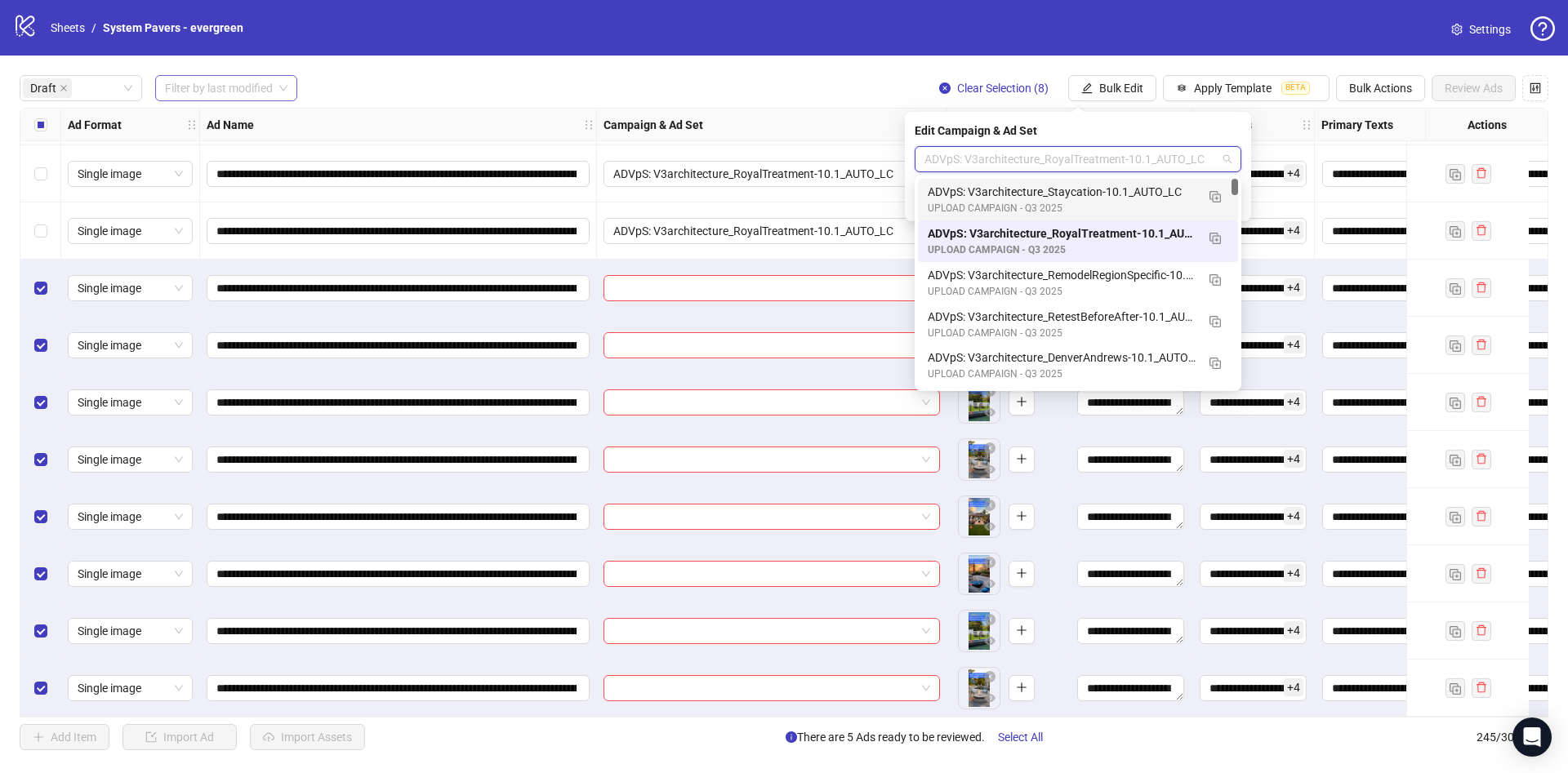
click at [1091, 201] on div "UPLOAD CAMPAIGN - Q3 2025" at bounding box center [1062, 209] width 268 height 15
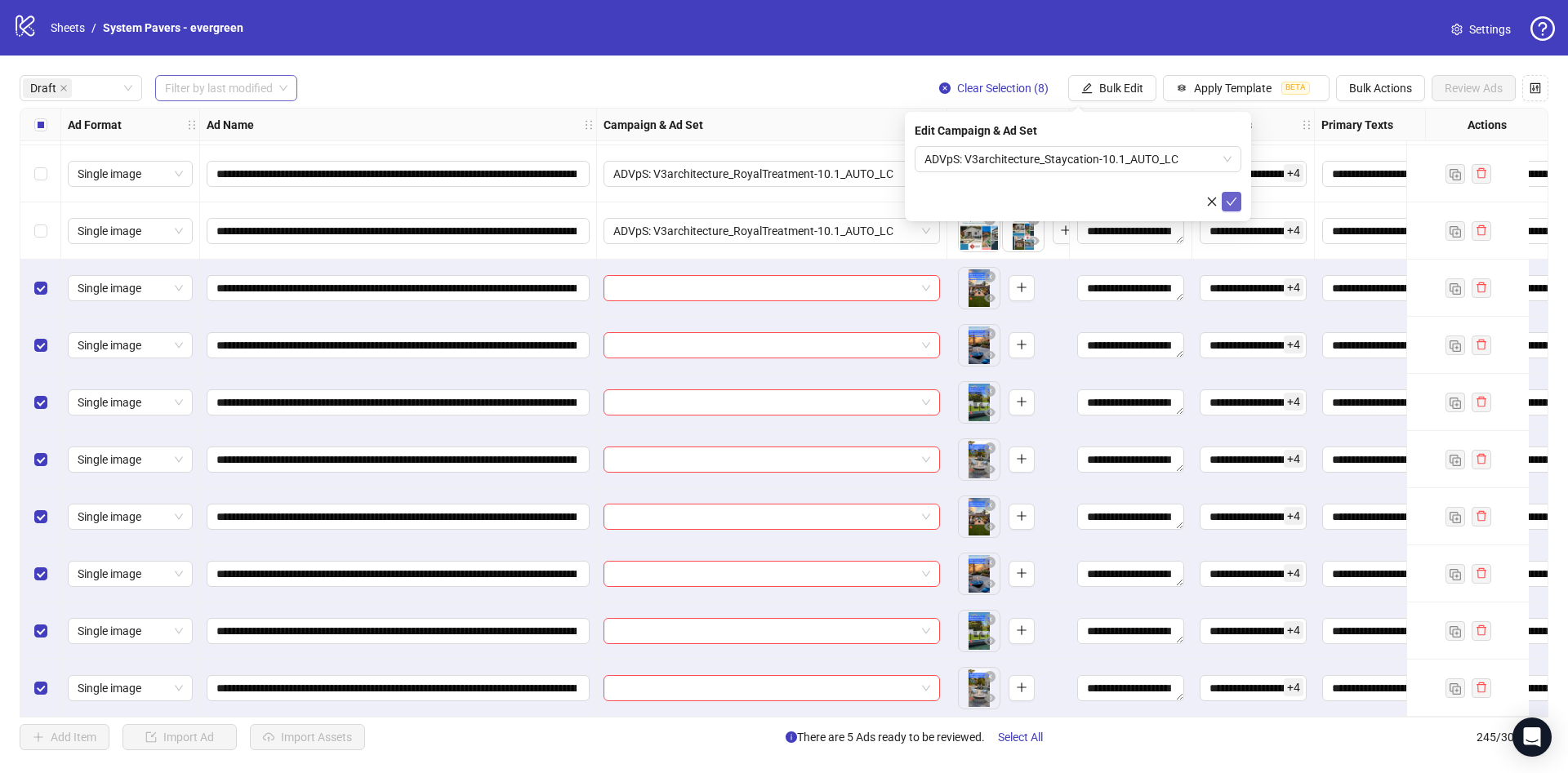
click at [1228, 204] on icon "check" at bounding box center [1231, 201] width 11 height 11
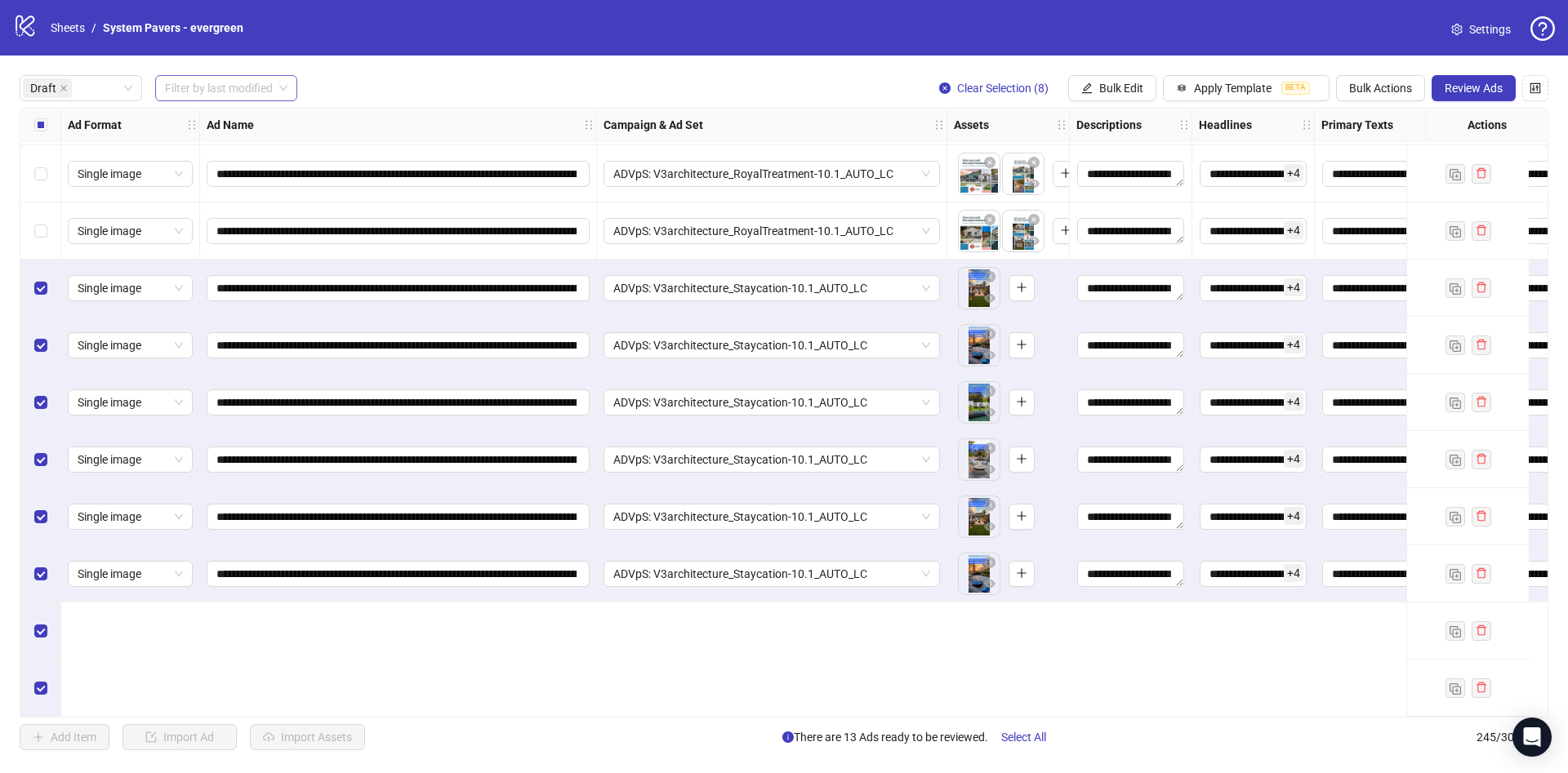
scroll to position [0, 0]
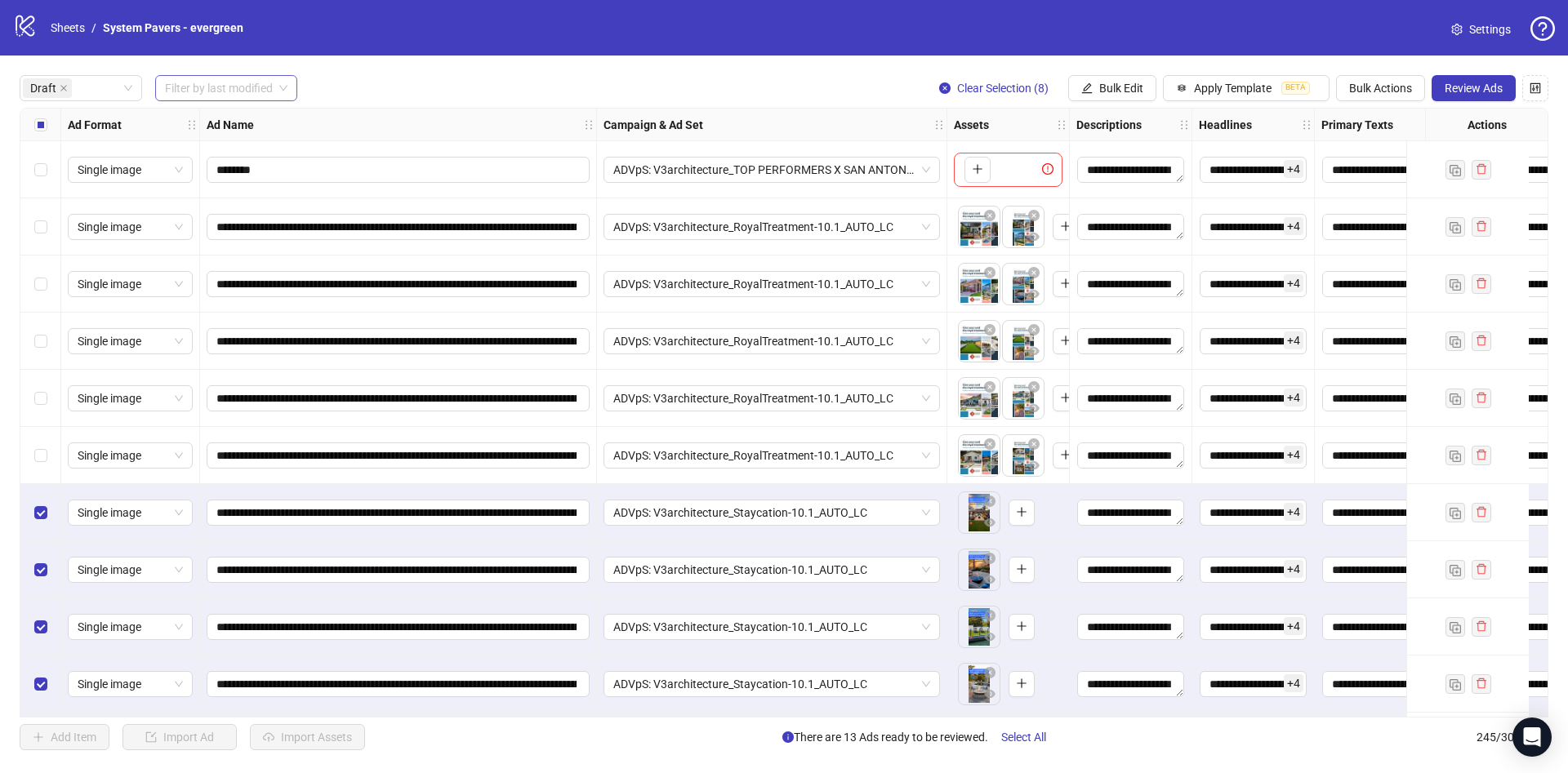
click at [29, 115] on div "Select all rows" at bounding box center [41, 125] width 41 height 32
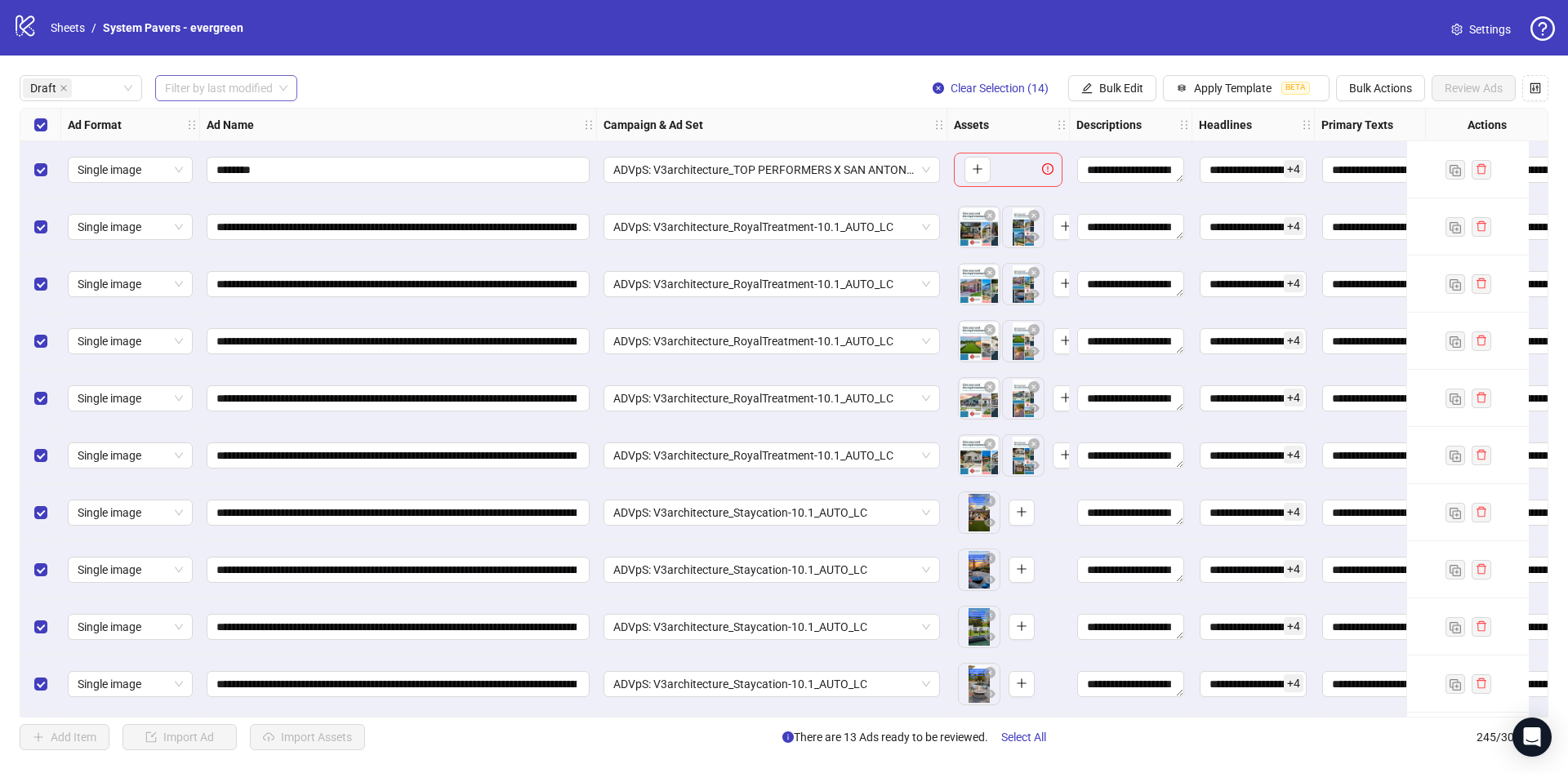
click at [49, 169] on div "Select row 1" at bounding box center [41, 169] width 41 height 57
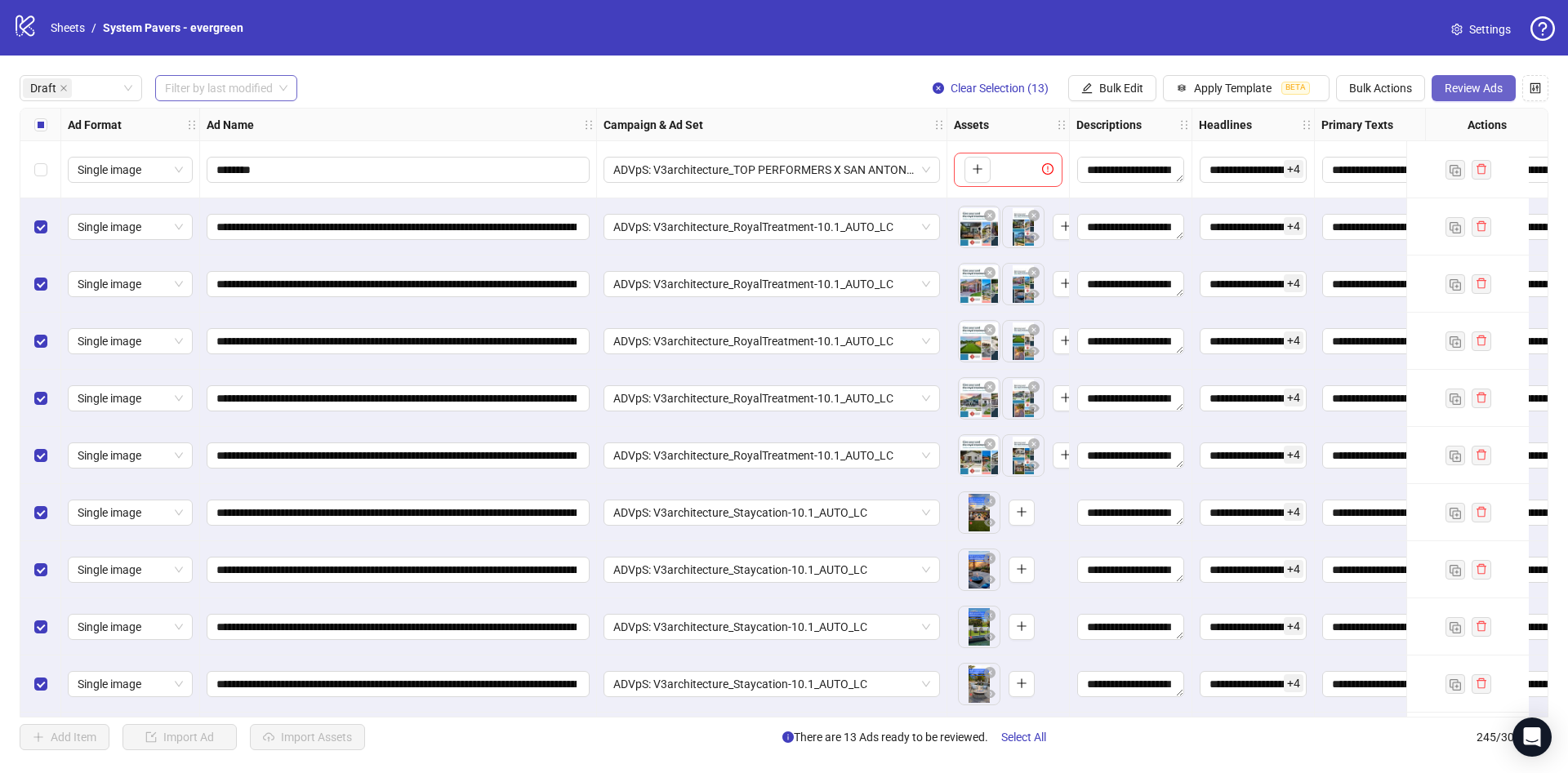
click at [1473, 97] on button "Review Ads" at bounding box center [1474, 88] width 84 height 27
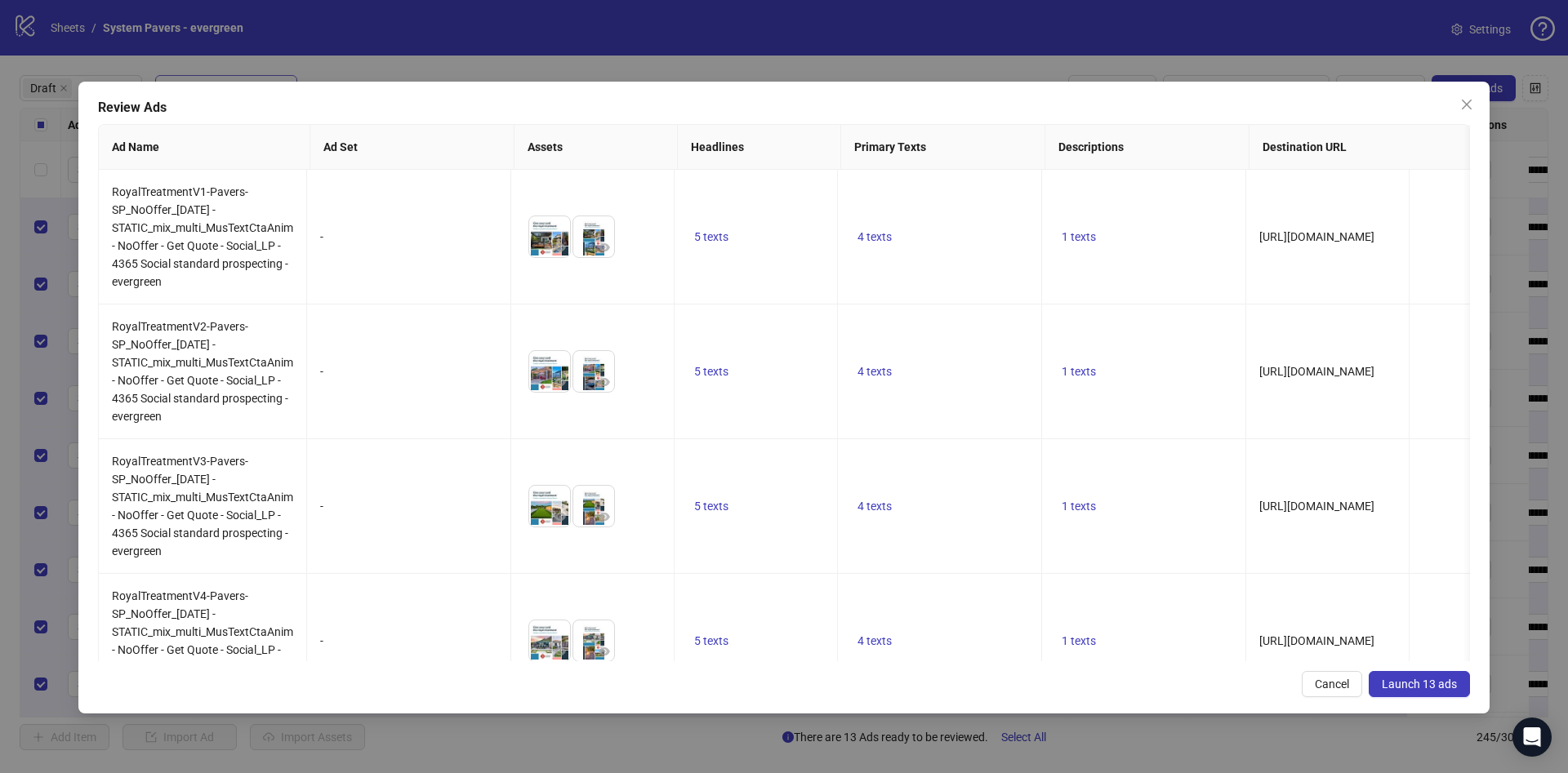
click at [1427, 686] on span "Launch 13 ads" at bounding box center [1419, 683] width 75 height 13
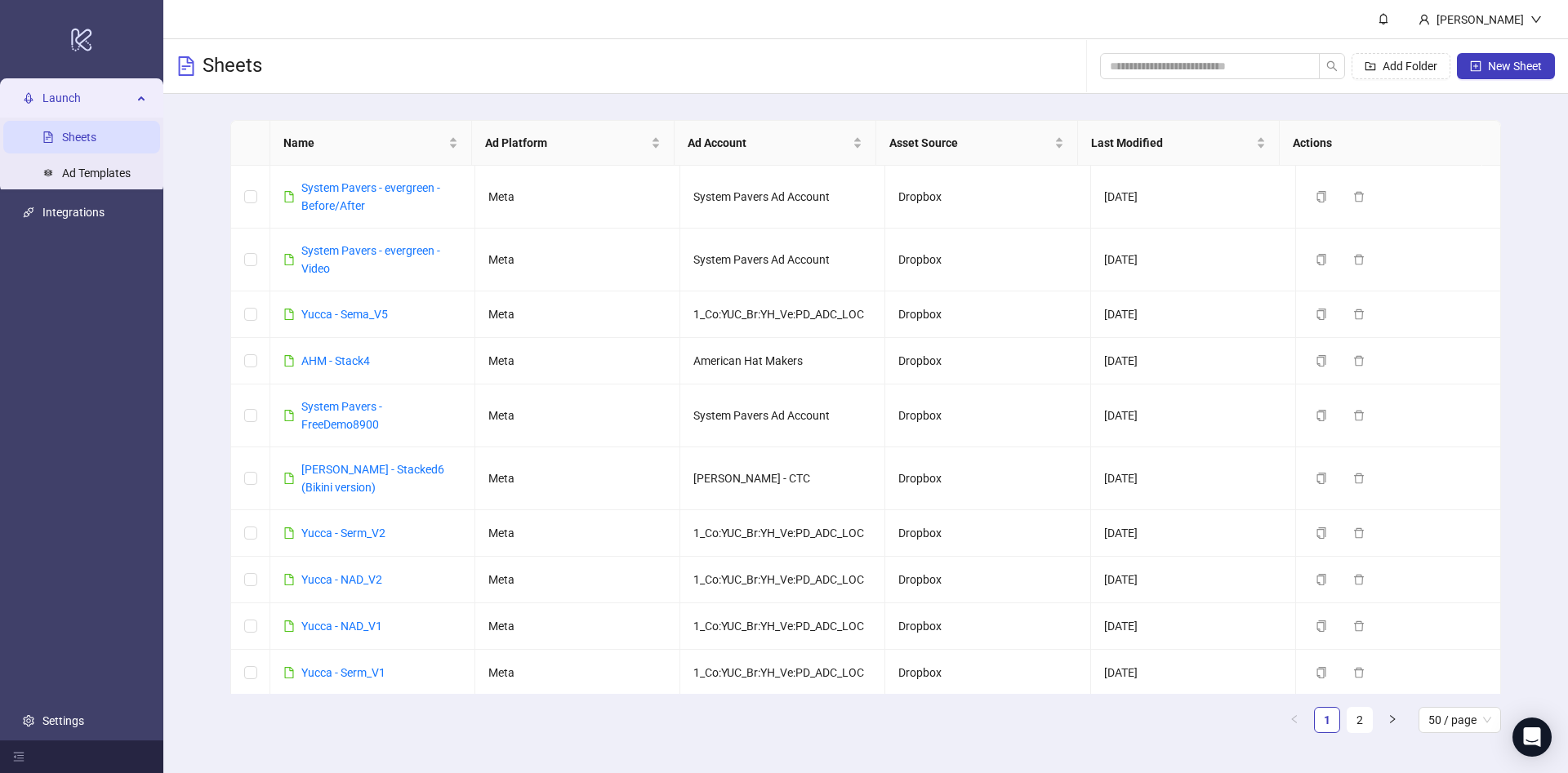
click at [1139, 81] on div "Add Folder New Sheet" at bounding box center [1328, 66] width 455 height 52
click at [1139, 77] on span at bounding box center [1210, 66] width 220 height 27
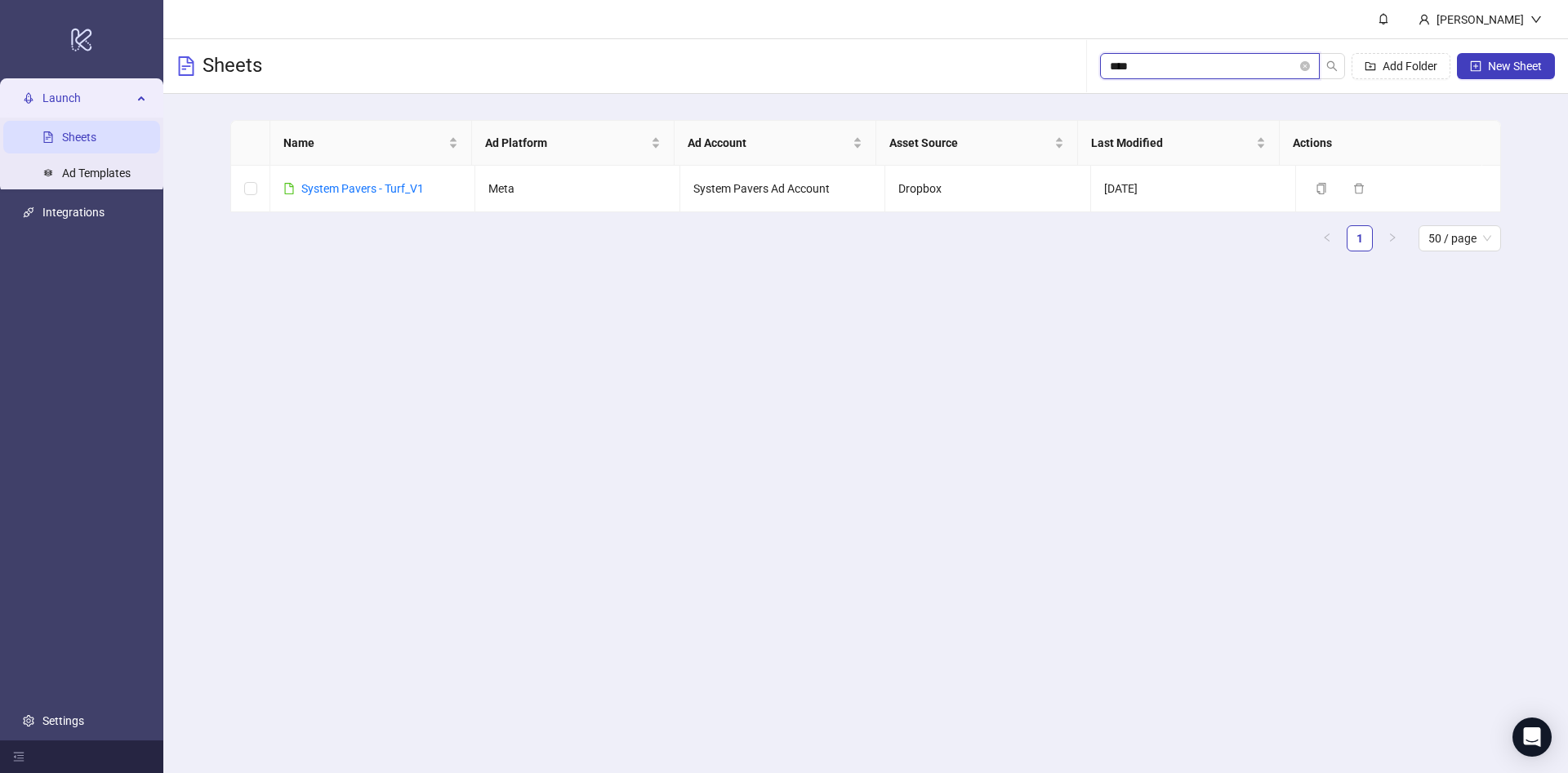
type input "****"
click at [379, 189] on link "System Pavers - Turf_V1" at bounding box center [362, 188] width 122 height 13
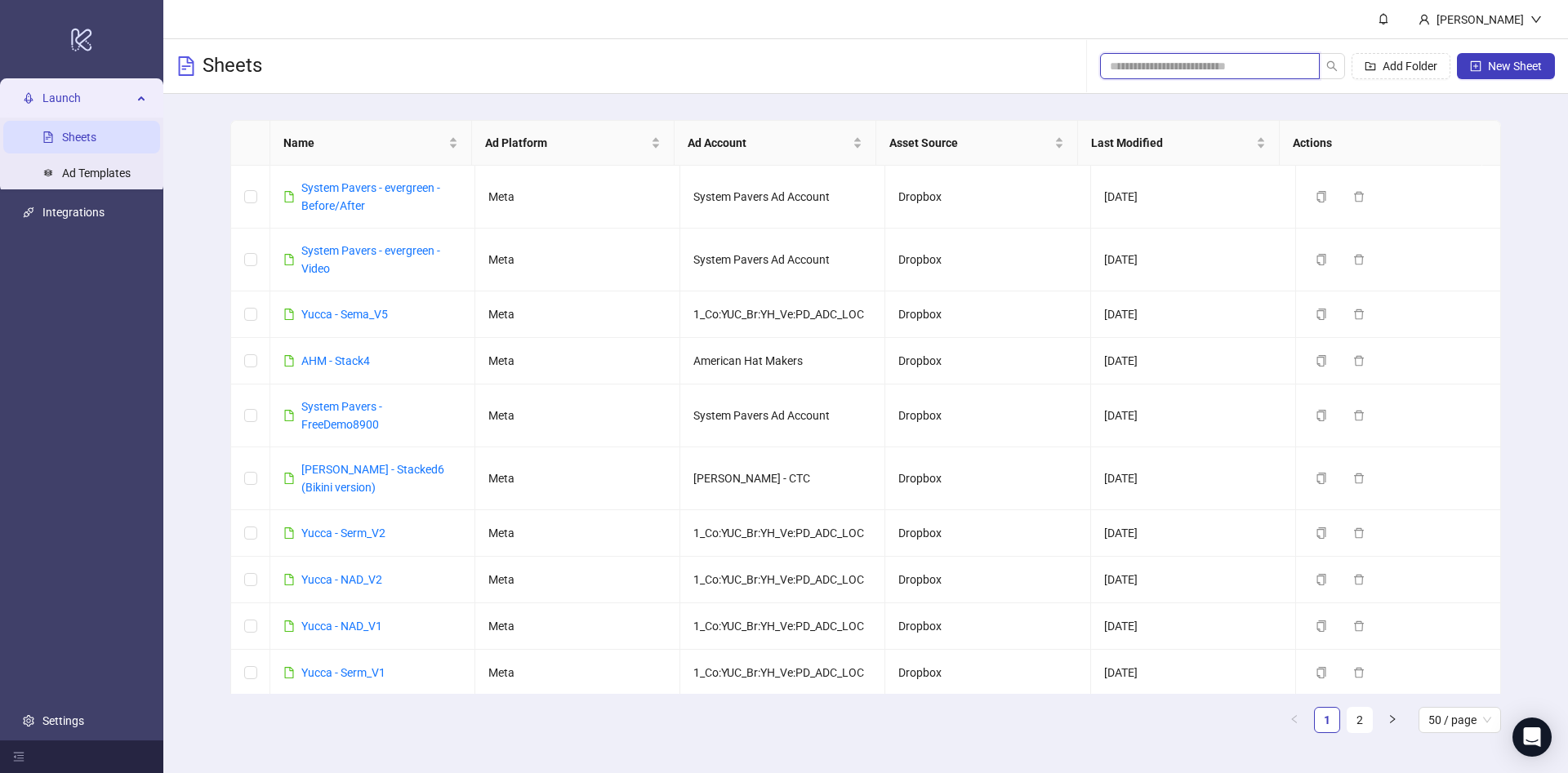
click at [1157, 60] on input "search" at bounding box center [1203, 66] width 187 height 18
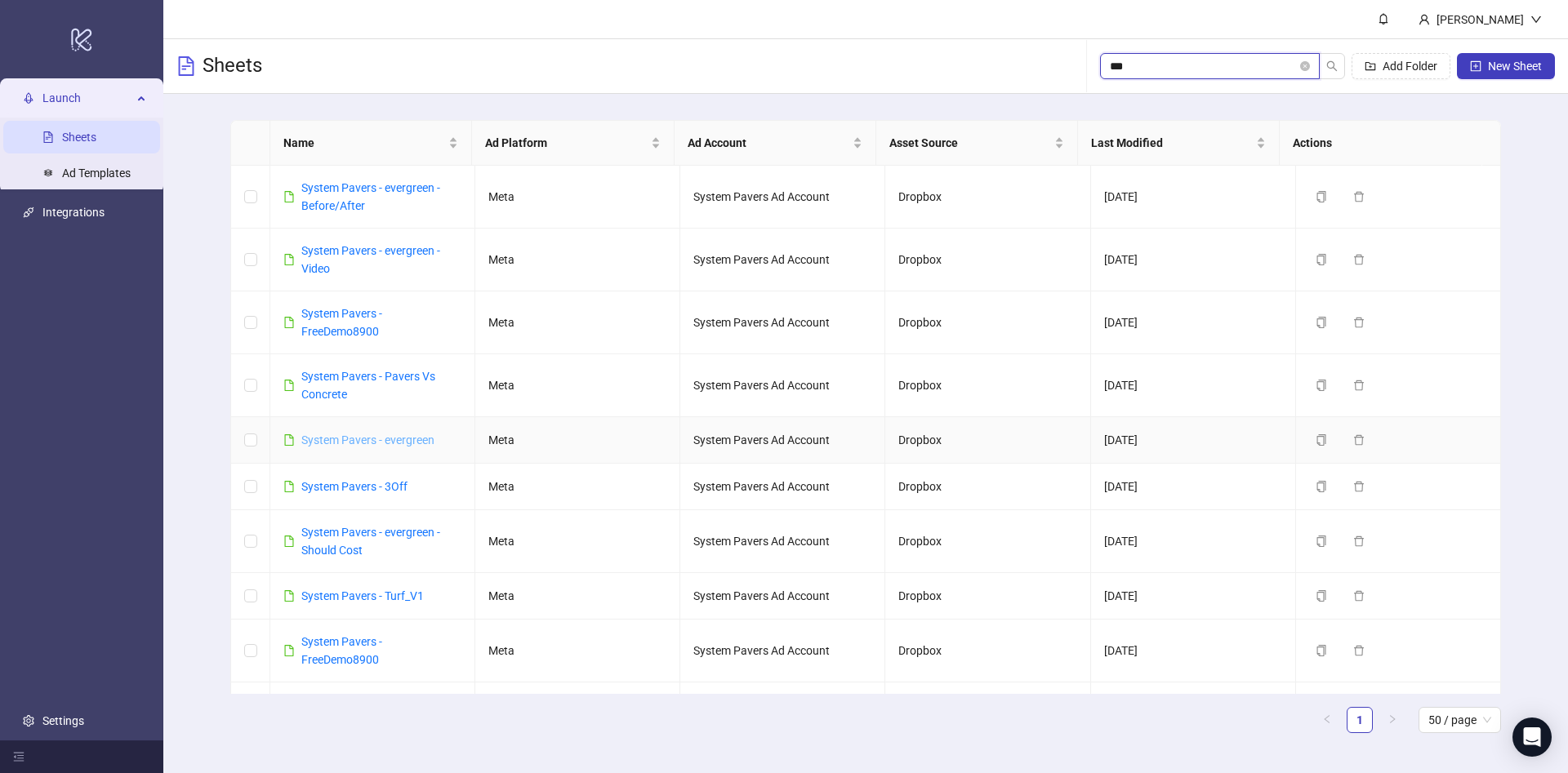
type input "***"
click at [412, 444] on link "System Pavers - evergreen" at bounding box center [368, 440] width 133 height 13
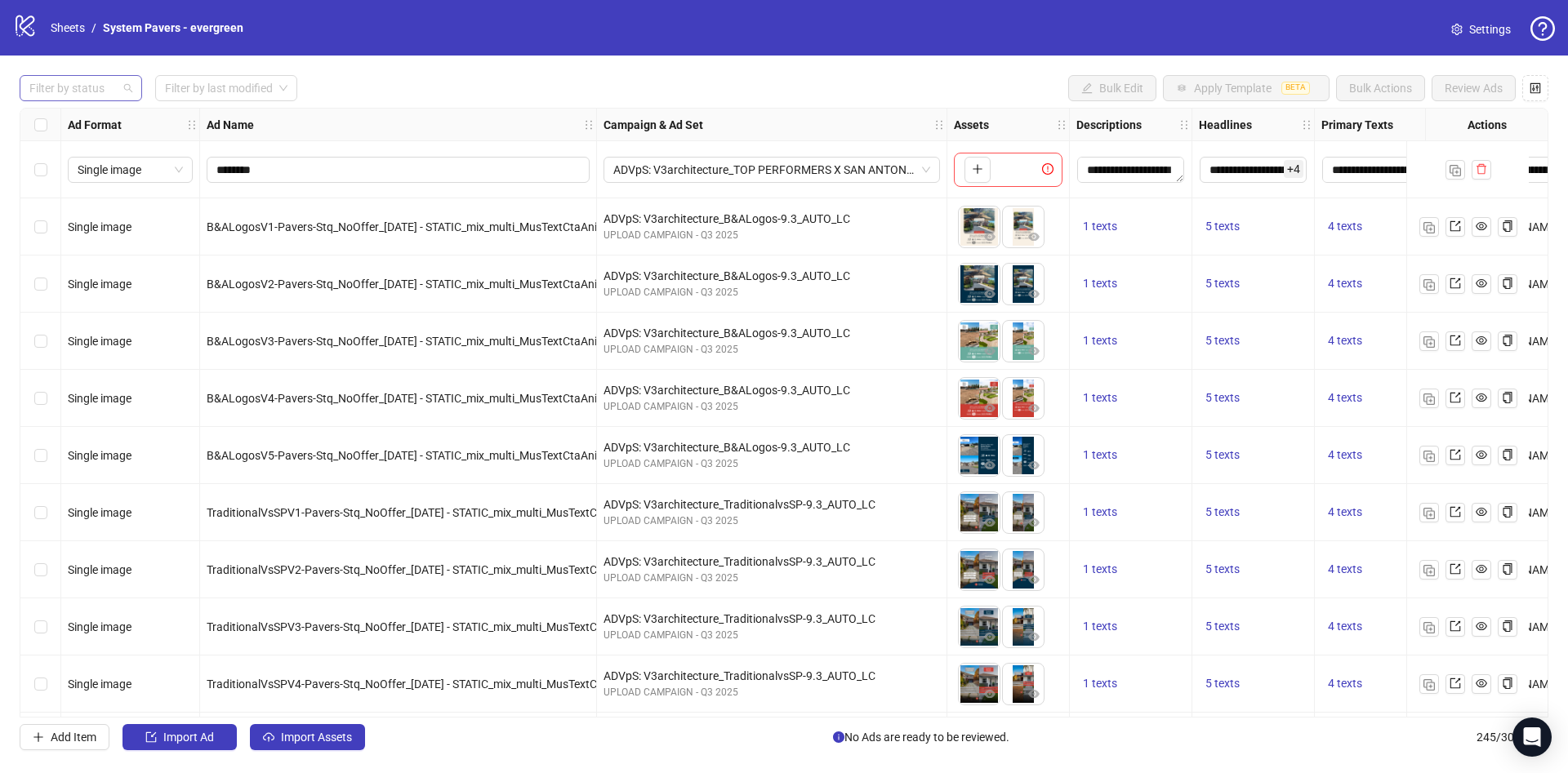
click at [100, 84] on div at bounding box center [73, 88] width 99 height 23
click at [85, 120] on div "Draft" at bounding box center [80, 121] width 97 height 18
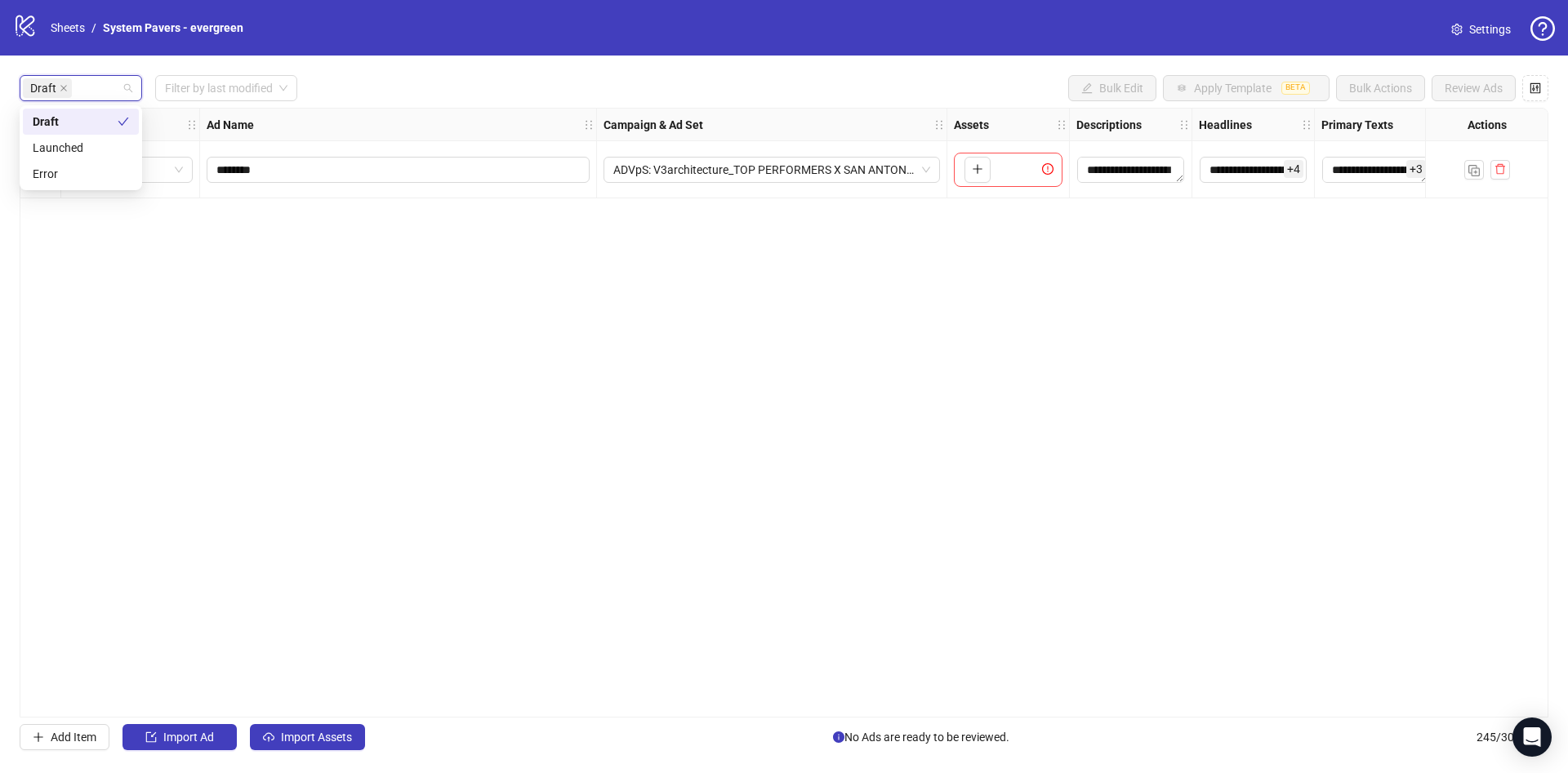
click at [494, 596] on div "**********" at bounding box center [784, 412] width 1529 height 610
click at [321, 741] on span "Import Assets" at bounding box center [316, 736] width 71 height 13
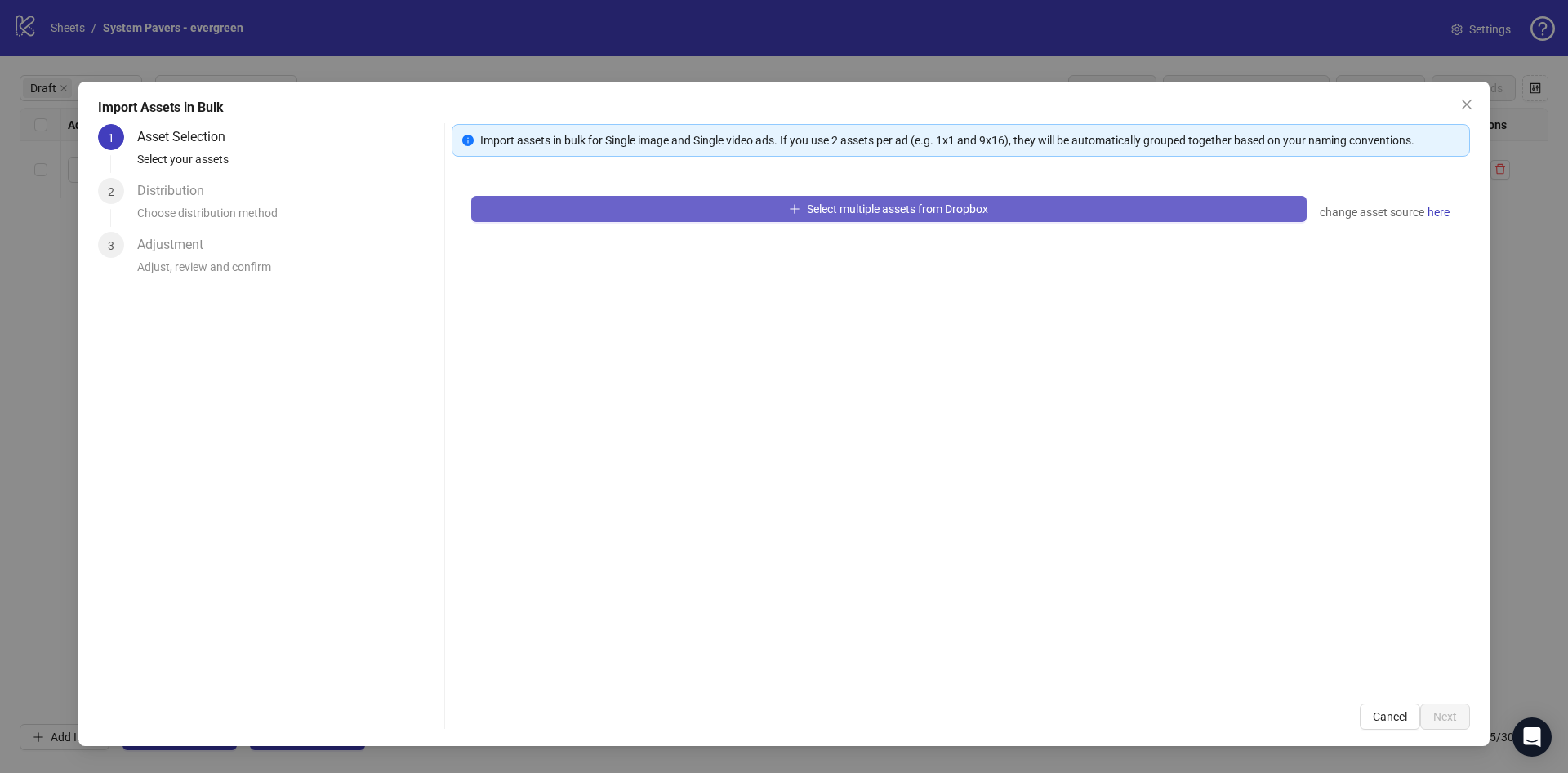
click at [818, 208] on span "Select multiple assets from Dropbox" at bounding box center [897, 209] width 181 height 13
click at [889, 204] on span "Select multiple assets from Dropbox" at bounding box center [897, 209] width 181 height 13
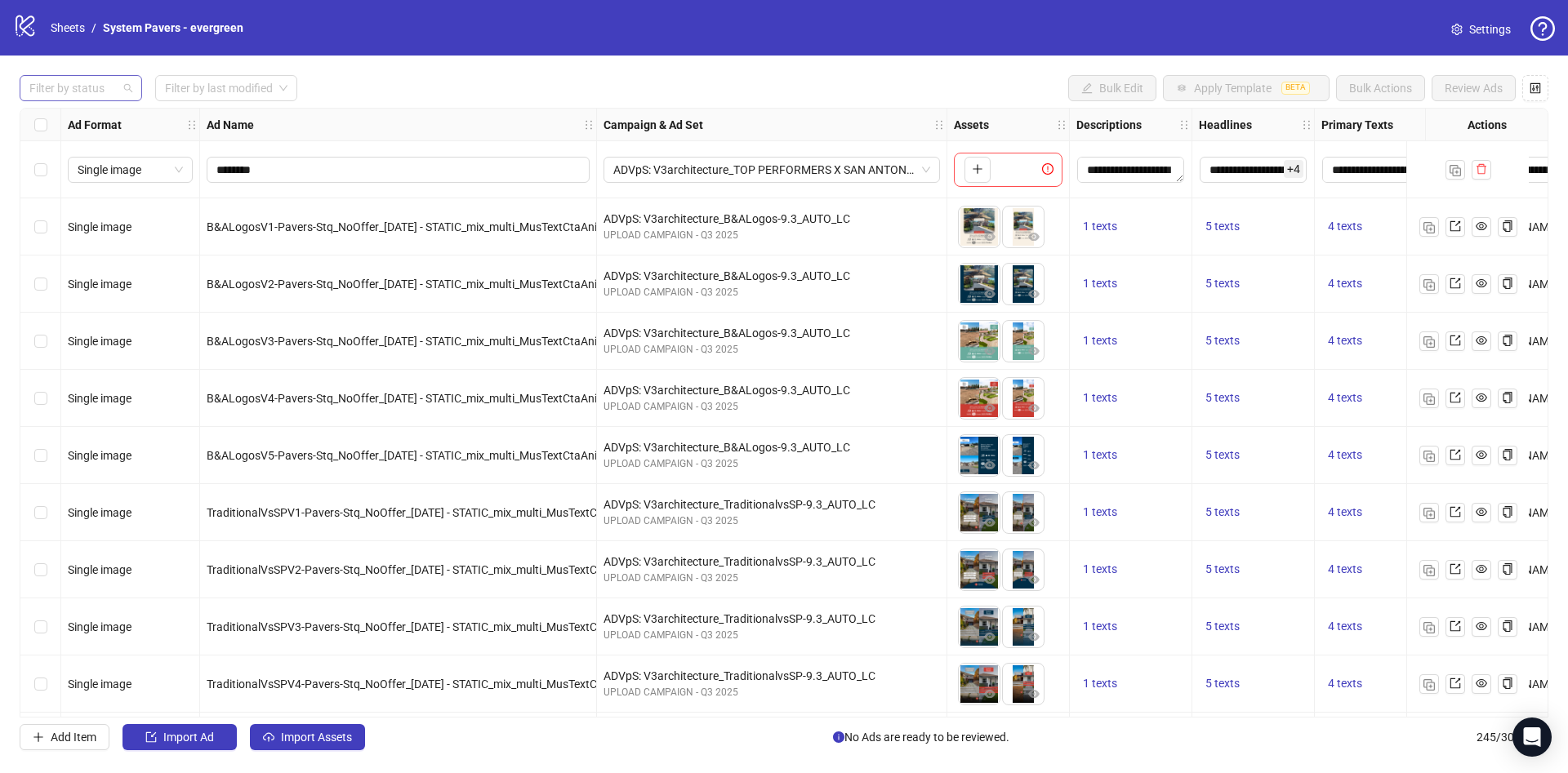
click at [27, 77] on div at bounding box center [73, 88] width 99 height 23
click at [62, 117] on div "Draft" at bounding box center [80, 121] width 97 height 18
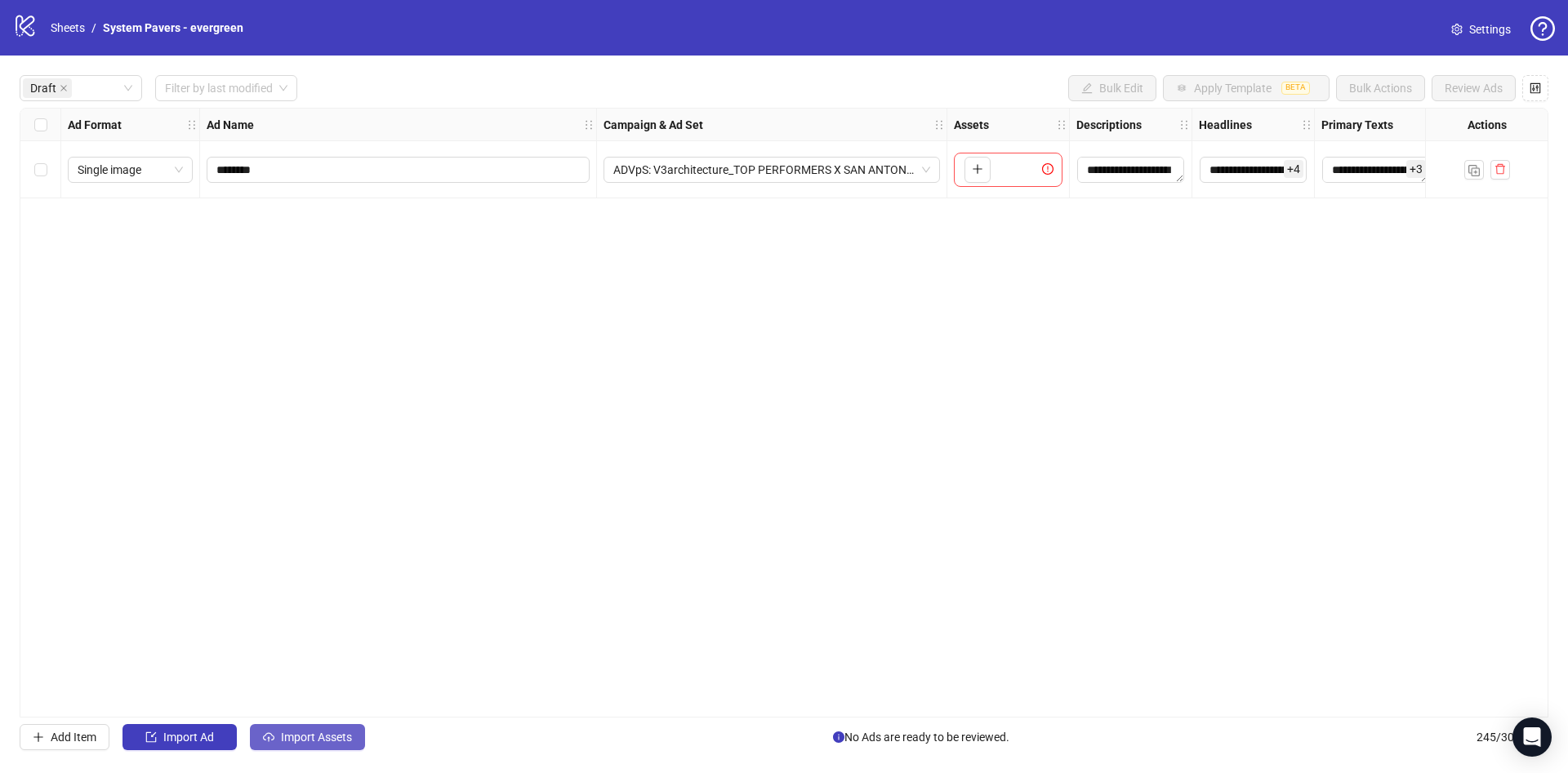
click at [307, 731] on span "Import Assets" at bounding box center [316, 736] width 71 height 13
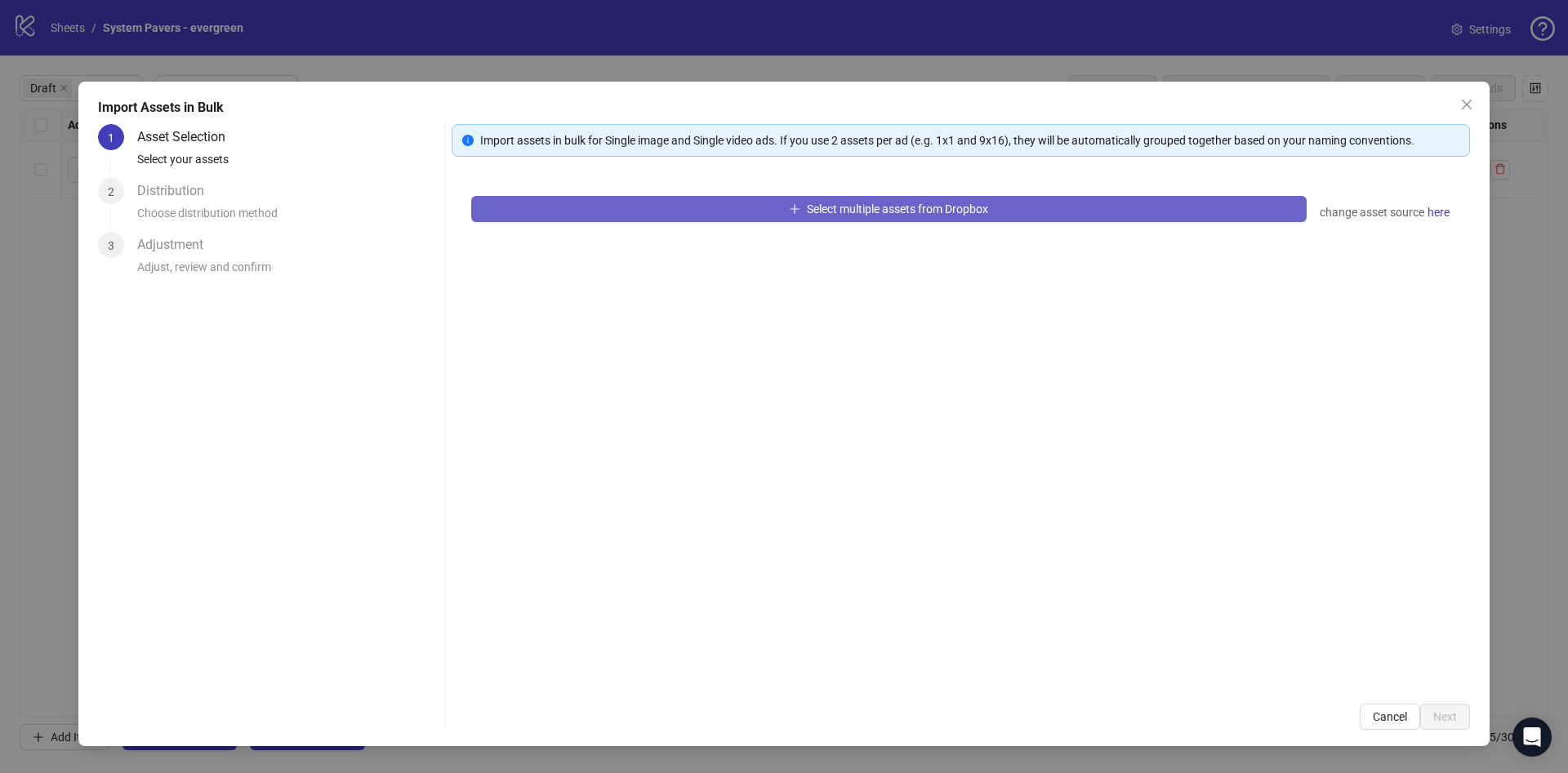
click at [814, 218] on button "Select multiple assets from Dropbox" at bounding box center [889, 209] width 836 height 27
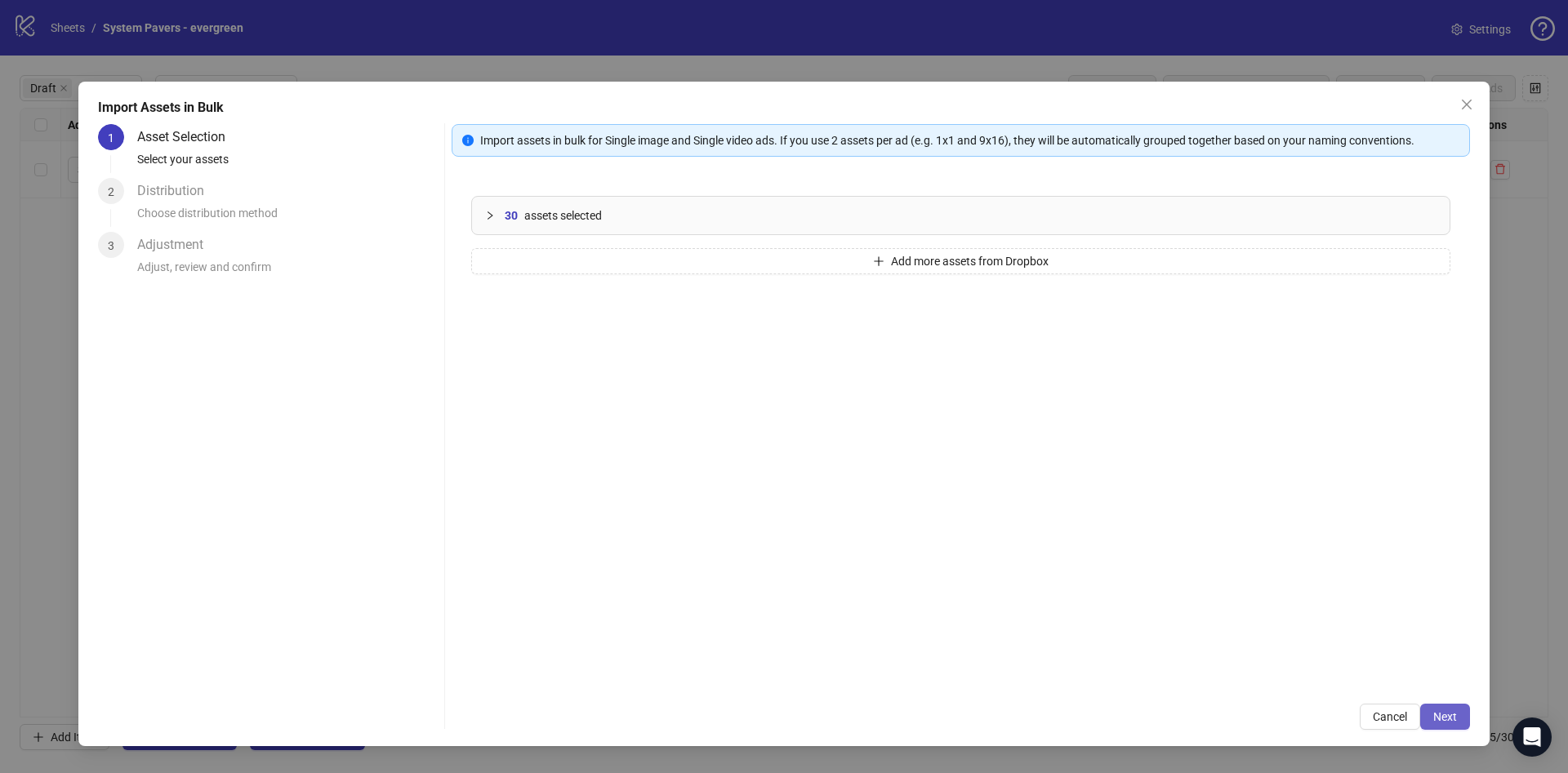
click at [1436, 724] on button "Next" at bounding box center [1445, 717] width 50 height 27
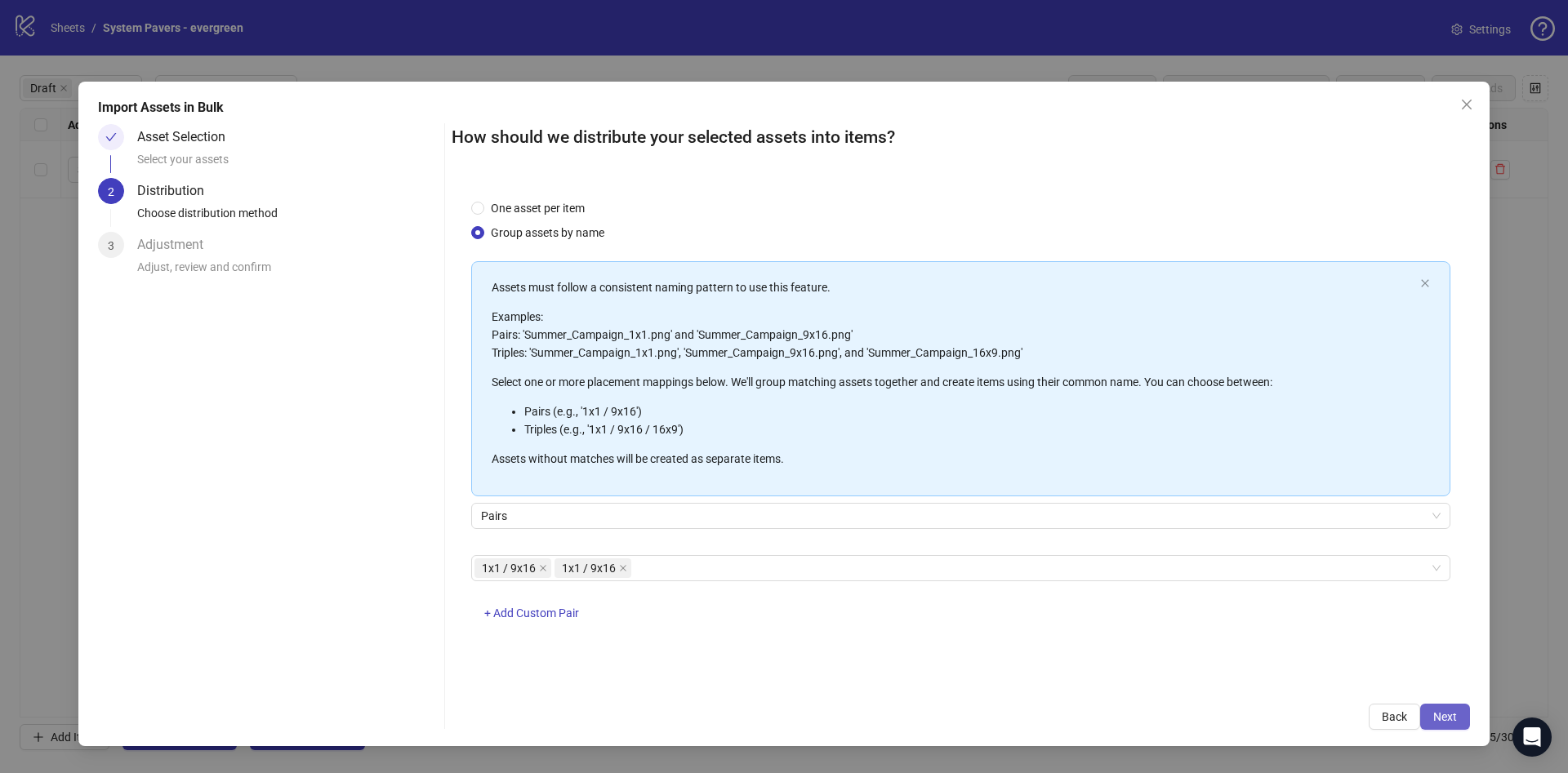
click at [1454, 721] on span "Next" at bounding box center [1446, 717] width 24 height 13
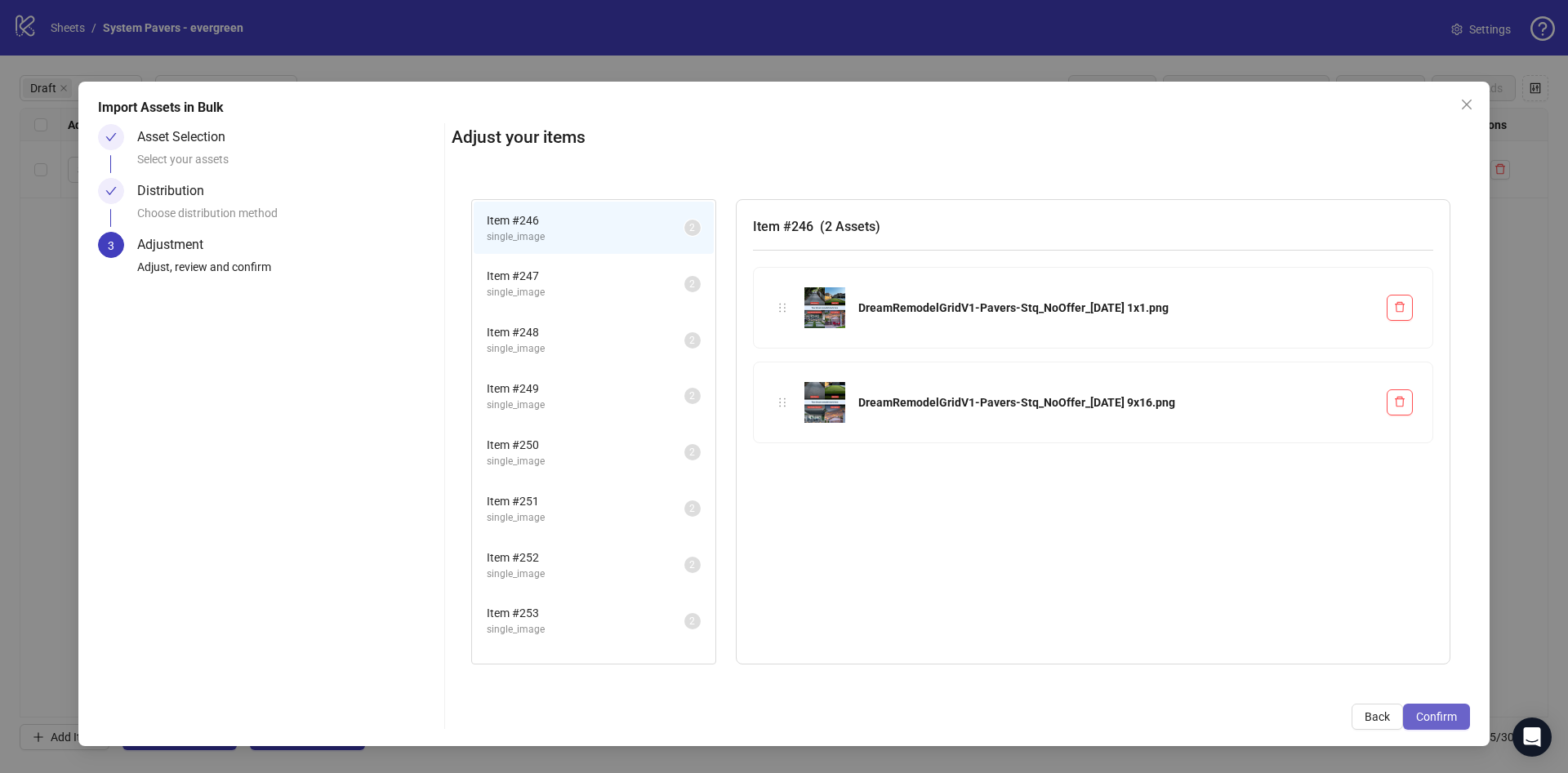
click at [1438, 707] on button "Confirm" at bounding box center [1436, 717] width 67 height 27
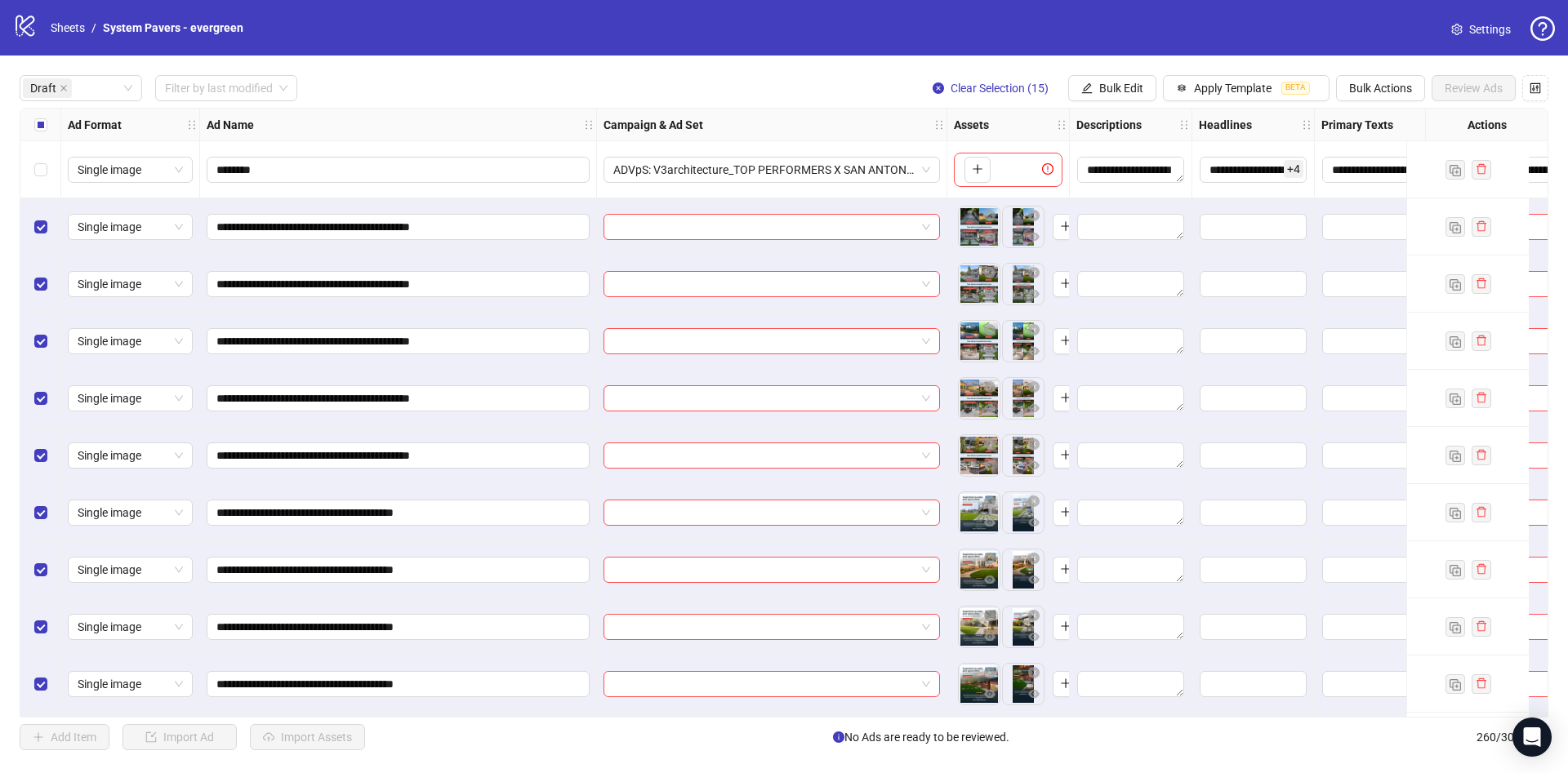
click at [34, 124] on div "Select all rows" at bounding box center [41, 125] width 41 height 32
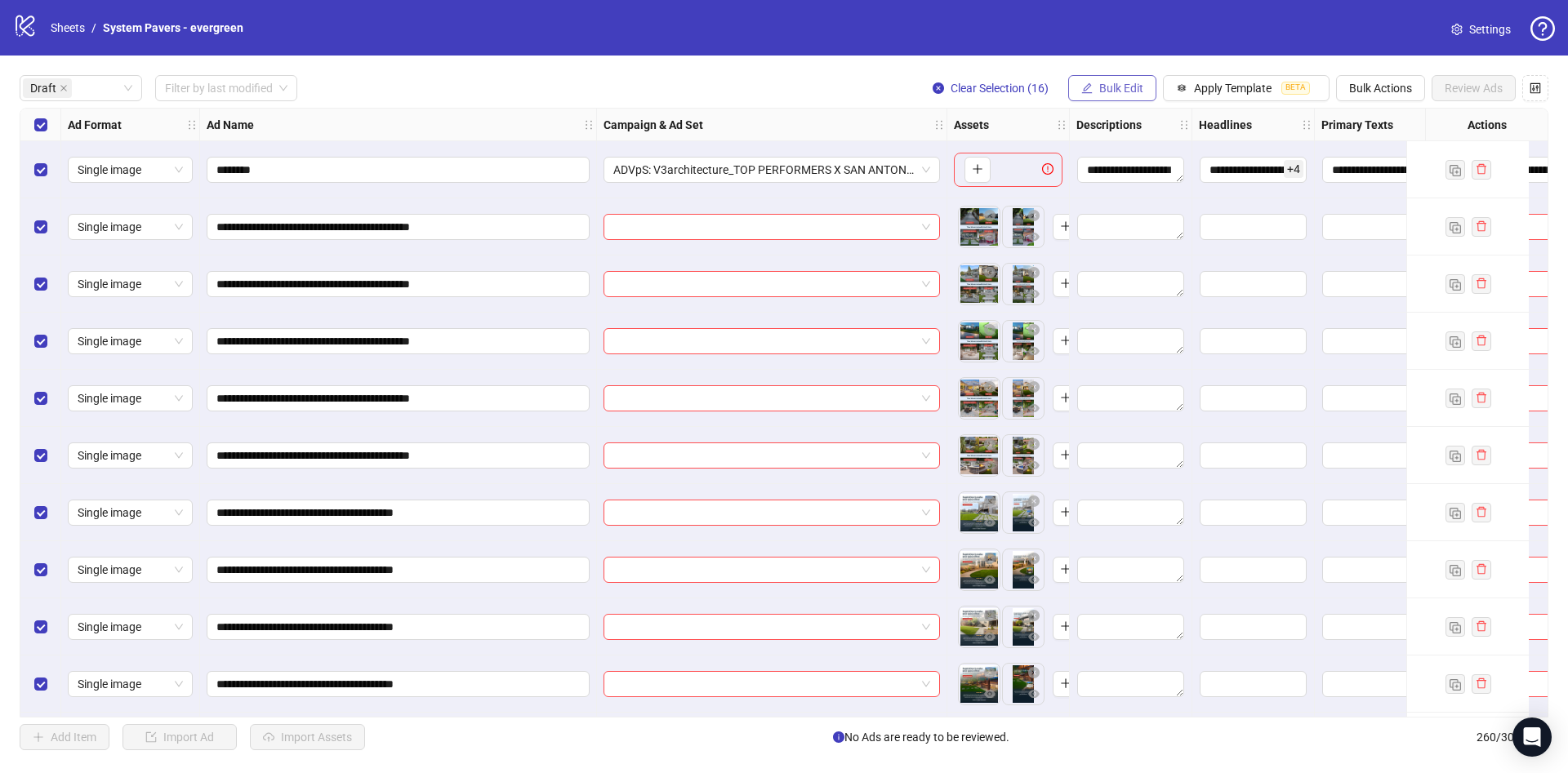
click at [1105, 89] on span "Bulk Edit" at bounding box center [1121, 87] width 44 height 13
click at [1153, 251] on span "Primary Texts" at bounding box center [1128, 252] width 98 height 18
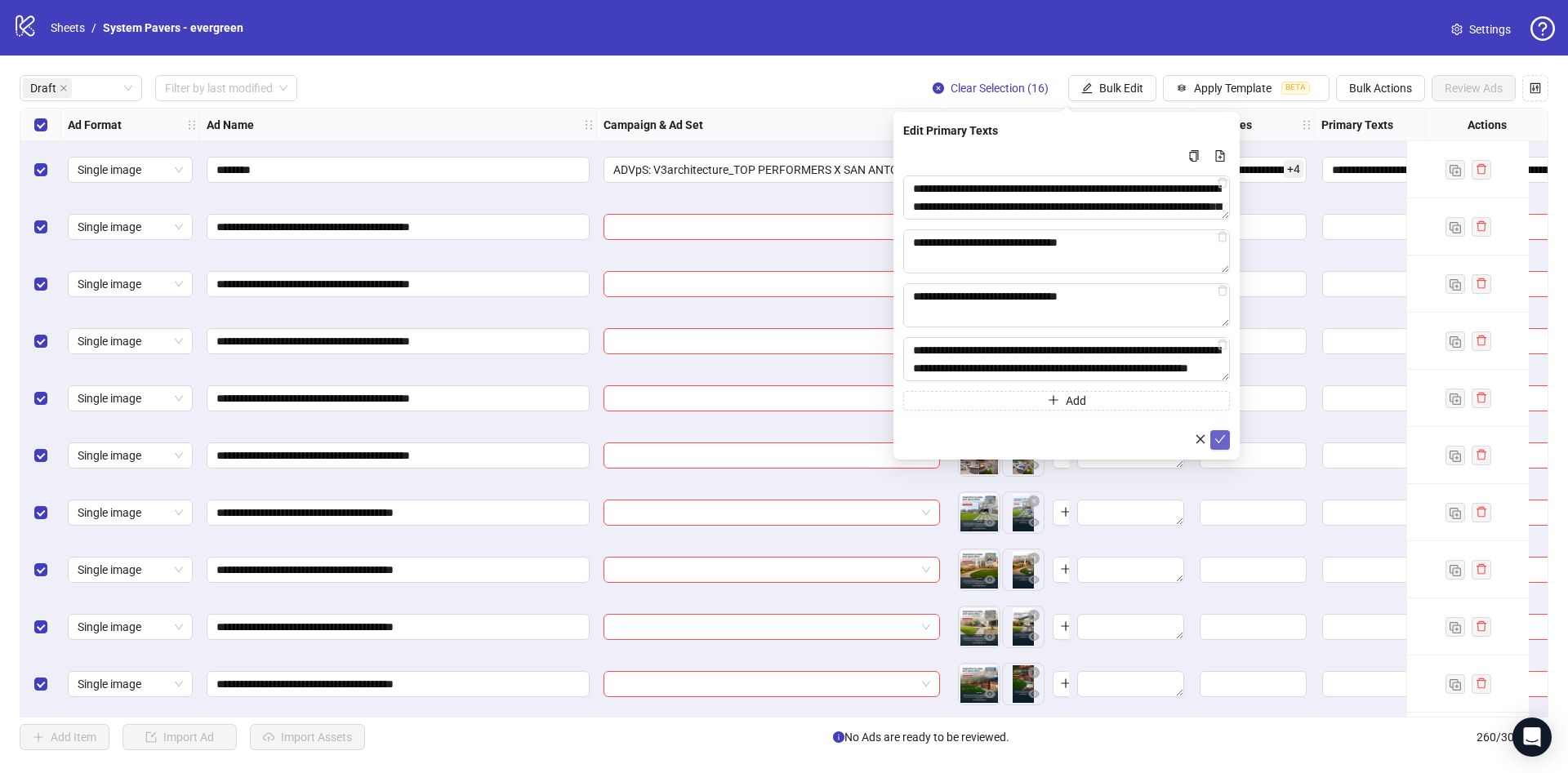
click at [1222, 445] on span "submit" at bounding box center [1220, 440] width 11 height 13
click at [1115, 81] on span "Bulk Edit" at bounding box center [1121, 87] width 44 height 13
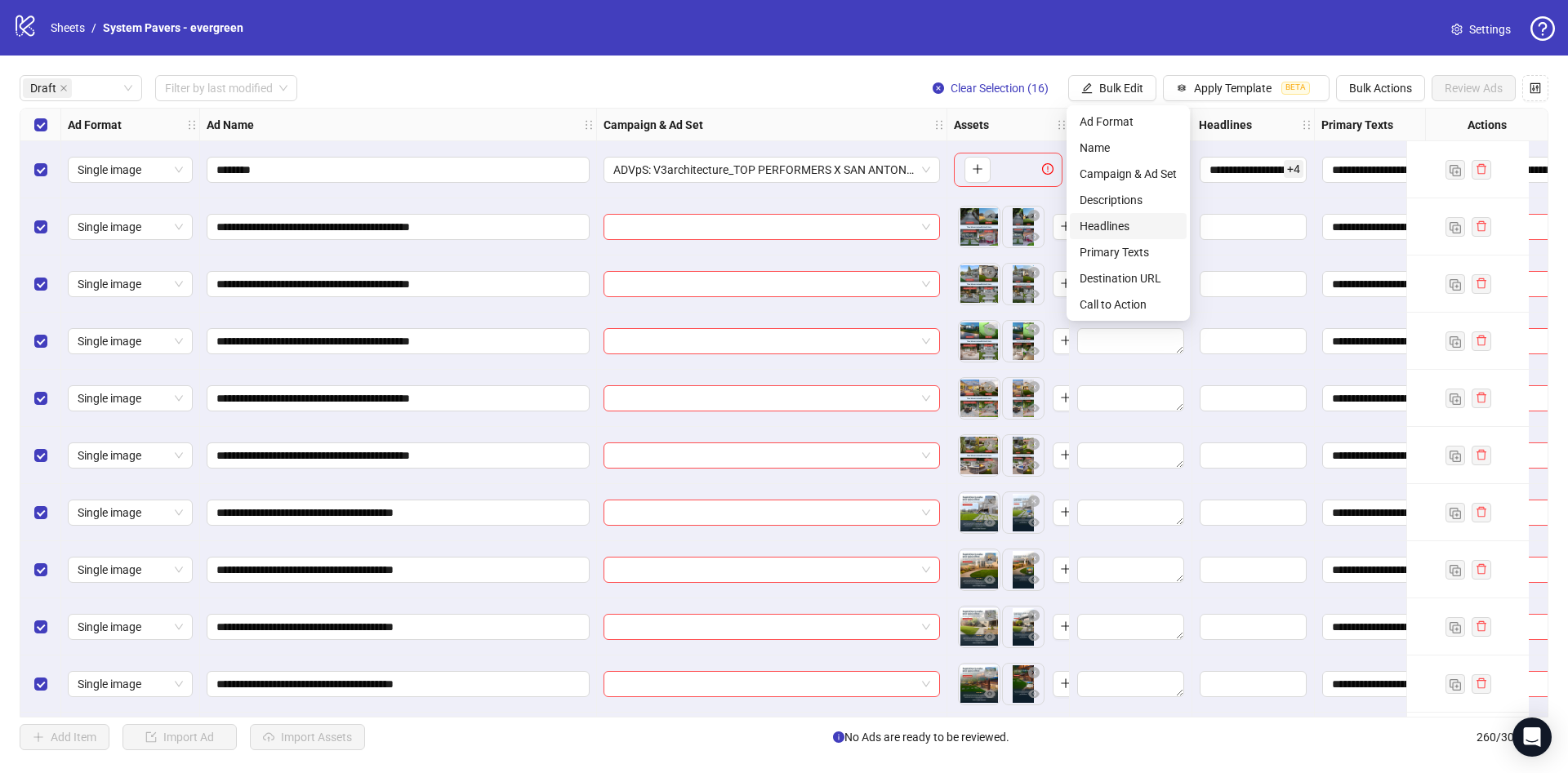
click at [1127, 226] on span "Headlines" at bounding box center [1128, 226] width 98 height 18
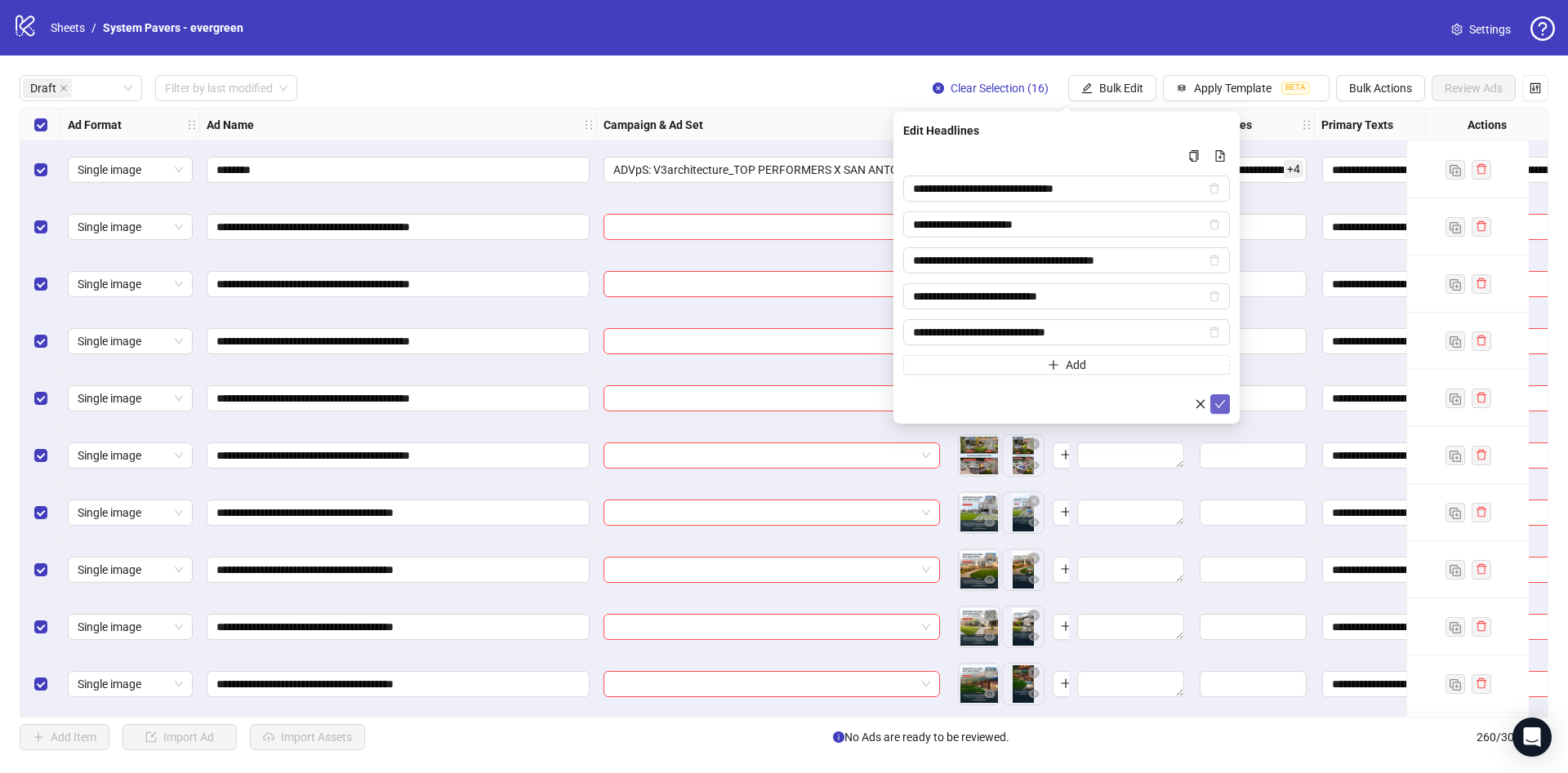
click at [1223, 398] on icon "check" at bounding box center [1220, 404] width 11 height 11
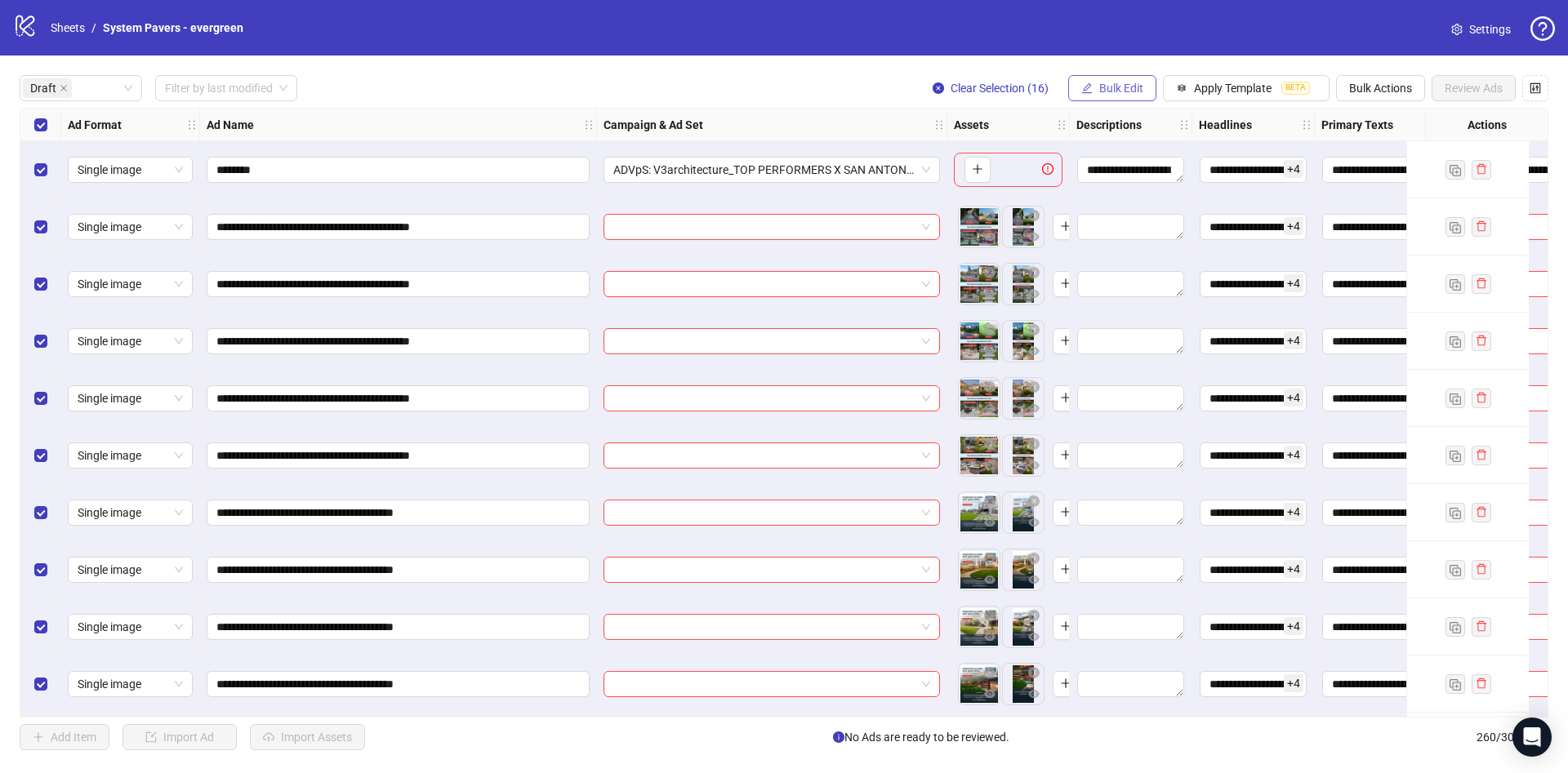
click at [1104, 91] on span "Bulk Edit" at bounding box center [1121, 87] width 44 height 13
click at [1136, 195] on span "Descriptions" at bounding box center [1128, 199] width 98 height 18
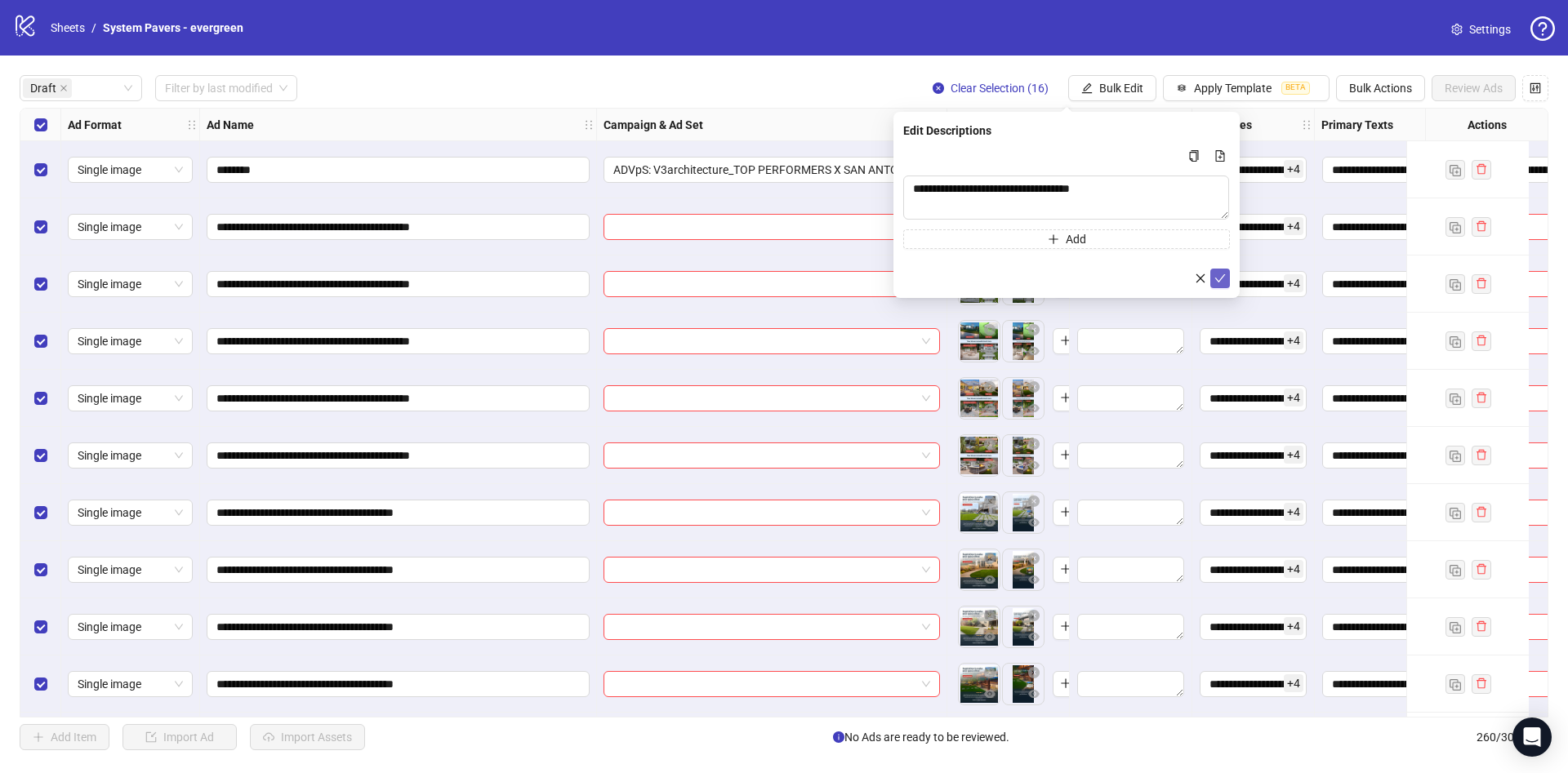
click at [1221, 270] on button "submit" at bounding box center [1220, 278] width 20 height 20
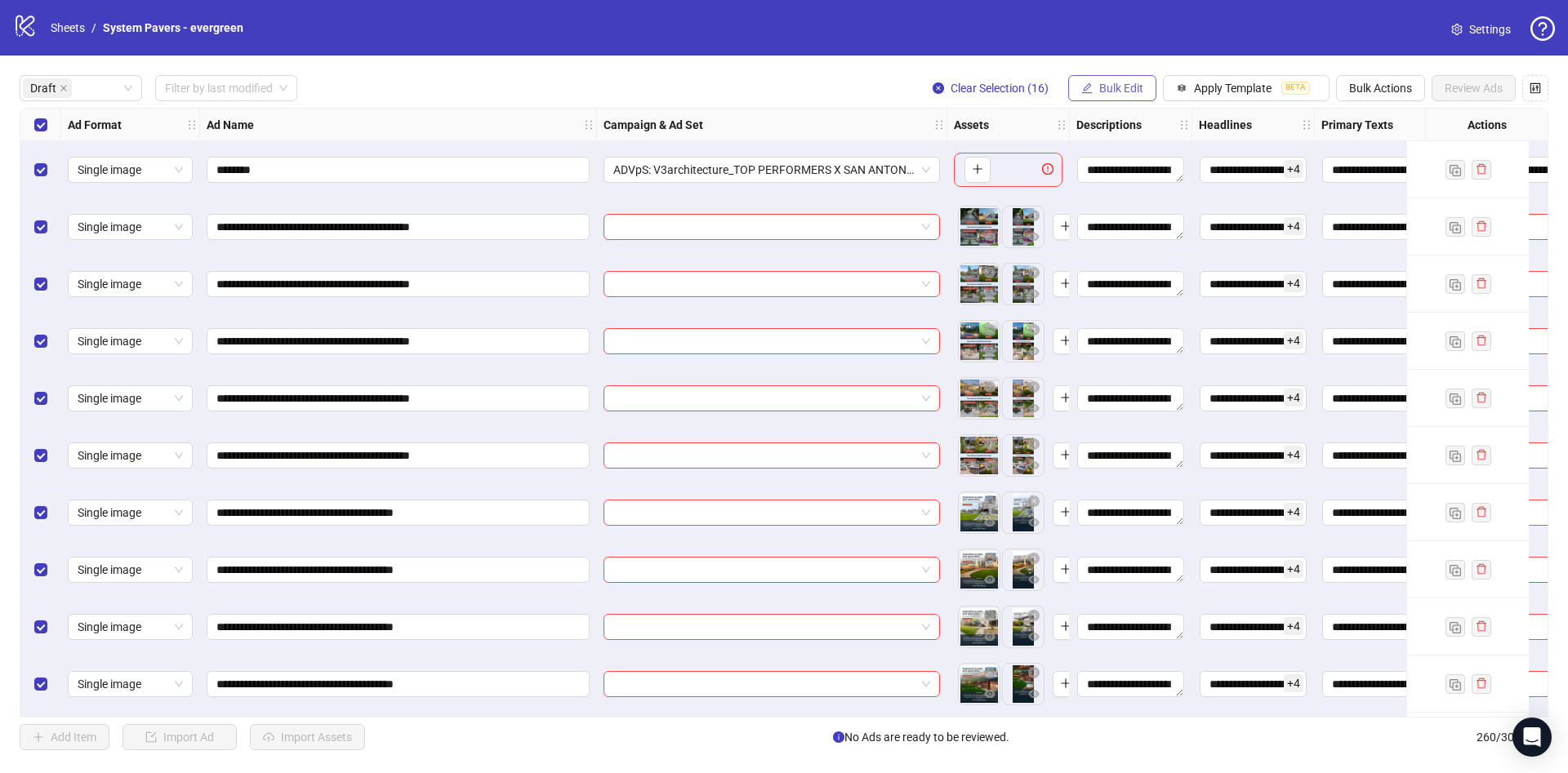
click at [1099, 87] on span "Bulk Edit" at bounding box center [1121, 87] width 44 height 13
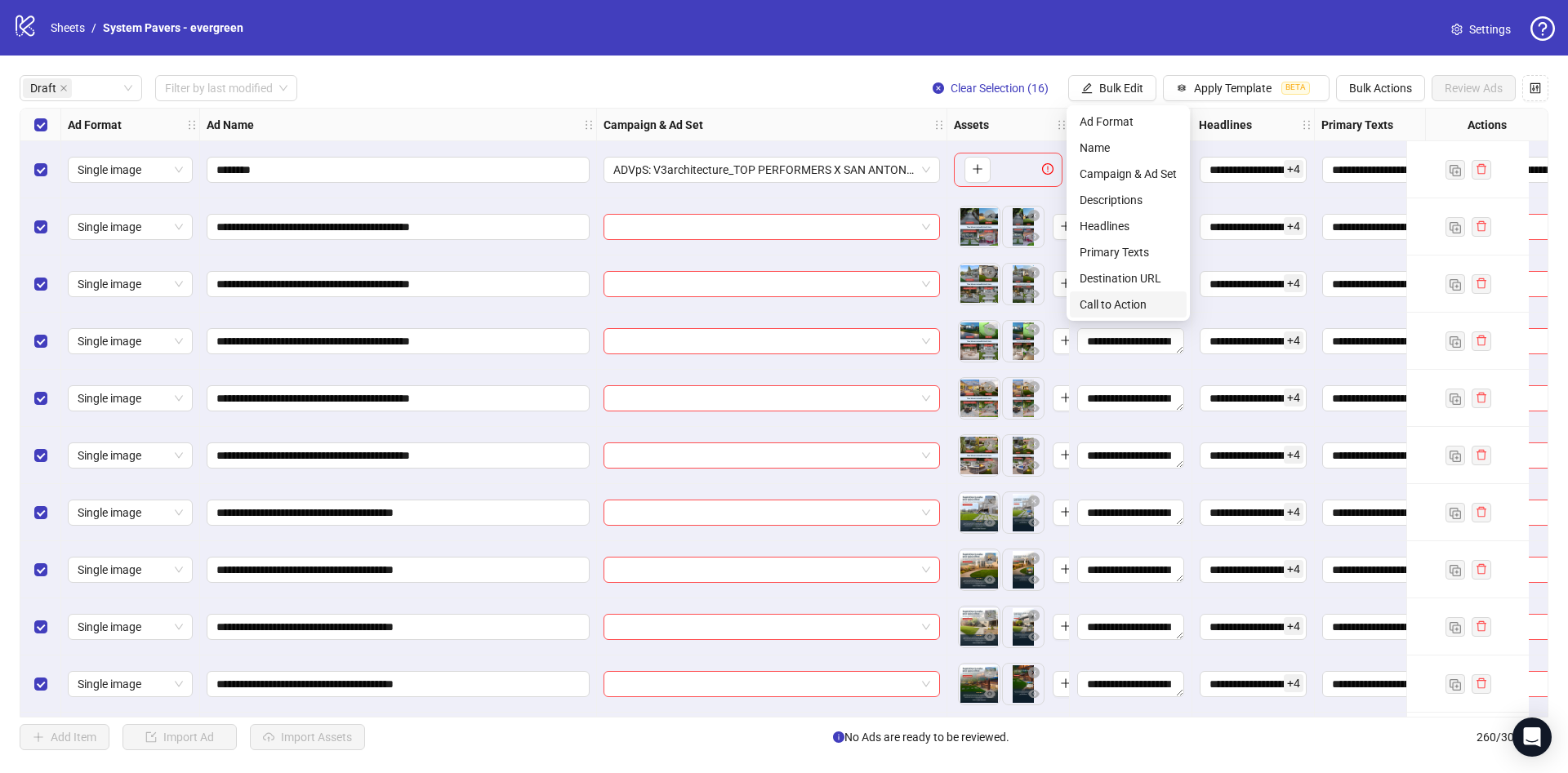
click at [1145, 298] on span "Call to Action" at bounding box center [1128, 304] width 98 height 18
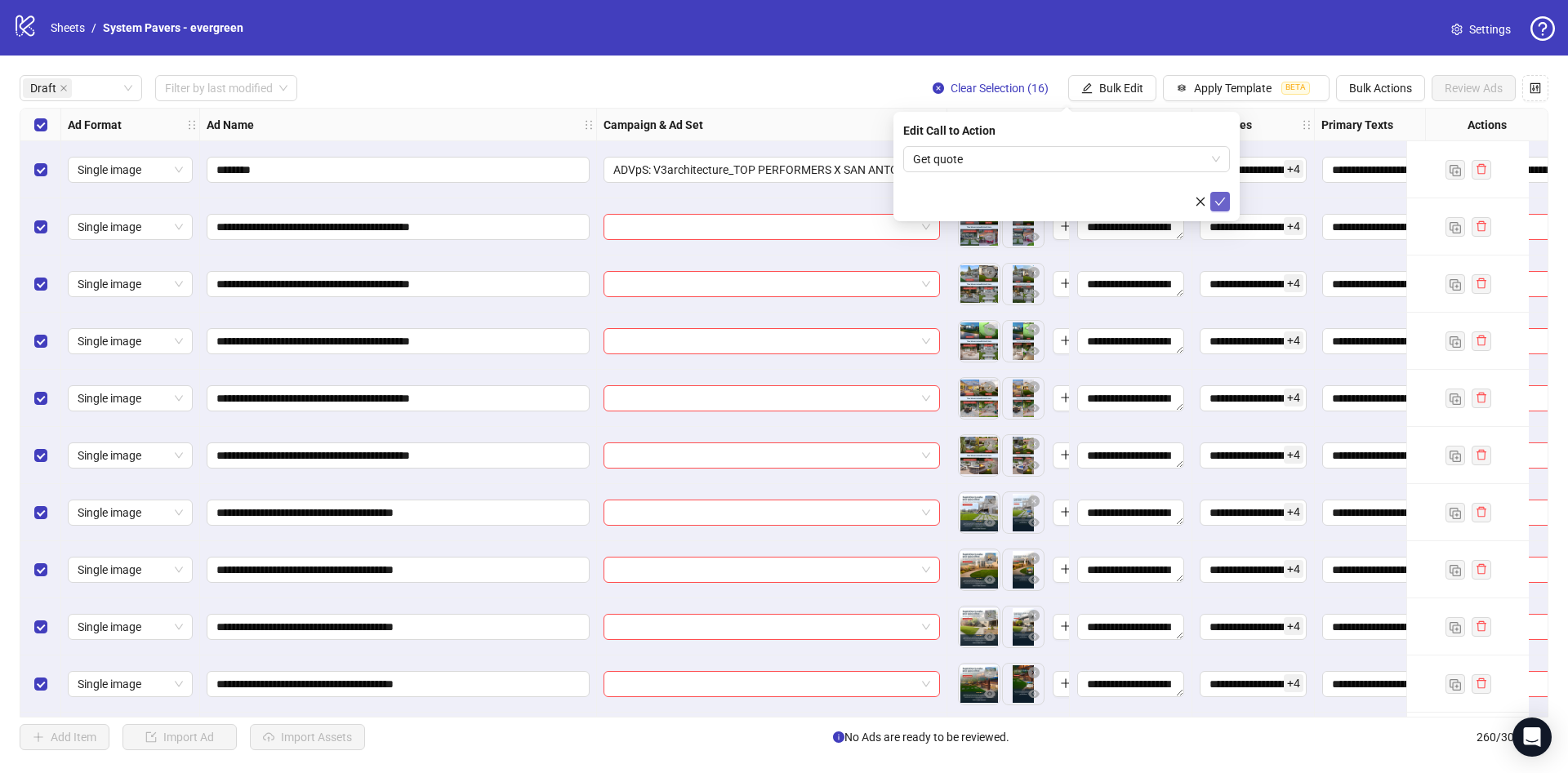
click at [1221, 198] on icon "check" at bounding box center [1220, 201] width 11 height 11
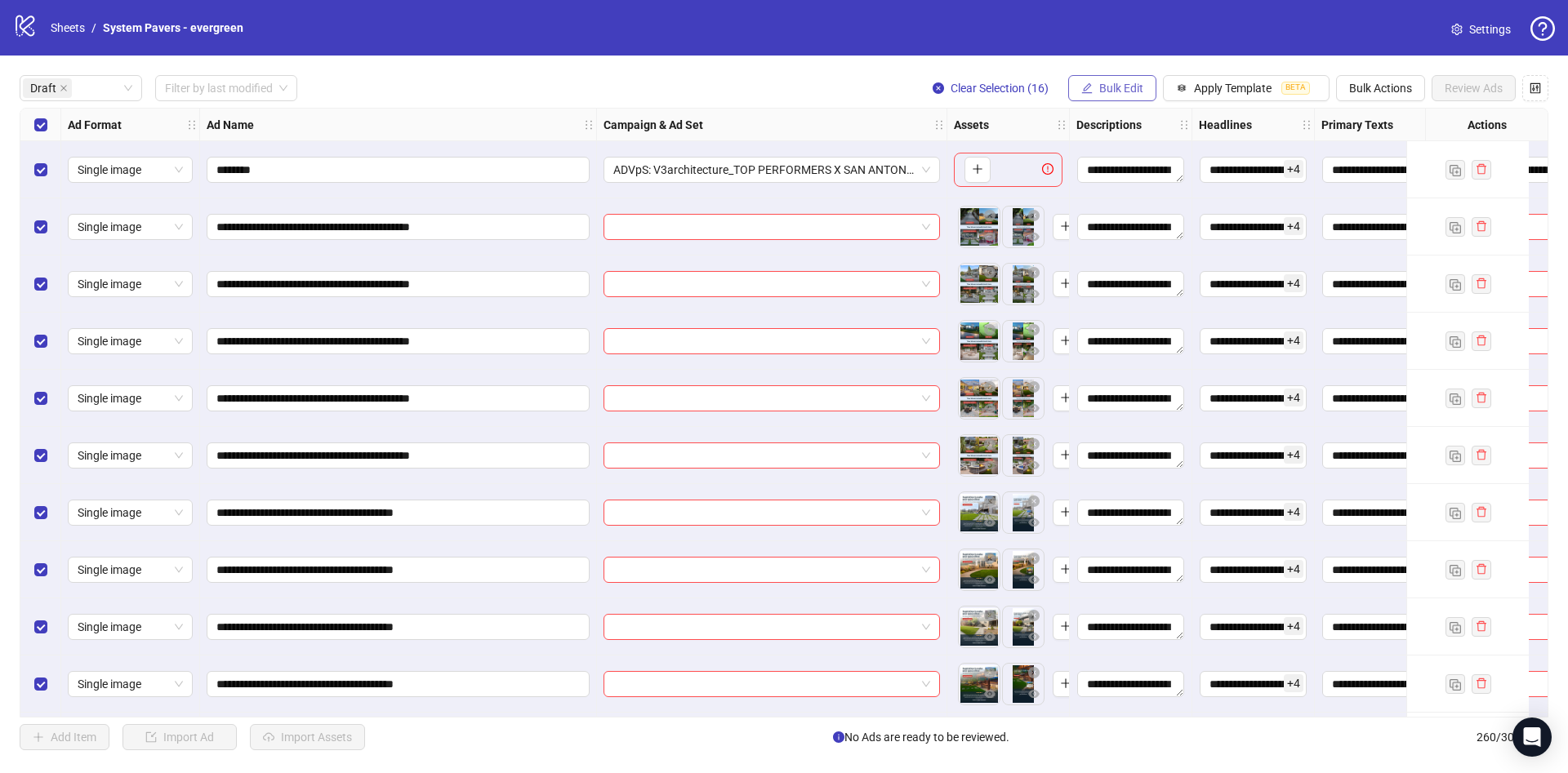
click at [1131, 88] on span "Bulk Edit" at bounding box center [1121, 87] width 44 height 13
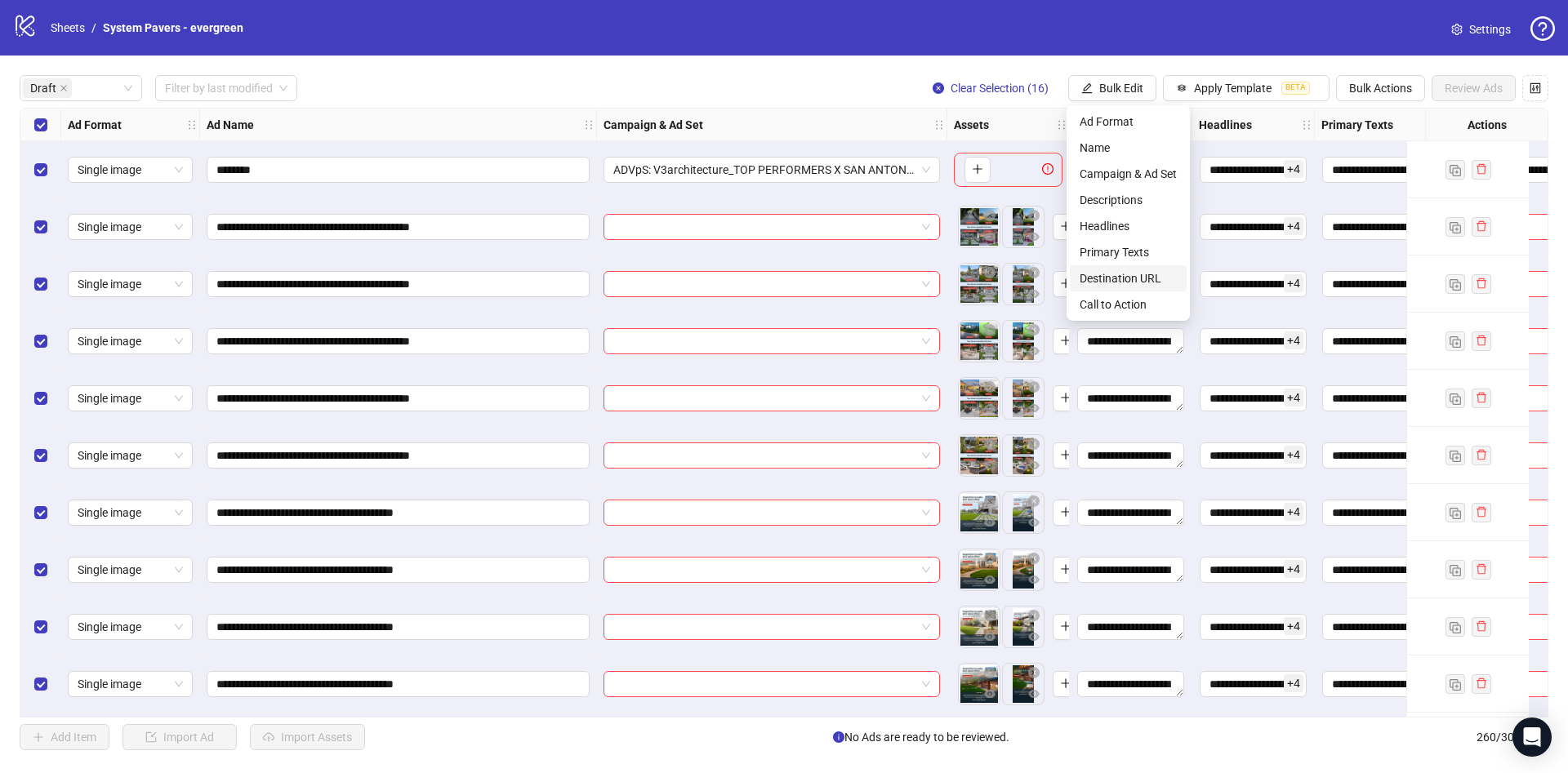
click at [1099, 276] on span "Destination URL" at bounding box center [1128, 278] width 98 height 18
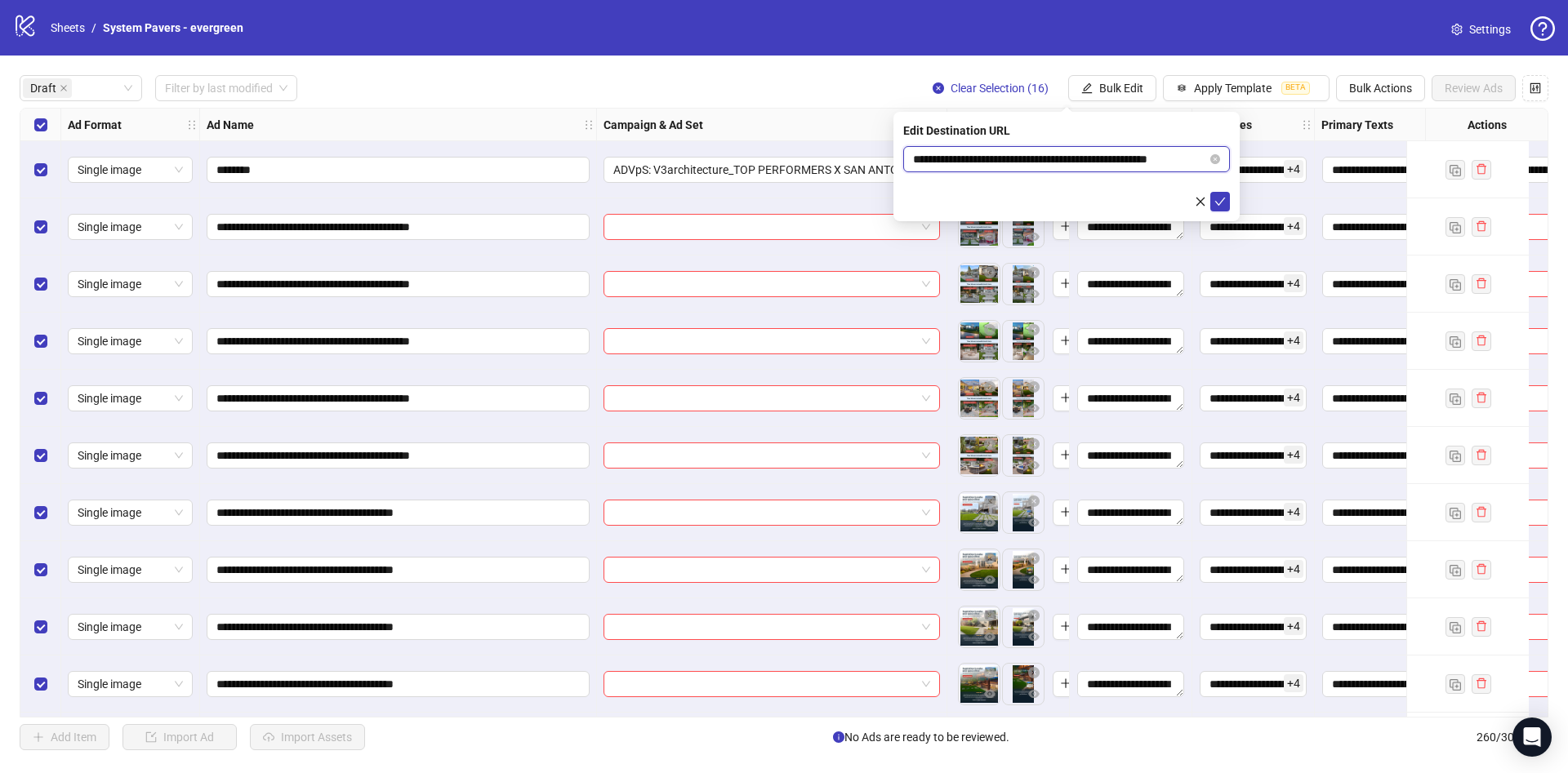
scroll to position [0, 25]
drag, startPoint x: 1085, startPoint y: 156, endPoint x: 1207, endPoint y: 191, distance: 126.9
click at [1306, 157] on body "**********" at bounding box center [784, 386] width 1568 height 773
click at [1229, 207] on button "submit" at bounding box center [1220, 201] width 20 height 20
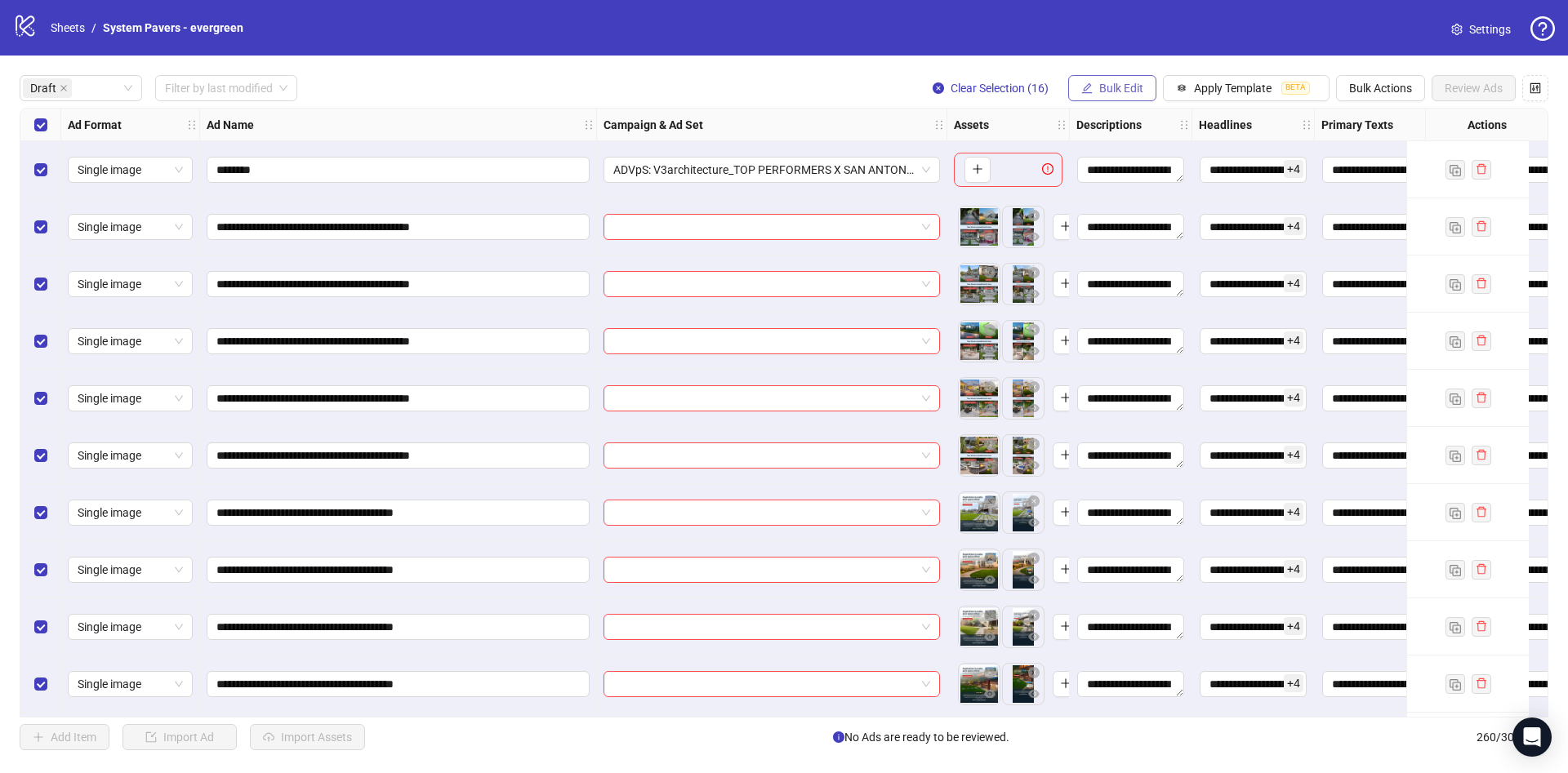
click at [1129, 91] on span "Bulk Edit" at bounding box center [1121, 87] width 44 height 13
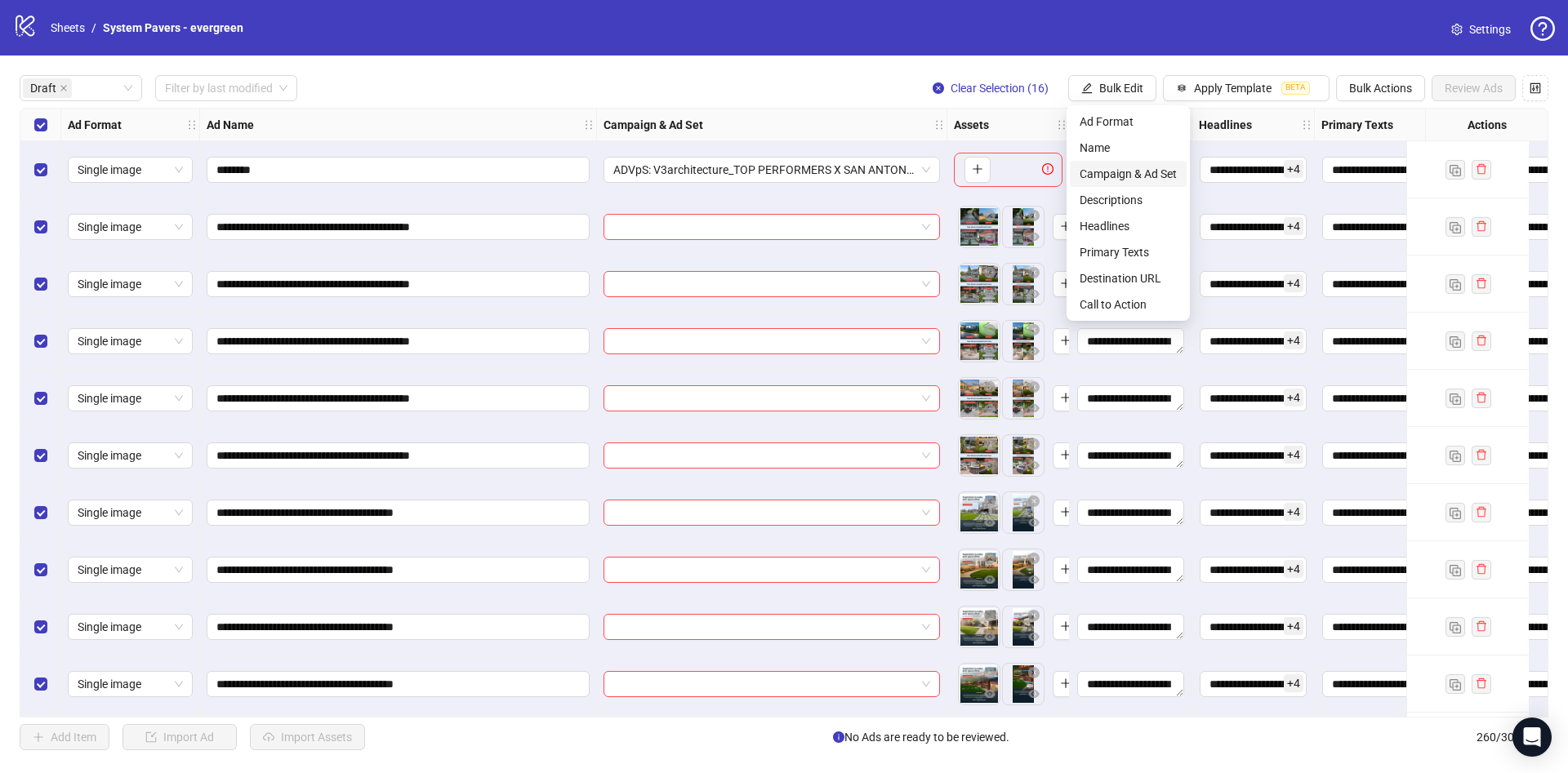
click at [1125, 176] on span "Campaign & Ad Set" at bounding box center [1128, 174] width 98 height 18
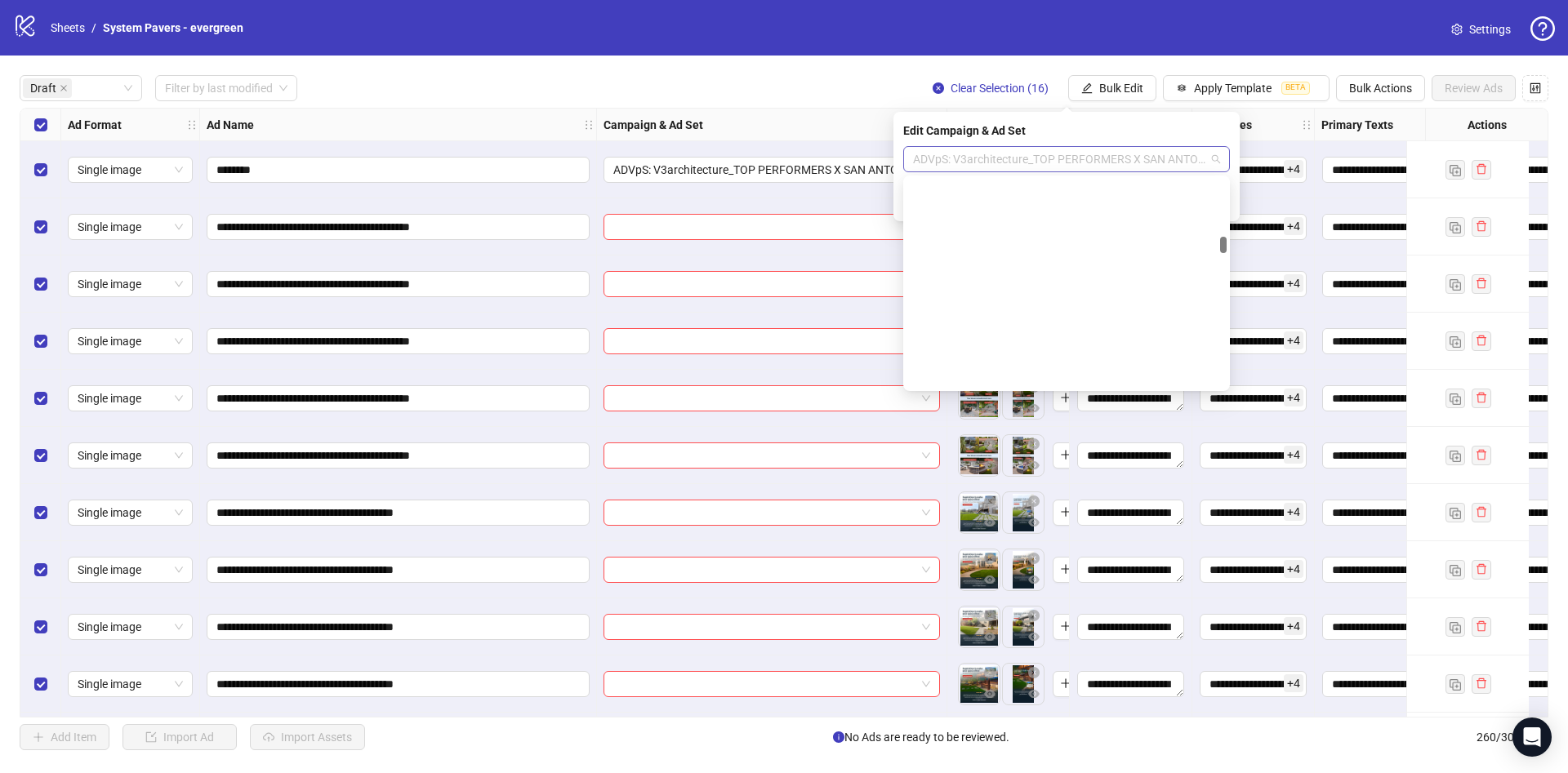
click at [1021, 165] on span "ADVpS: V3architecture_TOP PERFORMERS X SAN ANTONIO-9.9_xcl-ATL-LV-DC_AUTO_LC" at bounding box center [1066, 159] width 307 height 25
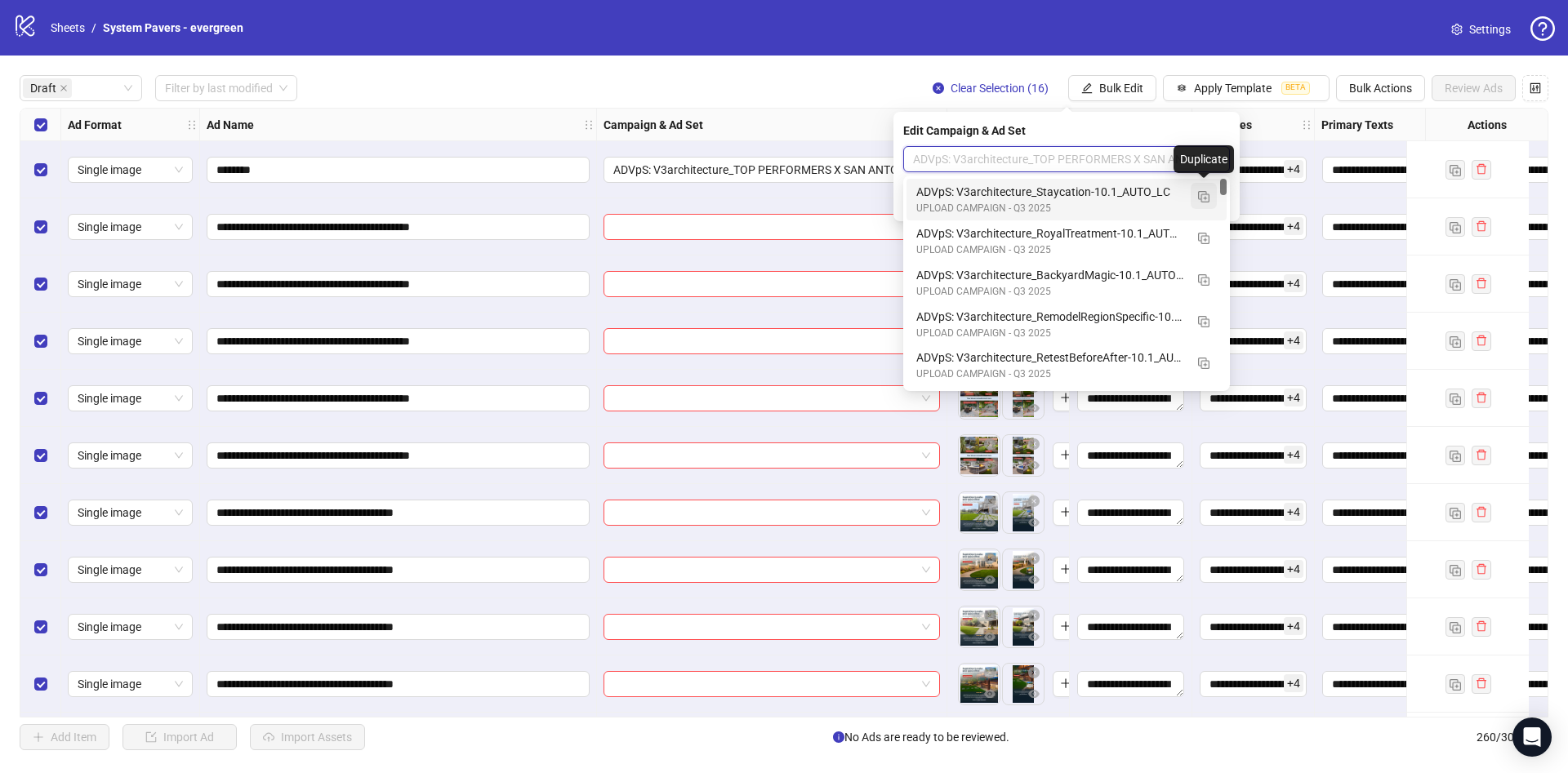
click at [1202, 195] on img "button" at bounding box center [1204, 196] width 11 height 11
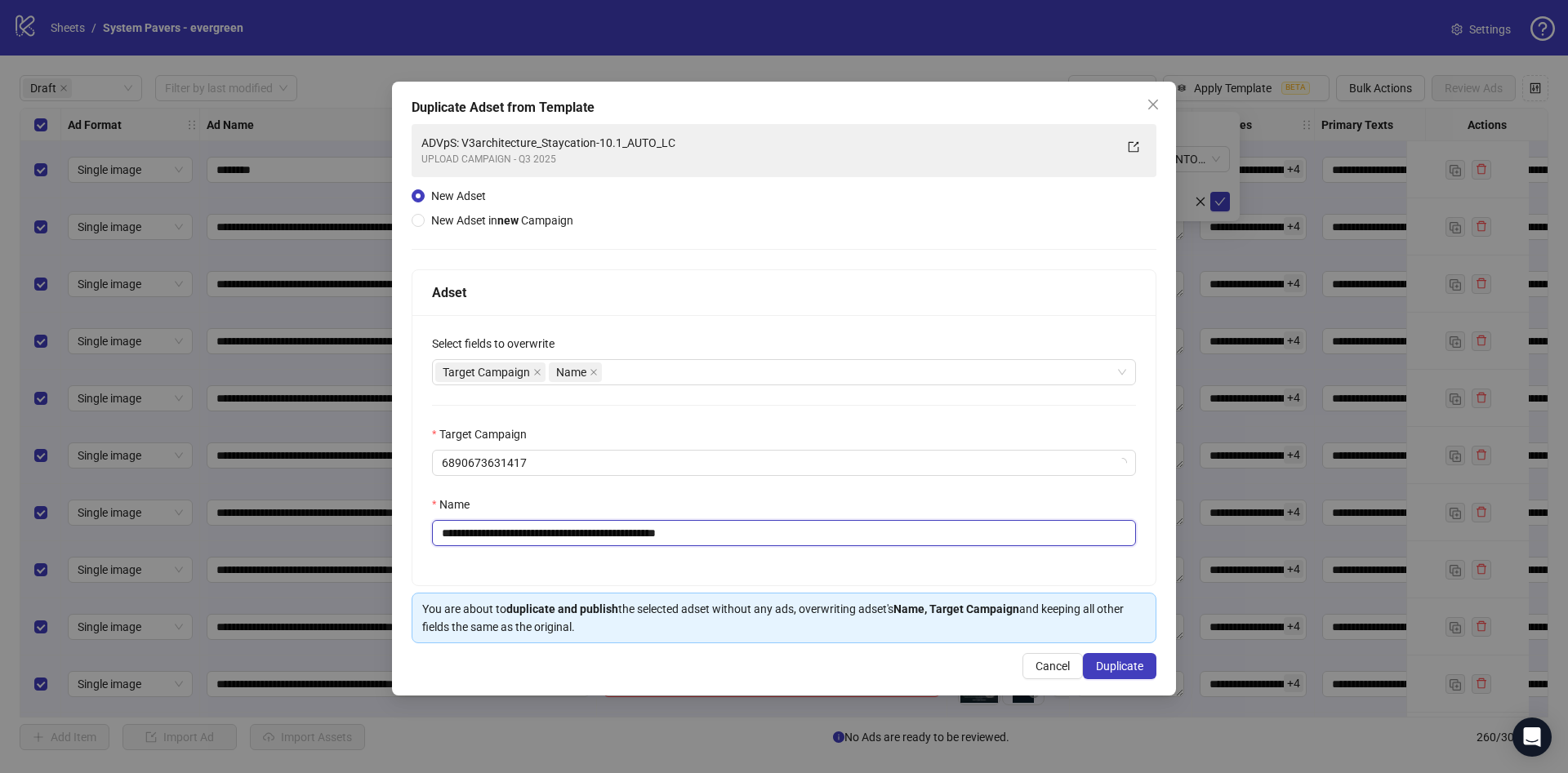
drag, startPoint x: 688, startPoint y: 532, endPoint x: 760, endPoint y: 528, distance: 72.1
click at [760, 528] on input "**********" at bounding box center [784, 533] width 704 height 27
drag, startPoint x: 562, startPoint y: 532, endPoint x: 616, endPoint y: 536, distance: 54.1
click at [616, 536] on input "**********" at bounding box center [784, 533] width 704 height 27
type input "**********"
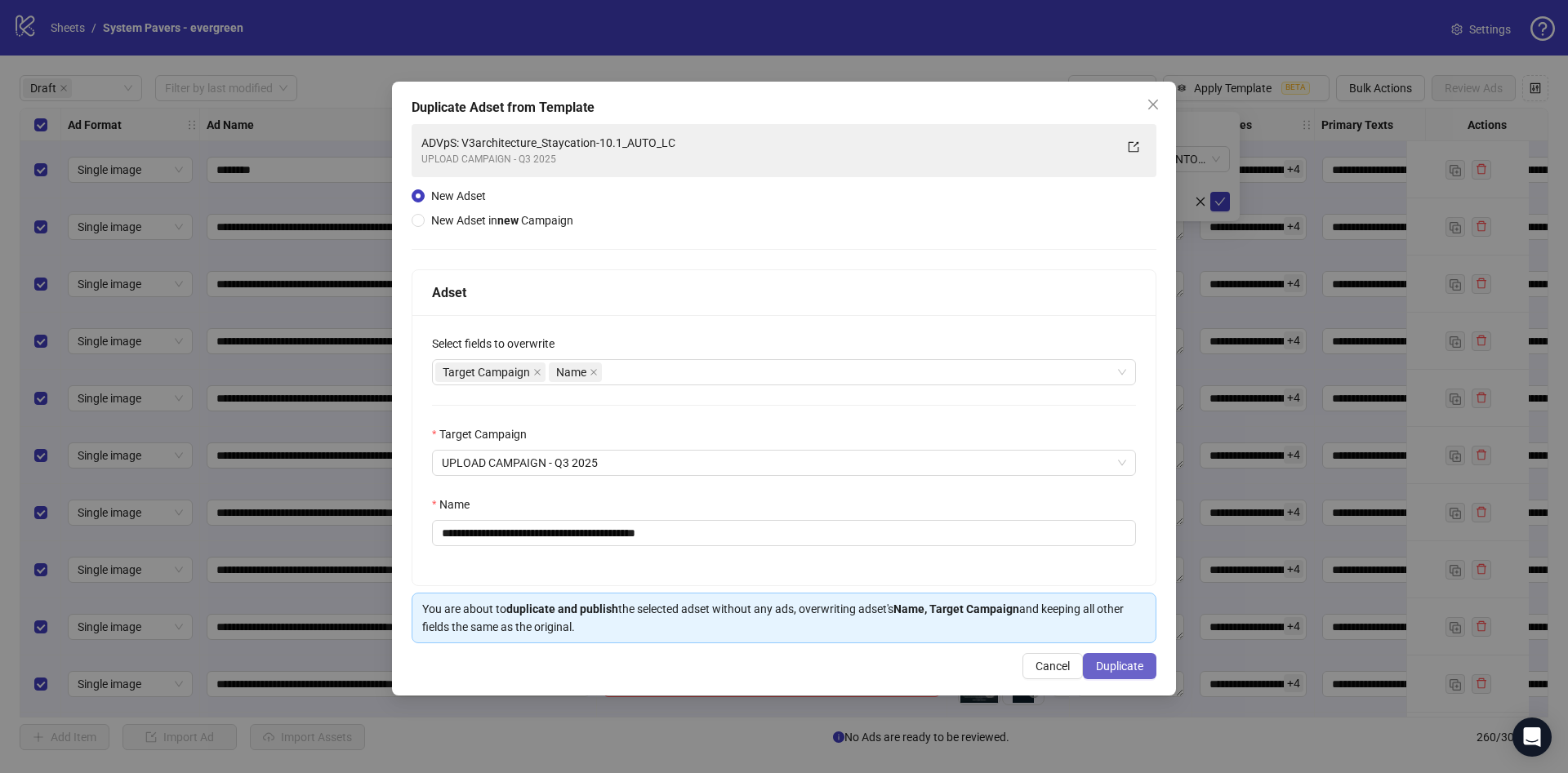
click at [1109, 673] on span "Duplicate" at bounding box center [1119, 665] width 47 height 13
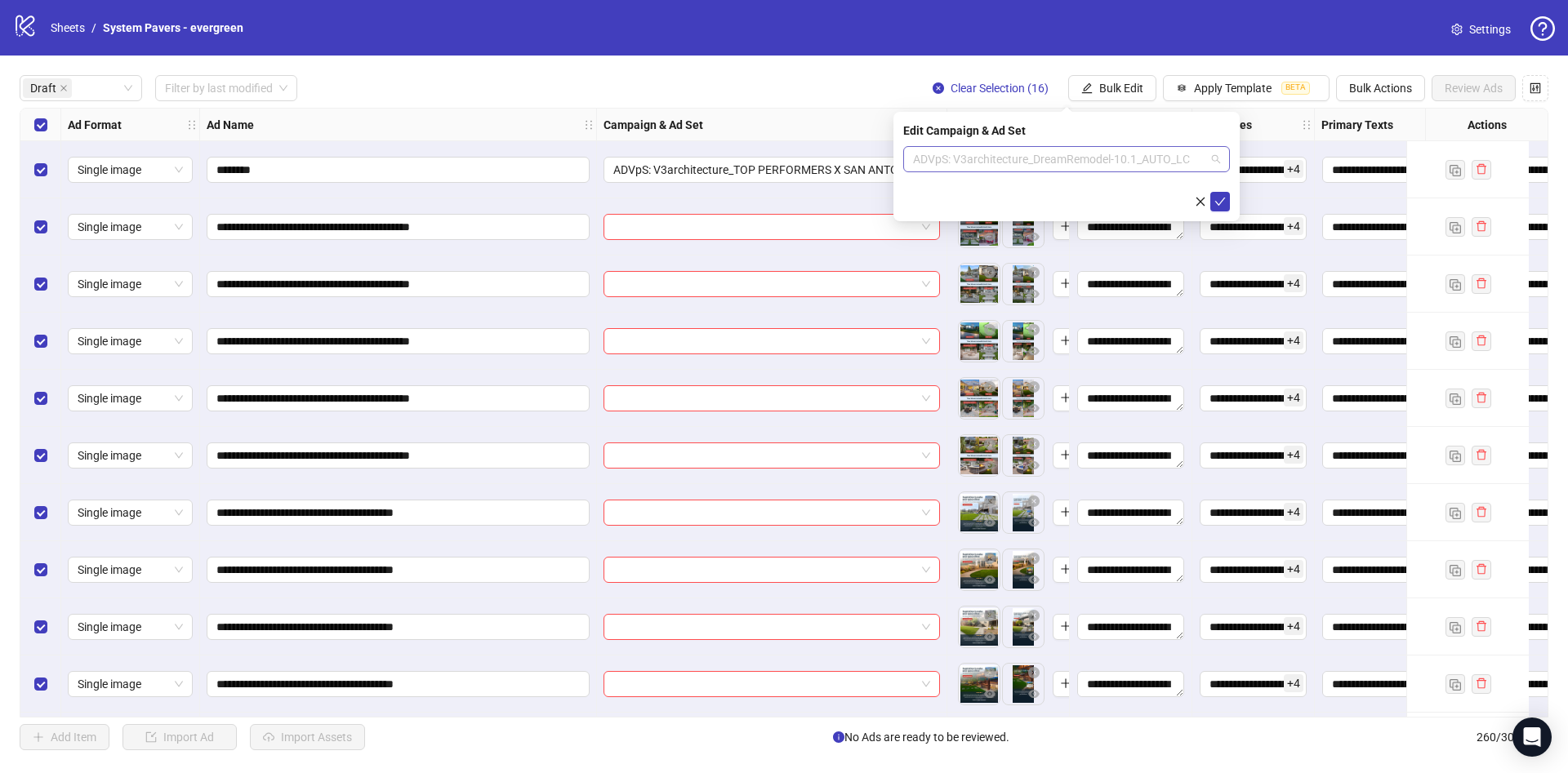
click at [1176, 150] on span "ADVpS: V3architecture_DreamRemodel-10.1_AUTO_LC" at bounding box center [1066, 159] width 307 height 25
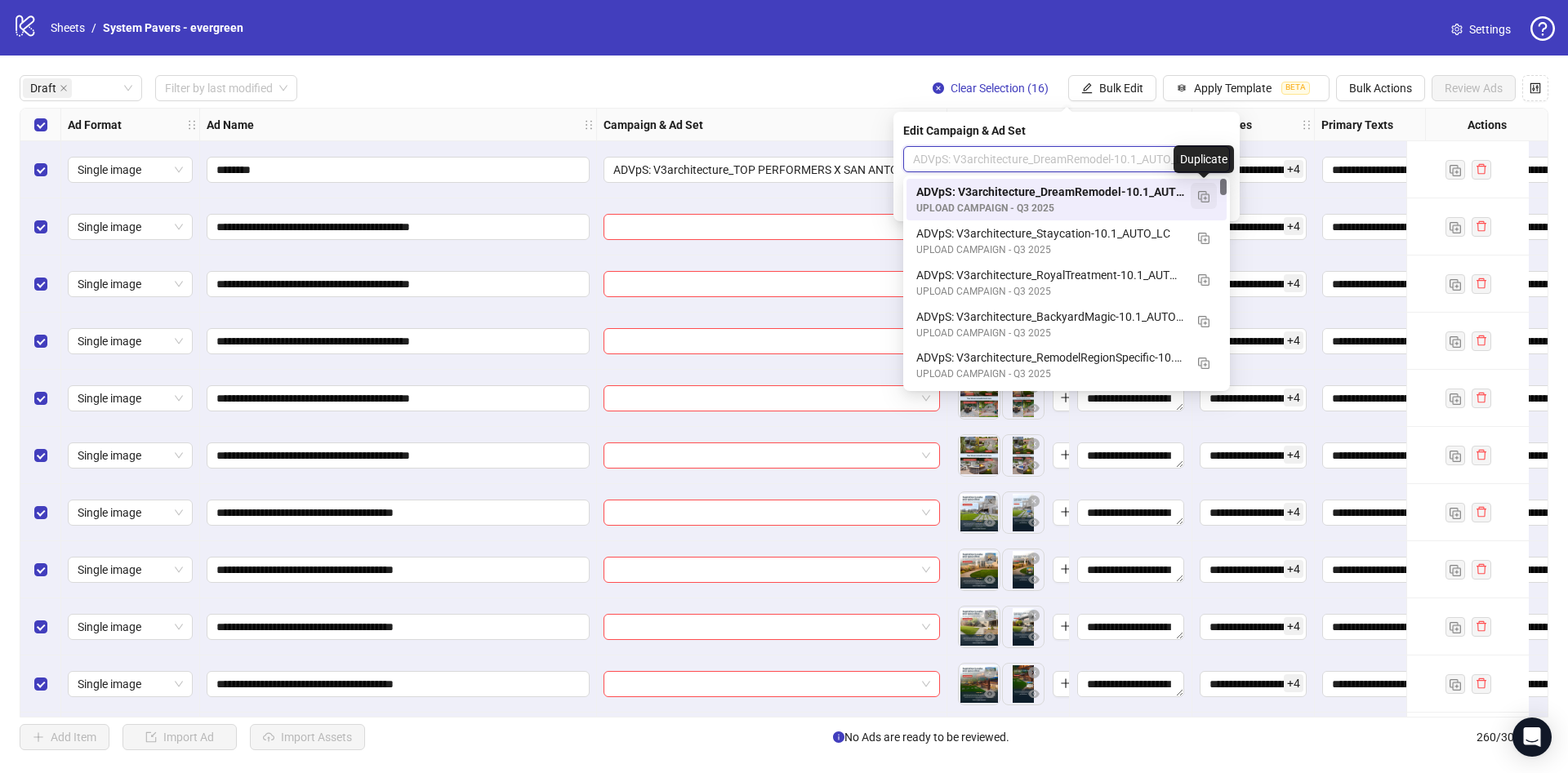
click at [1197, 193] on button "button" at bounding box center [1204, 196] width 27 height 27
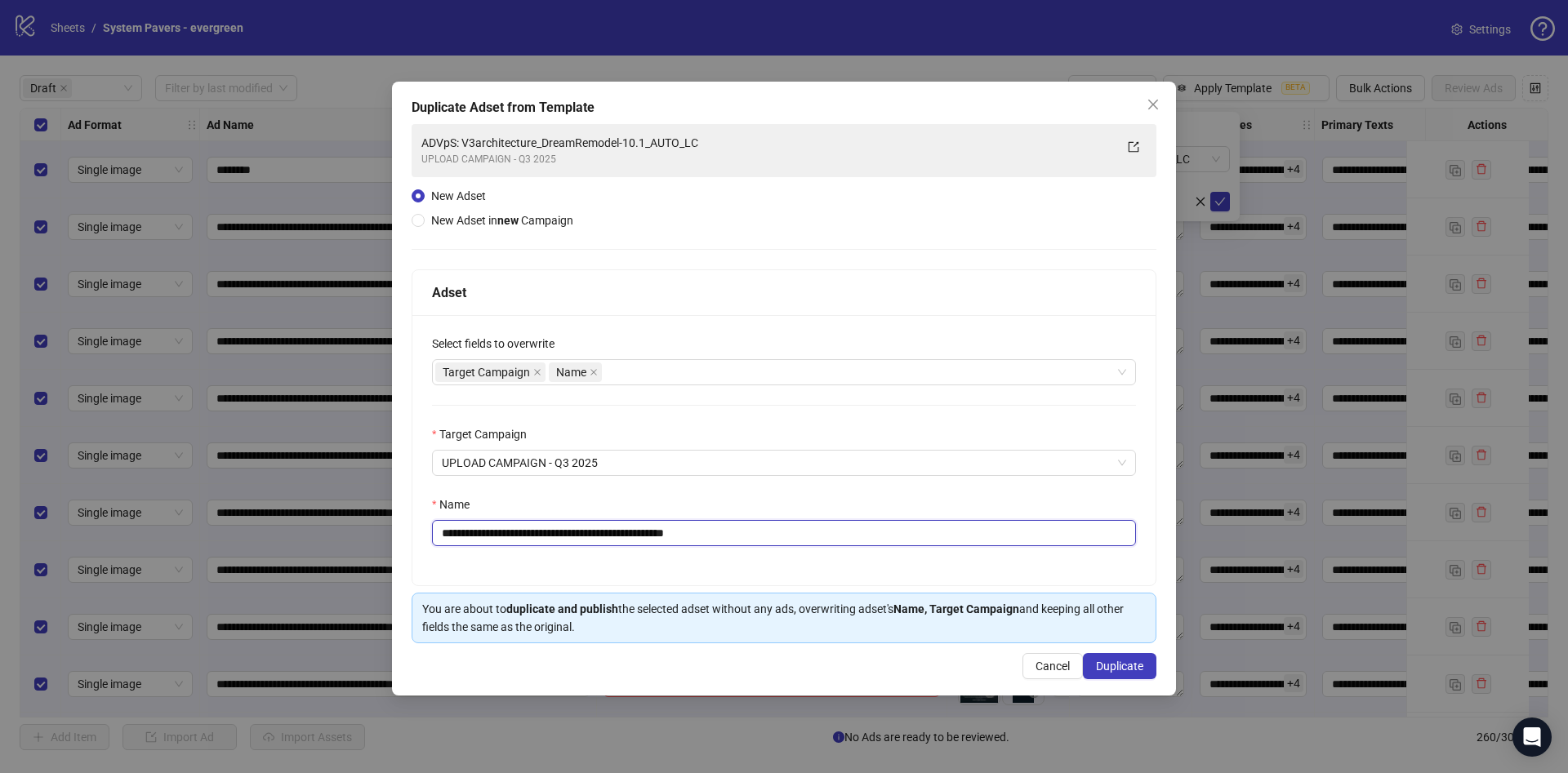
click at [782, 533] on input "**********" at bounding box center [784, 533] width 704 height 27
paste input "text"
click at [565, 537] on input "**********" at bounding box center [784, 533] width 704 height 27
click at [642, 534] on input "**********" at bounding box center [784, 533] width 704 height 27
type input "**********"
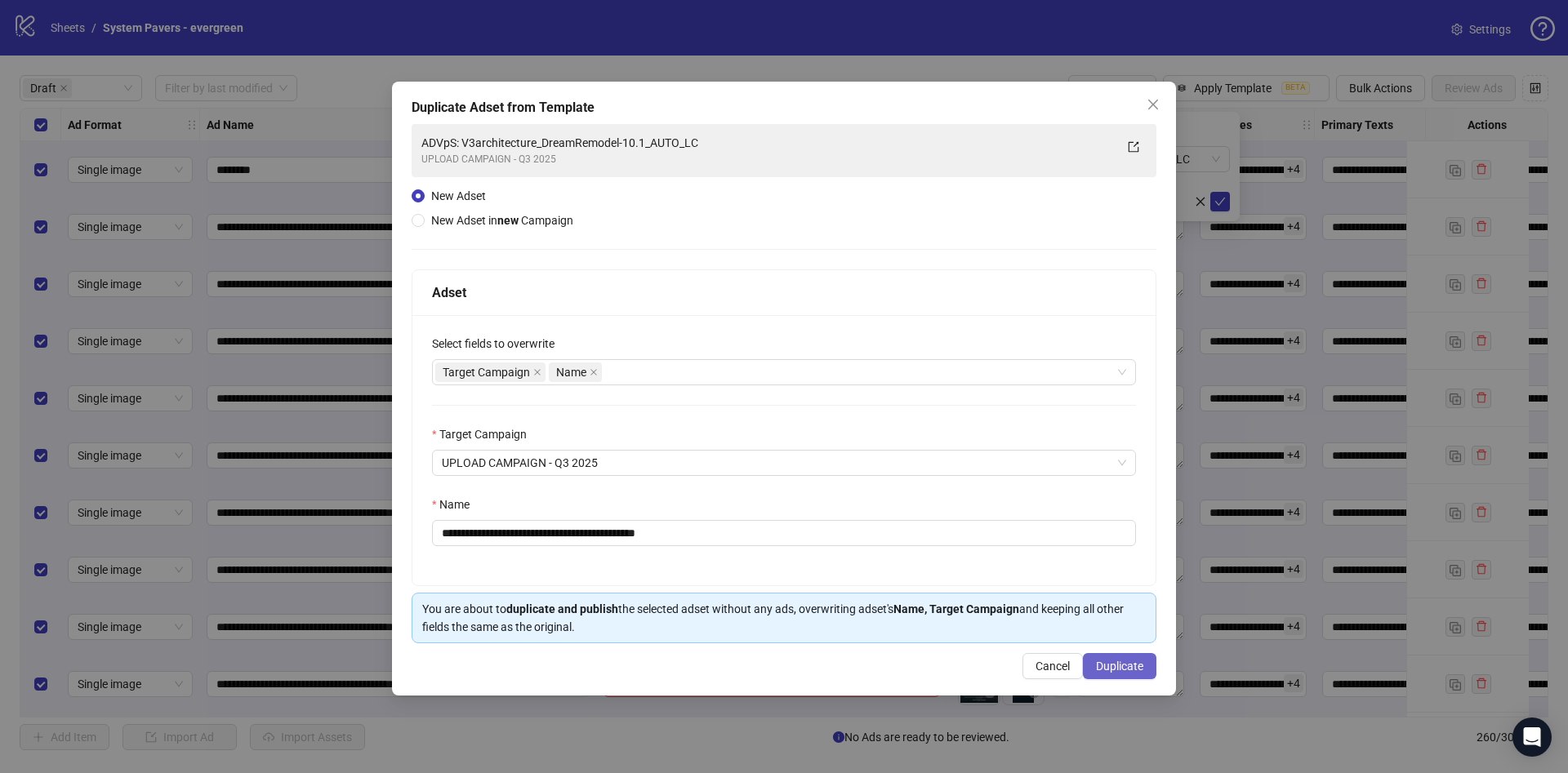
click at [1138, 663] on span "Duplicate" at bounding box center [1119, 665] width 47 height 13
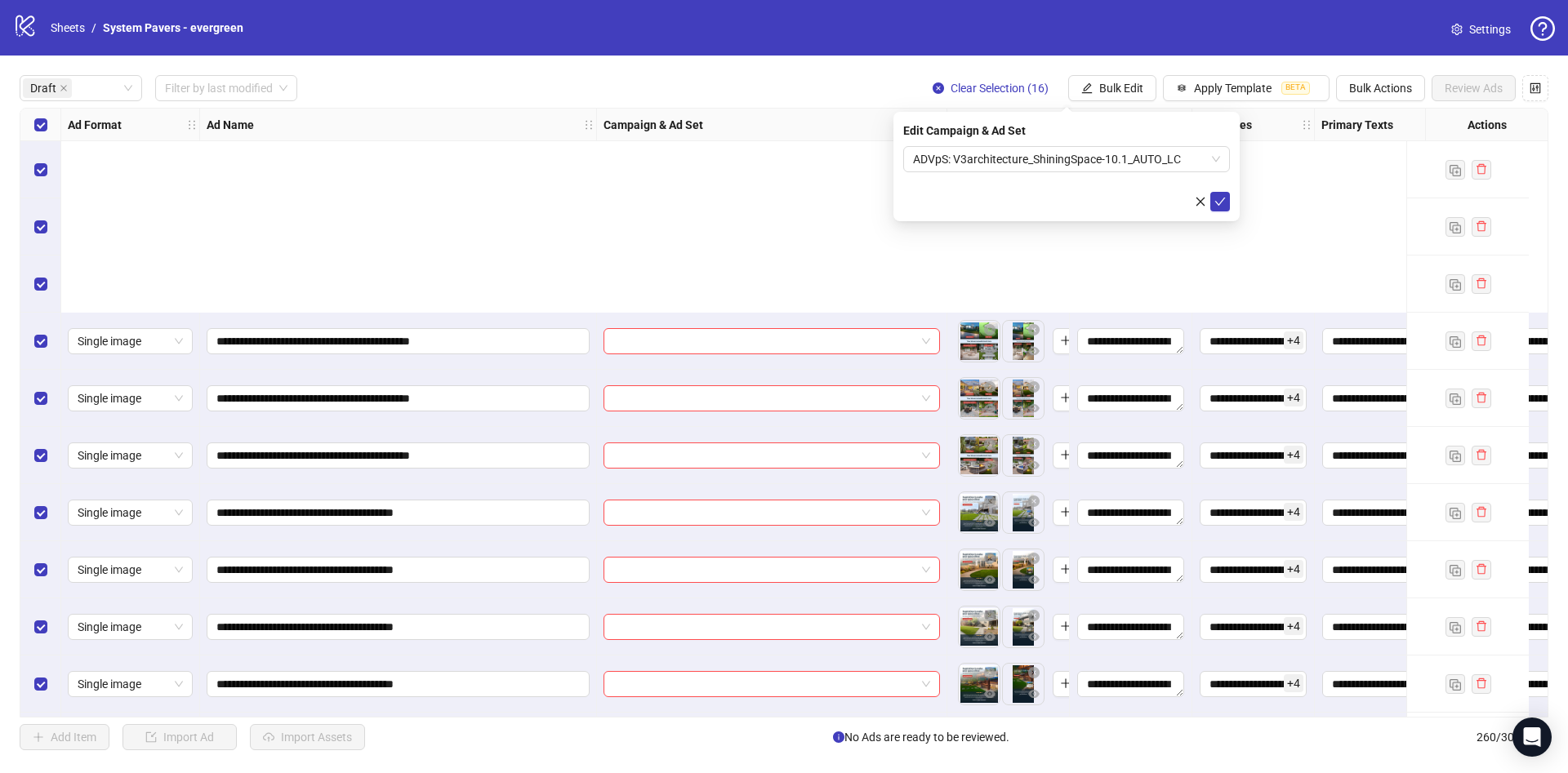
scroll to position [345, 0]
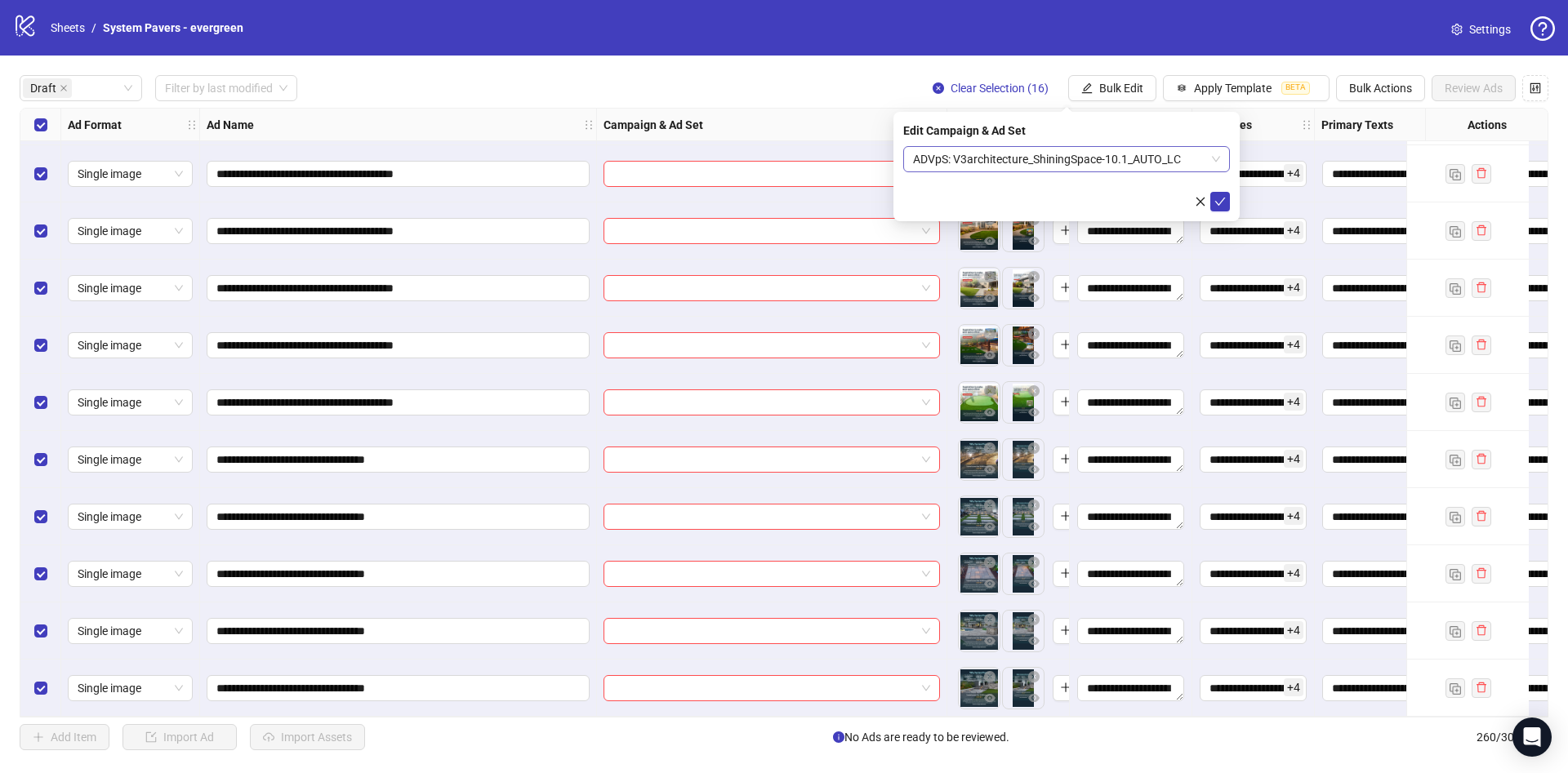
click at [1123, 162] on span "ADVpS: V3architecture_ShiningSpace-10.1_AUTO_LC" at bounding box center [1066, 159] width 307 height 25
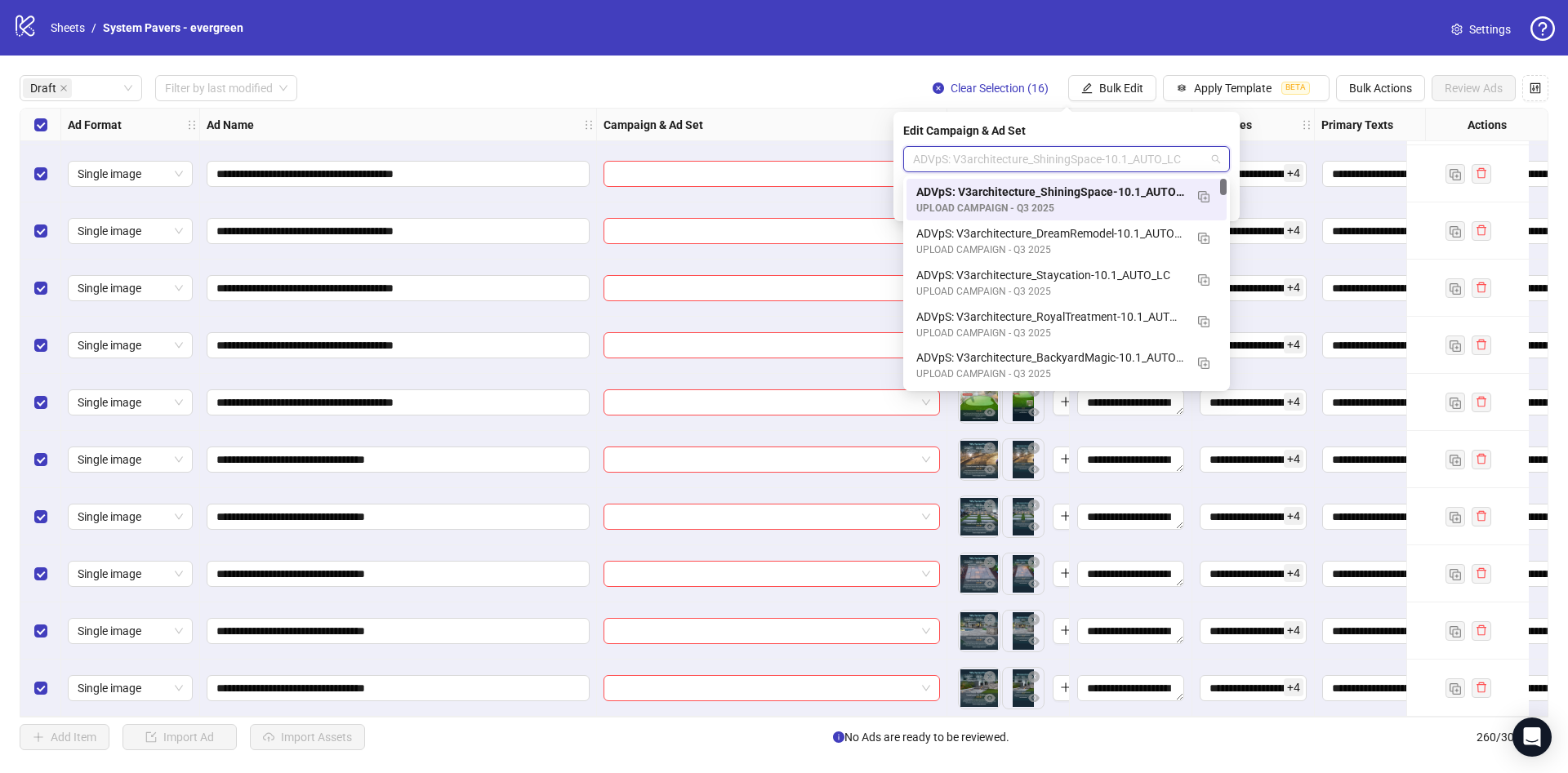
scroll to position [0, 0]
click at [1210, 201] on button "button" at bounding box center [1204, 196] width 27 height 27
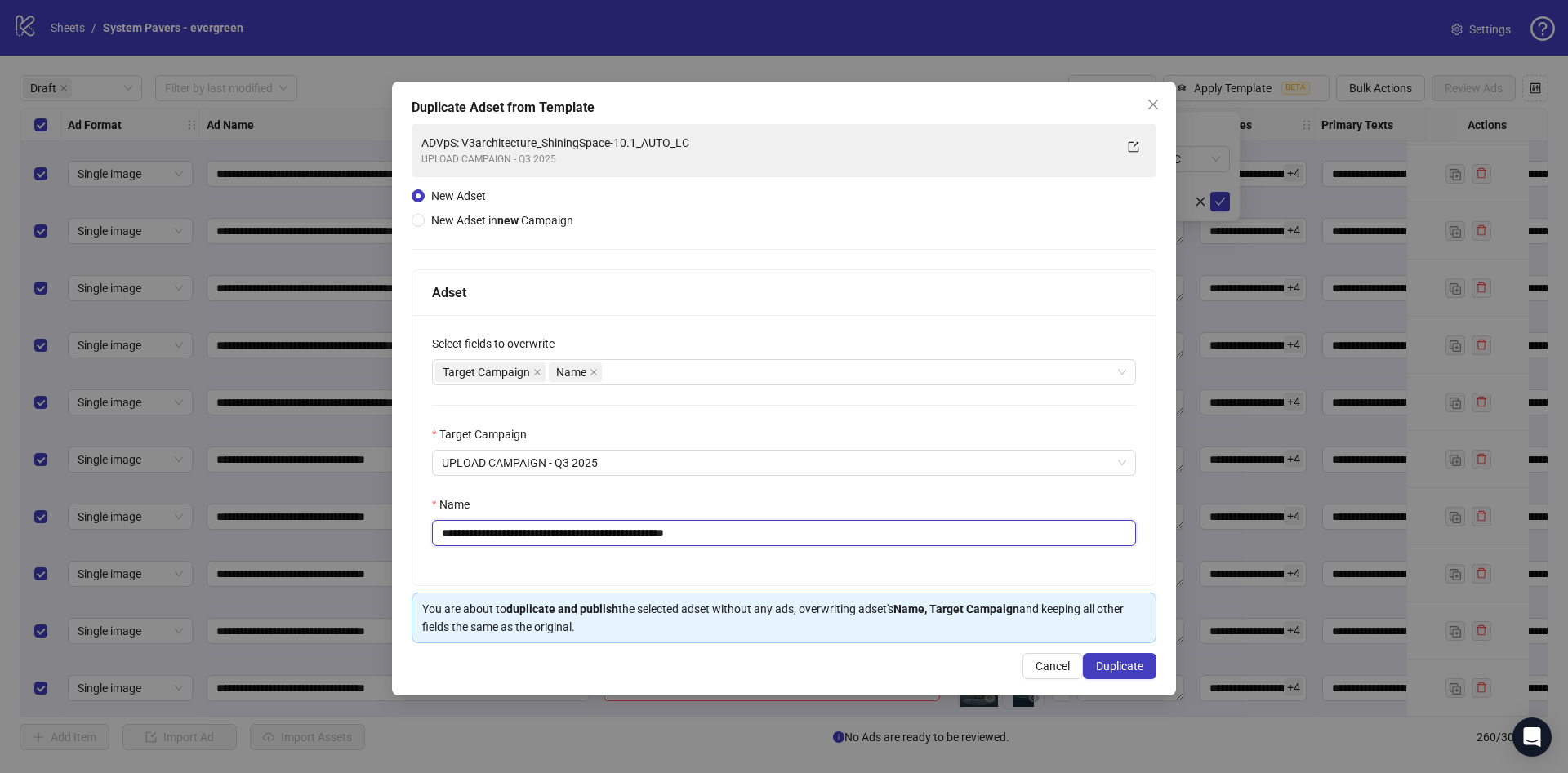
click at [568, 532] on input "**********" at bounding box center [784, 533] width 704 height 27
paste input "text"
drag, startPoint x: 565, startPoint y: 532, endPoint x: 634, endPoint y: 536, distance: 69.1
click at [634, 536] on input "**********" at bounding box center [784, 533] width 704 height 27
type input "**********"
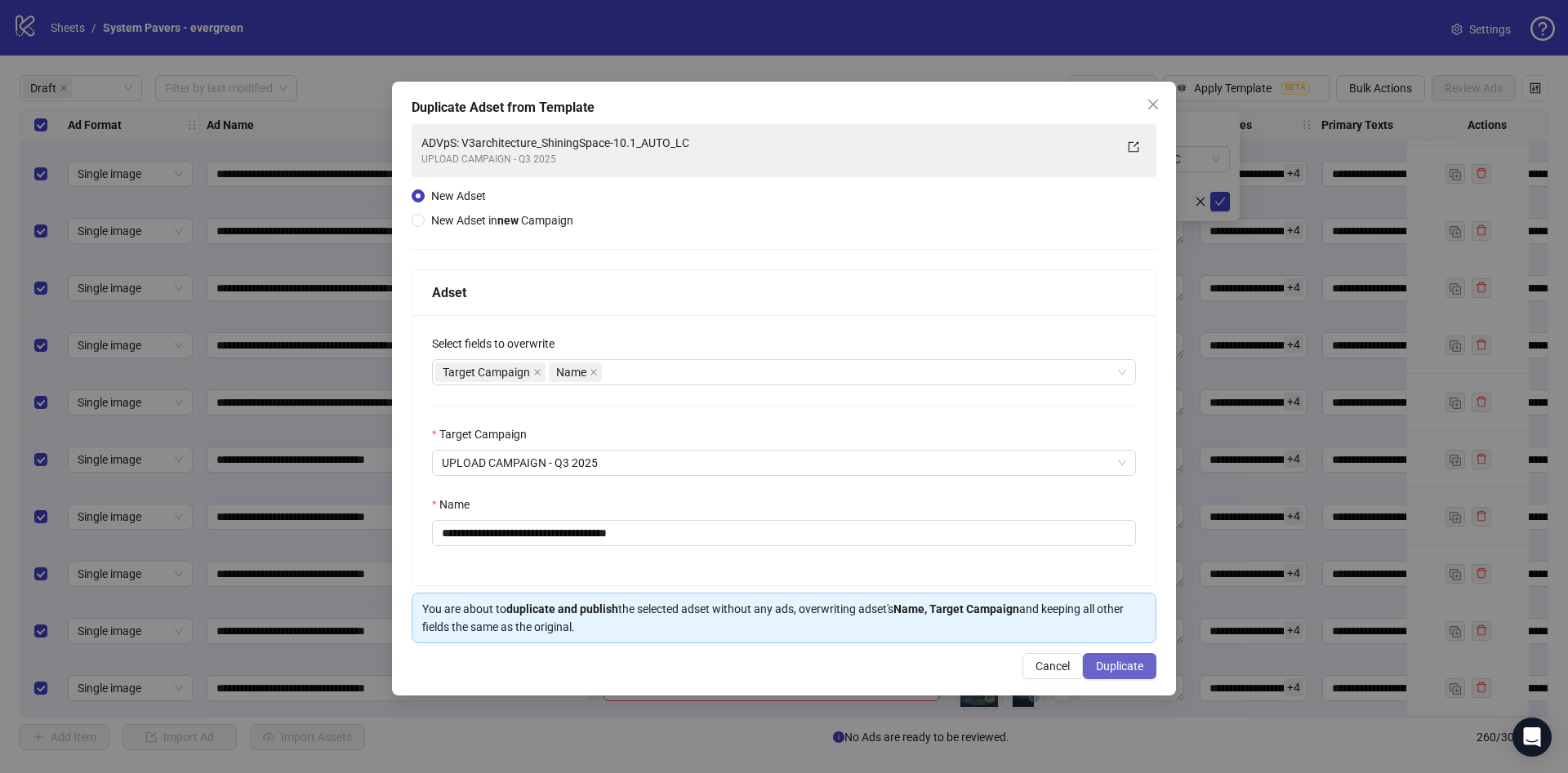
click at [1125, 667] on span "Duplicate" at bounding box center [1119, 665] width 47 height 13
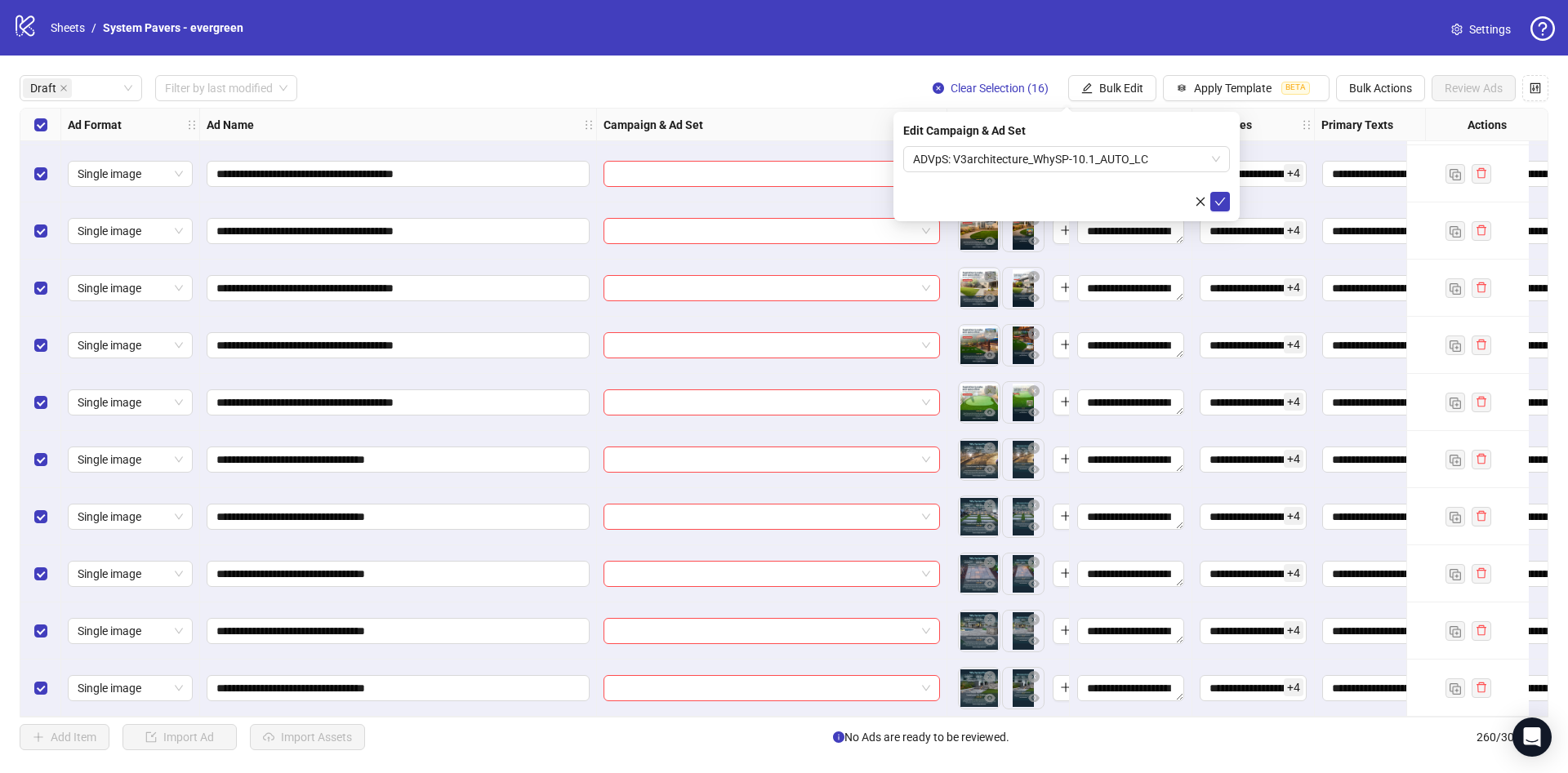
click at [27, 130] on div "Select all rows" at bounding box center [41, 125] width 41 height 32
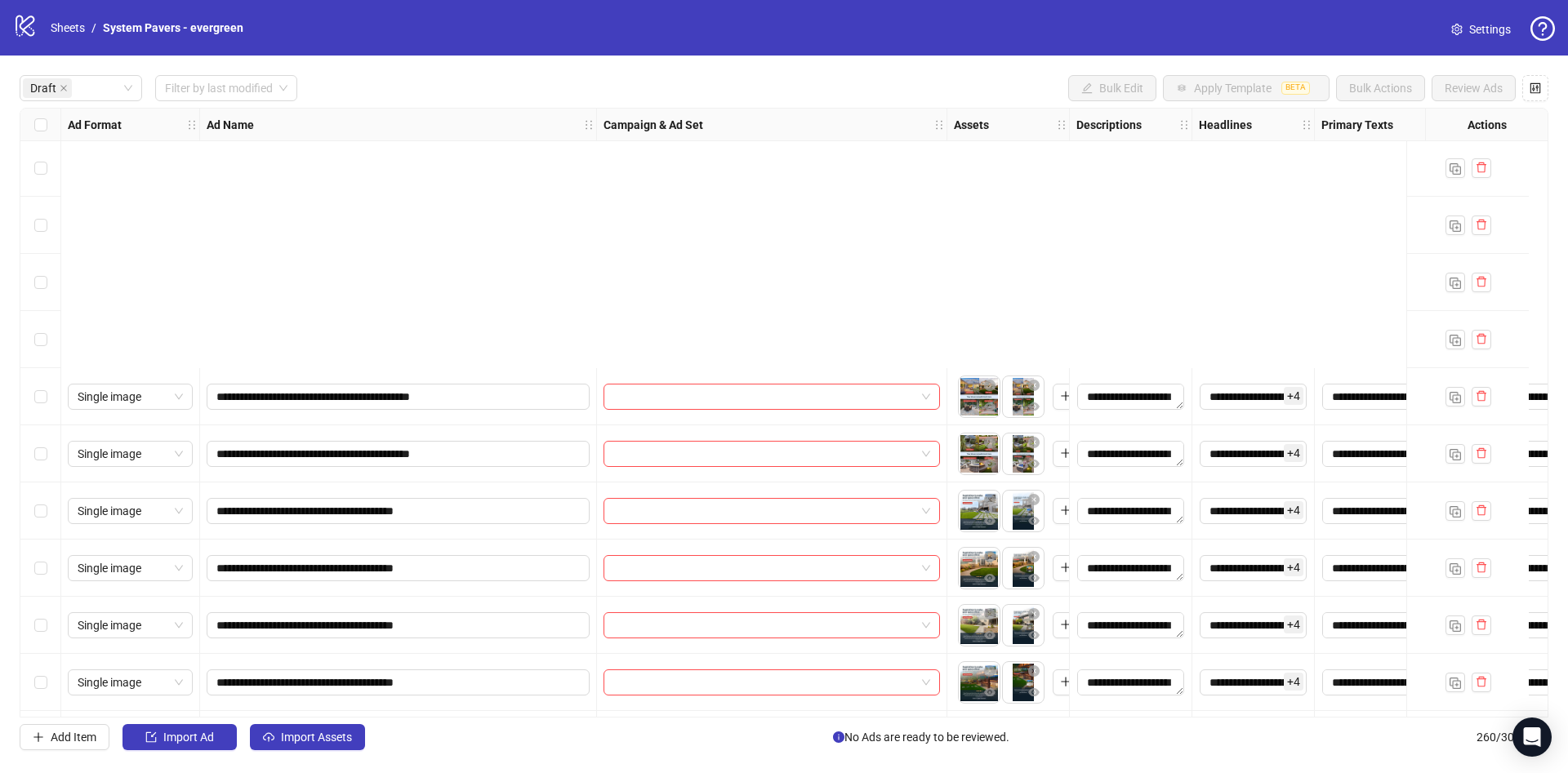
scroll to position [345, 0]
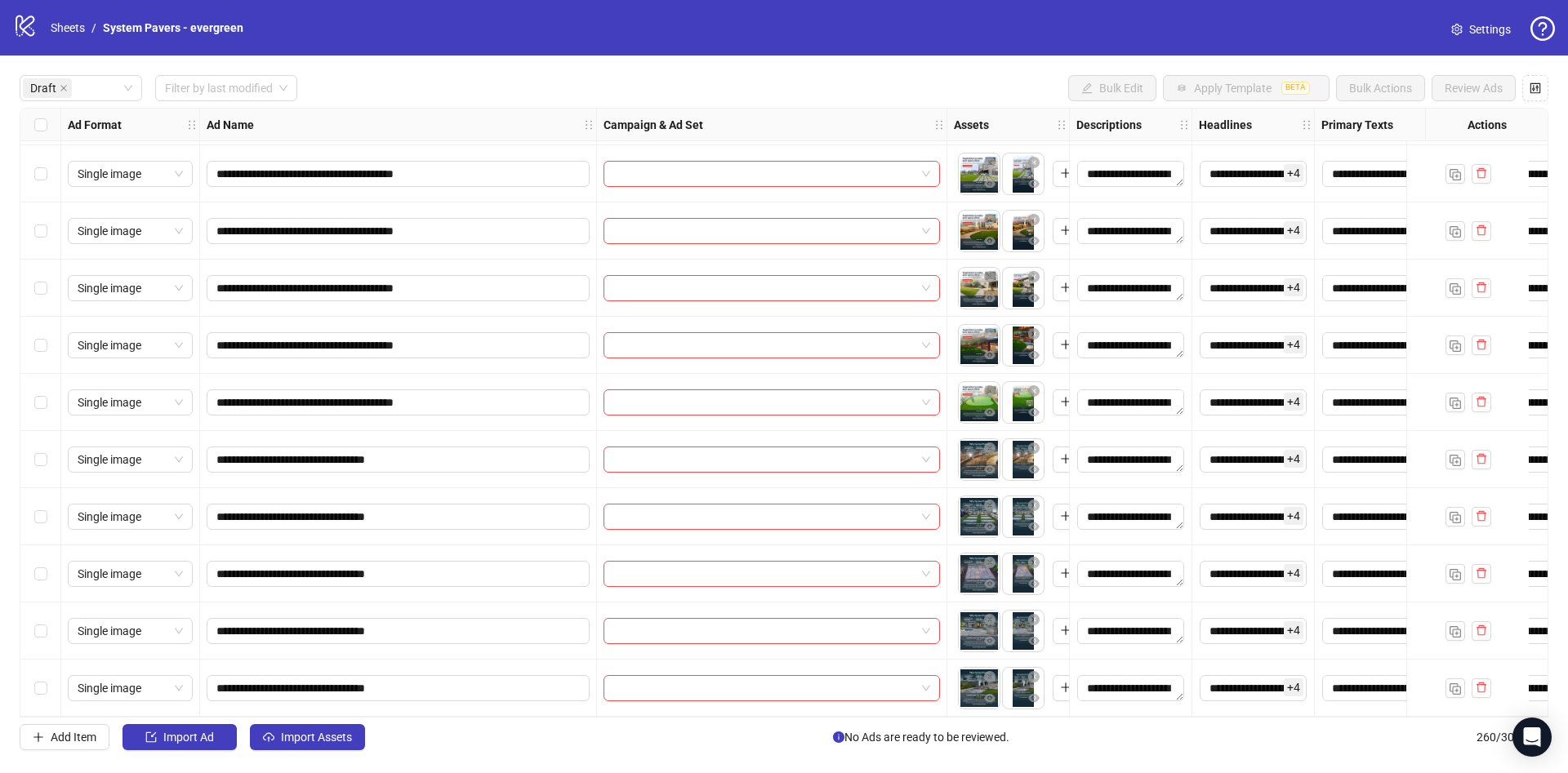
click at [50, 450] on div "Select row 12" at bounding box center [41, 459] width 41 height 57
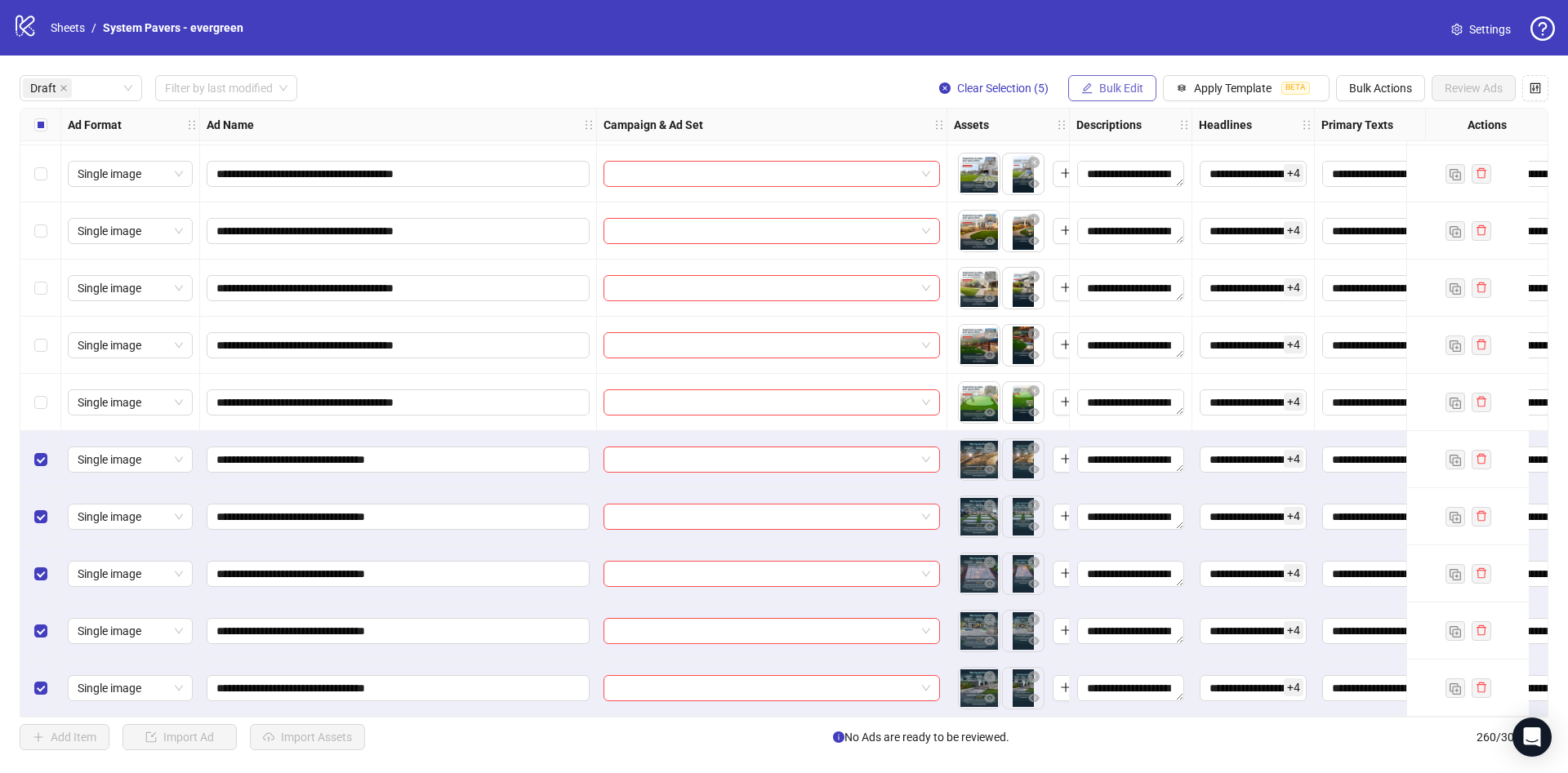
click at [1136, 91] on span "Bulk Edit" at bounding box center [1121, 87] width 44 height 13
click at [1138, 178] on span "Campaign & Ad Set" at bounding box center [1128, 174] width 98 height 18
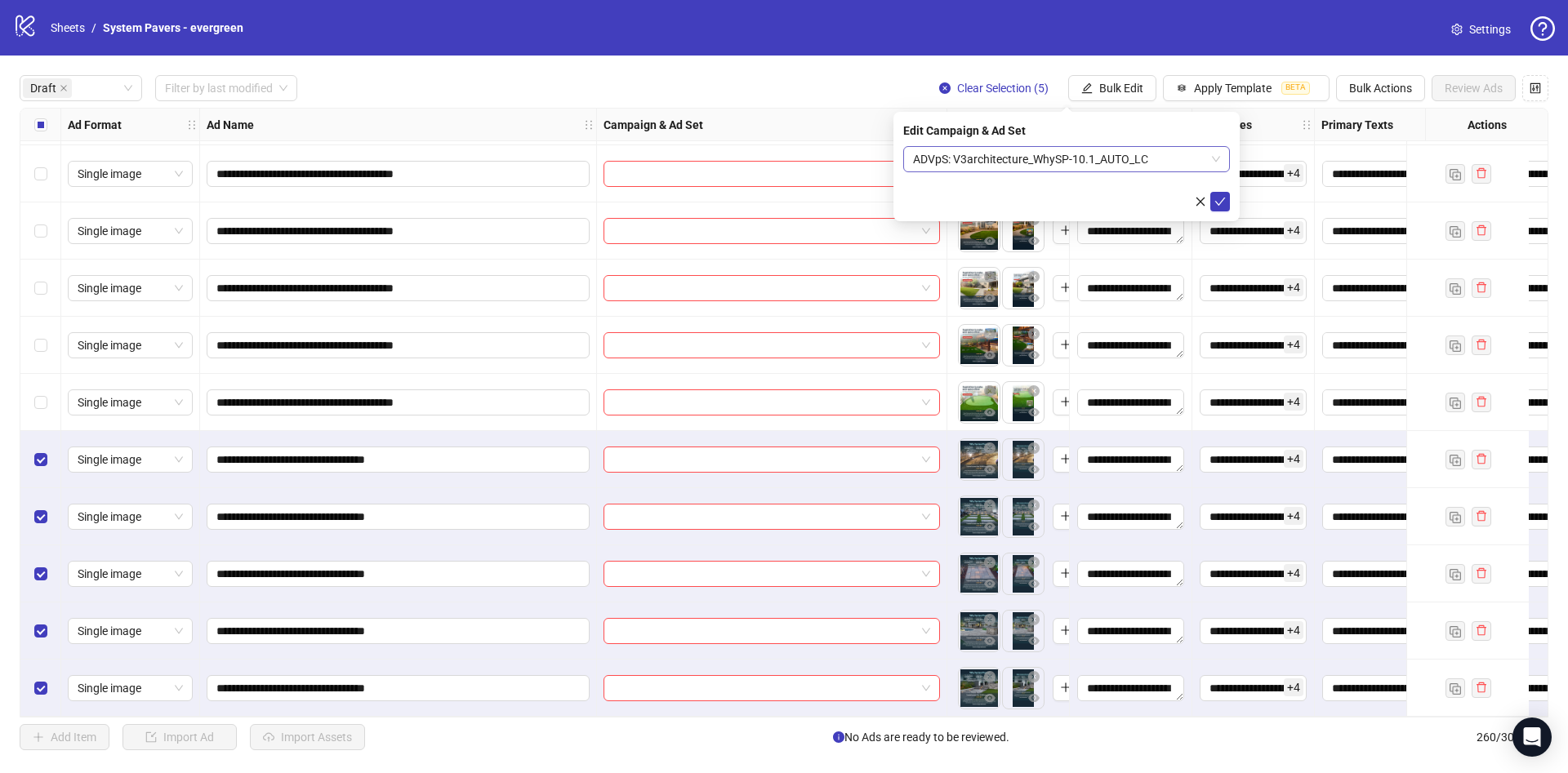
click at [1038, 156] on span "ADVpS: V3architecture_WhySP-10.1_AUTO_LC" at bounding box center [1066, 159] width 307 height 25
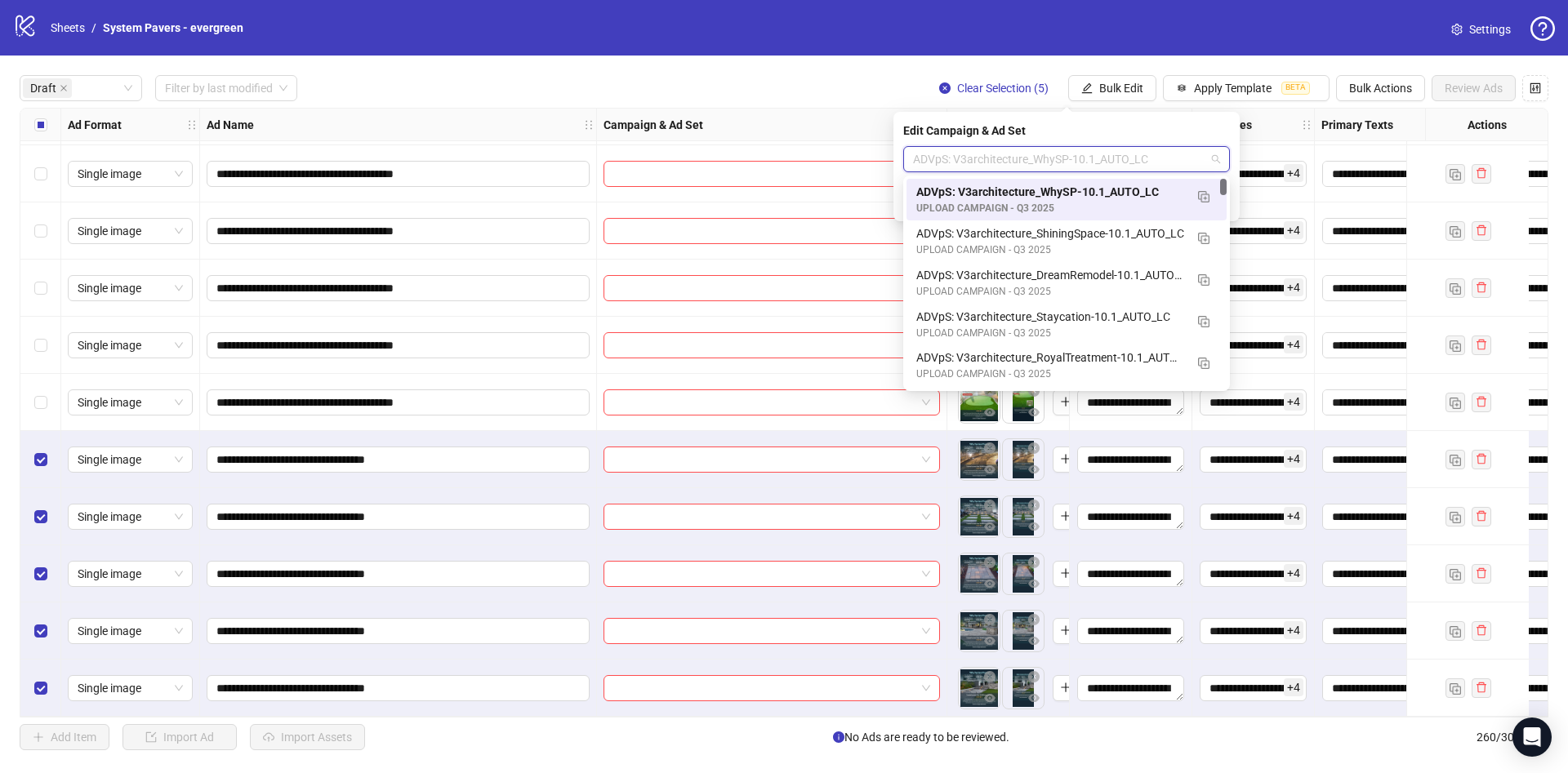
click at [1106, 193] on div "ADVpS: V3architecture_WhySP-10.1_AUTO_LC" at bounding box center [1050, 192] width 268 height 18
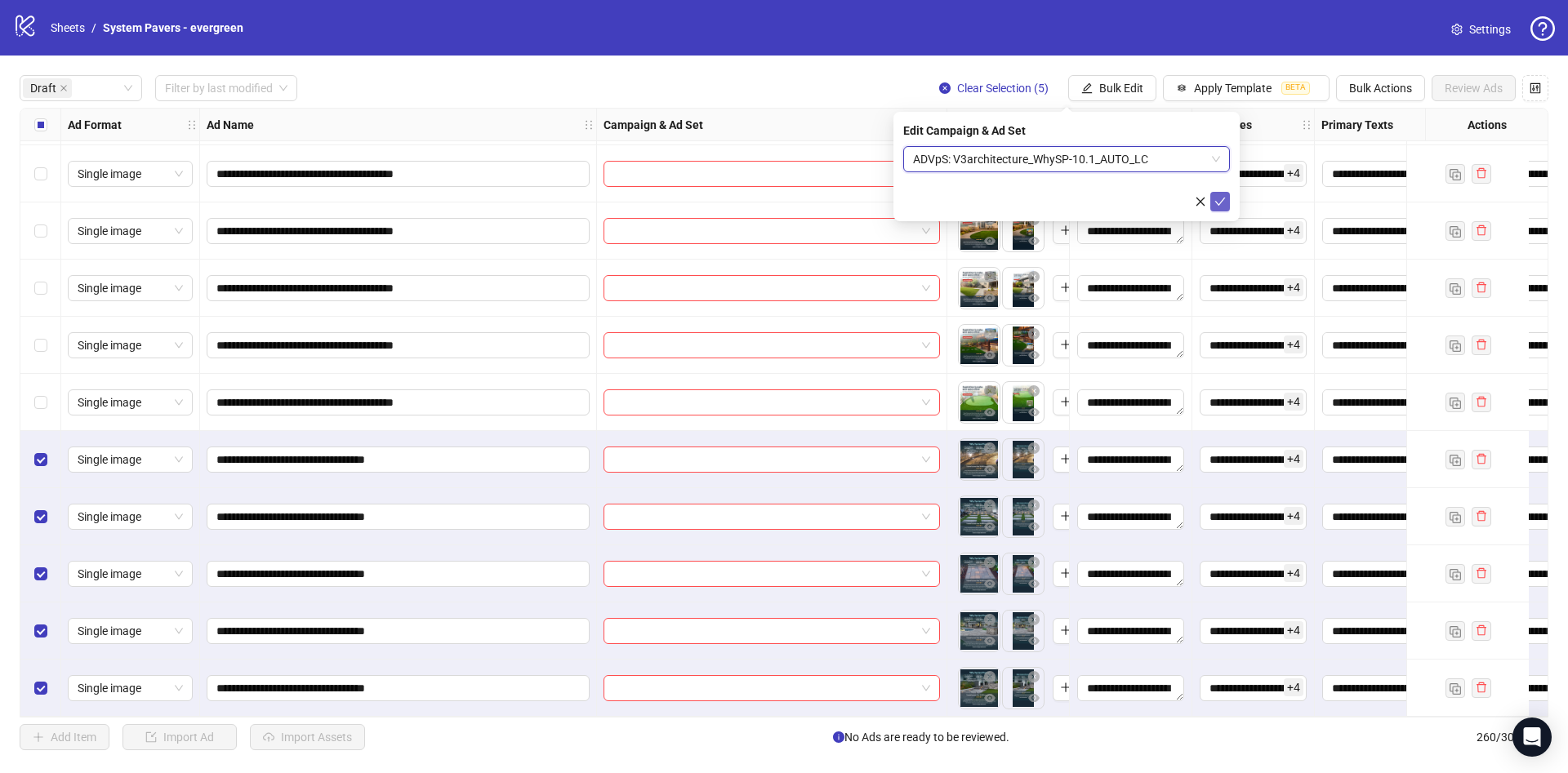
click at [1223, 210] on button "submit" at bounding box center [1220, 201] width 20 height 20
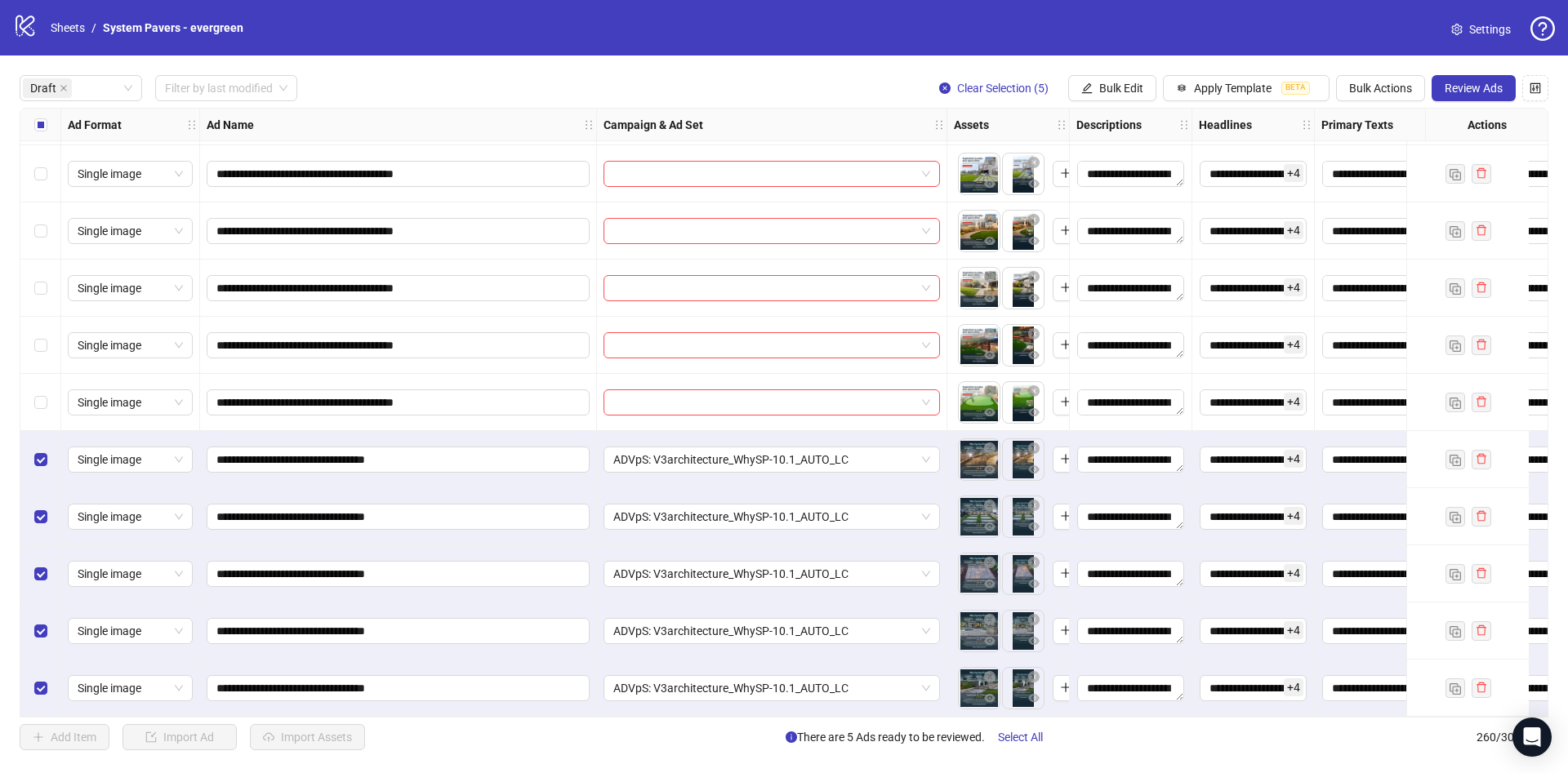
click at [1021, 82] on span "Clear Selection (5)" at bounding box center [1003, 87] width 92 height 13
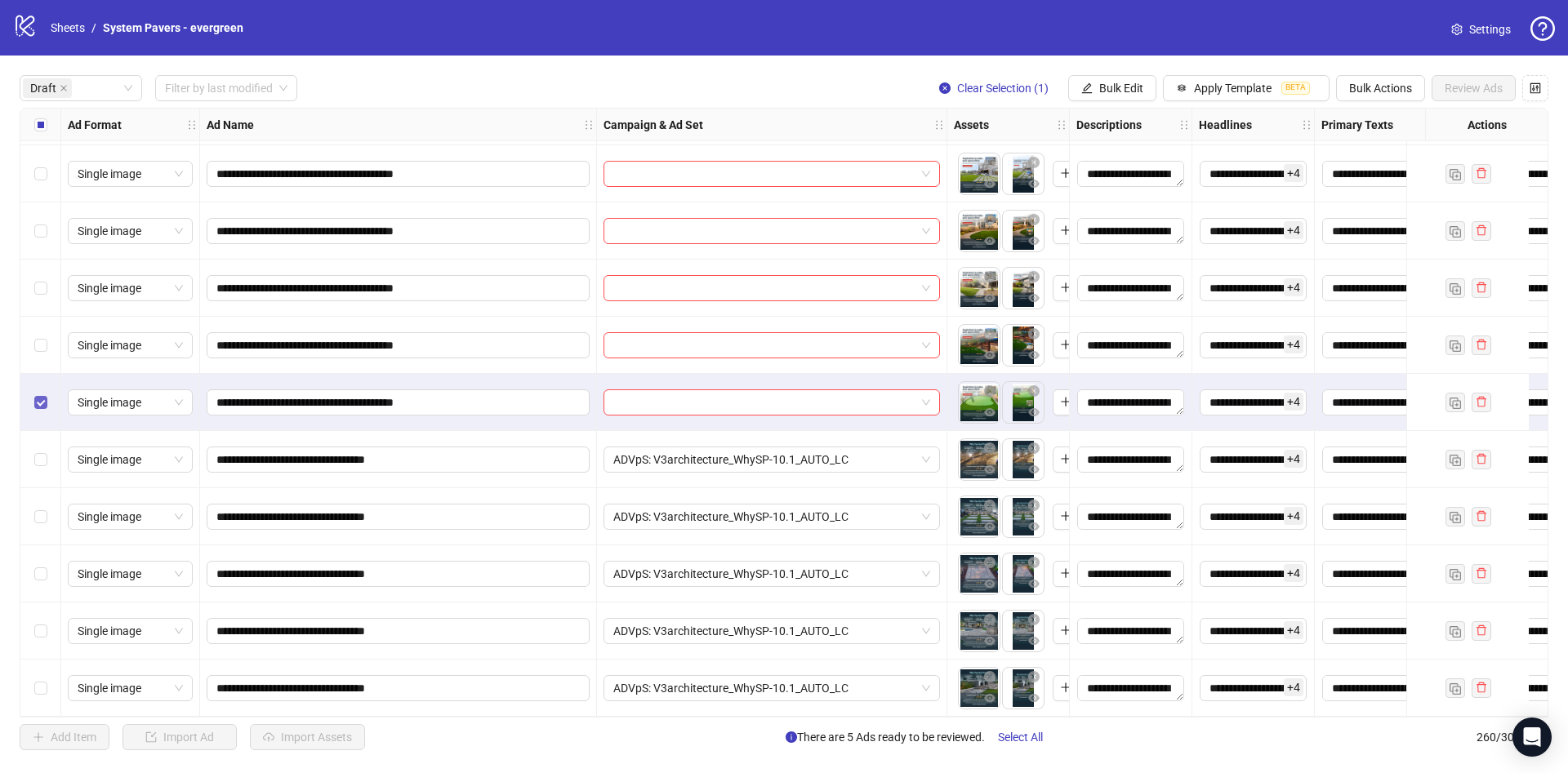
scroll to position [223, 0]
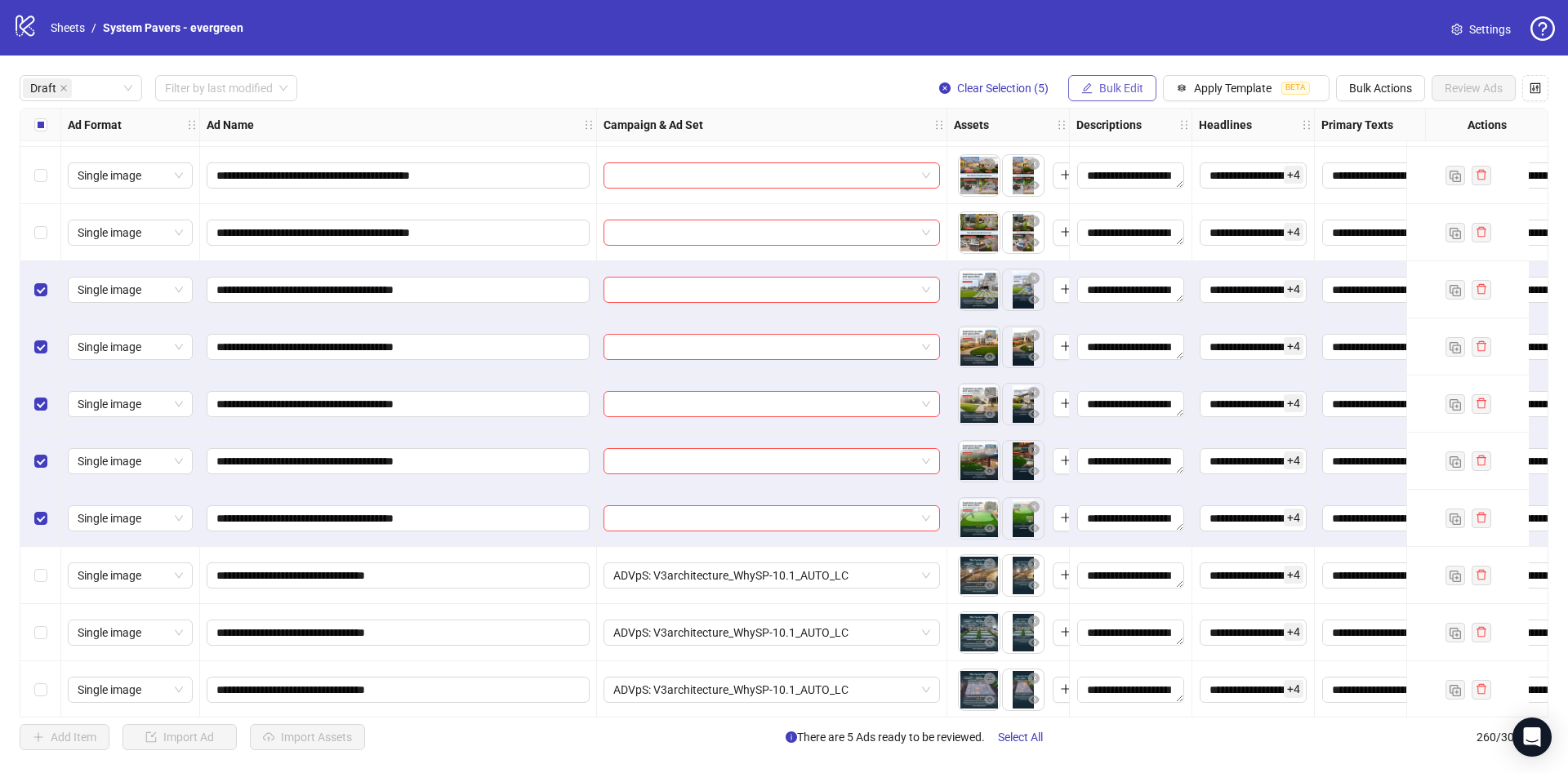
click at [1121, 90] on span "Bulk Edit" at bounding box center [1121, 87] width 44 height 13
click at [1116, 171] on span "Campaign & Ad Set" at bounding box center [1128, 174] width 98 height 18
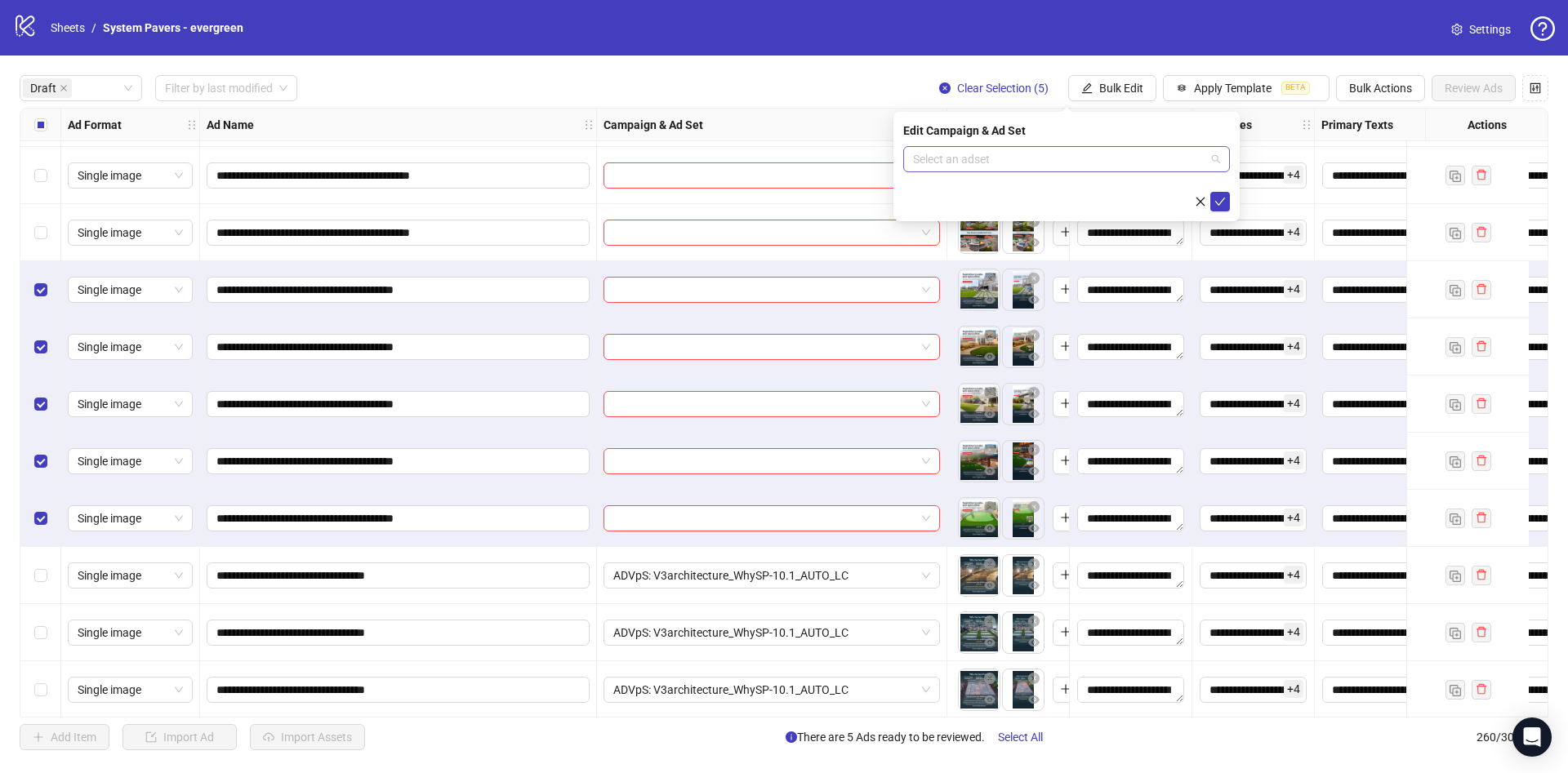
click at [1051, 165] on input "search" at bounding box center [1059, 159] width 293 height 25
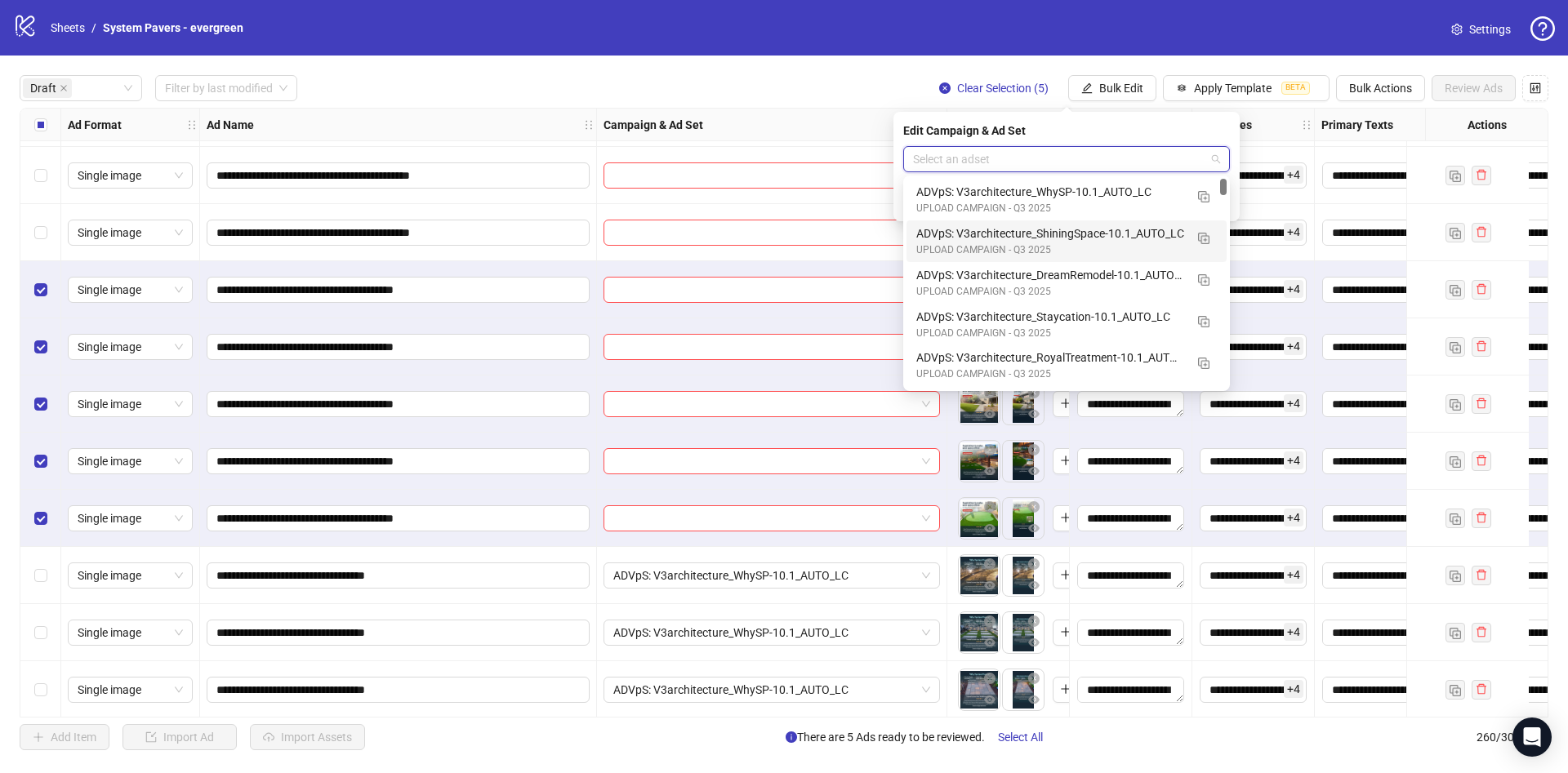
click at [1107, 232] on div "ADVpS: V3architecture_ShiningSpace-10.1_AUTO_LC" at bounding box center [1050, 233] width 268 height 18
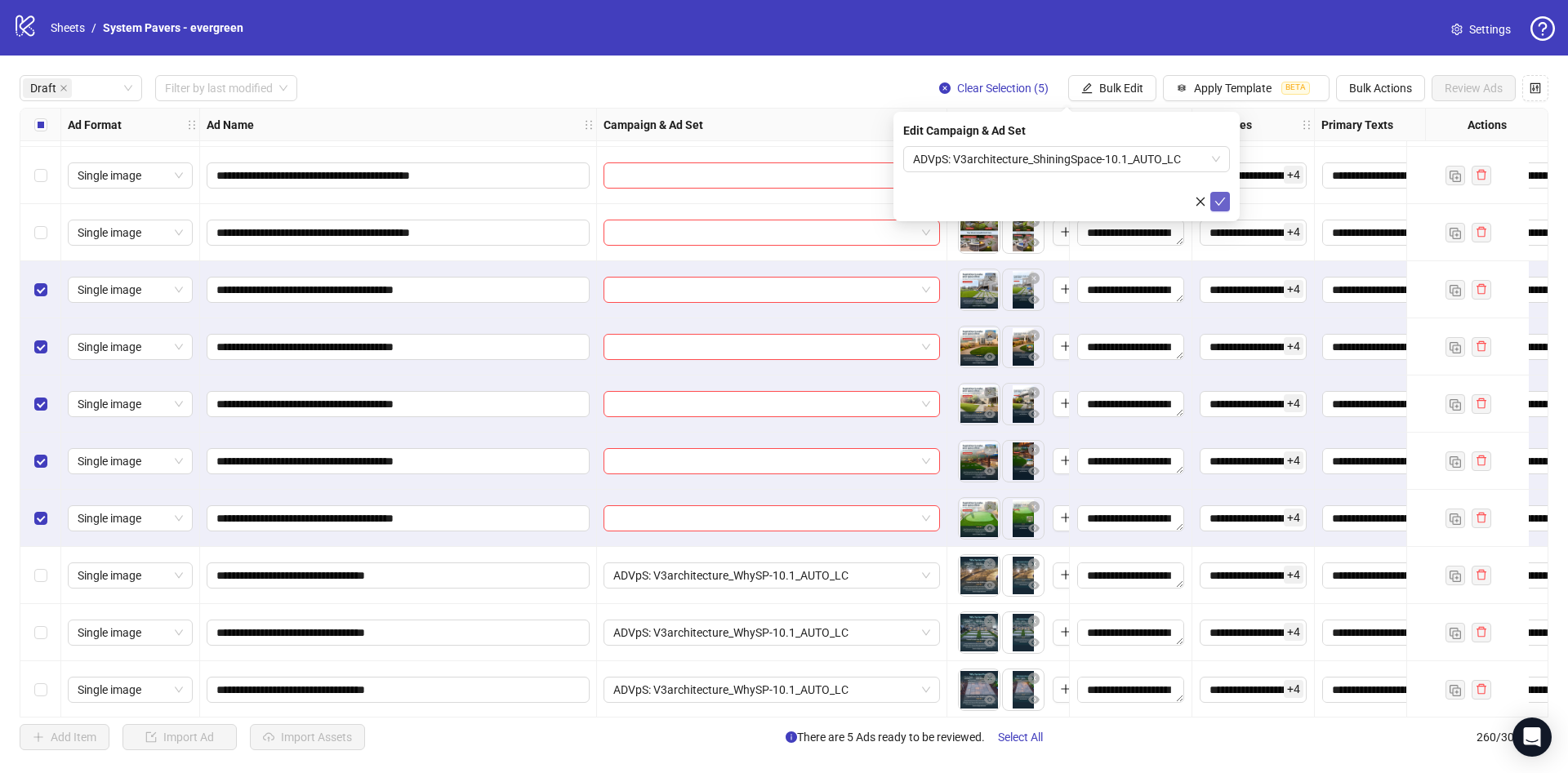
click at [1220, 198] on icon "check" at bounding box center [1220, 201] width 11 height 11
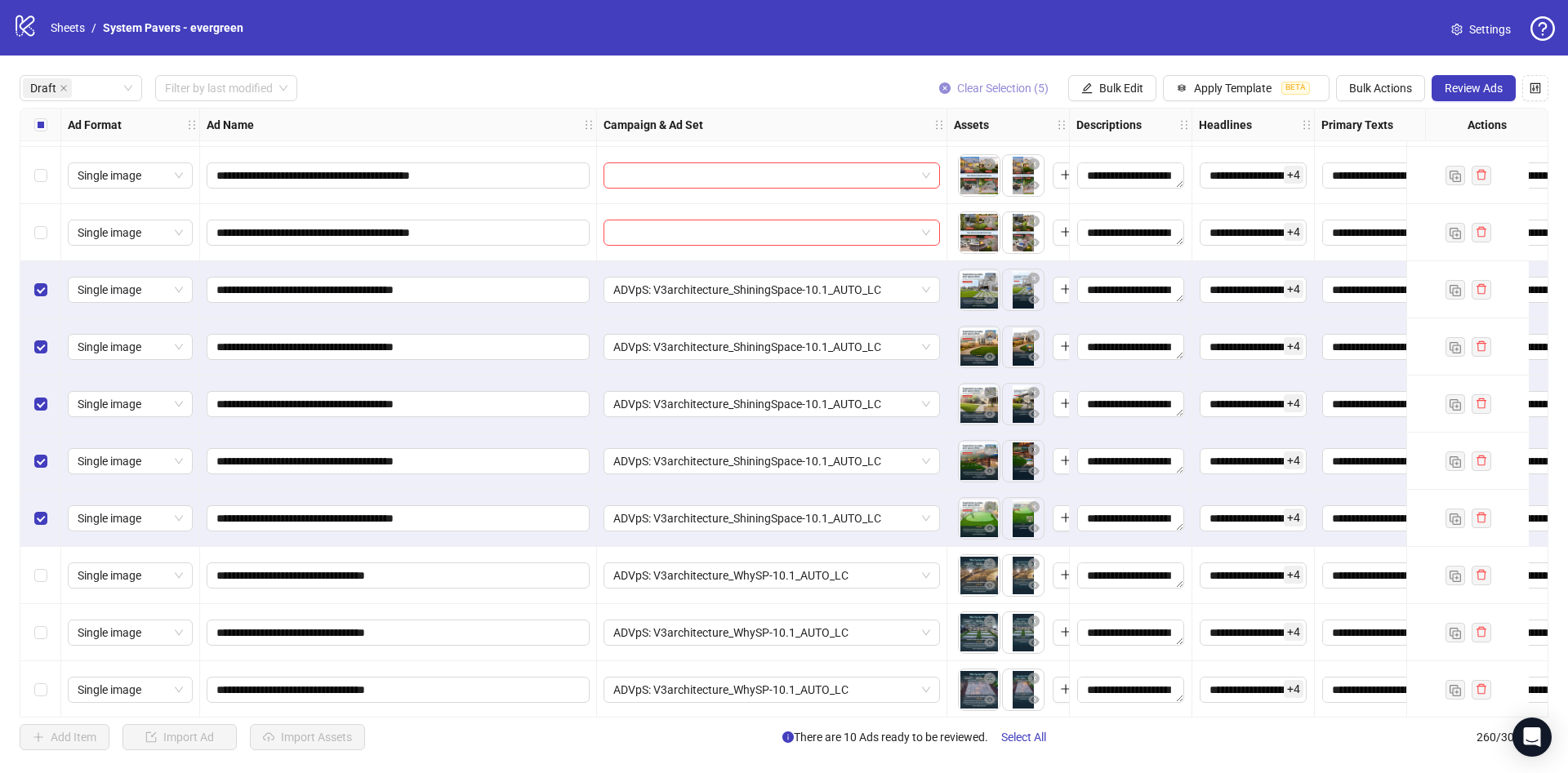
click at [1020, 91] on span "Clear Selection (5)" at bounding box center [1003, 87] width 92 height 13
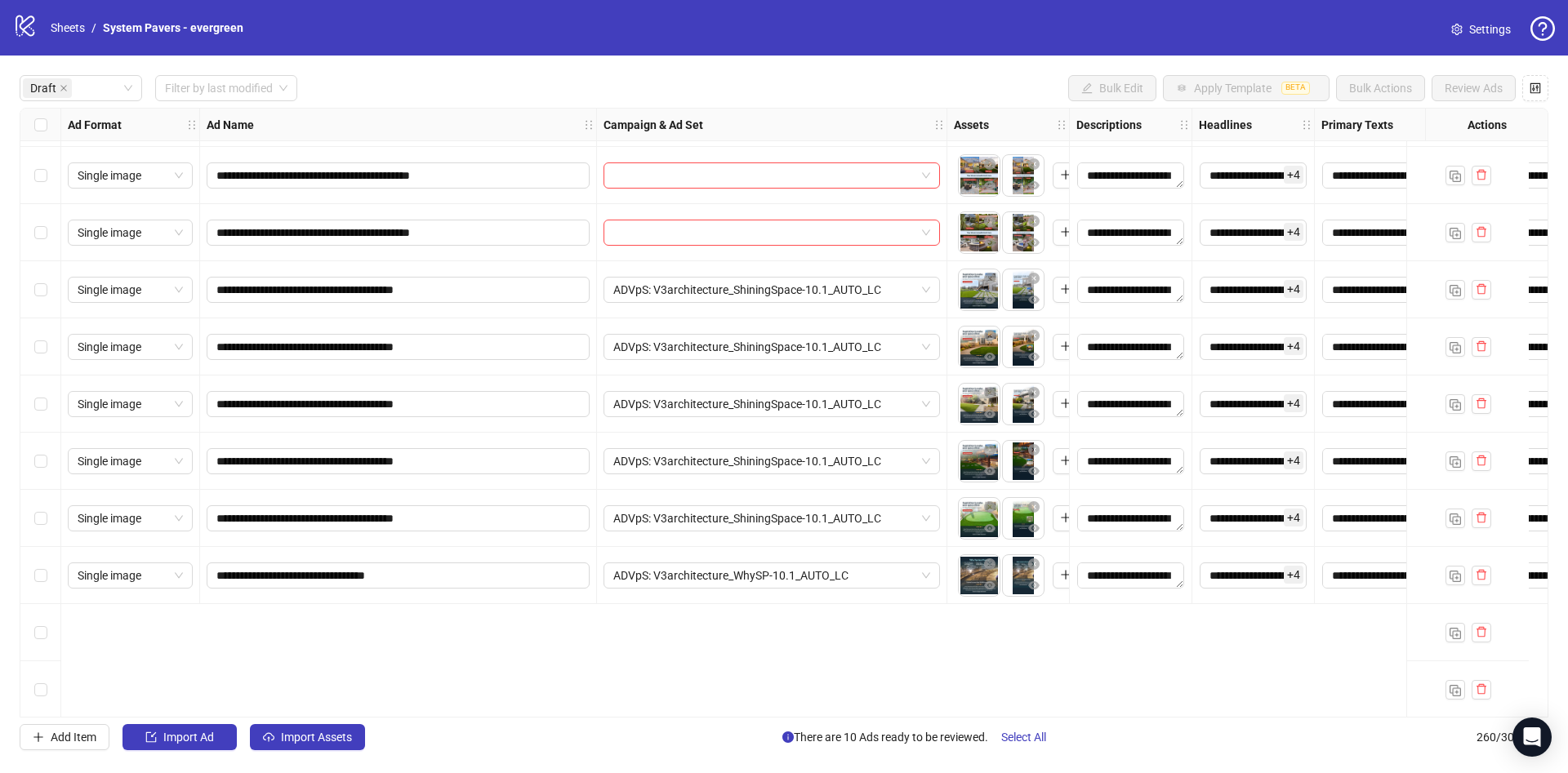
scroll to position [0, 0]
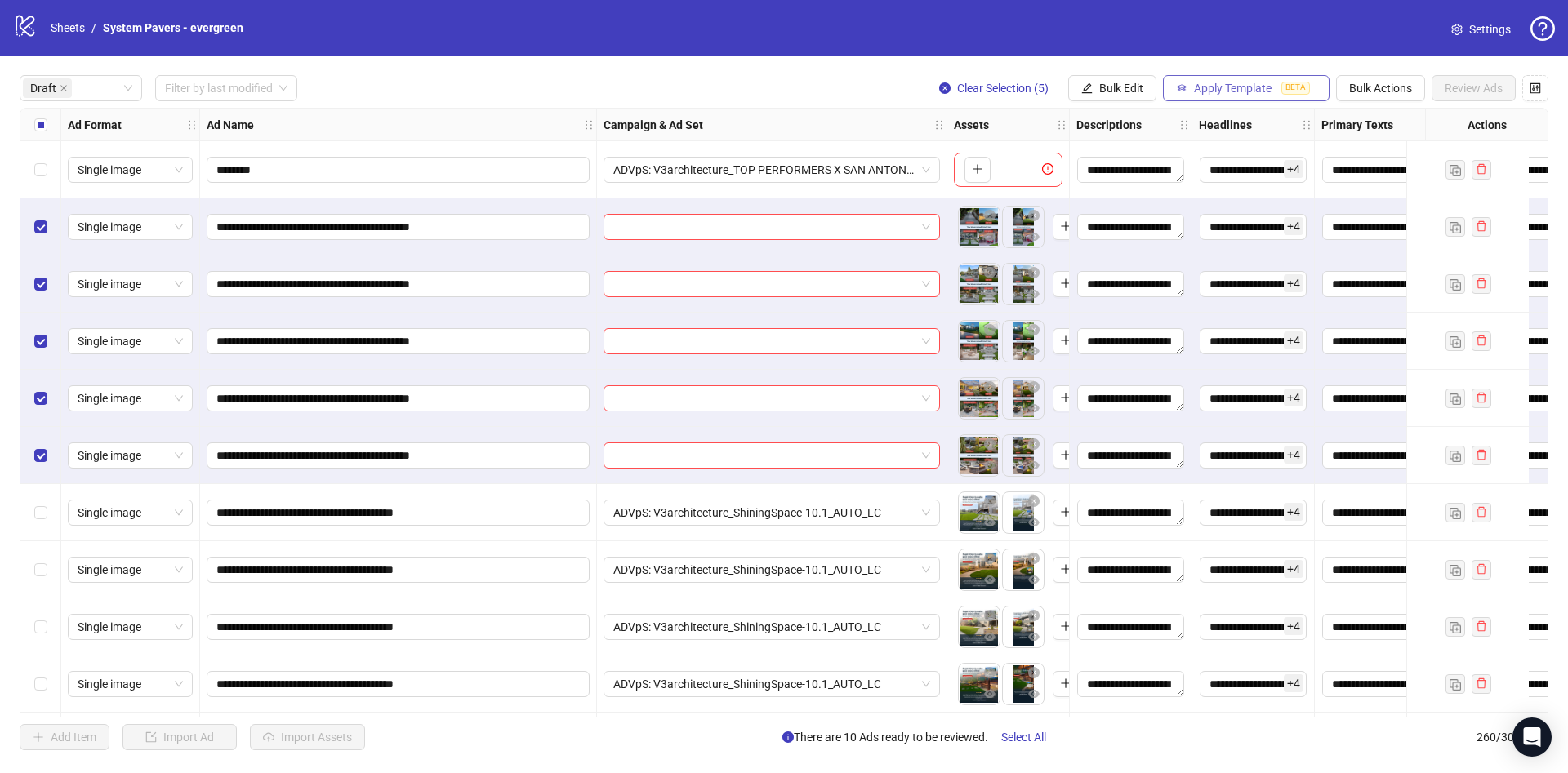
click at [1176, 80] on button "Apply Template BETA" at bounding box center [1246, 88] width 167 height 27
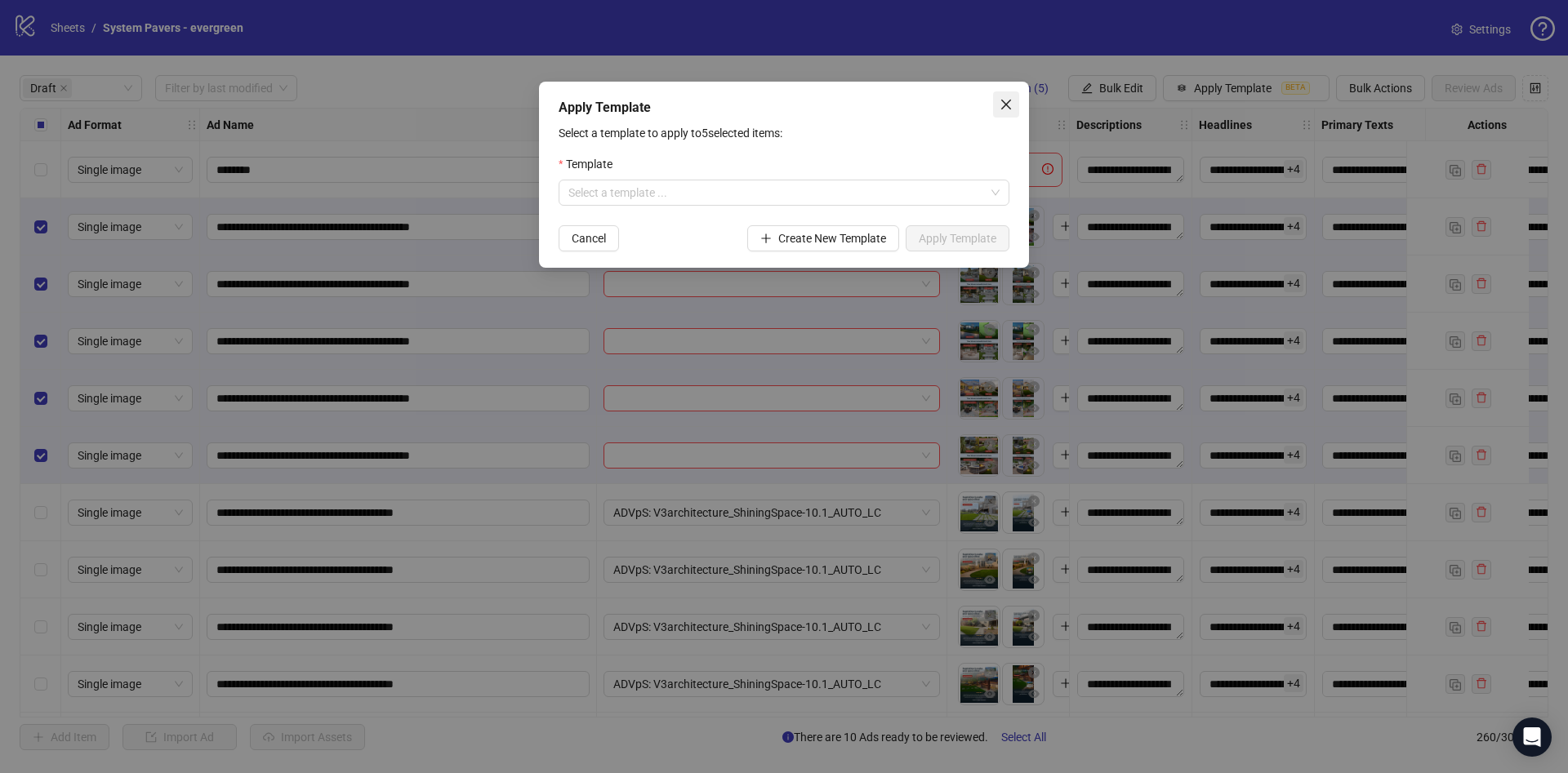
click at [1012, 101] on icon "close" at bounding box center [1006, 104] width 13 height 13
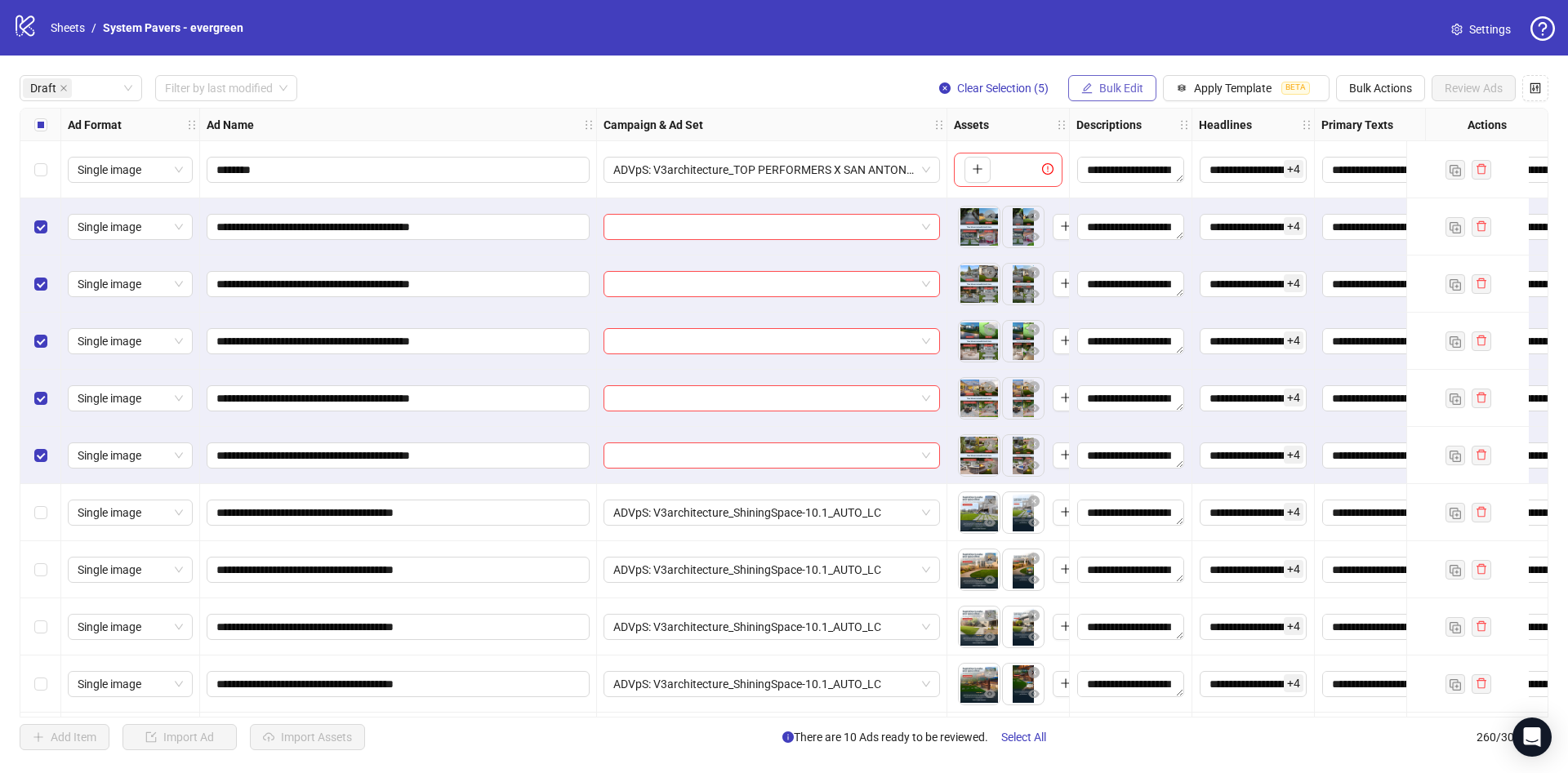
click at [1088, 90] on icon "edit" at bounding box center [1086, 87] width 11 height 11
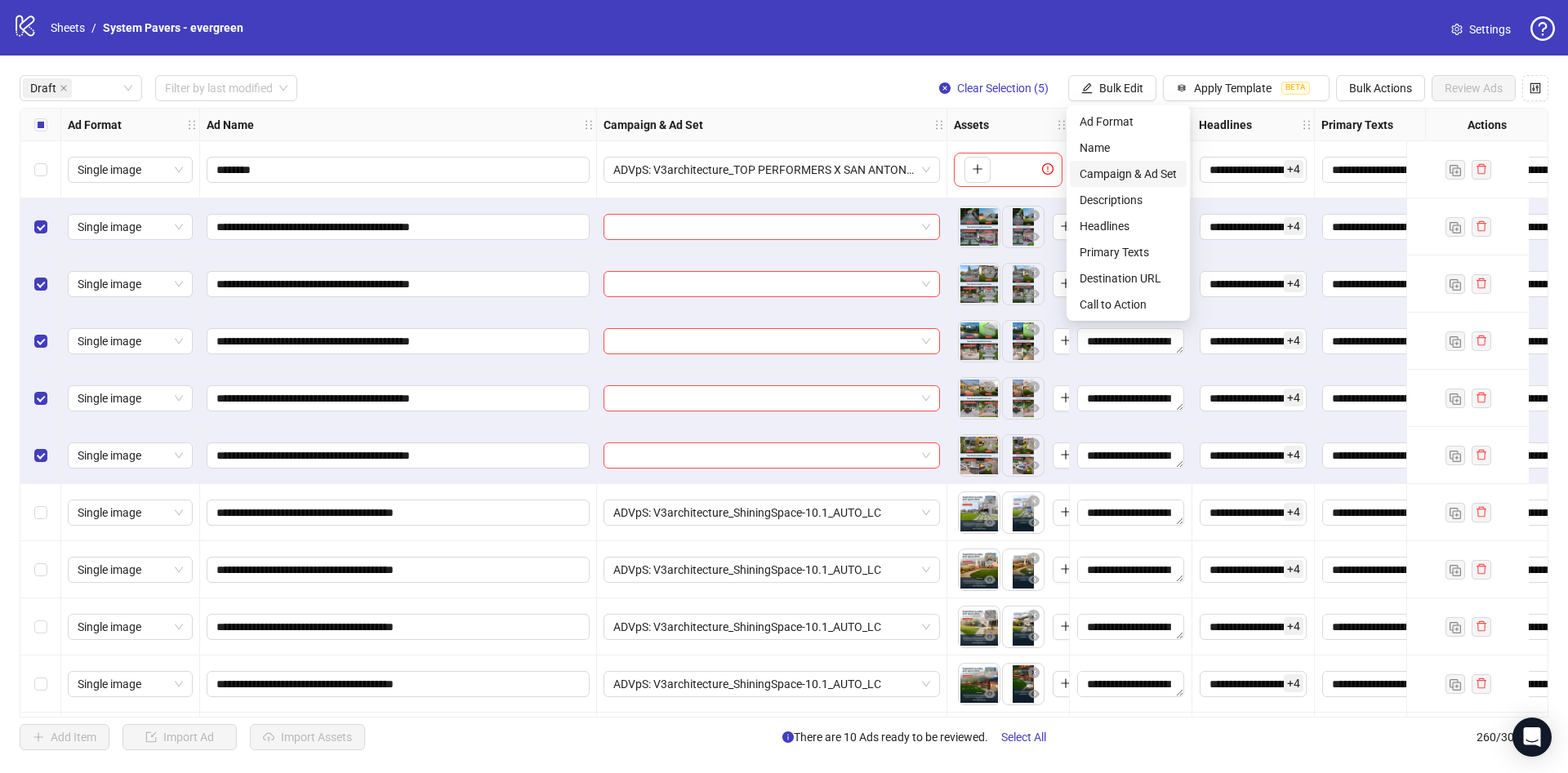
click at [1111, 169] on span "Campaign & Ad Set" at bounding box center [1128, 174] width 98 height 18
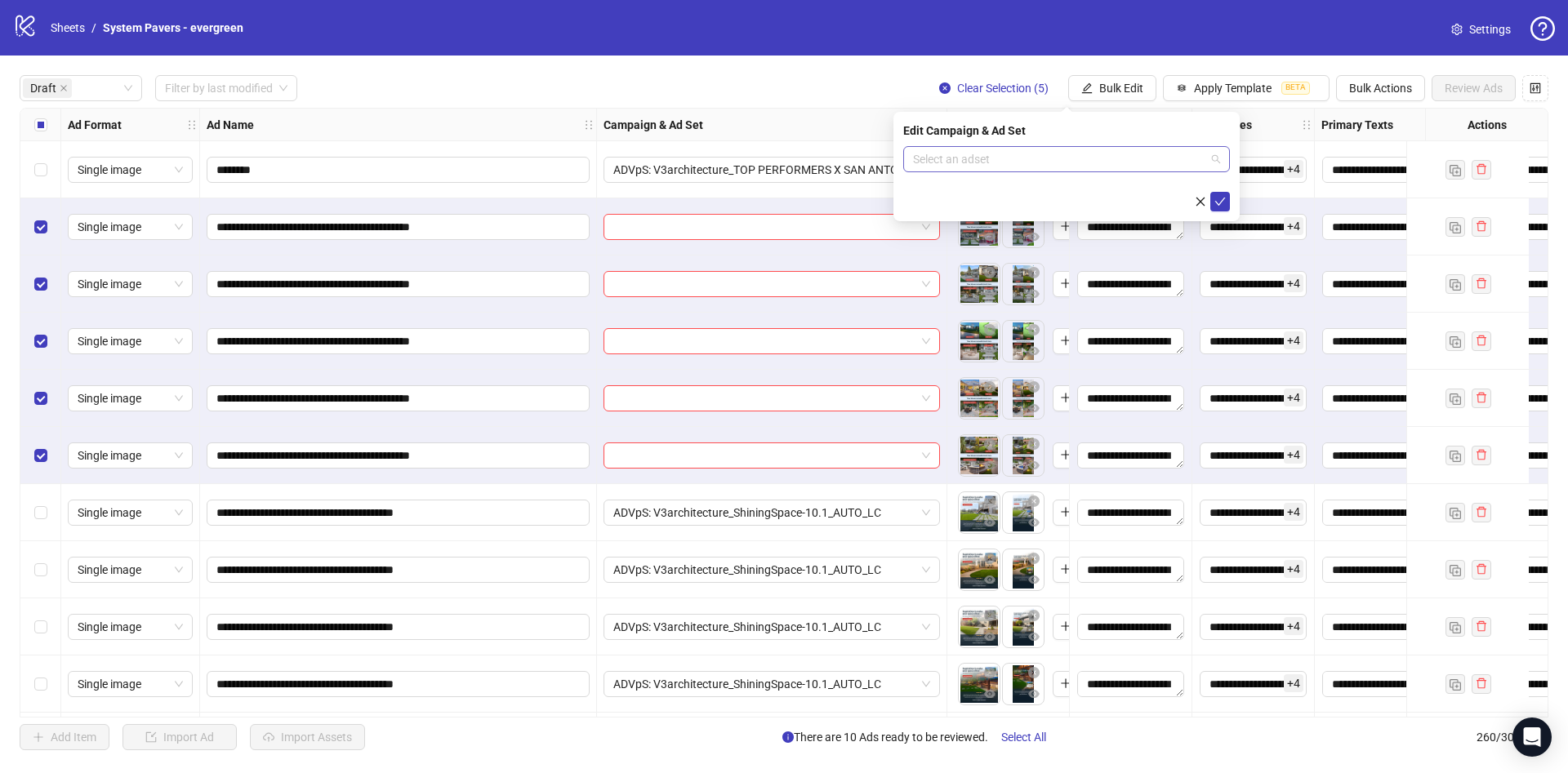
click at [1056, 157] on input "search" at bounding box center [1059, 159] width 293 height 25
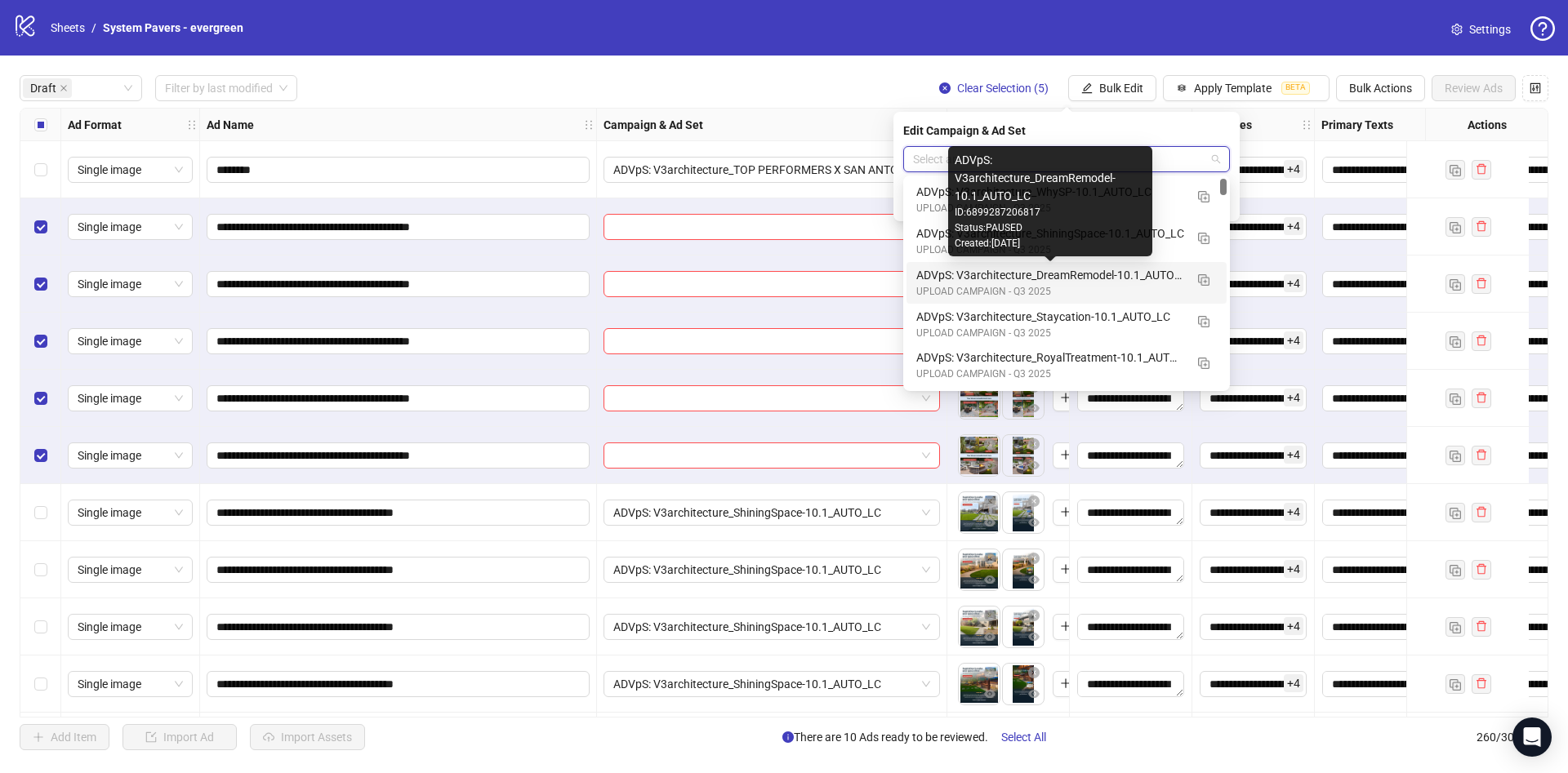
click at [1119, 273] on div "ADVpS: V3architecture_DreamRemodel-10.1_AUTO_LC" at bounding box center [1050, 274] width 268 height 18
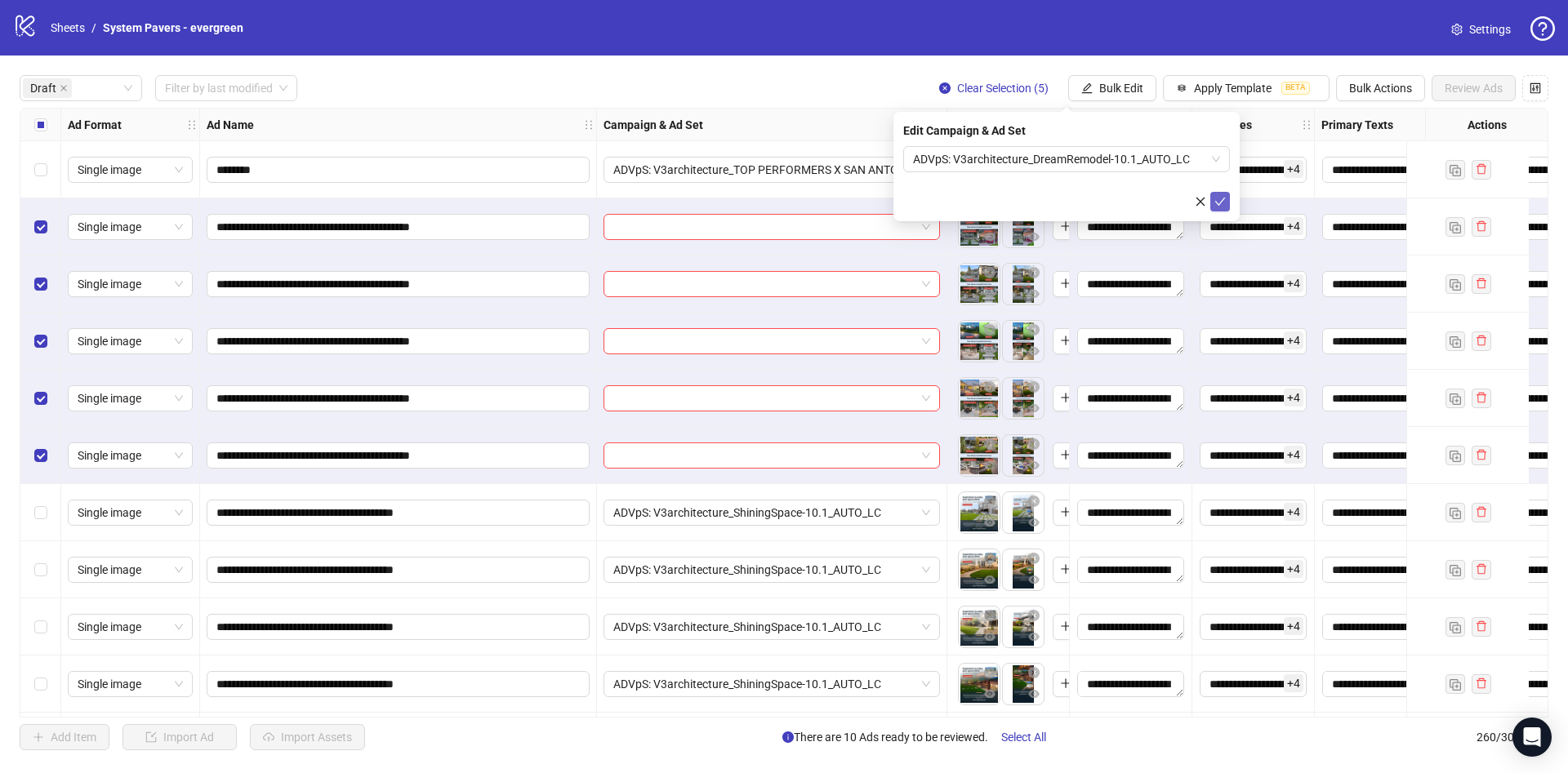
click at [1212, 202] on button "submit" at bounding box center [1220, 201] width 20 height 20
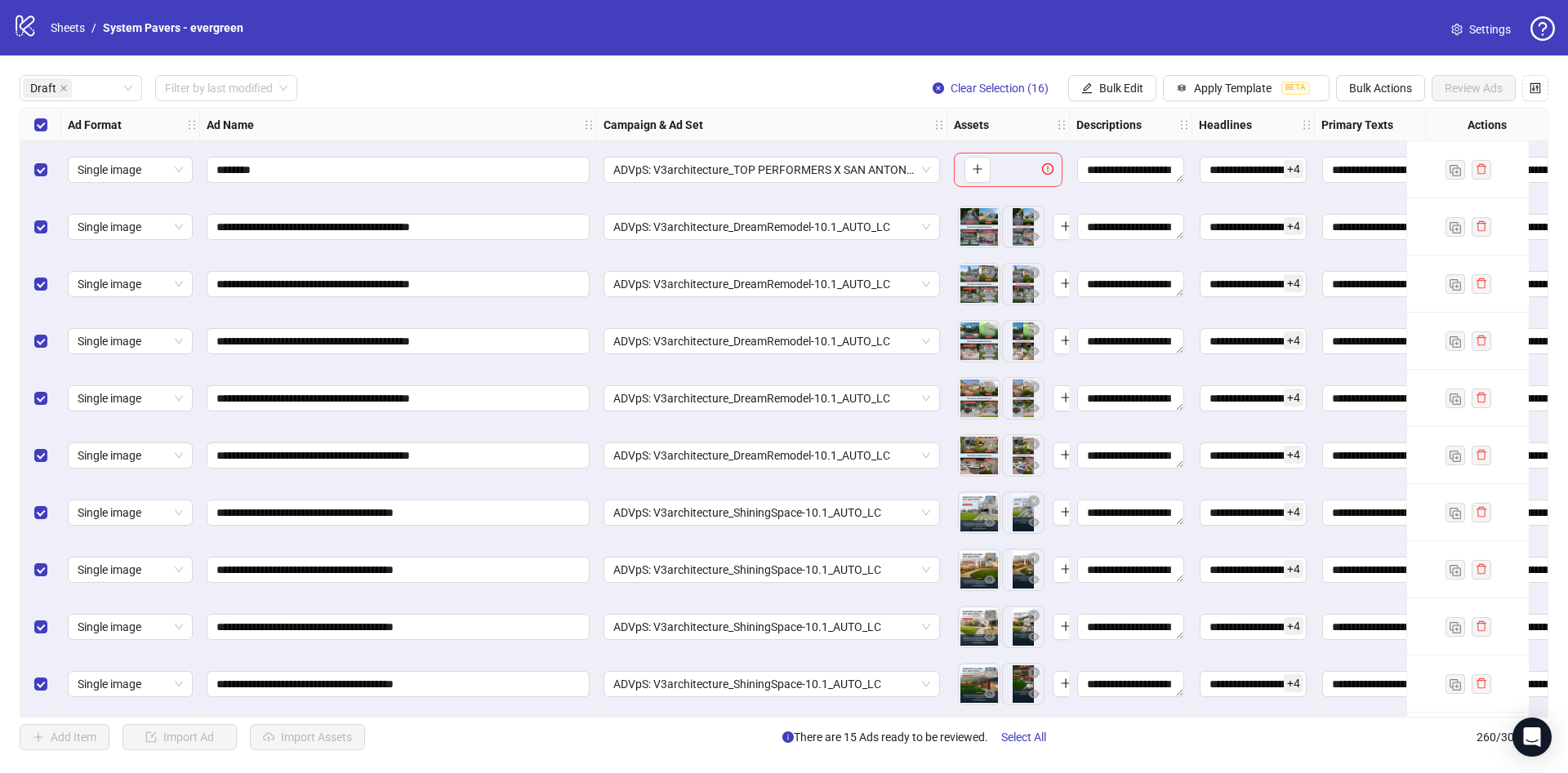
click at [43, 158] on div "Select row 1" at bounding box center [41, 169] width 41 height 57
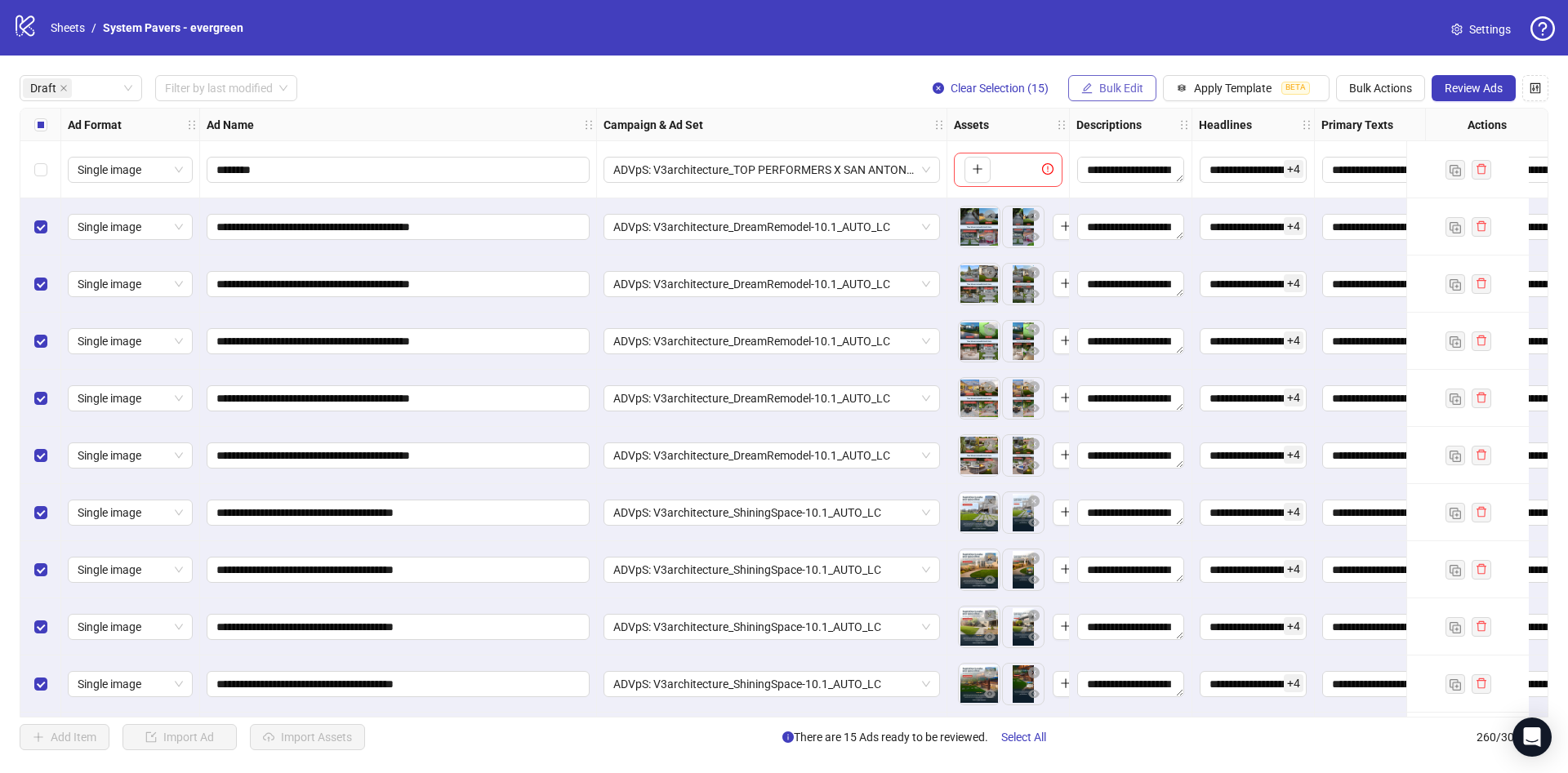
click at [1104, 82] on span "Bulk Edit" at bounding box center [1121, 87] width 44 height 13
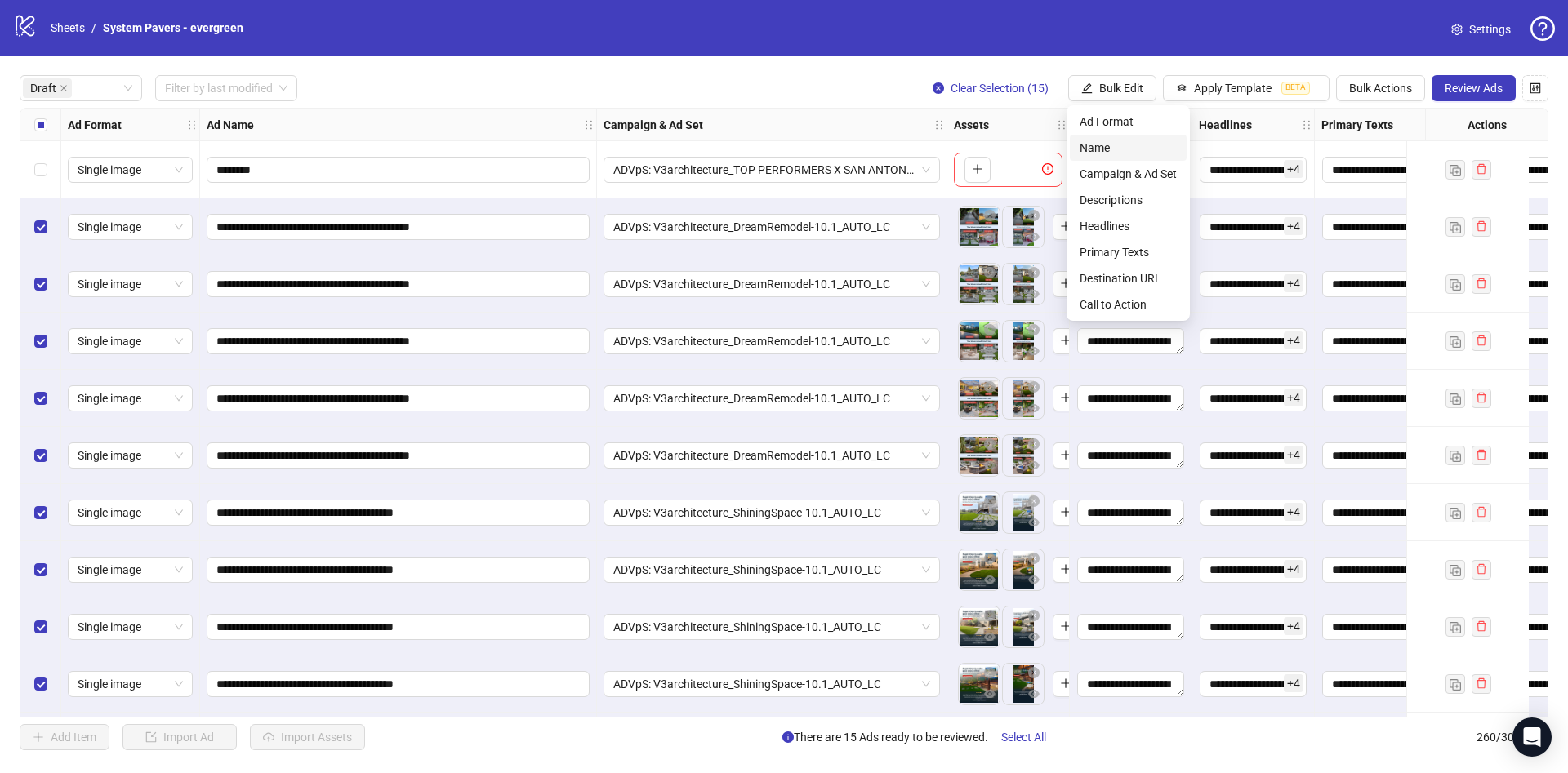
click at [1107, 147] on span "Name" at bounding box center [1128, 147] width 98 height 18
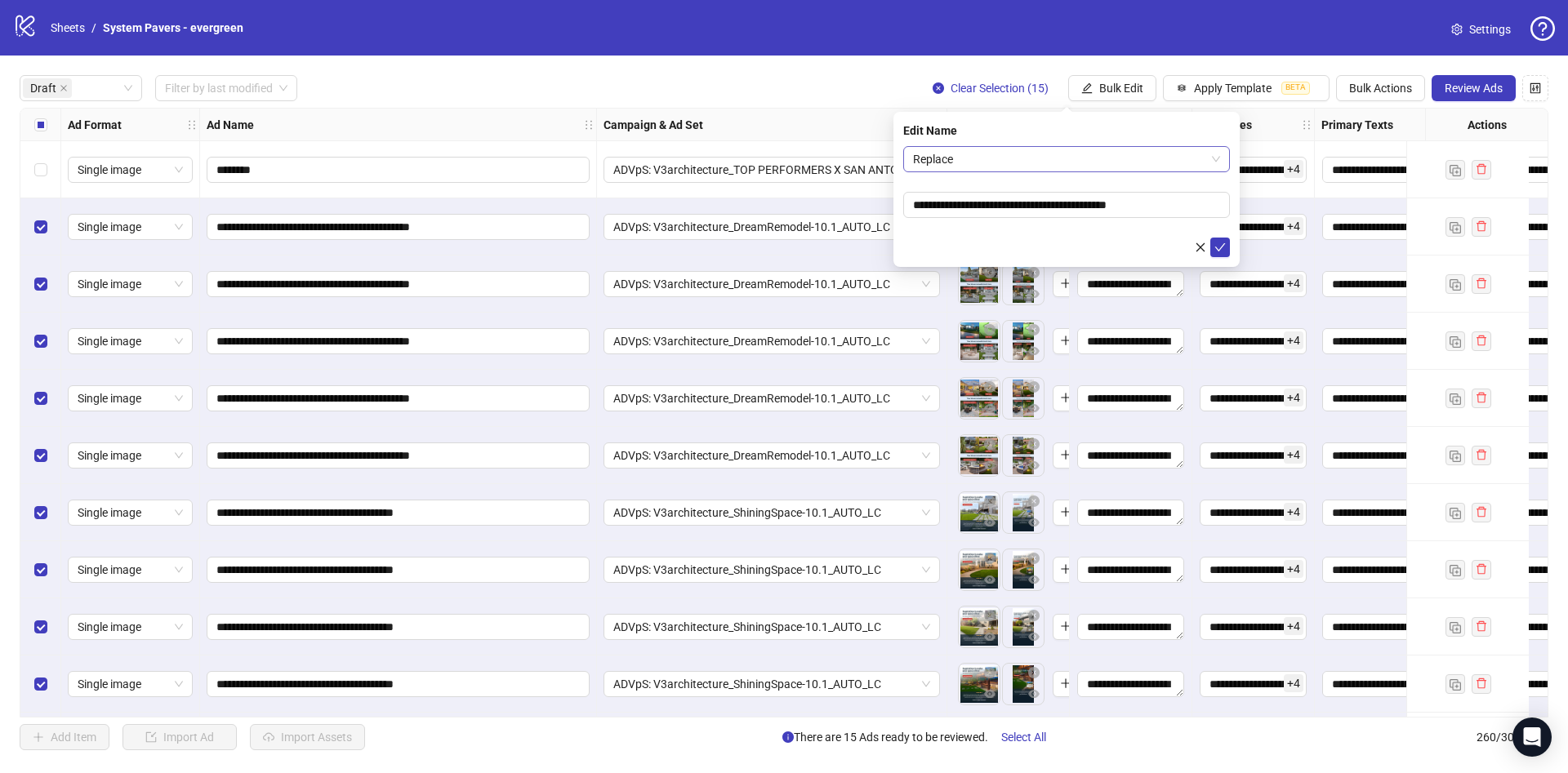
click at [1058, 164] on span "Replace" at bounding box center [1066, 159] width 307 height 25
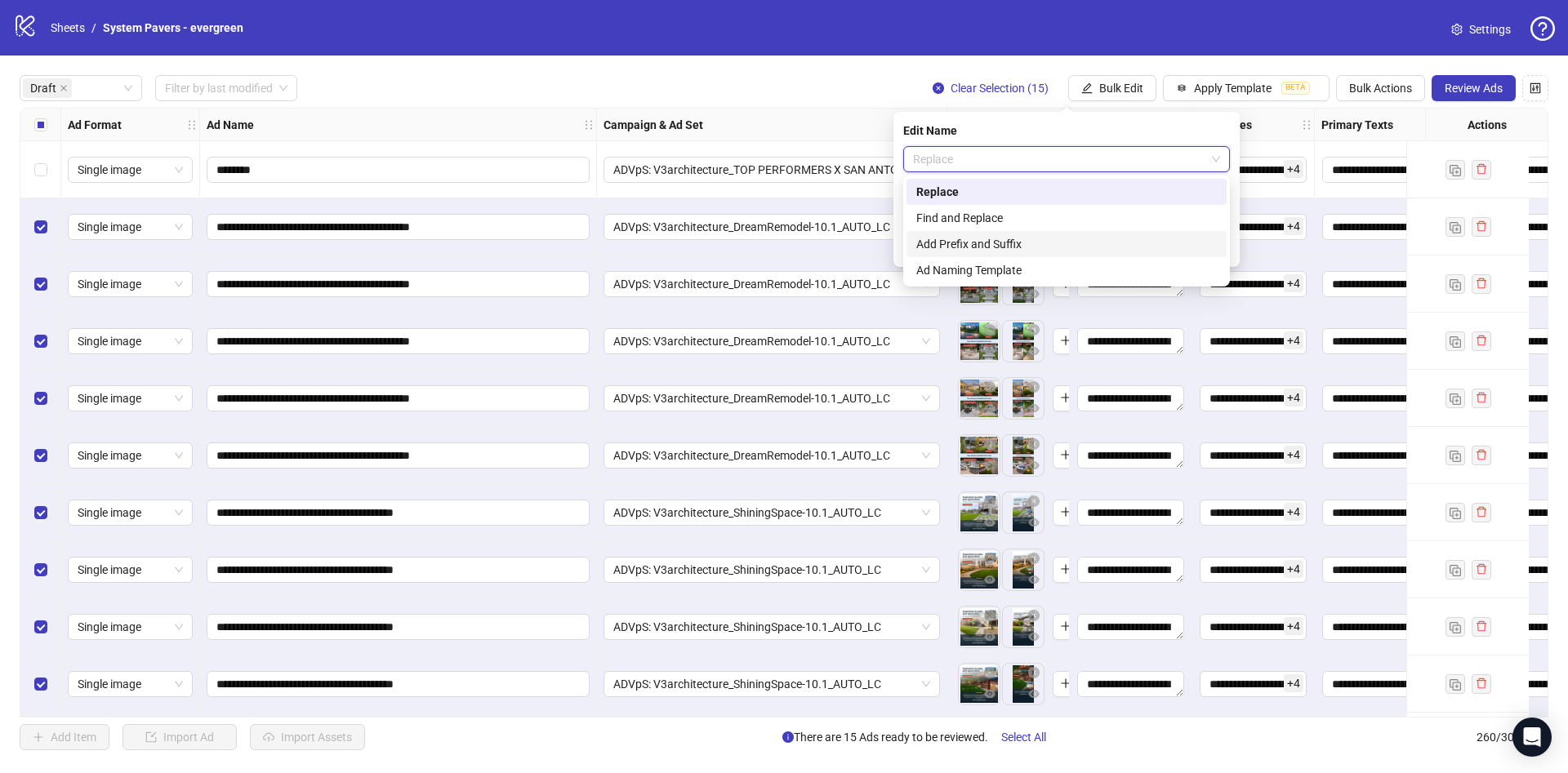
click at [983, 251] on div "Add Prefix and Suffix" at bounding box center [1066, 244] width 300 height 18
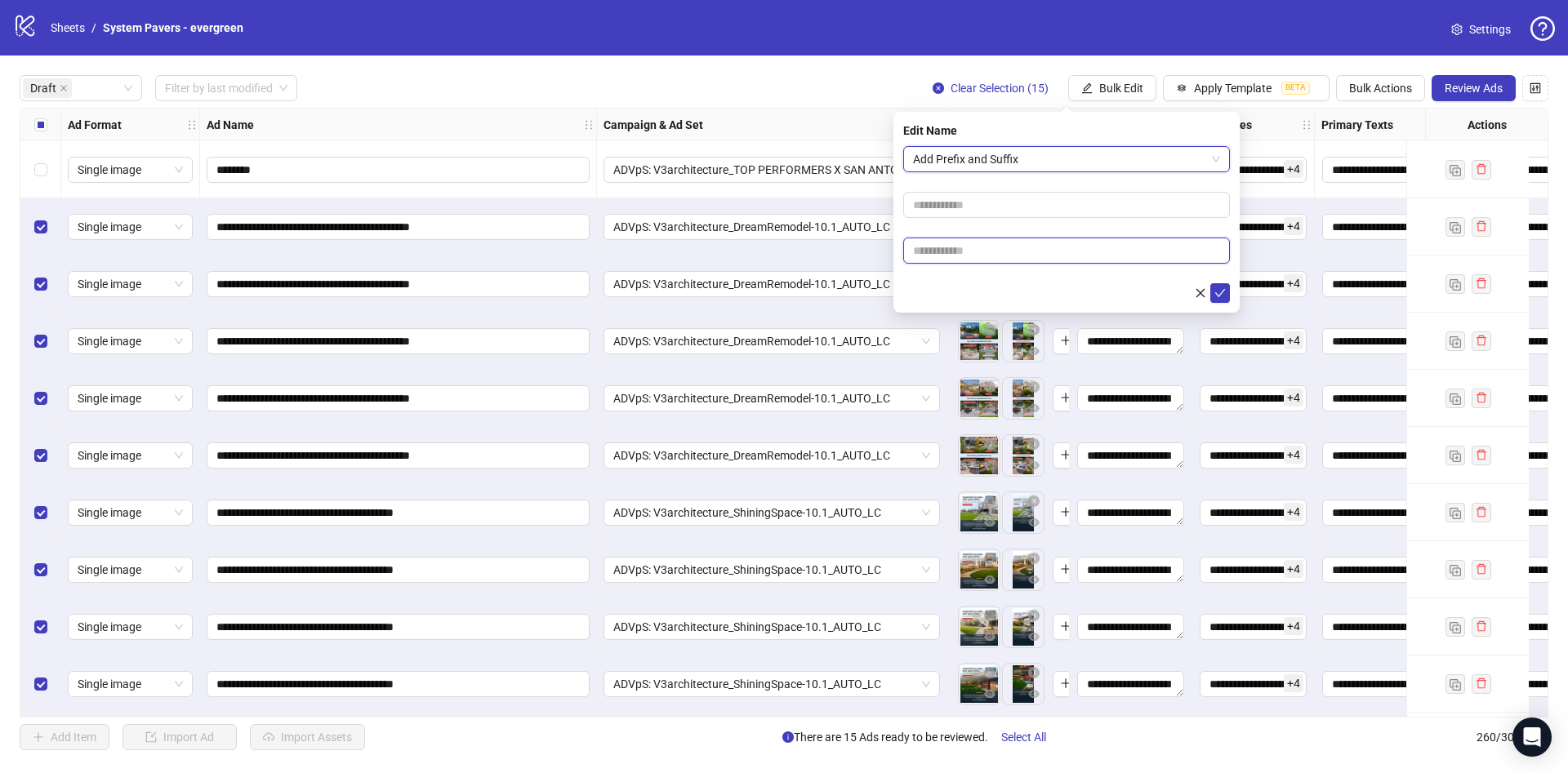
click at [1000, 243] on input "text" at bounding box center [1067, 251] width 327 height 27
paste input "**********"
type input "**********"
click at [965, 279] on form "**********" at bounding box center [1067, 224] width 327 height 156
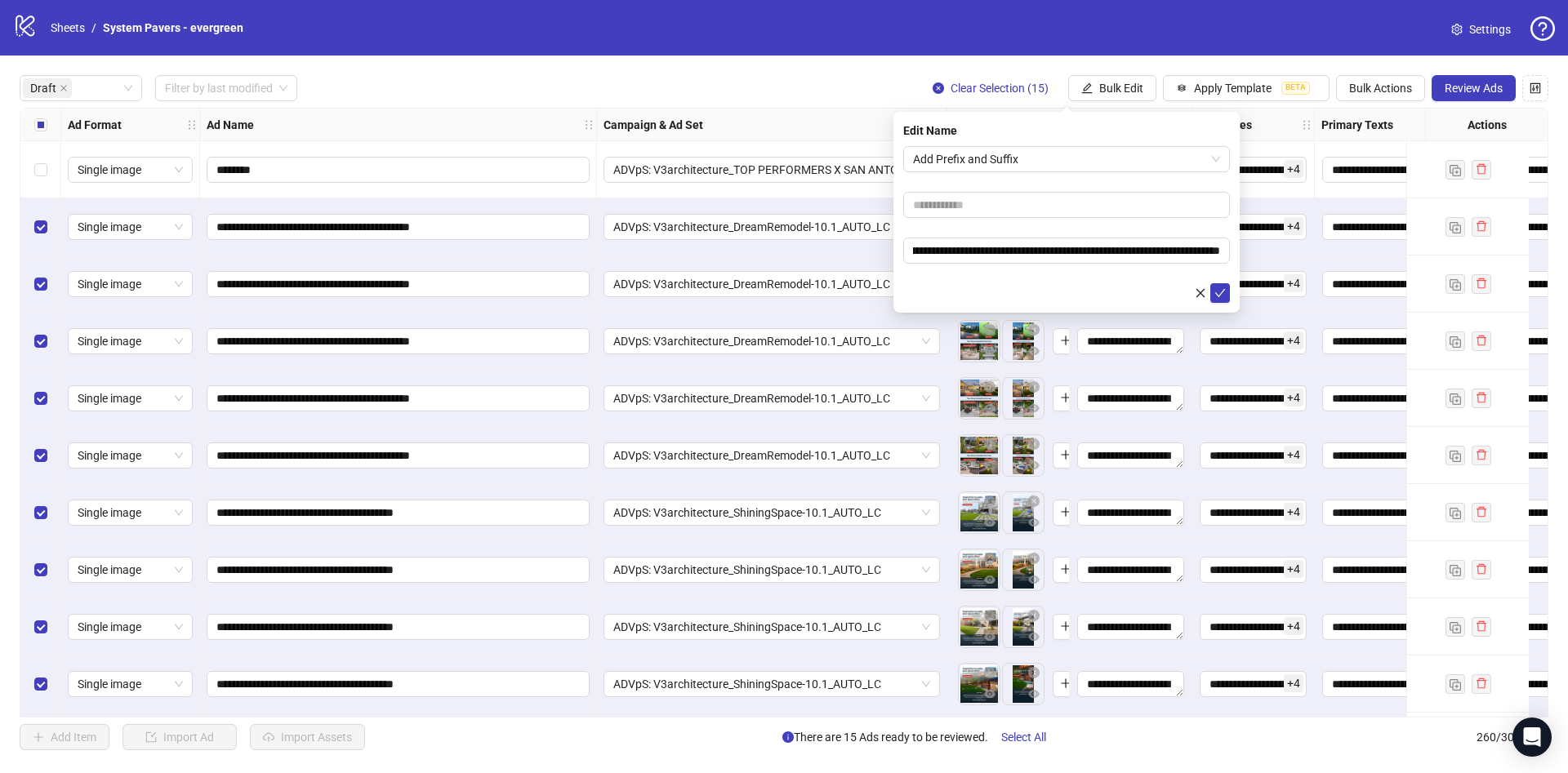
scroll to position [0, 0]
click at [1222, 293] on icon "check" at bounding box center [1220, 292] width 11 height 11
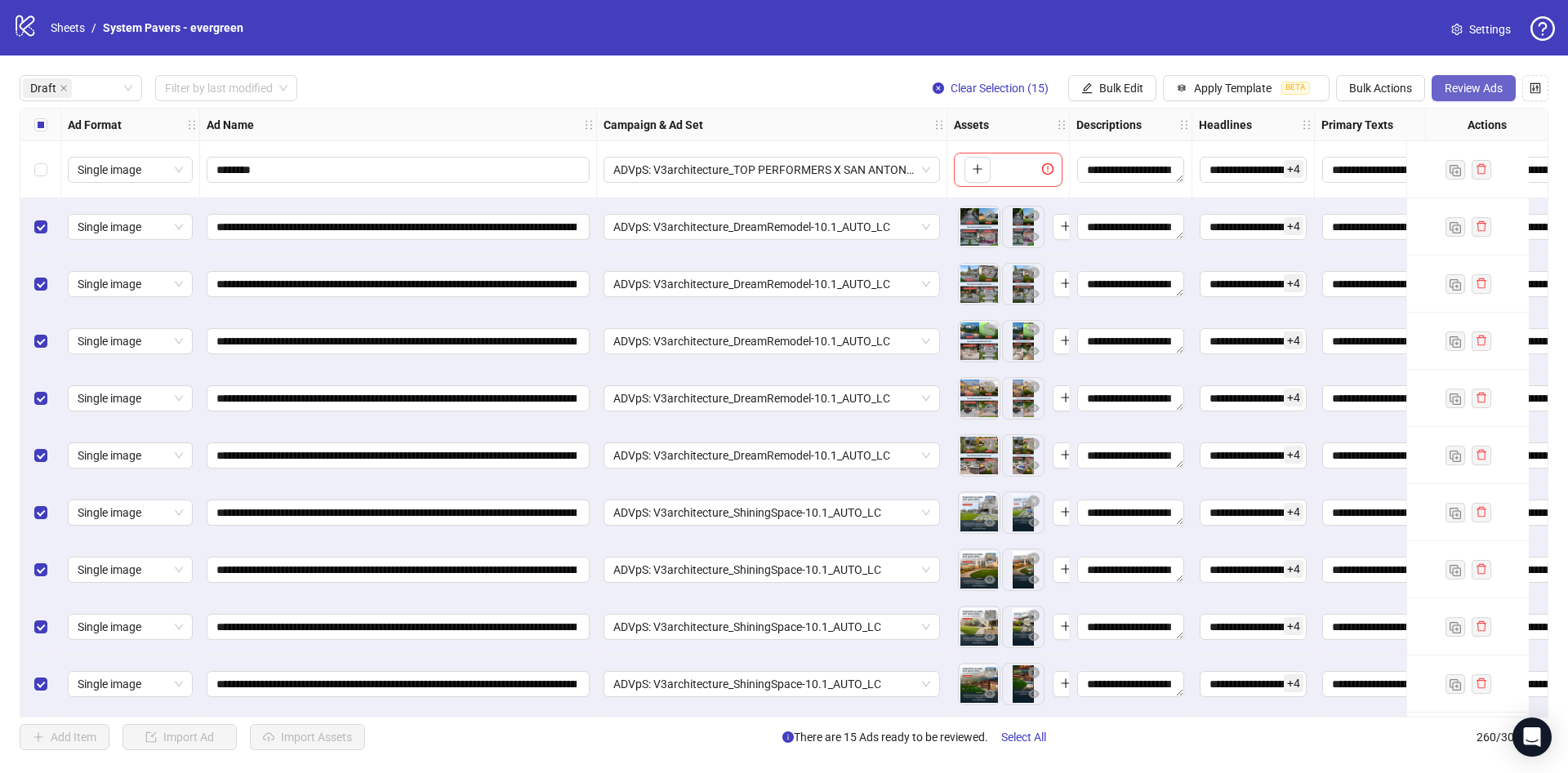
click at [1448, 86] on span "Review Ads" at bounding box center [1474, 87] width 58 height 13
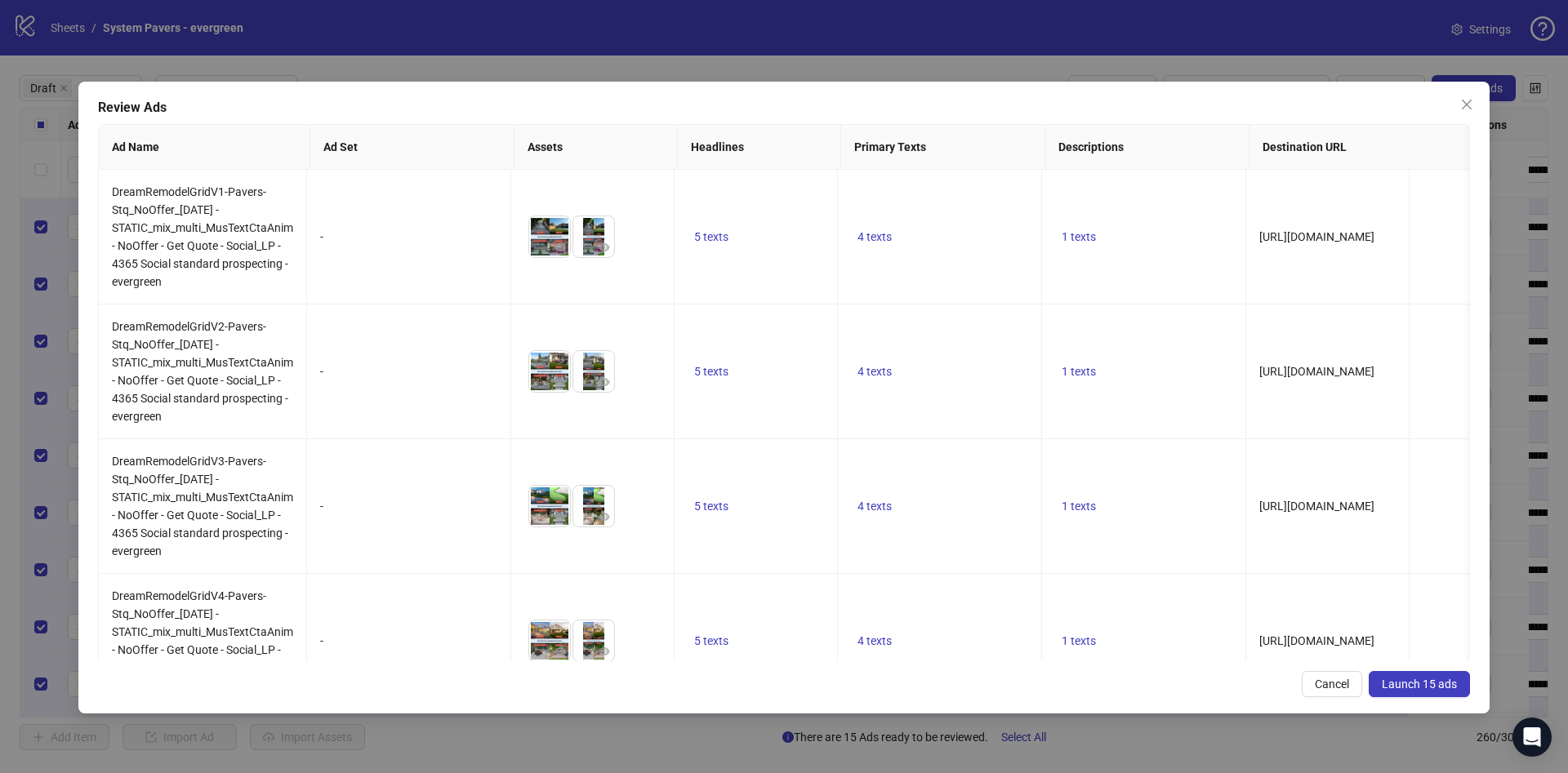
click at [1423, 683] on span "Launch 15 ads" at bounding box center [1419, 683] width 75 height 13
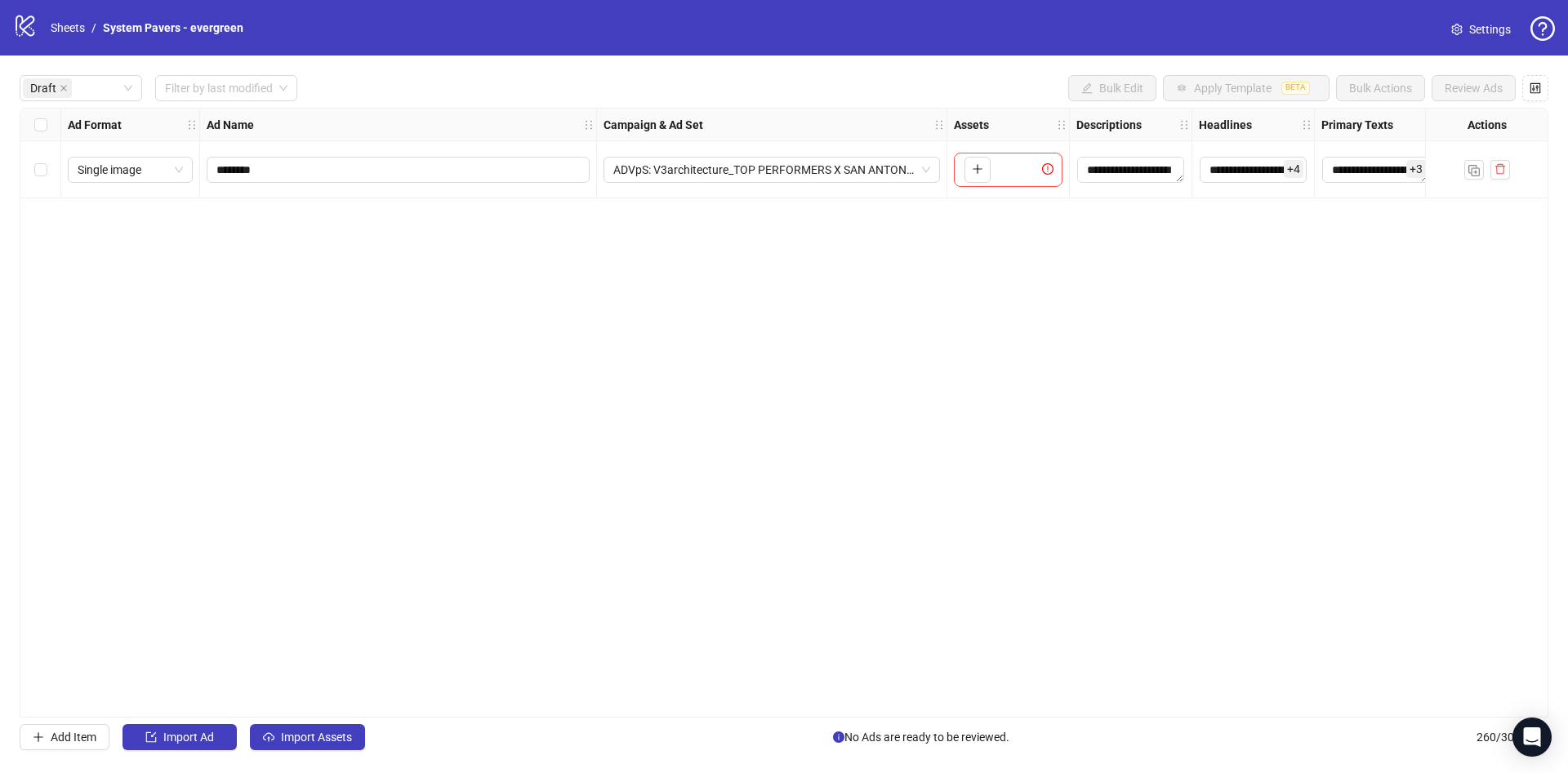
click at [202, 109] on div "Ad Name" at bounding box center [399, 125] width 397 height 32
click at [212, 95] on input "search" at bounding box center [219, 88] width 108 height 25
click at [228, 121] on div "[DATE]" at bounding box center [227, 121] width 117 height 18
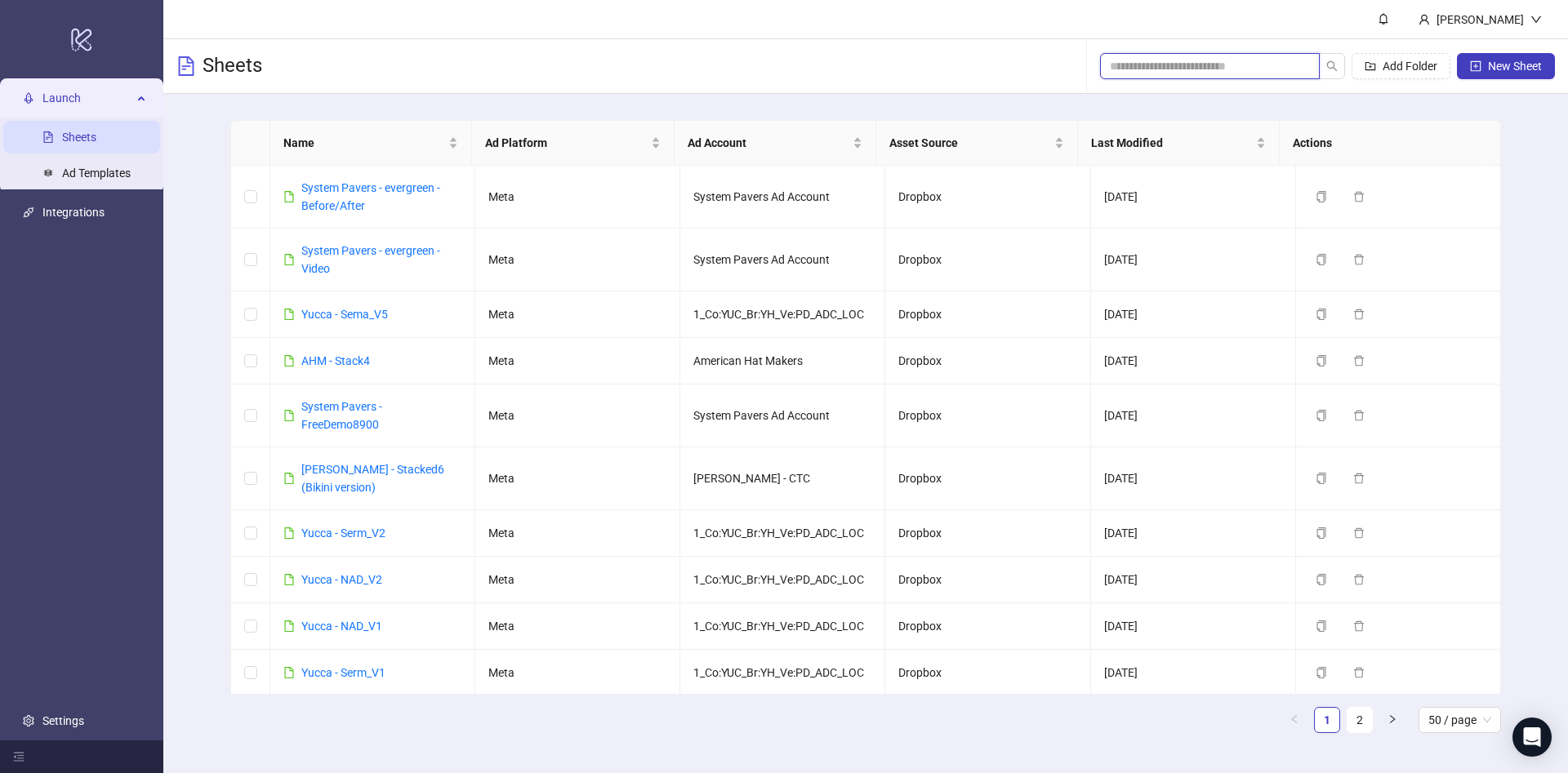
click at [1231, 66] on input "search" at bounding box center [1203, 66] width 187 height 18
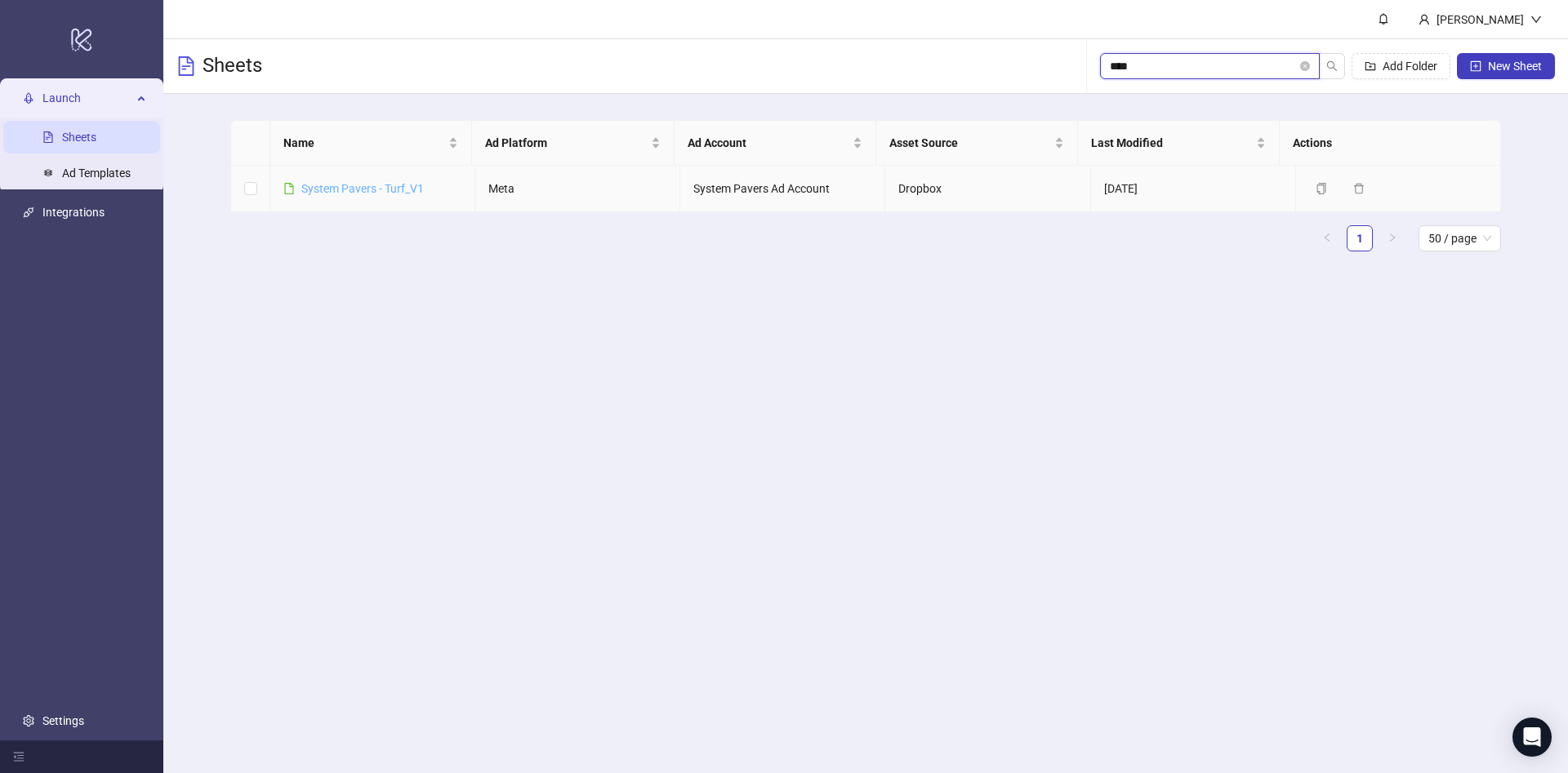
type input "****"
click at [407, 188] on link "System Pavers - Turf_V1" at bounding box center [362, 188] width 122 height 13
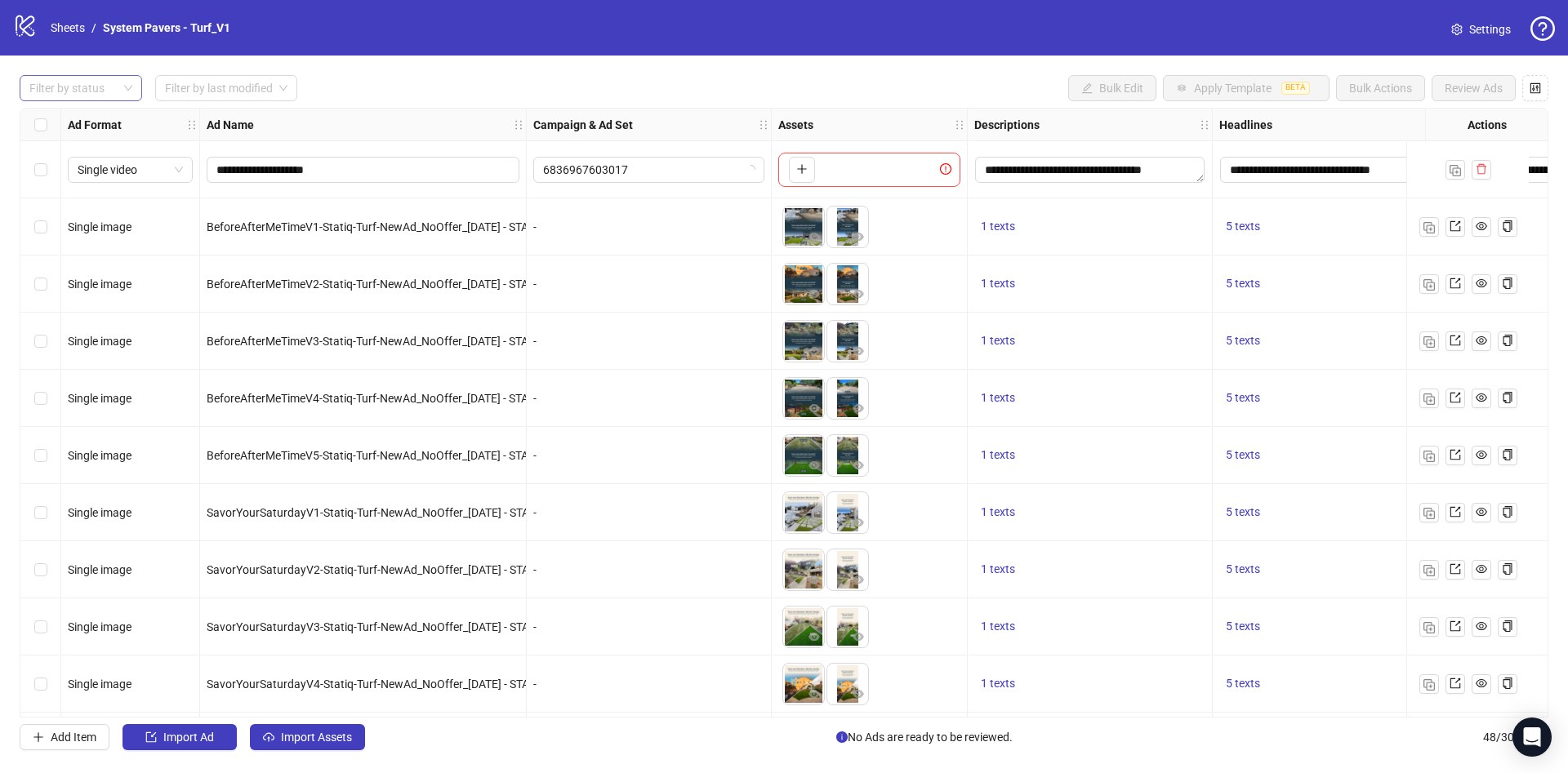
click at [115, 86] on div at bounding box center [73, 88] width 99 height 23
click at [106, 118] on div "Draft" at bounding box center [80, 121] width 97 height 18
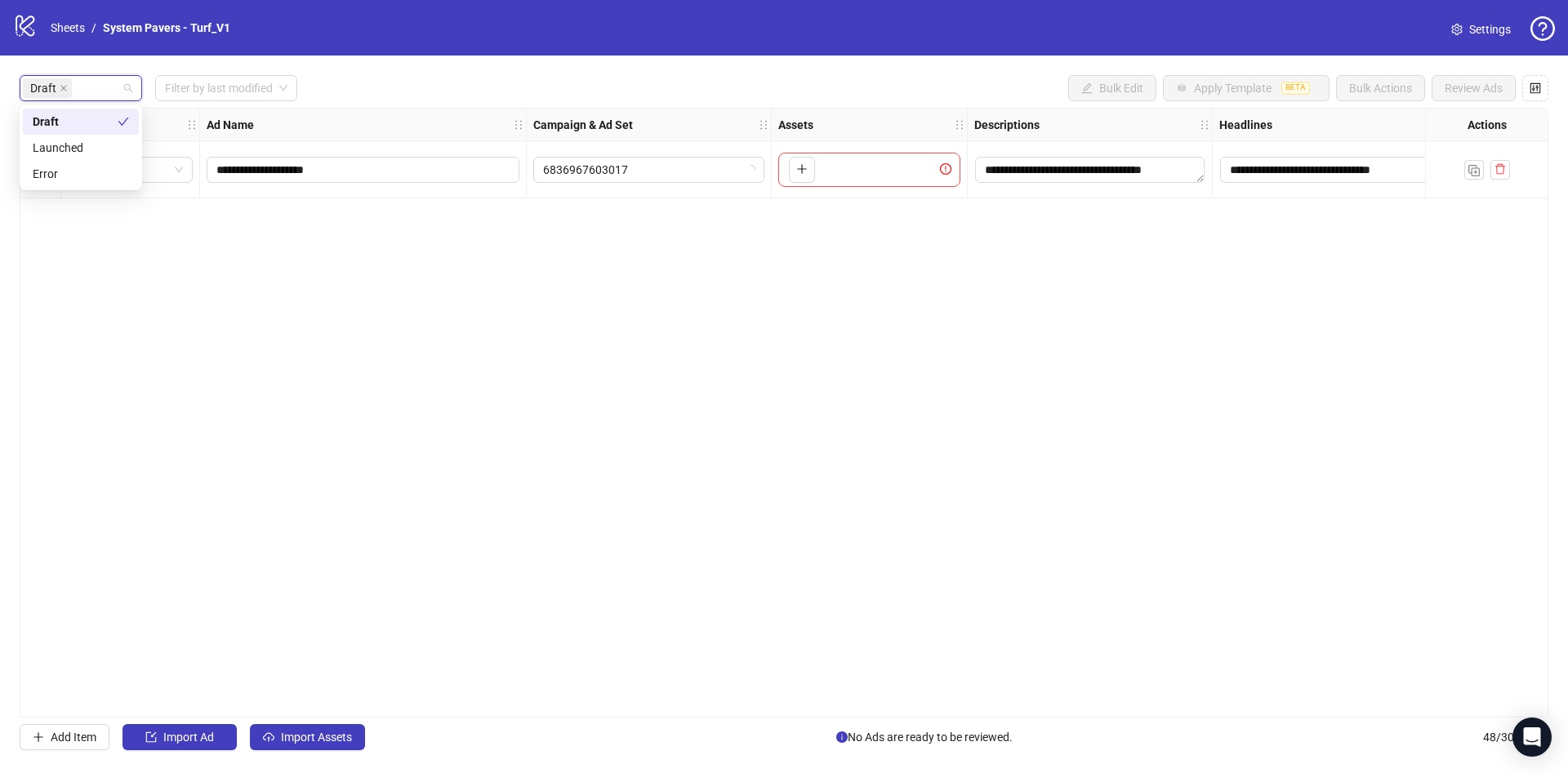
drag, startPoint x: 406, startPoint y: 561, endPoint x: 292, endPoint y: 762, distance: 231.1
click at [406, 561] on div "**********" at bounding box center [784, 412] width 1529 height 610
click at [311, 736] on span "Import Assets" at bounding box center [316, 736] width 71 height 13
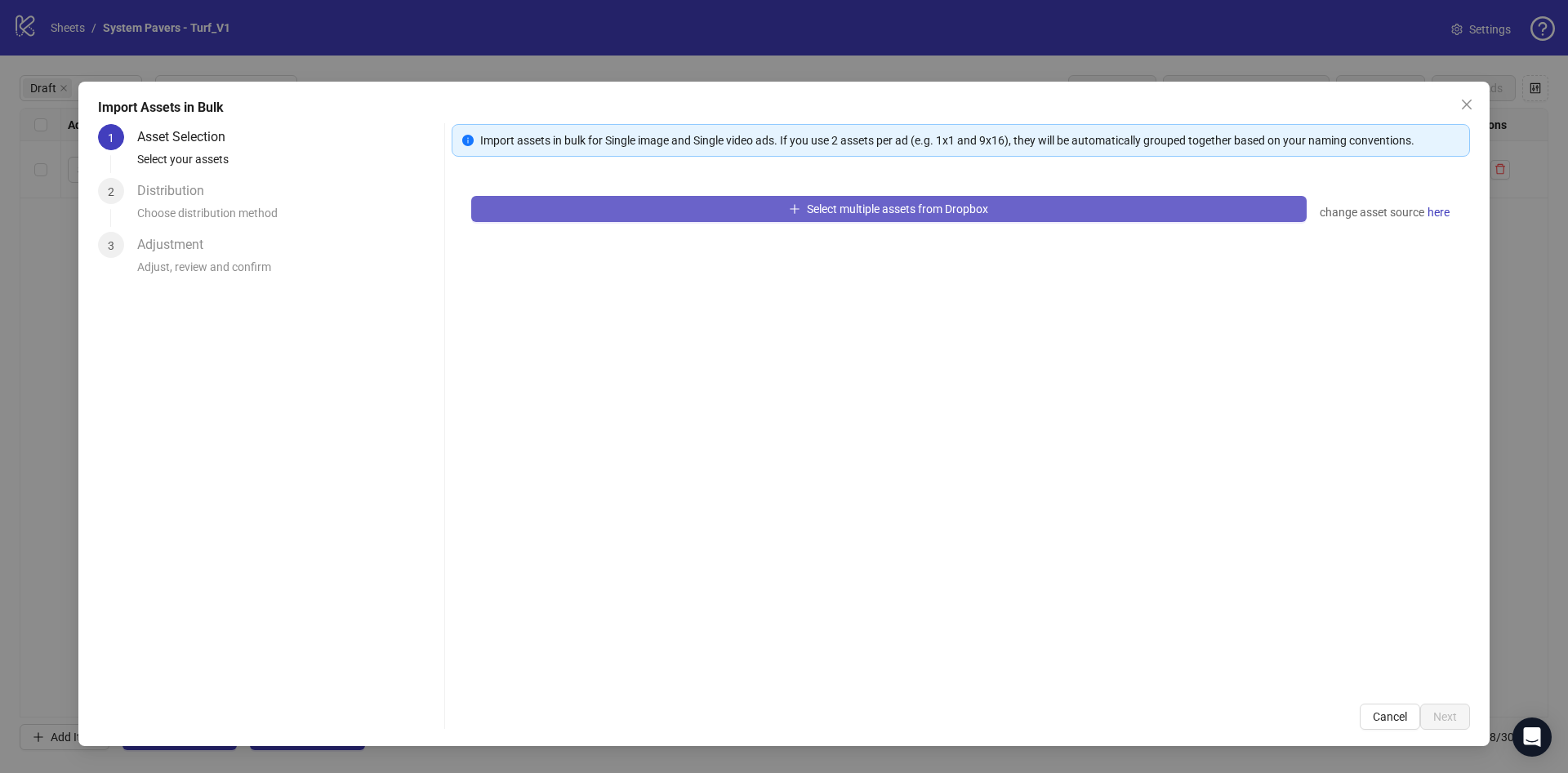
click at [742, 201] on button "Select multiple assets from Dropbox" at bounding box center [889, 209] width 836 height 27
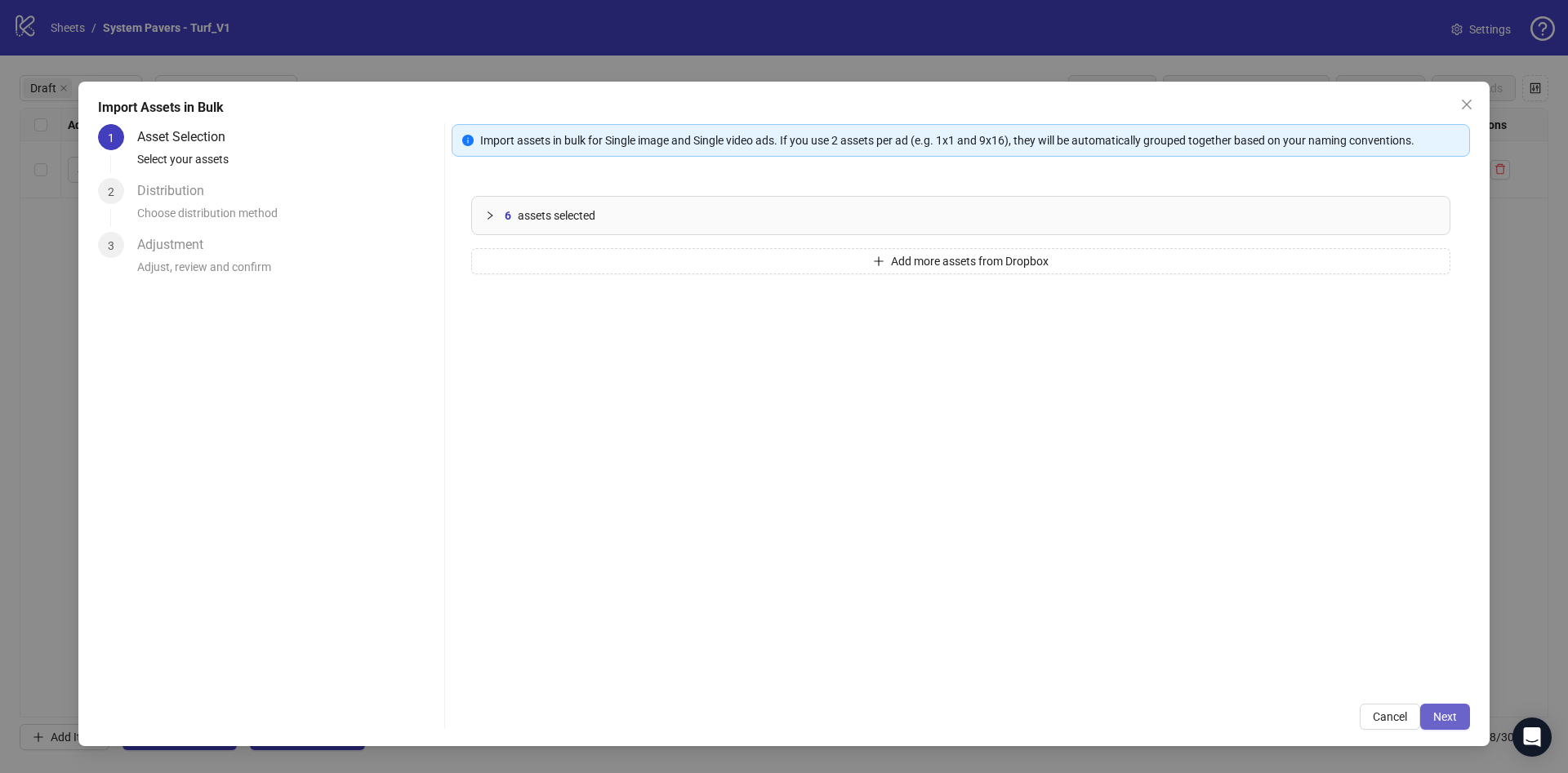
click at [1438, 718] on span "Next" at bounding box center [1446, 717] width 24 height 13
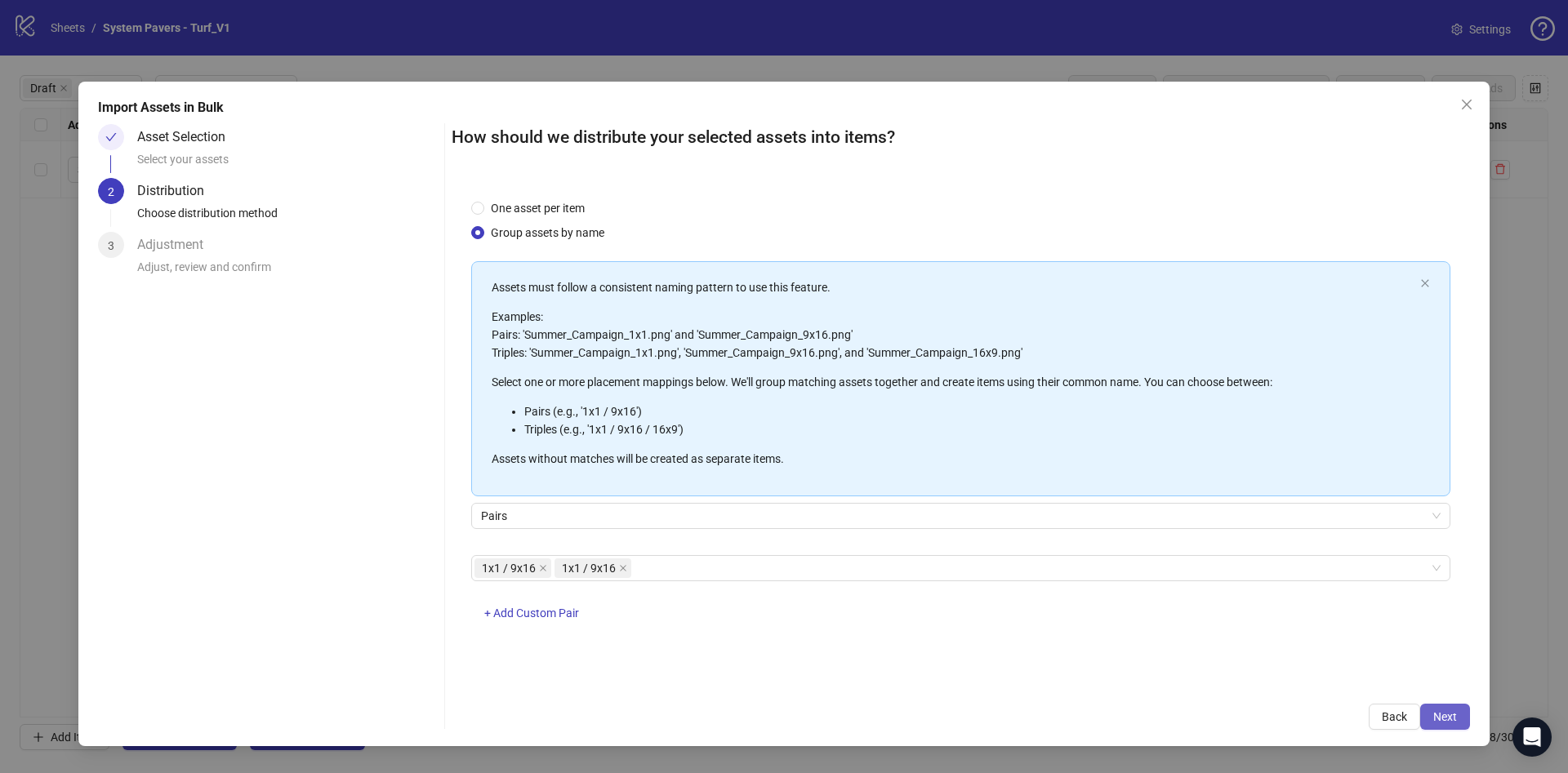
click at [1453, 718] on span "Next" at bounding box center [1446, 717] width 24 height 13
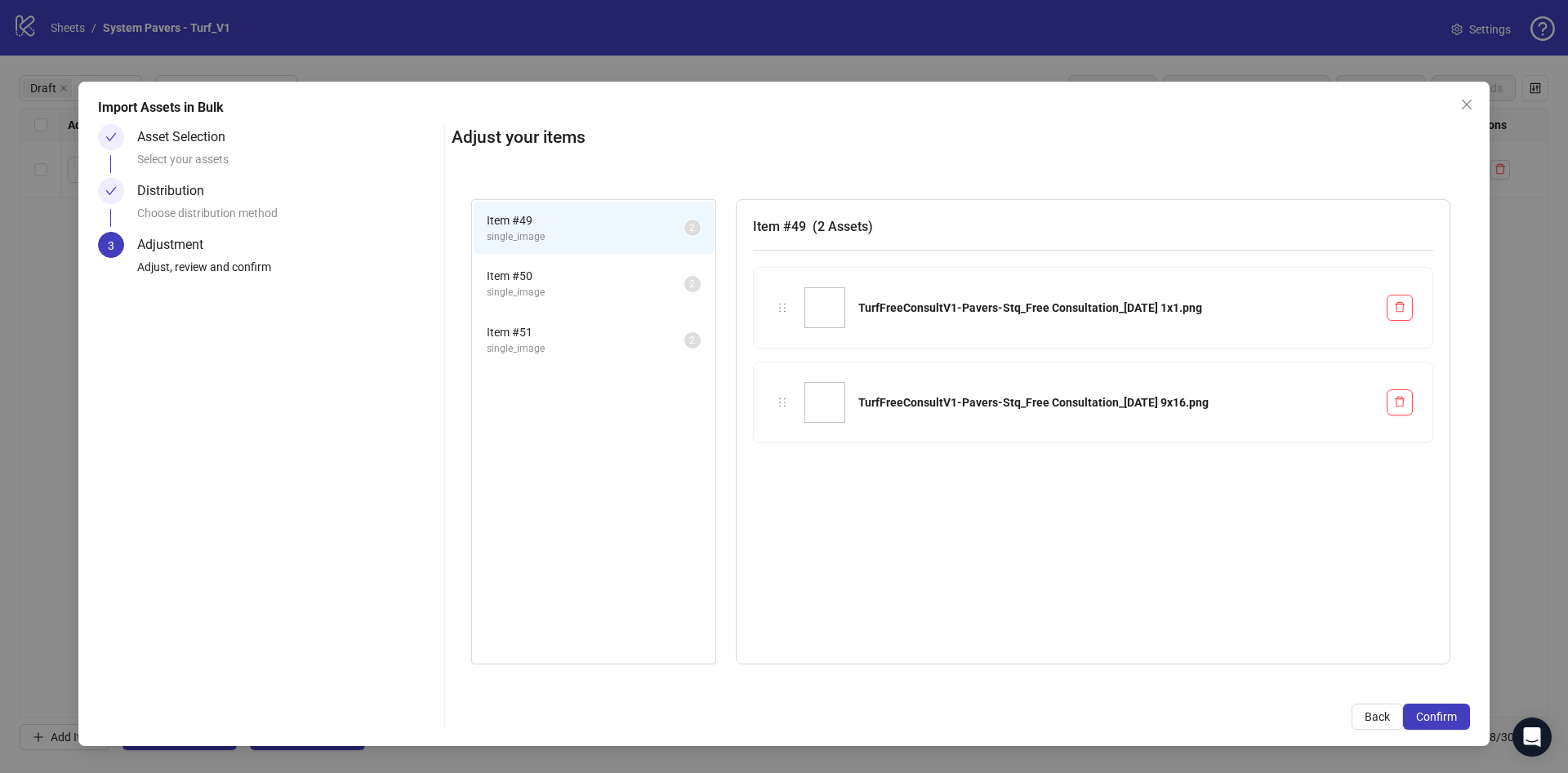
click at [1453, 718] on span "Confirm" at bounding box center [1437, 717] width 41 height 13
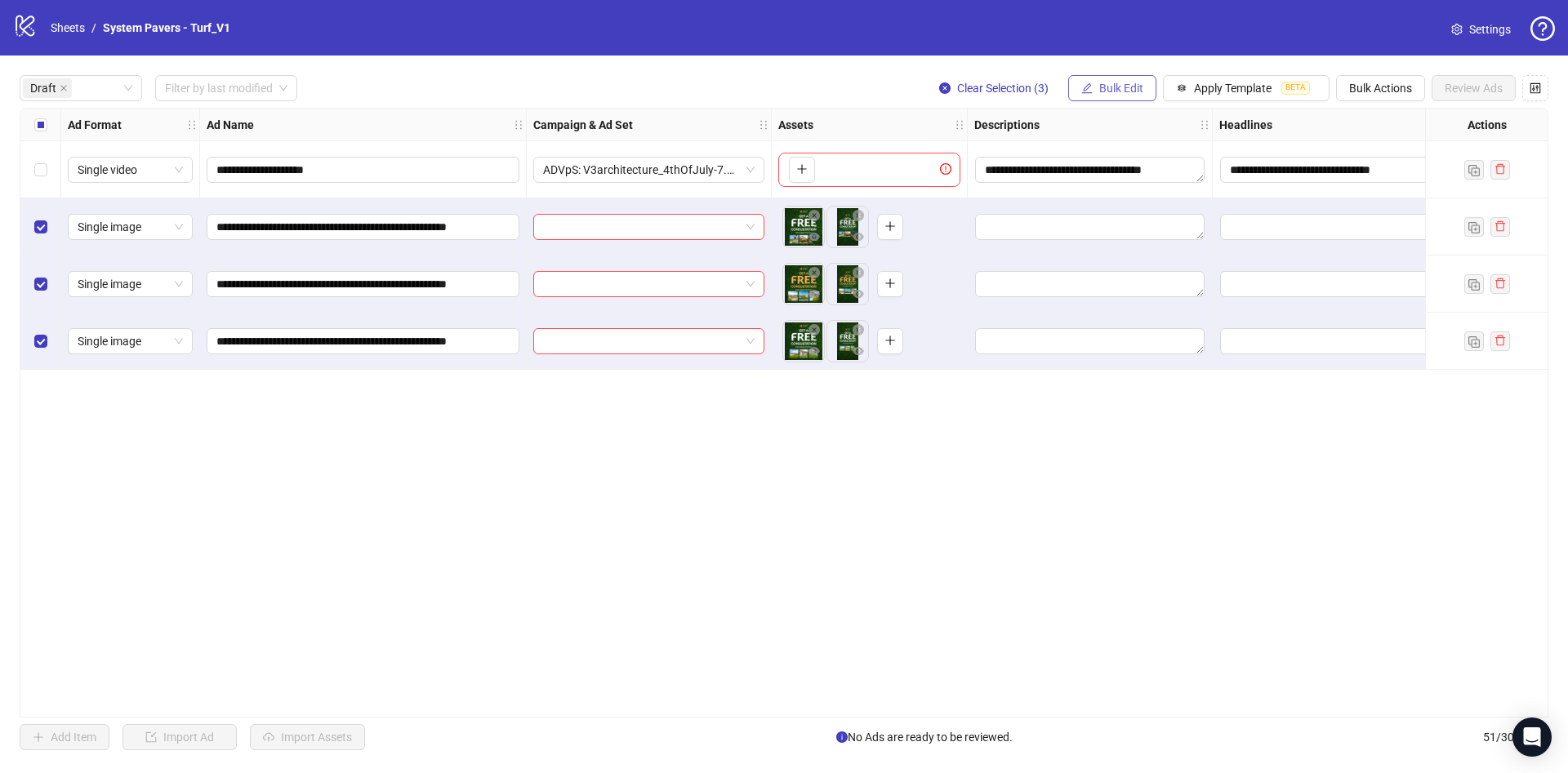
click at [1095, 76] on button "Bulk Edit" at bounding box center [1112, 88] width 88 height 27
click at [1135, 150] on span "Name" at bounding box center [1128, 147] width 98 height 18
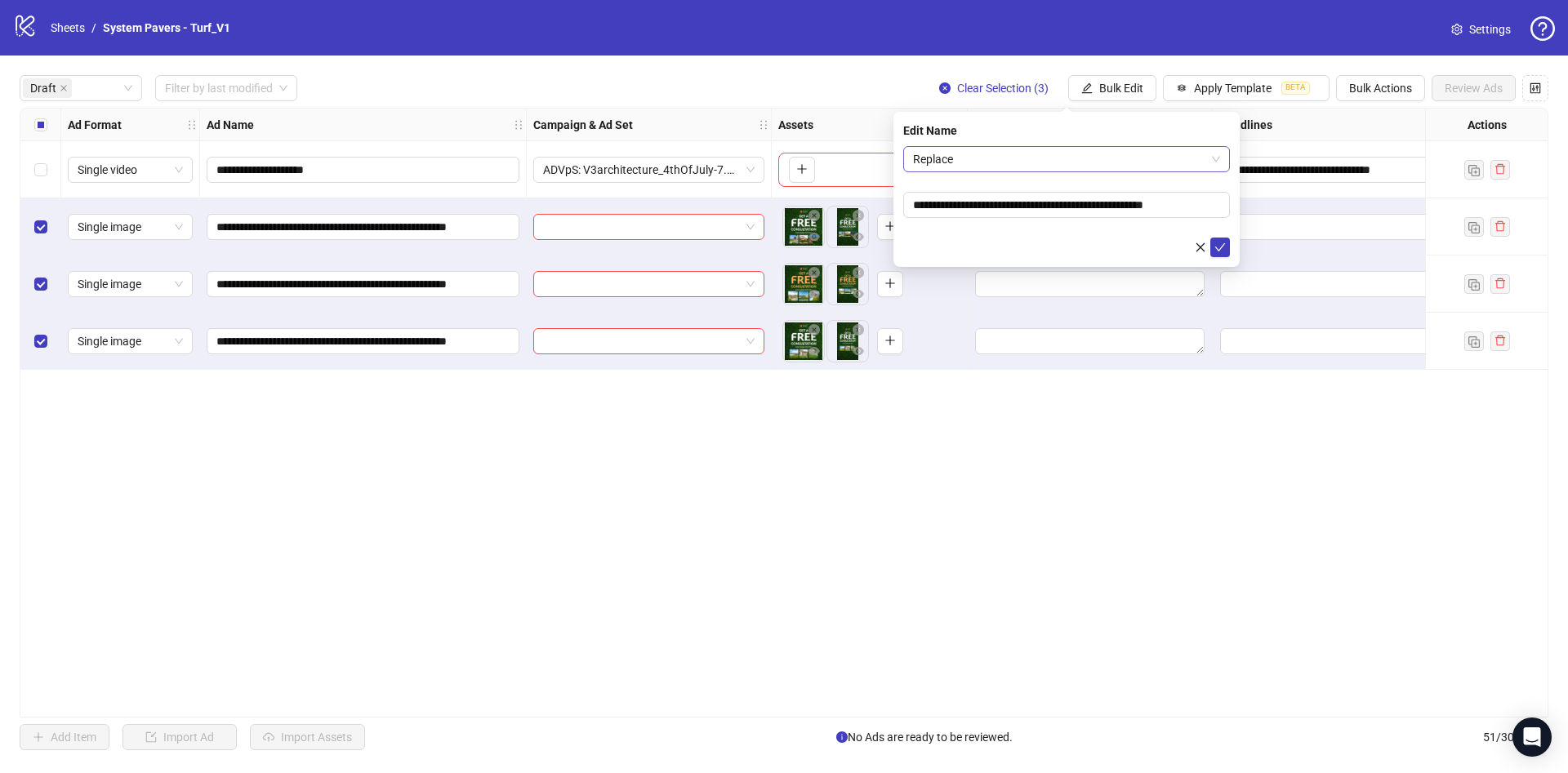
click at [997, 165] on span "Replace" at bounding box center [1066, 159] width 307 height 25
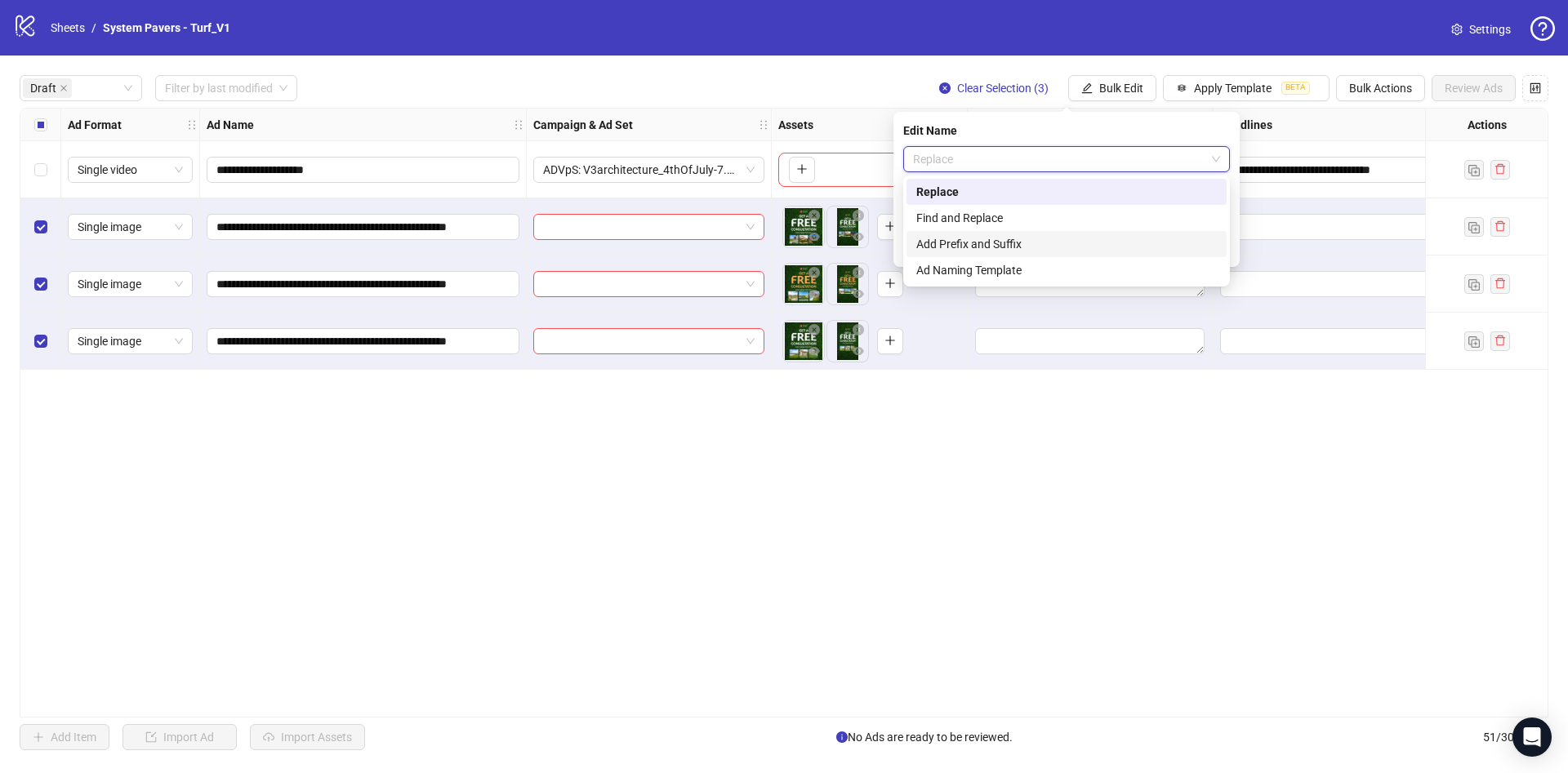
click at [987, 240] on div "Add Prefix and Suffix" at bounding box center [1066, 244] width 300 height 18
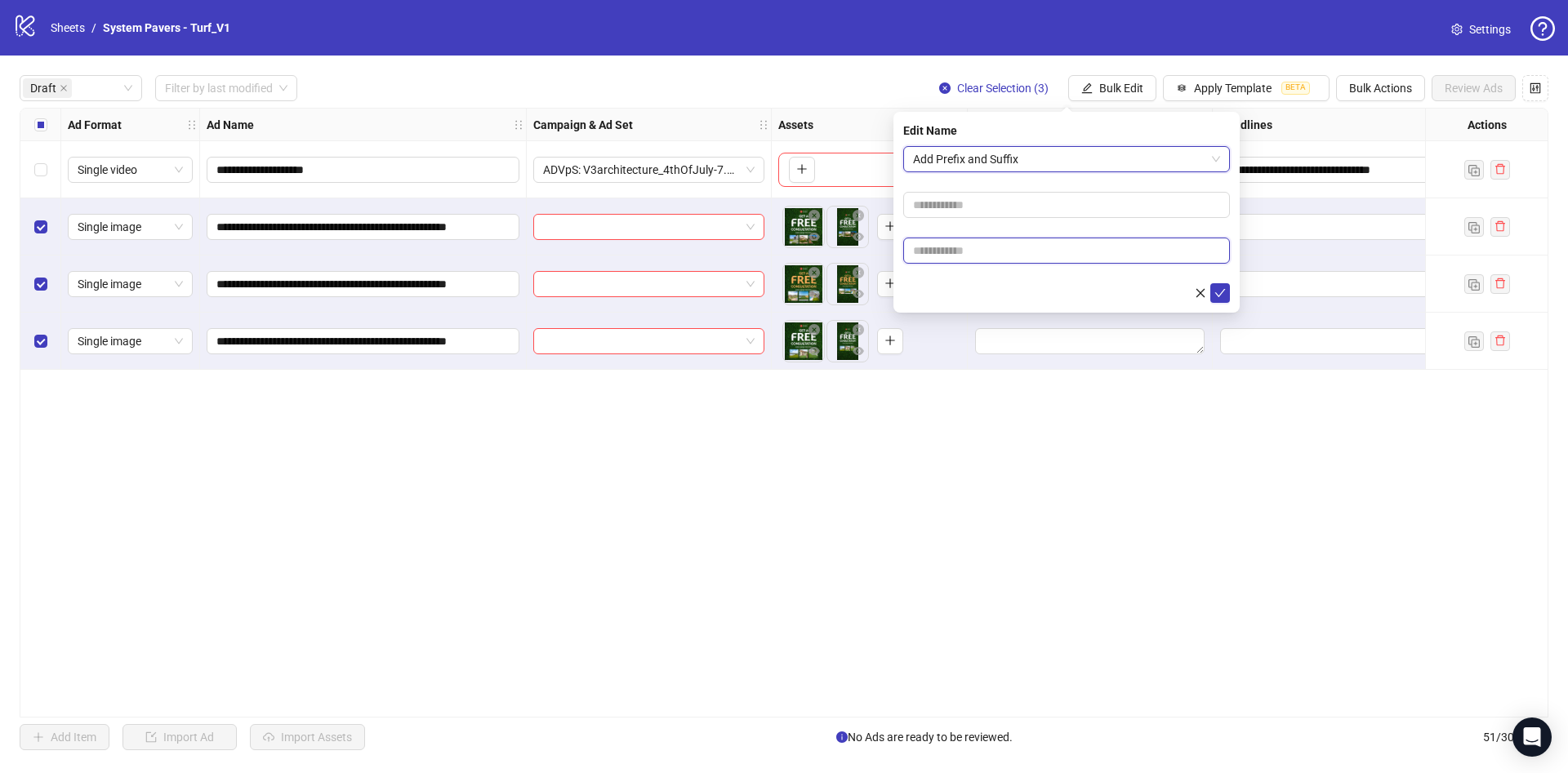
click at [963, 248] on input "text" at bounding box center [1067, 251] width 327 height 27
paste input "**********"
type input "**********"
click at [984, 283] on div at bounding box center [1067, 292] width 327 height 20
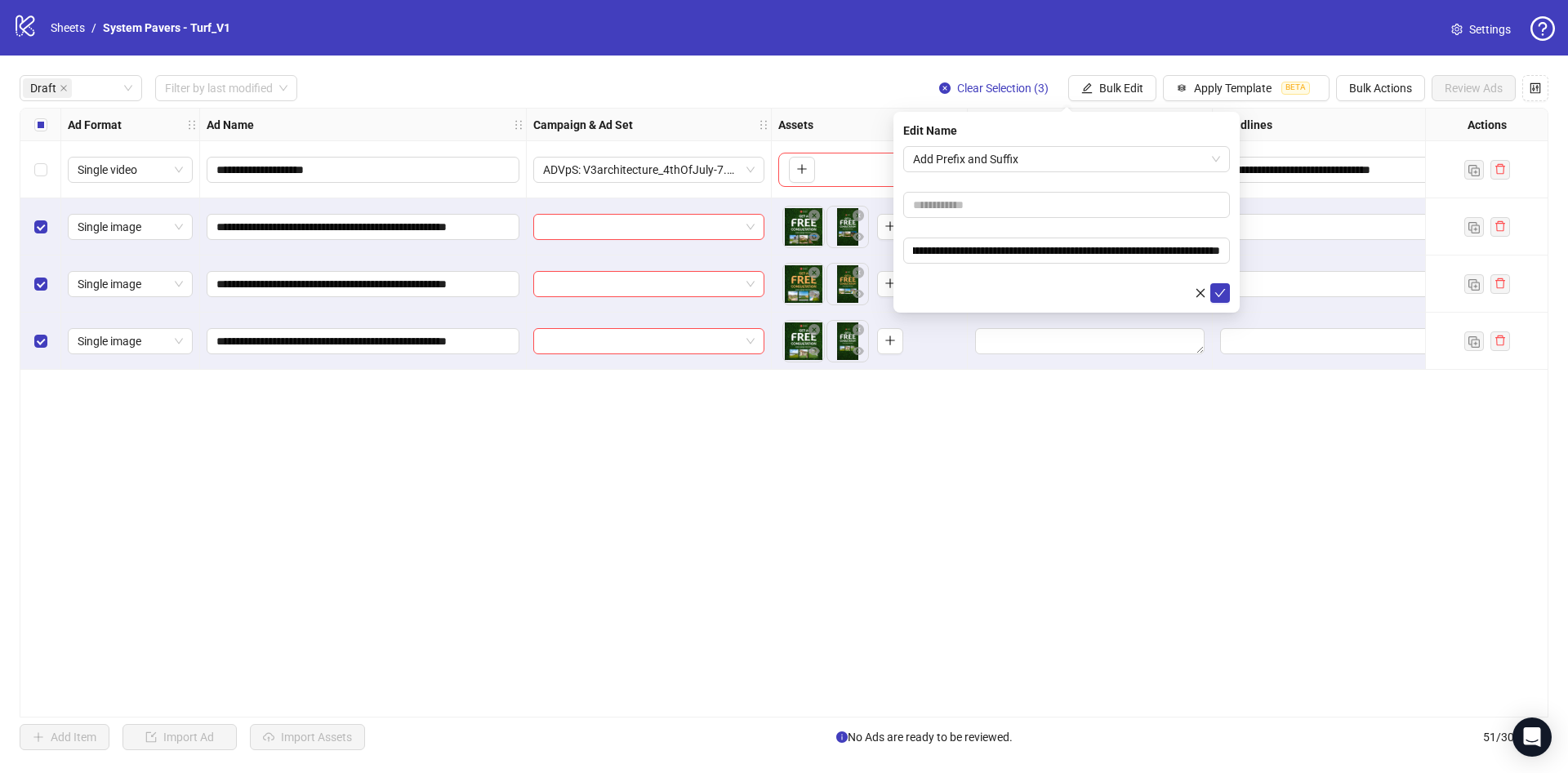
scroll to position [0, 0]
click at [1215, 298] on span "submit" at bounding box center [1220, 292] width 11 height 13
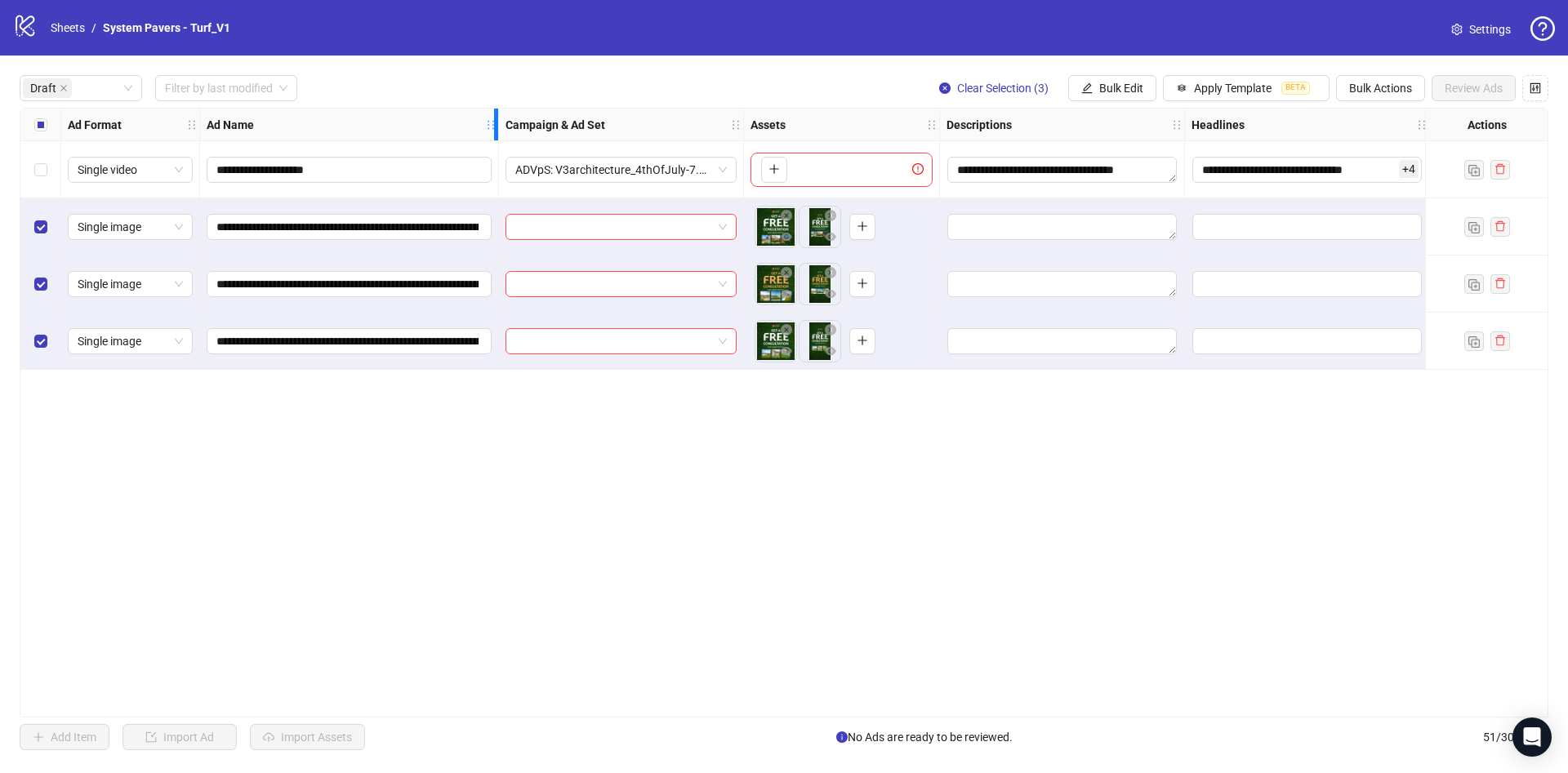
drag, startPoint x: 524, startPoint y: 127, endPoint x: 496, endPoint y: 170, distance: 51.3
click at [496, 170] on div "**********" at bounding box center [929, 239] width 1818 height 262
click at [1120, 98] on button "Bulk Edit" at bounding box center [1112, 88] width 88 height 27
click at [1169, 171] on span "Campaign & Ad Set" at bounding box center [1128, 174] width 98 height 18
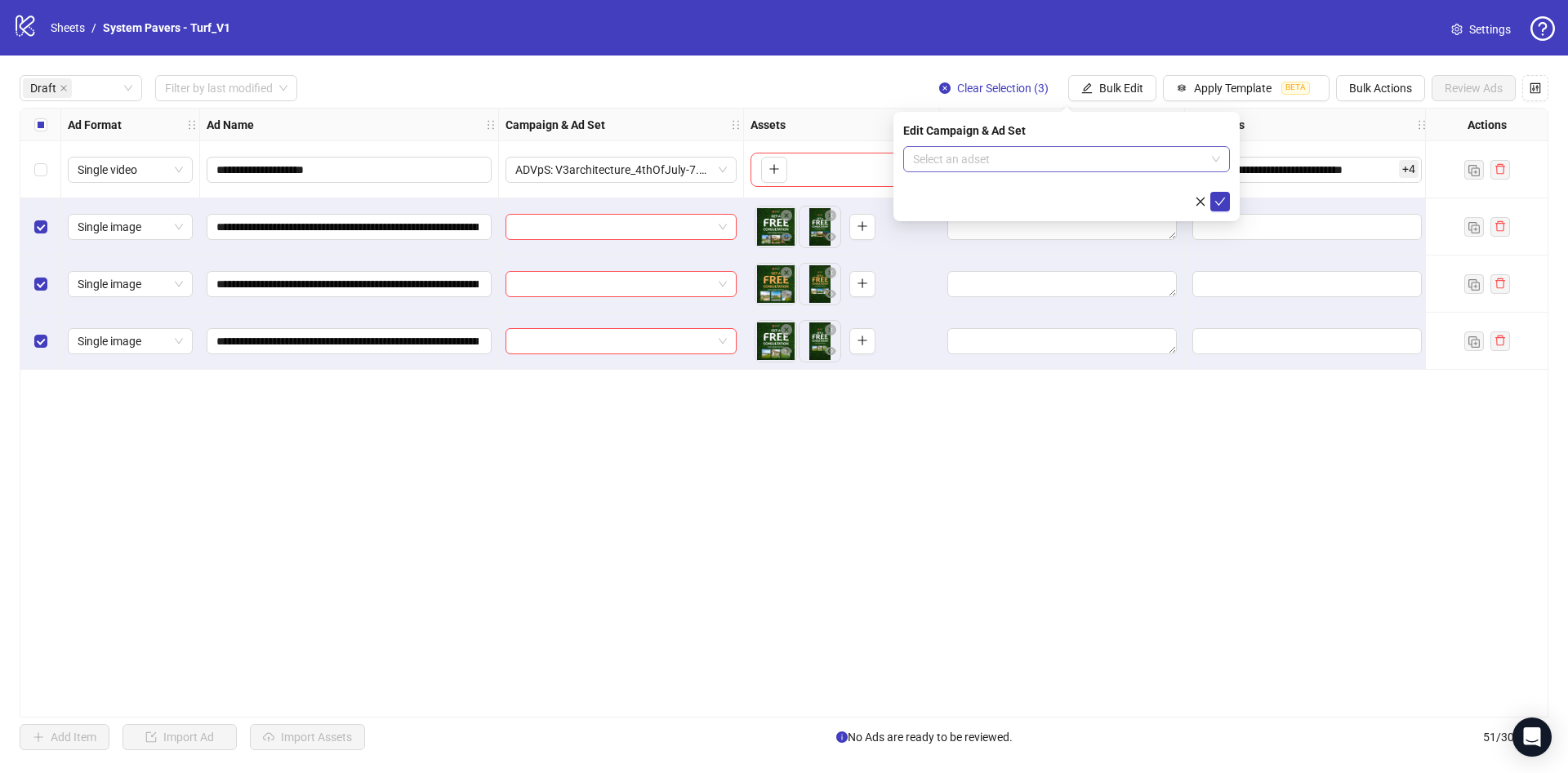
click at [1052, 151] on input "search" at bounding box center [1059, 159] width 293 height 25
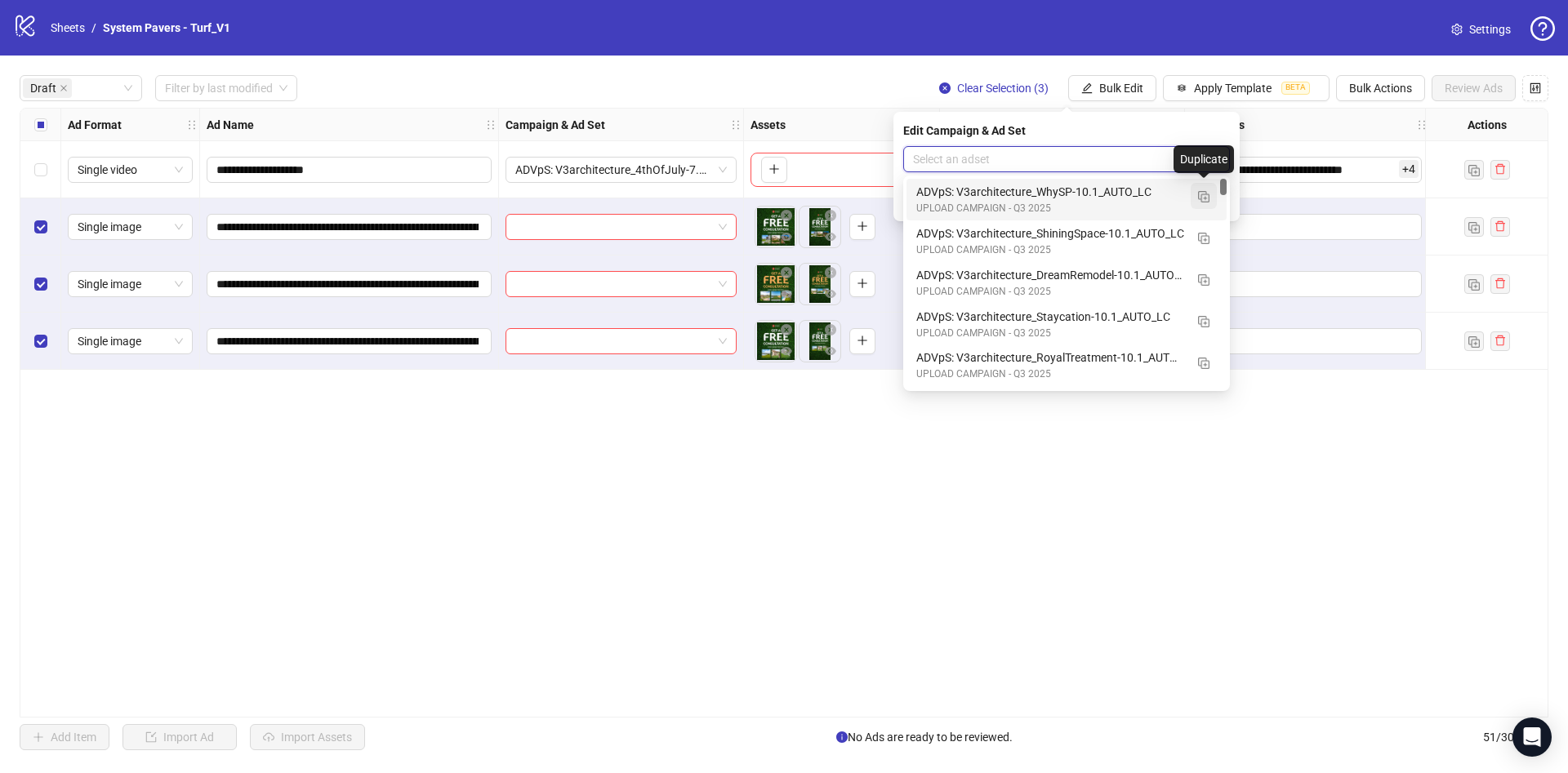
click at [1205, 205] on button "button" at bounding box center [1204, 196] width 27 height 27
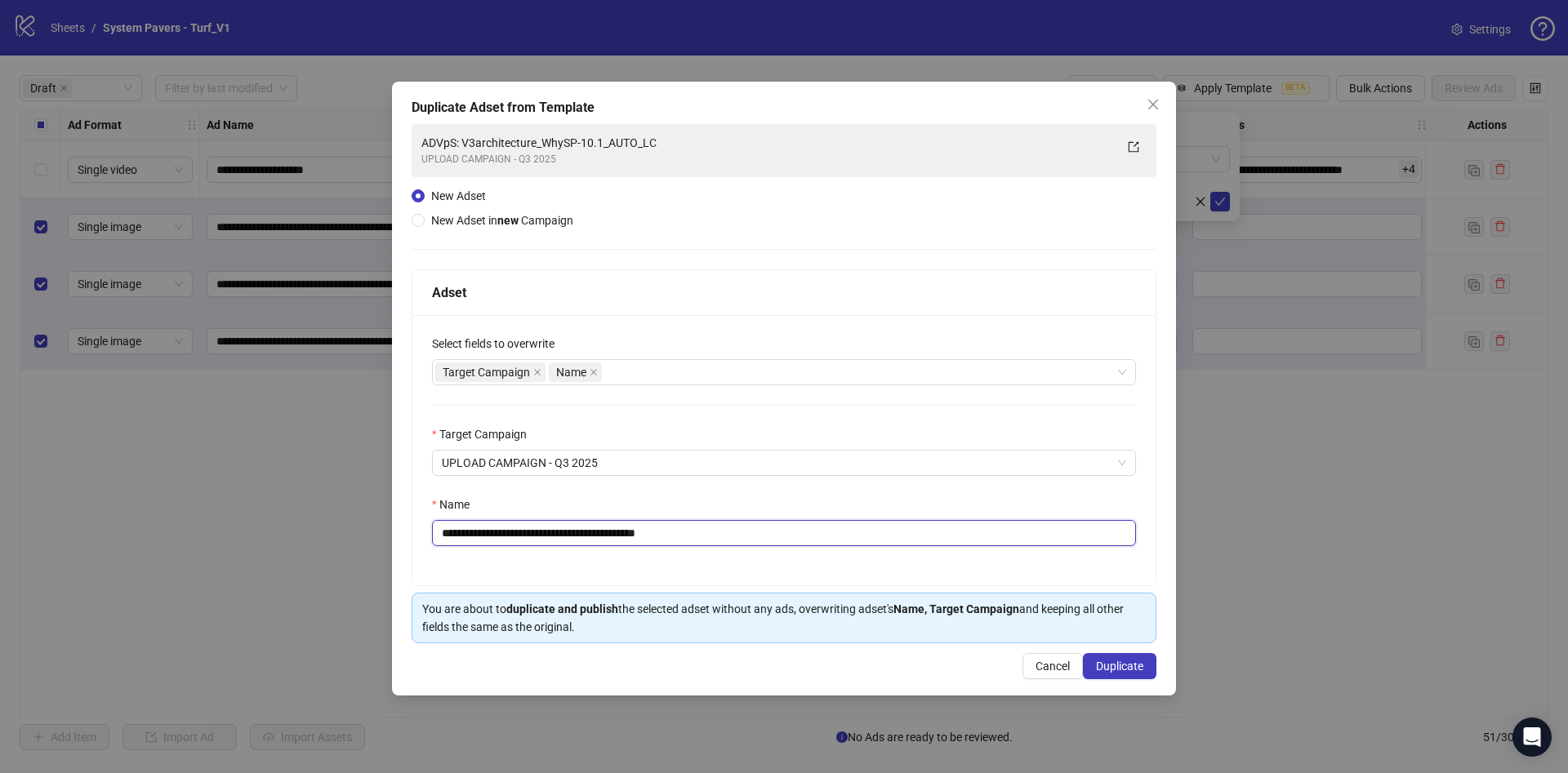
drag, startPoint x: 557, startPoint y: 533, endPoint x: 603, endPoint y: 539, distance: 46.4
click at [603, 539] on input "**********" at bounding box center [784, 533] width 704 height 27
click at [591, 539] on input "**********" at bounding box center [784, 533] width 704 height 27
drag, startPoint x: 559, startPoint y: 534, endPoint x: 600, endPoint y: 537, distance: 41.1
click at [600, 537] on input "**********" at bounding box center [784, 533] width 704 height 27
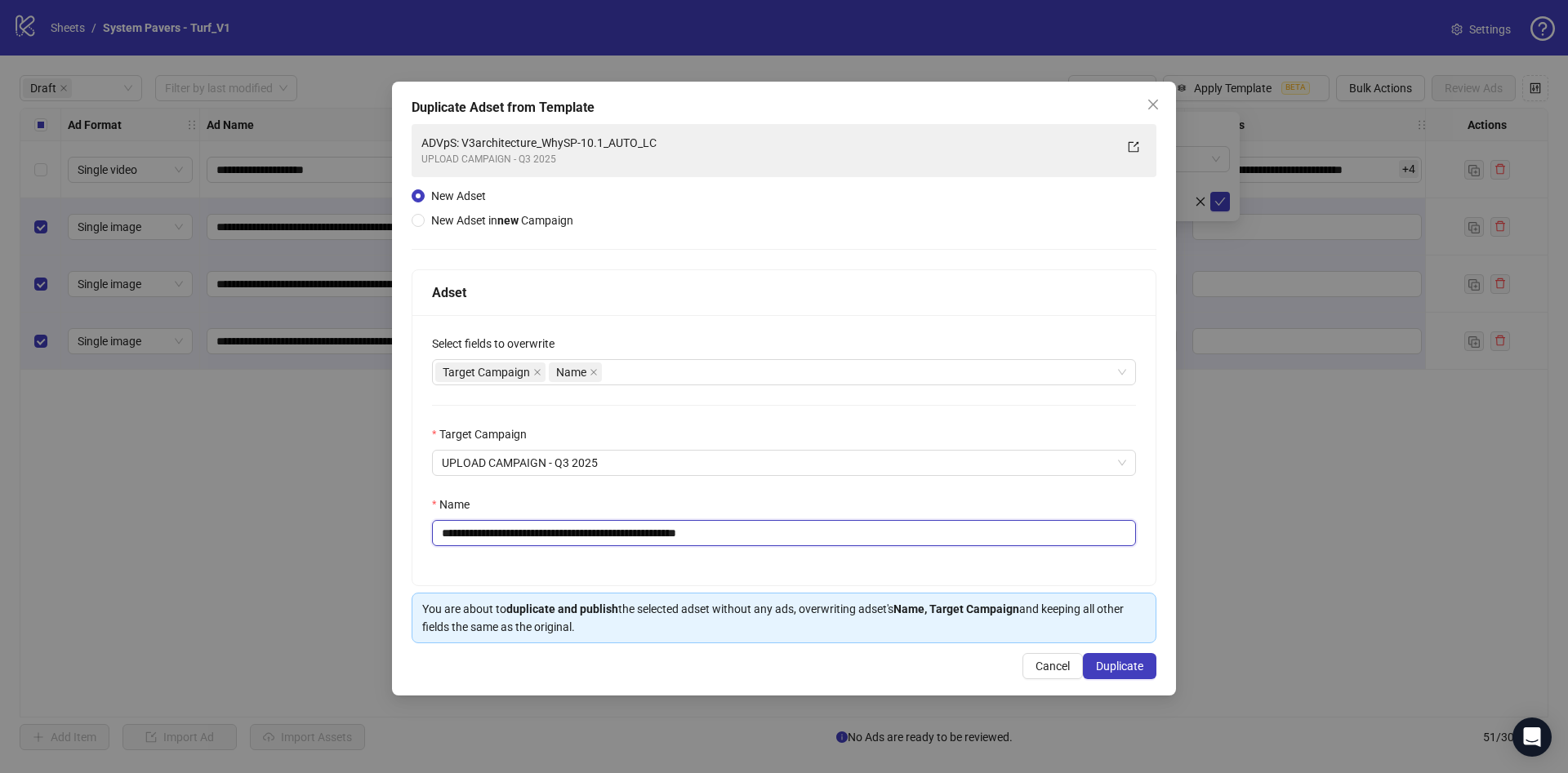
drag, startPoint x: 713, startPoint y: 532, endPoint x: 872, endPoint y: 531, distance: 159.0
click at [872, 531] on input "**********" at bounding box center [784, 533] width 704 height 27
type input "**********"
click at [1107, 661] on span "Duplicate" at bounding box center [1119, 665] width 47 height 13
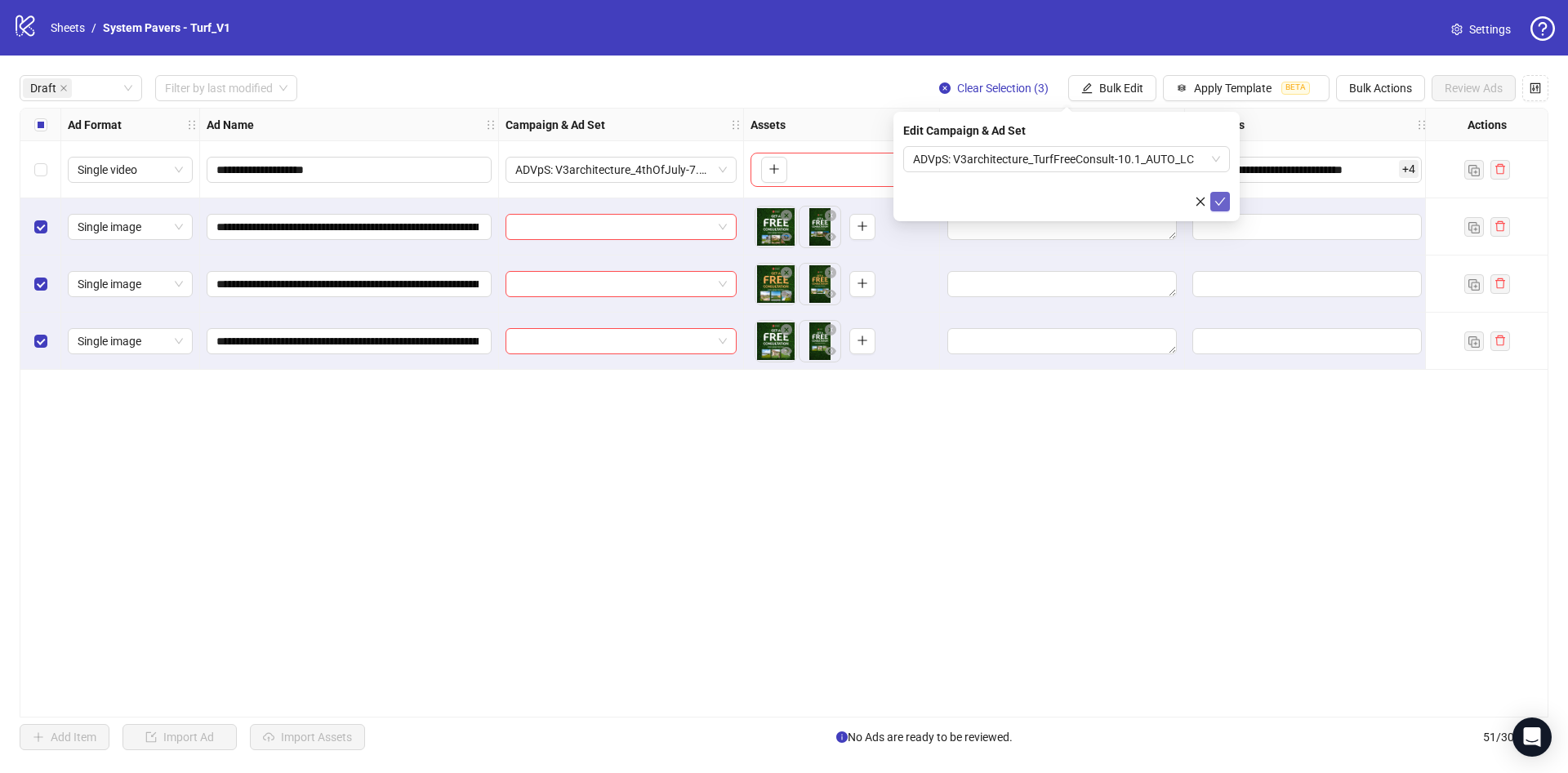
click at [1228, 202] on button "submit" at bounding box center [1220, 201] width 20 height 20
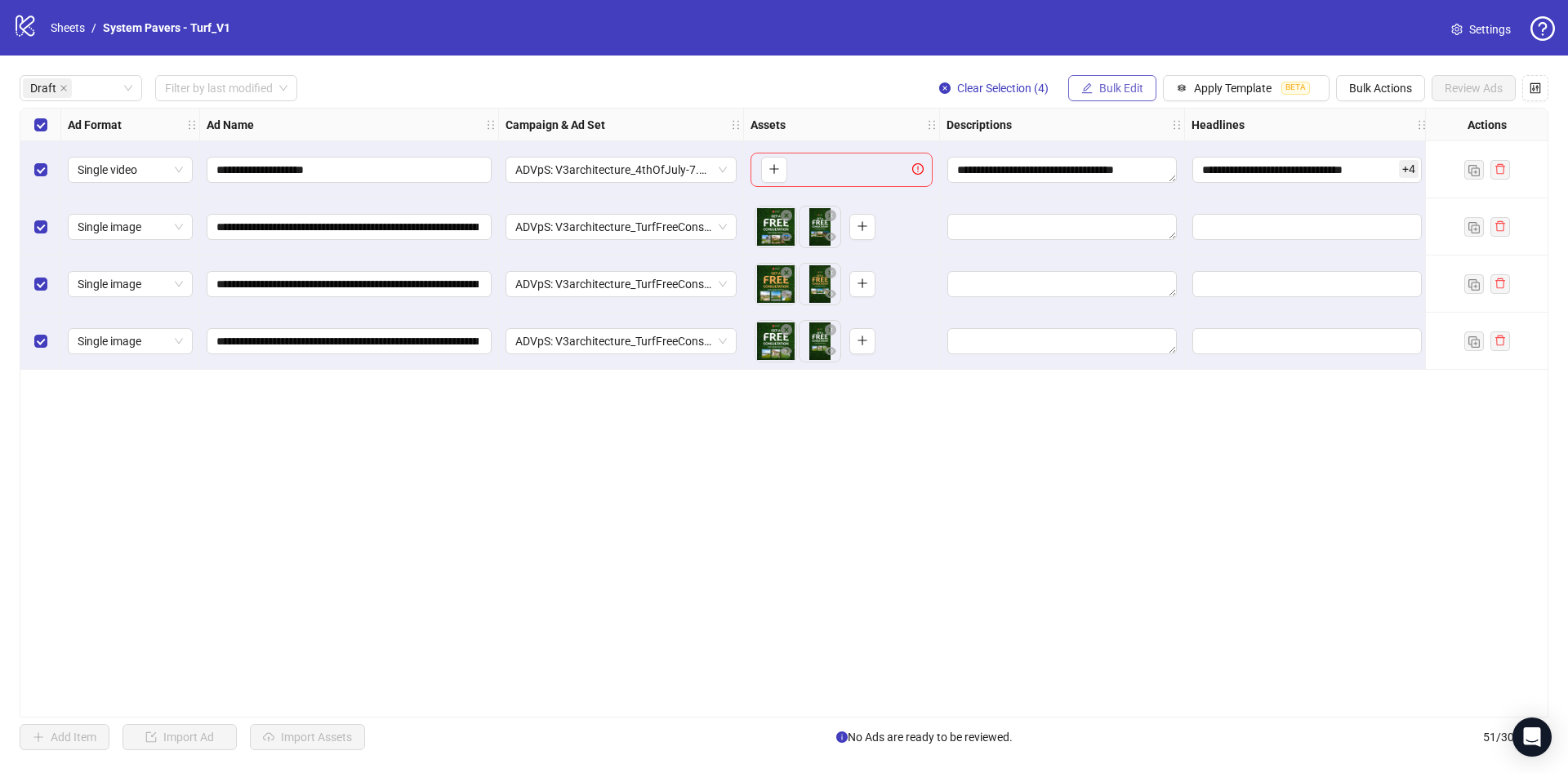
click at [1092, 80] on button "Bulk Edit" at bounding box center [1112, 88] width 88 height 27
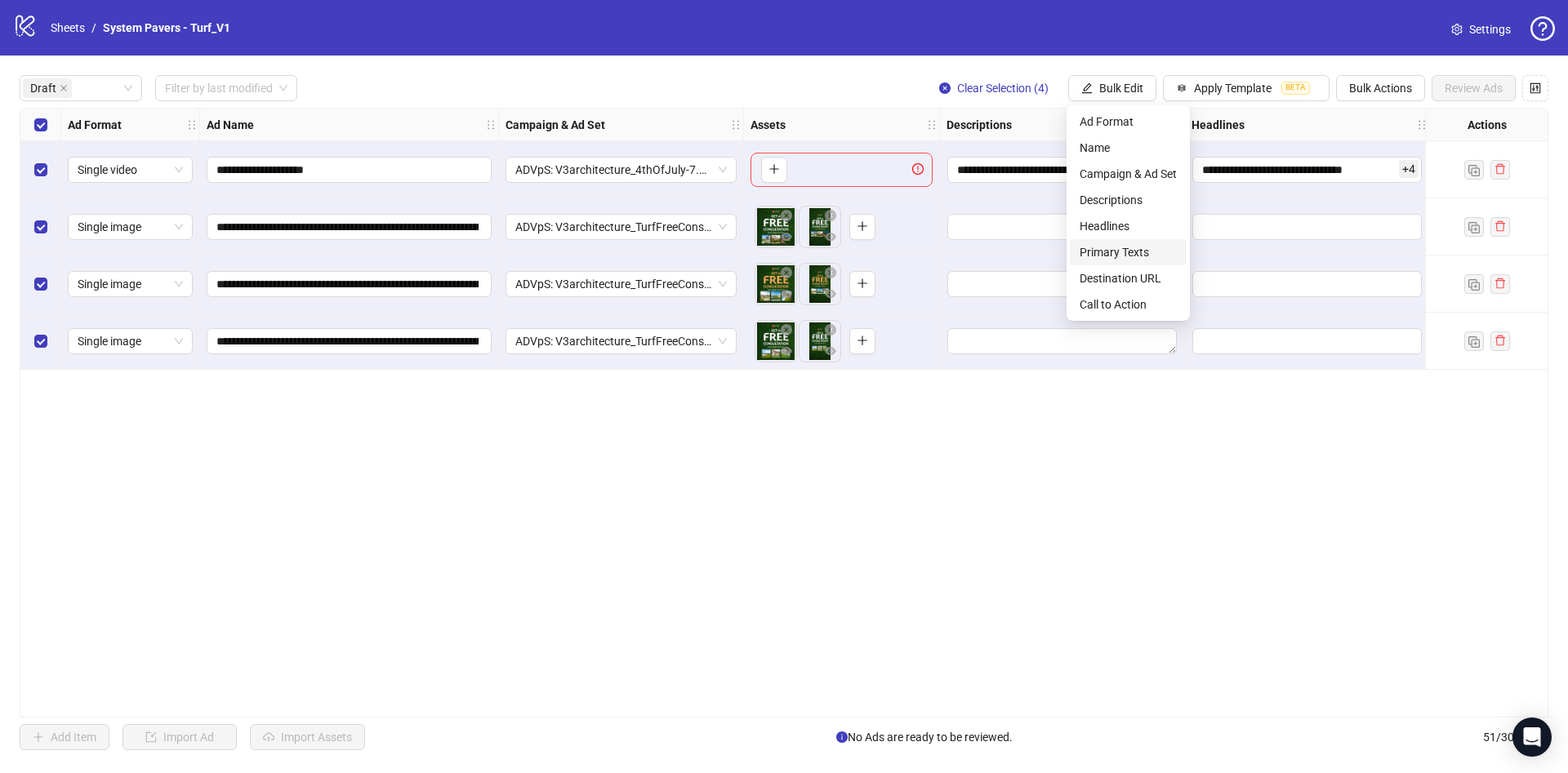
click at [1127, 258] on span "Primary Texts" at bounding box center [1128, 252] width 98 height 18
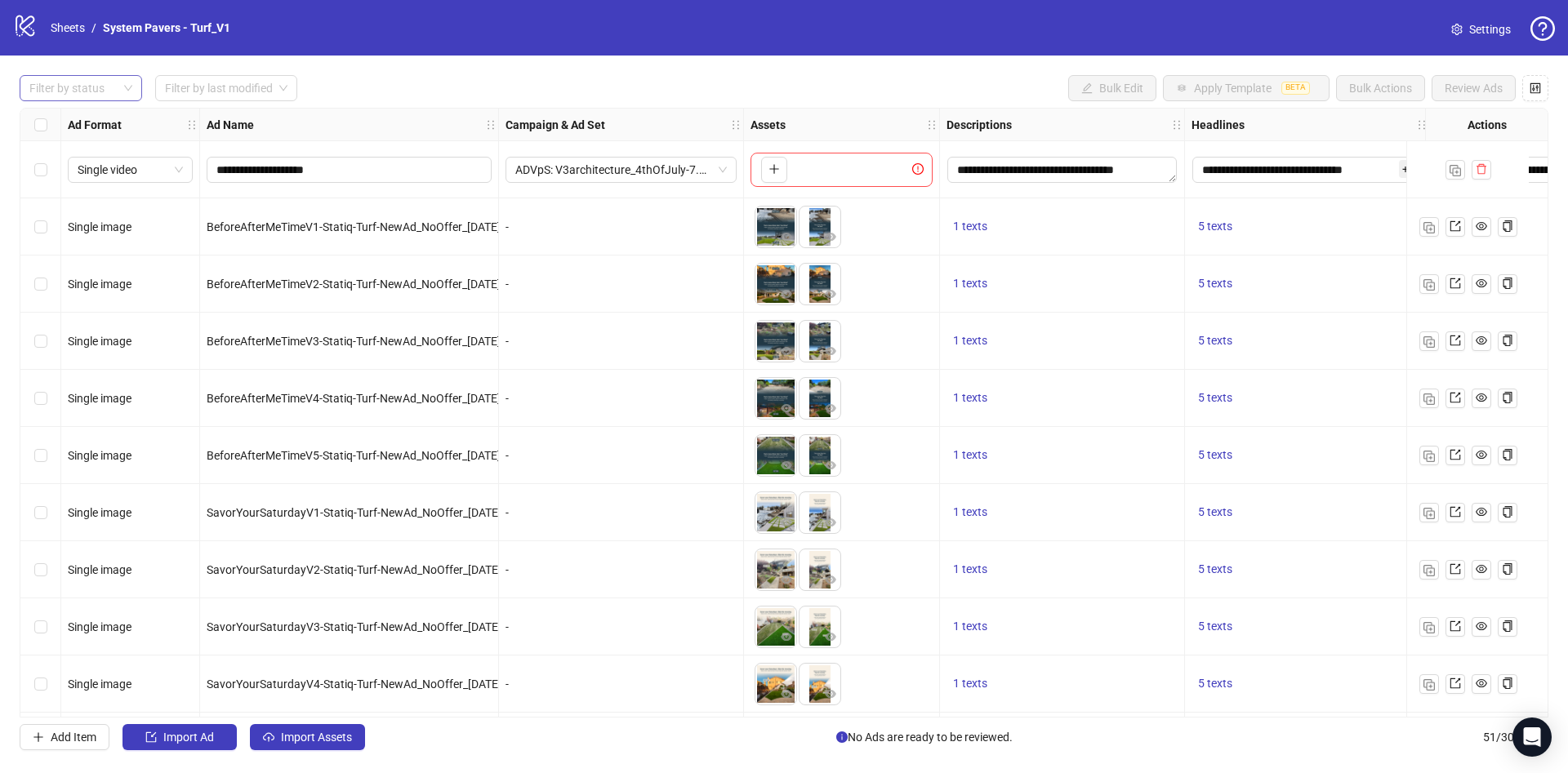
click at [102, 96] on div at bounding box center [73, 88] width 99 height 23
click at [98, 117] on div "Draft" at bounding box center [80, 121] width 97 height 18
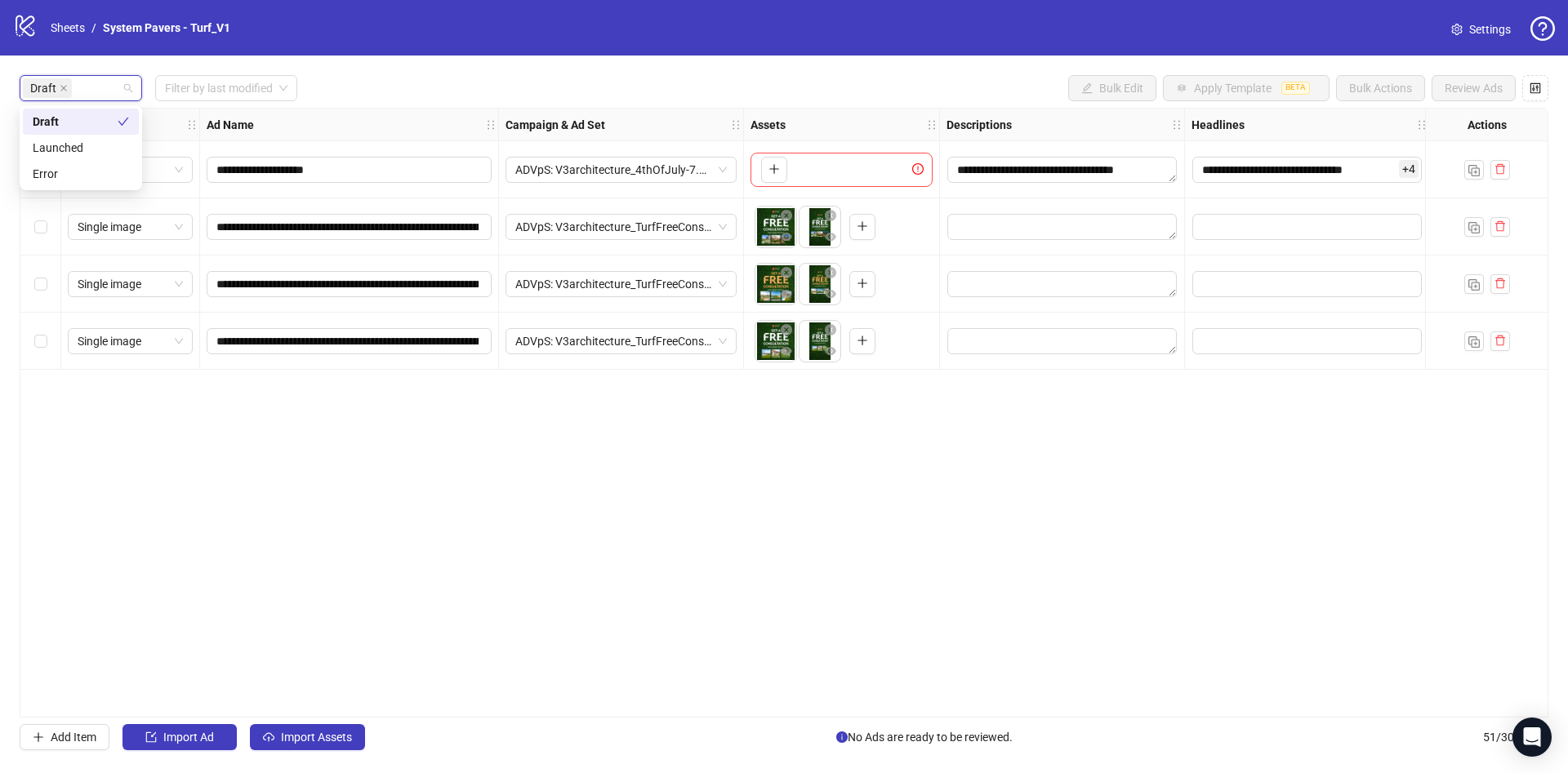
drag, startPoint x: 460, startPoint y: 514, endPoint x: 442, endPoint y: 505, distance: 20.1
click at [463, 513] on div "**********" at bounding box center [784, 412] width 1529 height 610
click at [50, 131] on div "Select all rows" at bounding box center [41, 125] width 41 height 32
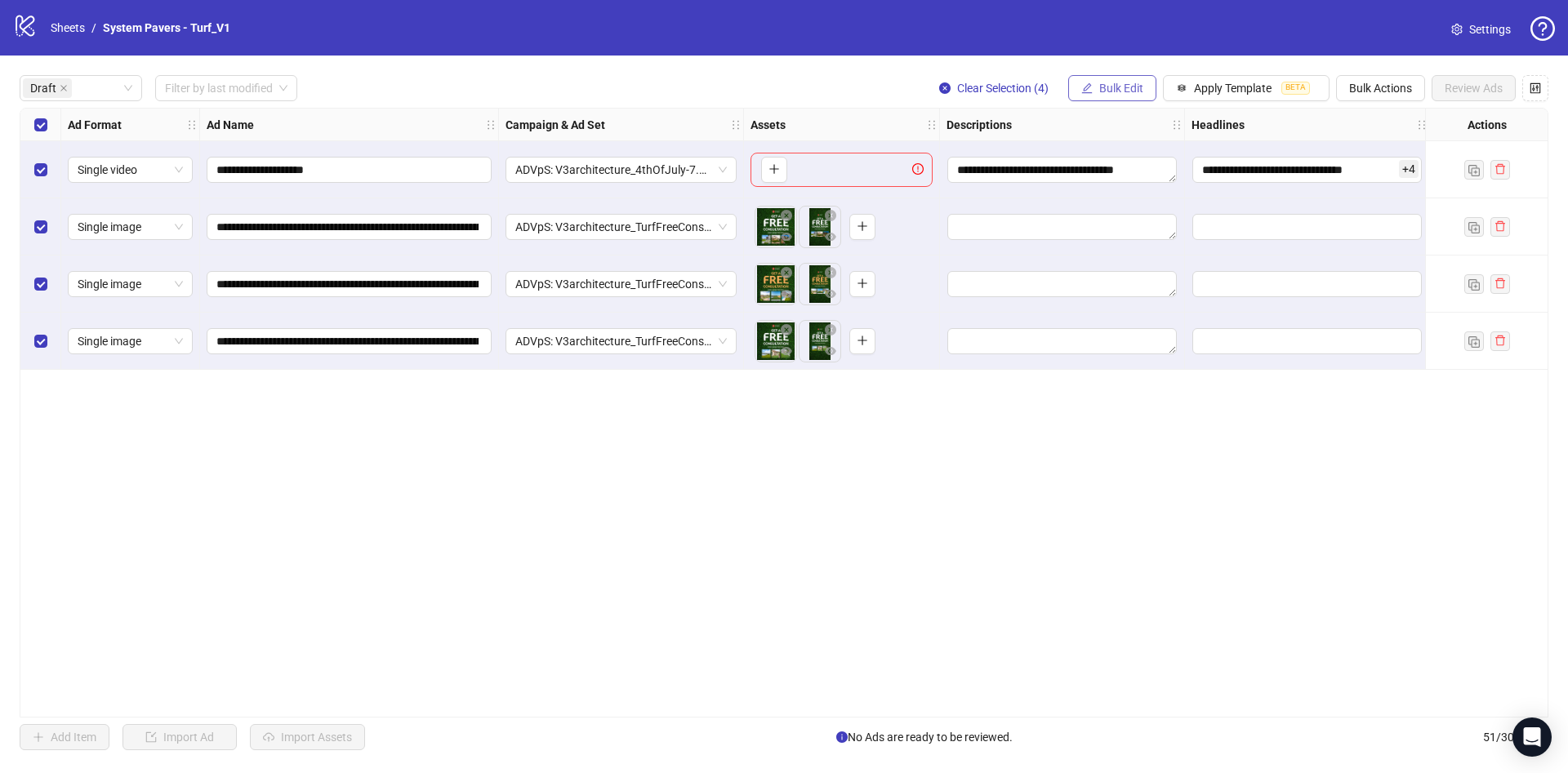
click at [1109, 83] on span "Bulk Edit" at bounding box center [1121, 87] width 44 height 13
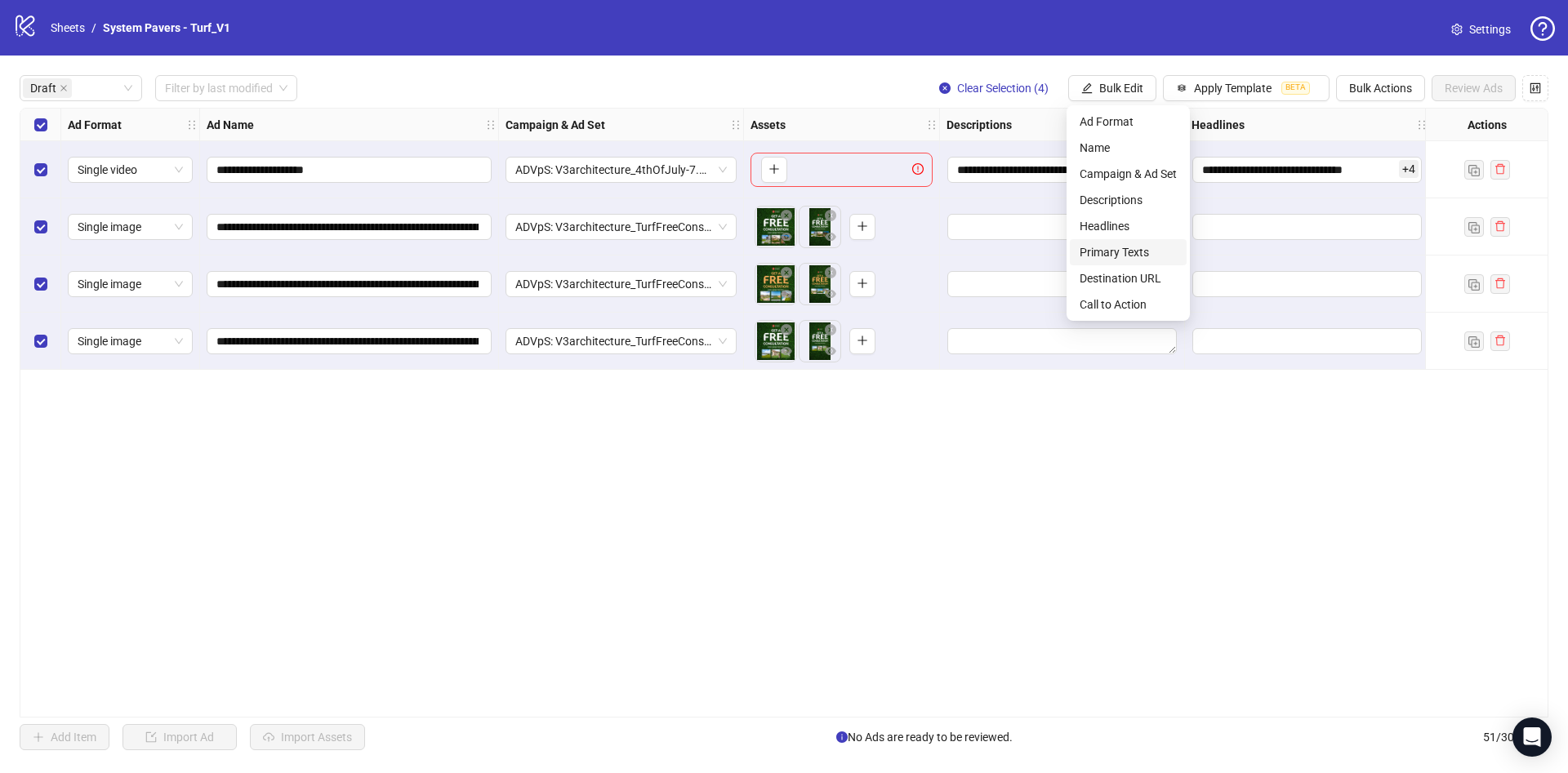
click at [1127, 255] on span "Primary Texts" at bounding box center [1128, 252] width 98 height 18
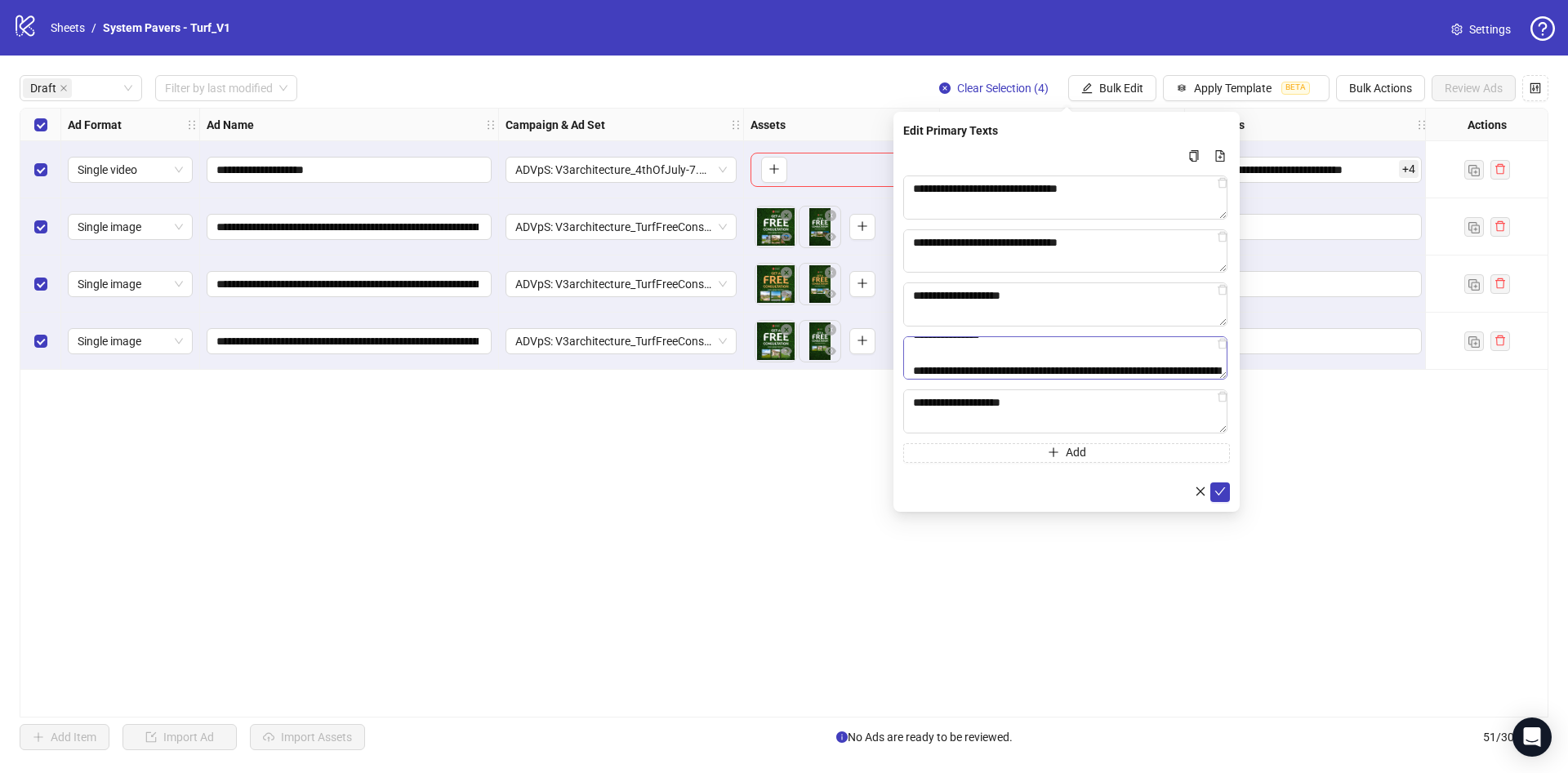
scroll to position [341, 0]
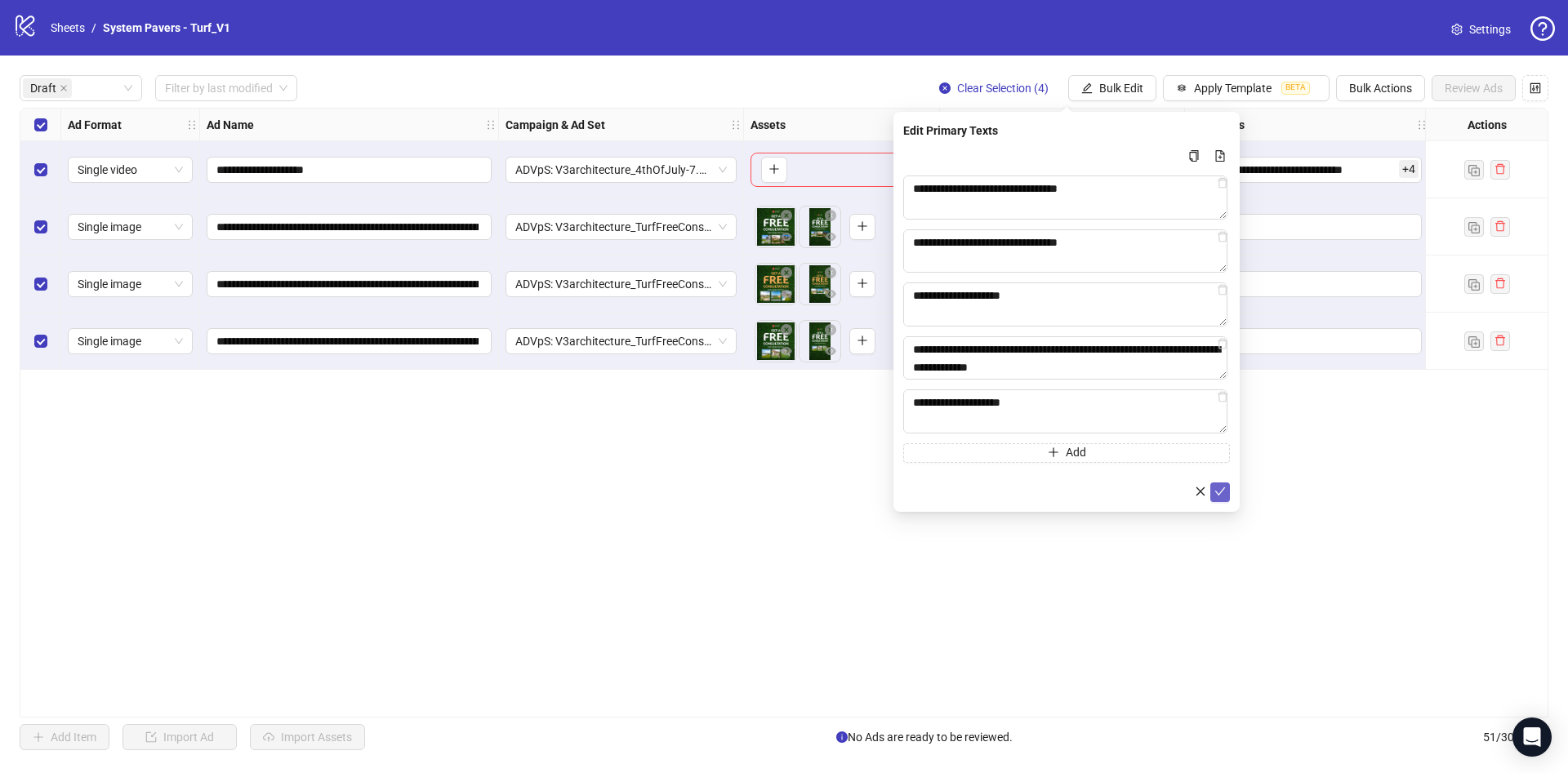
click at [1216, 490] on icon "check" at bounding box center [1220, 491] width 11 height 11
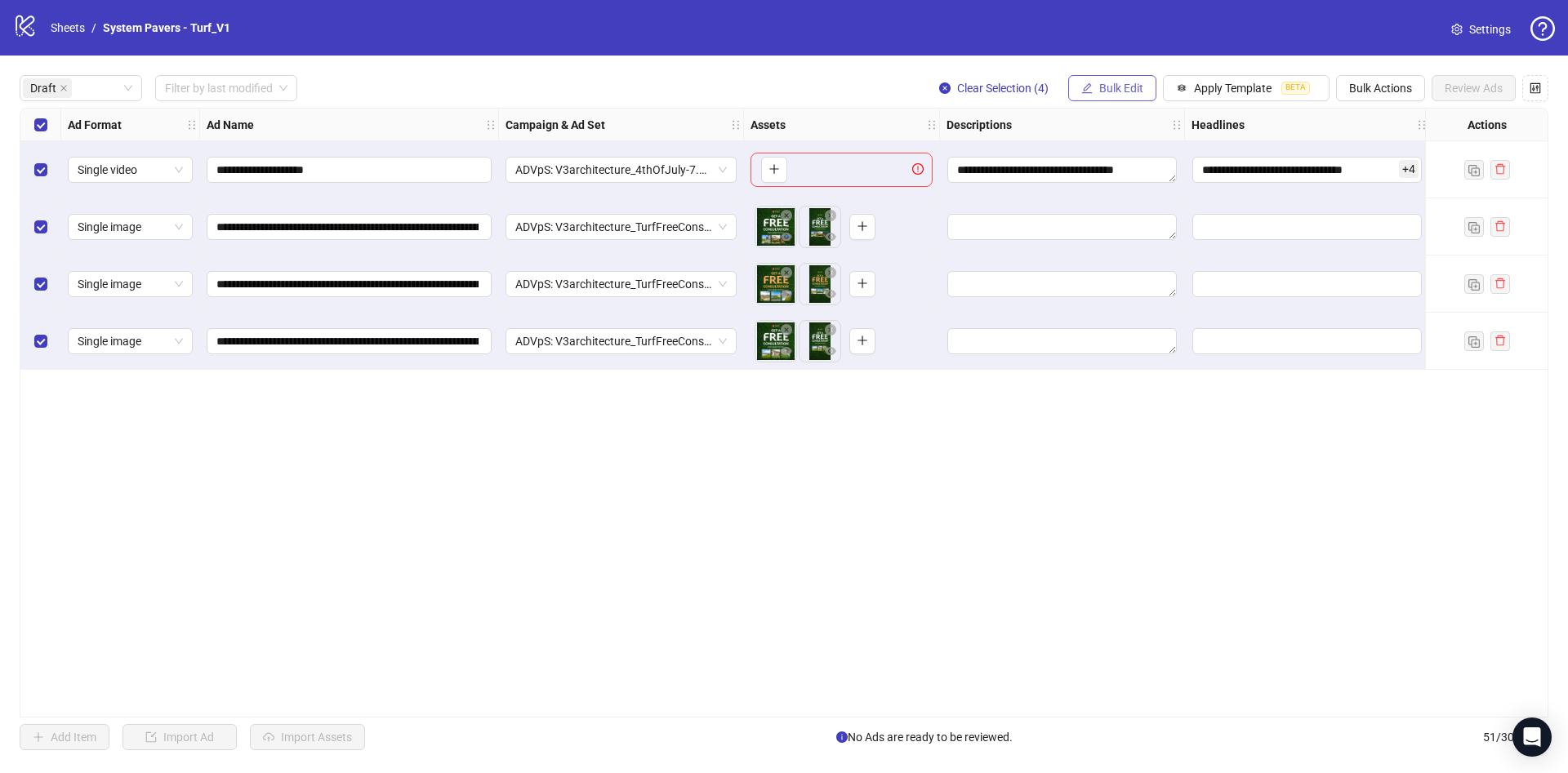
click at [1109, 80] on button "Bulk Edit" at bounding box center [1112, 88] width 88 height 27
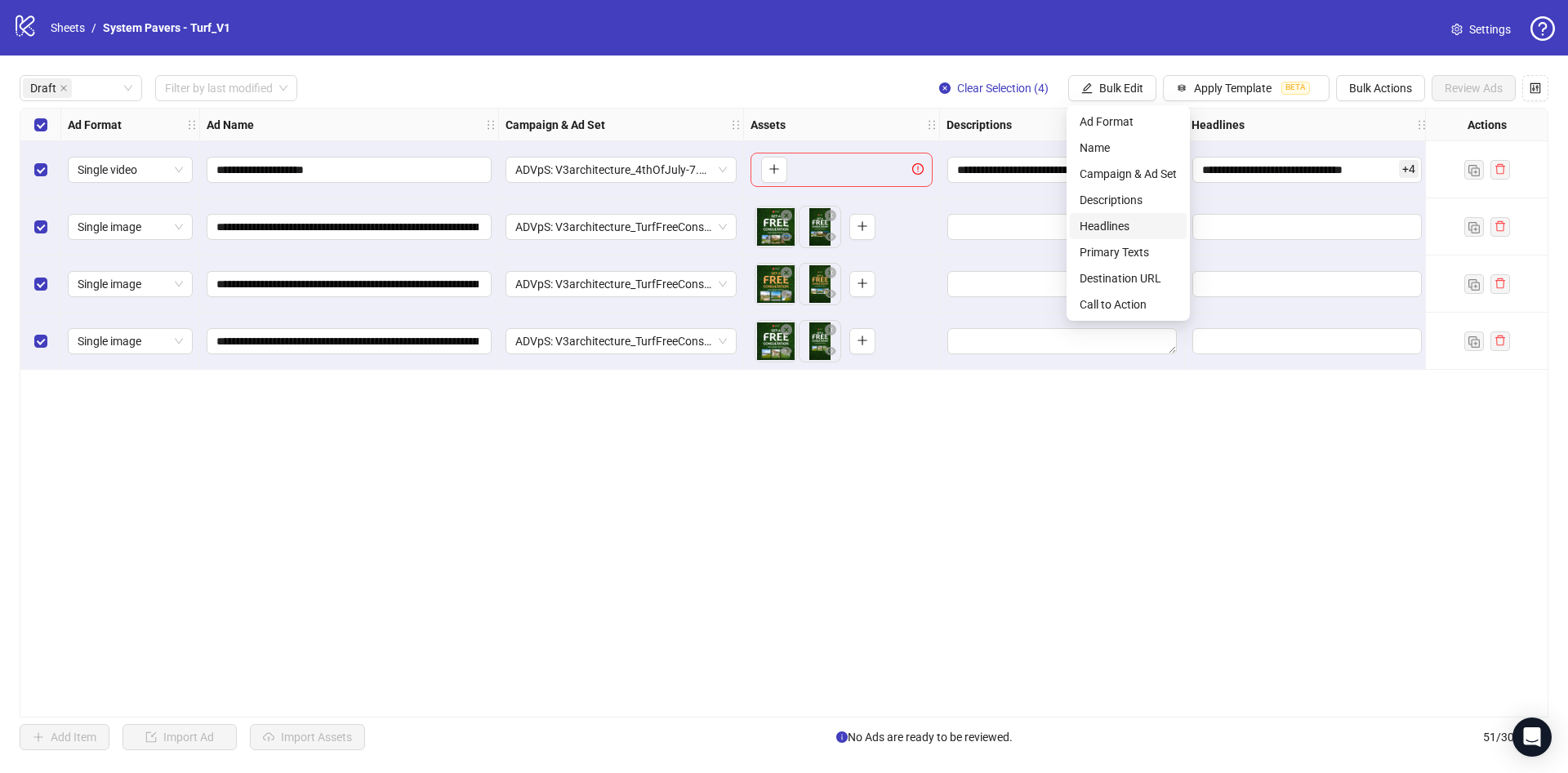
click at [1140, 218] on span "Headlines" at bounding box center [1128, 226] width 98 height 18
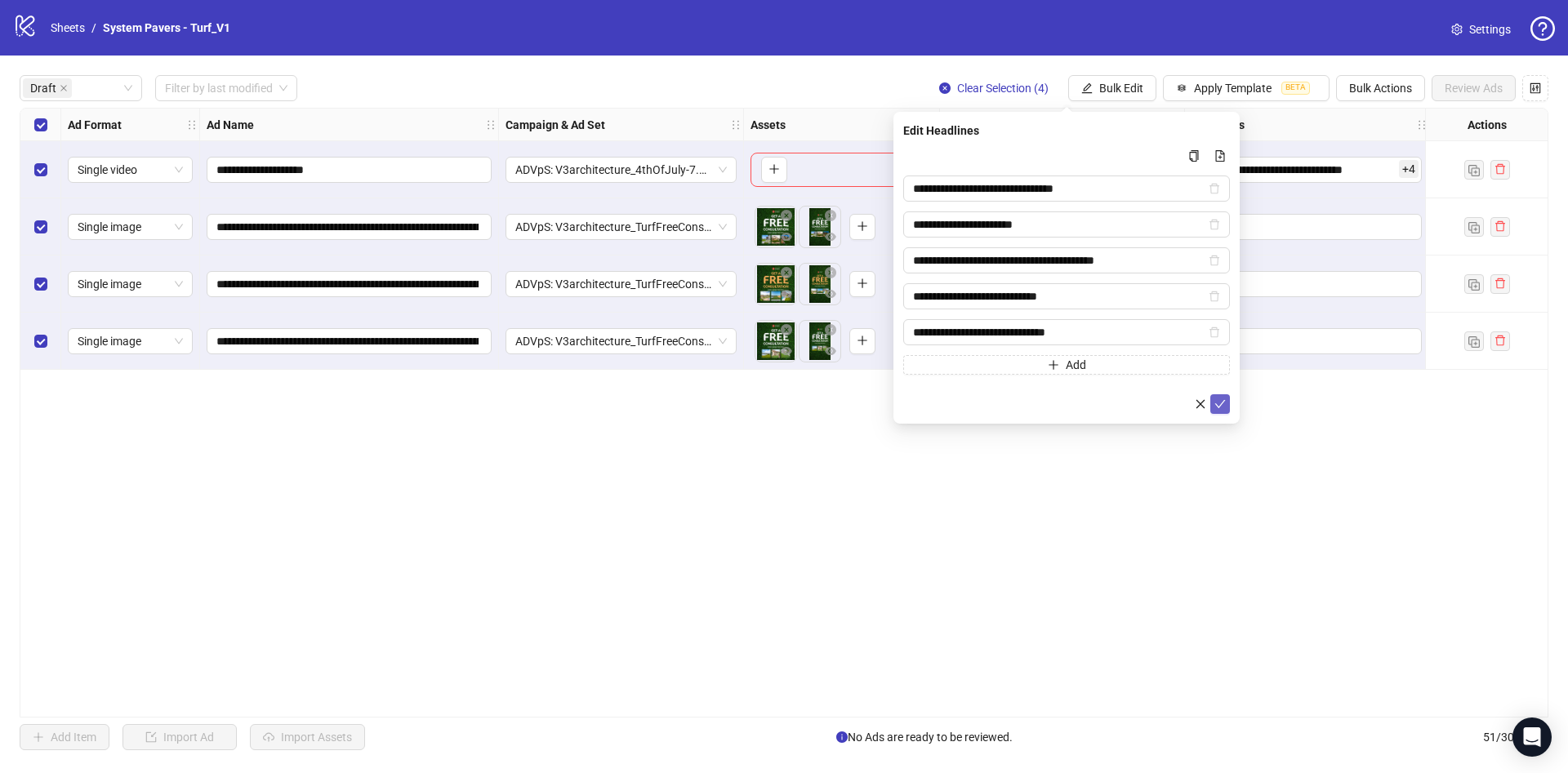
click at [1219, 399] on icon "check" at bounding box center [1220, 404] width 11 height 11
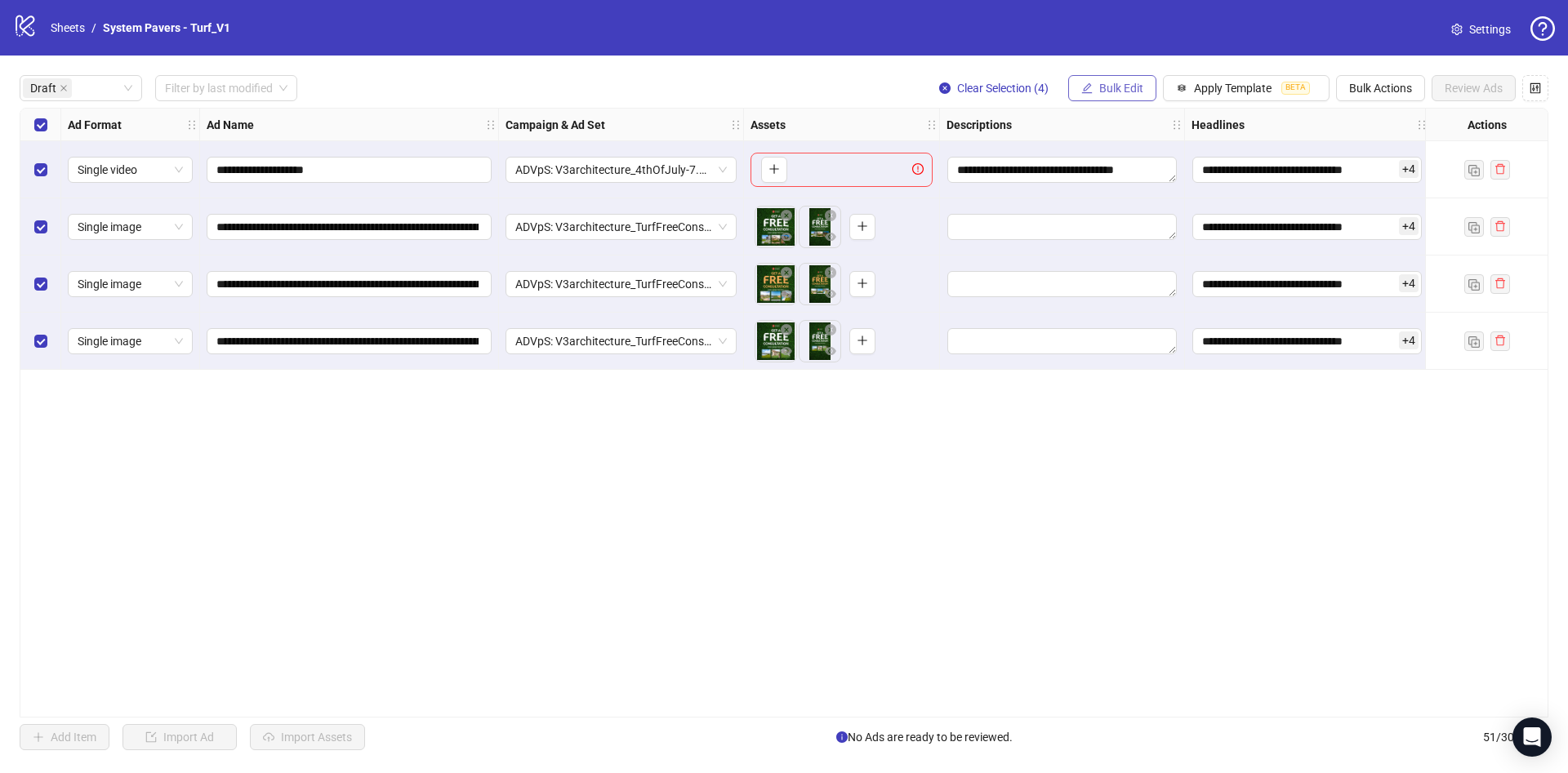
click at [1114, 87] on span "Bulk Edit" at bounding box center [1121, 87] width 44 height 13
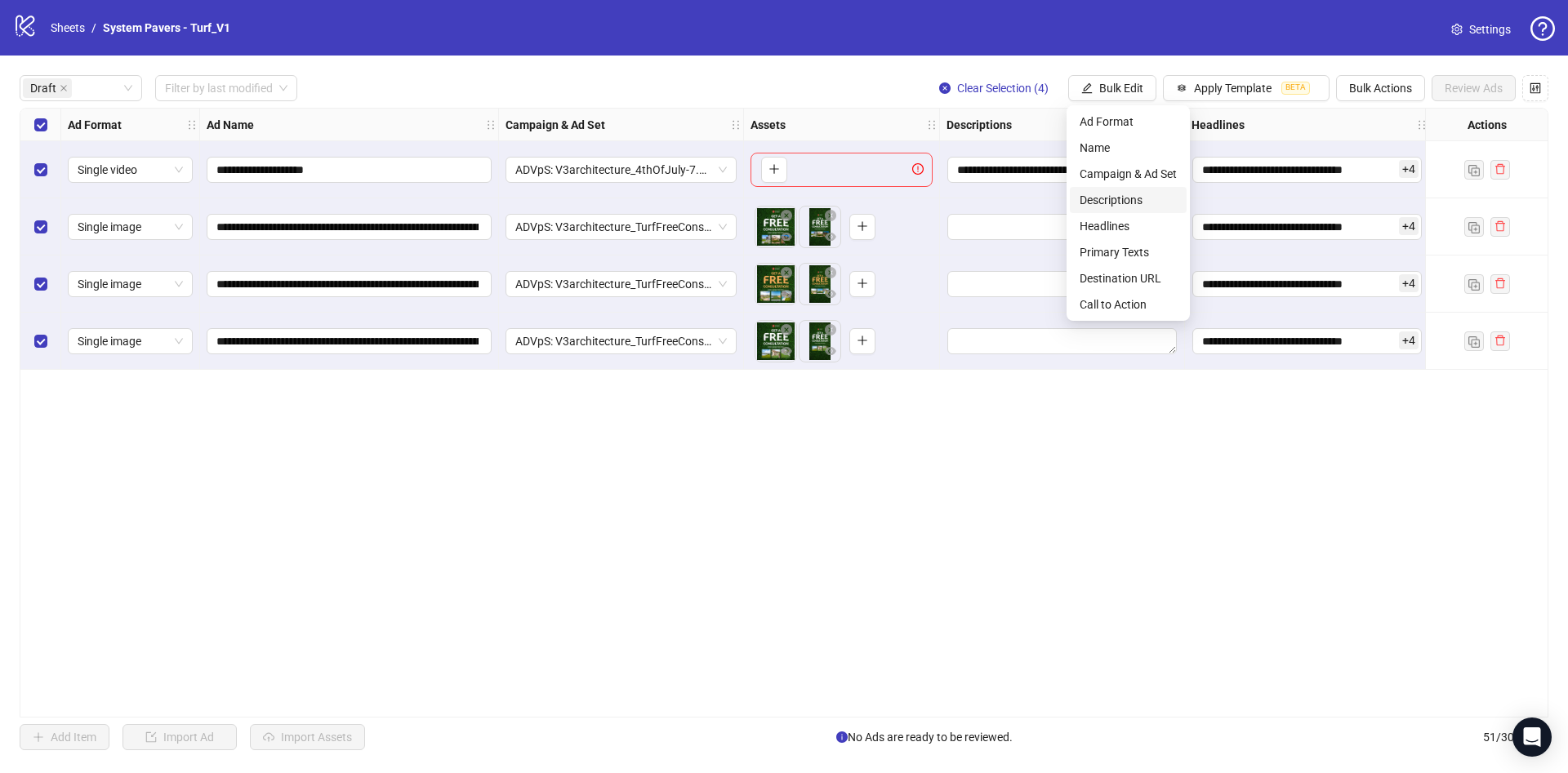
click at [1138, 192] on span "Descriptions" at bounding box center [1128, 199] width 98 height 18
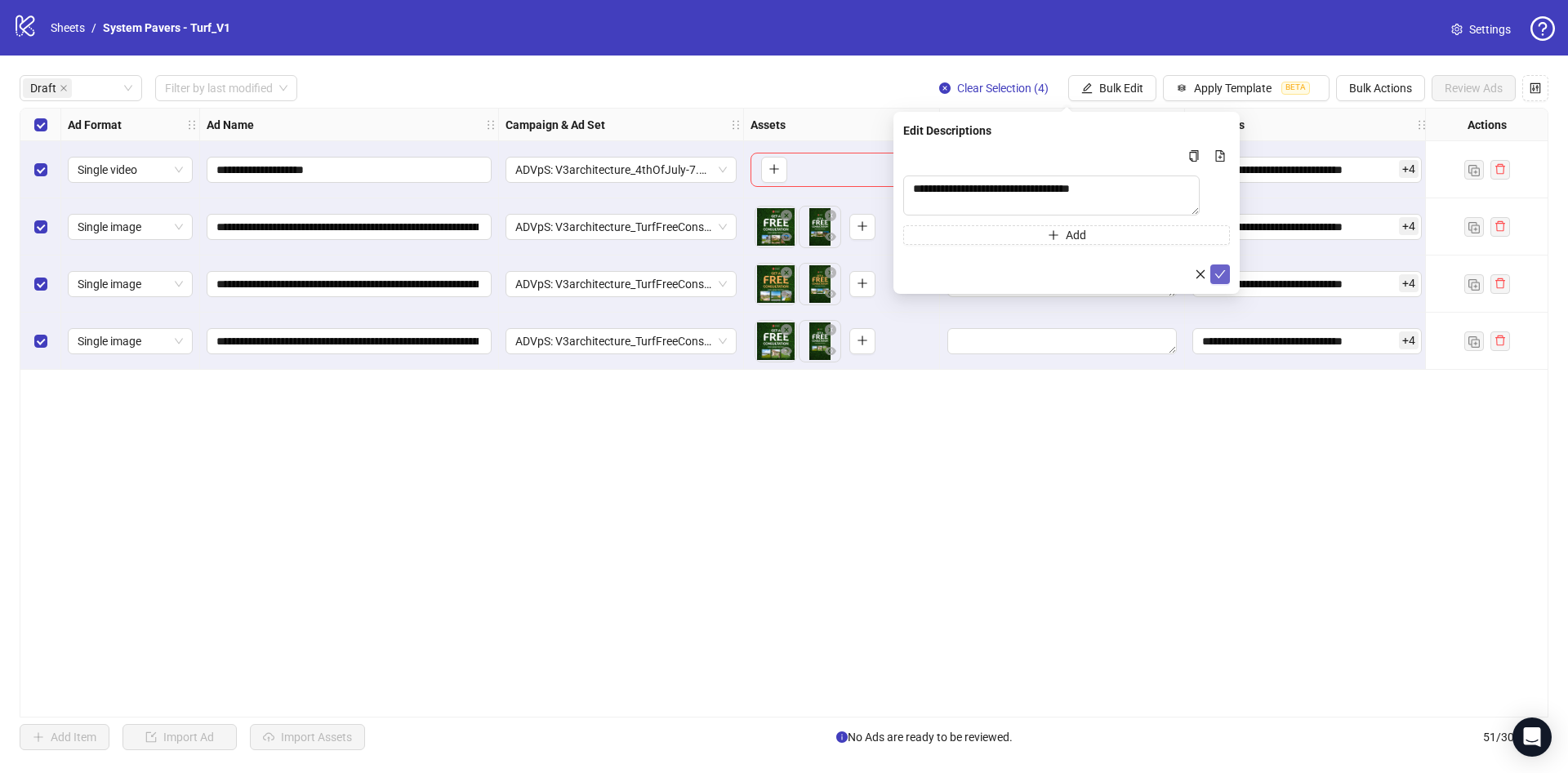
click at [1224, 280] on icon "check" at bounding box center [1220, 274] width 11 height 11
click at [1114, 91] on span "Bulk Edit" at bounding box center [1121, 87] width 44 height 13
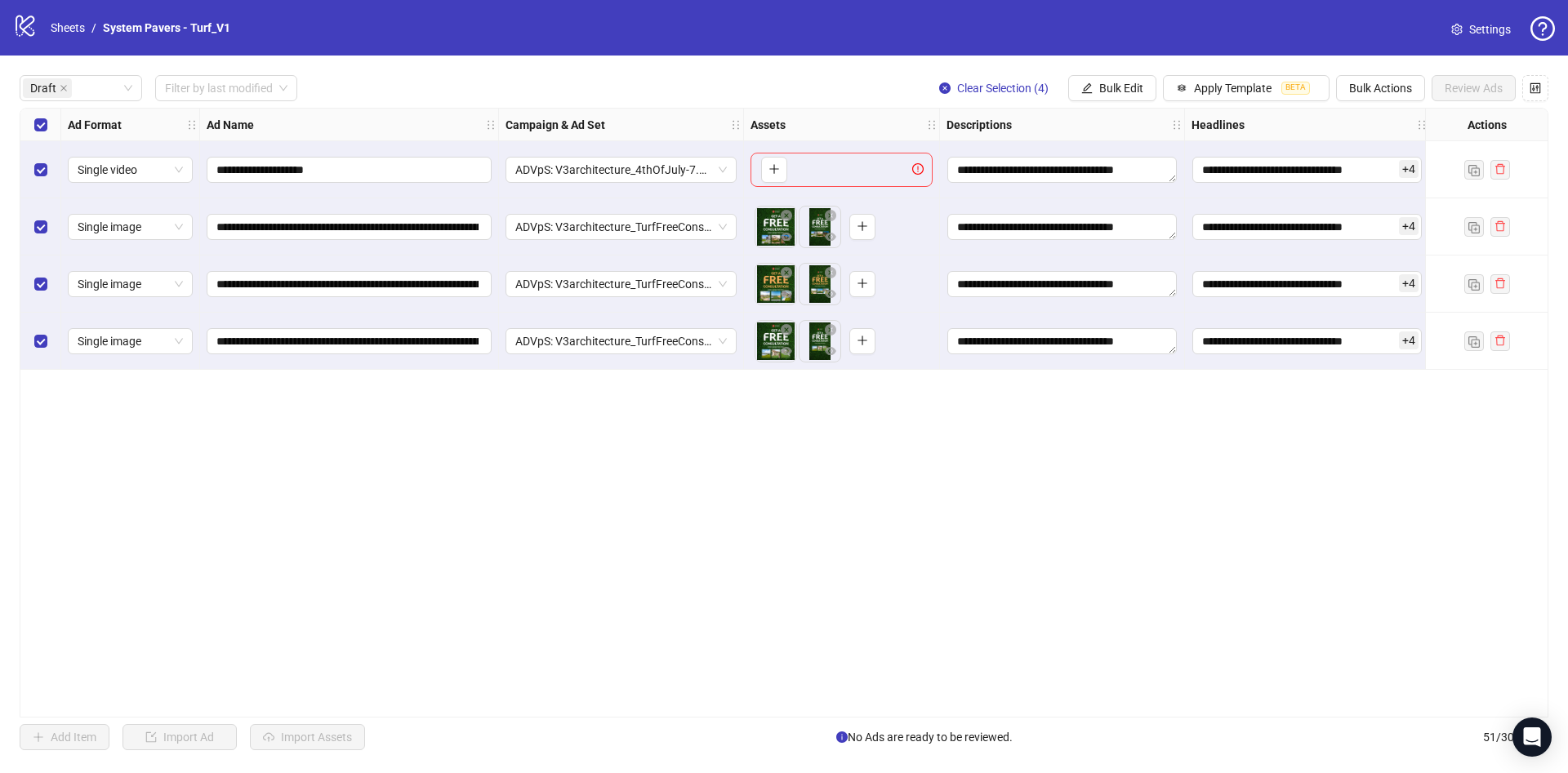
scroll to position [0, 462]
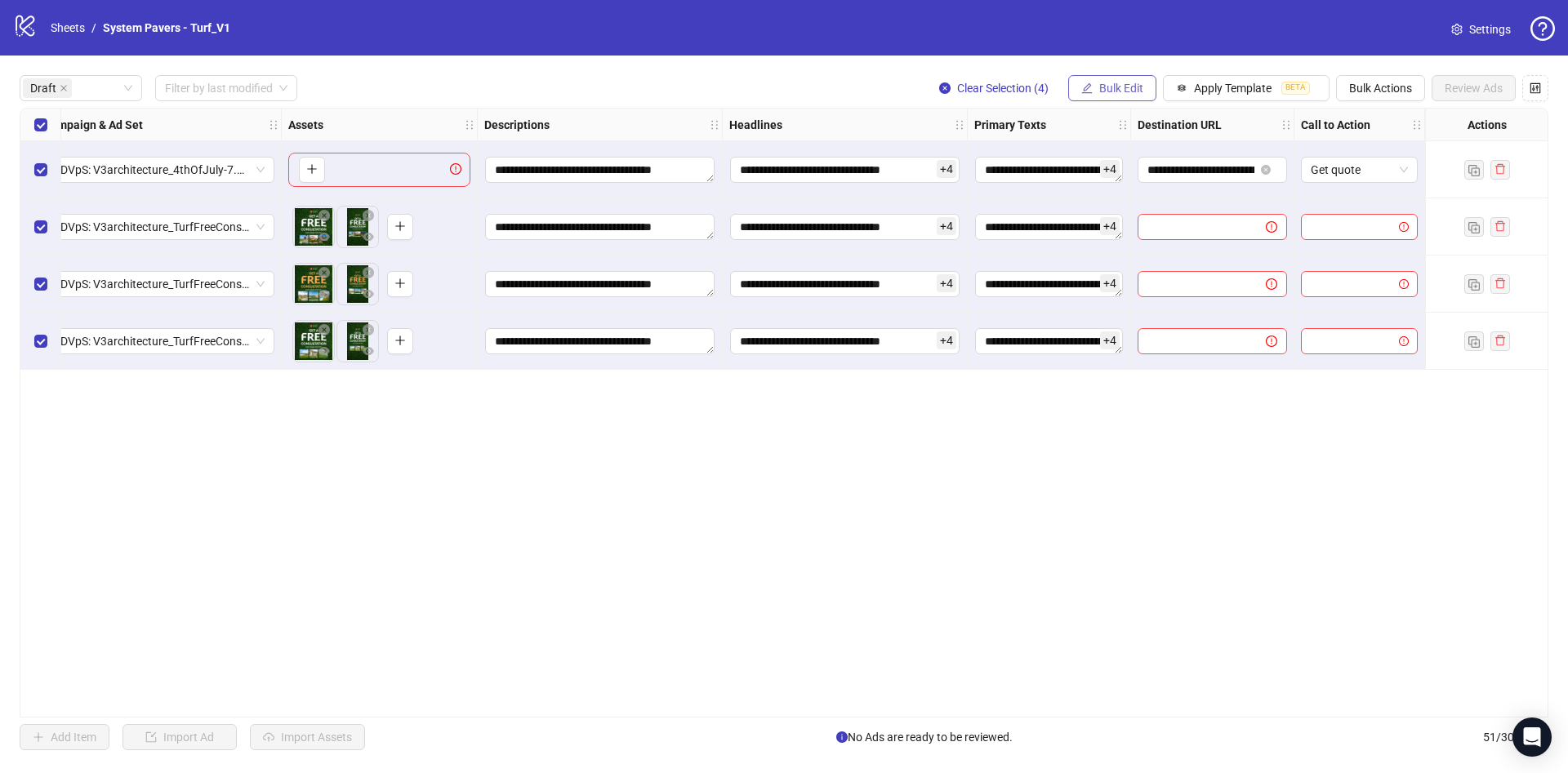
click at [1132, 83] on span "Bulk Edit" at bounding box center [1121, 87] width 44 height 13
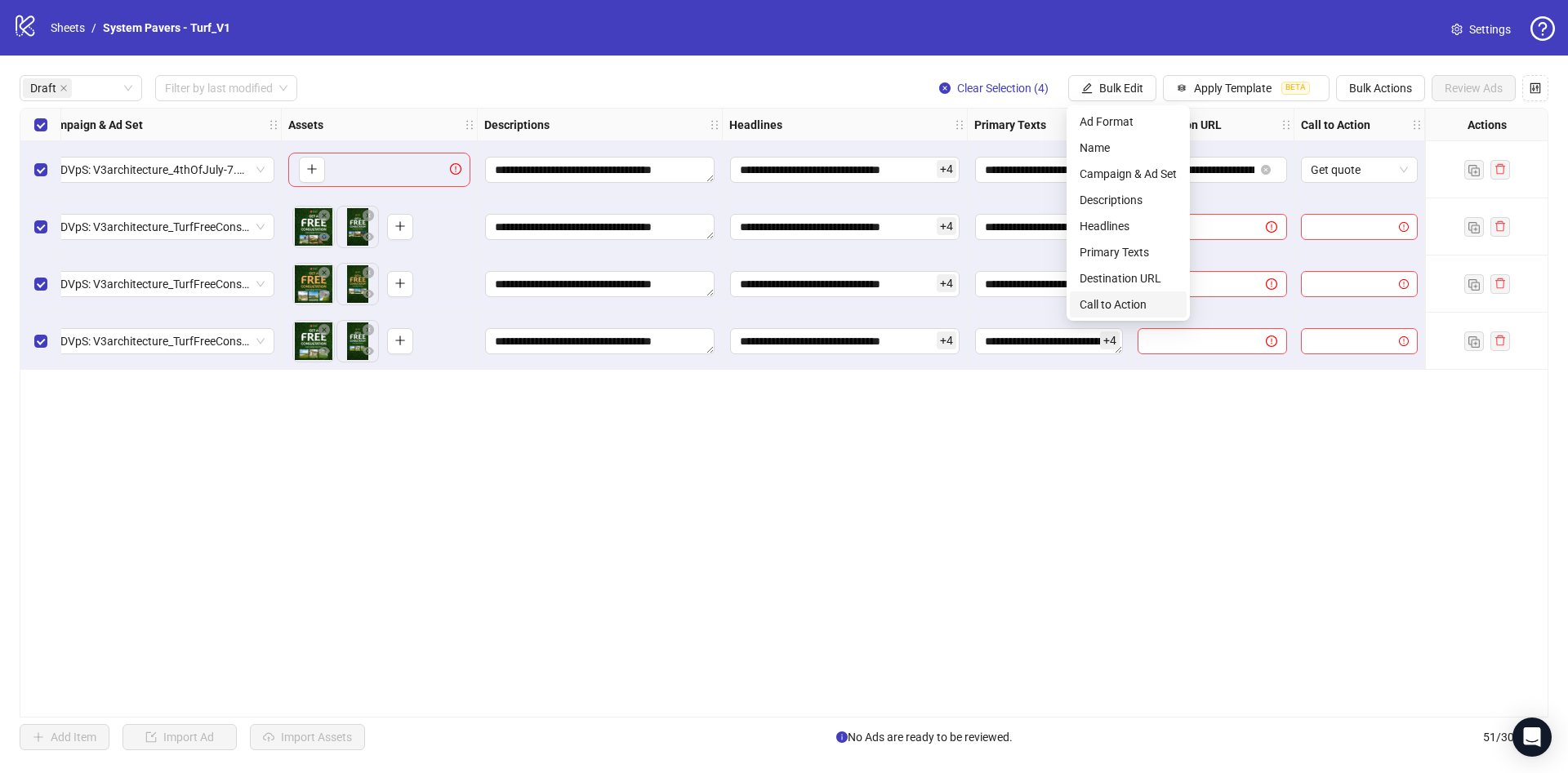
click at [1150, 310] on span "Call to Action" at bounding box center [1128, 304] width 98 height 18
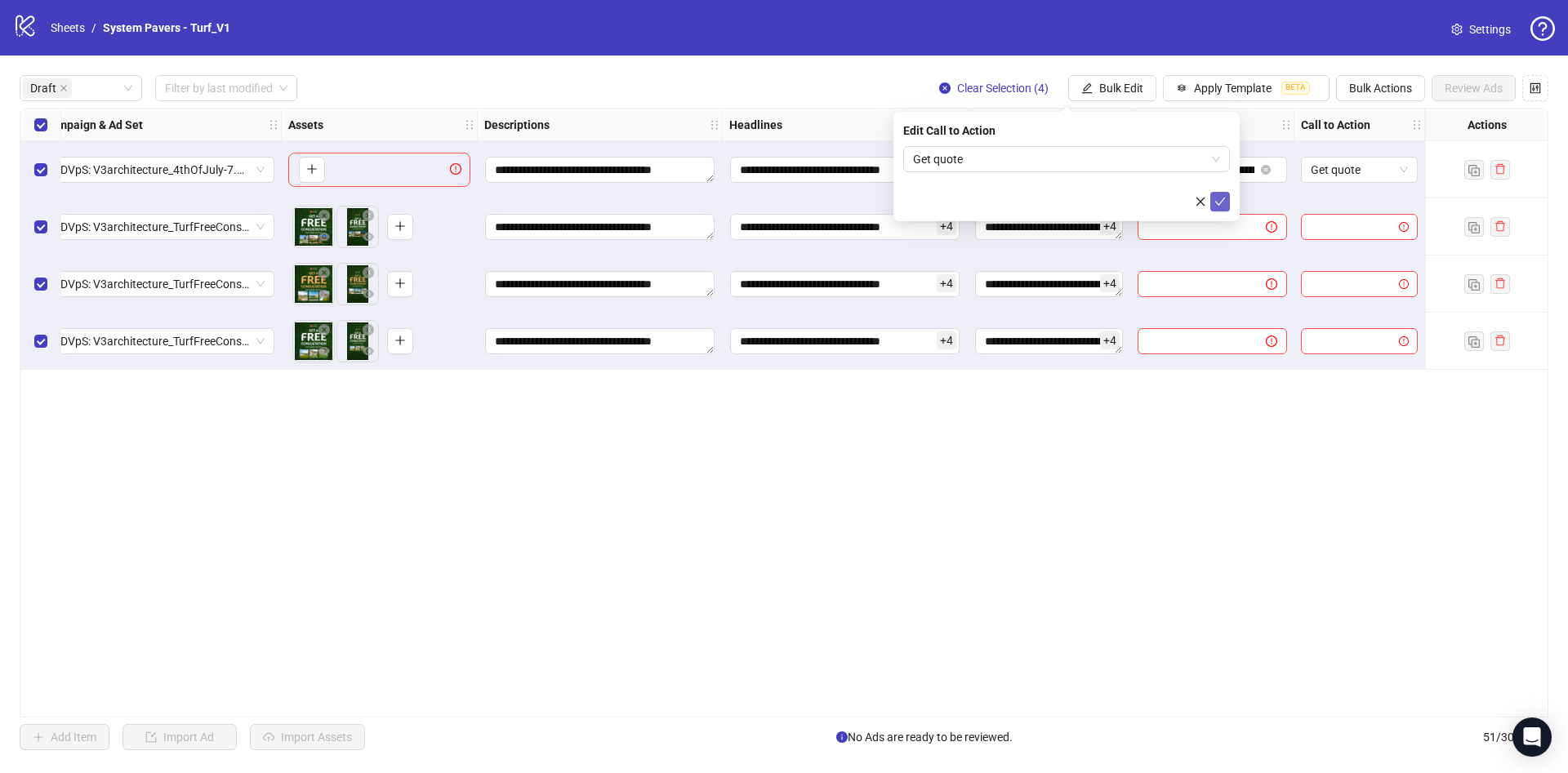
click at [1216, 198] on icon "check" at bounding box center [1220, 201] width 11 height 11
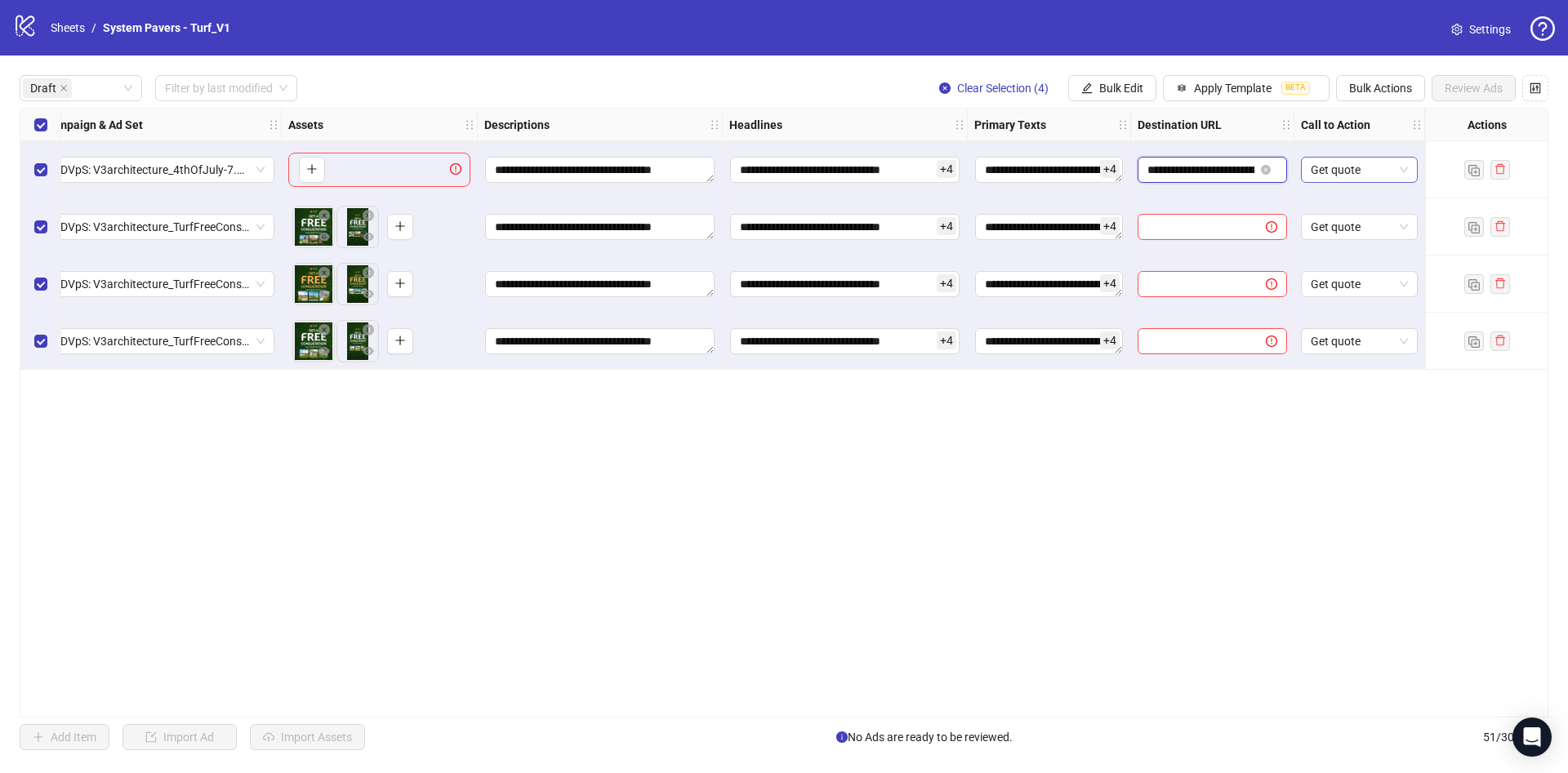
scroll to position [0, 211]
drag, startPoint x: 1177, startPoint y: 177, endPoint x: 1025, endPoint y: 369, distance: 244.9
click at [1332, 109] on div "**********" at bounding box center [532, 109] width 1949 height 0
click at [587, 477] on div "**********" at bounding box center [784, 412] width 1529 height 610
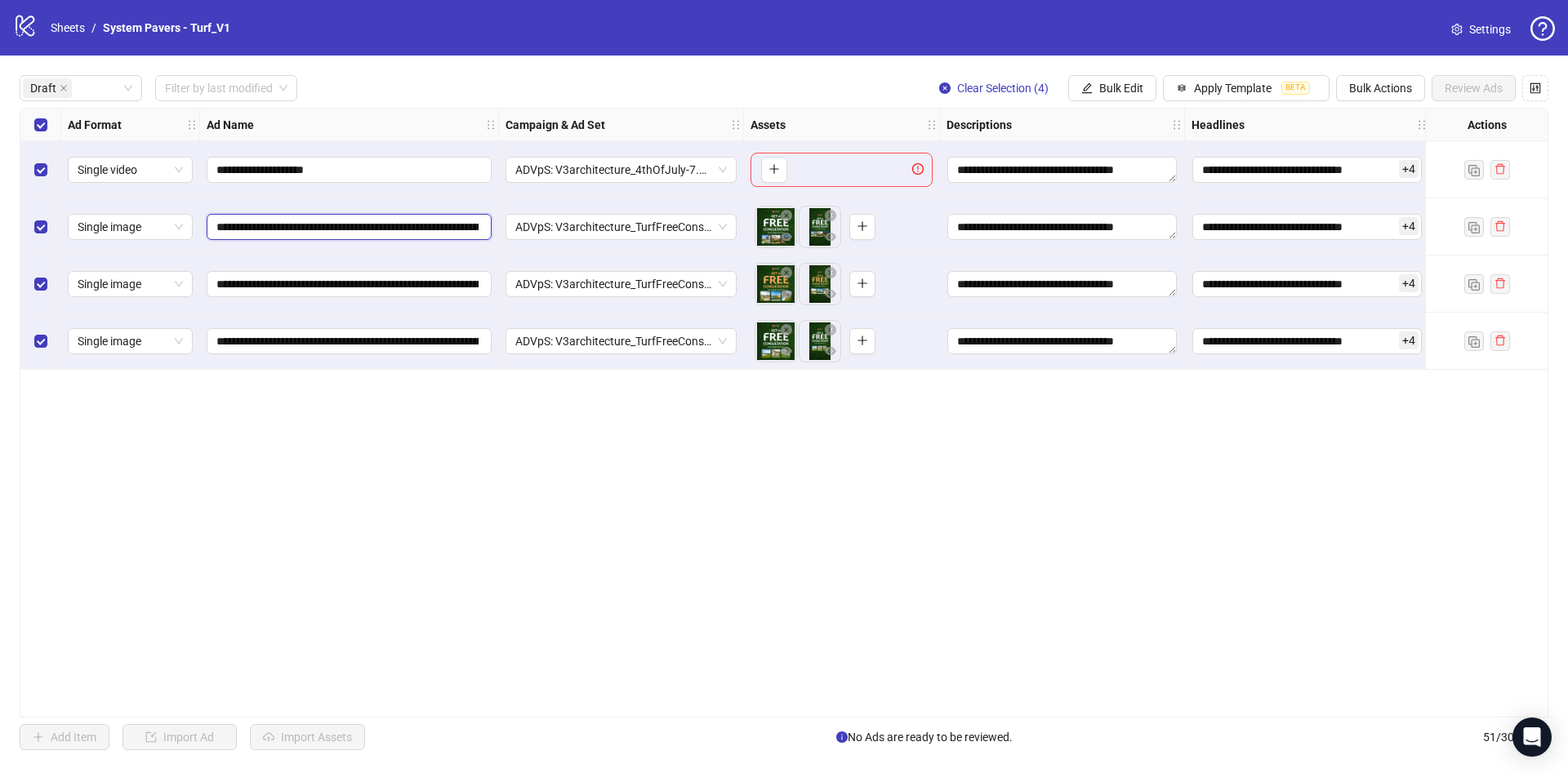
scroll to position [0, 587]
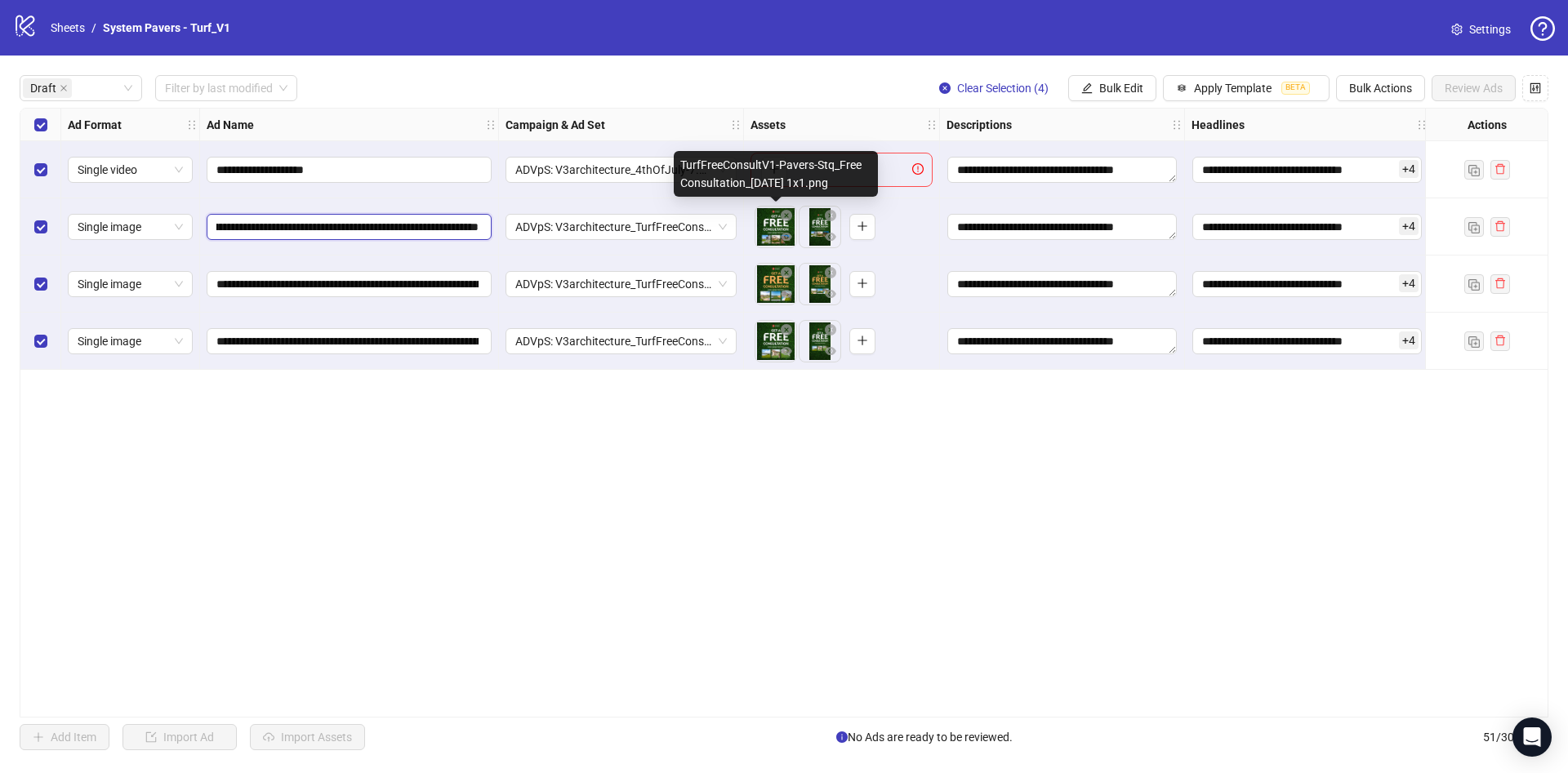
drag, startPoint x: 408, startPoint y: 223, endPoint x: 776, endPoint y: 218, distance: 368.0
click at [776, 109] on div "**********" at bounding box center [995, 109] width 1949 height 0
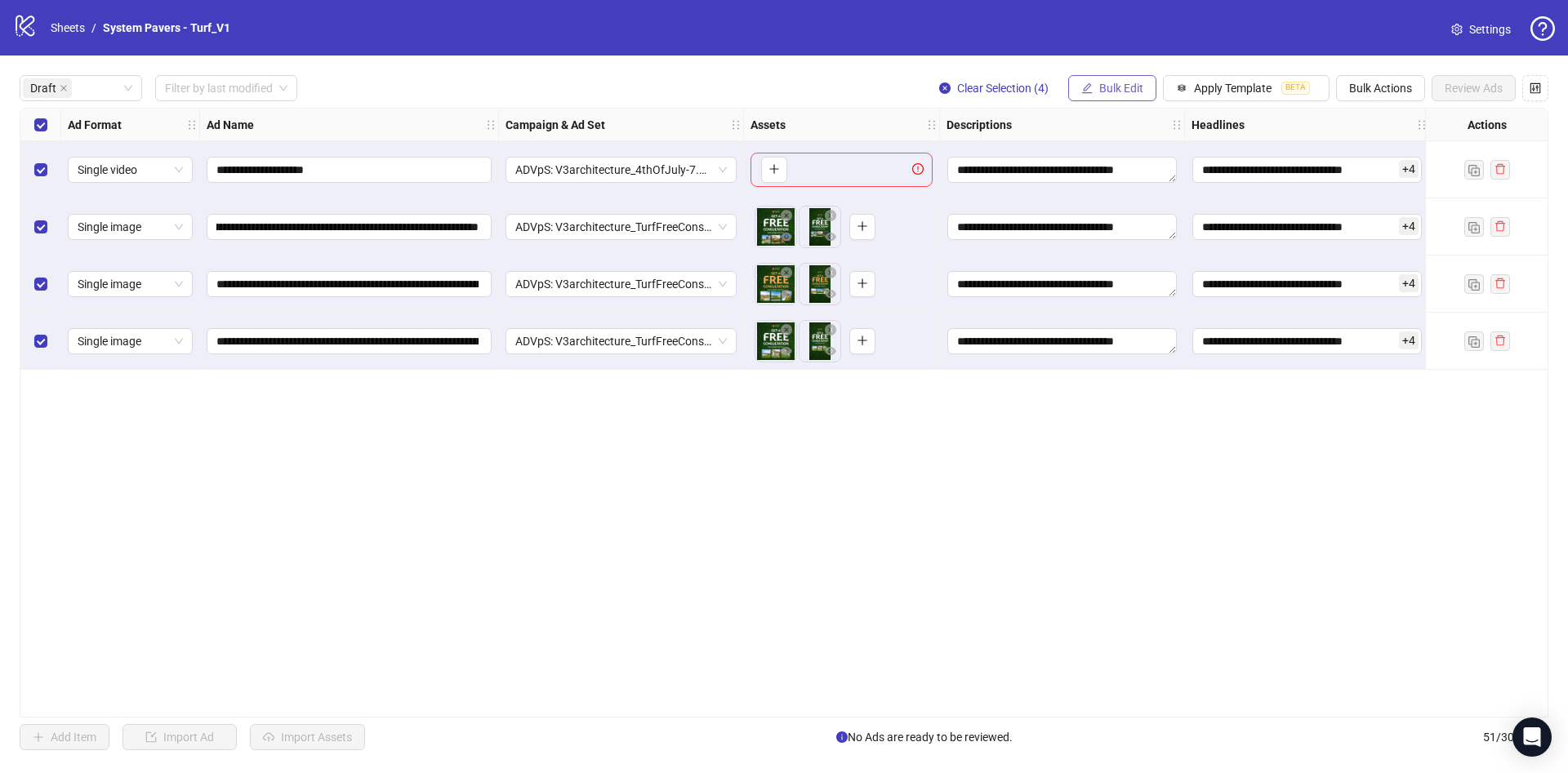
click at [1104, 86] on span "Bulk Edit" at bounding box center [1121, 87] width 44 height 13
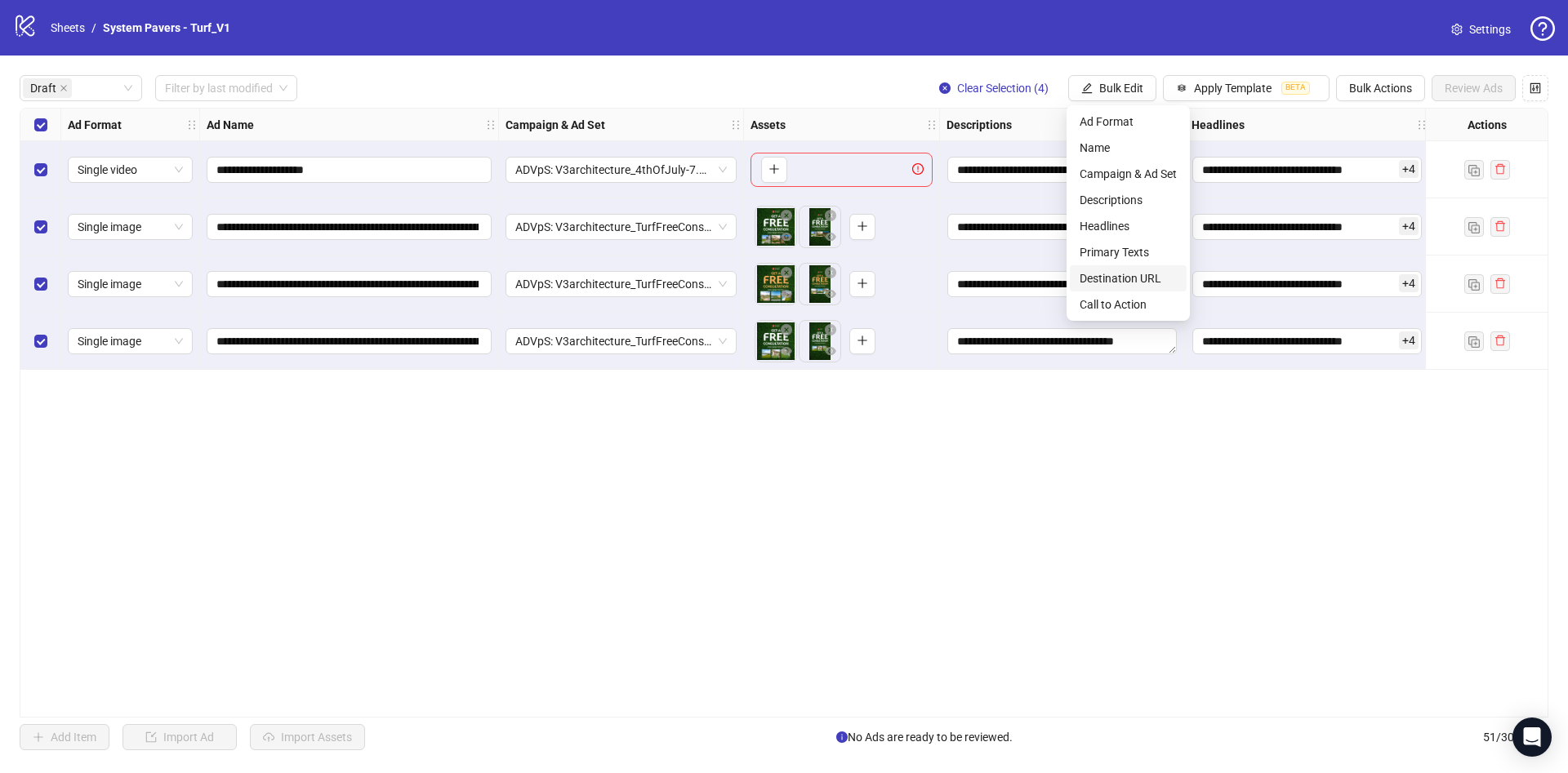
click at [1112, 280] on span "Destination URL" at bounding box center [1128, 278] width 98 height 18
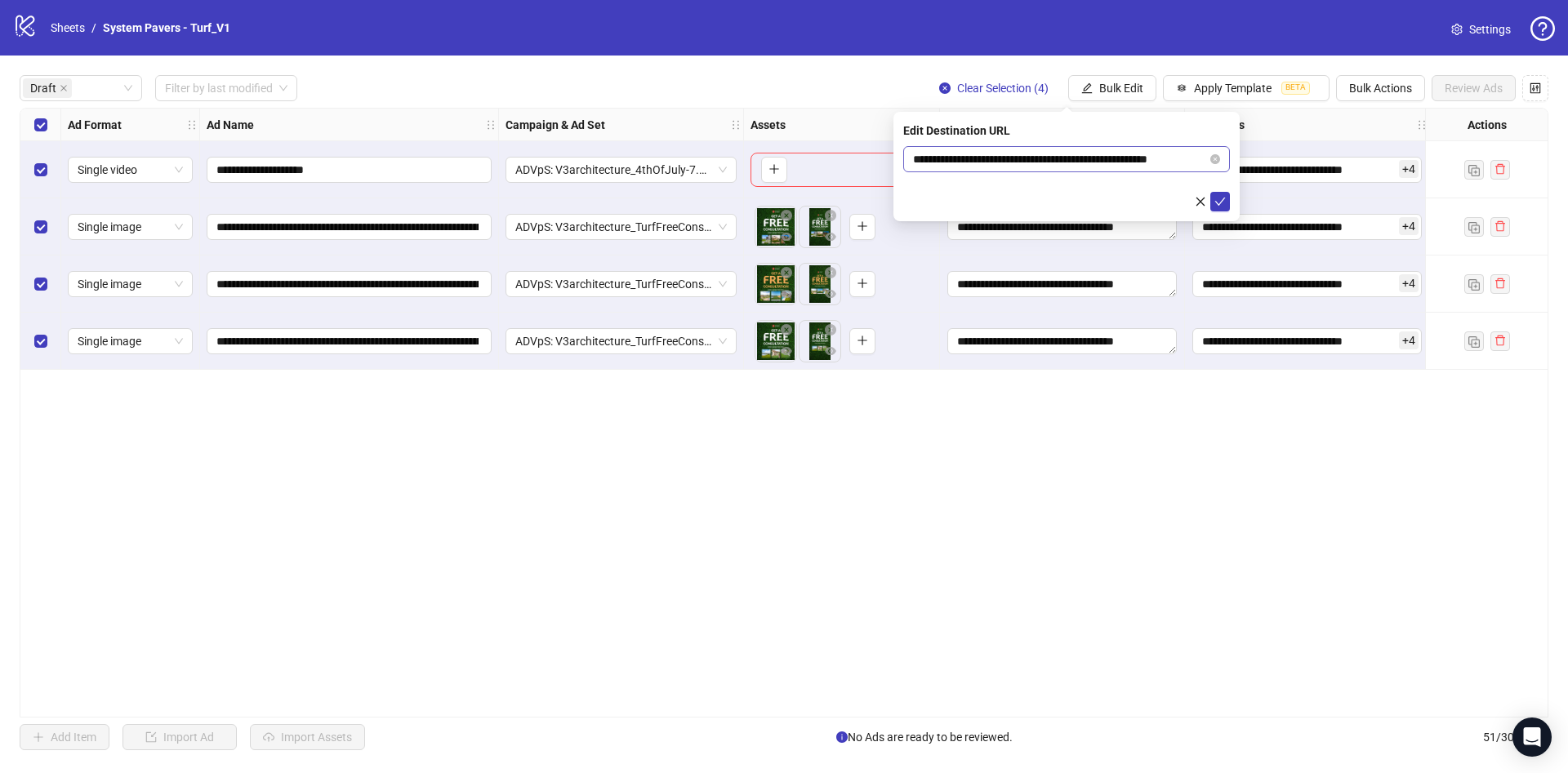
click at [1083, 147] on span "**********" at bounding box center [1067, 159] width 327 height 27
click at [1218, 204] on icon "check" at bounding box center [1220, 201] width 11 height 11
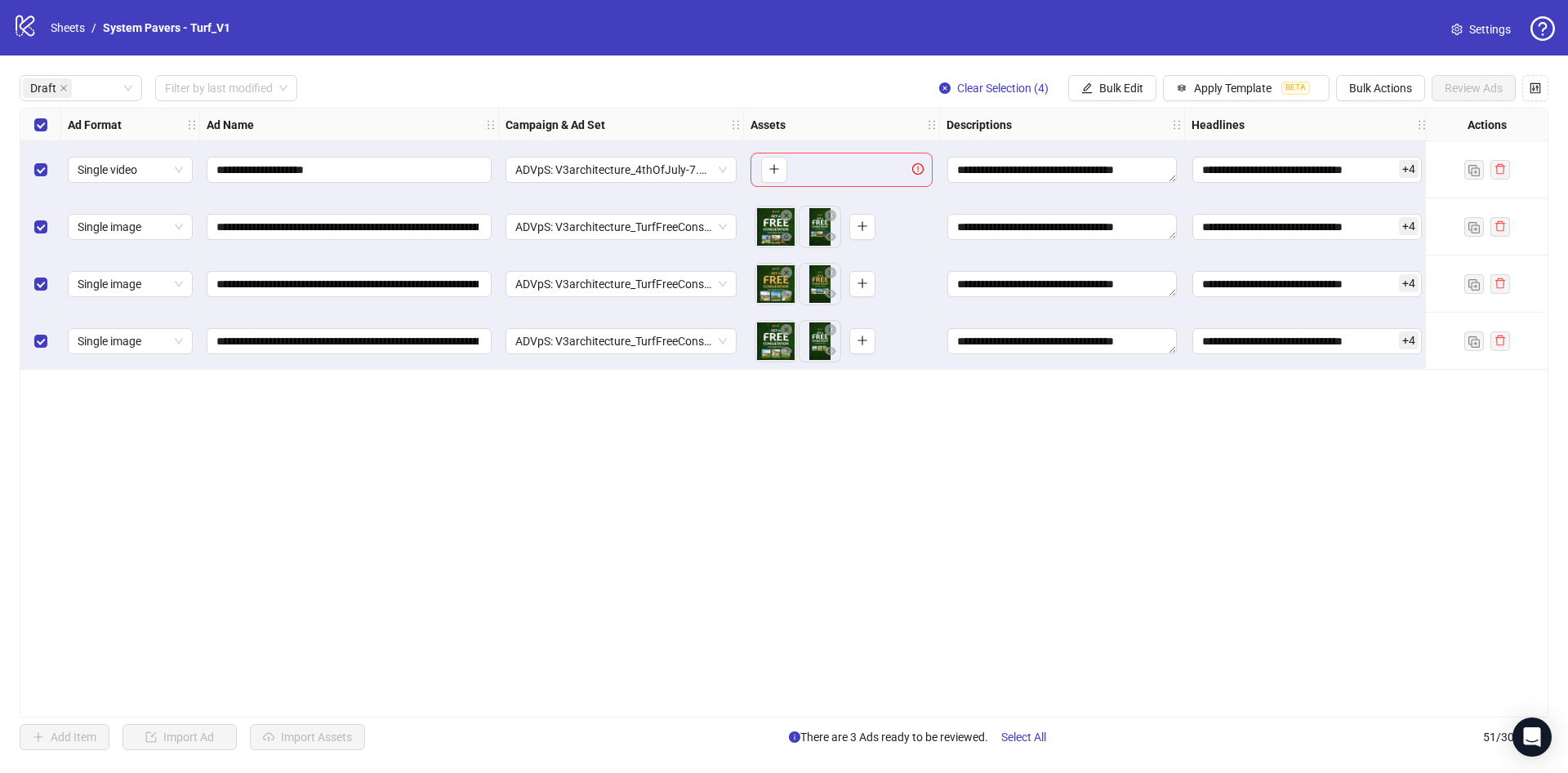
click at [28, 175] on div "Select row 1" at bounding box center [41, 169] width 41 height 57
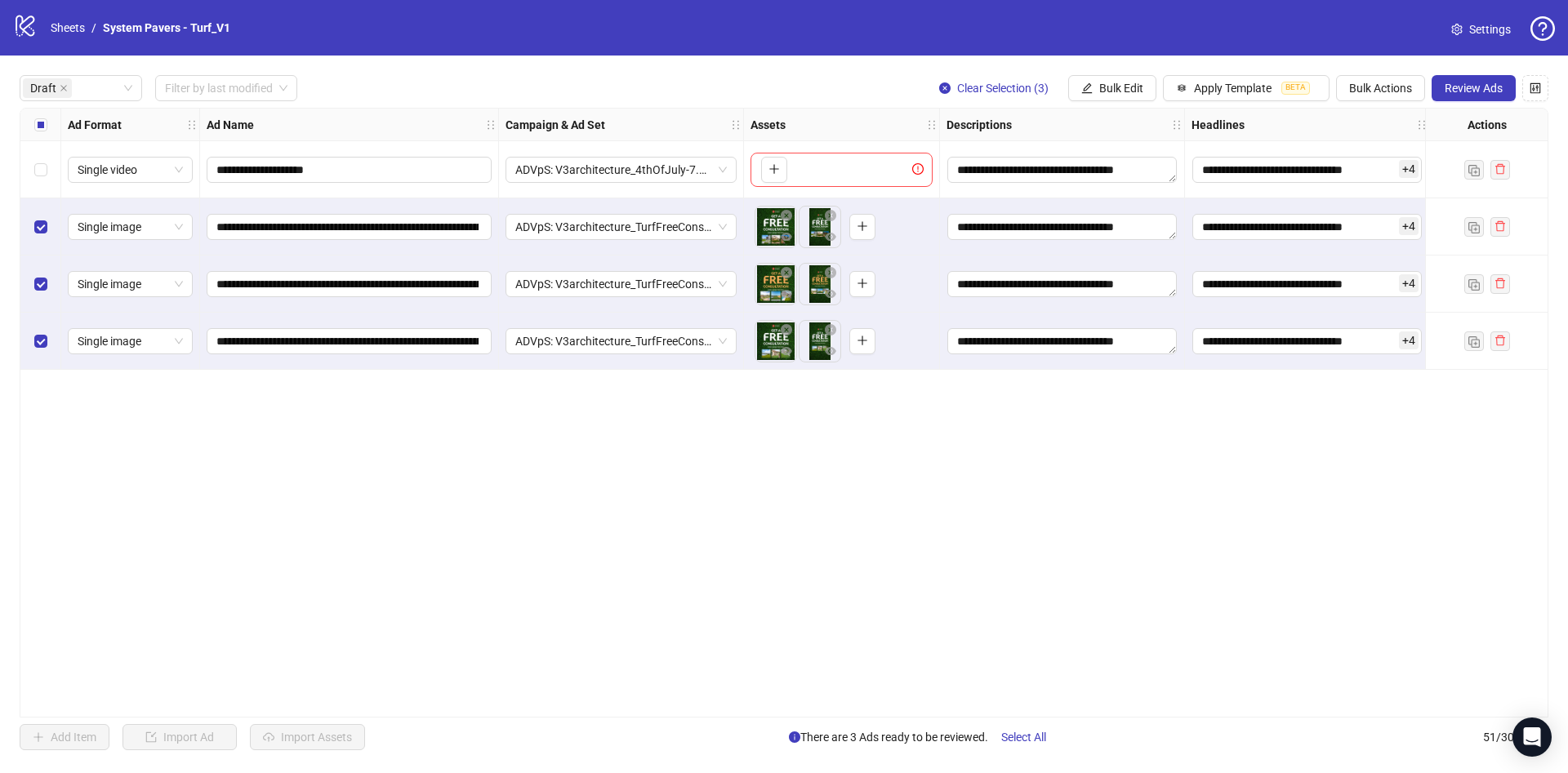
click at [1485, 66] on div "**********" at bounding box center [784, 412] width 1568 height 714
click at [1457, 97] on button "Review Ads" at bounding box center [1474, 88] width 84 height 27
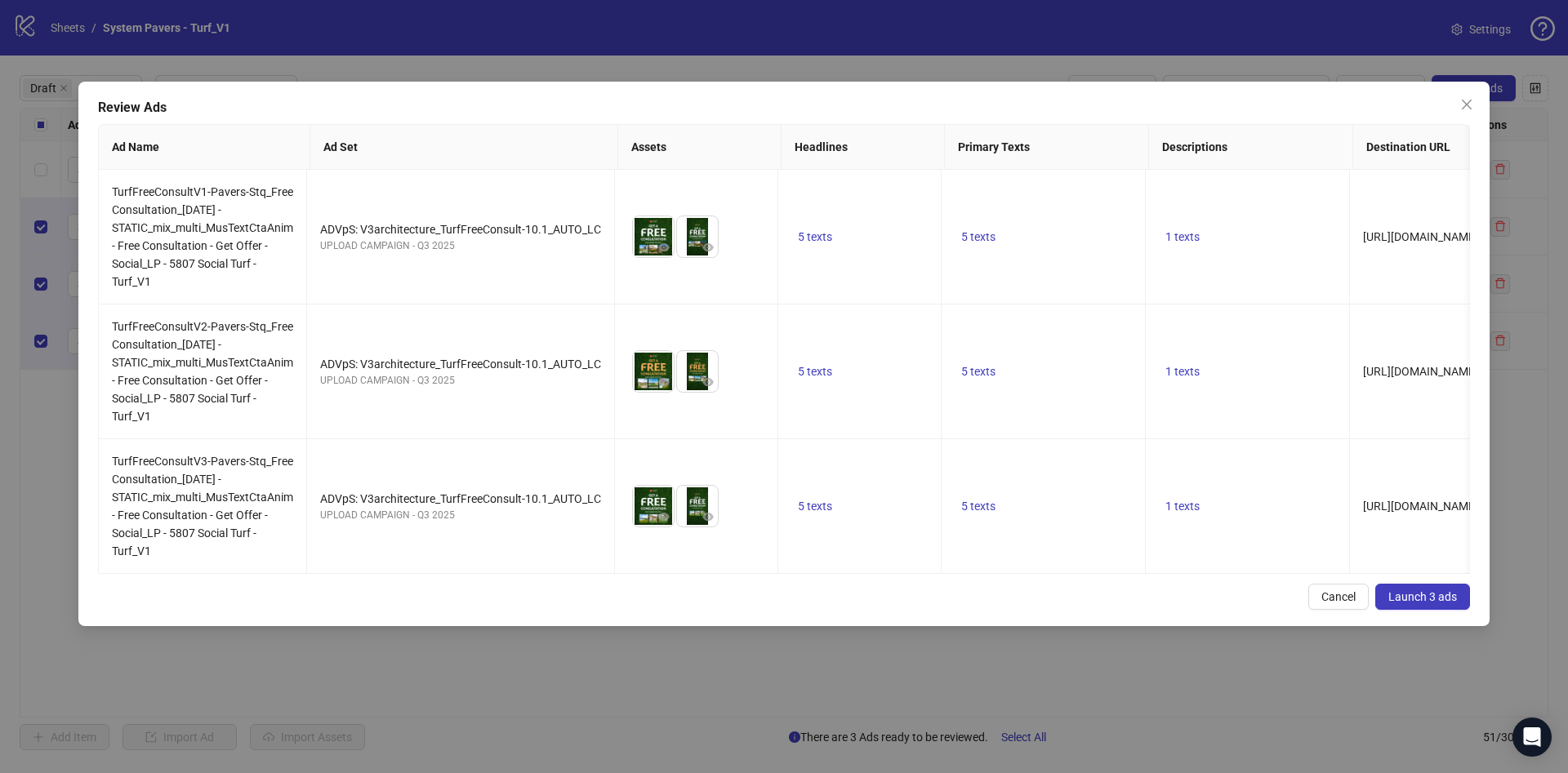
click at [1440, 604] on span "Launch 3 ads" at bounding box center [1423, 596] width 68 height 13
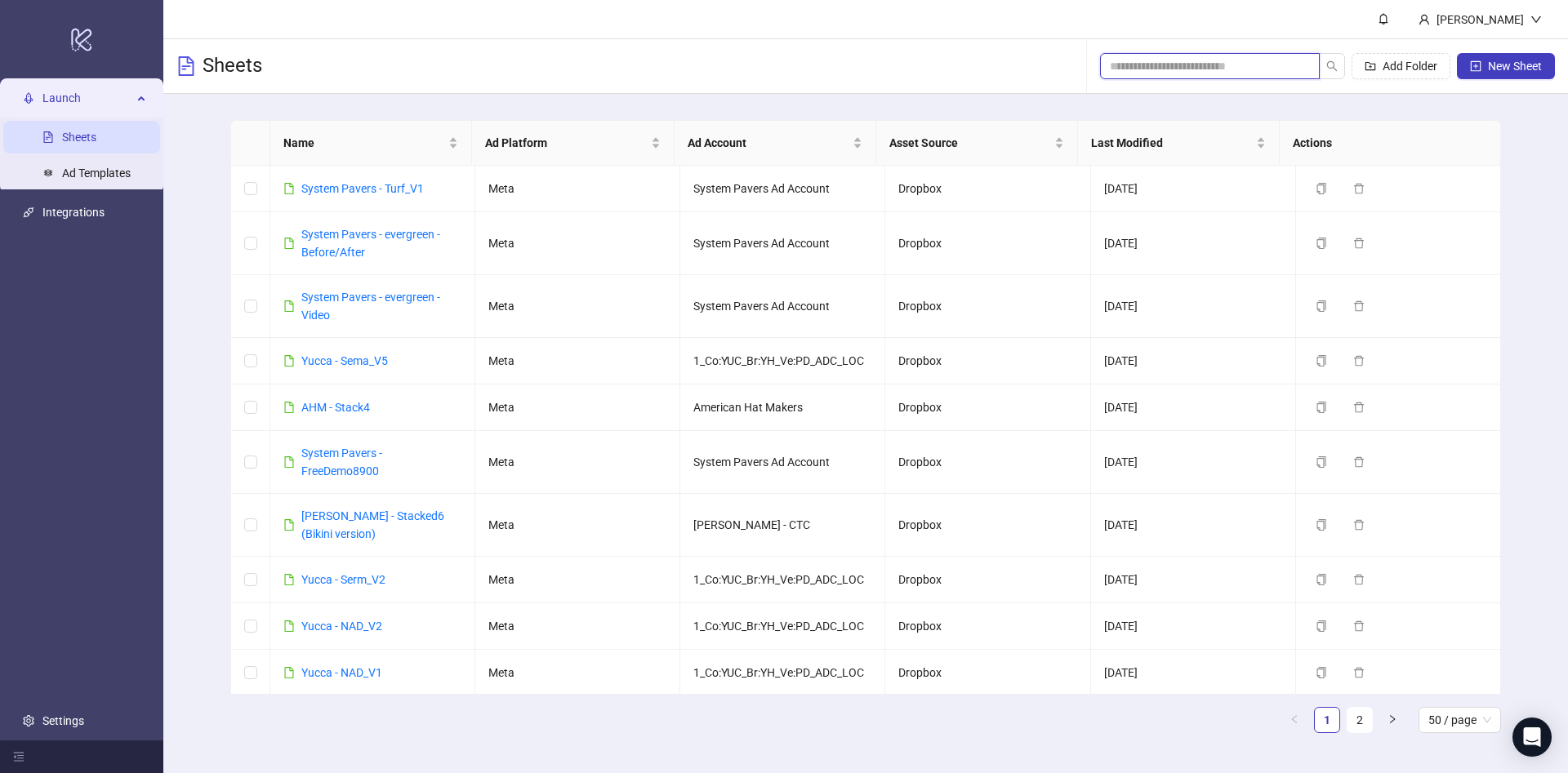
click at [1209, 68] on input "search" at bounding box center [1203, 66] width 187 height 18
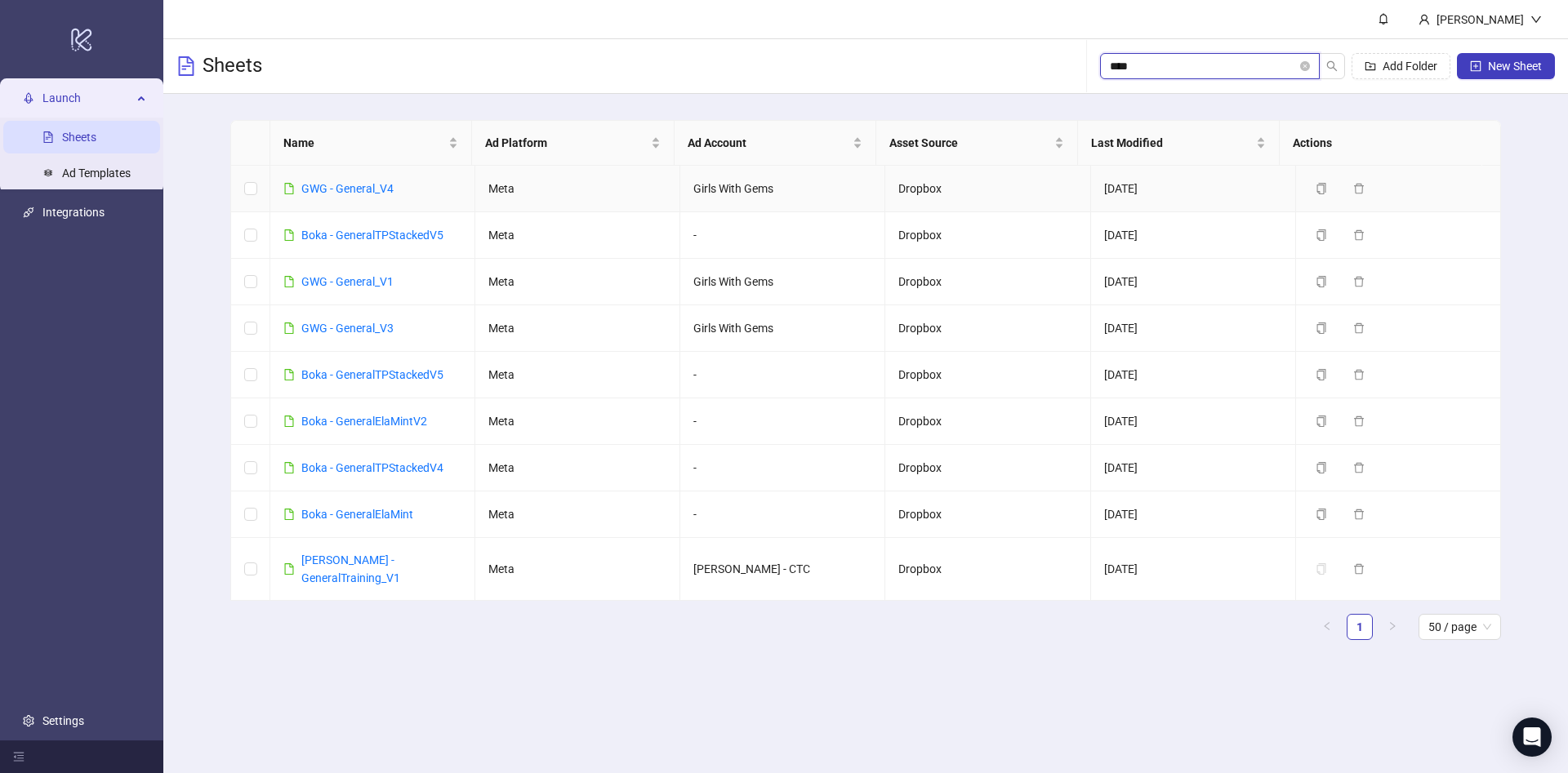
type input "****"
click at [338, 180] on div "GWG - General_V4" at bounding box center [347, 188] width 92 height 18
click at [339, 188] on link "GWG - General_V4" at bounding box center [347, 188] width 92 height 13
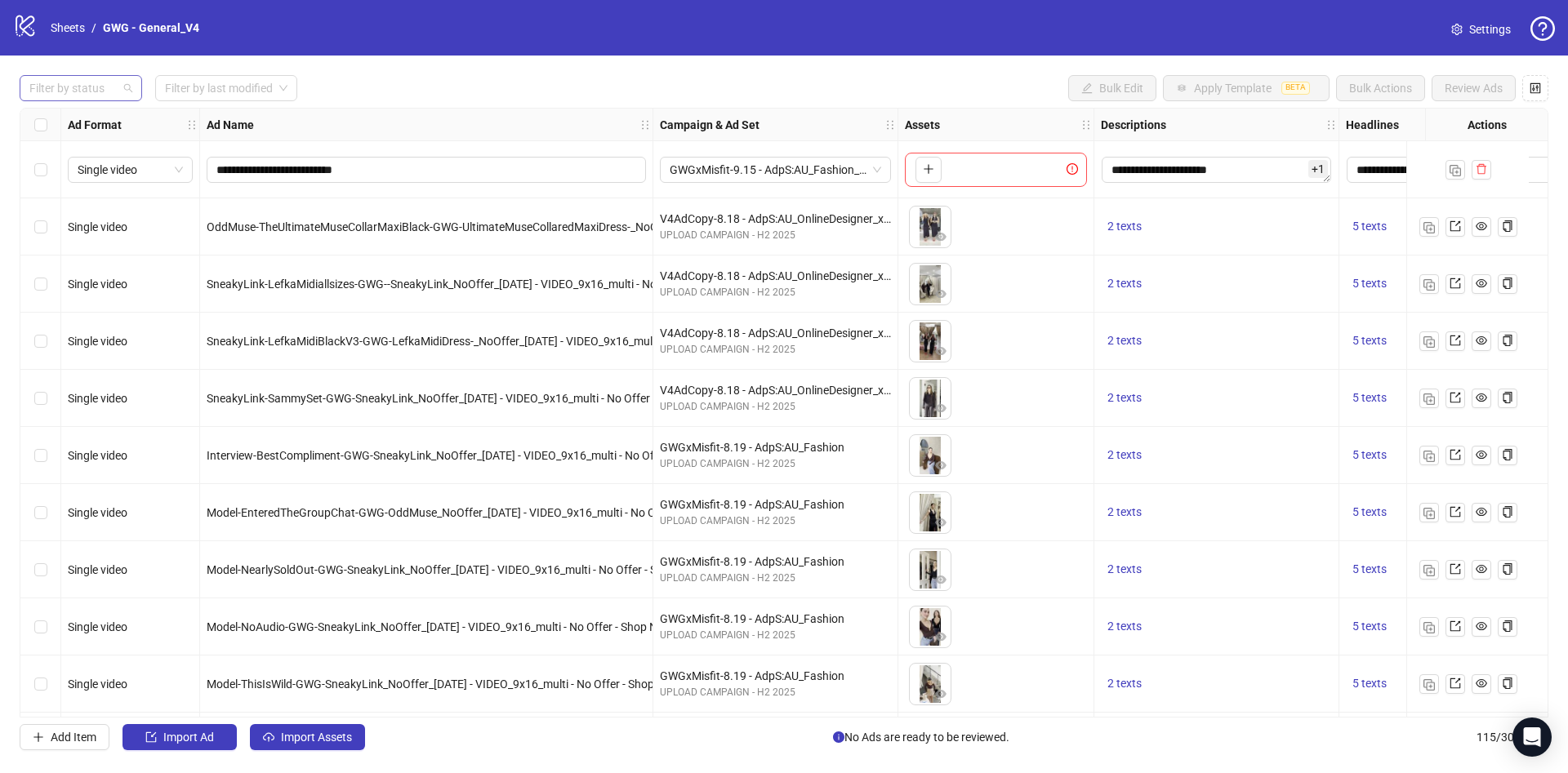
click at [82, 91] on div at bounding box center [73, 88] width 99 height 23
click at [81, 109] on div "Draft" at bounding box center [81, 121] width 116 height 27
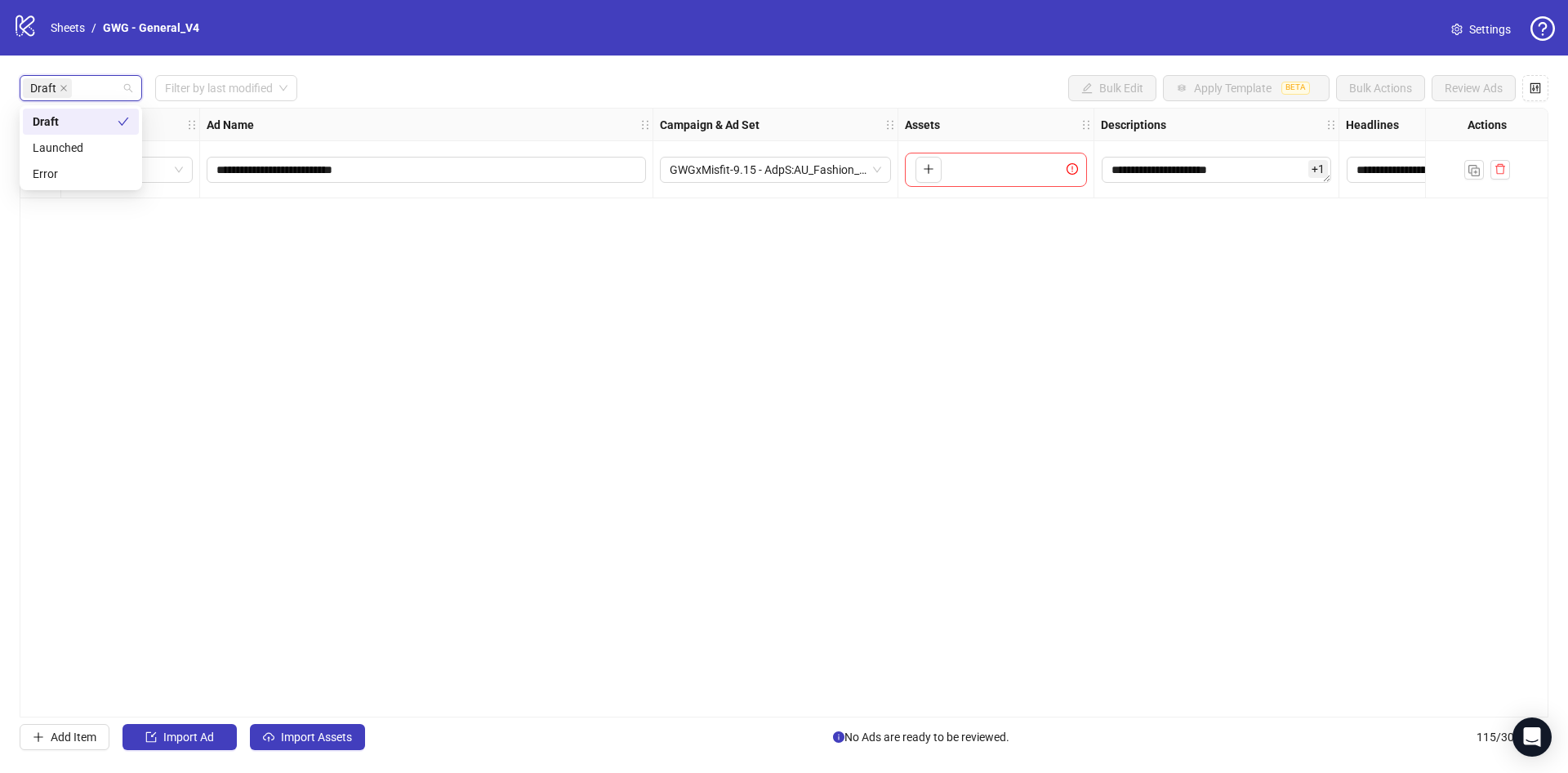
click at [559, 85] on div "Draft Filter by last modified Bulk Edit Apply Template BETA Bulk Actions Review…" at bounding box center [784, 88] width 1529 height 27
click at [322, 726] on button "Import Assets" at bounding box center [307, 737] width 115 height 27
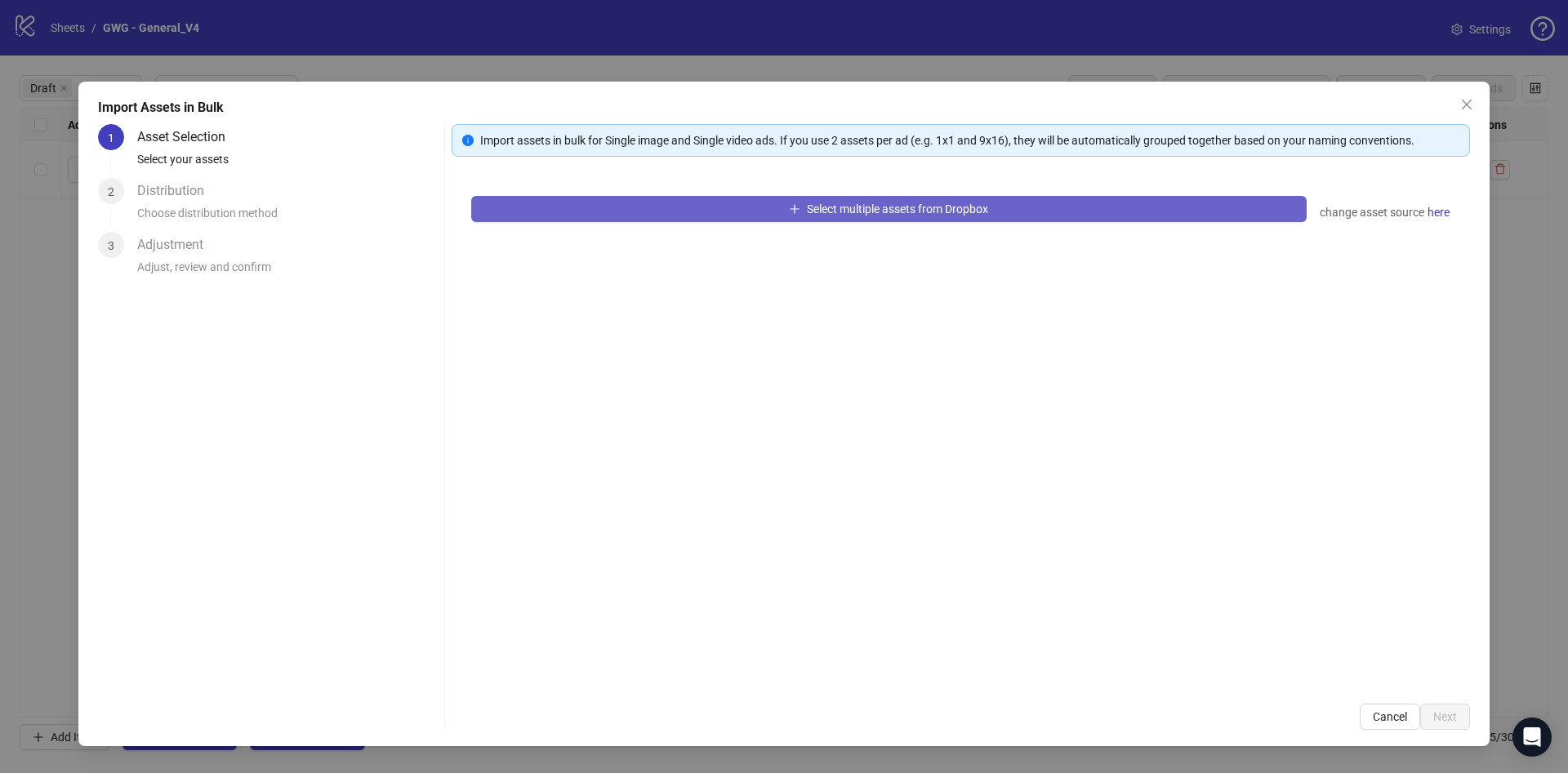
click at [932, 216] on button "Select multiple assets from Dropbox" at bounding box center [889, 209] width 836 height 27
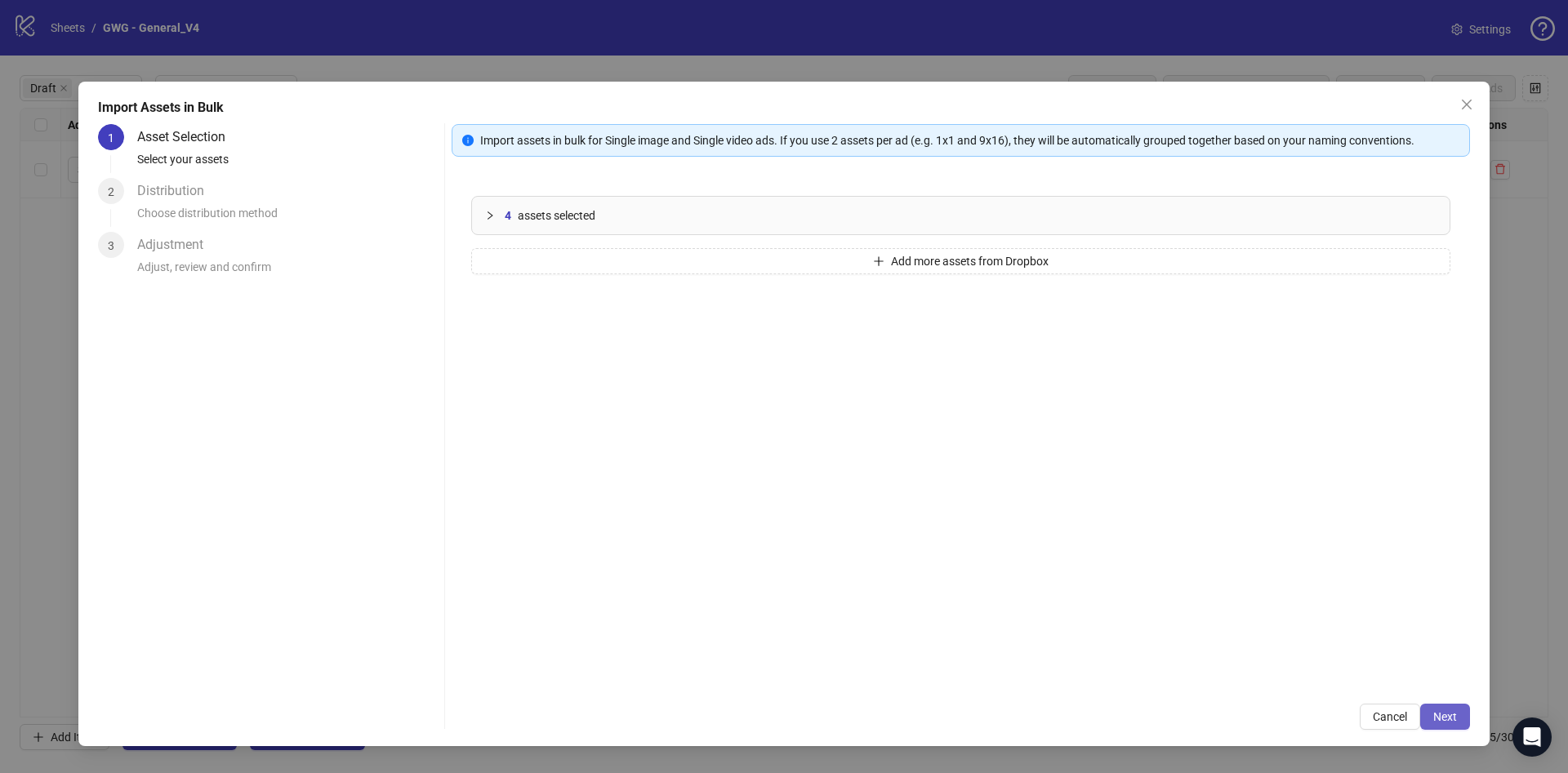
click at [1443, 719] on span "Next" at bounding box center [1446, 717] width 24 height 13
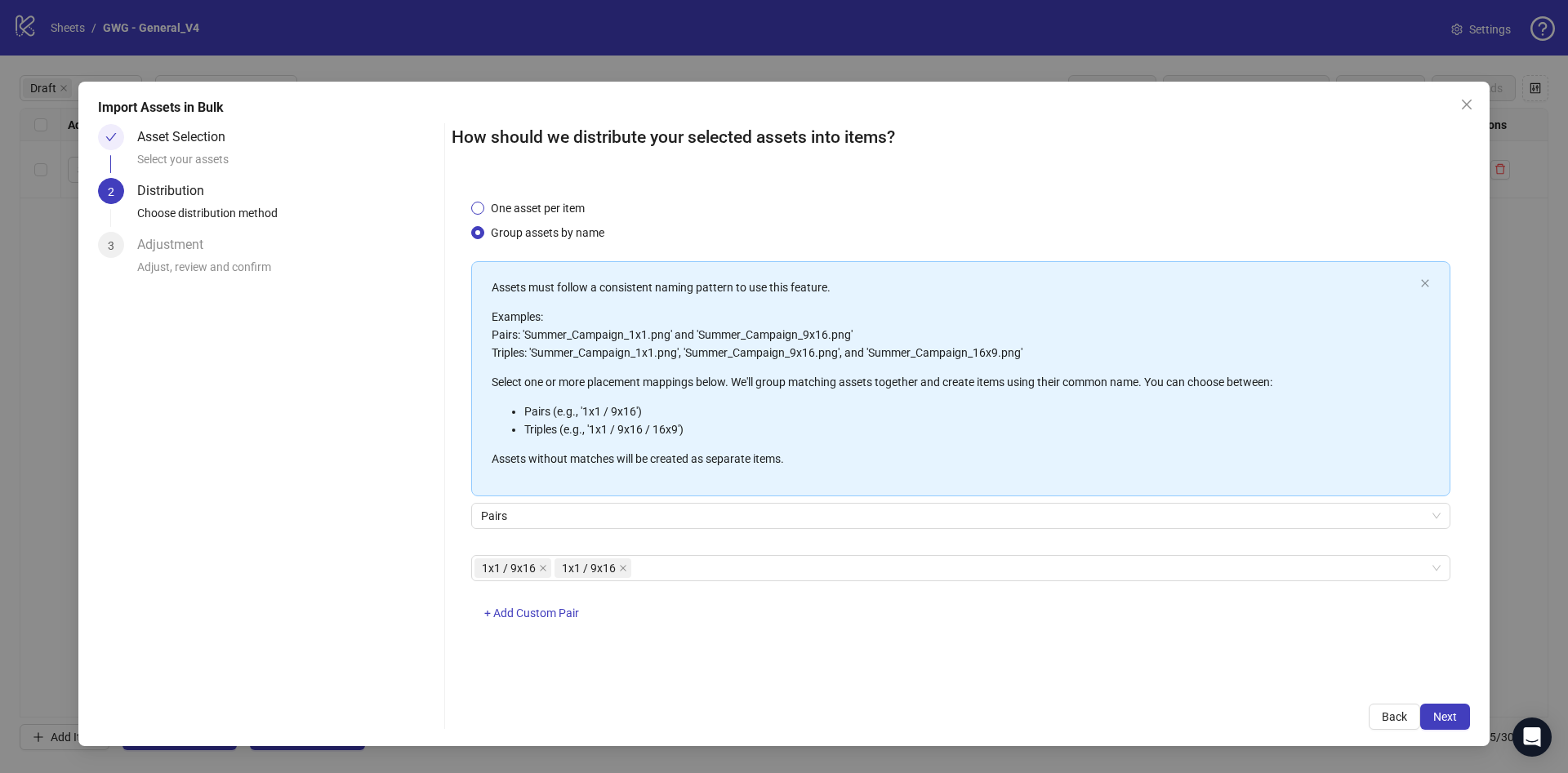
click at [520, 202] on span "One asset per item" at bounding box center [537, 208] width 107 height 18
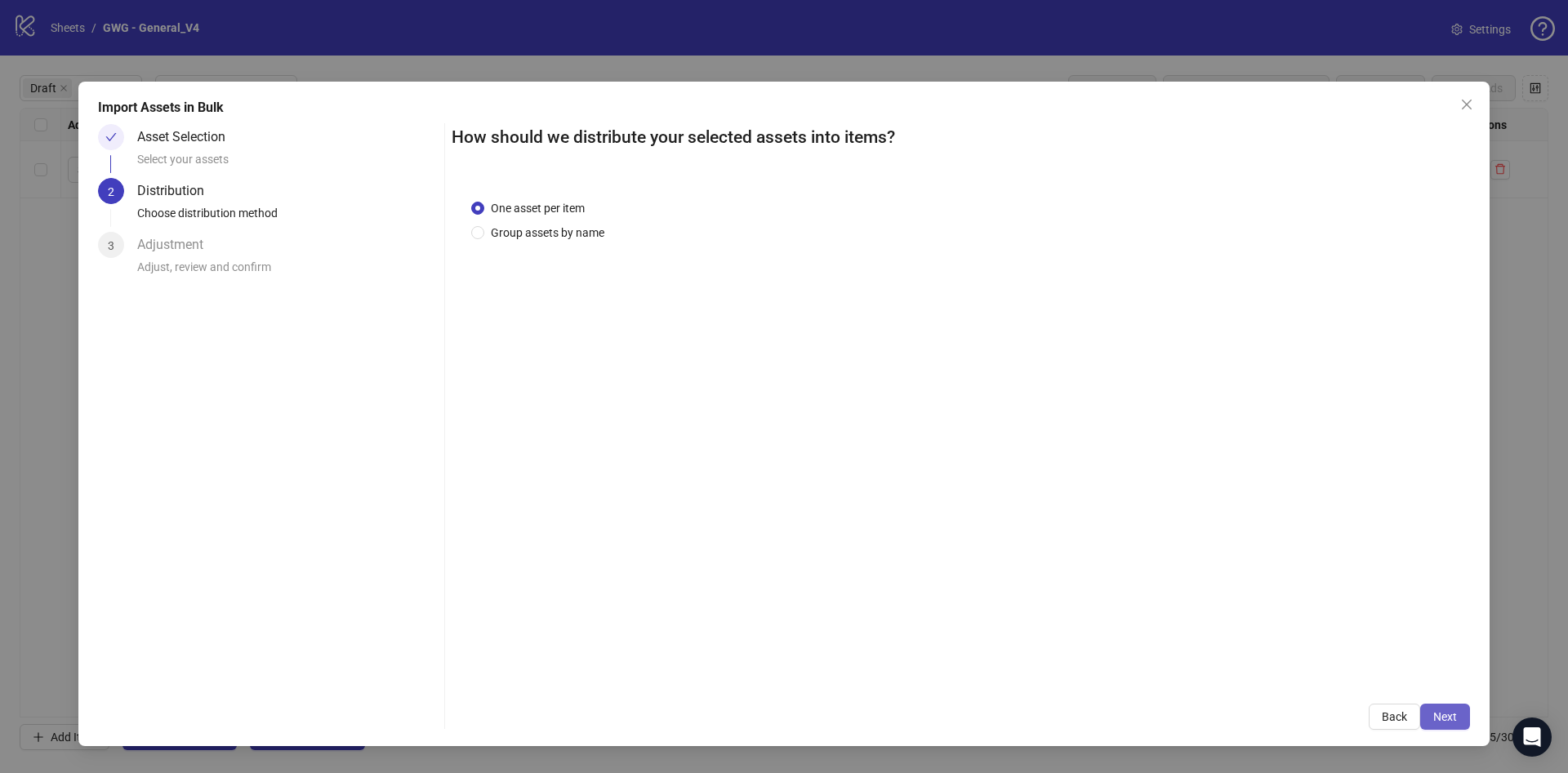
click at [1449, 716] on span "Next" at bounding box center [1446, 717] width 24 height 13
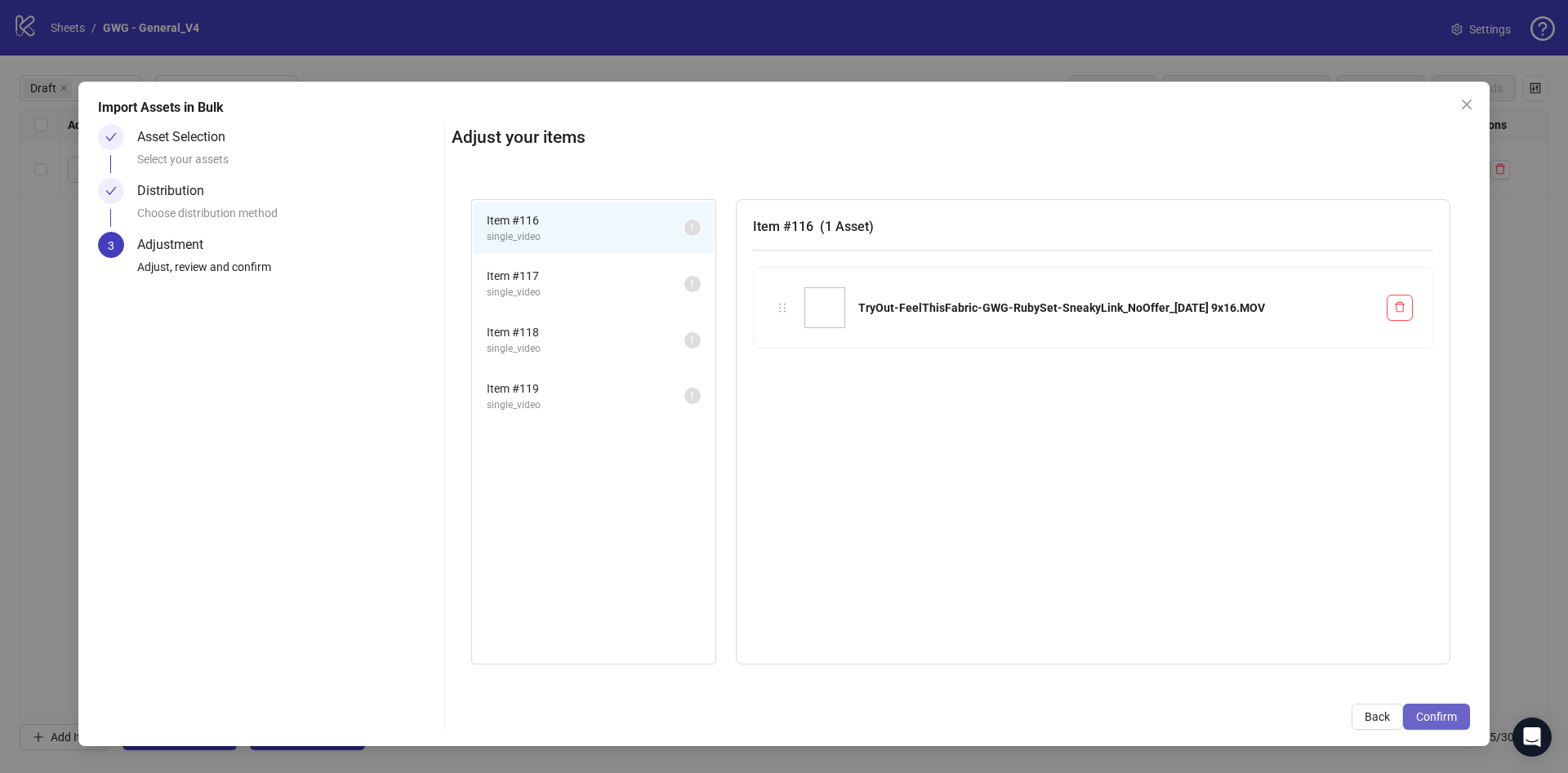
click at [1449, 715] on span "Confirm" at bounding box center [1437, 717] width 41 height 13
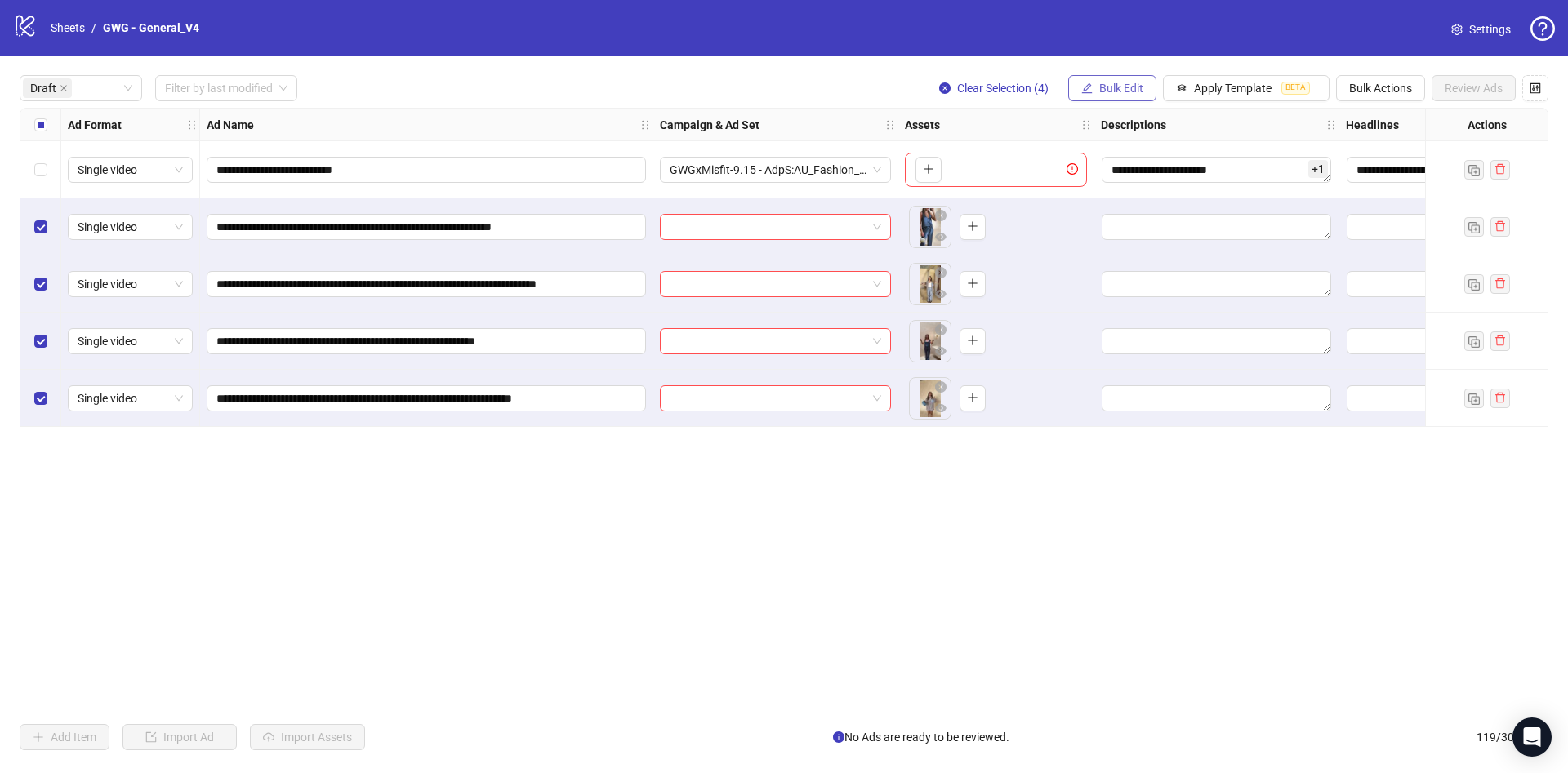
click at [1127, 75] on button "Bulk Edit" at bounding box center [1112, 88] width 88 height 27
click at [1142, 153] on span "Name" at bounding box center [1128, 147] width 98 height 18
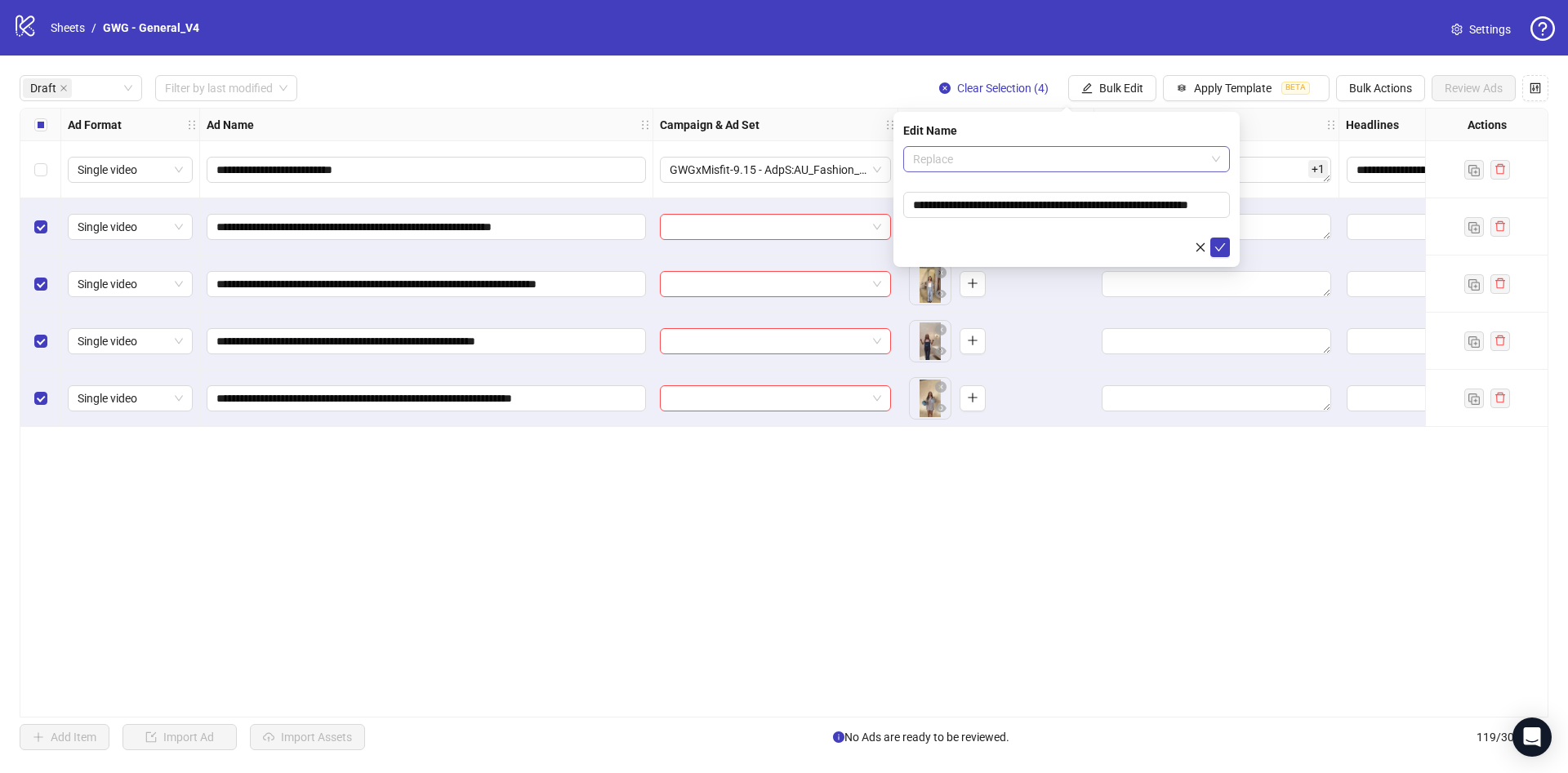
click at [1073, 163] on span "Replace" at bounding box center [1066, 159] width 307 height 25
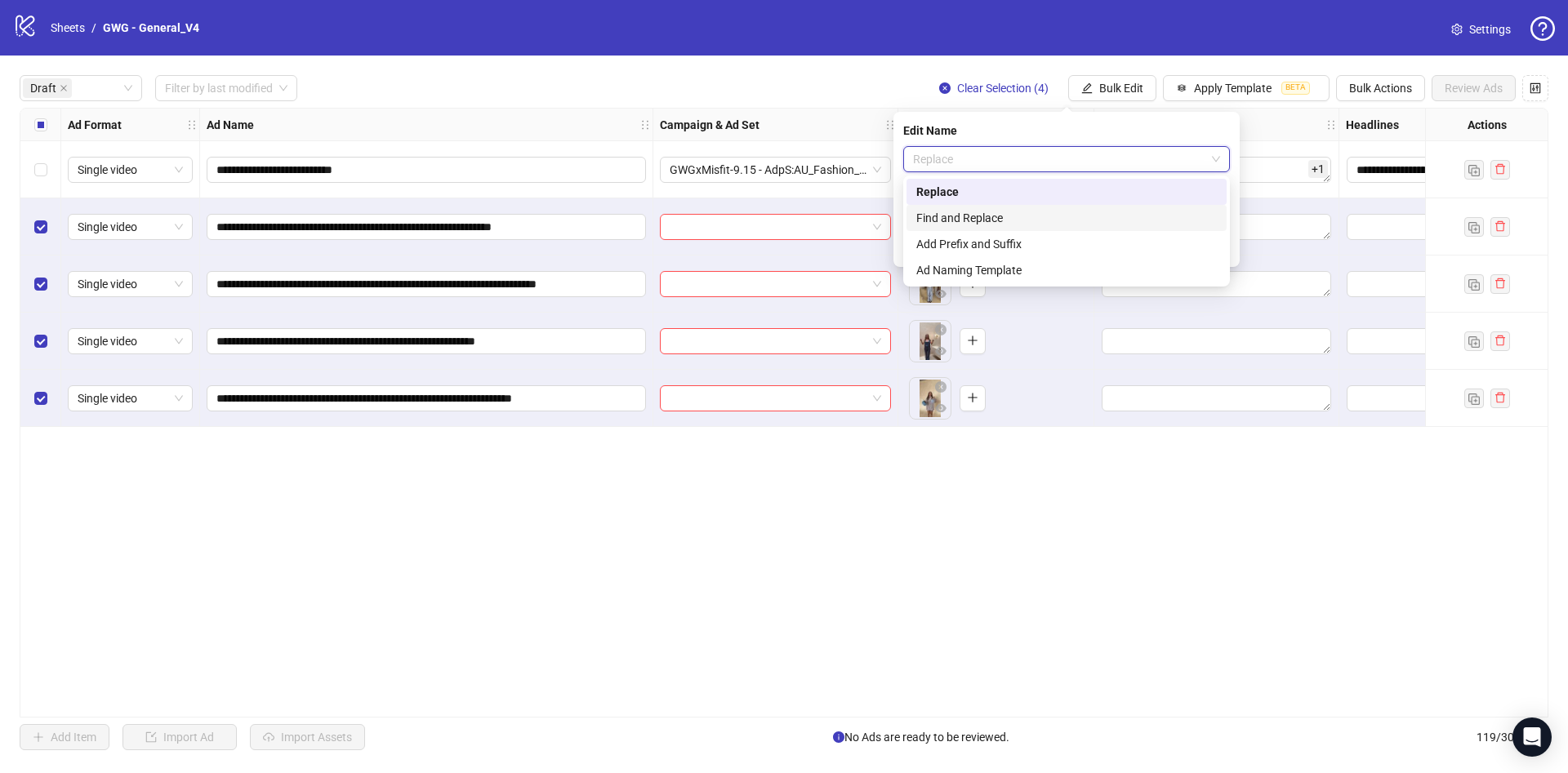
click at [1033, 216] on div "Find and Replace" at bounding box center [1066, 217] width 300 height 18
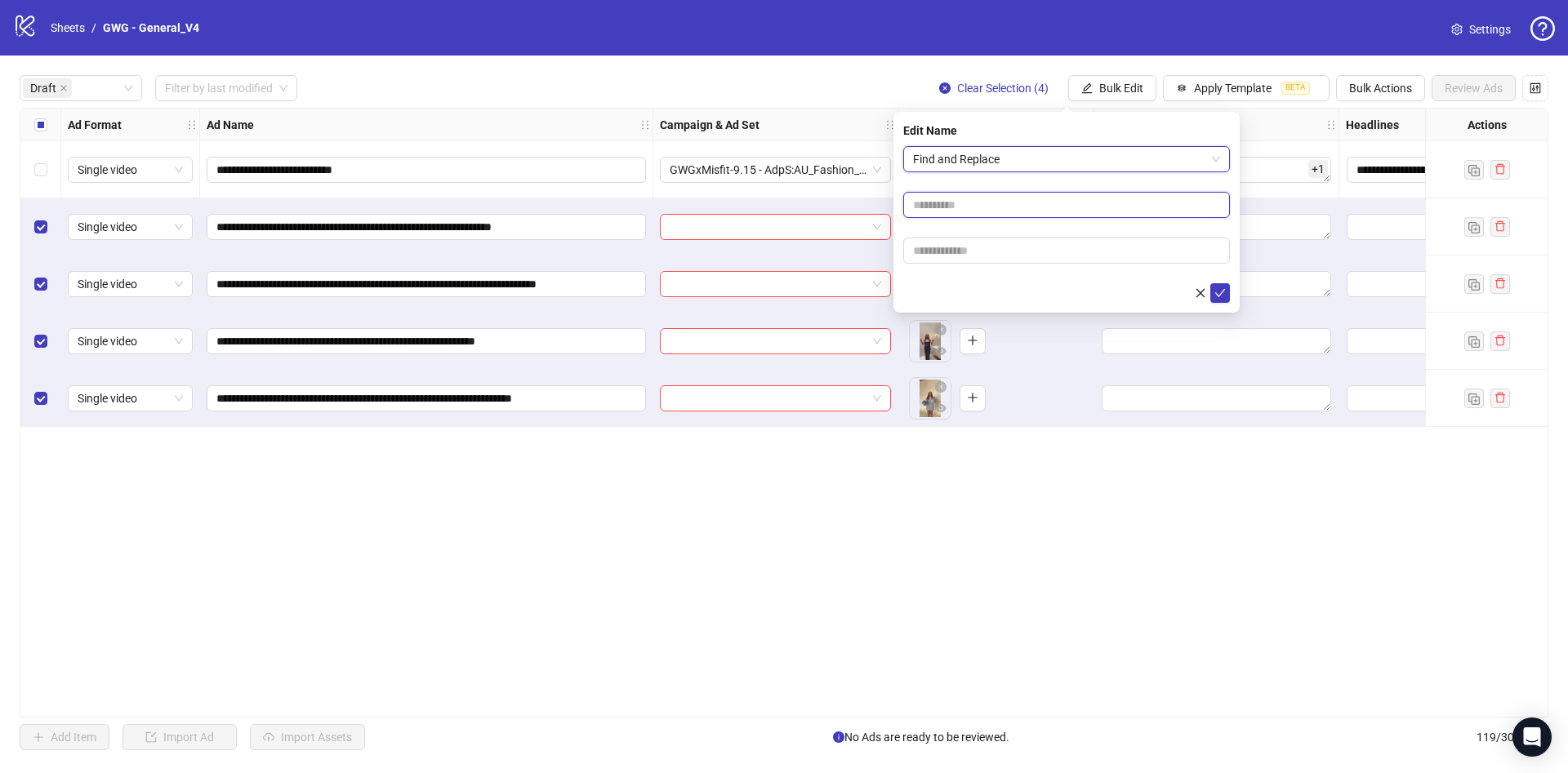
click at [1032, 212] on input "text" at bounding box center [1067, 204] width 327 height 27
type input "****"
click at [1022, 249] on input "text" at bounding box center [1067, 251] width 327 height 27
paste input "**********"
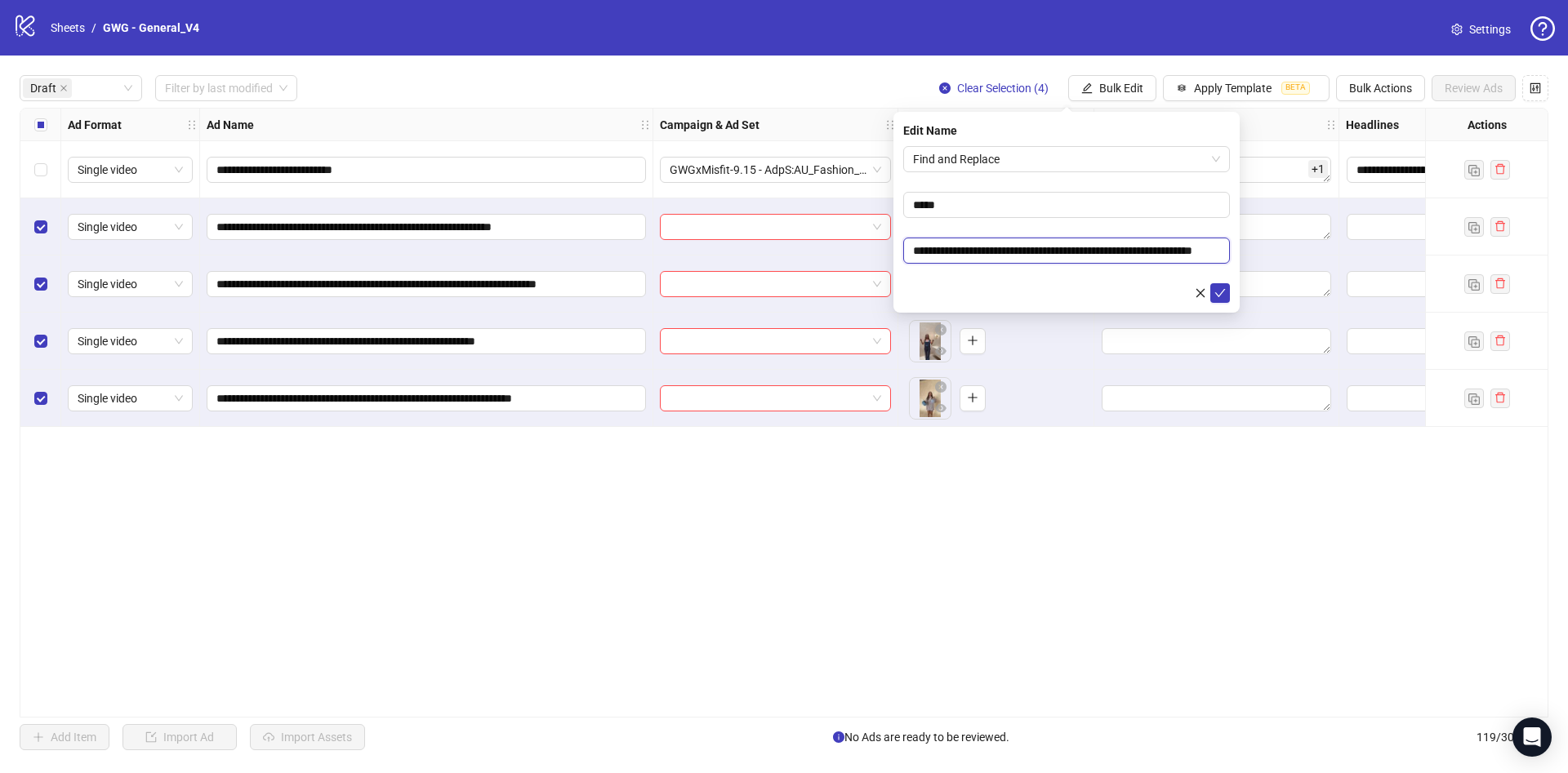
type input "**********"
click at [1015, 275] on form "**********" at bounding box center [1067, 224] width 327 height 156
click at [1218, 283] on button "submit" at bounding box center [1220, 292] width 20 height 20
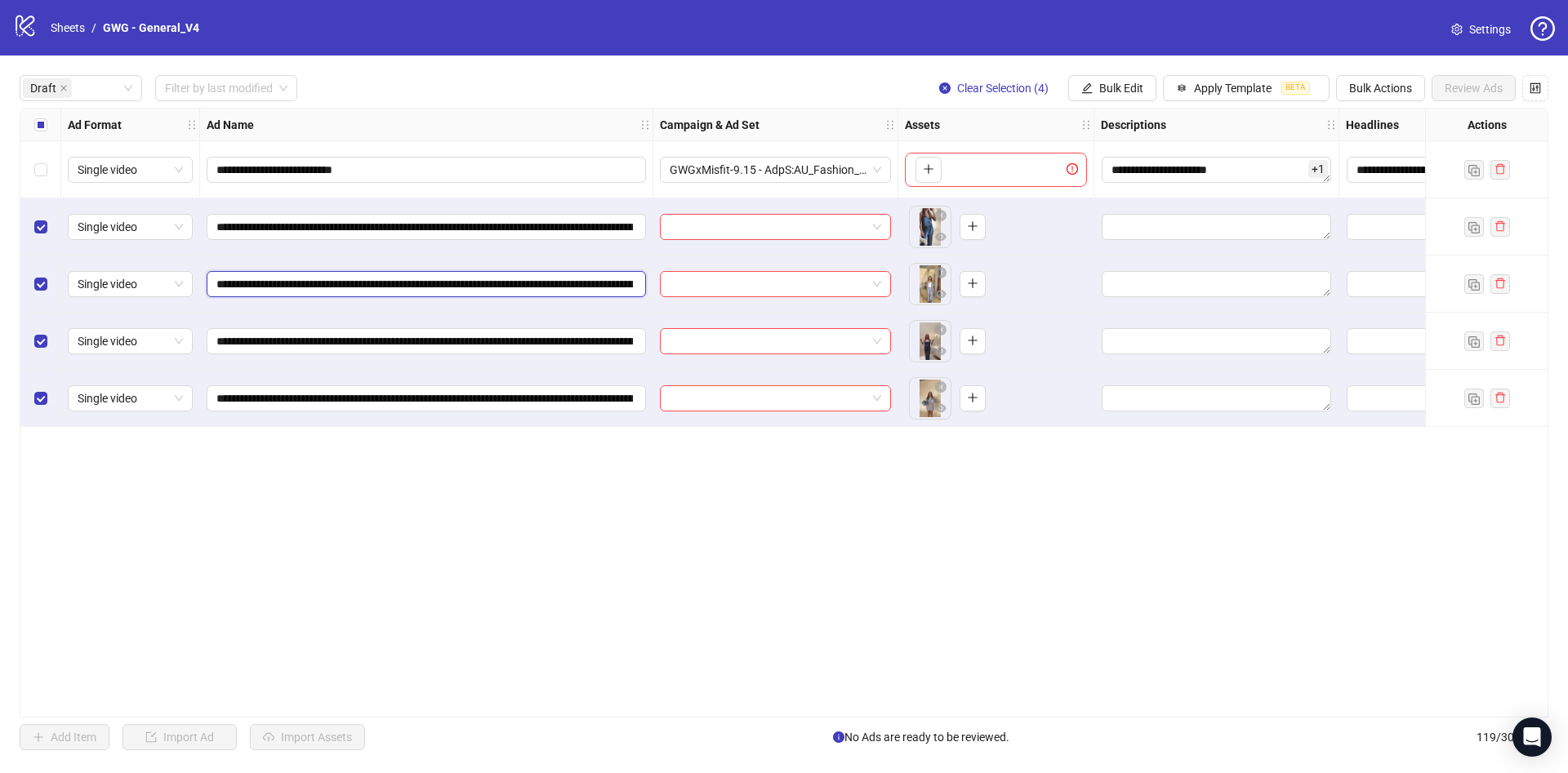
click at [526, 283] on input "**********" at bounding box center [424, 284] width 417 height 18
paste input "*******"
type input "**********"
click at [406, 346] on input "**********" at bounding box center [424, 341] width 417 height 18
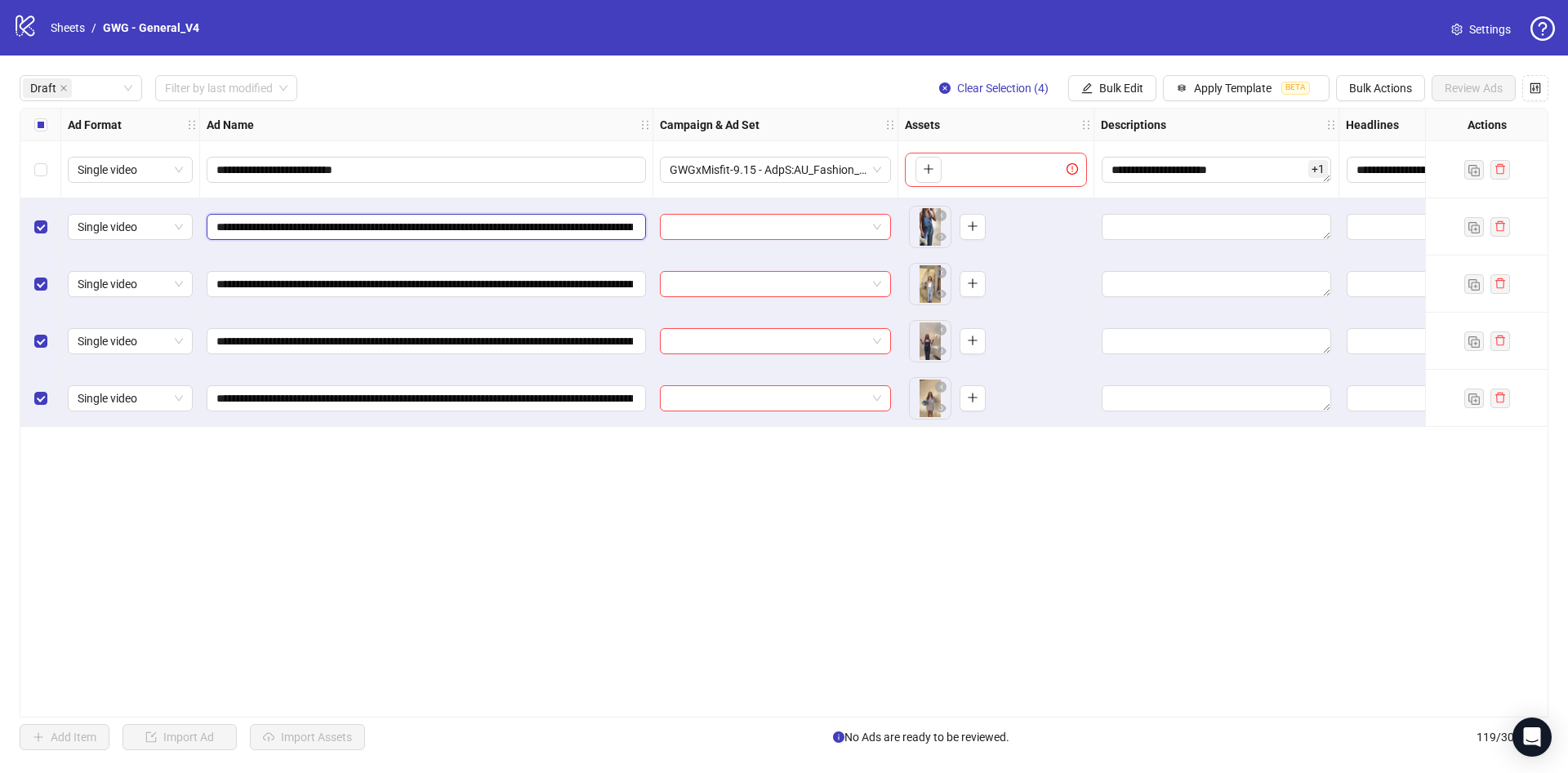
click at [439, 221] on input "**********" at bounding box center [424, 227] width 417 height 18
click at [479, 335] on input "**********" at bounding box center [424, 341] width 417 height 18
click at [465, 386] on span "**********" at bounding box center [427, 398] width 440 height 27
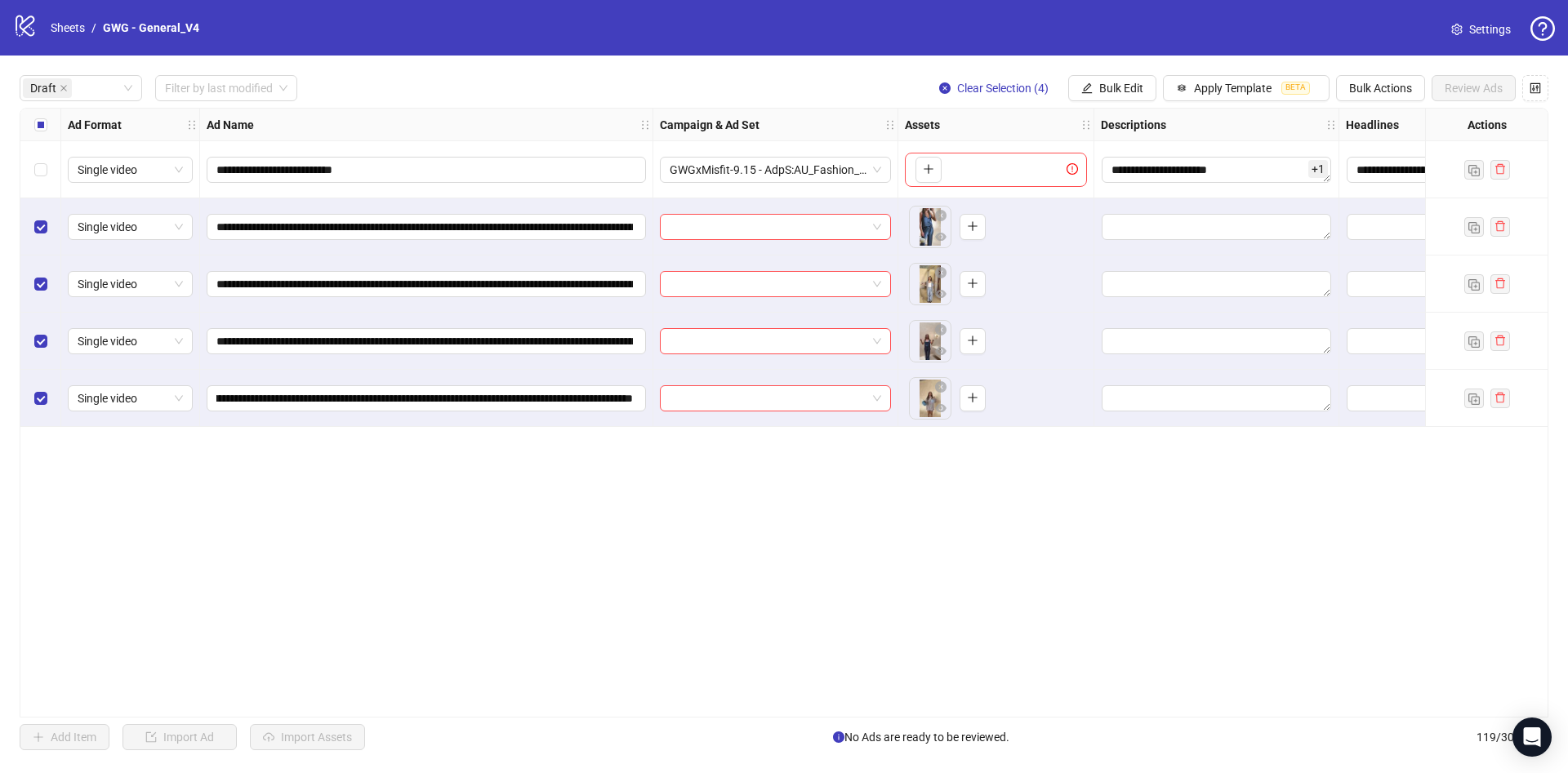
click at [410, 485] on div "**********" at bounding box center [784, 412] width 1529 height 610
click at [426, 402] on input "**********" at bounding box center [424, 398] width 417 height 18
paste input "**********"
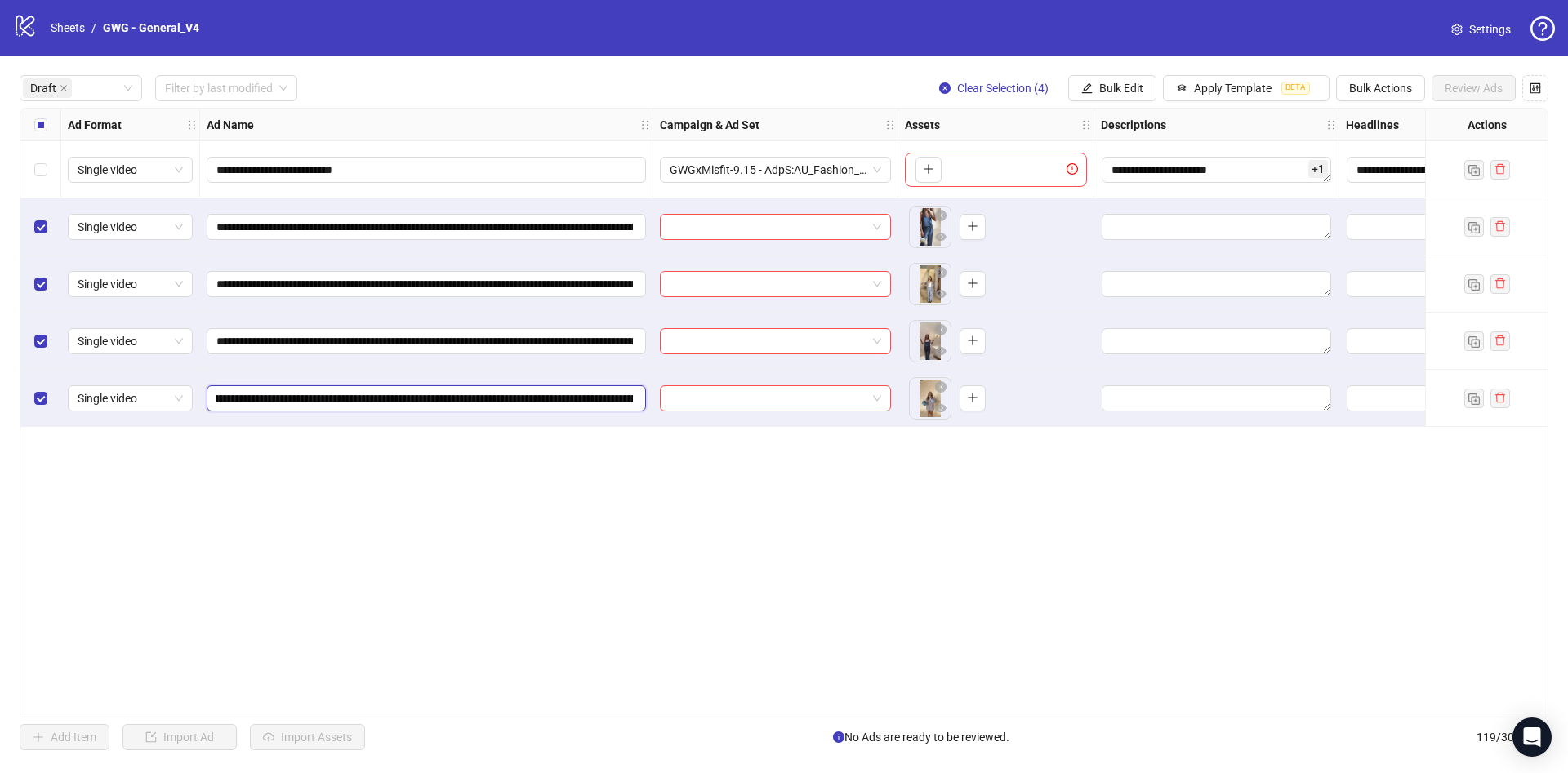
paste input "text"
type input "**********"
click at [440, 339] on input "**********" at bounding box center [424, 341] width 417 height 18
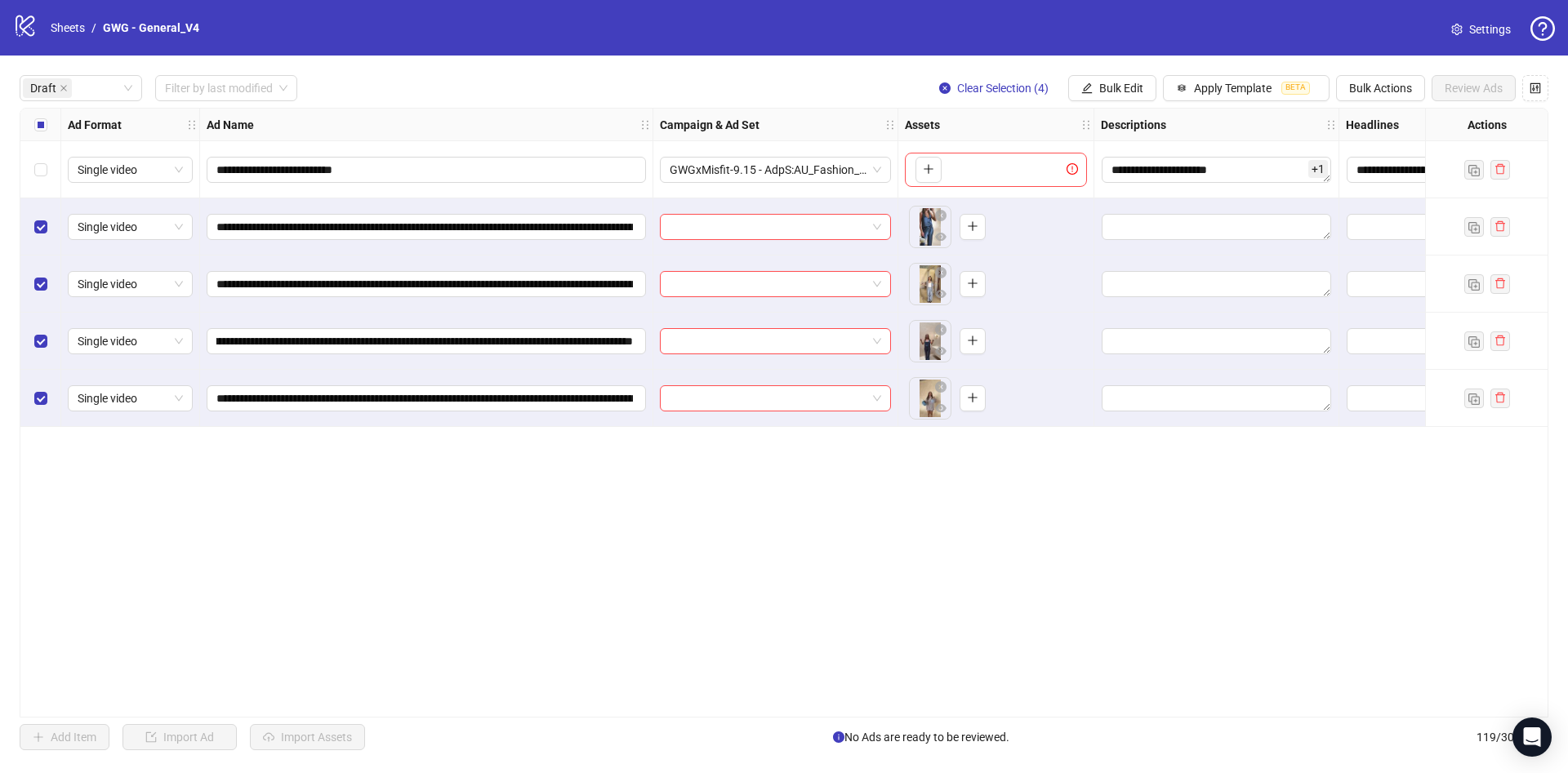
click at [542, 493] on div "**********" at bounding box center [784, 412] width 1529 height 610
click at [1114, 84] on span "Bulk Edit" at bounding box center [1121, 87] width 44 height 13
click at [1110, 178] on span "Campaign & Ad Set" at bounding box center [1128, 174] width 98 height 18
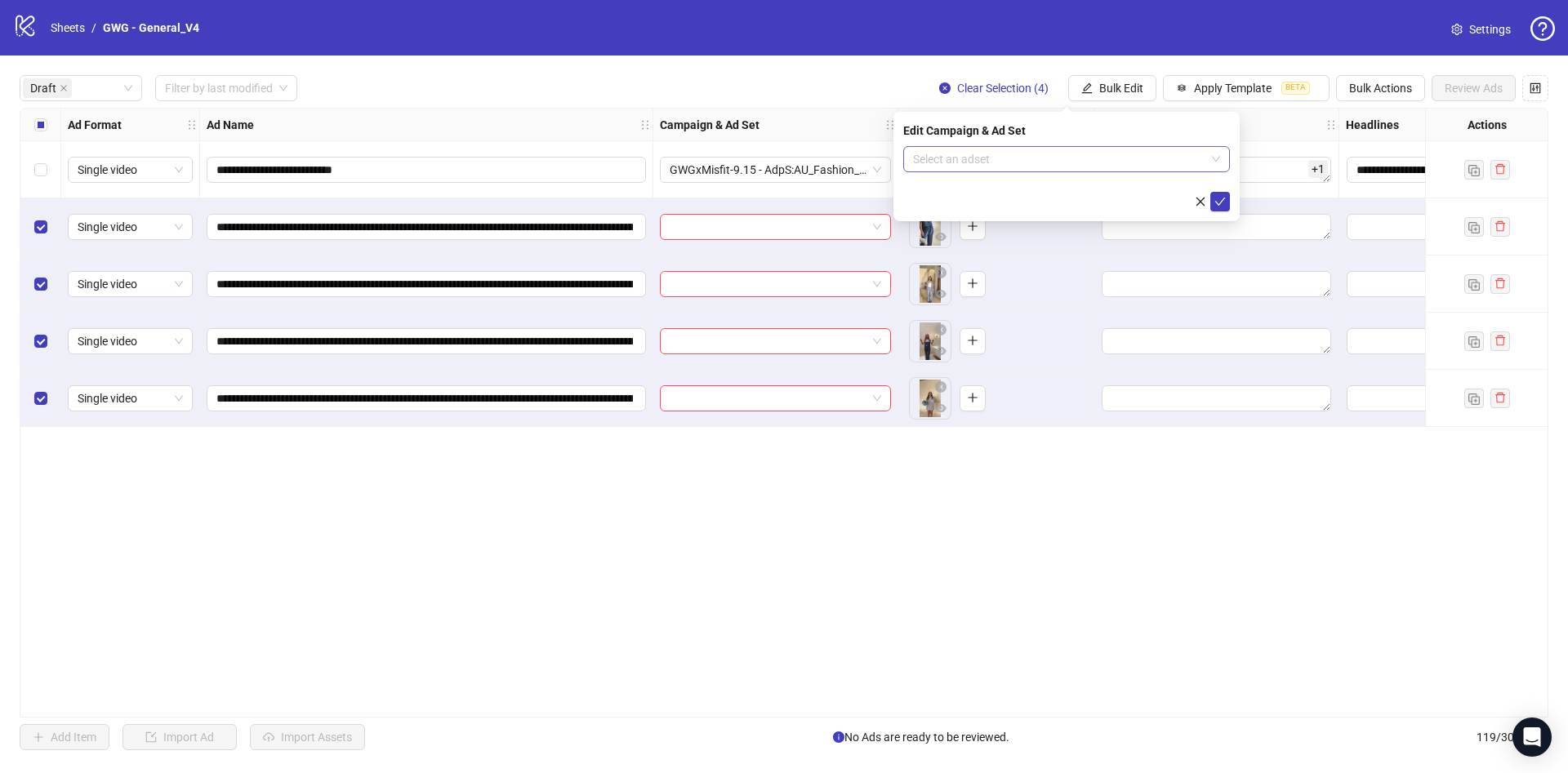
click at [1089, 171] on input "search" at bounding box center [1059, 159] width 293 height 25
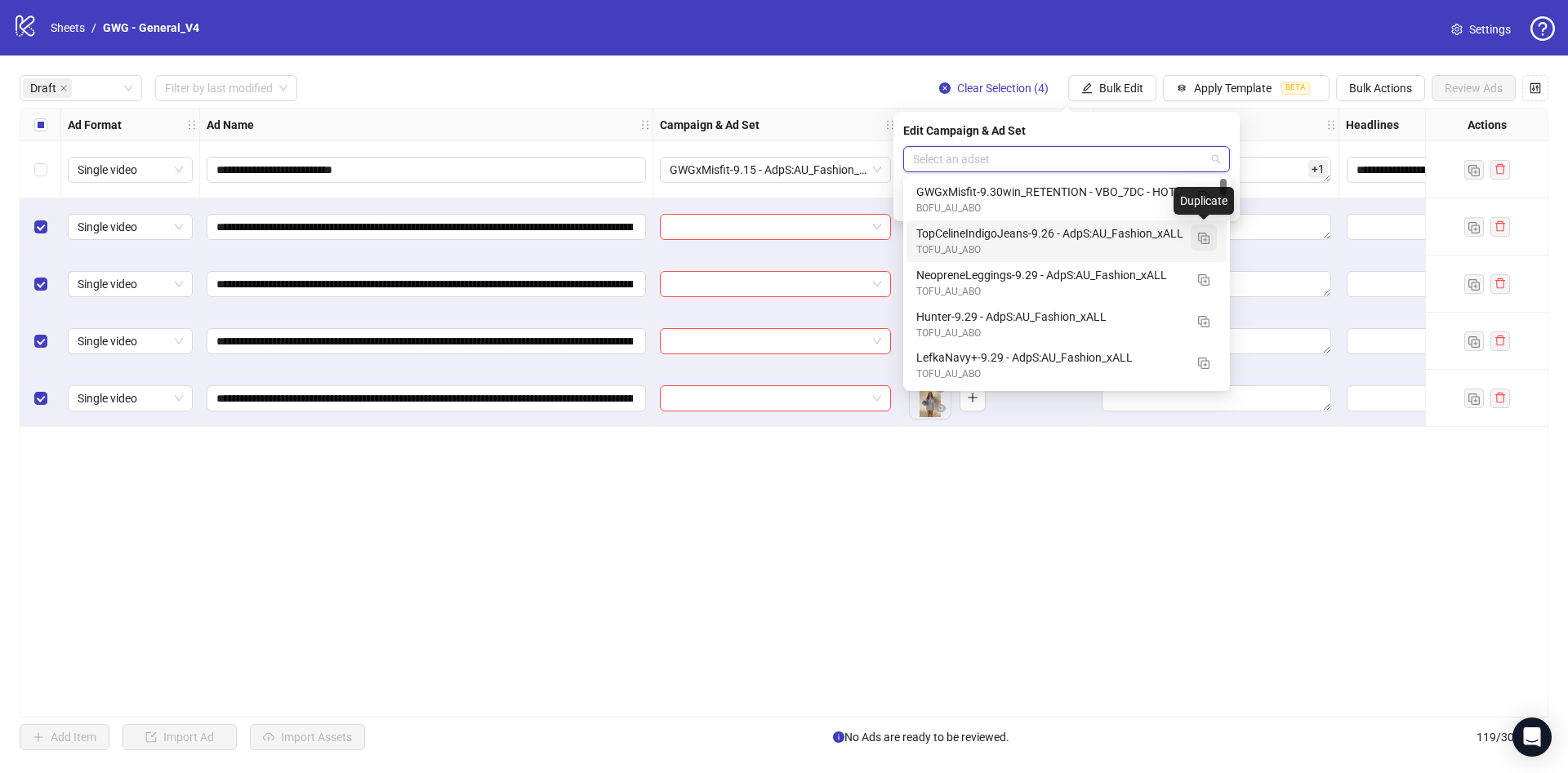
click at [1200, 233] on img "button" at bounding box center [1204, 238] width 11 height 11
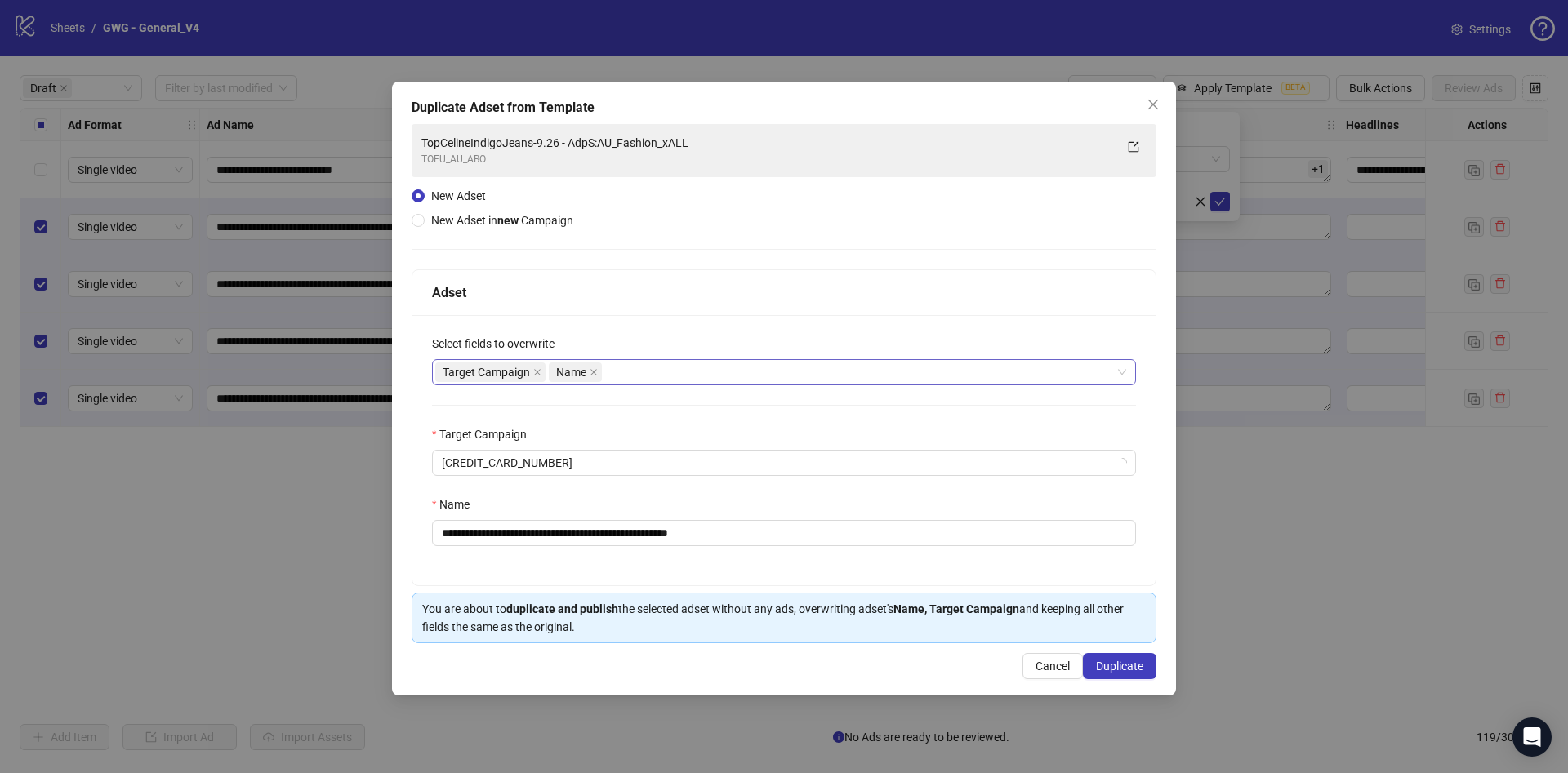
click at [628, 375] on div "Target Campaign Name" at bounding box center [775, 372] width 680 height 23
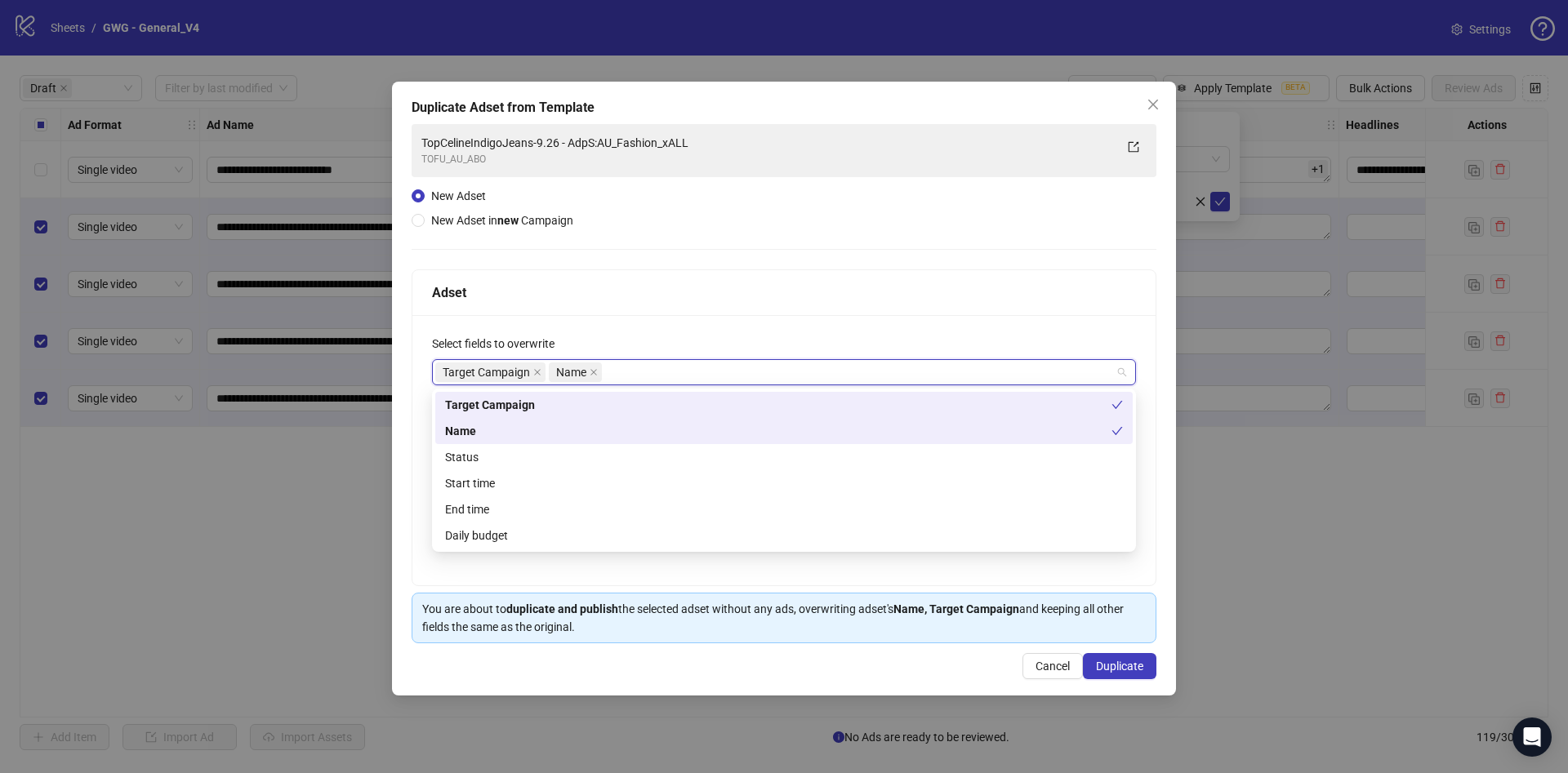
type input "*"
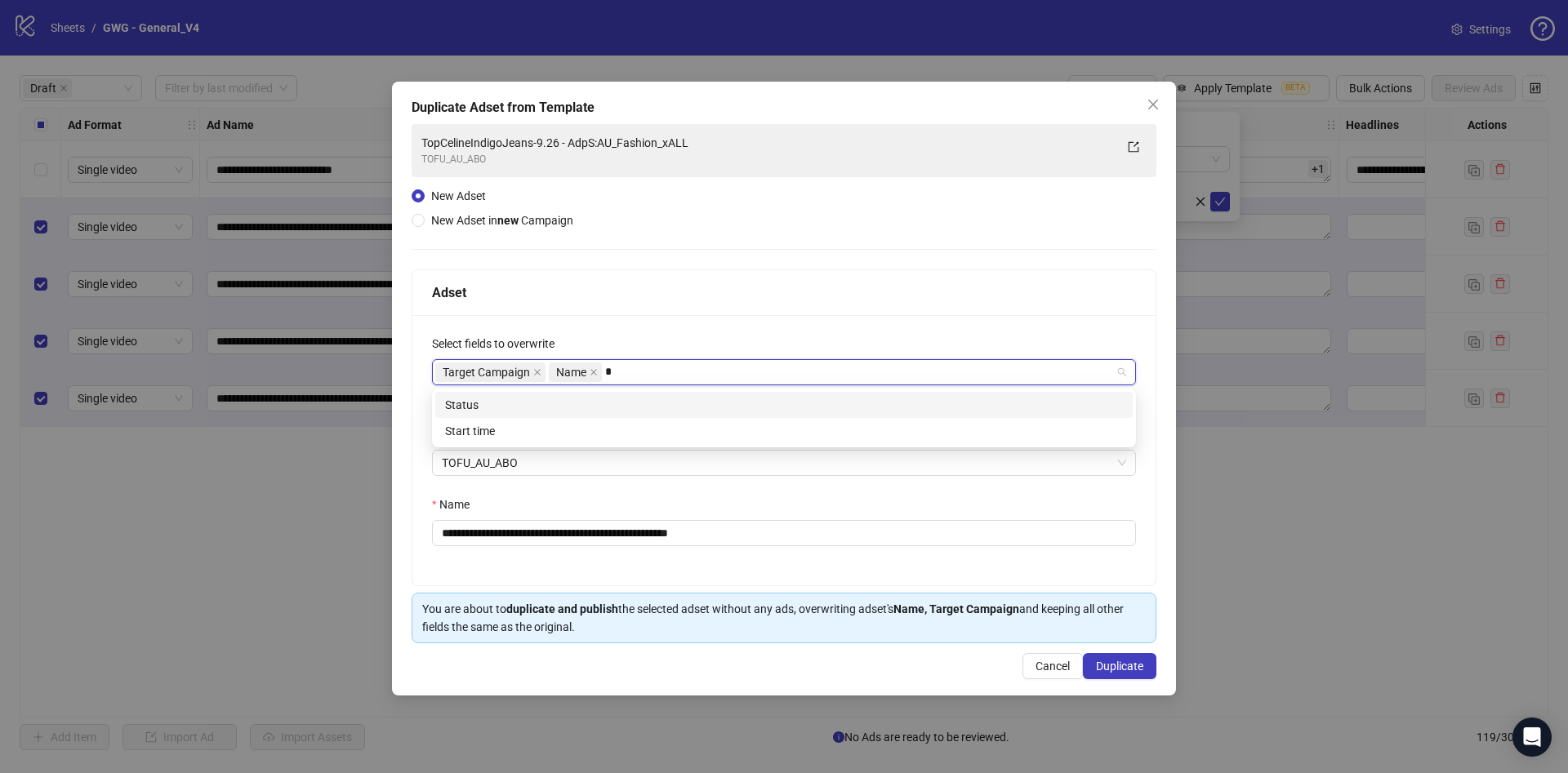
click at [636, 406] on div "Status" at bounding box center [784, 404] width 677 height 18
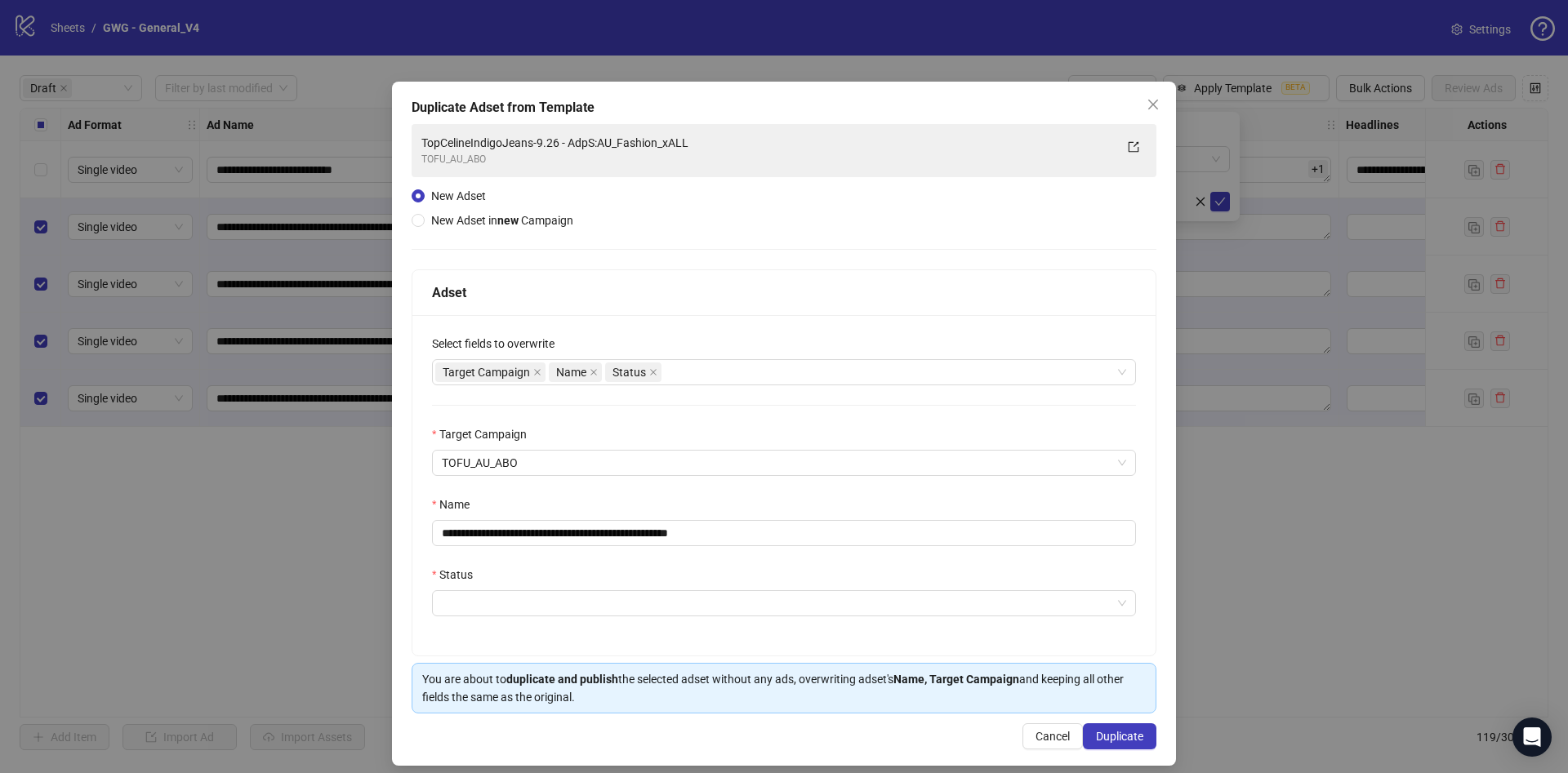
click at [402, 438] on div "**********" at bounding box center [784, 423] width 784 height 684
click at [514, 467] on span "TOFU_AU_ABO" at bounding box center [784, 463] width 684 height 25
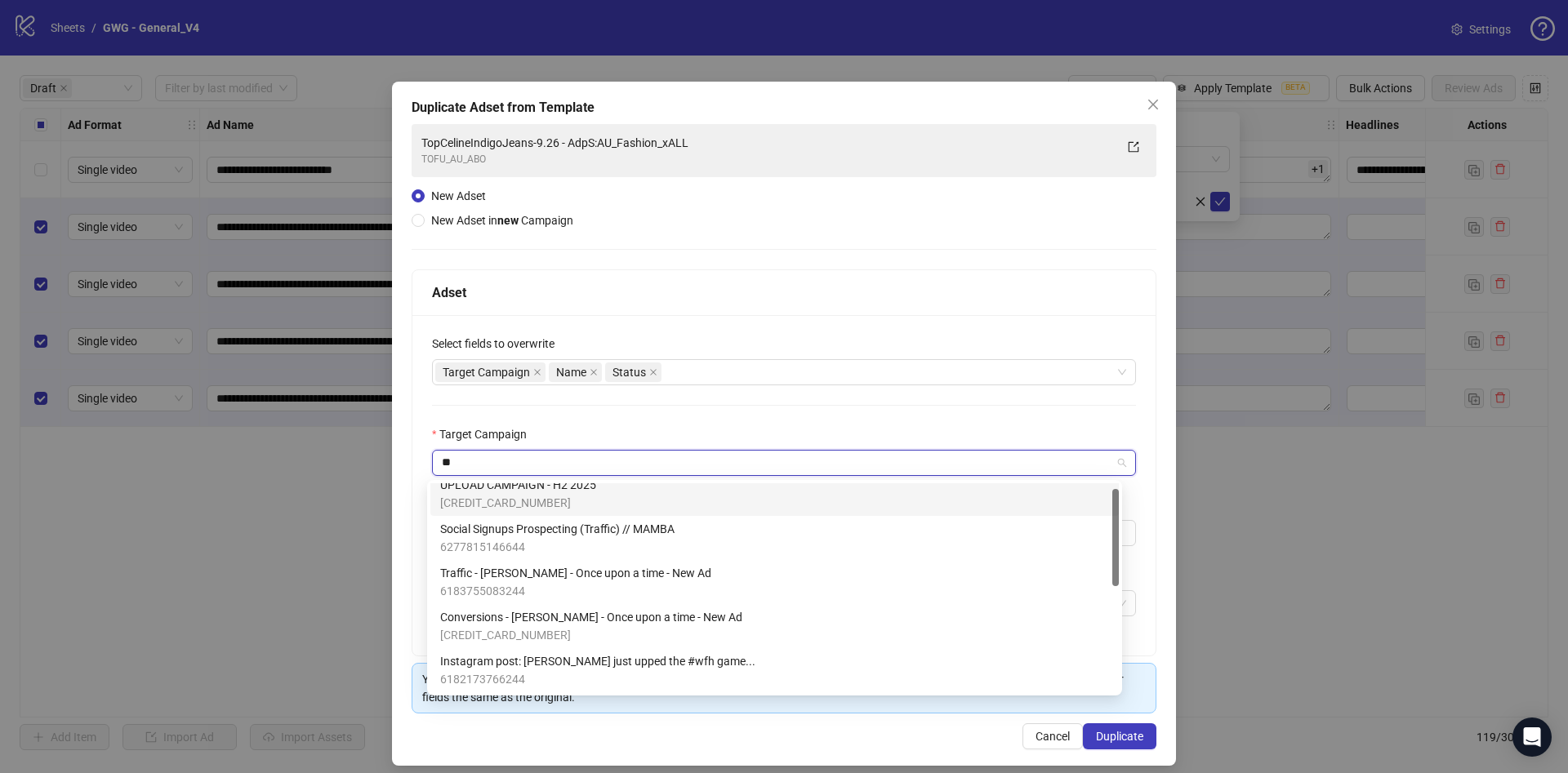
type input "***"
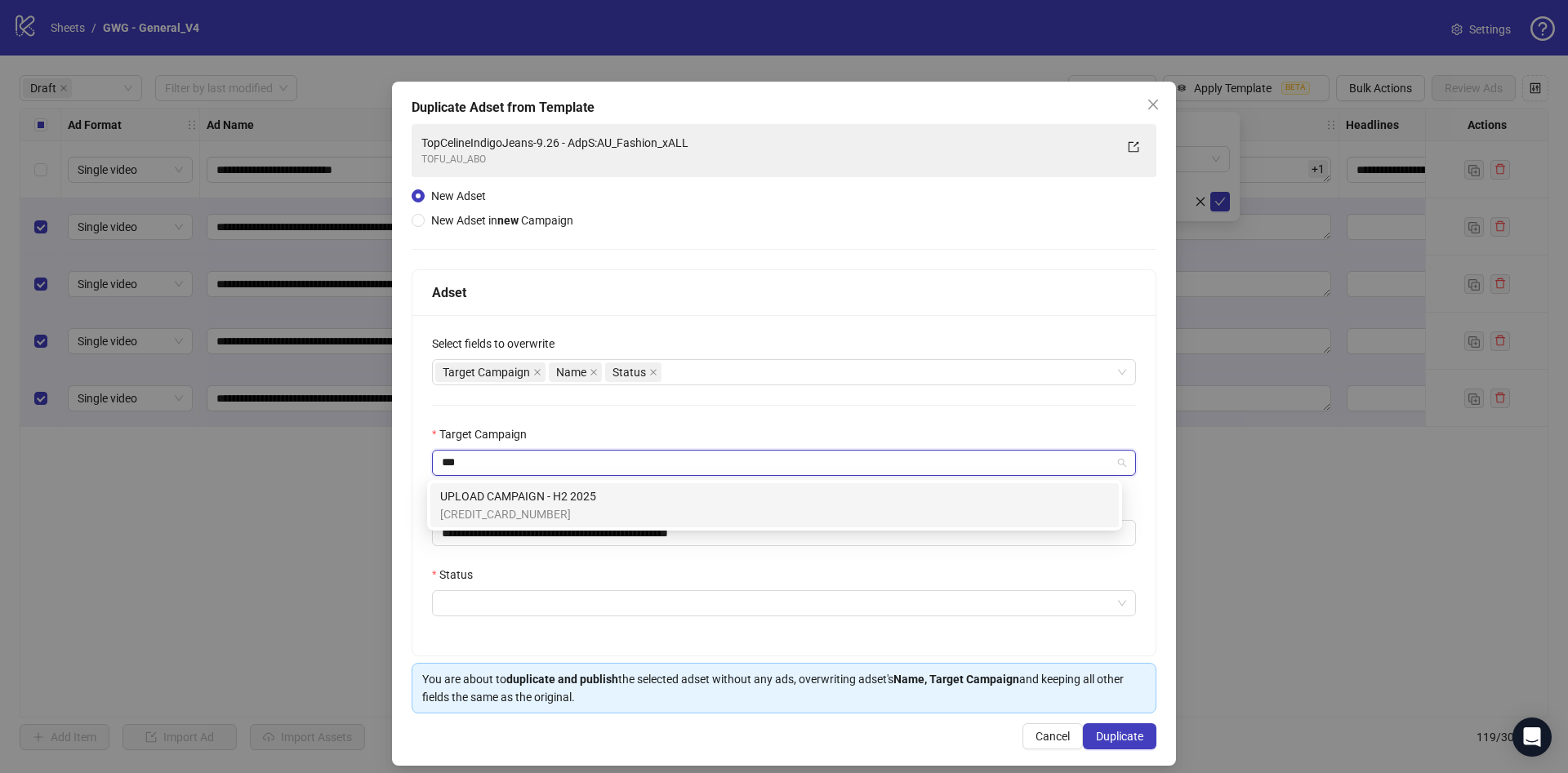
scroll to position [0, 0]
click at [601, 497] on div "UPLOAD CAMPAIGN - H2 2025 6810146110644" at bounding box center [775, 505] width 669 height 36
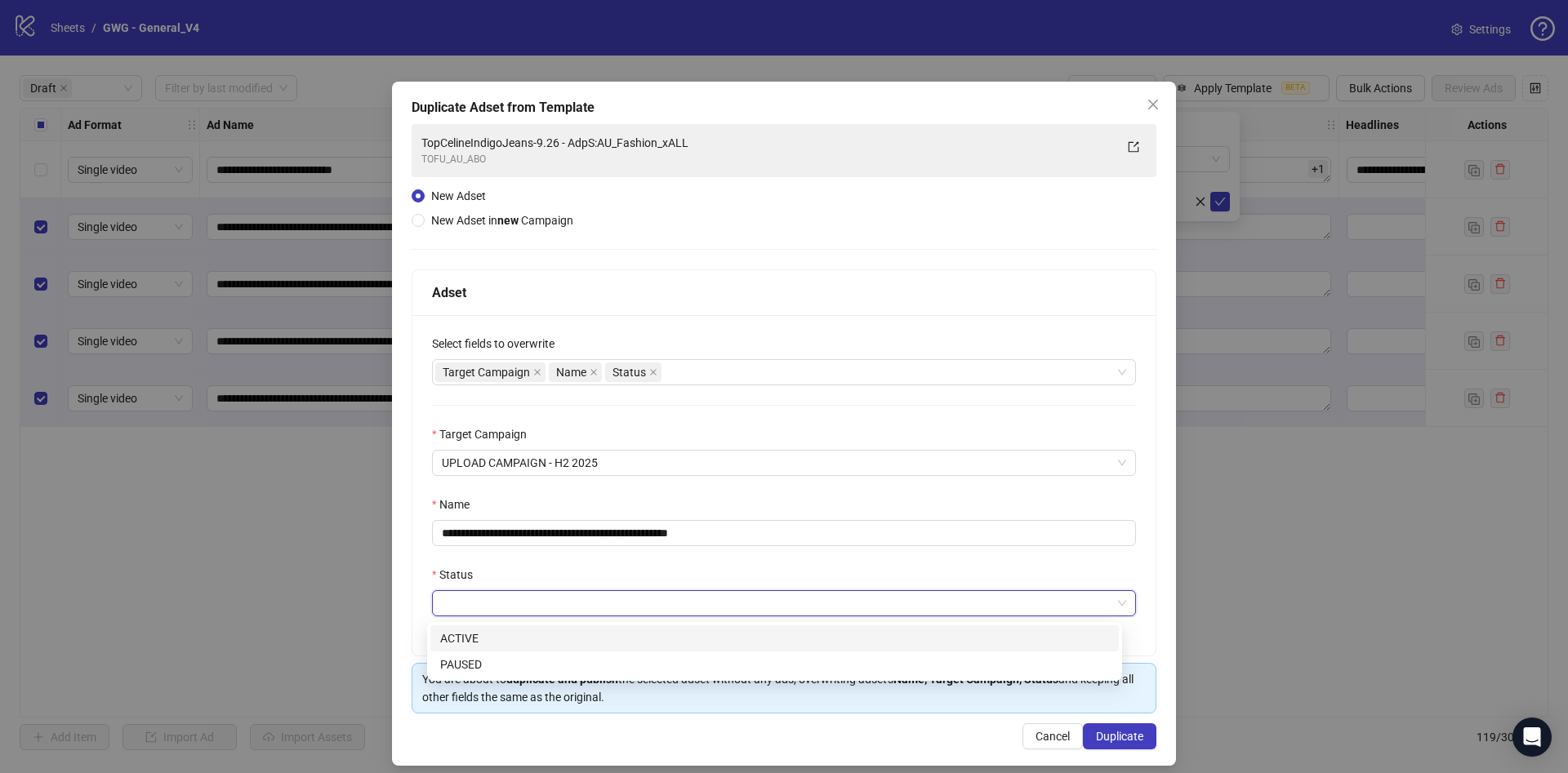
click at [509, 601] on input "Status" at bounding box center [777, 603] width 670 height 25
click at [521, 664] on div "PAUSED" at bounding box center [775, 664] width 669 height 18
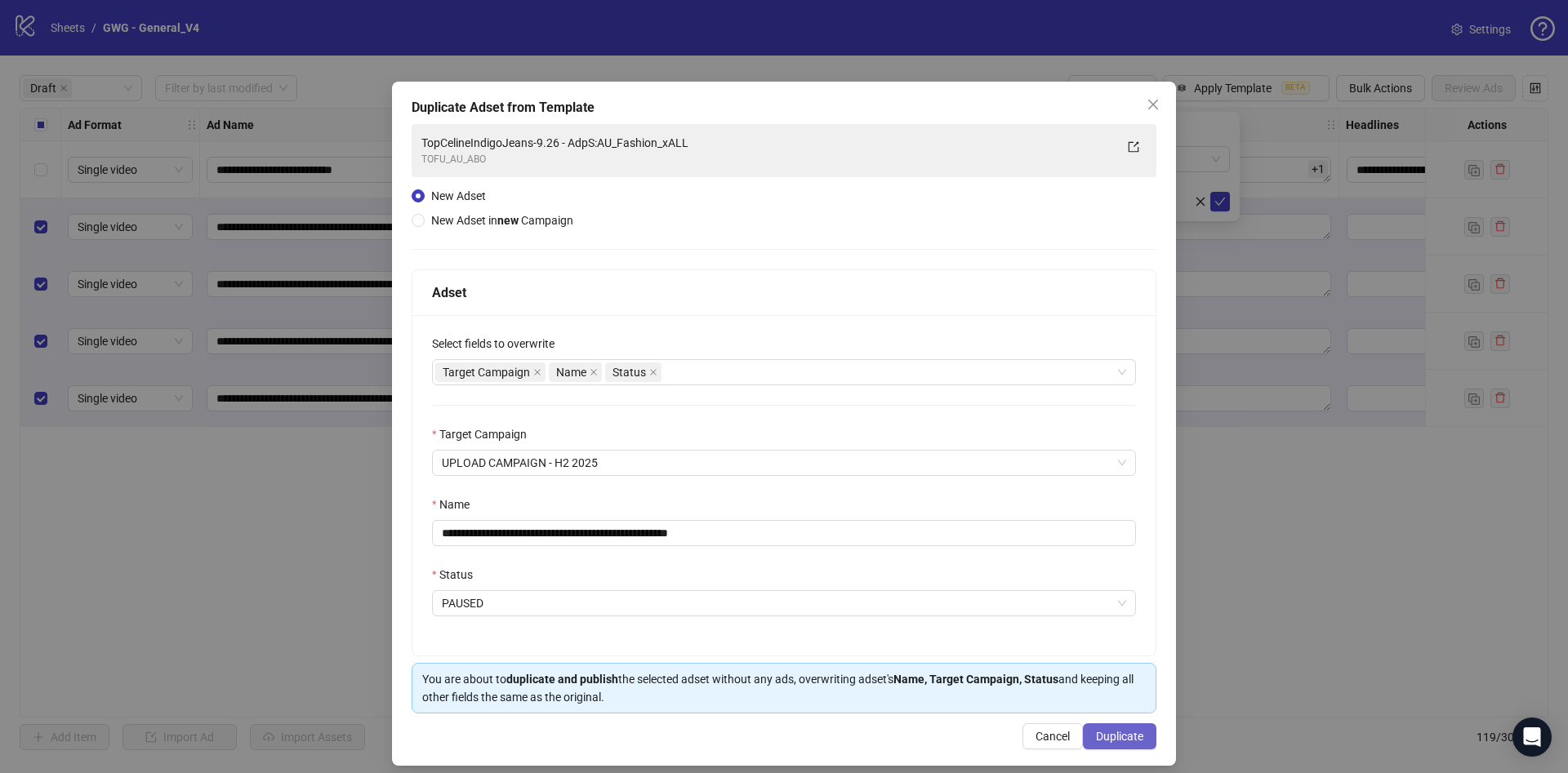
click at [1127, 735] on span "Duplicate" at bounding box center [1119, 736] width 47 height 13
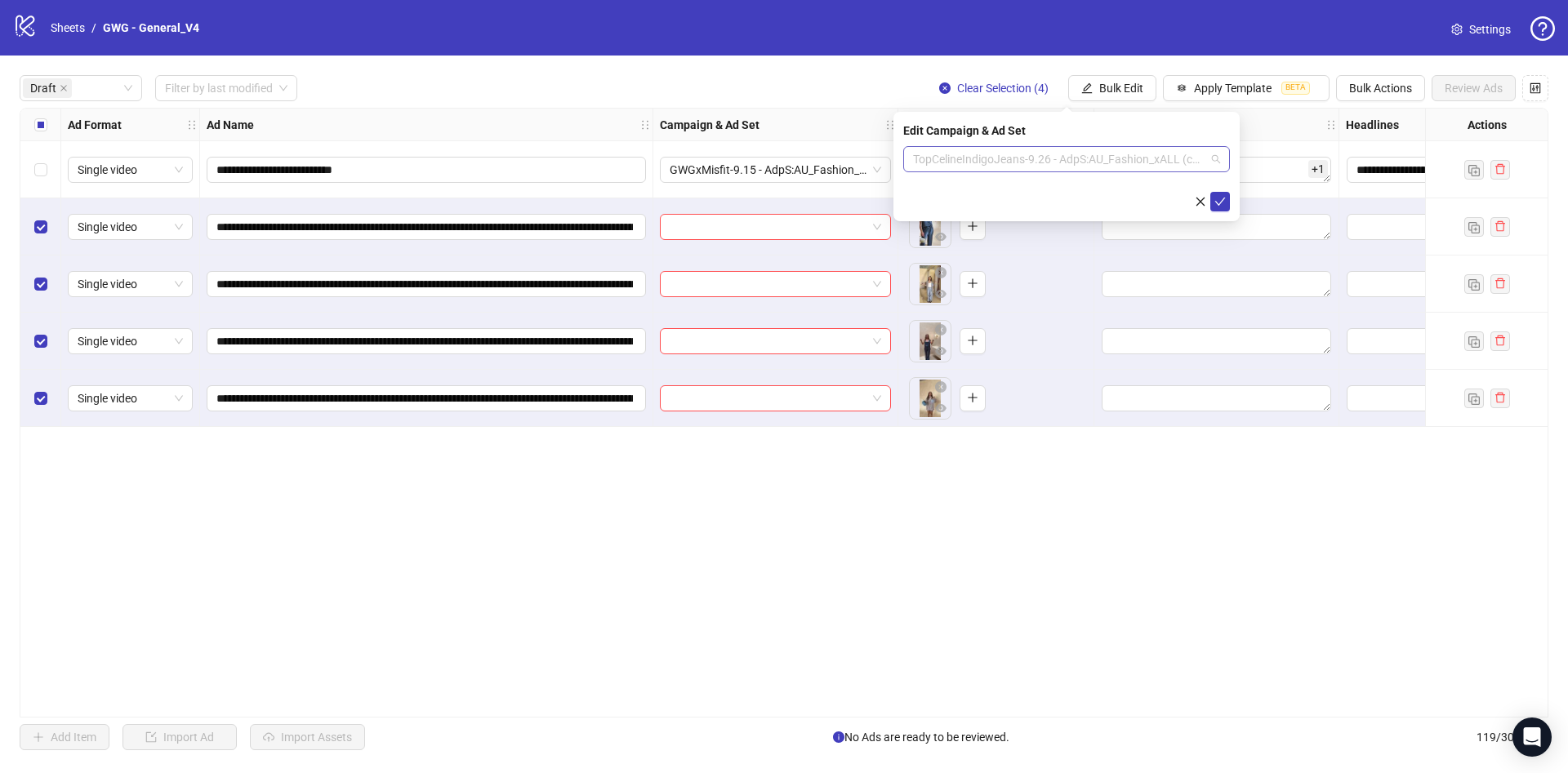
click at [1138, 161] on span "TopCelineIndigoJeans-9.26 - AdpS:AU_Fashion_xALL (copy)" at bounding box center [1066, 159] width 307 height 25
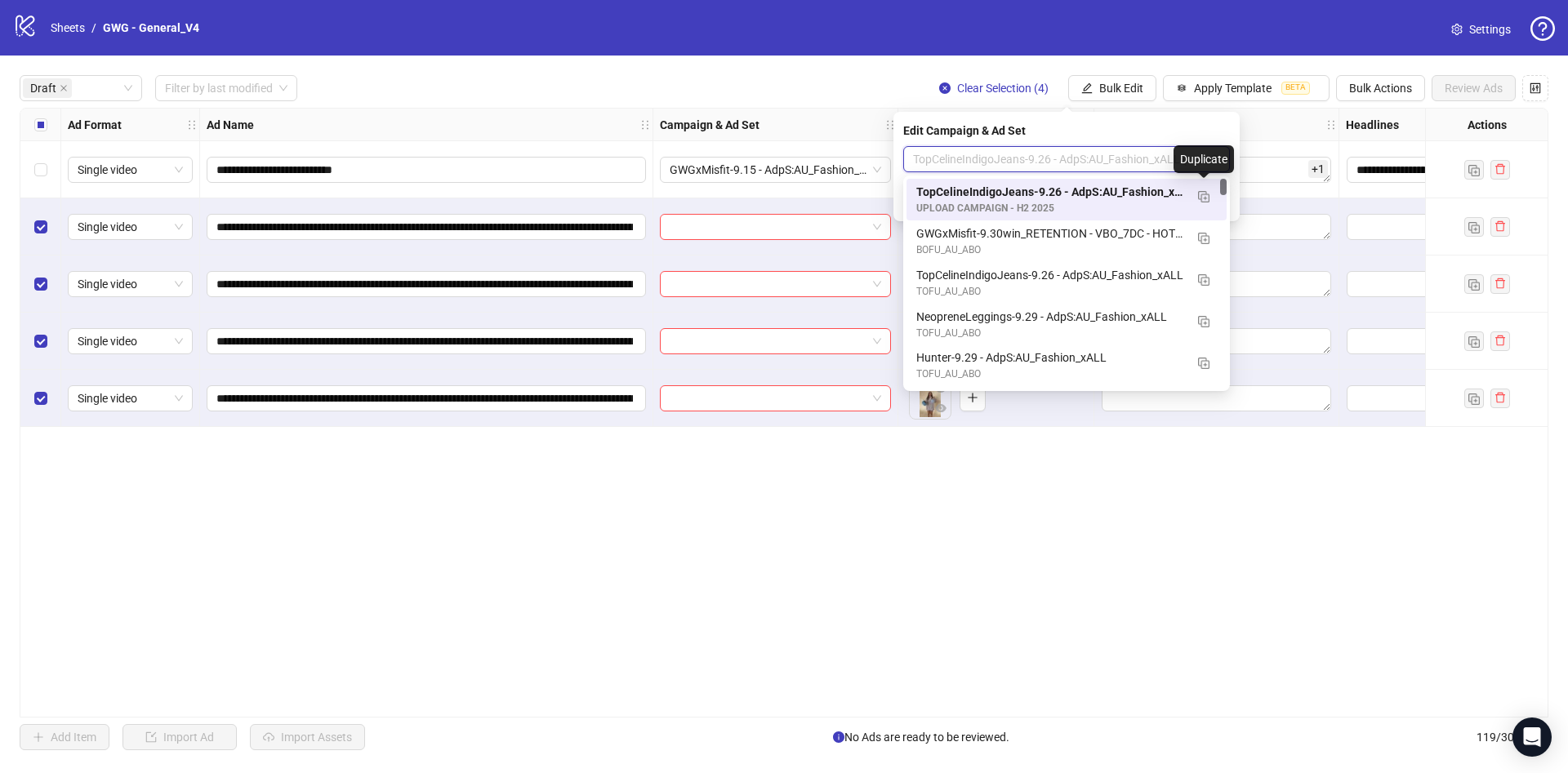
click at [1080, 198] on div "TopCelineIndigoJeans-9.26 - AdpS:AU_Fashion_xALL (copy)" at bounding box center [1050, 192] width 268 height 18
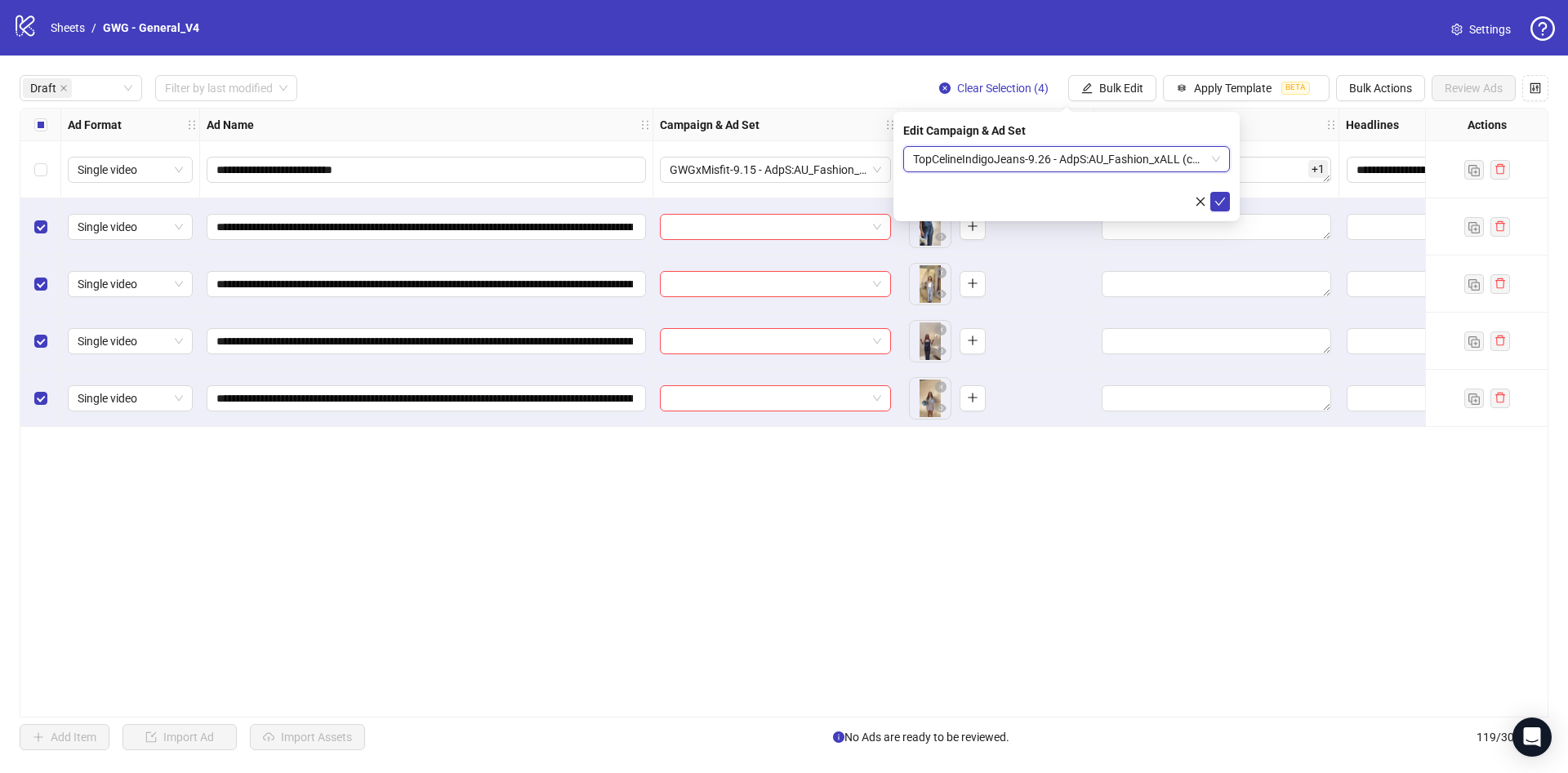
click at [1157, 162] on span "TopCelineIndigoJeans-9.26 - AdpS:AU_Fashion_xALL (copy)" at bounding box center [1066, 159] width 307 height 25
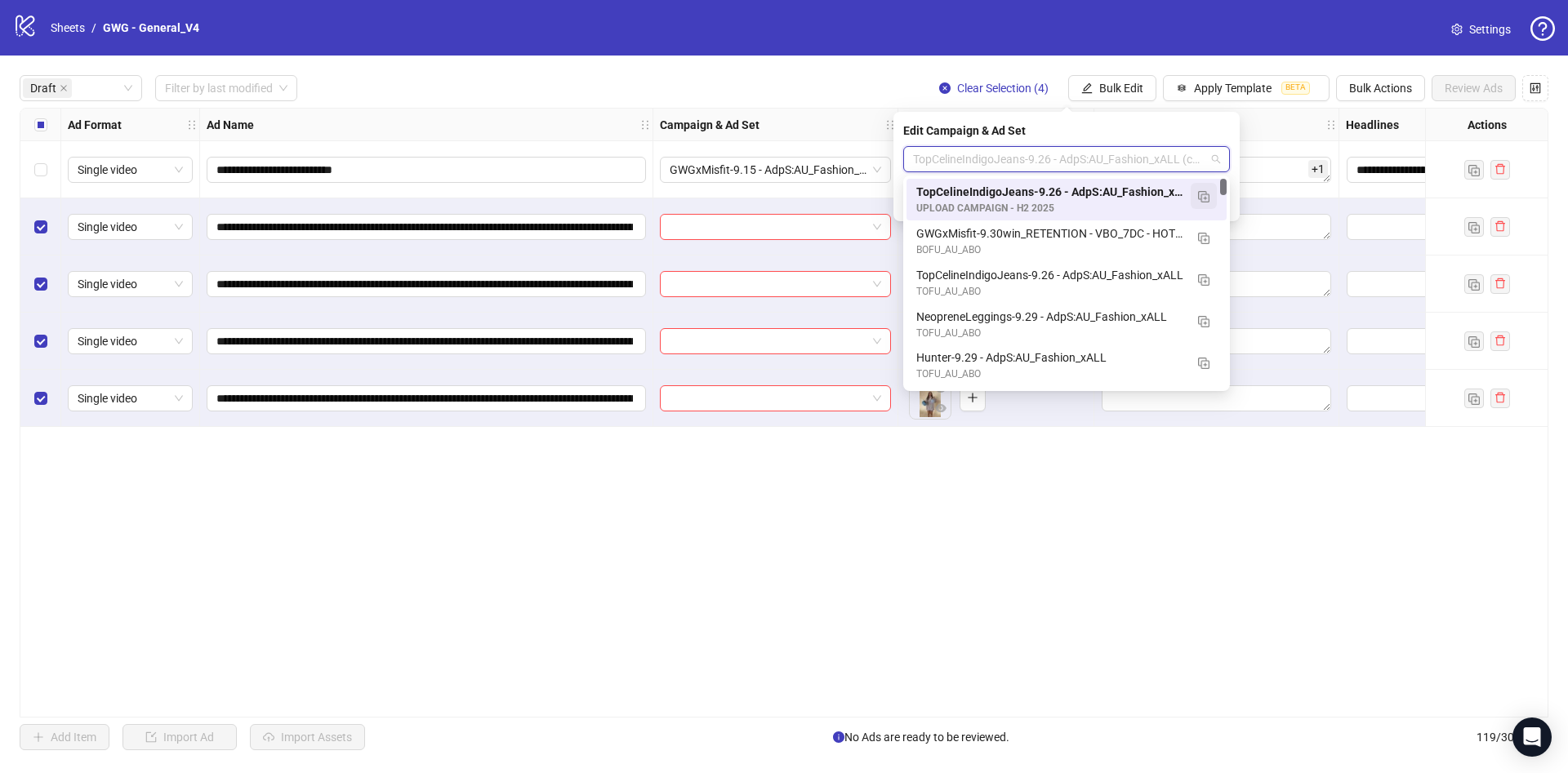
click at [1205, 195] on img "button" at bounding box center [1204, 196] width 11 height 11
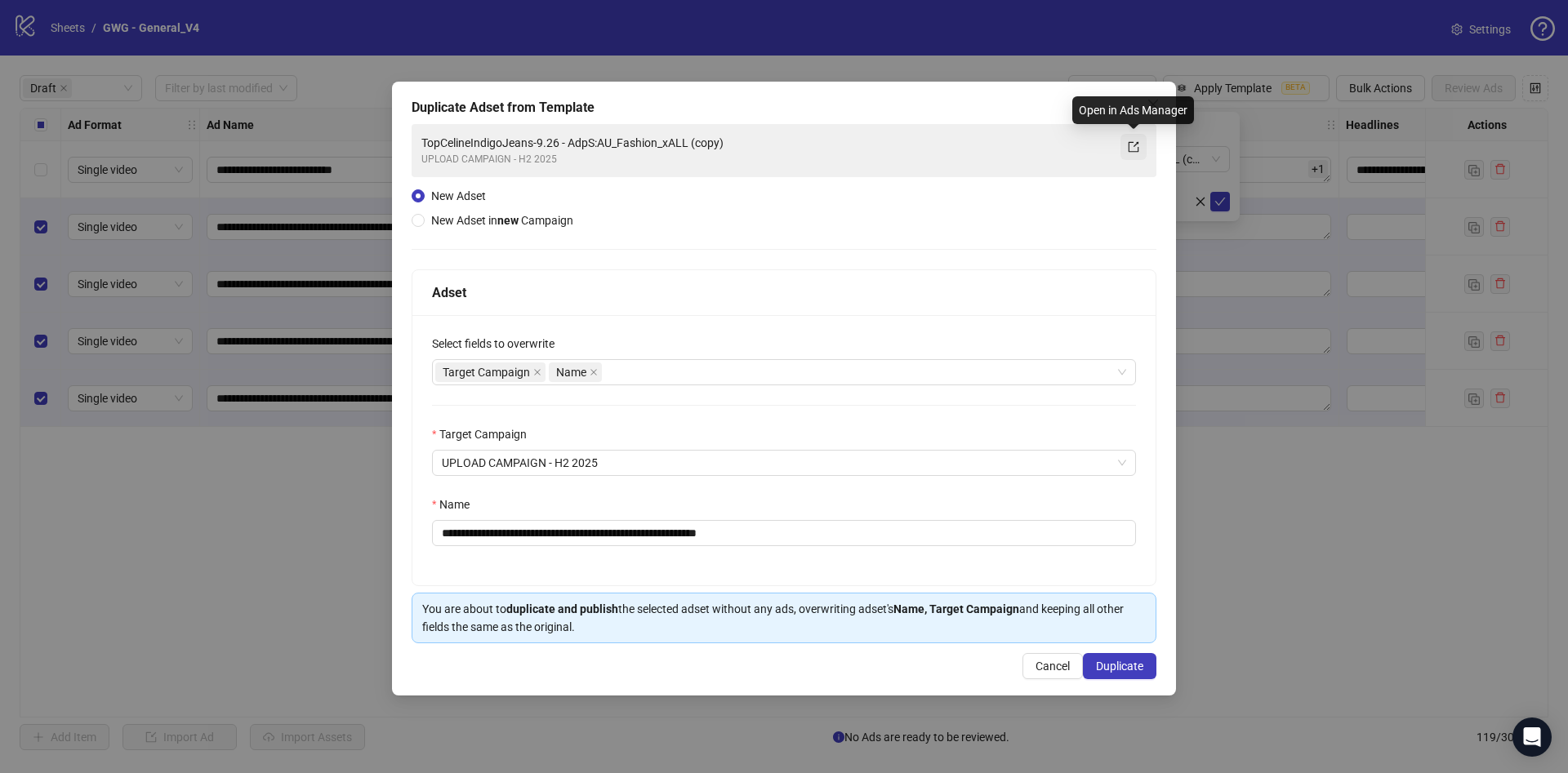
click at [1144, 143] on button "button" at bounding box center [1133, 147] width 27 height 27
click at [1163, 100] on div "**********" at bounding box center [784, 388] width 784 height 614
click at [1140, 101] on span "Close" at bounding box center [1153, 104] width 27 height 13
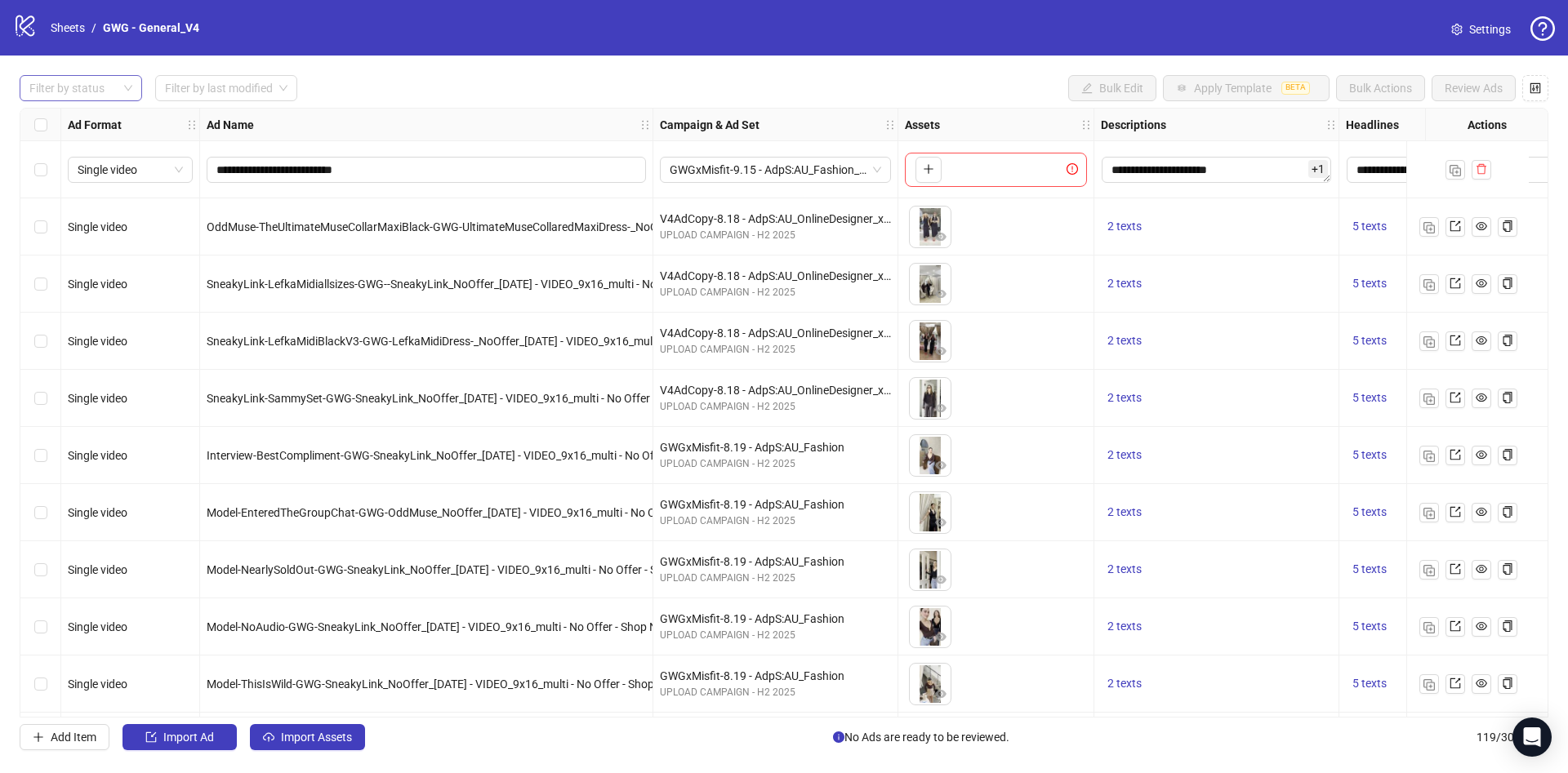
click at [89, 100] on div "**********" at bounding box center [784, 412] width 1568 height 714
click at [90, 99] on div at bounding box center [73, 88] width 99 height 23
click at [86, 113] on div "Draft" at bounding box center [80, 121] width 97 height 18
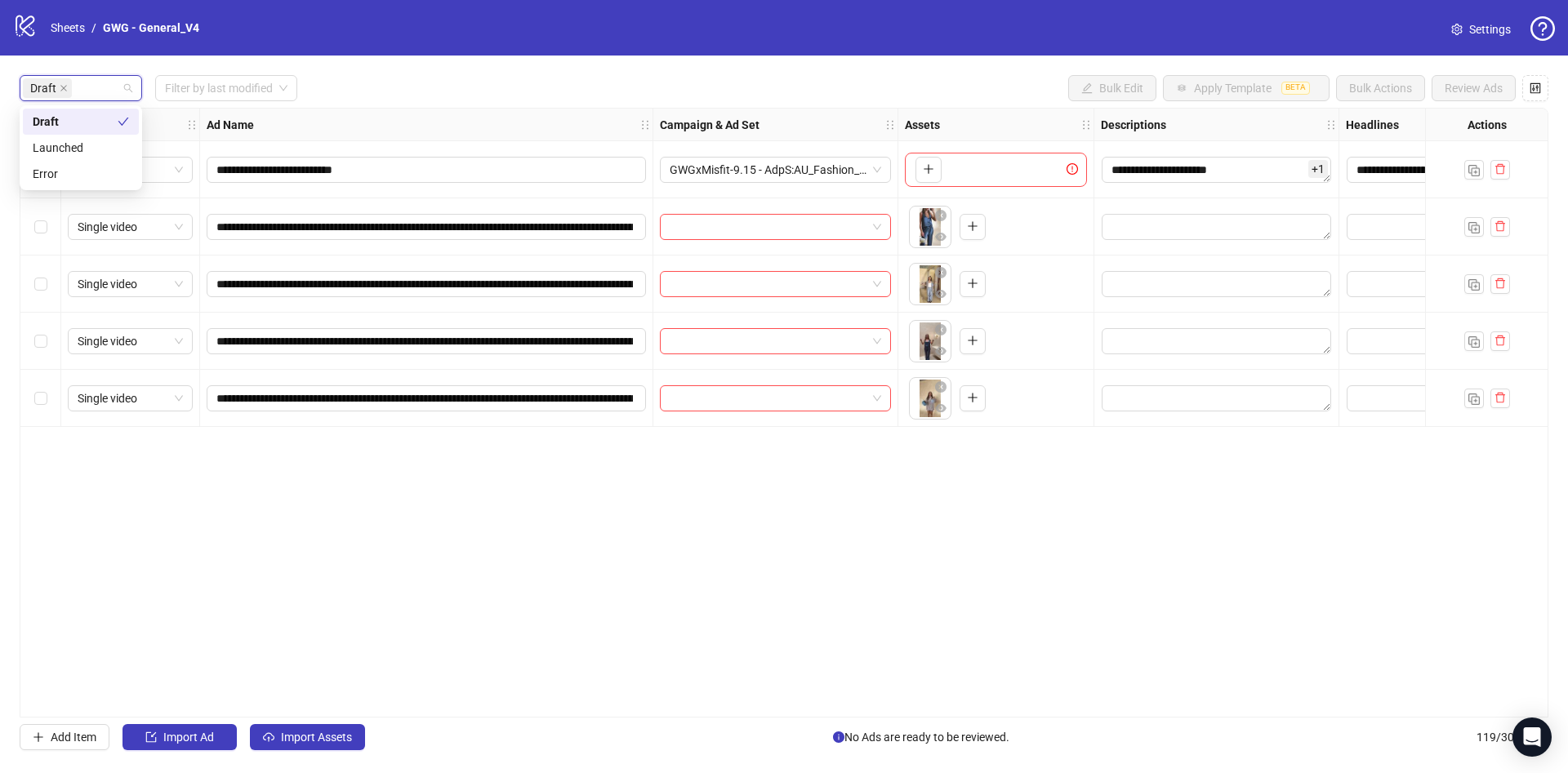
click at [496, 95] on div "Draft Filter by last modified Bulk Edit Apply Template BETA Bulk Actions Review…" at bounding box center [784, 88] width 1529 height 27
drag, startPoint x: 457, startPoint y: 225, endPoint x: 748, endPoint y: 241, distance: 291.4
click at [748, 109] on div "**********" at bounding box center [925, 109] width 1809 height 0
click at [482, 572] on div "**********" at bounding box center [784, 412] width 1529 height 610
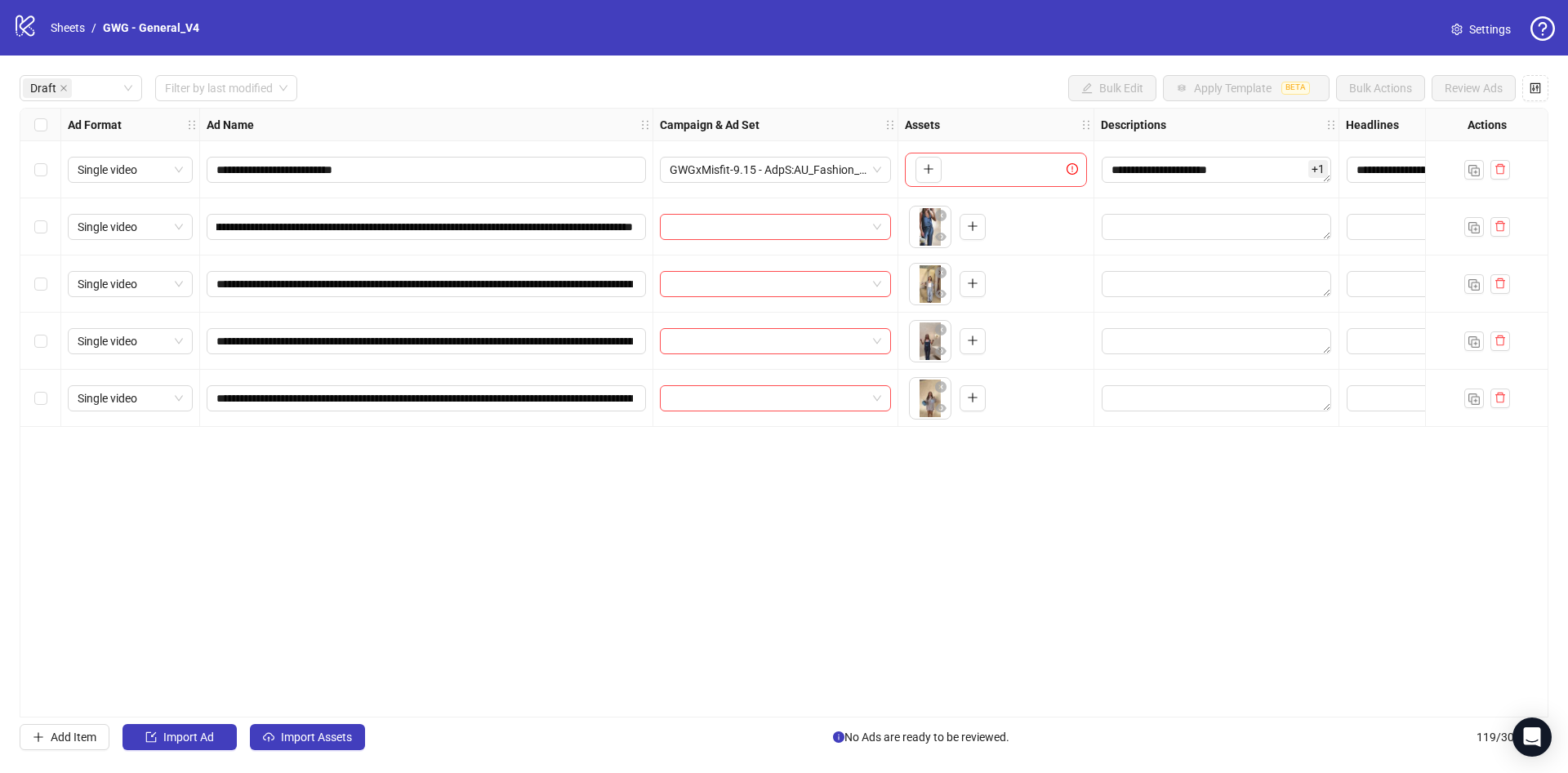
scroll to position [0, 0]
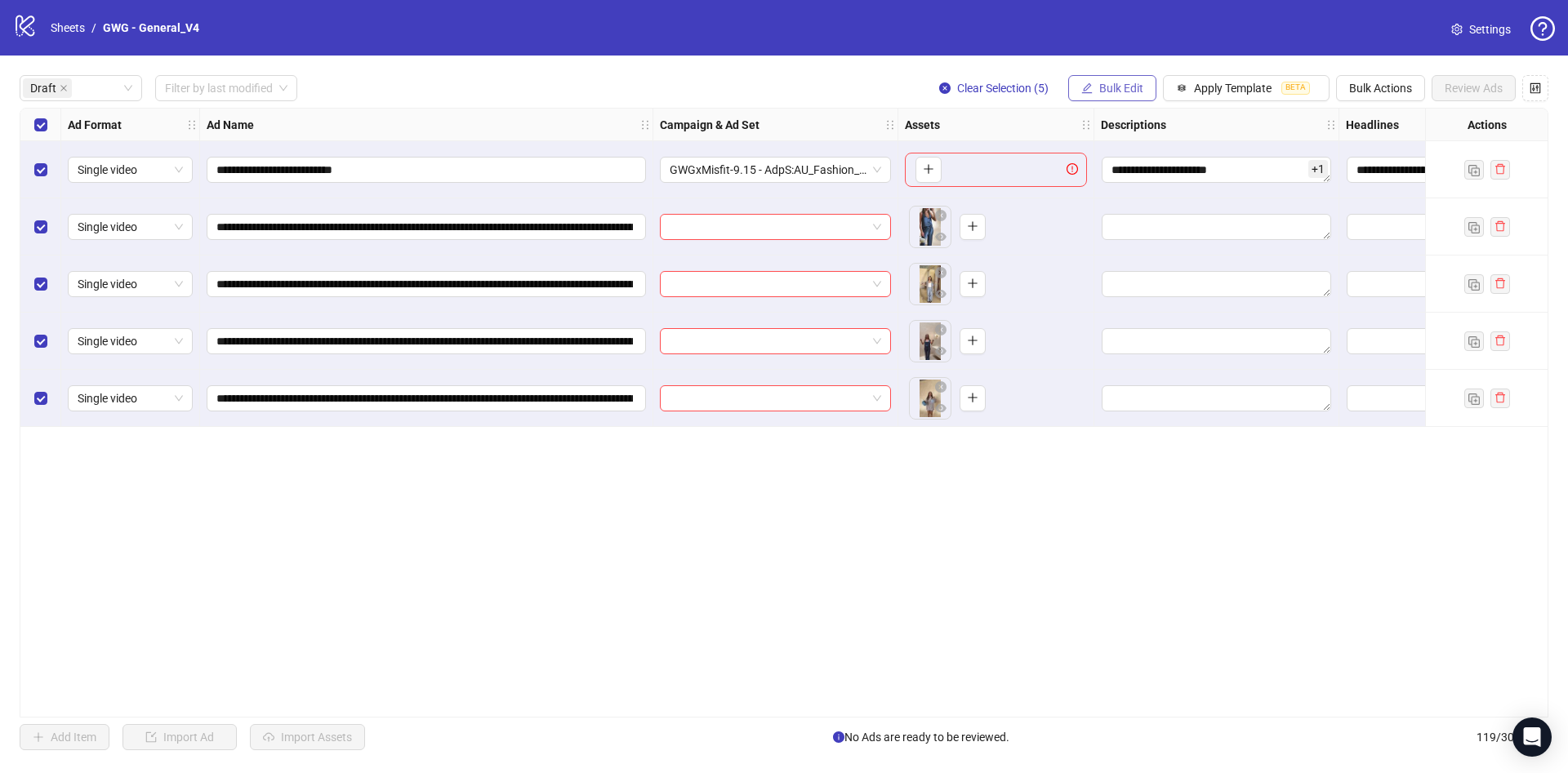
click at [1134, 81] on span "Bulk Edit" at bounding box center [1121, 87] width 44 height 13
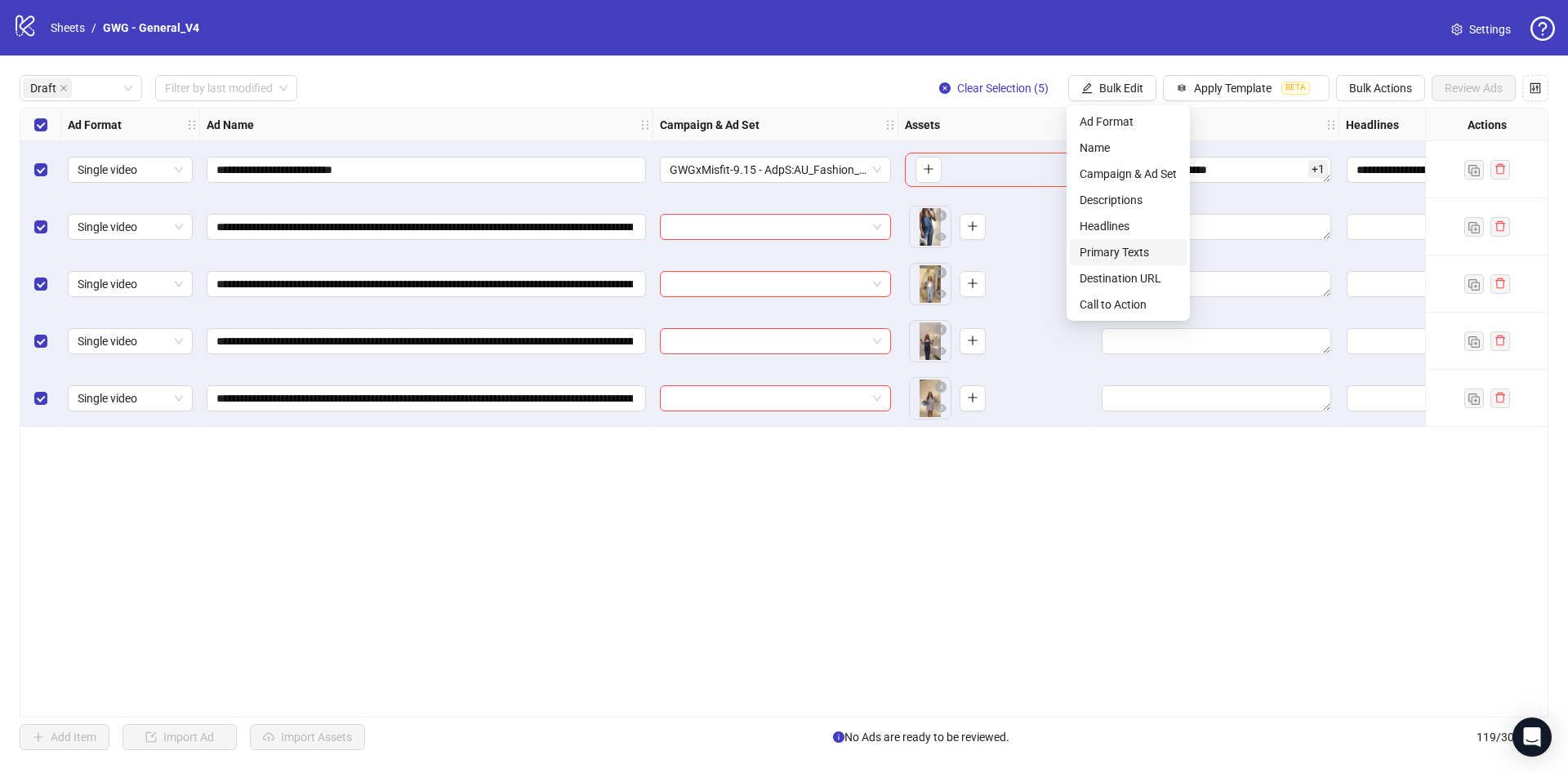
click at [1133, 245] on span "Primary Texts" at bounding box center [1128, 252] width 98 height 18
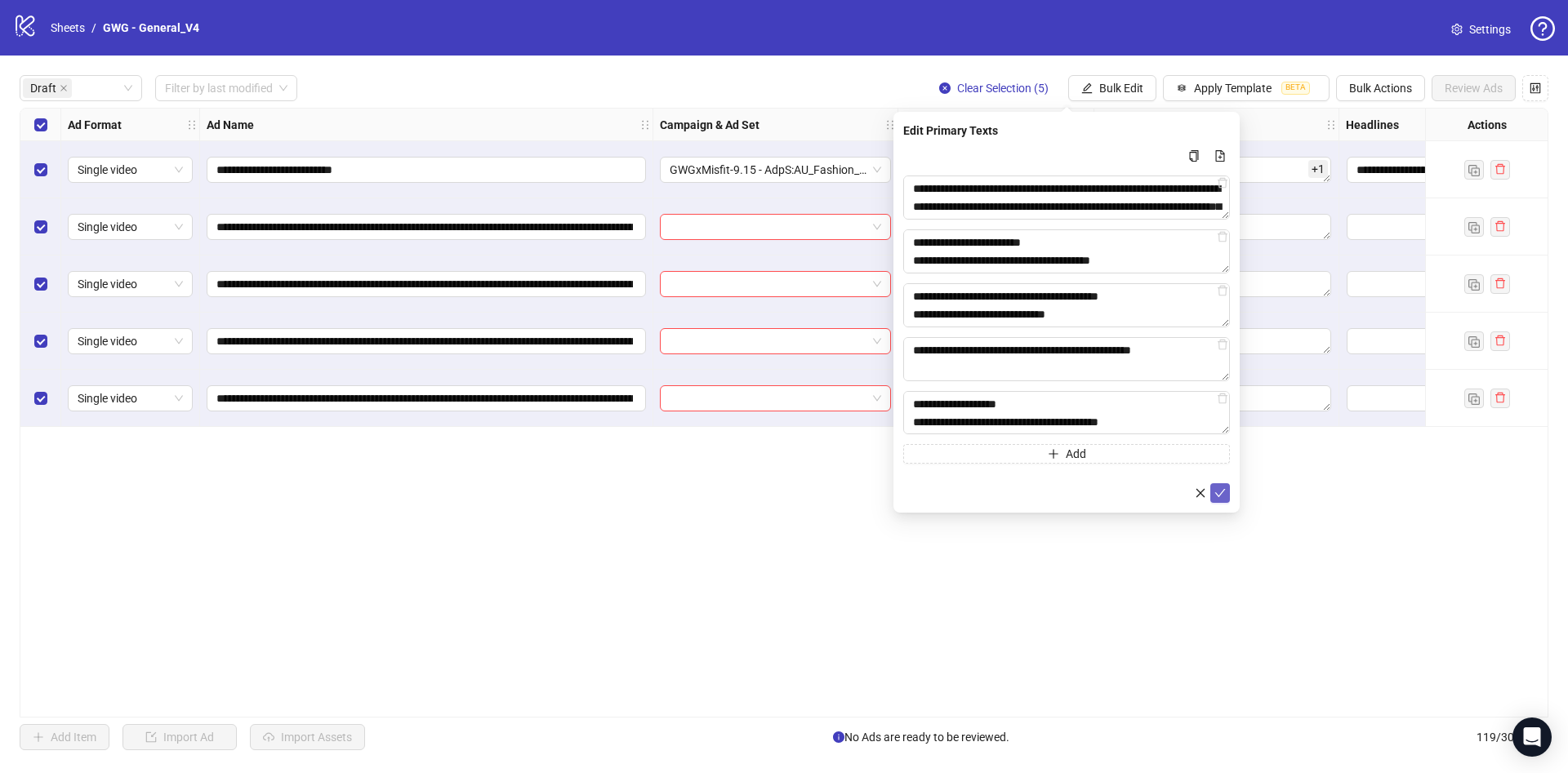
click at [1222, 490] on icon "check" at bounding box center [1220, 493] width 11 height 11
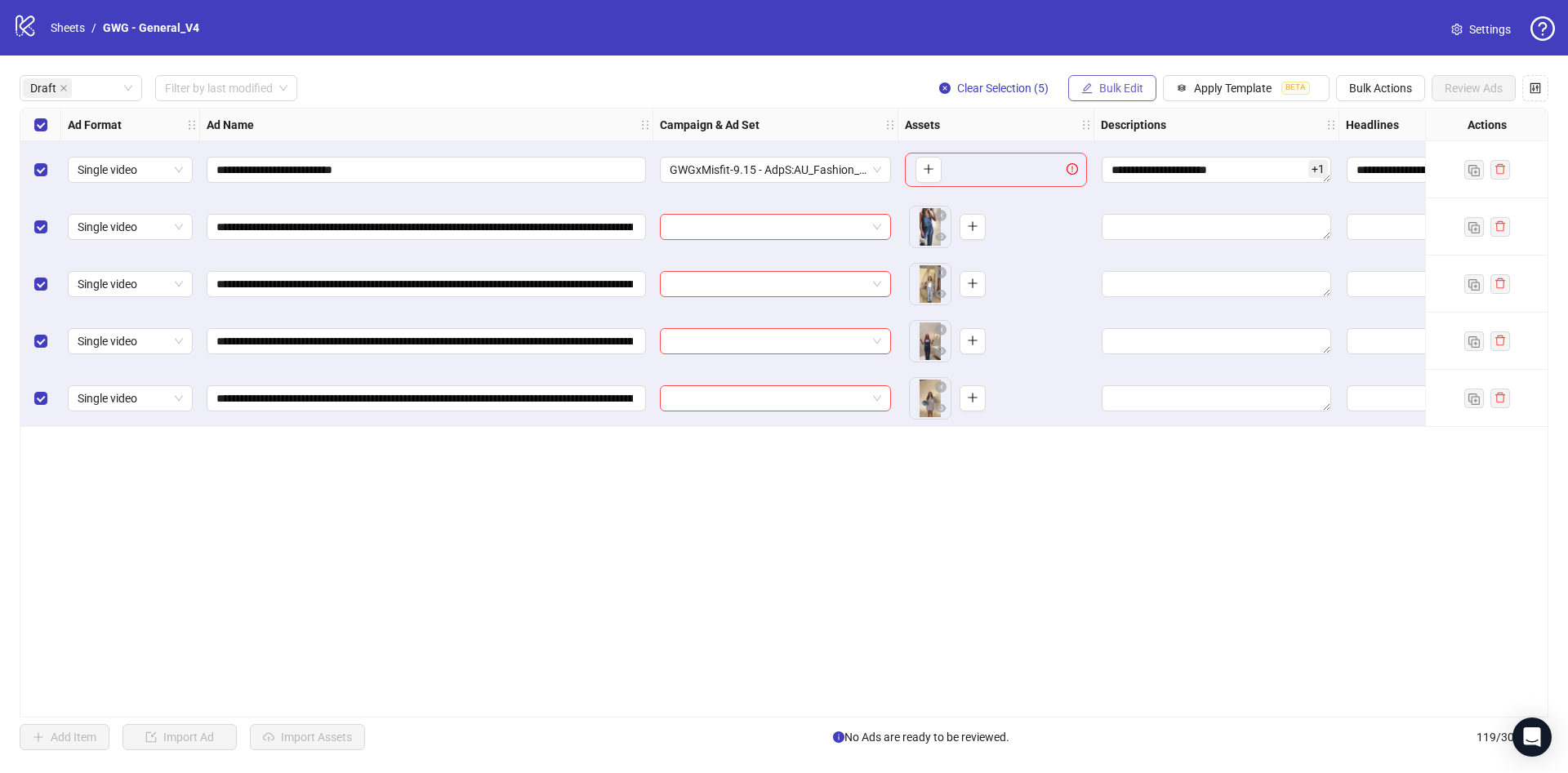
click at [1112, 74] on div "**********" at bounding box center [784, 412] width 1568 height 714
click at [1109, 97] on button "Bulk Edit" at bounding box center [1112, 88] width 88 height 27
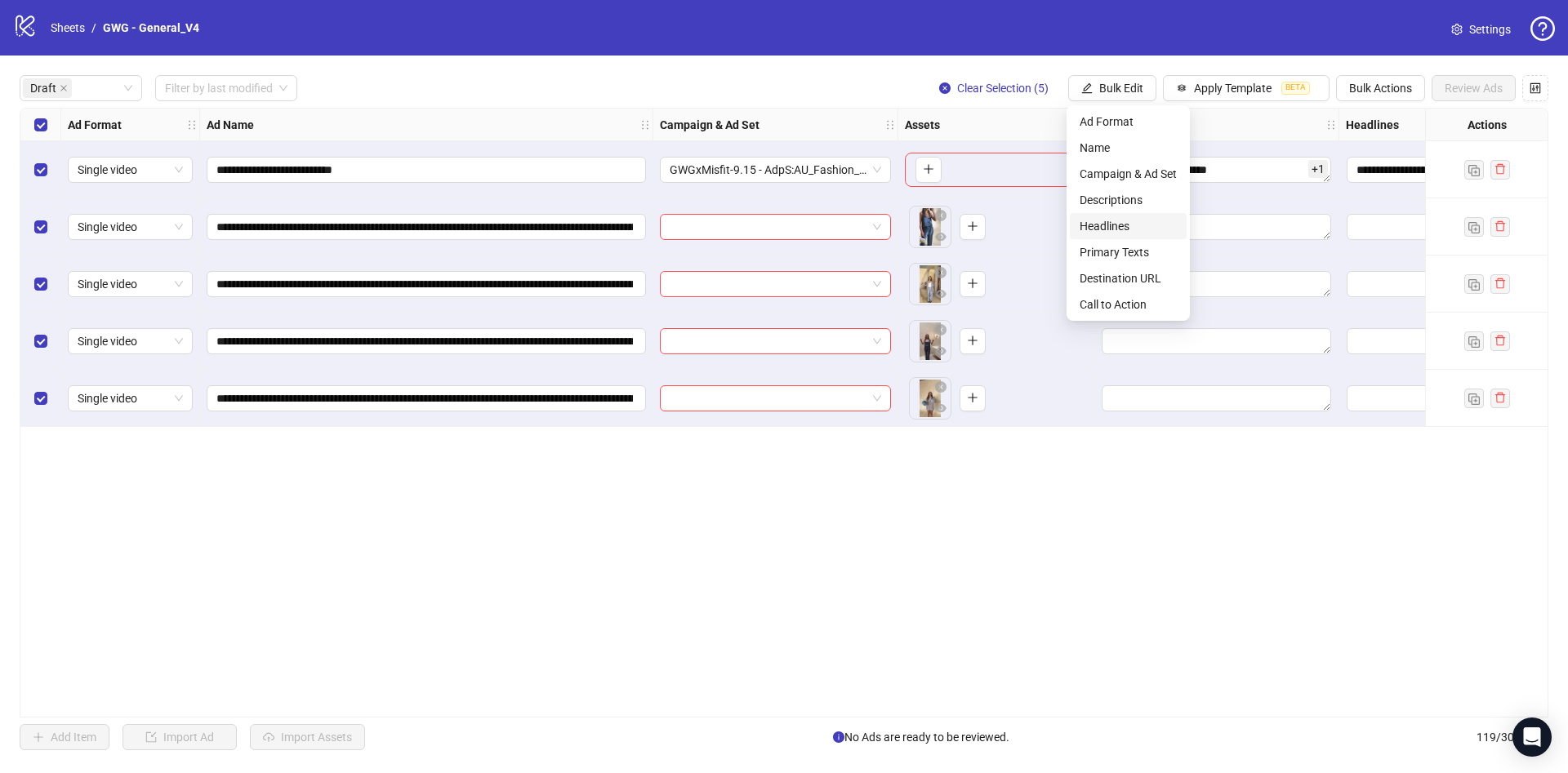
click at [1154, 224] on span "Headlines" at bounding box center [1128, 226] width 98 height 18
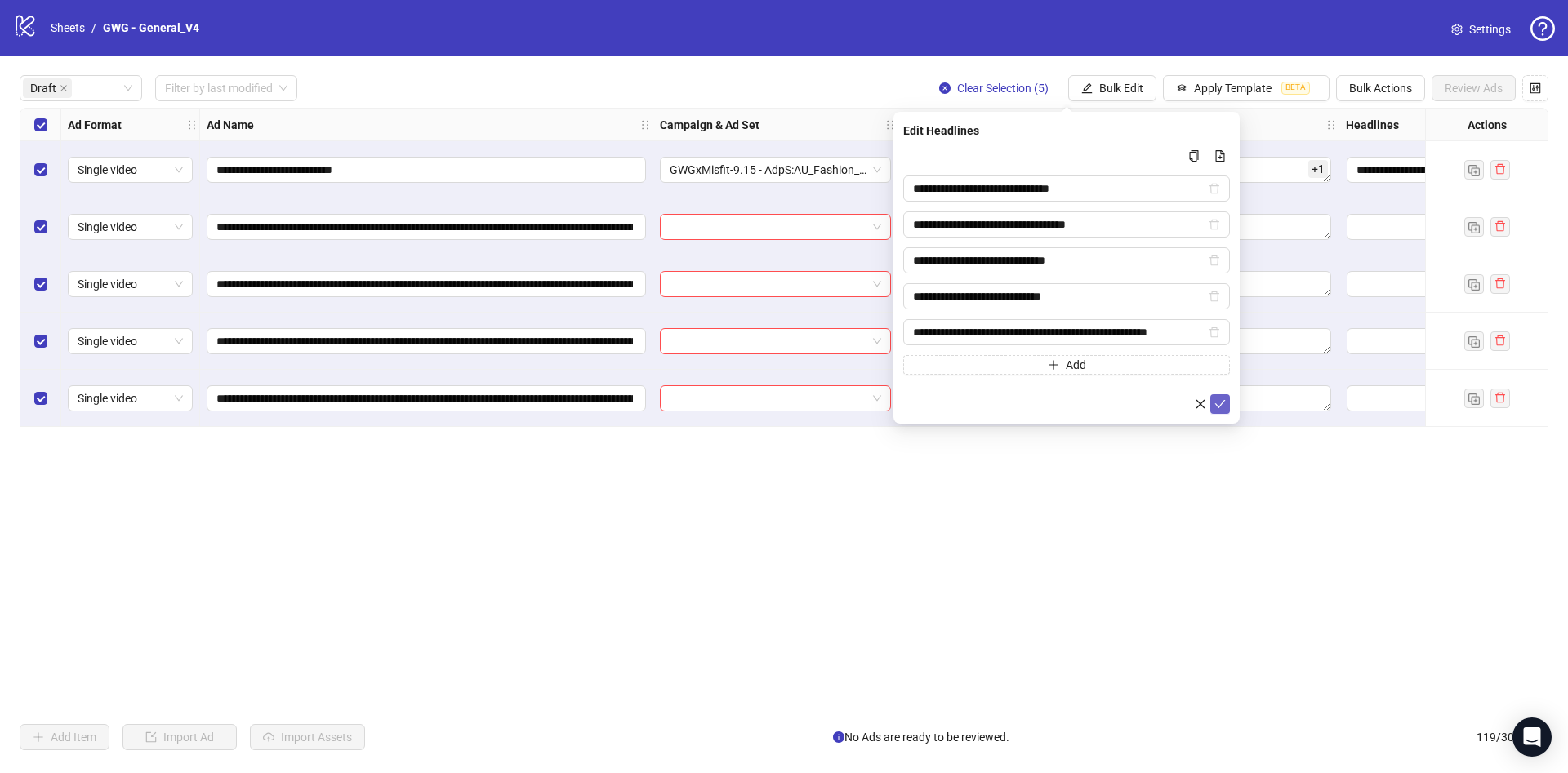
click at [1218, 406] on icon "check" at bounding box center [1220, 404] width 11 height 11
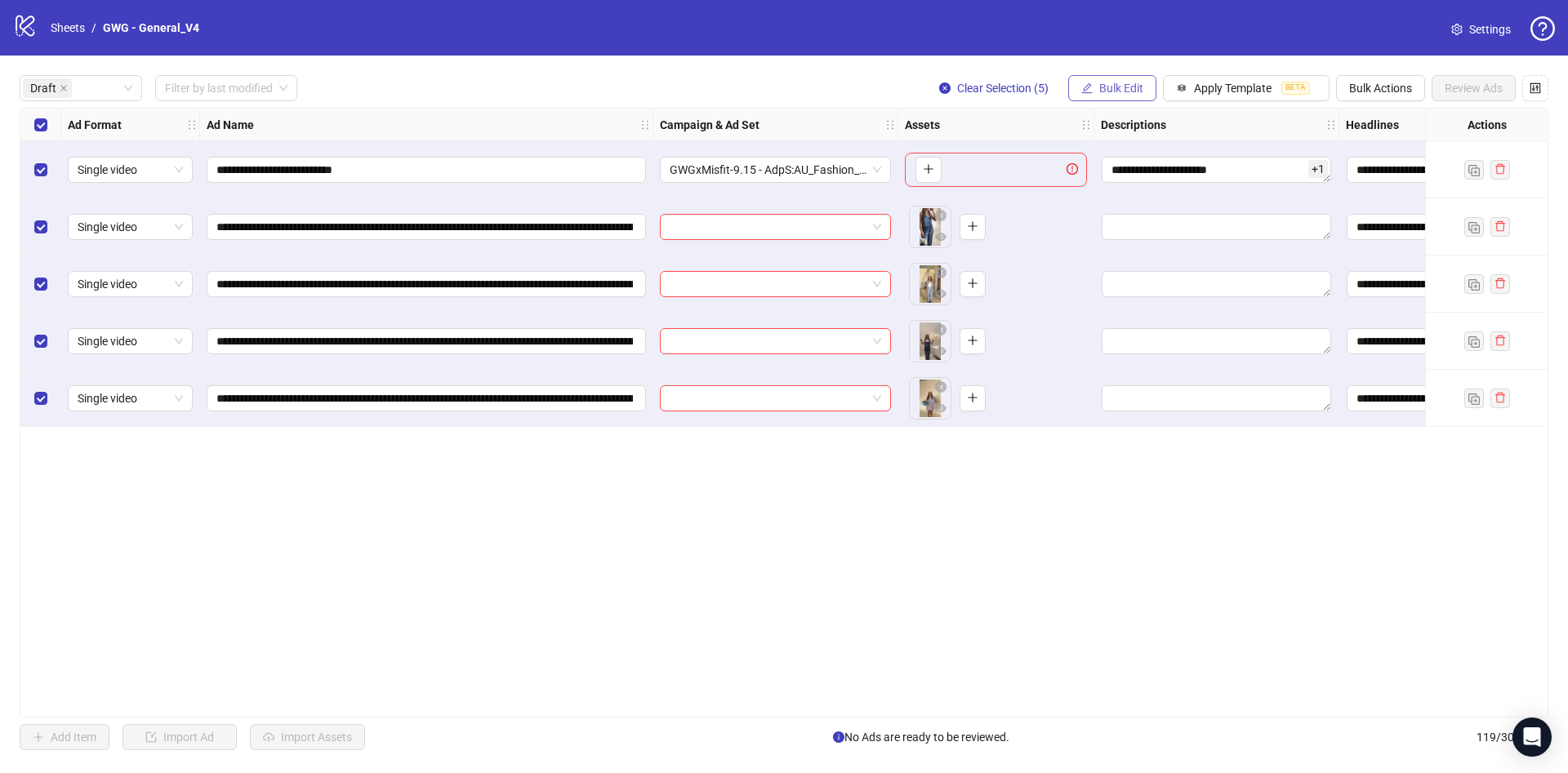
click at [1122, 99] on button "Bulk Edit" at bounding box center [1112, 88] width 88 height 27
click at [1145, 204] on span "Descriptions" at bounding box center [1128, 199] width 98 height 18
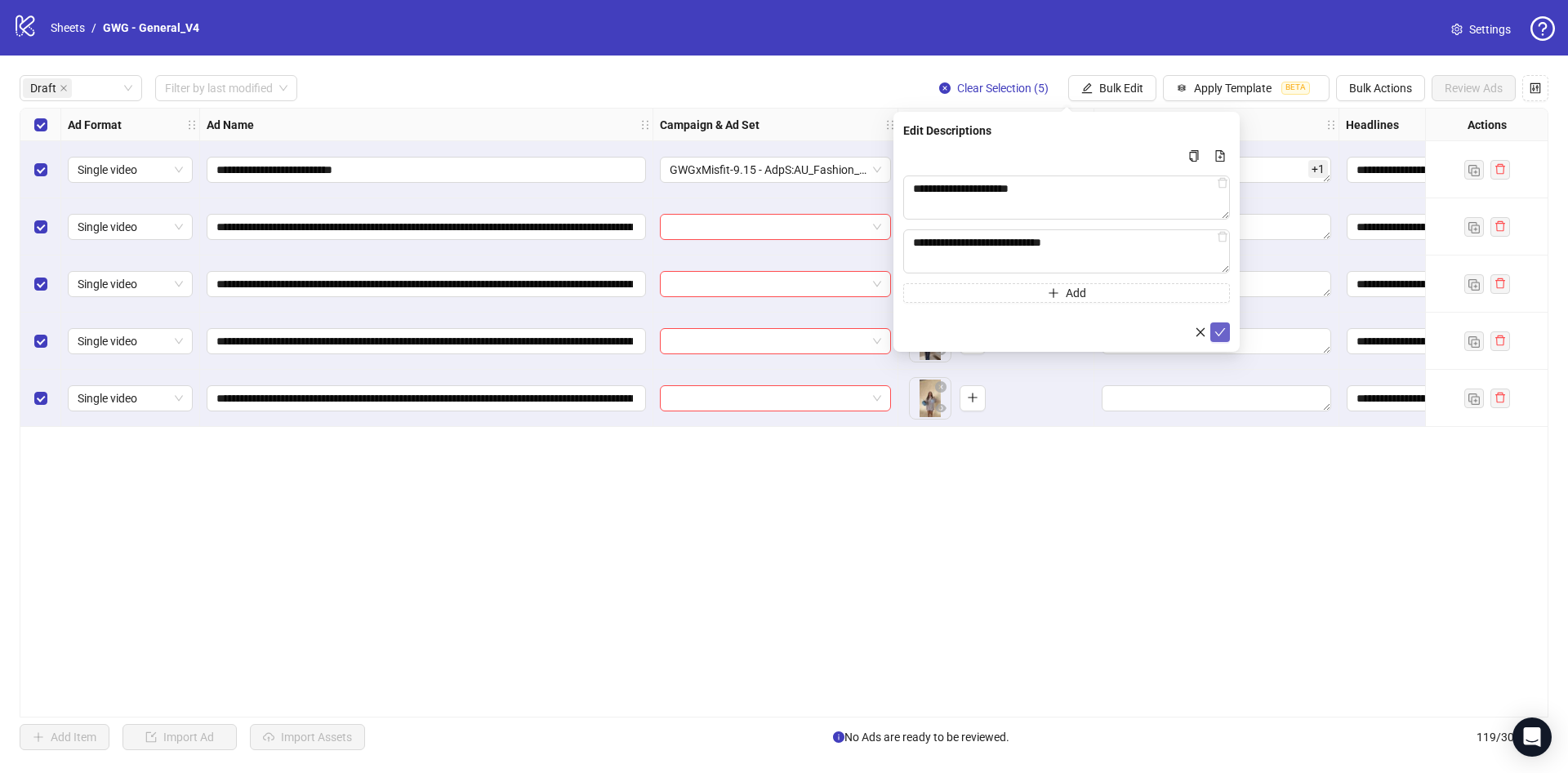
click at [1226, 330] on button "submit" at bounding box center [1220, 332] width 20 height 20
click at [1110, 84] on span "Bulk Edit" at bounding box center [1121, 87] width 44 height 13
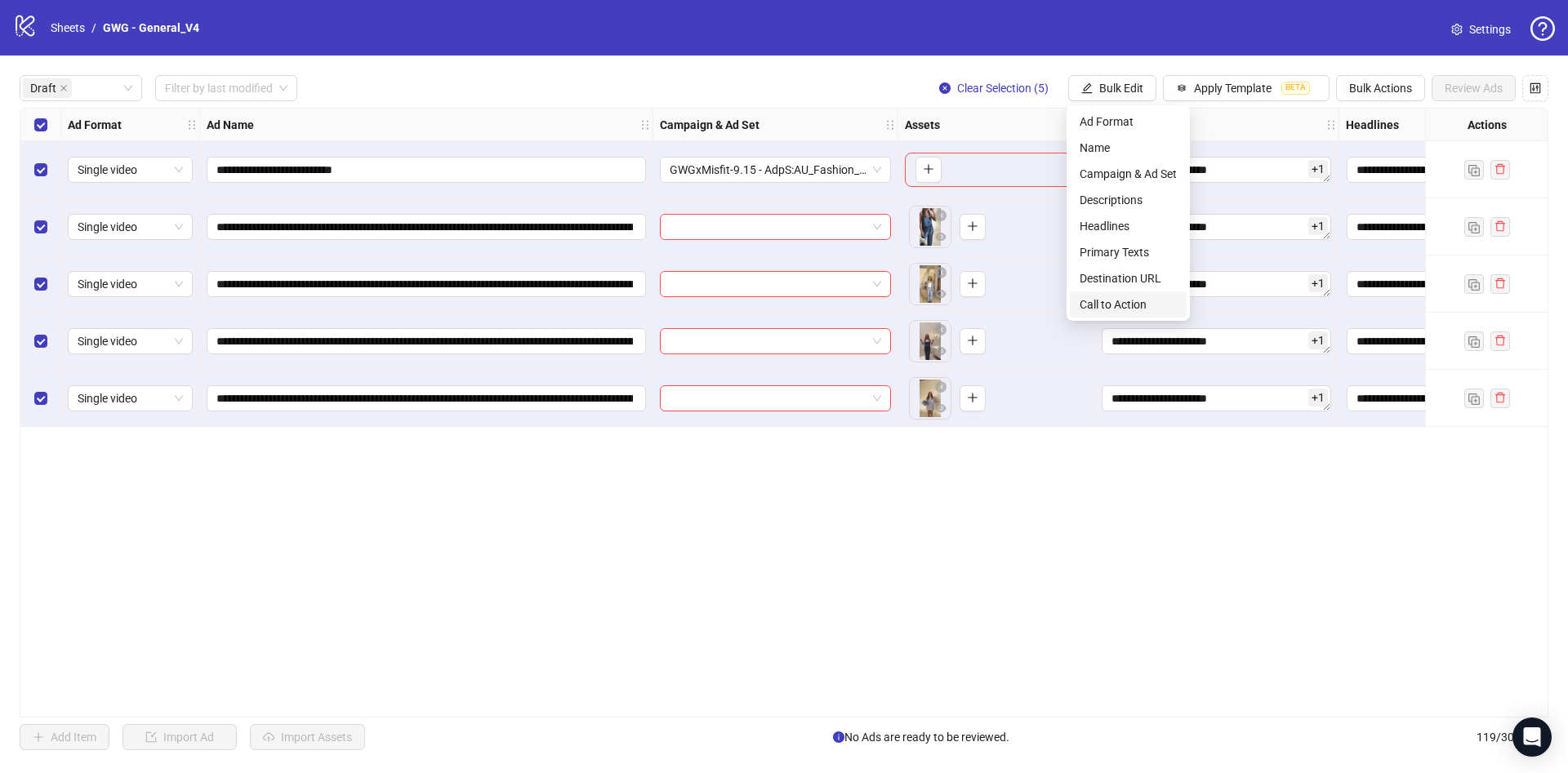
click at [1141, 311] on span "Call to Action" at bounding box center [1128, 304] width 98 height 18
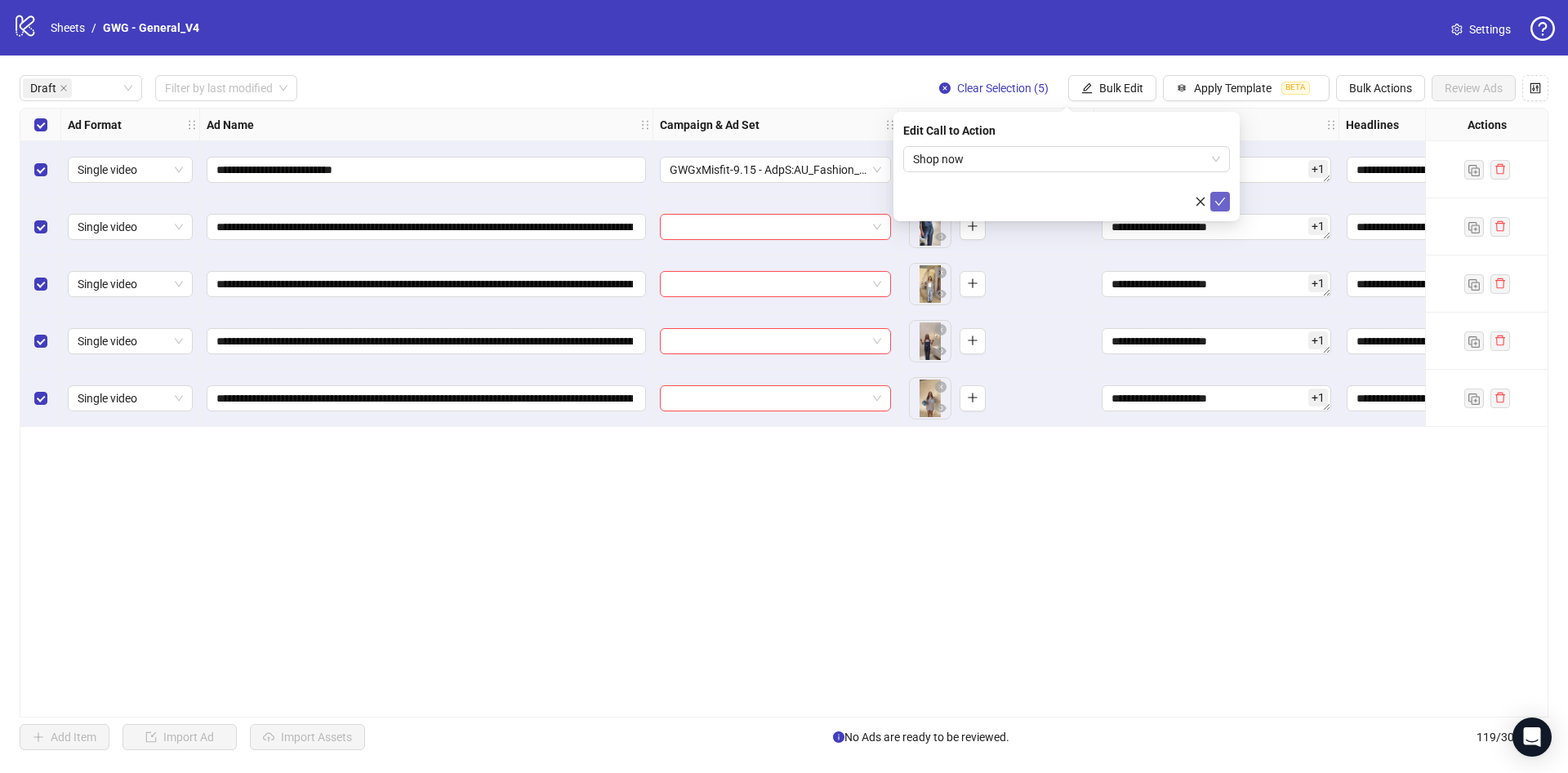
click at [1222, 196] on icon "check" at bounding box center [1220, 201] width 11 height 11
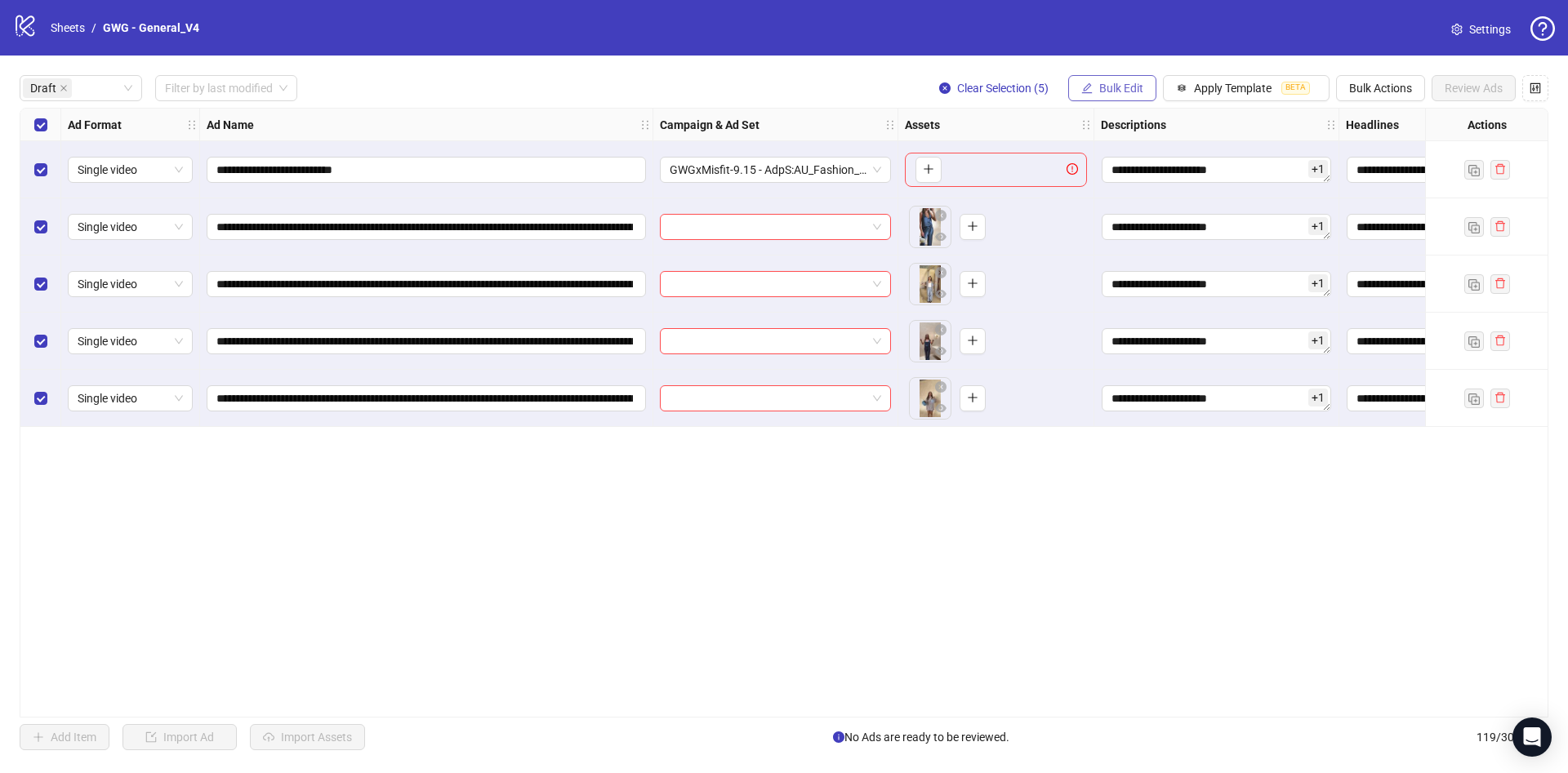
click at [1117, 86] on span "Bulk Edit" at bounding box center [1121, 87] width 44 height 13
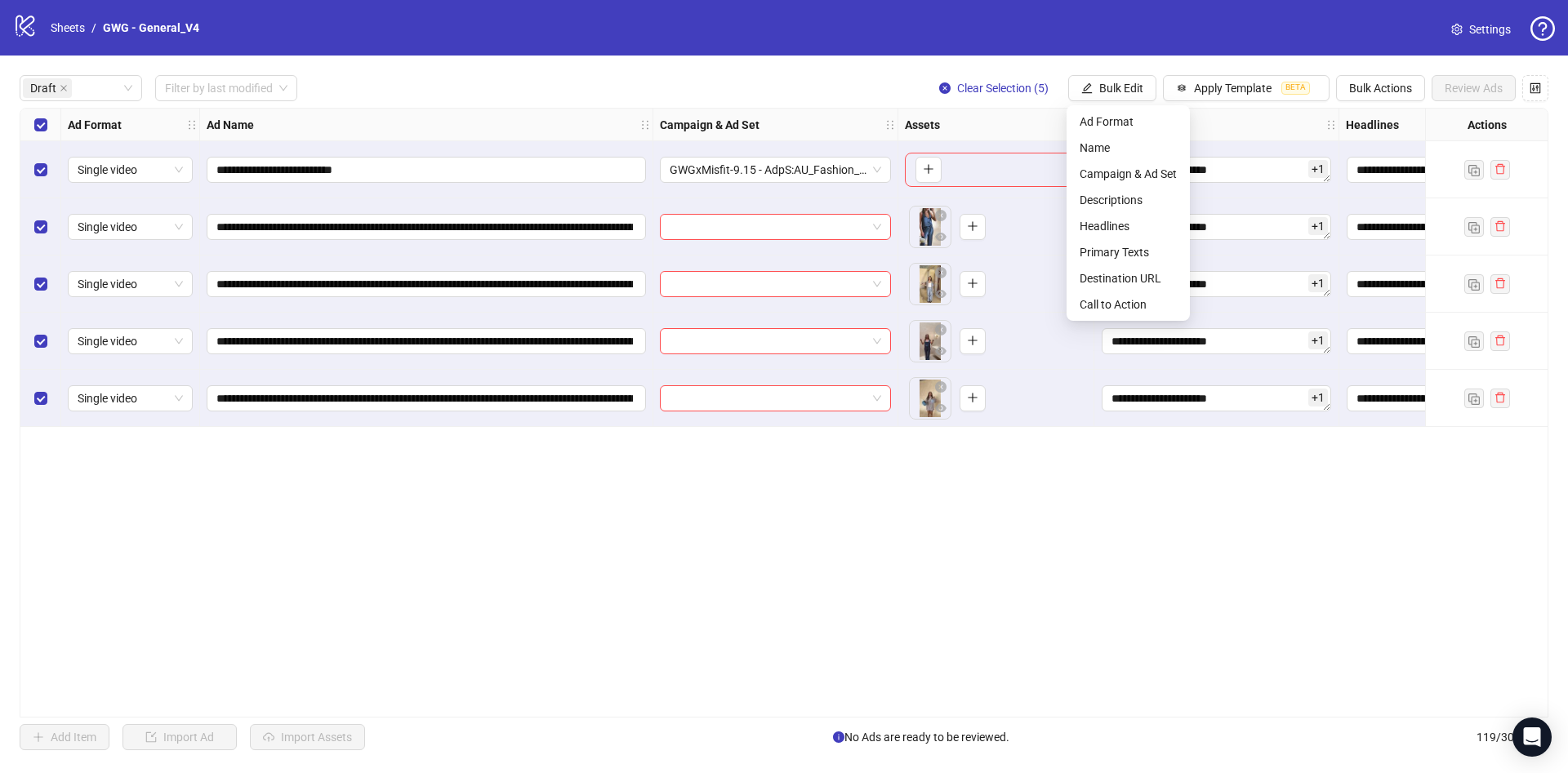
click at [60, 164] on div "Select row 1" at bounding box center [41, 169] width 41 height 57
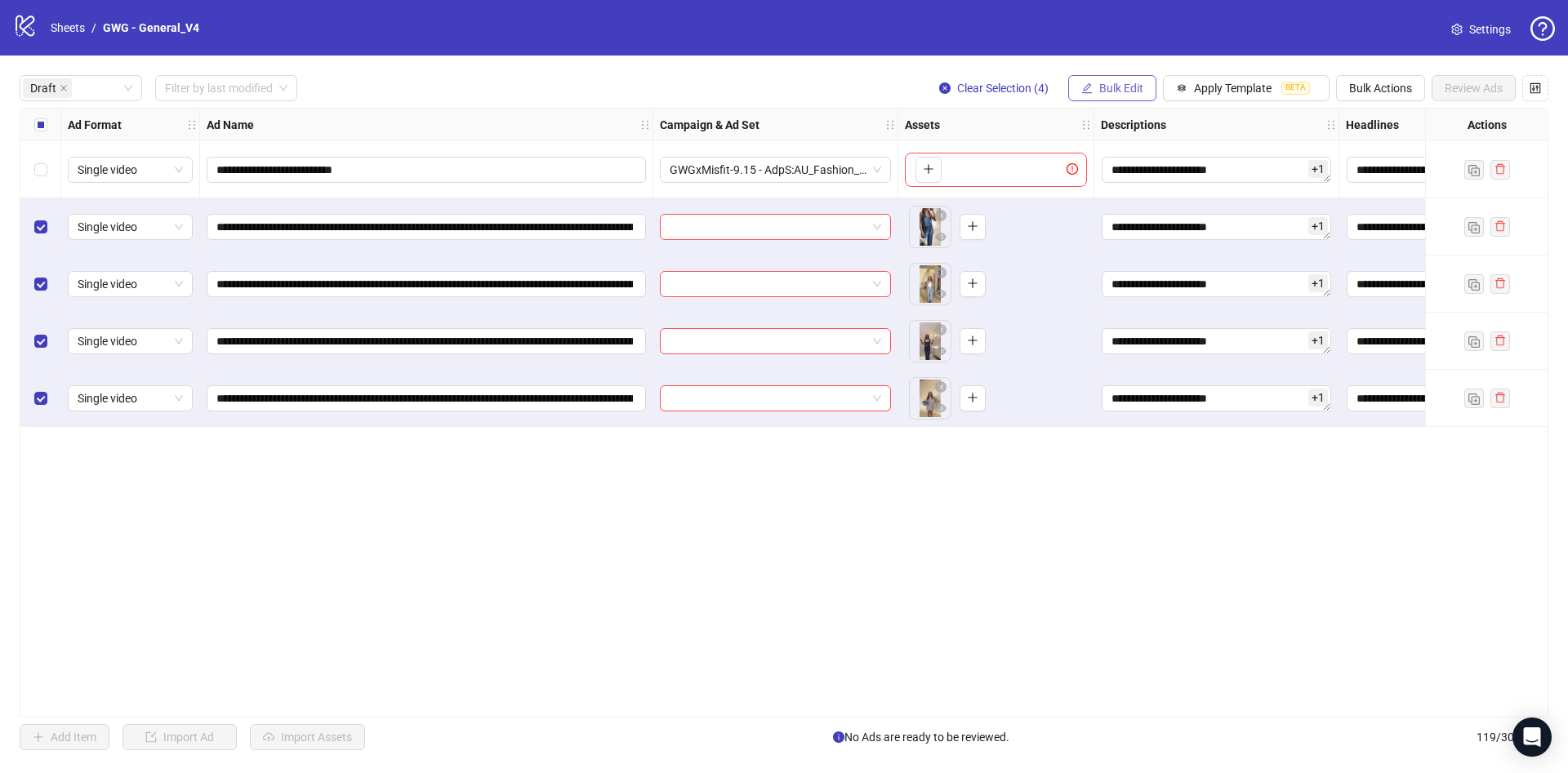
click at [1123, 75] on button "Bulk Edit" at bounding box center [1112, 88] width 88 height 27
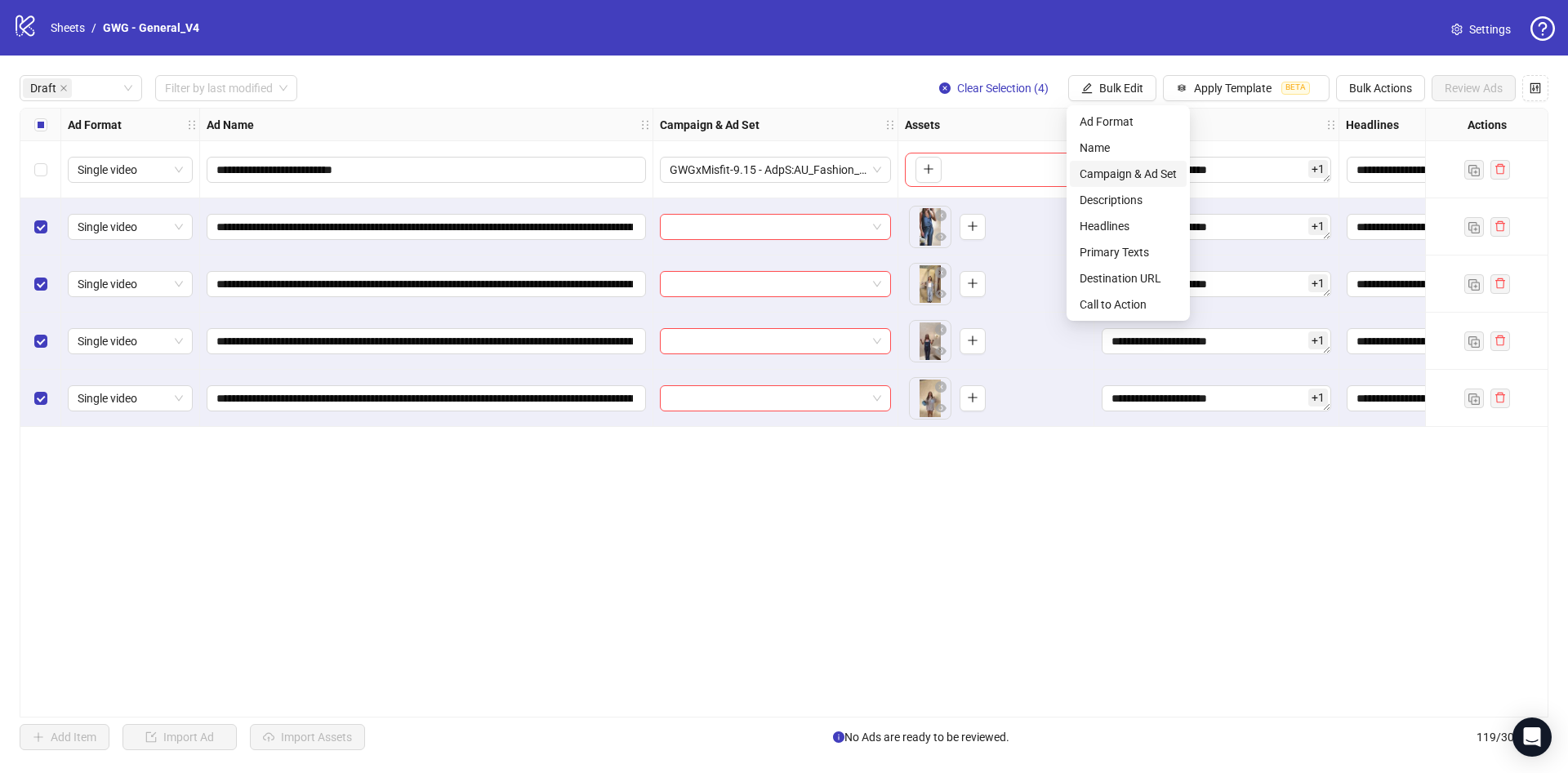
click at [1108, 173] on span "Campaign & Ad Set" at bounding box center [1128, 174] width 98 height 18
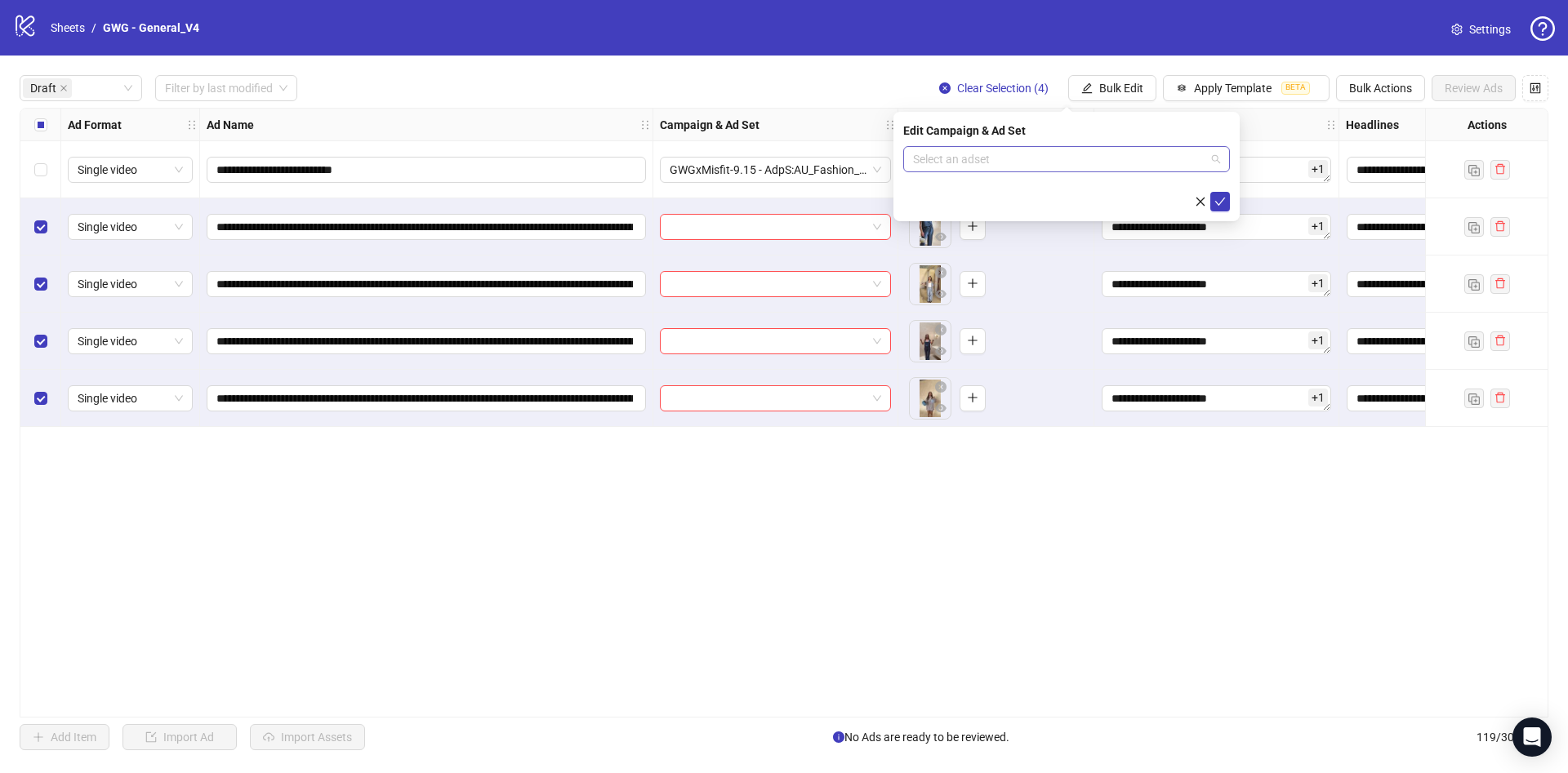
click at [1056, 165] on input "search" at bounding box center [1059, 159] width 293 height 25
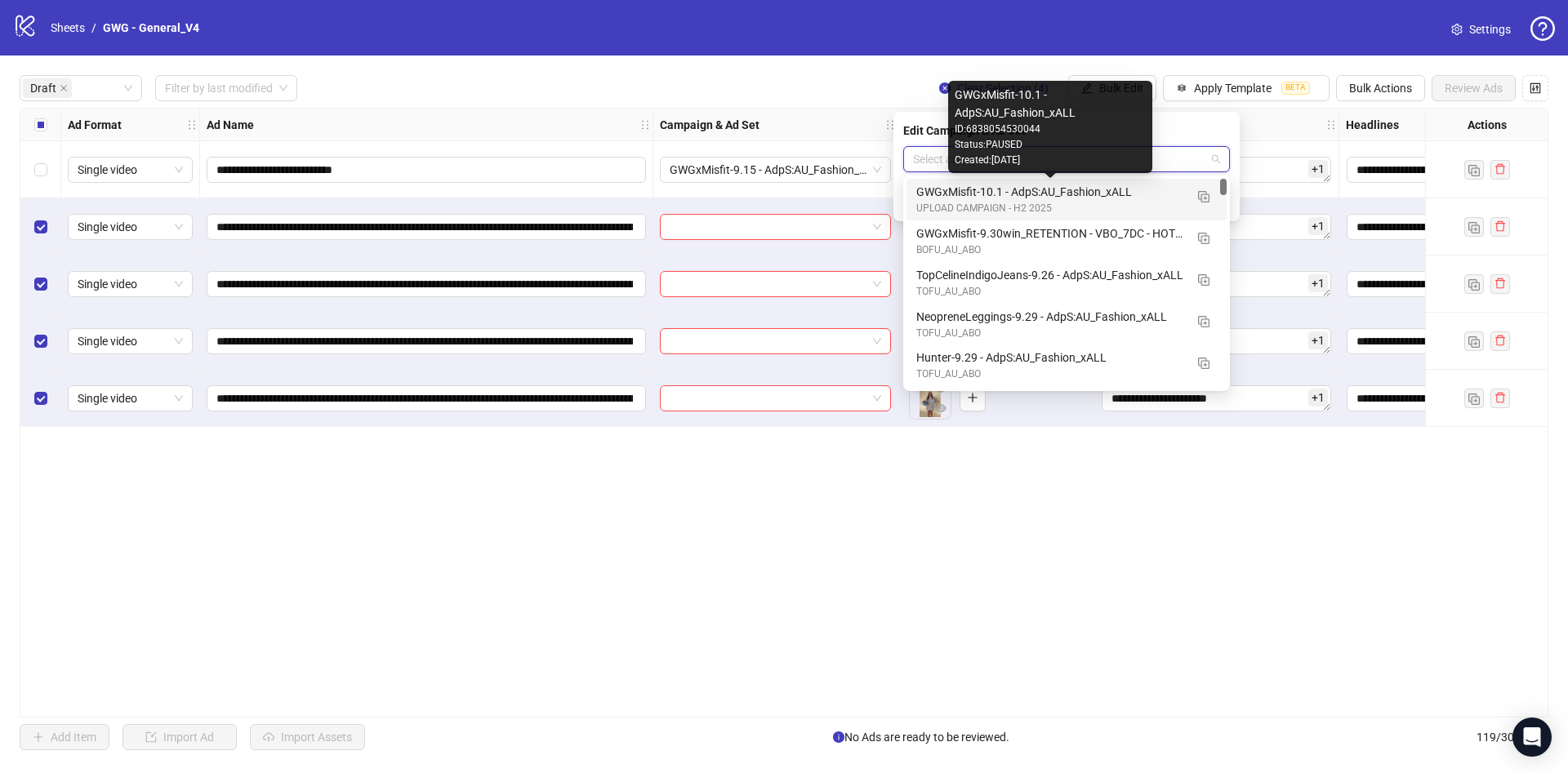
click at [1103, 193] on div "GWGxMisfit-10.1 - AdpS:AU_Fashion_xALL" at bounding box center [1050, 192] width 268 height 18
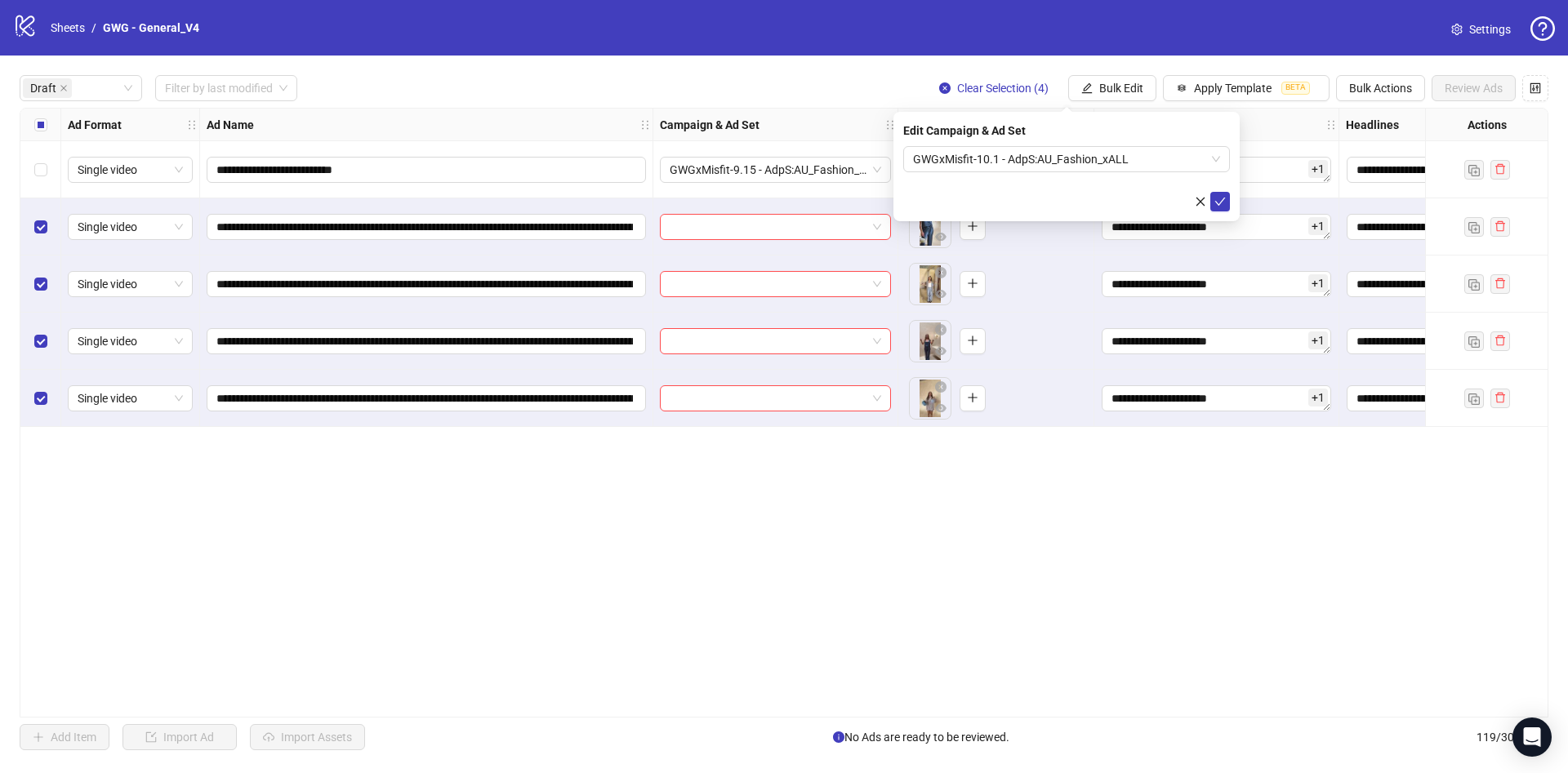
click at [1230, 197] on div "Edit Campaign & Ad Set GWGxMisfit-10.1 - AdpS:AU_Fashion_xALL" at bounding box center [1066, 167] width 346 height 109
click at [1228, 200] on button "submit" at bounding box center [1220, 201] width 20 height 20
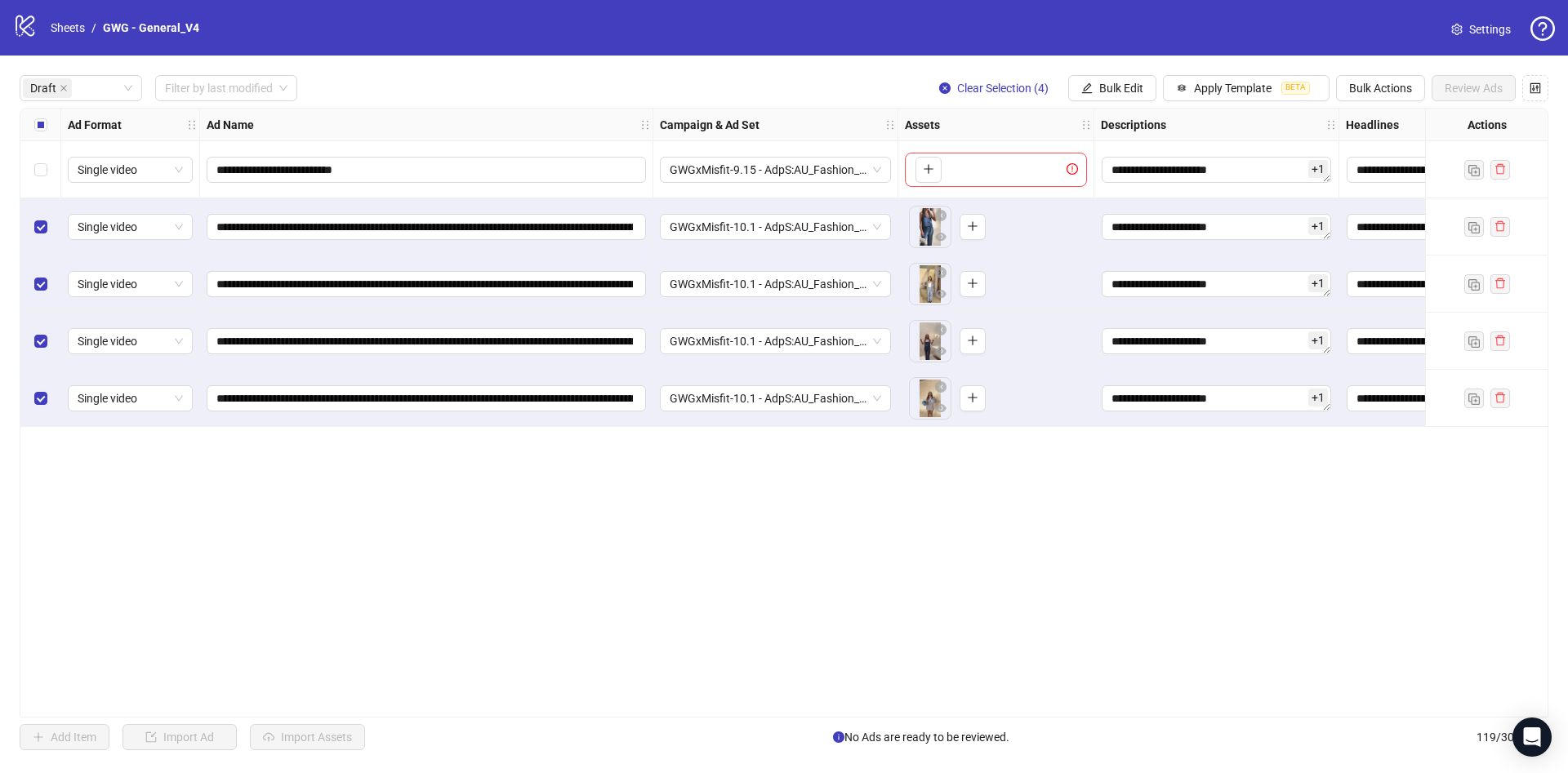
drag, startPoint x: 892, startPoint y: 710, endPoint x: 1248, endPoint y: 696, distance: 356.3
click at [1248, 696] on div "**********" at bounding box center [784, 412] width 1529 height 610
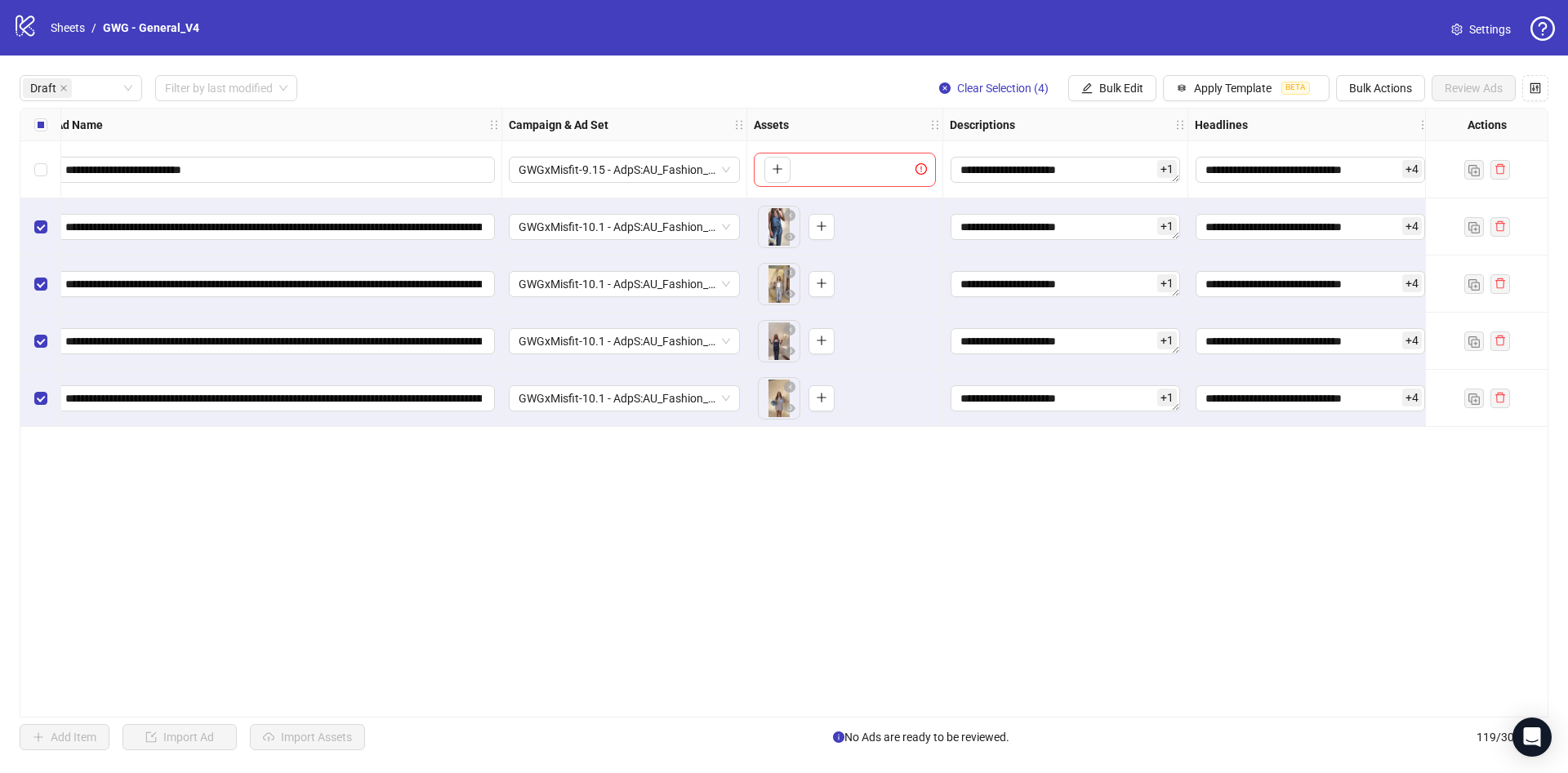
scroll to position [0, 617]
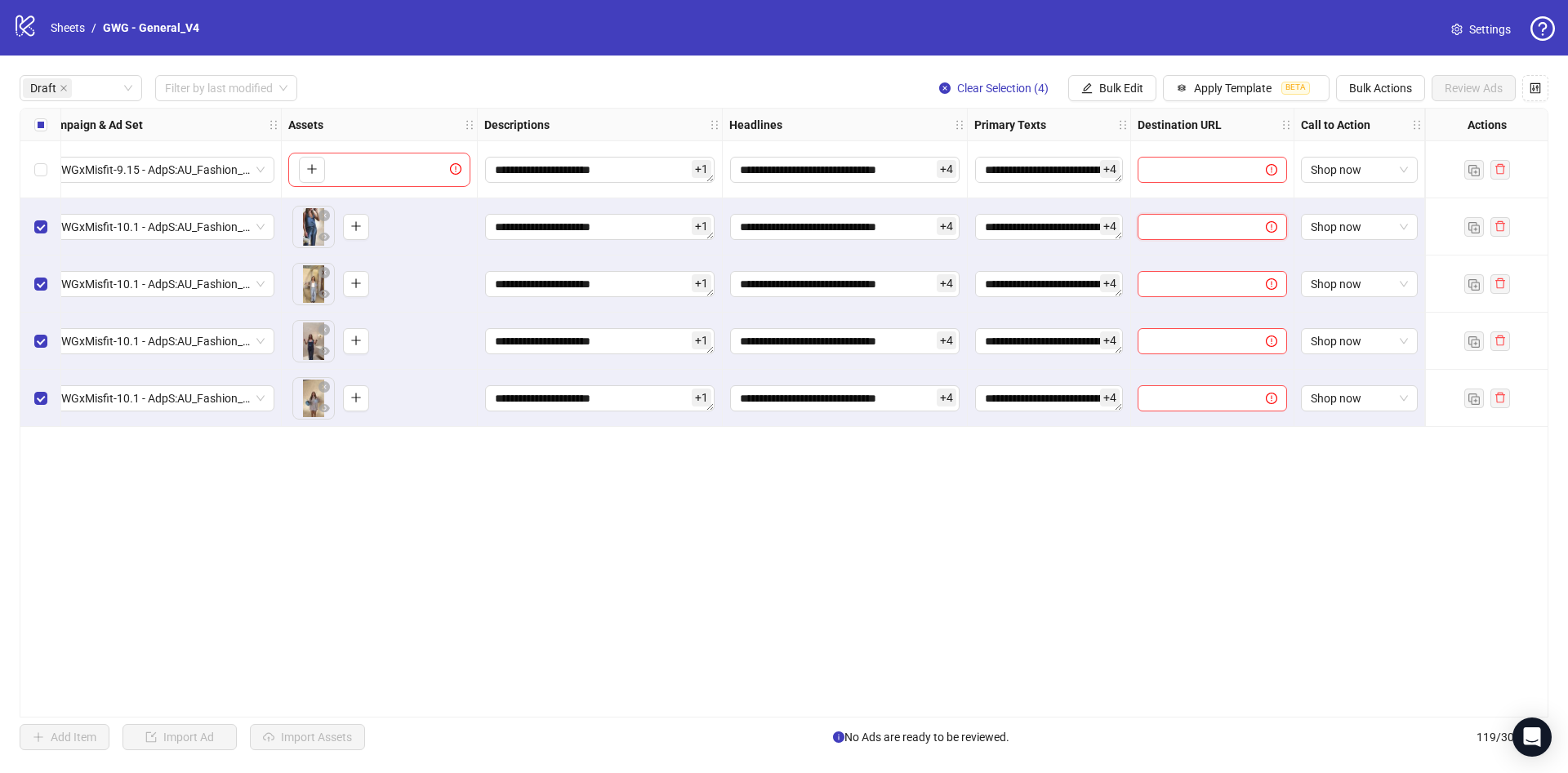
click at [1217, 224] on input "text" at bounding box center [1195, 227] width 96 height 18
paste input "**********"
type input "**********"
click at [1189, 226] on input "text" at bounding box center [1195, 227] width 96 height 18
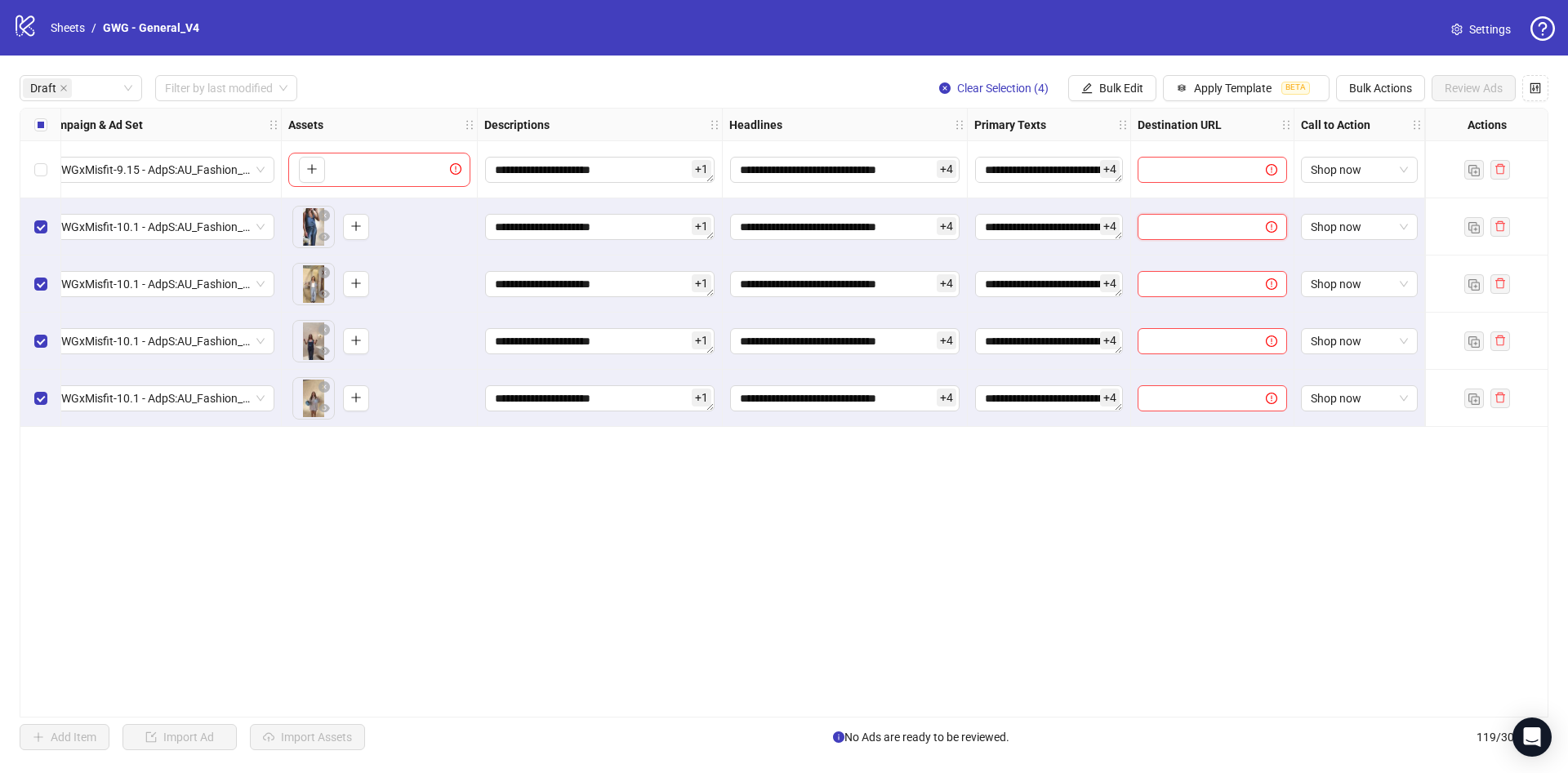
paste input "**********"
type input "**********"
click at [1198, 280] on input "text" at bounding box center [1195, 284] width 96 height 18
paste input "**********"
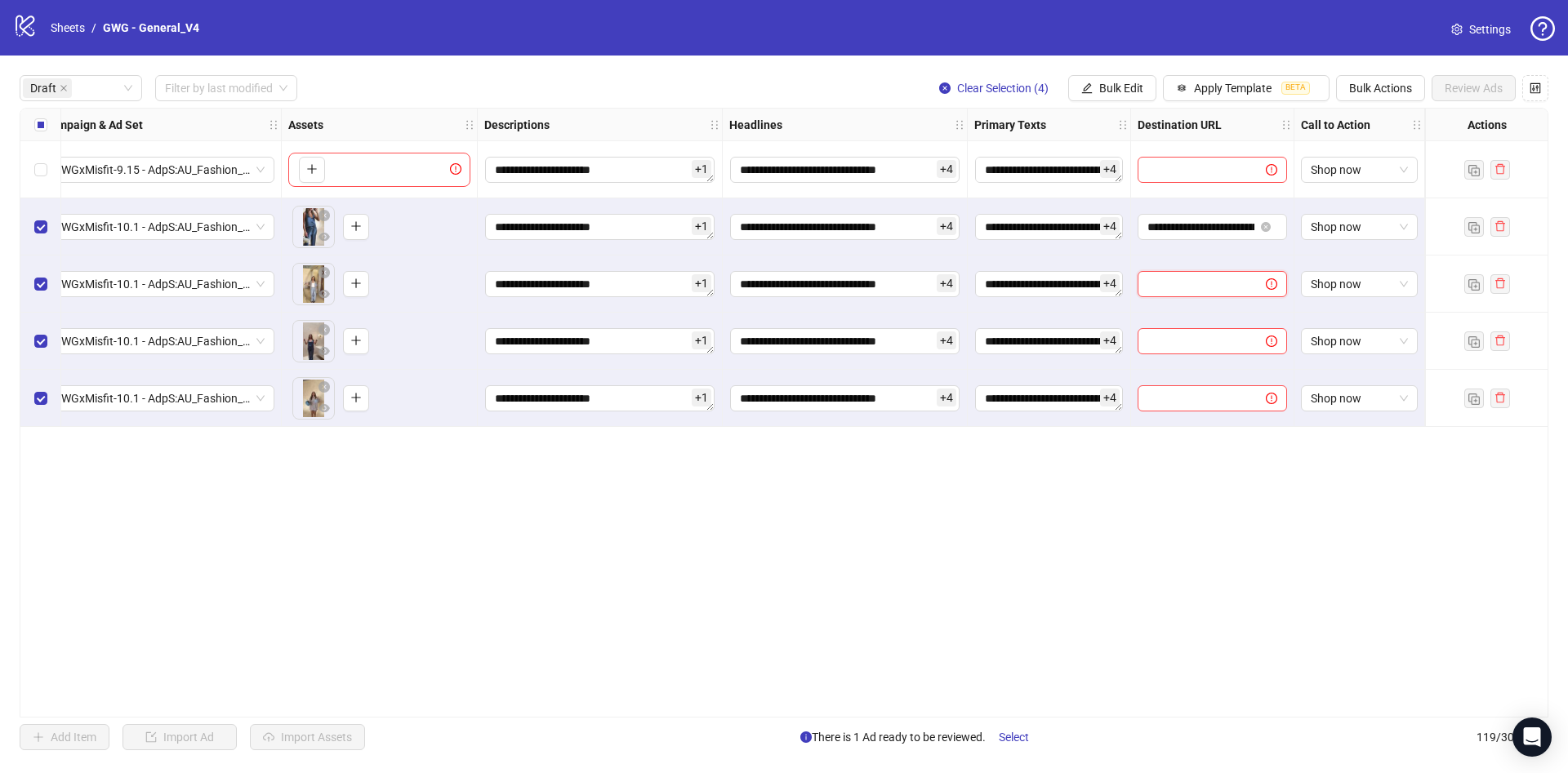
type input "**********"
click at [1211, 398] on input "text" at bounding box center [1195, 398] width 96 height 18
paste input "**********"
type input "**********"
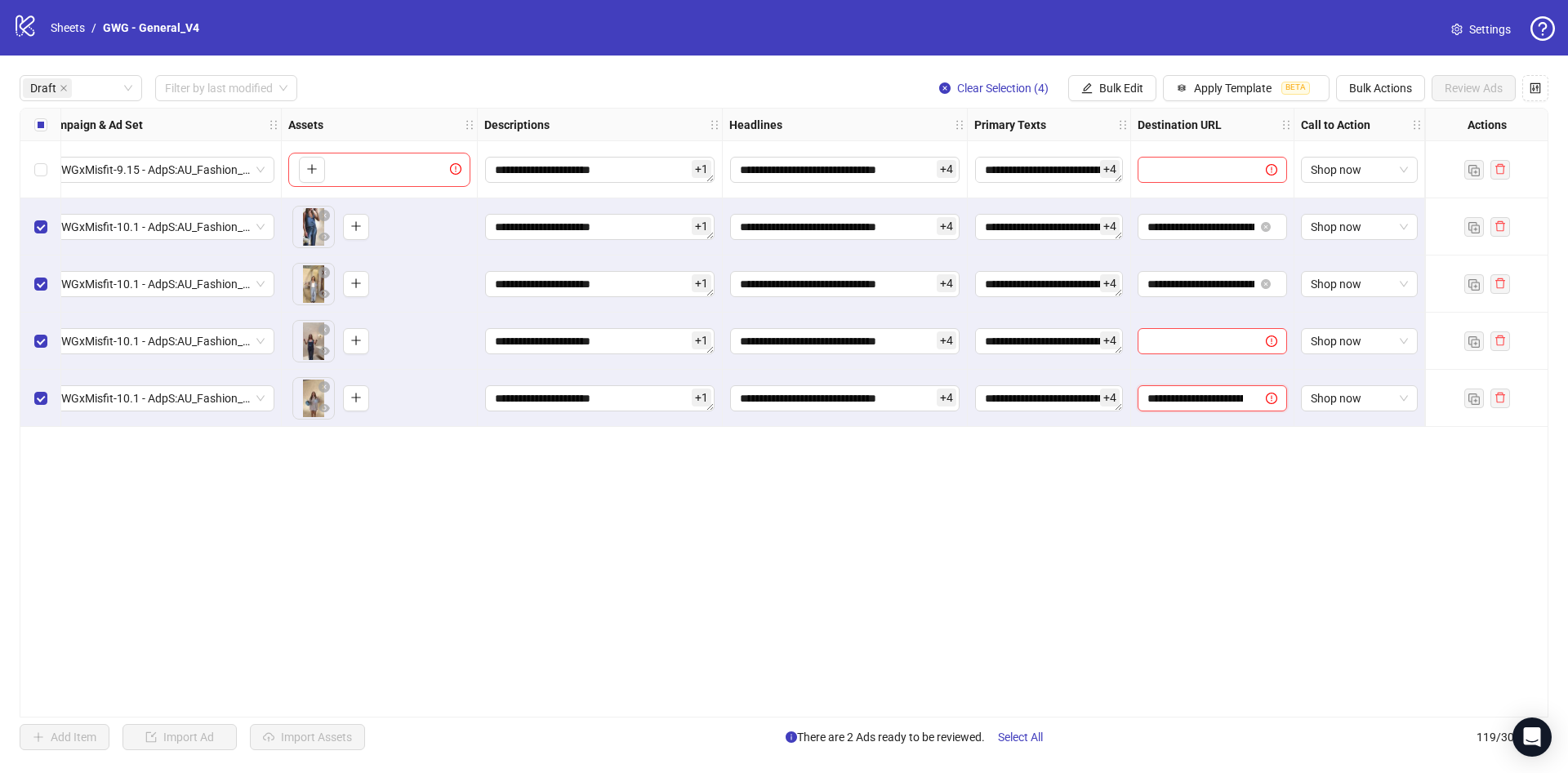
scroll to position [0, 357]
click at [1224, 397] on input "**********" at bounding box center [1200, 398] width 107 height 18
click at [1210, 344] on input "text" at bounding box center [1195, 341] width 96 height 18
paste input "**********"
type input "**********"
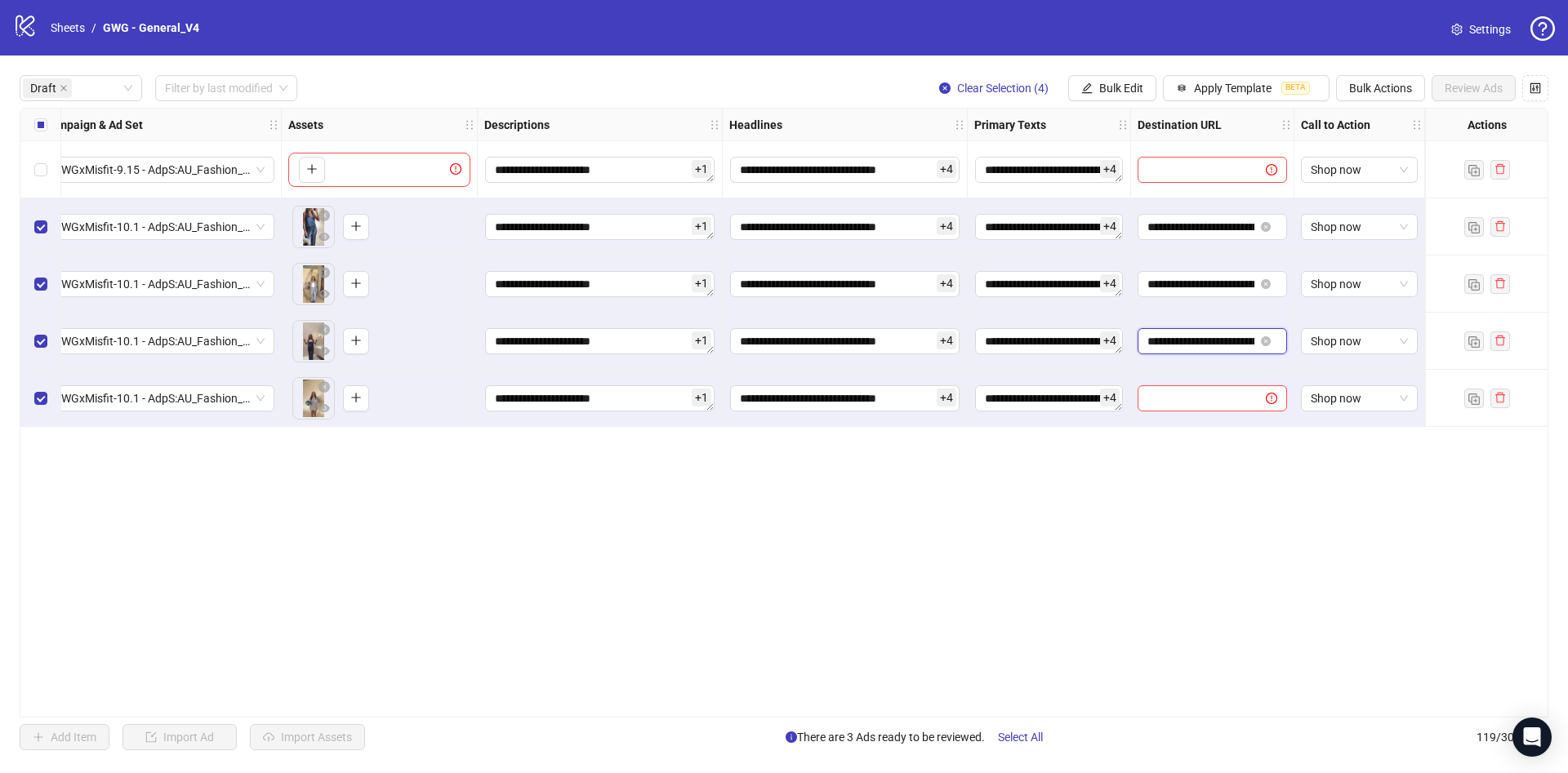
click at [1200, 349] on span "**********" at bounding box center [1212, 341] width 150 height 27
click at [1236, 392] on input "text" at bounding box center [1195, 398] width 96 height 18
paste input "**********"
type input "**********"
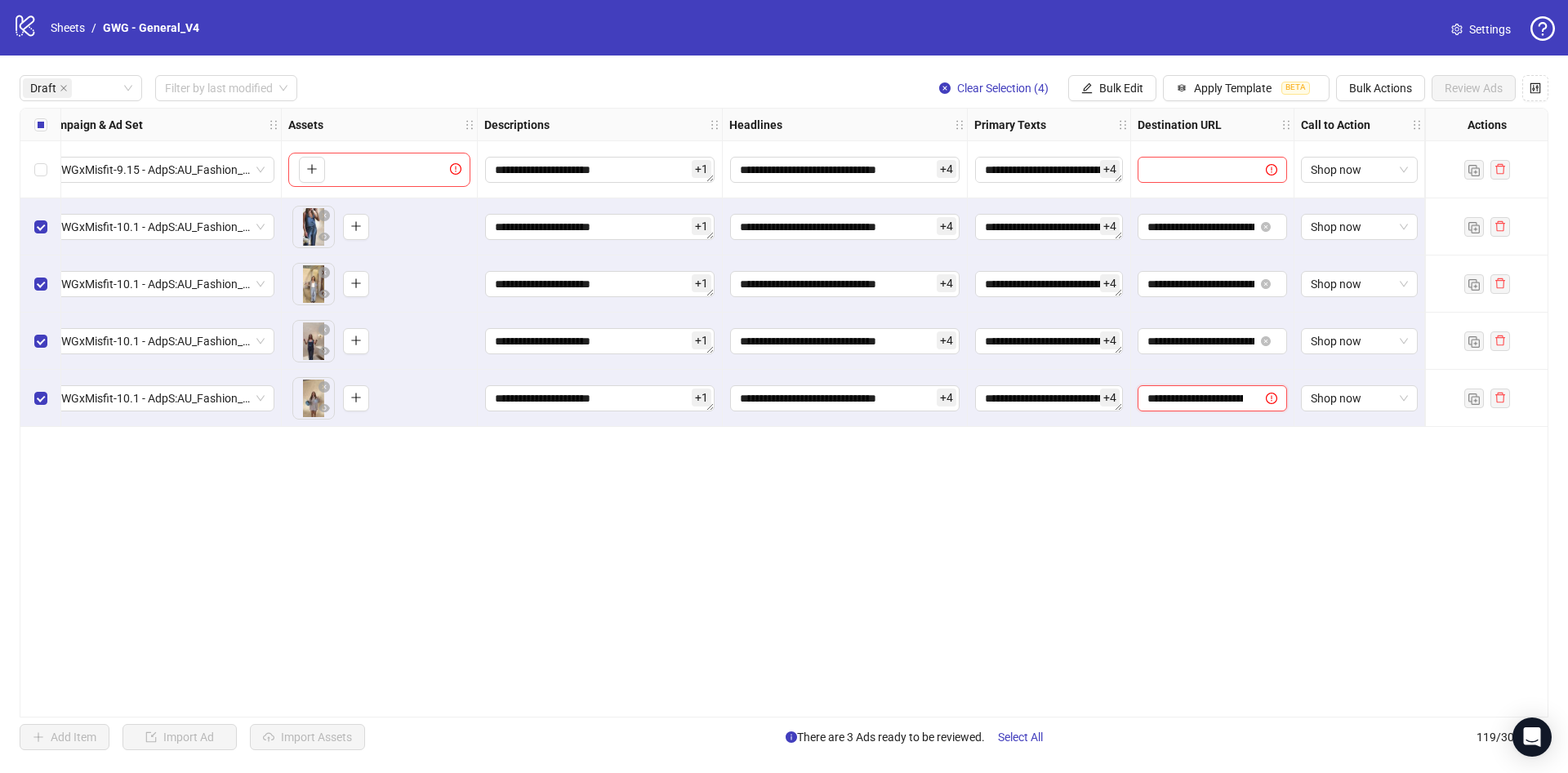
scroll to position [0, 379]
click at [1163, 581] on div "**********" at bounding box center [784, 412] width 1529 height 610
click at [1476, 85] on span "Review Ads" at bounding box center [1474, 87] width 58 height 13
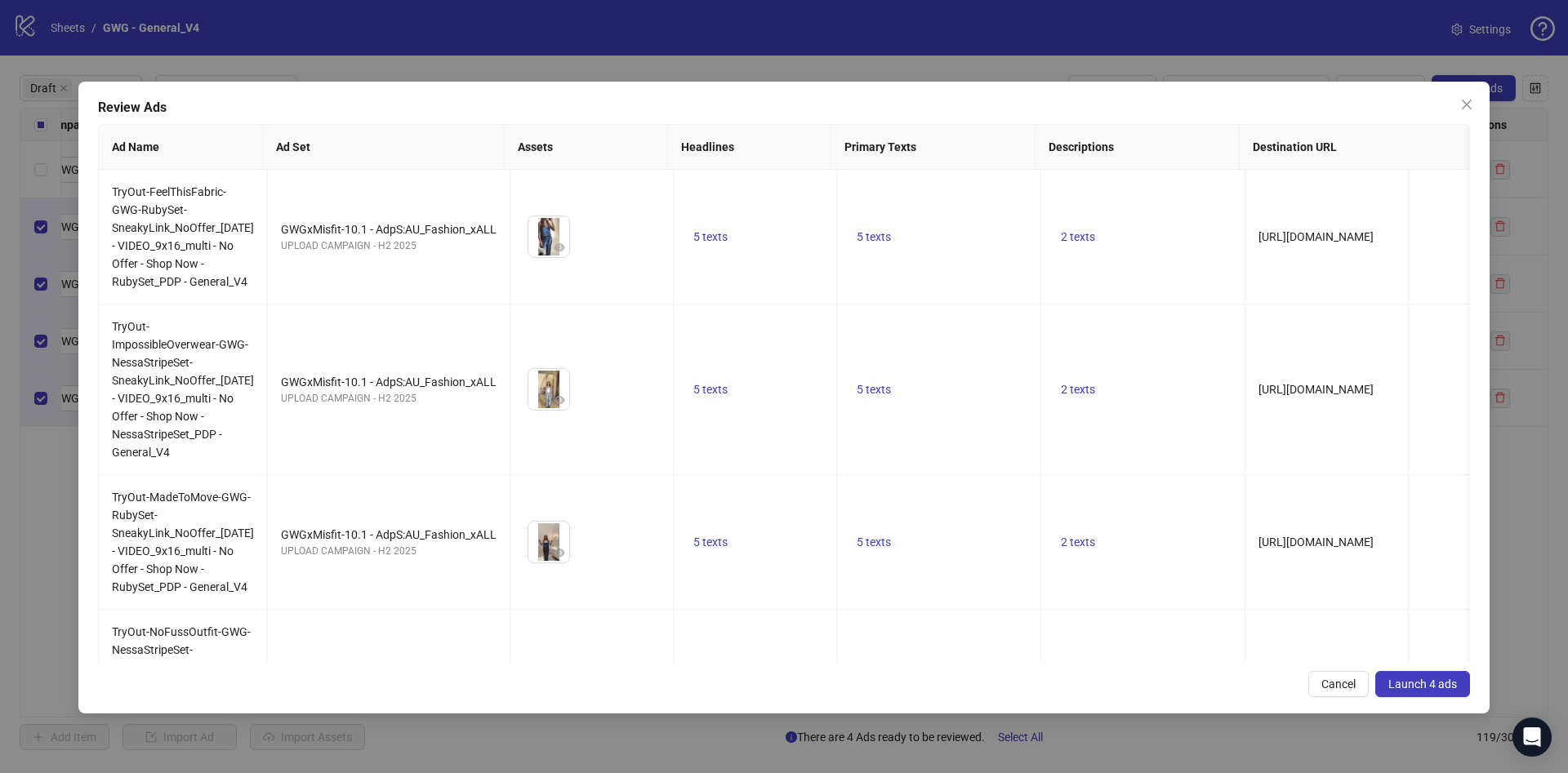
click at [1426, 695] on div "Review Ads Ad Name Ad Set Assets Headlines Primary Texts Descriptions Destinati…" at bounding box center [784, 397] width 1411 height 632
click at [1436, 686] on span "Launch 4 ads" at bounding box center [1423, 683] width 68 height 13
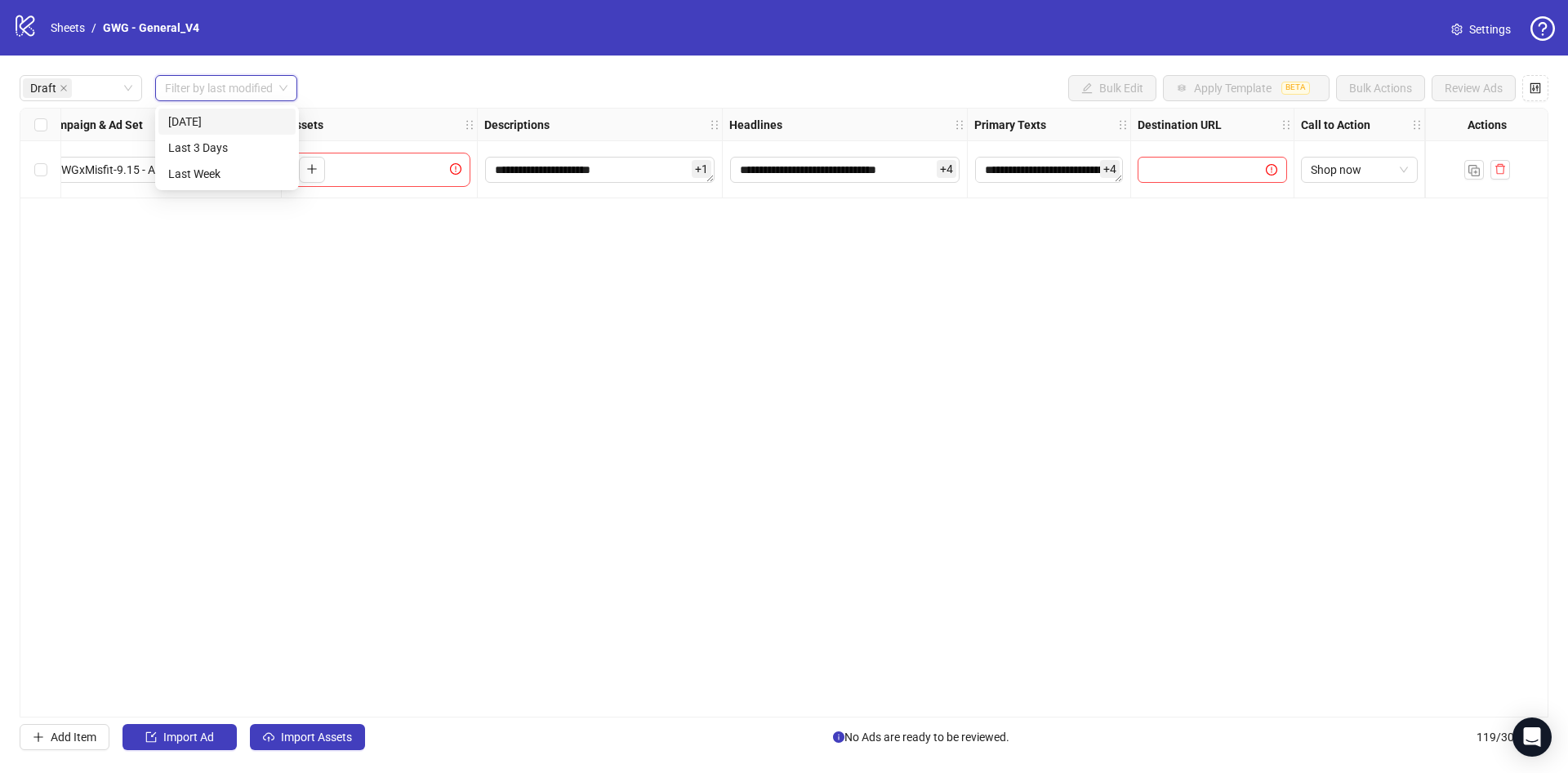
click at [218, 84] on input "search" at bounding box center [219, 88] width 108 height 25
click at [220, 115] on div "[DATE]" at bounding box center [227, 121] width 117 height 18
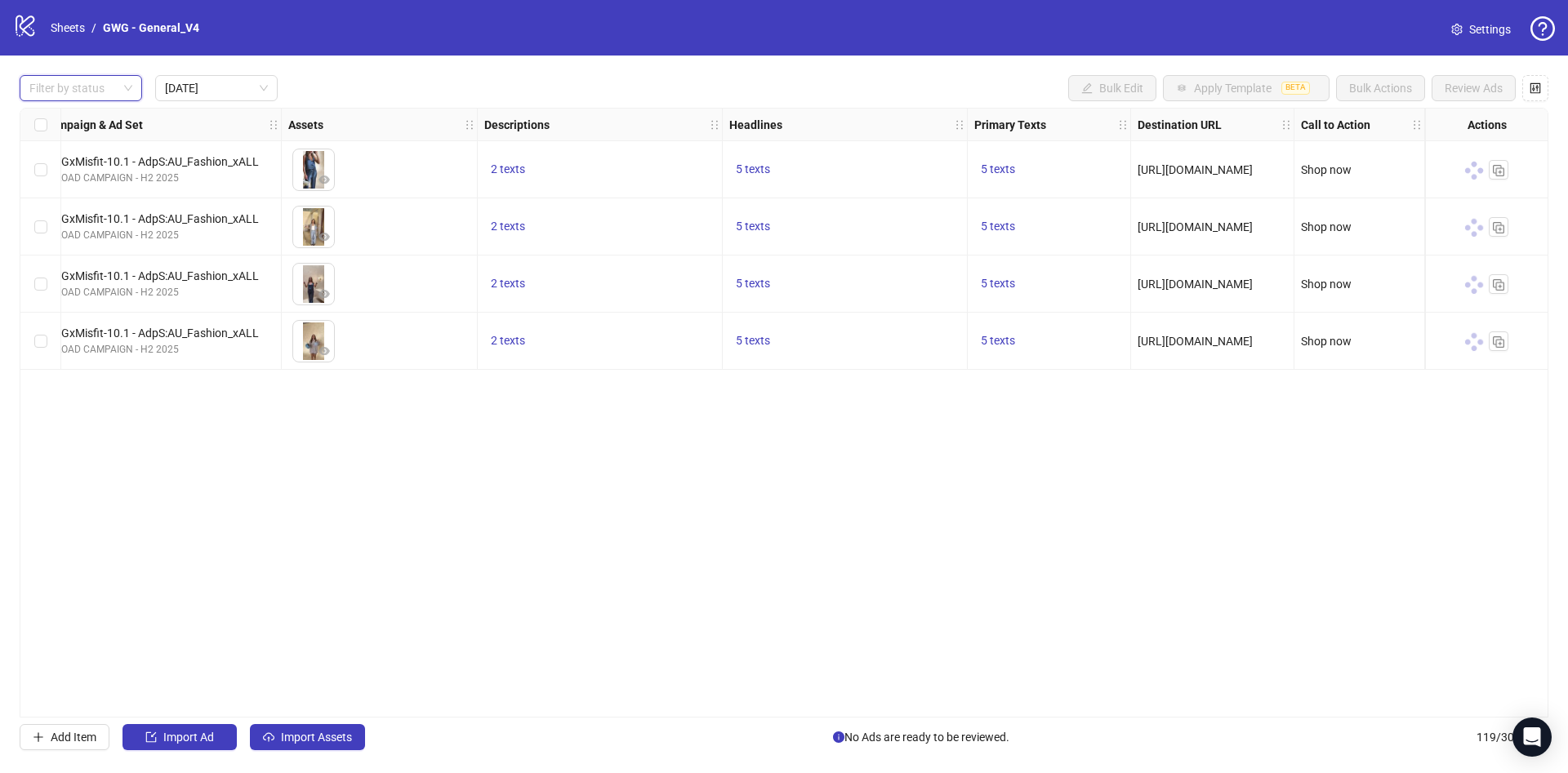
click at [825, 509] on div "Ad Format Ad Name Campaign & Ad Set Assets Descriptions Headlines Primary Texts…" at bounding box center [784, 412] width 1529 height 610
click at [1486, 174] on div at bounding box center [1487, 169] width 98 height 20
click at [1482, 174] on link at bounding box center [1474, 169] width 20 height 20
